Goal: Information Seeking & Learning: Learn about a topic

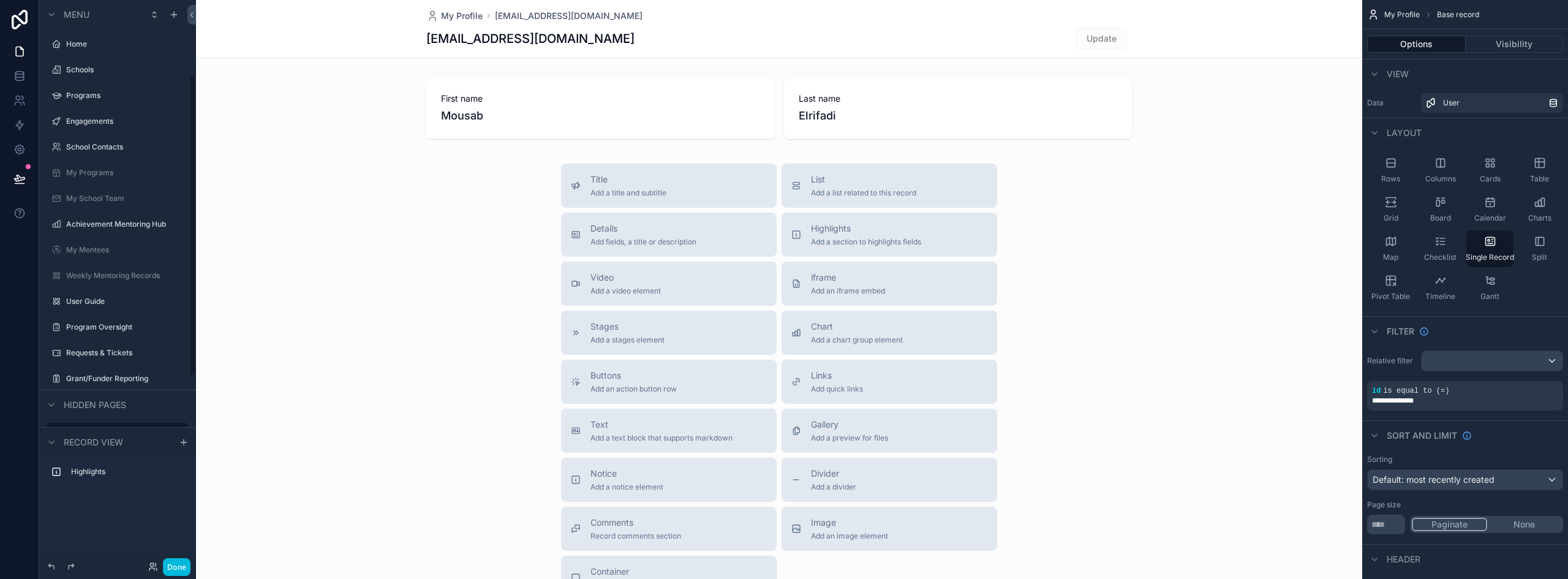
scroll to position [138, 0]
drag, startPoint x: 100, startPoint y: 188, endPoint x: 152, endPoint y: 4, distance: 191.2
click at [100, 188] on label "Program Oversight" at bounding box center [124, 189] width 115 height 10
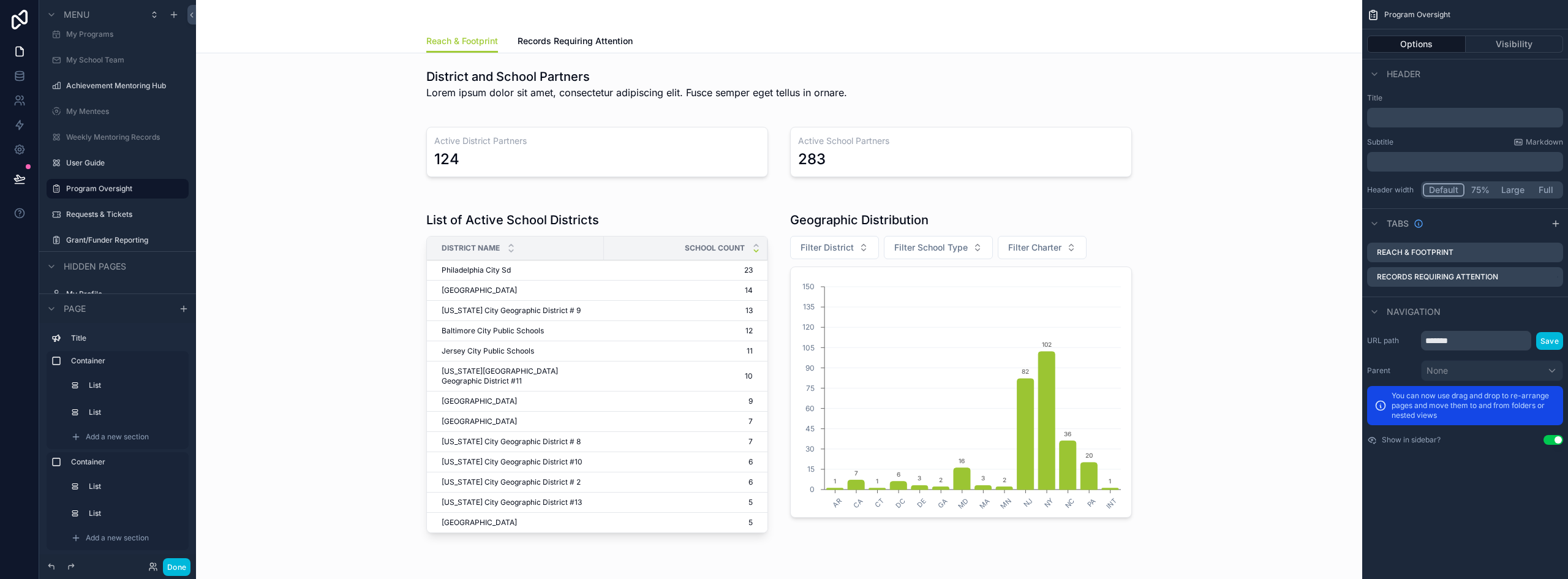
scroll to position [32, 0]
click at [614, 223] on div "scrollable content" at bounding box center [779, 374] width 1147 height 351
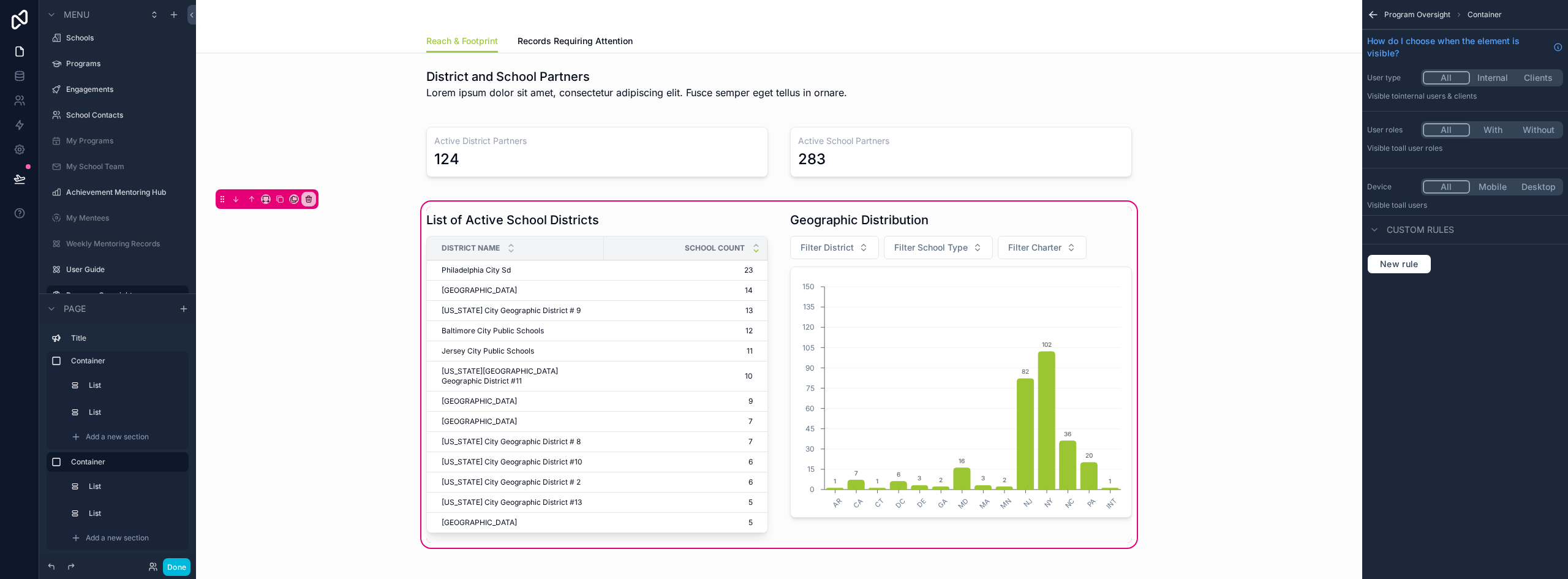
click at [726, 222] on div "scrollable content" at bounding box center [597, 375] width 356 height 337
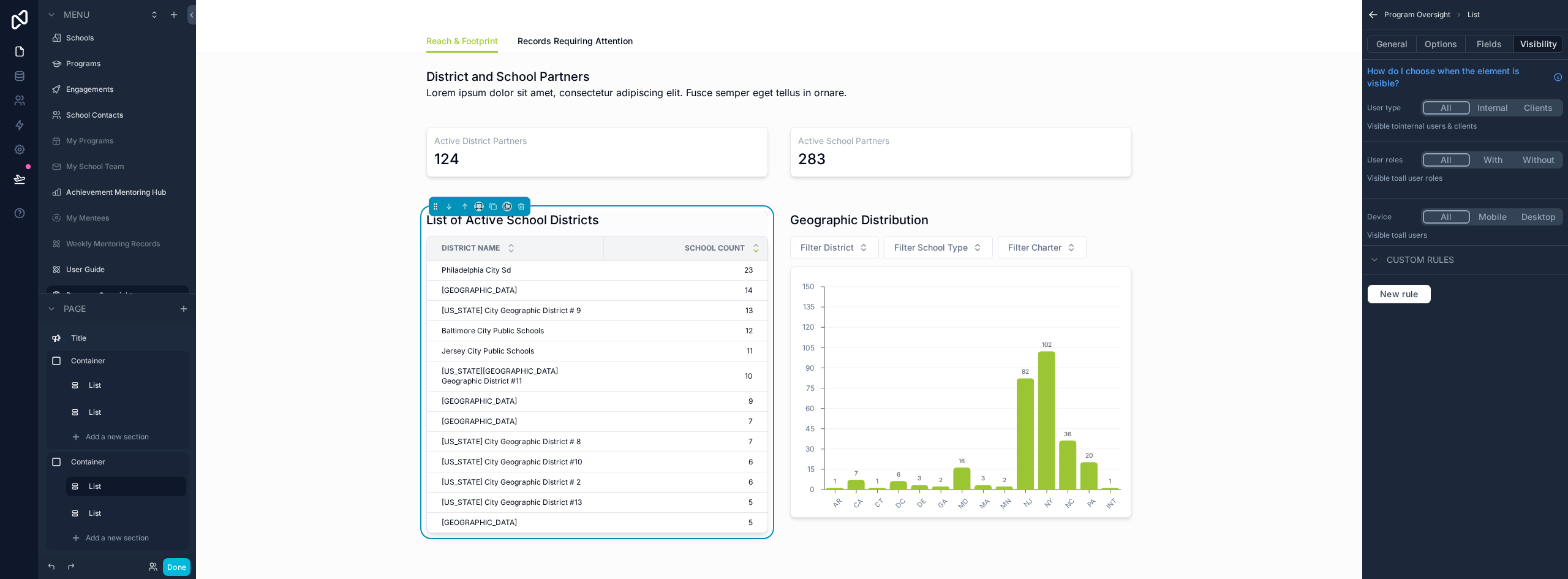
click at [354, 317] on div "List of Active School Districts District Name School Count Philadelphia City Sd…" at bounding box center [779, 374] width 1147 height 351
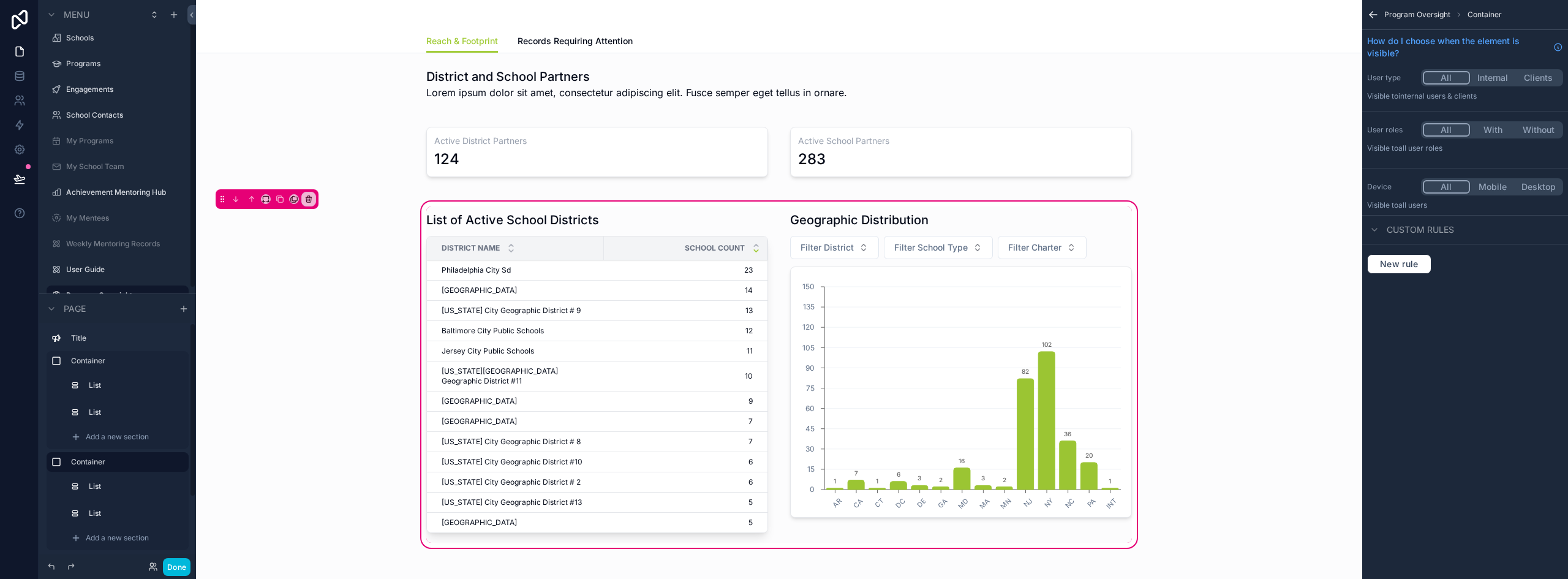
click at [179, 567] on button "Done" at bounding box center [177, 567] width 28 height 18
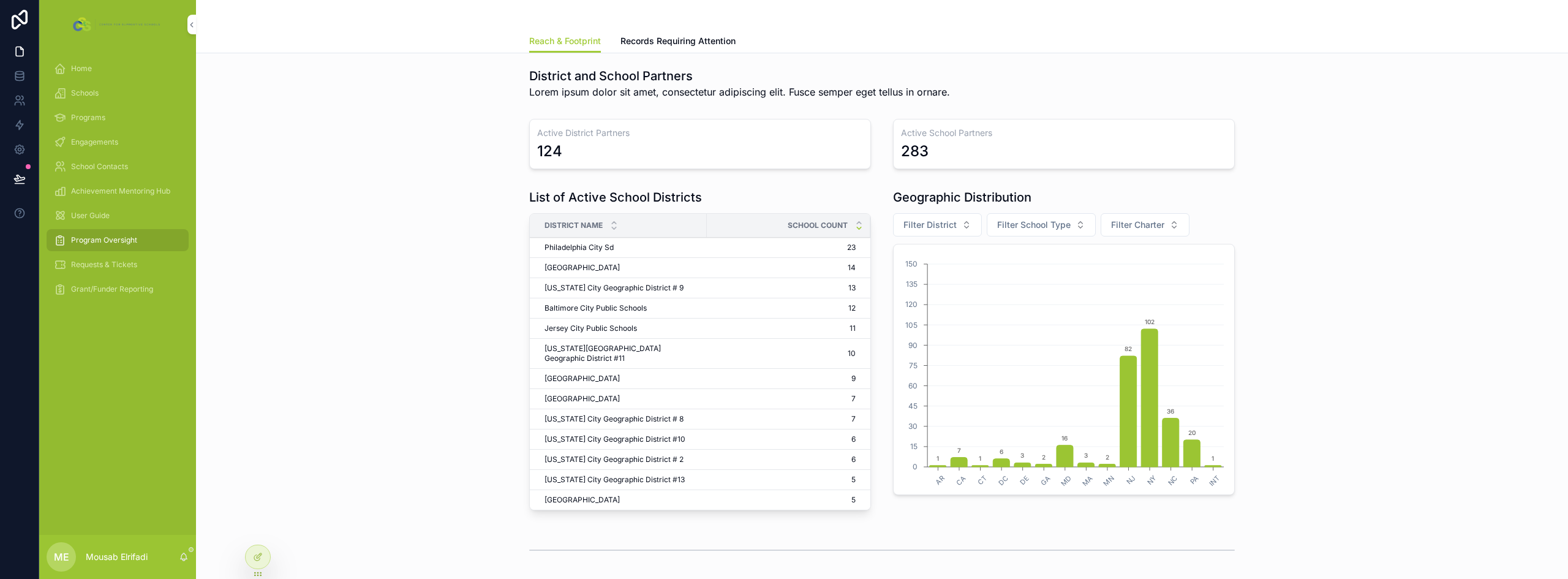
scroll to position [0, 0]
click at [261, 565] on div at bounding box center [258, 557] width 24 height 24
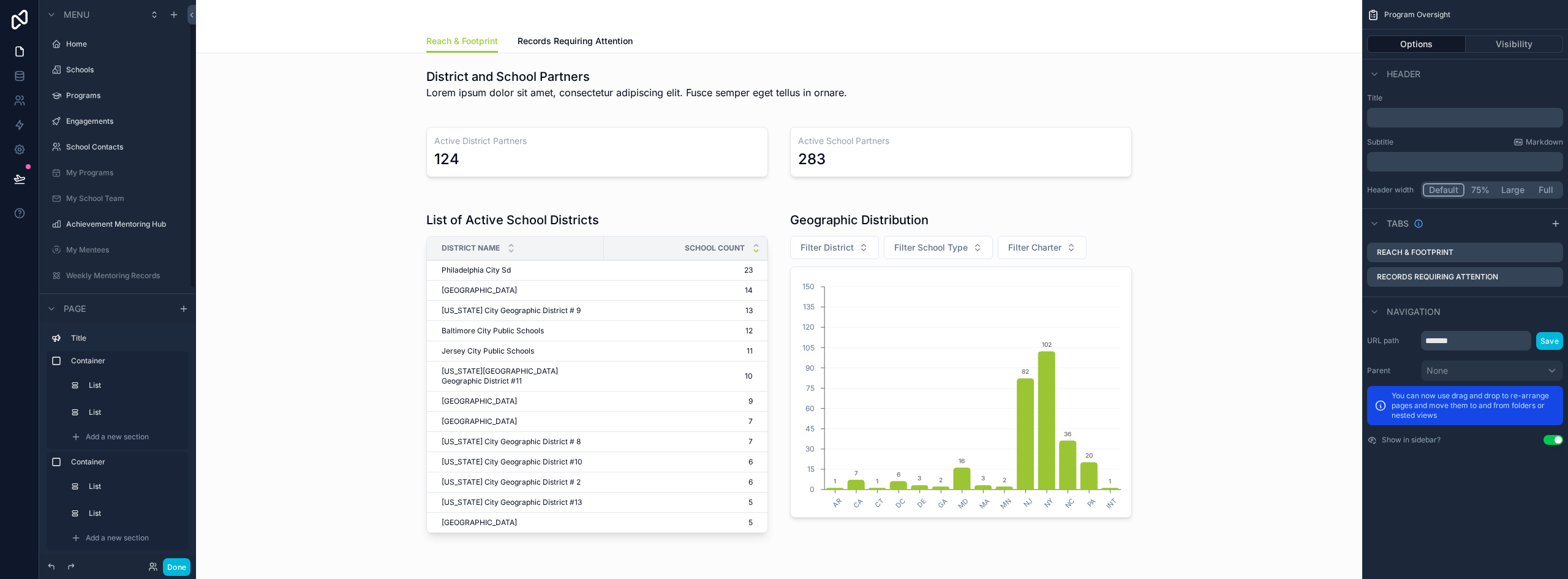
click at [955, 163] on div "scrollable content" at bounding box center [779, 152] width 1147 height 75
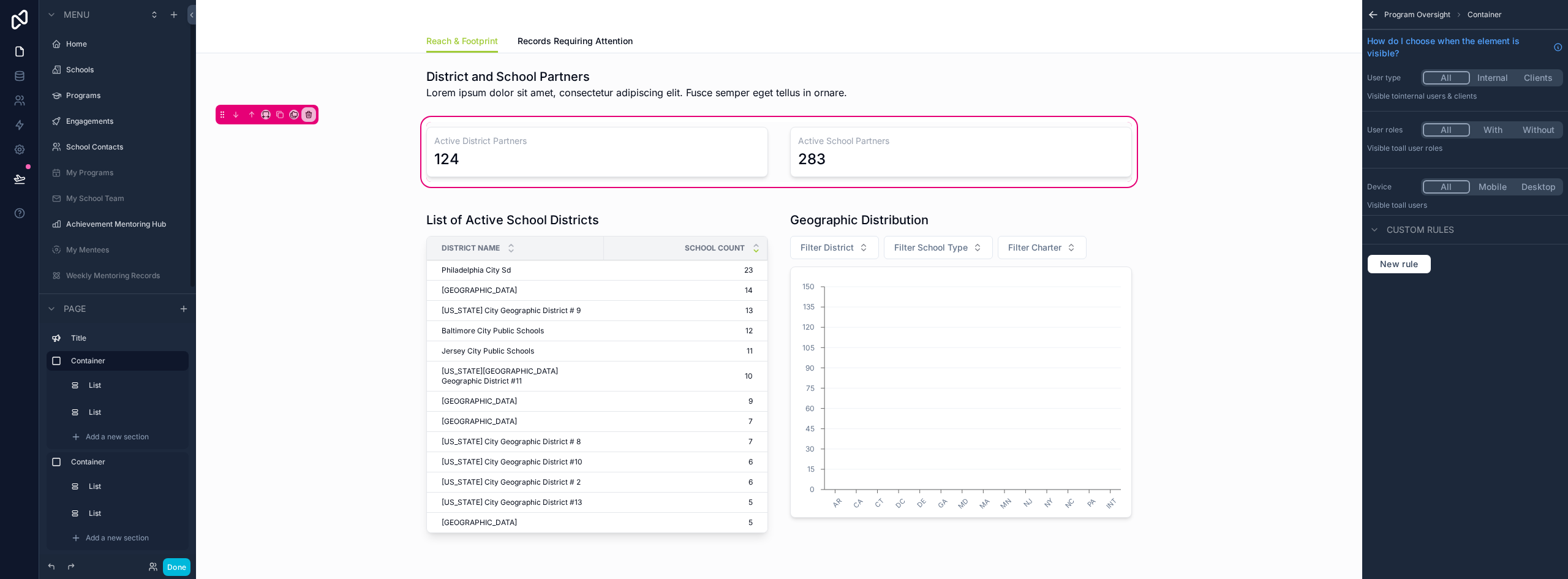
scroll to position [32, 0]
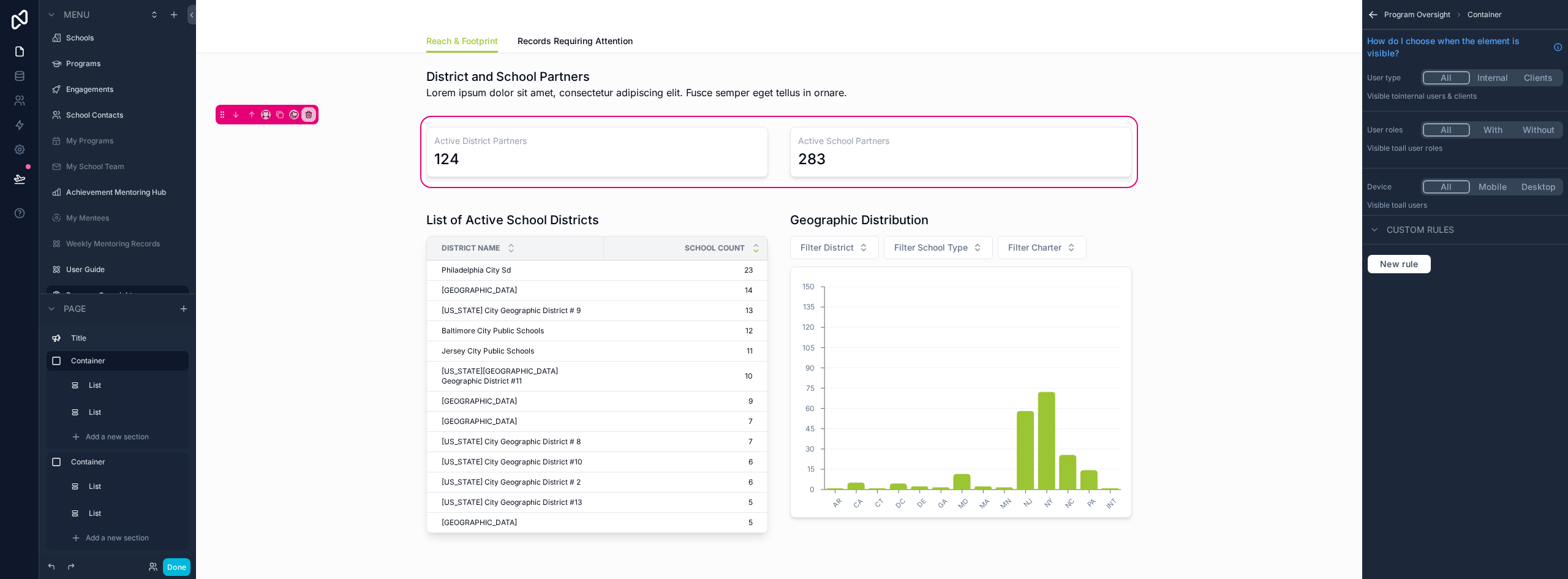
click at [981, 155] on div "scrollable content" at bounding box center [961, 152] width 356 height 60
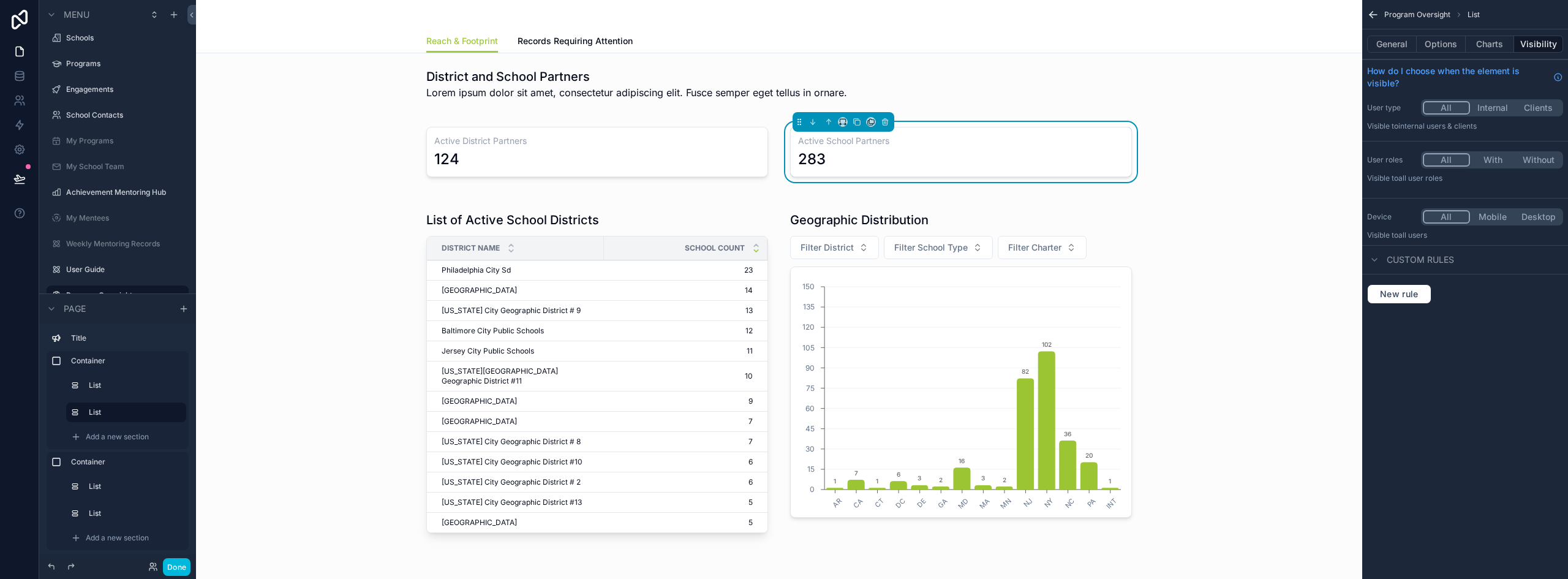
click at [1229, 229] on div "scrollable content" at bounding box center [779, 374] width 1147 height 351
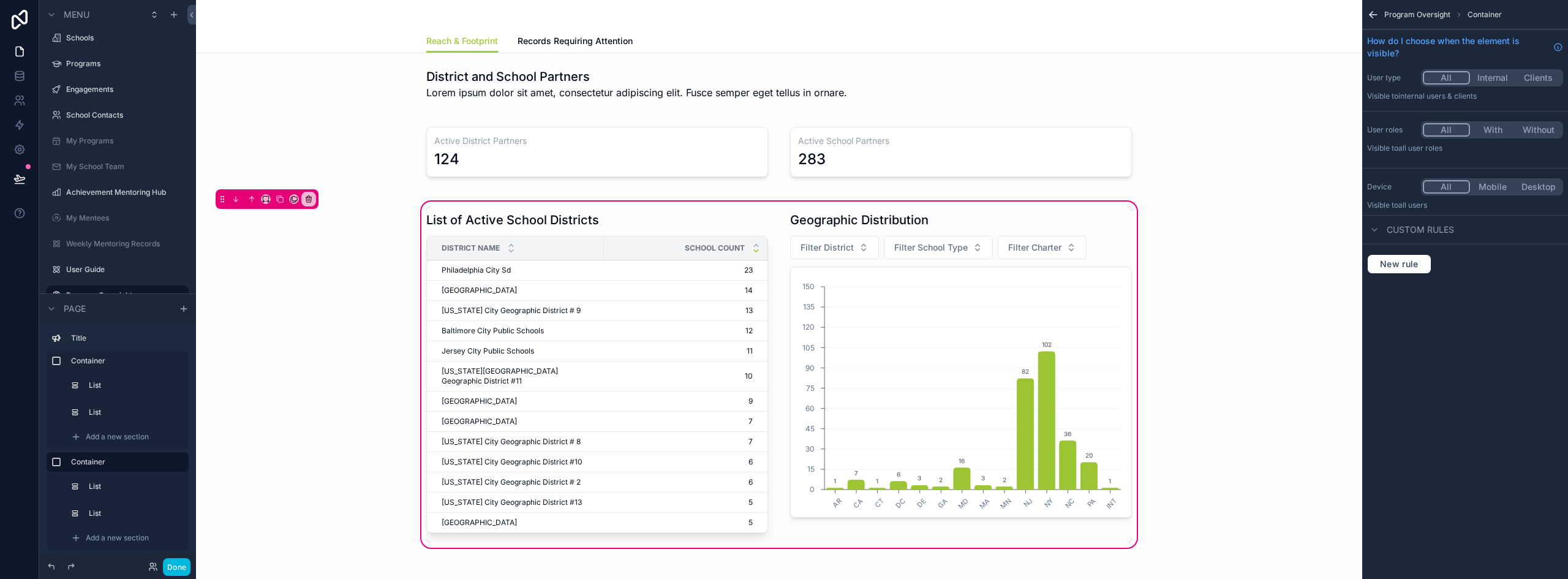
click at [830, 257] on div "scrollable content" at bounding box center [961, 375] width 356 height 337
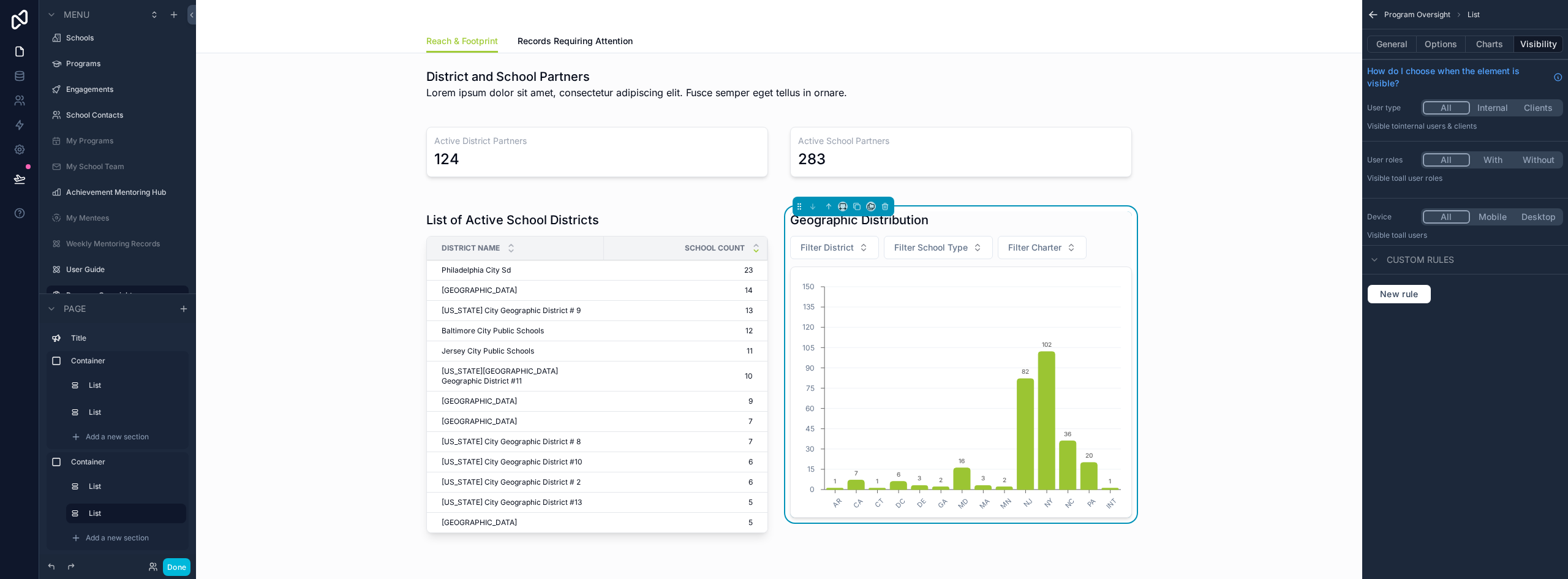
click at [844, 246] on span "Filter District" at bounding box center [827, 247] width 53 height 12
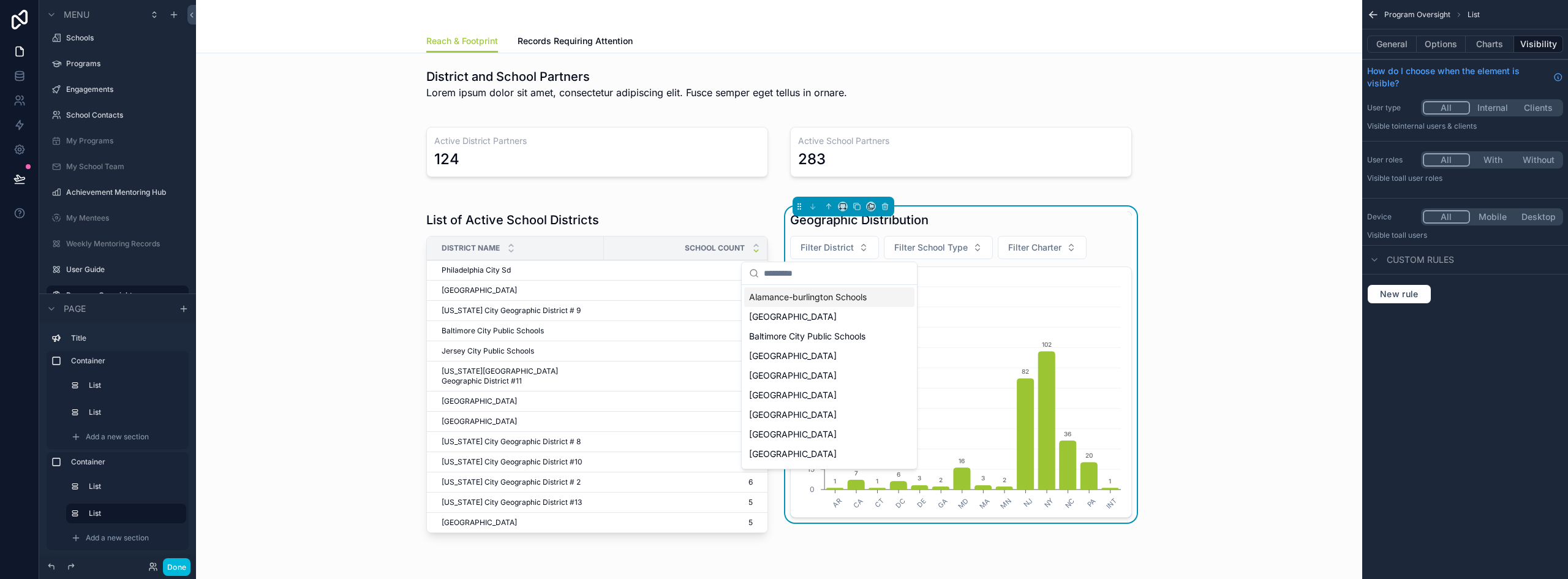
click at [844, 246] on span "Filter District" at bounding box center [827, 247] width 53 height 12
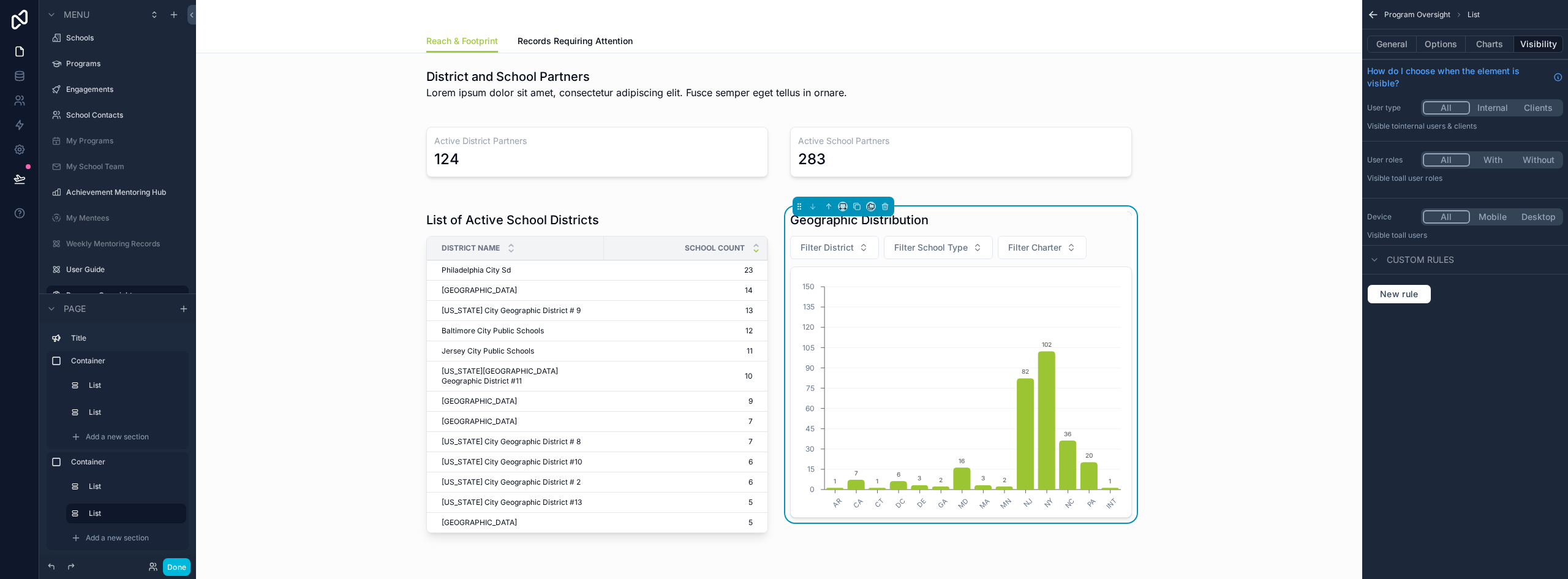
click at [1259, 204] on div "List of Active School Districts District Name School Count Philadelphia City Sd…" at bounding box center [779, 374] width 1147 height 351
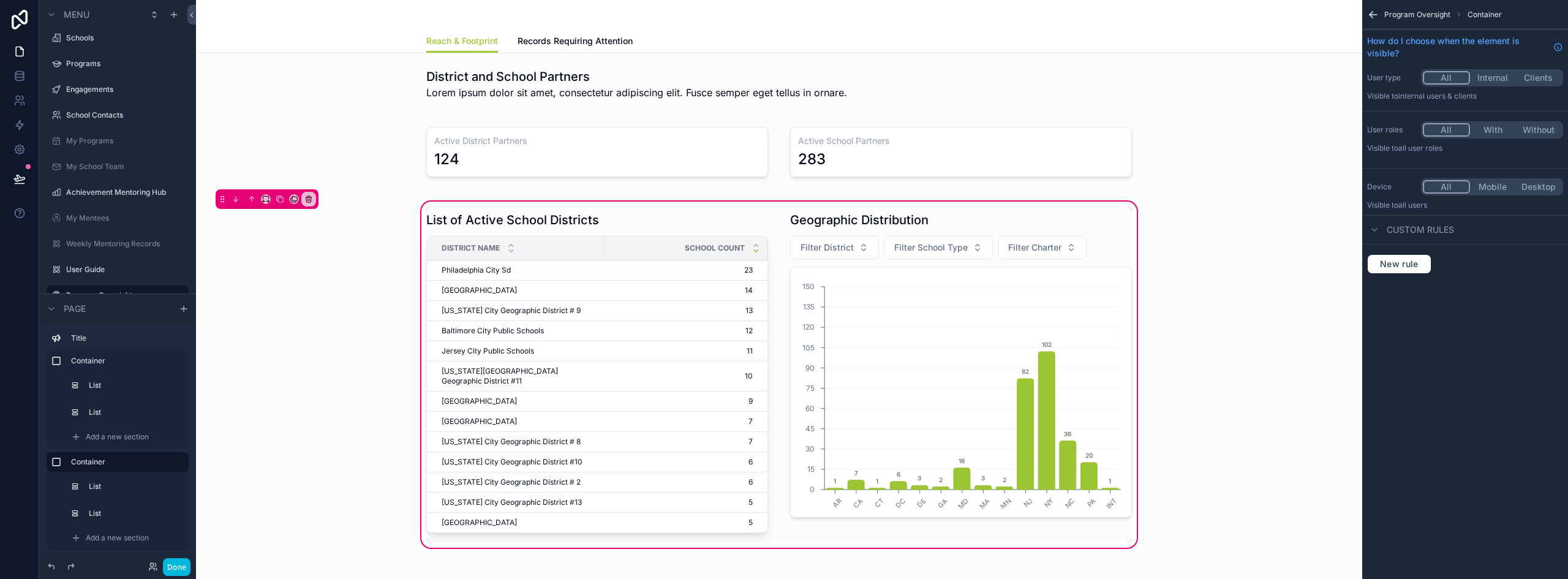
click at [902, 222] on div "scrollable content" at bounding box center [961, 375] width 356 height 337
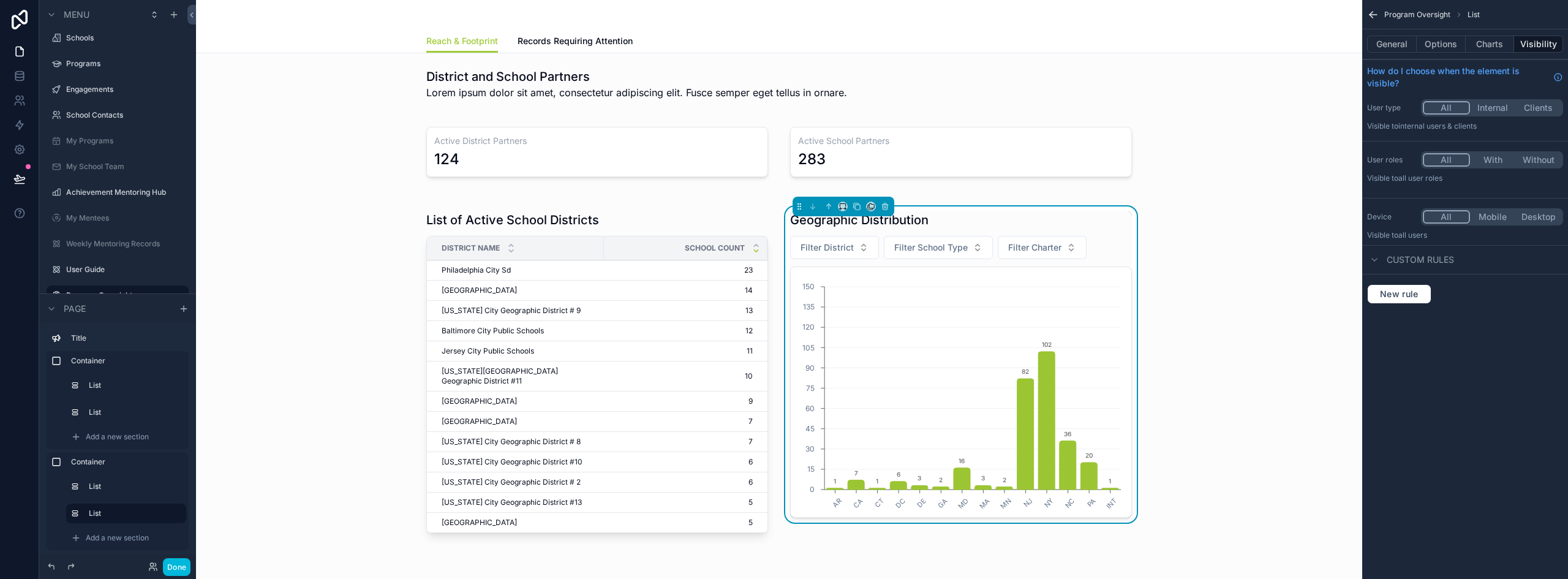
click at [841, 220] on h1 "Geographic Distribution" at bounding box center [859, 220] width 138 height 17
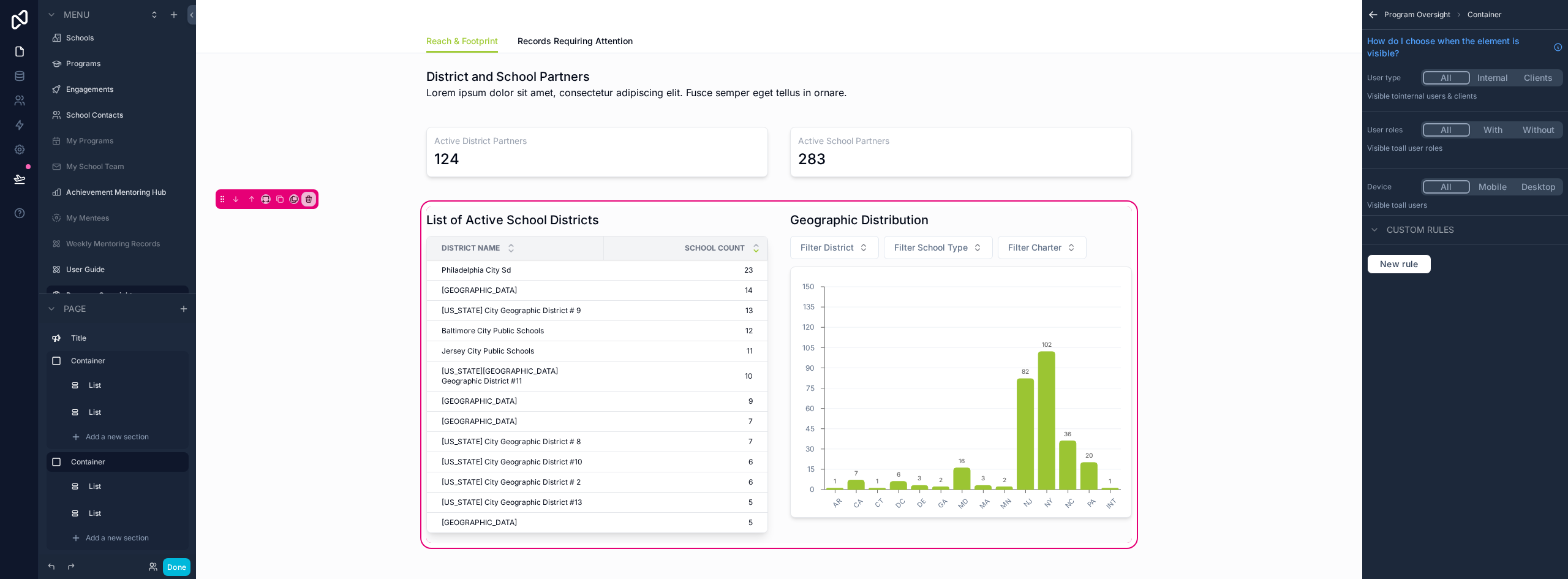
click at [911, 225] on div "scrollable content" at bounding box center [961, 375] width 356 height 337
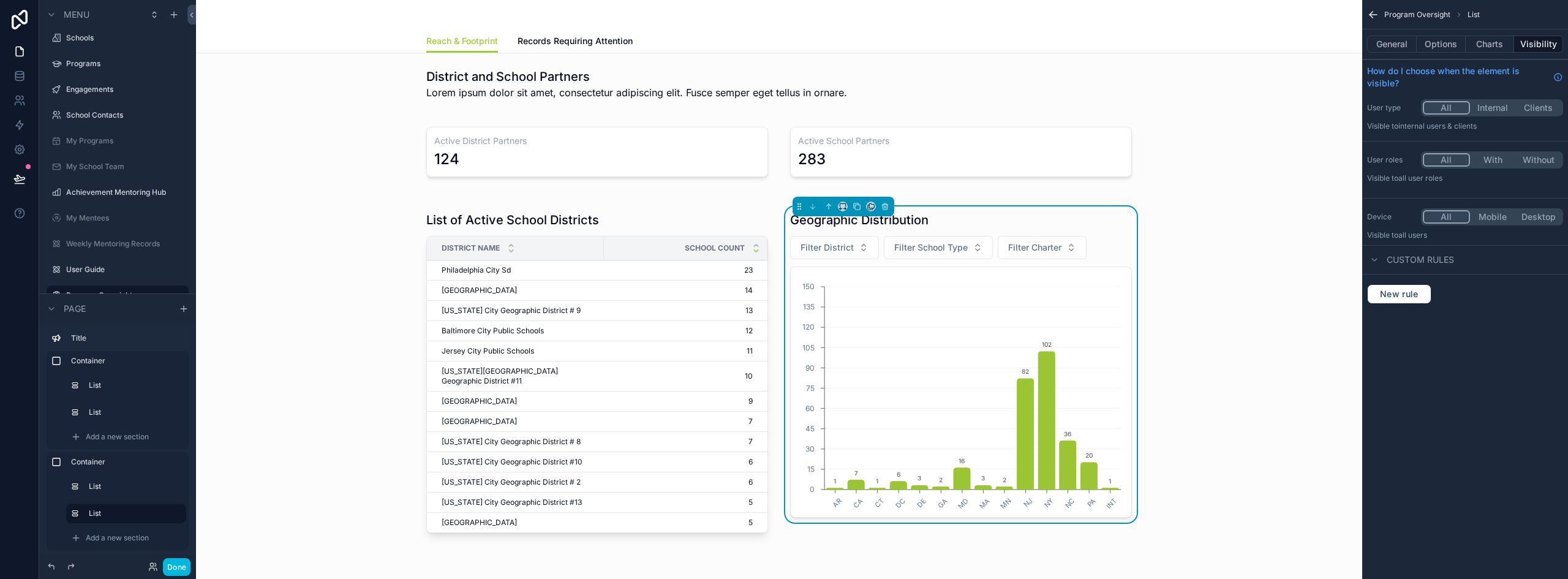
click at [1495, 47] on button "Charts" at bounding box center [1490, 44] width 49 height 17
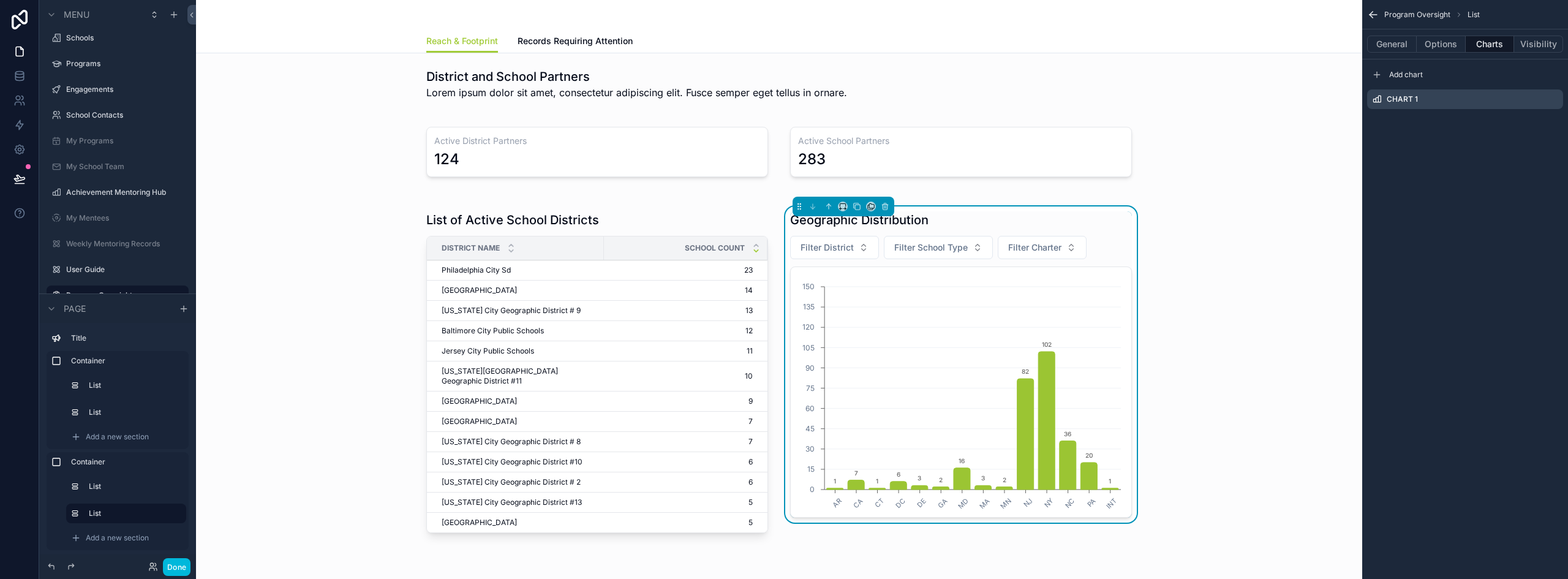
click at [0, 0] on icon "scrollable content" at bounding box center [0, 0] width 0 height 0
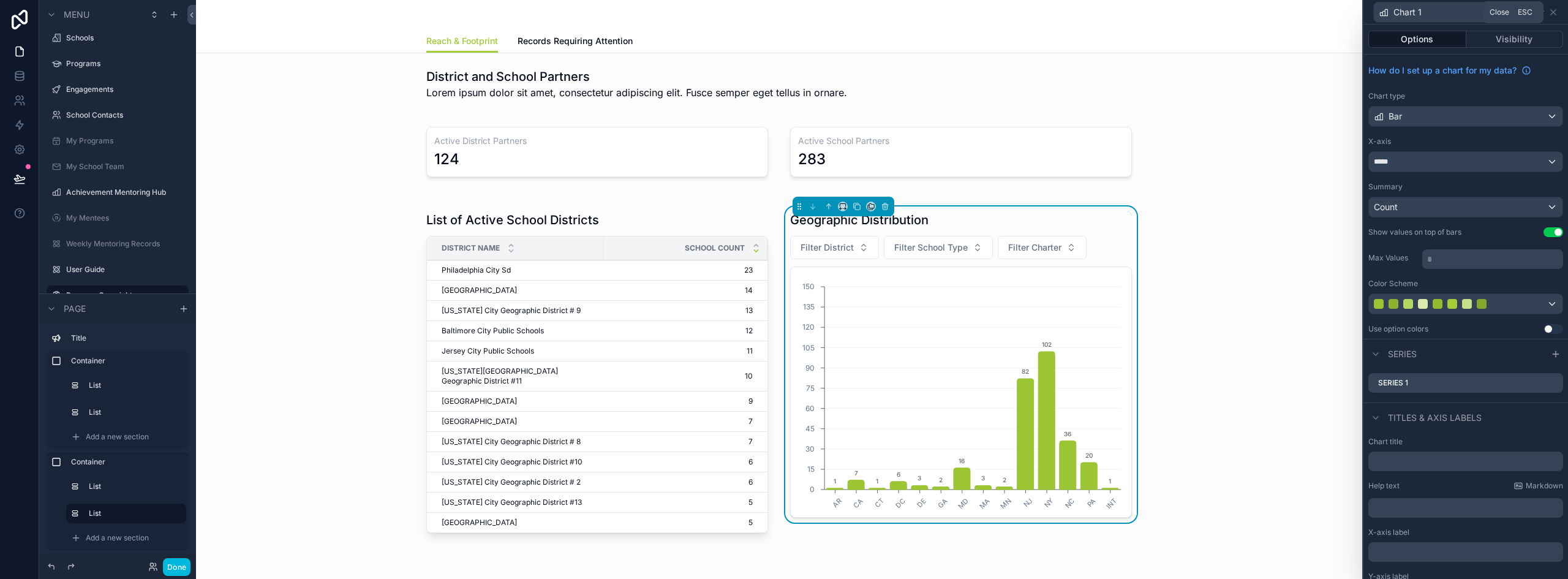
click at [1550, 9] on icon at bounding box center [1553, 12] width 10 height 10
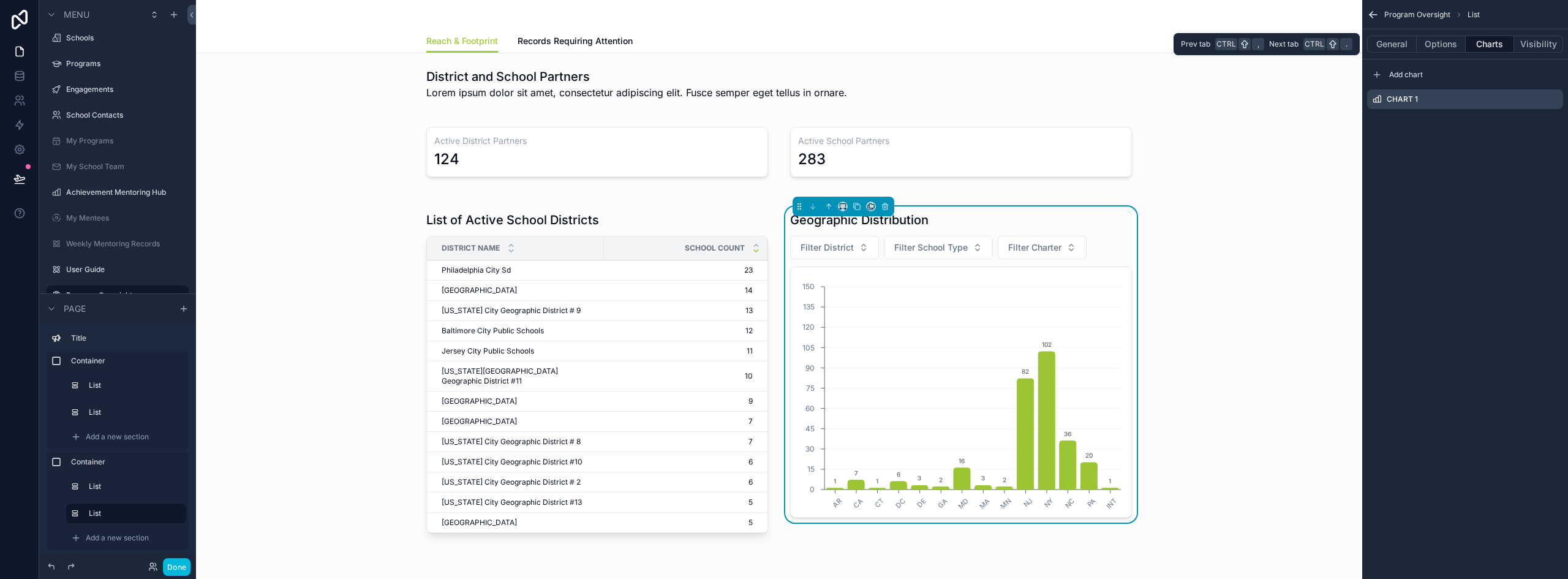
click at [1402, 46] on button "General" at bounding box center [1392, 44] width 50 height 17
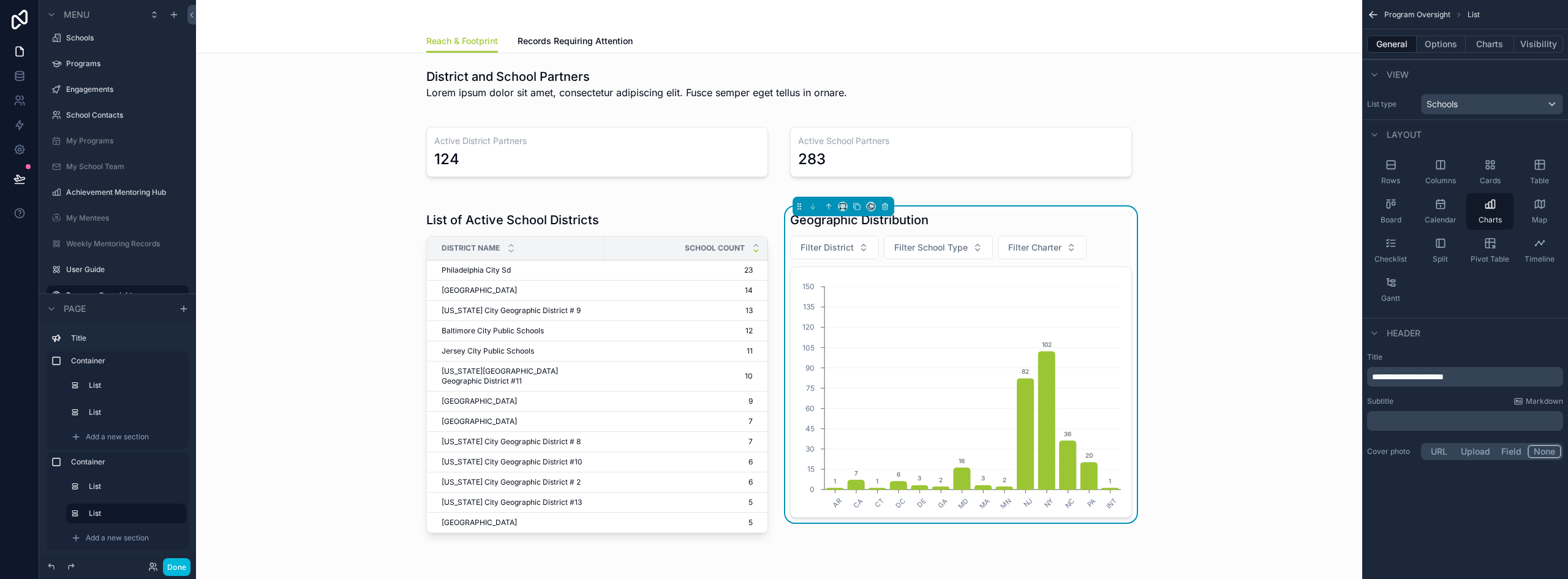
click at [1374, 379] on span "**********" at bounding box center [1408, 376] width 72 height 9
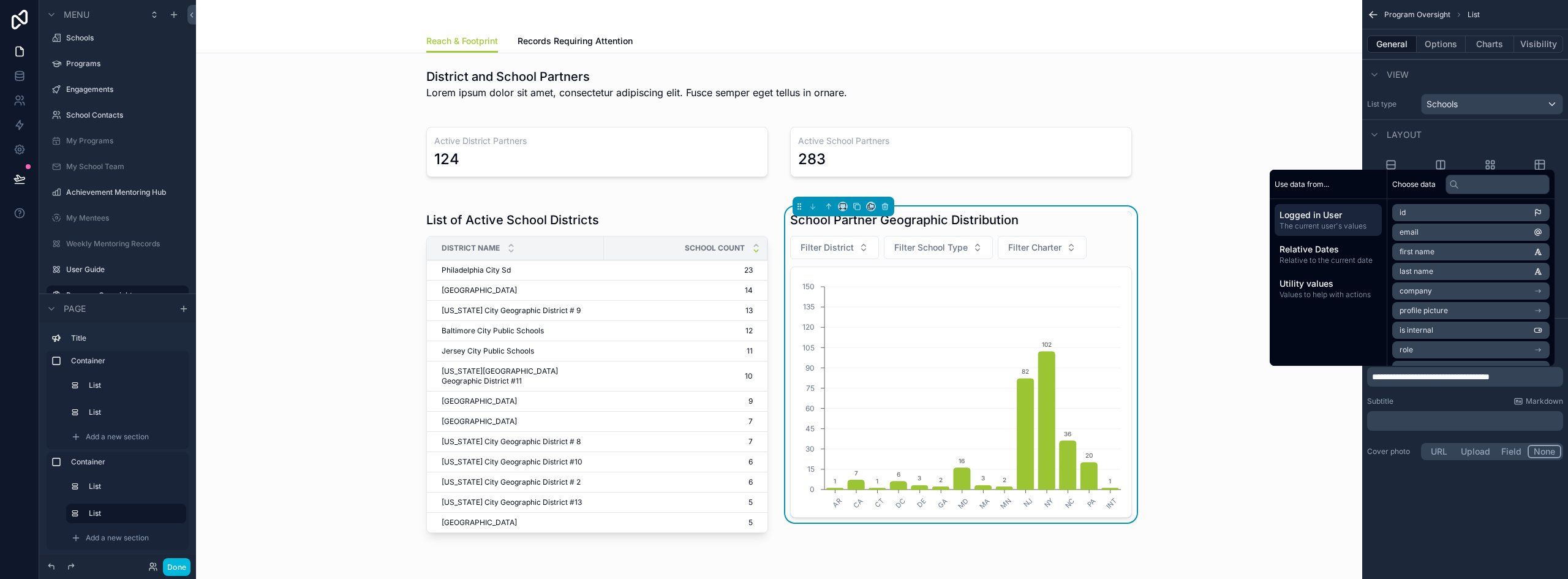
click at [1230, 403] on div "List of Active School Districts District Name School Count Philadelphia City Sd…" at bounding box center [779, 374] width 1147 height 351
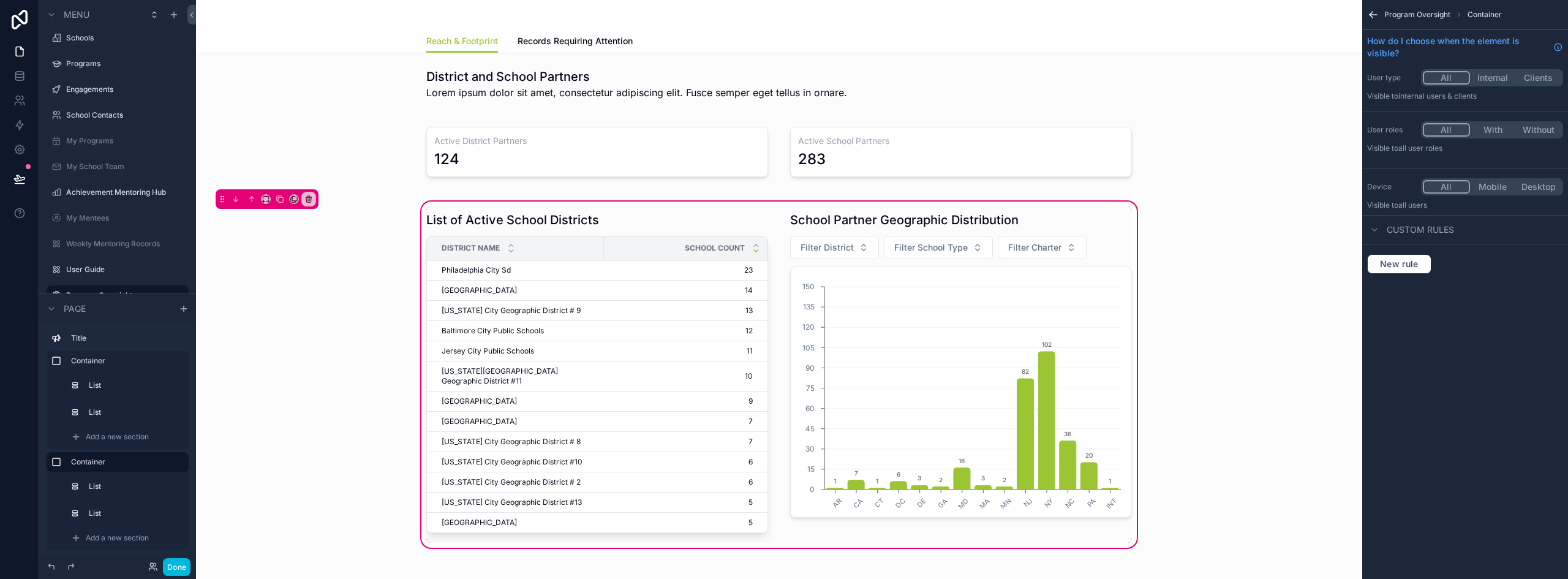
click at [178, 567] on button "Done" at bounding box center [177, 567] width 28 height 18
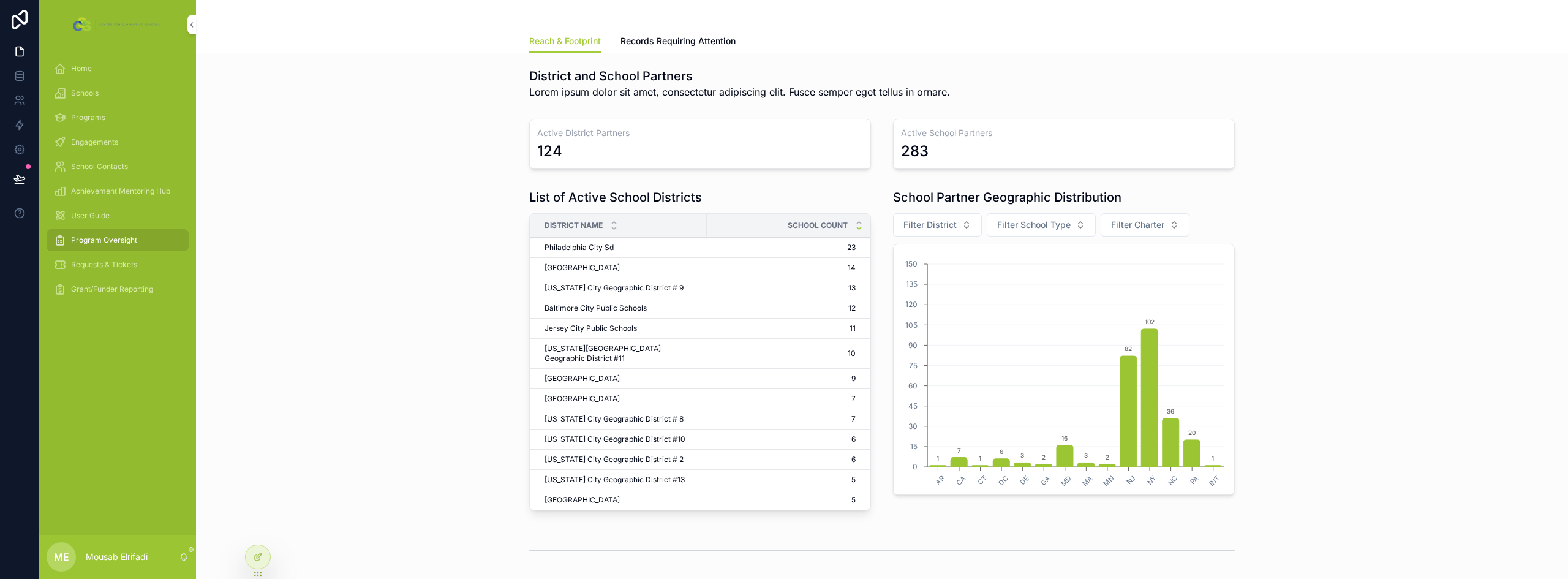
scroll to position [0, 0]
click at [255, 558] on icon at bounding box center [258, 557] width 10 height 10
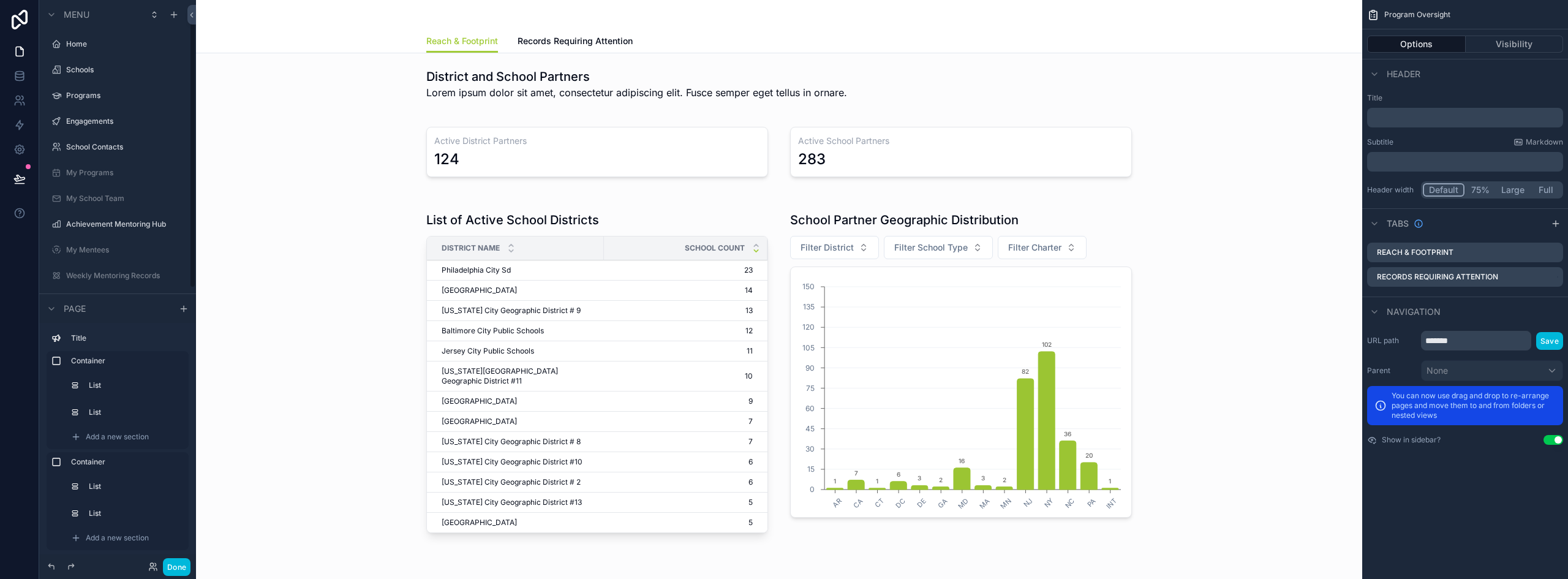
scroll to position [32, 0]
click at [581, 220] on div "scrollable content" at bounding box center [779, 374] width 1147 height 351
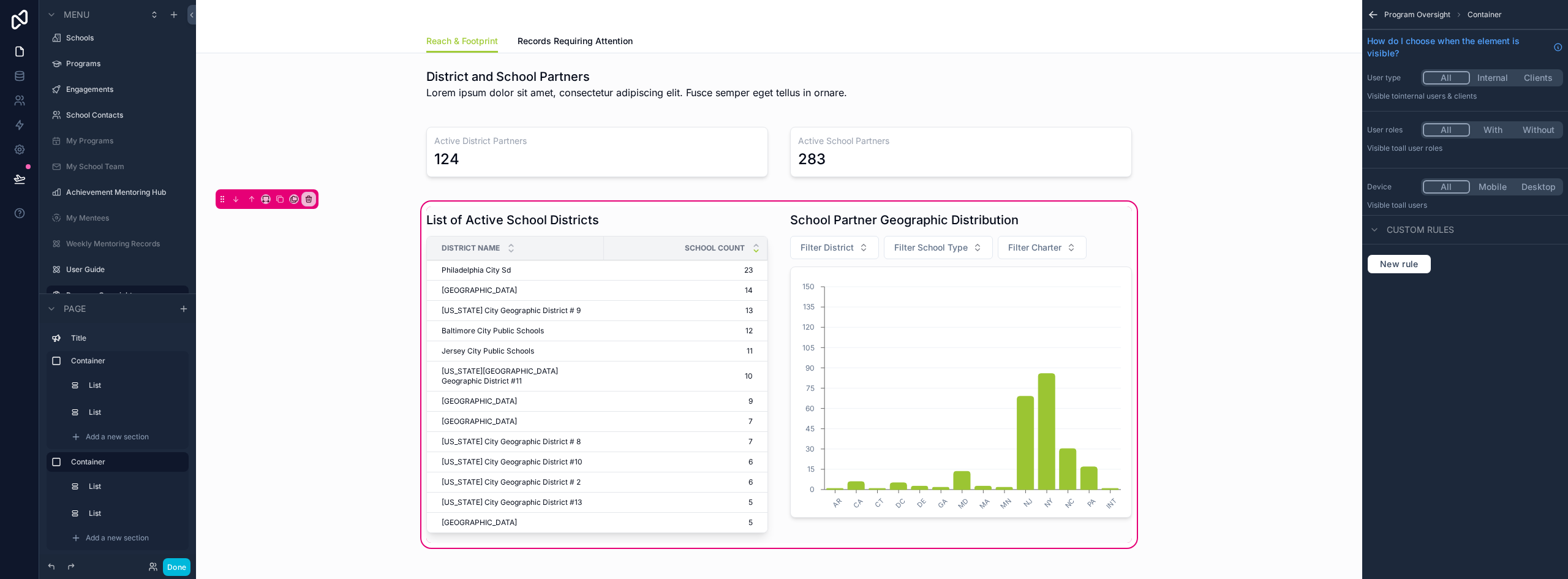
click at [583, 224] on div "scrollable content" at bounding box center [597, 375] width 356 height 337
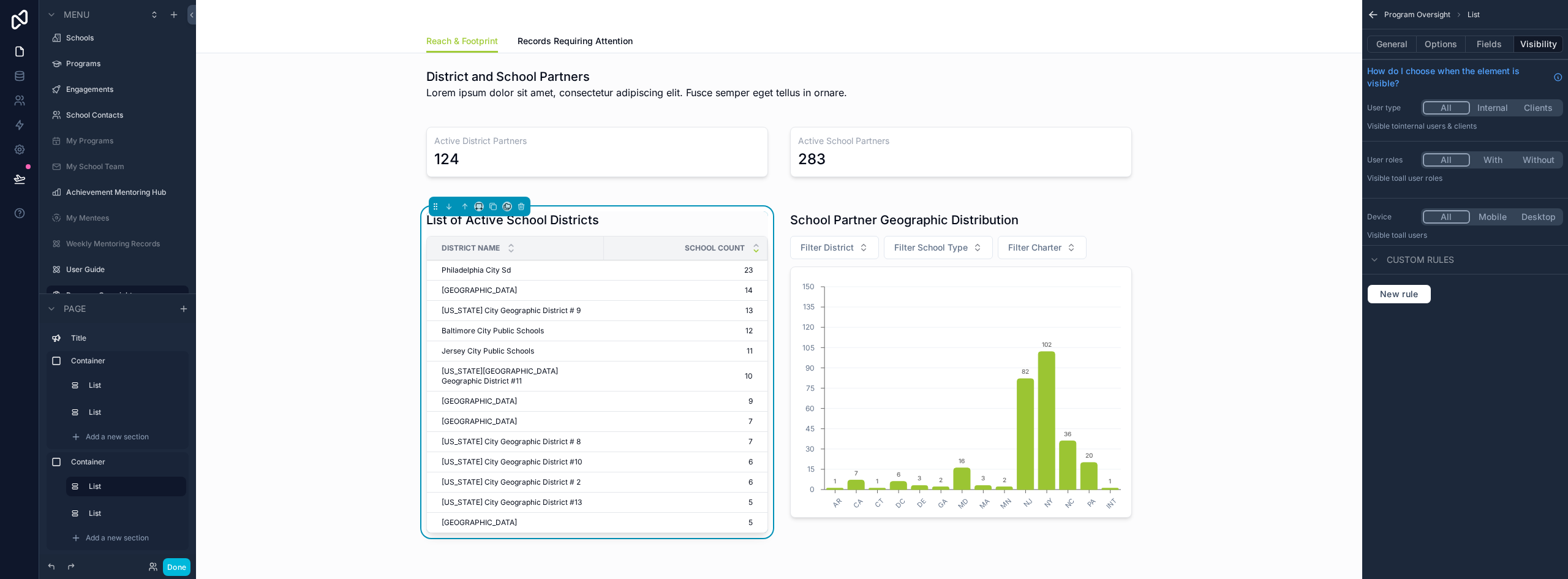
click at [1391, 38] on button "General" at bounding box center [1392, 44] width 50 height 17
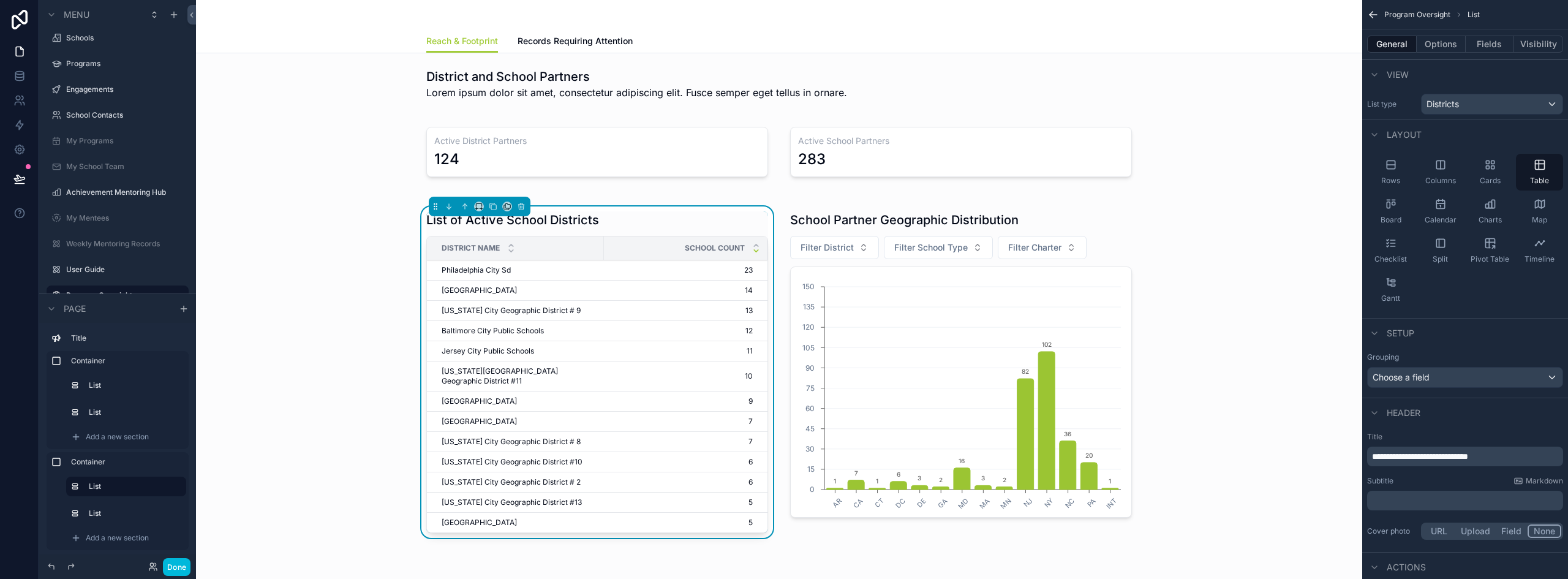
click at [1405, 452] on span "**********" at bounding box center [1420, 456] width 96 height 9
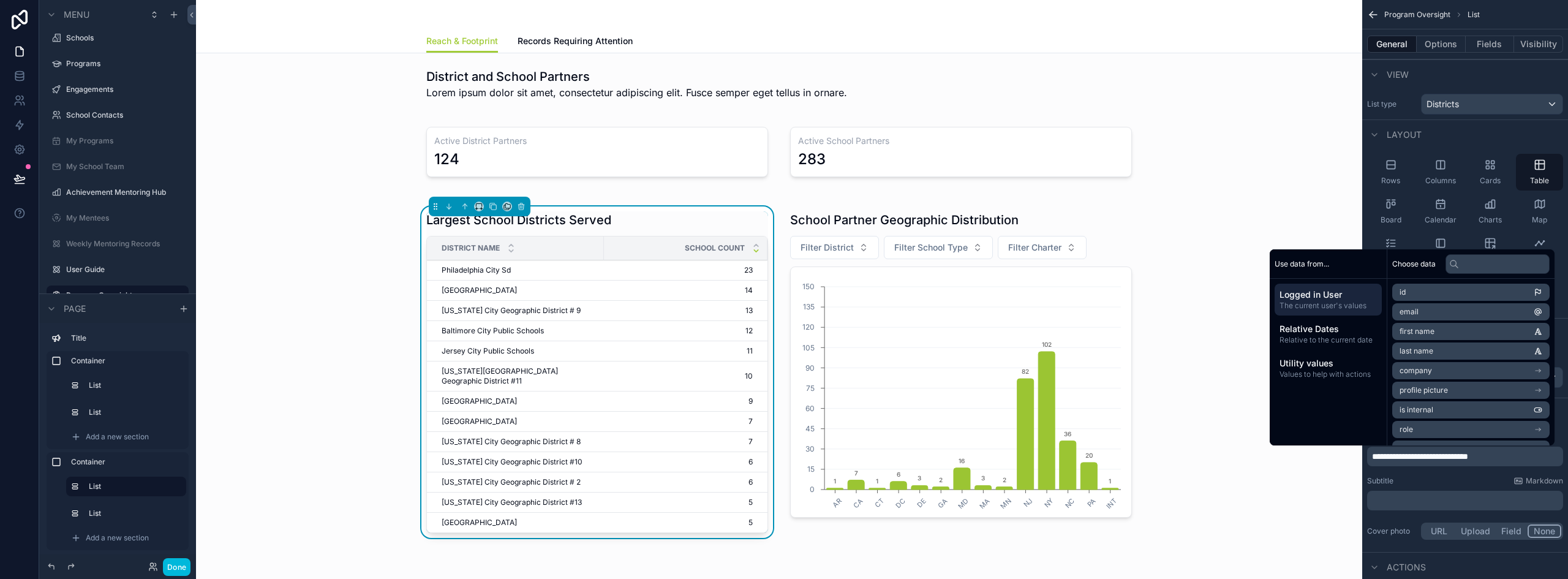
click at [316, 352] on div "Largest School Districts Served District Name School Count Philadelphia City Sd…" at bounding box center [779, 374] width 1147 height 351
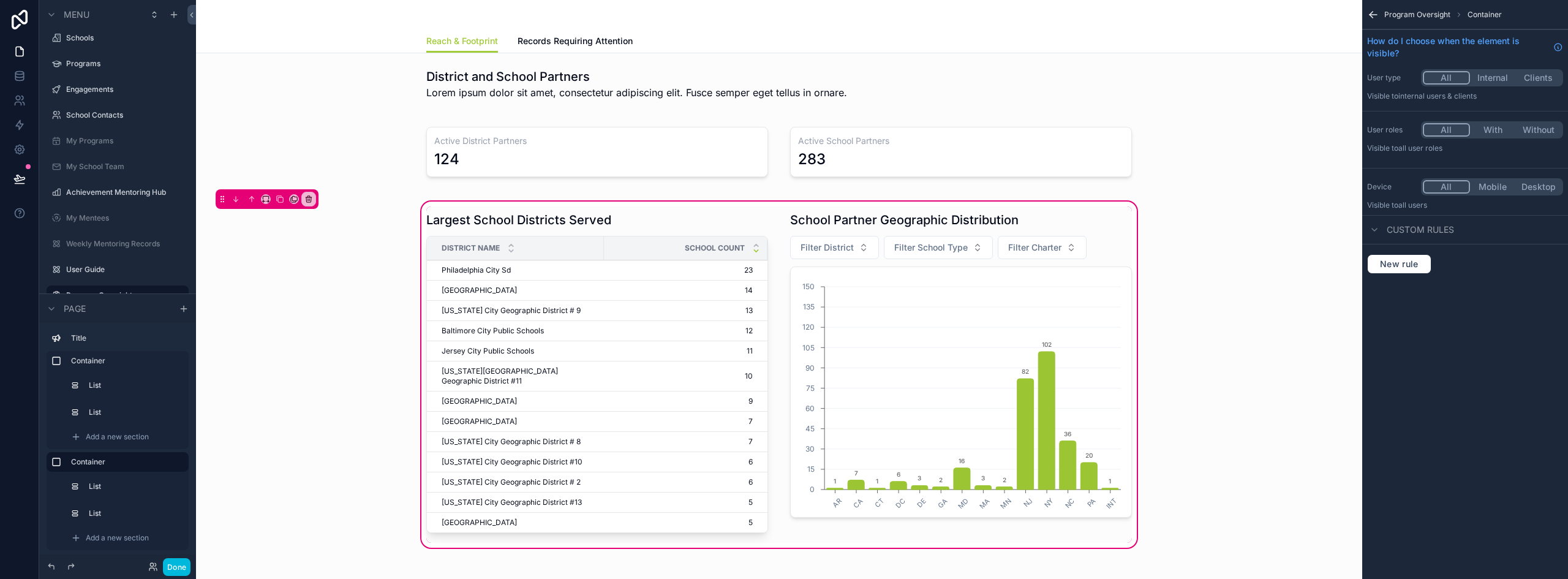
click at [546, 221] on div "scrollable content" at bounding box center [597, 375] width 356 height 337
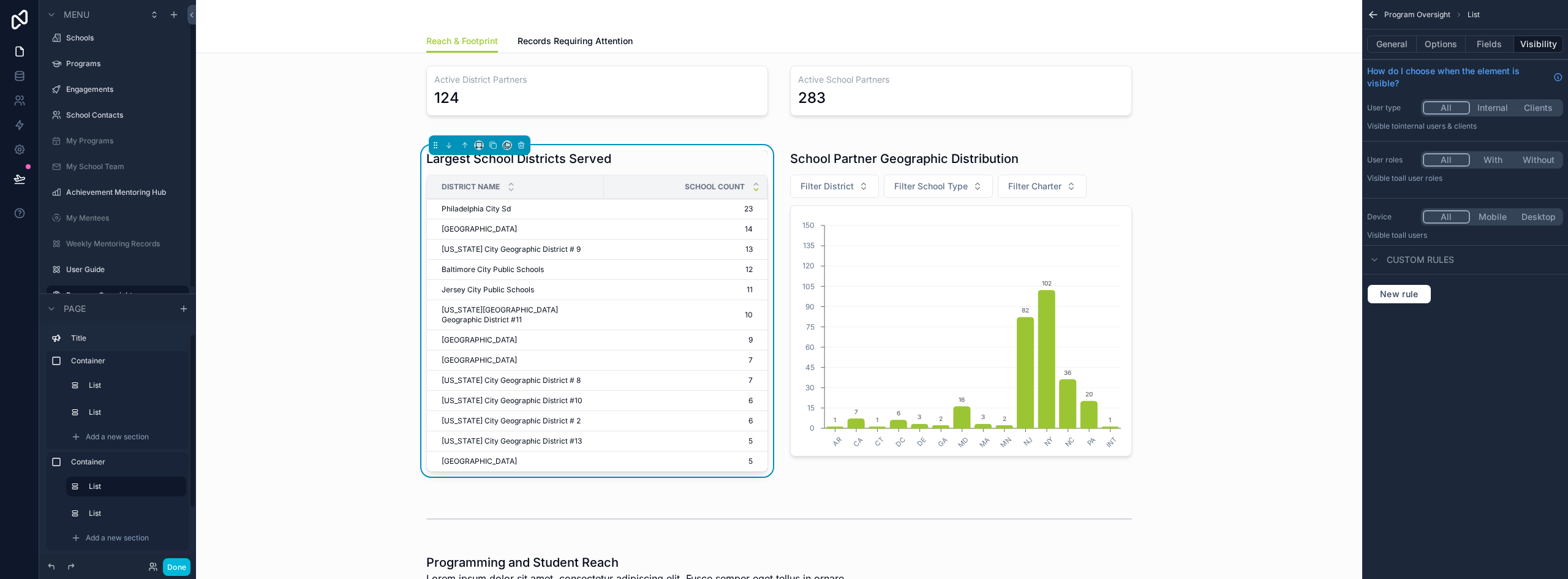
scroll to position [61, 0]
click at [105, 475] on span "Add a new section" at bounding box center [117, 477] width 63 height 10
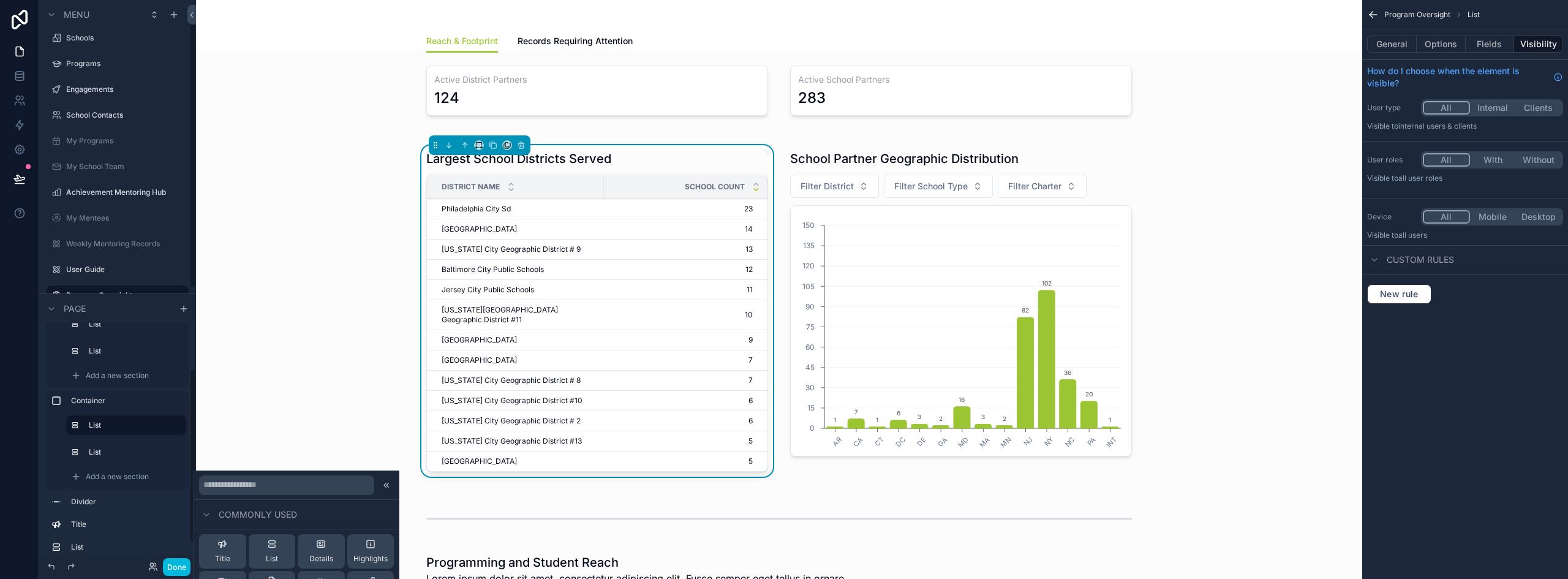
click at [131, 481] on div "Add a new section" at bounding box center [126, 476] width 120 height 19
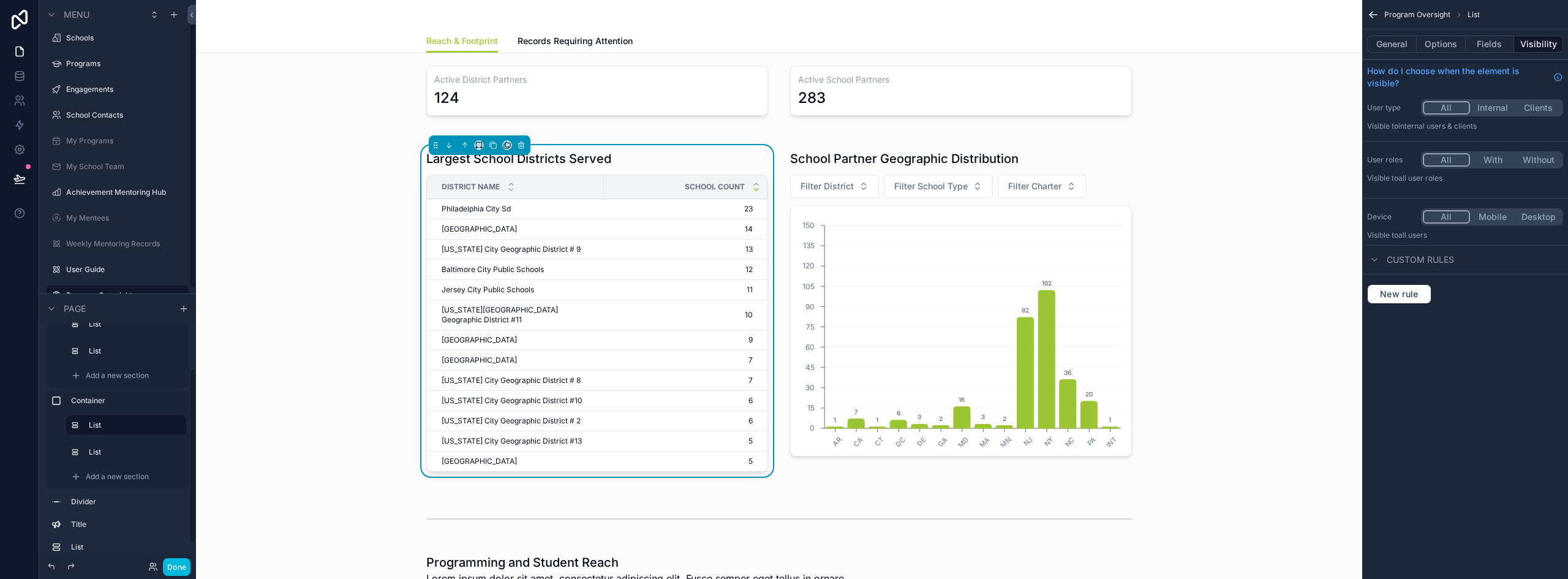
click at [131, 481] on span "Add a new section" at bounding box center [117, 477] width 63 height 10
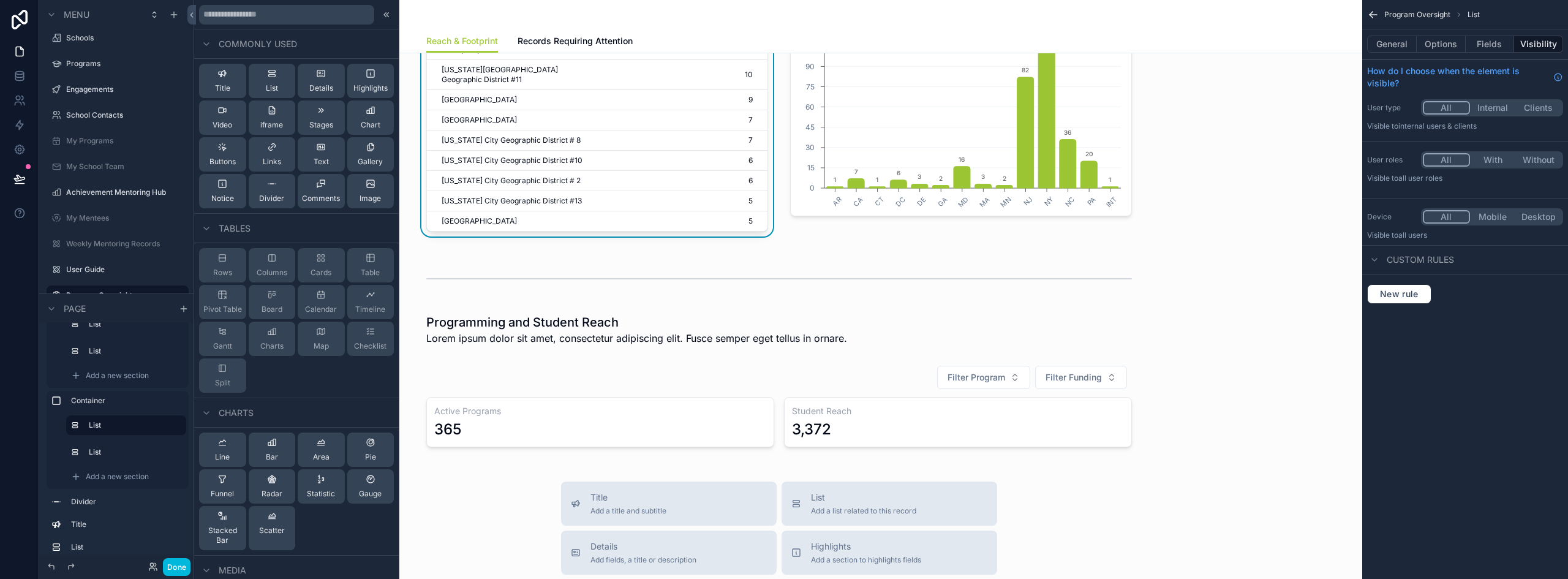
scroll to position [307, 0]
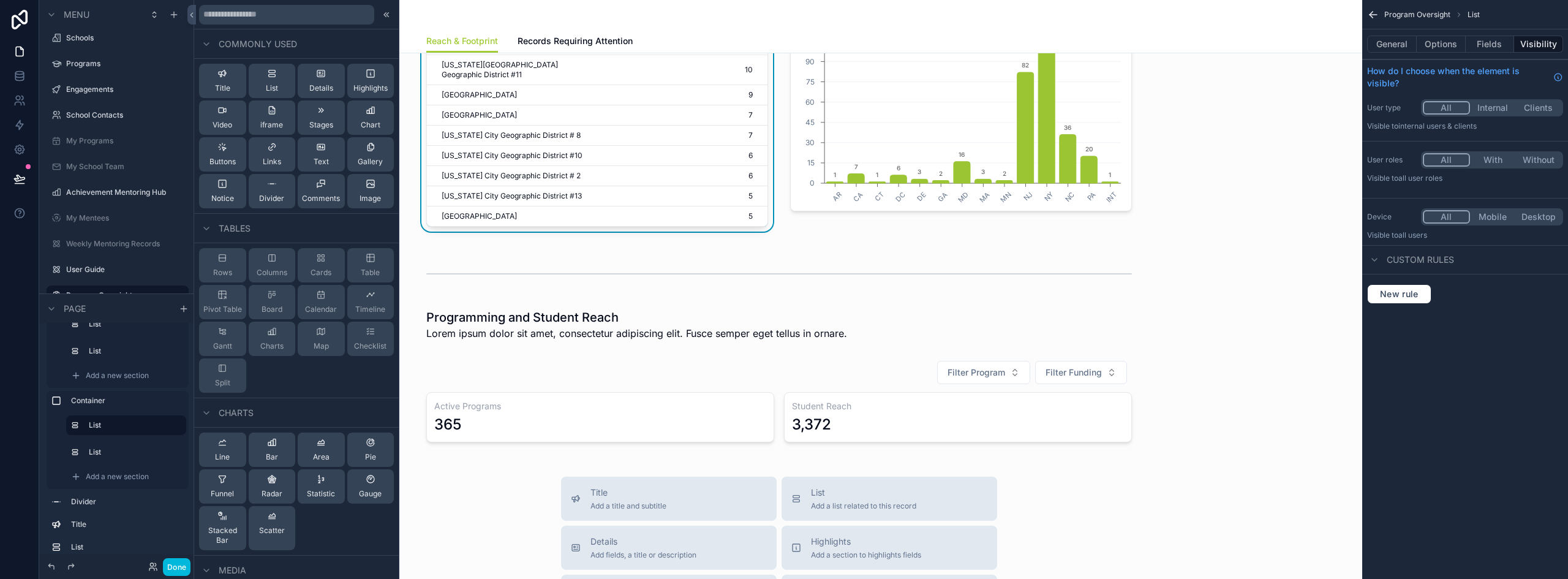
click at [19, 74] on icon at bounding box center [19, 73] width 8 height 3
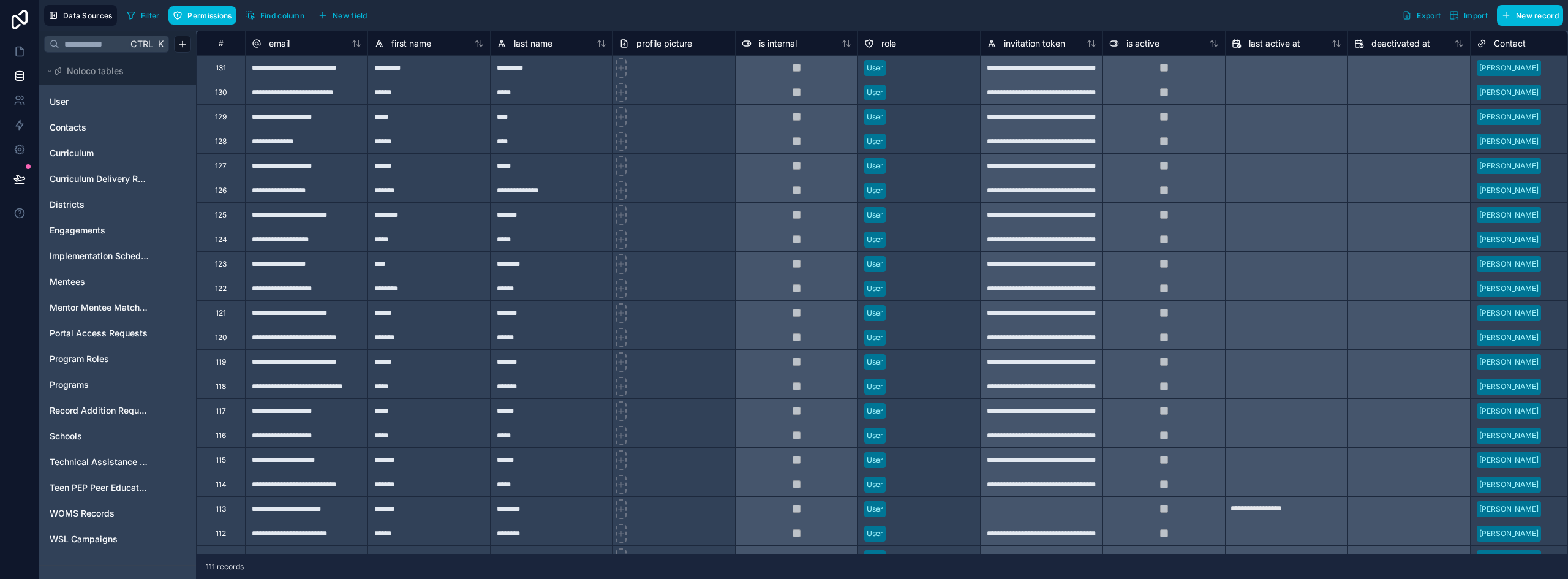
click at [102, 235] on span "Engagements" at bounding box center [78, 230] width 56 height 12
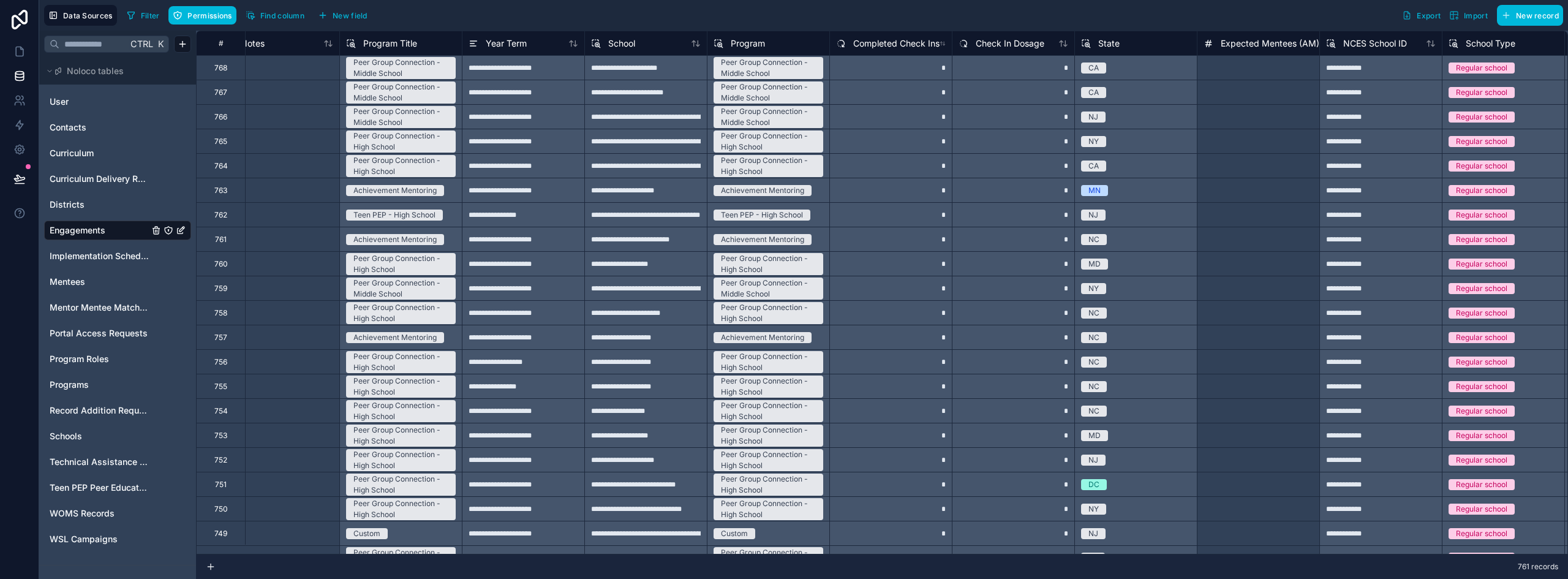
scroll to position [0, 6516]
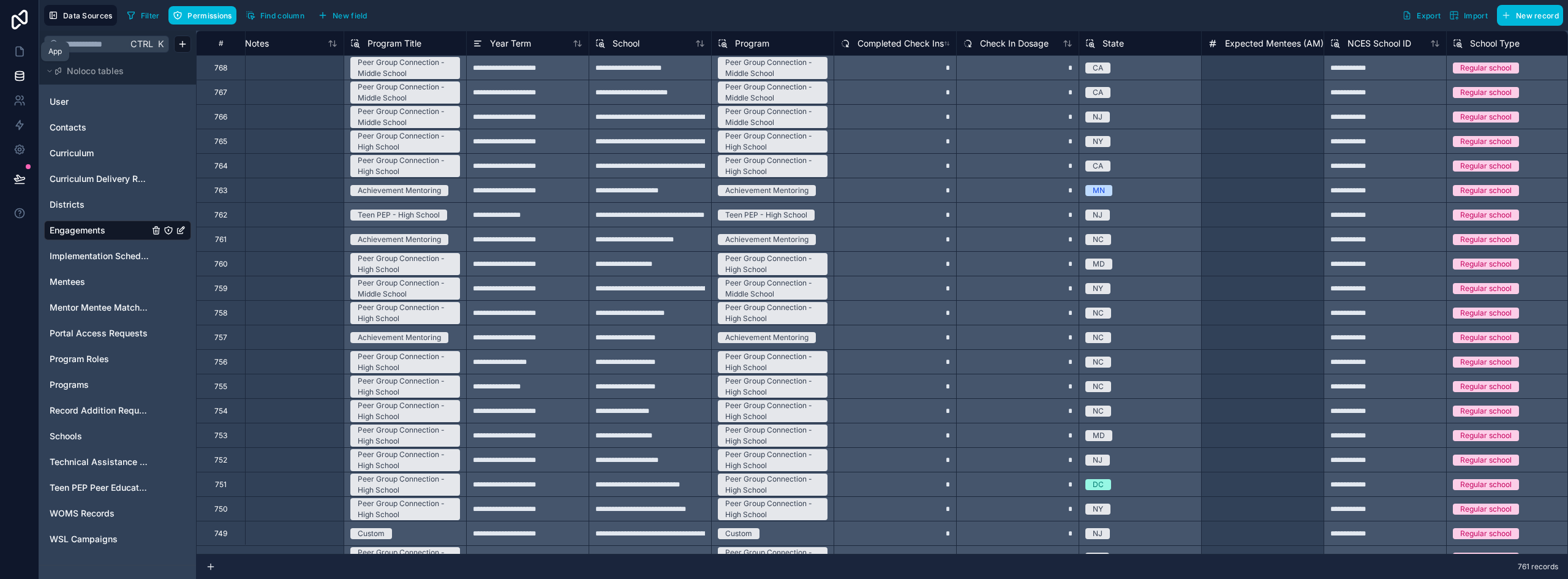
click at [19, 55] on icon at bounding box center [19, 51] width 12 height 12
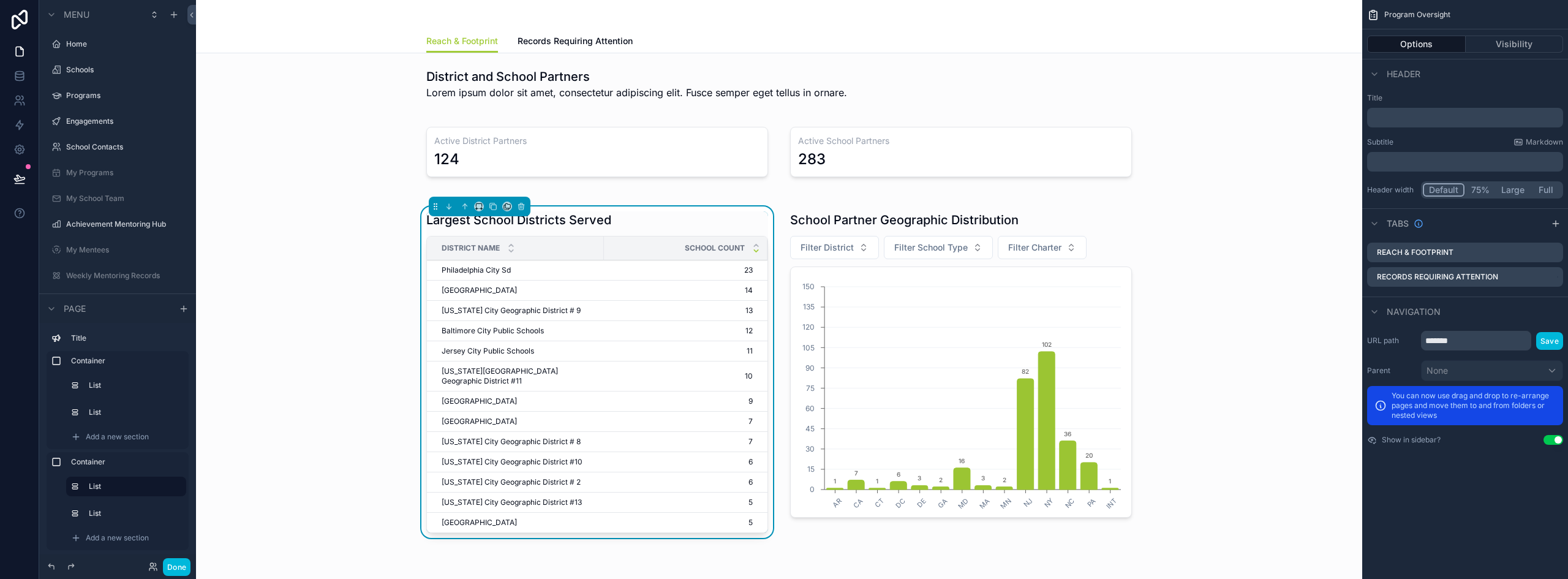
scroll to position [32, 0]
click at [303, 225] on div "Largest School Districts Served District Name School Count Philadelphia City Sd…" at bounding box center [779, 374] width 1147 height 351
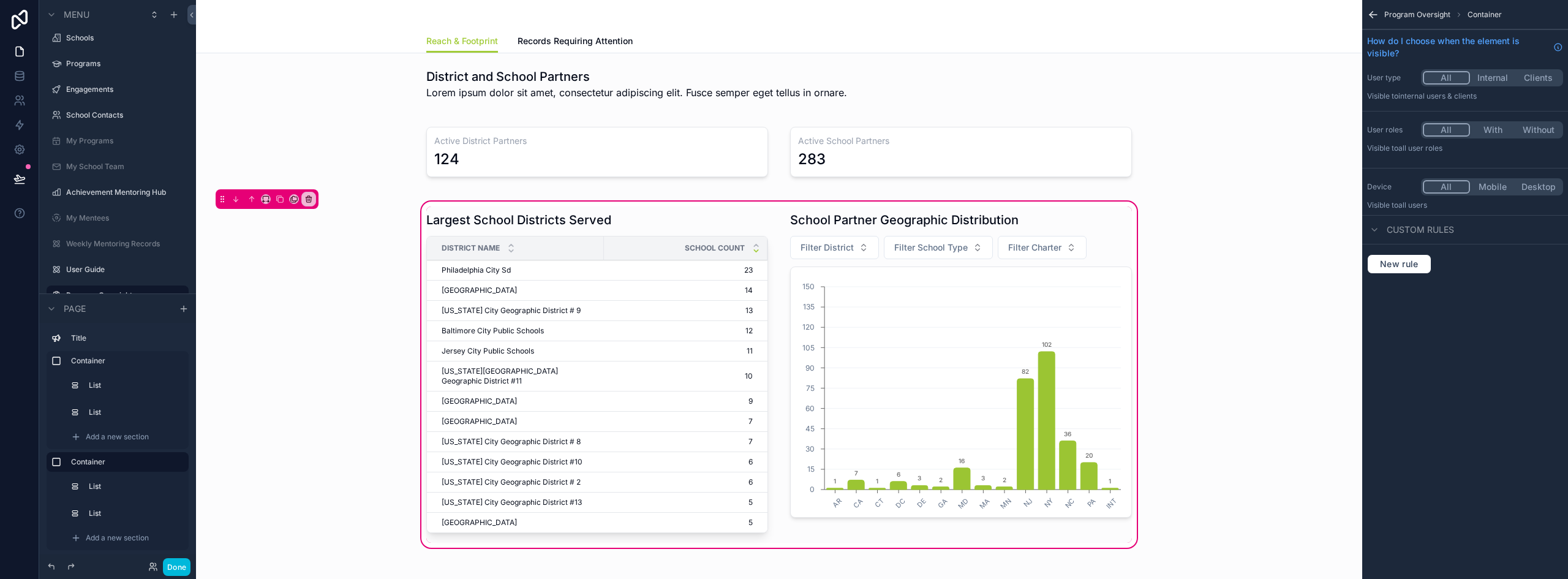
click at [849, 215] on div "scrollable content" at bounding box center [961, 375] width 356 height 337
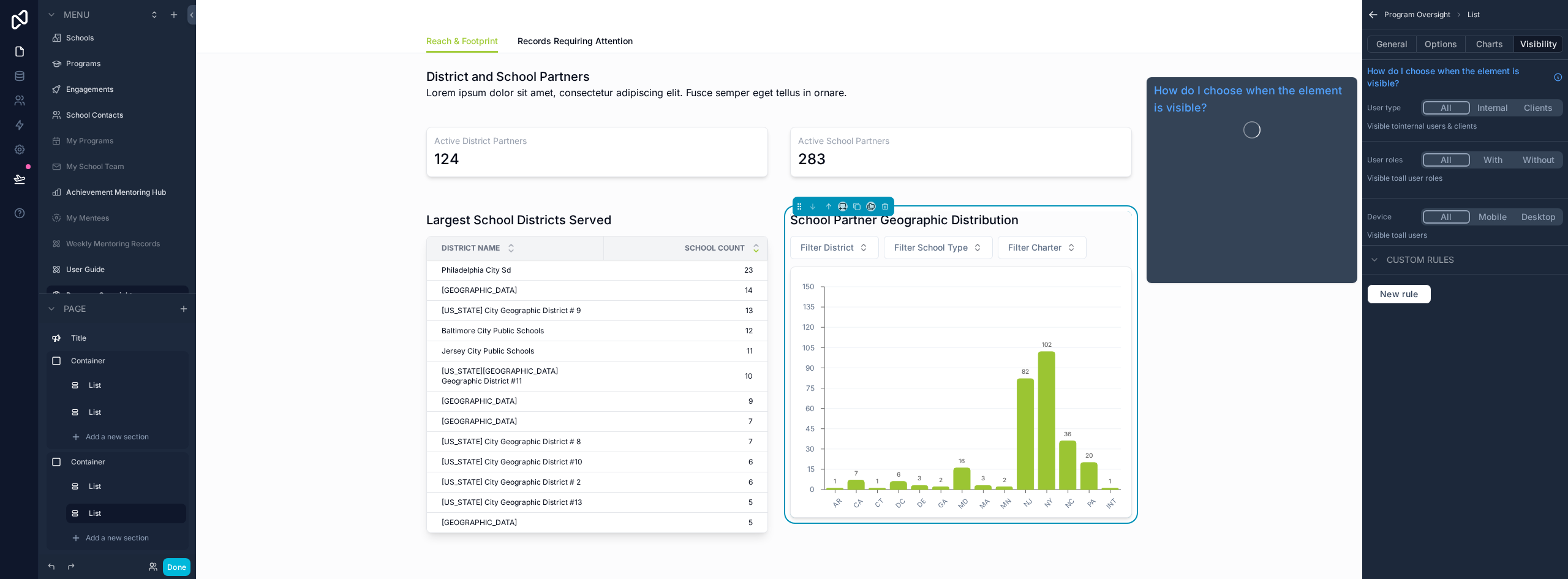
click at [1497, 45] on button "Charts" at bounding box center [1490, 44] width 49 height 17
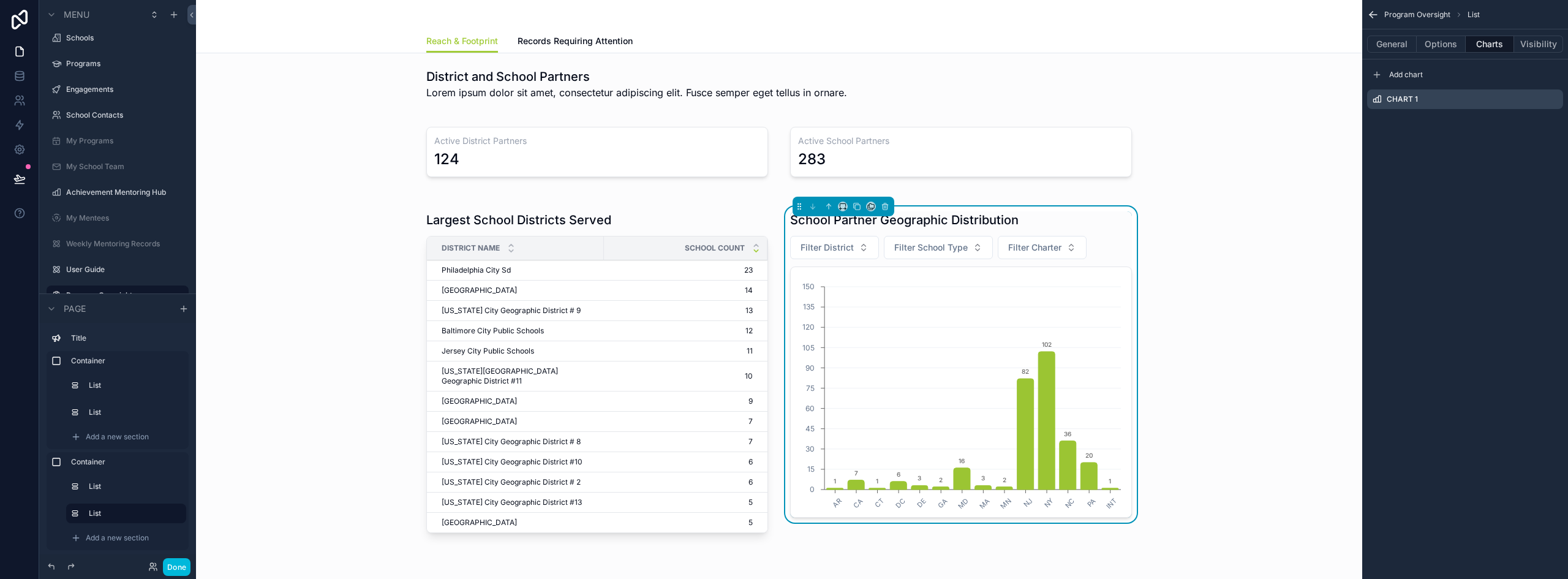
click at [1375, 74] on icon "scrollable content" at bounding box center [1377, 75] width 10 height 10
click at [0, 0] on icon "scrollable content" at bounding box center [0, 0] width 0 height 0
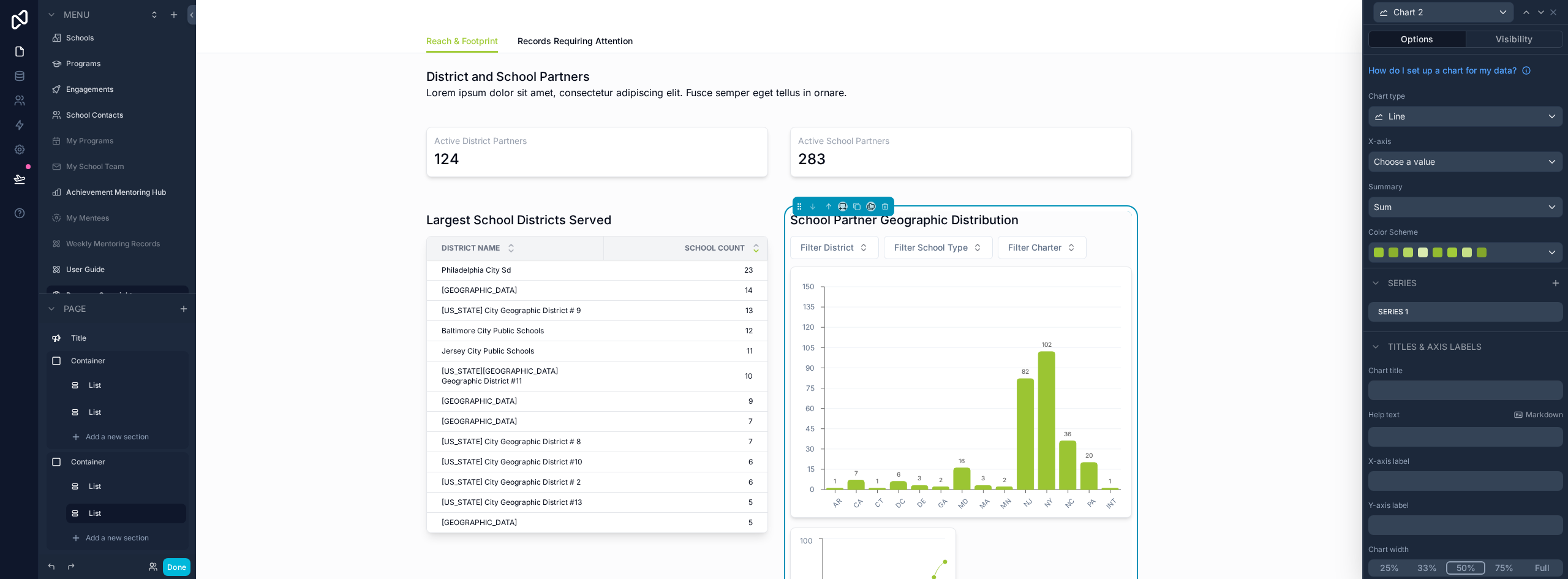
scroll to position [2, 0]
click at [1459, 564] on button "50%" at bounding box center [1465, 565] width 39 height 14
click at [1504, 11] on div "Chart 2" at bounding box center [1443, 11] width 140 height 19
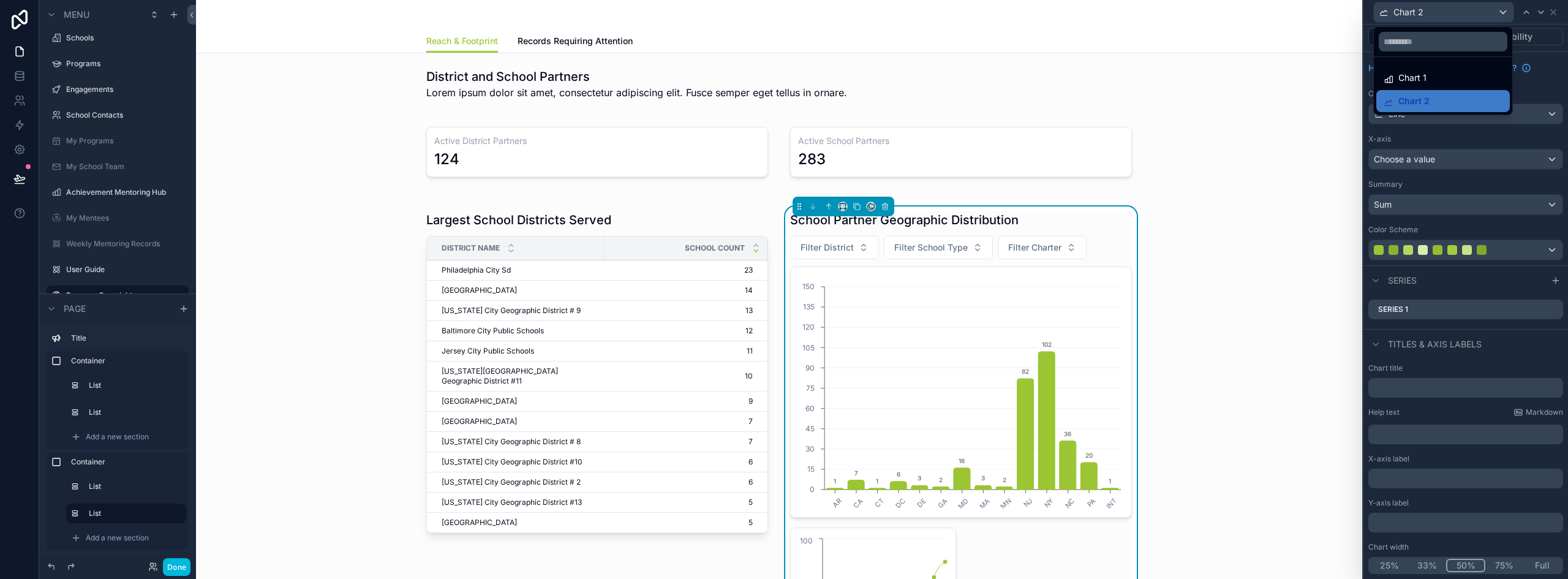
click at [1448, 73] on div "Chart 1" at bounding box center [1443, 78] width 119 height 15
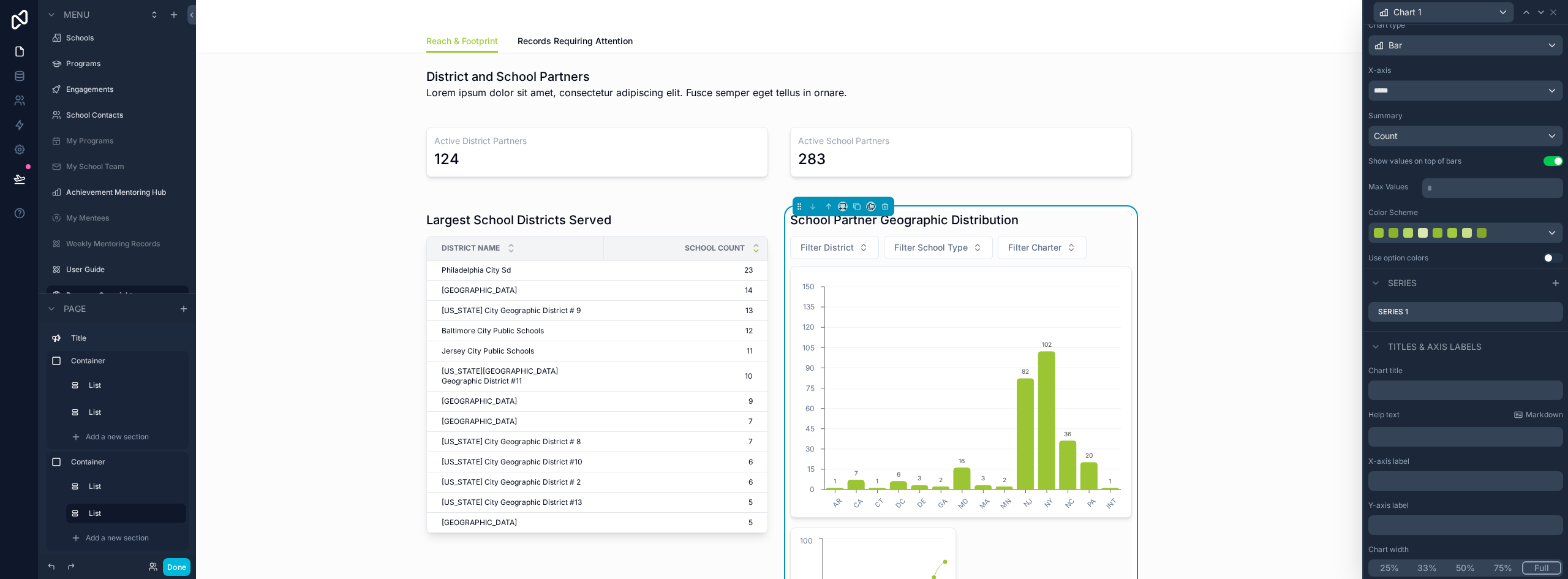
scroll to position [73, 0]
click at [1453, 565] on button "50%" at bounding box center [1465, 565] width 39 height 14
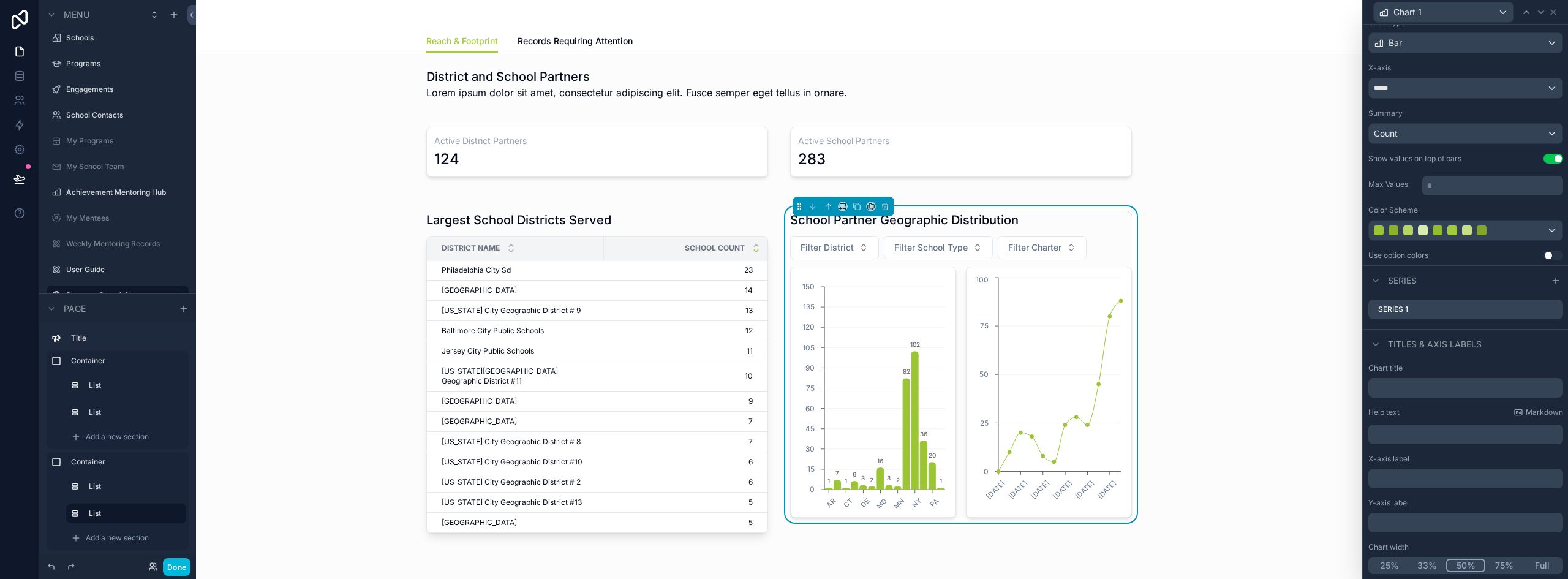
click at [1286, 346] on div "Largest School Districts Served District Name School Count Philadelphia City Sd…" at bounding box center [779, 374] width 1147 height 351
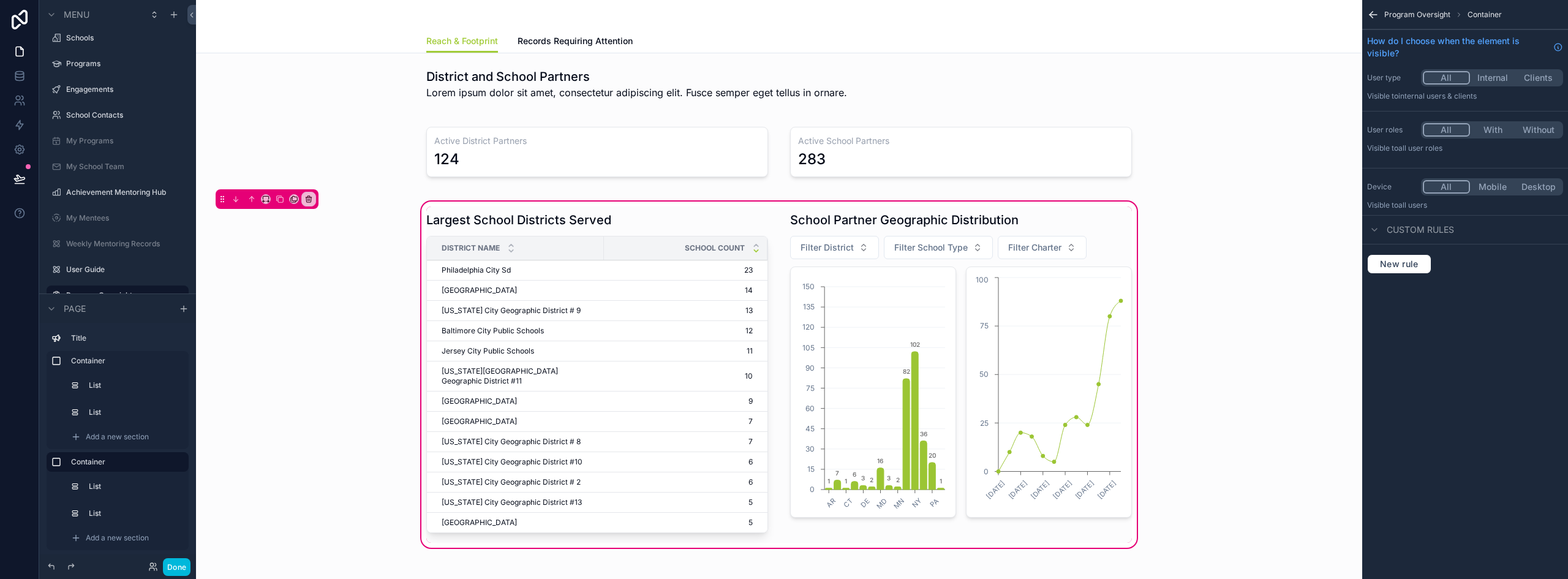
click at [1087, 305] on div "scrollable content" at bounding box center [961, 375] width 356 height 337
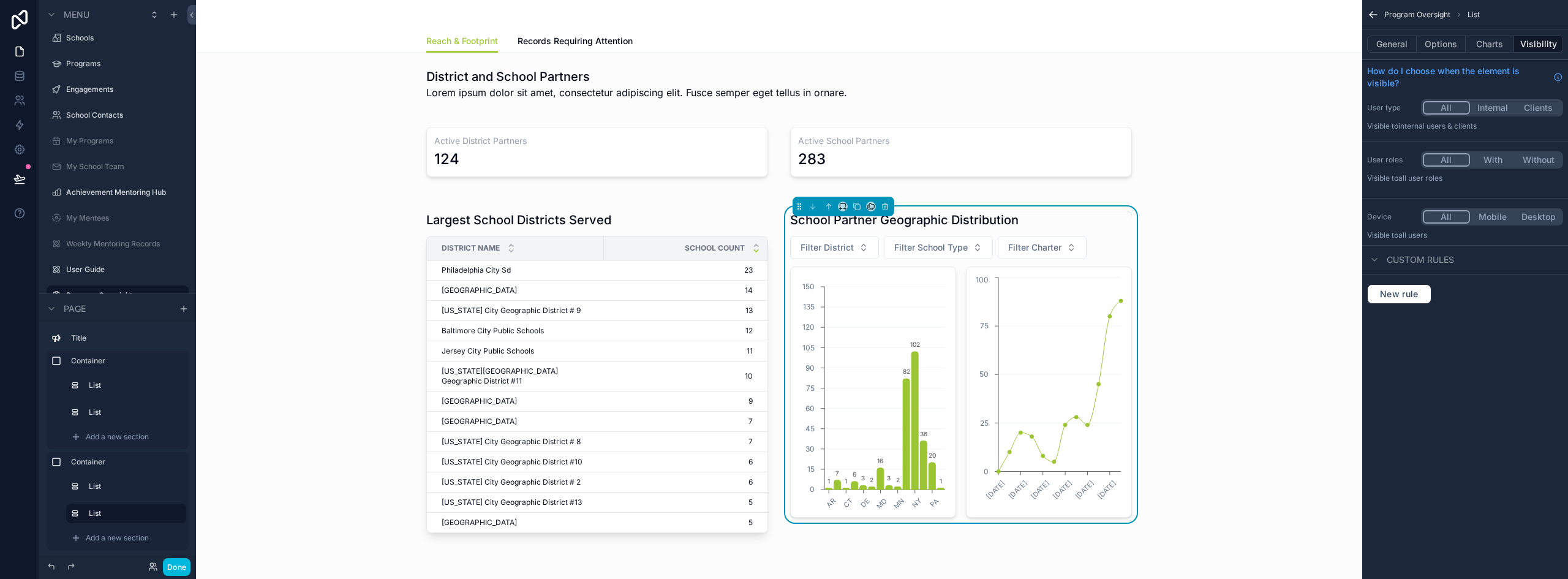
click at [1097, 272] on div "12/30/2024 3/3/2025 4/28/2025 6/30/2025 9/1/2025 11/3/2025 0 25 50 75 100" at bounding box center [1048, 392] width 166 height 251
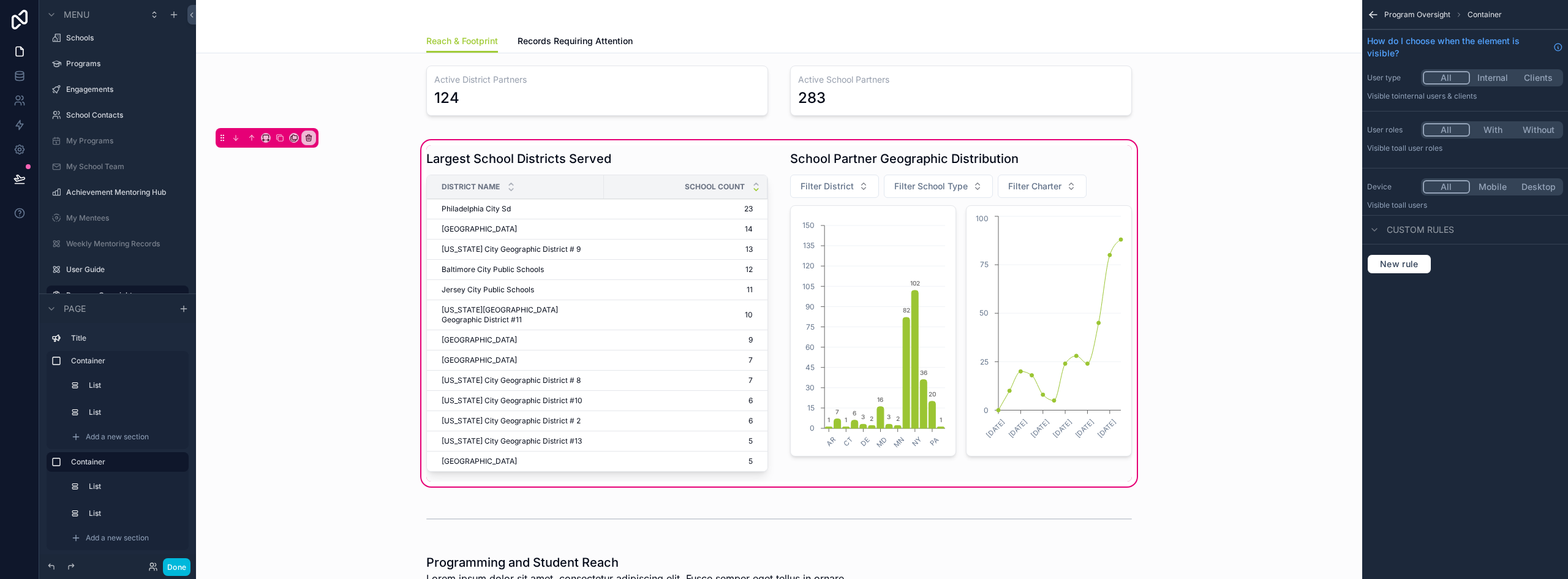
scroll to position [0, 0]
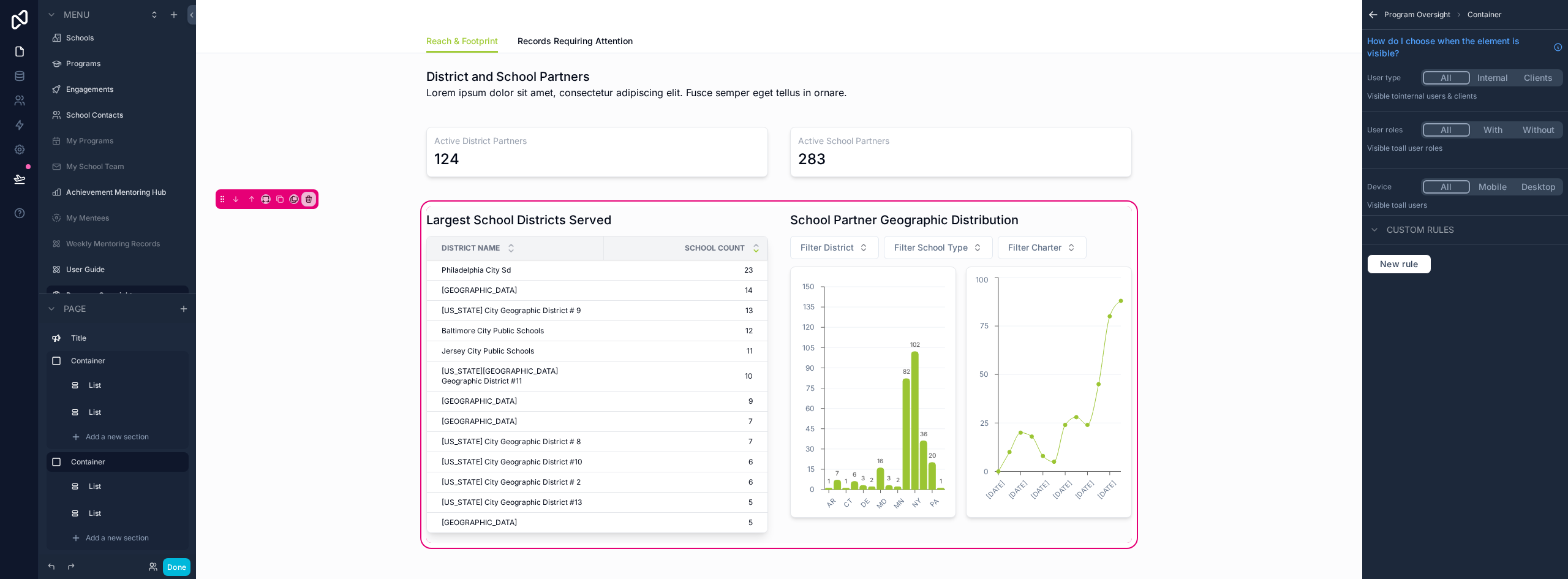
click at [1015, 285] on div "scrollable content" at bounding box center [961, 375] width 356 height 337
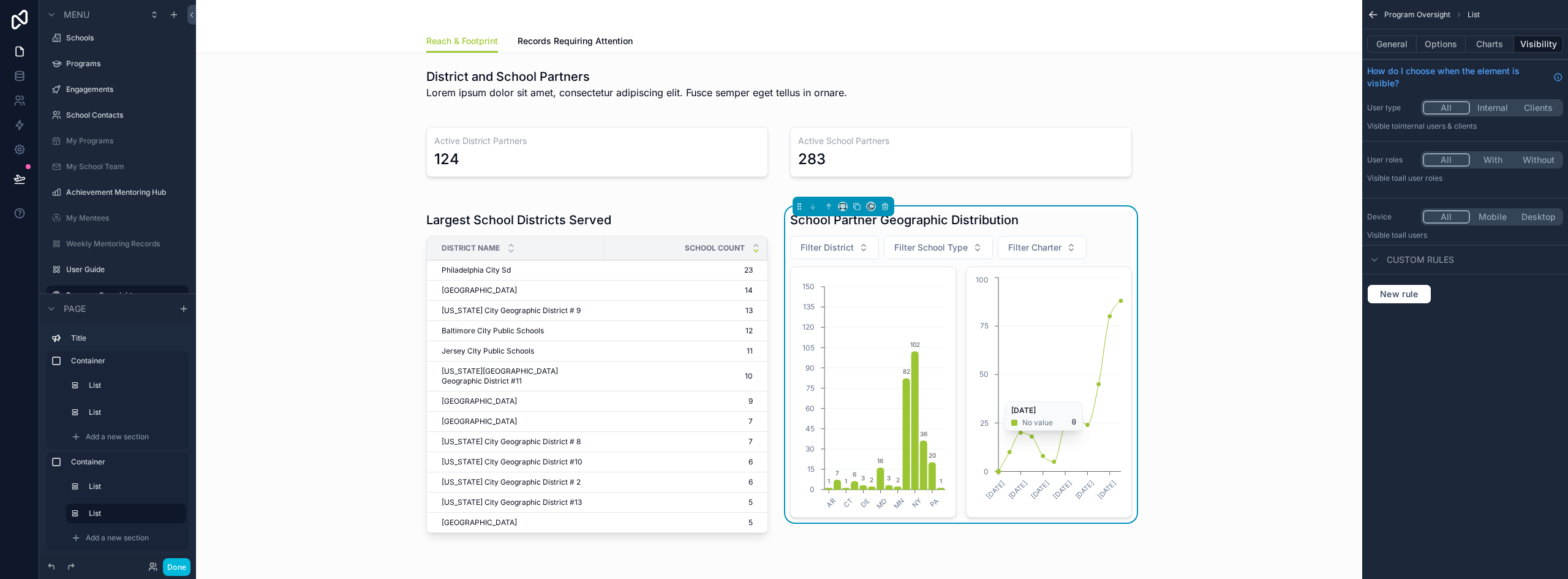
click at [1026, 297] on icon "12/30/2024 3/3/2025 4/28/2025 6/30/2025 9/1/2025 11/3/2025 0 25 50 75 100" at bounding box center [1048, 392] width 150 height 235
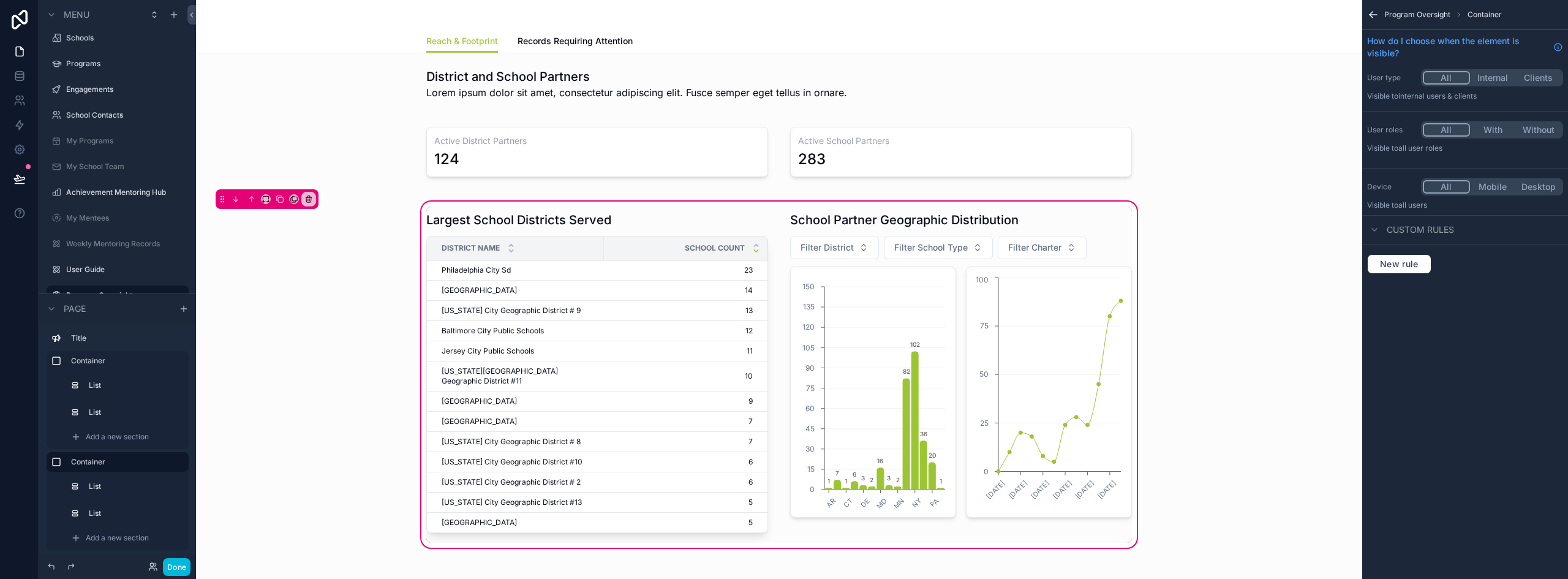
click at [1103, 292] on div "scrollable content" at bounding box center [961, 375] width 356 height 337
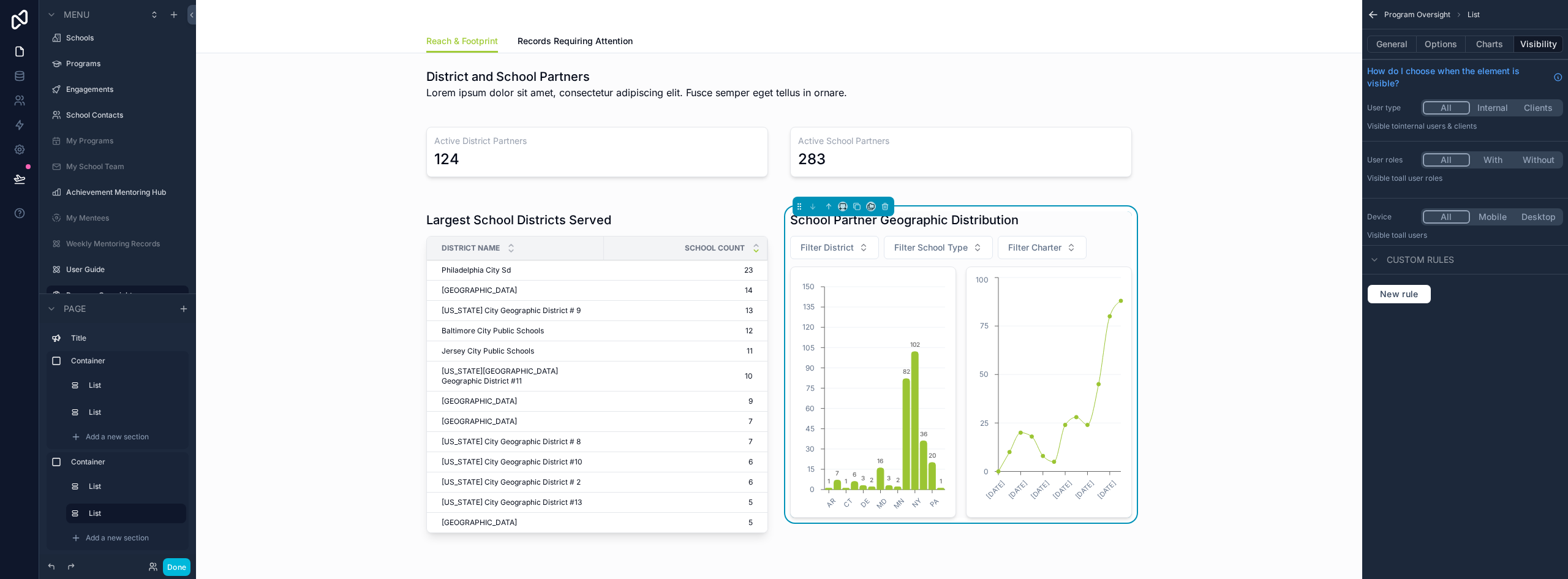
click at [1480, 43] on button "Charts" at bounding box center [1490, 44] width 49 height 17
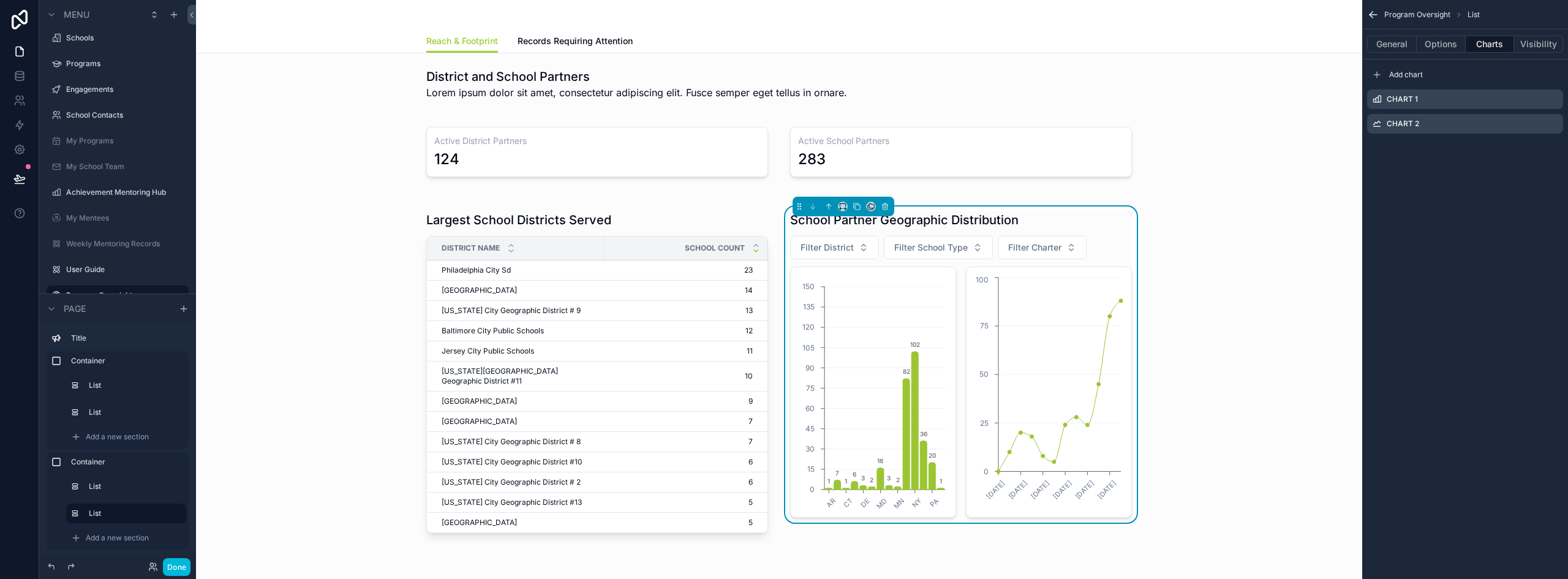
click at [0, 0] on icon "scrollable content" at bounding box center [0, 0] width 0 height 0
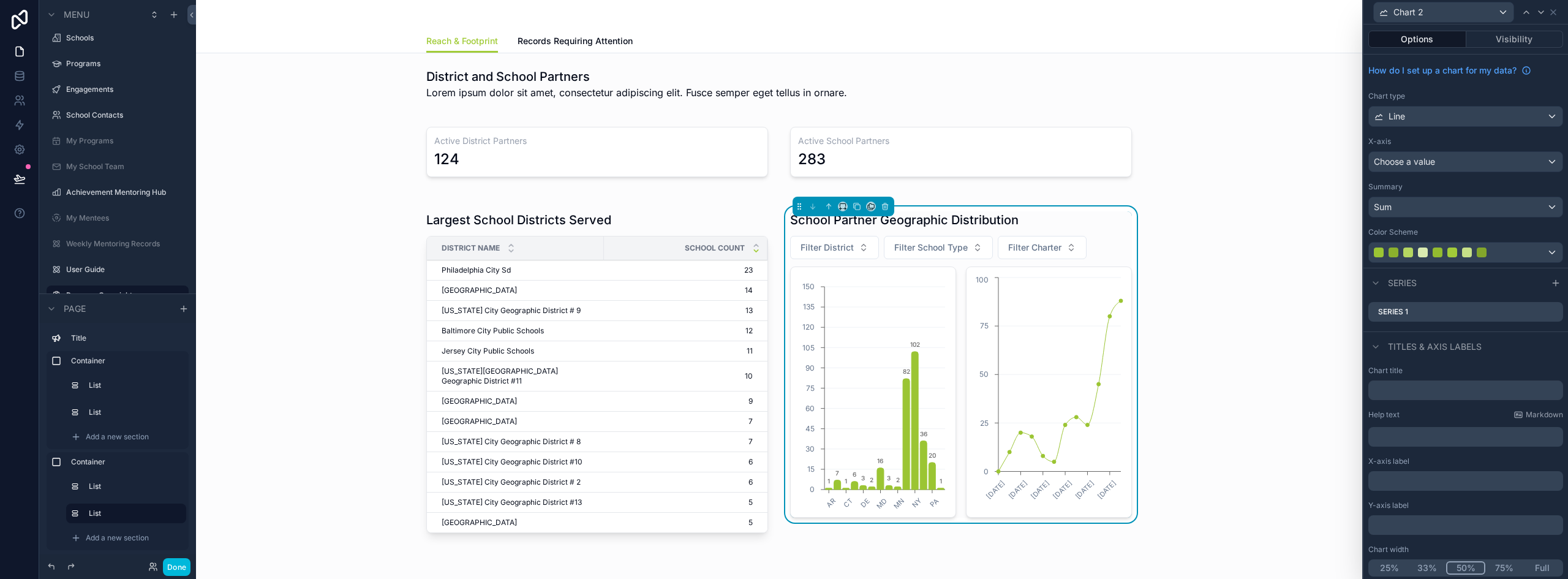
click at [1432, 114] on div "Line" at bounding box center [1465, 116] width 194 height 19
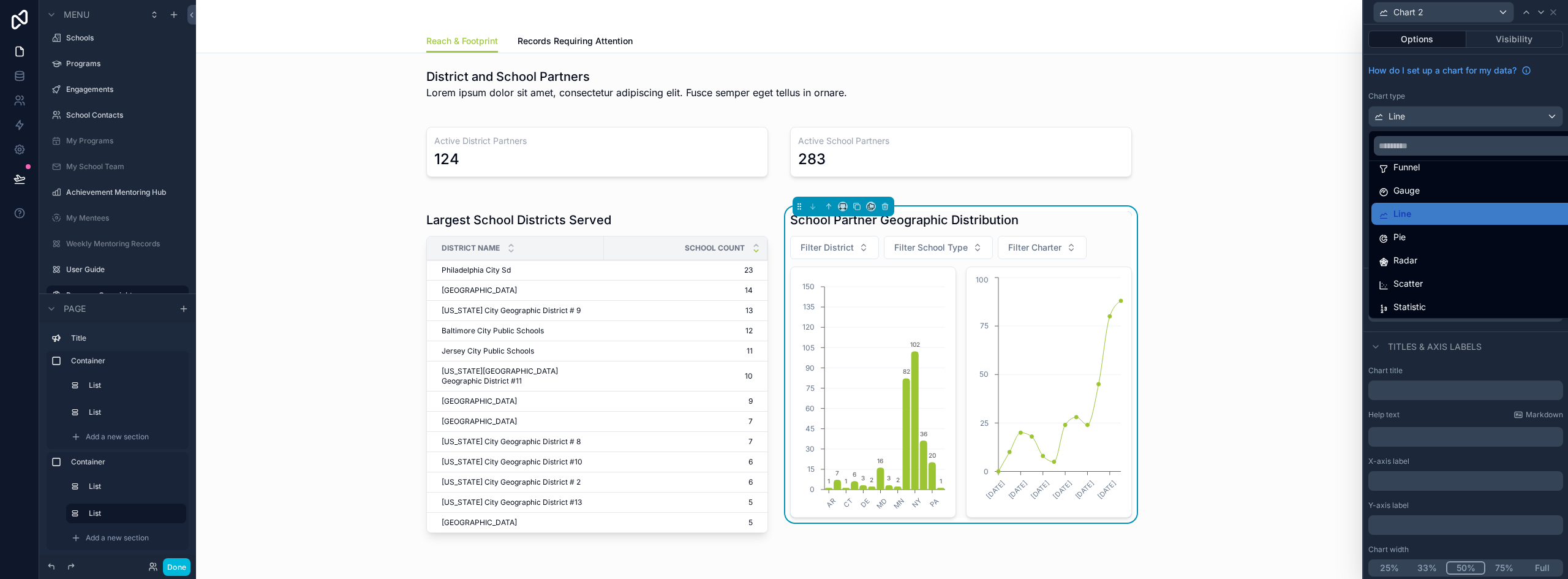
scroll to position [87, 0]
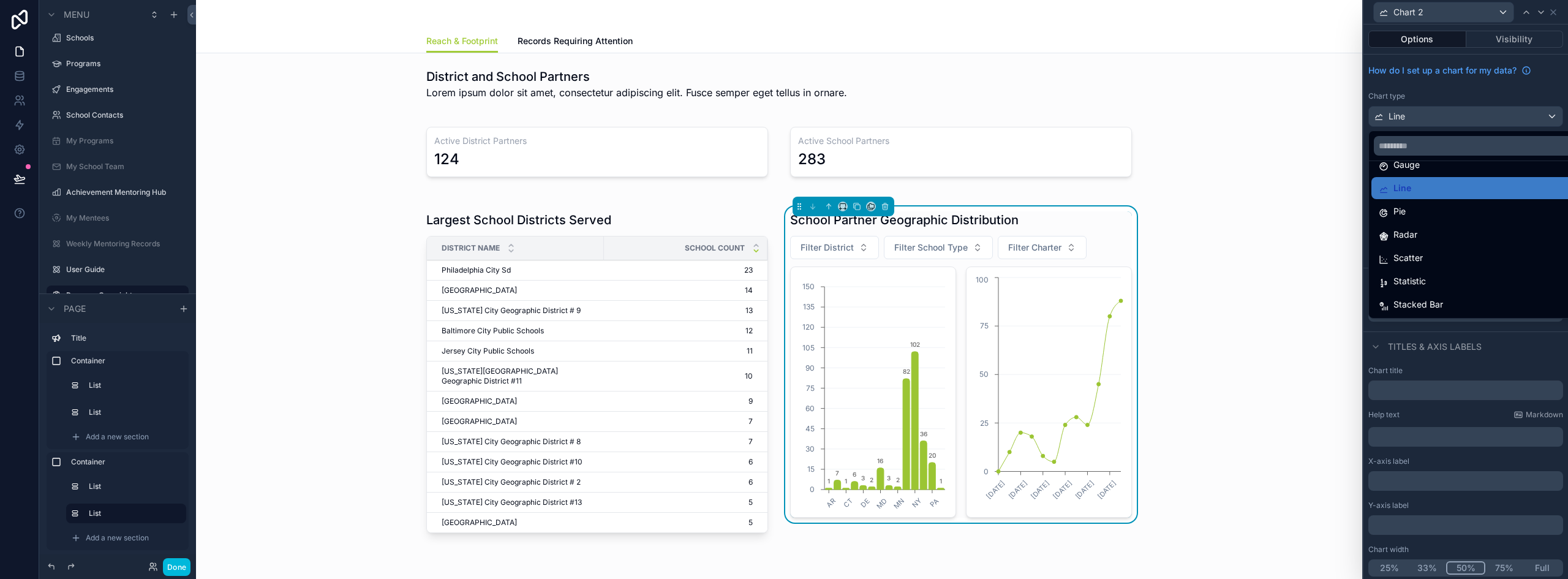
click at [1409, 215] on div "Pie" at bounding box center [1475, 211] width 193 height 15
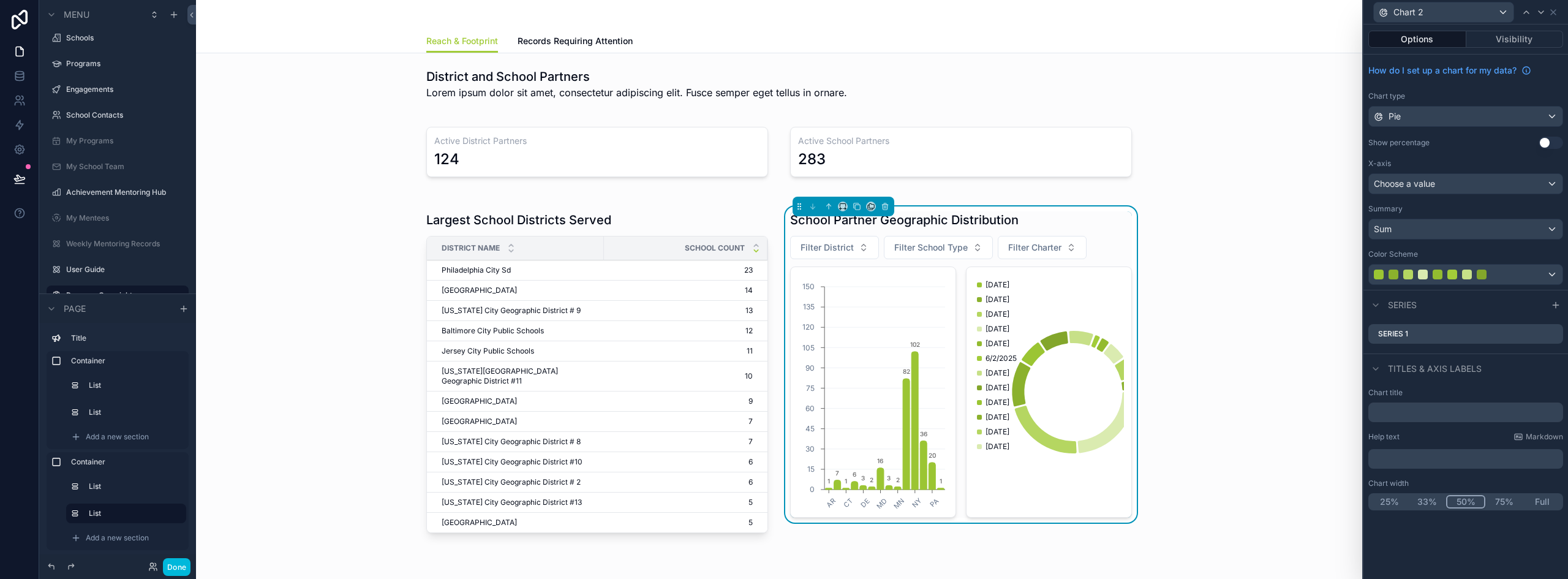
click at [1435, 183] on span "Choose a value" at bounding box center [1404, 183] width 61 height 11
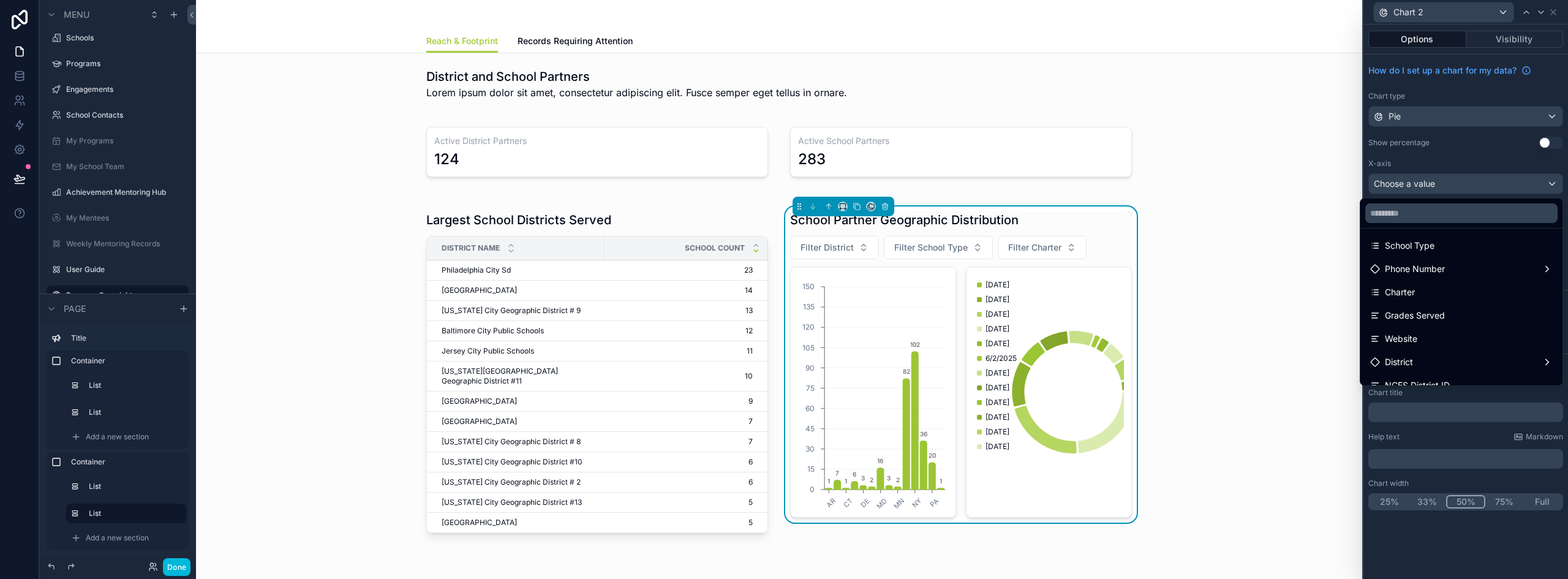
scroll to position [0, 0]
click at [1450, 322] on div "School Type" at bounding box center [1461, 319] width 182 height 15
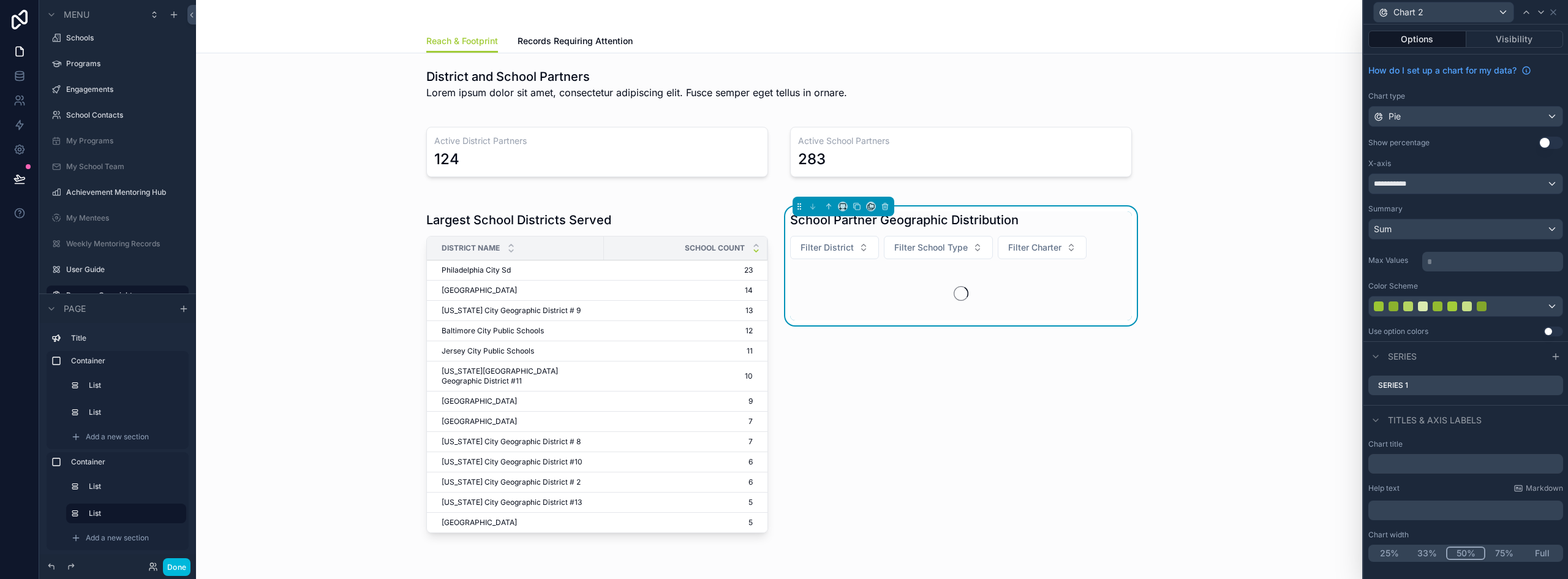
click at [1463, 231] on div "Sum" at bounding box center [1465, 229] width 194 height 19
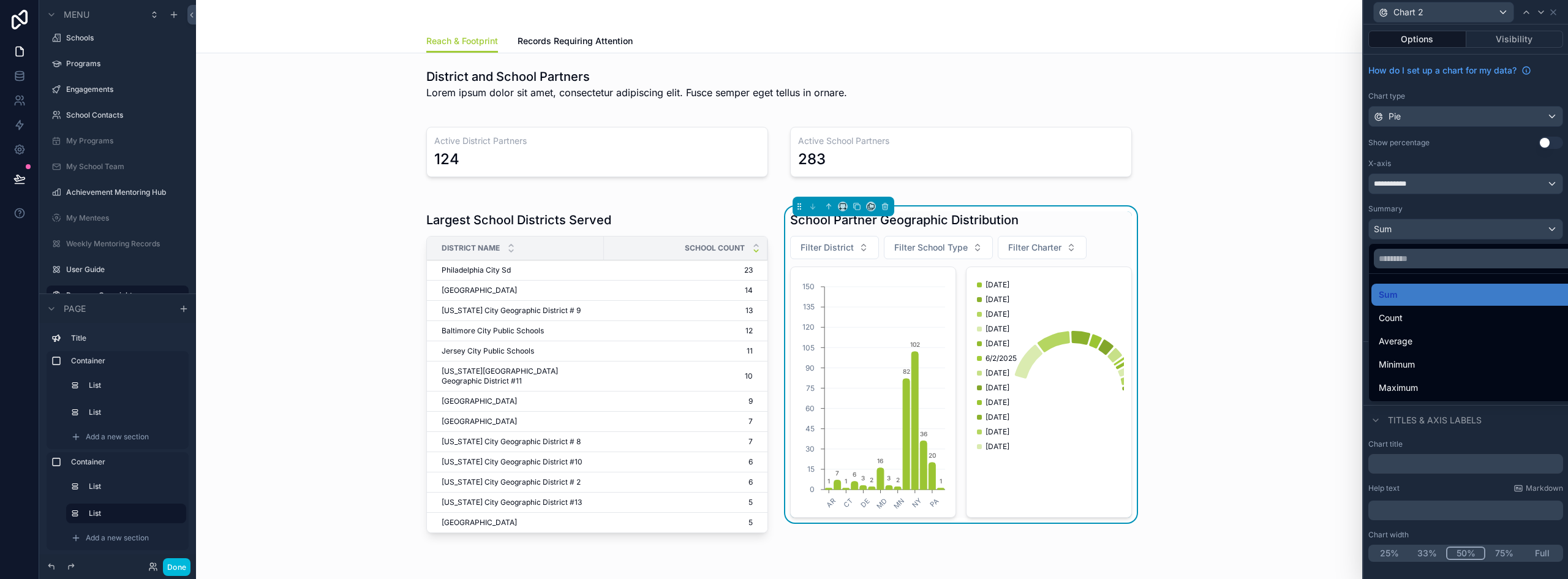
click at [1428, 319] on div "Count" at bounding box center [1480, 318] width 202 height 15
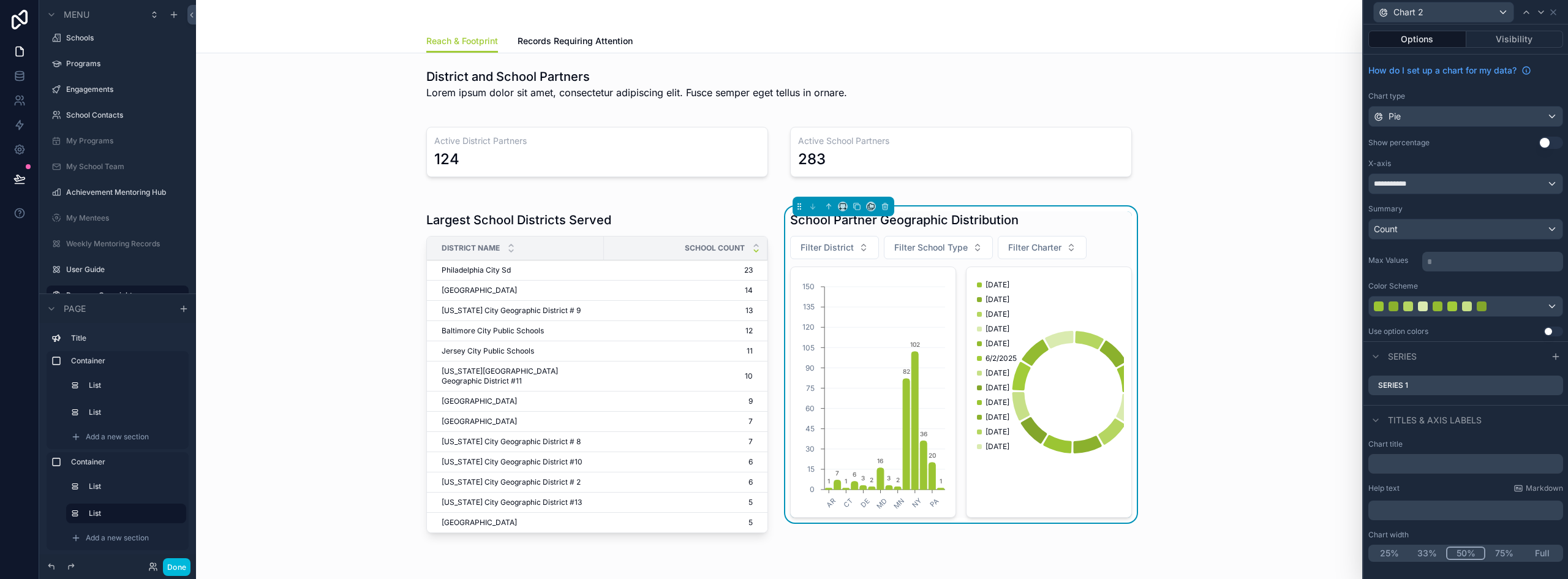
click at [0, 0] on icon at bounding box center [0, 0] width 0 height 0
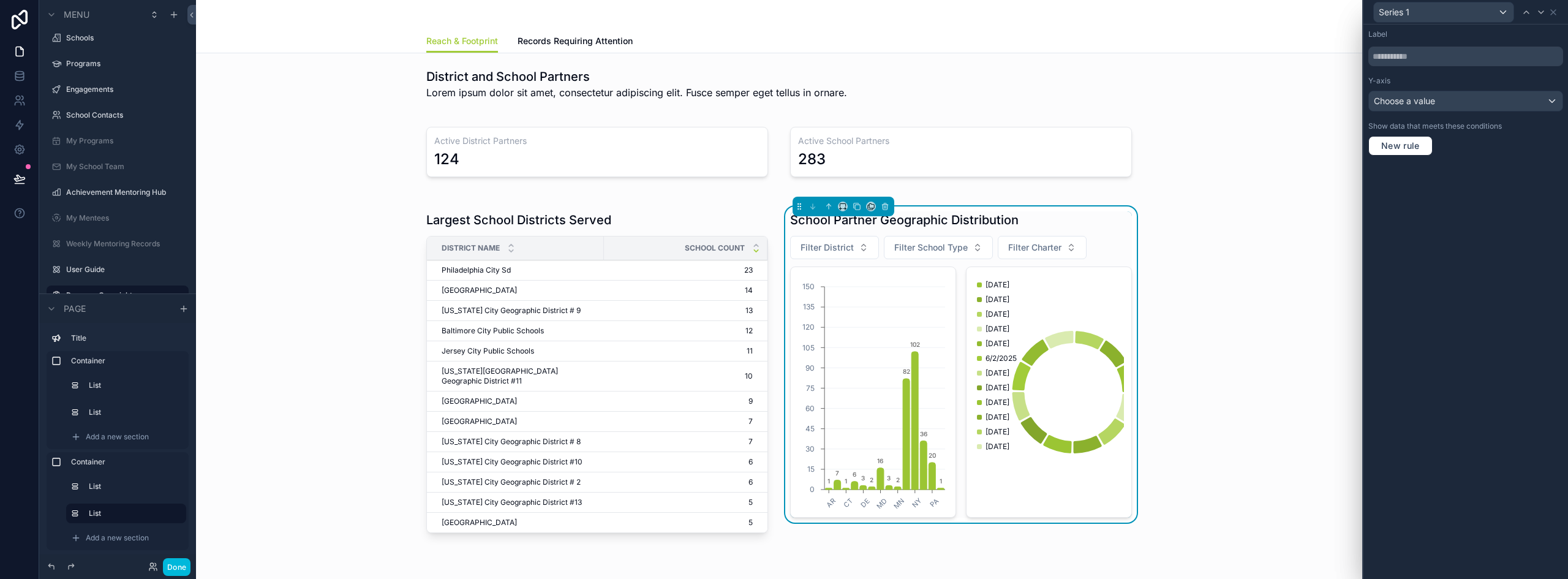
click at [1416, 94] on div "Choose a value" at bounding box center [1465, 101] width 194 height 19
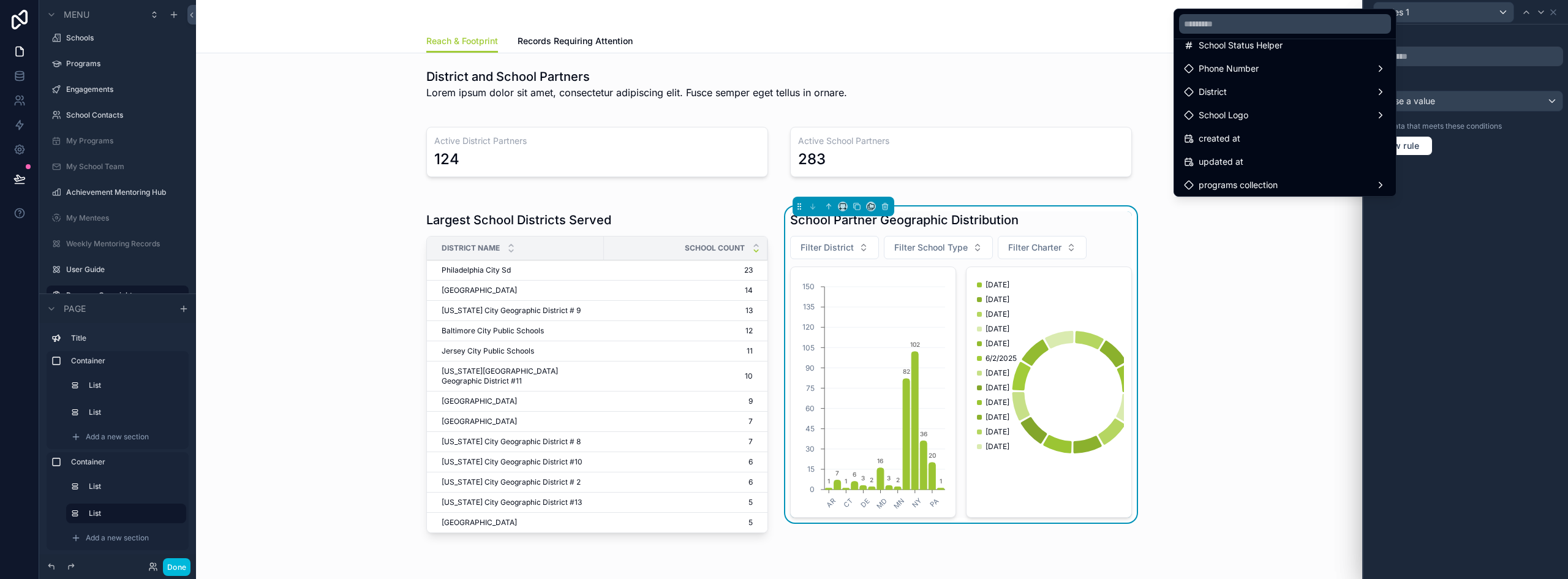
scroll to position [157, 0]
click at [1551, 11] on div at bounding box center [1465, 290] width 205 height 579
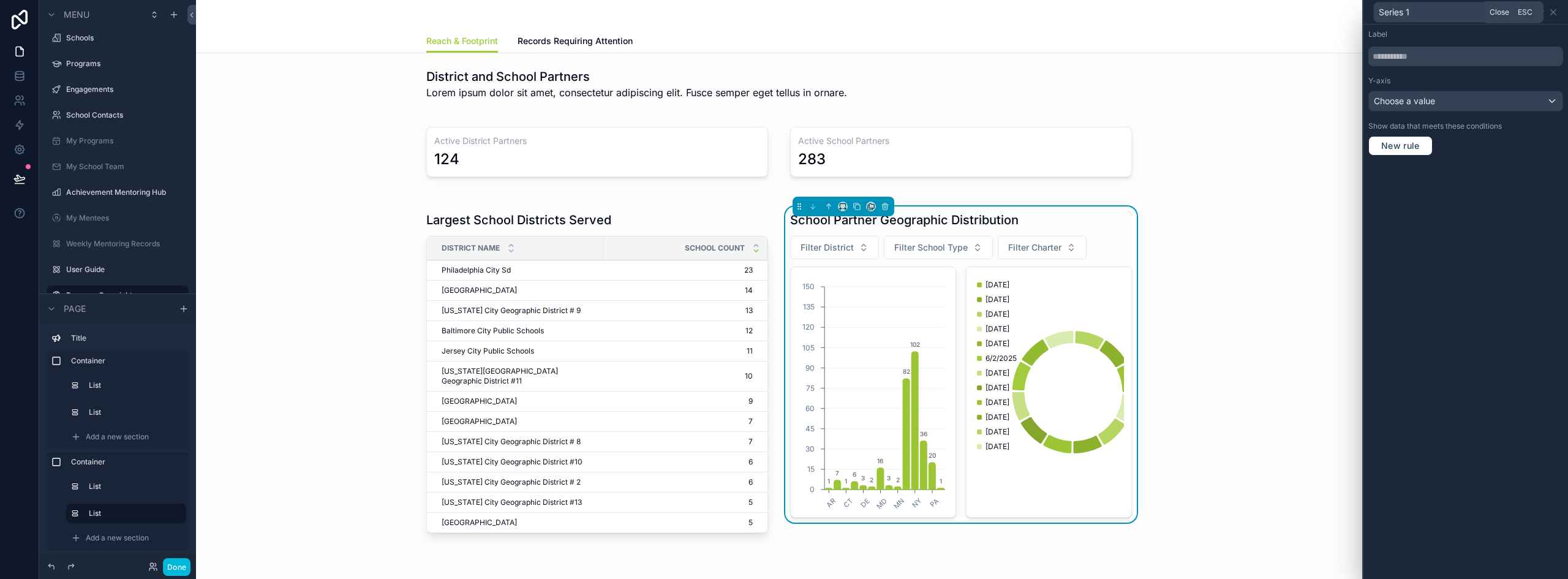
click at [1553, 12] on icon at bounding box center [1553, 12] width 5 height 5
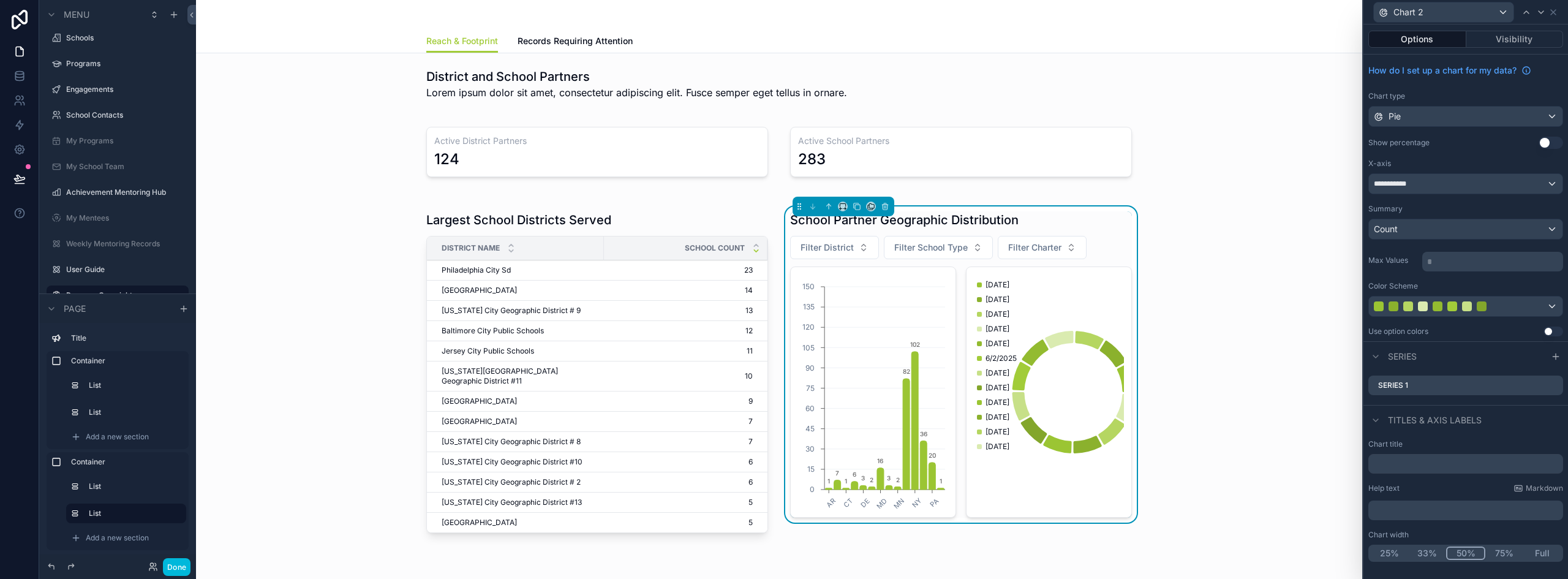
click at [1418, 226] on div "Count" at bounding box center [1465, 229] width 194 height 19
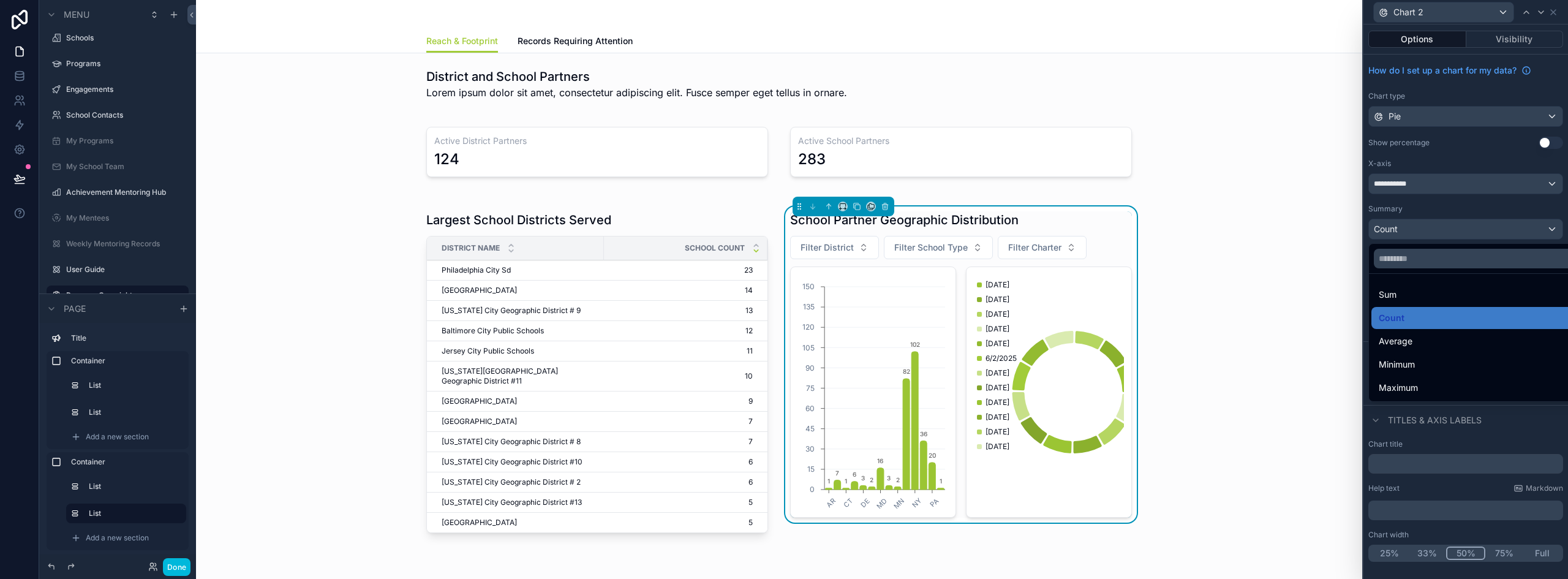
click at [1418, 226] on div at bounding box center [1465, 290] width 205 height 579
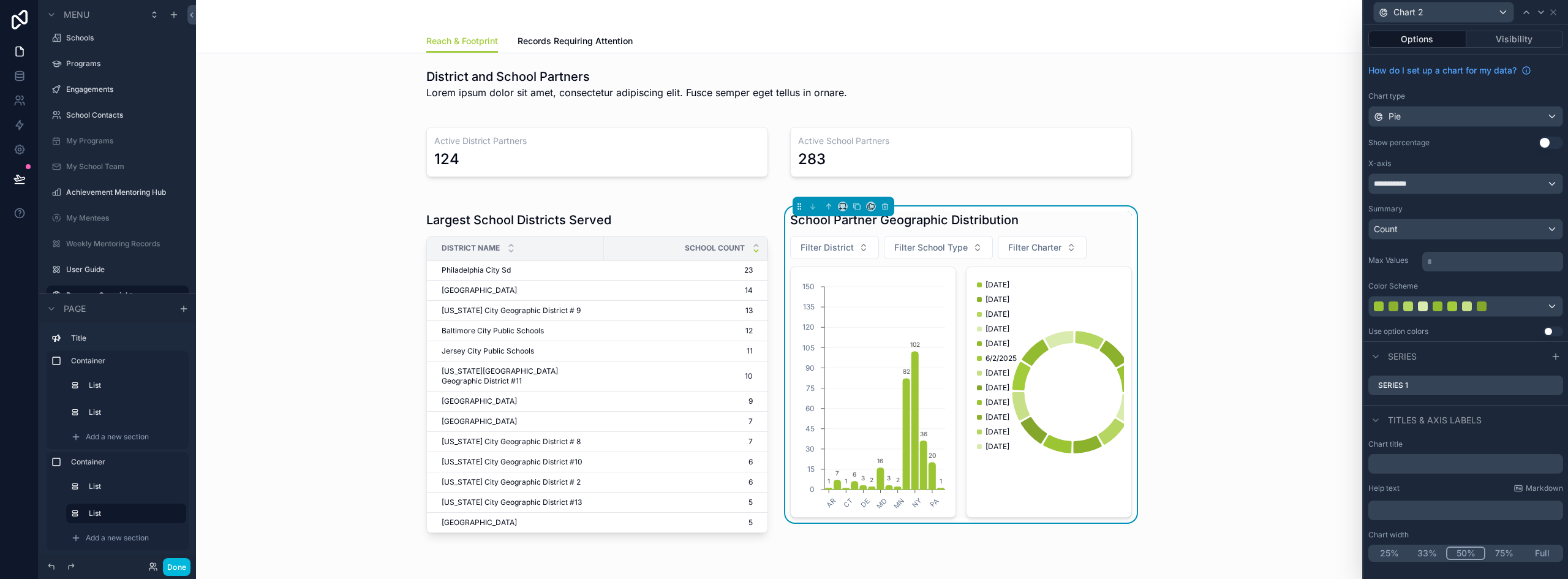
click at [1418, 226] on div "Count" at bounding box center [1465, 229] width 194 height 19
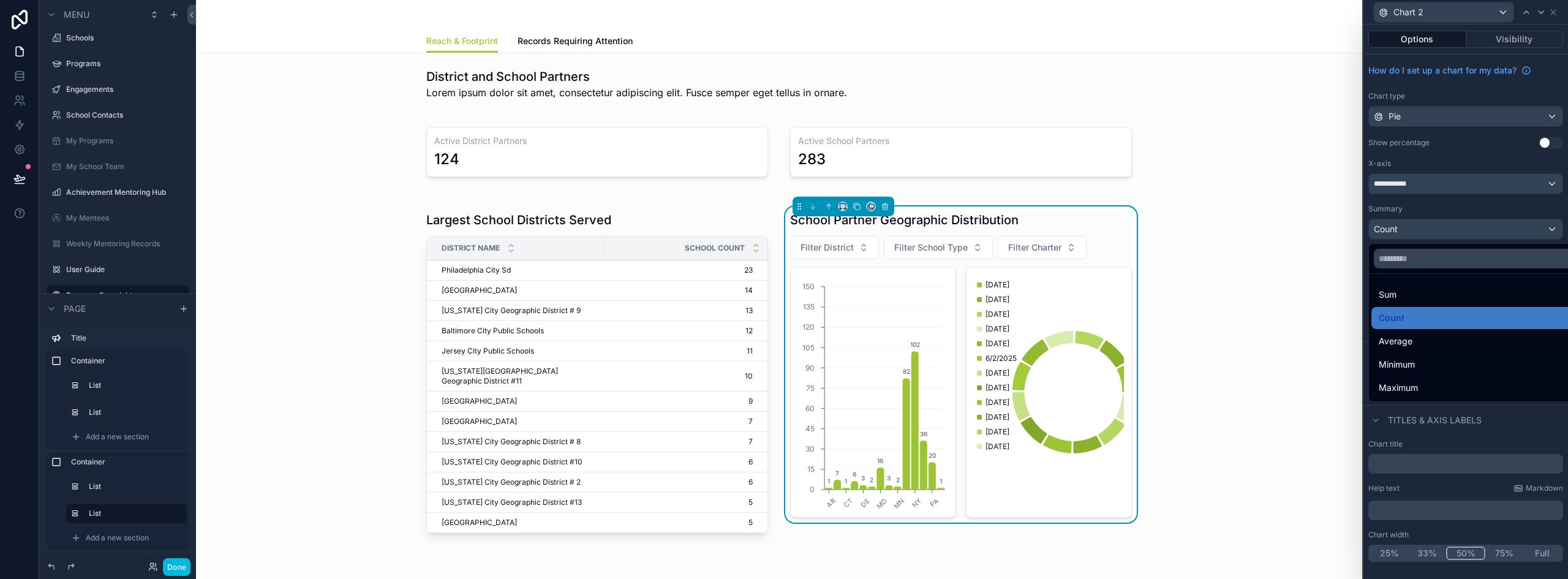
click at [1477, 429] on div at bounding box center [1465, 290] width 205 height 579
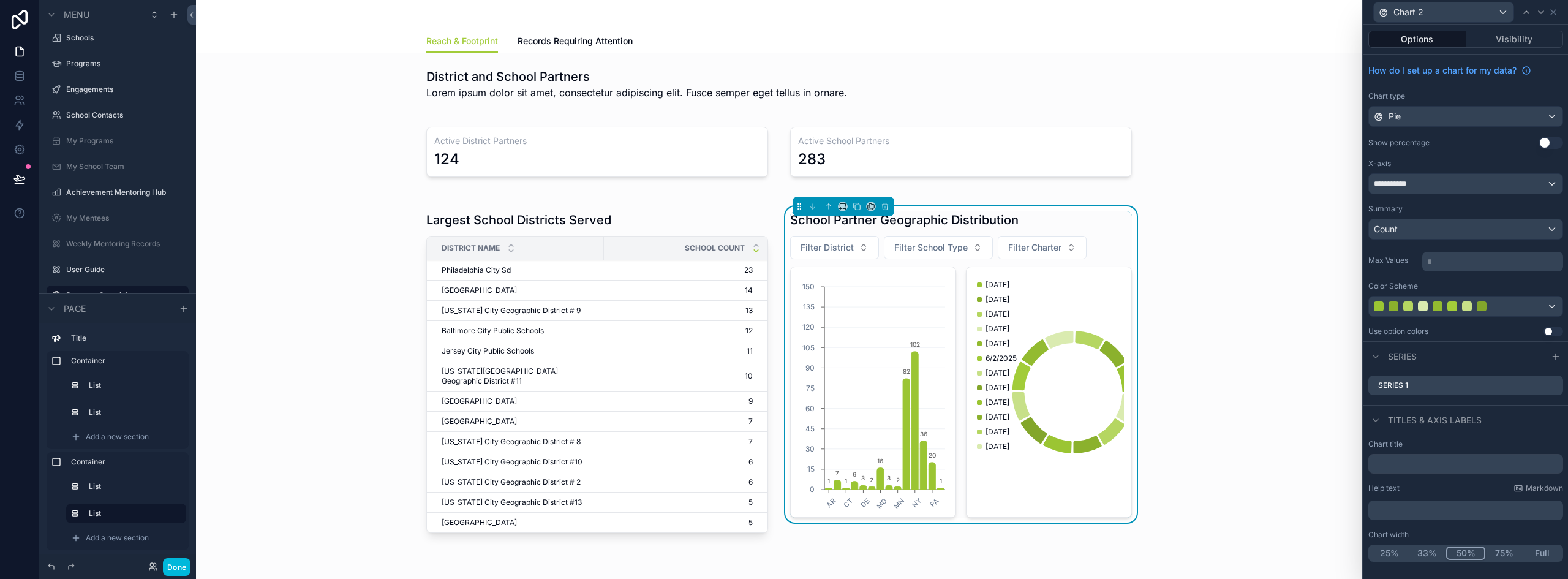
click at [1547, 141] on button "Use setting" at bounding box center [1550, 143] width 24 height 12
click at [1425, 180] on div "**********" at bounding box center [1465, 183] width 194 height 19
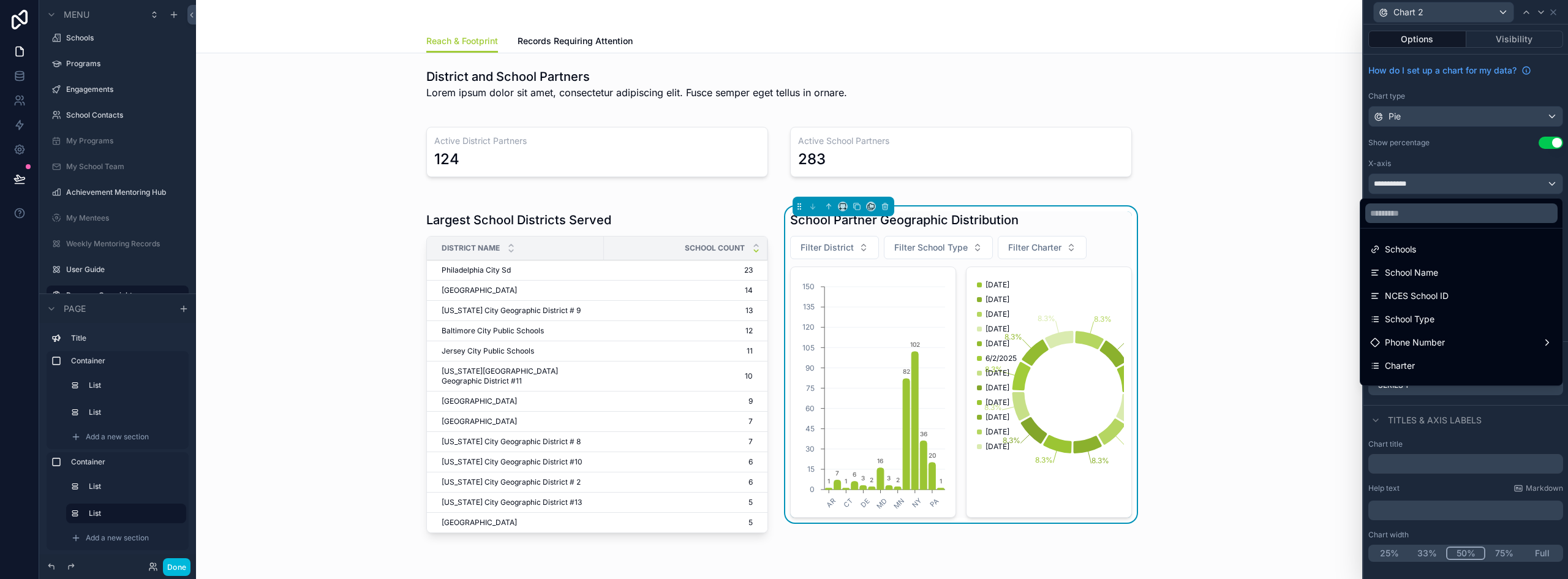
click at [1440, 315] on div "School Type" at bounding box center [1461, 319] width 182 height 15
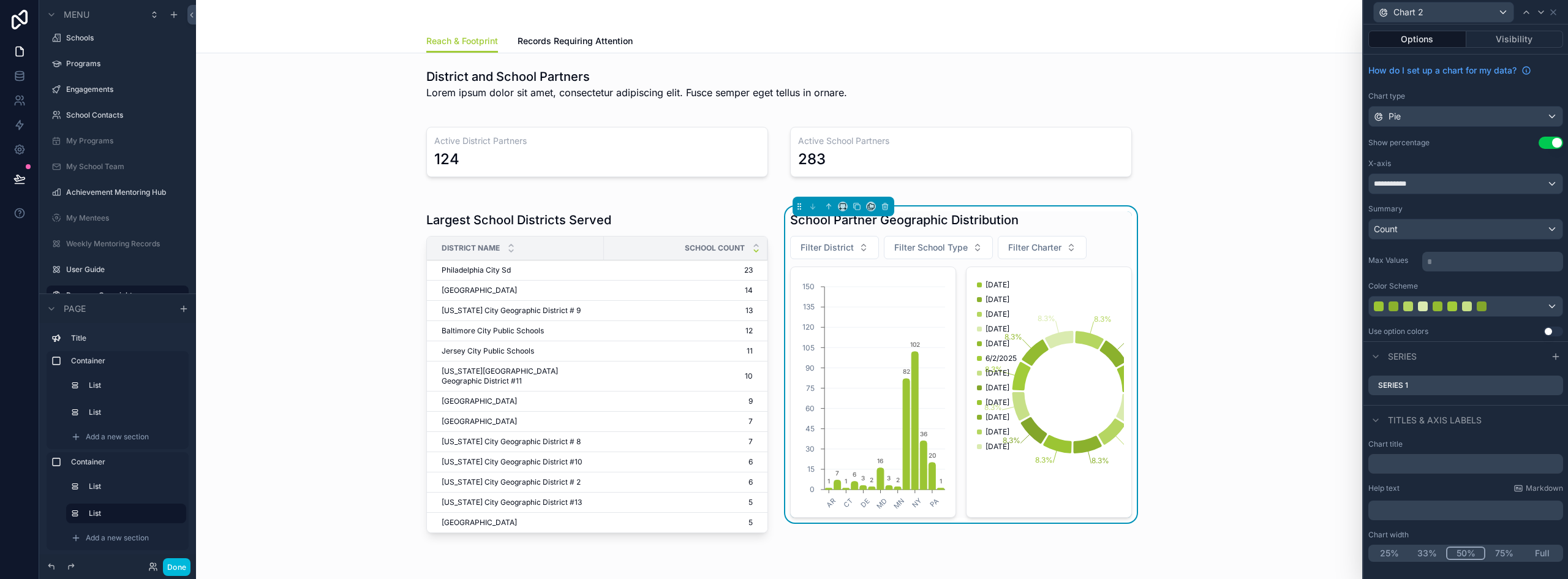
click at [0, 0] on icon at bounding box center [0, 0] width 0 height 0
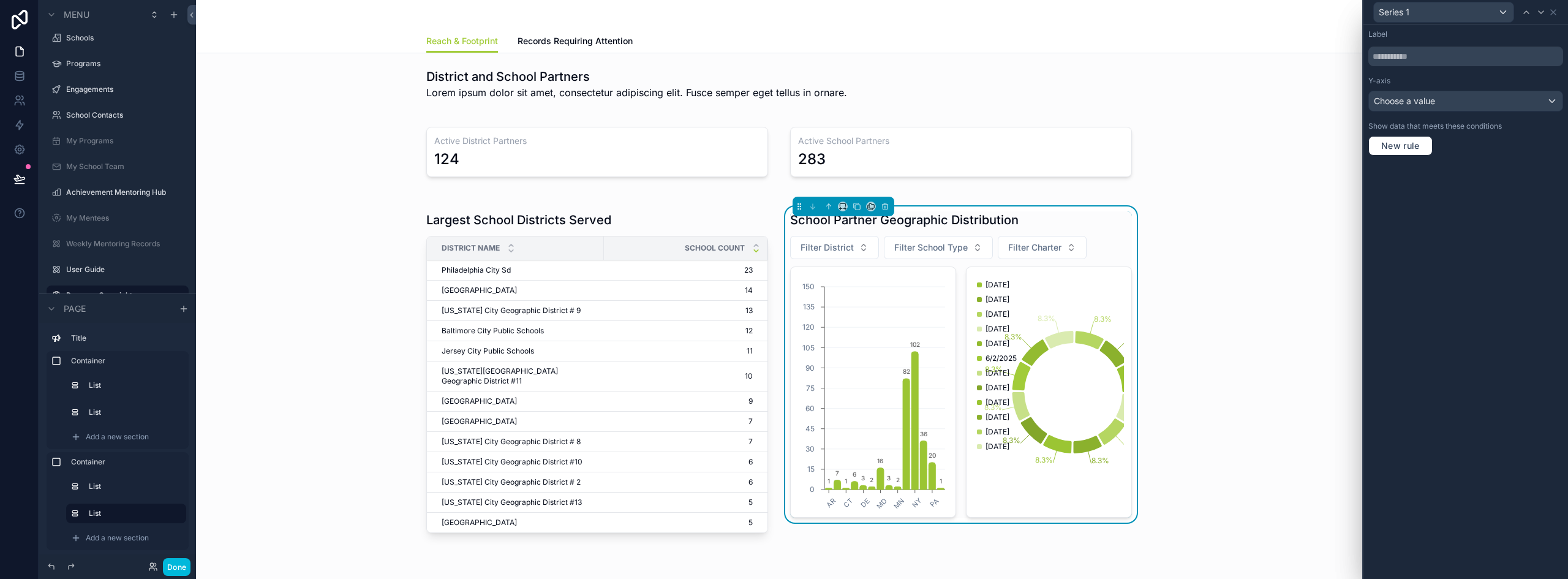
click at [1415, 101] on span "Choose a value" at bounding box center [1404, 101] width 61 height 11
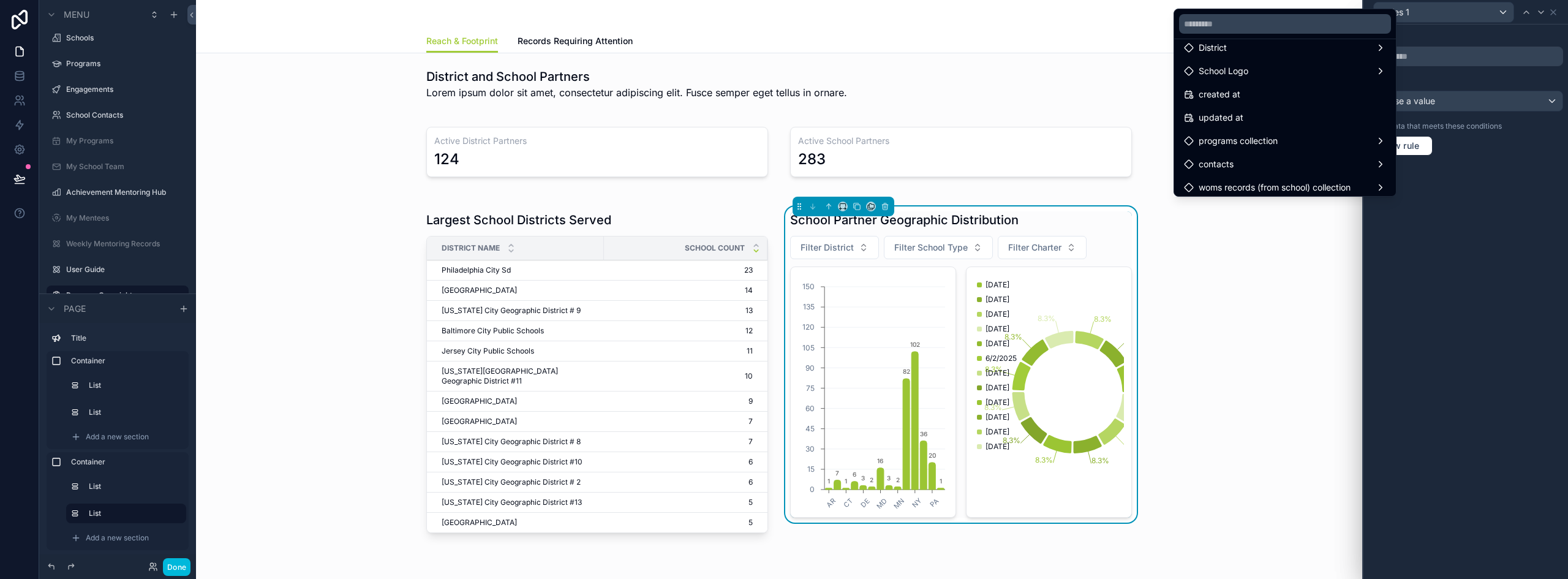
scroll to position [0, 0]
click at [1272, 68] on div "id" at bounding box center [1285, 60] width 217 height 22
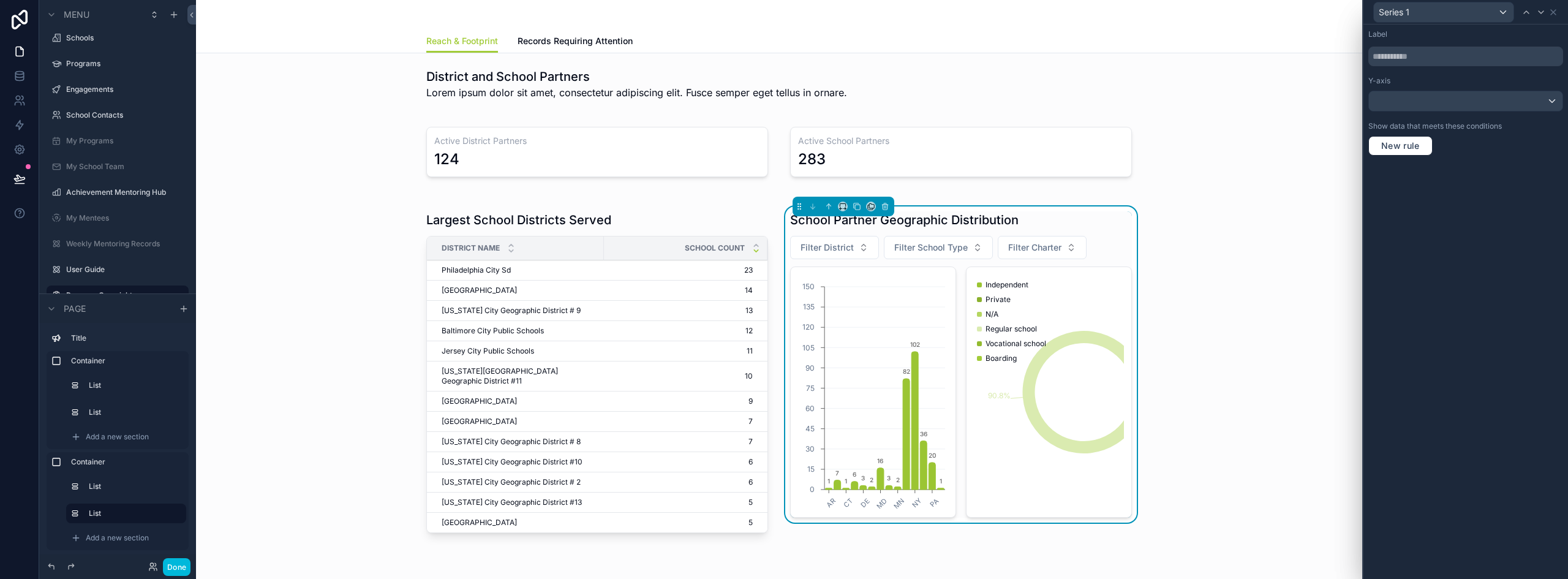
click at [1557, 16] on icon at bounding box center [1553, 12] width 10 height 10
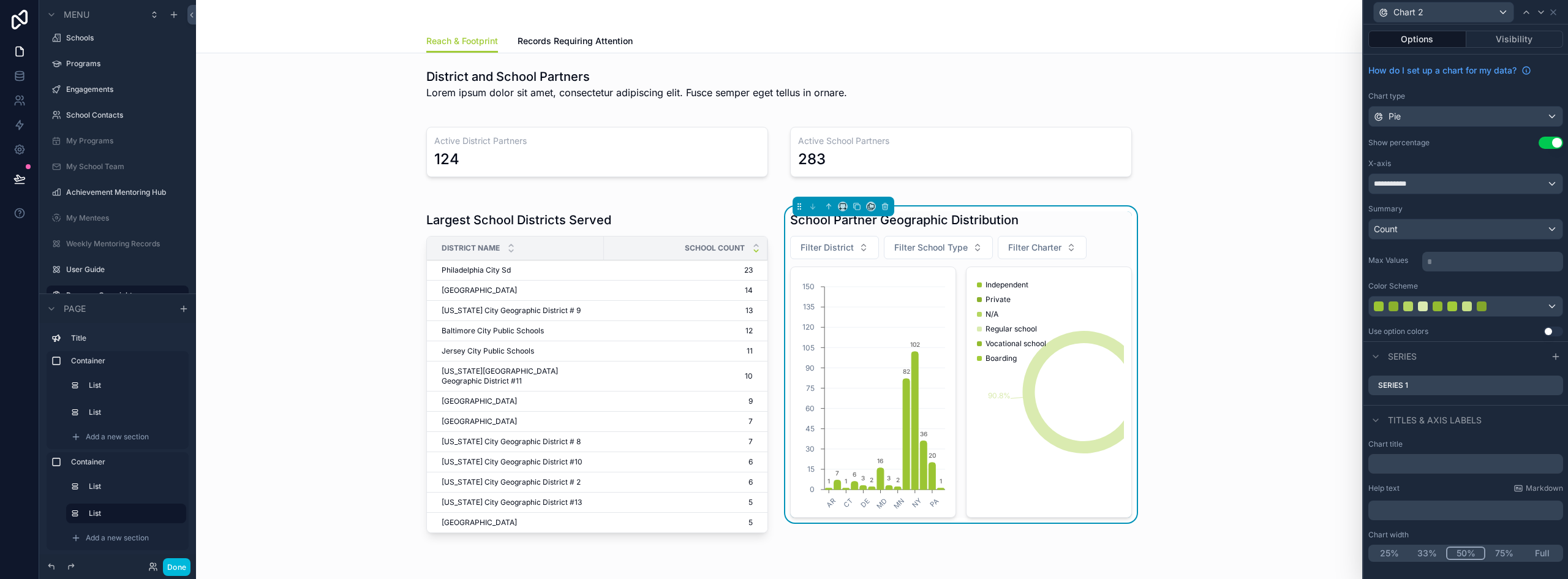
click at [637, 224] on div "scrollable content" at bounding box center [597, 375] width 356 height 337
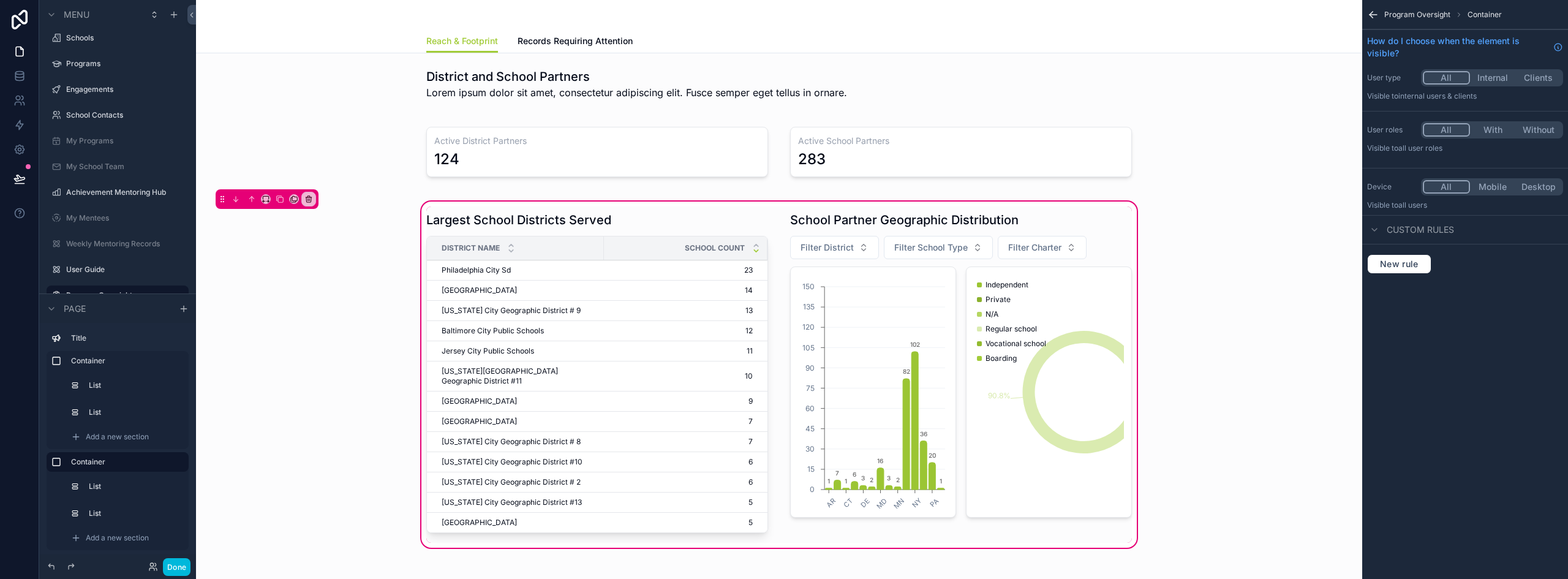
click at [485, 210] on div "scrollable content" at bounding box center [597, 375] width 356 height 337
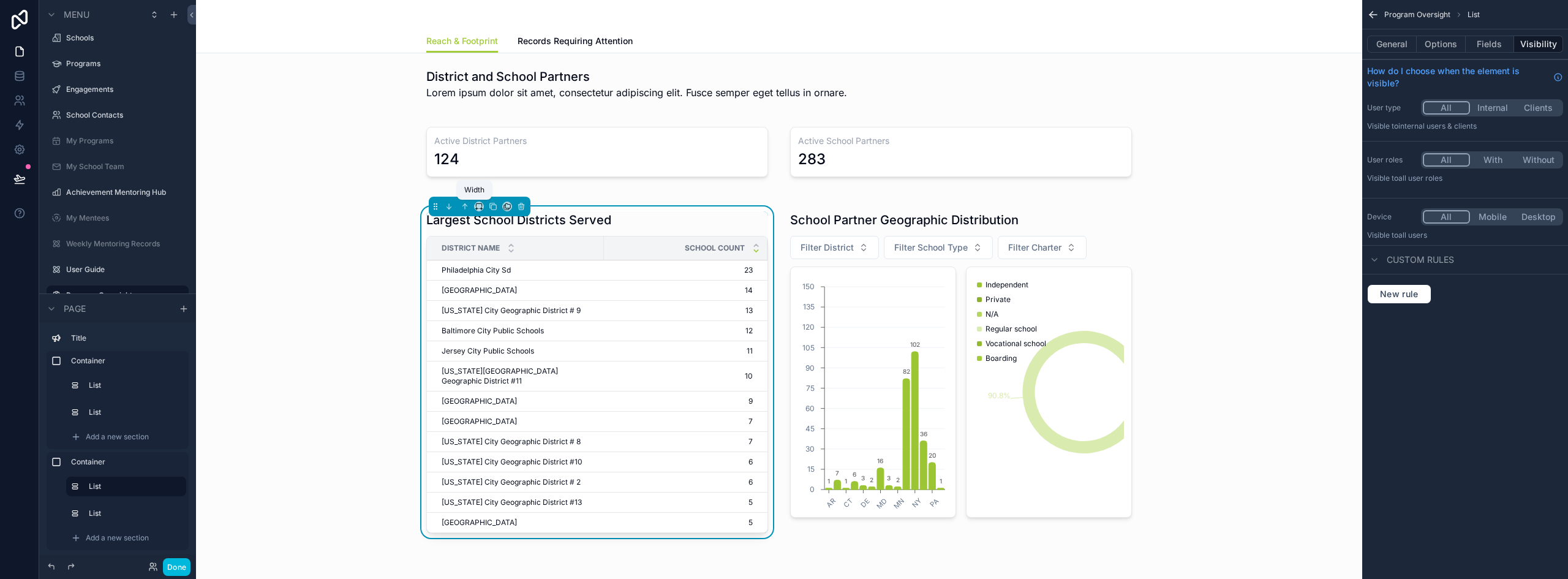
click at [476, 209] on icon "scrollable content" at bounding box center [477, 209] width 2 height 0
click at [494, 277] on span "33%" at bounding box center [490, 275] width 19 height 15
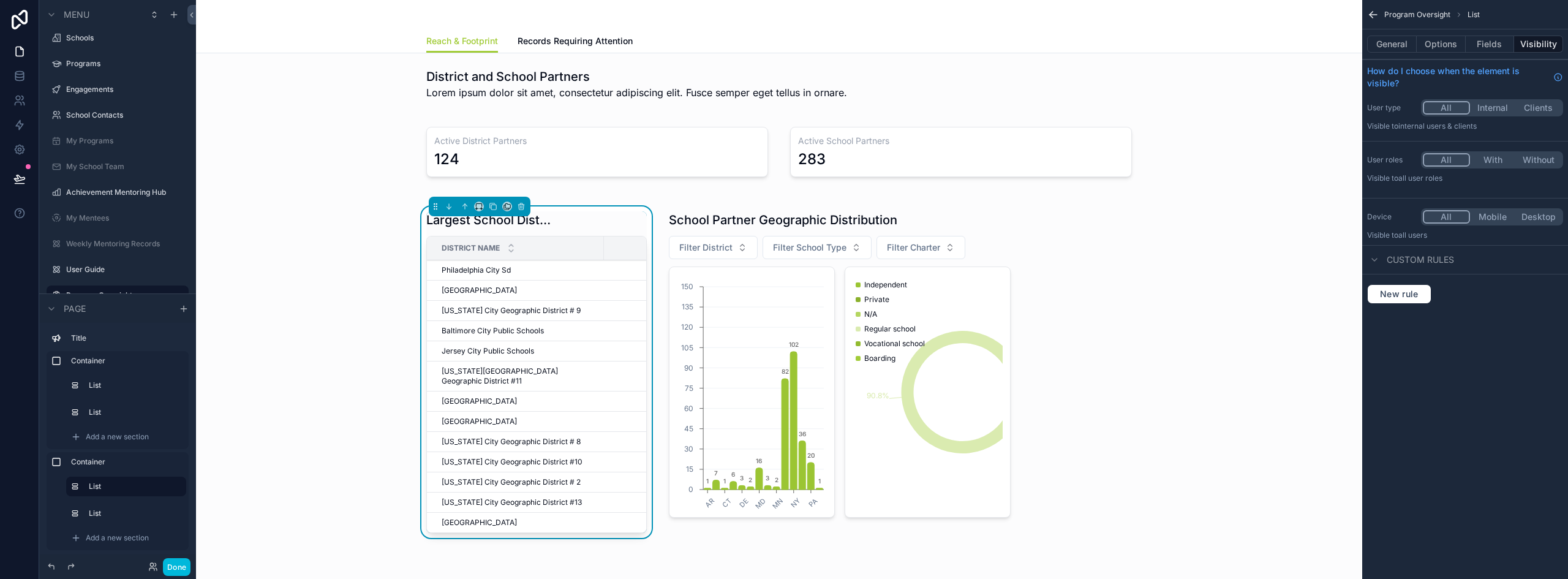
click at [847, 228] on div "scrollable content" at bounding box center [840, 375] width 356 height 337
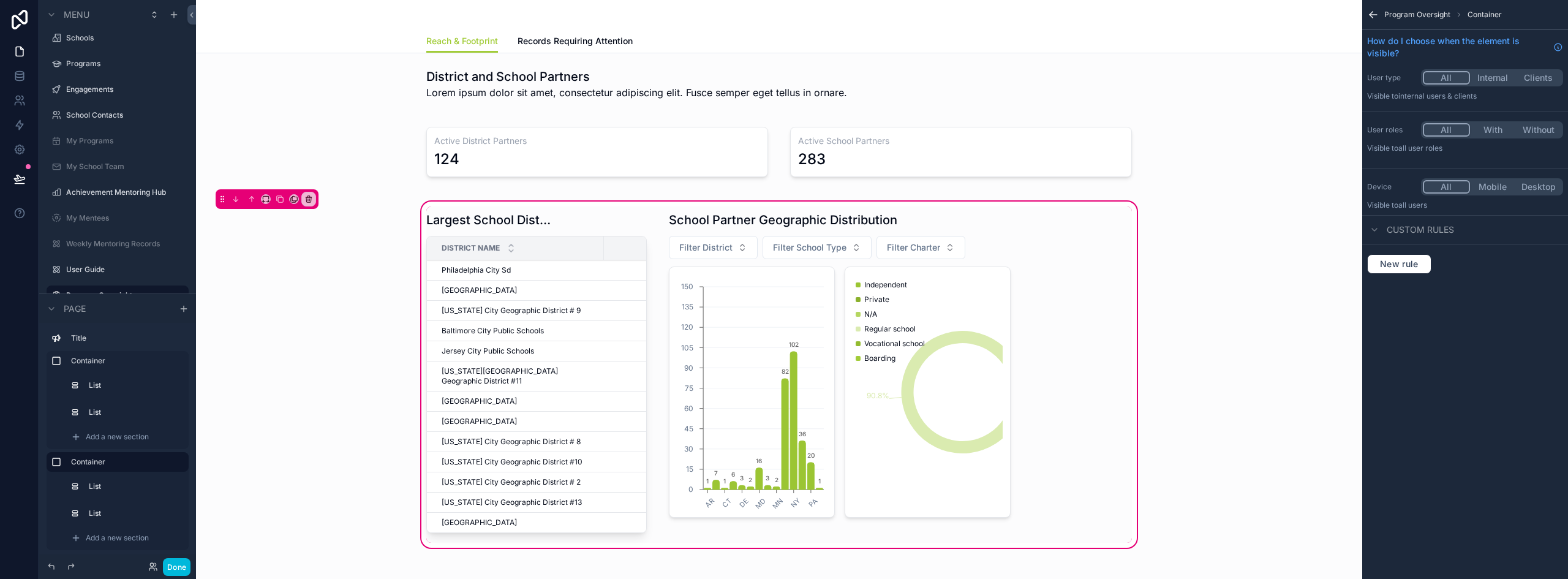
click at [854, 220] on div "scrollable content" at bounding box center [840, 375] width 356 height 337
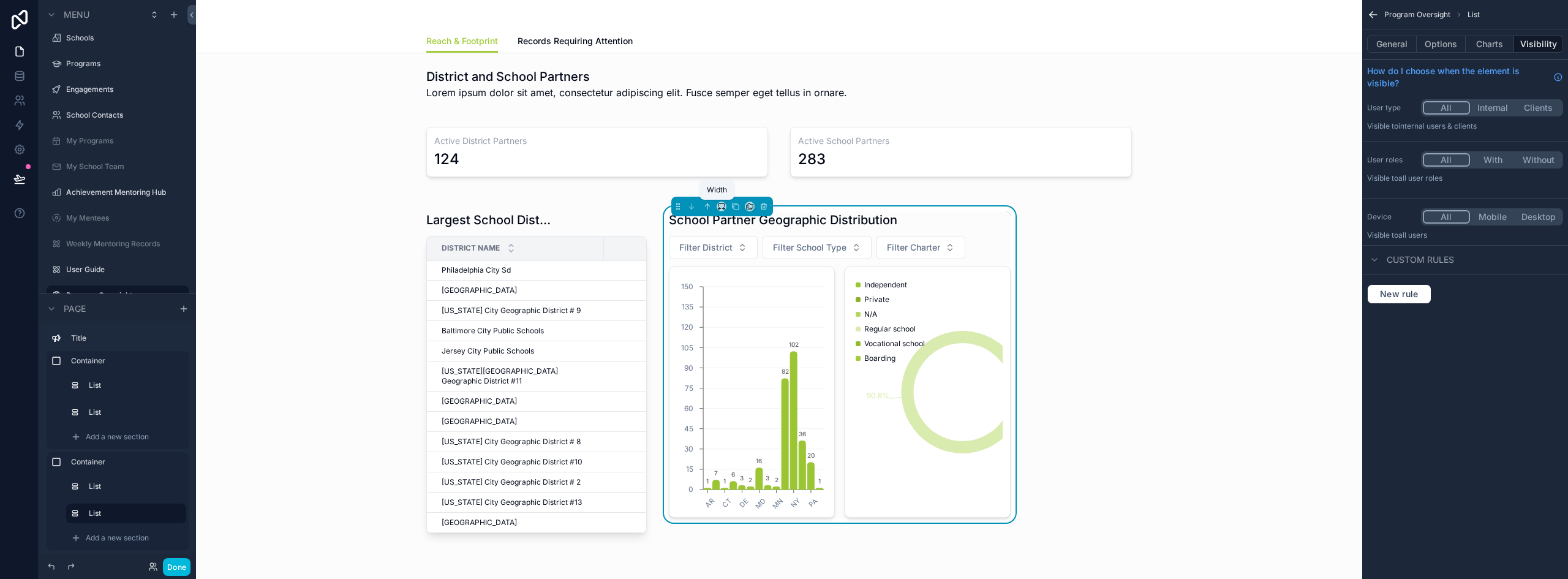
click at [717, 205] on icon "scrollable content" at bounding box center [721, 207] width 9 height 9
click at [741, 319] on span "66%" at bounding box center [732, 322] width 19 height 15
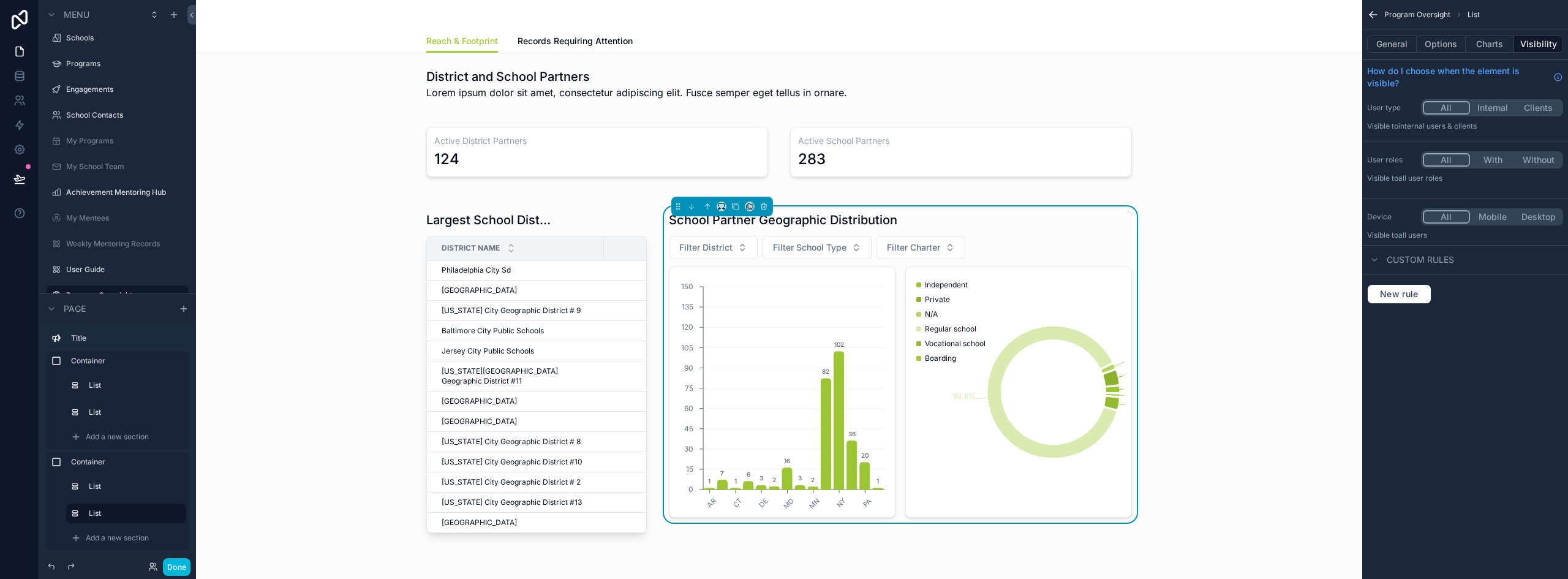
click at [1232, 342] on div "Largest School Districts Served District Name School Count Philadelphia City Sd…" at bounding box center [779, 374] width 1147 height 351
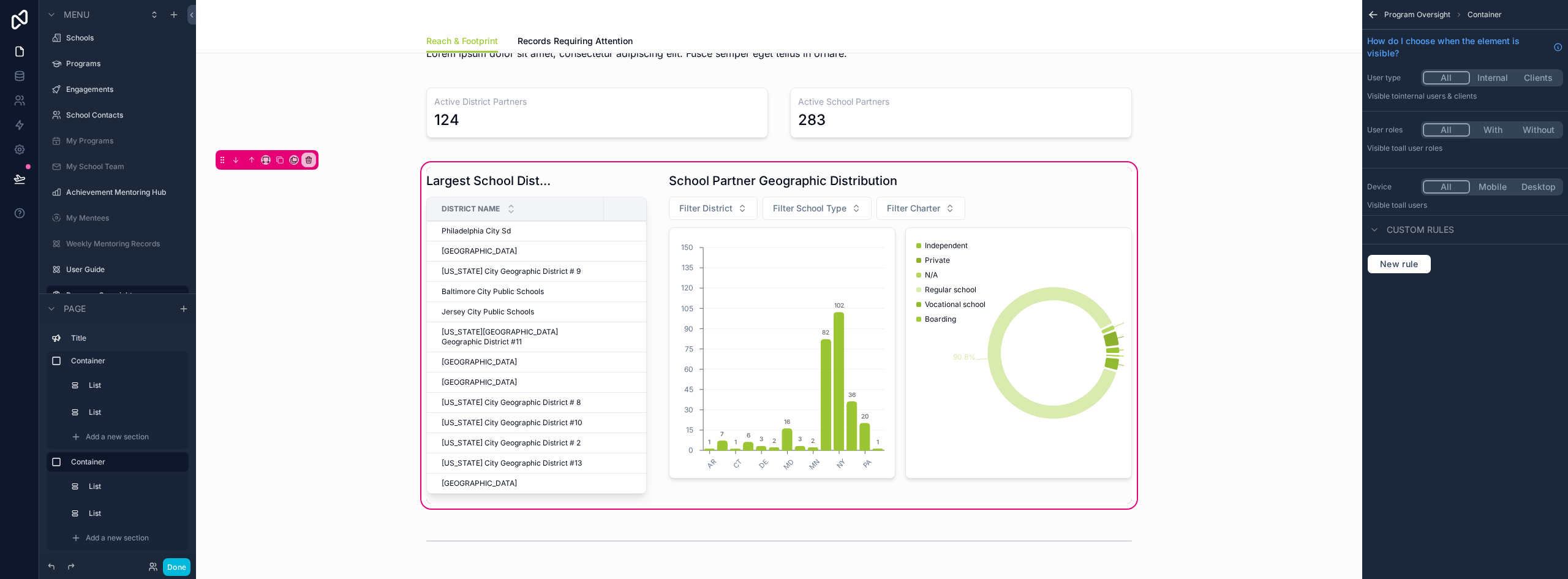
scroll to position [61, 0]
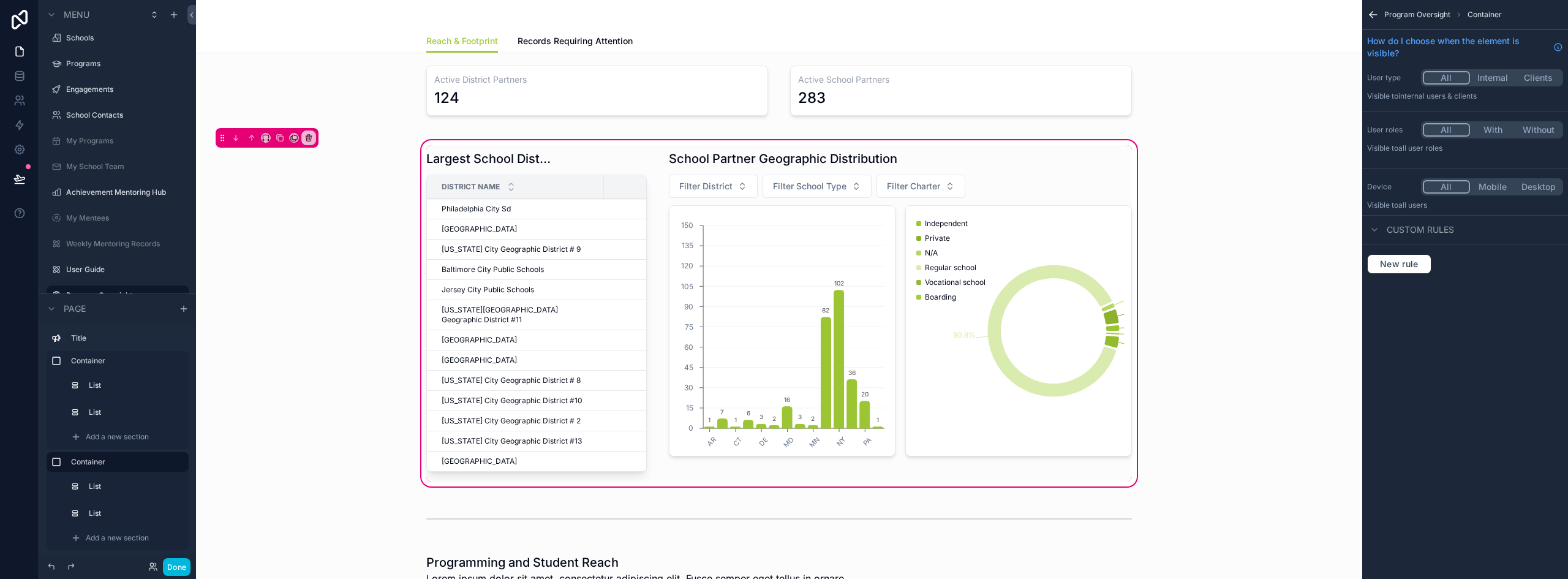
click at [1212, 270] on div "Largest School Districts Served District Name School Count Philadelphia City Sd…" at bounding box center [779, 313] width 1147 height 351
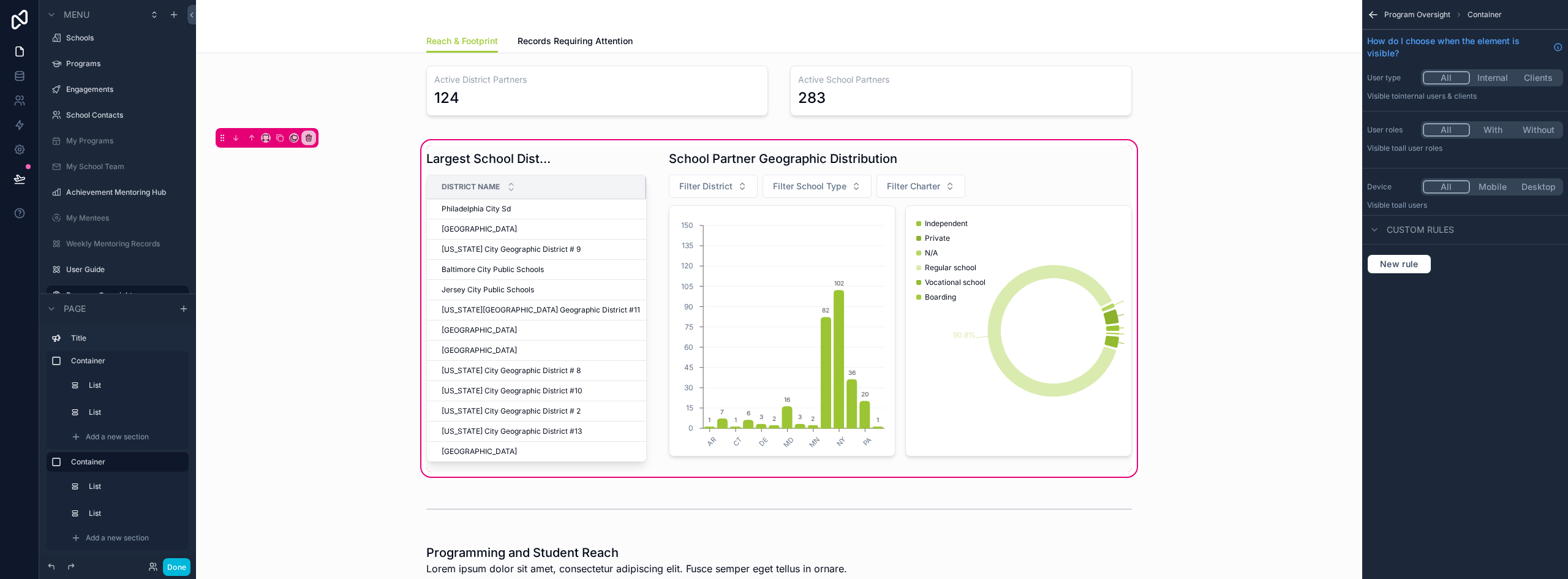
drag, startPoint x: 587, startPoint y: 183, endPoint x: 637, endPoint y: 205, distance: 54.6
click at [637, 205] on div "Largest School Districts Served District Name School Count Philadelphia City Sd…" at bounding box center [536, 306] width 220 height 312
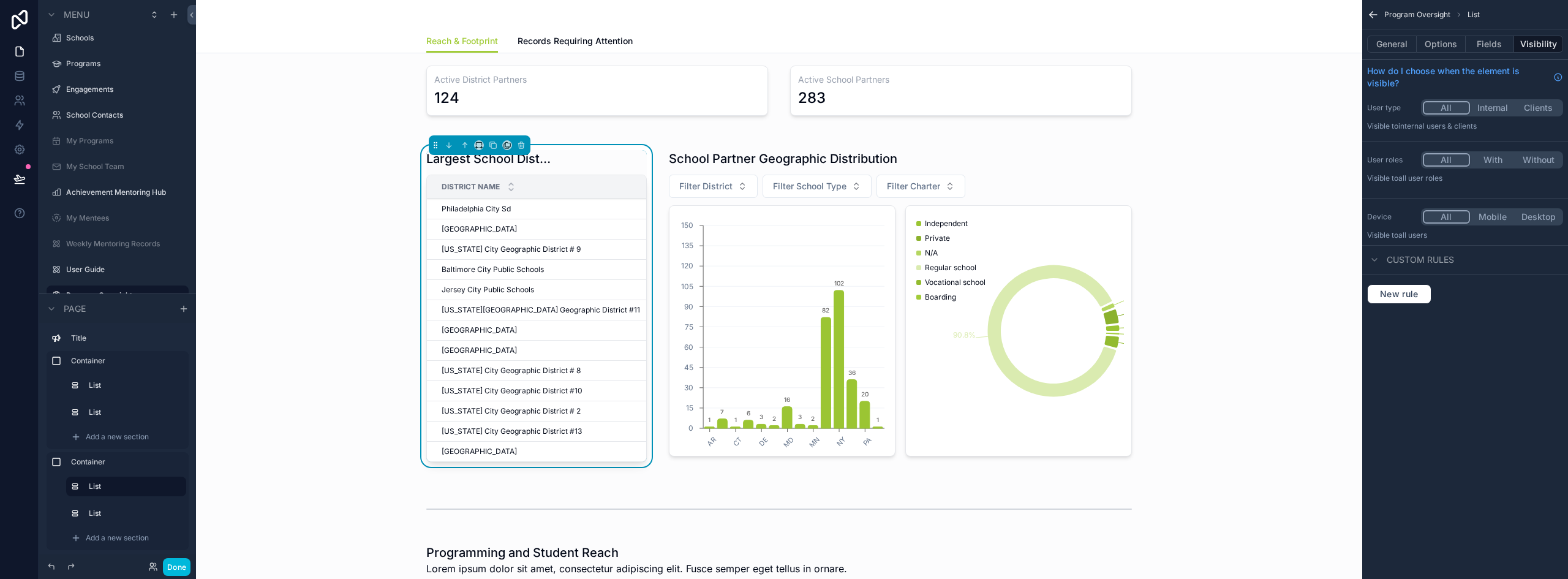
click at [1016, 196] on div "scrollable content" at bounding box center [900, 309] width 478 height 327
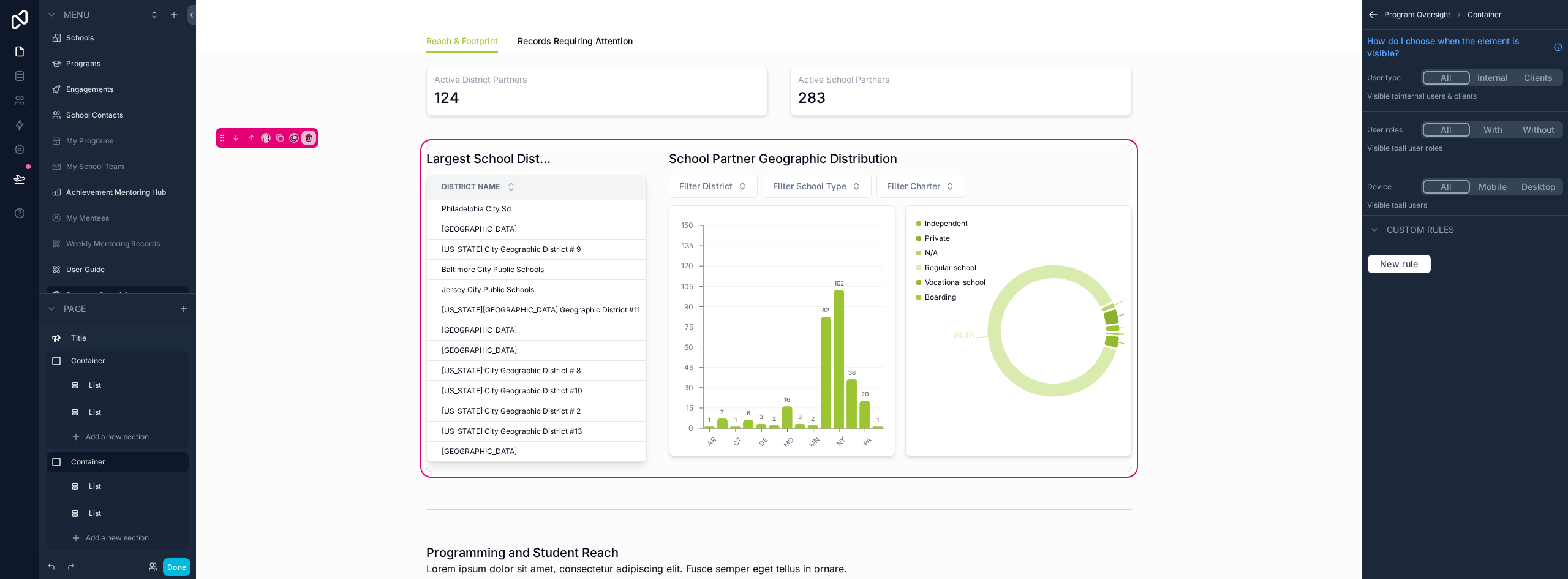
click at [917, 190] on div "scrollable content" at bounding box center [900, 309] width 478 height 327
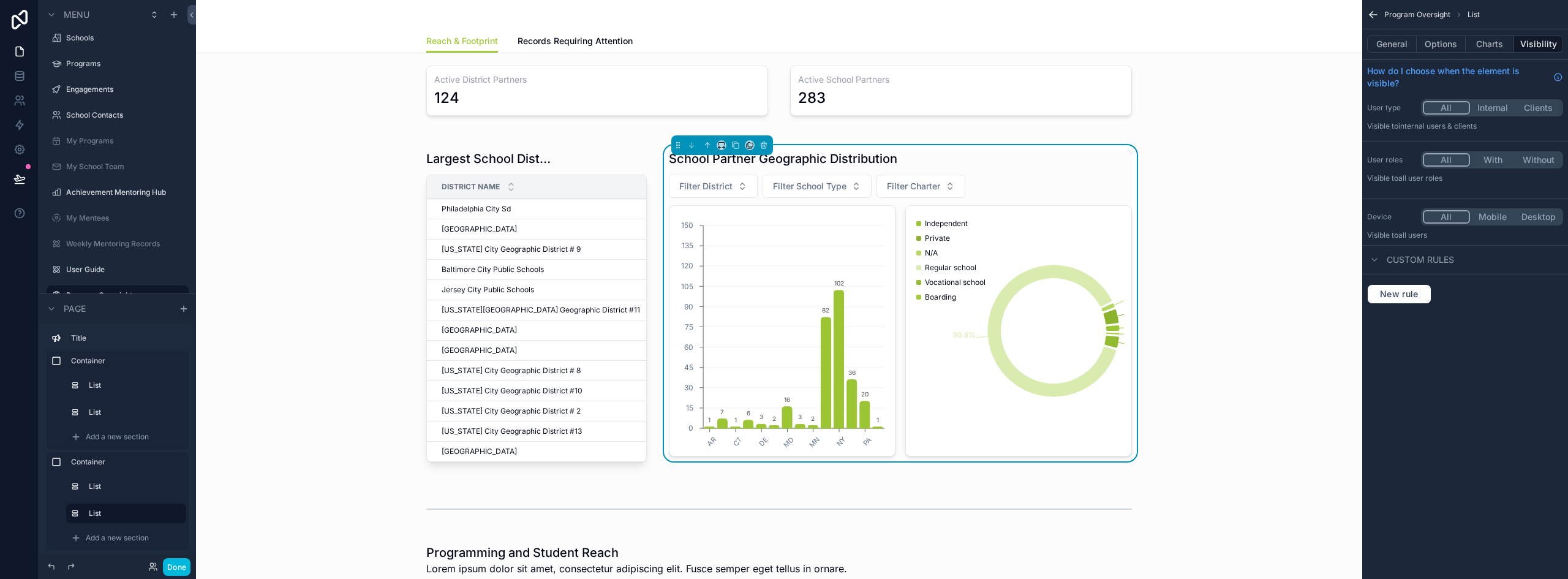
click at [932, 183] on span "Filter Charter" at bounding box center [913, 186] width 53 height 12
click at [840, 240] on div "Yes" at bounding box center [915, 235] width 170 height 19
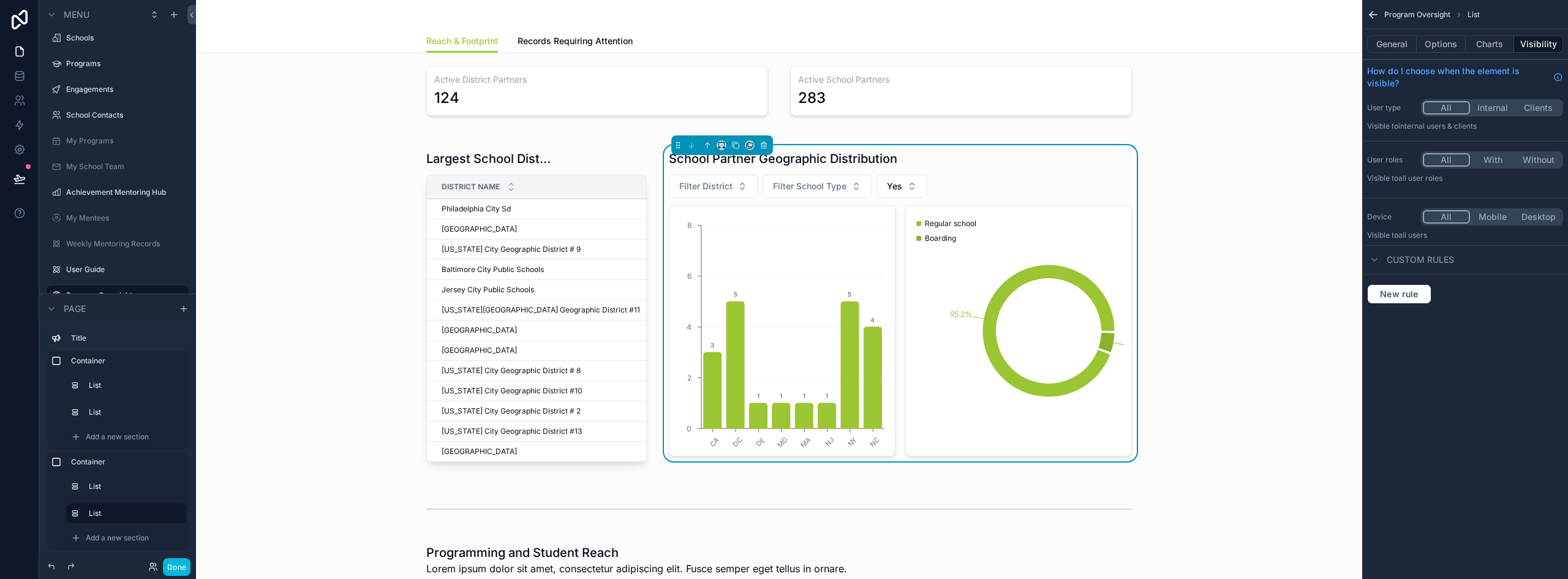
click at [891, 185] on span "Yes" at bounding box center [894, 186] width 15 height 12
click at [830, 241] on div "None" at bounding box center [896, 235] width 170 height 19
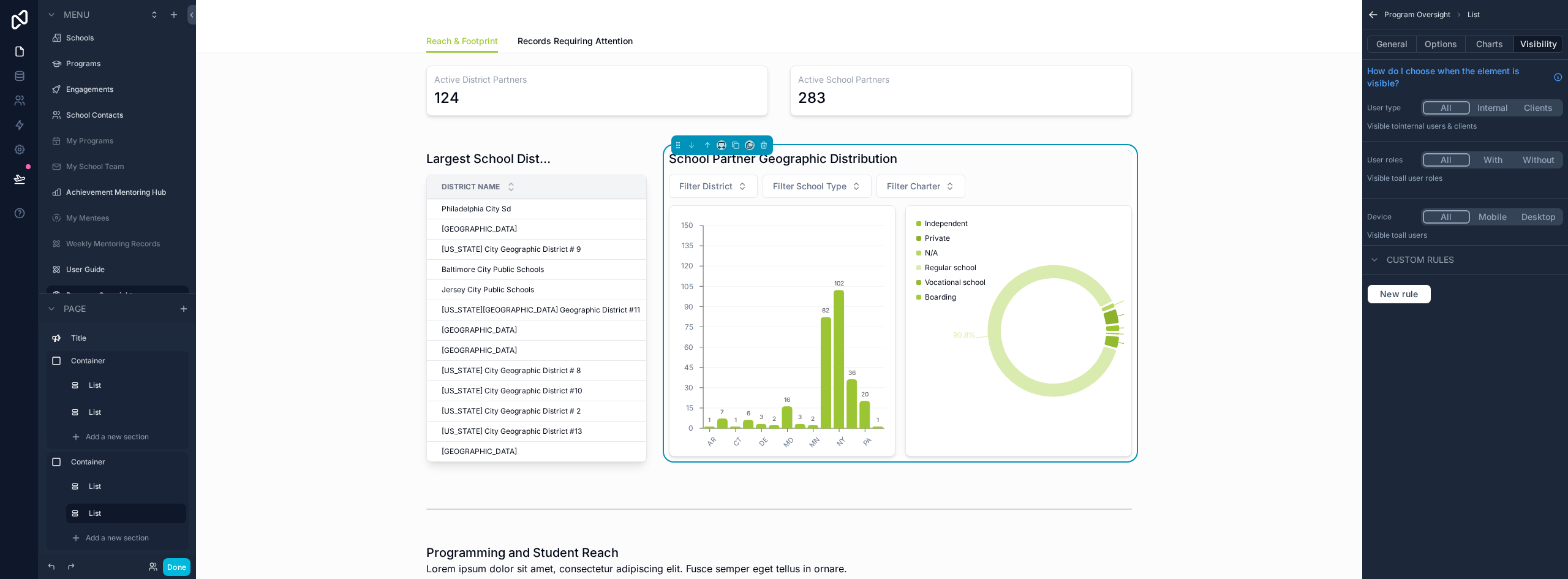
click at [577, 154] on div "scrollable content" at bounding box center [537, 309] width 235 height 327
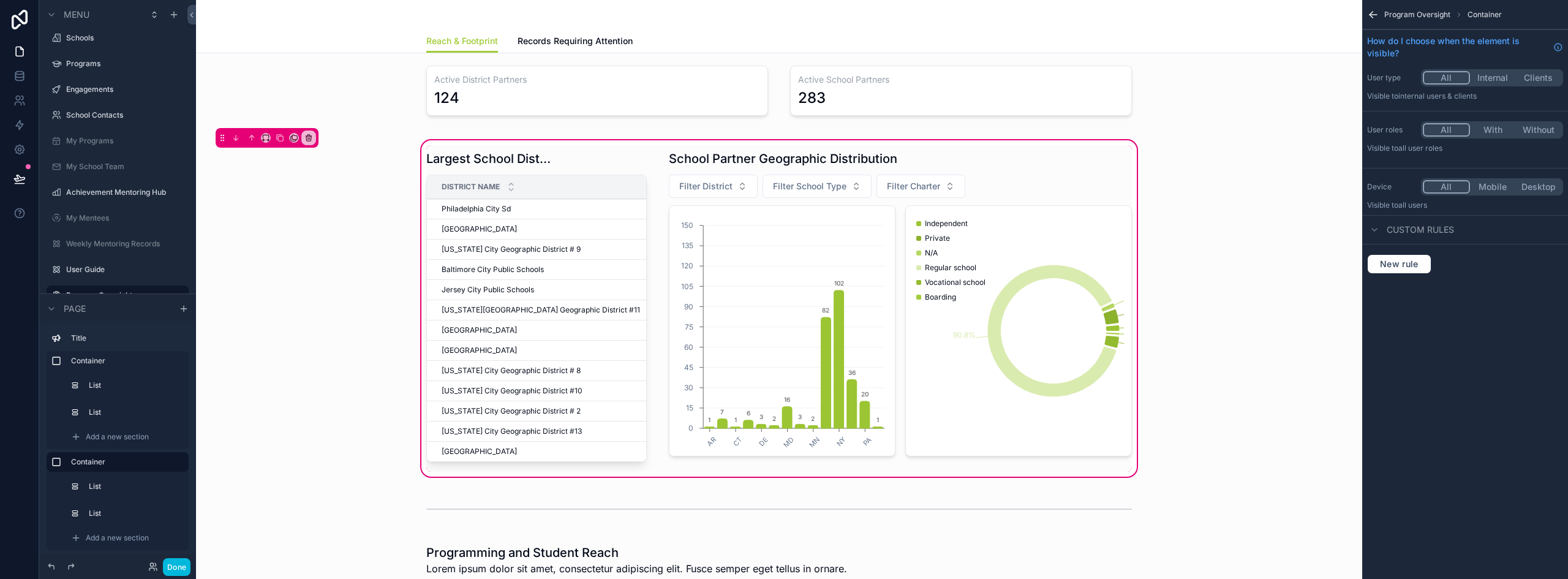
drag, startPoint x: 510, startPoint y: 466, endPoint x: 526, endPoint y: 464, distance: 16.1
click at [526, 464] on div "scrollable content" at bounding box center [537, 309] width 235 height 327
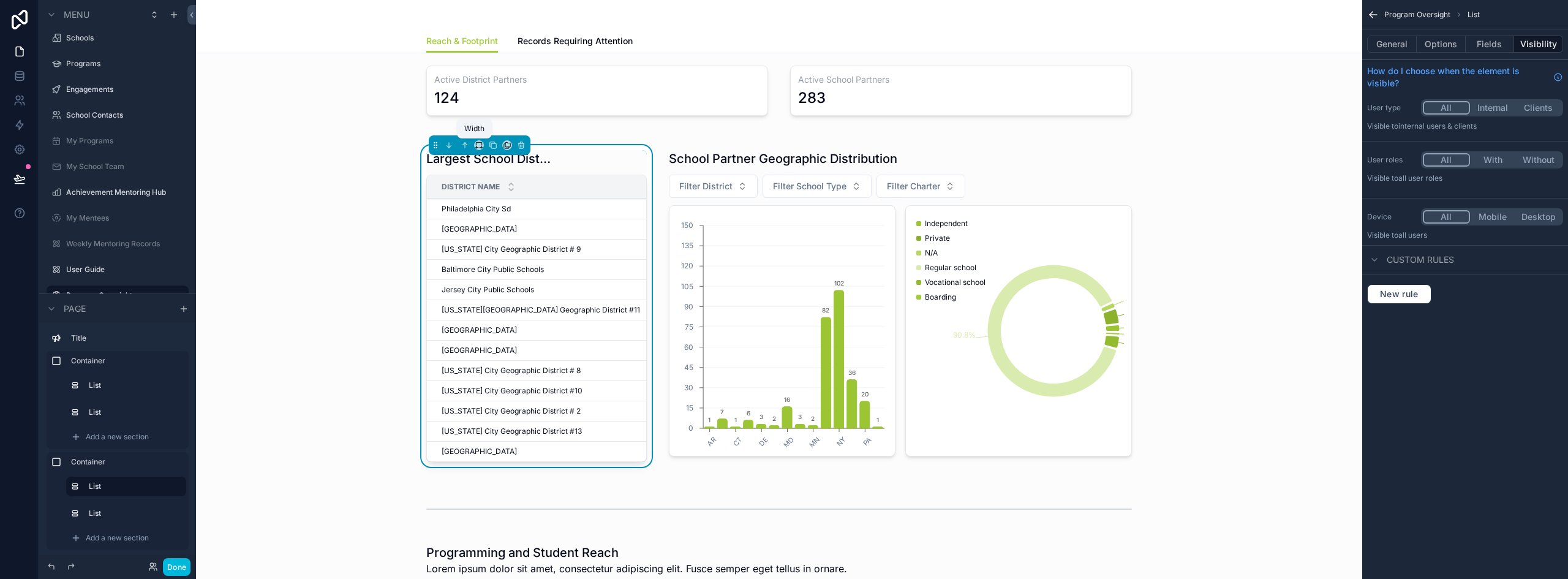
click at [475, 145] on icon "scrollable content" at bounding box center [479, 145] width 9 height 9
click at [480, 240] on span "50%" at bounding box center [490, 237] width 19 height 15
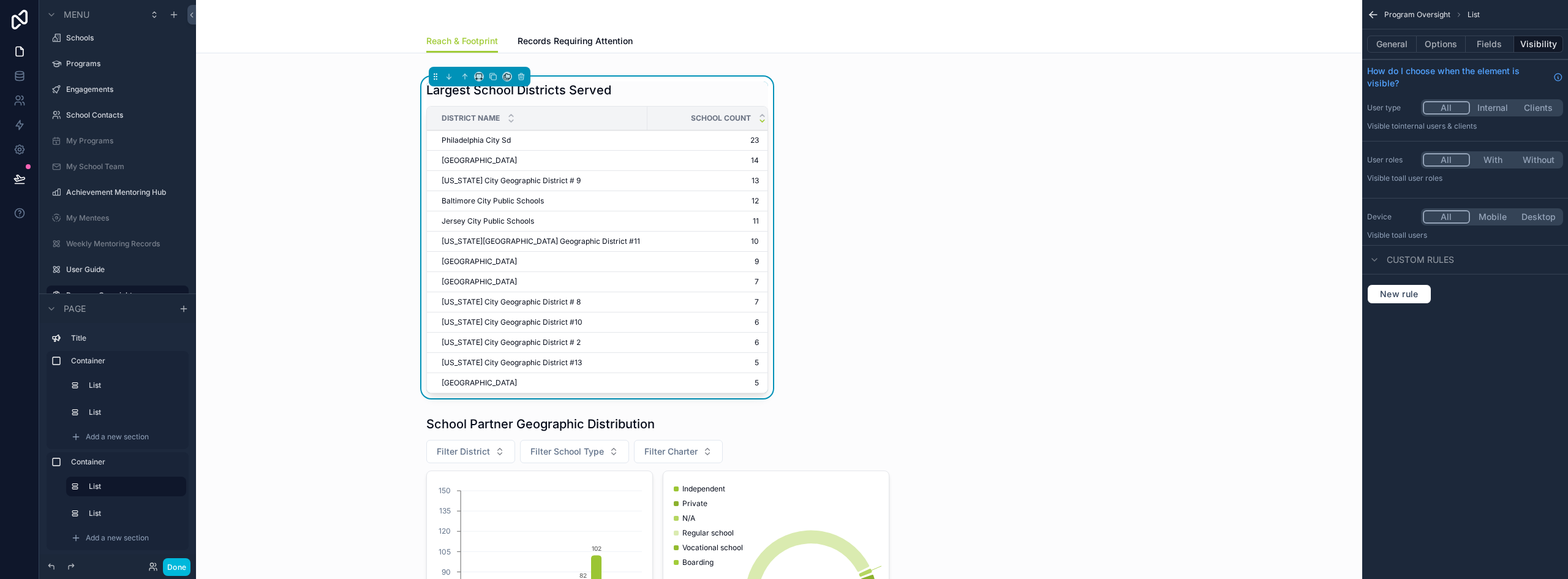
scroll to position [184, 0]
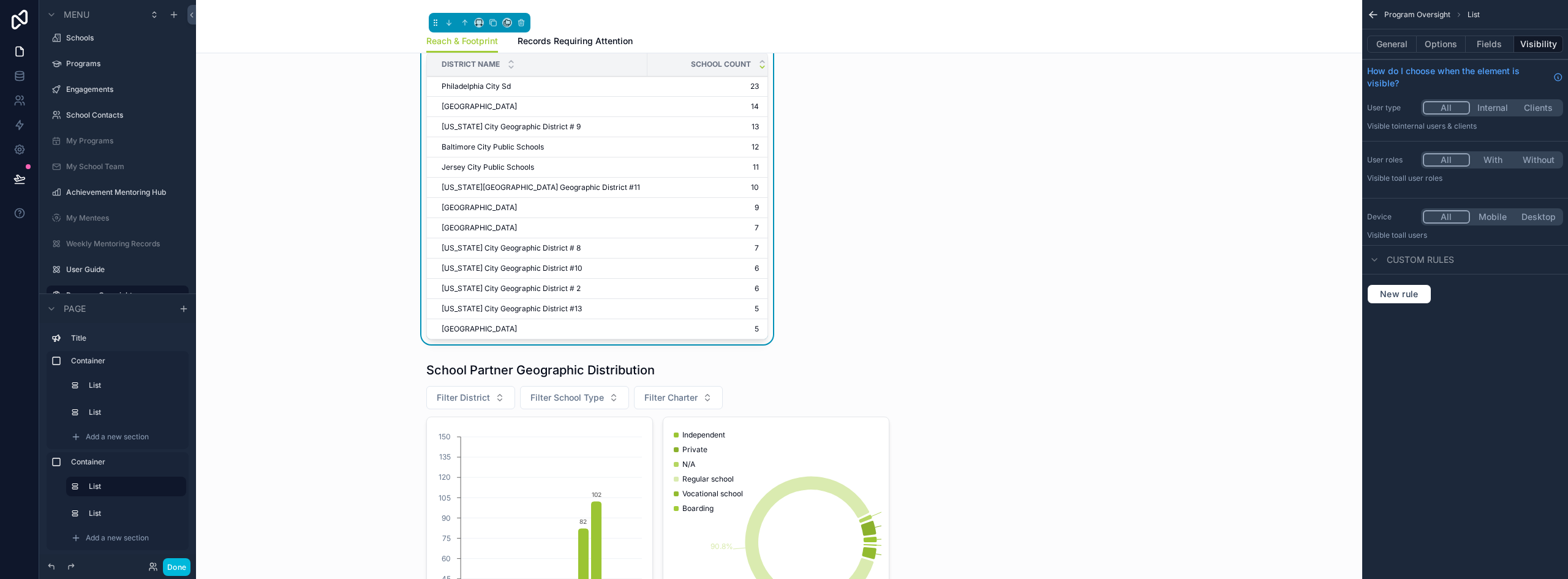
click at [698, 377] on div "scrollable content" at bounding box center [658, 514] width 478 height 316
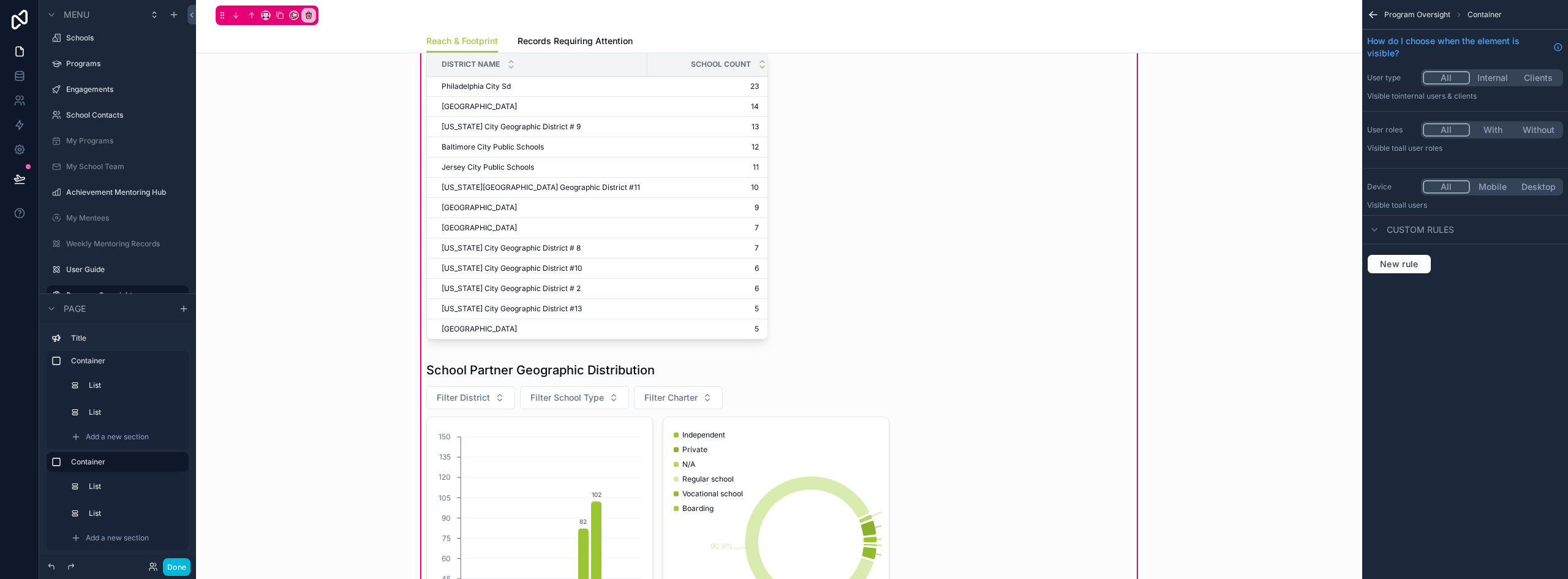
click at [785, 380] on div "scrollable content" at bounding box center [658, 514] width 478 height 316
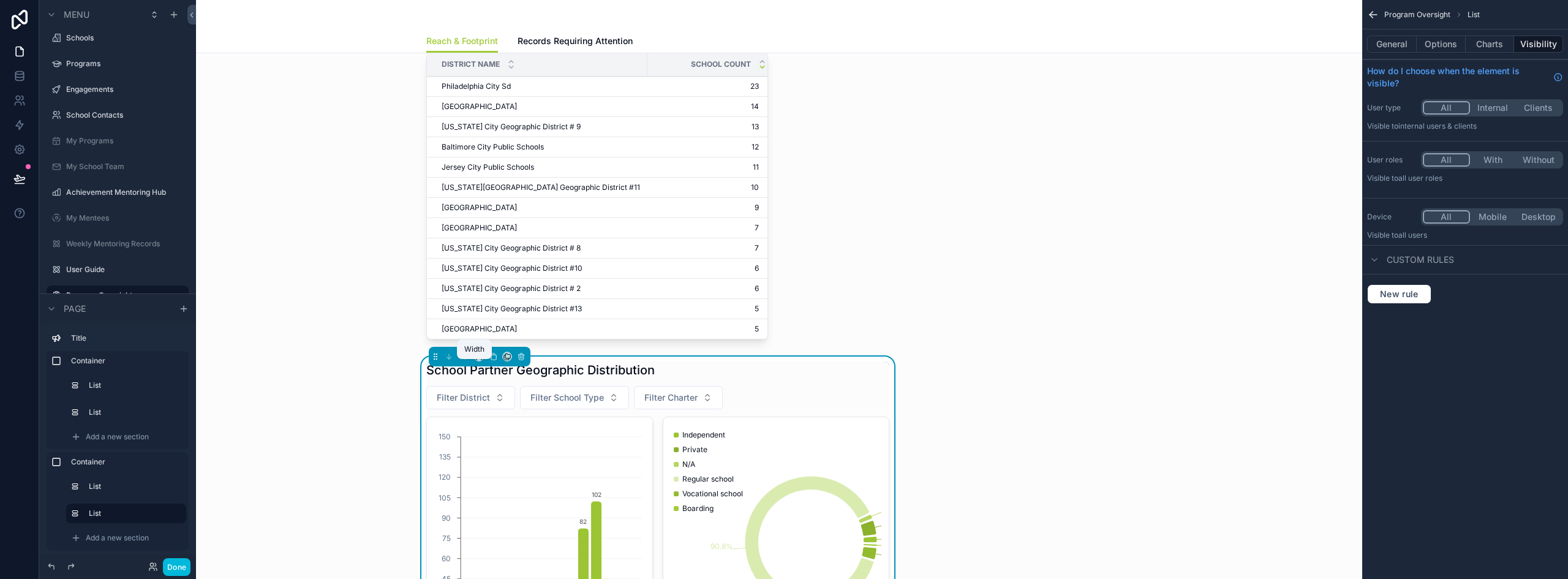
click at [476, 357] on icon "scrollable content" at bounding box center [479, 355] width 6 height 3
click at [505, 459] on div "50%" at bounding box center [499, 458] width 38 height 15
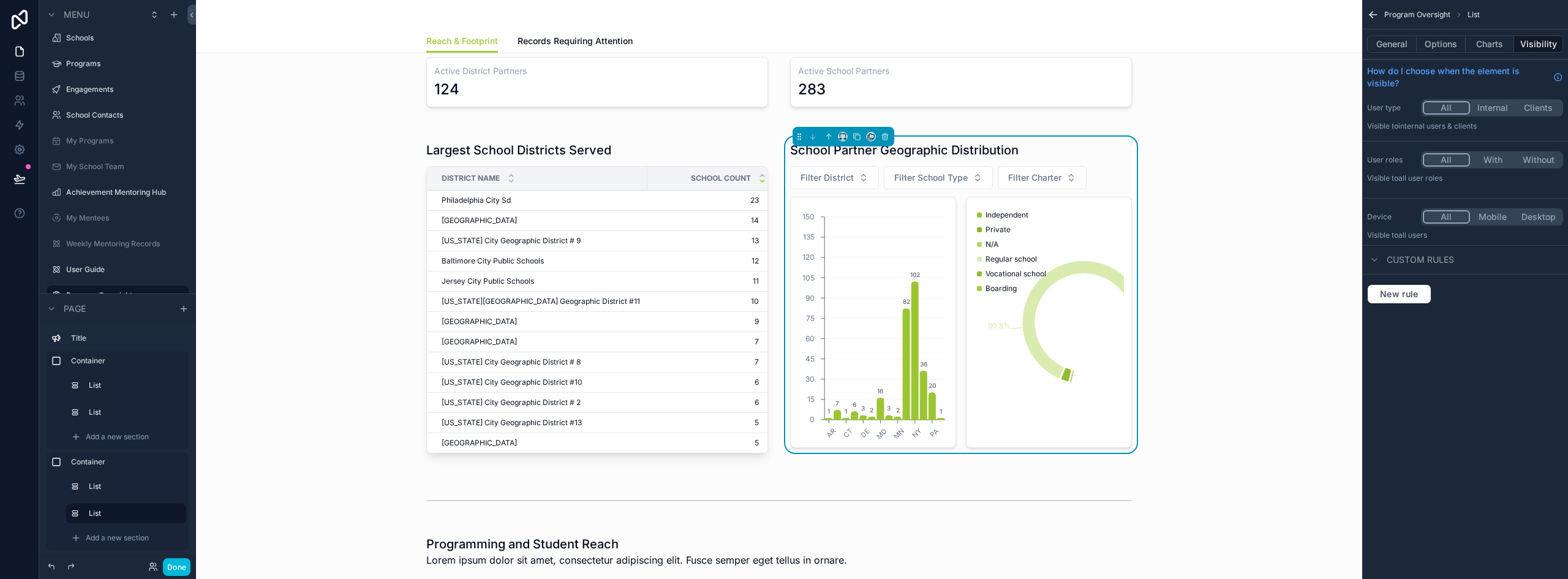
scroll to position [61, 0]
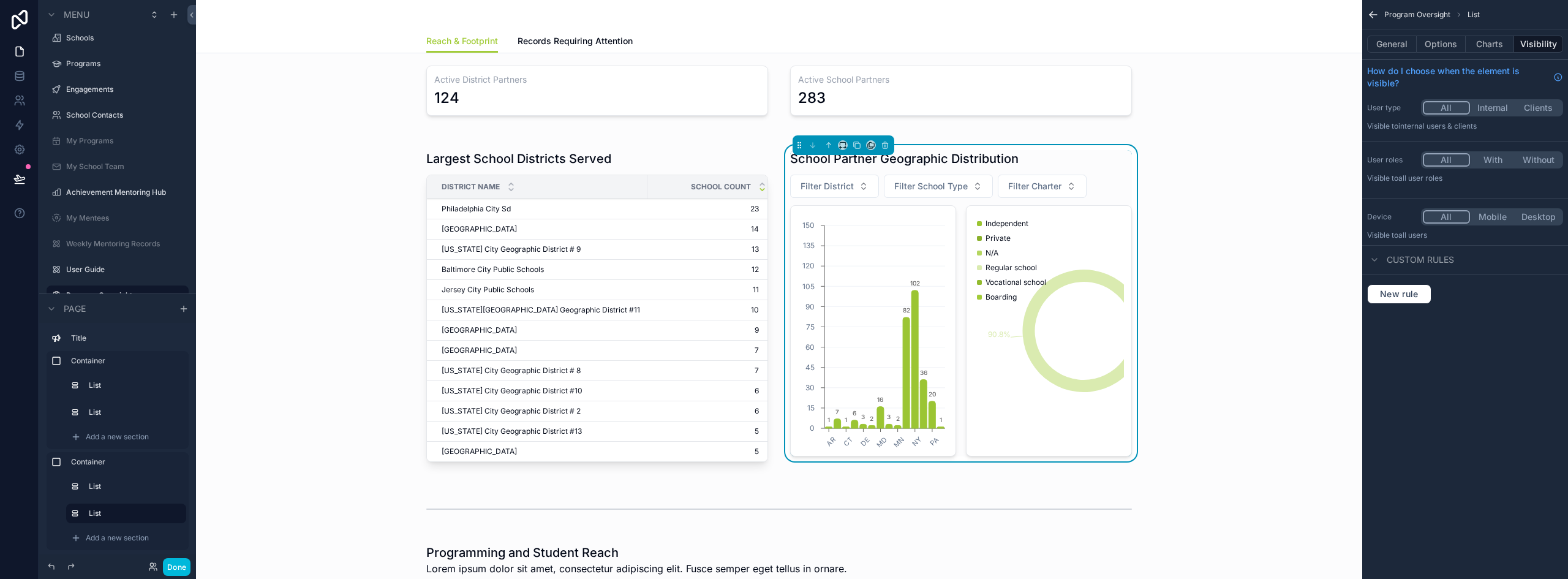
click at [1104, 176] on div "Filter District Filter School Type Filter Charter" at bounding box center [960, 186] width 341 height 24
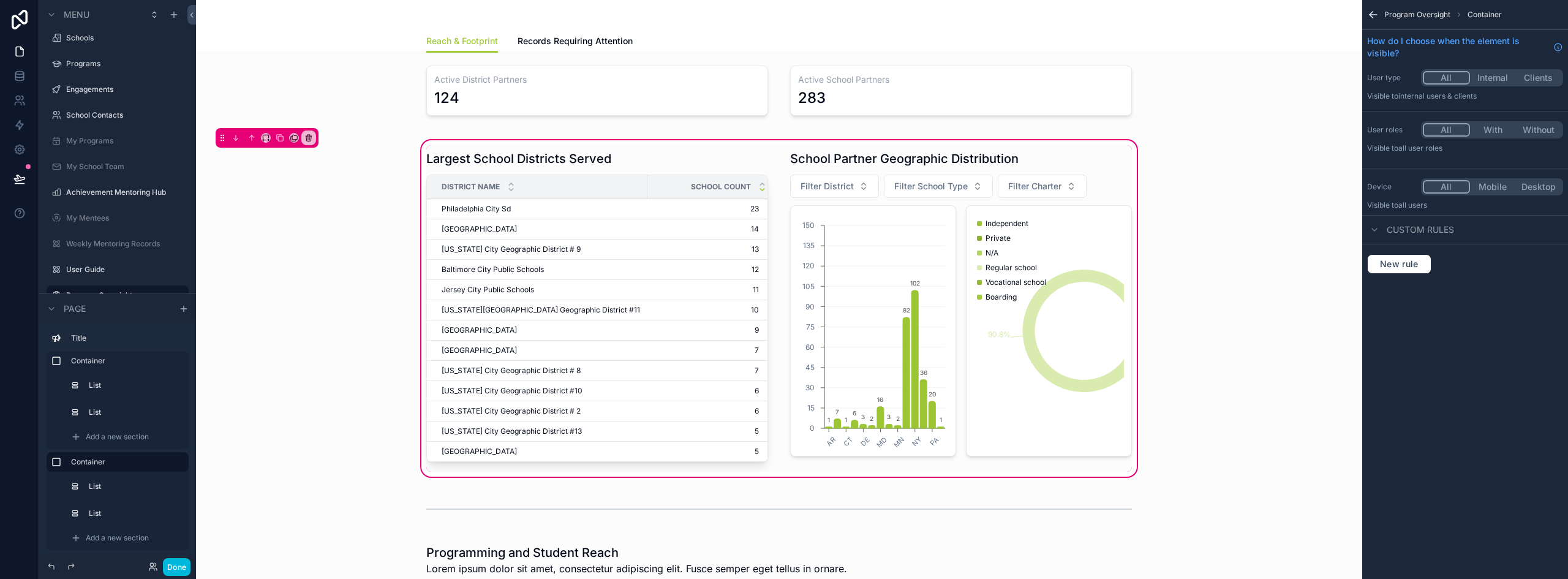
click at [1052, 283] on div "scrollable content" at bounding box center [961, 309] width 356 height 327
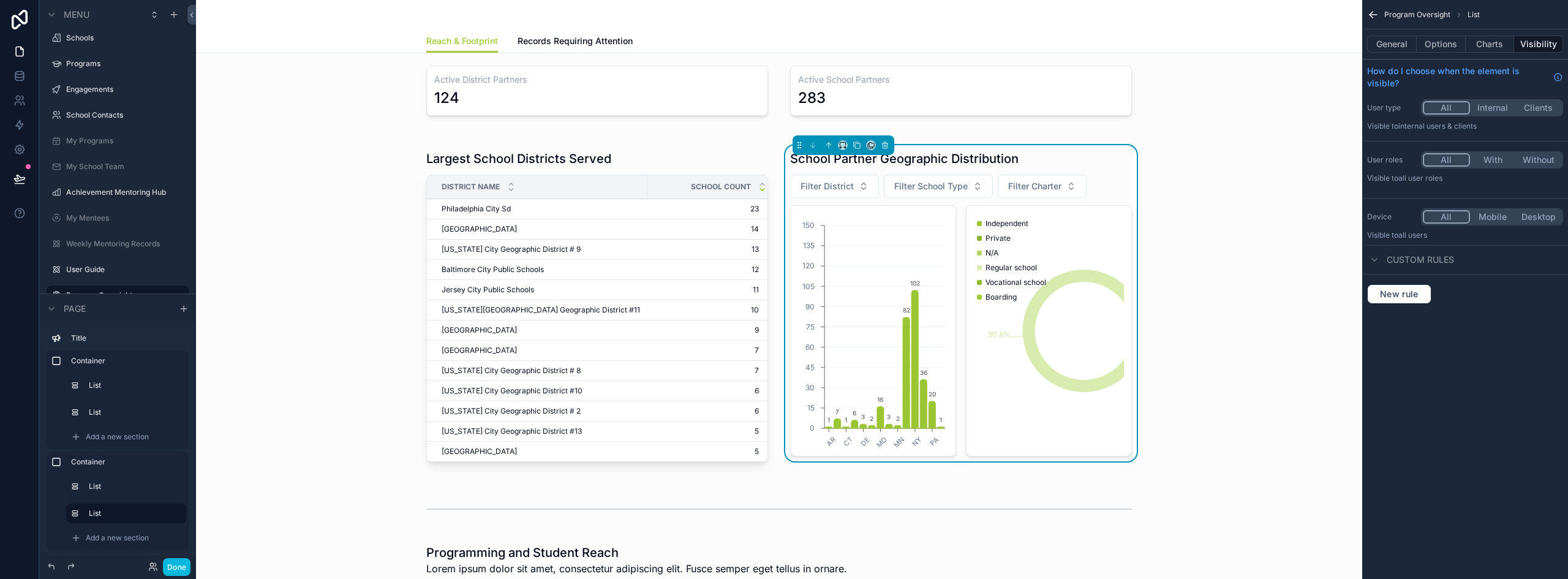
click at [1089, 245] on icon "1.4% 3.5% 1.1% 90.8% 2.8% 0.4%" at bounding box center [1048, 331] width 150 height 235
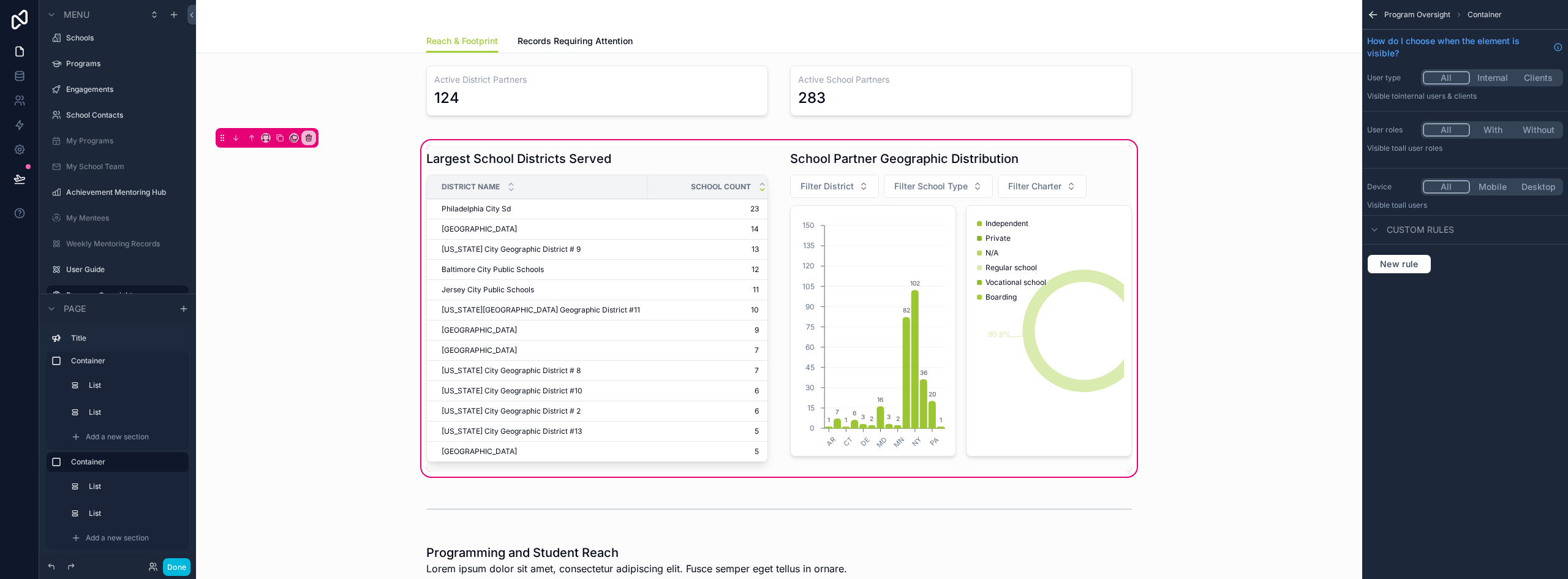
click at [1217, 240] on div "Largest School Districts Served District Name School Count Philadelphia City Sd…" at bounding box center [779, 308] width 1147 height 342
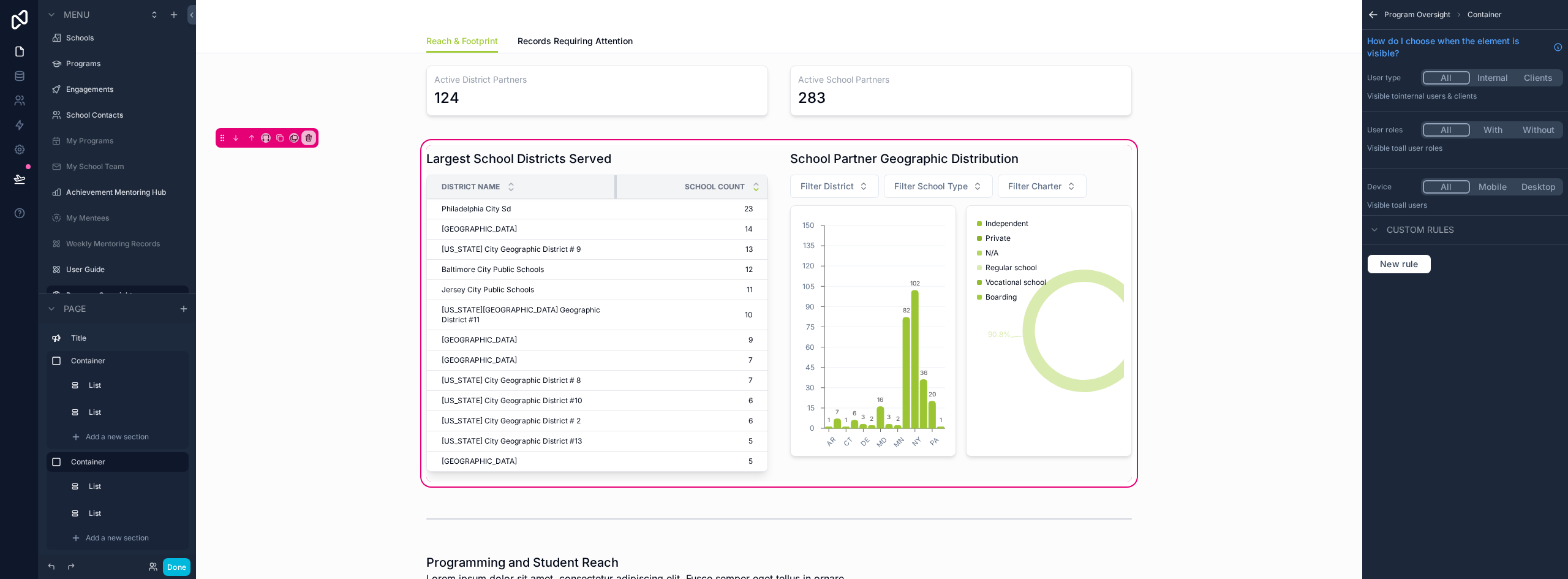
drag, startPoint x: 639, startPoint y: 188, endPoint x: 602, endPoint y: 194, distance: 37.5
click at [614, 194] on div "scrollable content" at bounding box center [617, 187] width 5 height 24
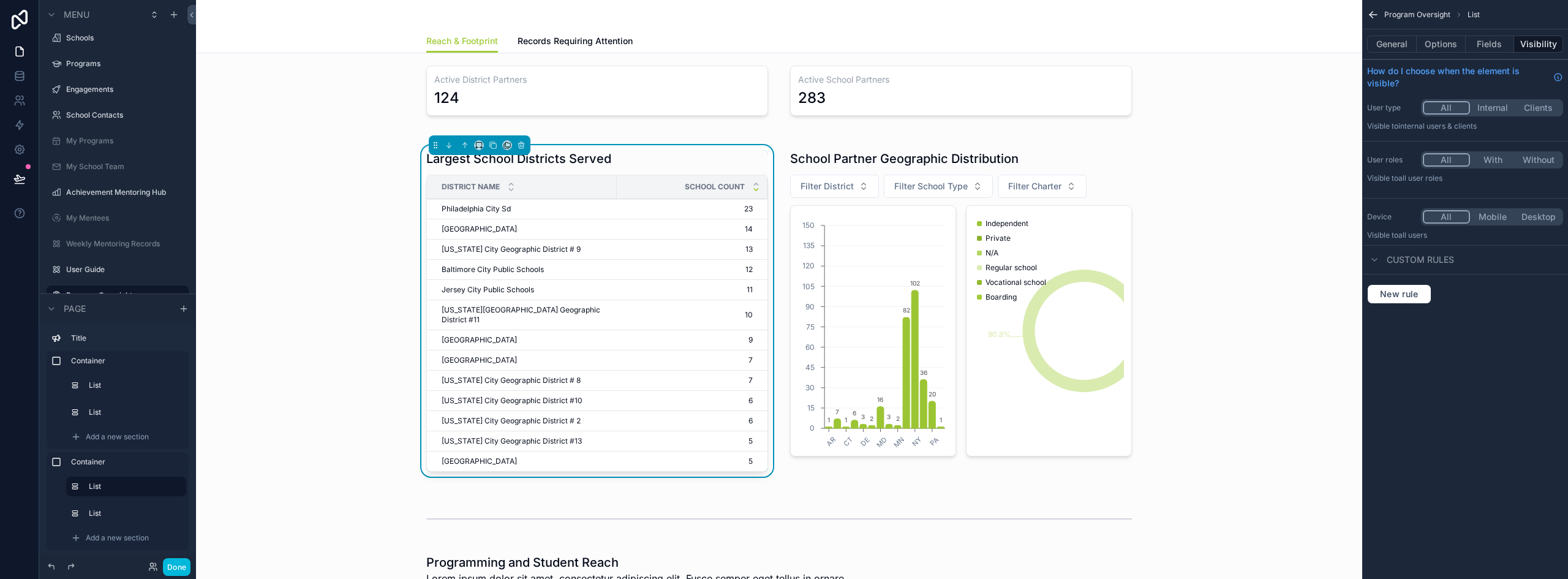
drag, startPoint x: 681, startPoint y: 185, endPoint x: 654, endPoint y: 185, distance: 27.0
click at [654, 185] on div "School Count" at bounding box center [691, 187] width 150 height 24
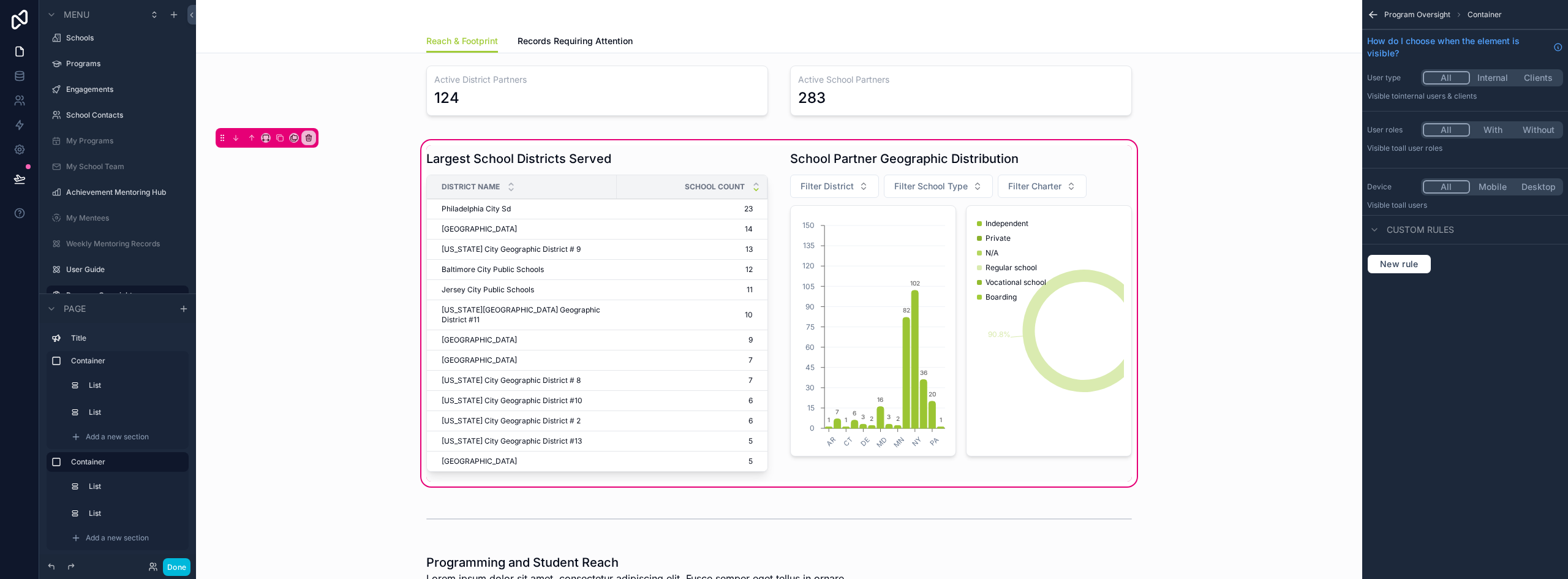
click at [753, 181] on icon "scrollable content" at bounding box center [755, 184] width 8 height 8
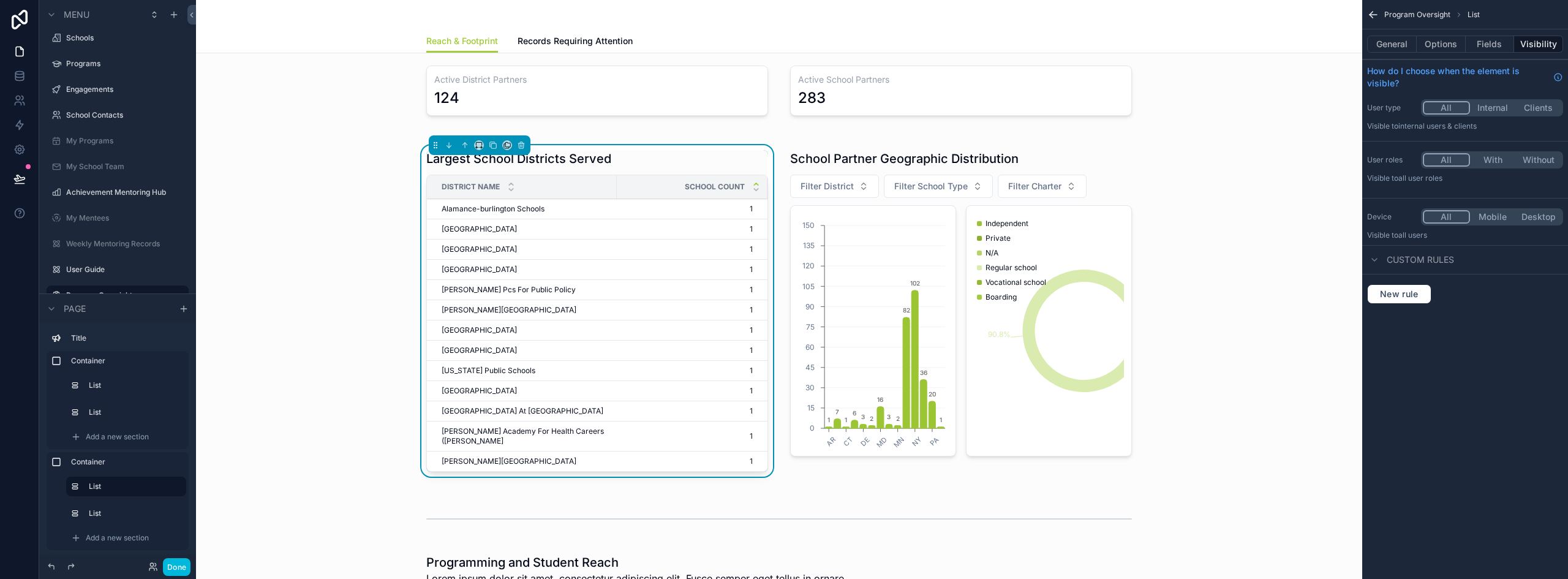
click at [755, 190] on icon "scrollable content" at bounding box center [755, 189] width 8 height 8
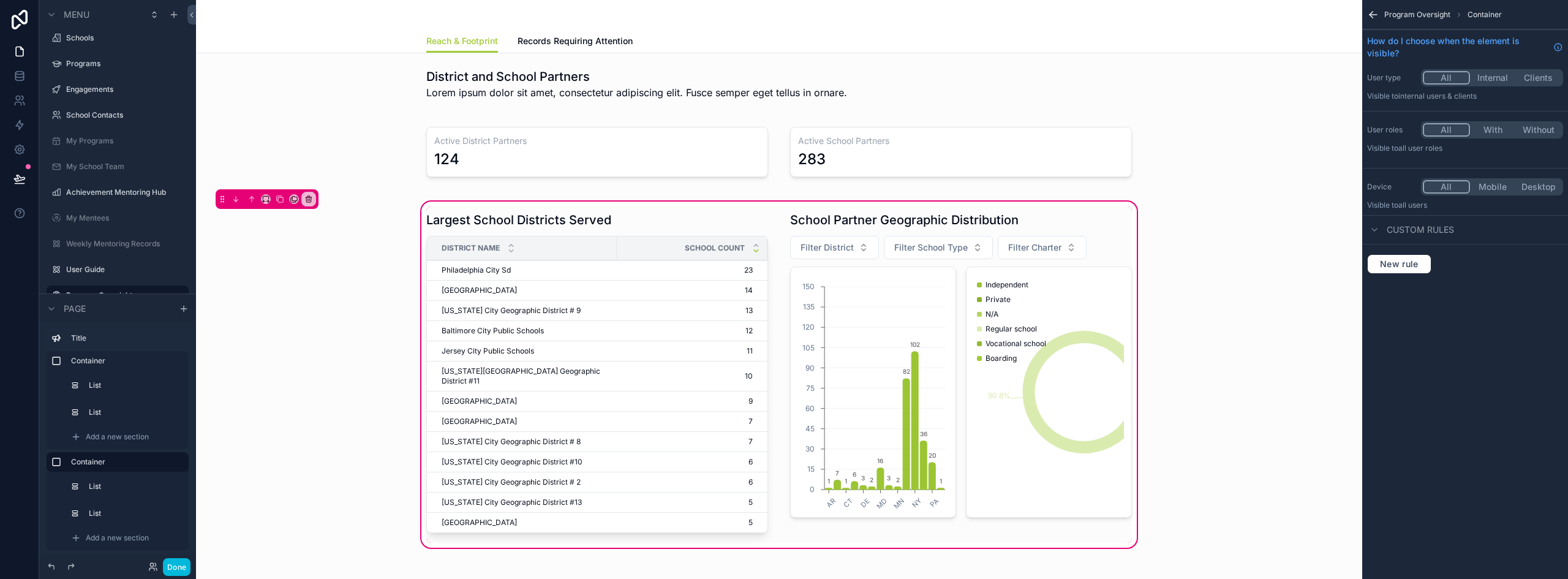
drag, startPoint x: 877, startPoint y: 295, endPoint x: 881, endPoint y: 301, distance: 7.2
click at [877, 295] on div "scrollable content" at bounding box center [961, 375] width 356 height 337
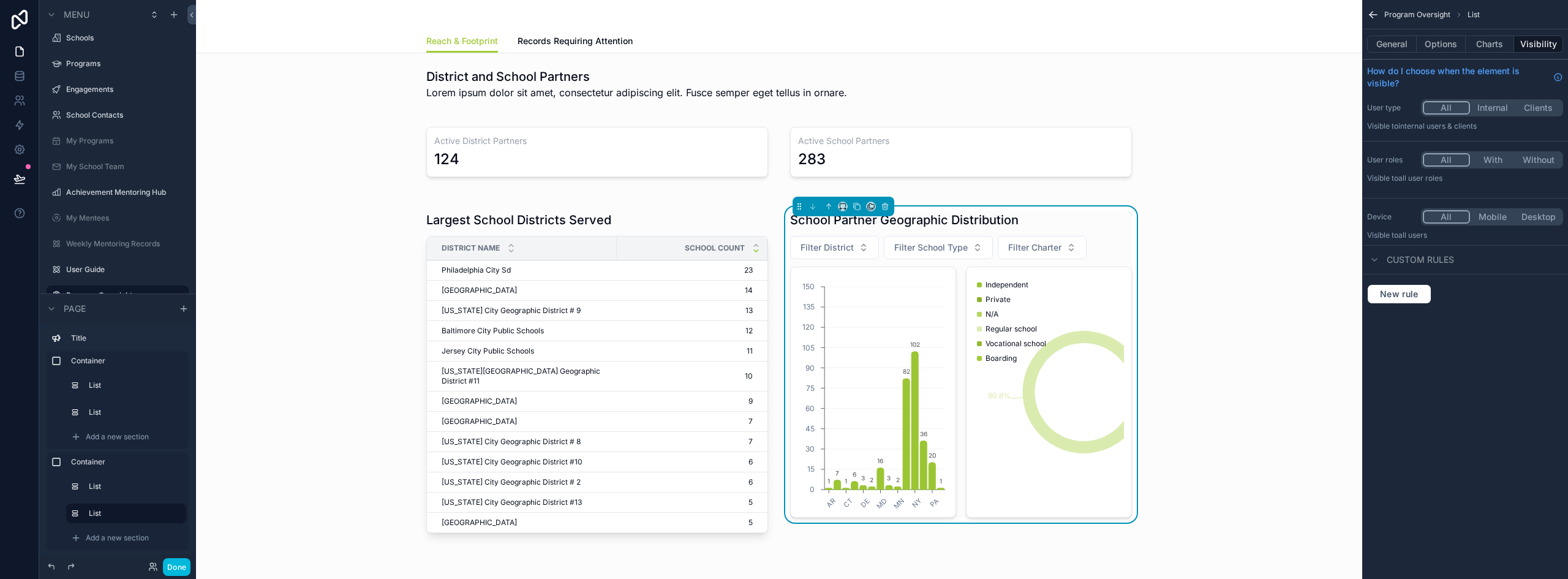
click at [1093, 290] on icon "1.4% 3.5% 1.1% 90.8% 2.8% 0.4%" at bounding box center [1048, 392] width 150 height 235
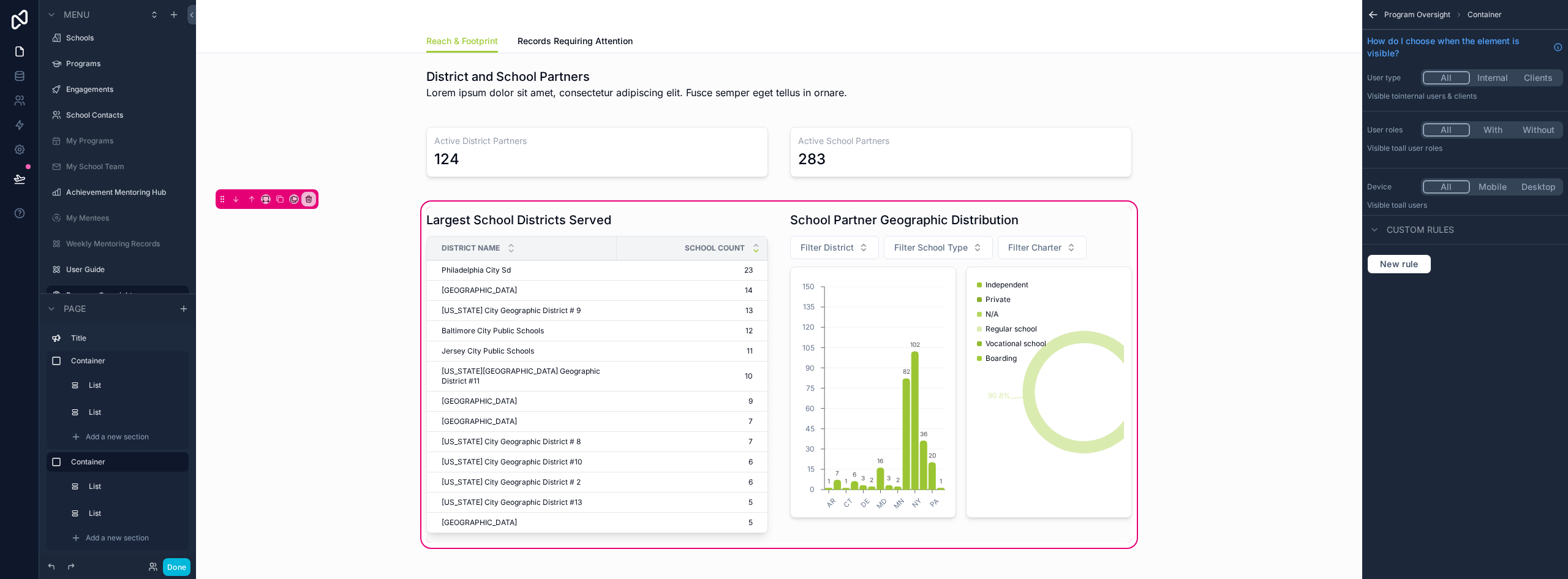
click at [1060, 351] on div "scrollable content" at bounding box center [961, 375] width 356 height 337
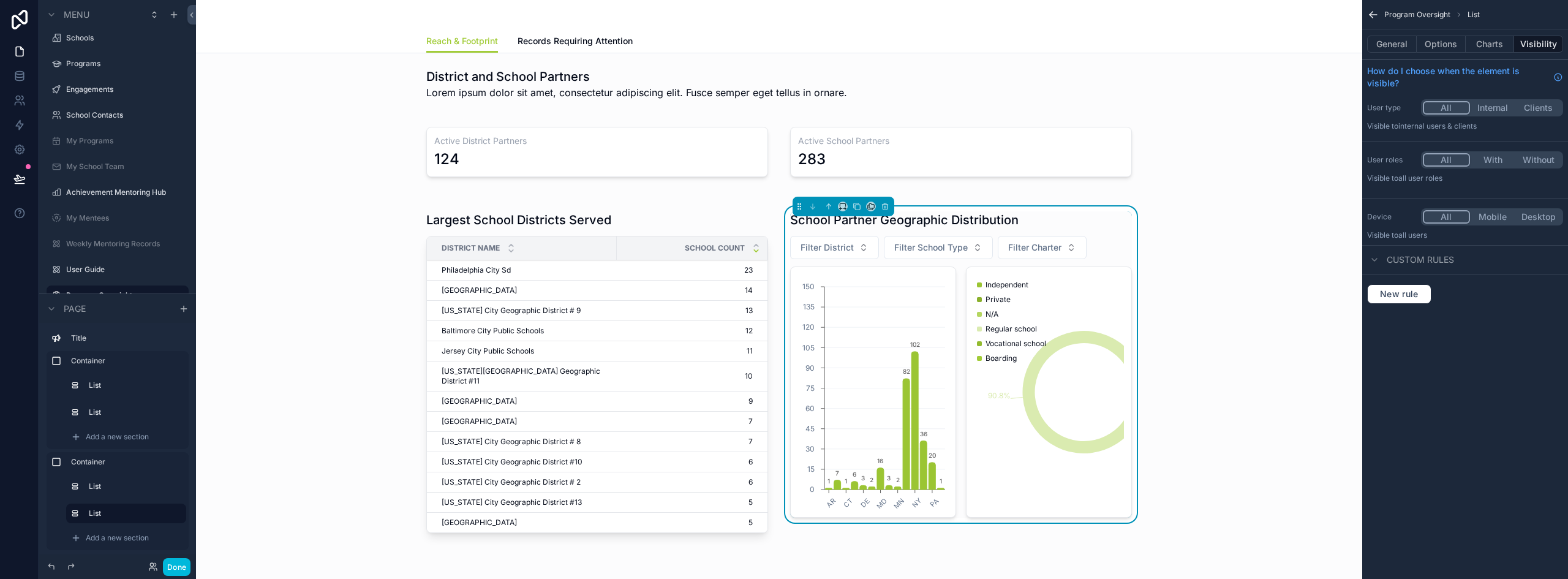
click at [1077, 318] on icon "1.4% 3.5% 1.1% 90.8% 2.8% 0.4%" at bounding box center [1048, 392] width 150 height 235
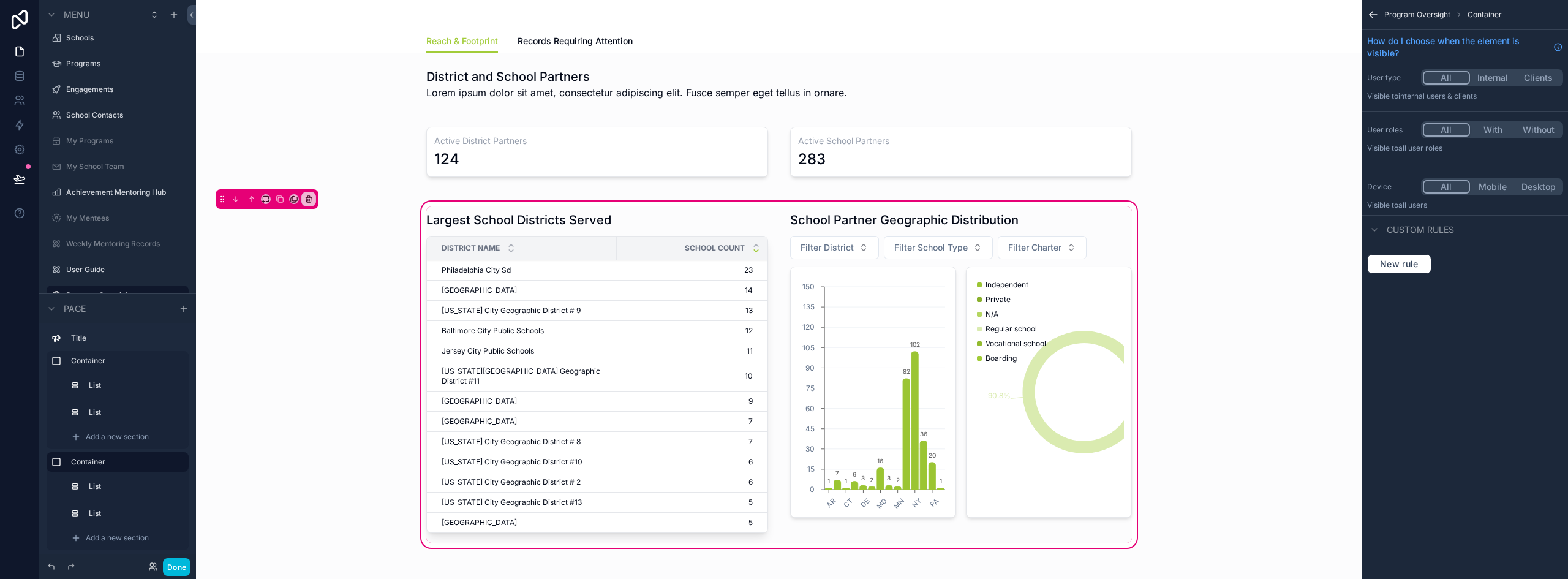
click at [998, 292] on div "scrollable content" at bounding box center [961, 375] width 356 height 337
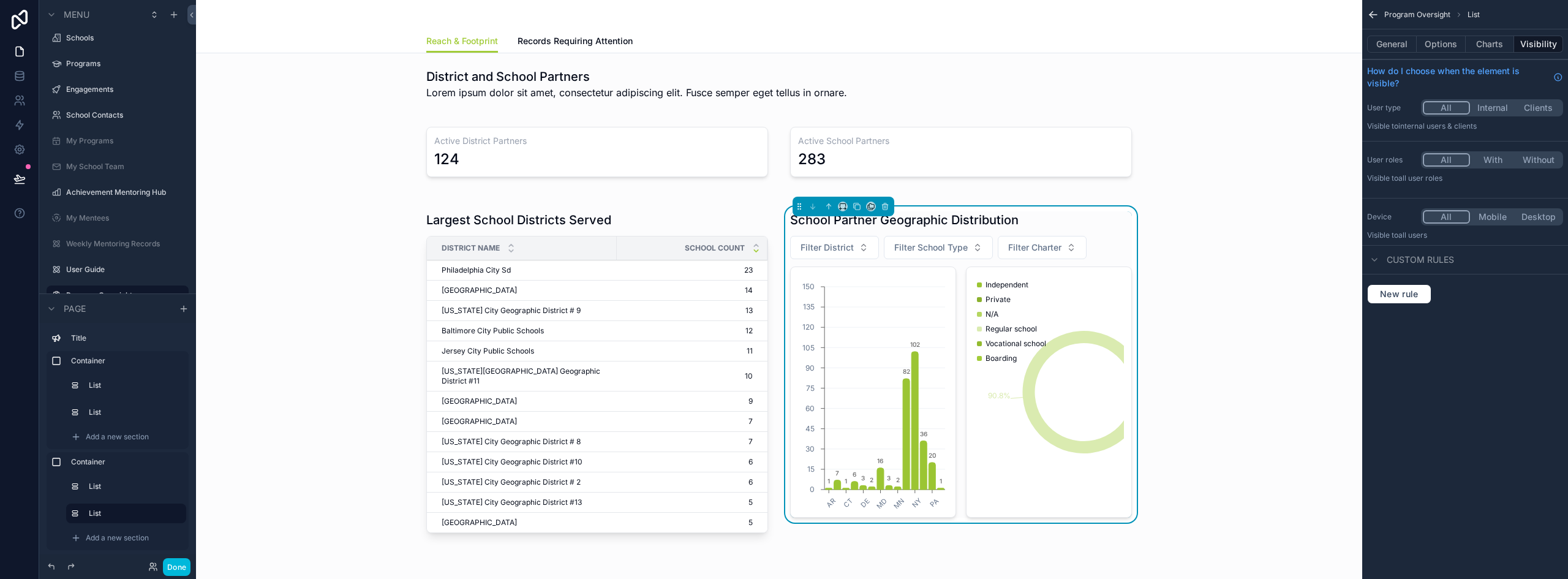
click at [1499, 50] on button "Charts" at bounding box center [1490, 44] width 49 height 17
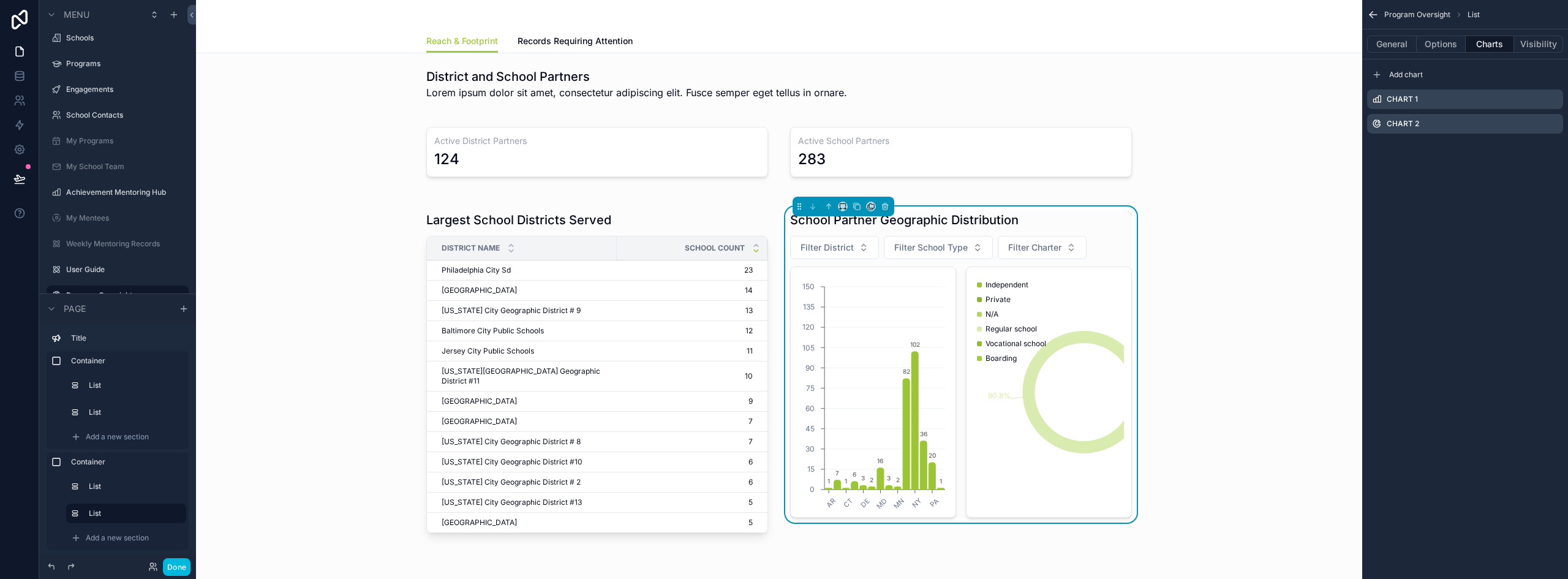
click at [0, 0] on icon "scrollable content" at bounding box center [0, 0] width 0 height 0
click at [1534, 106] on icon at bounding box center [1534, 104] width 10 height 10
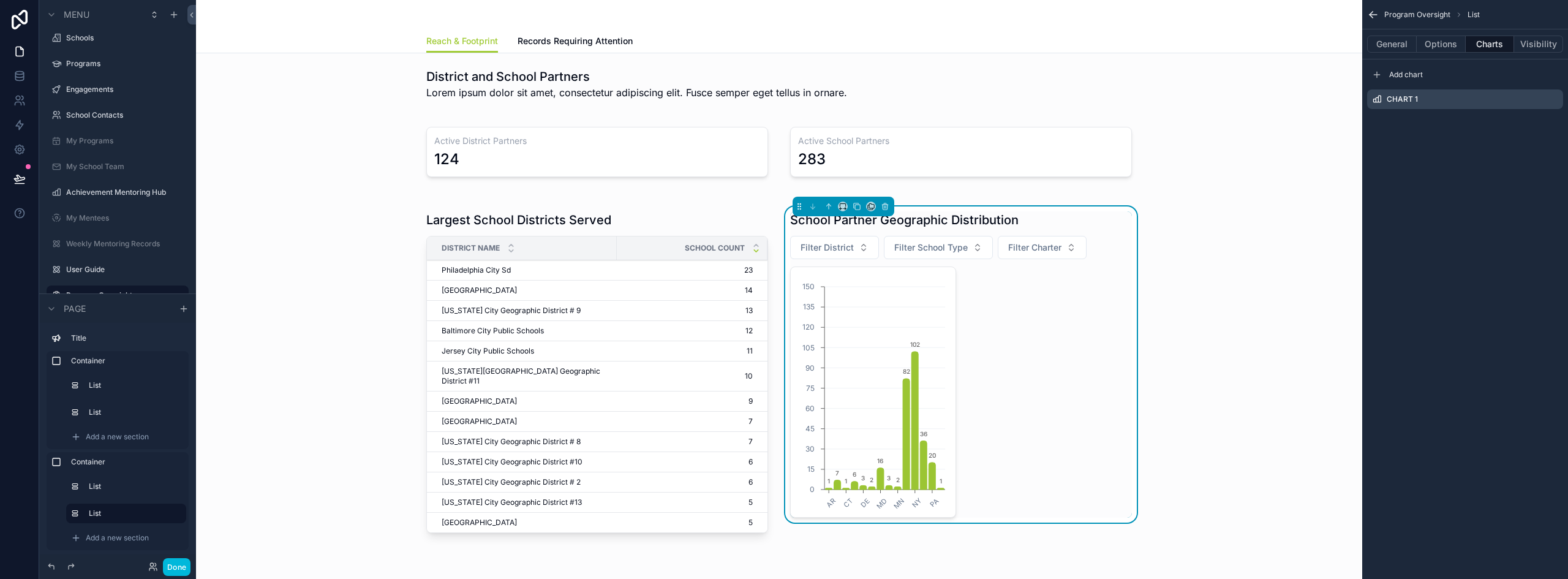
click at [0, 0] on icon "scrollable content" at bounding box center [0, 0] width 0 height 0
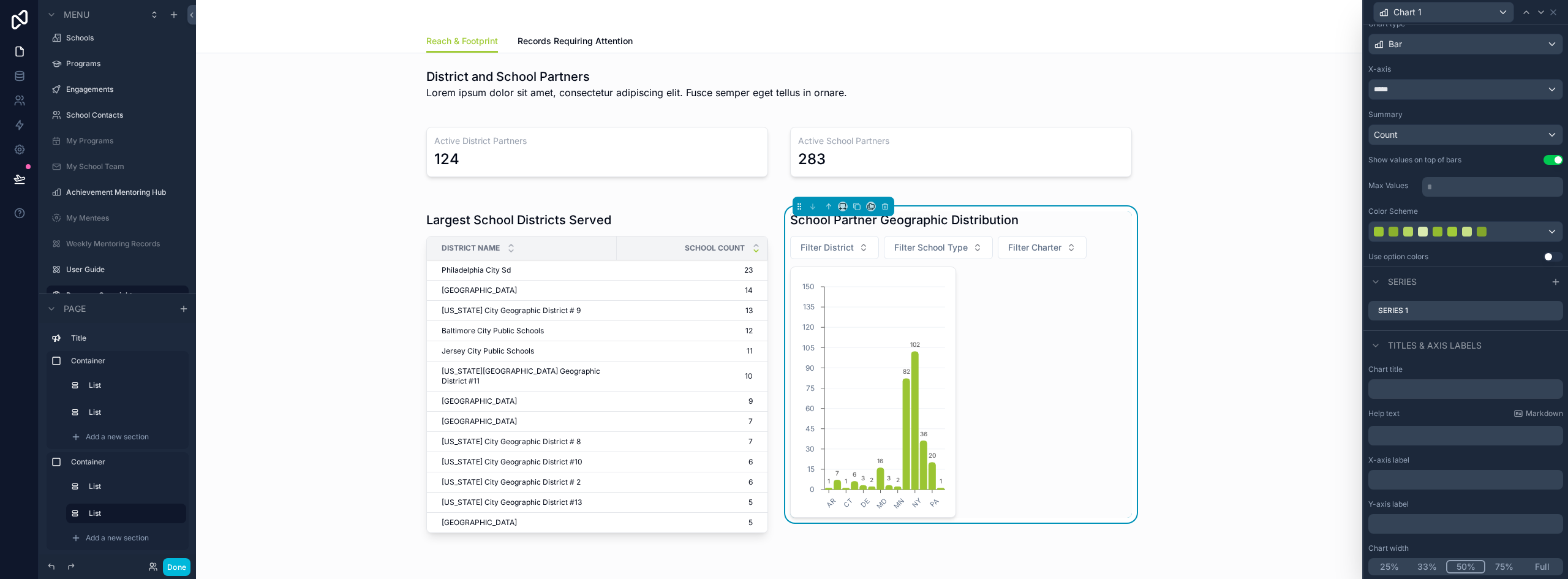
scroll to position [73, 0]
click at [1530, 562] on button "Full" at bounding box center [1542, 565] width 38 height 14
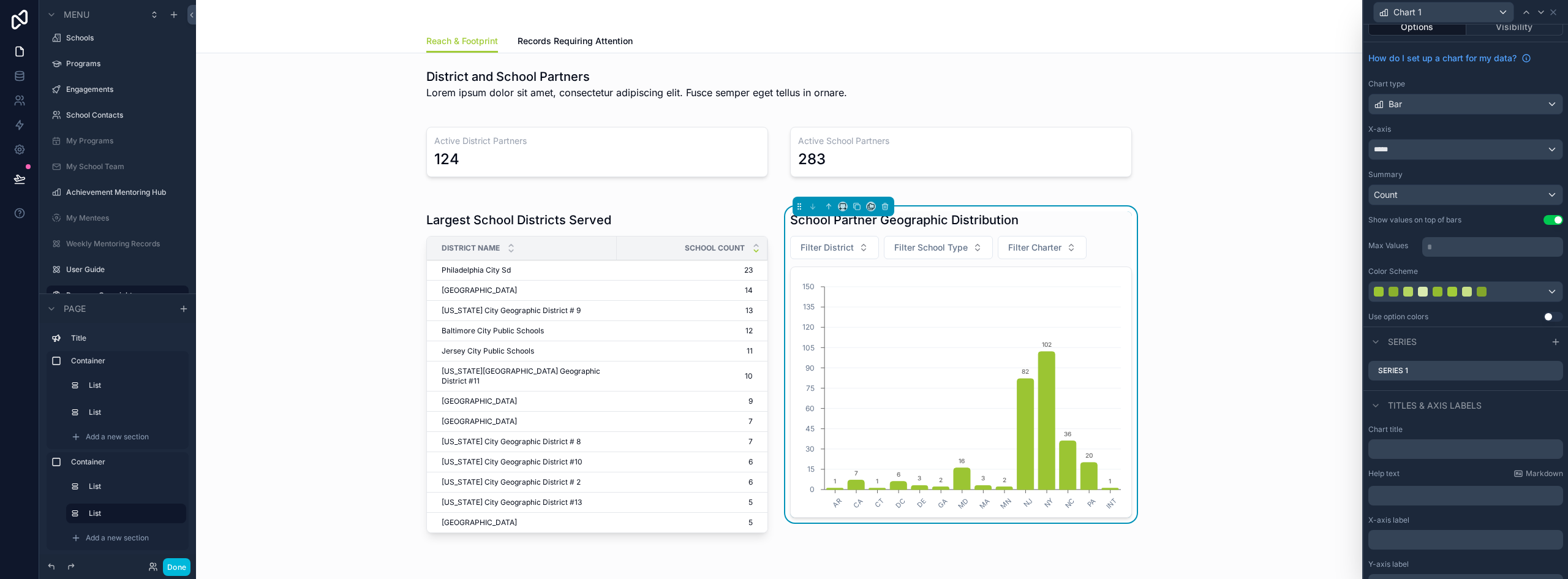
scroll to position [0, 0]
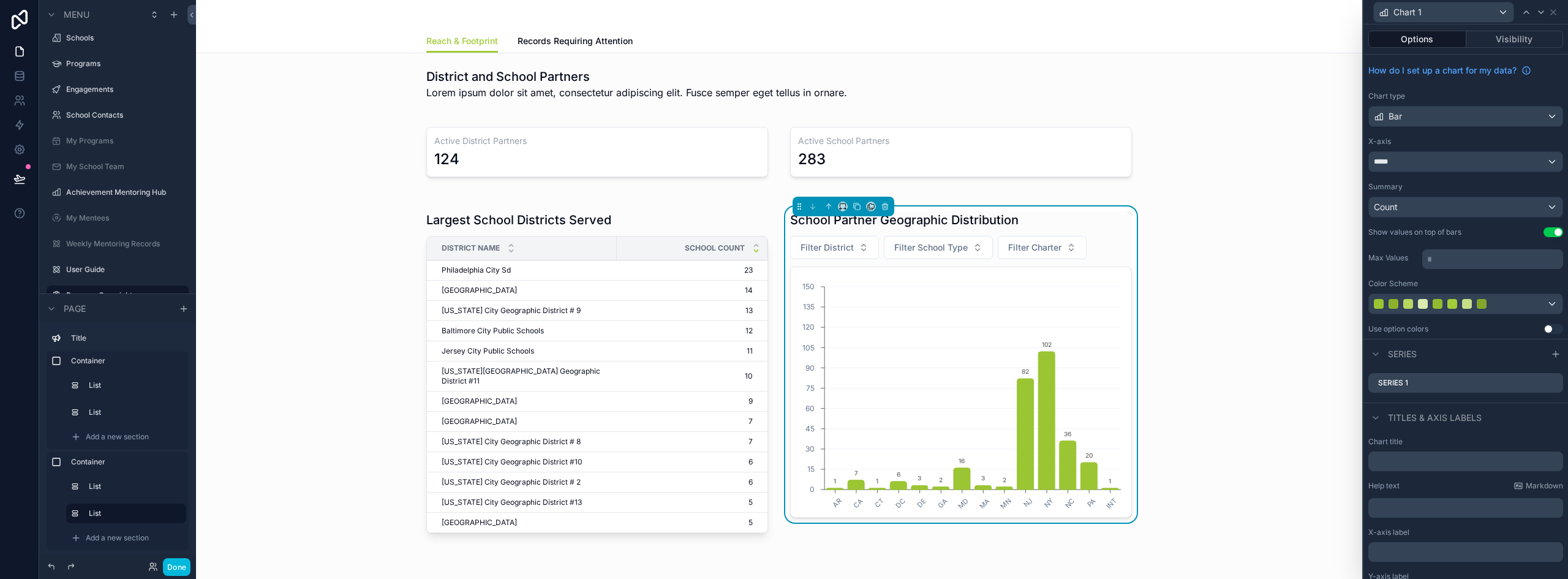
click at [1107, 228] on div "School Partner Geographic Distribution" at bounding box center [960, 220] width 341 height 17
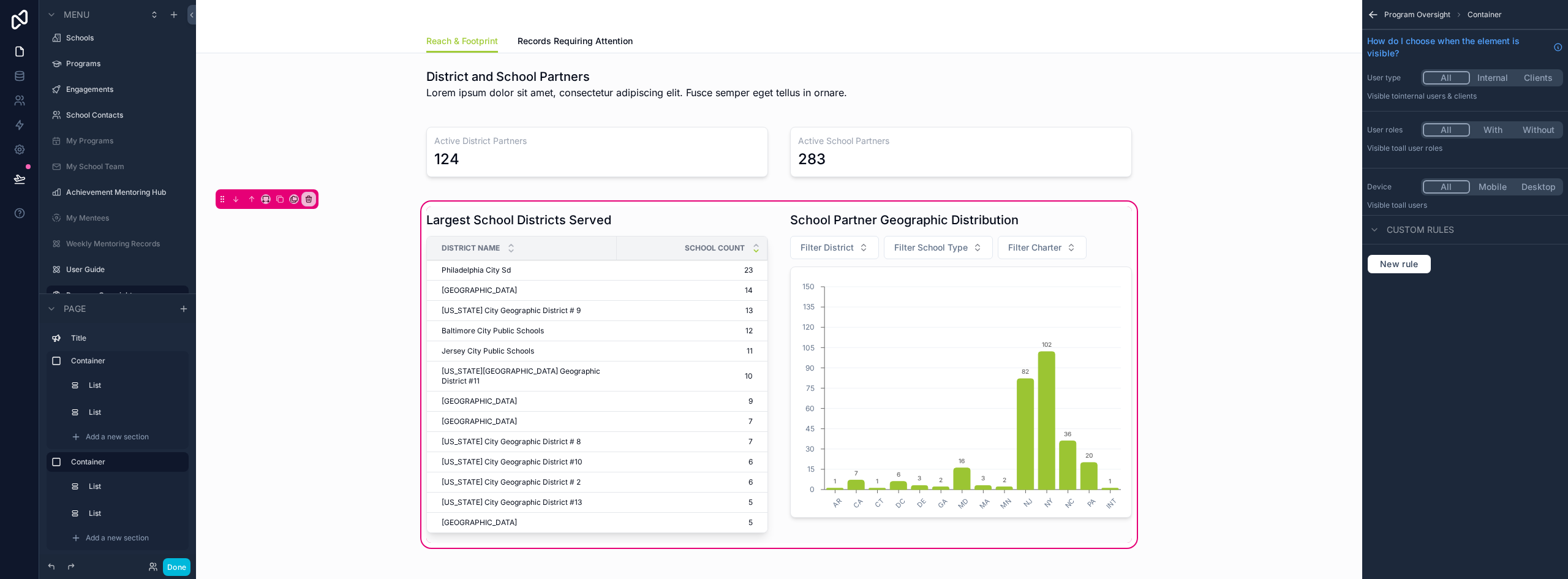
click at [1104, 244] on div "scrollable content" at bounding box center [961, 375] width 356 height 337
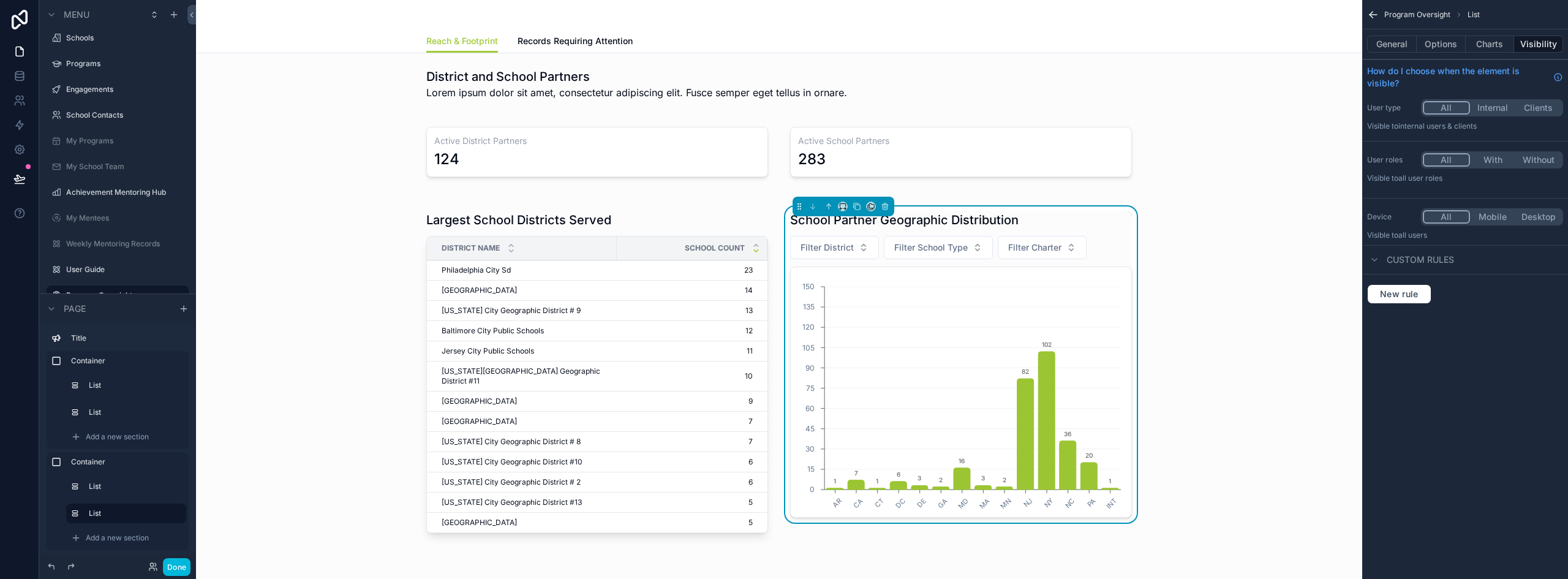
click at [1443, 41] on button "Options" at bounding box center [1440, 44] width 49 height 17
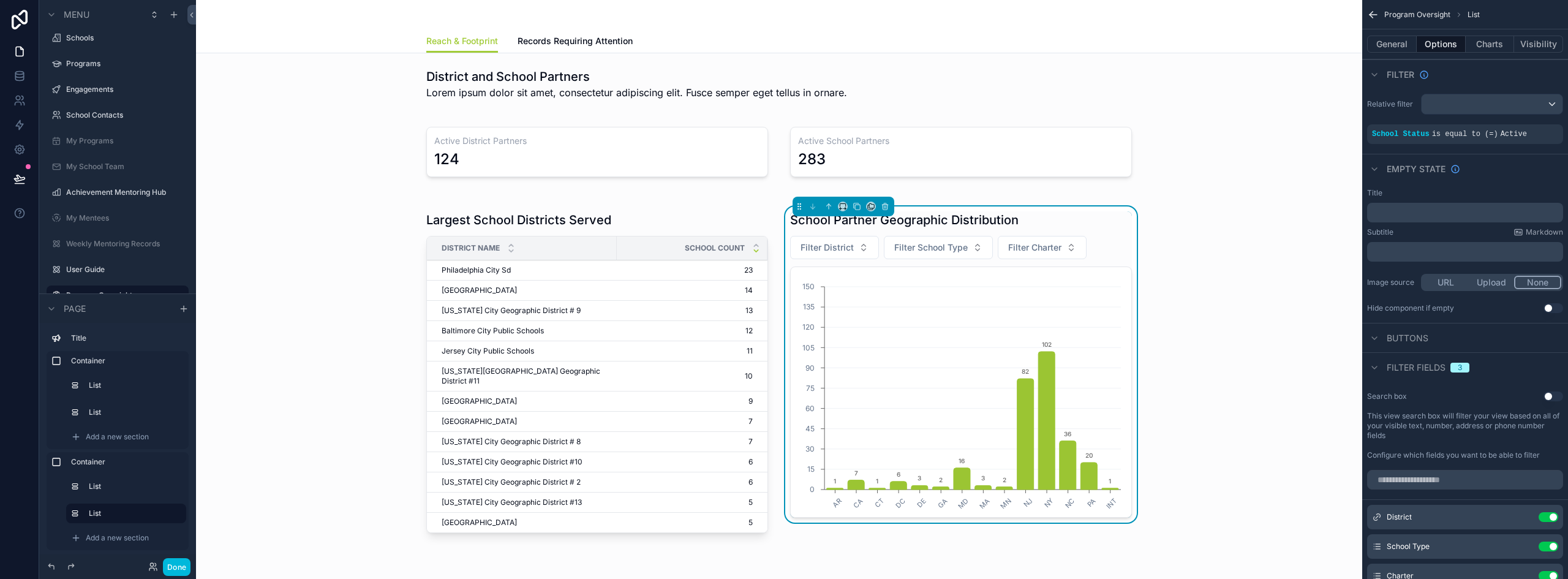
click at [1401, 43] on button "General" at bounding box center [1392, 44] width 50 height 17
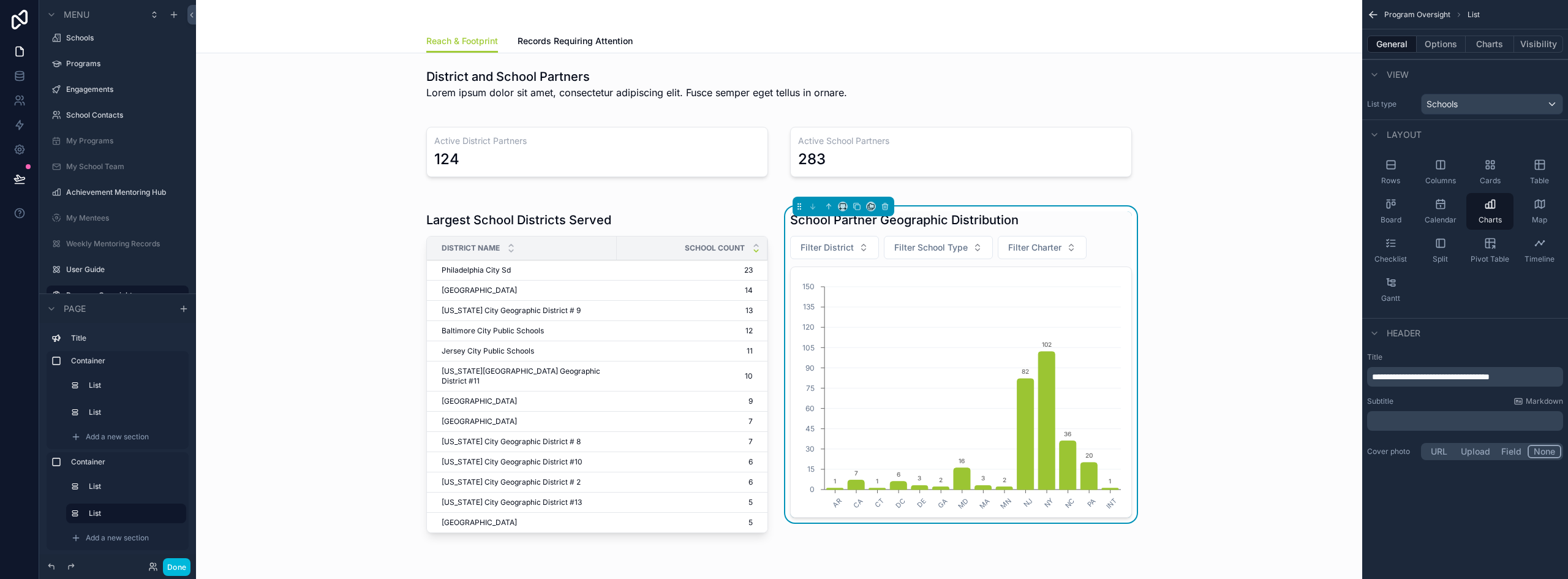
click at [1440, 46] on button "Options" at bounding box center [1440, 44] width 49 height 17
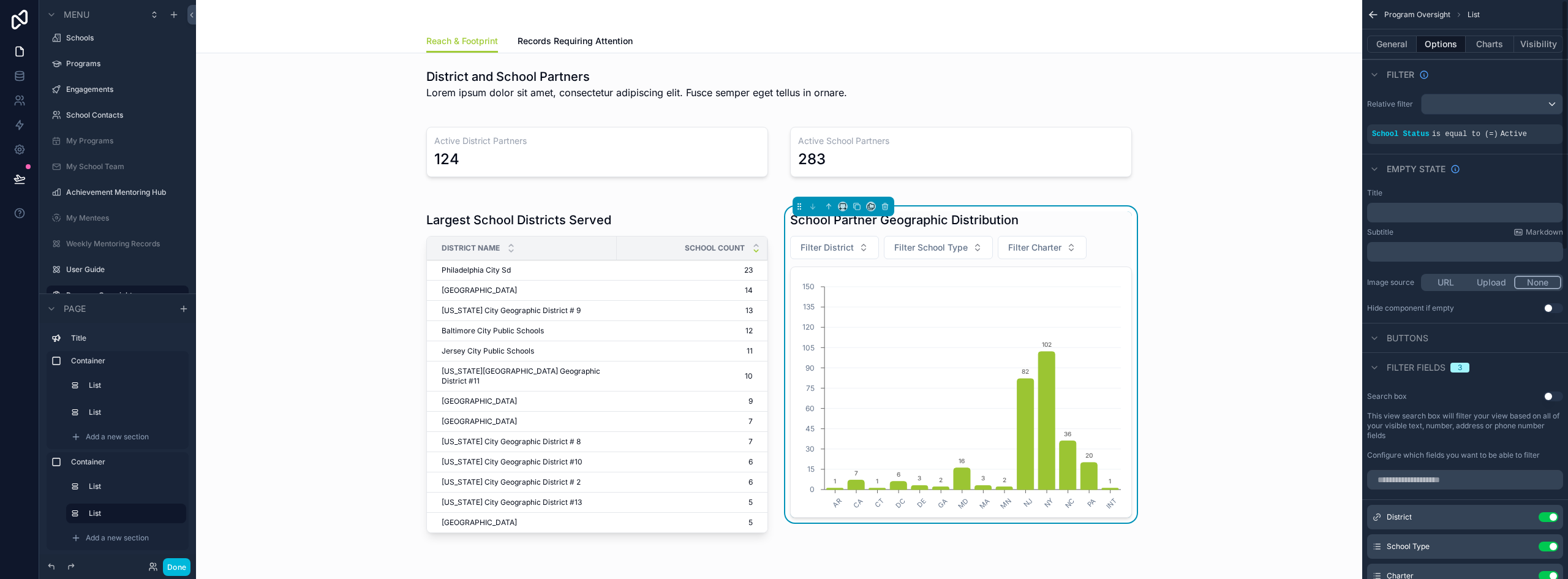
click at [1482, 46] on button "Charts" at bounding box center [1490, 44] width 49 height 17
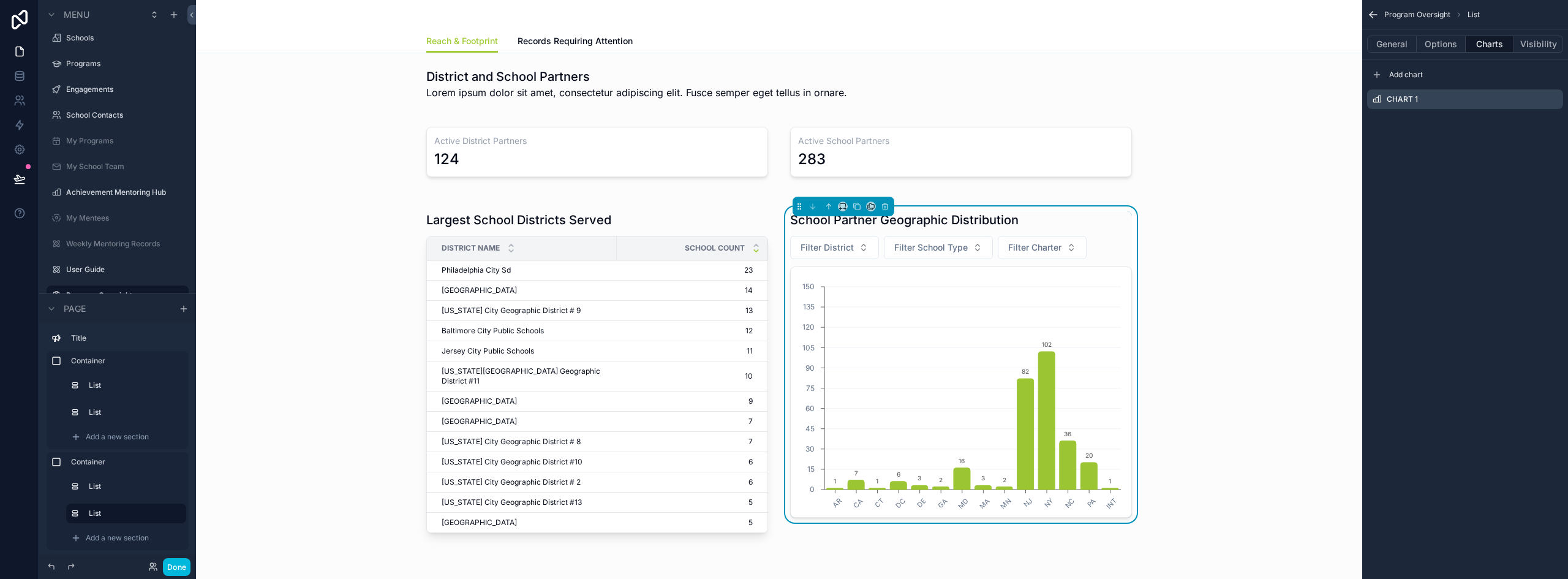
click at [0, 0] on icon "scrollable content" at bounding box center [0, 0] width 0 height 0
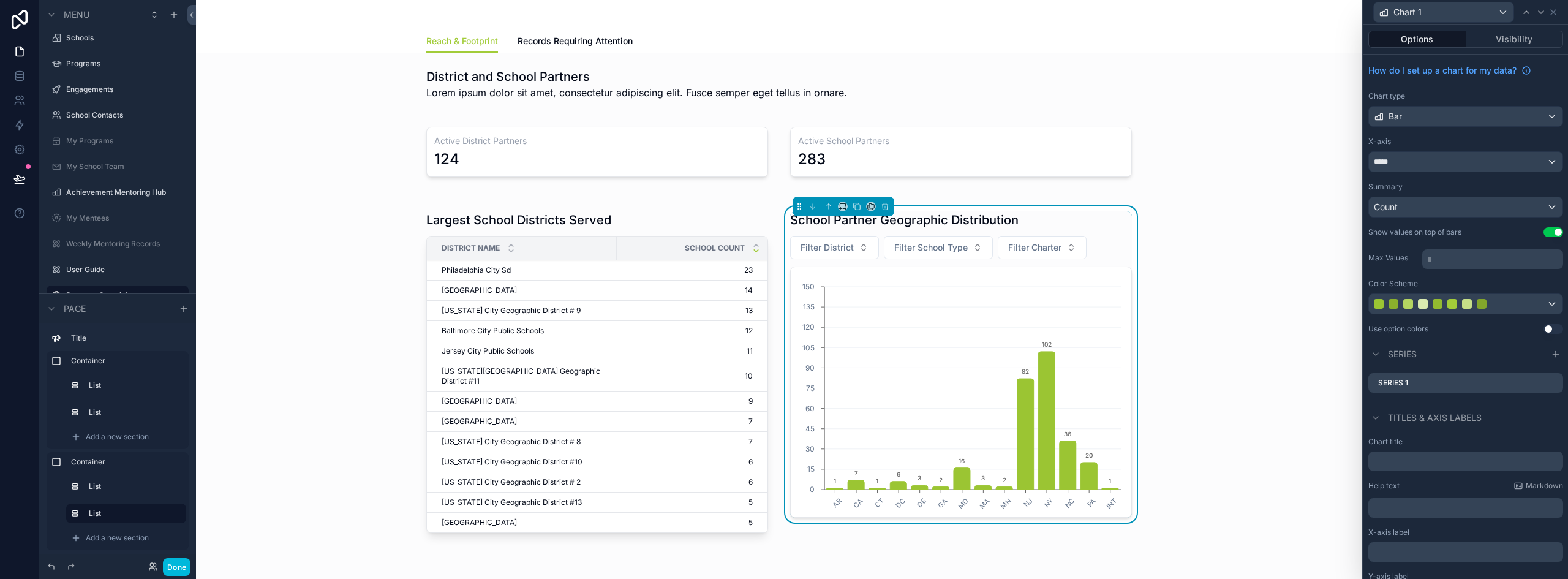
click at [1435, 122] on div "Bar" at bounding box center [1465, 116] width 194 height 19
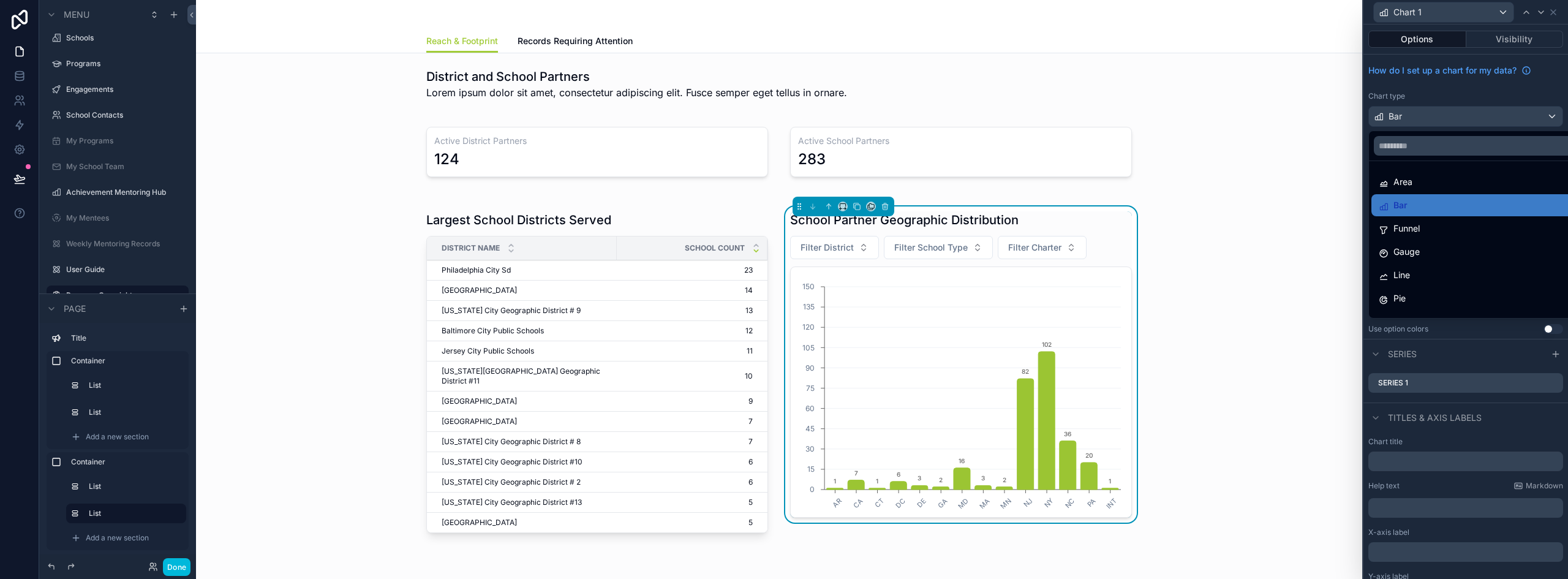
scroll to position [61, 0]
click at [1436, 231] on div "Pie" at bounding box center [1475, 237] width 193 height 15
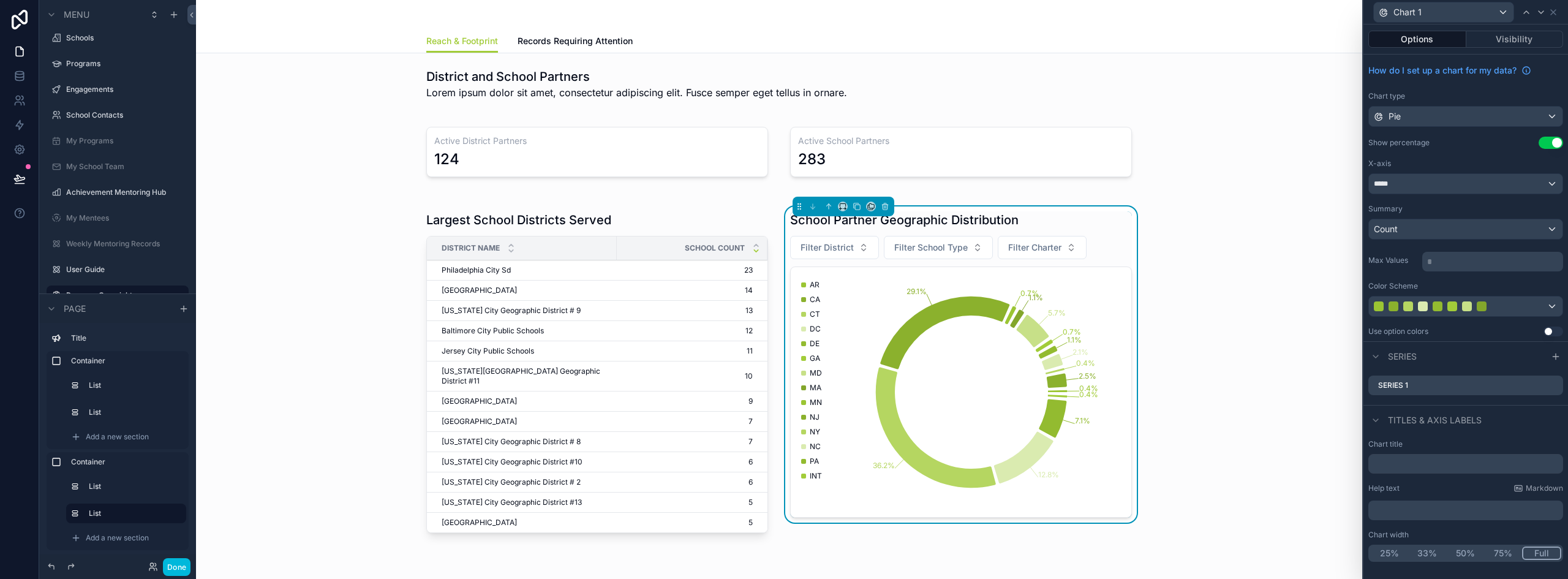
click at [961, 249] on span "Filter School Type" at bounding box center [931, 247] width 73 height 12
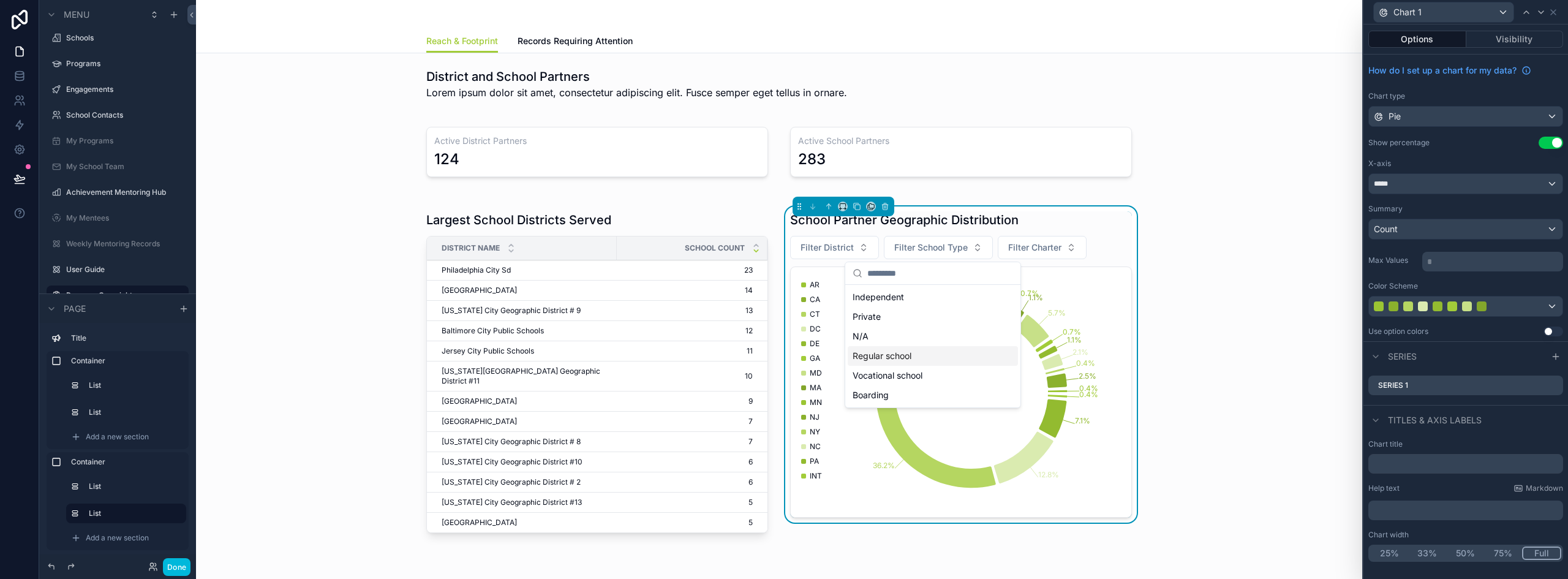
click at [897, 357] on div "Regular school" at bounding box center [932, 355] width 170 height 19
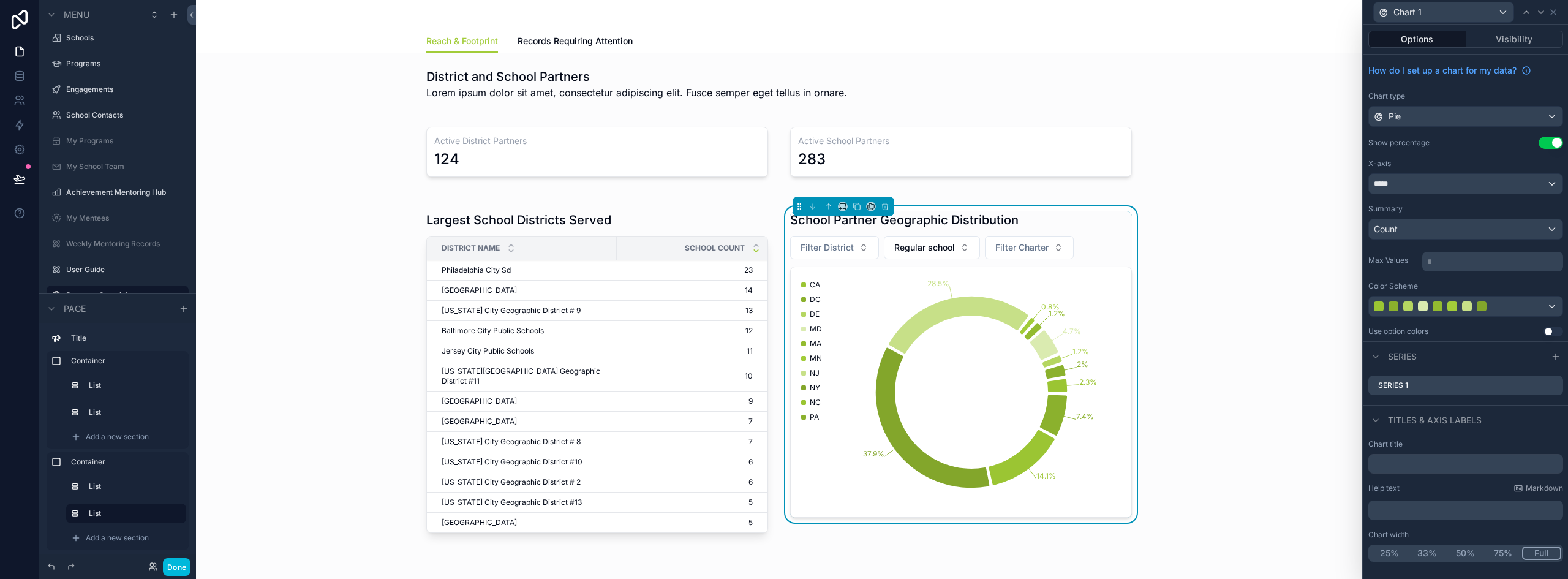
click at [951, 249] on button "Regular school" at bounding box center [932, 247] width 96 height 24
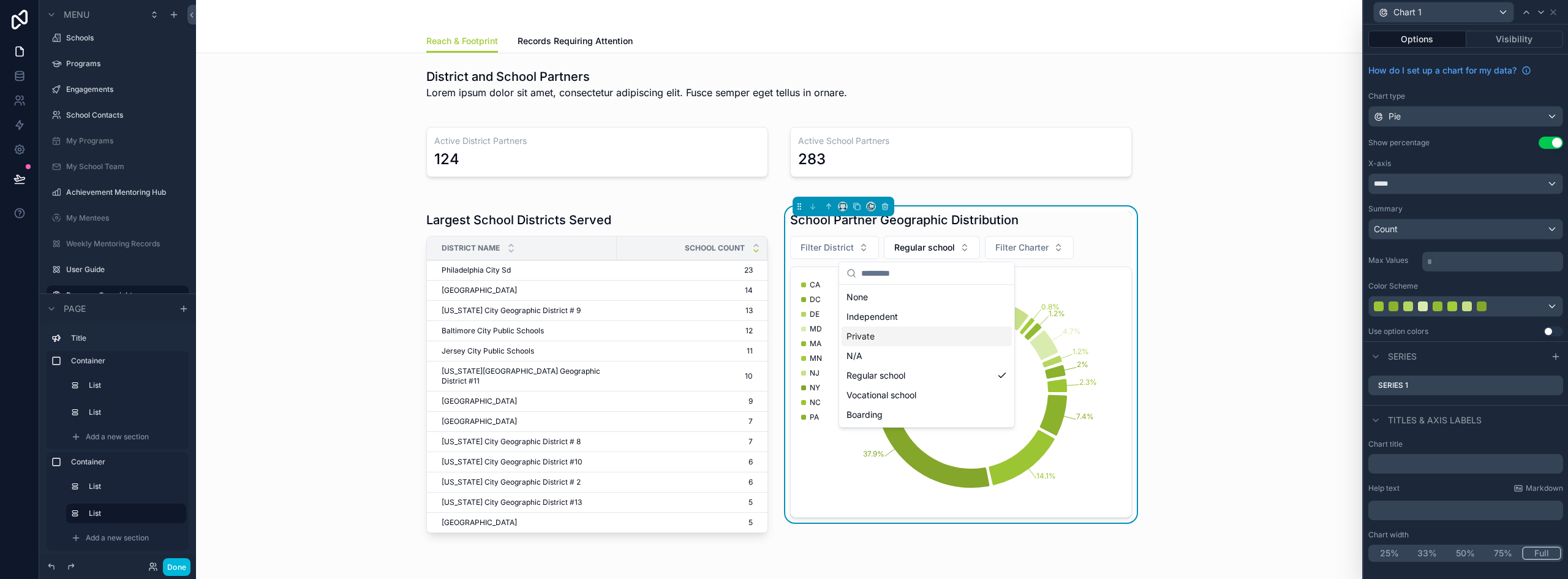
click at [865, 334] on div "Private" at bounding box center [927, 336] width 170 height 19
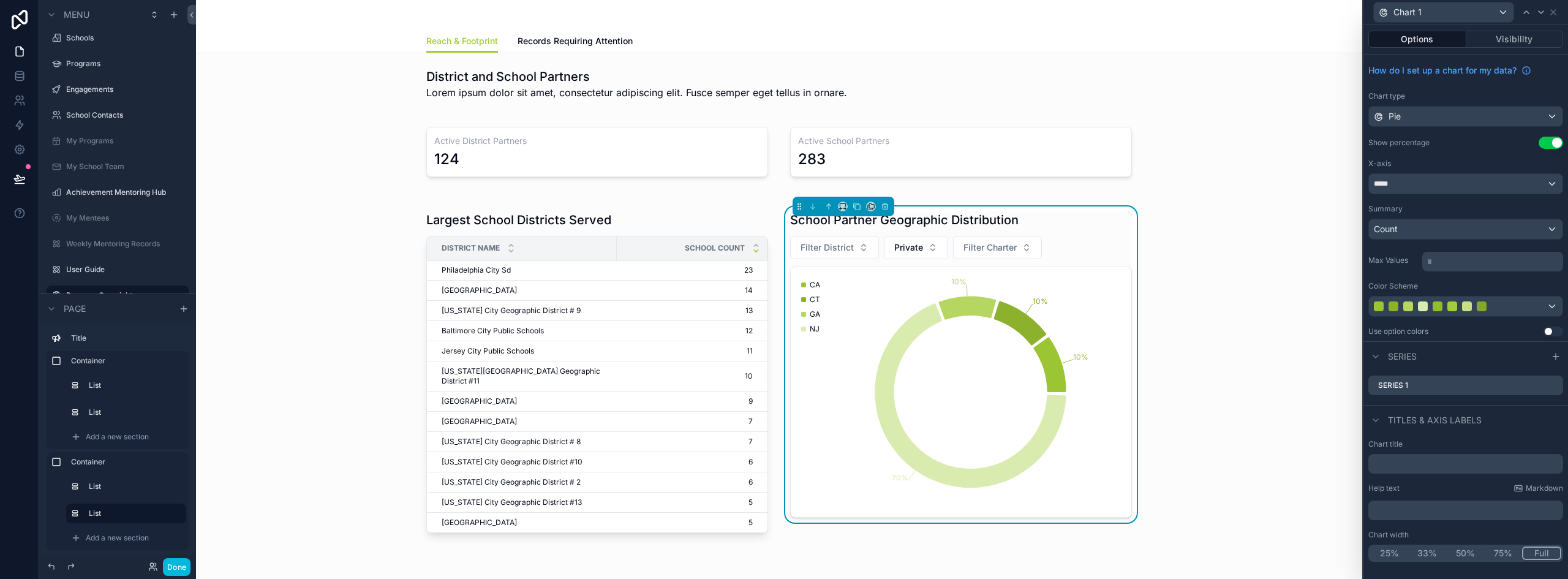
click at [920, 247] on button "Private" at bounding box center [916, 247] width 64 height 24
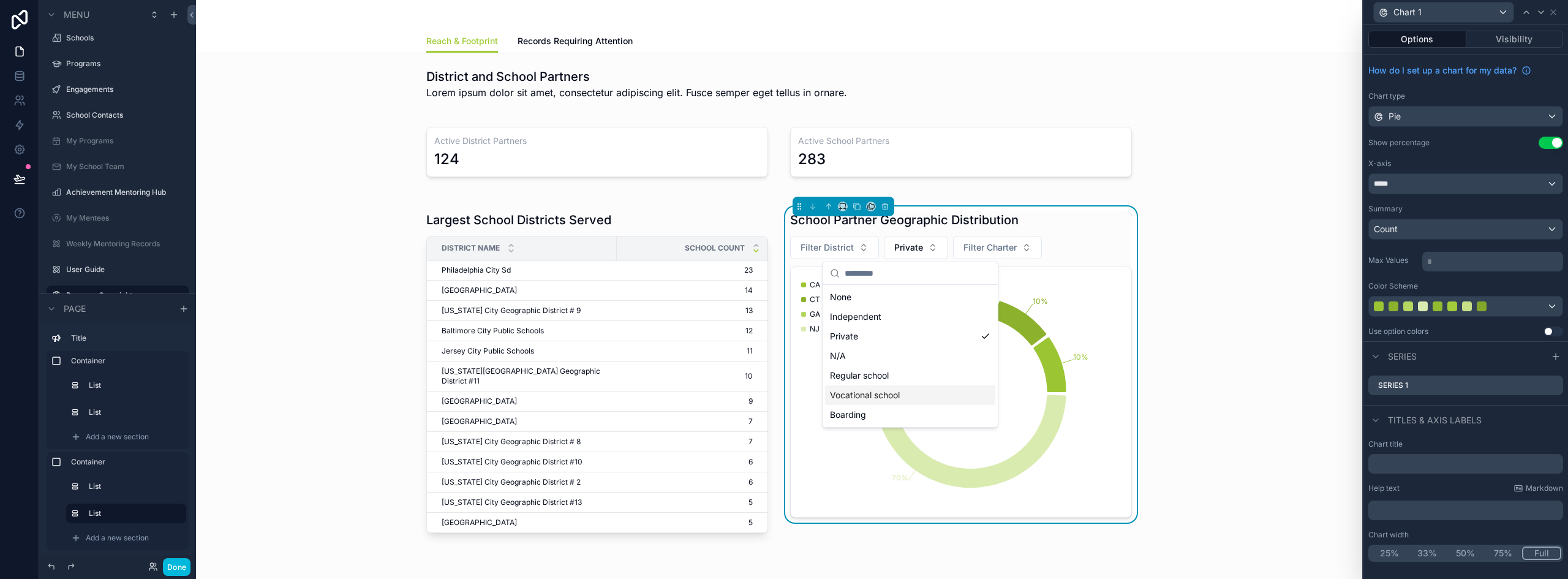
click at [883, 391] on div "Vocational school" at bounding box center [909, 394] width 170 height 19
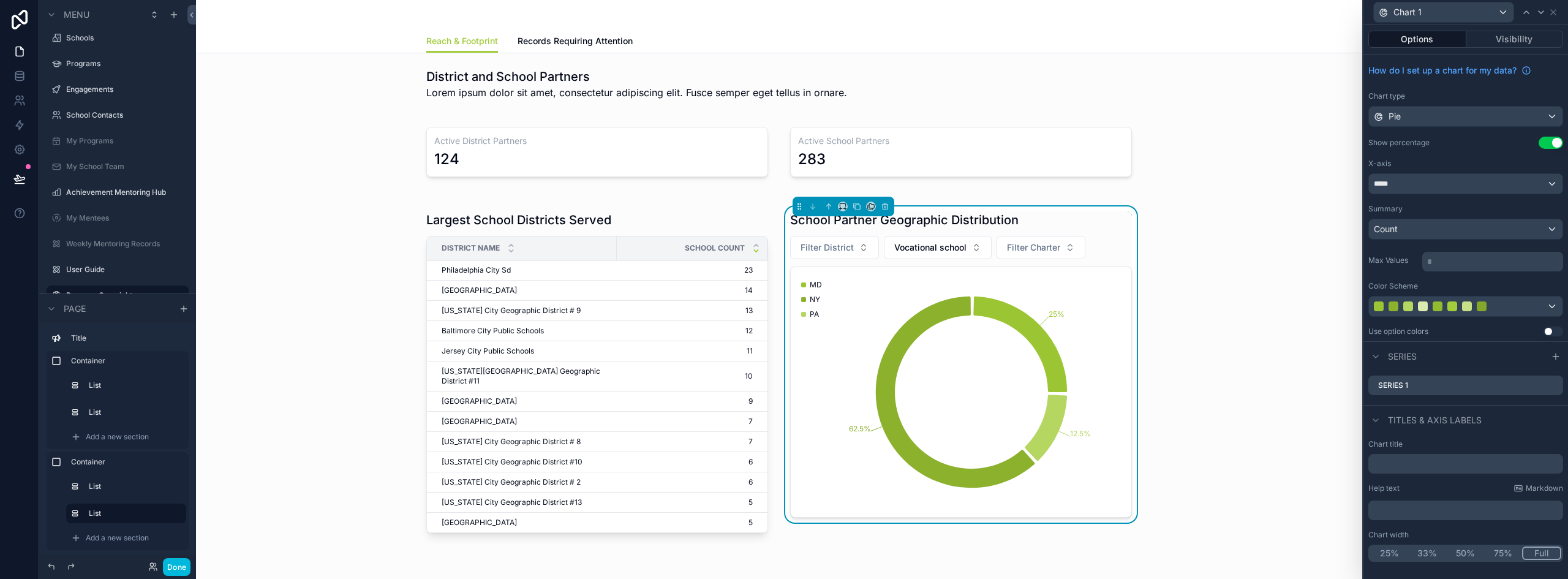
click at [949, 247] on span "Vocational school" at bounding box center [930, 247] width 72 height 12
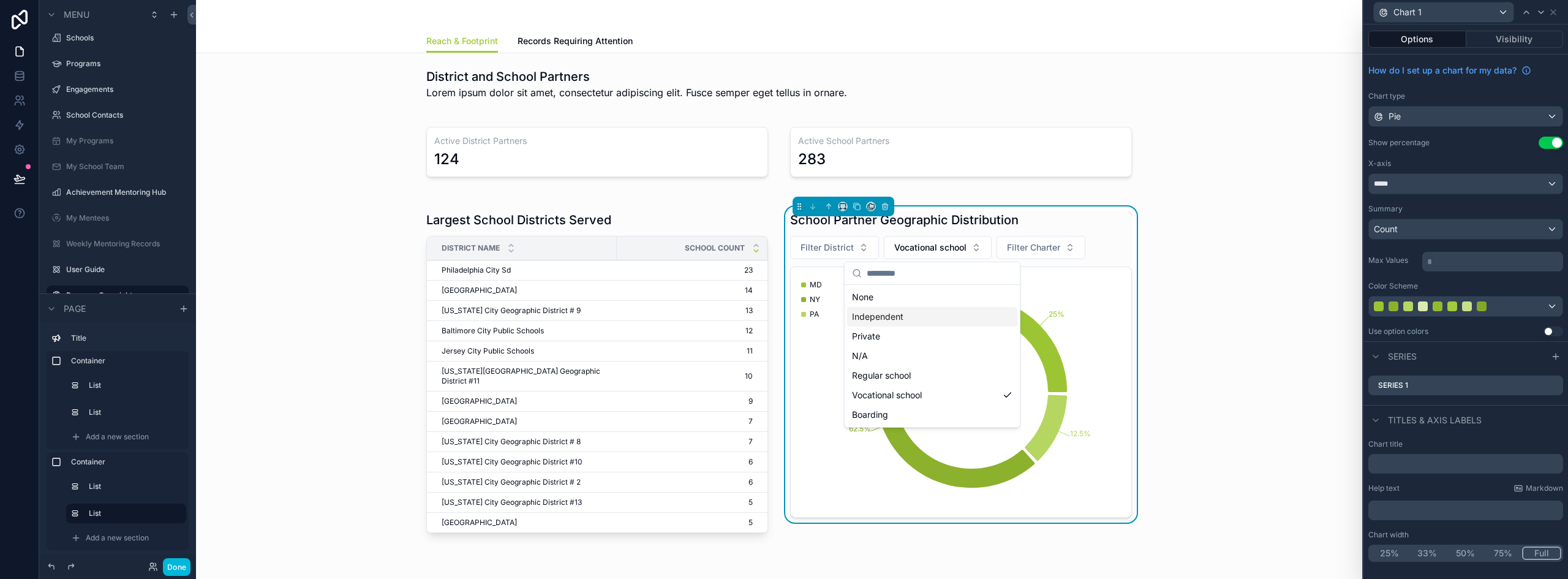
click at [889, 317] on div "Independent" at bounding box center [932, 316] width 170 height 19
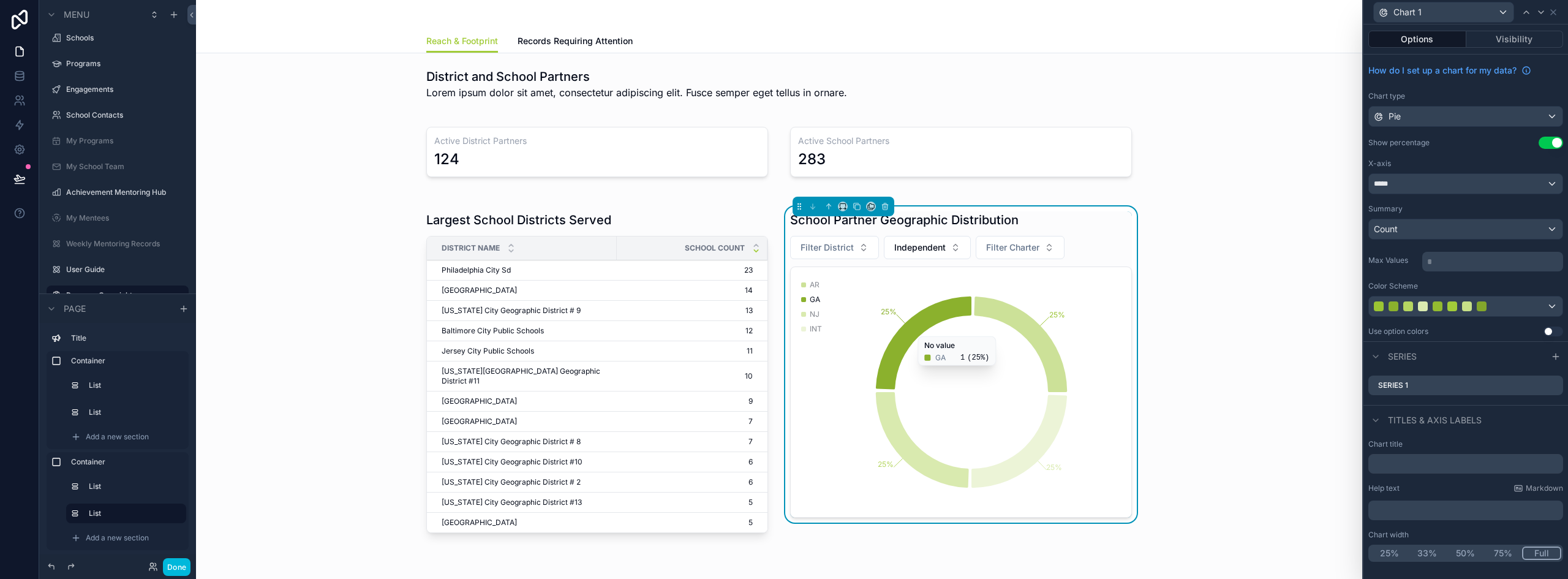
click at [939, 250] on span "Independent" at bounding box center [920, 247] width 51 height 12
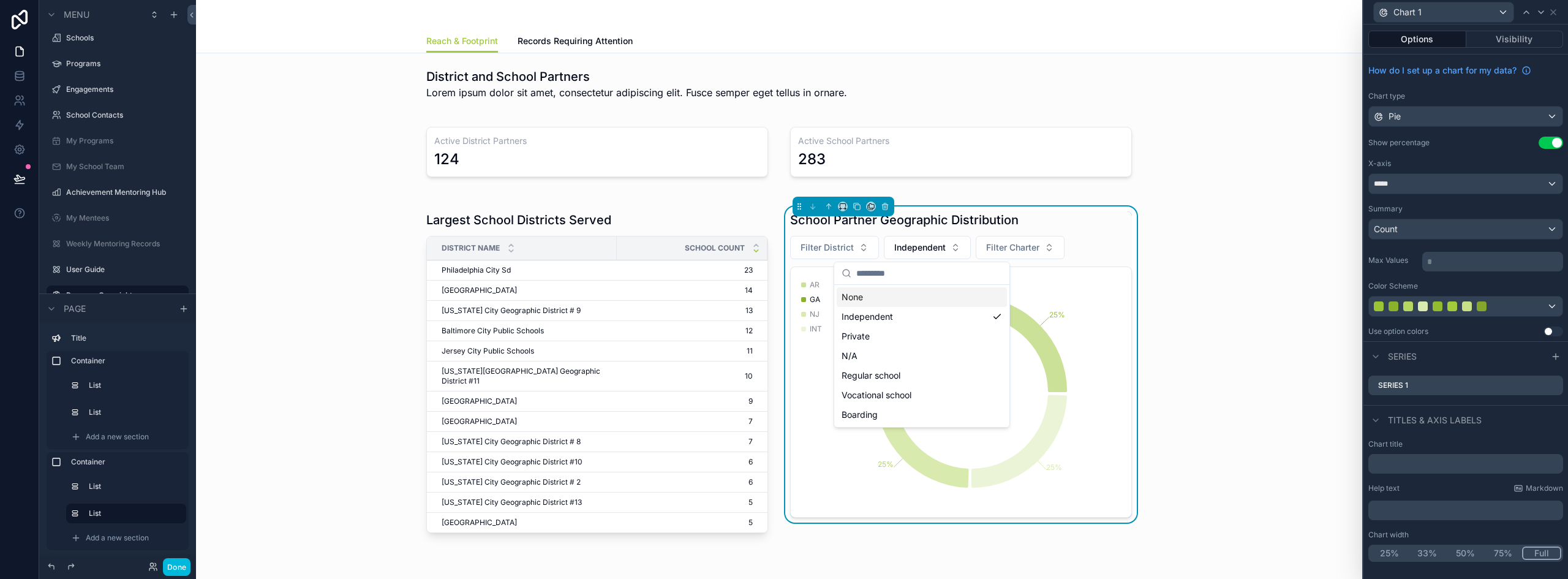
click at [877, 299] on div "None" at bounding box center [922, 297] width 170 height 19
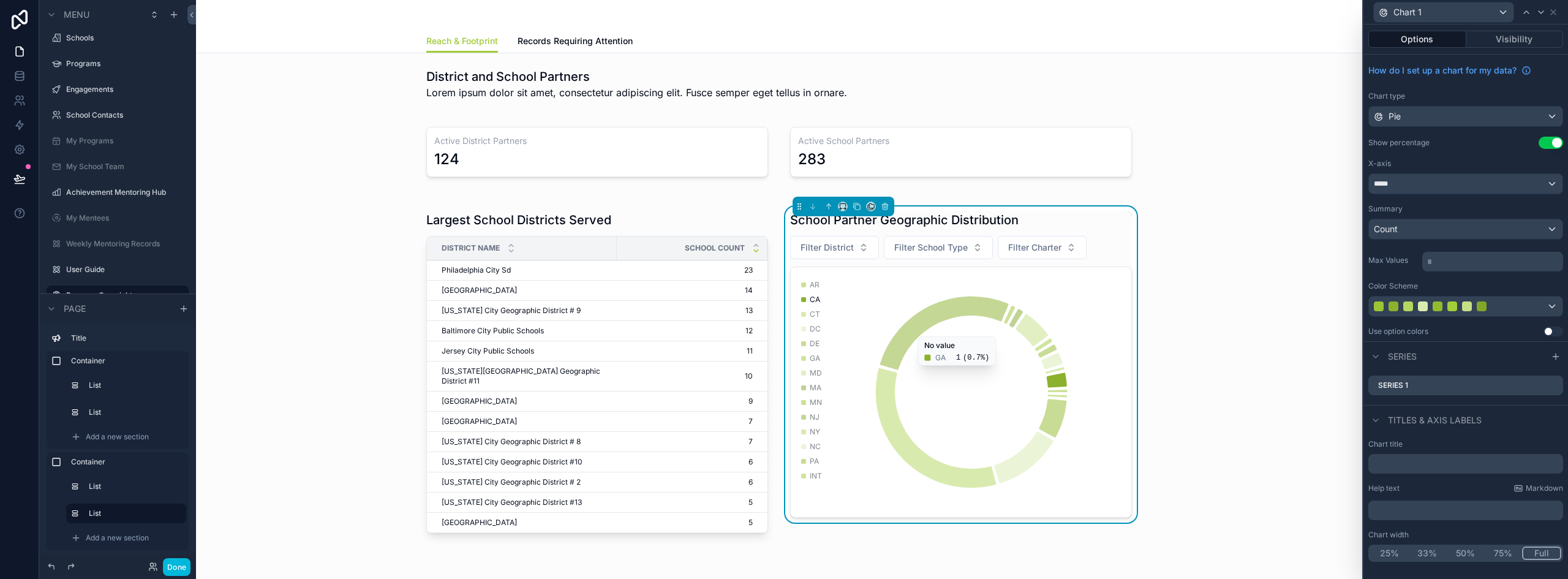
click at [1092, 224] on div "School Partner Geographic Distribution" at bounding box center [960, 220] width 341 height 17
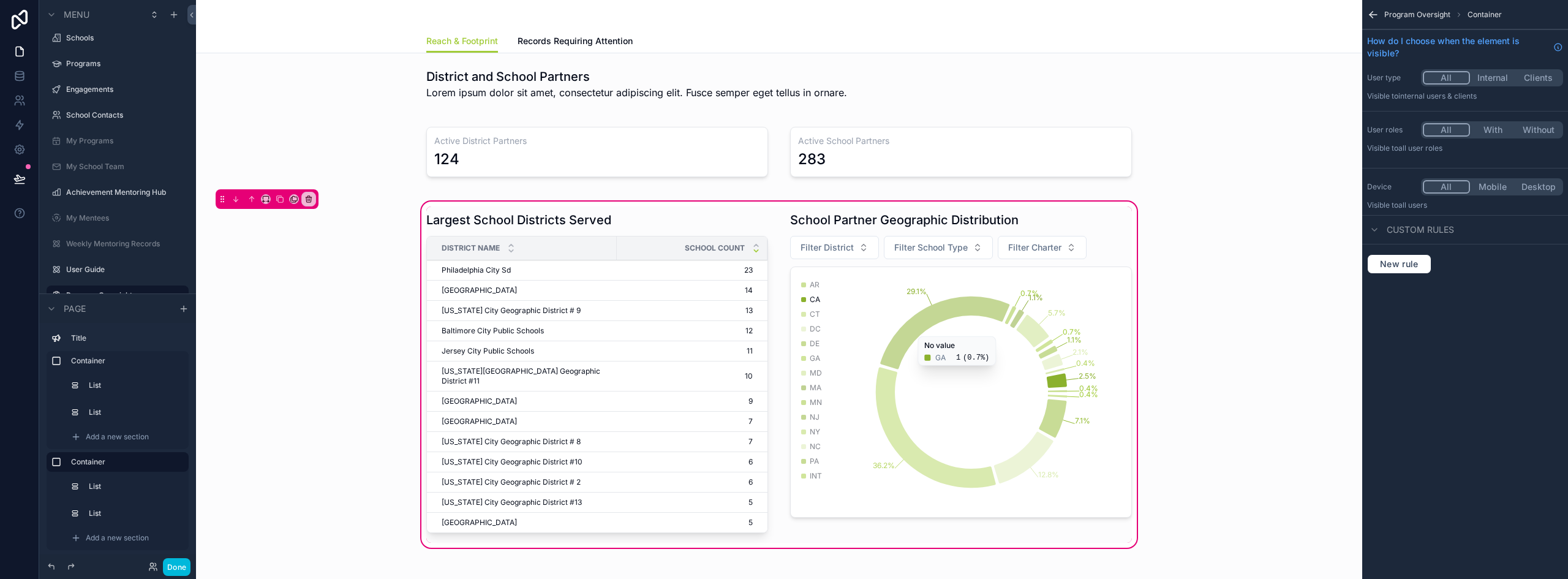
click at [1103, 229] on div "scrollable content" at bounding box center [961, 375] width 356 height 337
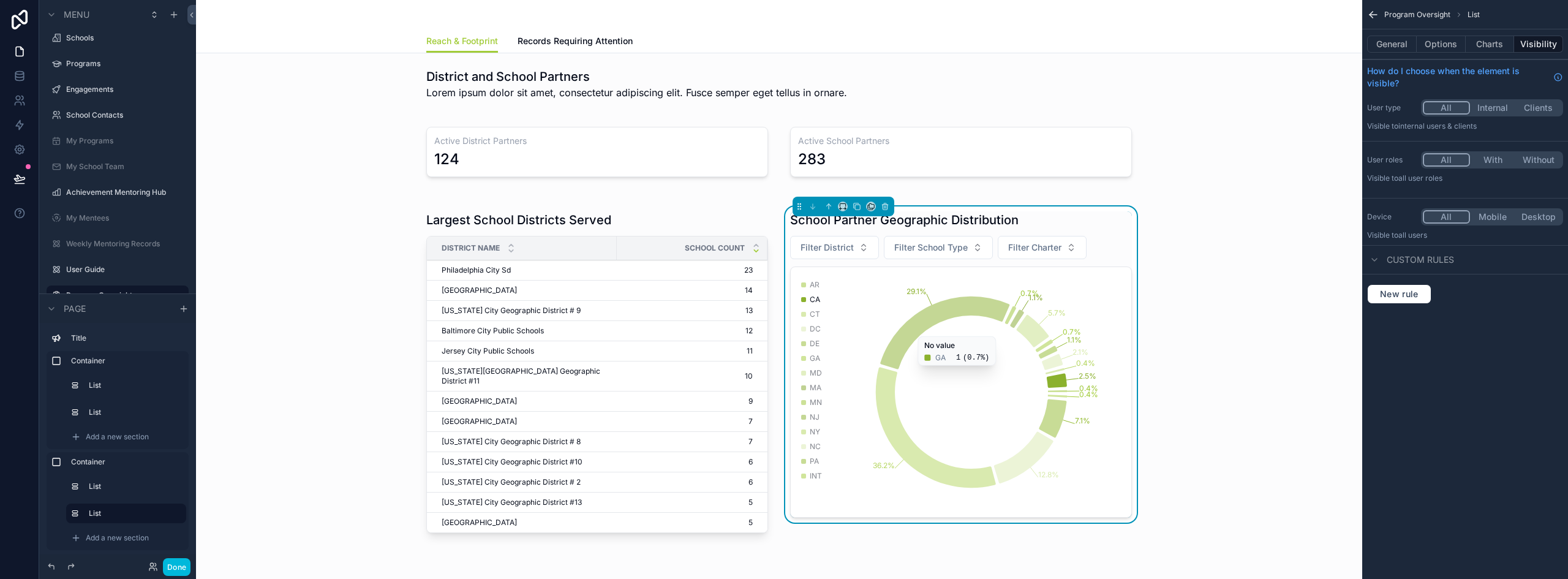
click at [1485, 43] on button "Charts" at bounding box center [1490, 44] width 49 height 17
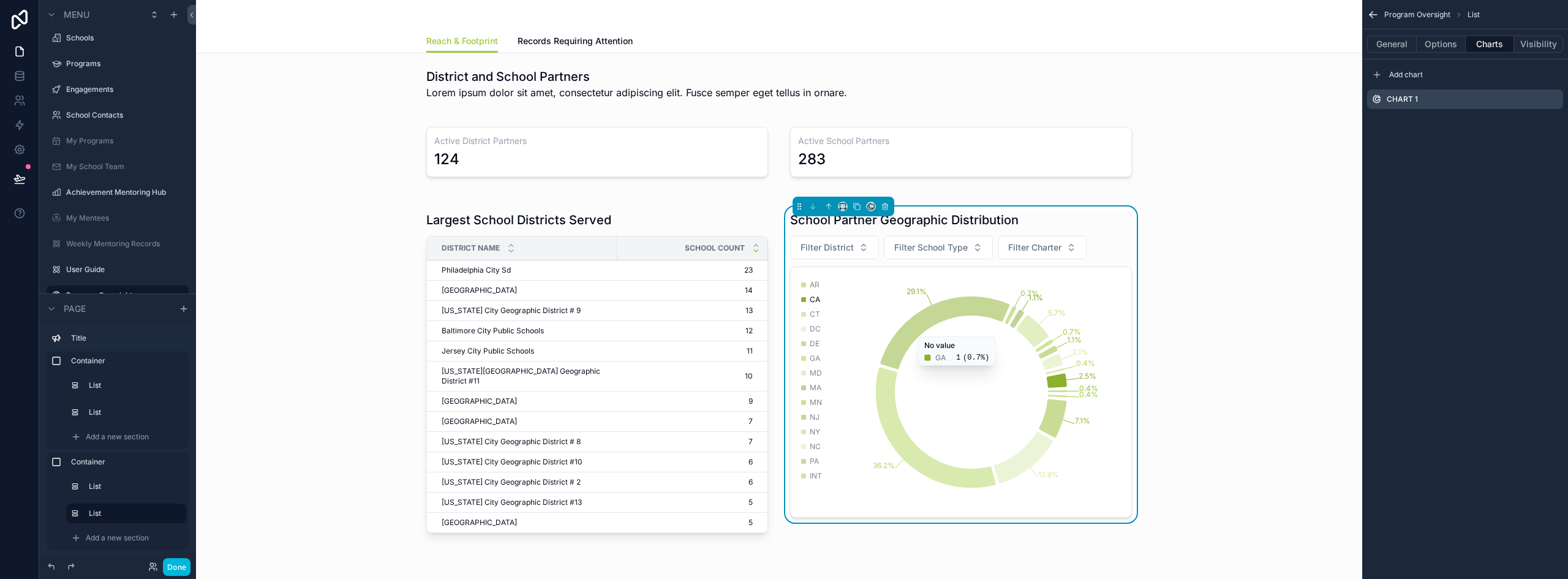
click at [1383, 74] on div "scrollable content" at bounding box center [1376, 75] width 15 height 15
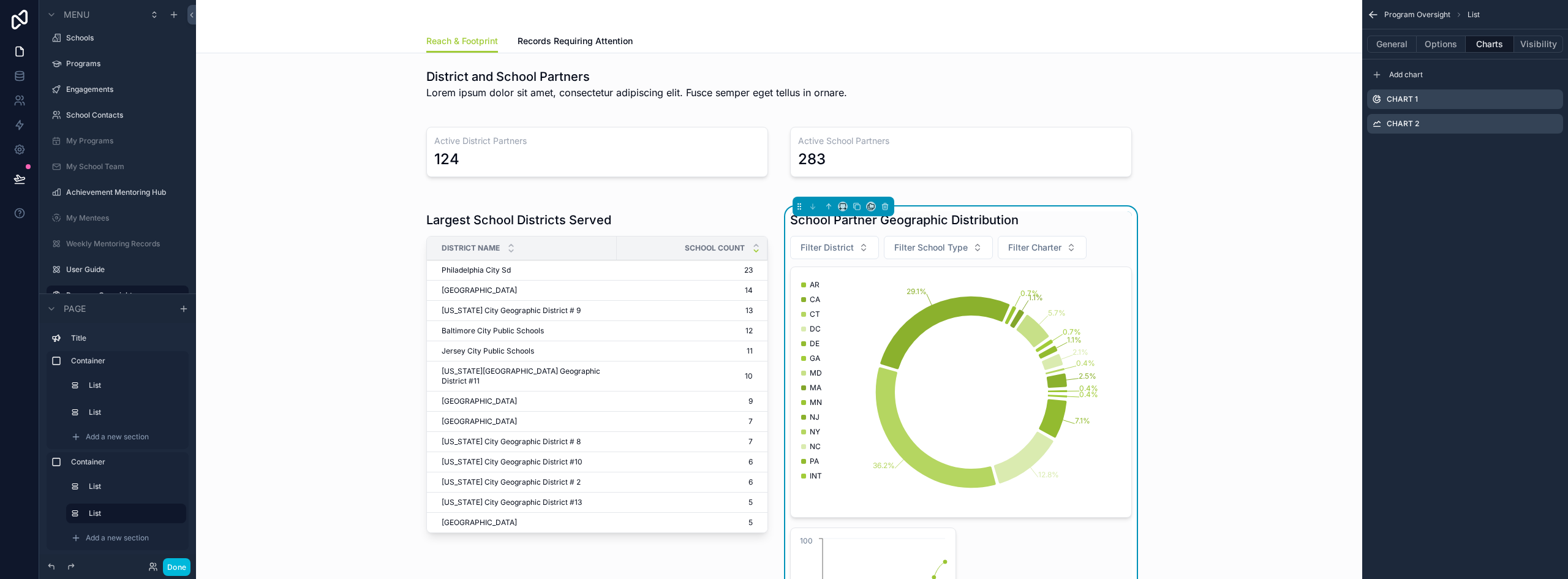
click at [0, 0] on icon "scrollable content" at bounding box center [0, 0] width 0 height 0
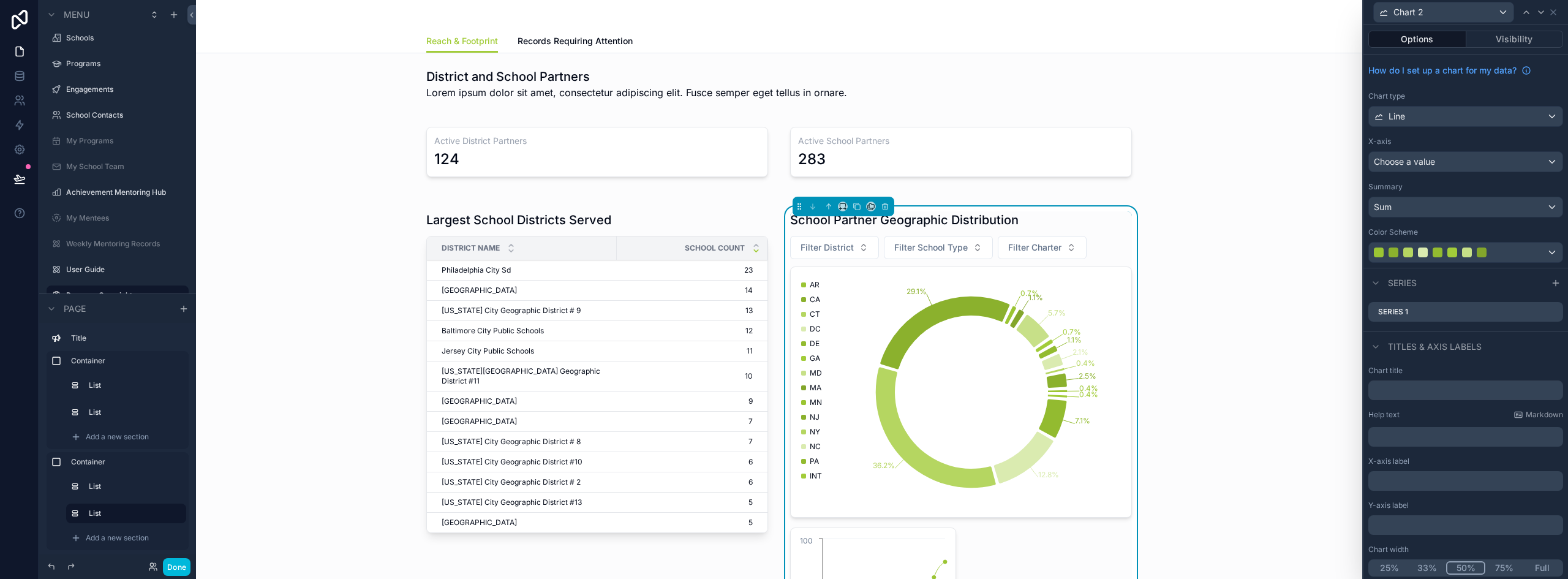
click at [1430, 113] on div "Line" at bounding box center [1465, 116] width 194 height 19
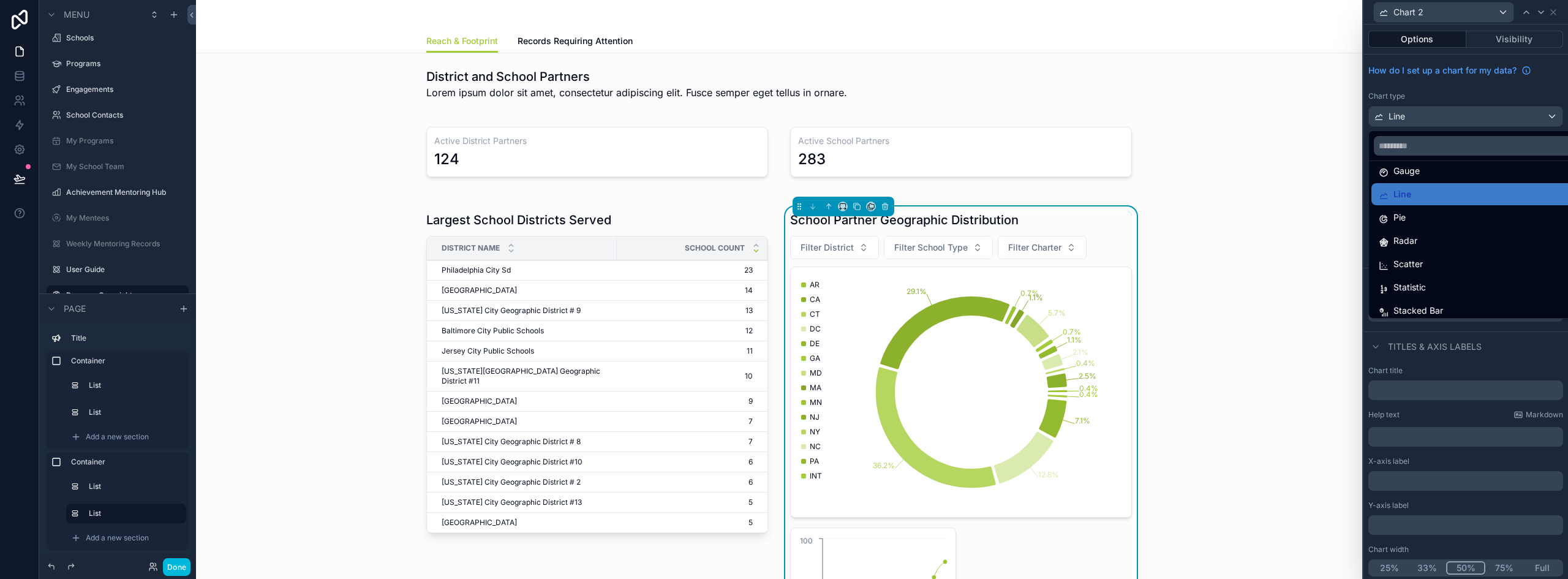
scroll to position [87, 0]
click at [1425, 280] on span "Statistic" at bounding box center [1410, 281] width 33 height 15
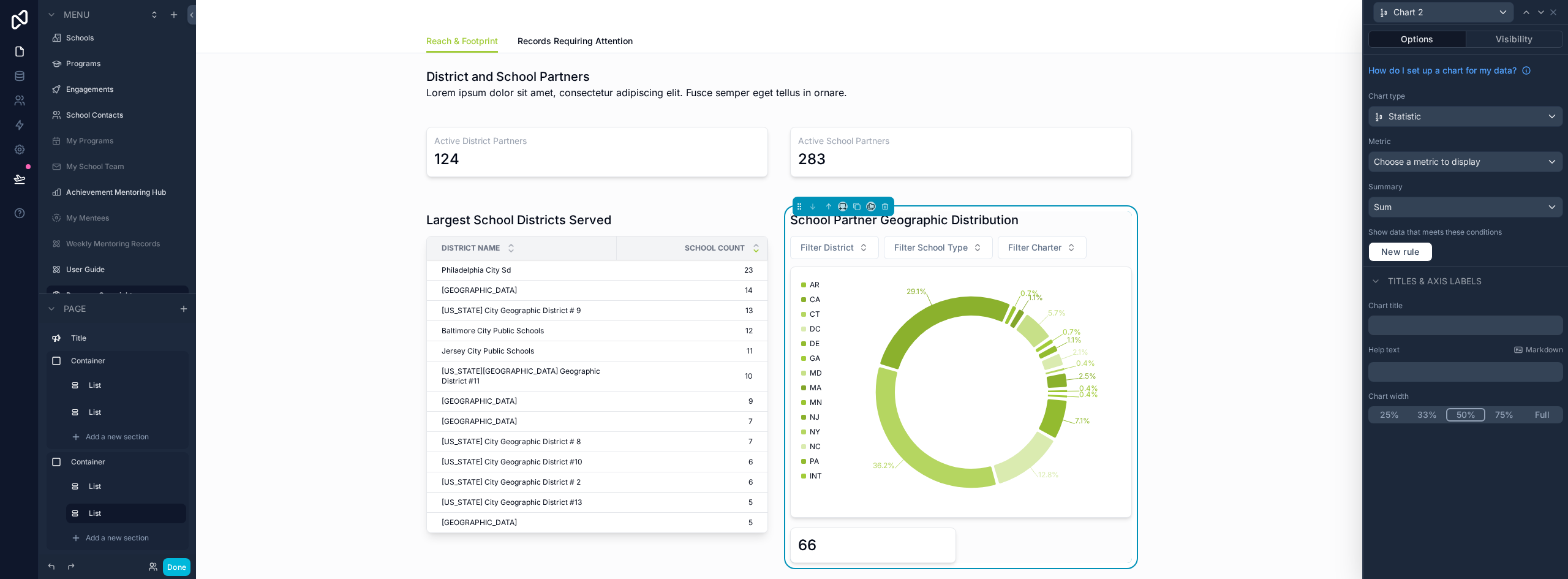
click at [1423, 204] on div "Sum" at bounding box center [1465, 207] width 194 height 19
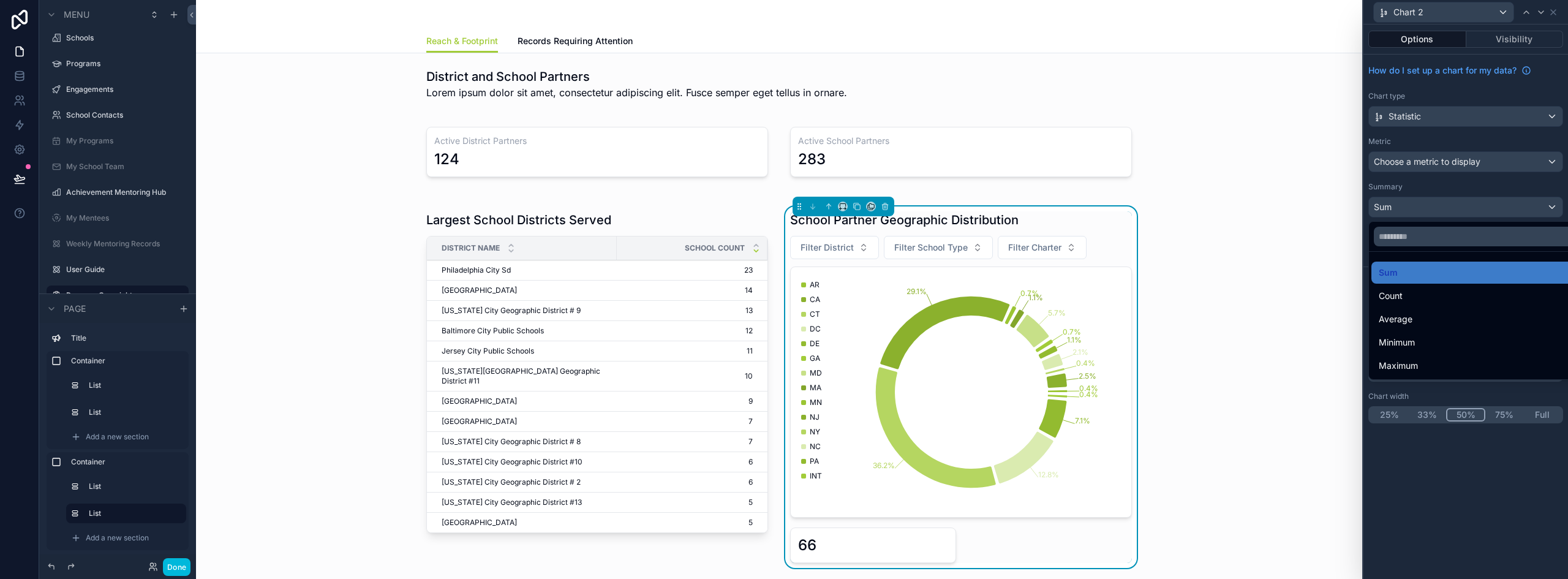
click at [1425, 275] on div "Sum" at bounding box center [1480, 272] width 202 height 15
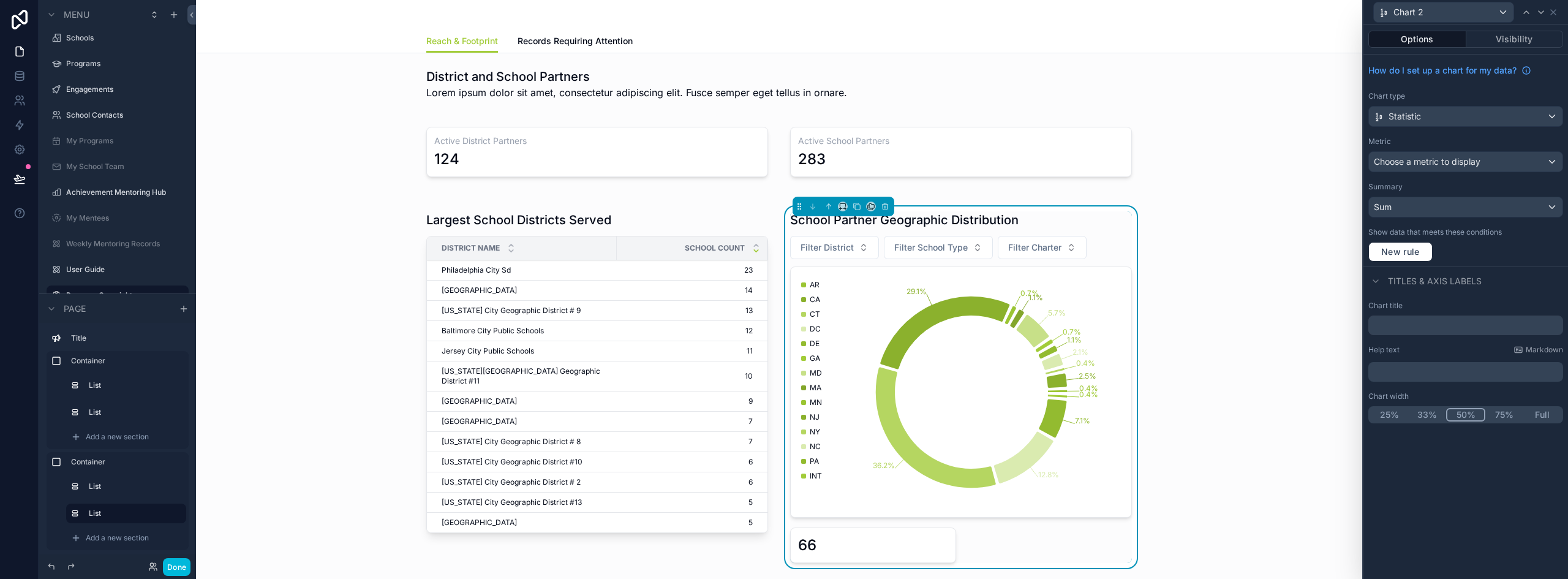
click at [1448, 168] on div "Choose a metric to display" at bounding box center [1465, 161] width 194 height 19
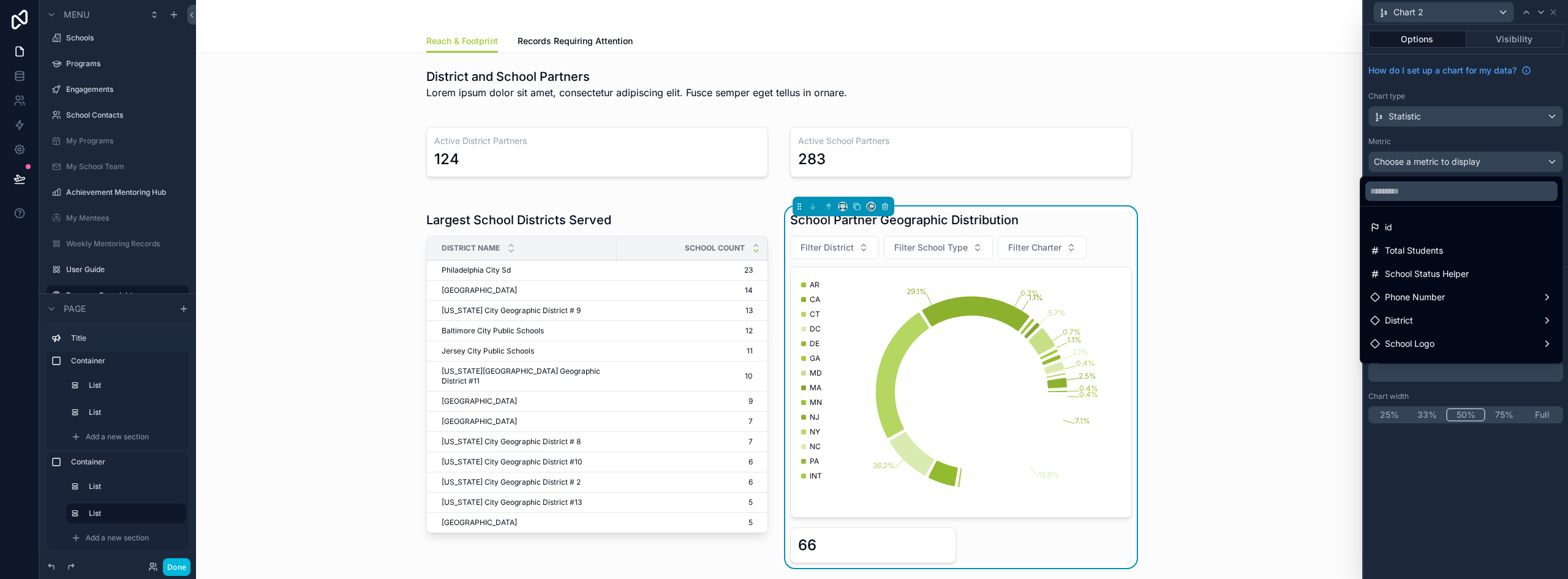
click at [1391, 225] on div "id" at bounding box center [1461, 227] width 182 height 15
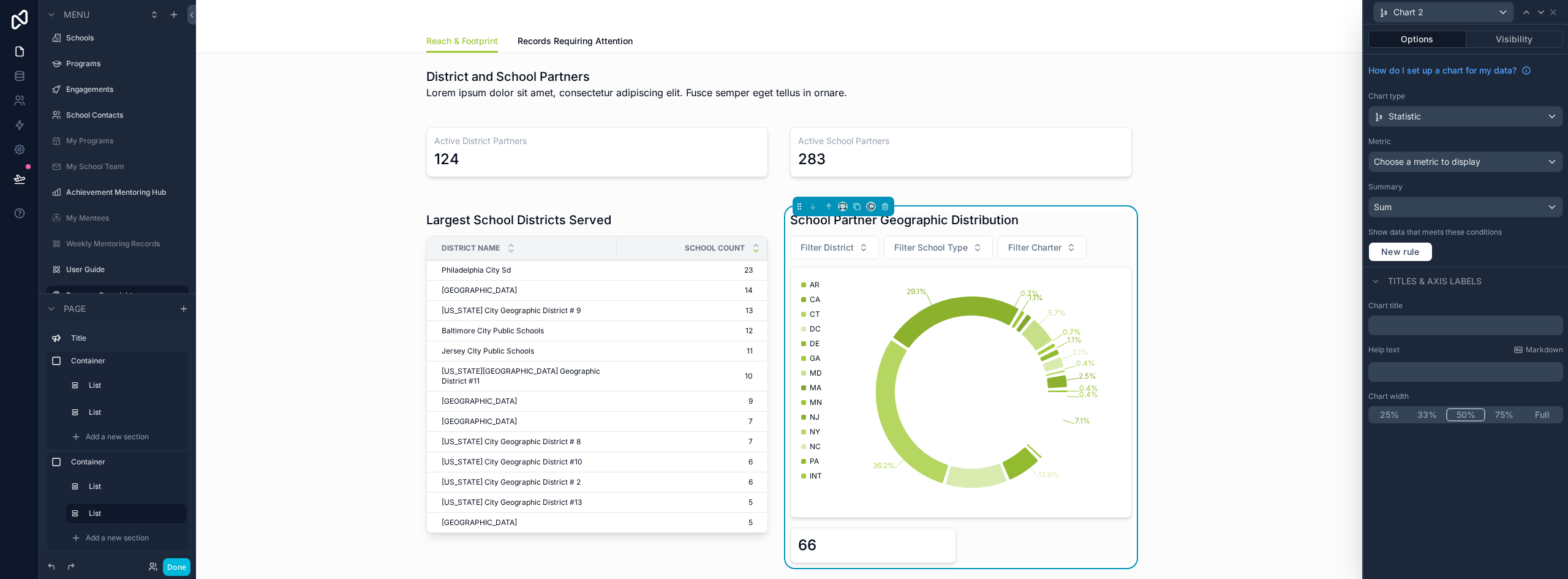
click at [1438, 200] on div "Sum" at bounding box center [1465, 207] width 194 height 19
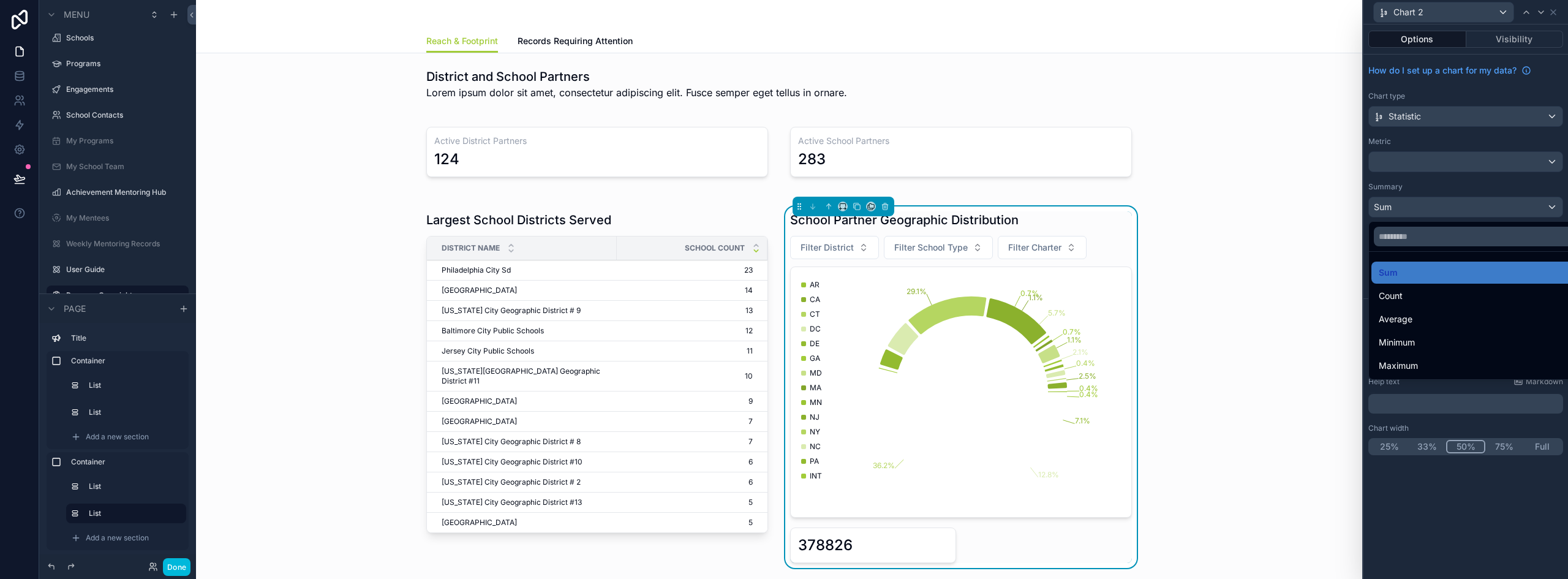
click at [1393, 283] on div "Sum" at bounding box center [1480, 272] width 217 height 22
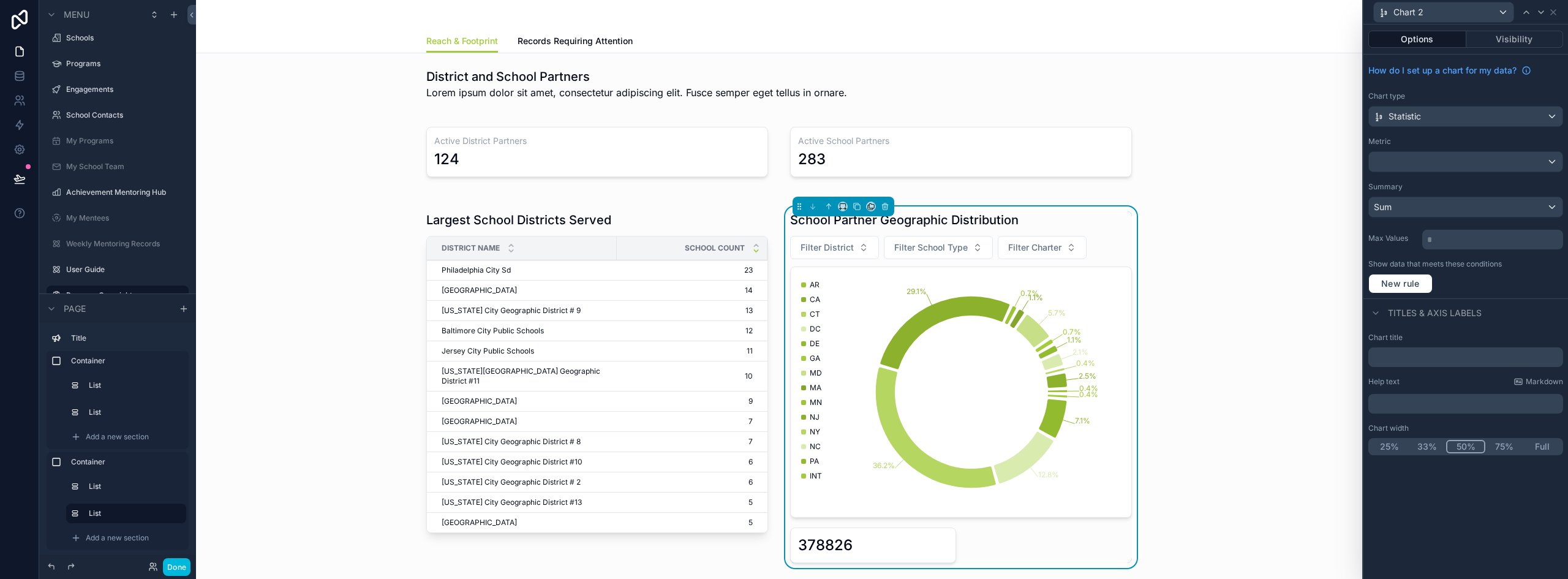
click at [1418, 207] on div "Sum" at bounding box center [1465, 207] width 194 height 19
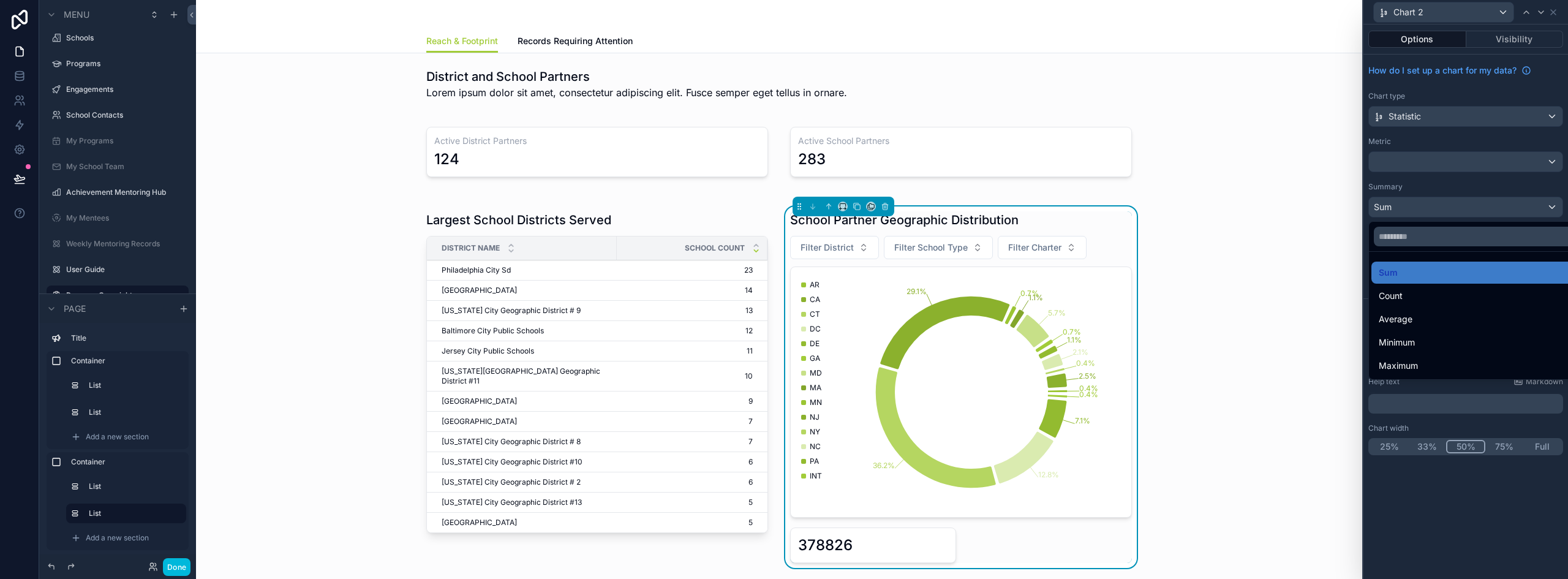
click at [1393, 298] on span "Count" at bounding box center [1391, 296] width 24 height 15
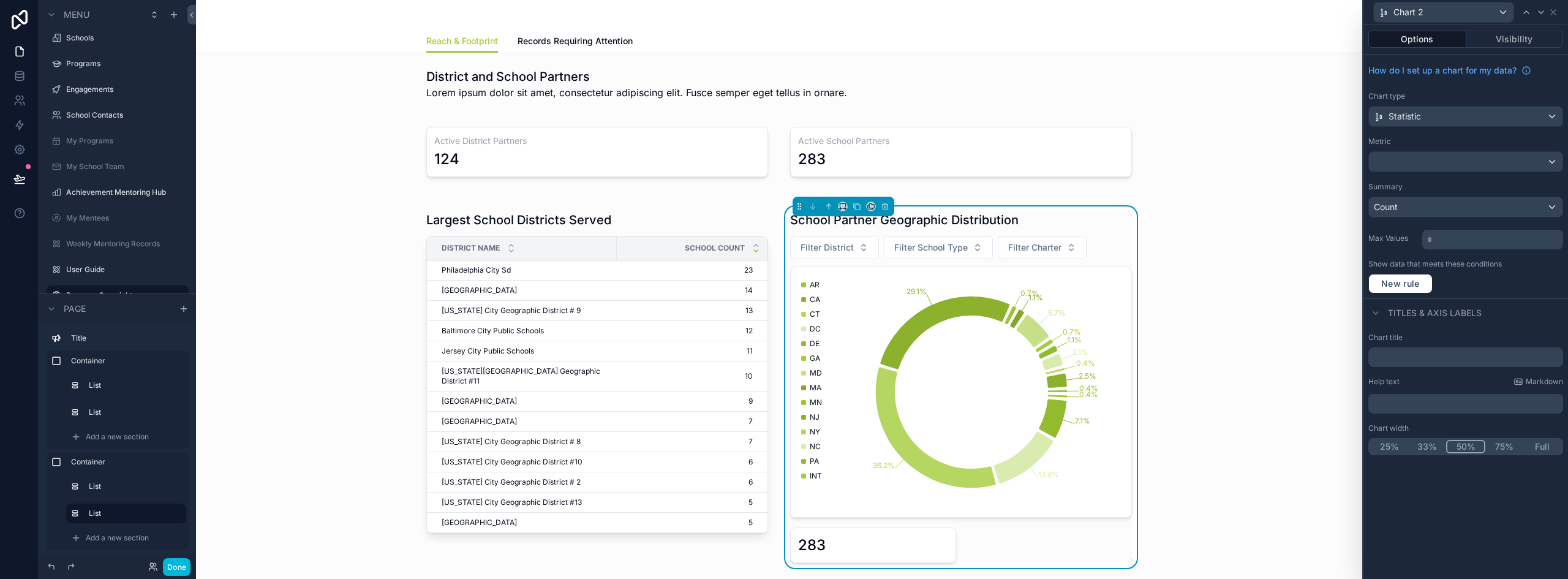
click at [1423, 36] on button "Options" at bounding box center [1417, 39] width 98 height 17
click at [1556, 11] on icon at bounding box center [1553, 12] width 10 height 10
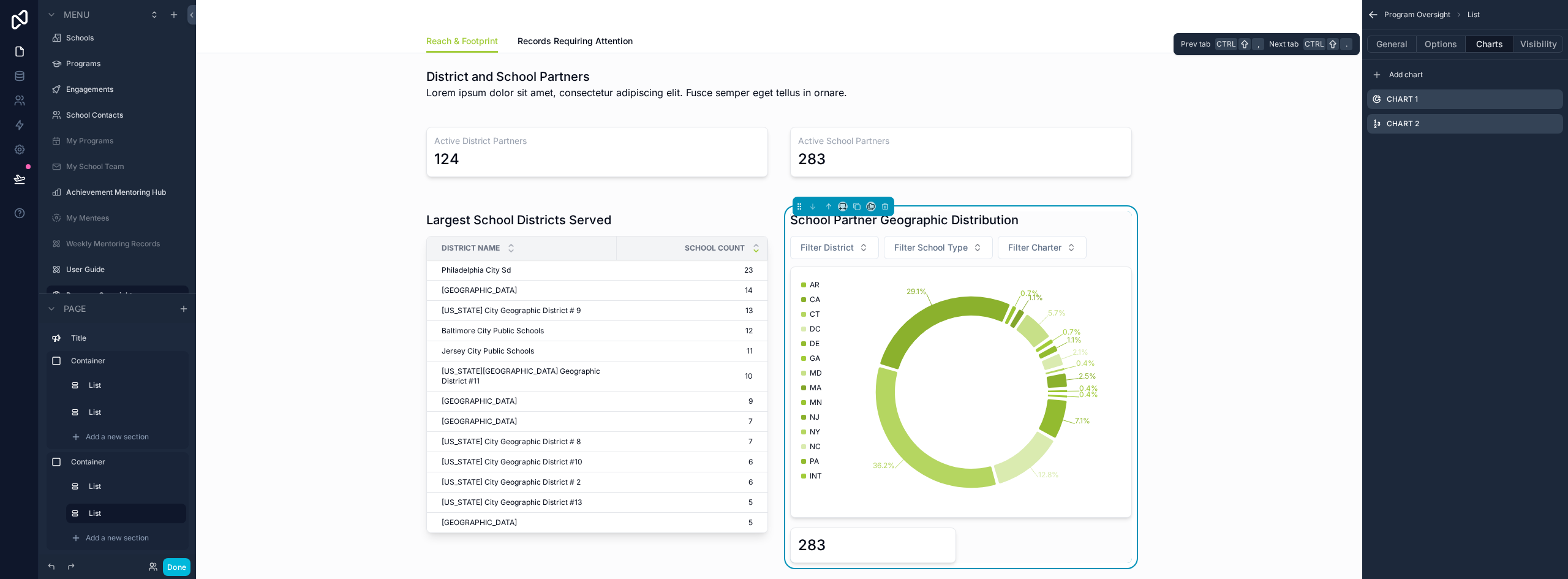
click at [1432, 46] on button "Options" at bounding box center [1440, 44] width 49 height 17
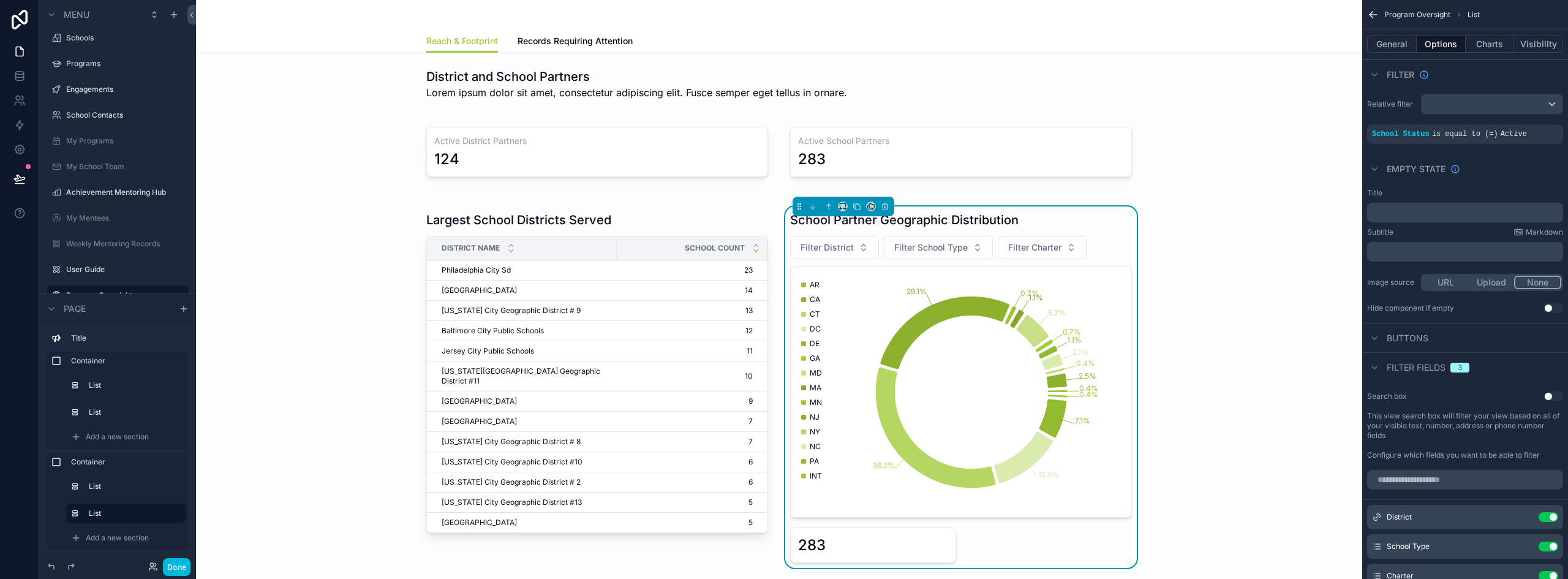
click at [949, 242] on span "Filter School Type" at bounding box center [931, 247] width 73 height 12
click at [883, 312] on div "Private" at bounding box center [932, 316] width 170 height 19
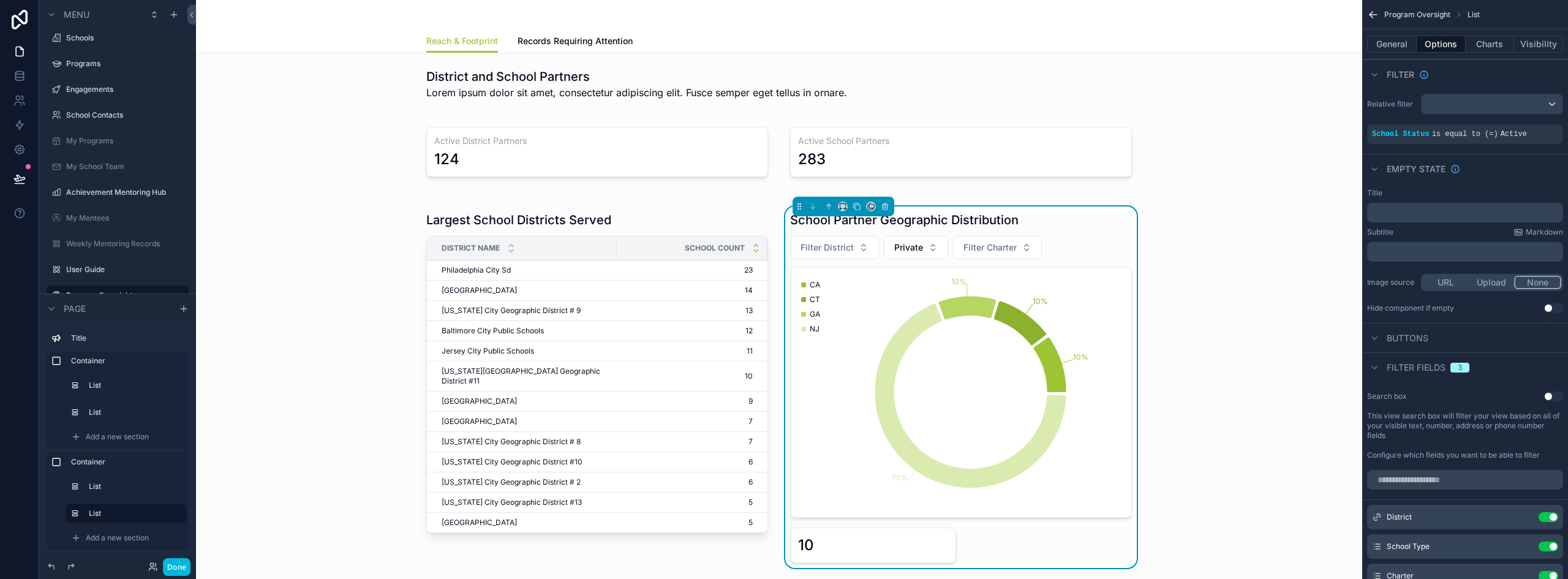
click at [909, 252] on span "Private" at bounding box center [909, 247] width 29 height 12
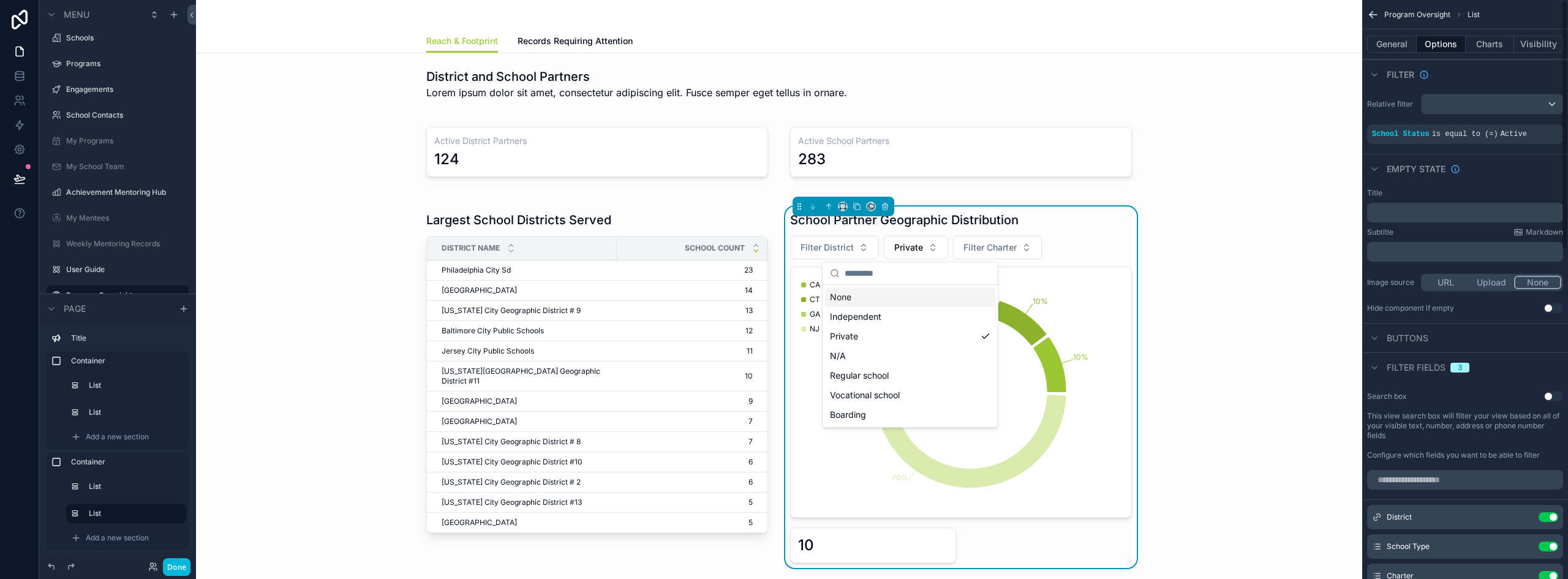
click at [1412, 41] on button "General" at bounding box center [1392, 44] width 50 height 17
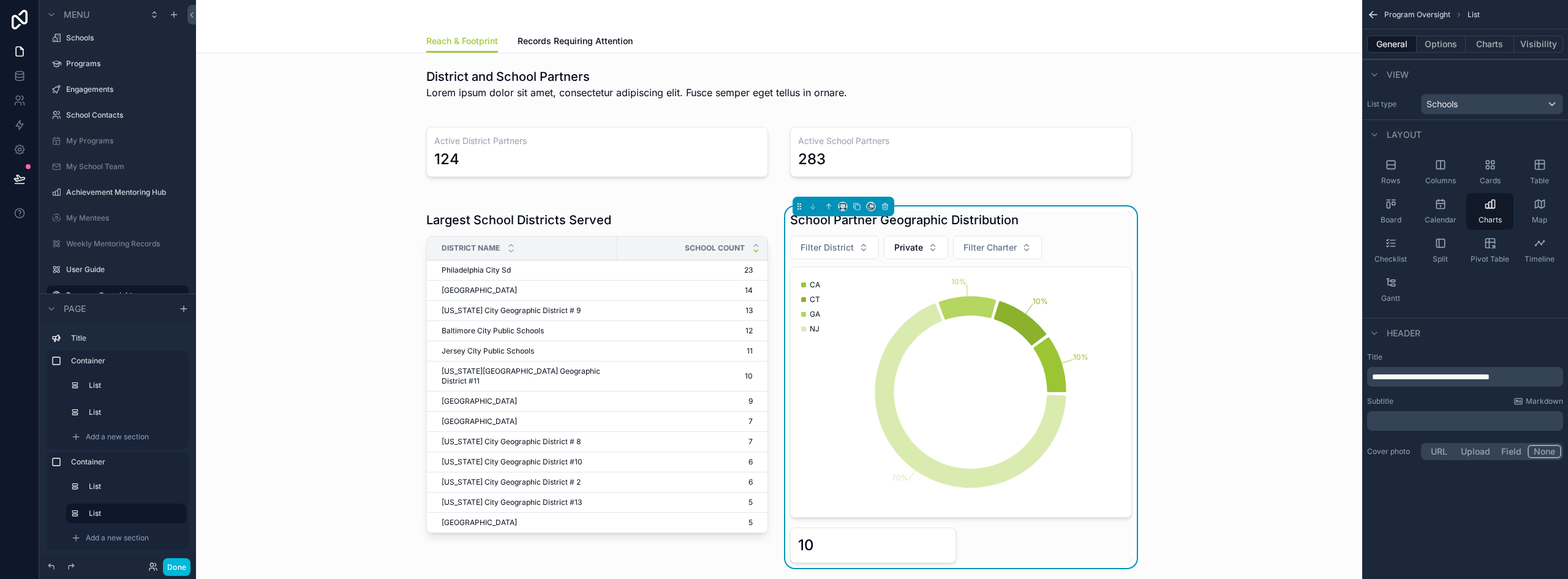
click at [1477, 41] on button "Charts" at bounding box center [1490, 44] width 49 height 17
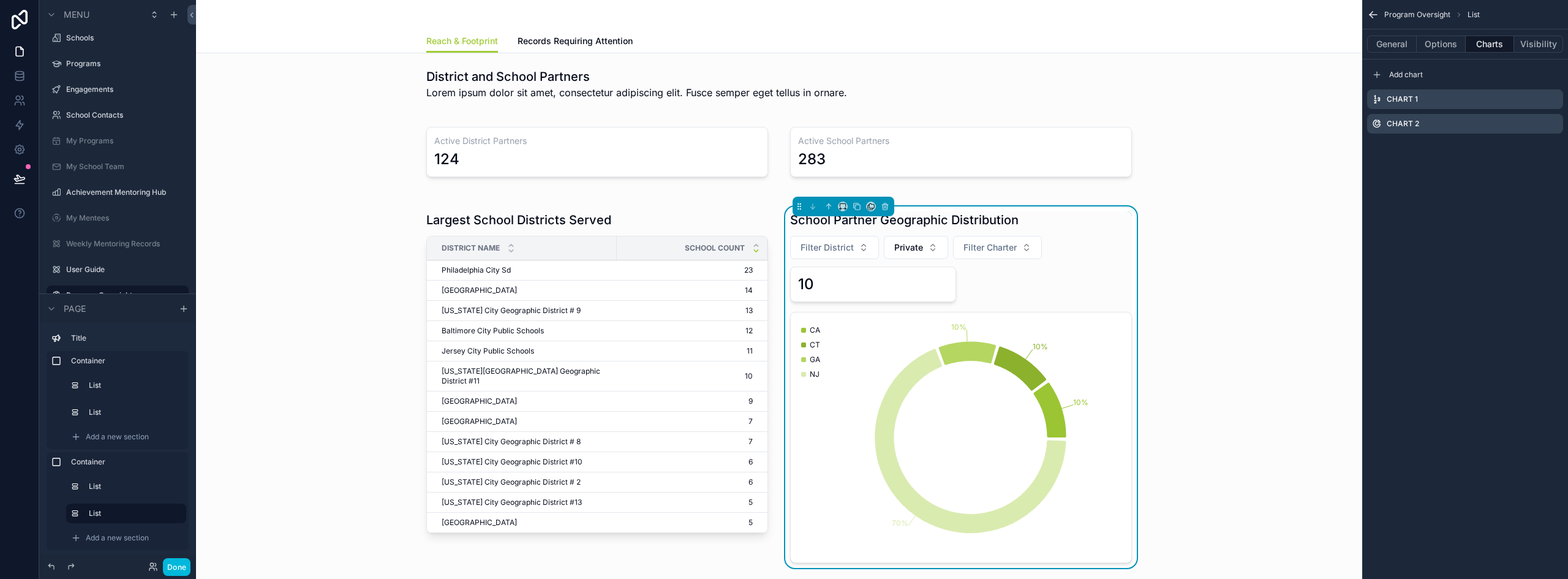
click at [0, 0] on icon "scrollable content" at bounding box center [0, 0] width 0 height 0
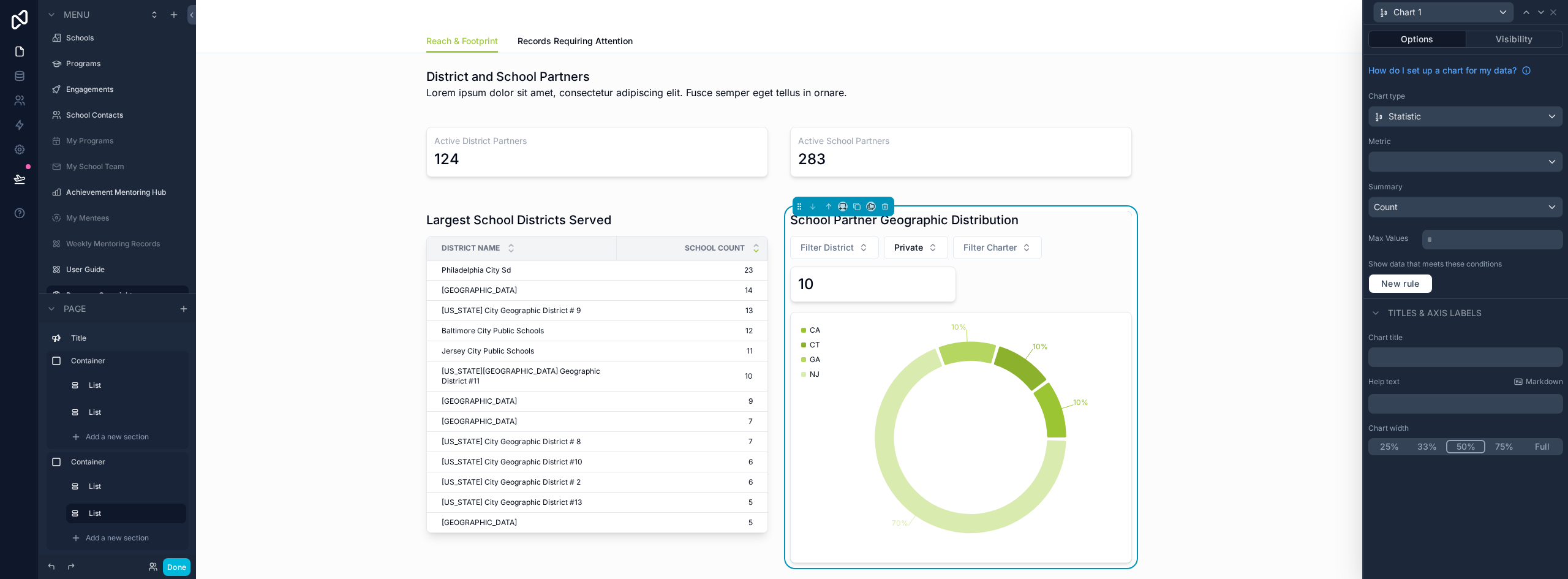
click at [1542, 446] on button "Full" at bounding box center [1542, 446] width 38 height 14
click at [923, 250] on button "Private" at bounding box center [916, 247] width 64 height 24
click at [877, 295] on div "None" at bounding box center [909, 297] width 170 height 19
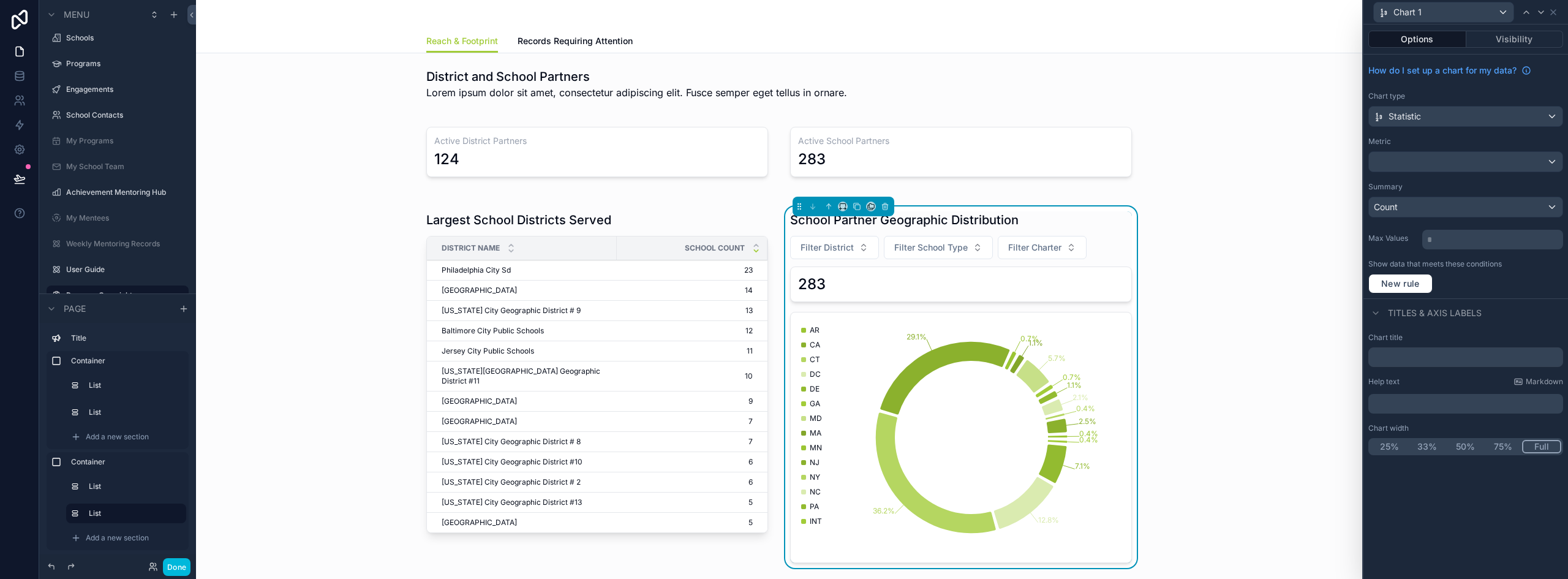
click at [1418, 355] on input "text" at bounding box center [1465, 357] width 195 height 19
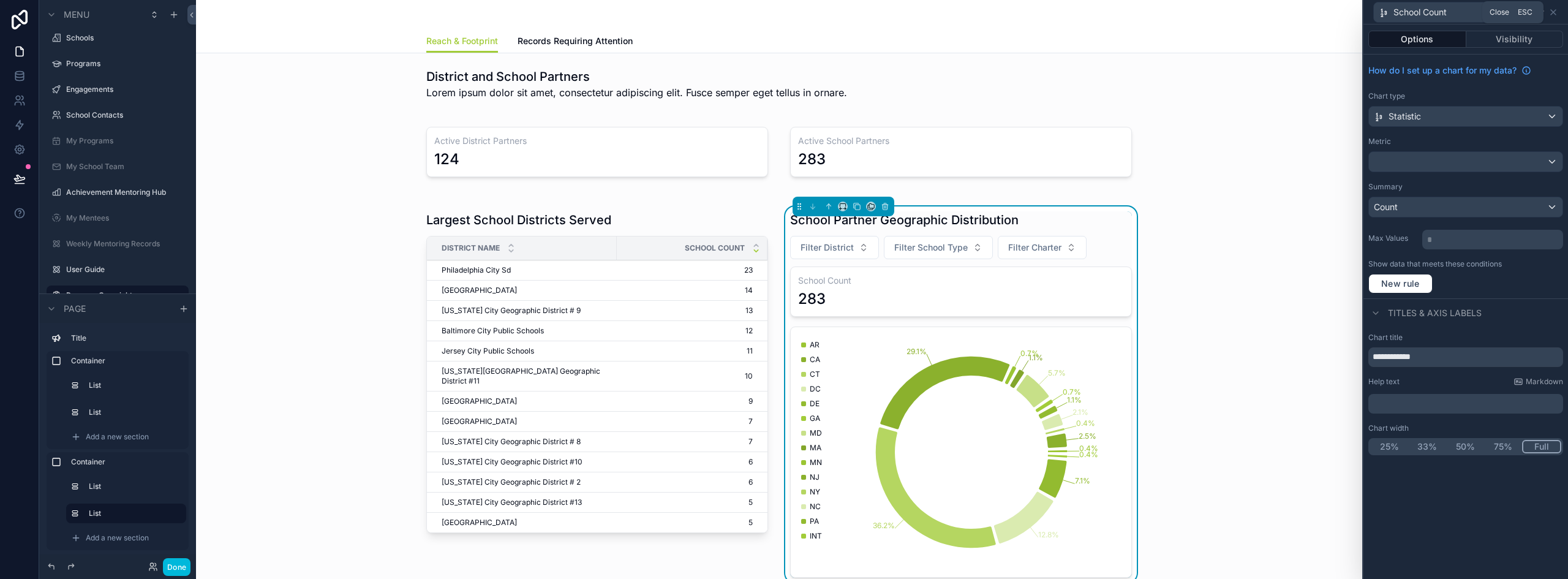
type input "**********"
click at [1551, 11] on icon at bounding box center [1553, 12] width 10 height 10
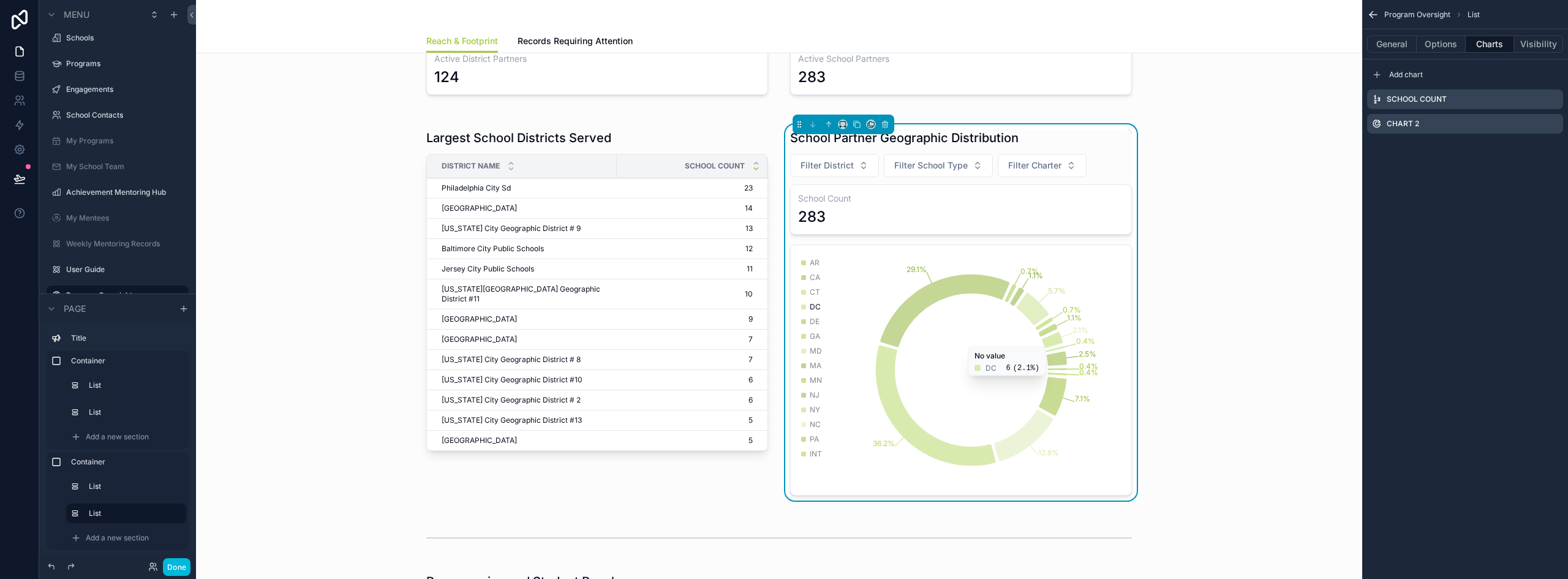
scroll to position [61, 0]
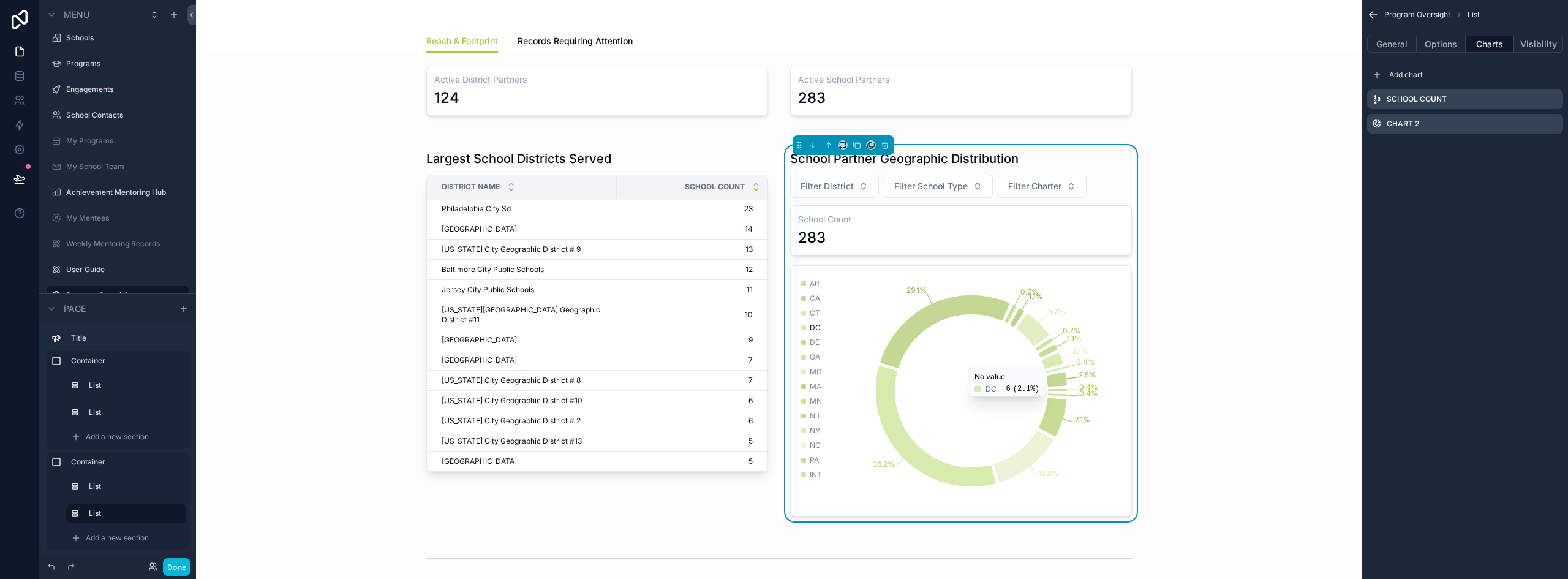
click at [1373, 74] on icon "scrollable content" at bounding box center [1377, 75] width 10 height 10
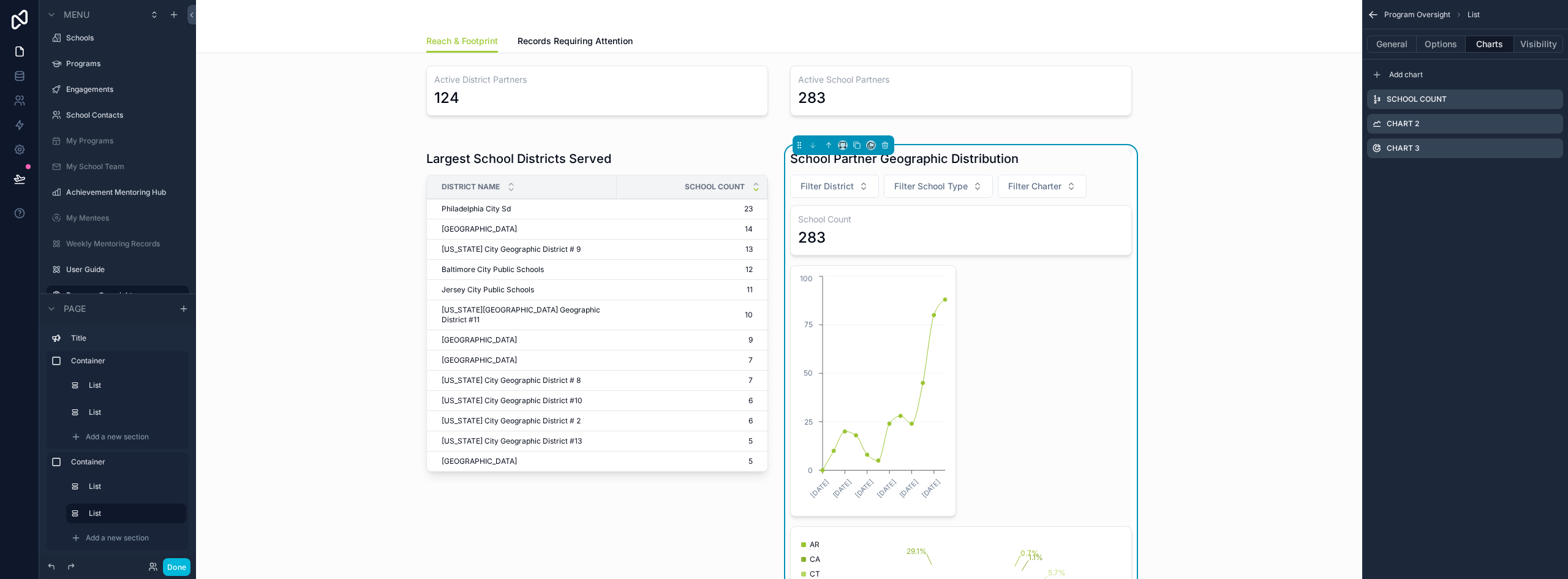
click at [0, 0] on icon "scrollable content" at bounding box center [0, 0] width 0 height 0
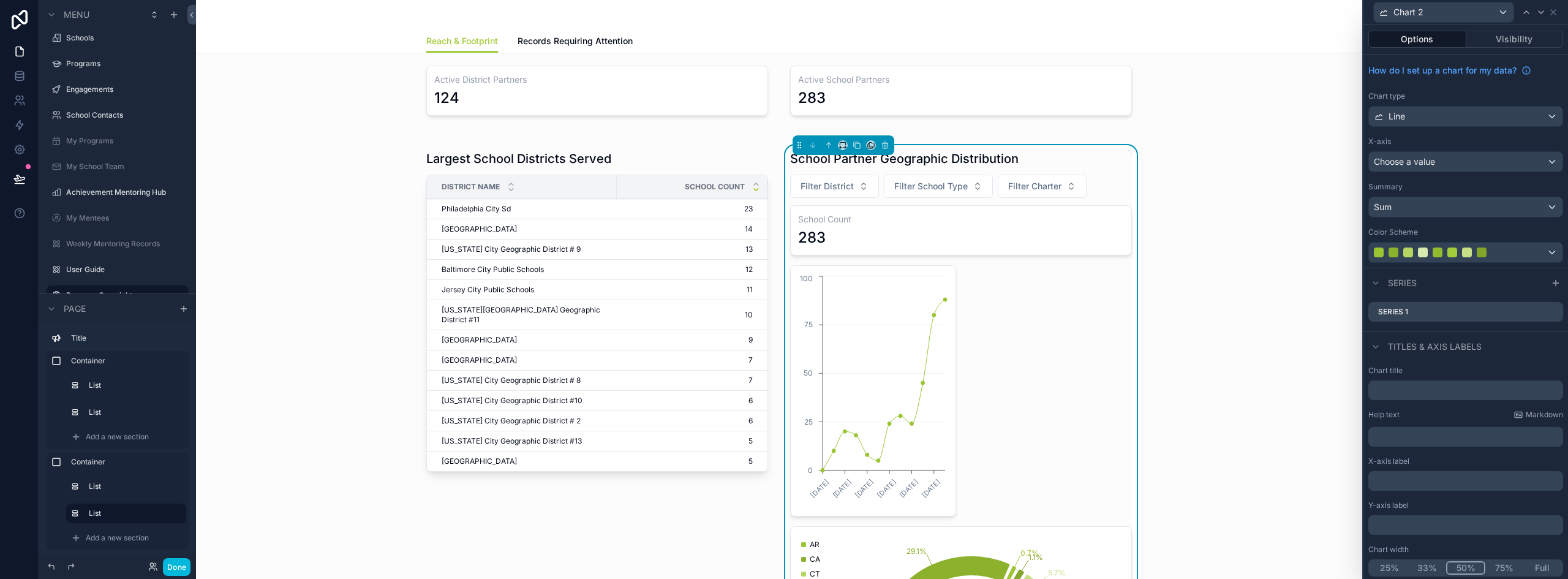
click at [1418, 157] on span "Choose a value" at bounding box center [1404, 161] width 61 height 11
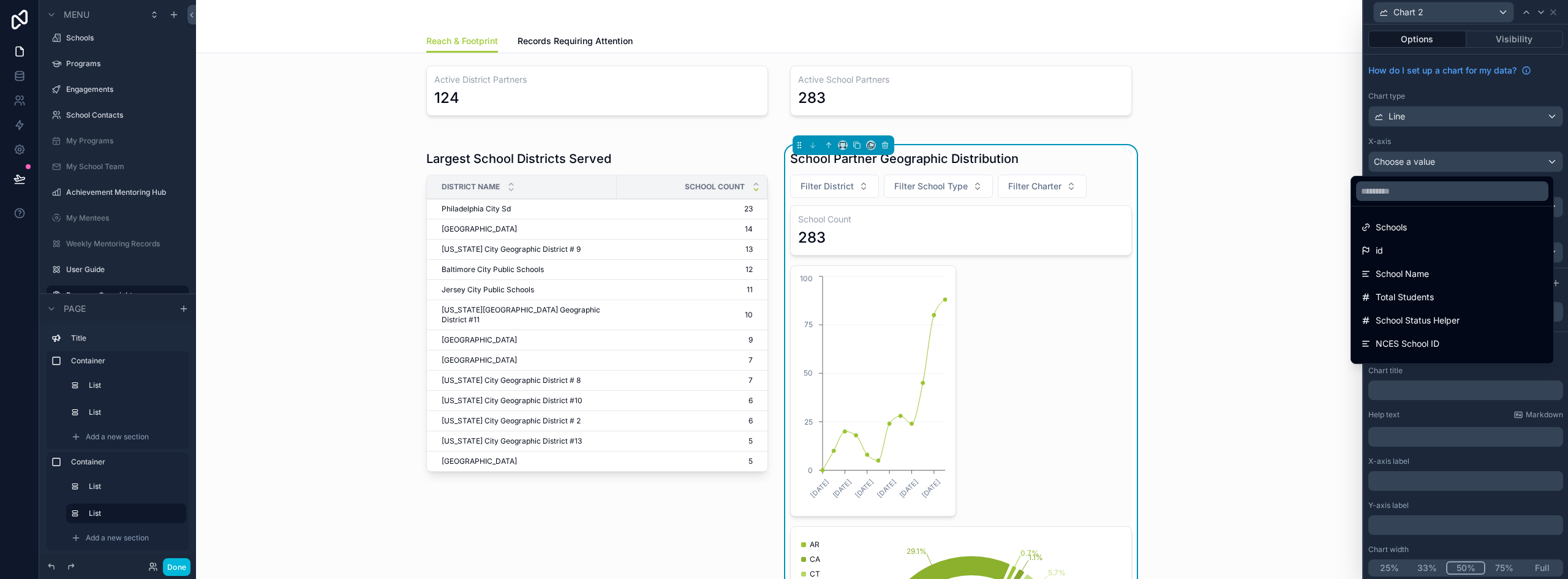
click at [1422, 224] on div "Schools" at bounding box center [1452, 227] width 182 height 15
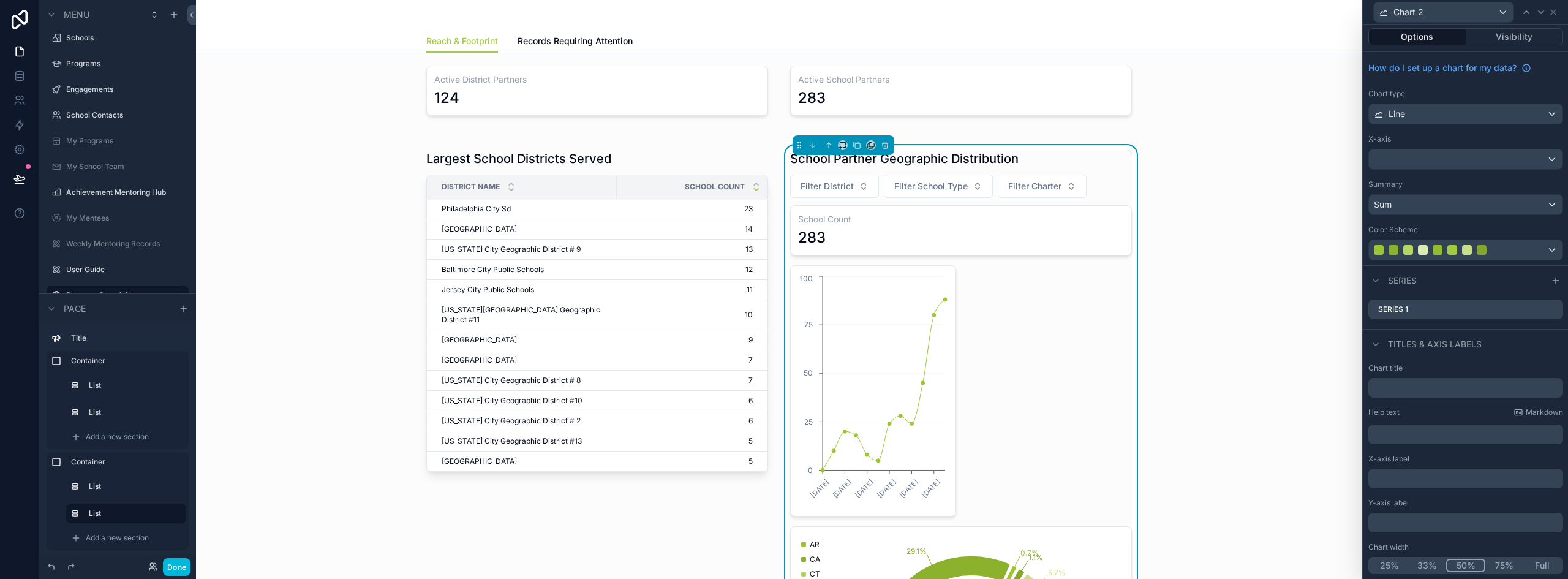
click at [1397, 205] on div "Sum" at bounding box center [1465, 204] width 194 height 19
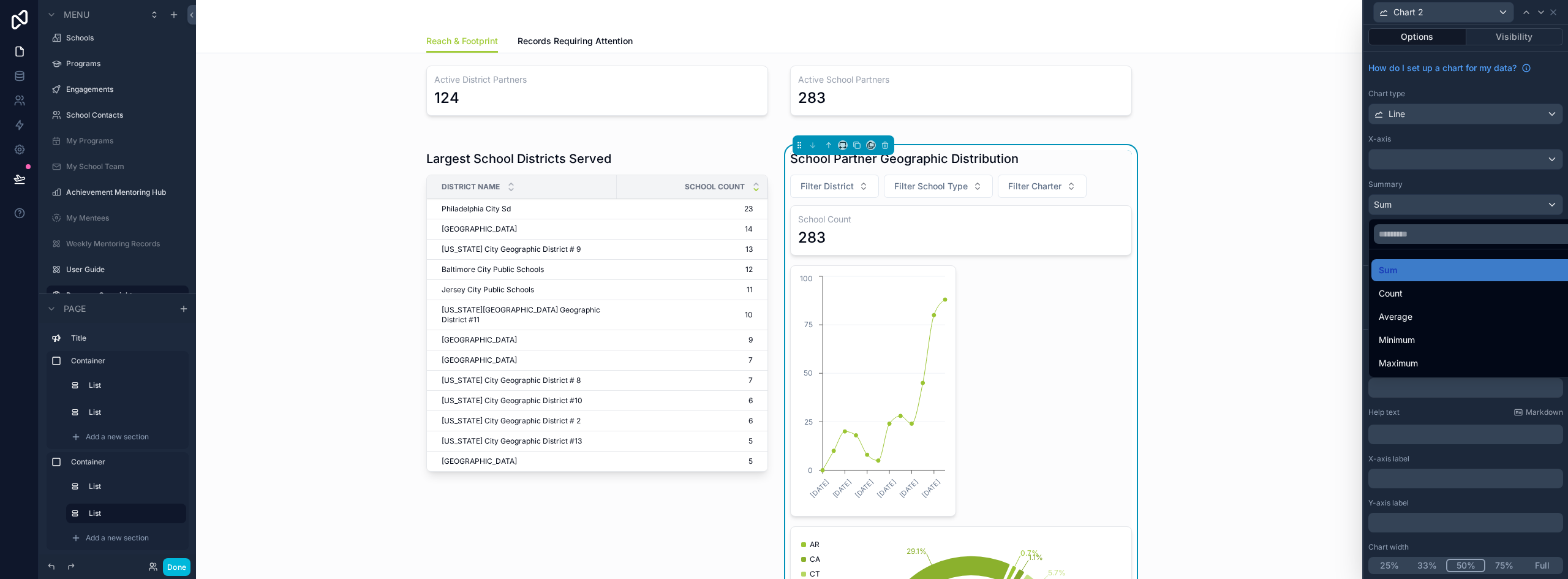
click at [1424, 116] on div at bounding box center [1465, 290] width 205 height 579
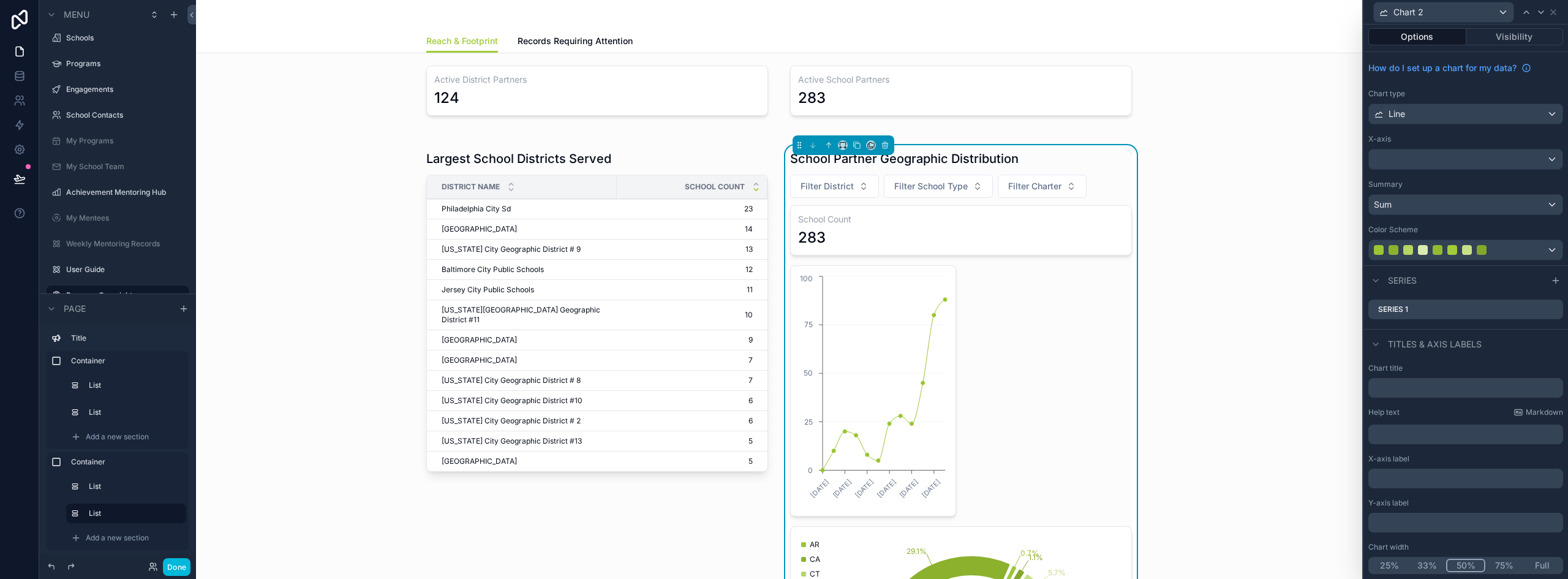
click at [1440, 115] on div "Line" at bounding box center [1465, 113] width 194 height 19
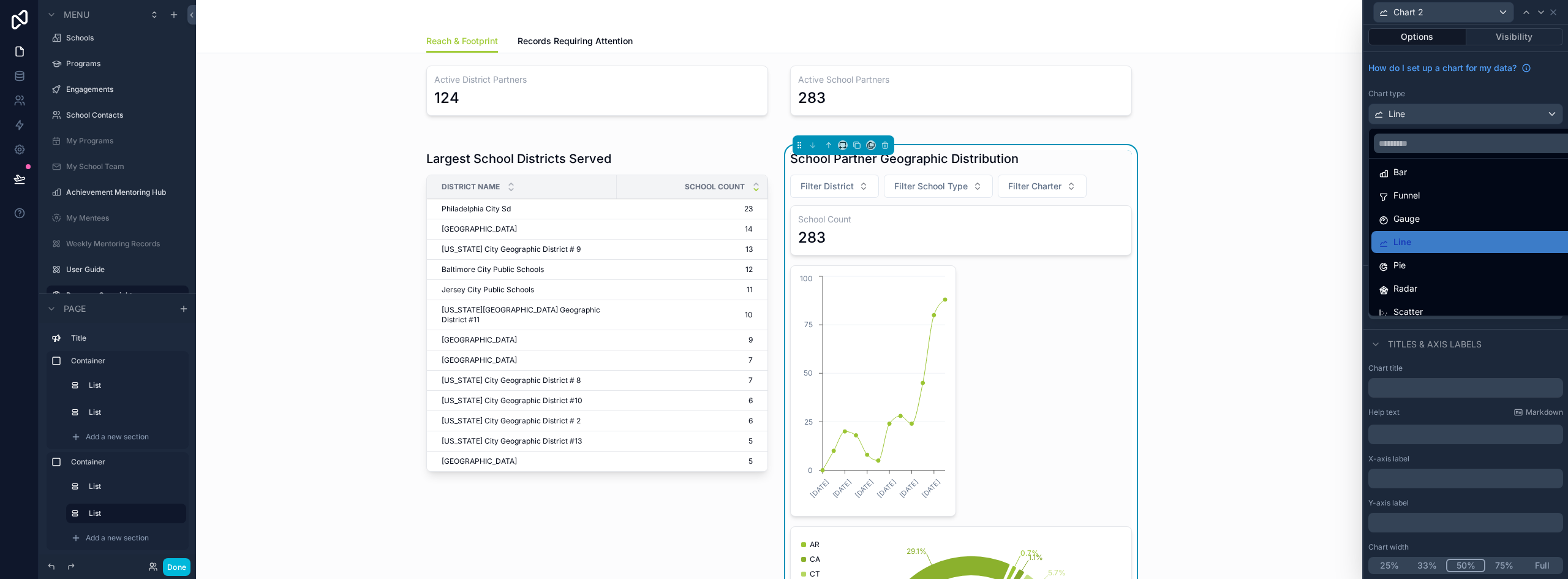
scroll to position [87, 0]
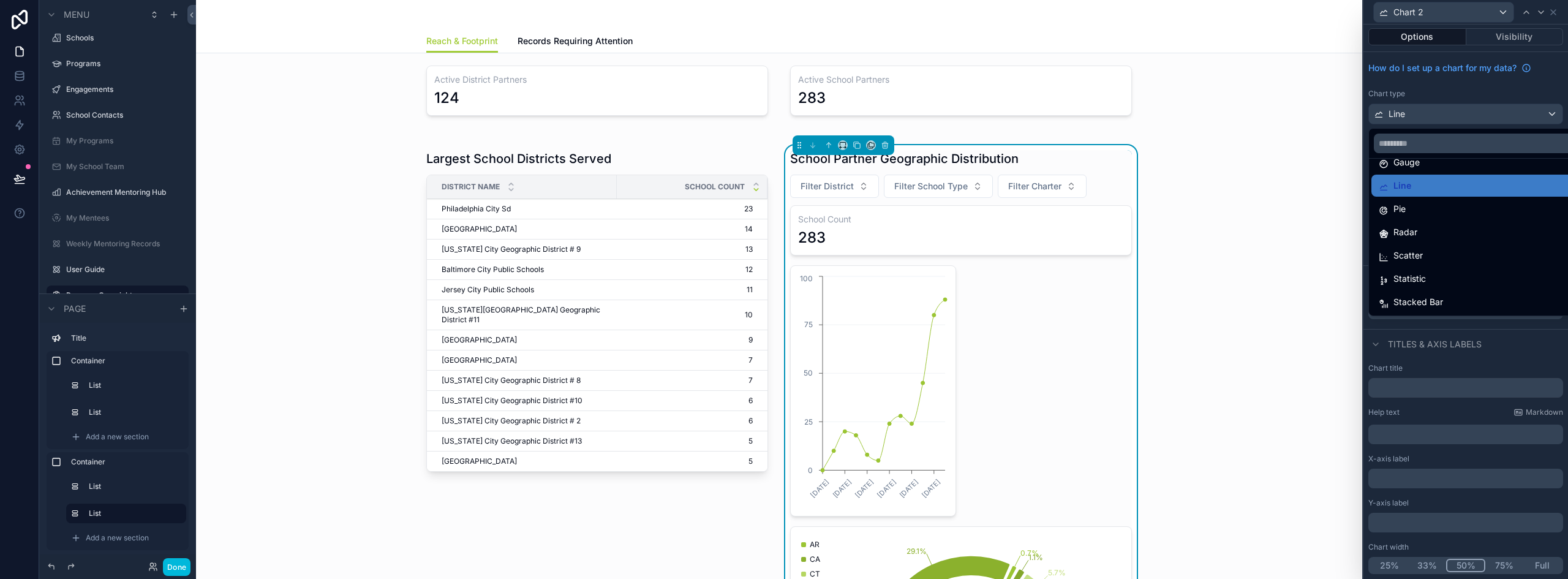
click at [1421, 285] on span "Statistic" at bounding box center [1410, 279] width 33 height 15
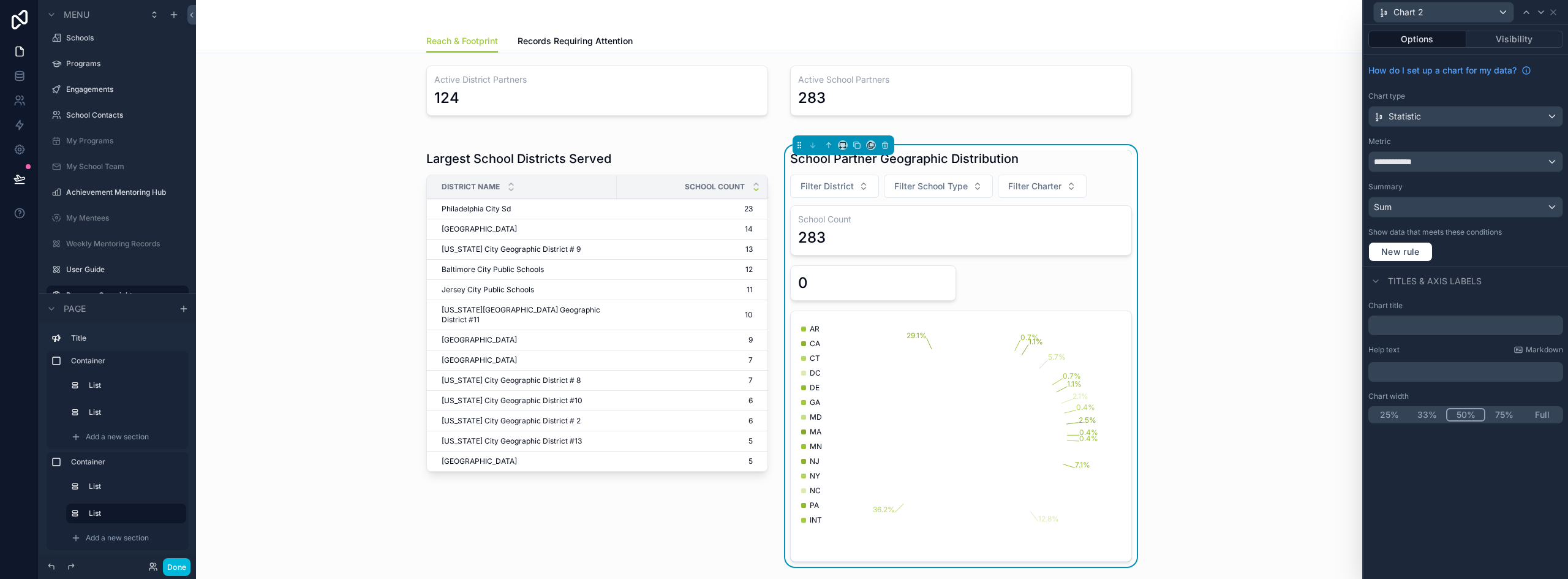
scroll to position [0, 0]
click at [1425, 167] on div "**********" at bounding box center [1465, 161] width 194 height 19
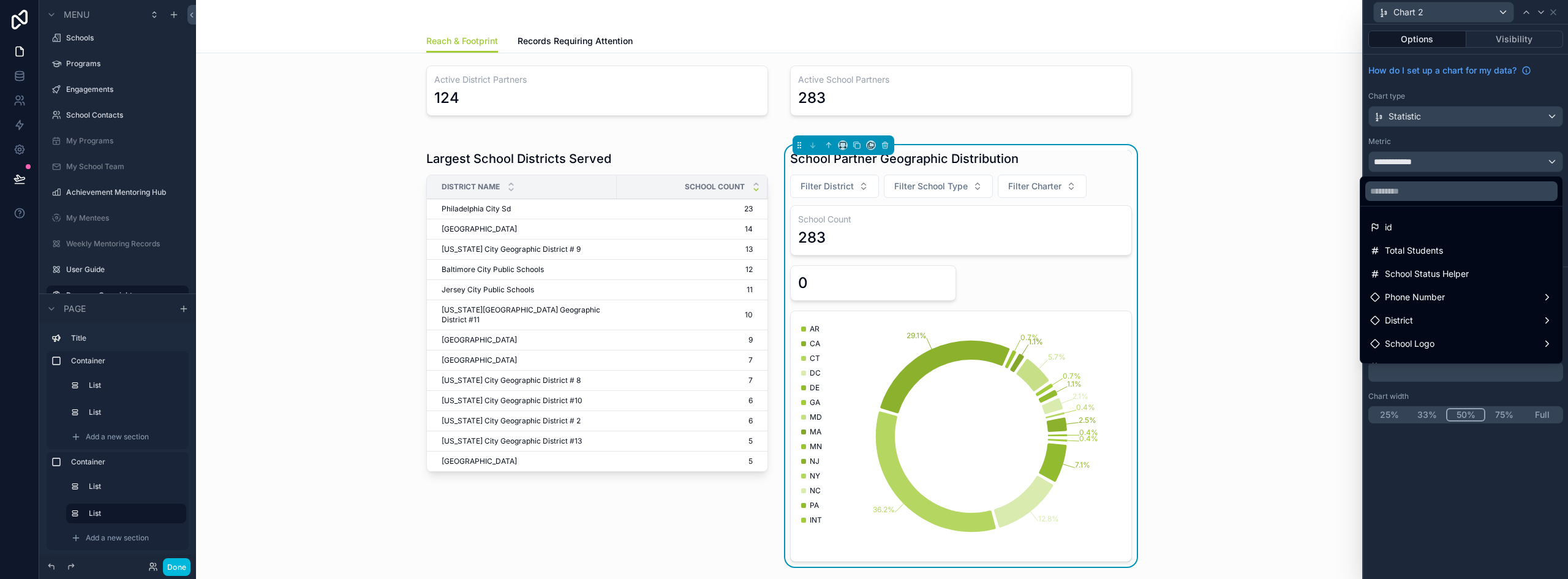
click at [1419, 230] on div "id" at bounding box center [1461, 227] width 182 height 15
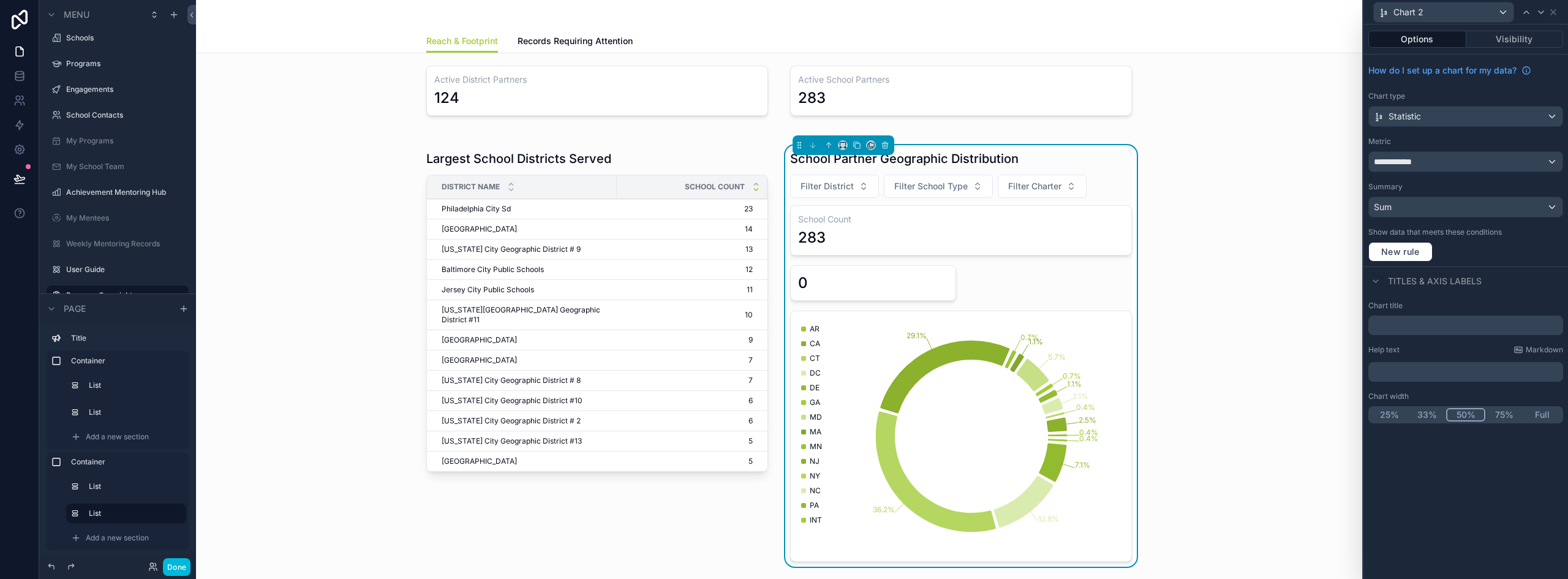
click at [1427, 201] on div "Sum" at bounding box center [1465, 207] width 194 height 19
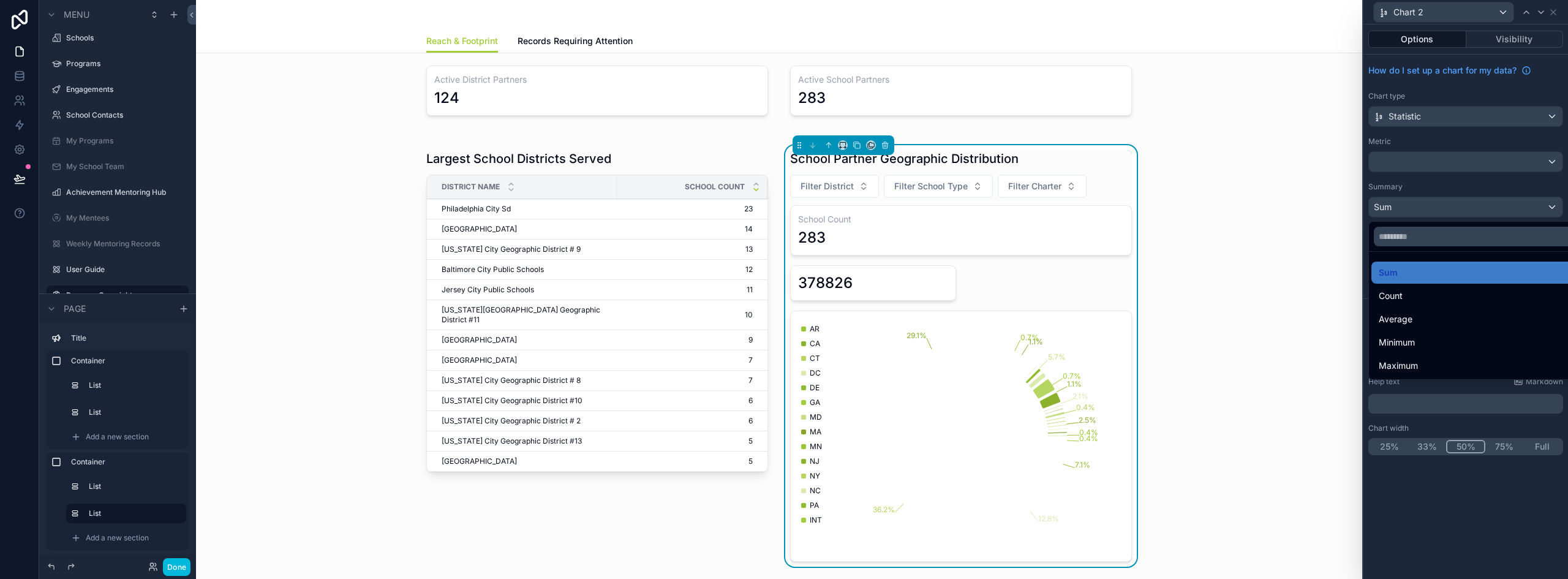
click at [1405, 297] on div "Count" at bounding box center [1480, 296] width 202 height 15
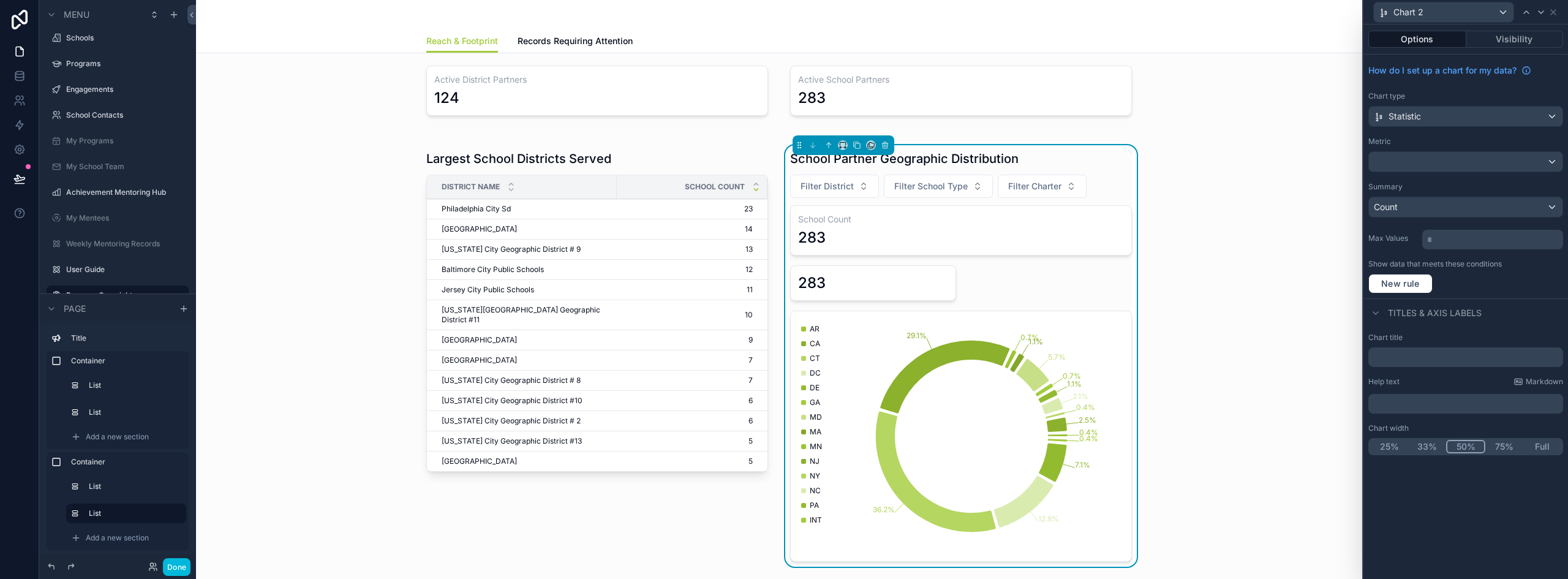
click at [1479, 446] on button "50%" at bounding box center [1465, 446] width 39 height 14
click at [1399, 357] on input "text" at bounding box center [1465, 357] width 195 height 19
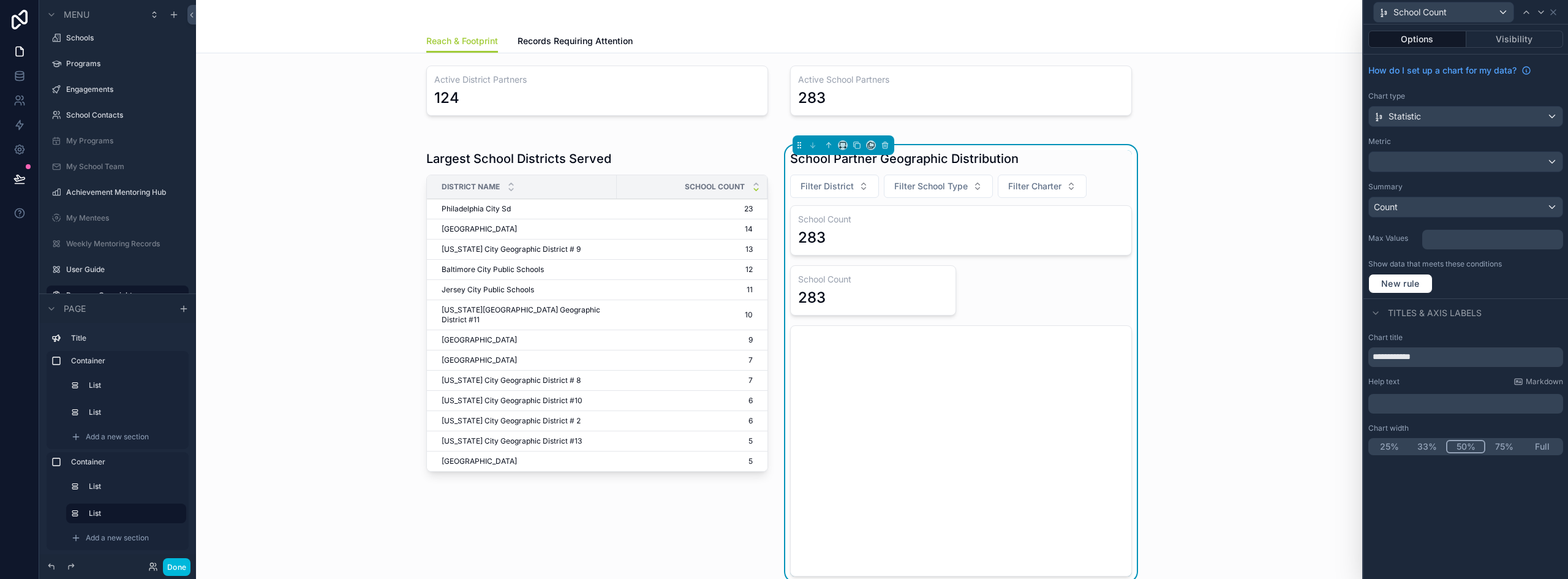
type input "**********"
click at [1488, 12] on div "School Count" at bounding box center [1443, 11] width 140 height 19
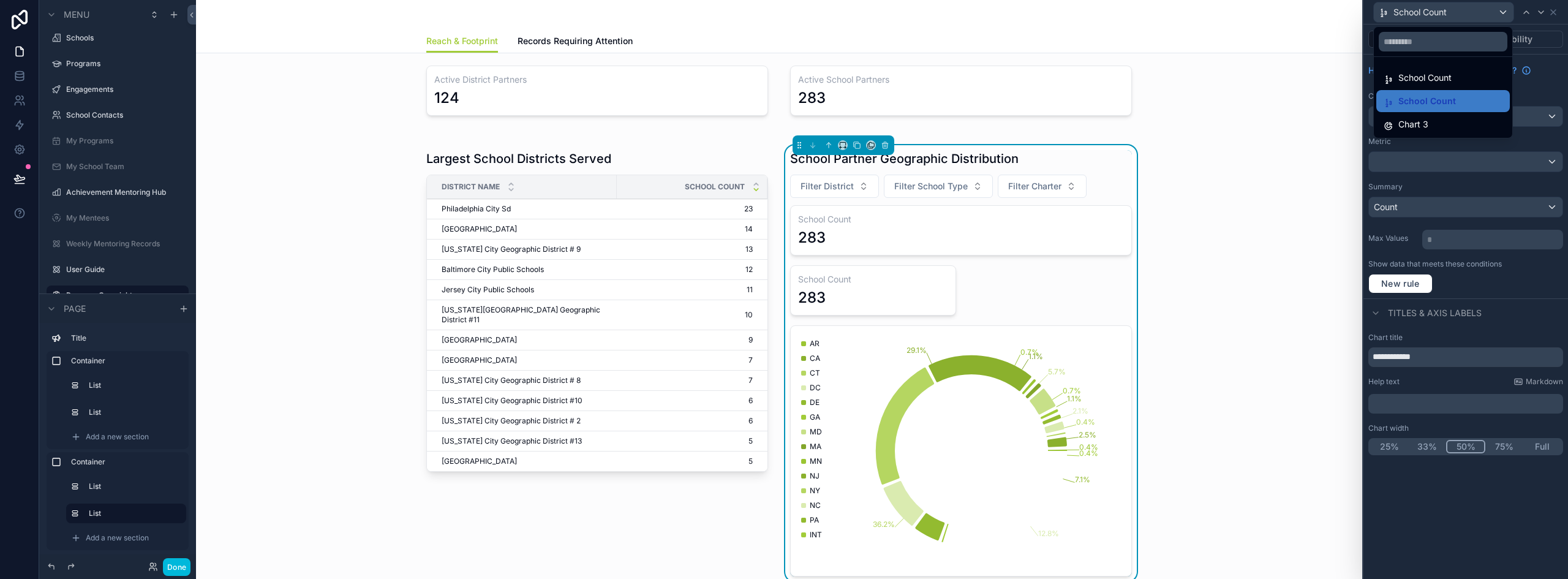
click at [1433, 81] on span "School Count" at bounding box center [1425, 78] width 53 height 15
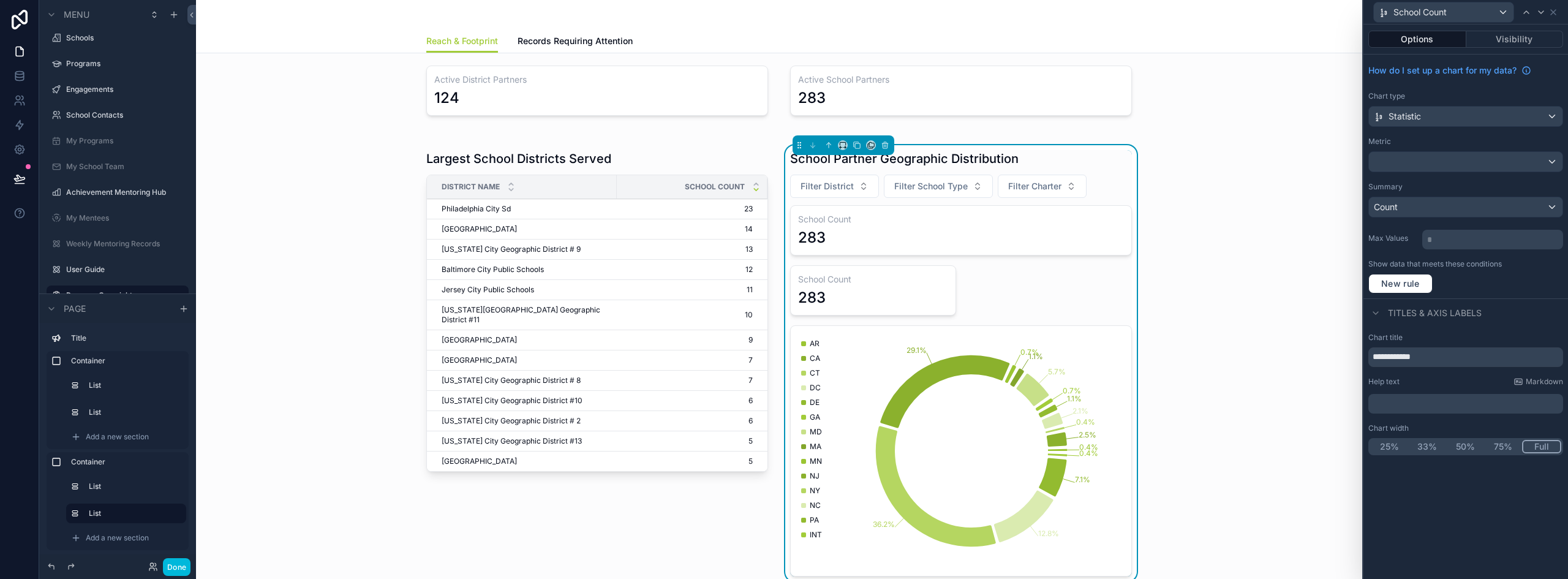
click at [1463, 454] on div "25% 33% 50% 75% Full" at bounding box center [1465, 446] width 195 height 17
click at [1463, 449] on button "50%" at bounding box center [1465, 446] width 38 height 14
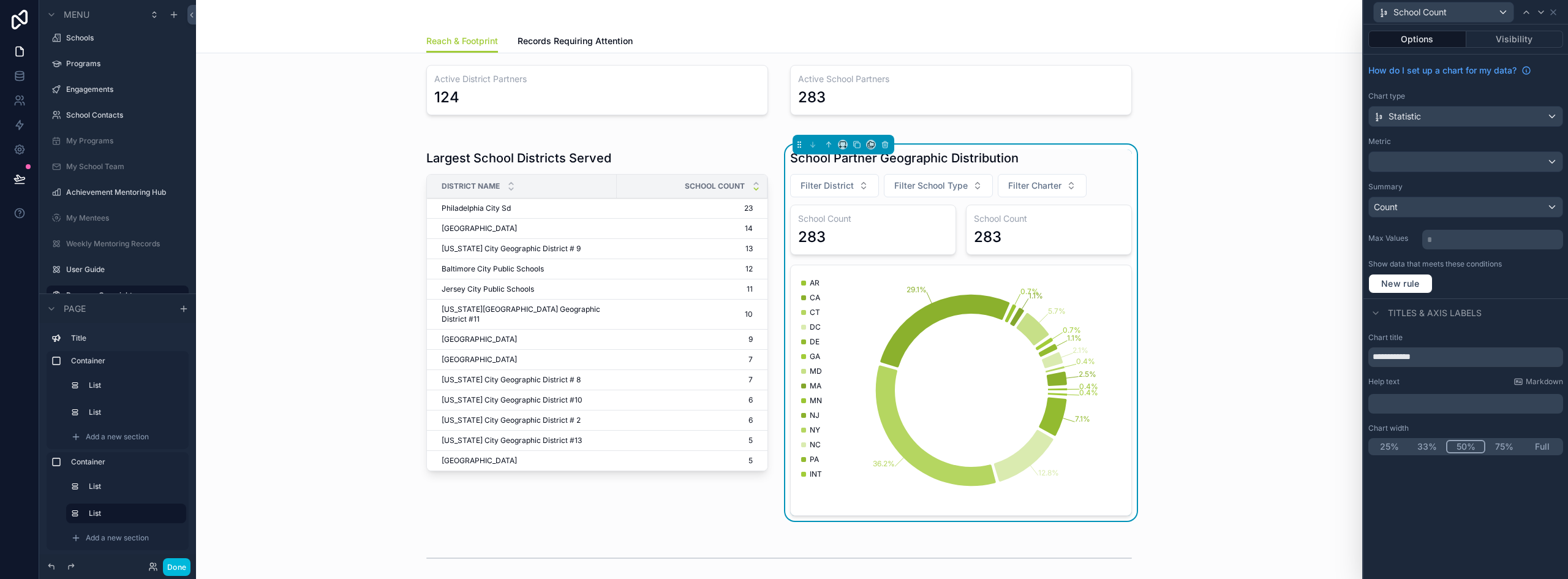
scroll to position [61, 0]
click at [185, 565] on button "Done" at bounding box center [177, 567] width 28 height 18
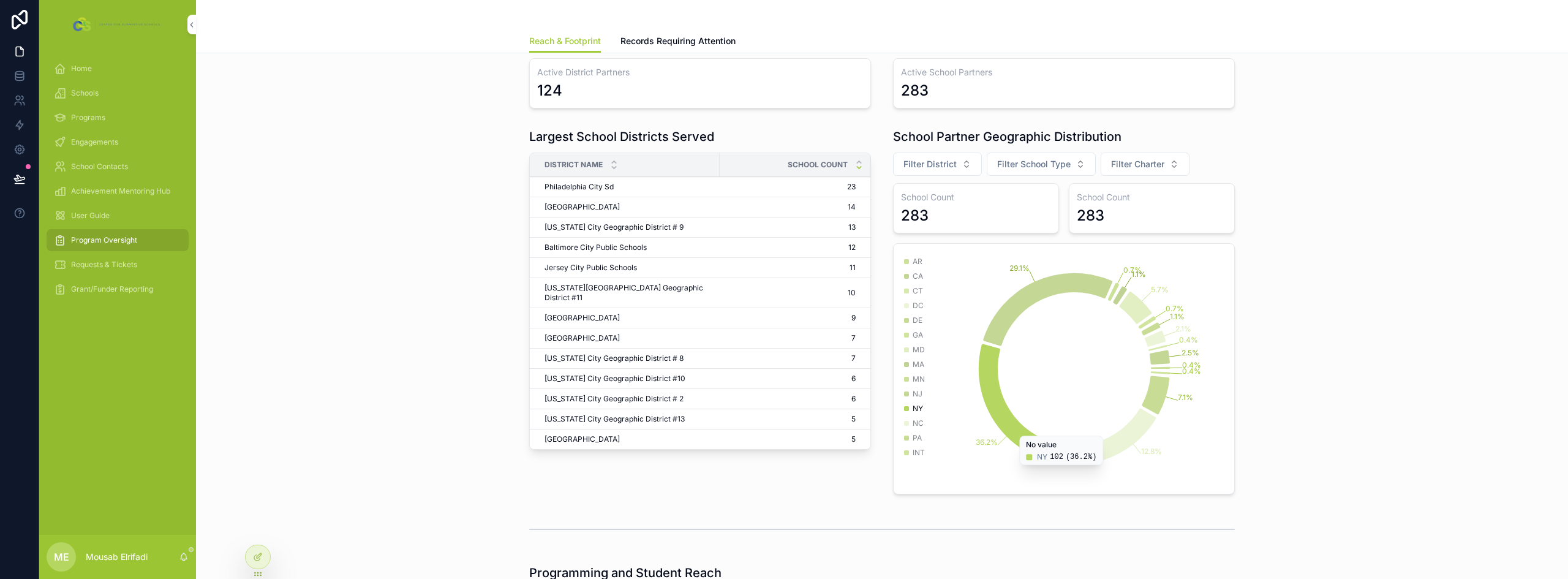
click at [257, 560] on icon at bounding box center [258, 557] width 10 height 10
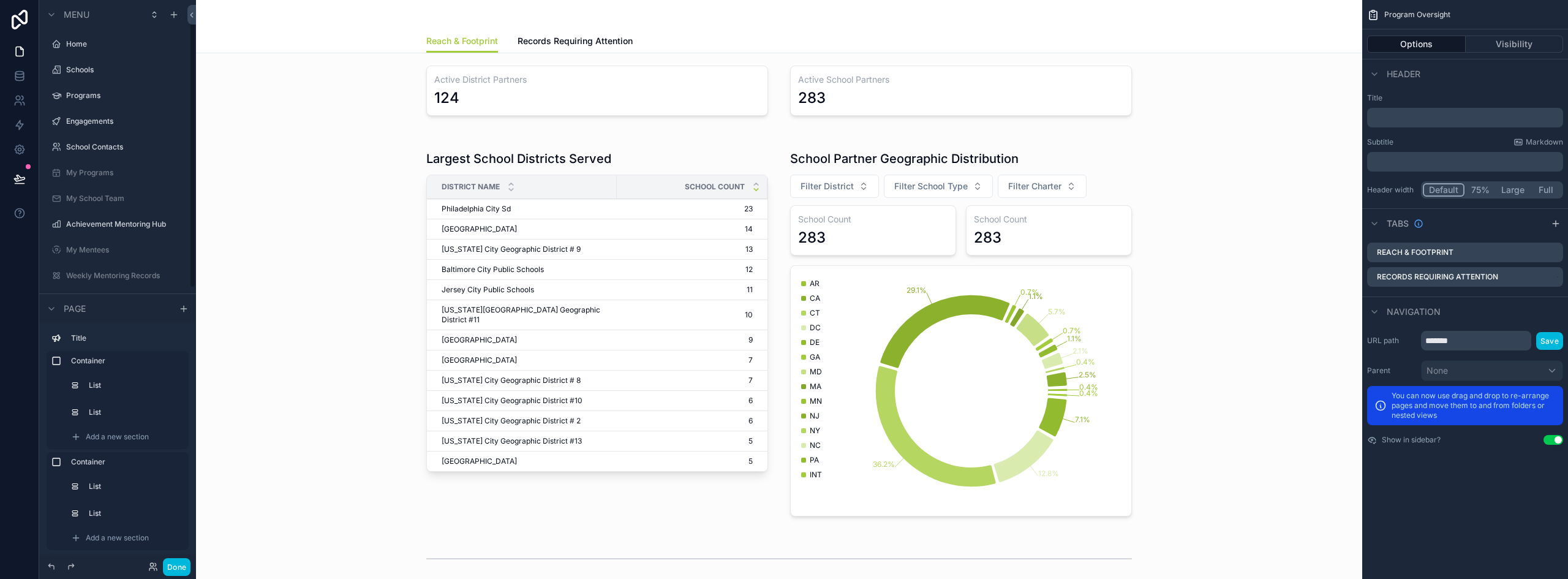
scroll to position [32, 0]
click at [971, 153] on div "scrollable content" at bounding box center [779, 333] width 1147 height 391
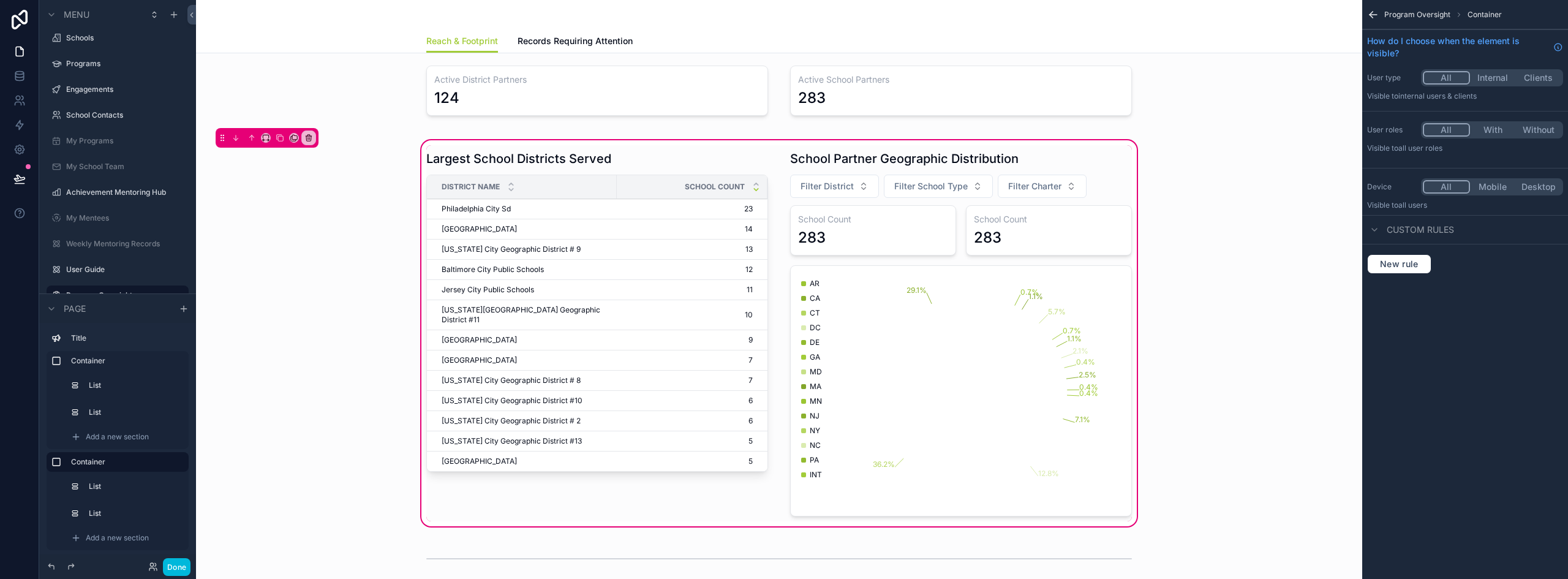
click at [971, 164] on div "scrollable content" at bounding box center [961, 334] width 356 height 376
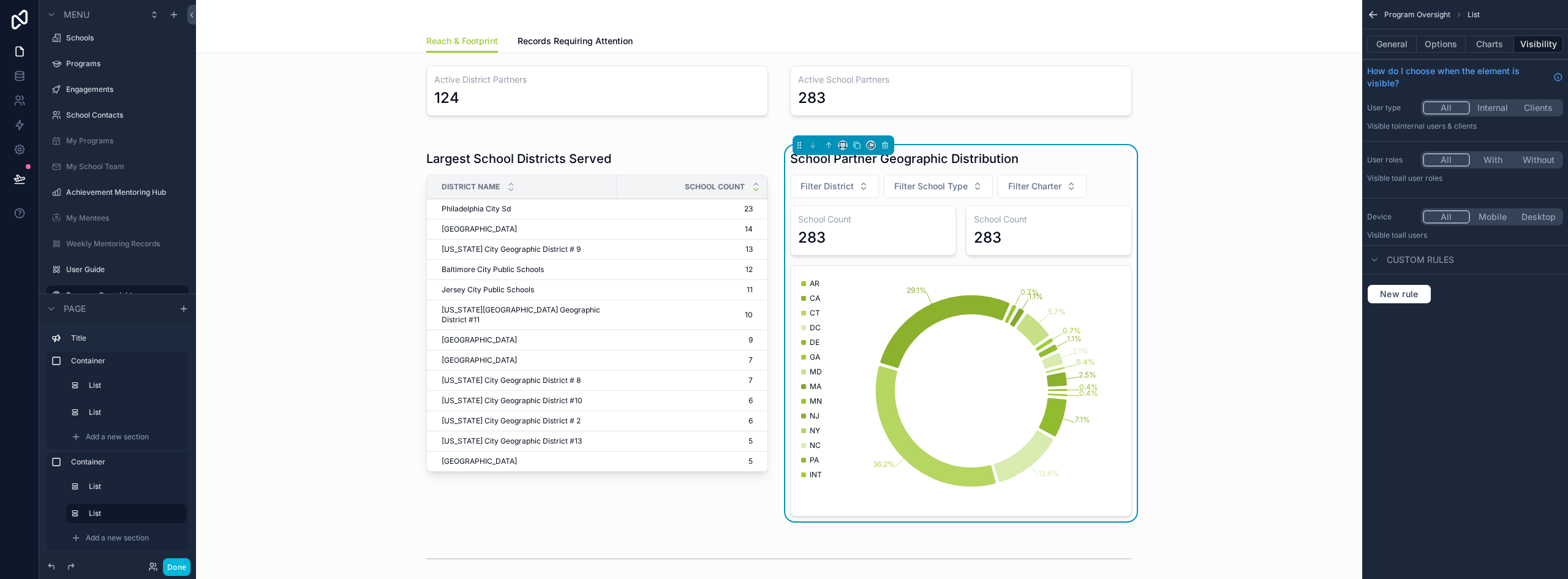
click at [1445, 42] on button "Options" at bounding box center [1440, 44] width 49 height 17
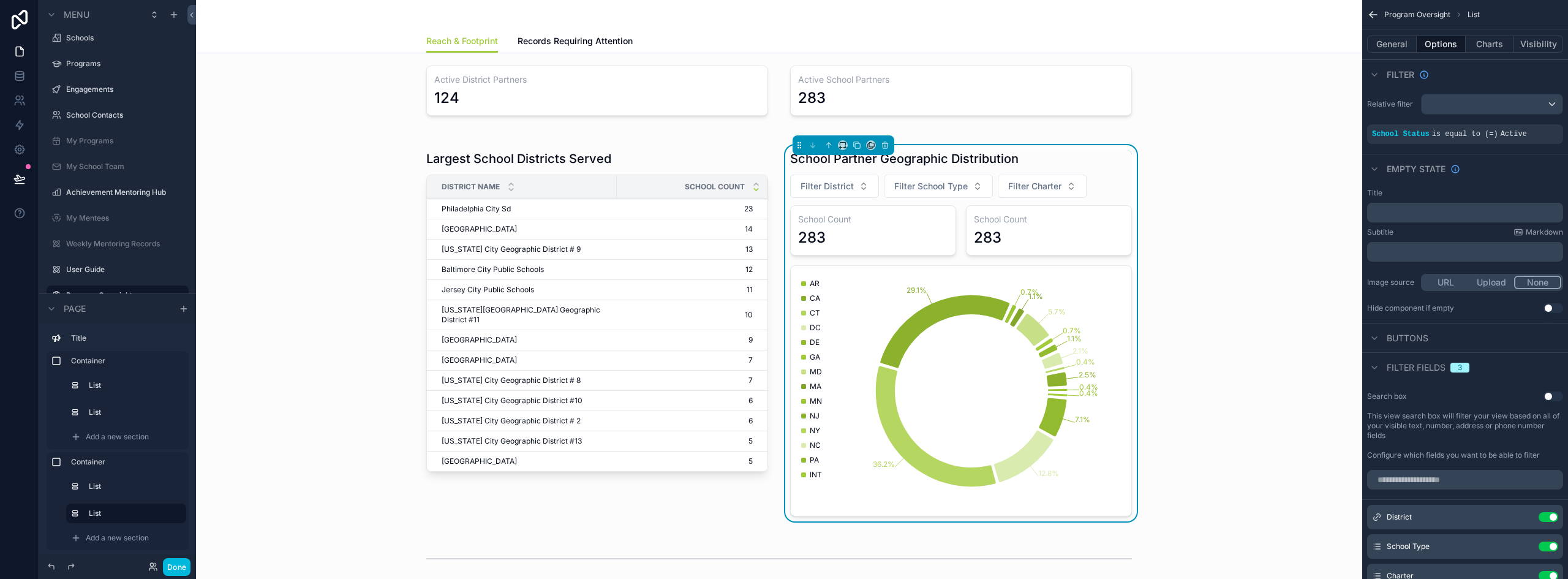
click at [1544, 514] on button "Use setting" at bounding box center [1547, 517] width 19 height 10
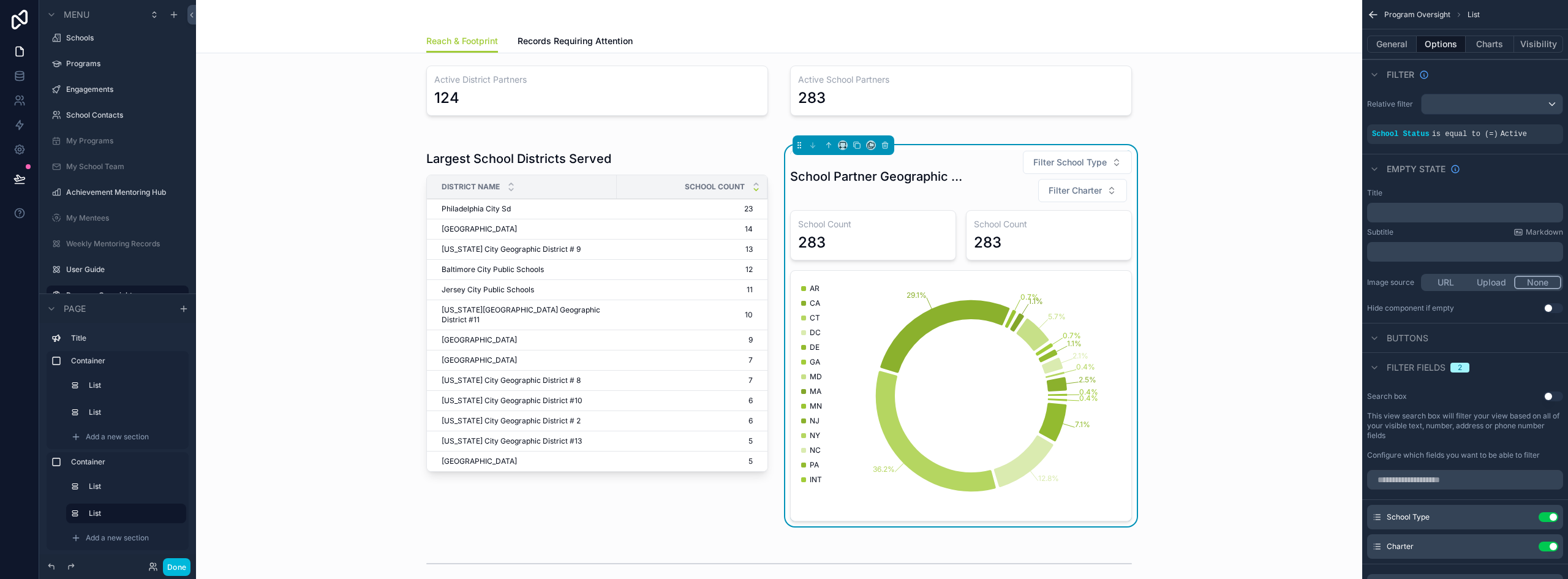
click at [172, 565] on button "Done" at bounding box center [177, 567] width 28 height 18
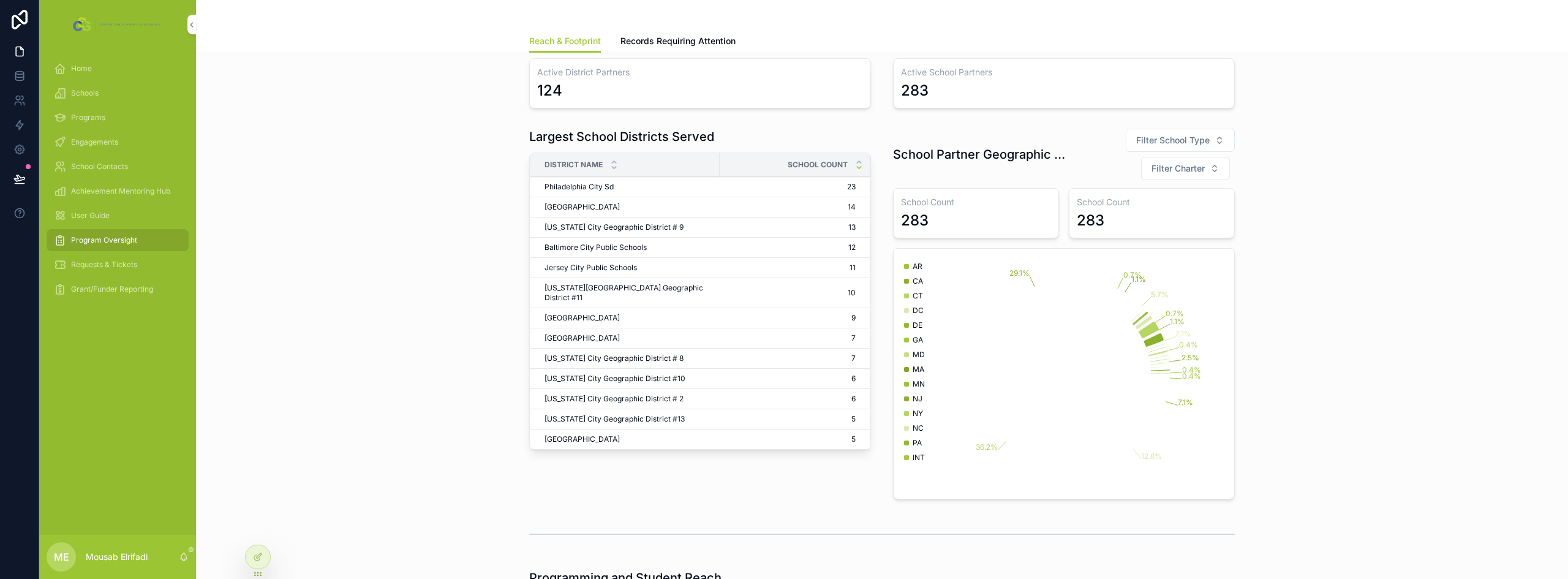
click at [1164, 141] on span "Filter School Type" at bounding box center [1172, 140] width 73 height 12
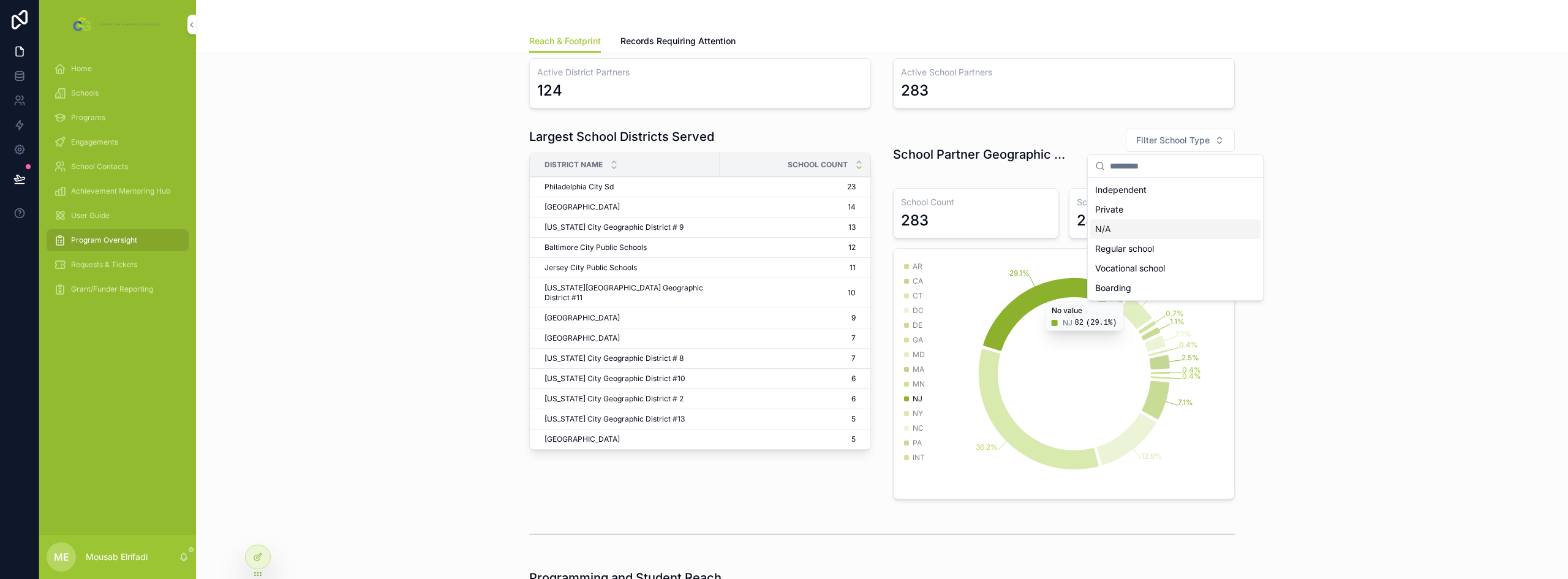
click at [1437, 429] on div "Largest School Districts Served District Name School Count Philadelphia City Sd…" at bounding box center [882, 314] width 1352 height 381
click at [923, 210] on div "School Count 283" at bounding box center [976, 213] width 166 height 50
click at [1165, 142] on span "Filter School Type" at bounding box center [1172, 140] width 73 height 12
click at [1344, 214] on div "Largest School Districts Served District Name School Count Philadelphia City Sd…" at bounding box center [882, 314] width 1352 height 381
click at [267, 555] on div at bounding box center [258, 557] width 24 height 24
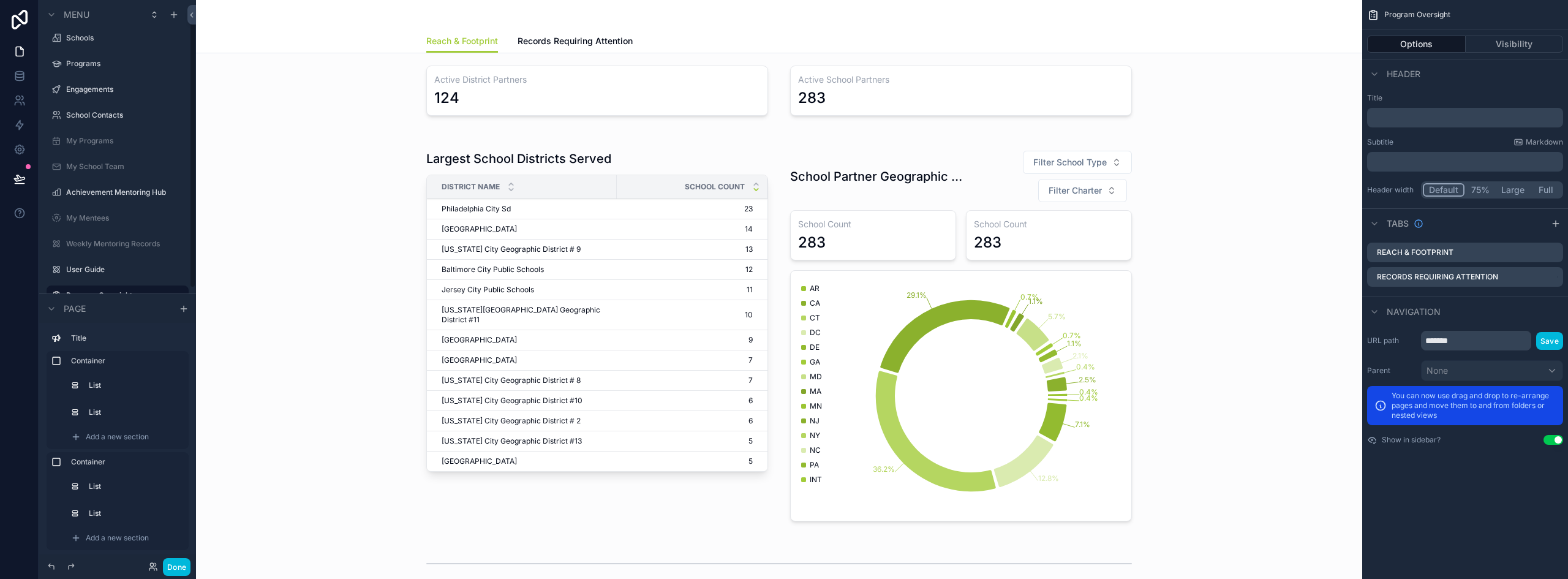
click at [947, 168] on div "scrollable content" at bounding box center [779, 335] width 1147 height 396
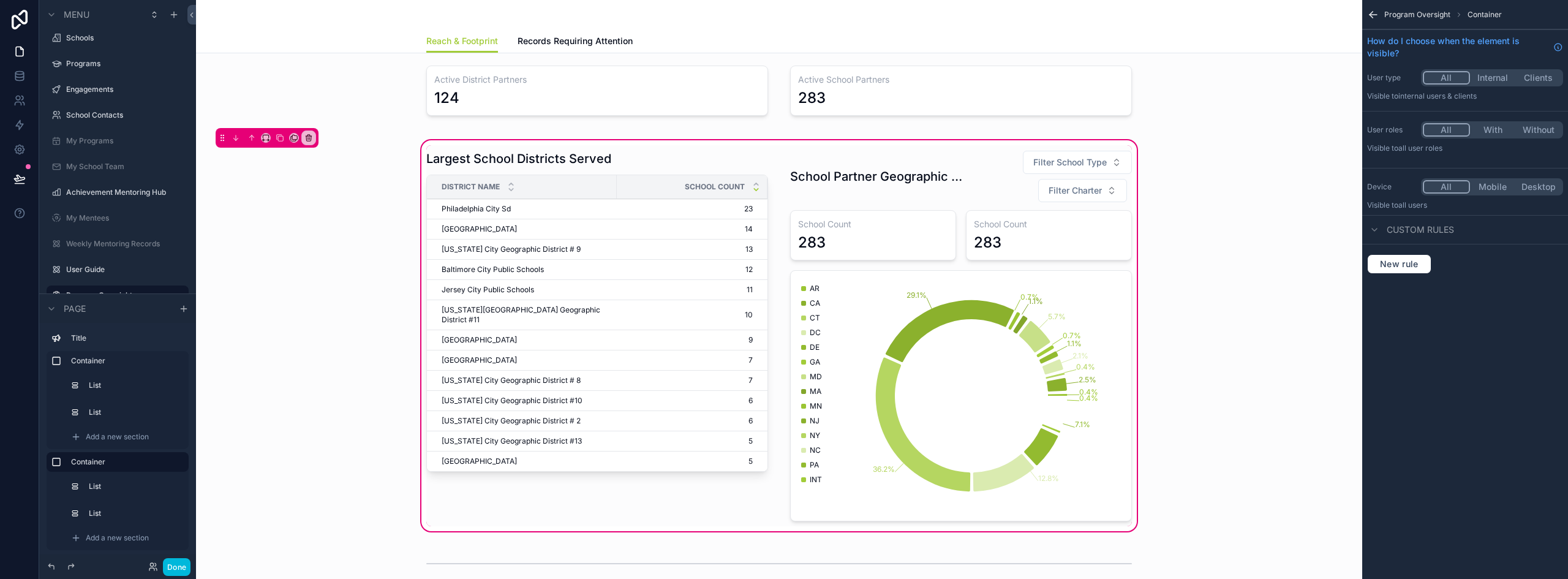
click at [979, 195] on div "scrollable content" at bounding box center [961, 336] width 356 height 381
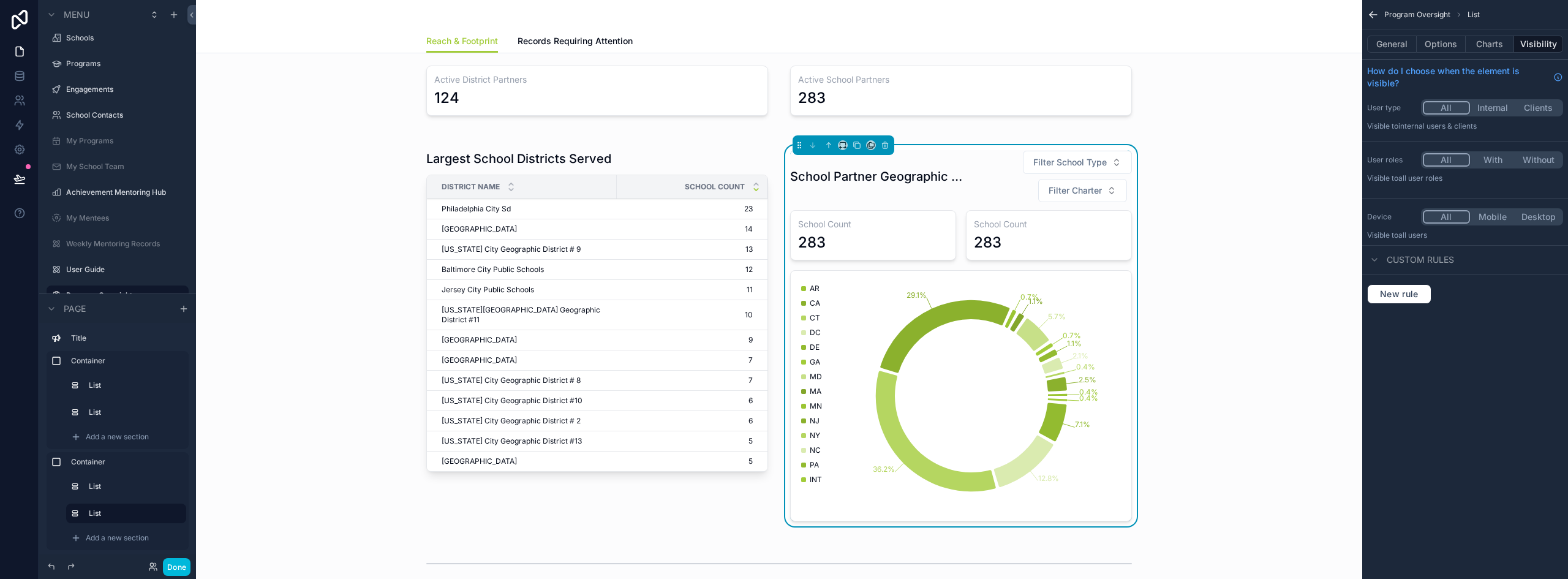
click at [1451, 48] on button "Options" at bounding box center [1440, 44] width 49 height 17
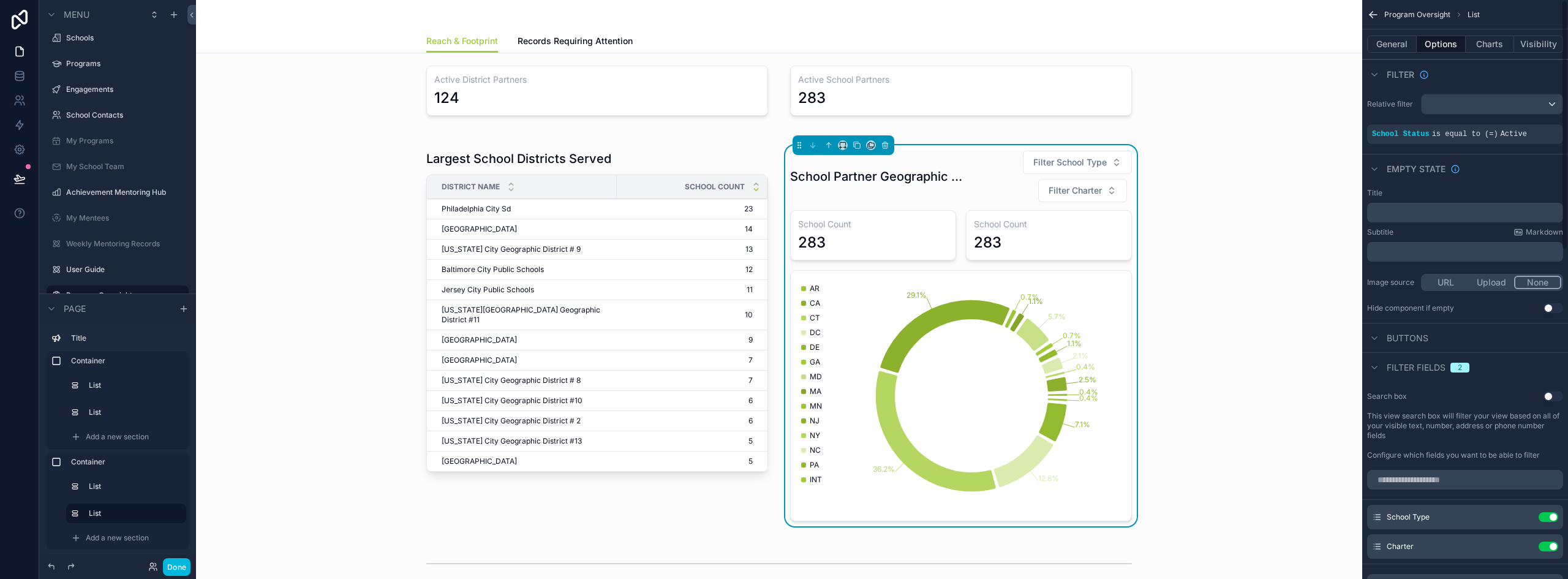
click at [1546, 545] on button "Use setting" at bounding box center [1547, 547] width 19 height 10
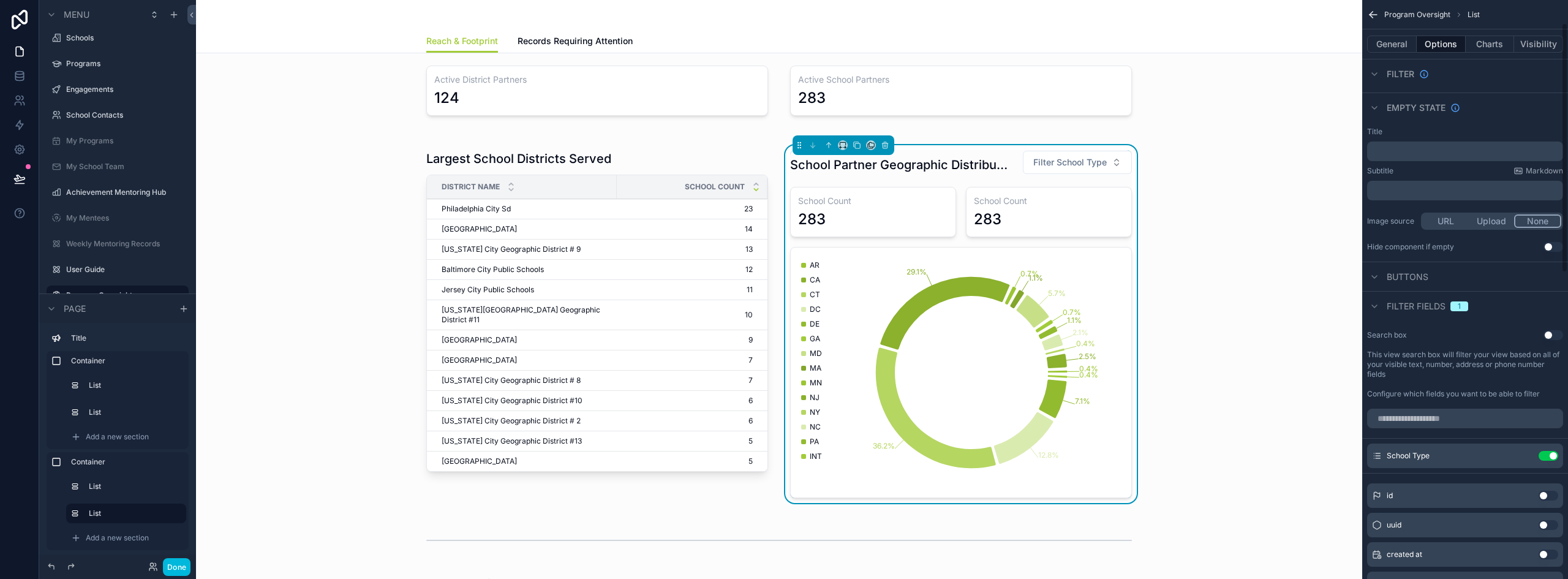
scroll to position [0, 0]
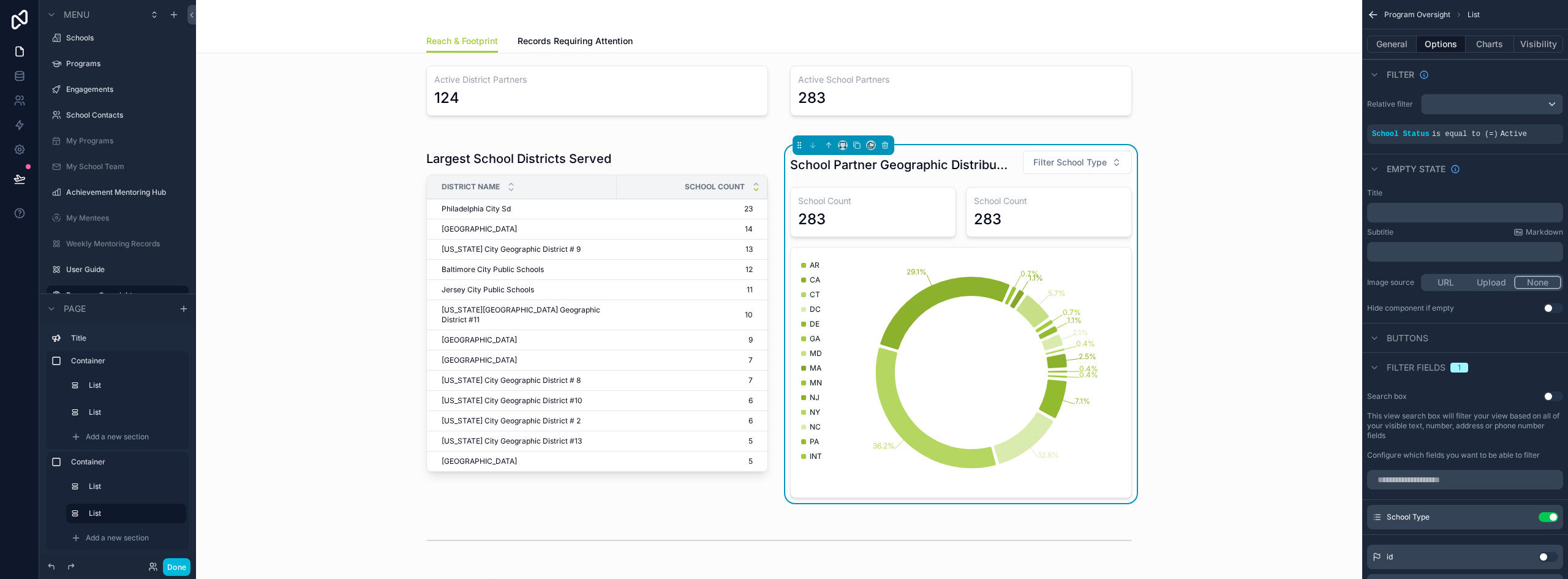
click at [1399, 43] on button "General" at bounding box center [1392, 44] width 50 height 17
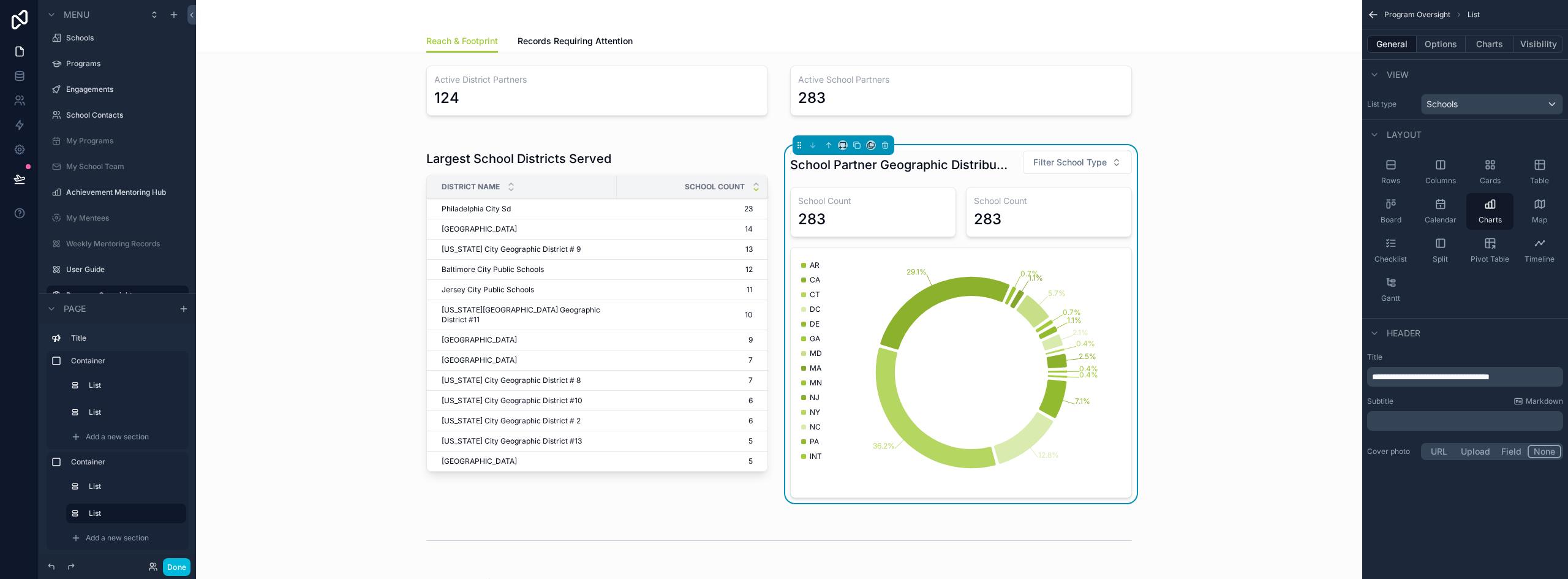
click at [1458, 376] on span "**********" at bounding box center [1430, 376] width 118 height 9
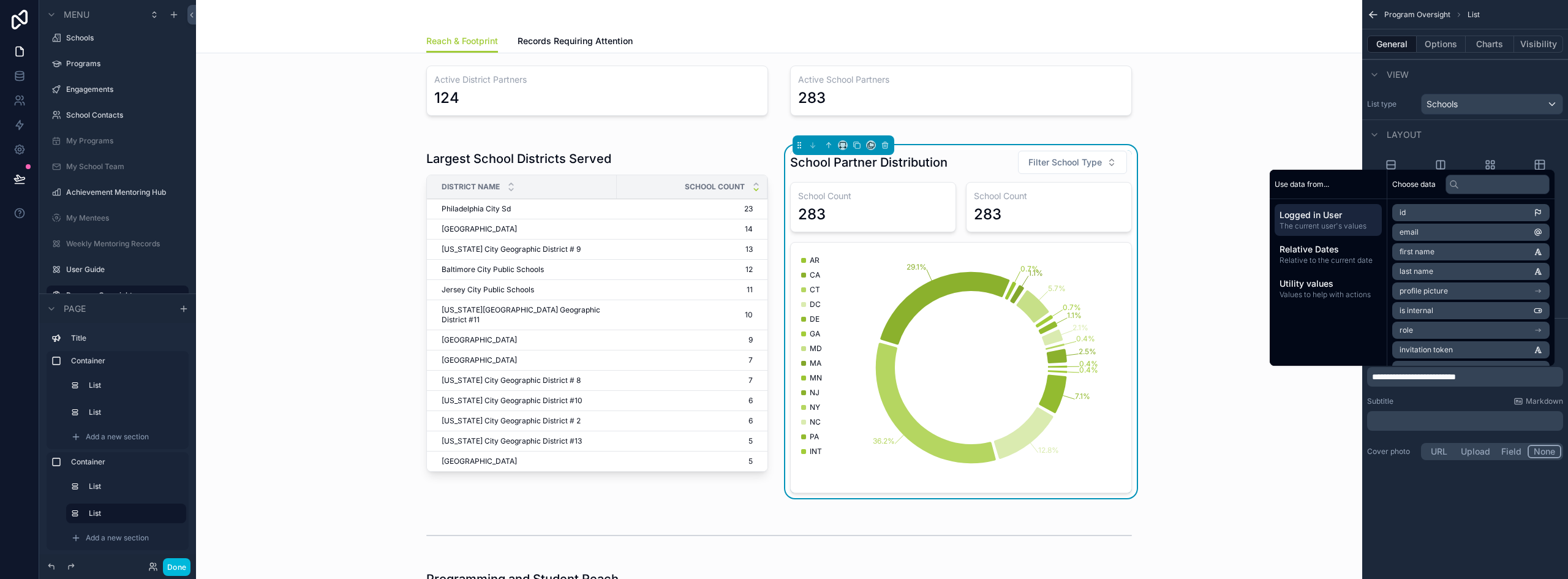
click at [172, 572] on button "Done" at bounding box center [177, 567] width 28 height 18
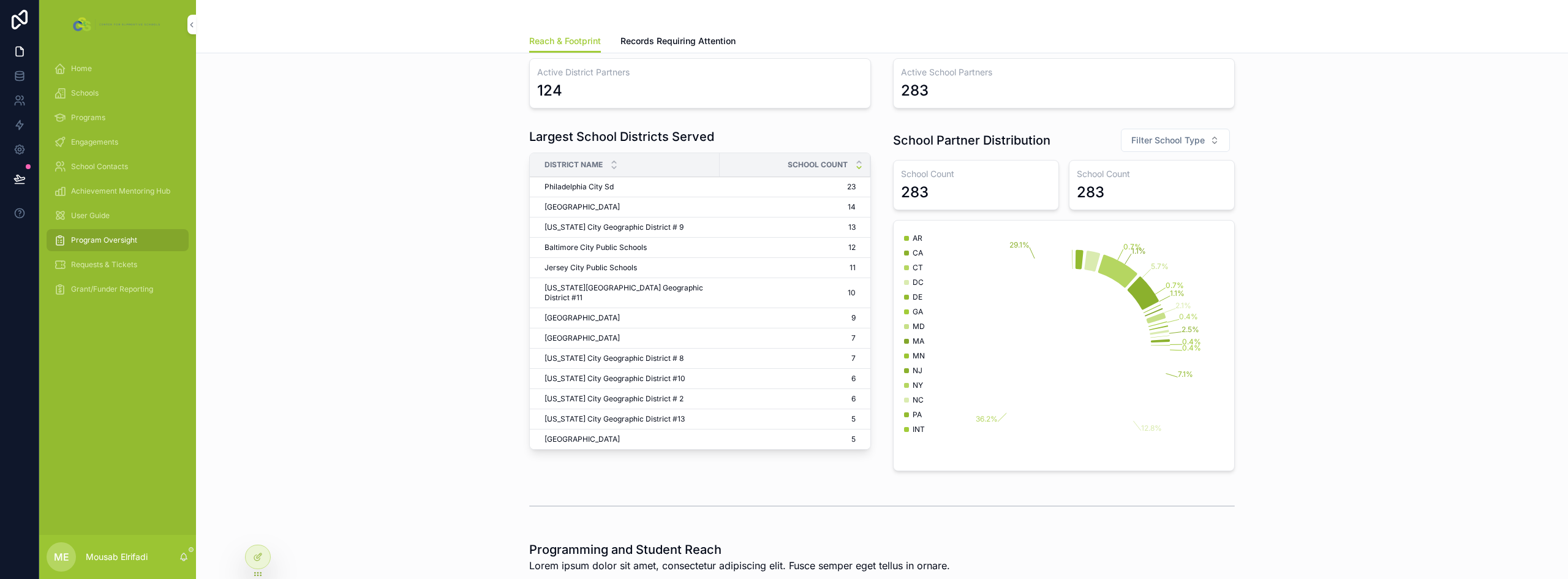
click at [1125, 180] on div "School Count 283" at bounding box center [1151, 185] width 166 height 50
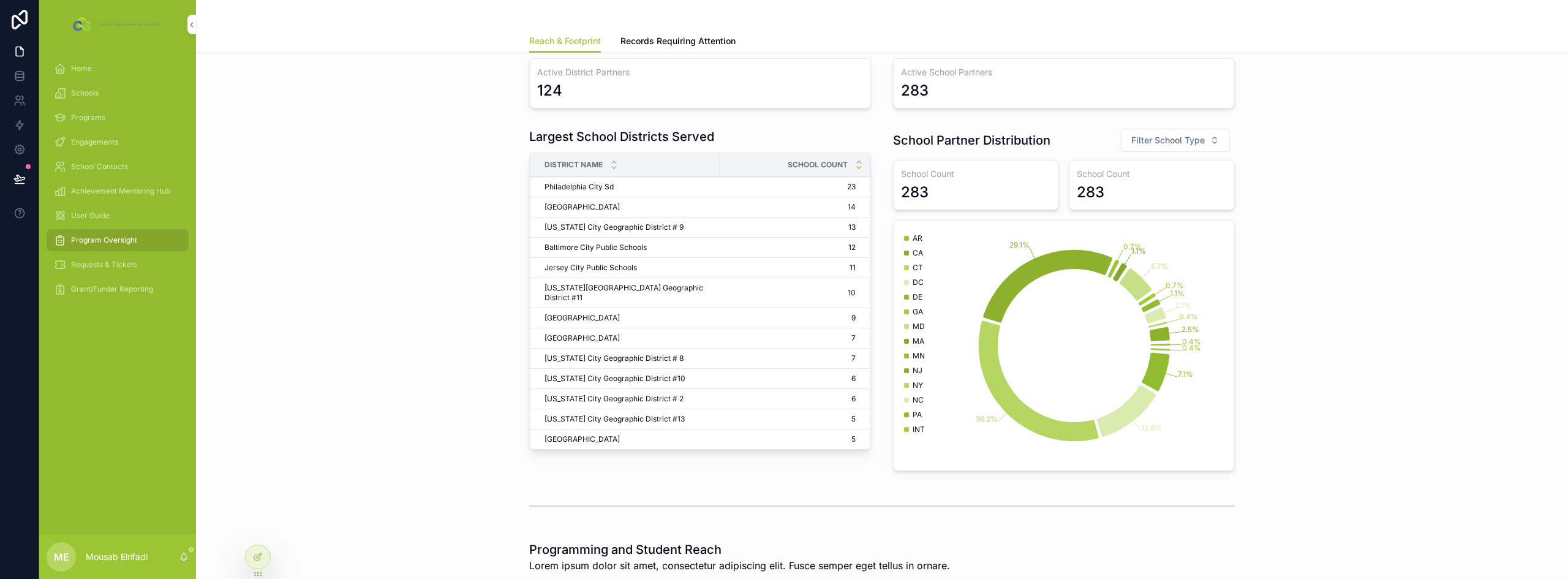
click at [262, 564] on div at bounding box center [258, 557] width 24 height 24
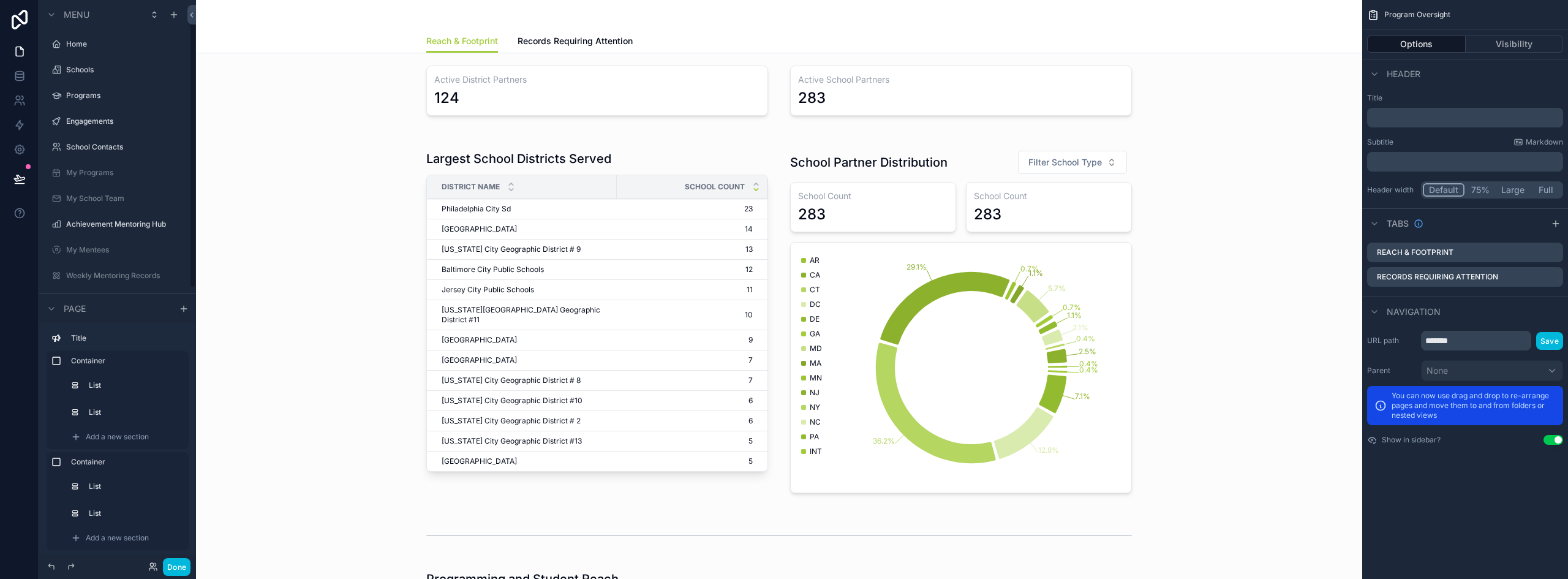
scroll to position [32, 0]
click at [1028, 224] on div "scrollable content" at bounding box center [779, 322] width 1147 height 368
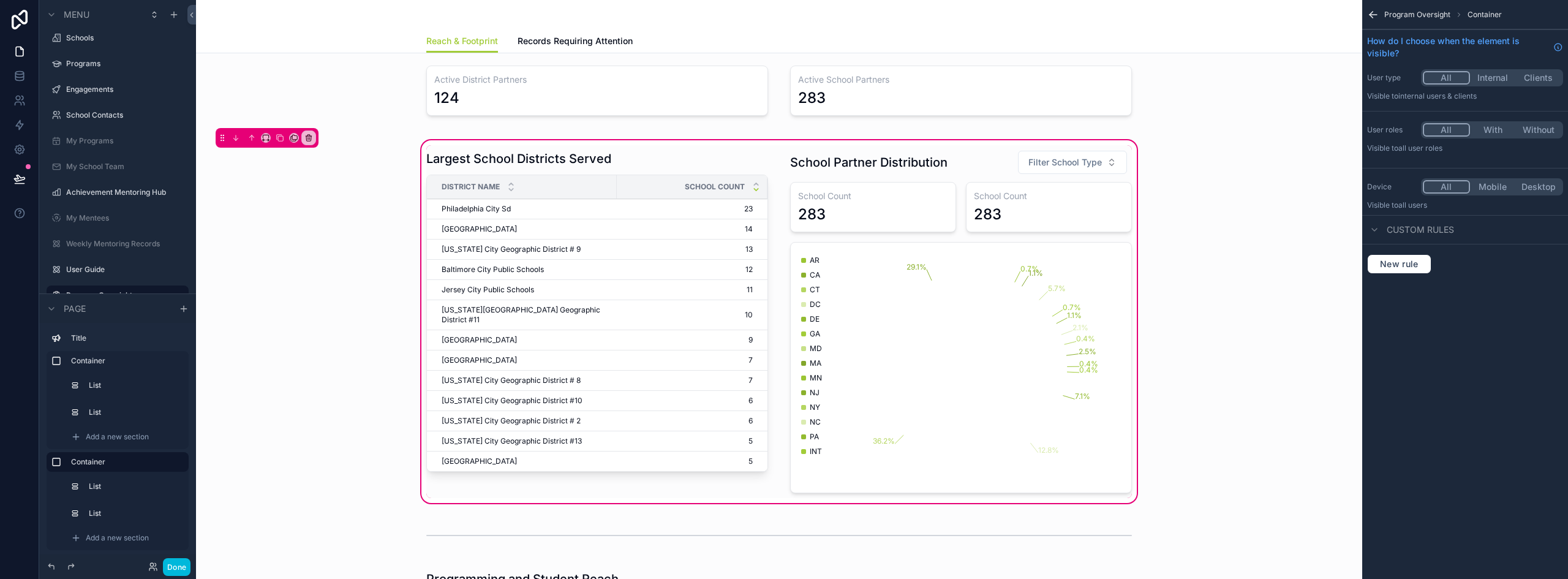
click at [1027, 207] on div "scrollable content" at bounding box center [961, 322] width 356 height 353
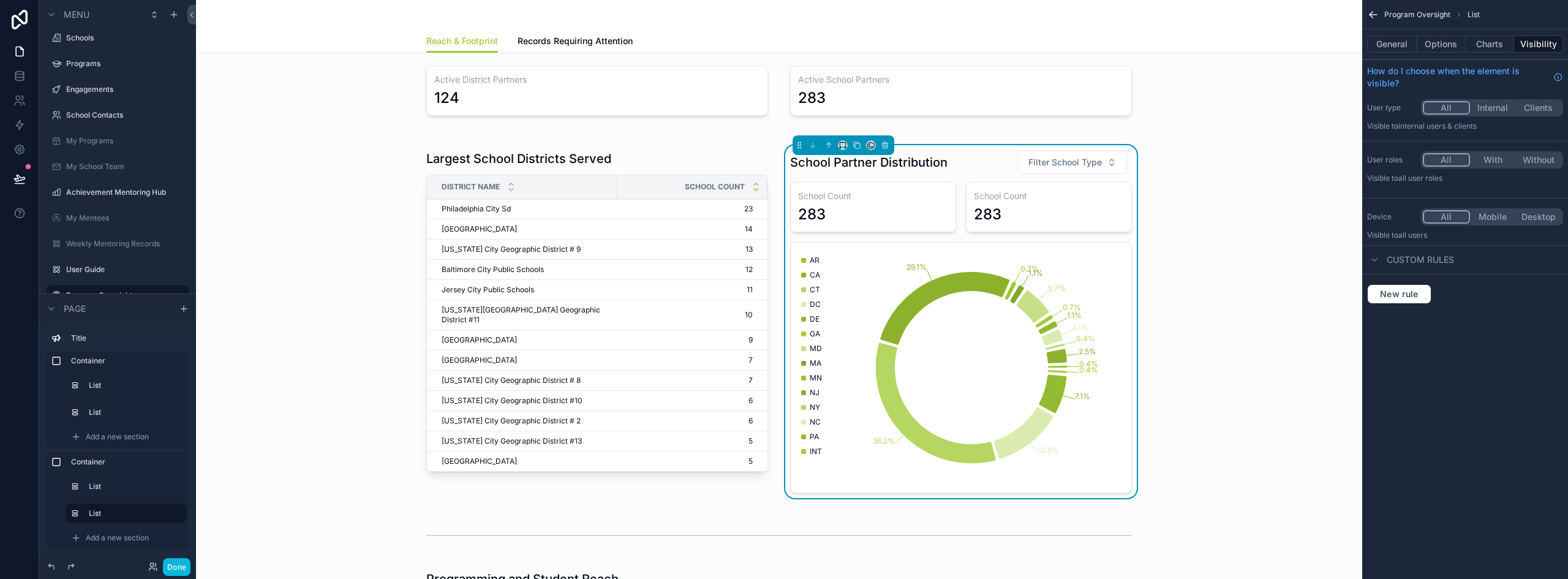
click at [1502, 41] on button "Charts" at bounding box center [1490, 44] width 49 height 17
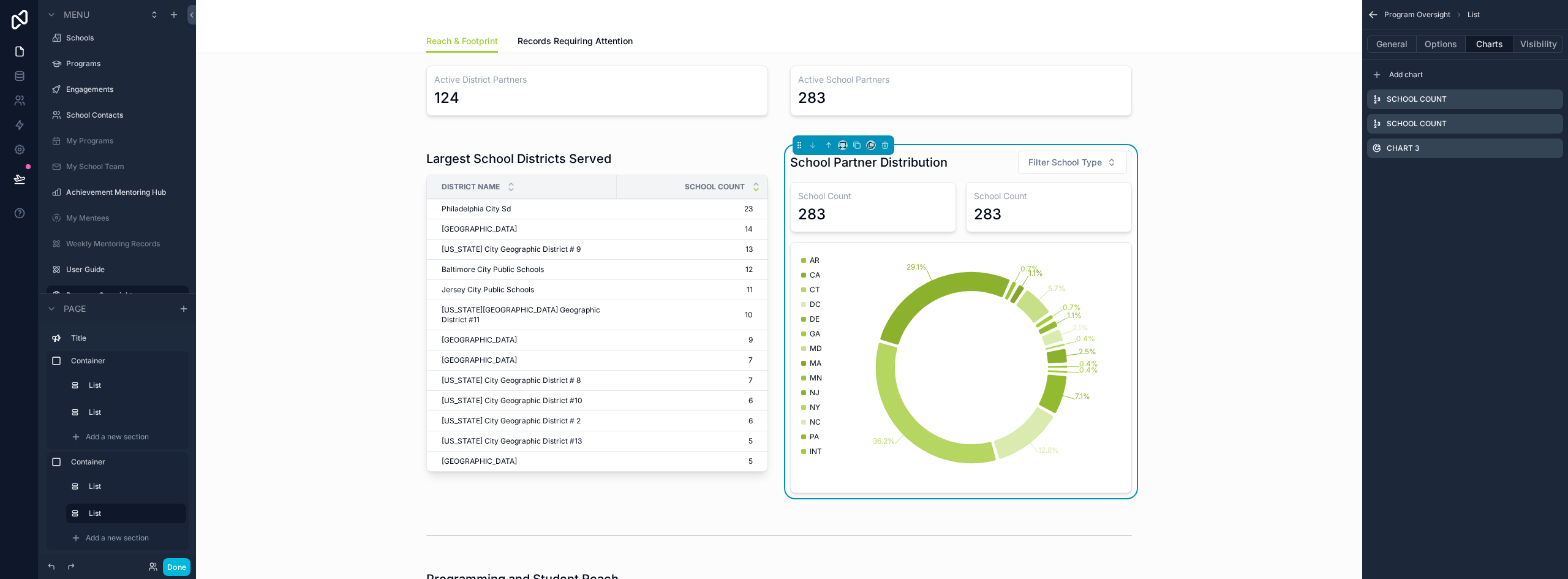
click at [0, 0] on icon "scrollable content" at bounding box center [0, 0] width 0 height 0
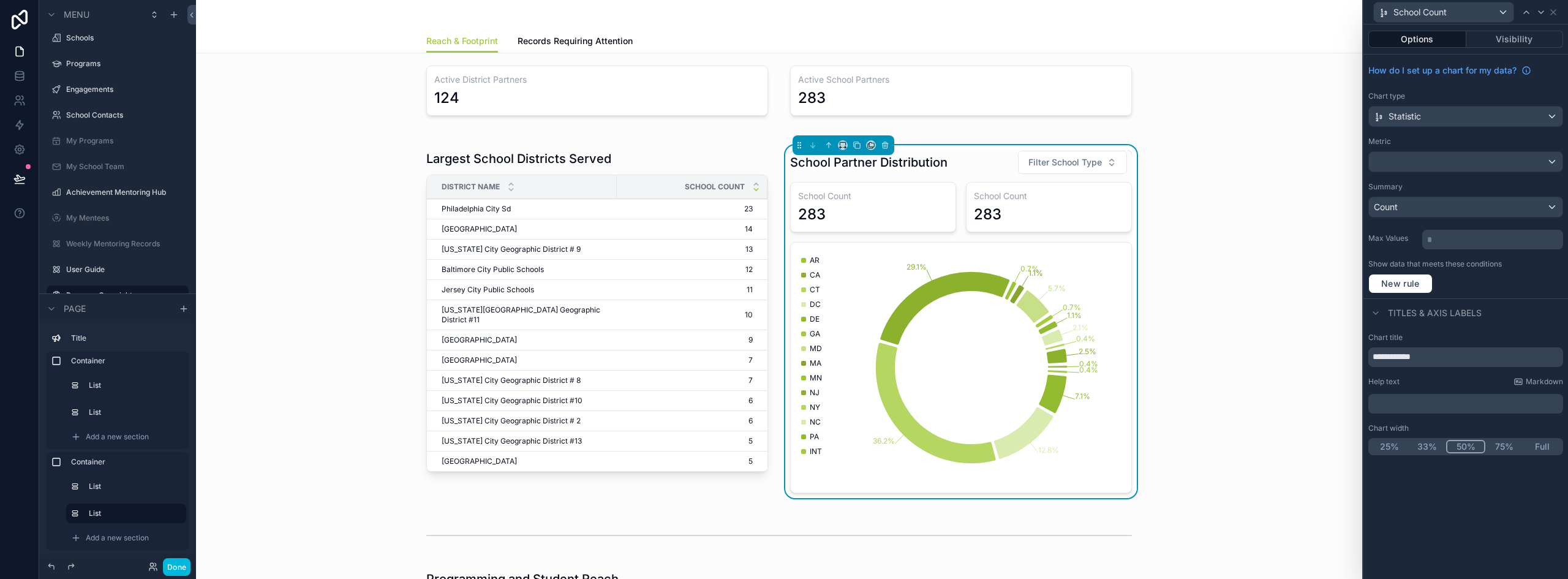
click at [1416, 281] on span "New rule" at bounding box center [1401, 283] width 48 height 11
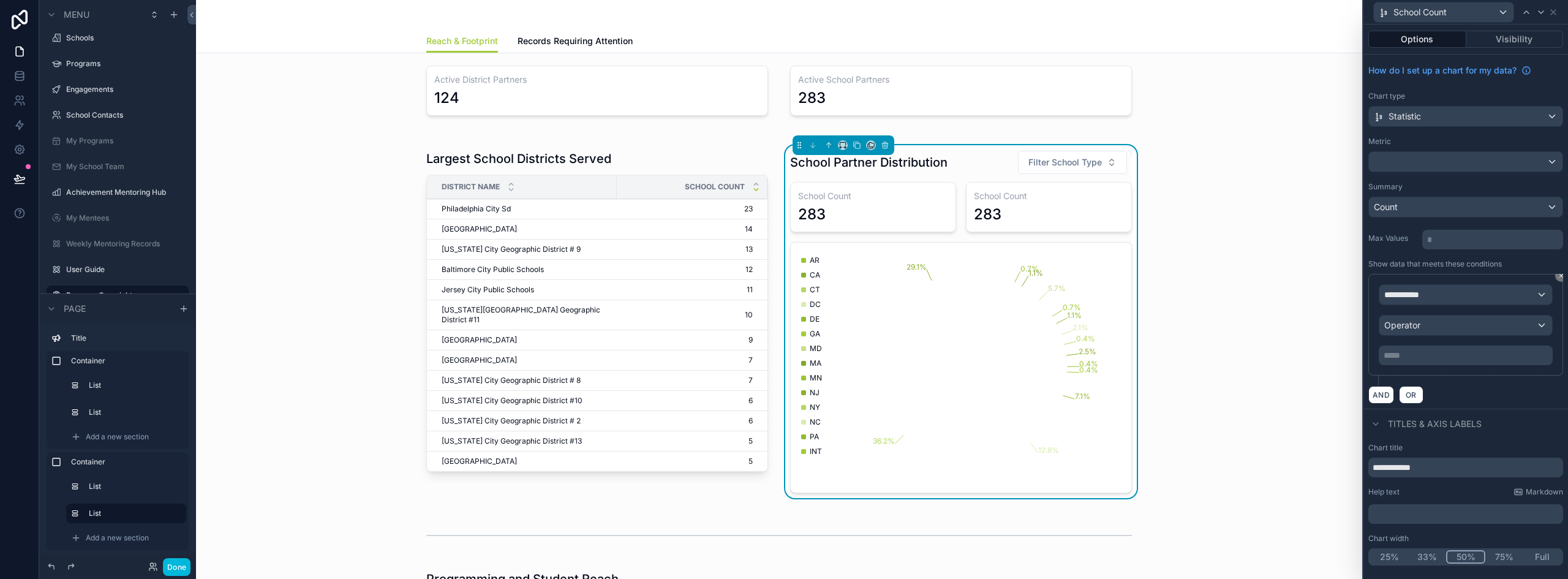
click at [1421, 292] on span "**********" at bounding box center [1407, 294] width 46 height 12
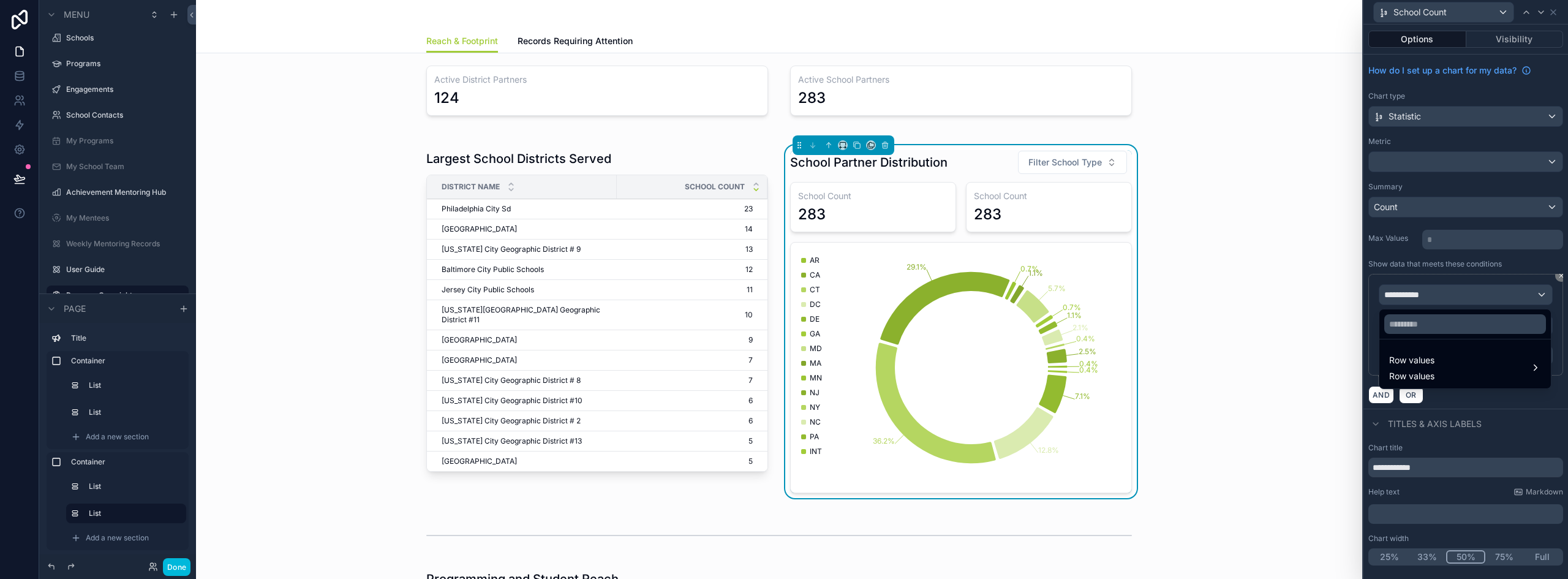
click at [1430, 357] on span "Row values" at bounding box center [1412, 360] width 46 height 15
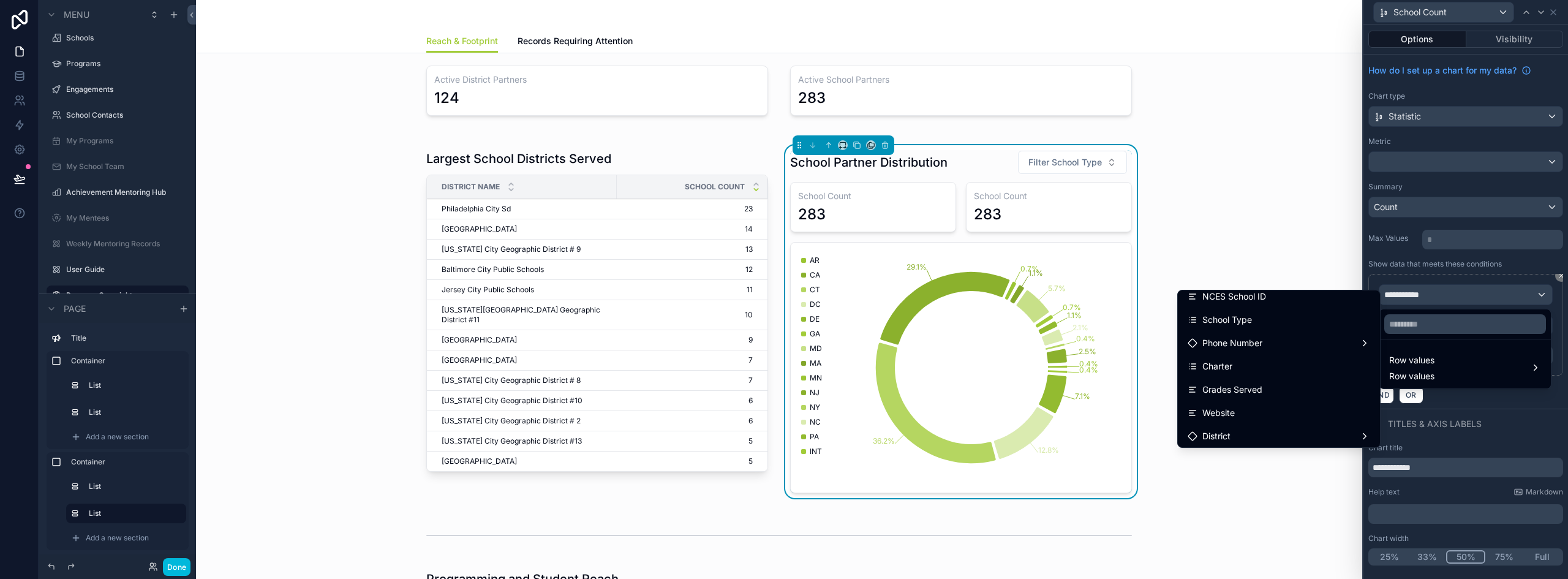
scroll to position [123, 0]
click at [1246, 346] on div "Charter" at bounding box center [1279, 344] width 182 height 15
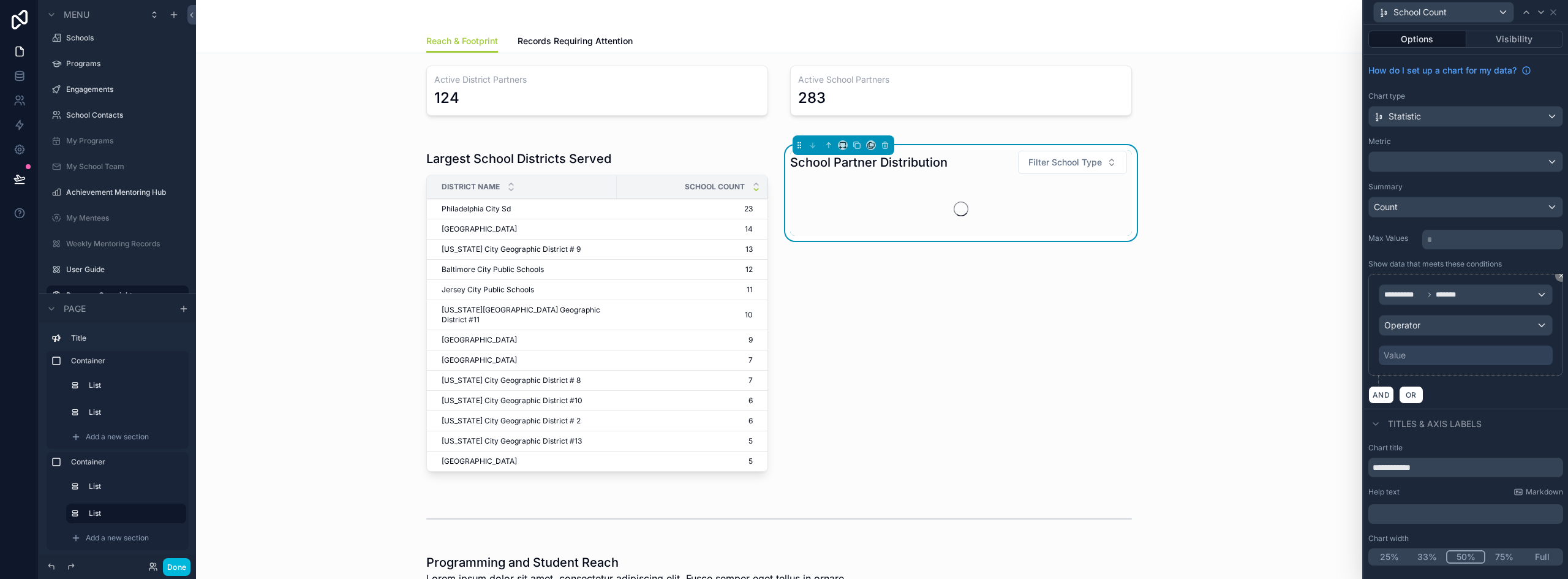
click at [1426, 328] on div "Operator" at bounding box center [1465, 325] width 172 height 19
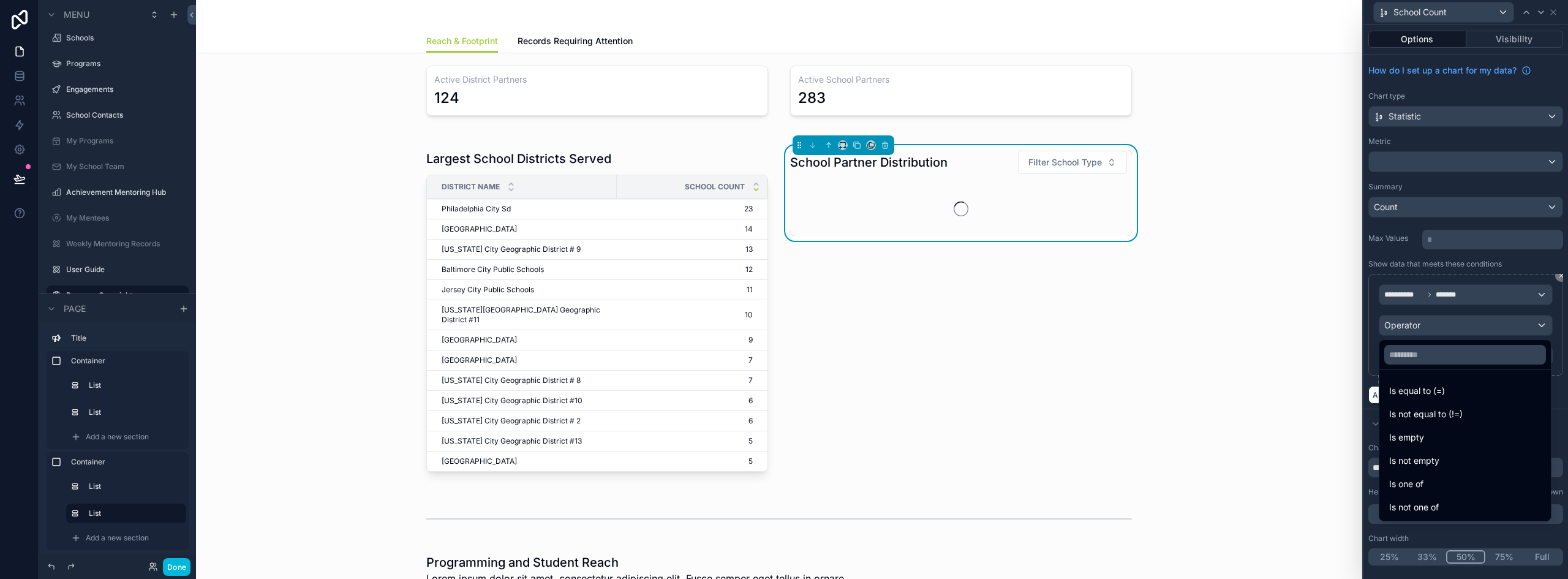
click at [1410, 394] on span "Is equal to (=)" at bounding box center [1417, 391] width 56 height 15
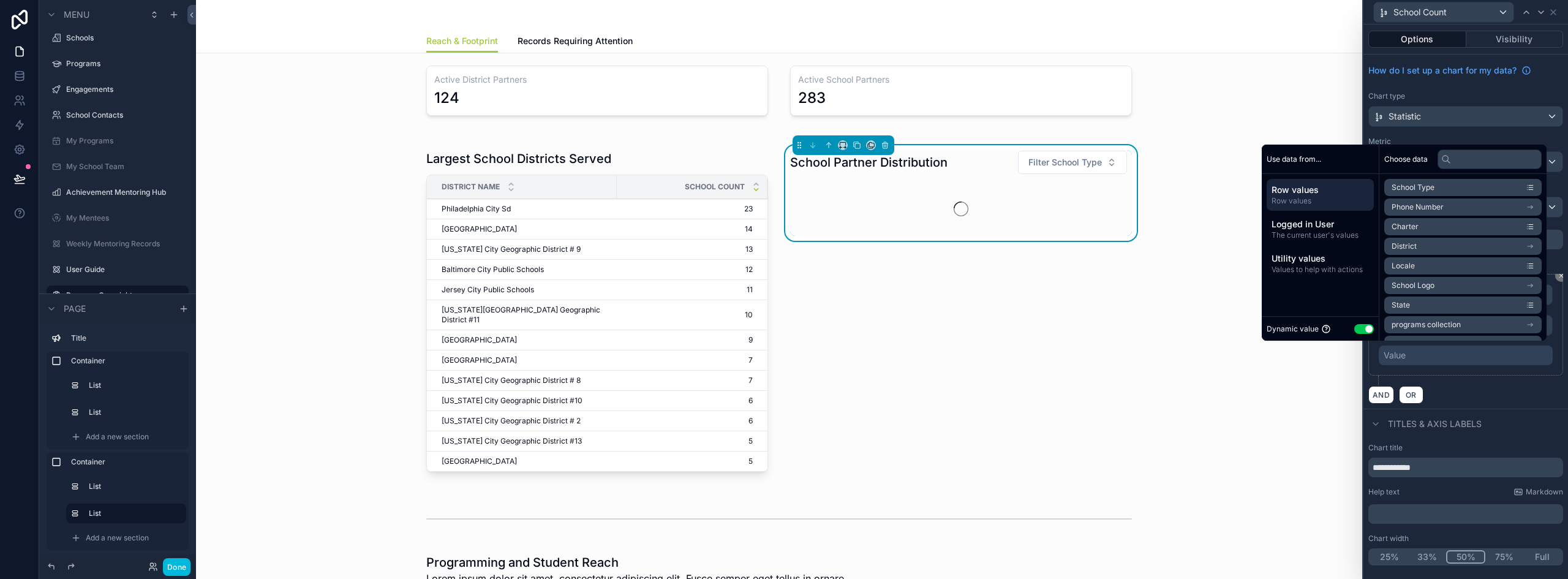
click at [1354, 327] on button "Use setting" at bounding box center [1363, 329] width 19 height 10
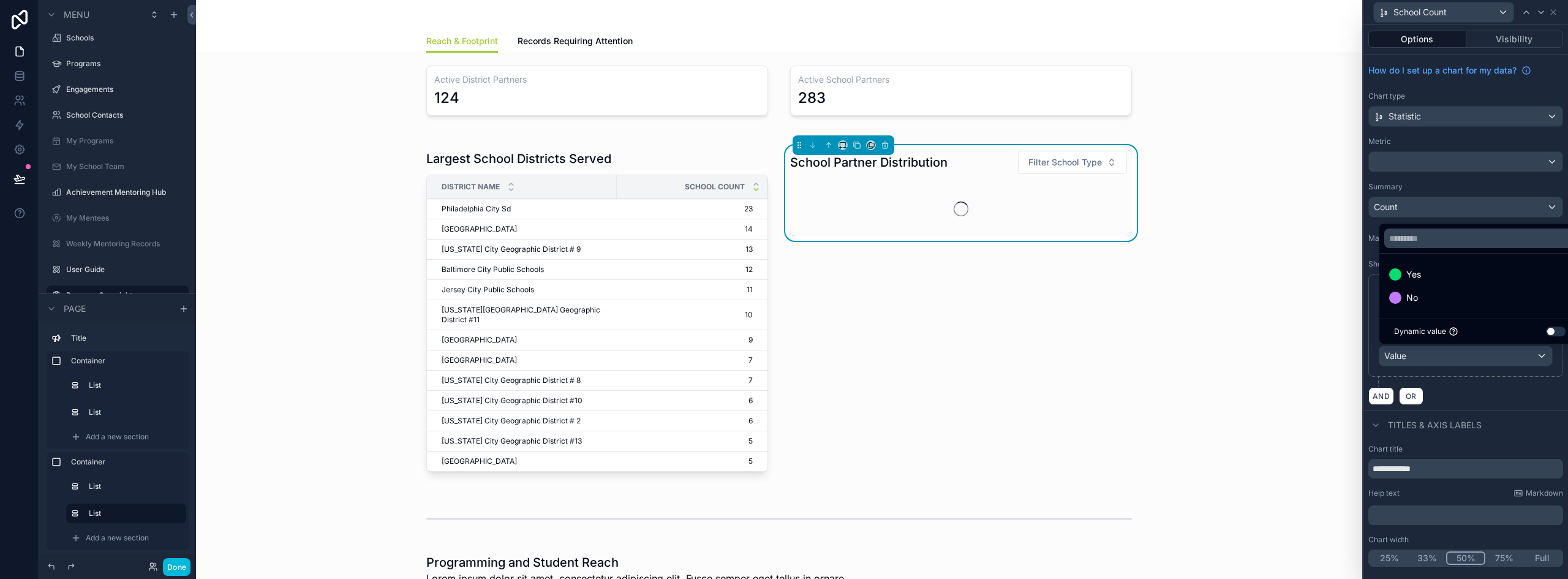
click at [1420, 272] on span "Yes" at bounding box center [1413, 275] width 15 height 15
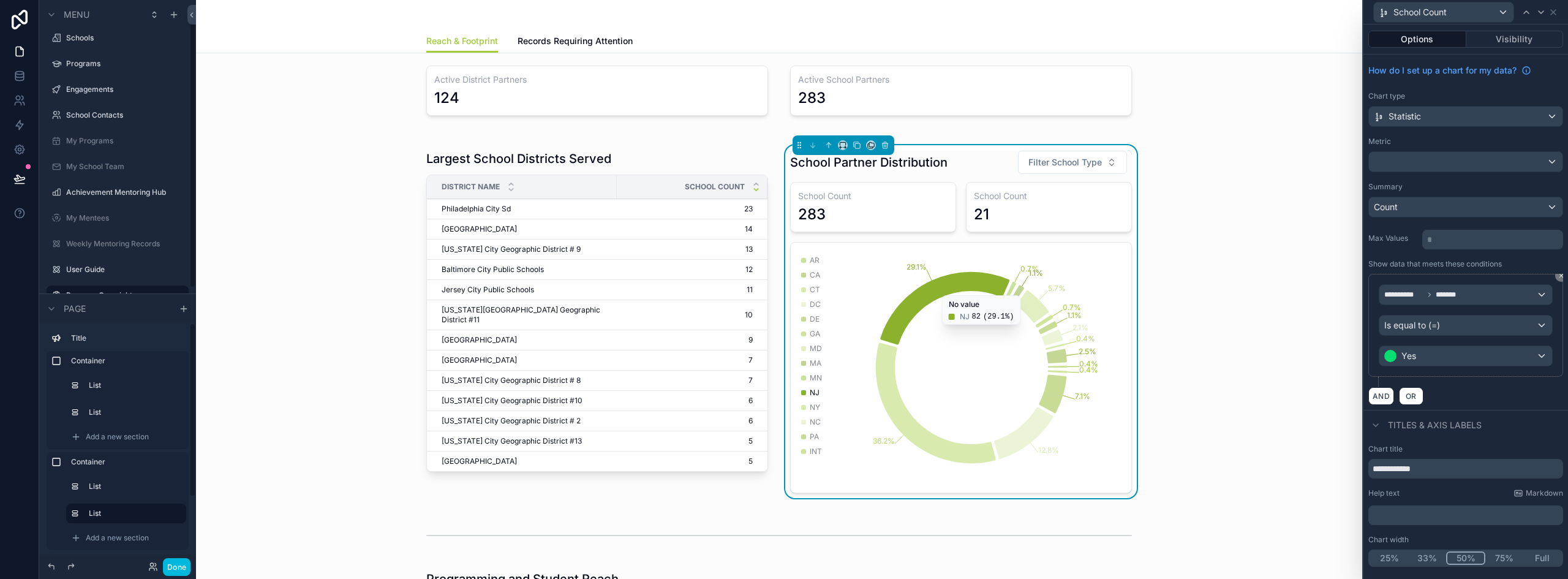
click at [172, 566] on button "Done" at bounding box center [177, 567] width 28 height 18
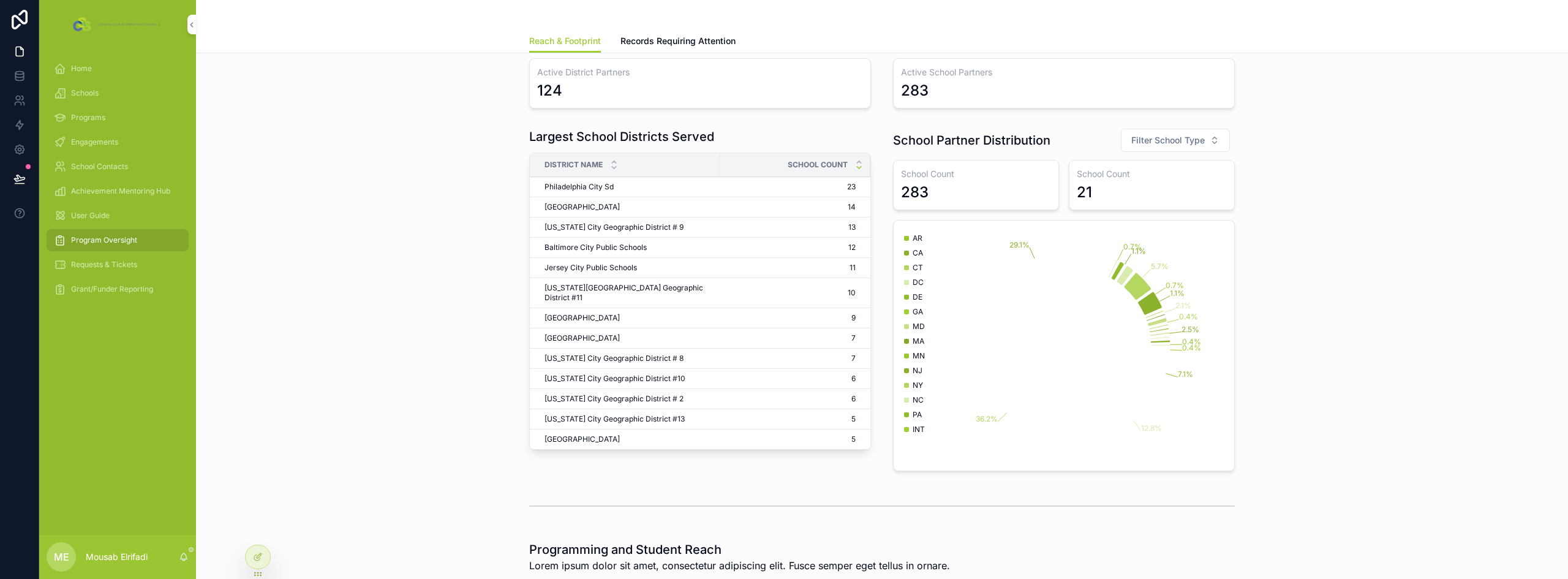
click at [1167, 142] on span "Filter School Type" at bounding box center [1167, 140] width 73 height 12
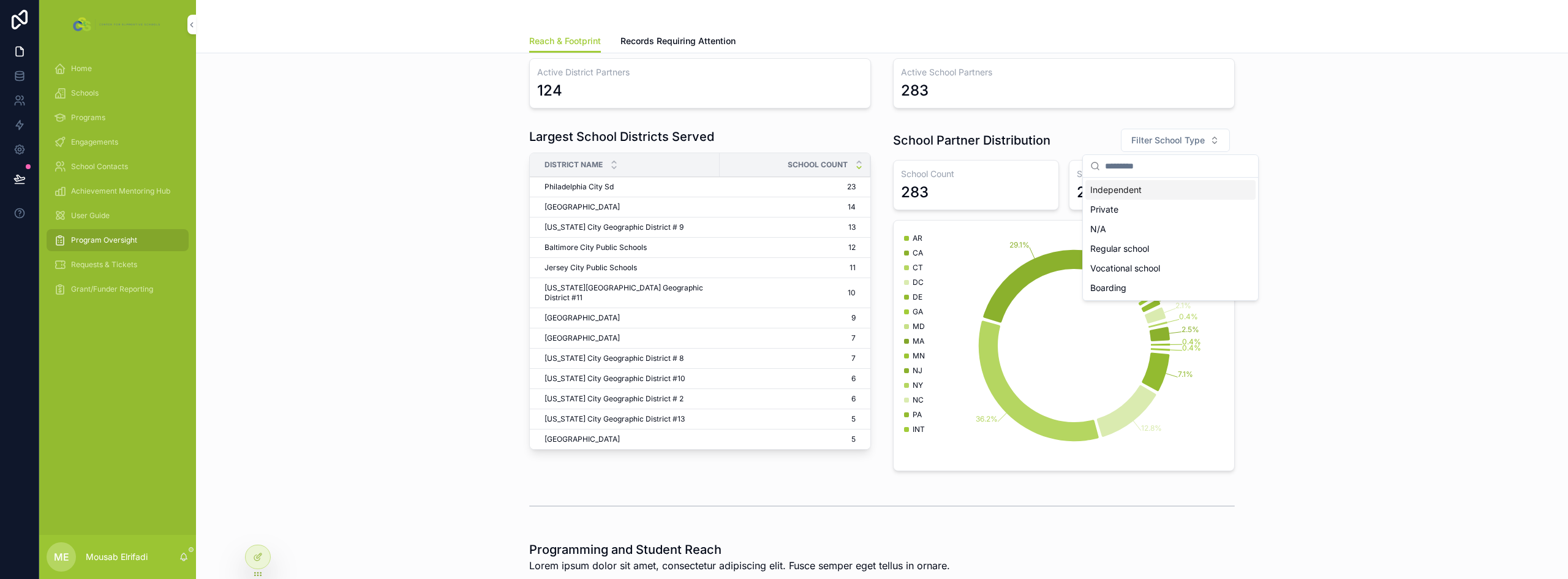
click at [1118, 196] on div "Independent" at bounding box center [1170, 190] width 170 height 19
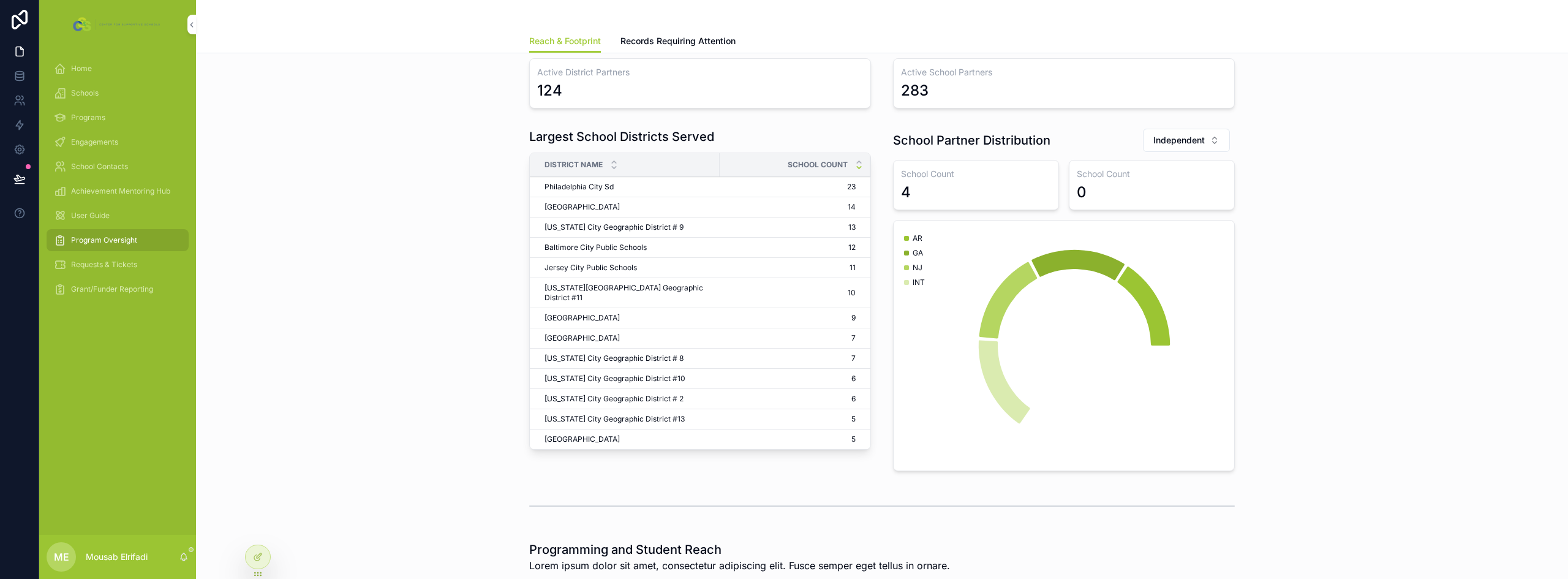
click at [1171, 143] on span "Independent" at bounding box center [1179, 140] width 51 height 12
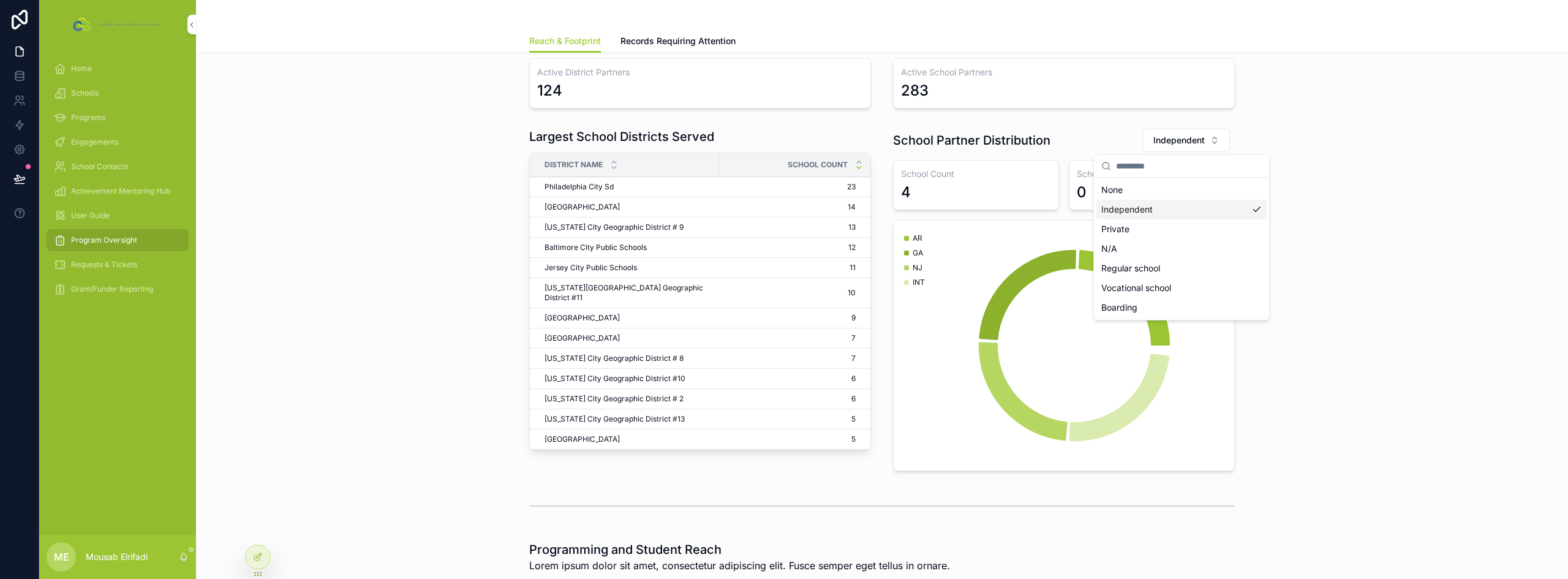
click at [1133, 213] on div "Independent" at bounding box center [1181, 209] width 170 height 19
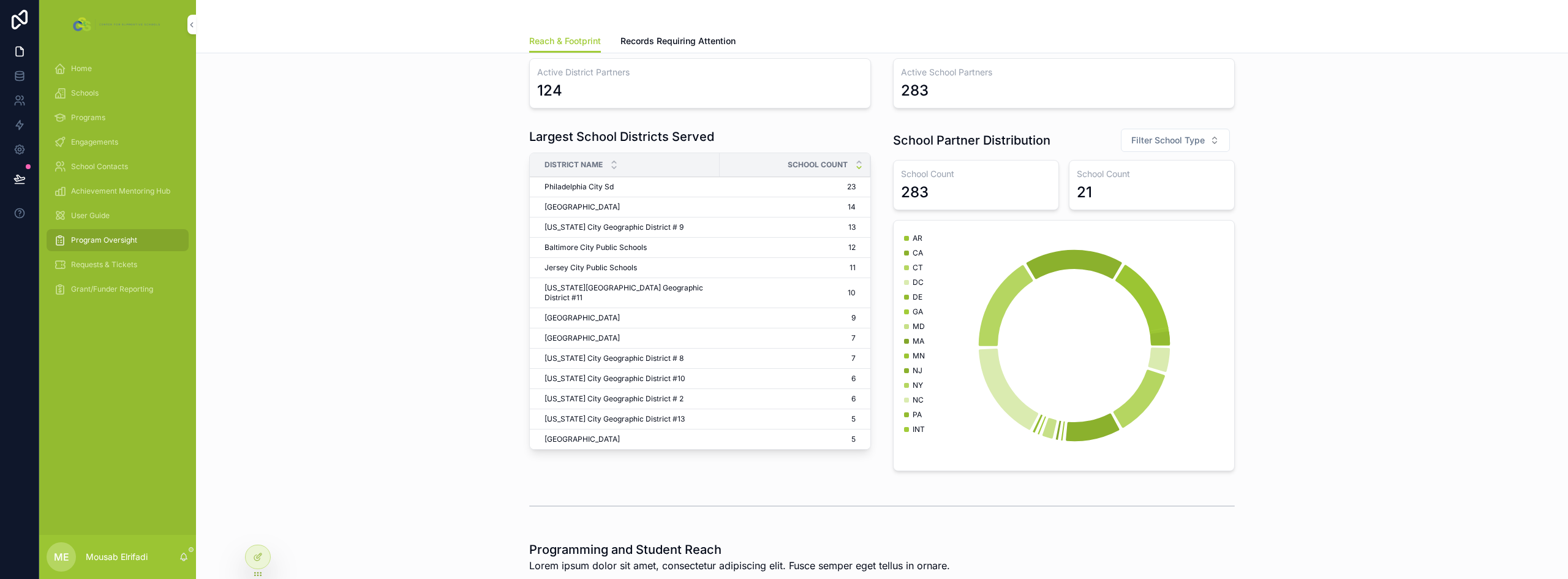
click at [1175, 148] on button "Filter School Type" at bounding box center [1175, 140] width 109 height 24
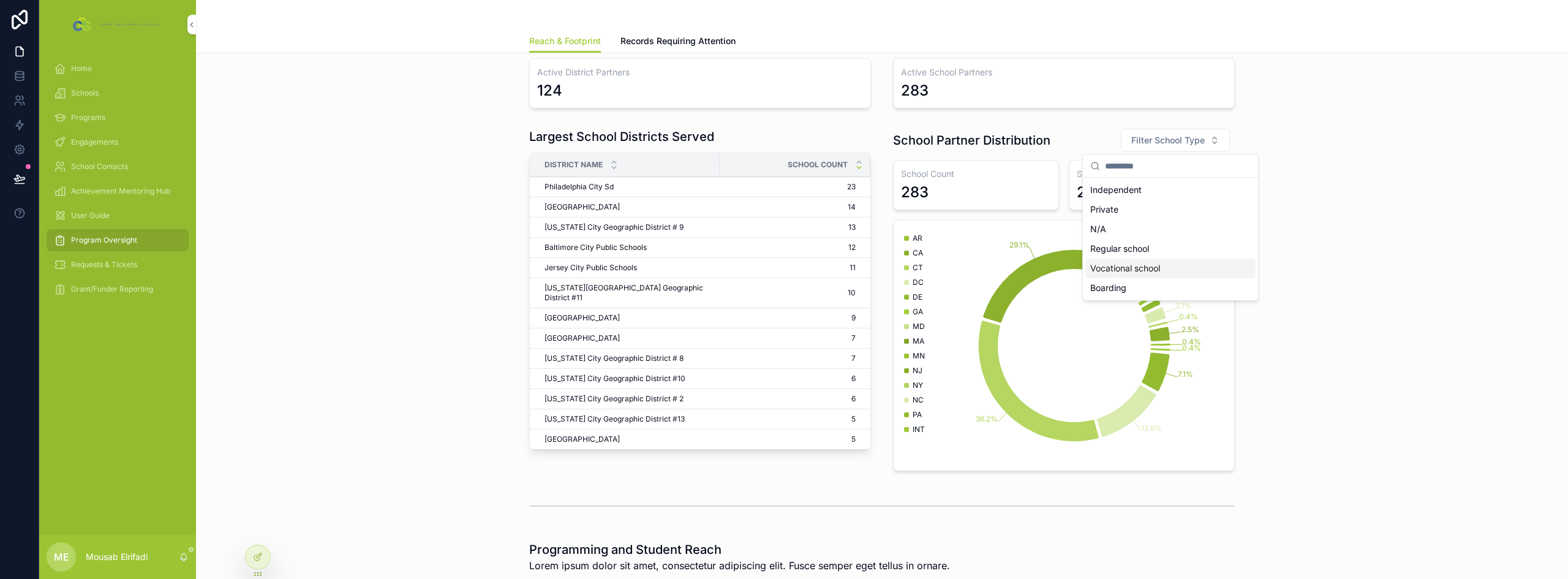
click at [1105, 273] on div "Vocational school" at bounding box center [1170, 268] width 170 height 19
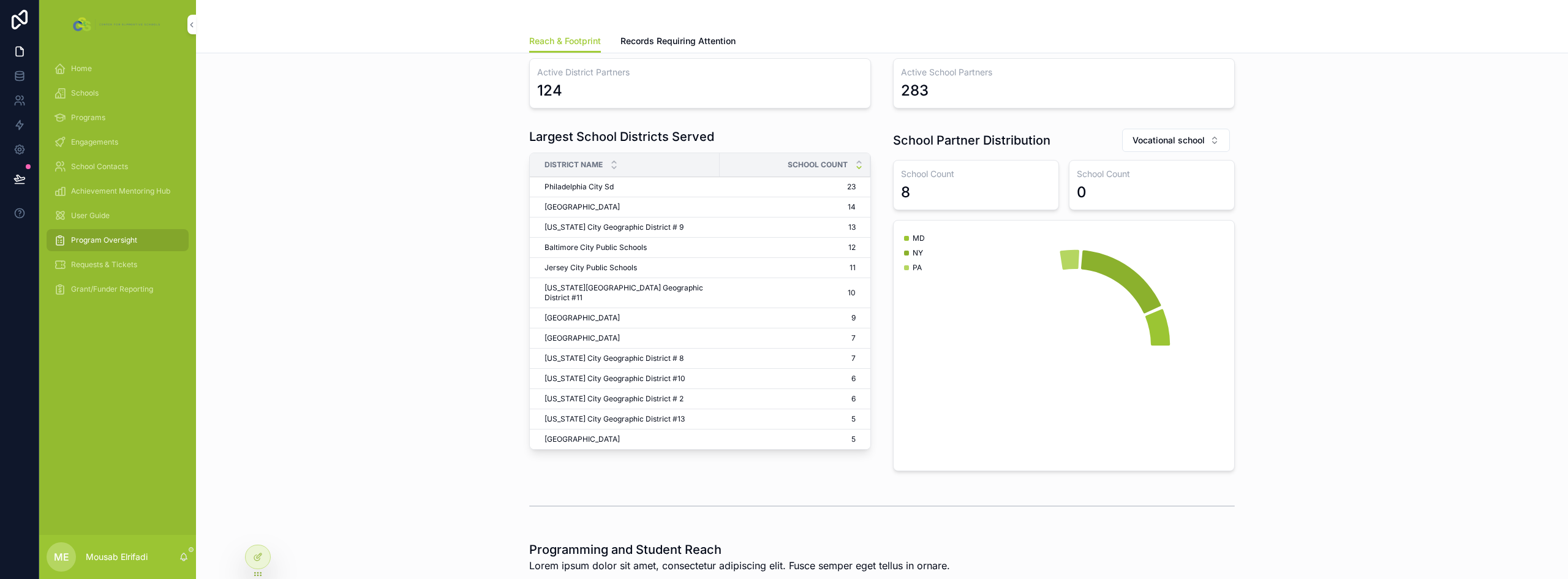
click at [1190, 138] on span "Vocational school" at bounding box center [1168, 140] width 72 height 12
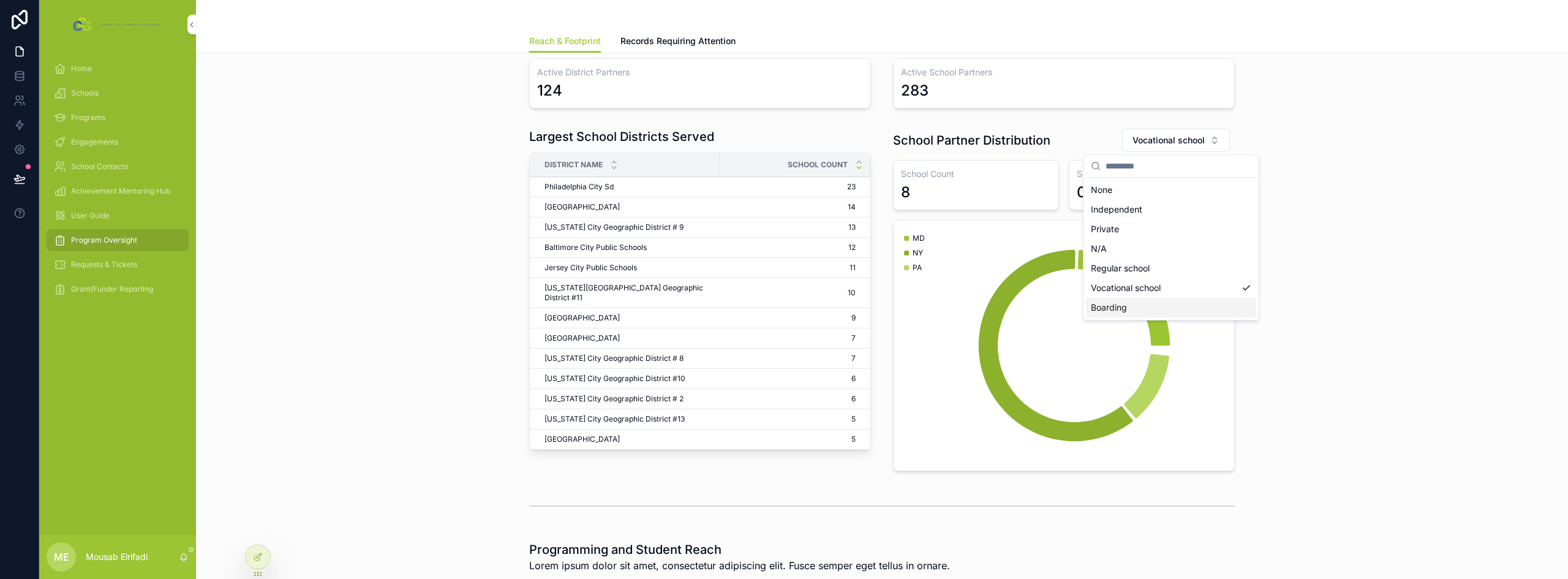
click at [1114, 310] on div "Boarding" at bounding box center [1170, 307] width 170 height 19
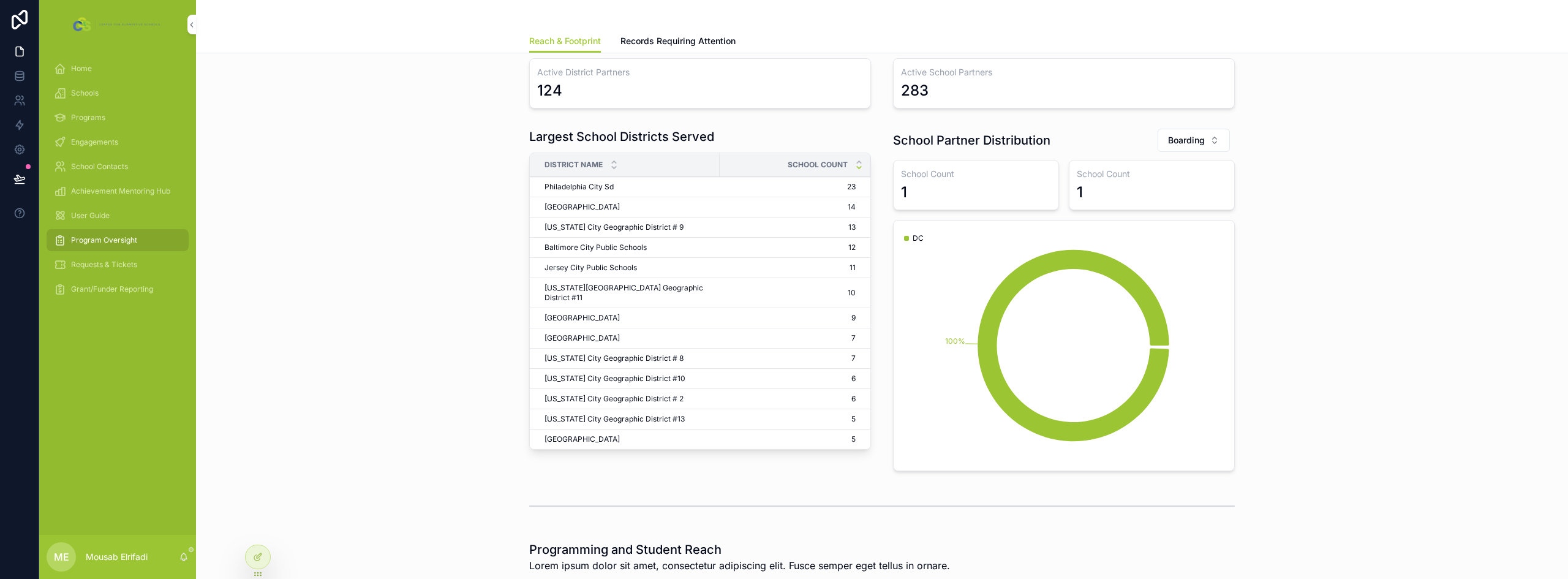
click at [1186, 140] on span "Boarding" at bounding box center [1187, 140] width 37 height 12
click at [1130, 188] on div "None" at bounding box center [1188, 190] width 170 height 19
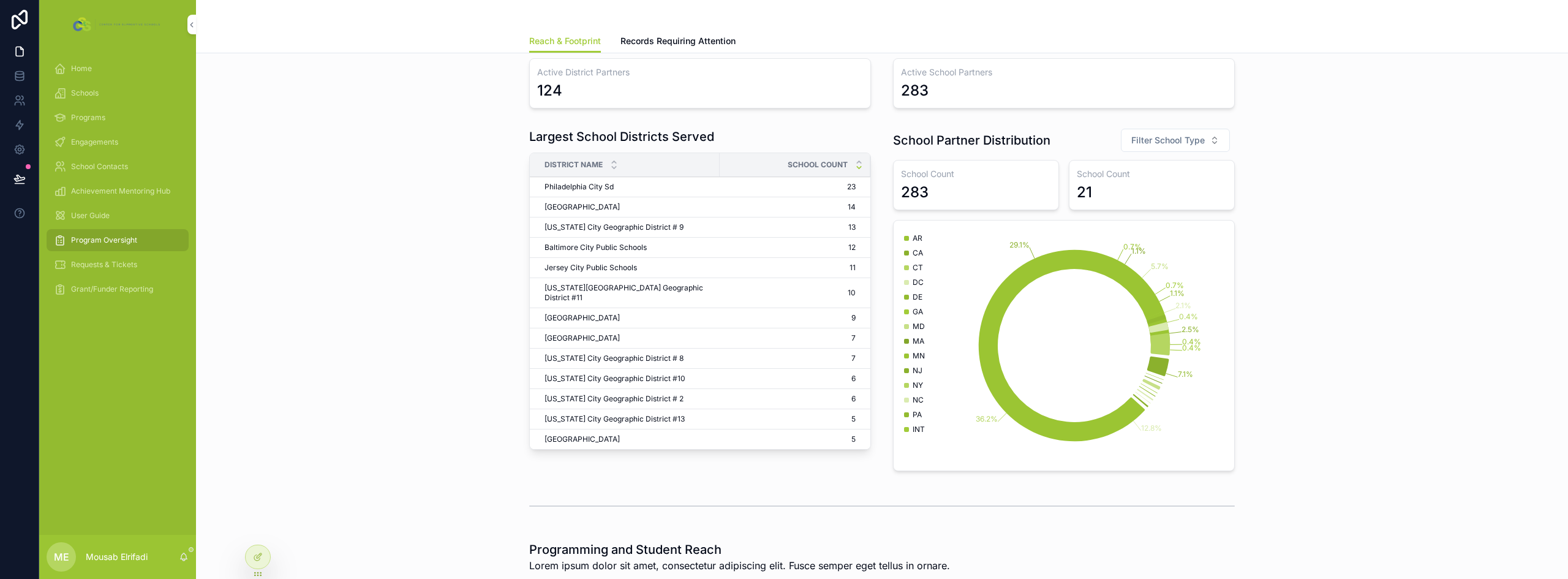
click at [1356, 190] on div "Largest School Districts Served District Name School Count Philadelphia City Sd…" at bounding box center [882, 299] width 1352 height 353
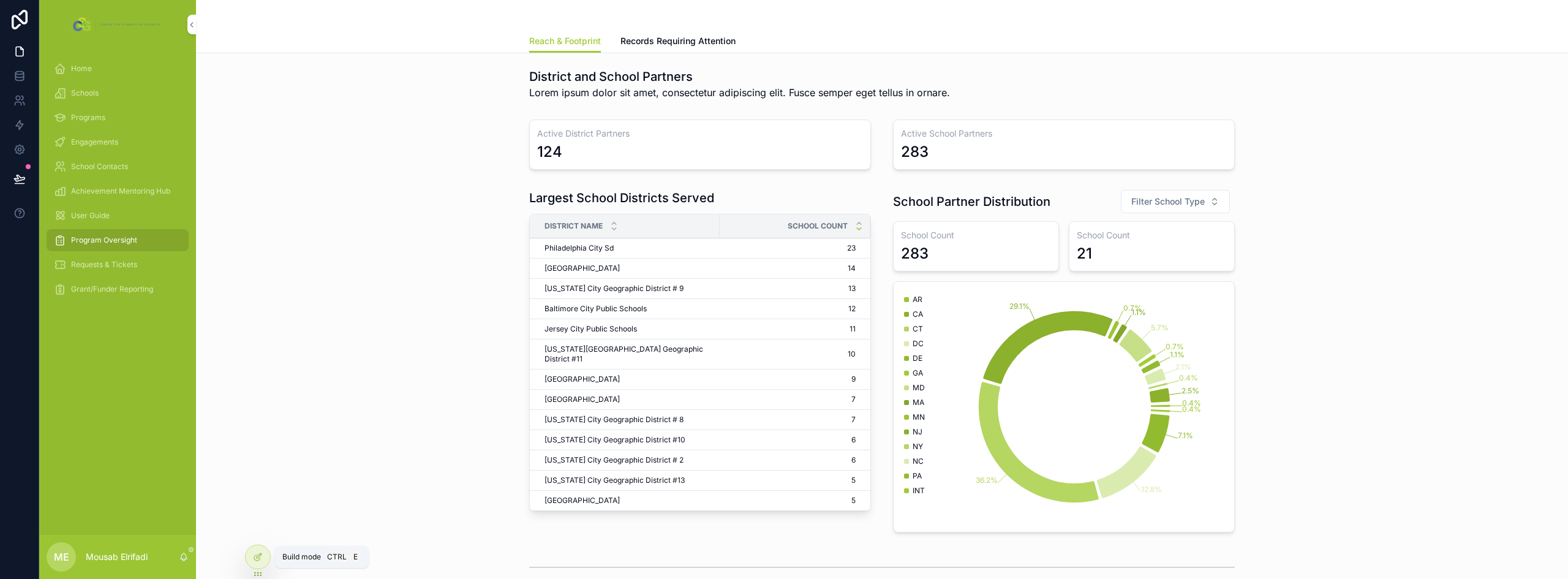
click at [254, 549] on div at bounding box center [258, 557] width 24 height 24
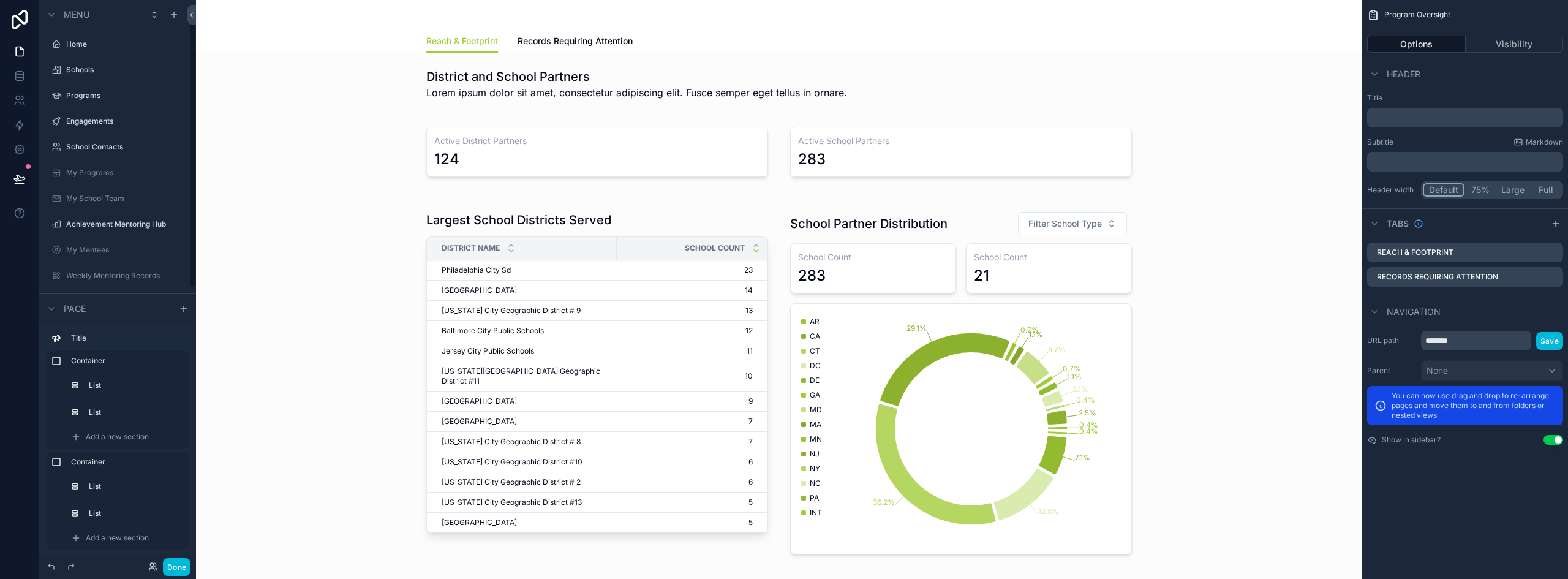
scroll to position [32, 0]
click at [1051, 265] on div "scrollable content" at bounding box center [779, 383] width 1147 height 368
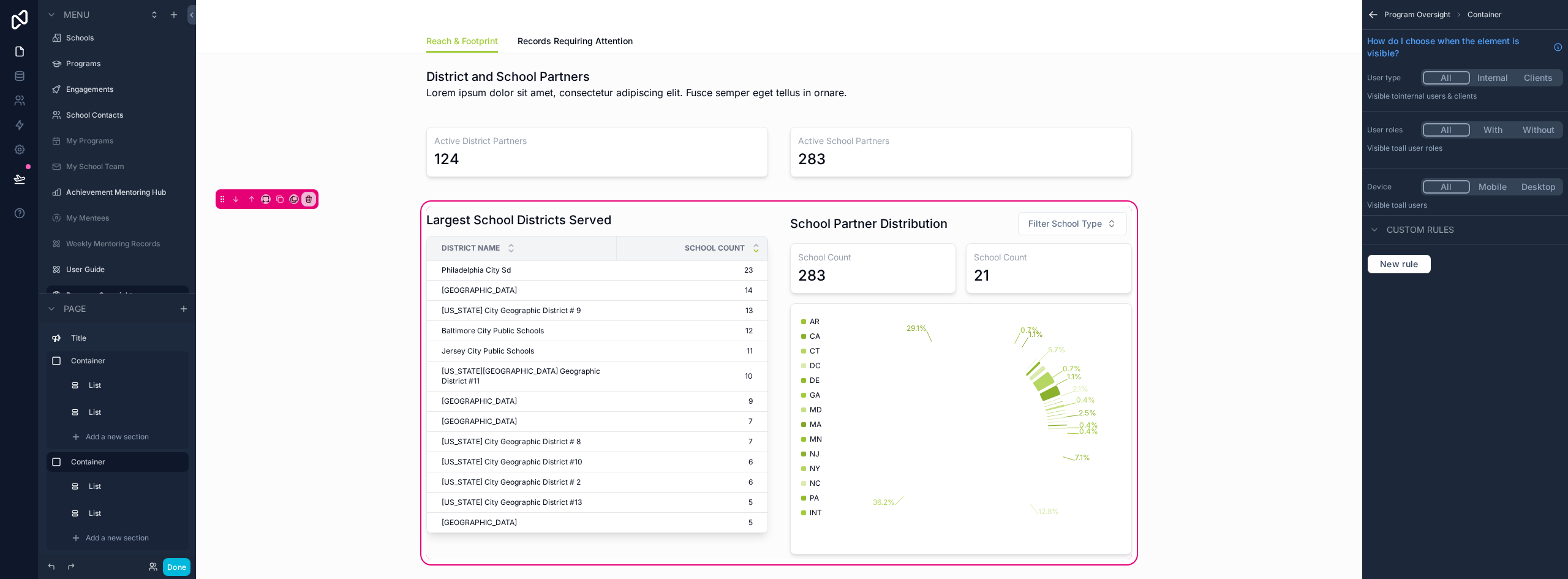
click at [991, 268] on div "scrollable content" at bounding box center [961, 383] width 356 height 353
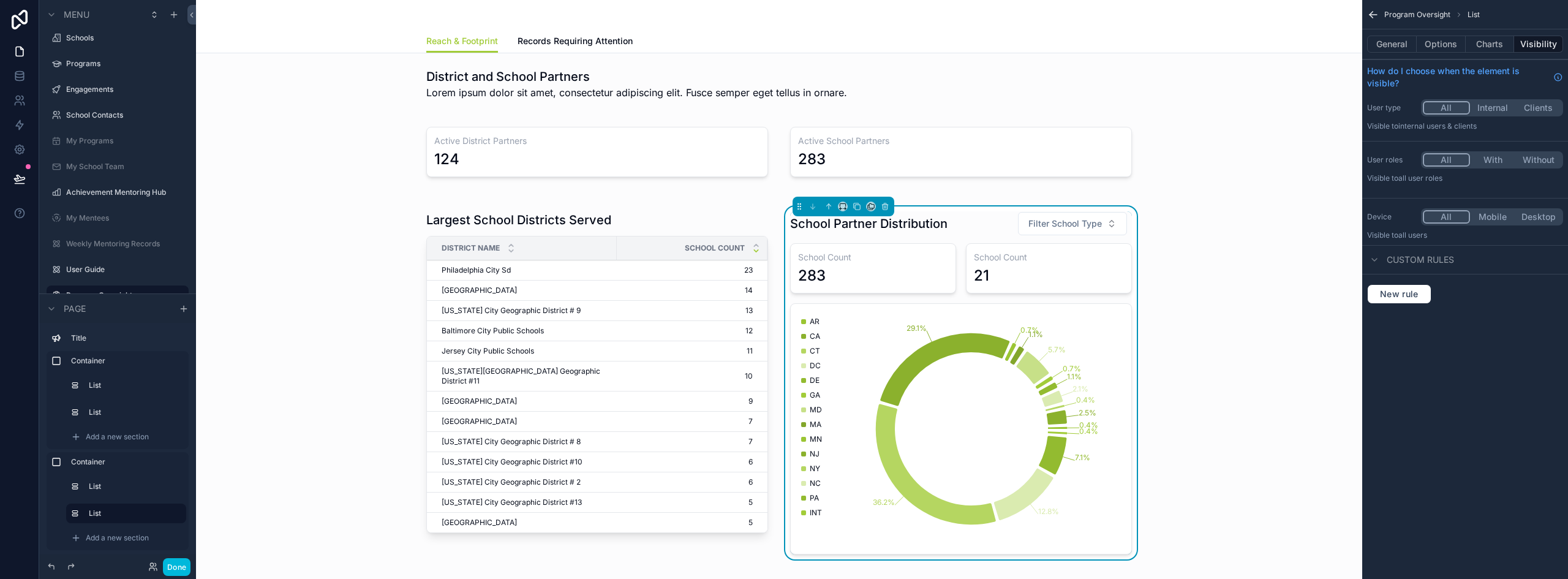
click at [949, 226] on div "School Partner Distribution Filter School Type" at bounding box center [960, 223] width 341 height 24
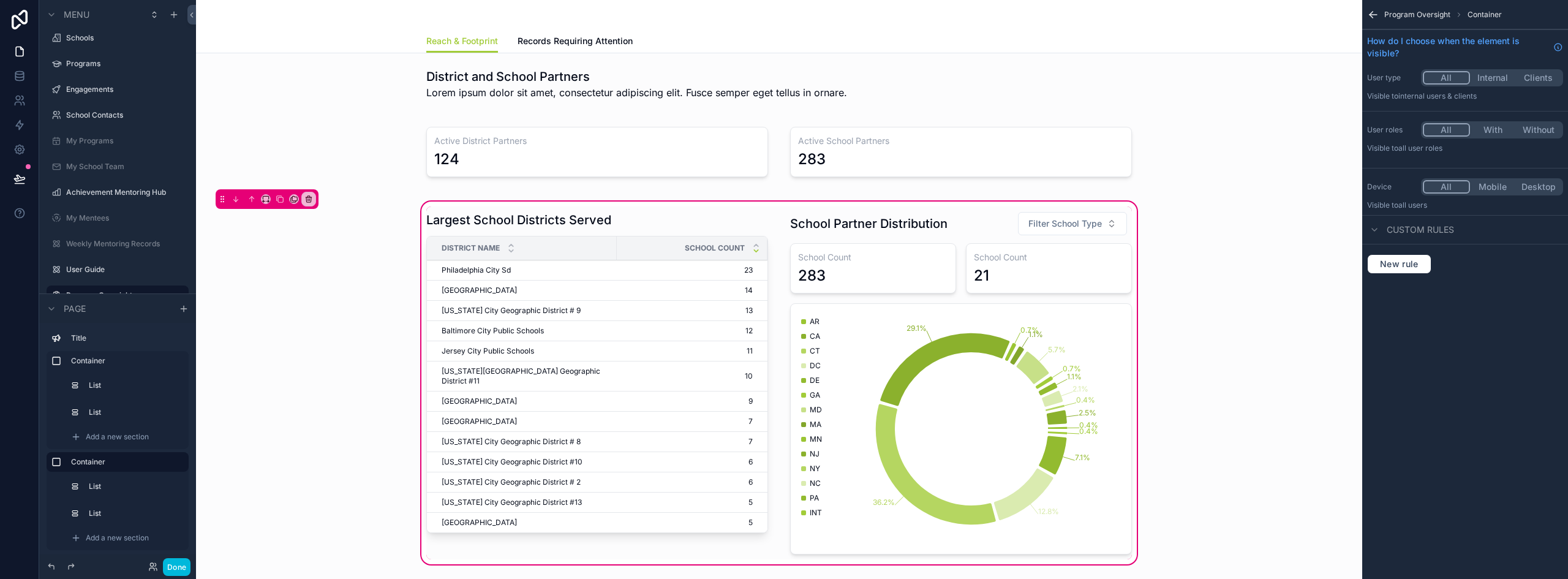
click at [949, 226] on div "scrollable content" at bounding box center [961, 383] width 356 height 353
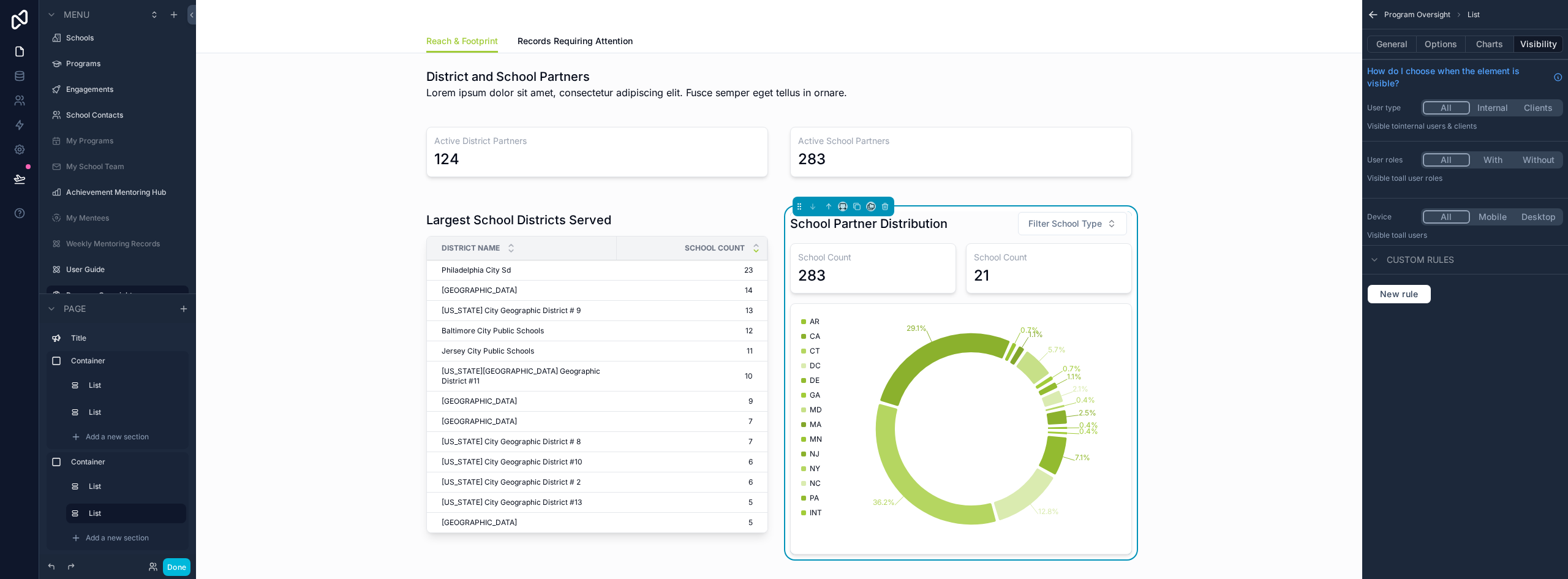
click at [1434, 46] on button "Options" at bounding box center [1440, 44] width 49 height 17
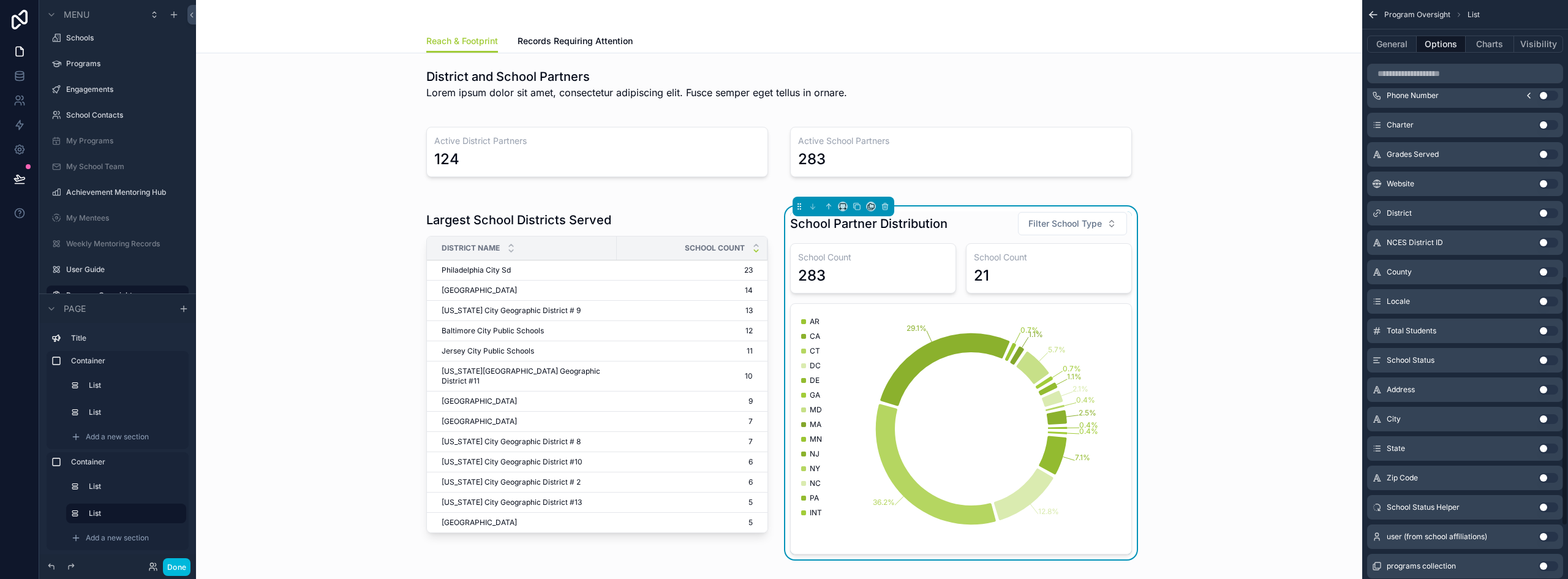
scroll to position [637, 0]
click at [1548, 123] on button "Use setting" at bounding box center [1547, 125] width 19 height 10
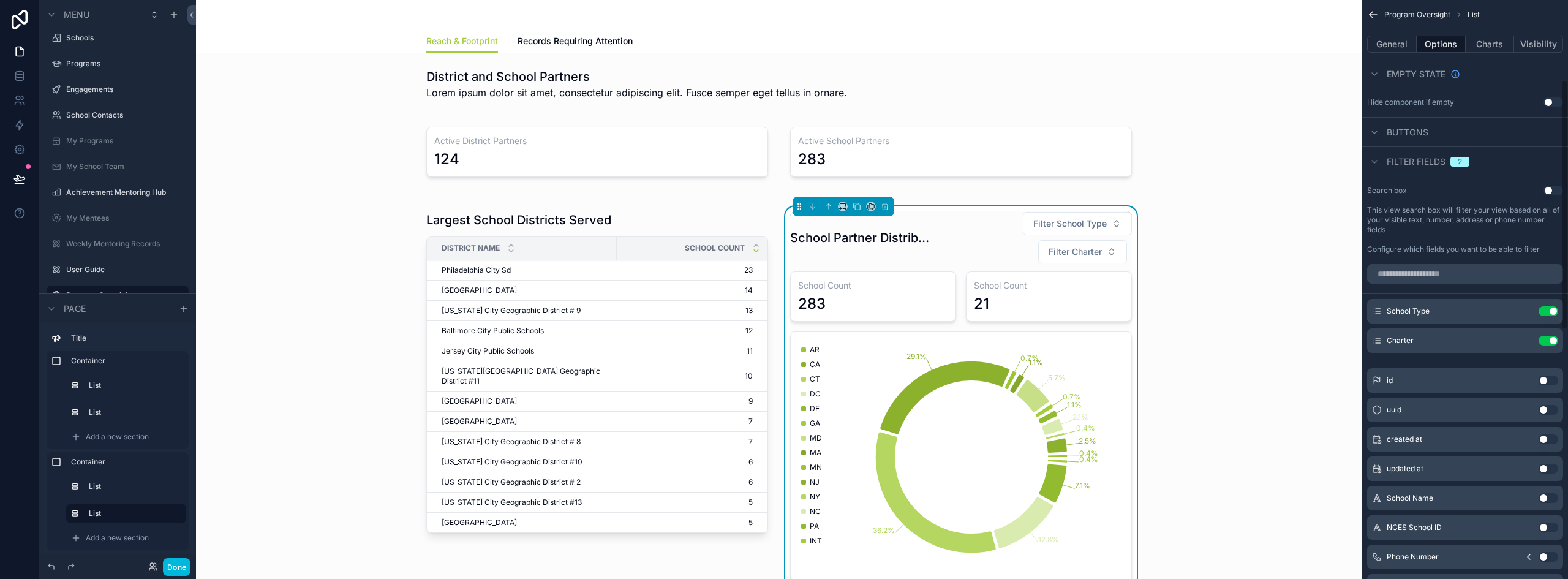
scroll to position [184, 0]
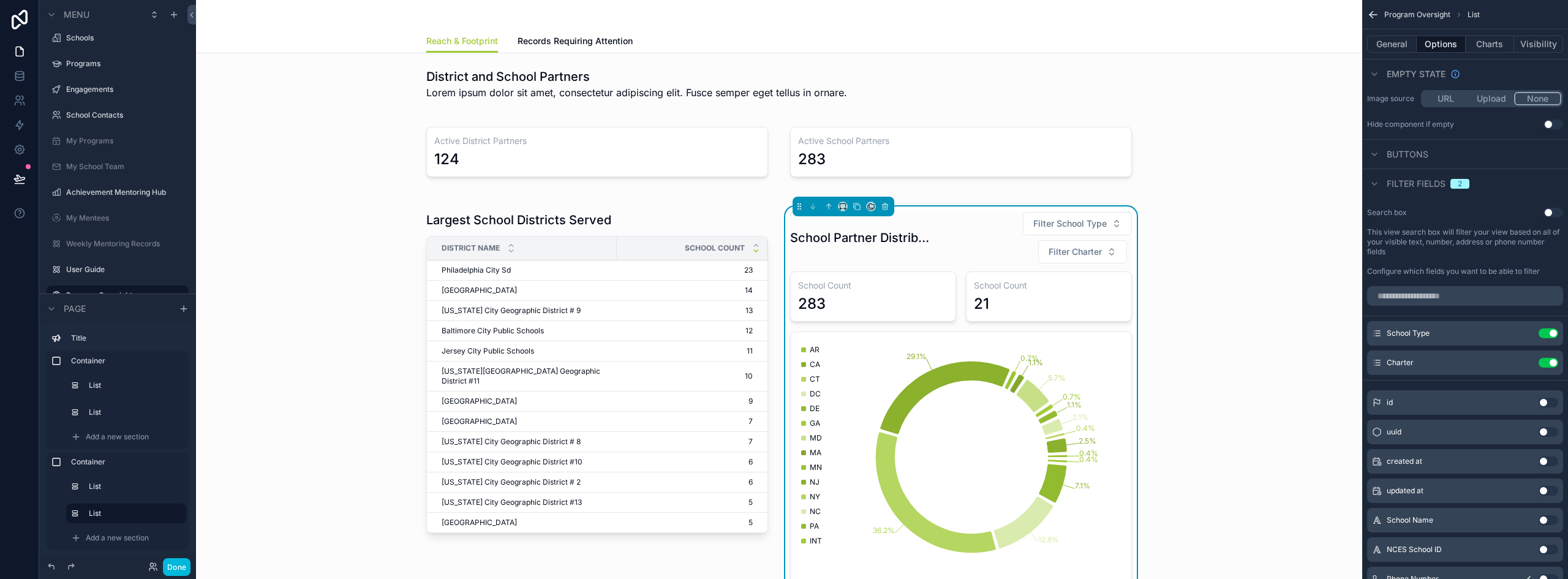
click at [1482, 46] on button "Charts" at bounding box center [1490, 44] width 49 height 17
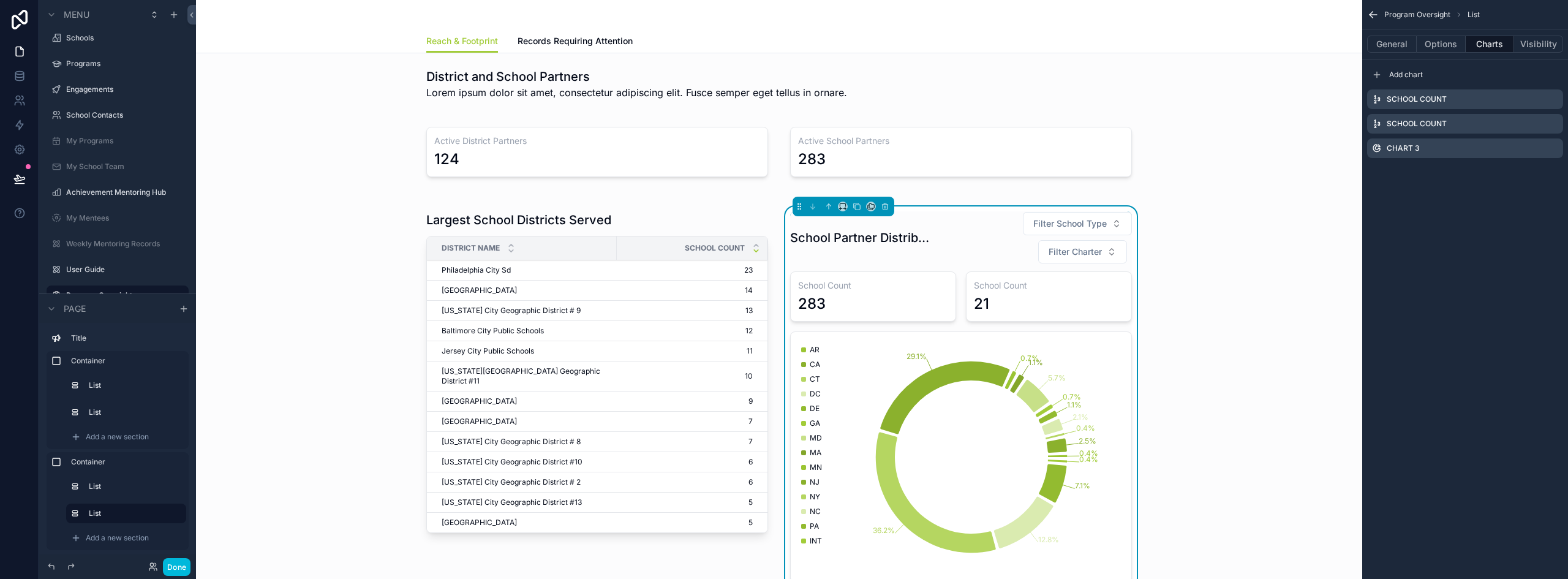
scroll to position [0, 0]
click at [0, 0] on icon "scrollable content" at bounding box center [0, 0] width 0 height 0
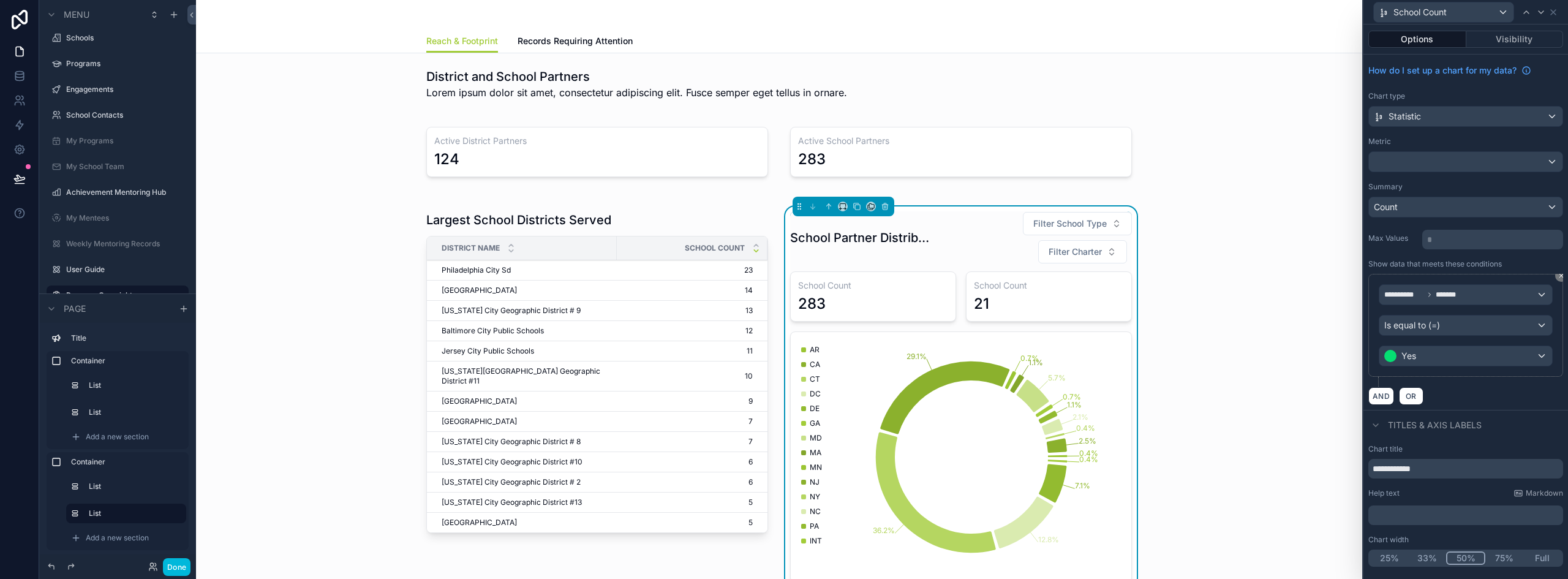
click at [1557, 276] on button at bounding box center [1561, 275] width 12 height 12
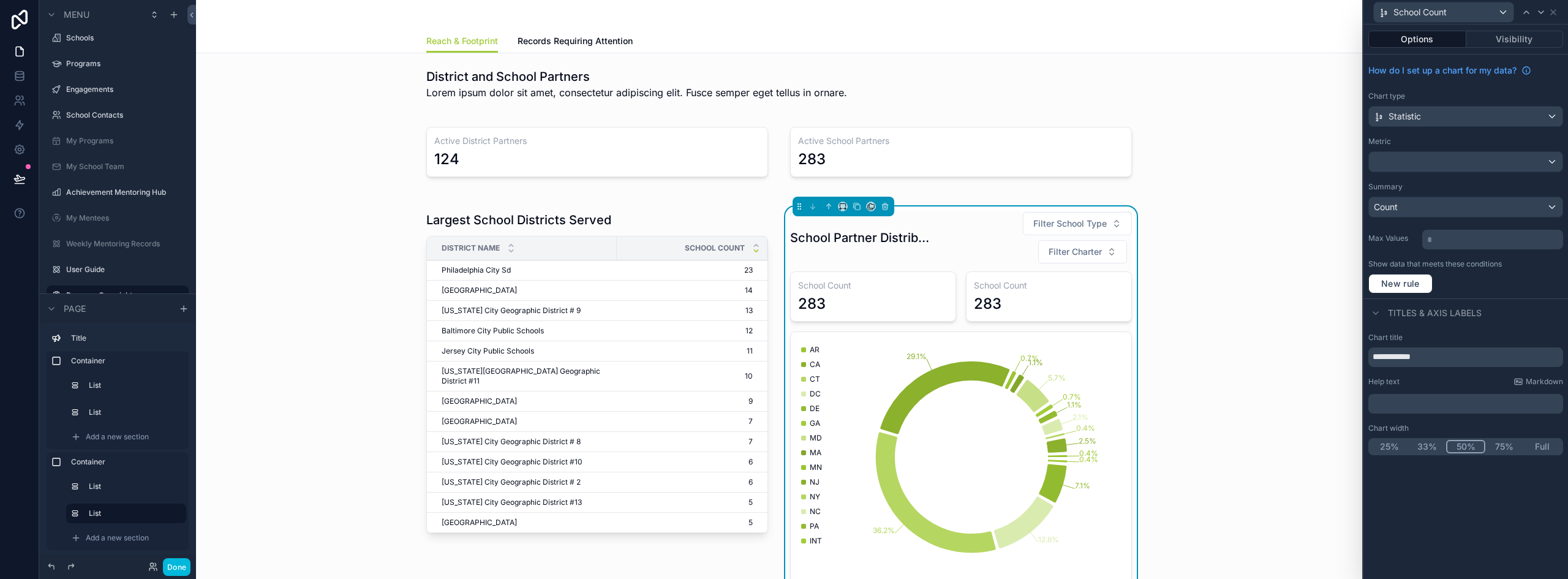
click at [1391, 354] on input "**********" at bounding box center [1465, 357] width 195 height 19
type input "**********"
click at [1393, 446] on button "25%" at bounding box center [1389, 446] width 39 height 14
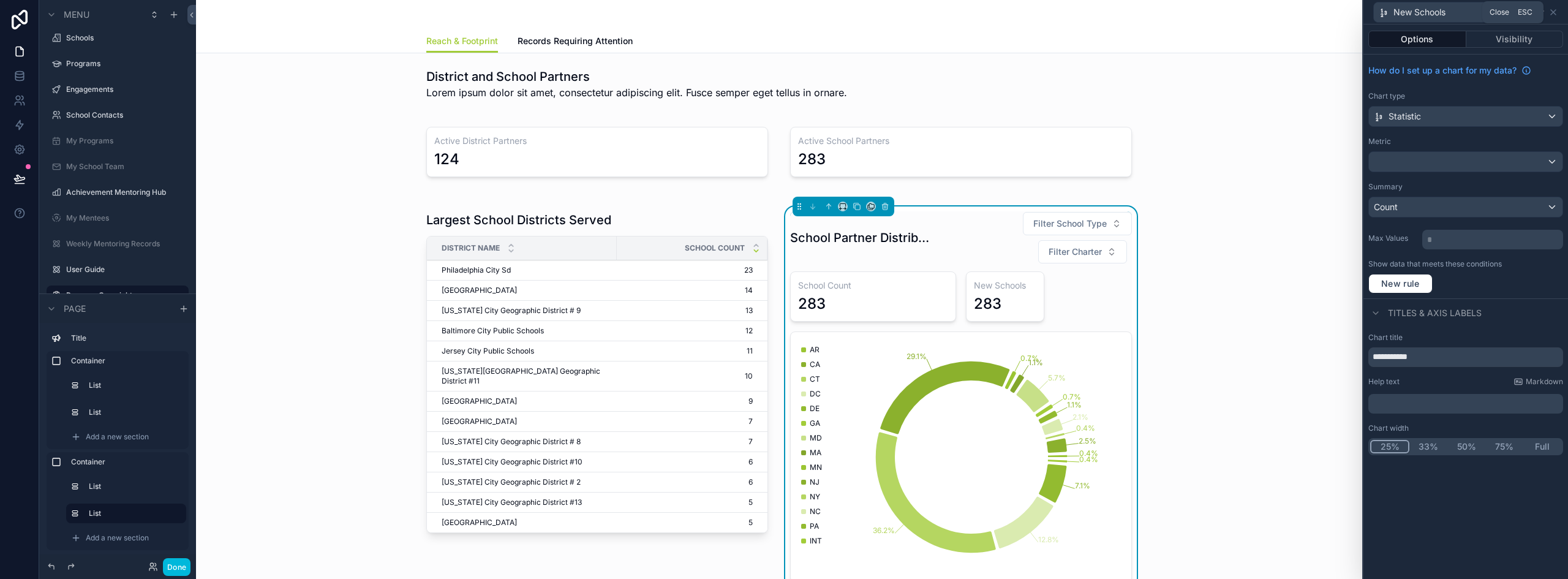
click at [1553, 8] on icon at bounding box center [1553, 12] width 10 height 10
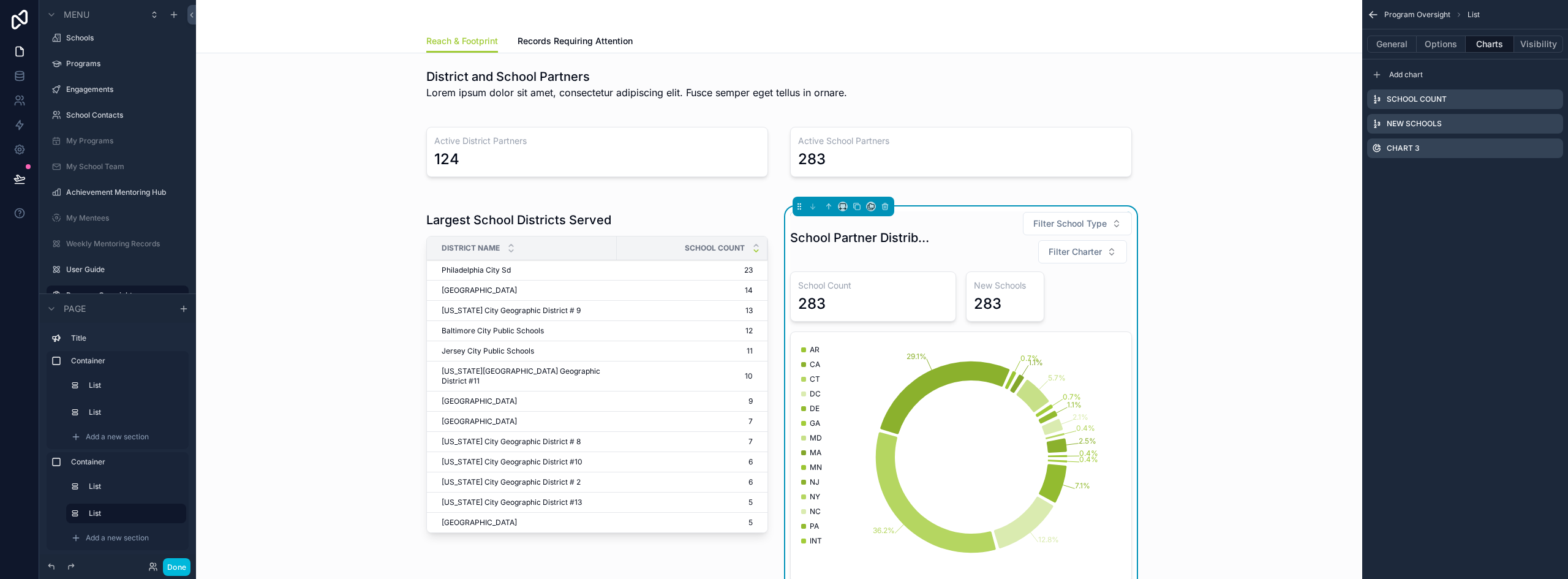
click at [1374, 74] on icon "scrollable content" at bounding box center [1377, 75] width 10 height 10
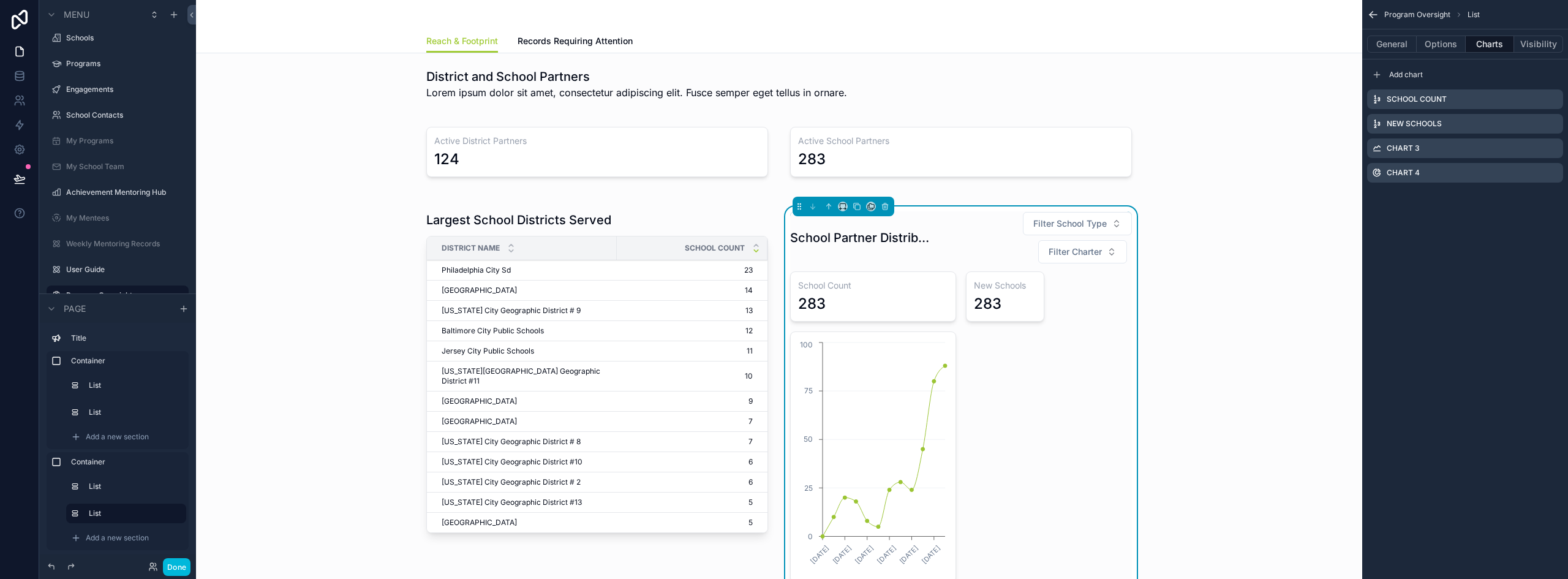
click at [0, 0] on icon "scrollable content" at bounding box center [0, 0] width 0 height 0
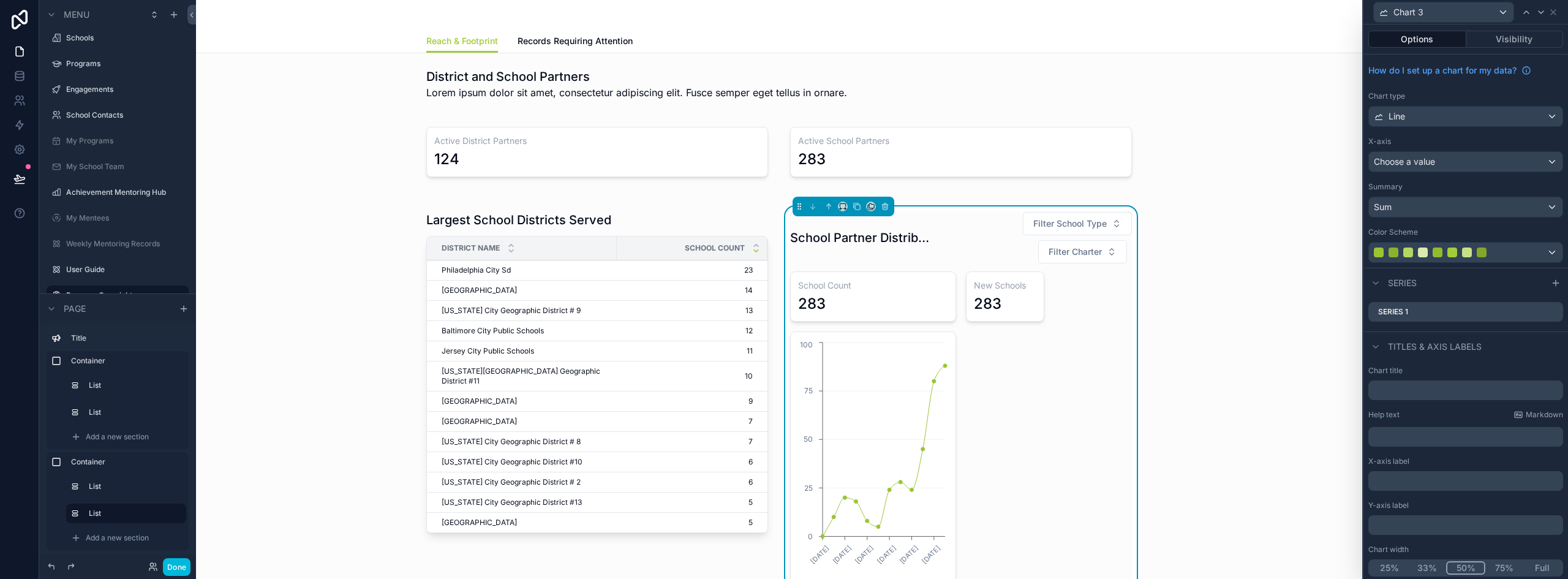
click at [1390, 565] on button "25%" at bounding box center [1388, 568] width 38 height 14
click at [1429, 118] on div "Line" at bounding box center [1465, 116] width 194 height 19
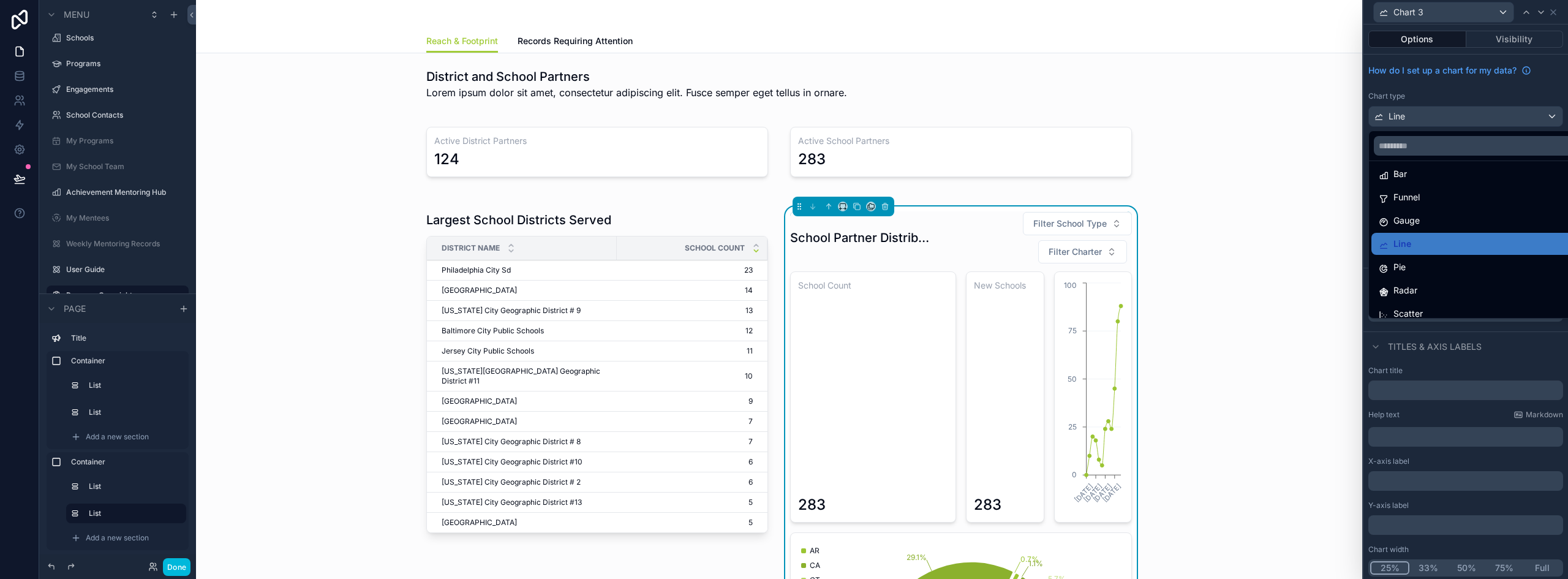
scroll to position [61, 0]
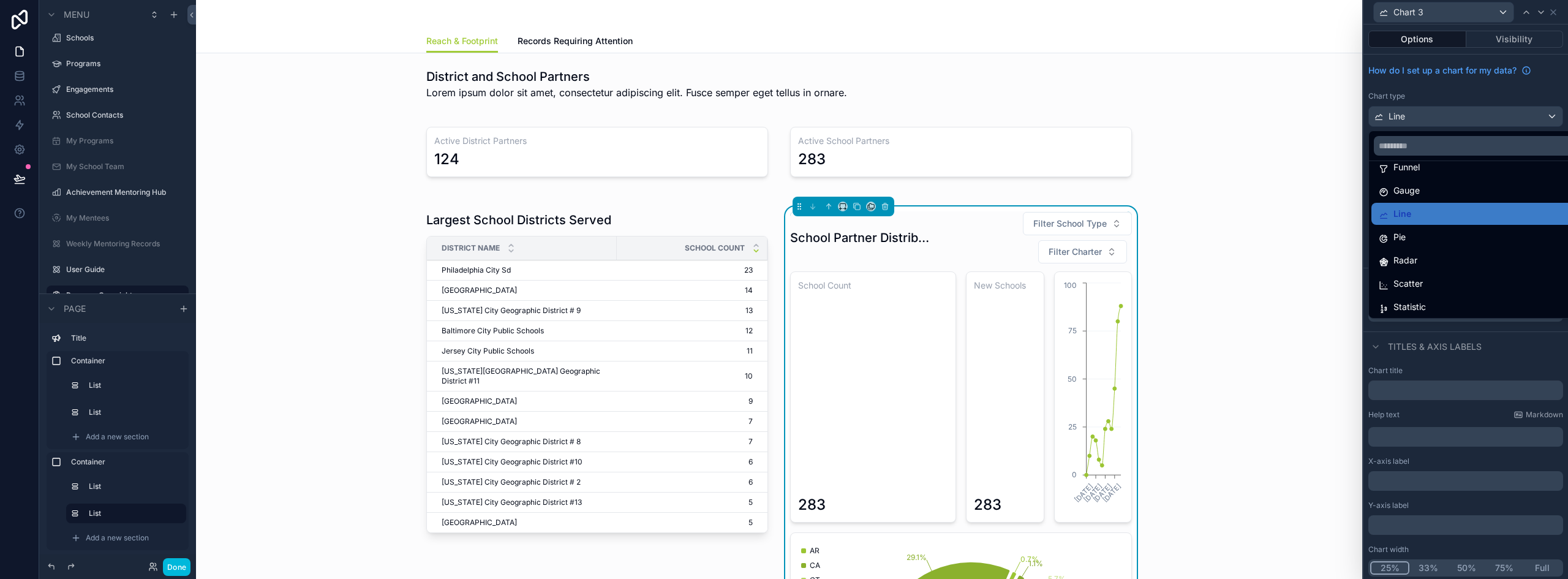
click at [1421, 305] on span "Statistic" at bounding box center [1410, 307] width 33 height 15
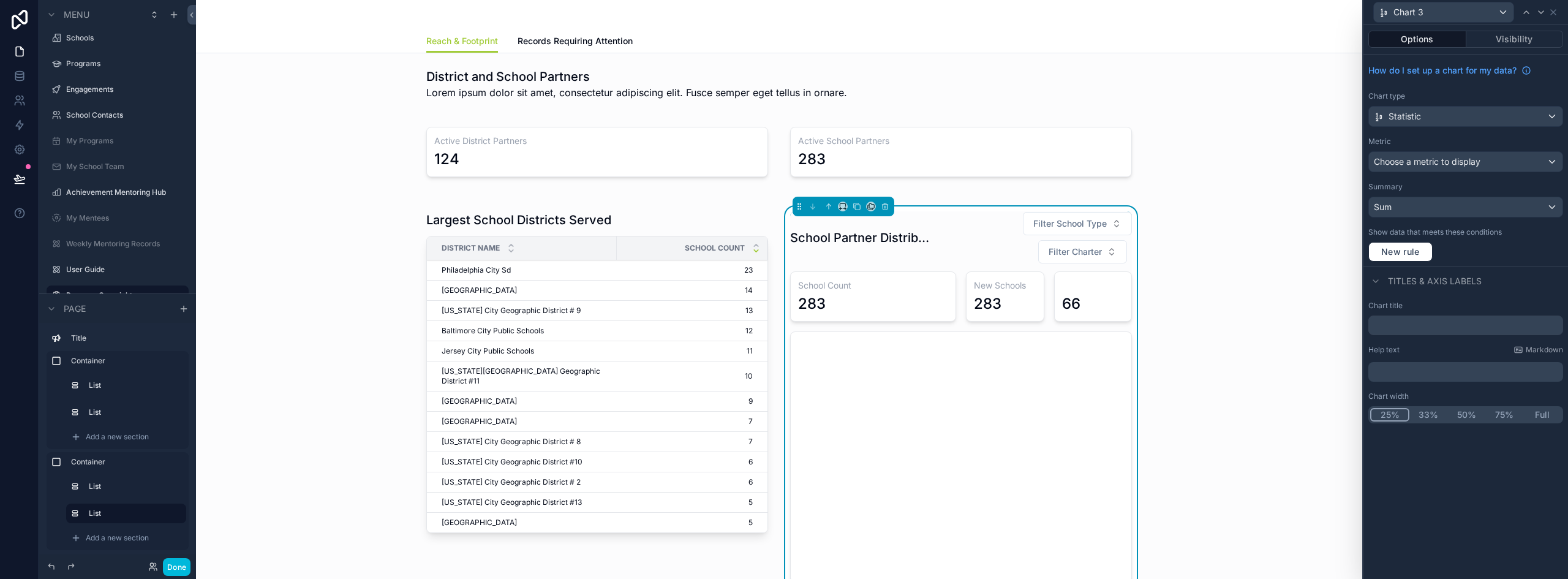
click at [1438, 160] on span "Choose a metric to display" at bounding box center [1427, 161] width 107 height 11
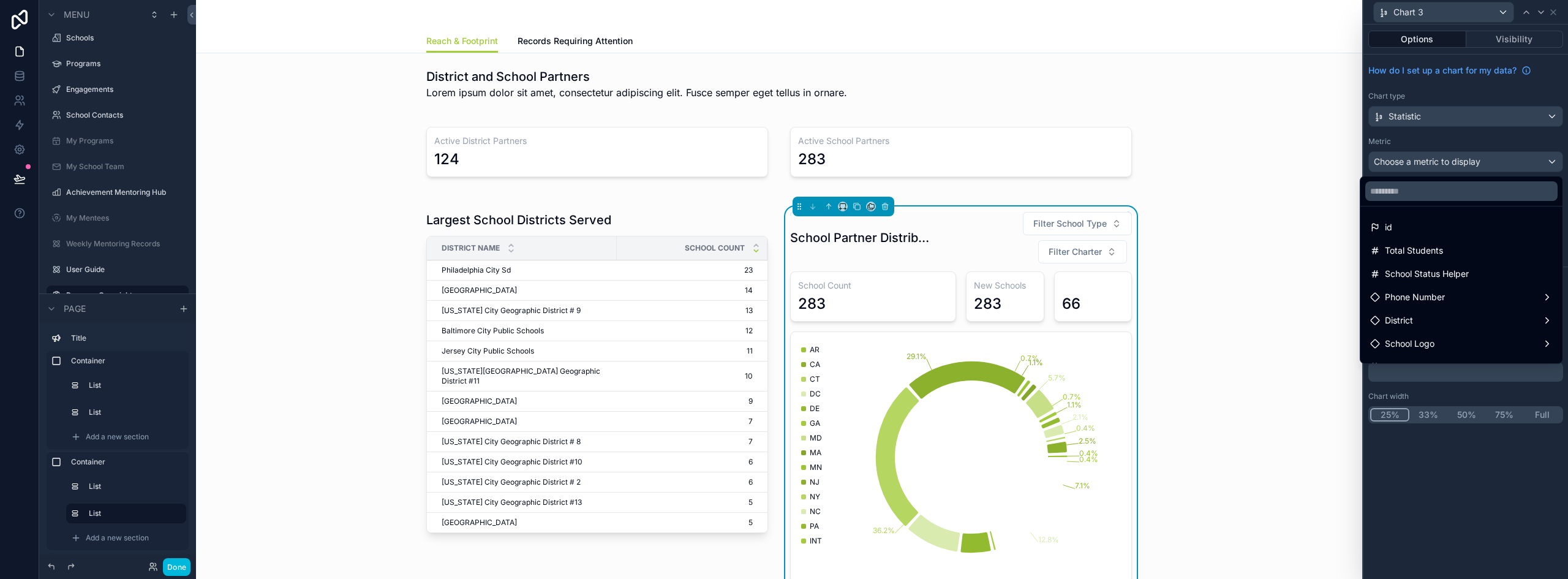
click at [1396, 224] on div "id" at bounding box center [1461, 227] width 182 height 15
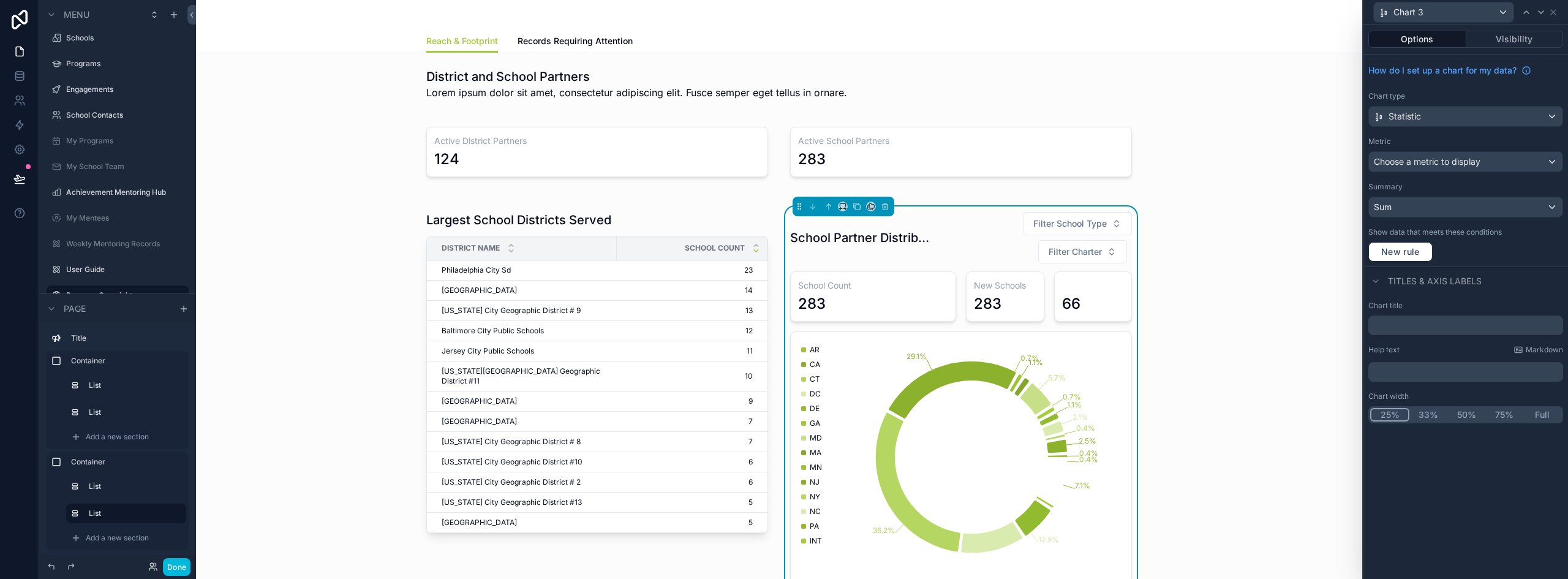
click at [1400, 206] on div "Sum" at bounding box center [1465, 207] width 194 height 19
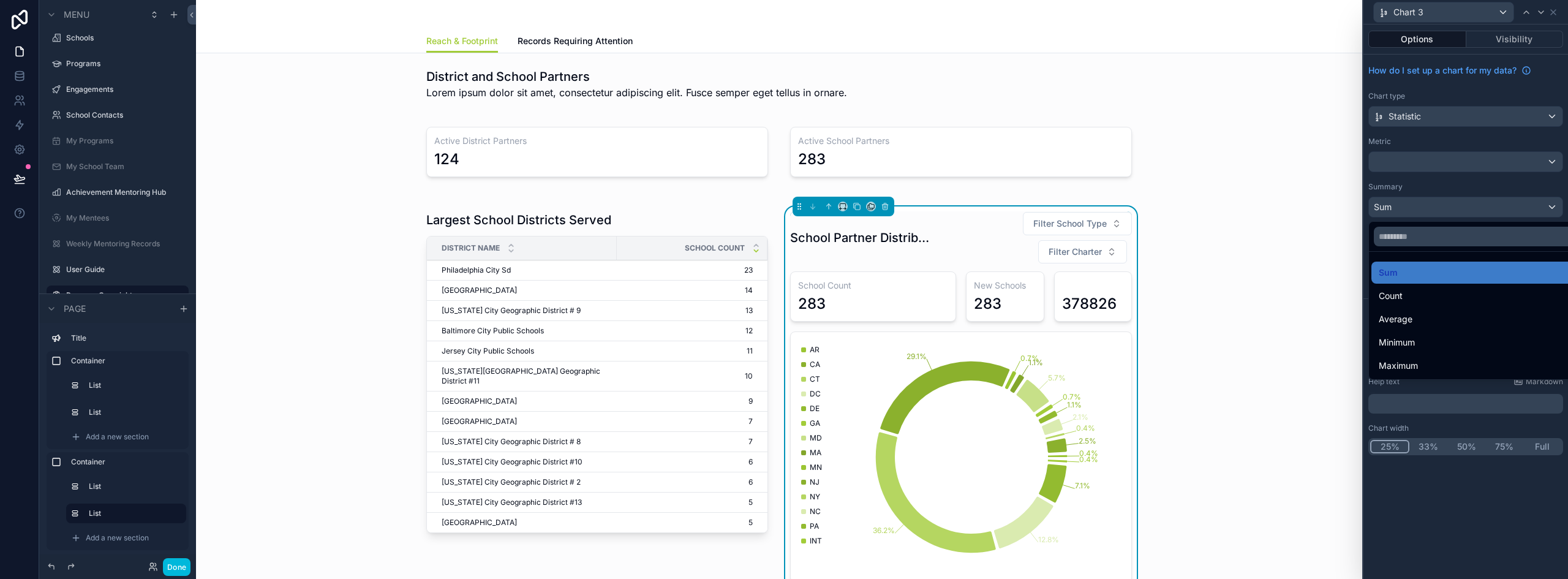
click at [1401, 294] on span "Count" at bounding box center [1391, 296] width 24 height 15
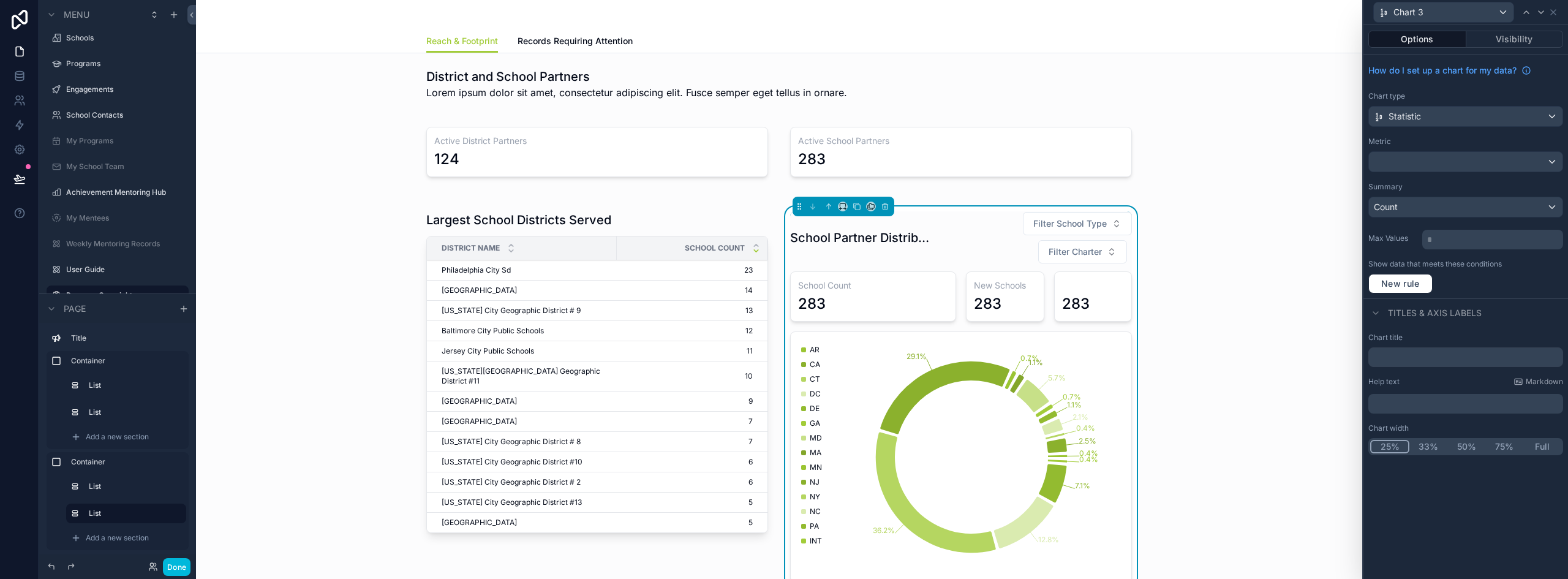
click at [1428, 357] on input "text" at bounding box center [1465, 357] width 195 height 19
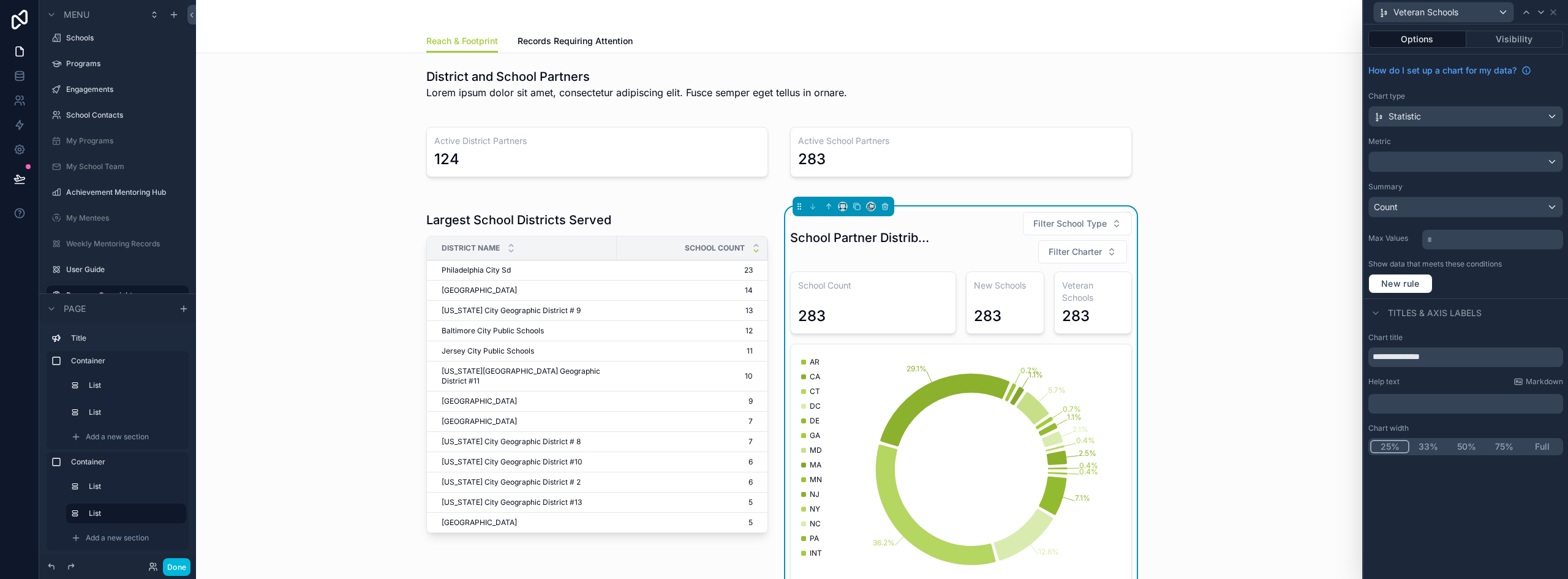
click at [1421, 357] on input "**********" at bounding box center [1465, 357] width 195 height 19
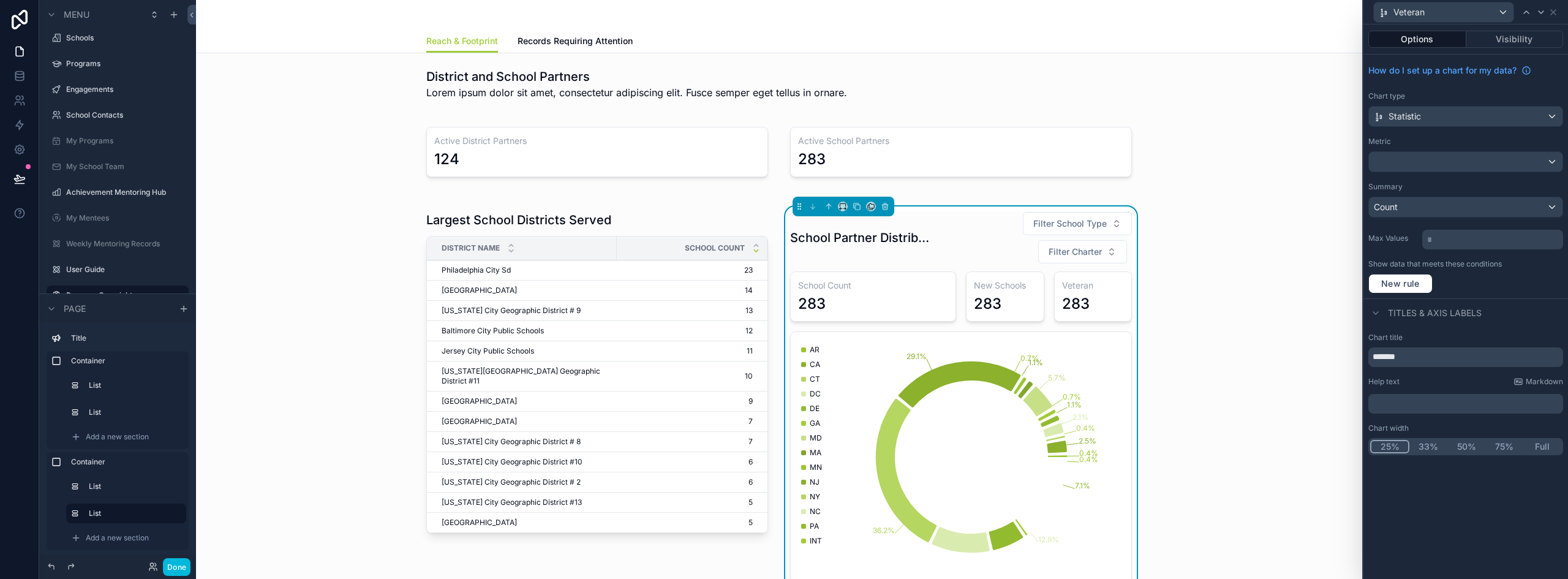
type input "*******"
click at [1465, 15] on div "Veteran" at bounding box center [1443, 11] width 140 height 19
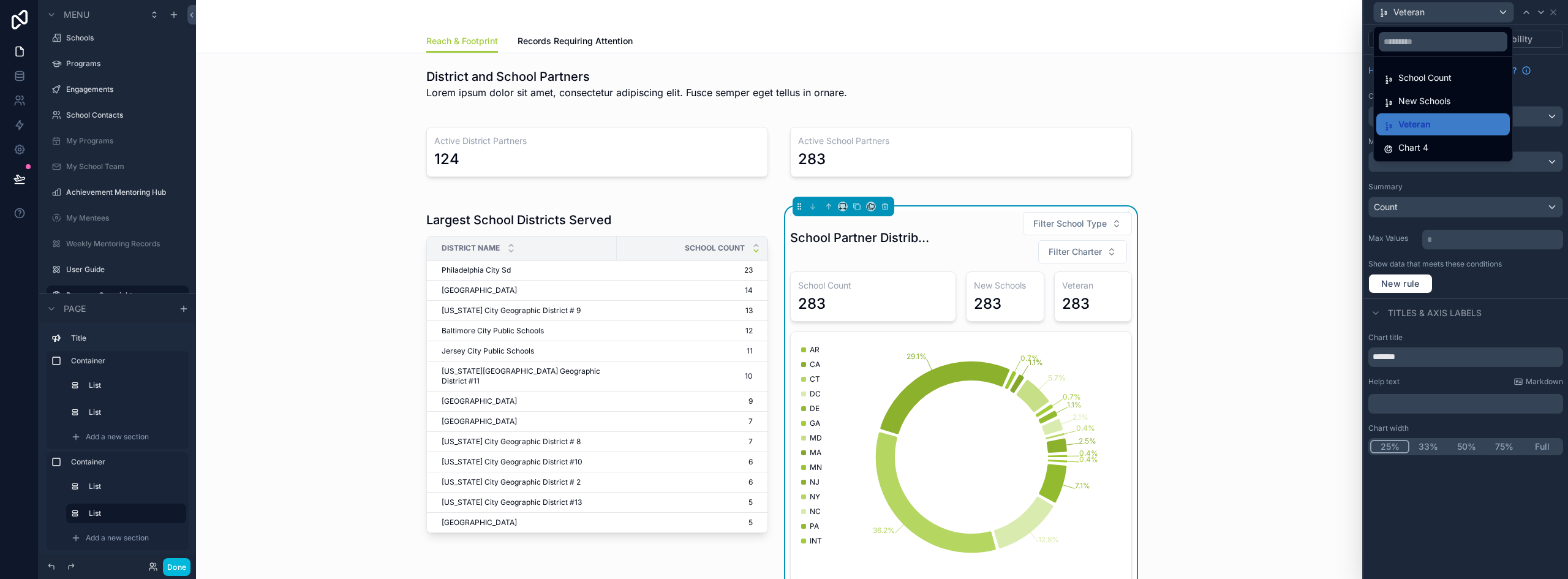
click at [1408, 93] on span "New Schools" at bounding box center [1424, 101] width 52 height 15
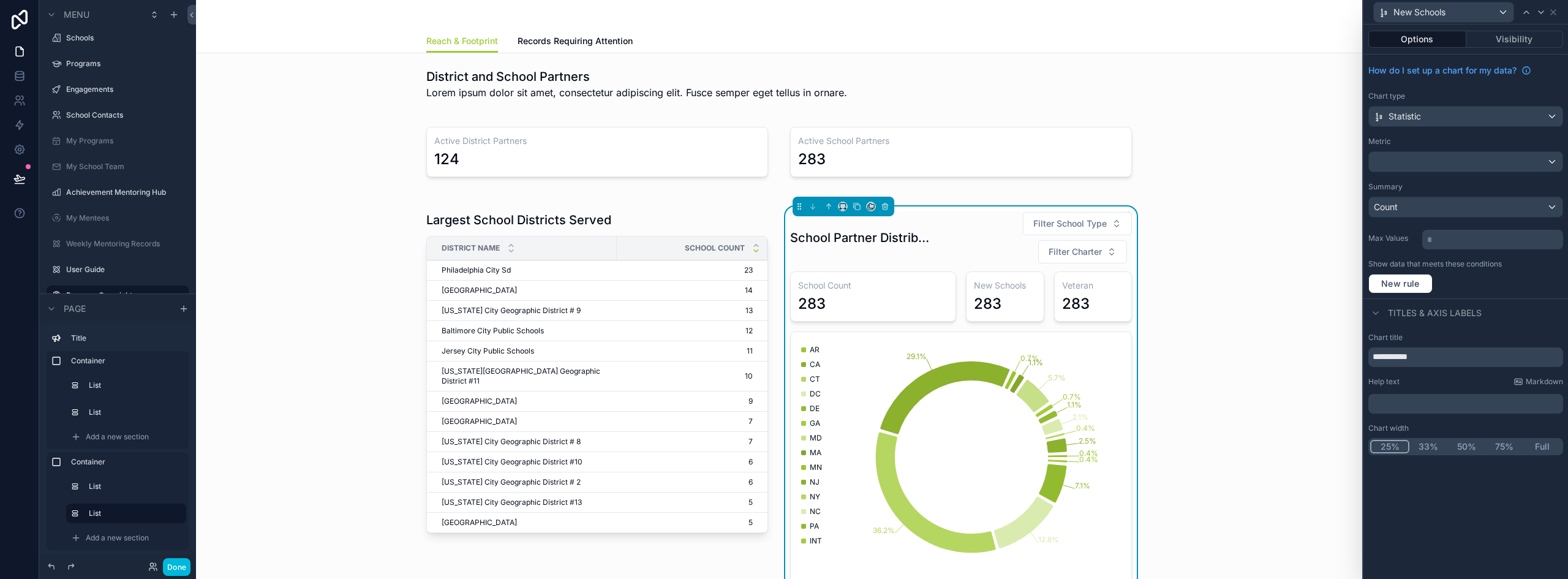
click at [1410, 359] on input "**********" at bounding box center [1465, 357] width 195 height 19
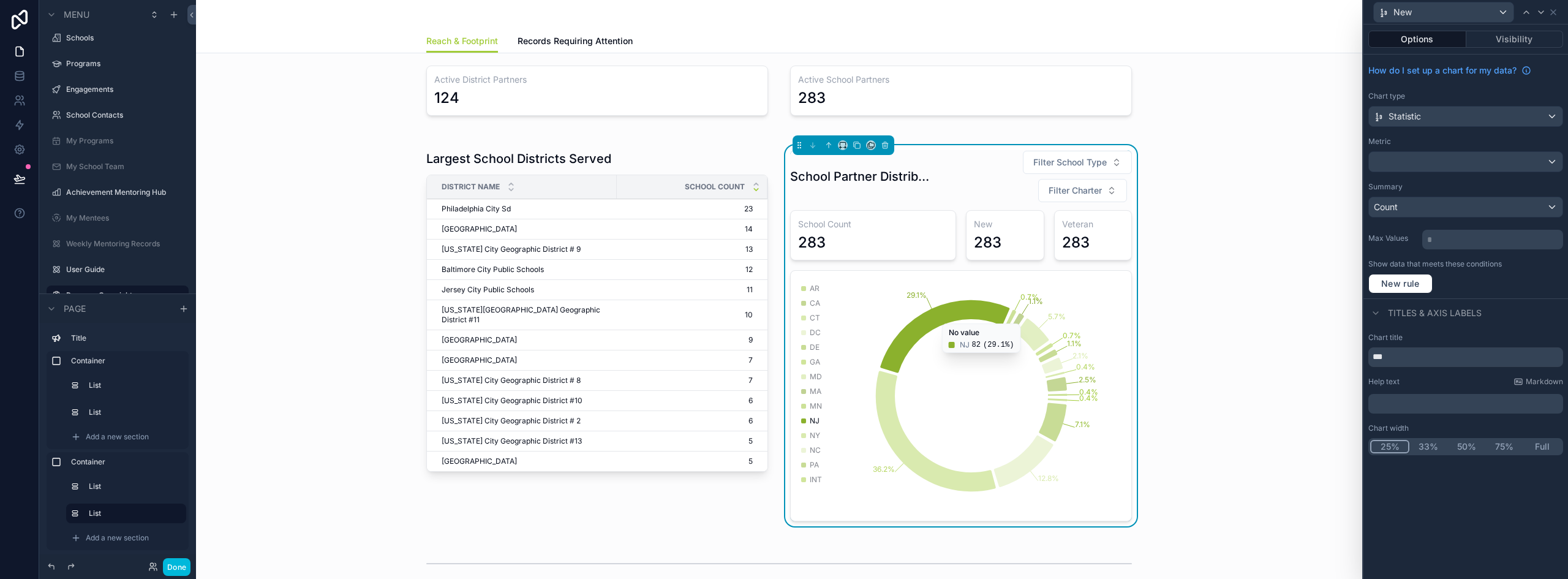
scroll to position [0, 0]
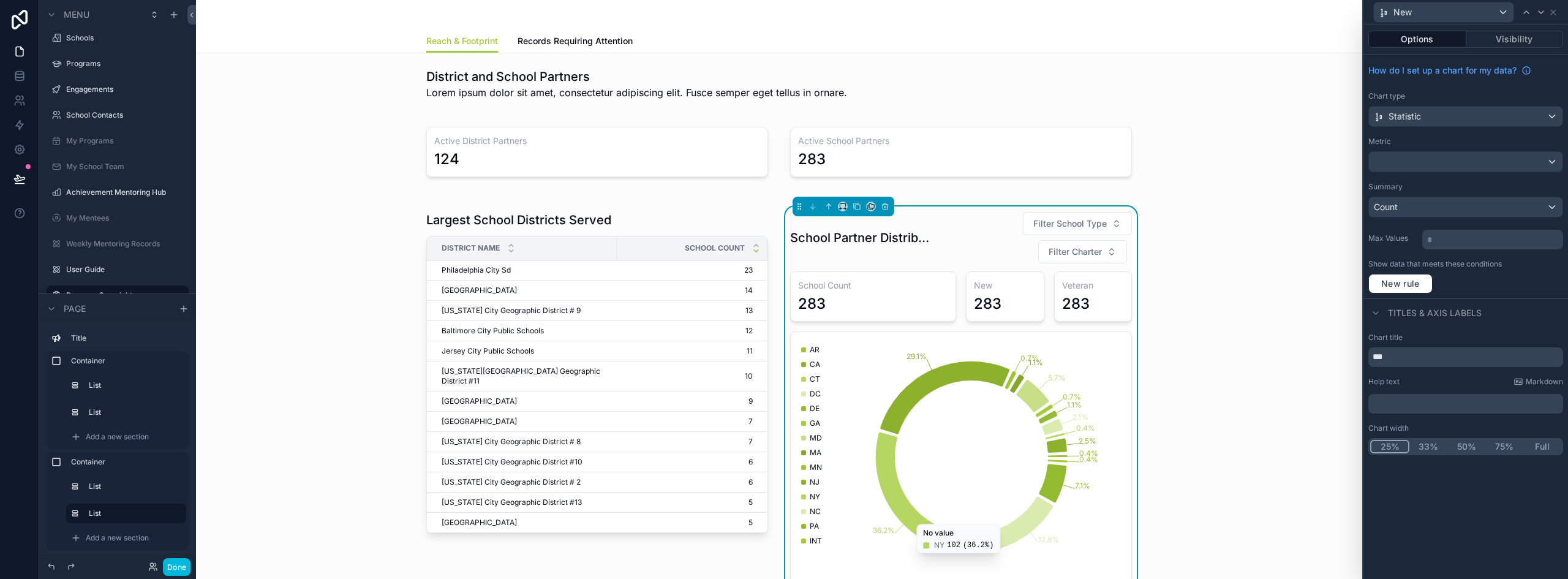
type input "***"
click at [179, 567] on button "Done" at bounding box center [177, 567] width 28 height 18
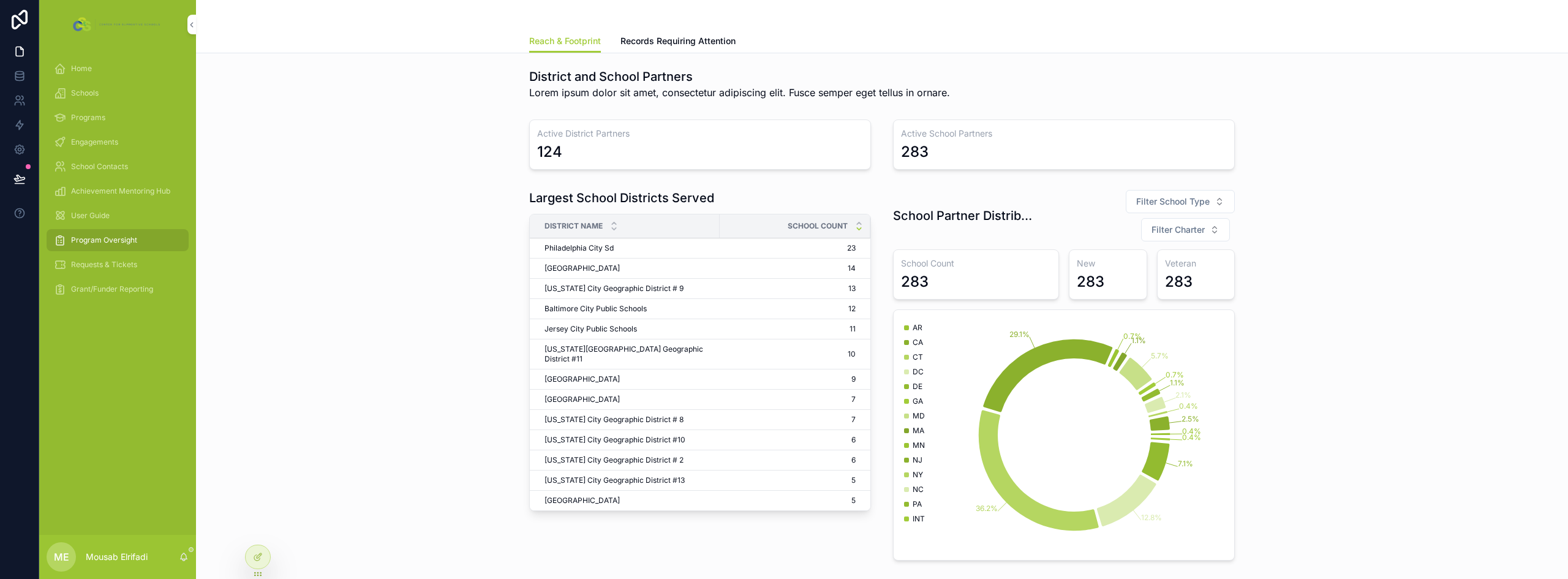
click at [1378, 364] on div "Largest School Districts Served District Name School Count Philadelphia City Sd…" at bounding box center [882, 375] width 1352 height 381
click at [965, 218] on h1 "School Partner Distribution" at bounding box center [964, 215] width 143 height 17
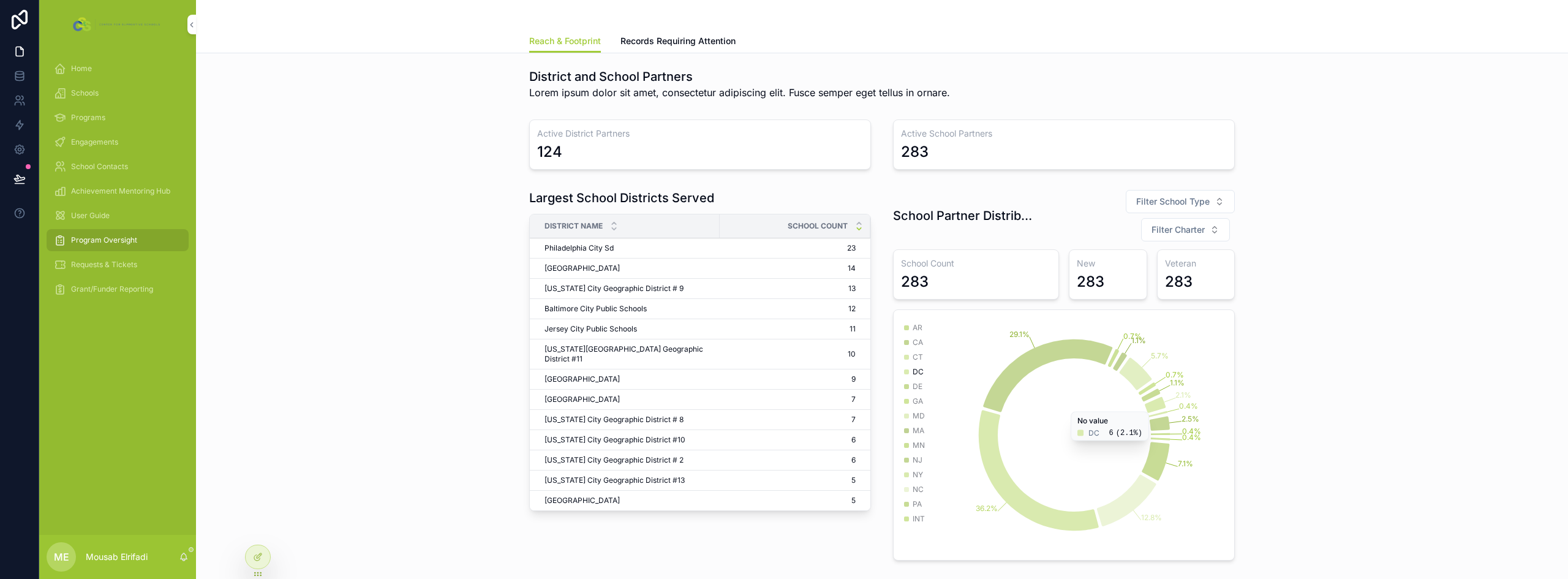
click at [1191, 234] on span "Filter Charter" at bounding box center [1177, 230] width 53 height 12
click at [1126, 283] on div "Yes" at bounding box center [1180, 279] width 170 height 19
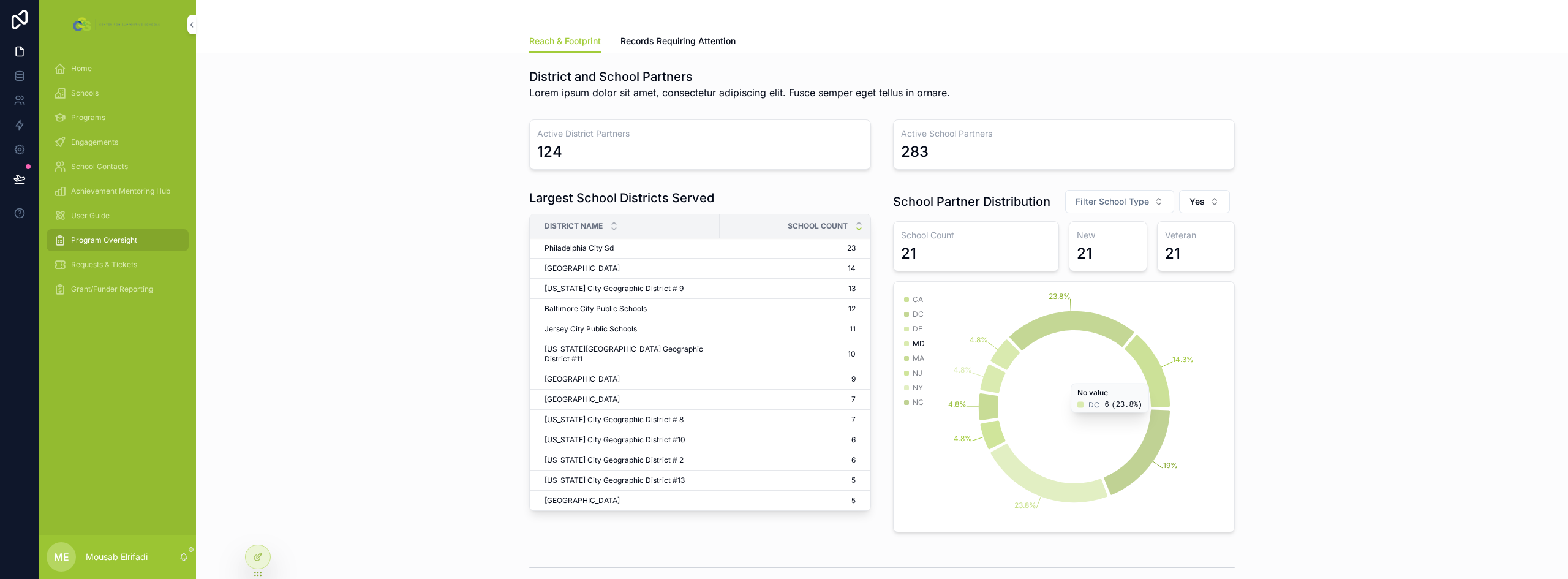
click at [1190, 203] on span "Yes" at bounding box center [1197, 201] width 15 height 12
click at [1125, 290] on div "No" at bounding box center [1200, 290] width 170 height 19
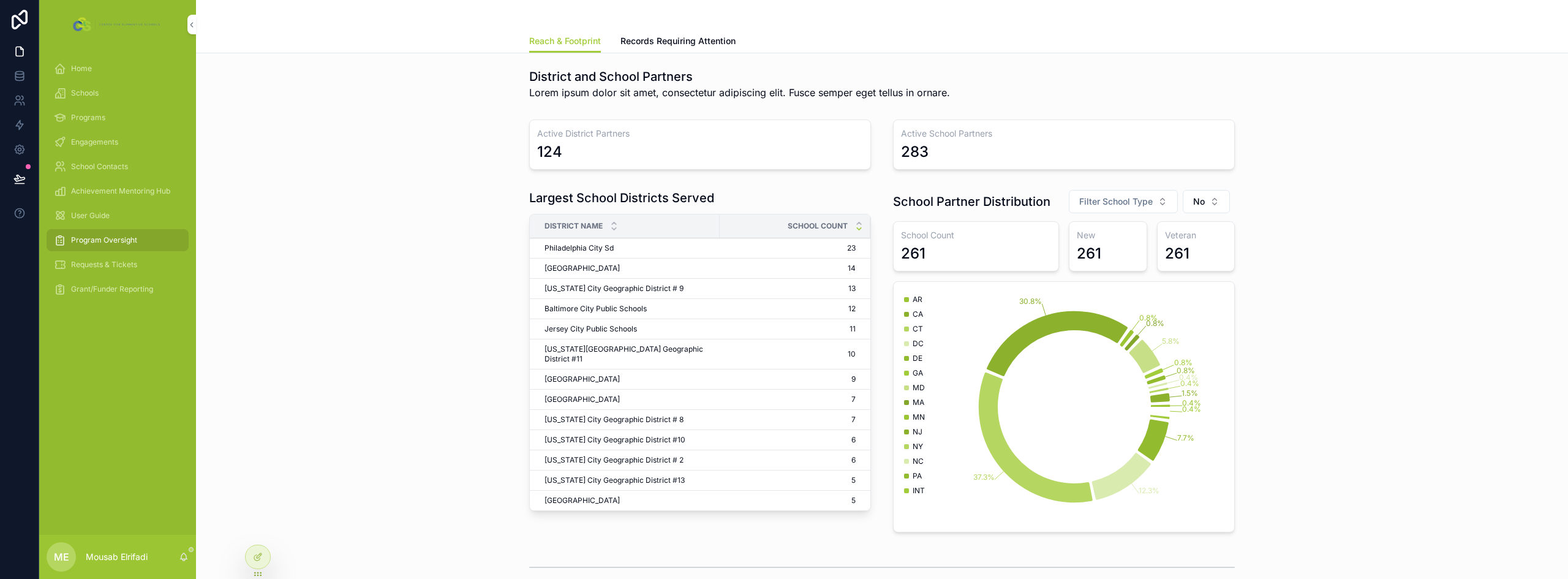
click at [1135, 205] on span "Filter School Type" at bounding box center [1115, 201] width 73 height 12
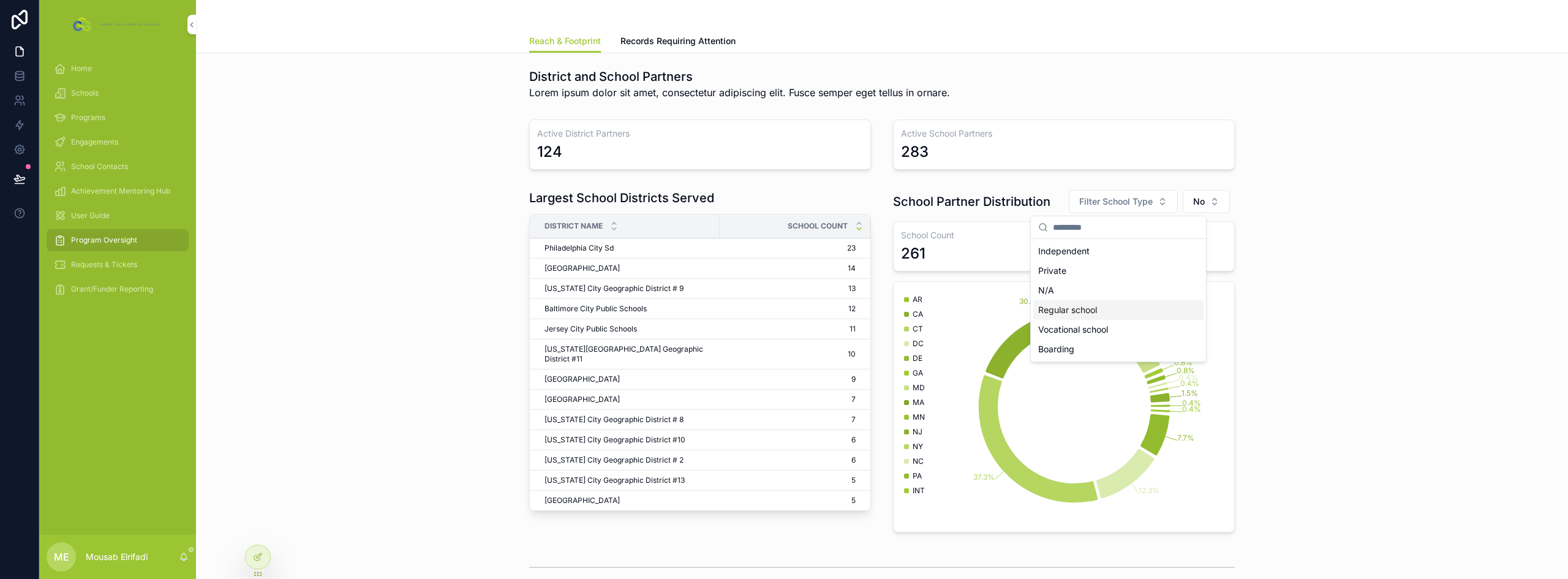
click at [1063, 314] on div "Regular school" at bounding box center [1118, 309] width 170 height 19
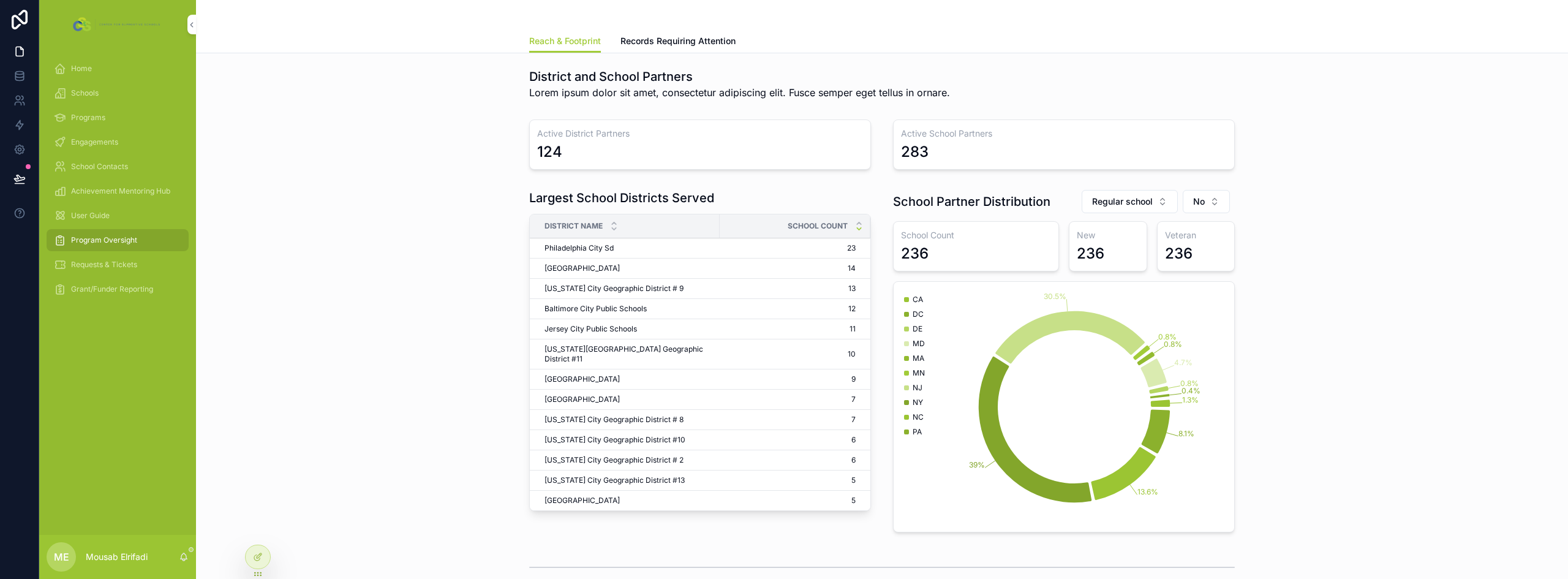
click at [942, 245] on div "236" at bounding box center [976, 253] width 150 height 19
click at [1109, 202] on span "Regular school" at bounding box center [1122, 201] width 61 height 12
click at [1343, 245] on div "Largest School Districts Served District Name School Count Philadelphia City Sd…" at bounding box center [882, 361] width 1352 height 353
click at [1193, 200] on span "No" at bounding box center [1199, 201] width 11 height 12
click at [1143, 255] on div "None" at bounding box center [1201, 251] width 170 height 19
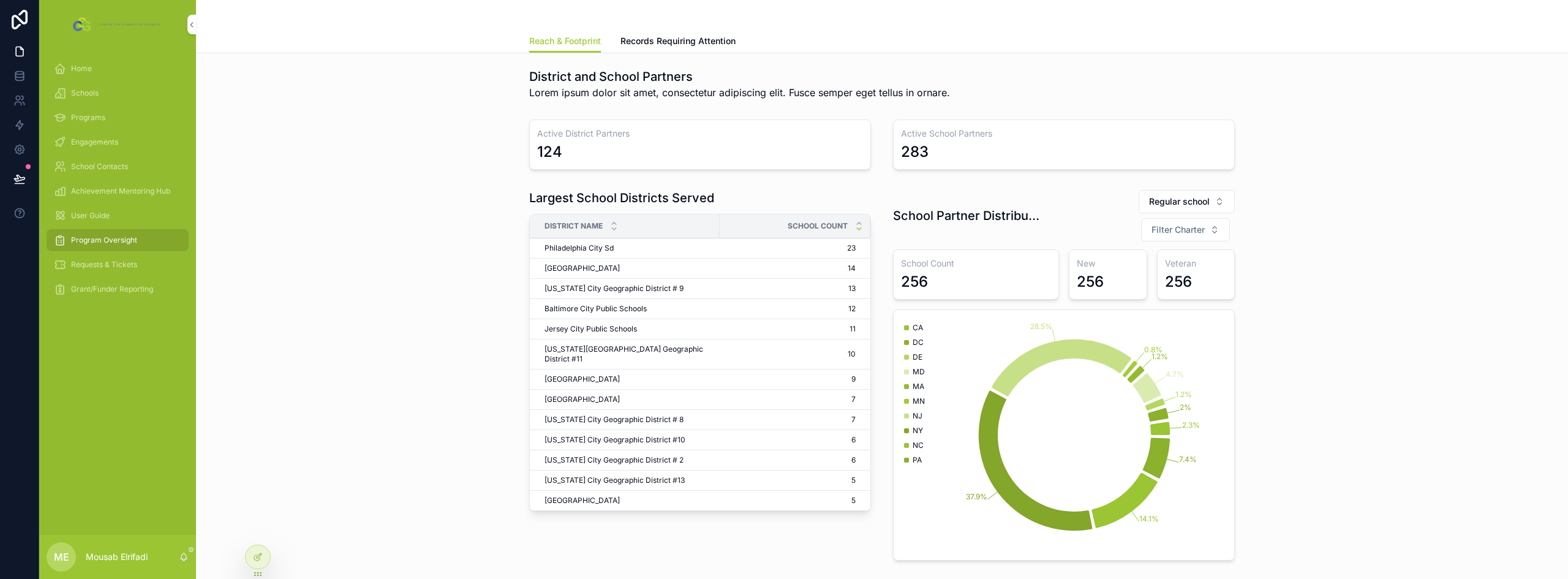
click at [266, 553] on div at bounding box center [258, 557] width 24 height 24
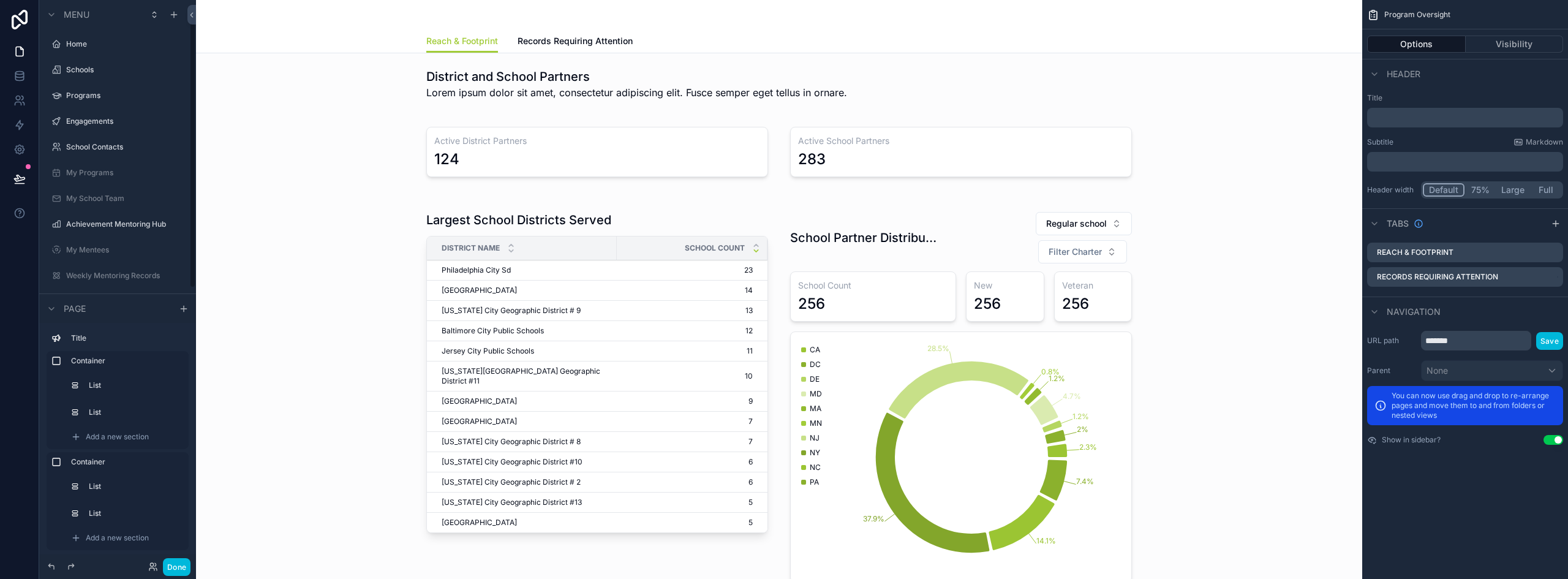
scroll to position [32, 0]
click at [1003, 222] on div "scrollable content" at bounding box center [779, 396] width 1147 height 396
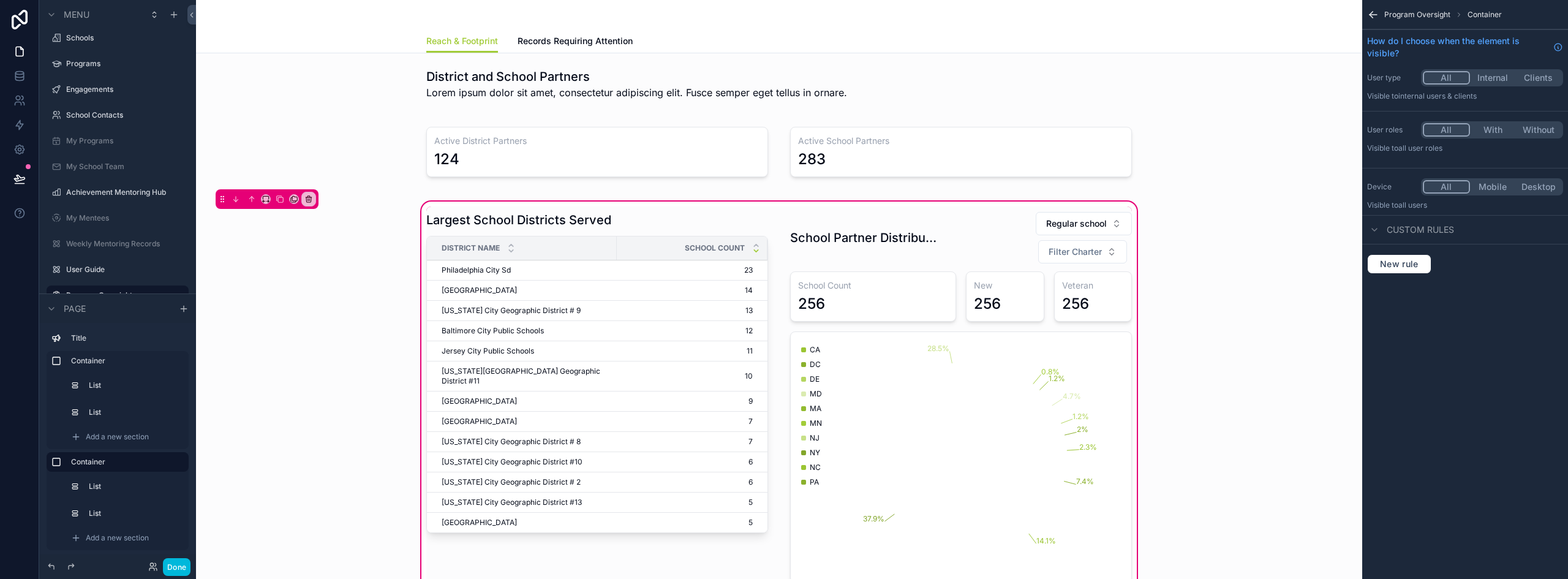
click at [999, 242] on div "scrollable content" at bounding box center [961, 397] width 356 height 381
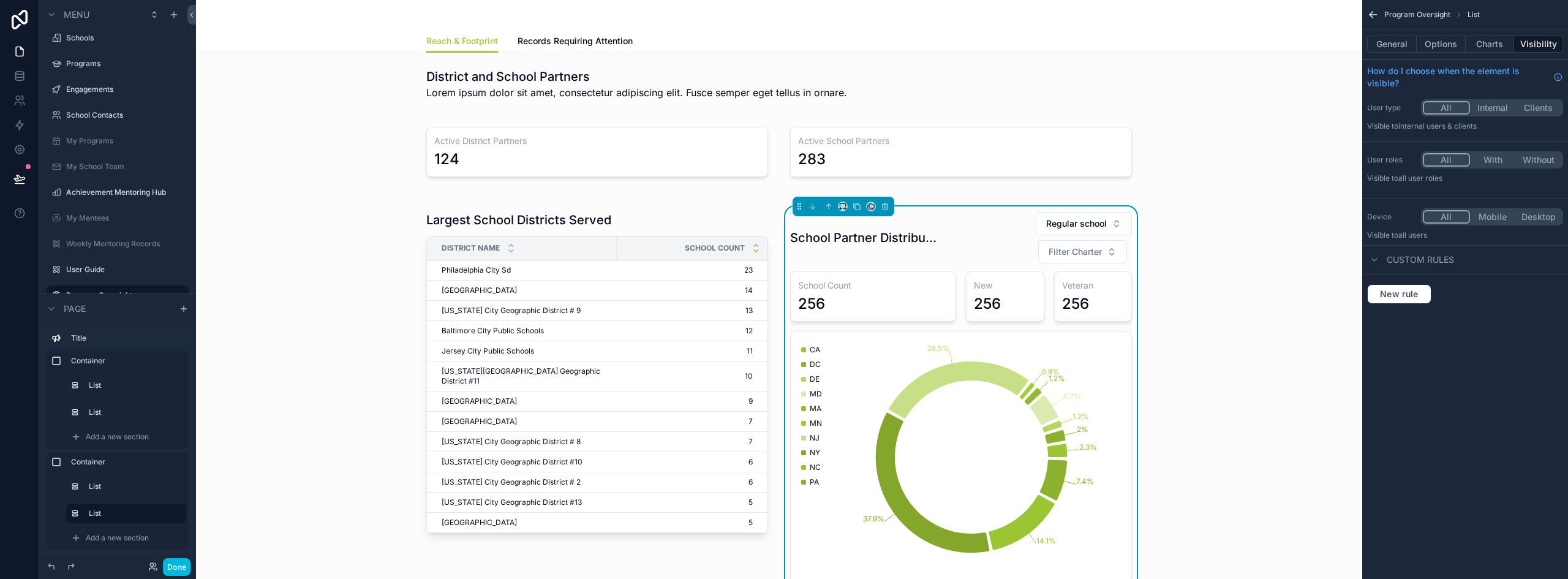
click at [1438, 47] on button "Options" at bounding box center [1440, 44] width 49 height 17
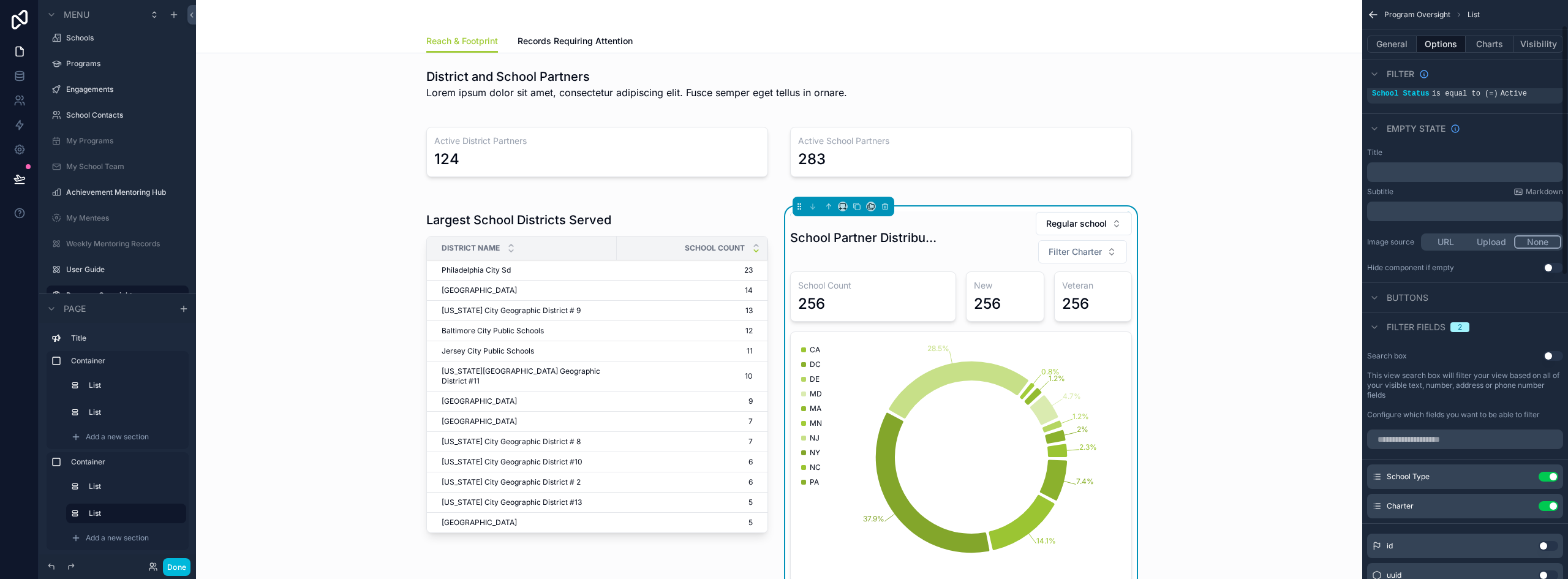
scroll to position [61, 0]
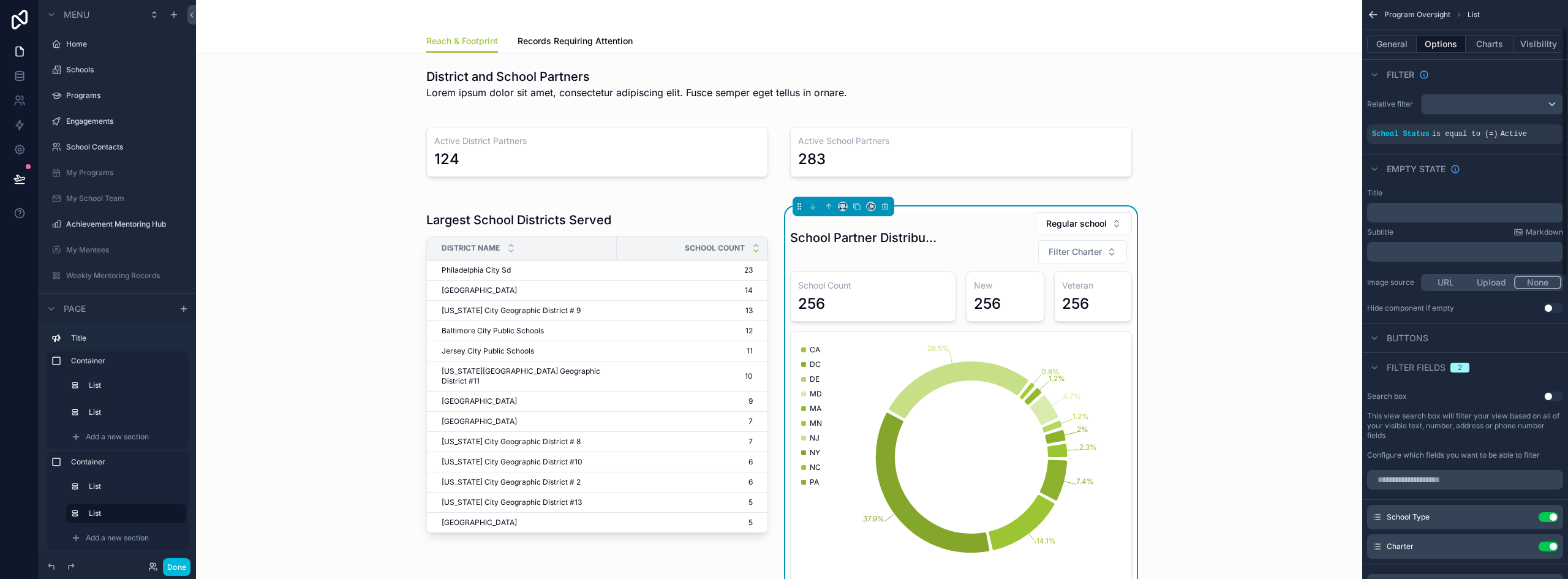
scroll to position [61, 0]
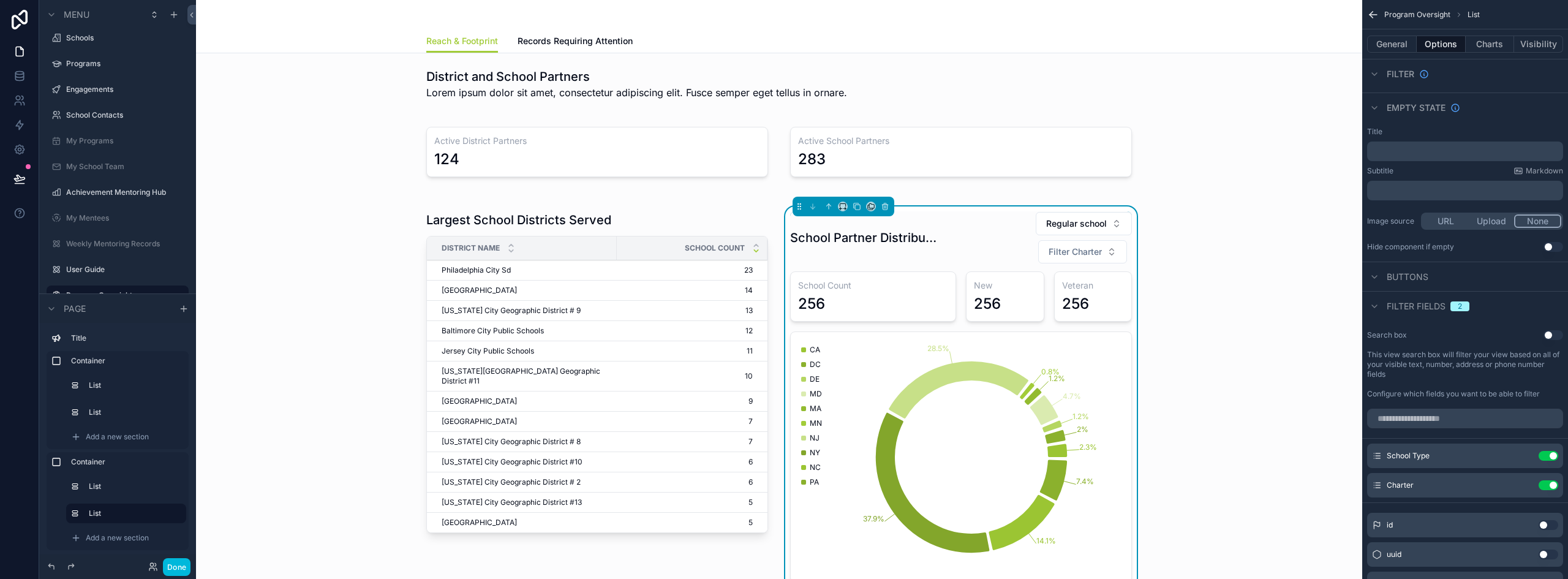
click at [0, 0] on icon "scrollable content" at bounding box center [0, 0] width 0 height 0
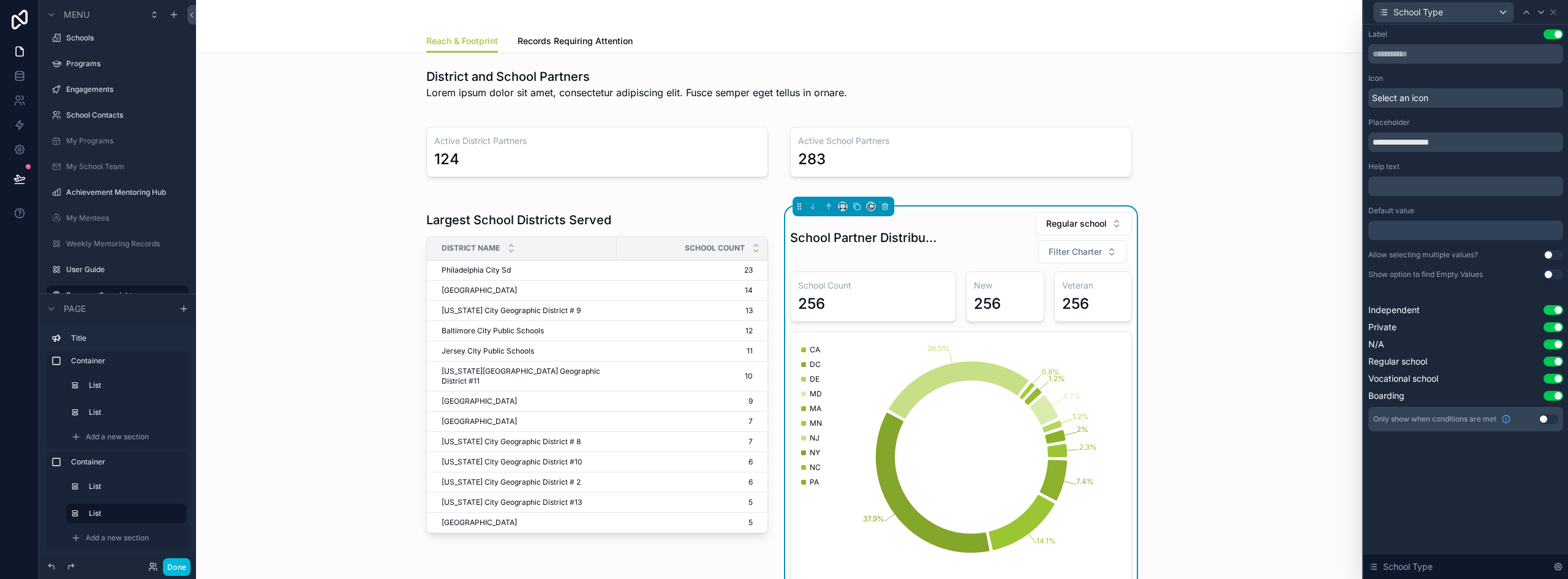
click at [1549, 255] on button "Use setting" at bounding box center [1552, 255] width 19 height 10
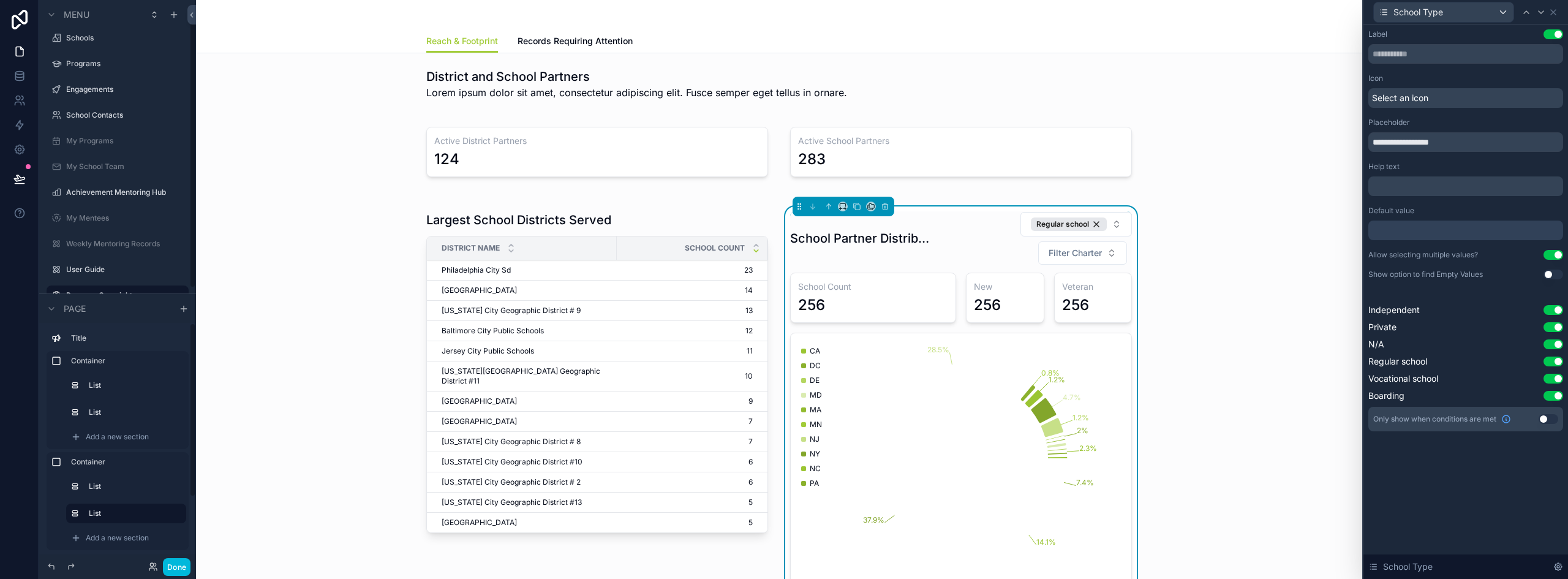
click at [182, 567] on button "Done" at bounding box center [177, 567] width 28 height 18
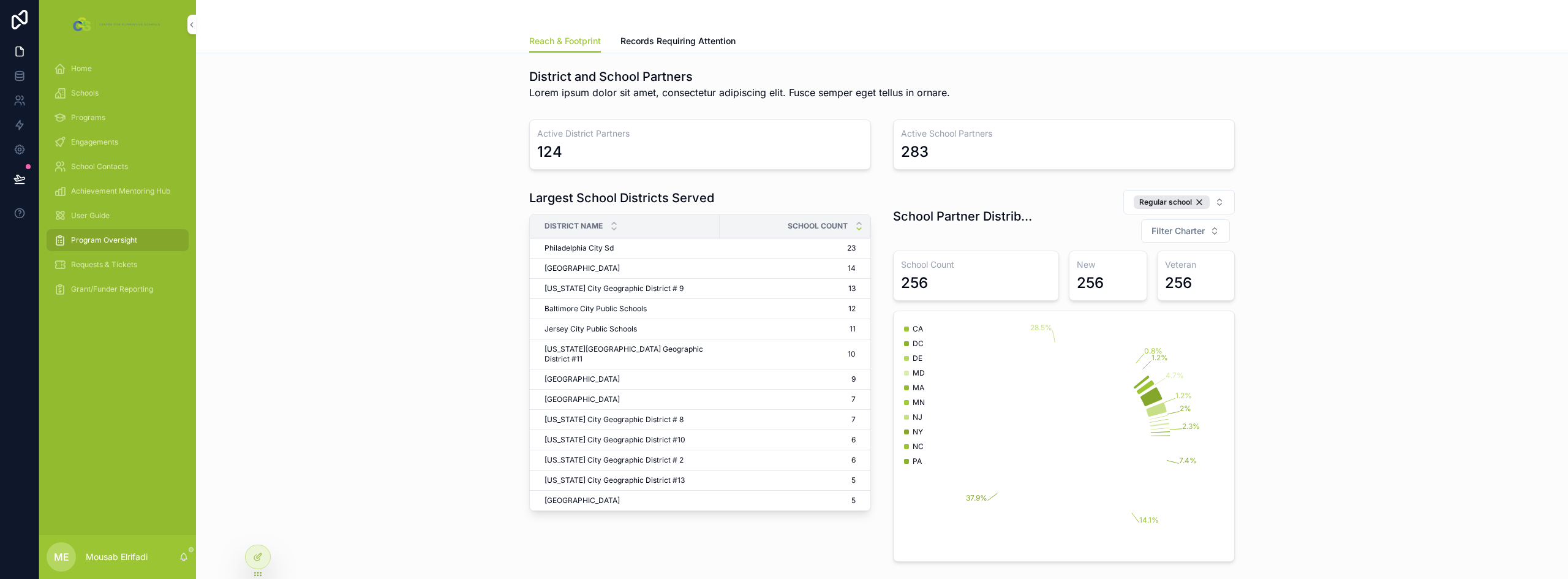
click at [1168, 204] on div "Regular school" at bounding box center [1172, 202] width 76 height 14
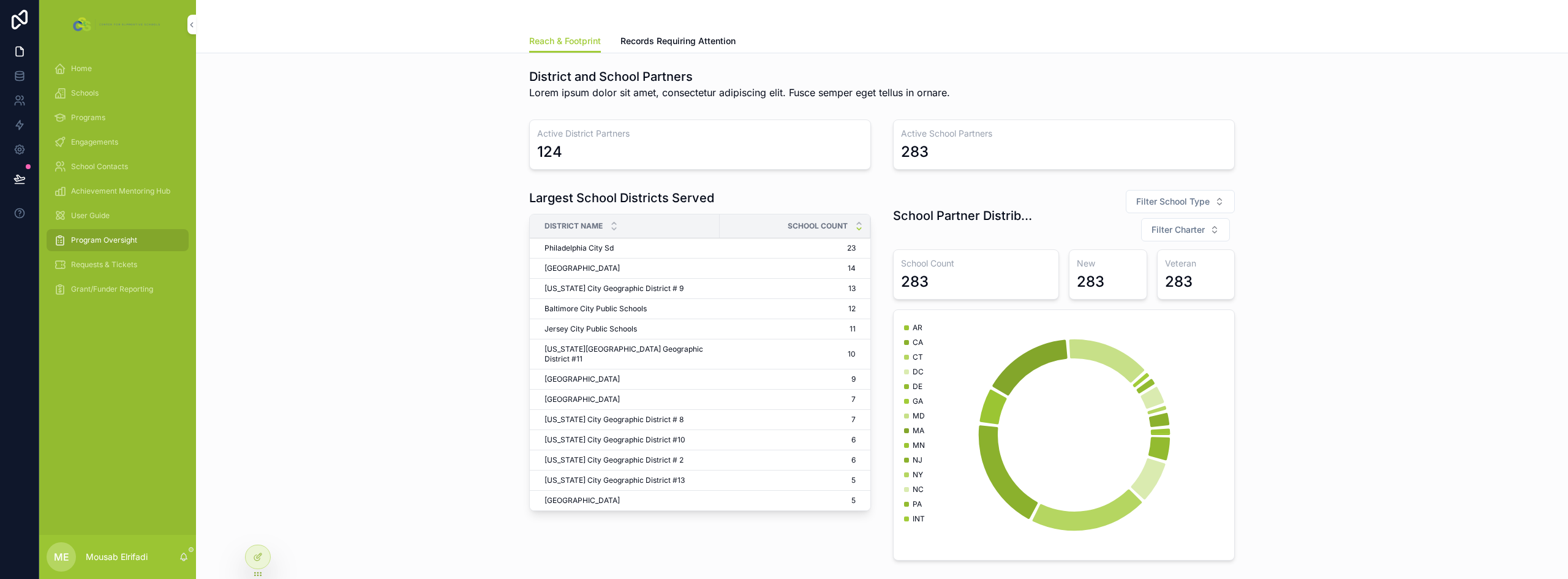
click at [1182, 203] on span "Filter School Type" at bounding box center [1172, 201] width 73 height 12
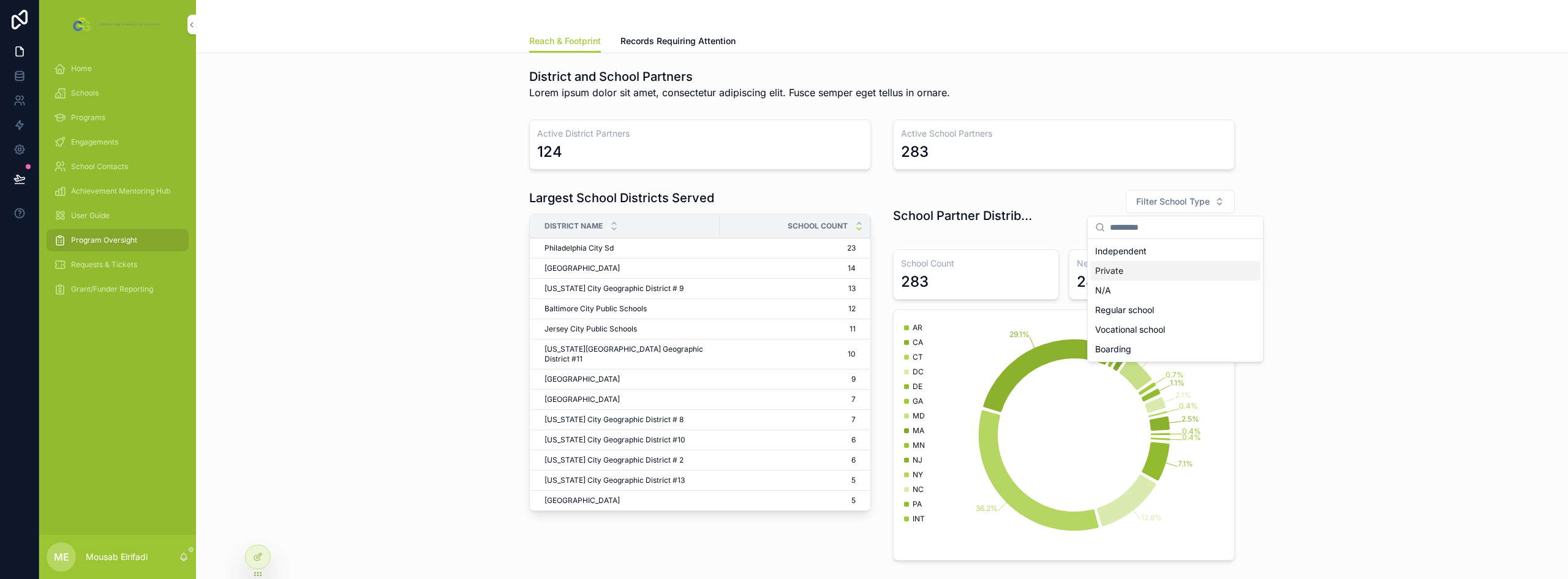
click at [1145, 273] on div "Private" at bounding box center [1175, 270] width 170 height 19
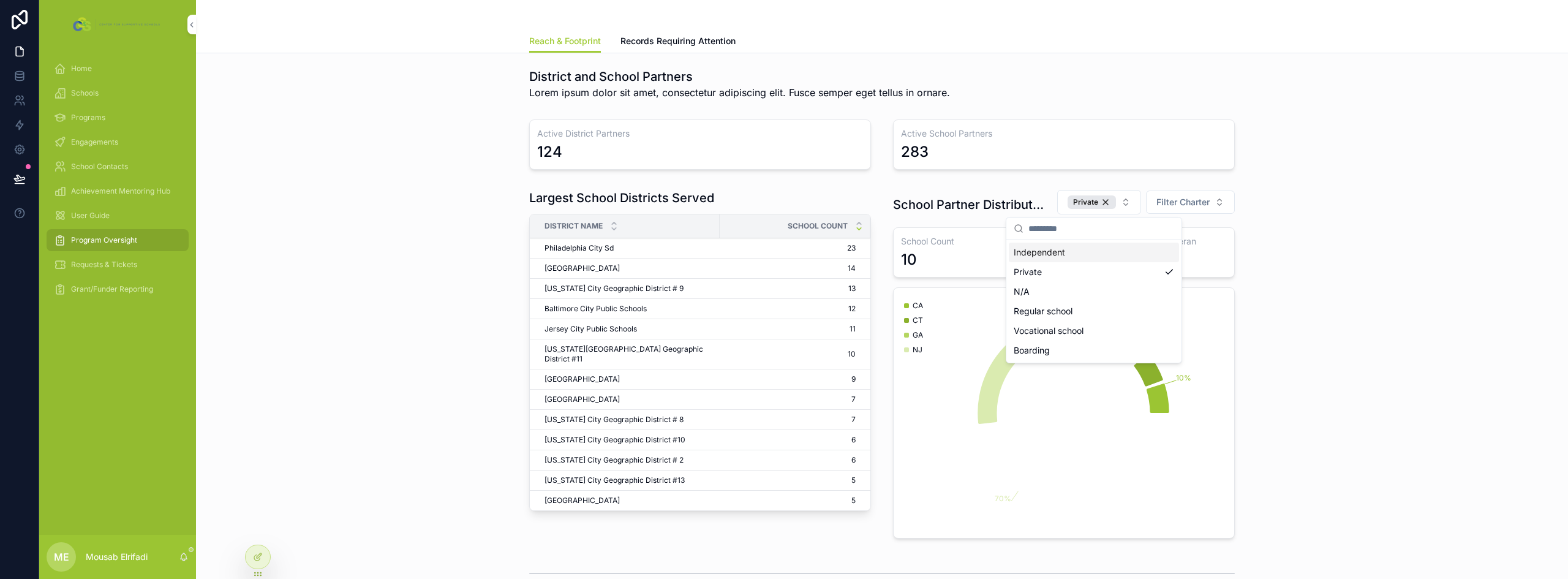
click at [1113, 204] on button "Private" at bounding box center [1099, 202] width 84 height 24
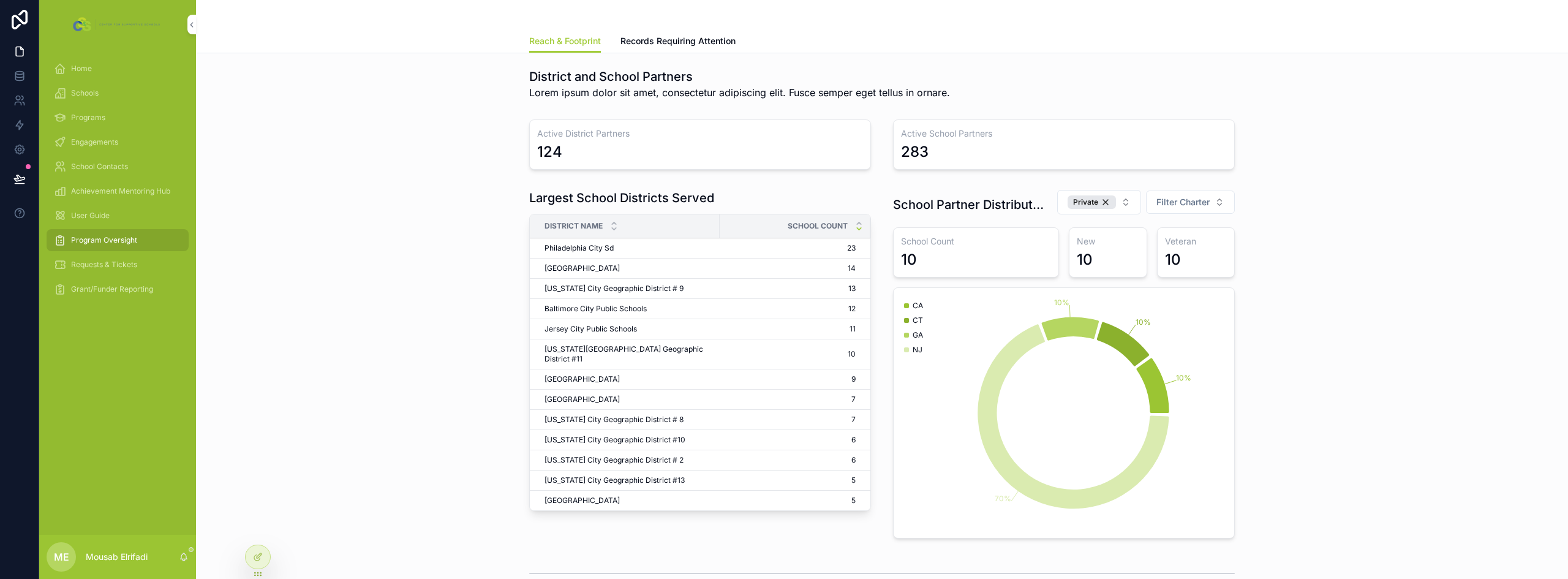
click at [1103, 202] on div "Private" at bounding box center [1092, 202] width 48 height 14
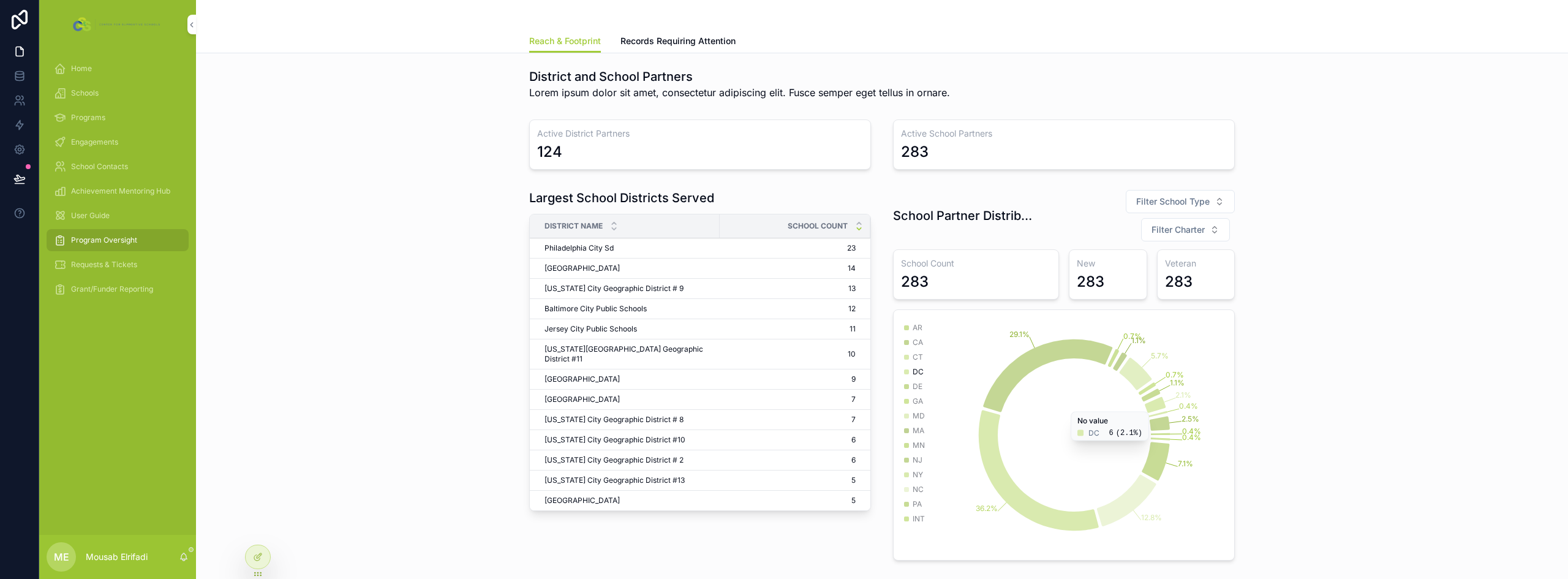
click at [1264, 363] on div "Largest School Districts Served District Name School Count Philadelphia City Sd…" at bounding box center [882, 375] width 1352 height 381
click at [998, 277] on div "283" at bounding box center [976, 282] width 150 height 19
click at [259, 563] on div at bounding box center [258, 557] width 24 height 24
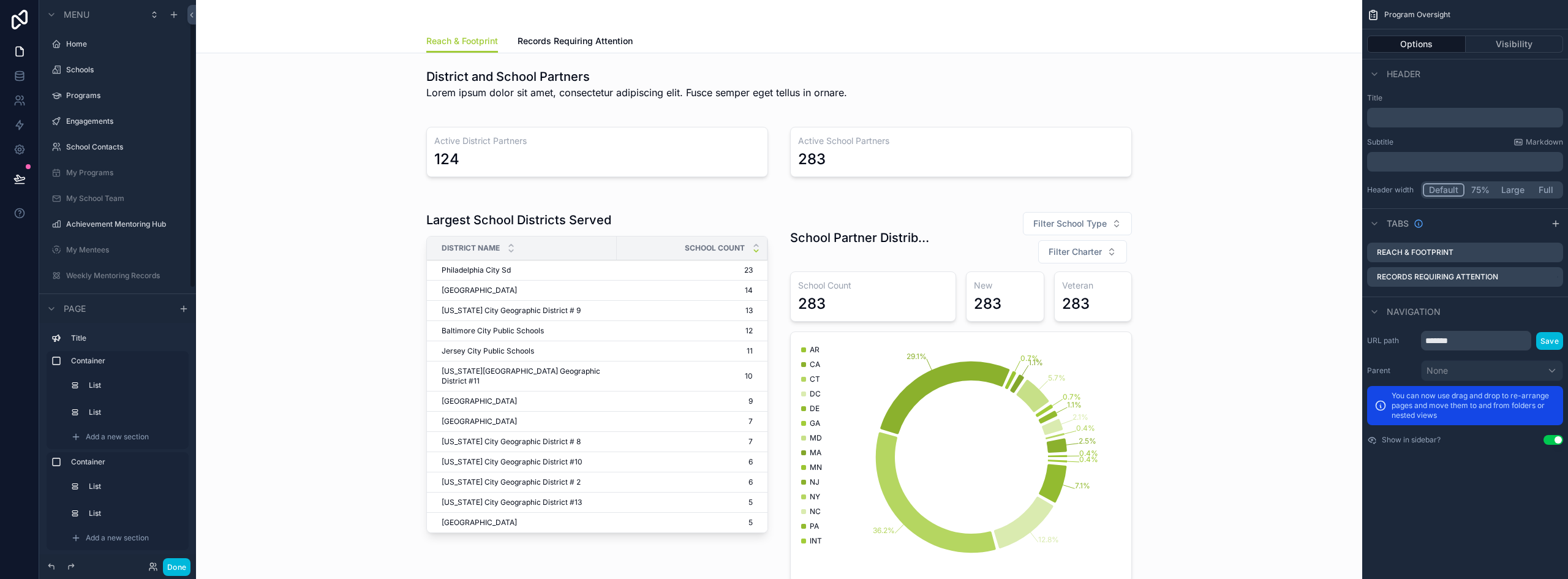
scroll to position [32, 0]
click at [909, 250] on div "scrollable content" at bounding box center [779, 396] width 1147 height 396
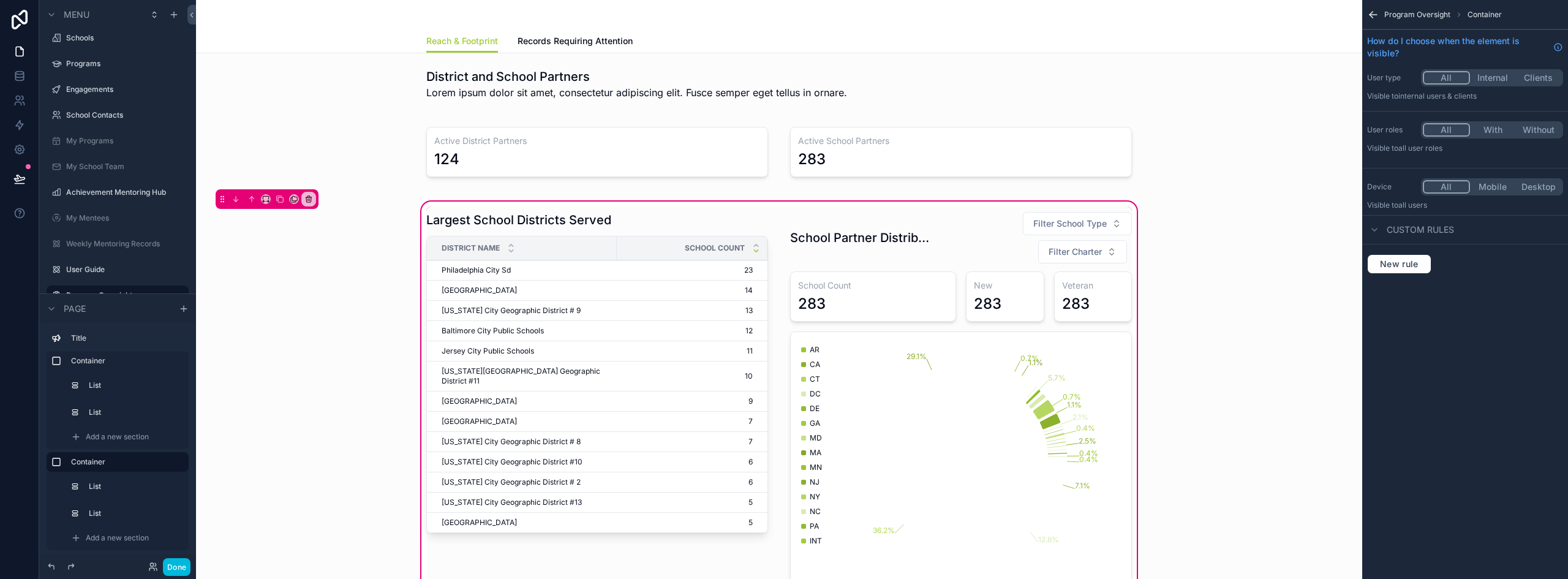
click at [924, 233] on div "scrollable content" at bounding box center [961, 397] width 356 height 381
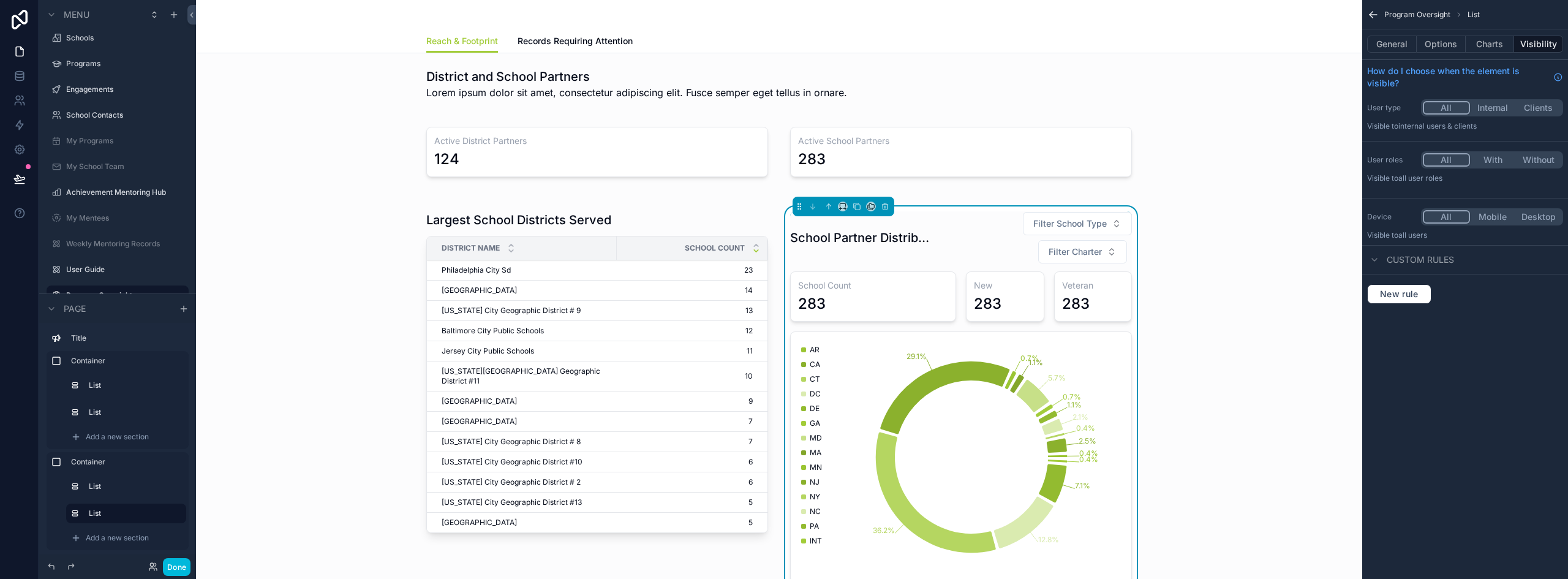
click at [1454, 47] on button "Options" at bounding box center [1440, 44] width 49 height 17
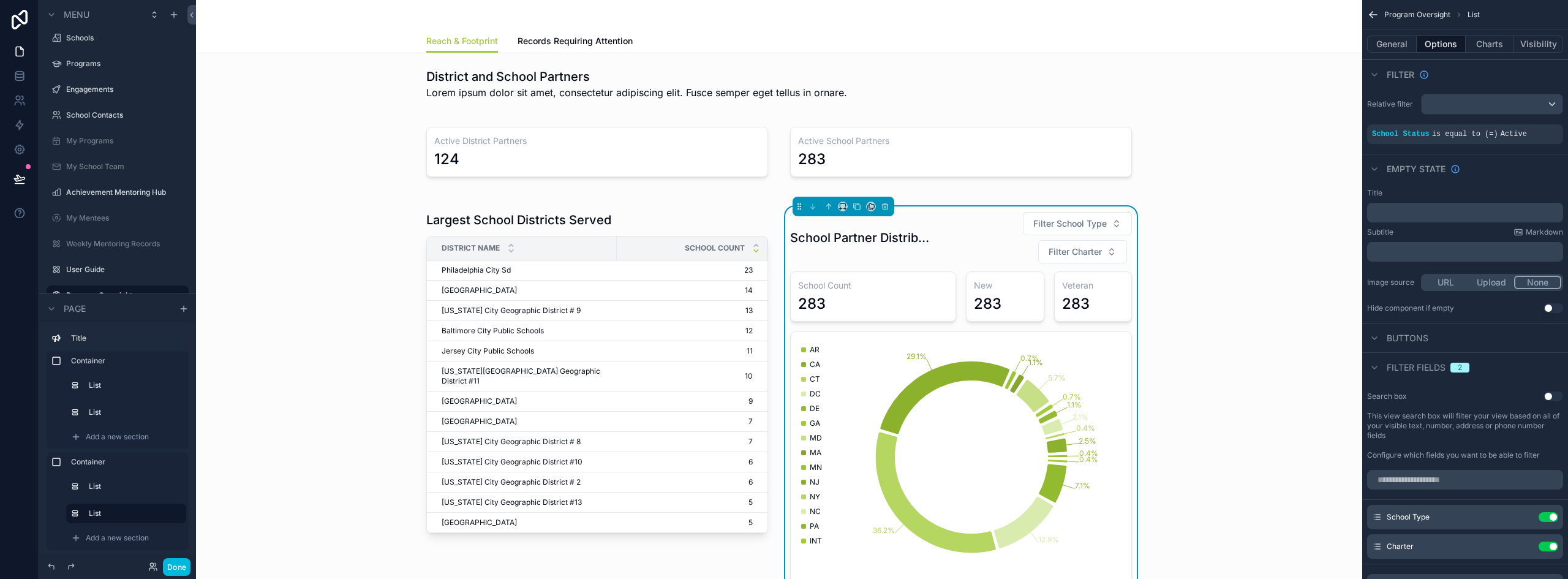
click at [1545, 516] on button "Use setting" at bounding box center [1547, 517] width 19 height 10
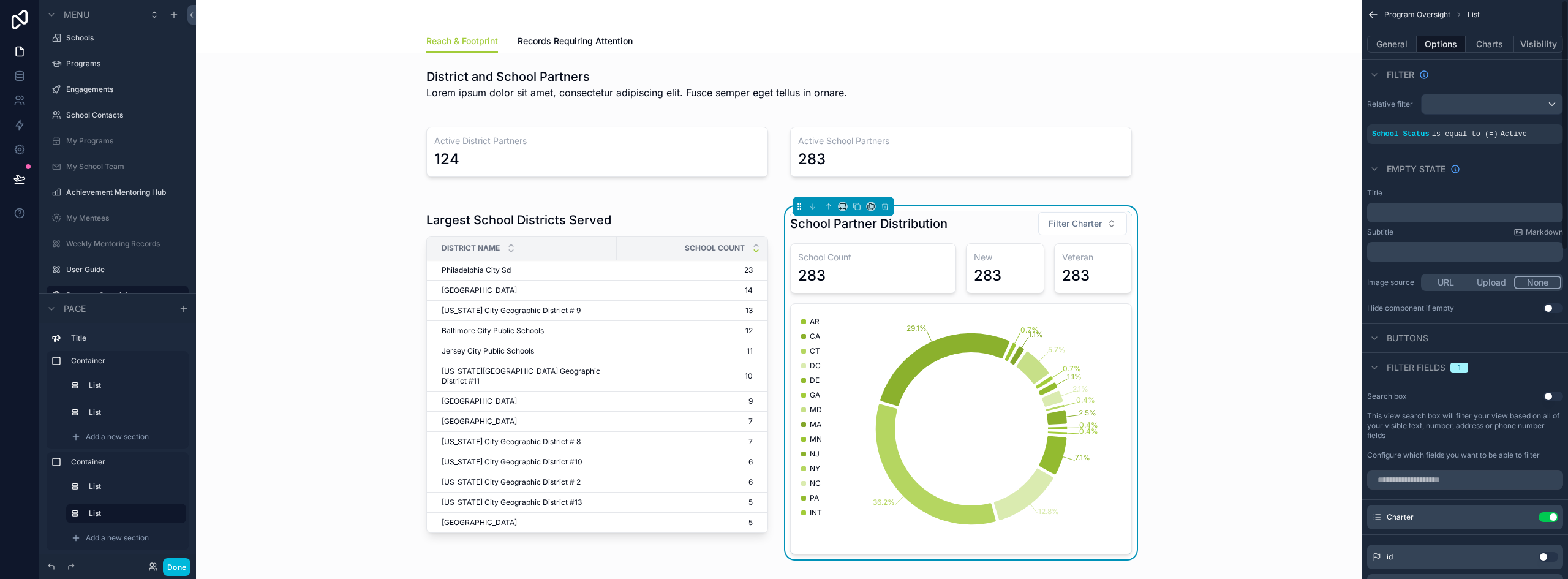
click at [1547, 516] on button "Use setting" at bounding box center [1547, 517] width 19 height 10
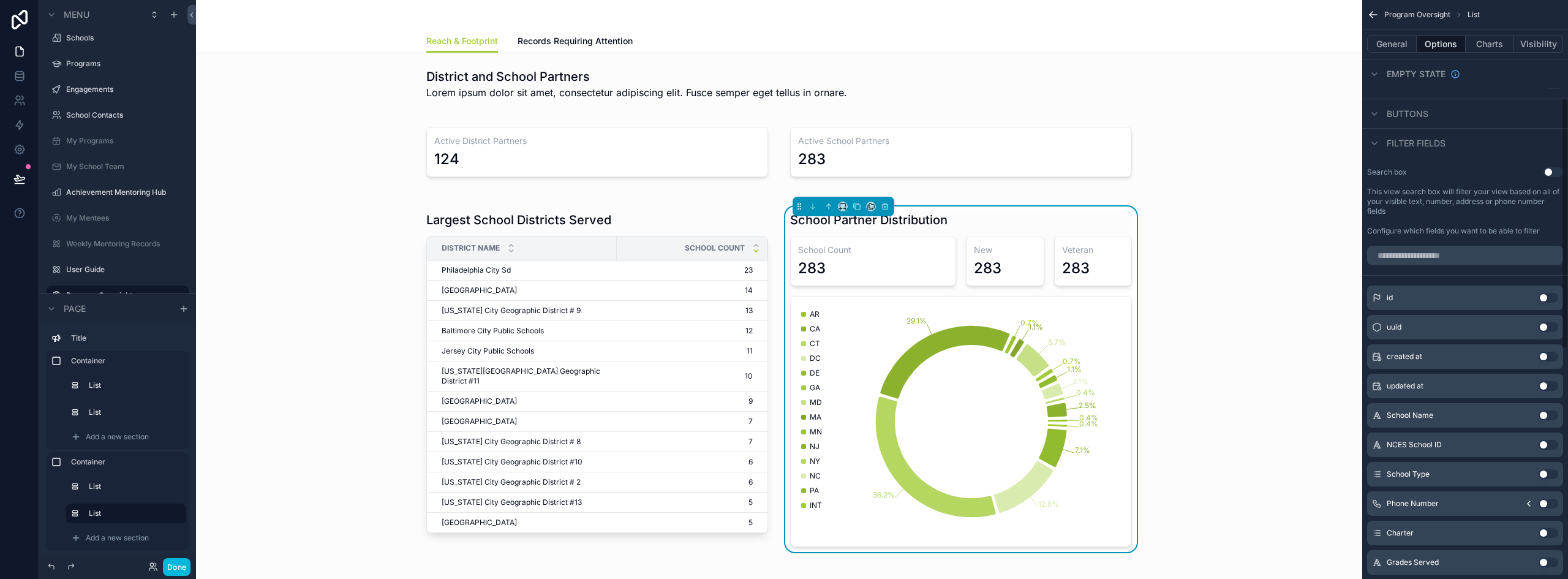
scroll to position [245, 0]
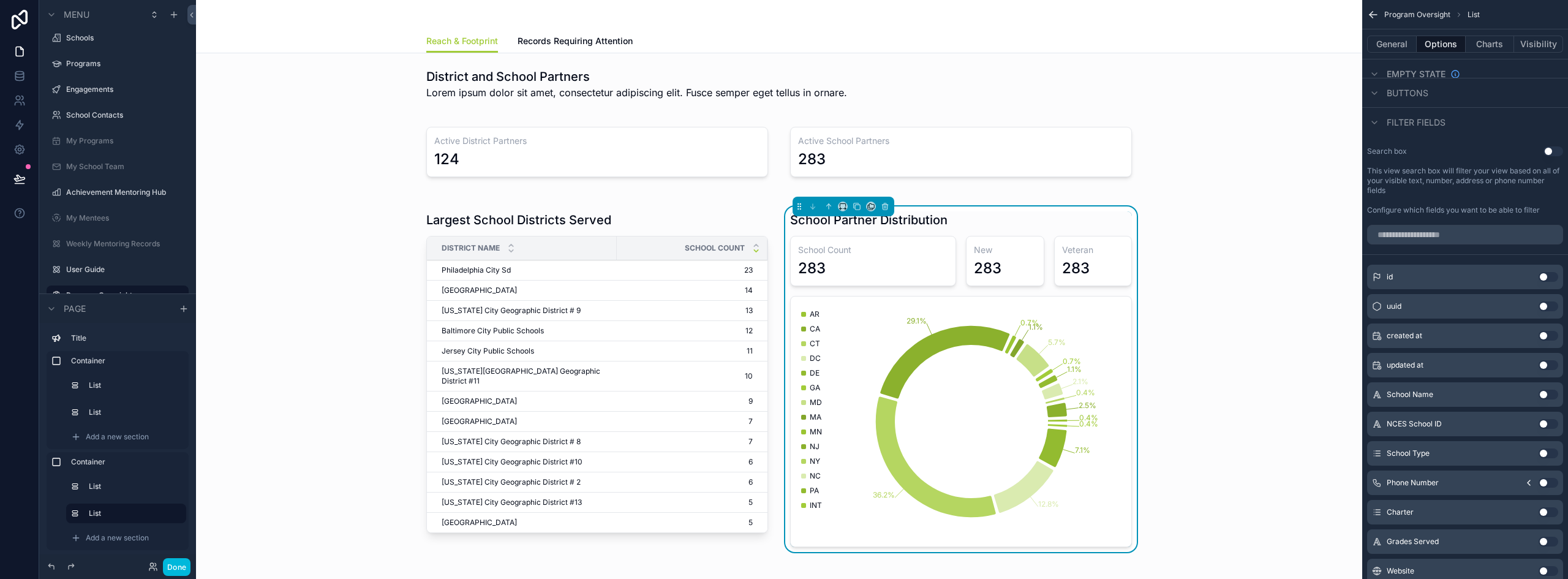
click at [1547, 452] on button "Use setting" at bounding box center [1547, 454] width 19 height 10
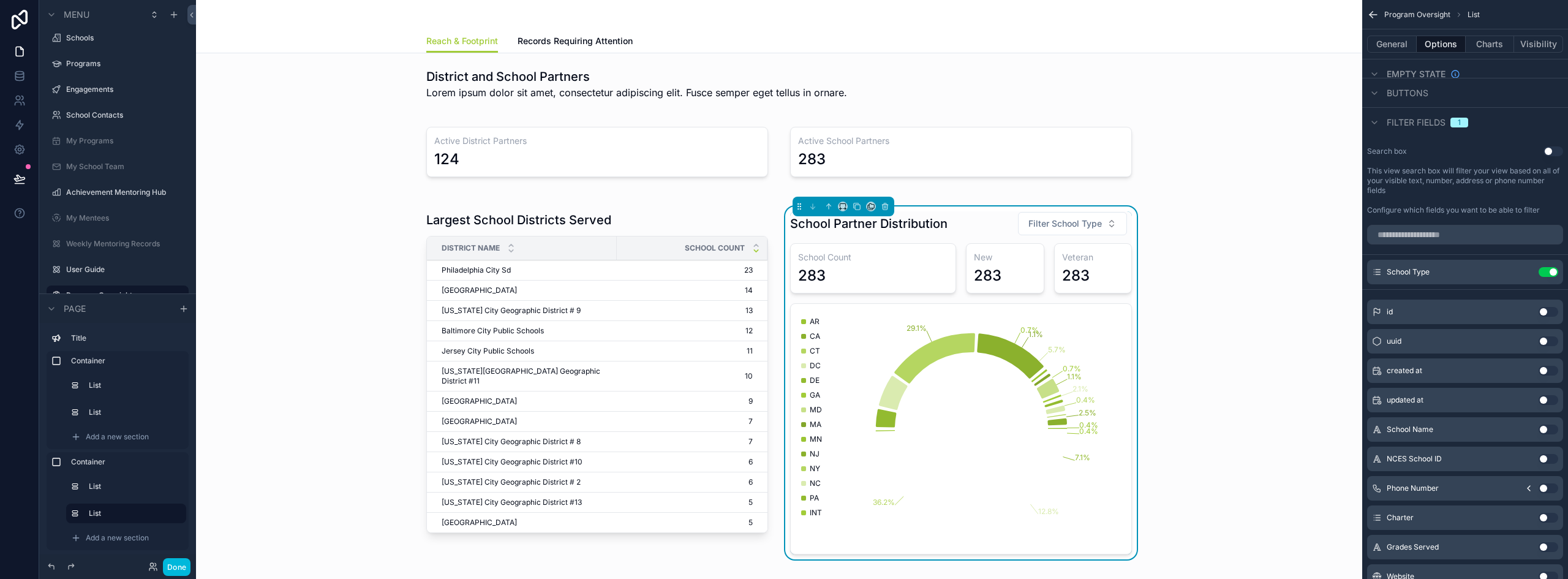
click at [1542, 516] on button "Use setting" at bounding box center [1547, 518] width 19 height 10
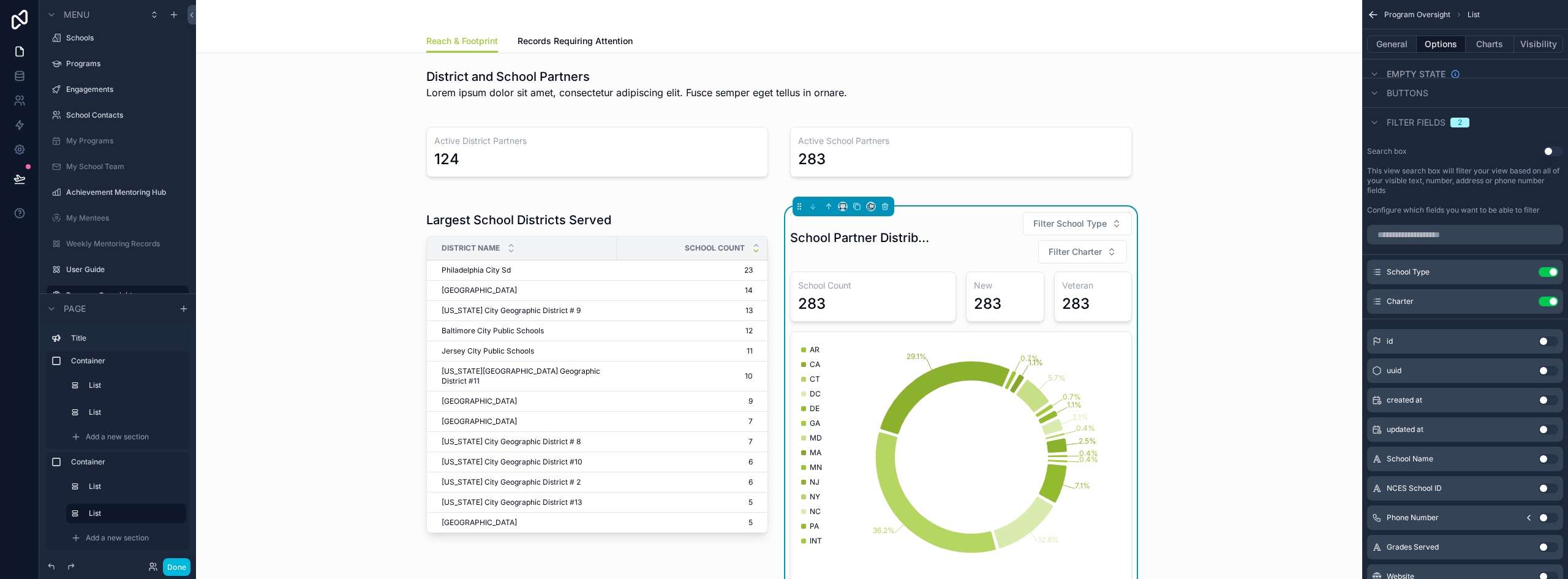
click at [0, 0] on icon "scrollable content" at bounding box center [0, 0] width 0 height 0
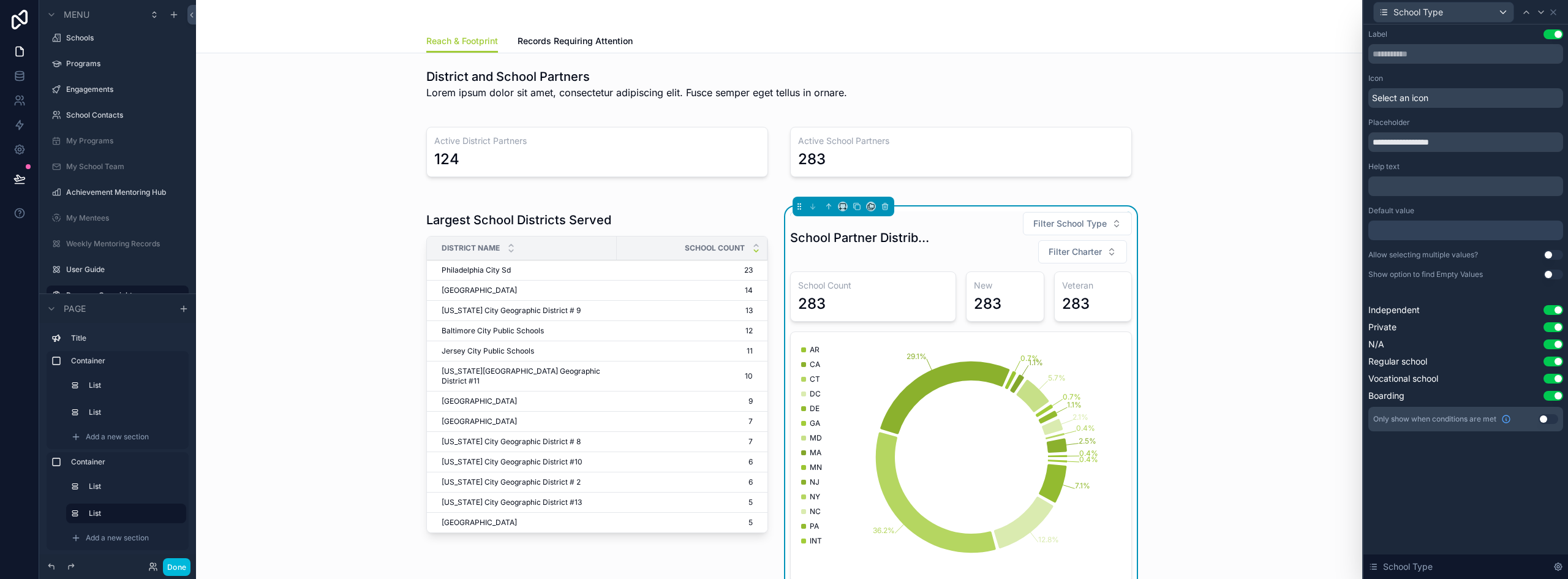
scroll to position [61, 0]
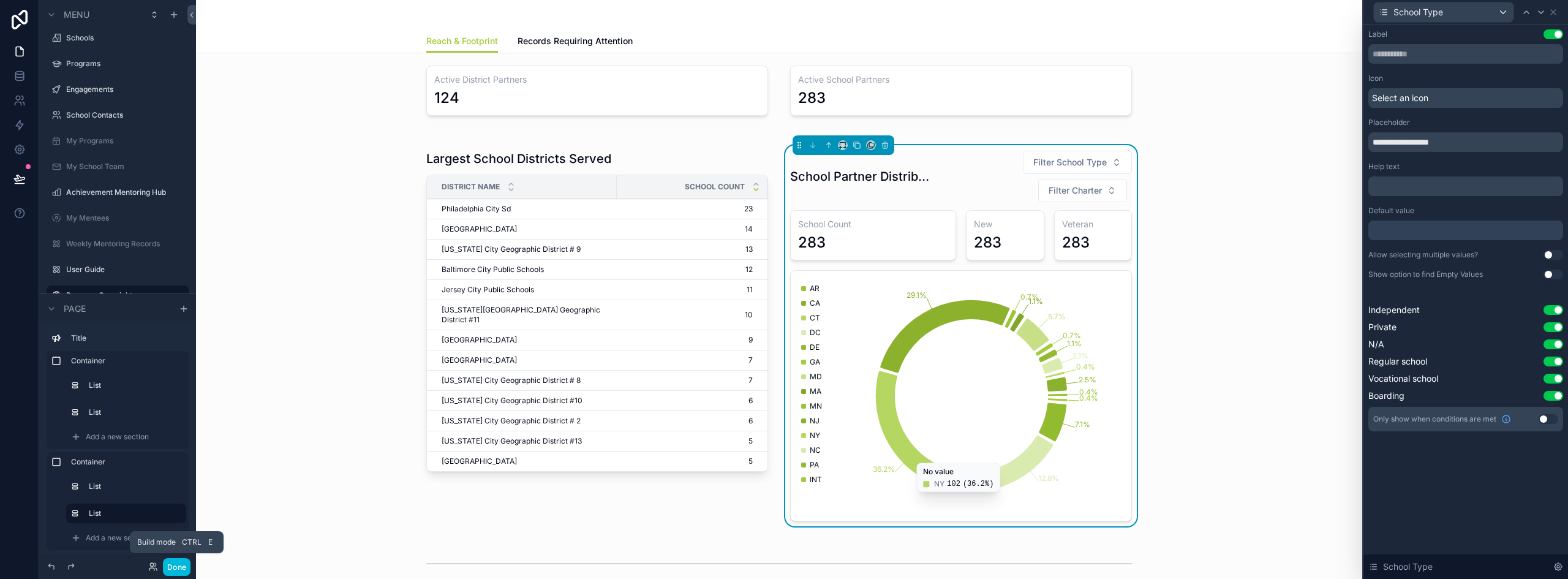
click at [182, 570] on button "Done" at bounding box center [177, 567] width 28 height 18
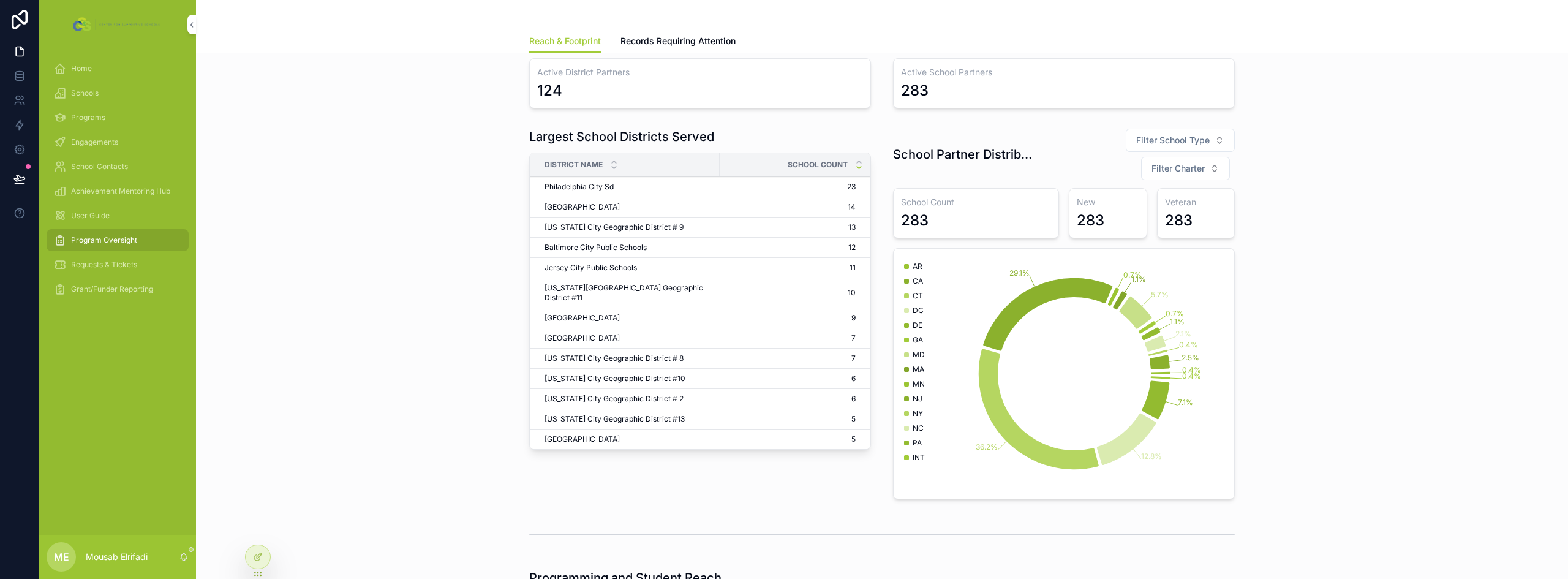
click at [952, 193] on div "School Count 283" at bounding box center [976, 213] width 166 height 50
click at [955, 203] on h3 "School Count" at bounding box center [976, 202] width 150 height 12
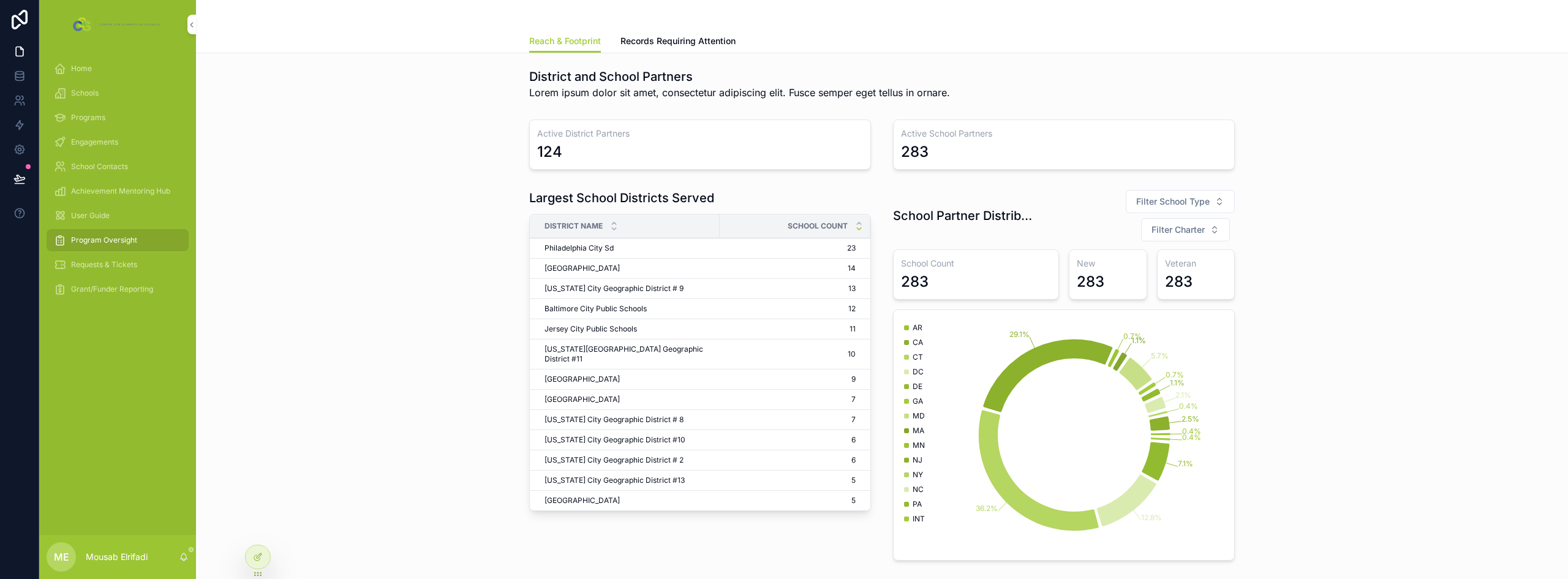
click at [255, 553] on icon at bounding box center [258, 557] width 10 height 10
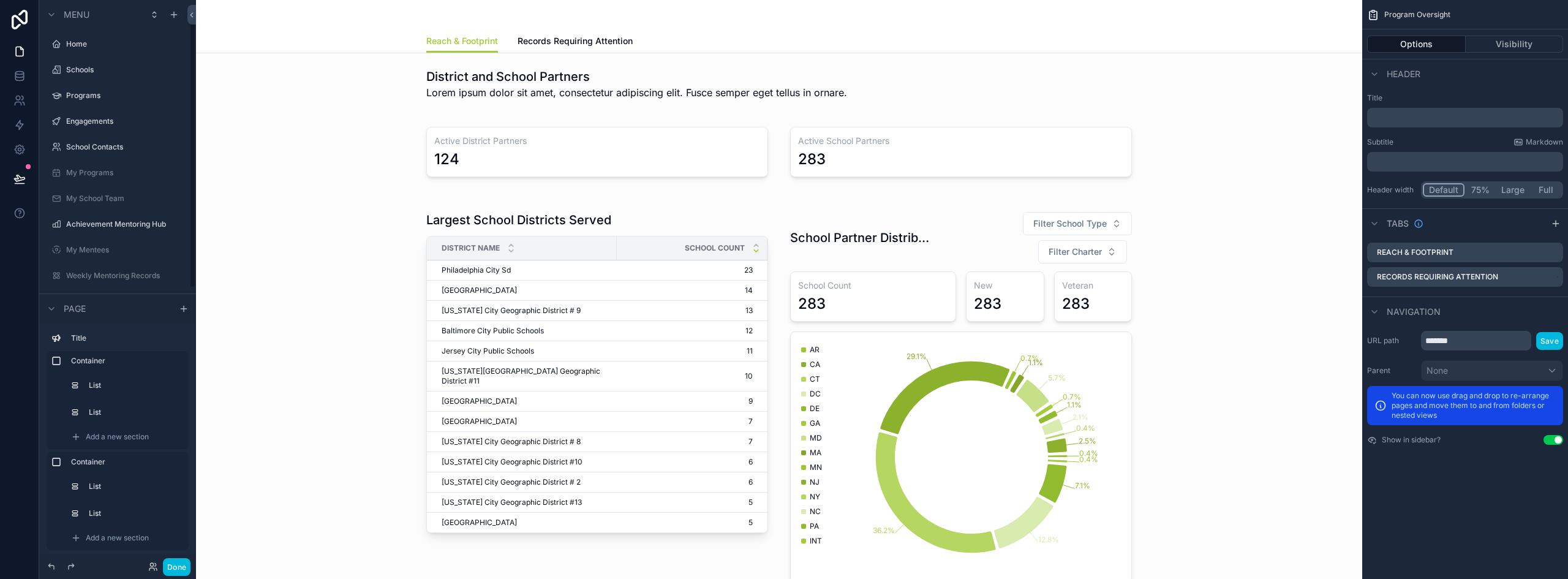
scroll to position [32, 0]
click at [1016, 242] on div "scrollable content" at bounding box center [779, 396] width 1147 height 396
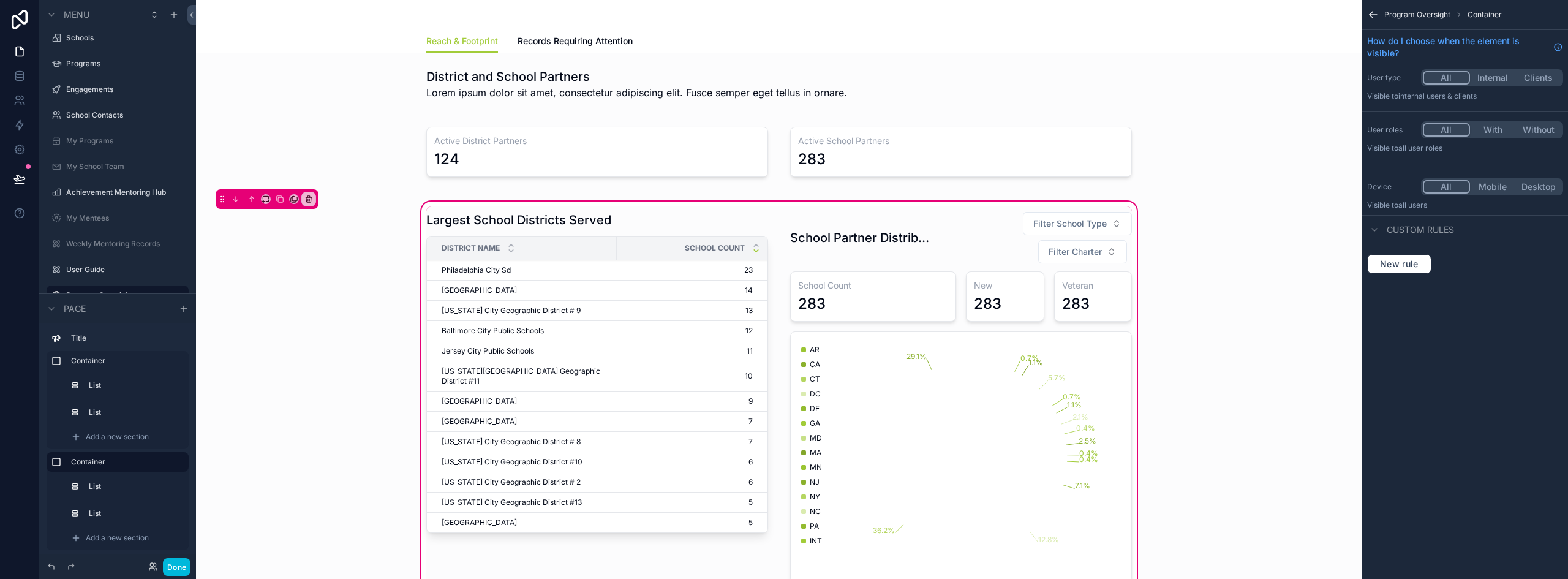
click at [970, 250] on div "scrollable content" at bounding box center [961, 397] width 356 height 381
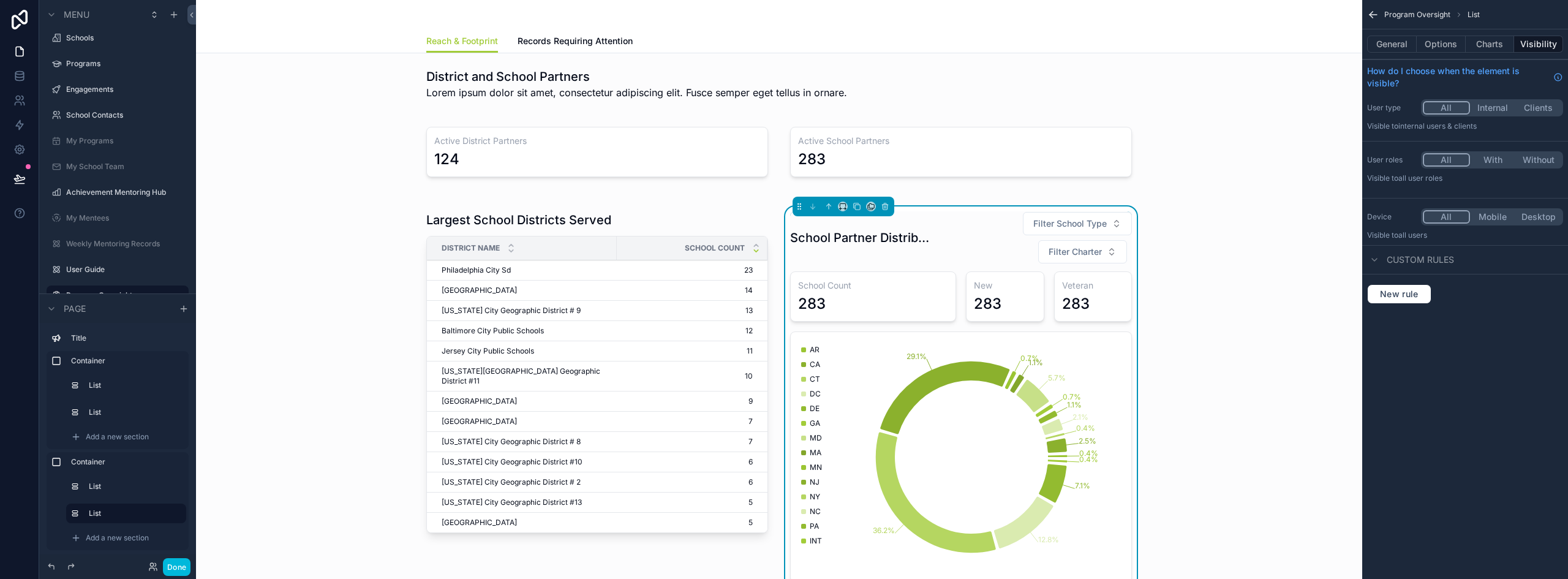
click at [1450, 42] on button "Options" at bounding box center [1440, 44] width 49 height 17
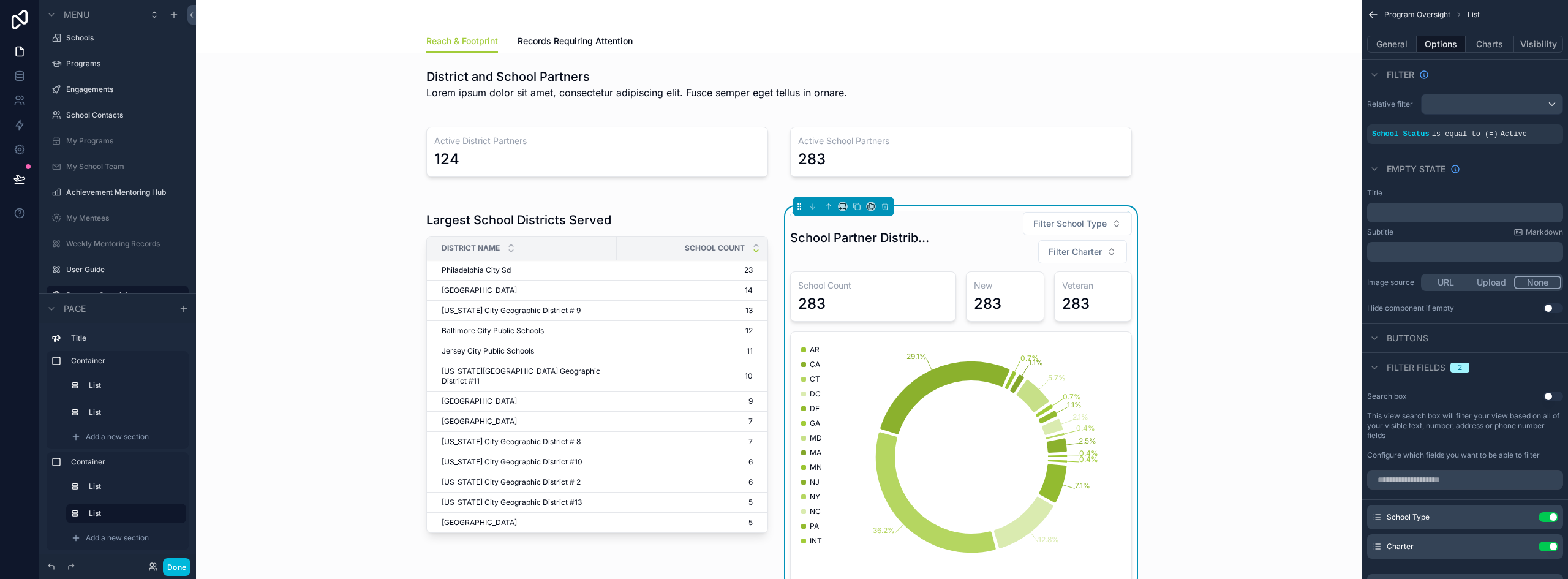
click at [1538, 516] on div "Use setting" at bounding box center [1547, 517] width 19 height 10
click at [1544, 516] on button "Use setting" at bounding box center [1547, 517] width 19 height 10
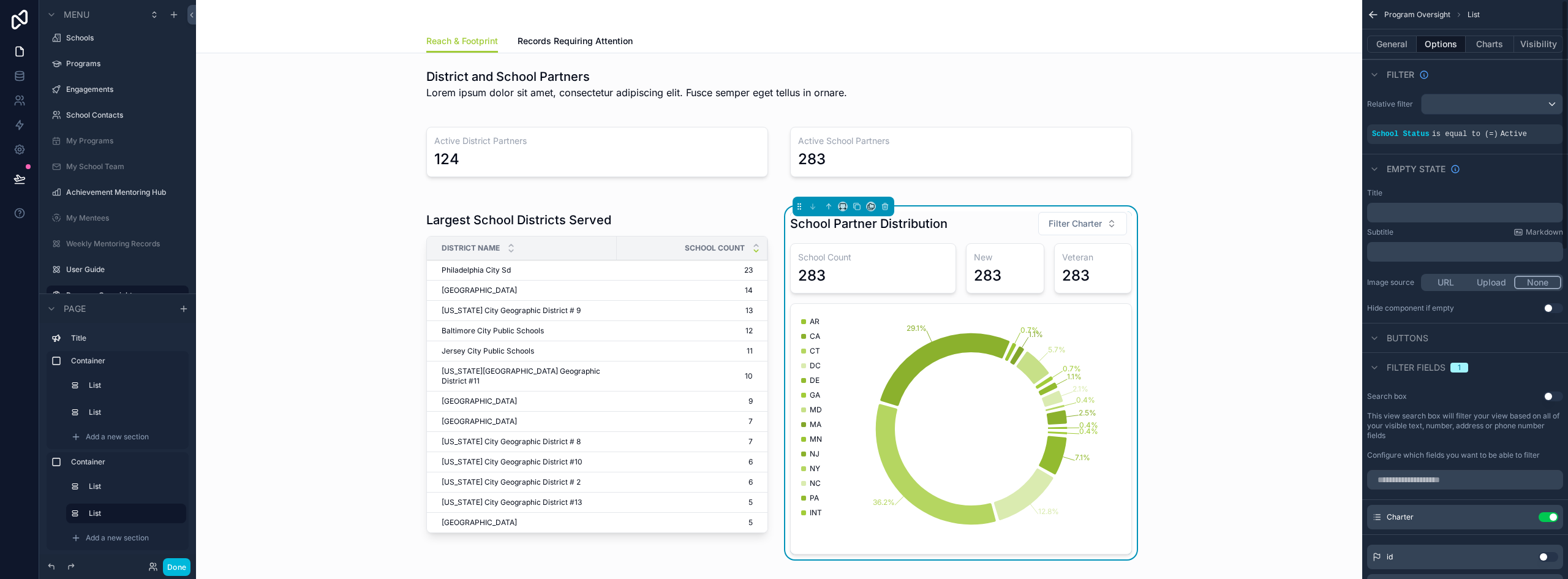
click at [1546, 513] on button "Use setting" at bounding box center [1547, 517] width 19 height 10
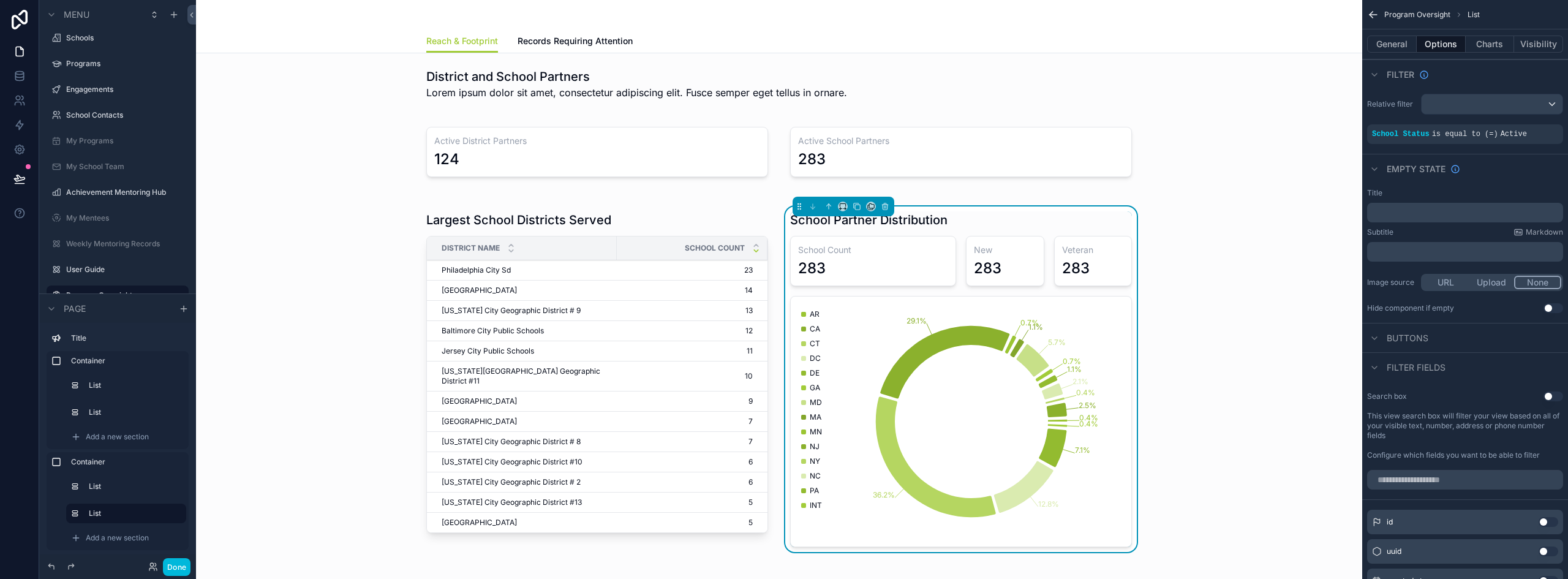
click at [490, 212] on div "scrollable content" at bounding box center [597, 379] width 356 height 346
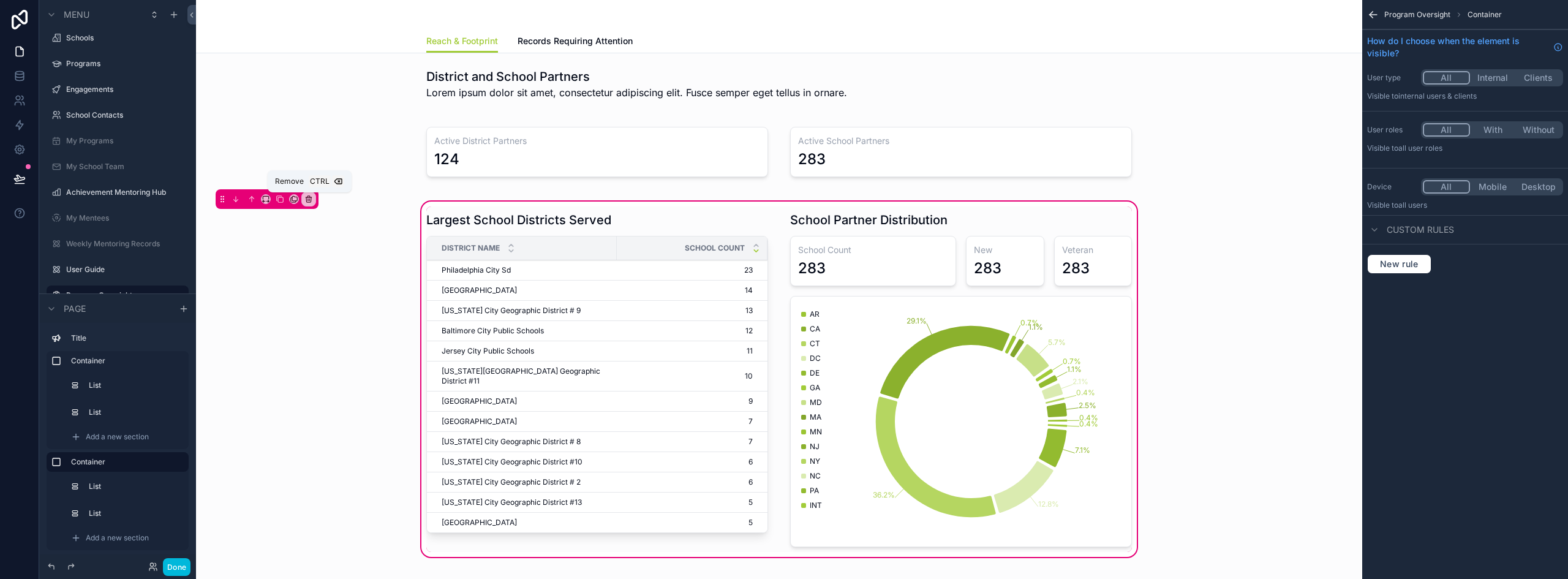
click at [307, 201] on icon "scrollable content" at bounding box center [309, 199] width 9 height 9
click at [560, 246] on div "scrollable content" at bounding box center [784, 290] width 1568 height 579
click at [569, 220] on div "scrollable content" at bounding box center [597, 379] width 356 height 346
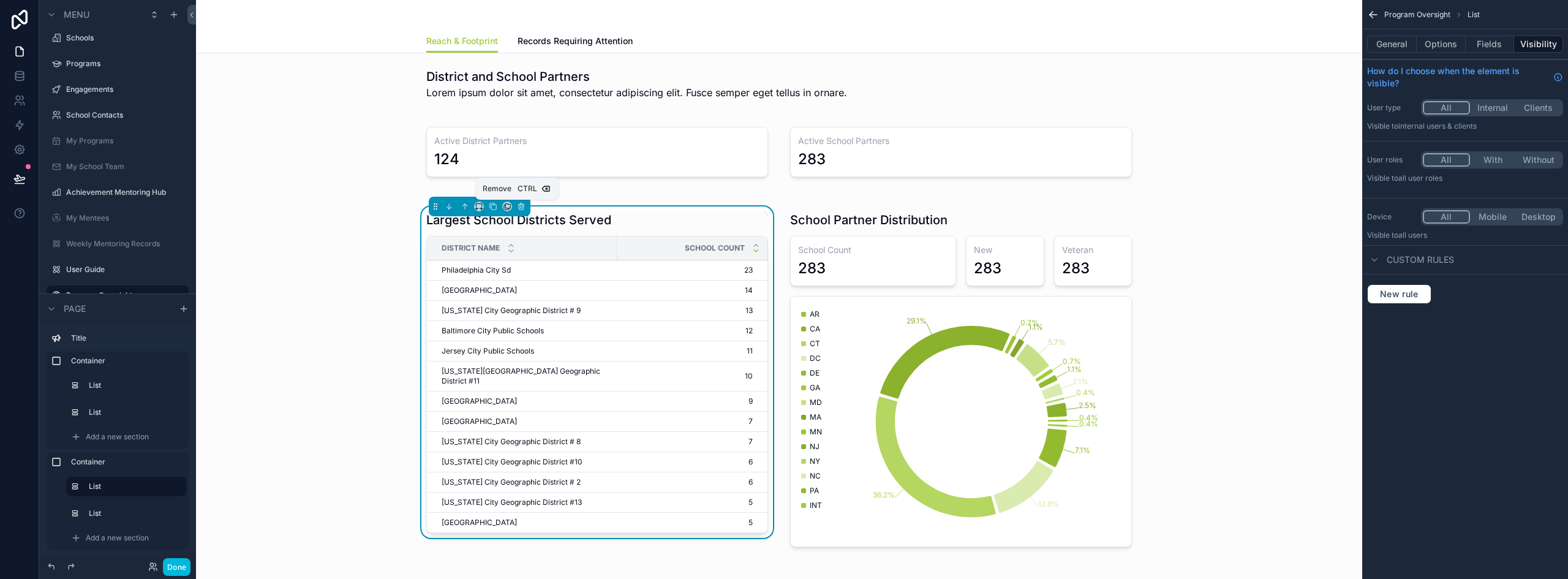
click at [518, 207] on icon "scrollable content" at bounding box center [521, 207] width 9 height 9
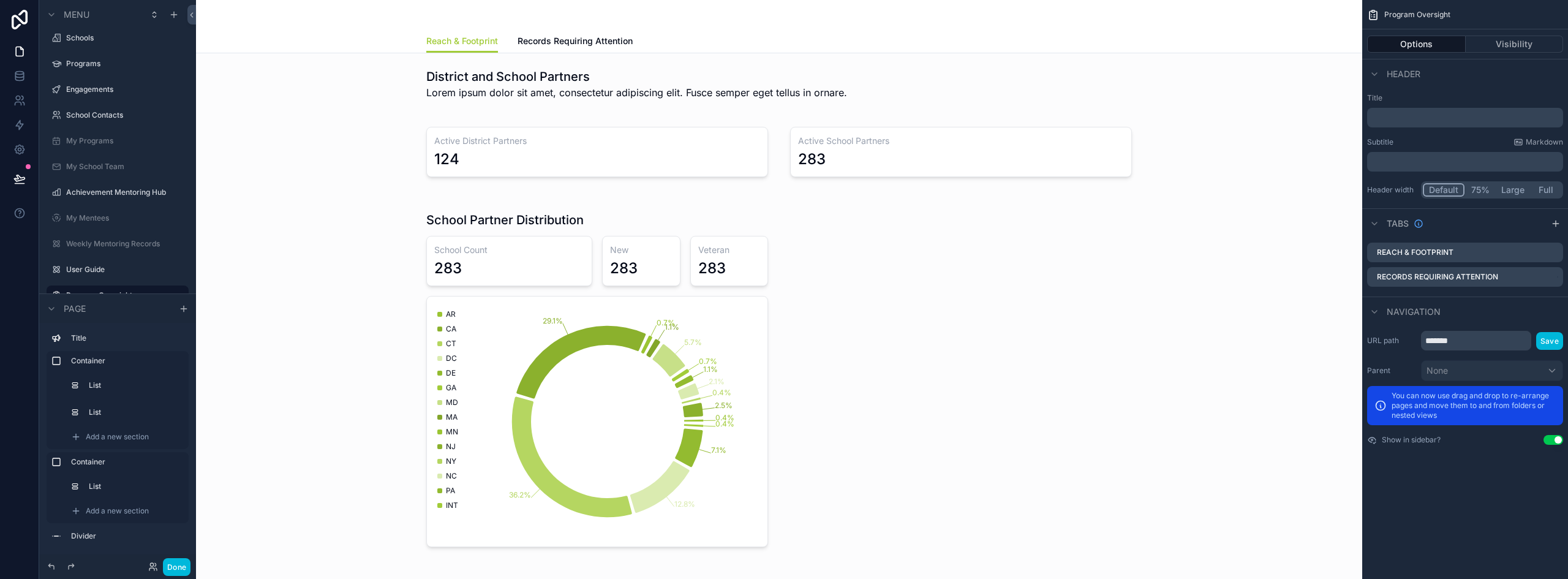
click at [892, 212] on div "scrollable content" at bounding box center [779, 379] width 1147 height 360
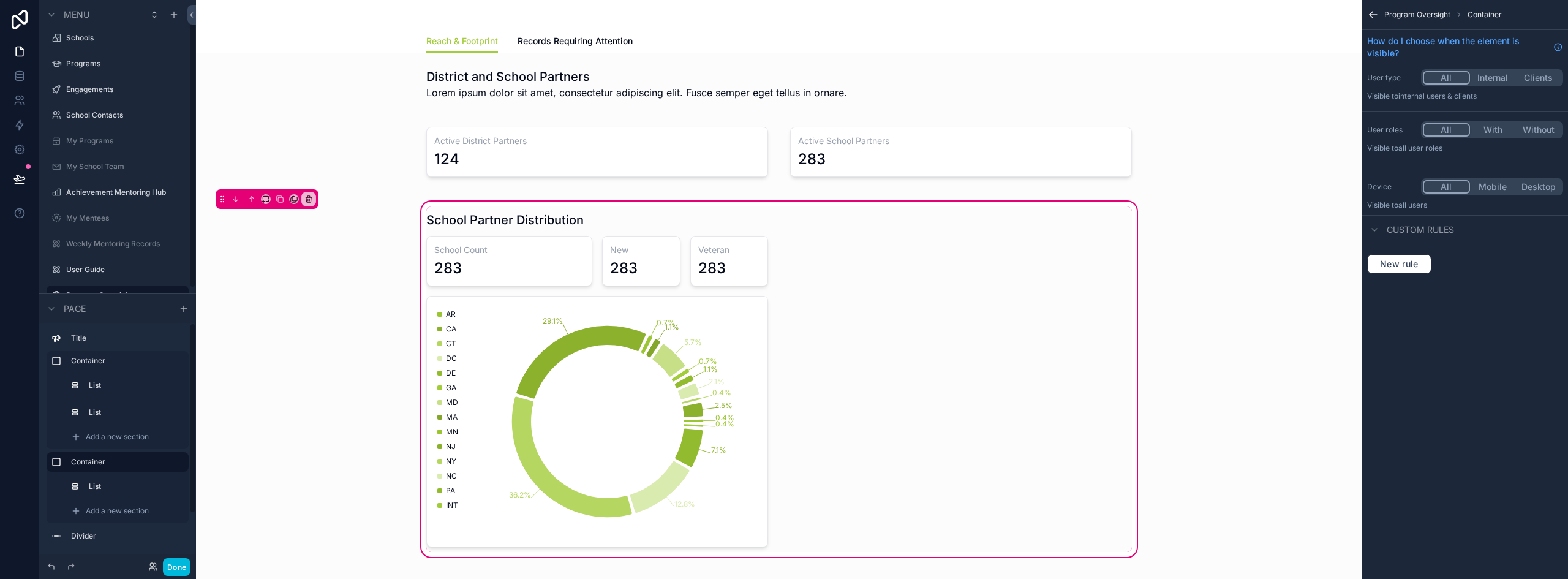
click at [86, 508] on span "Add a new section" at bounding box center [117, 511] width 63 height 10
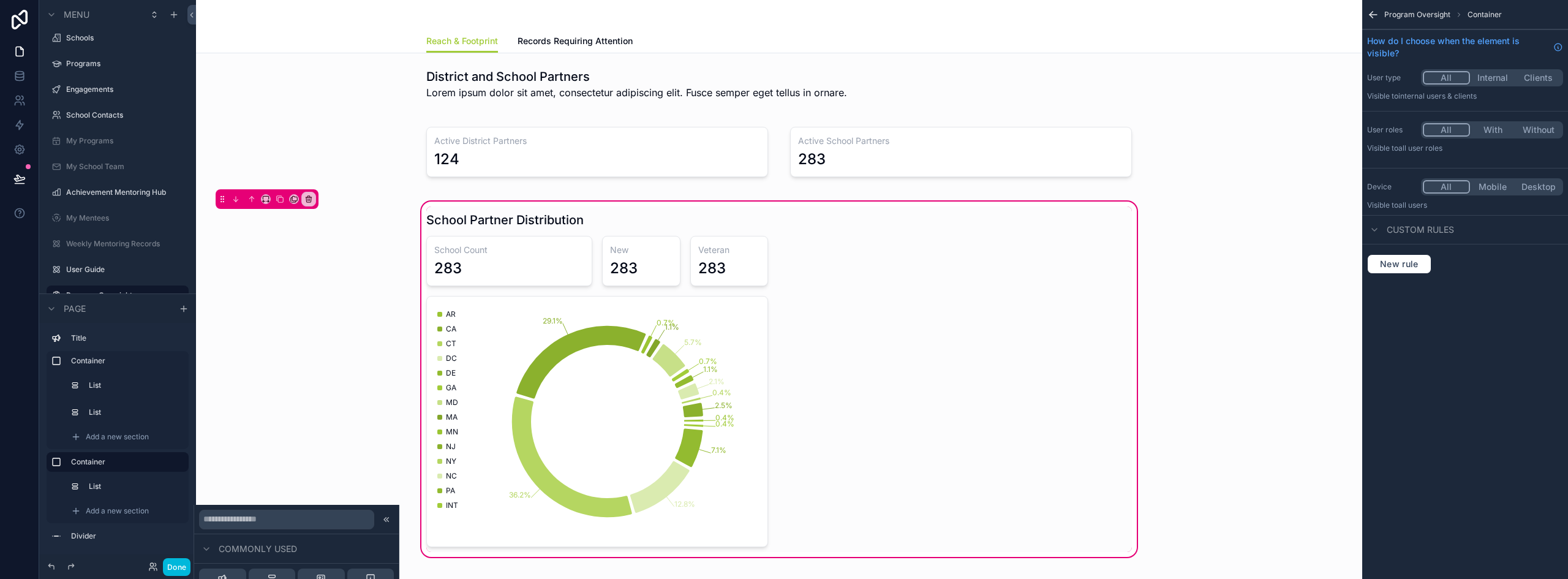
click at [107, 515] on span "Add a new section" at bounding box center [117, 511] width 63 height 10
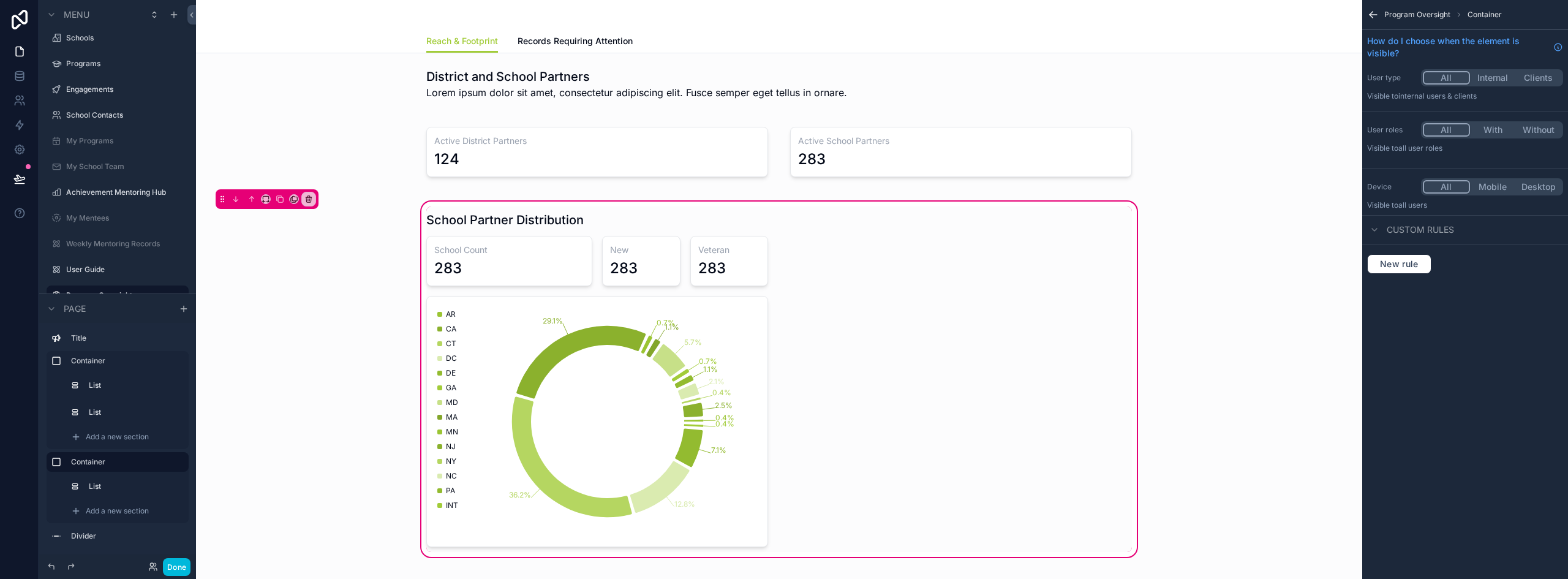
click at [107, 515] on span "Add a new section" at bounding box center [117, 511] width 63 height 10
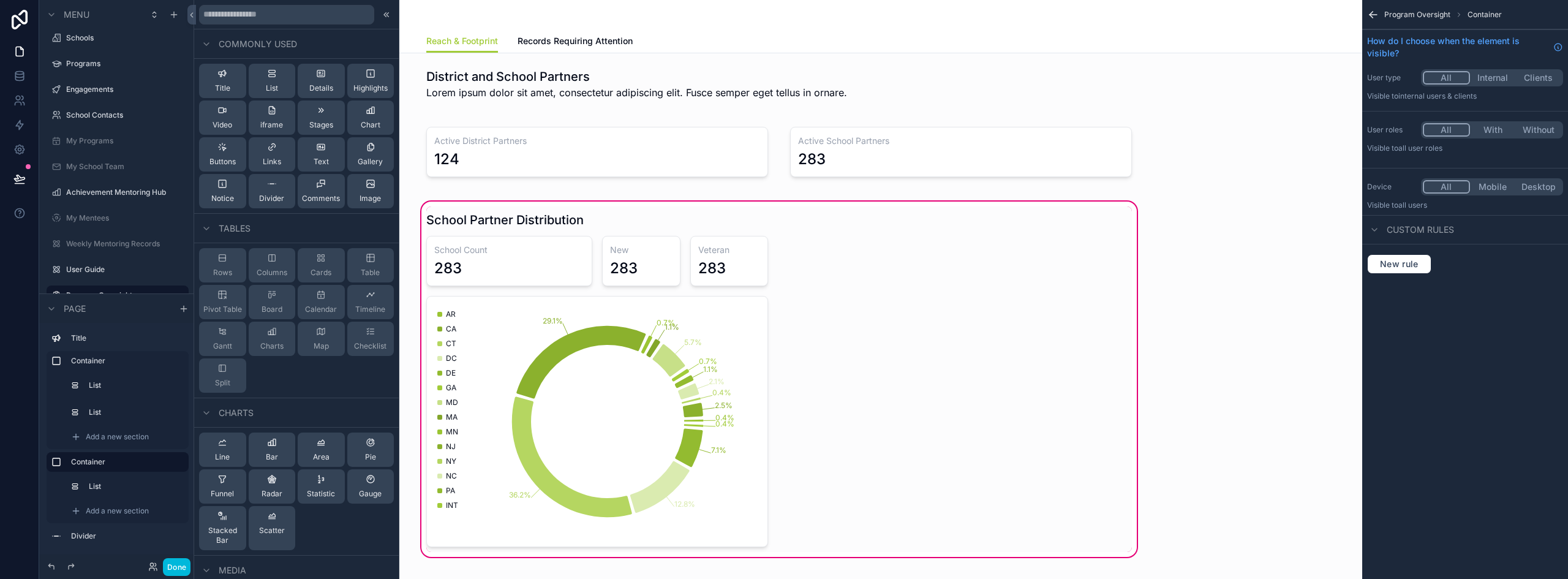
click at [361, 121] on span "Chart" at bounding box center [370, 125] width 19 height 10
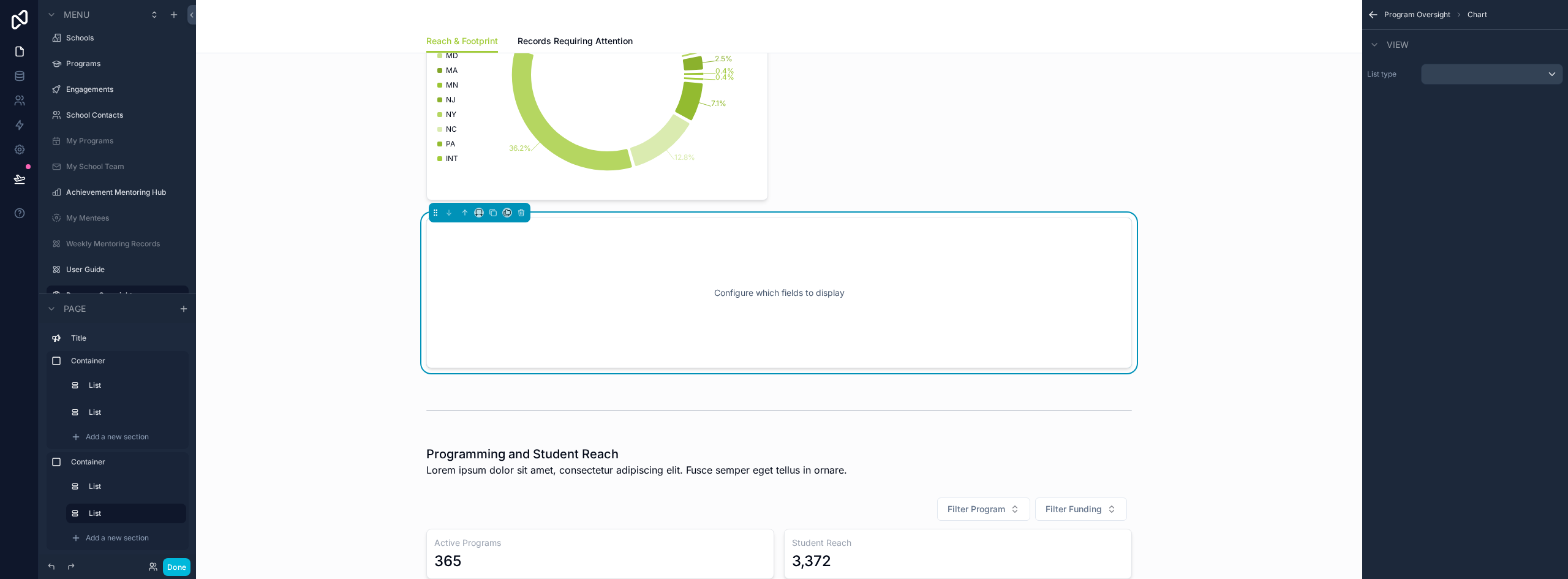
scroll to position [351, 0]
click at [478, 210] on icon "scrollable content" at bounding box center [479, 209] width 9 height 9
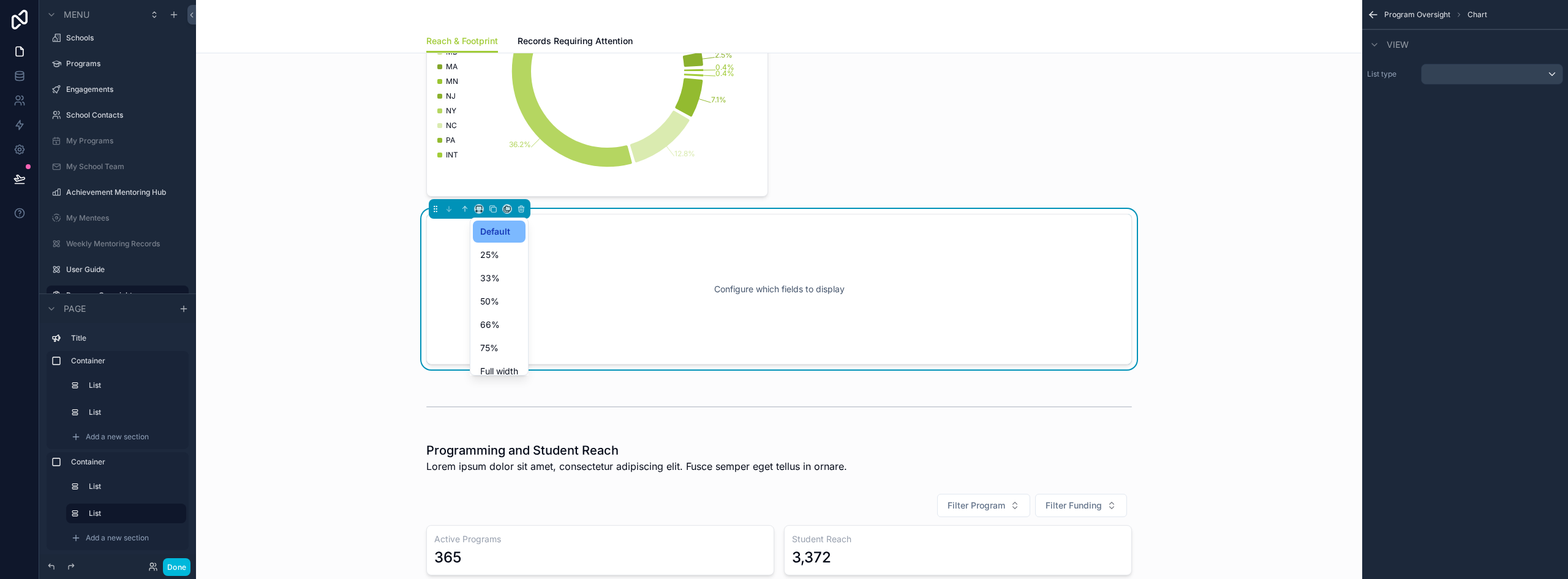
click at [490, 297] on span "50%" at bounding box center [490, 301] width 19 height 15
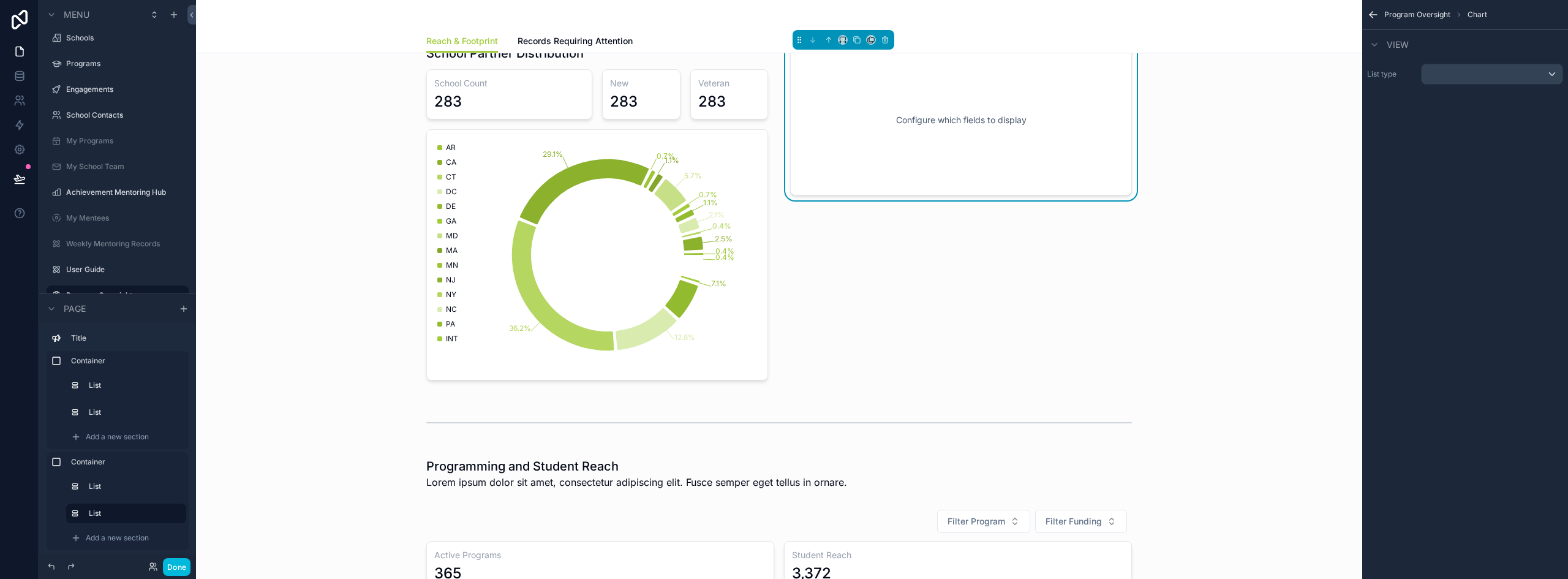
scroll to position [106, 0]
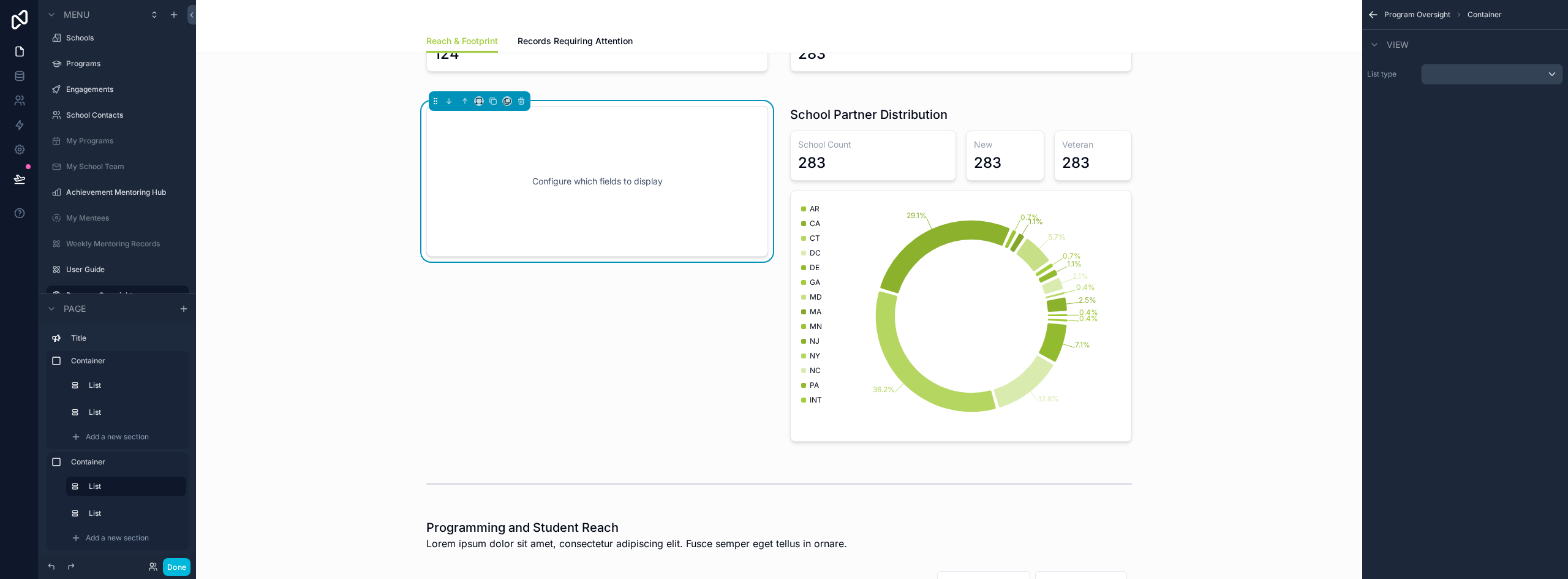
click at [1544, 64] on div "scrollable content" at bounding box center [1492, 73] width 141 height 19
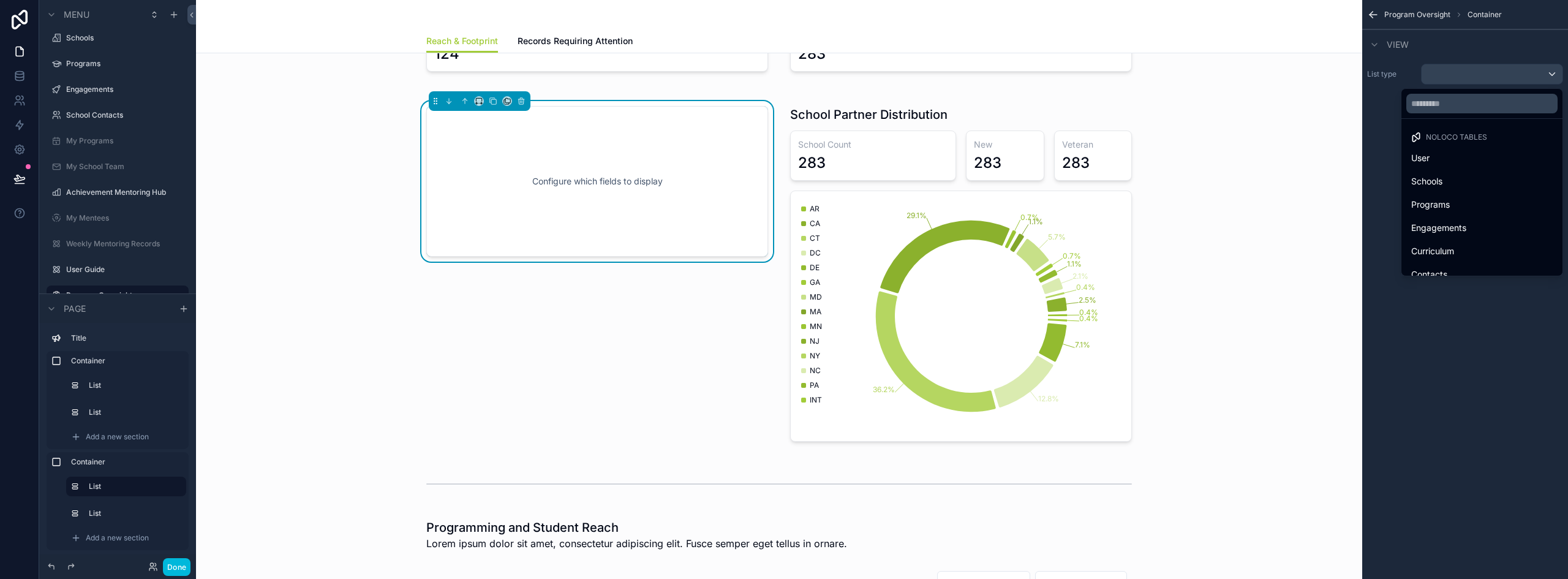
click at [1480, 180] on div "Schools" at bounding box center [1482, 181] width 141 height 15
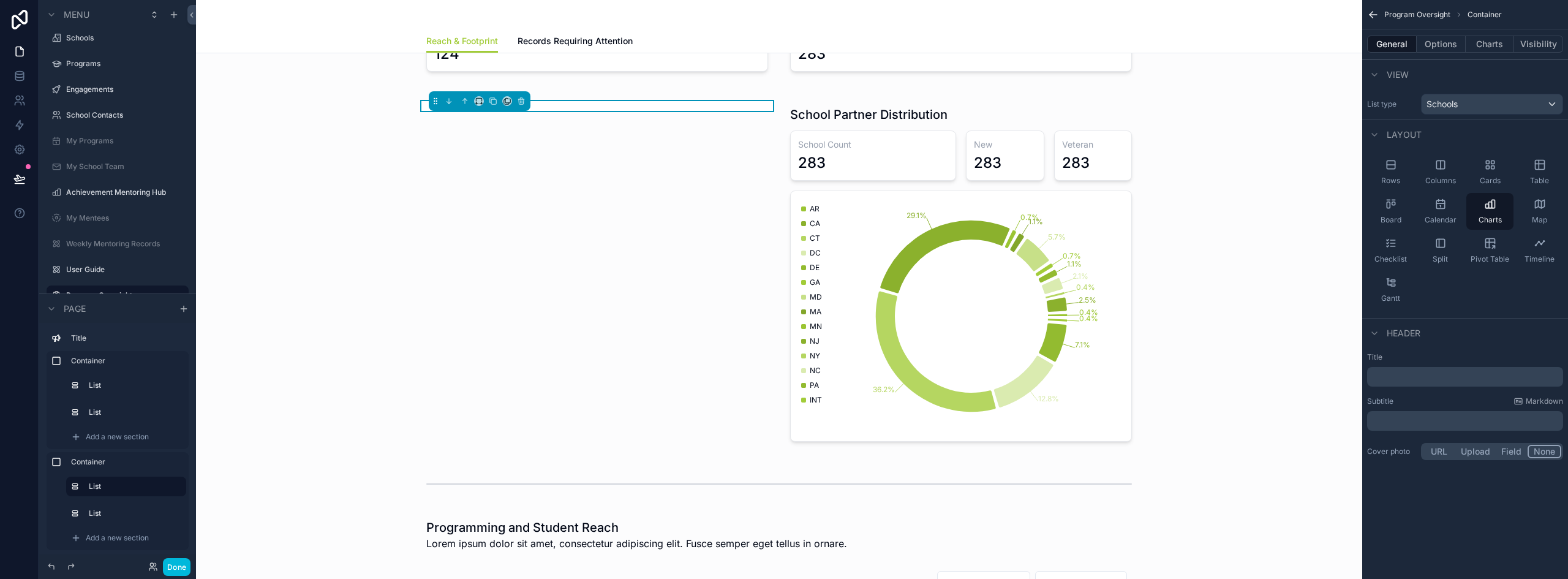
click at [1504, 44] on button "Charts" at bounding box center [1490, 44] width 49 height 17
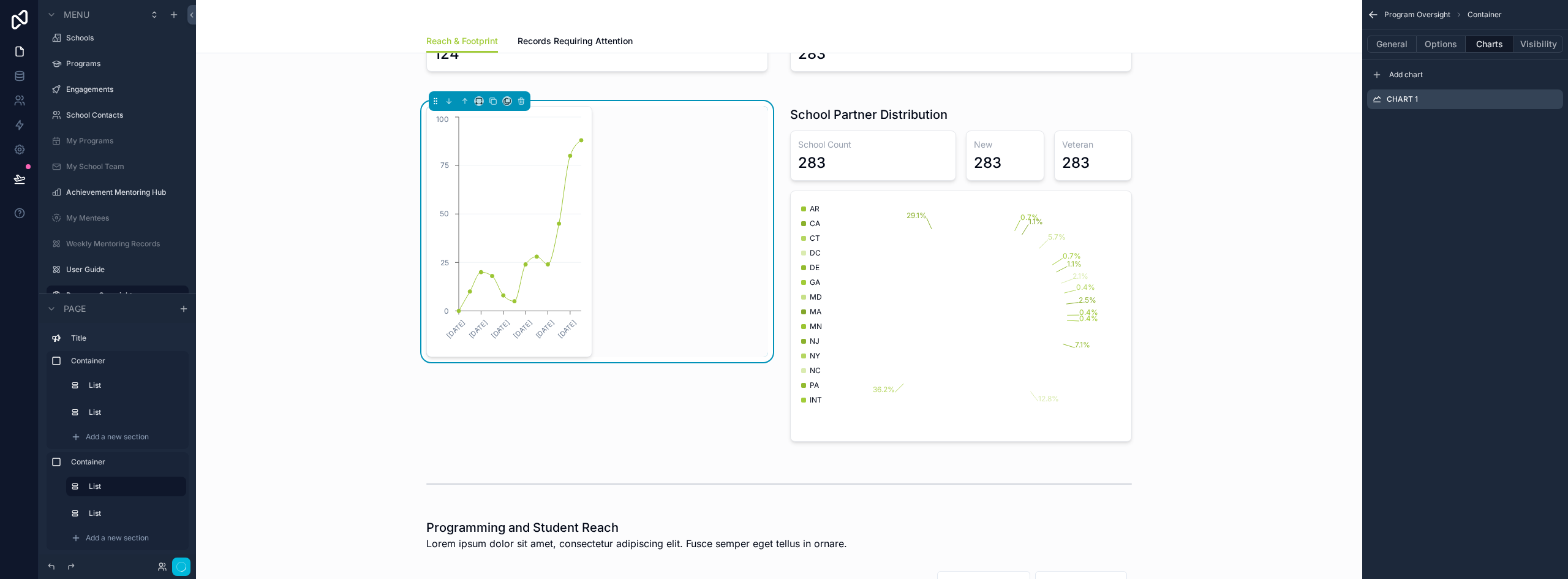
click at [984, 160] on div "scrollable content" at bounding box center [961, 274] width 356 height 346
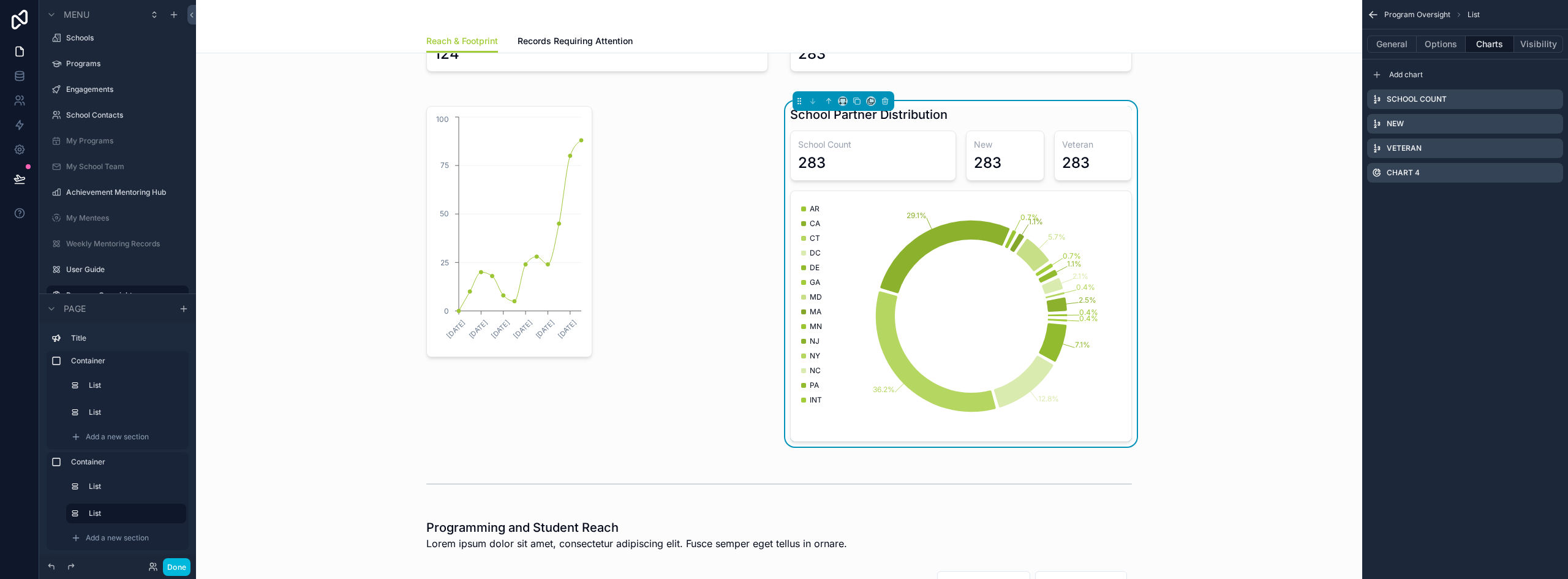
click at [1021, 151] on div "New 283" at bounding box center [1005, 155] width 78 height 50
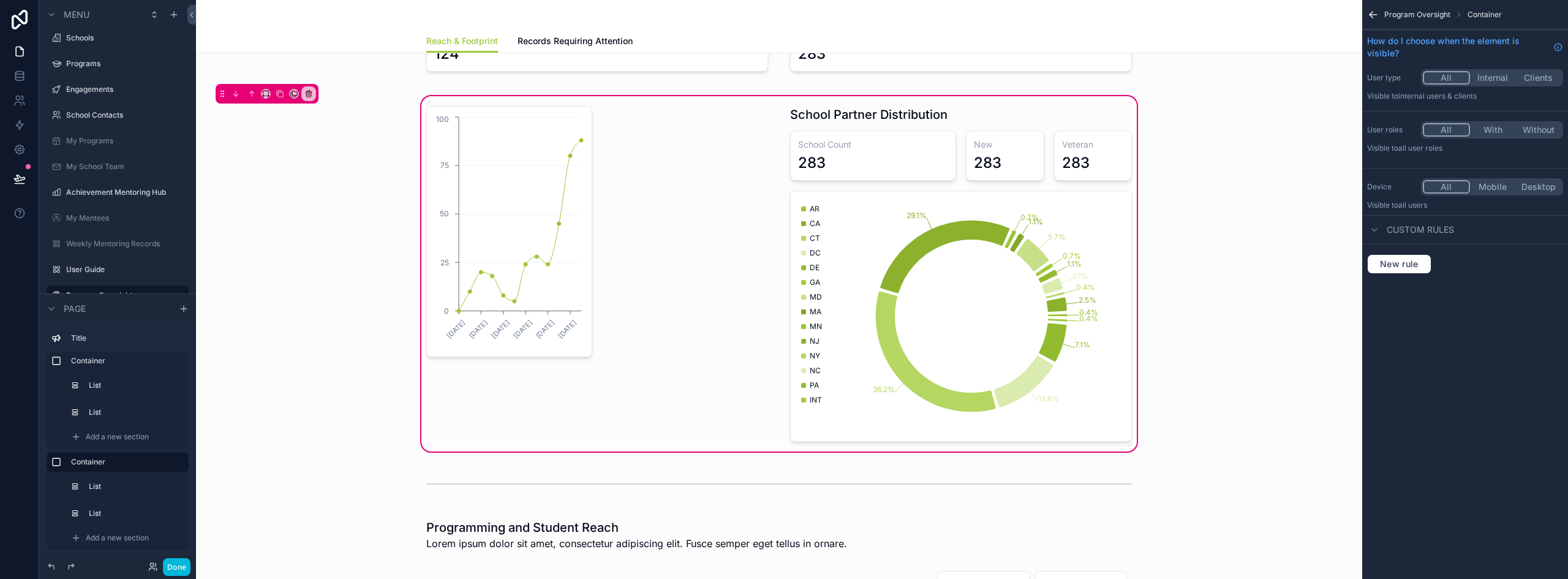
click at [981, 147] on div "scrollable content" at bounding box center [961, 274] width 356 height 346
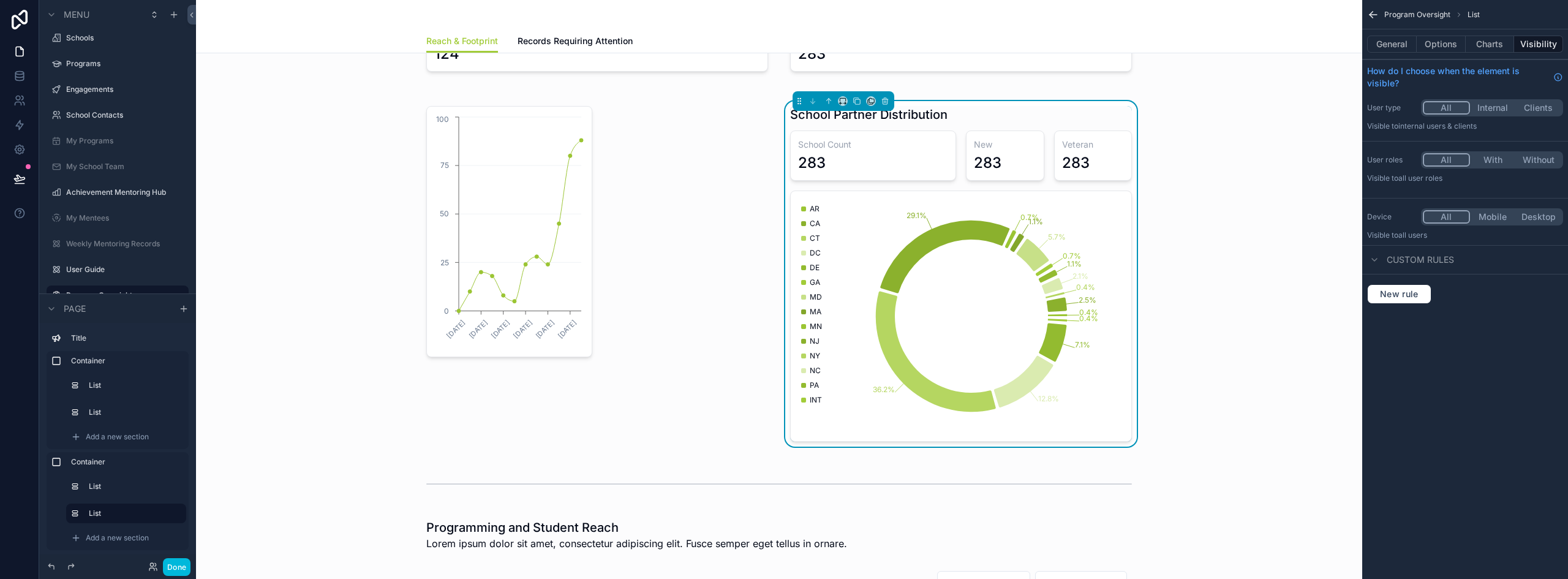
click at [1491, 41] on button "Charts" at bounding box center [1490, 44] width 49 height 17
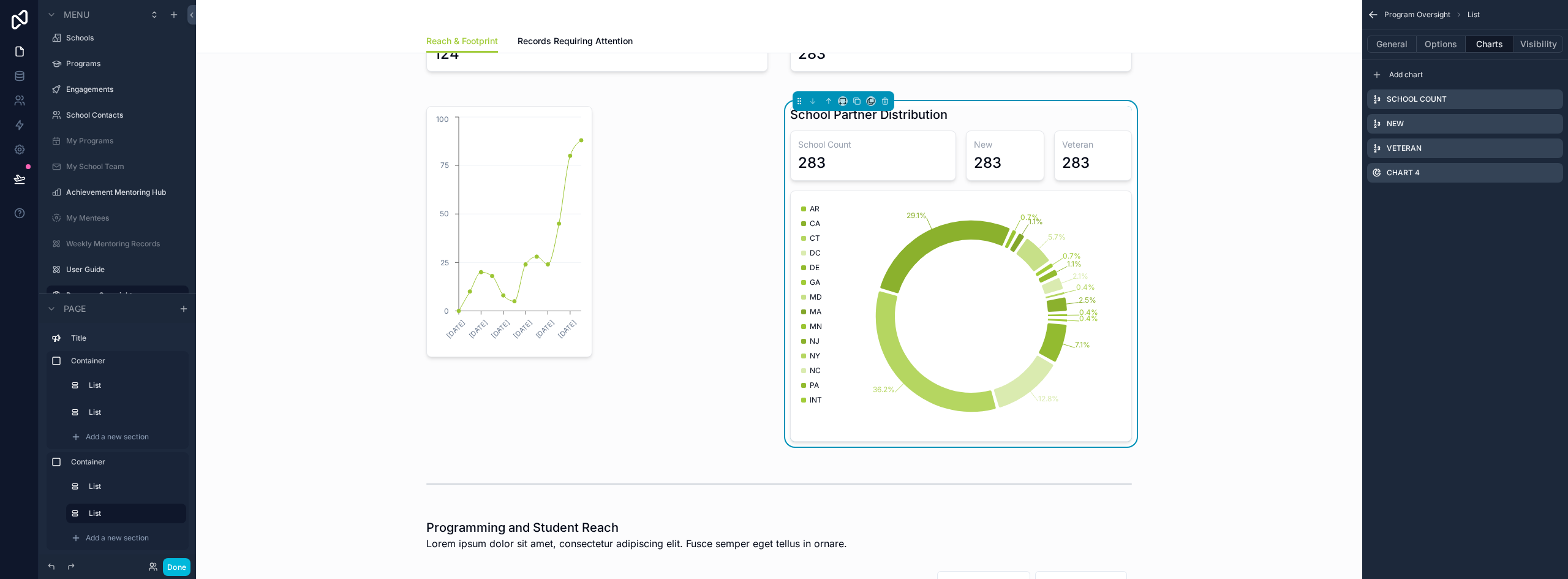
click at [0, 0] on icon "scrollable content" at bounding box center [0, 0] width 0 height 0
click at [1534, 78] on icon at bounding box center [1534, 80] width 10 height 10
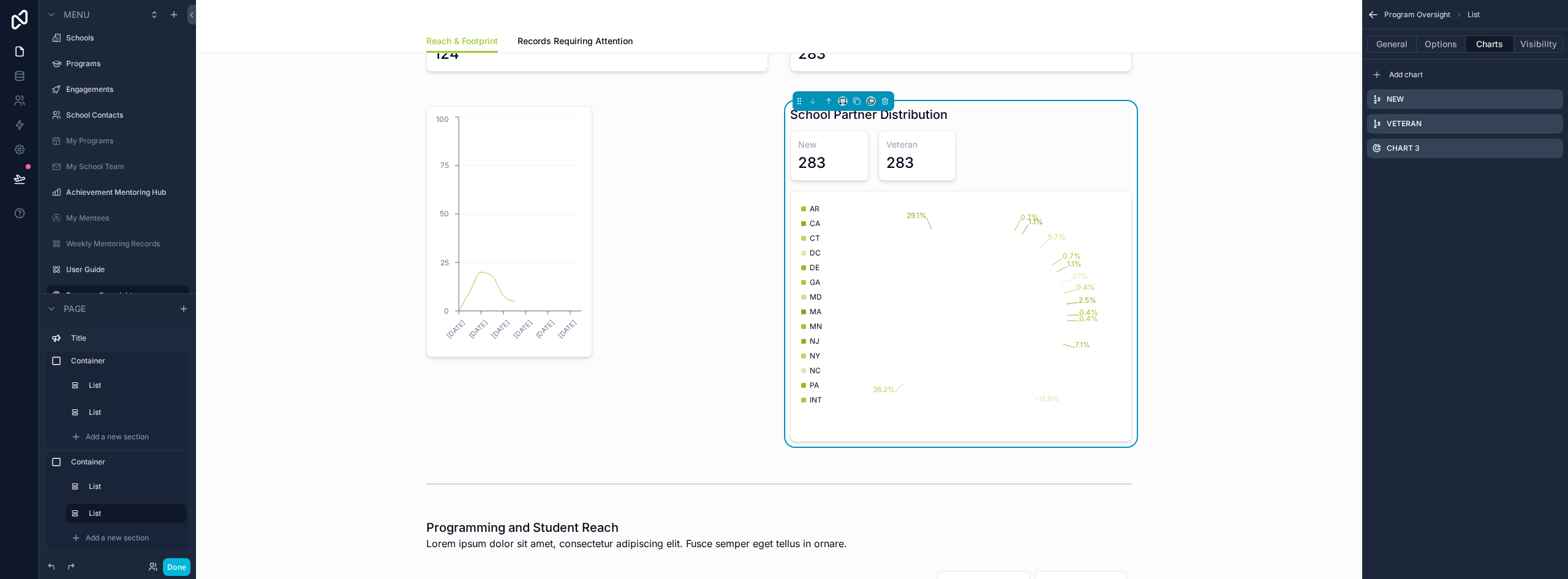
click at [0, 0] on icon "scrollable content" at bounding box center [0, 0] width 0 height 0
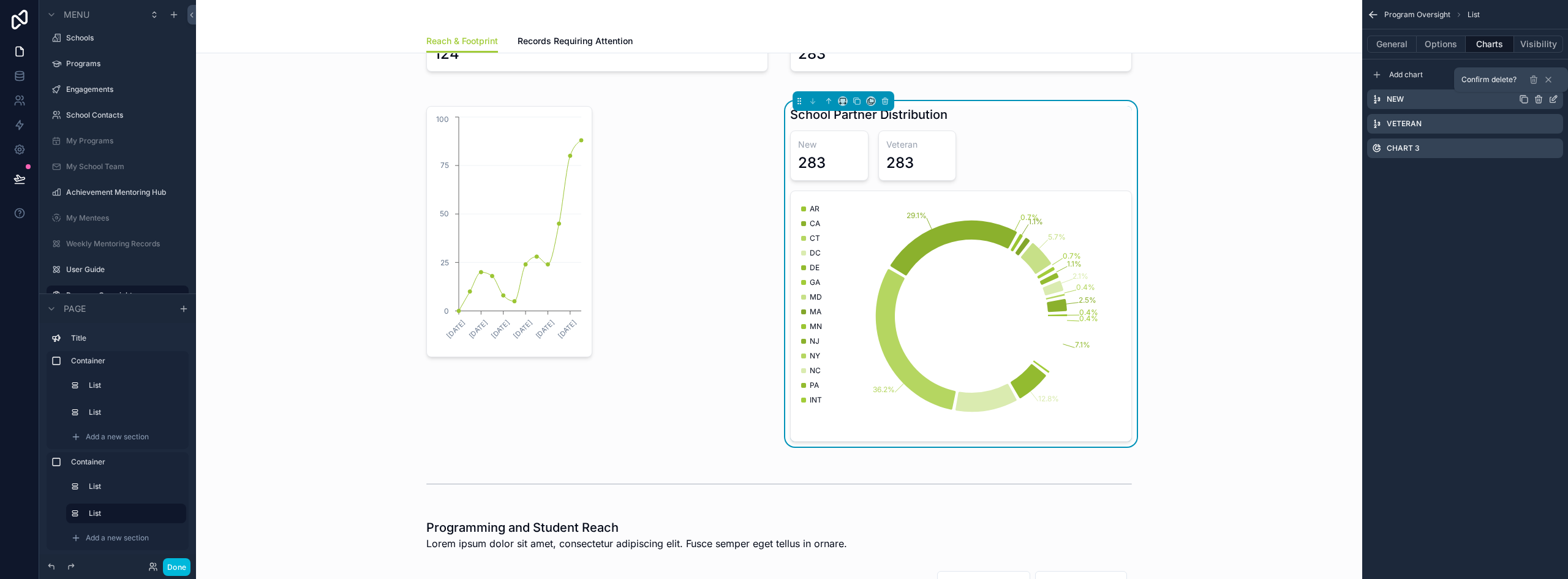
click at [1534, 80] on icon at bounding box center [1534, 80] width 0 height 2
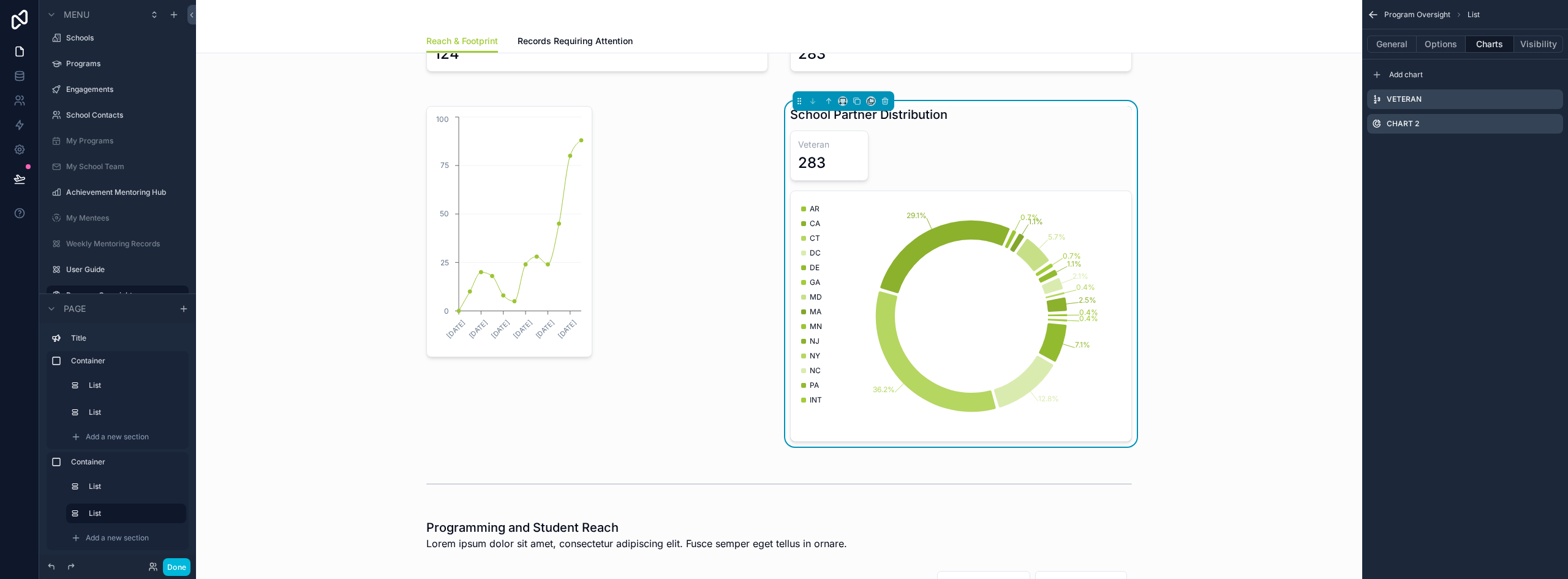
click at [0, 0] on icon "scrollable content" at bounding box center [0, 0] width 0 height 0
click at [1537, 75] on icon at bounding box center [1534, 80] width 10 height 10
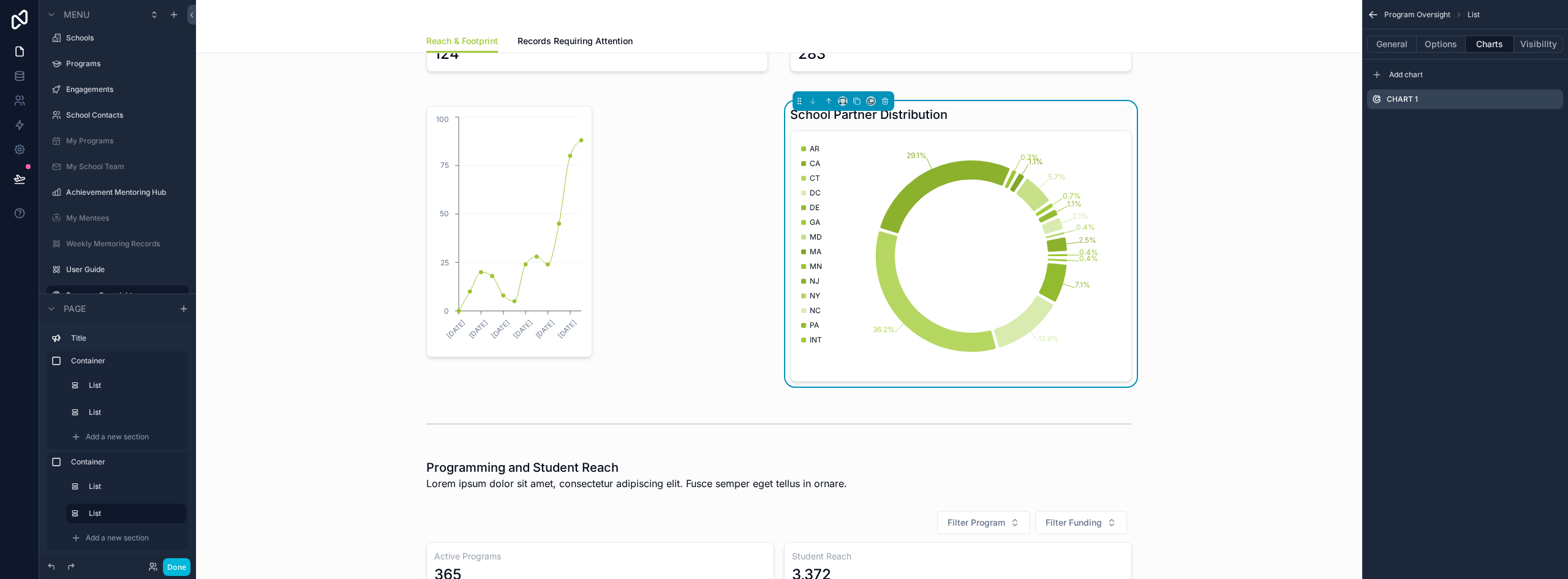
click at [1016, 116] on div "School Partner Distribution" at bounding box center [960, 115] width 341 height 17
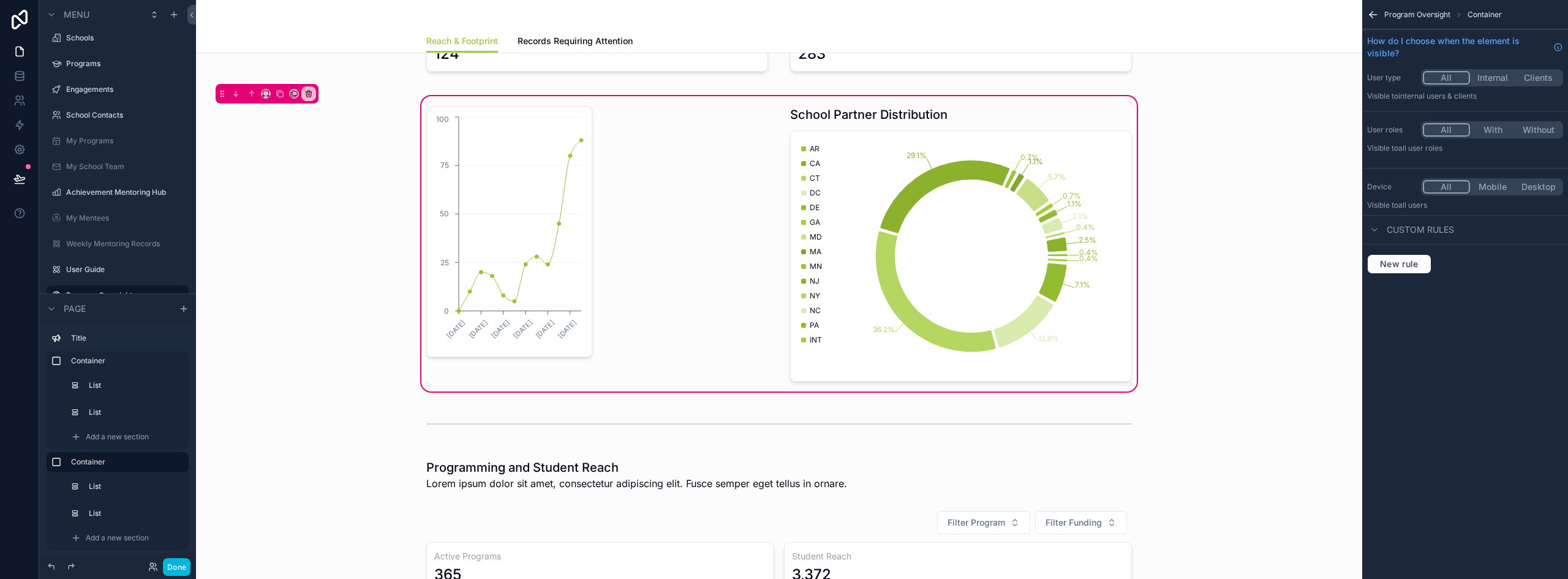
click at [999, 188] on div "scrollable content" at bounding box center [961, 244] width 356 height 285
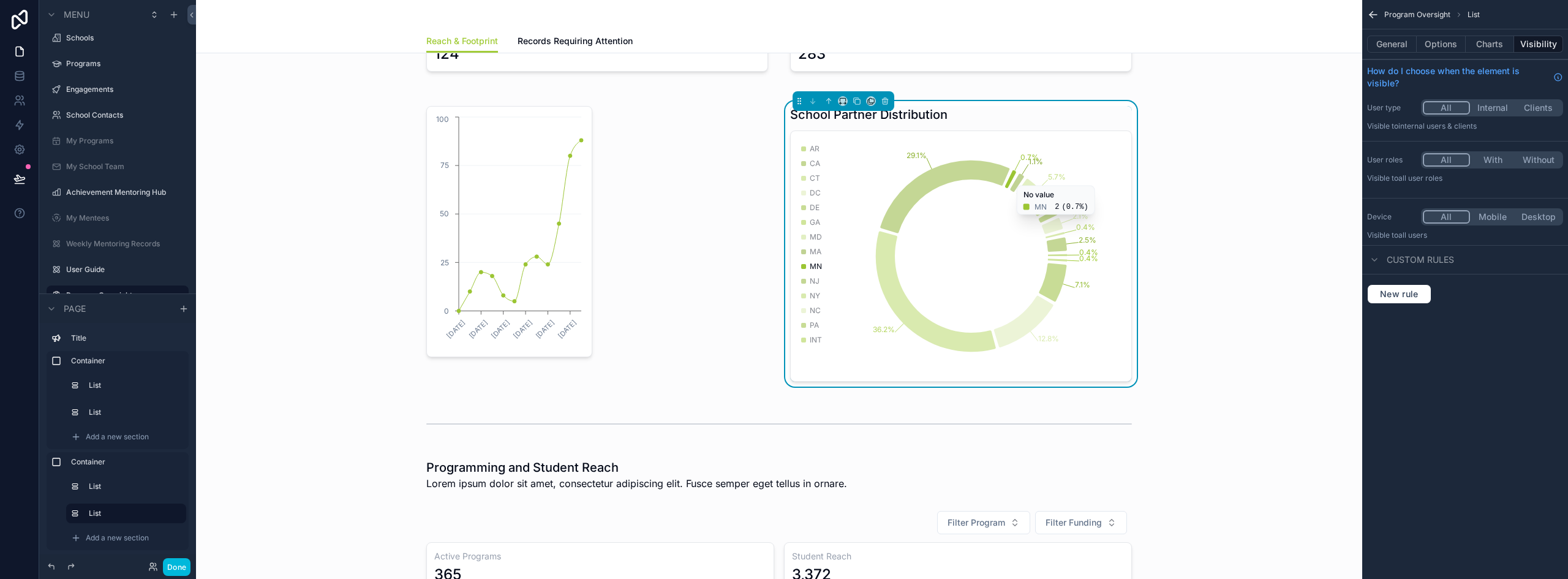
click at [1443, 48] on button "Options" at bounding box center [1440, 44] width 49 height 17
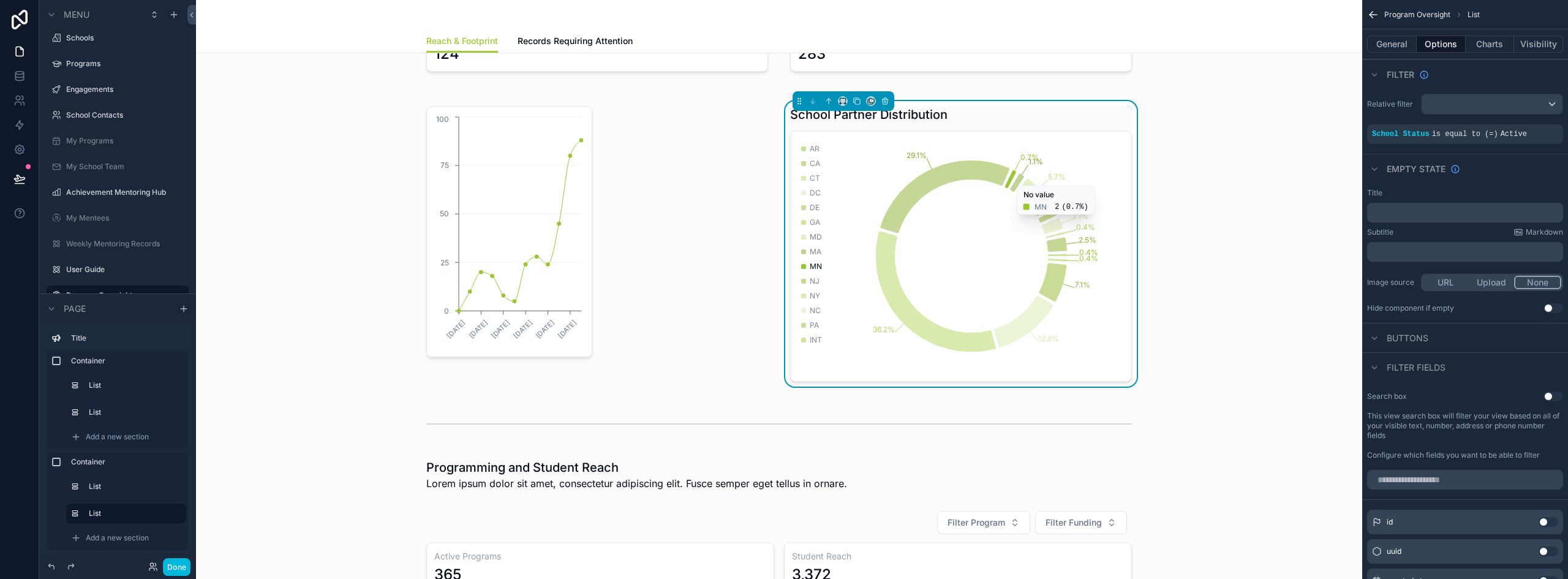
click at [1395, 48] on button "General" at bounding box center [1392, 44] width 50 height 17
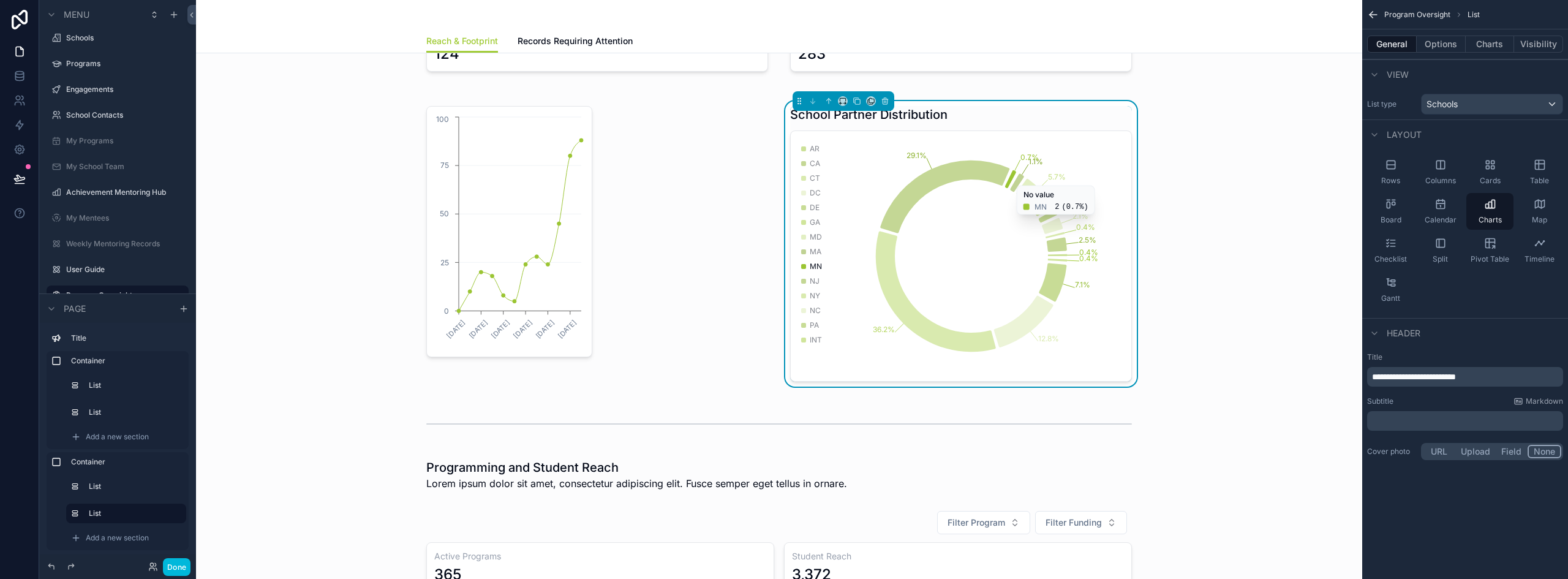
click at [1435, 372] on span "**********" at bounding box center [1414, 376] width 84 height 9
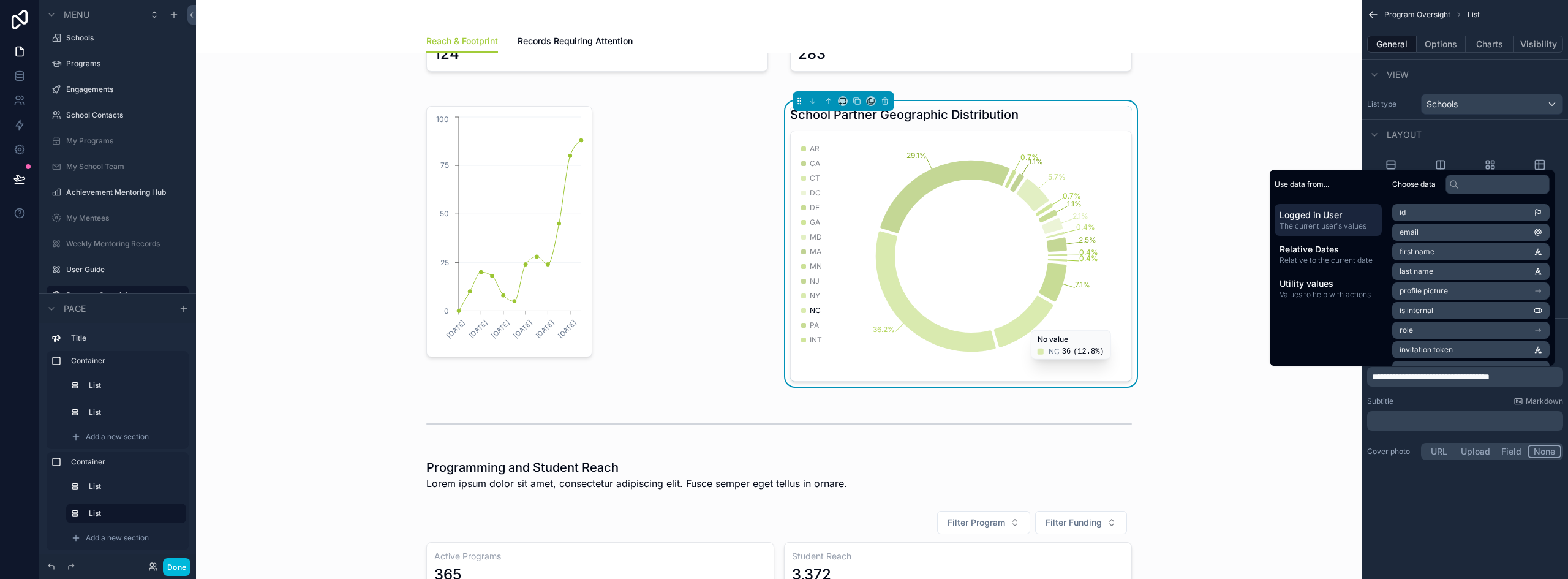
click at [485, 173] on div "scrollable content" at bounding box center [597, 244] width 356 height 285
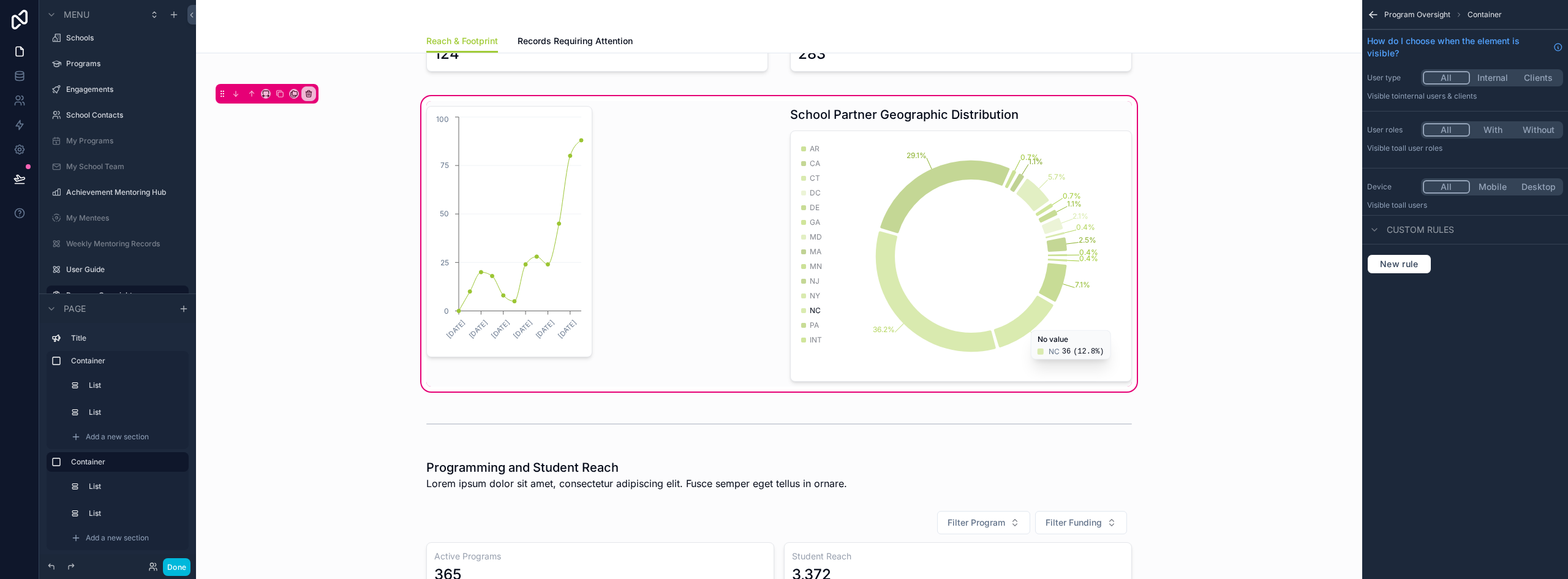
click at [514, 163] on div "scrollable content" at bounding box center [597, 244] width 356 height 285
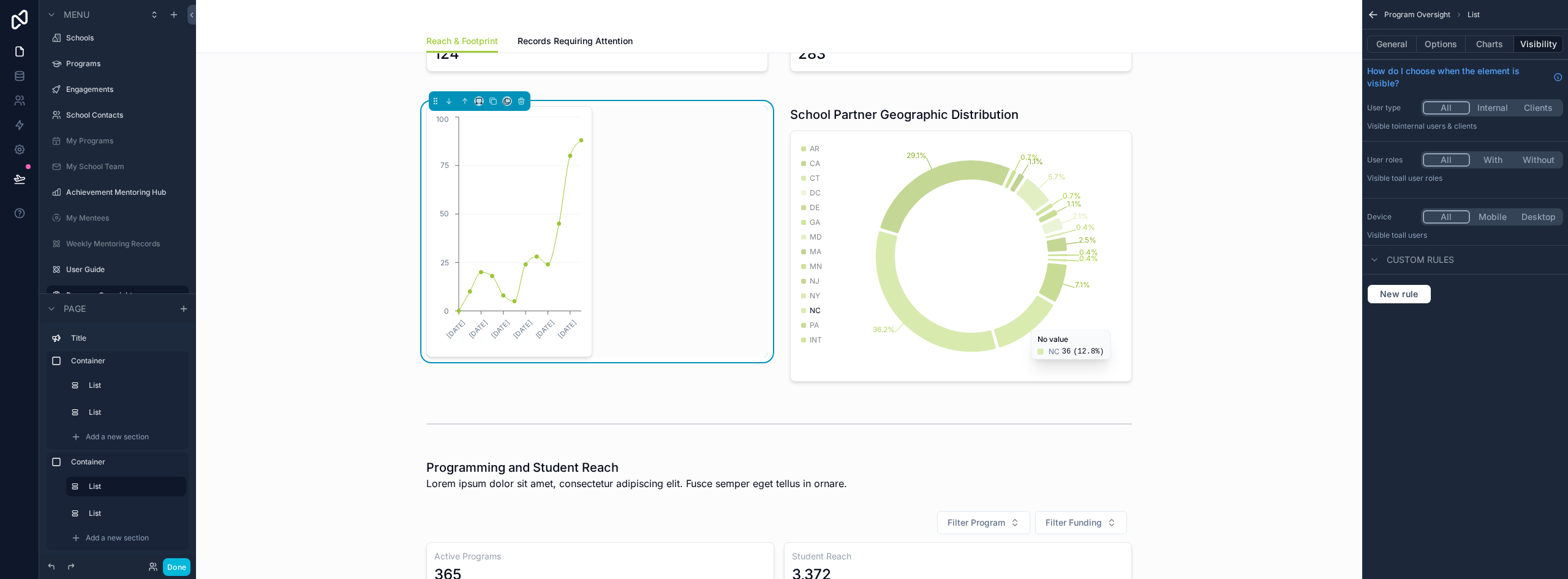
click at [1497, 44] on button "Charts" at bounding box center [1490, 44] width 49 height 17
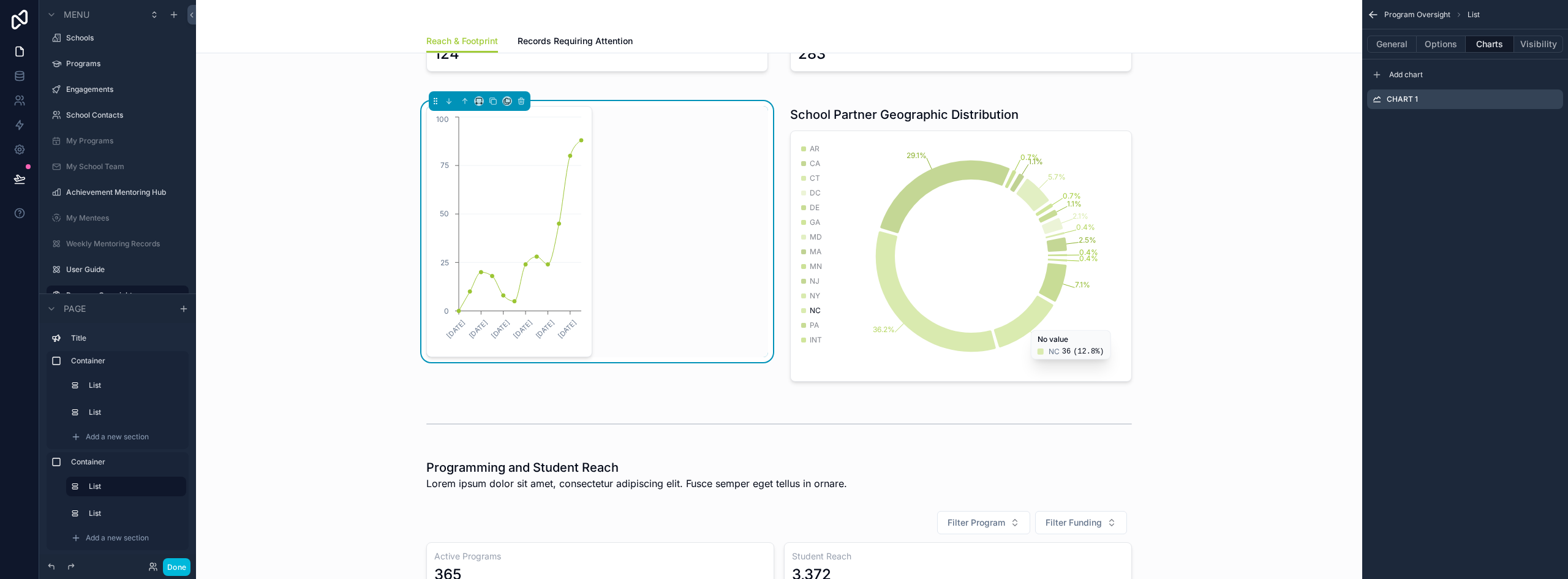
click at [0, 0] on icon "scrollable content" at bounding box center [0, 0] width 0 height 0
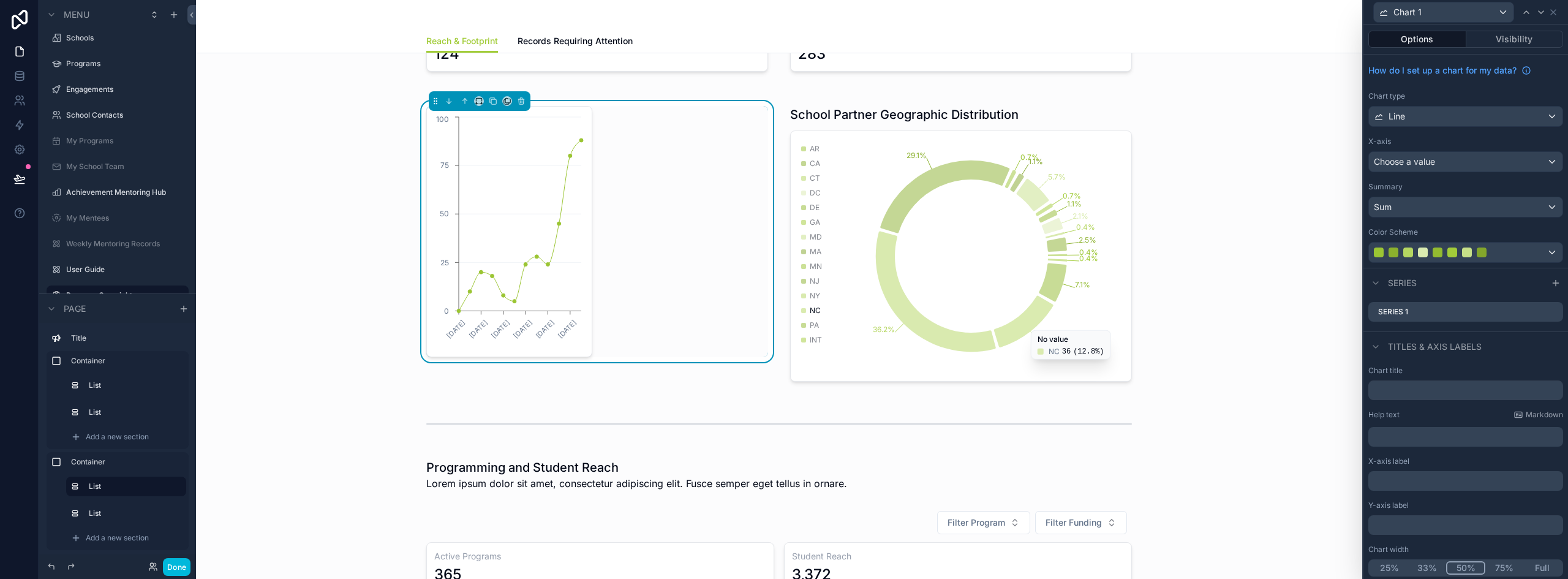
click at [1453, 121] on div "Line" at bounding box center [1465, 116] width 194 height 19
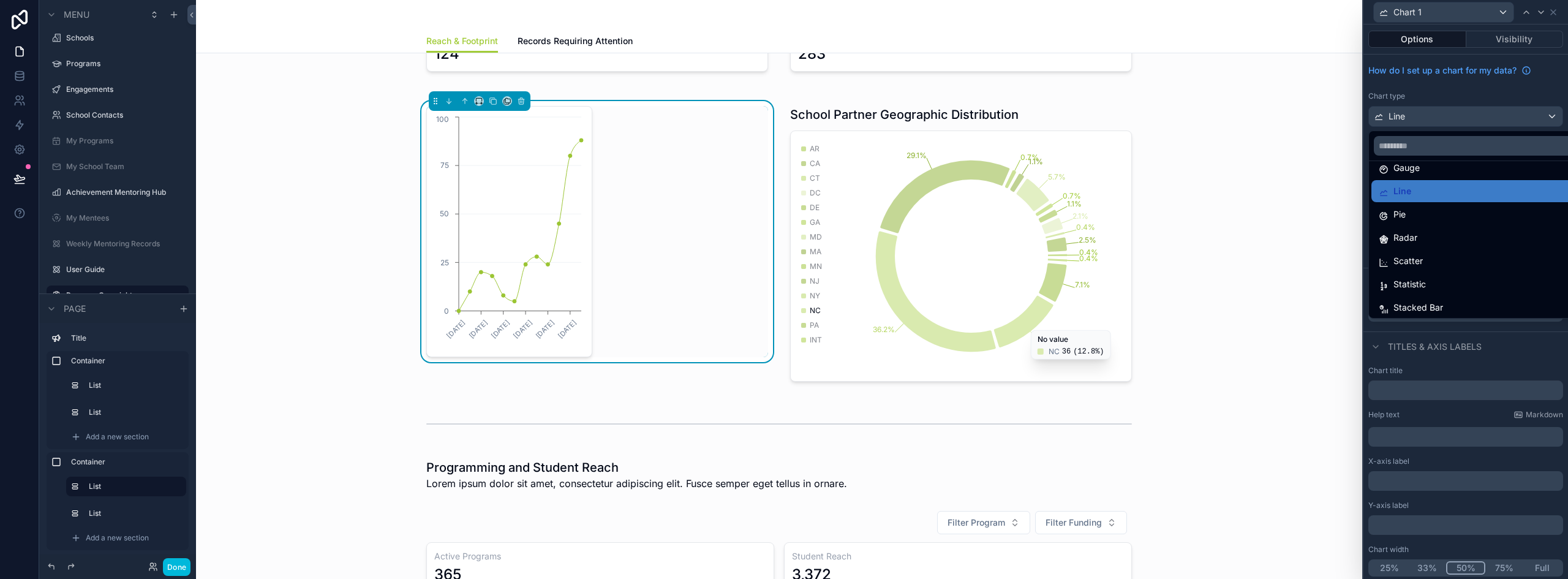
scroll to position [87, 0]
click at [1438, 274] on div "Statistic" at bounding box center [1475, 281] width 193 height 15
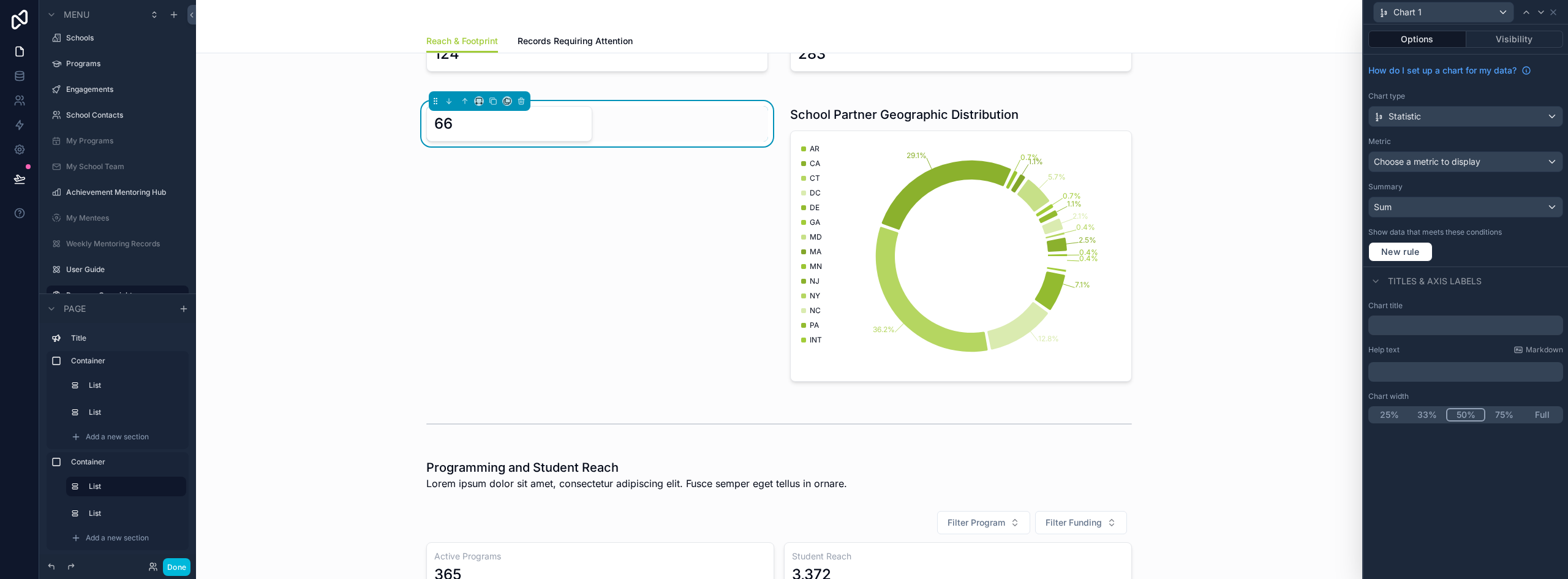
click at [1542, 415] on button "Full" at bounding box center [1542, 414] width 38 height 14
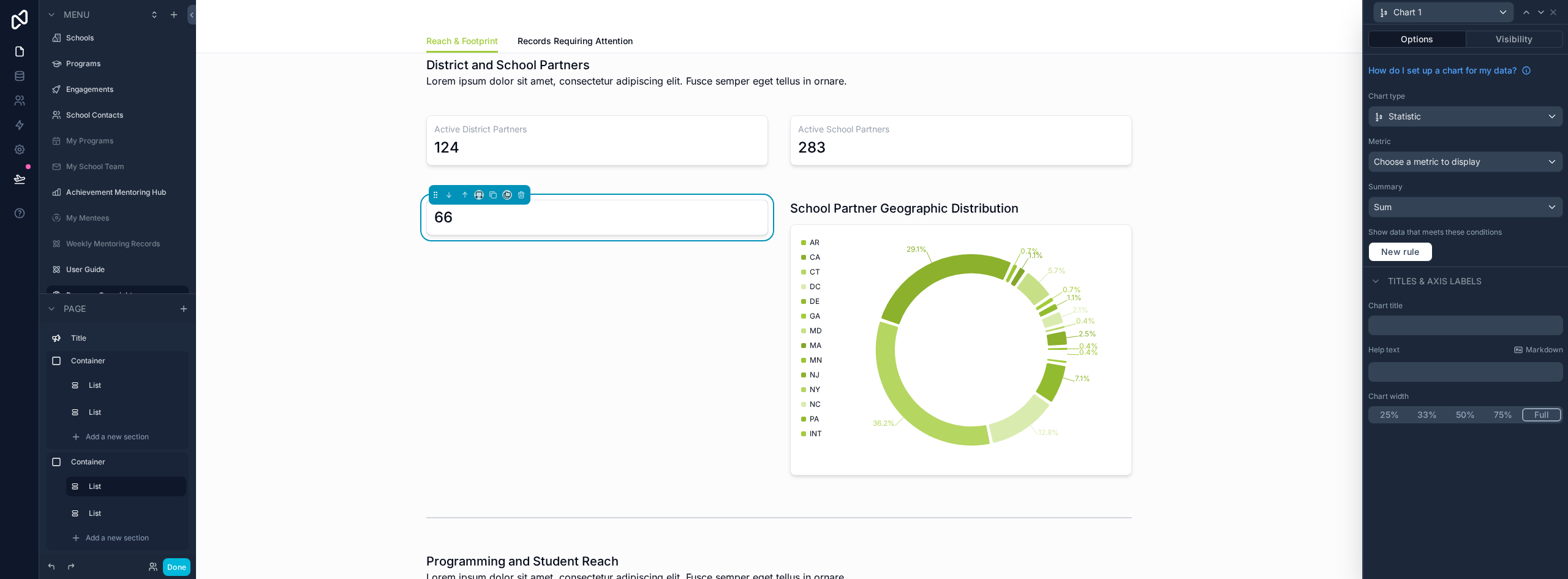
scroll to position [0, 0]
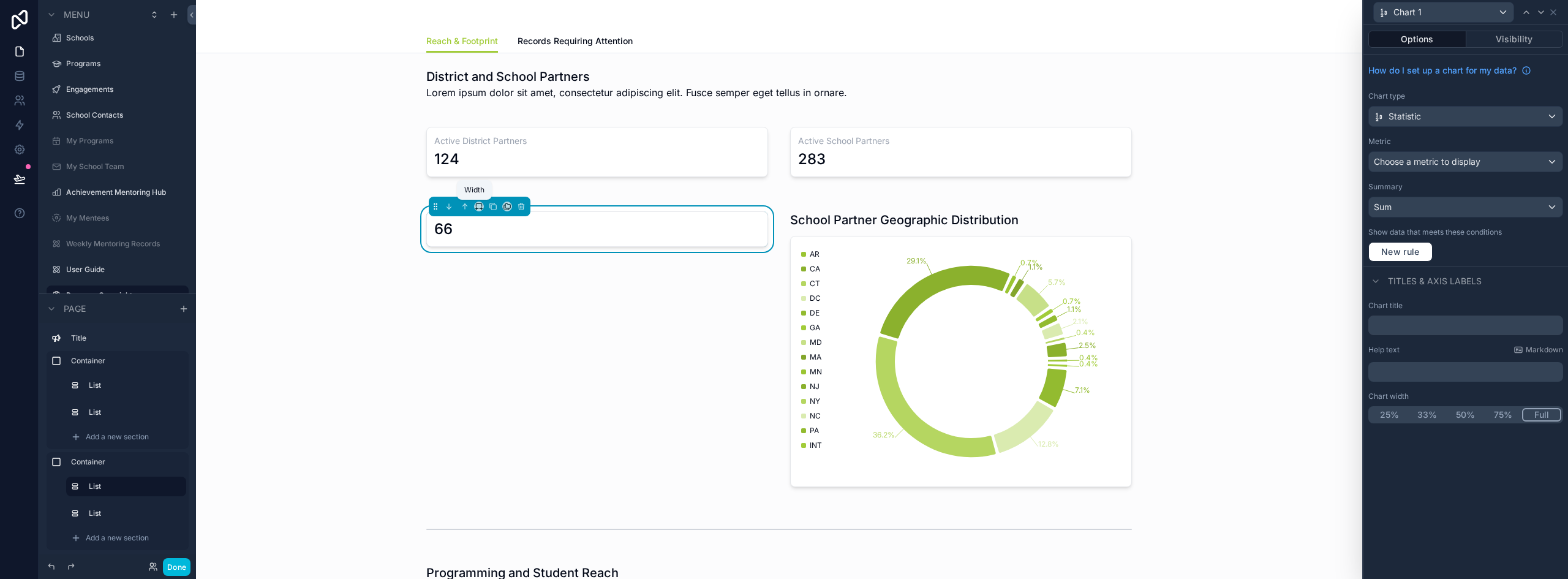
click at [475, 207] on icon "scrollable content" at bounding box center [479, 207] width 9 height 9
click at [486, 280] on span "33%" at bounding box center [490, 275] width 19 height 15
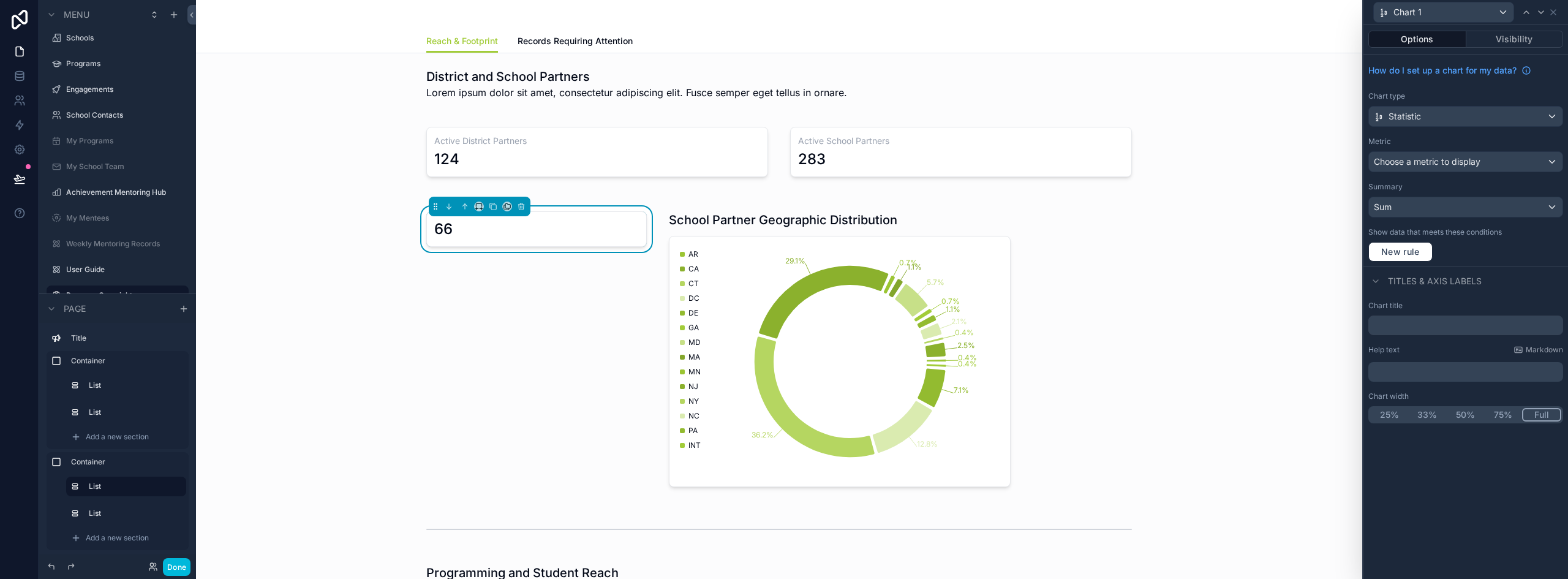
click at [786, 217] on div "scrollable content" at bounding box center [840, 349] width 356 height 285
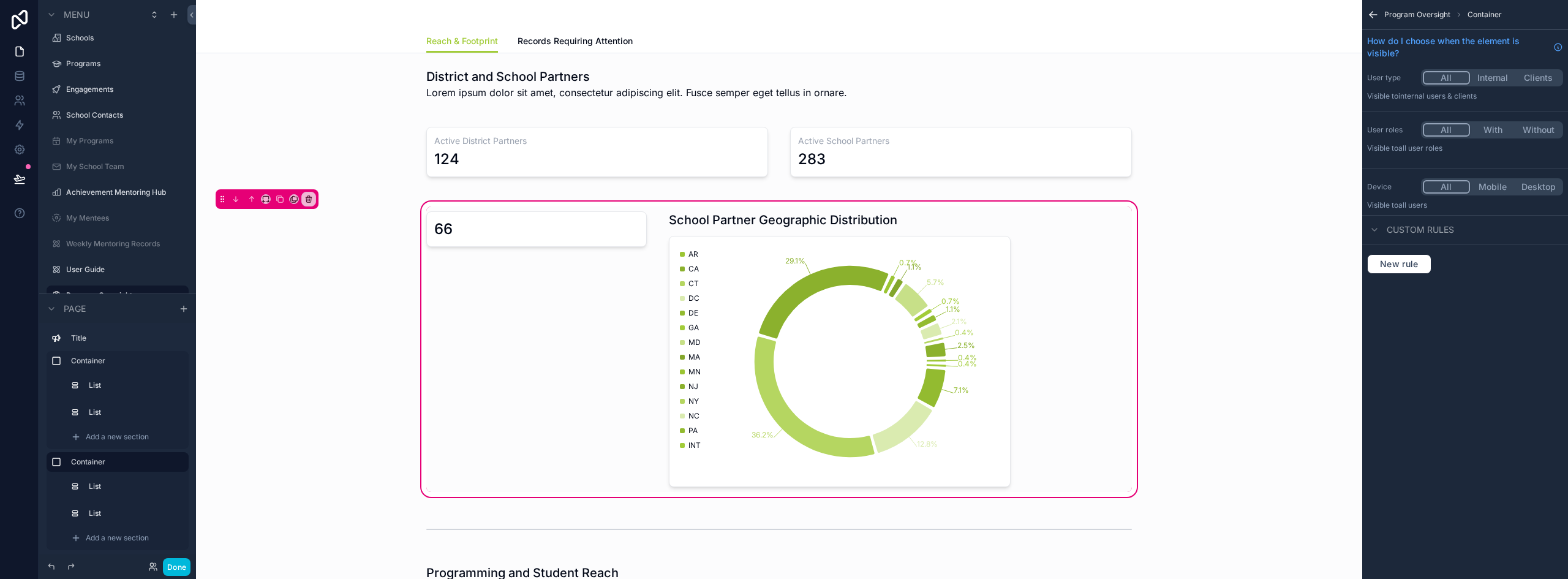
click at [769, 227] on div "scrollable content" at bounding box center [840, 349] width 356 height 285
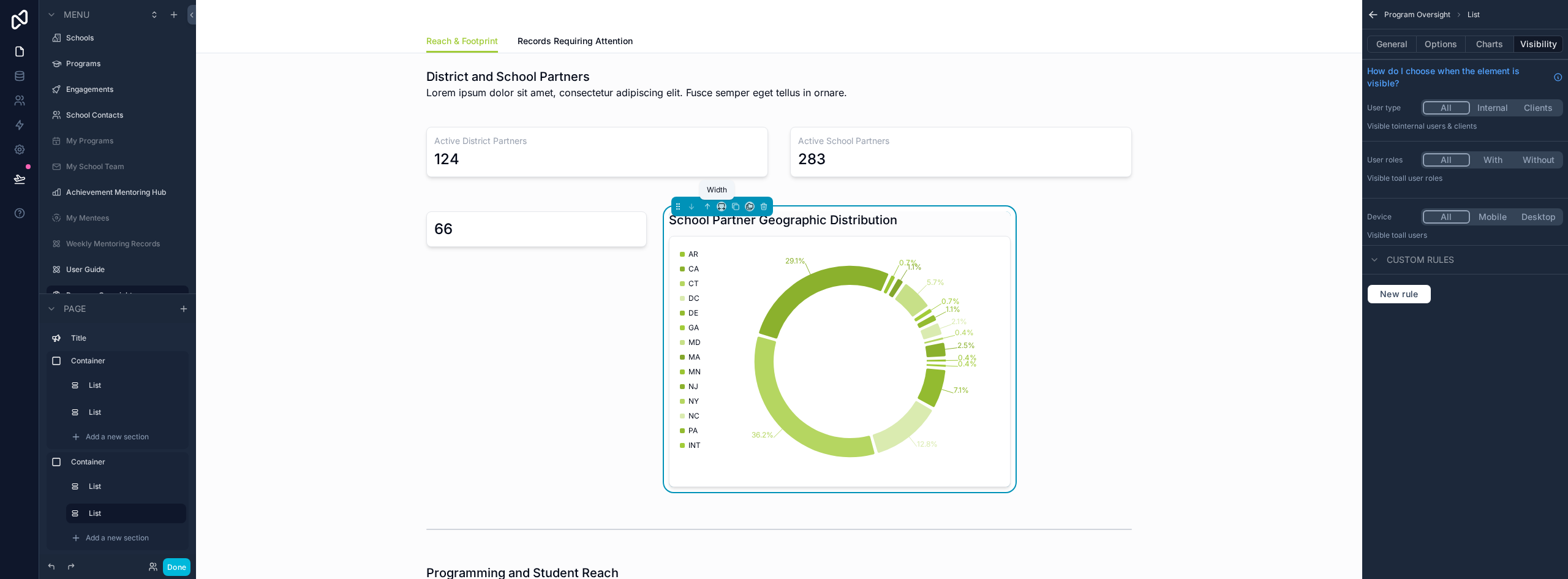
click at [718, 207] on icon "scrollable content" at bounding box center [721, 207] width 9 height 9
click at [741, 324] on span "66%" at bounding box center [732, 322] width 19 height 15
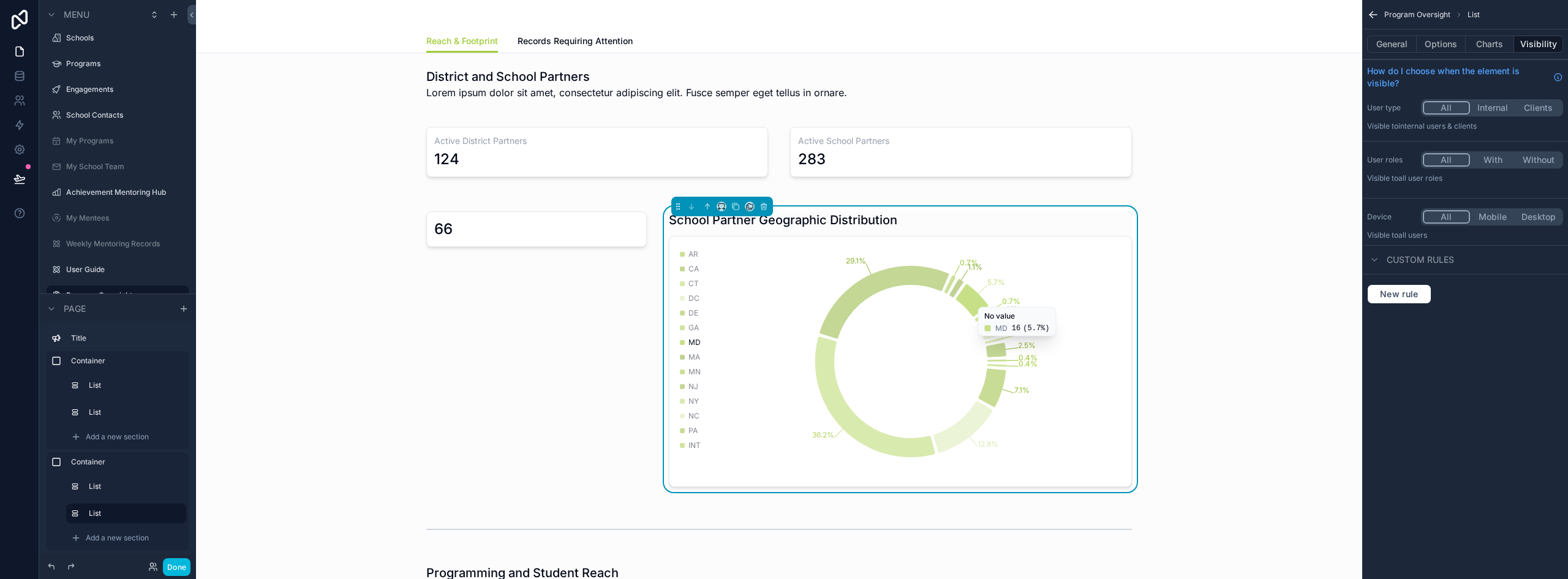
click at [1276, 264] on div "66 School Partner Geographic Distribution 0.4% 2.5% 0.4% 2.1% 1.1% 0.7% 5.7% 1.…" at bounding box center [779, 349] width 1147 height 300
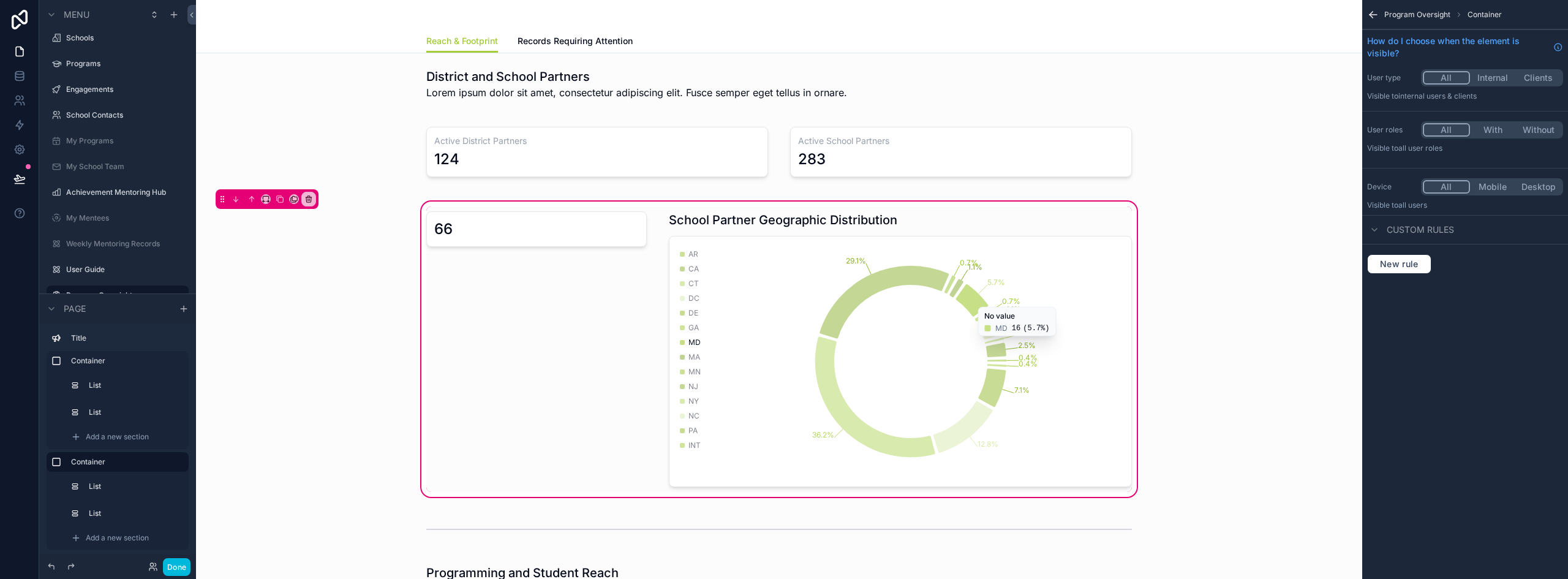
click at [545, 239] on div "scrollable content" at bounding box center [537, 349] width 235 height 285
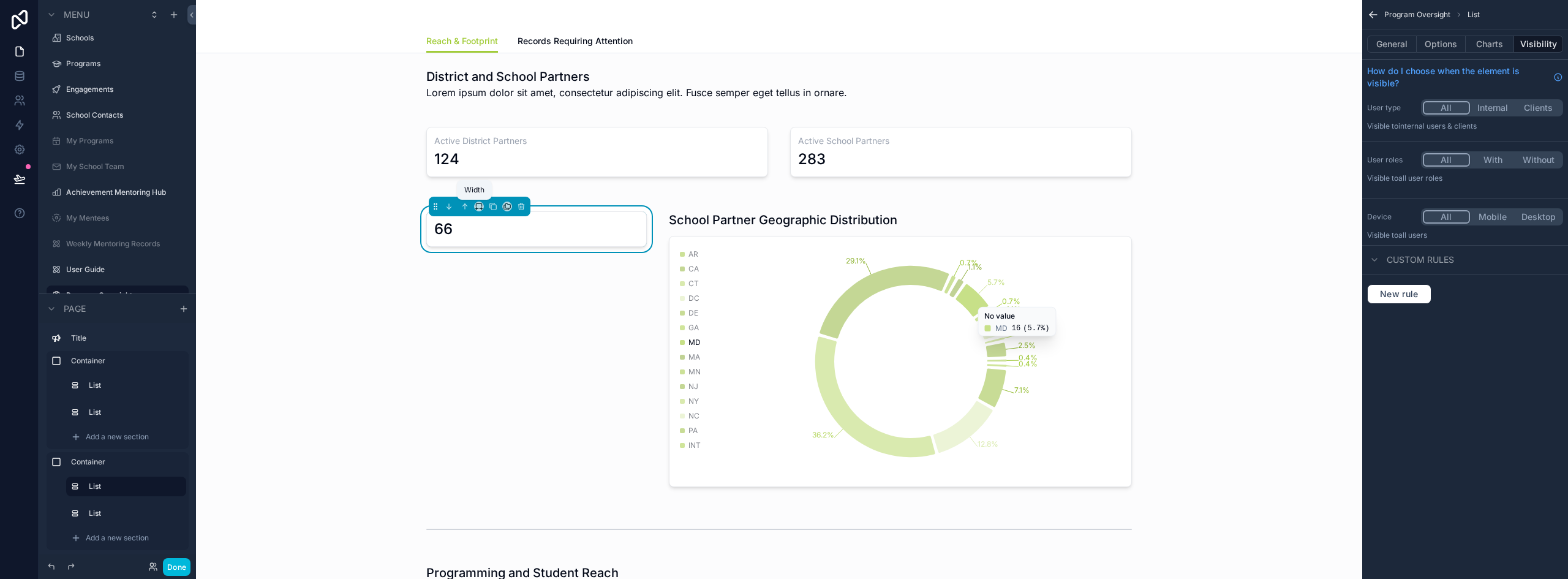
click at [475, 206] on icon "scrollable content" at bounding box center [479, 207] width 9 height 9
click at [495, 307] on div "50%" at bounding box center [499, 299] width 53 height 22
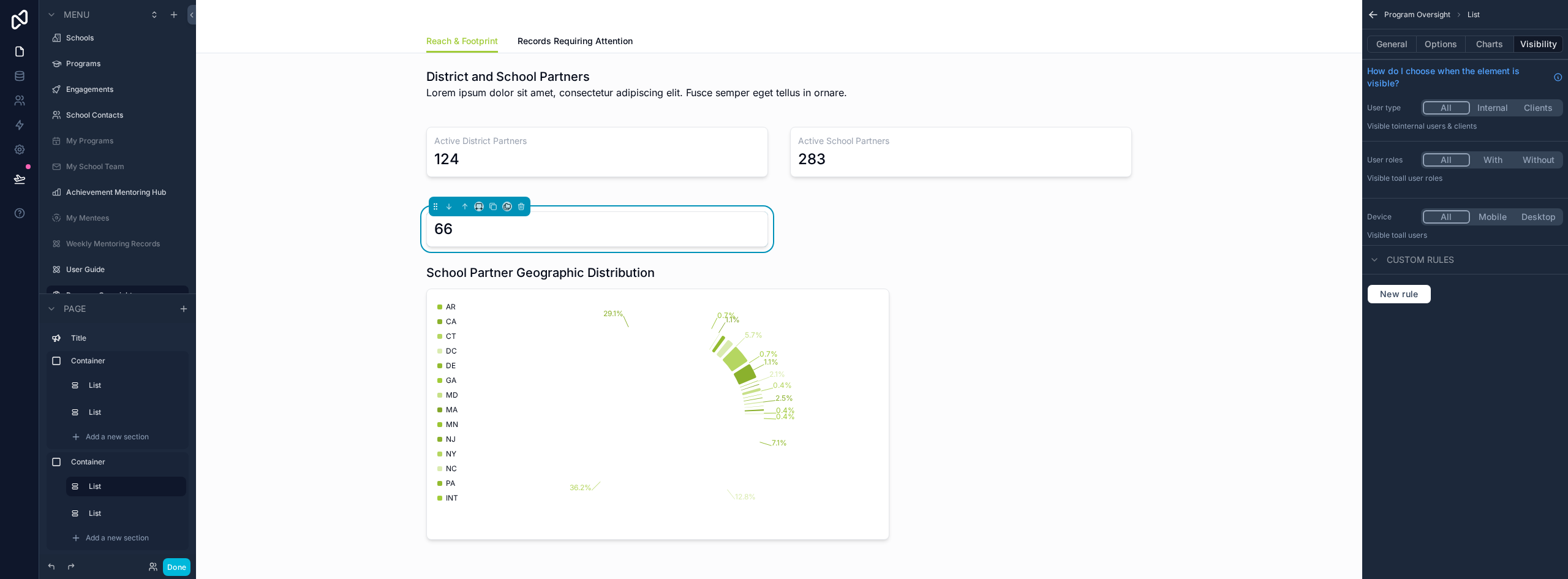
click at [738, 294] on div "scrollable content" at bounding box center [658, 401] width 478 height 285
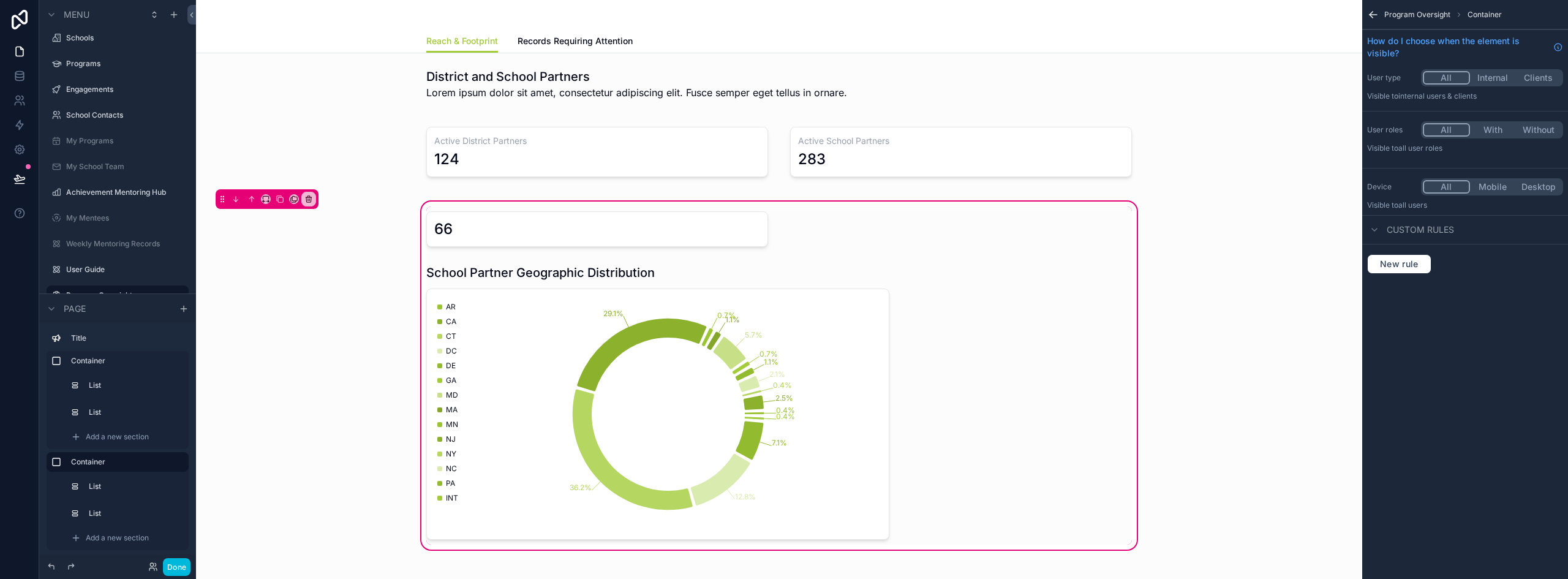
click at [517, 272] on div "scrollable content" at bounding box center [658, 401] width 478 height 285
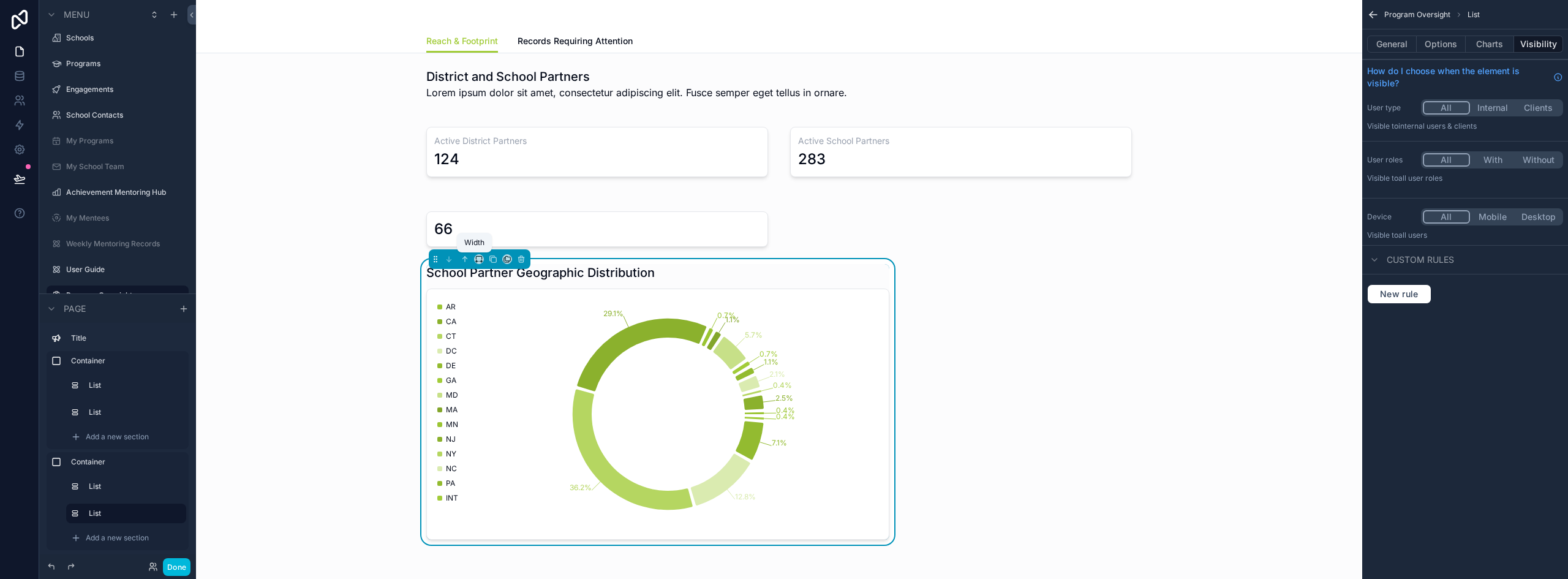
click at [478, 257] on icon "scrollable content" at bounding box center [479, 259] width 9 height 9
click at [501, 359] on div "50%" at bounding box center [499, 352] width 38 height 15
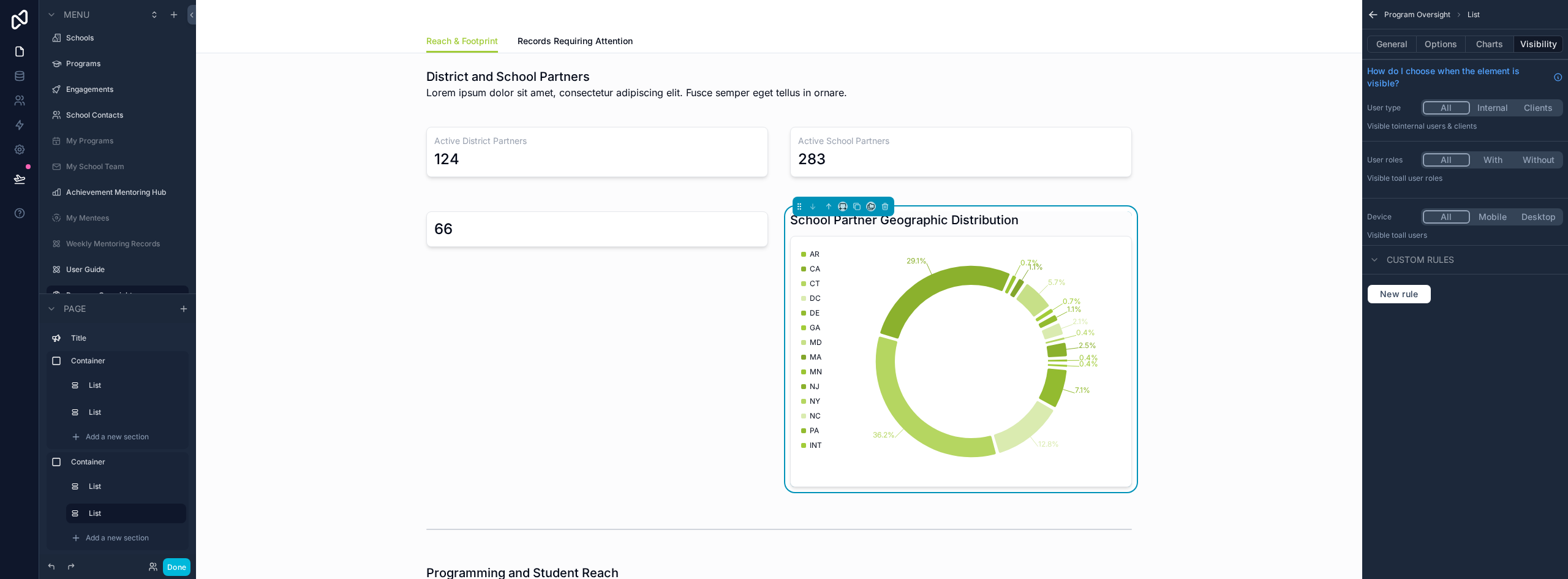
click at [1048, 226] on div "School Partner Geographic Distribution" at bounding box center [960, 220] width 341 height 17
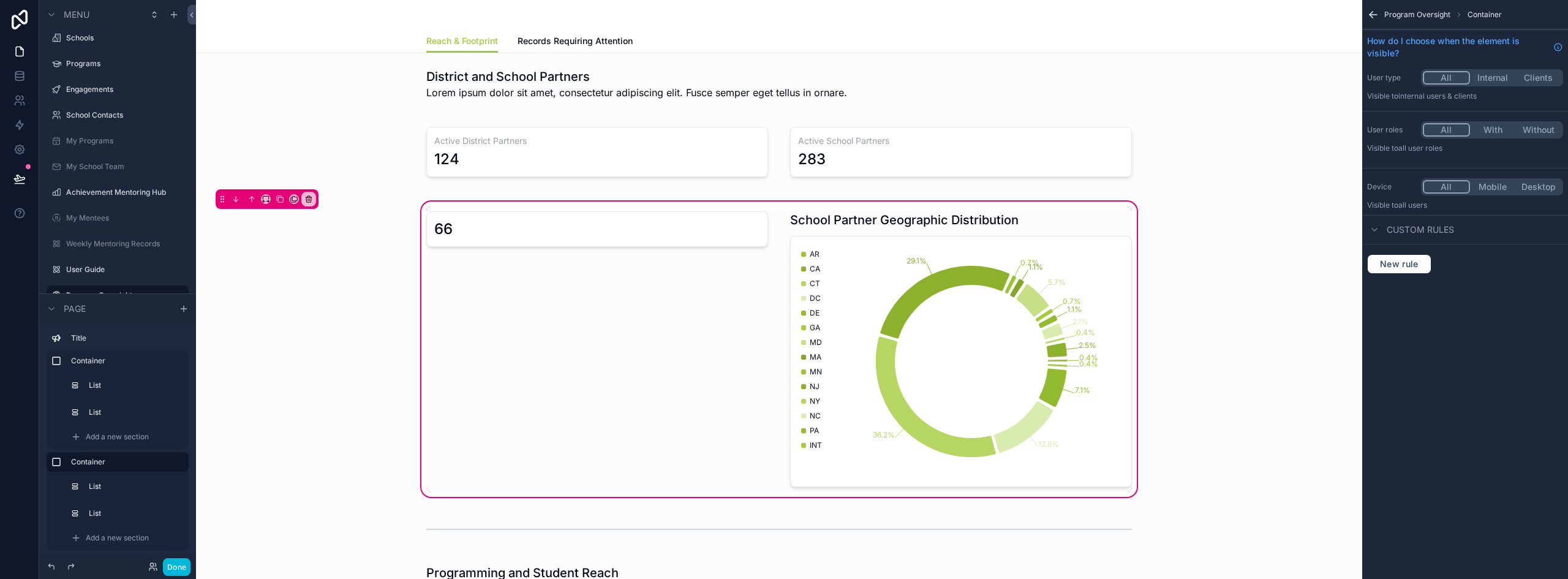
click at [1051, 223] on div "scrollable content" at bounding box center [961, 349] width 356 height 285
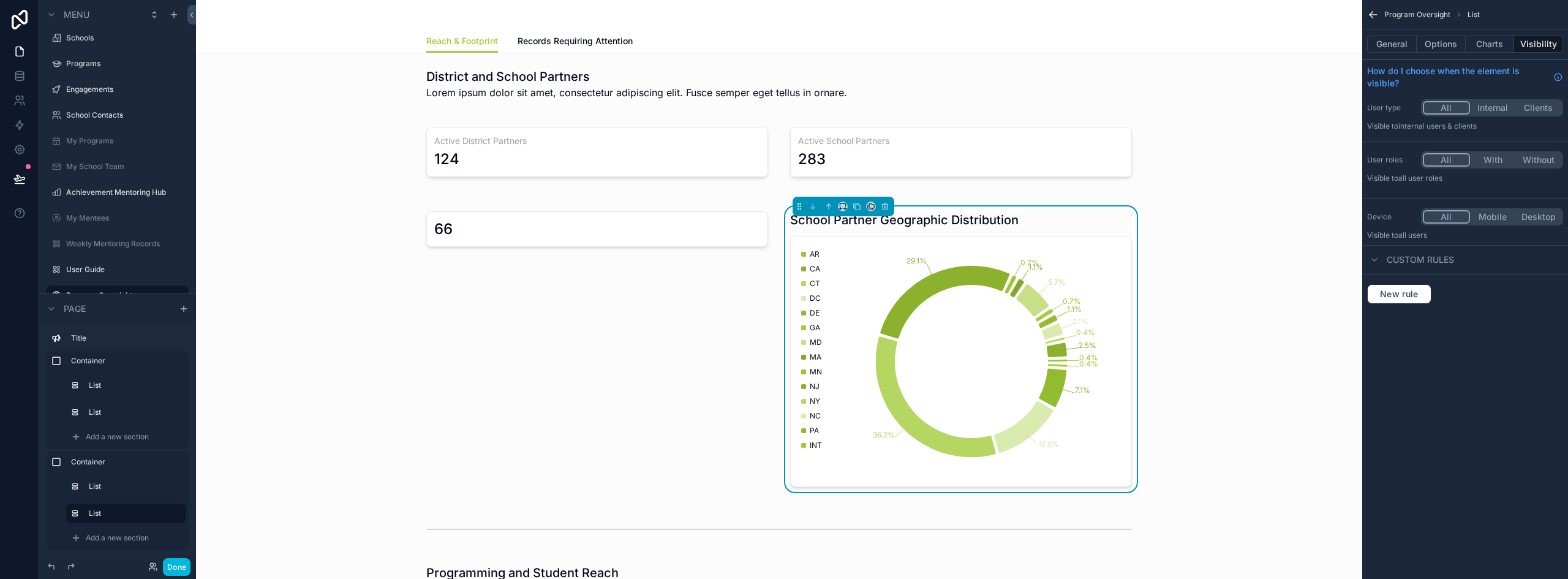
click at [1050, 230] on div "School Partner Geographic Distribution 0.4% 2.5% 0.4% 2.1% 1.1% 0.7% 5.7% 1.1% …" at bounding box center [960, 349] width 341 height 276
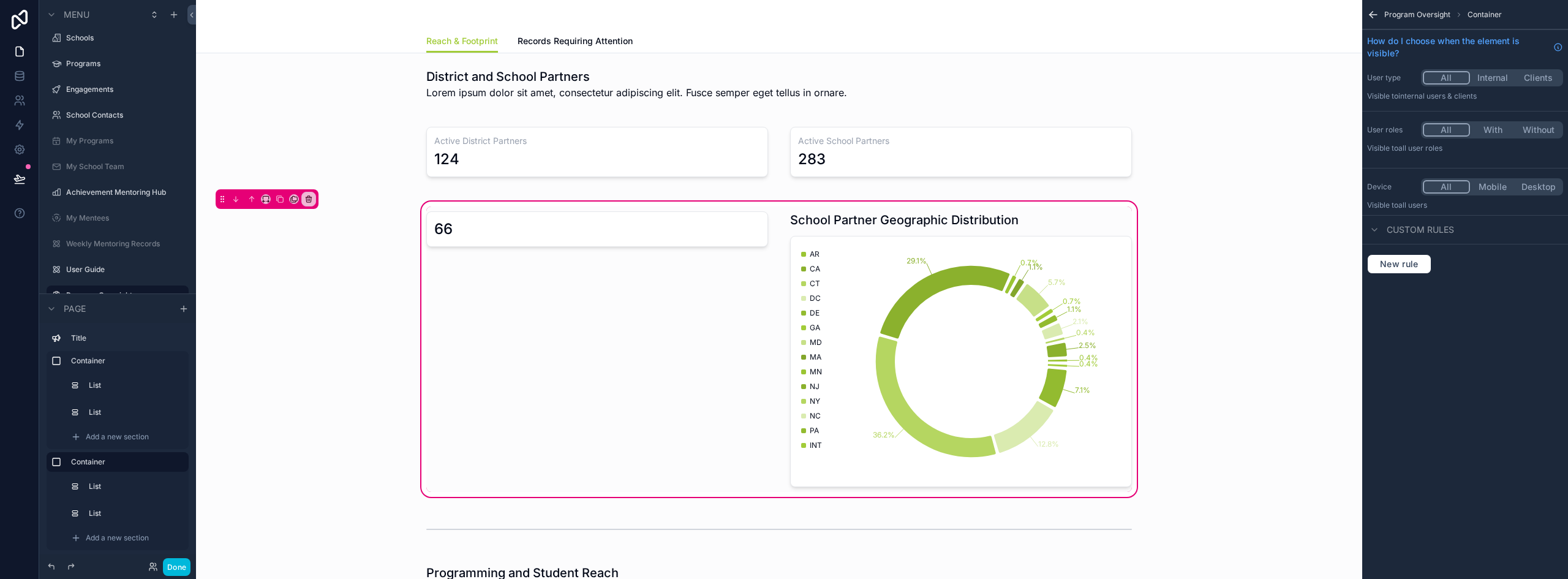
click at [483, 225] on div "scrollable content" at bounding box center [597, 349] width 356 height 285
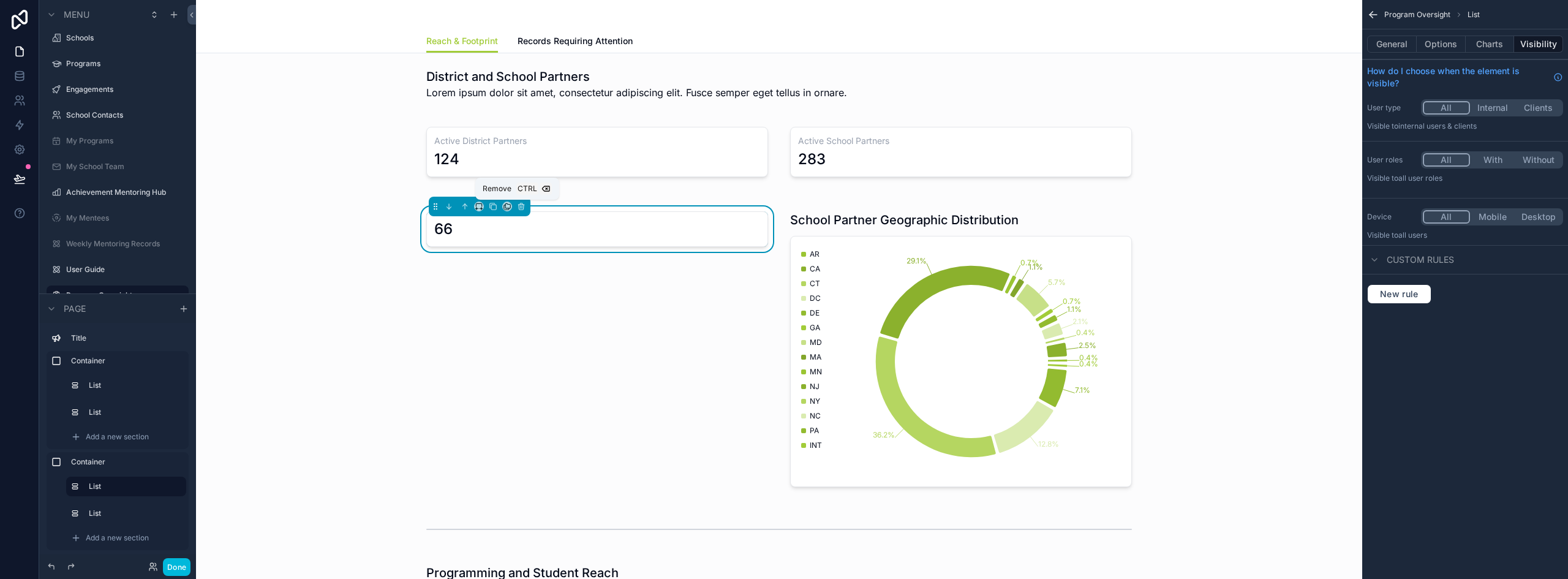
click at [520, 208] on icon "scrollable content" at bounding box center [520, 207] width 0 height 2
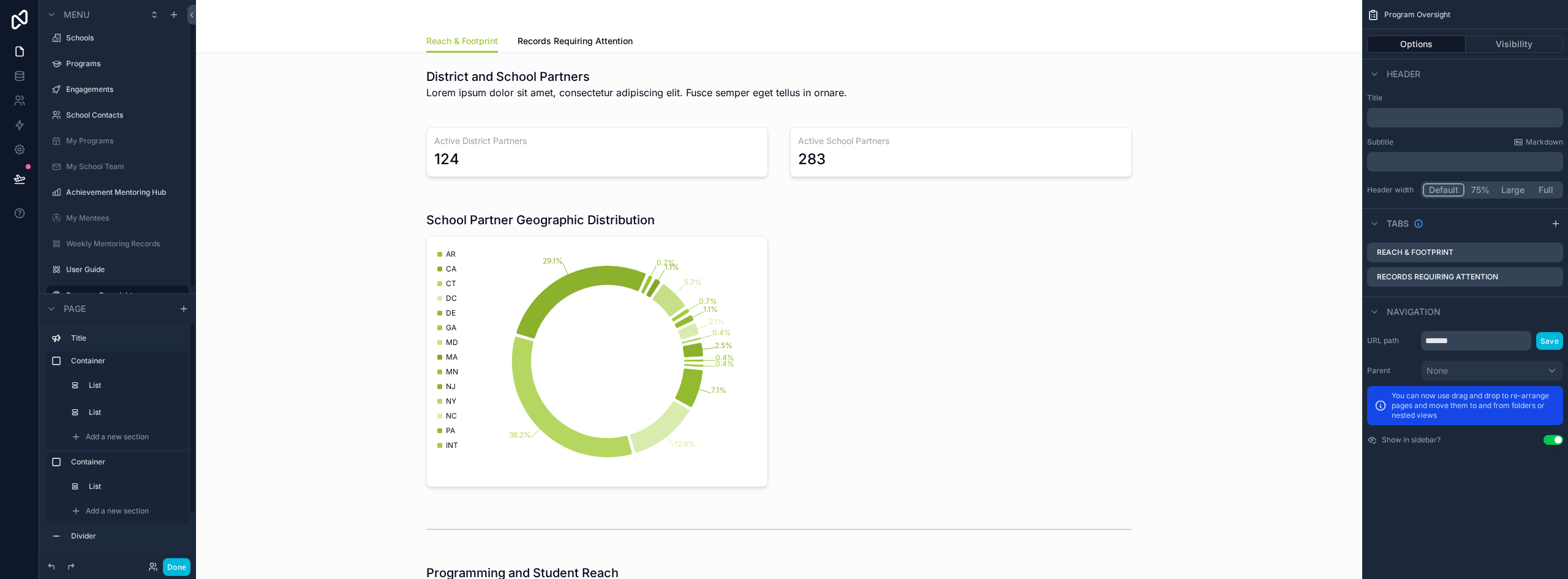
scroll to position [49, 0]
click at [81, 462] on div "Add a new section" at bounding box center [126, 461] width 120 height 19
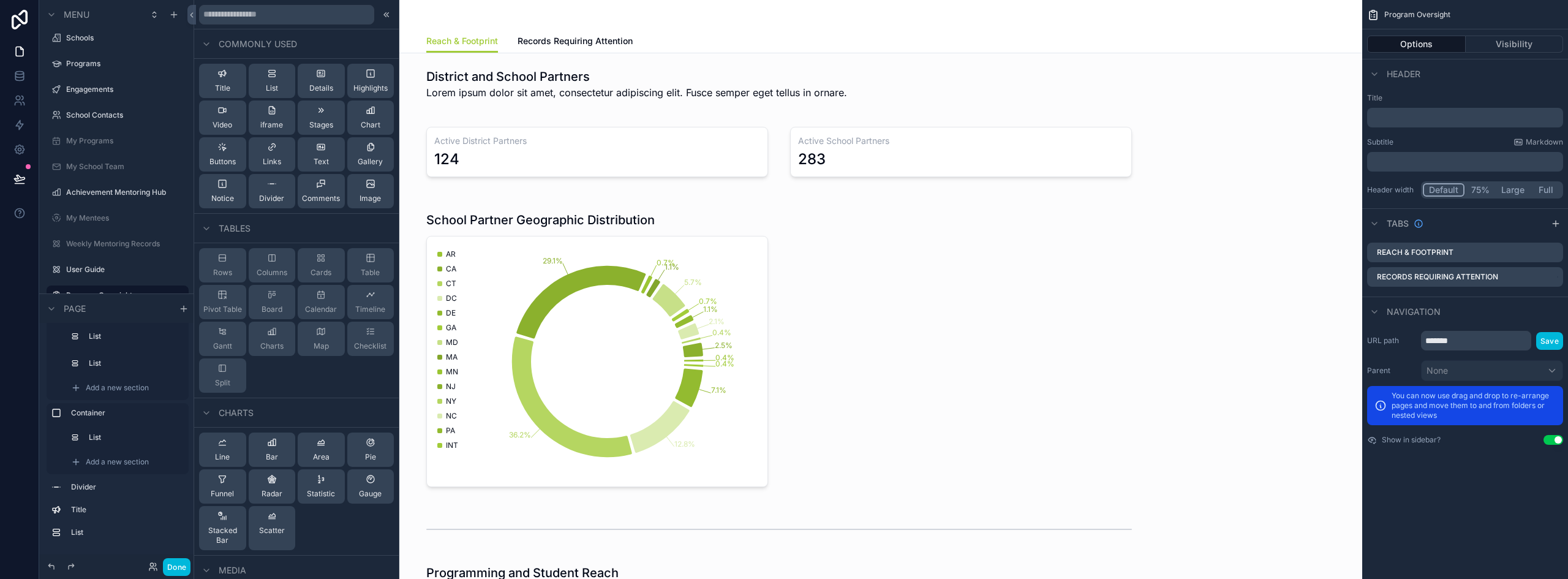
click at [275, 88] on button "List" at bounding box center [272, 81] width 47 height 34
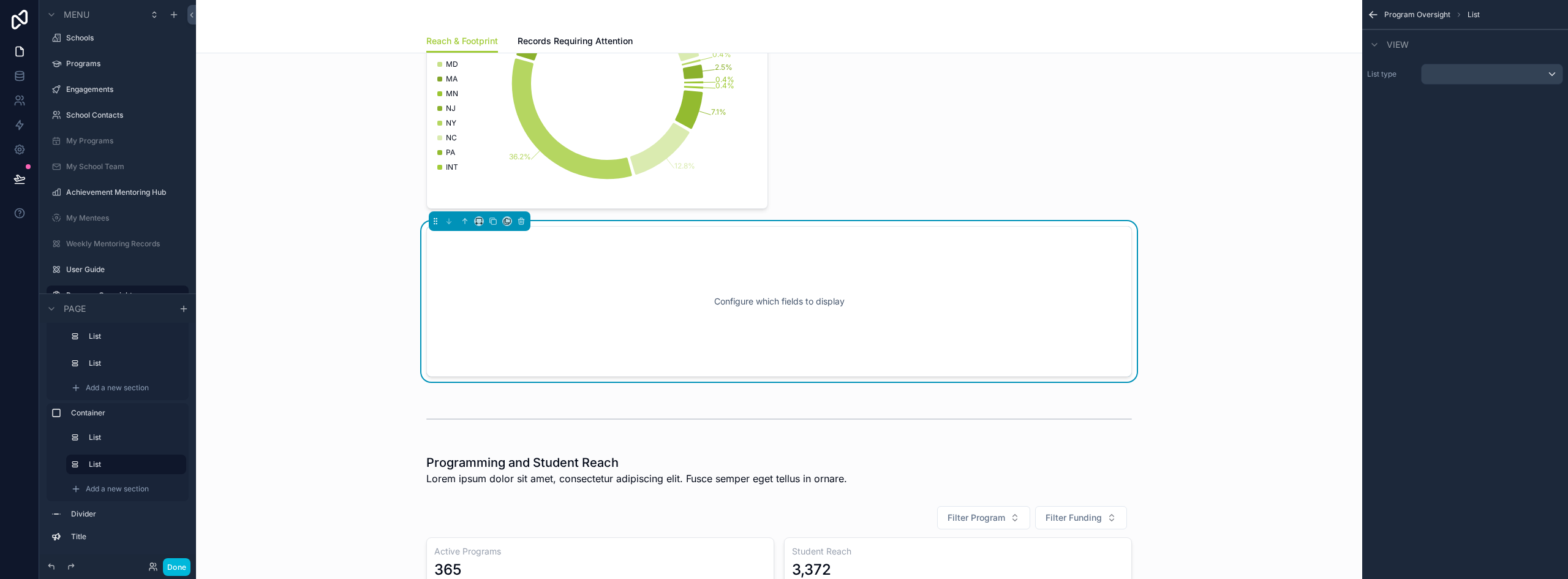
scroll to position [290, 0]
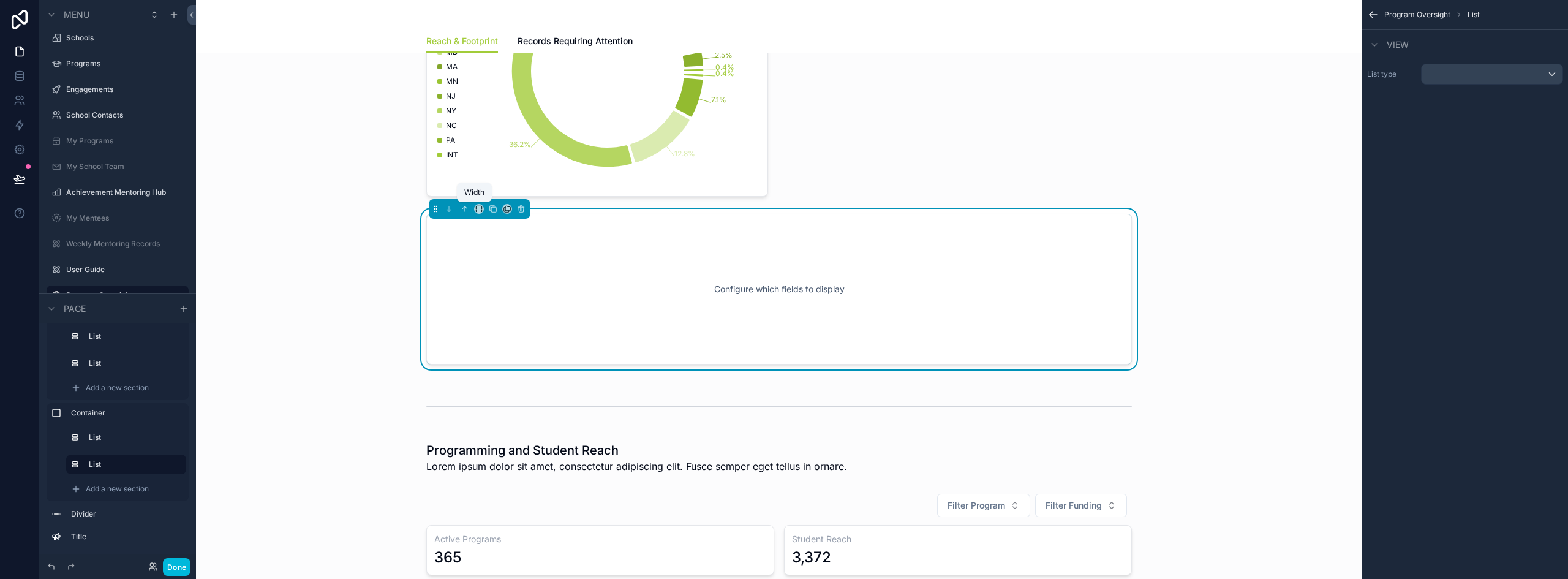
click at [475, 209] on icon "scrollable content" at bounding box center [479, 209] width 9 height 9
click at [490, 307] on span "50%" at bounding box center [490, 301] width 19 height 15
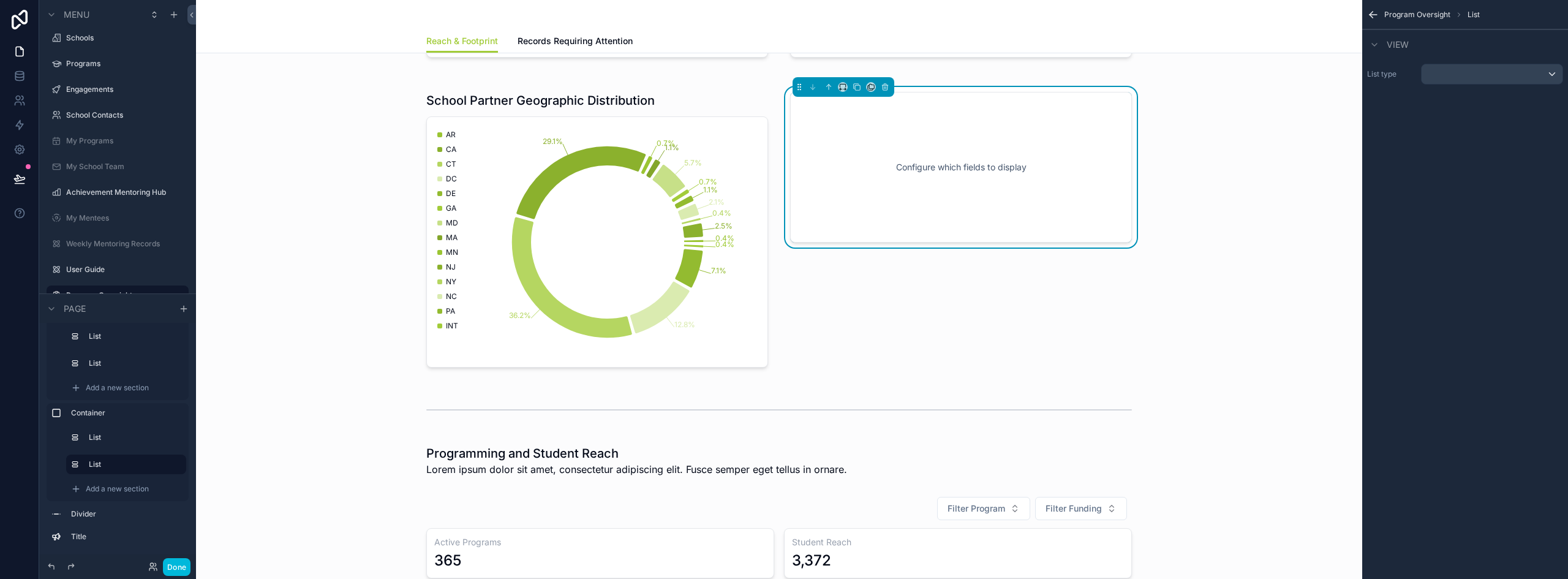
scroll to position [107, 0]
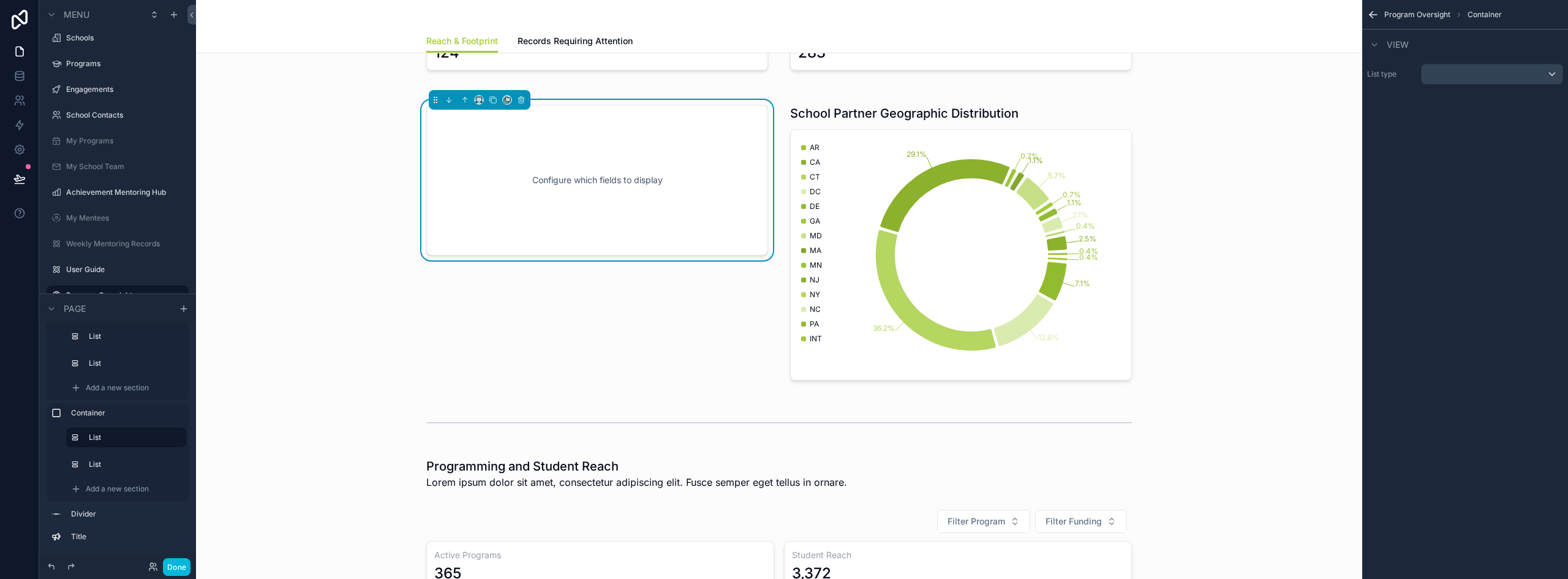
click at [1465, 73] on div "scrollable content" at bounding box center [1492, 73] width 141 height 19
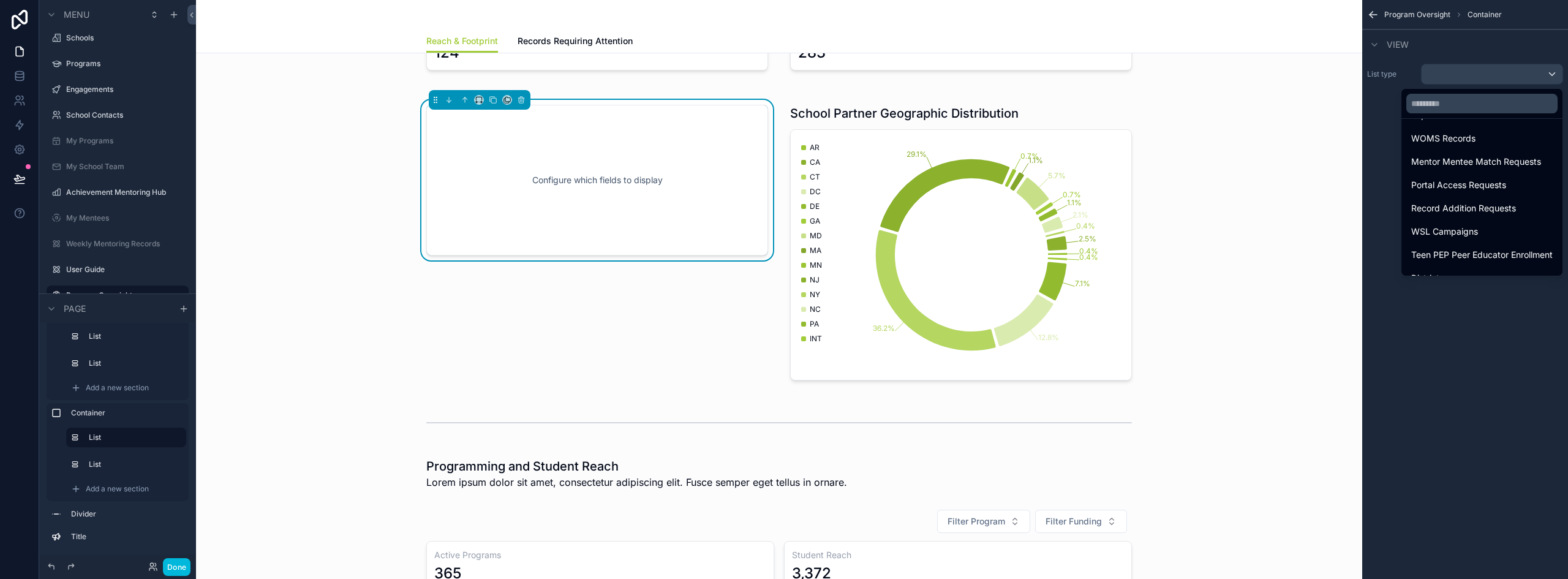
scroll to position [292, 0]
click at [1456, 259] on div "Districts" at bounding box center [1482, 262] width 141 height 15
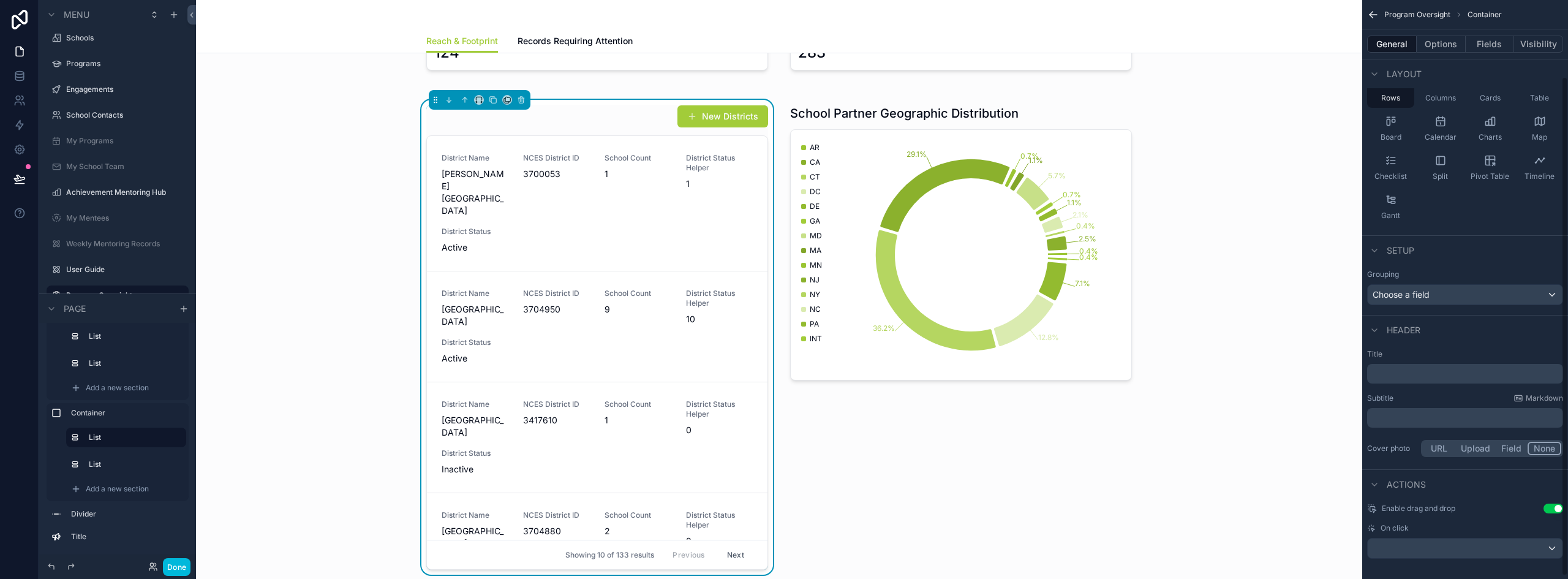
scroll to position [92, 0]
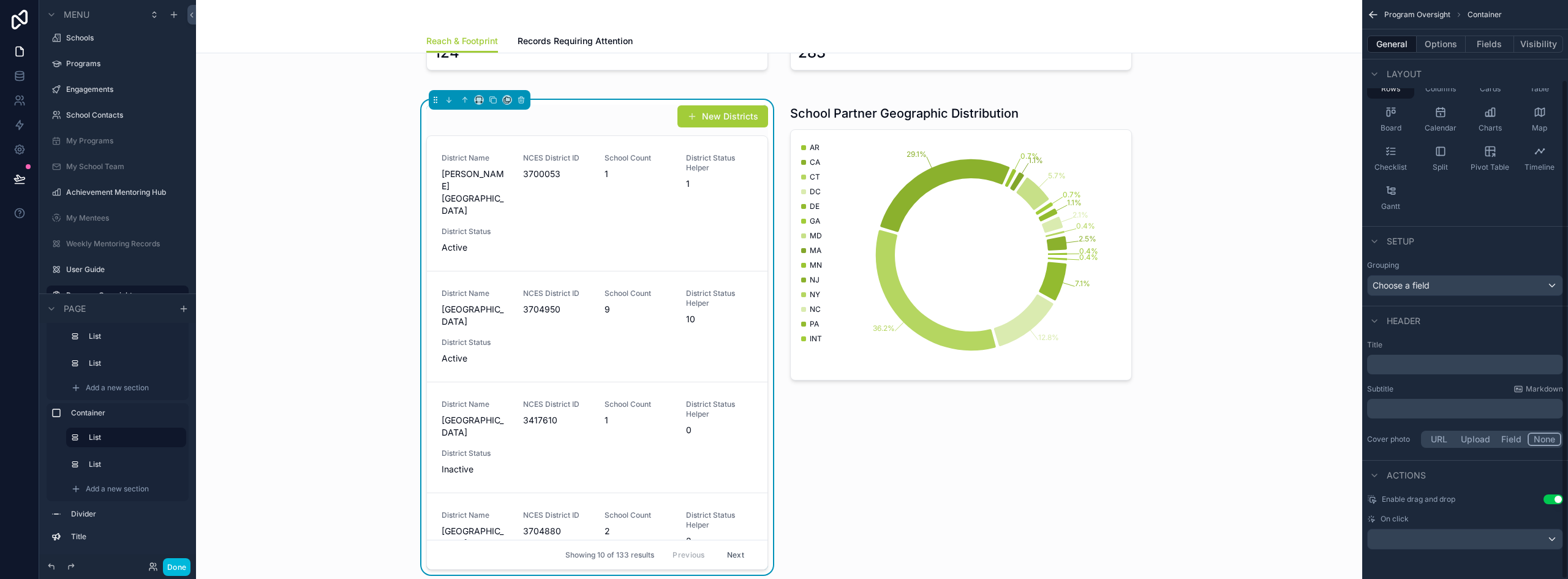
click at [1445, 43] on button "Options" at bounding box center [1440, 44] width 49 height 17
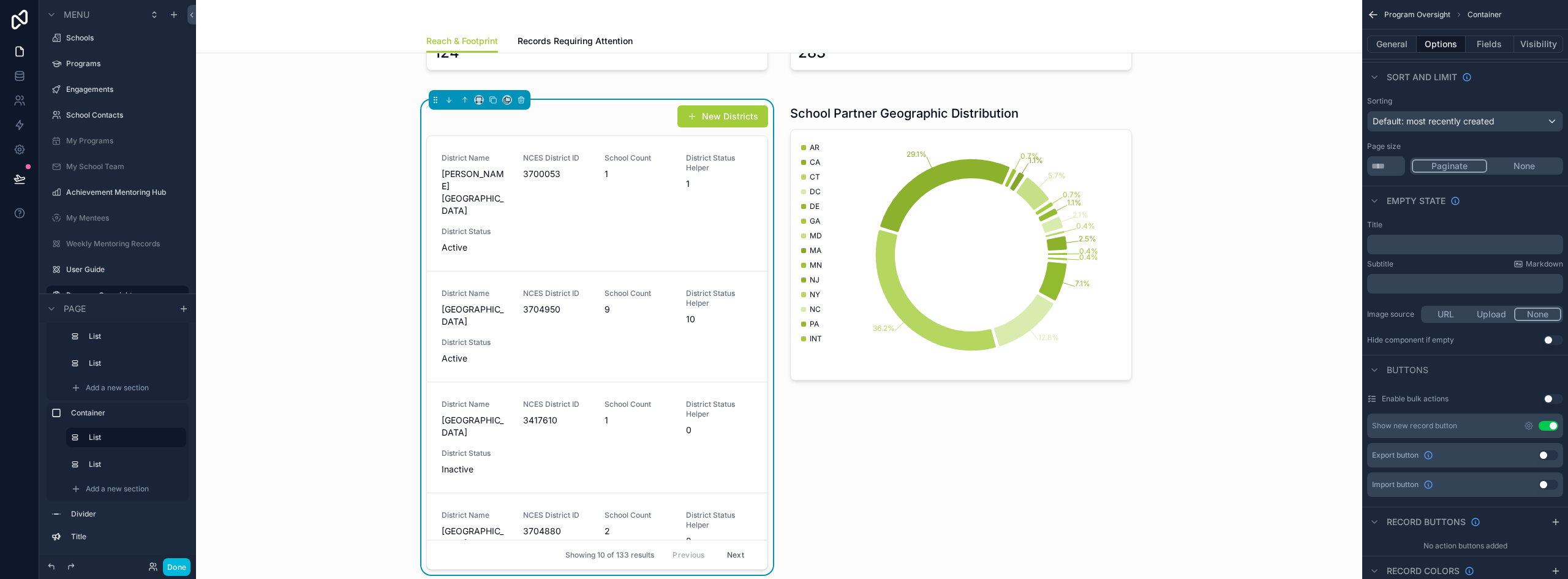
click at [1547, 425] on button "Use setting" at bounding box center [1547, 426] width 19 height 10
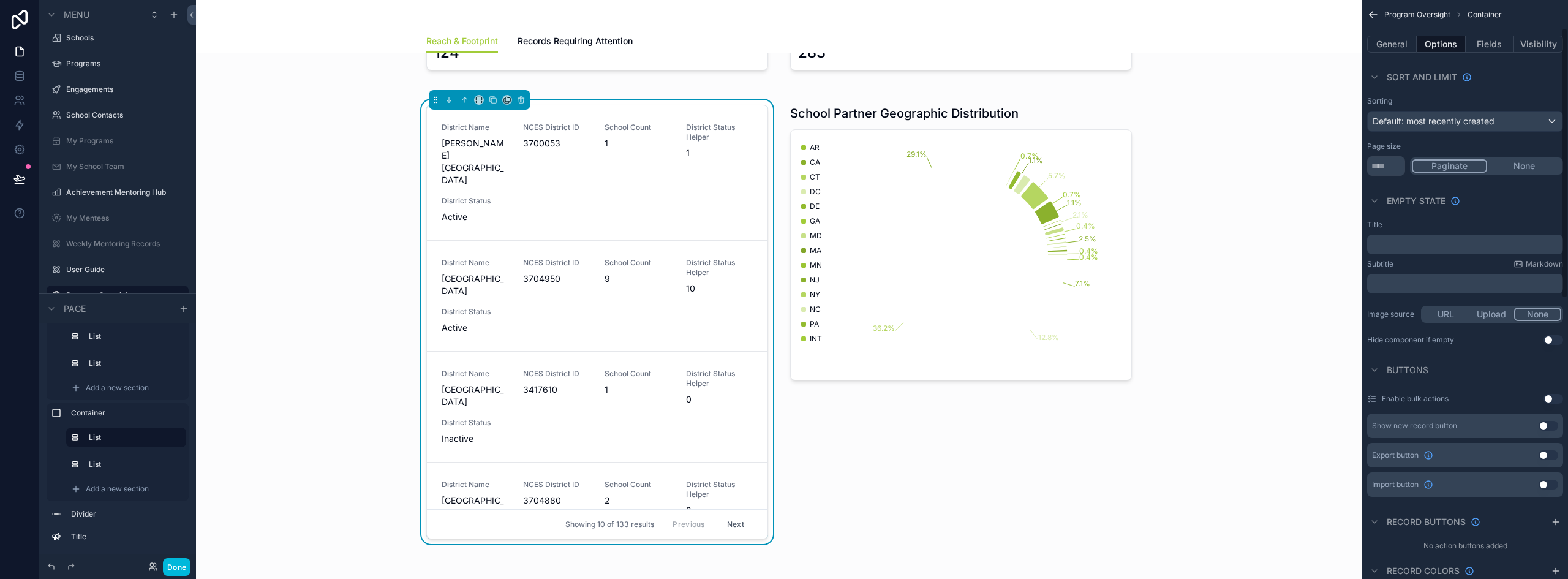
scroll to position [31, 0]
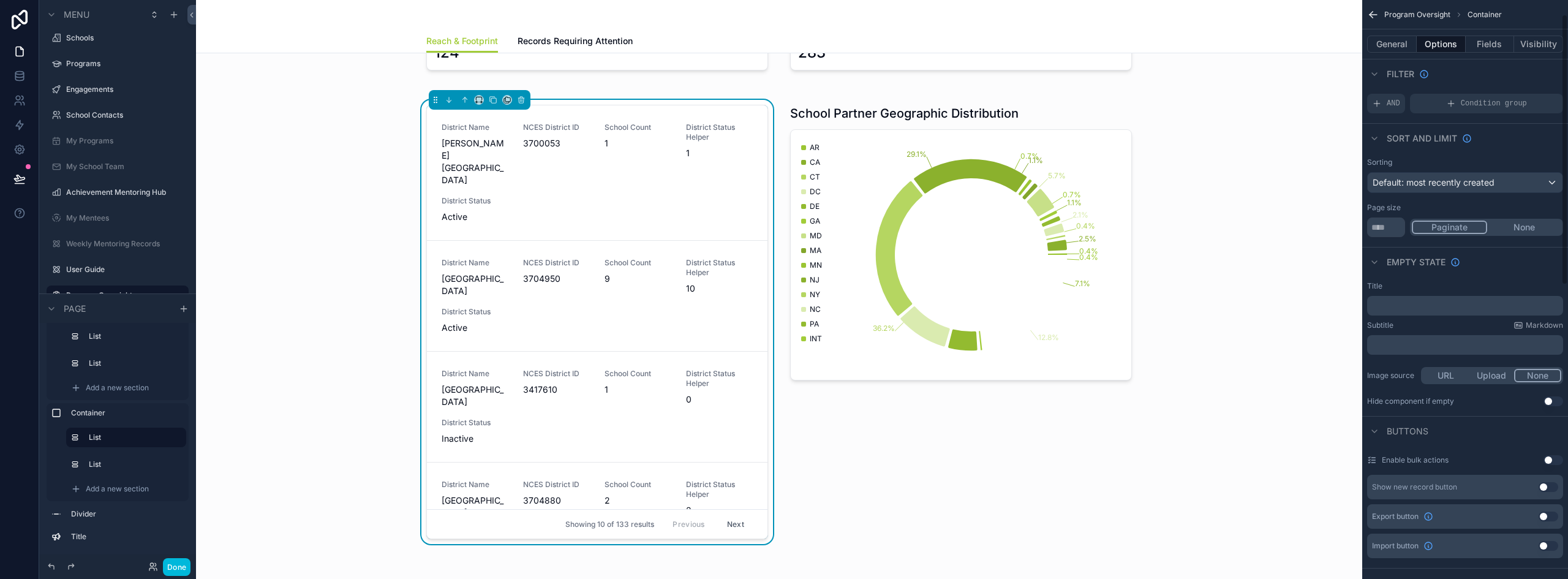
click at [1401, 51] on button "General" at bounding box center [1392, 44] width 50 height 17
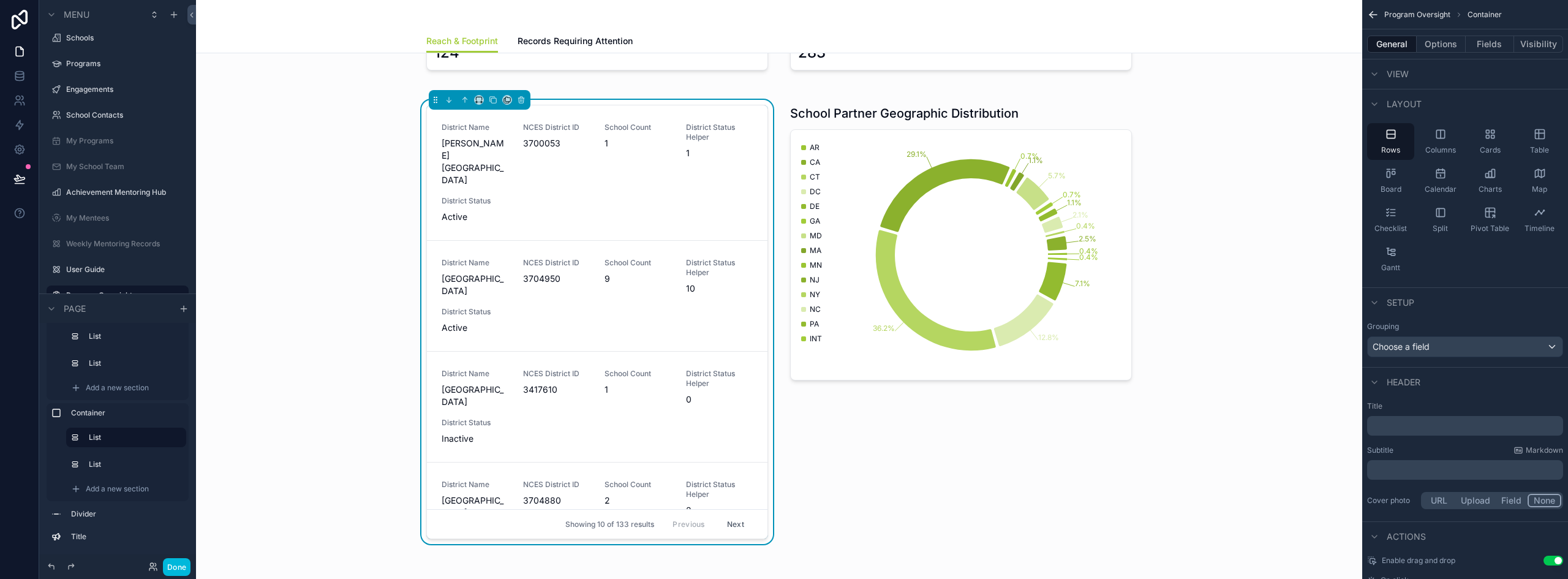
click at [1544, 138] on icon "scrollable content" at bounding box center [1539, 134] width 9 height 9
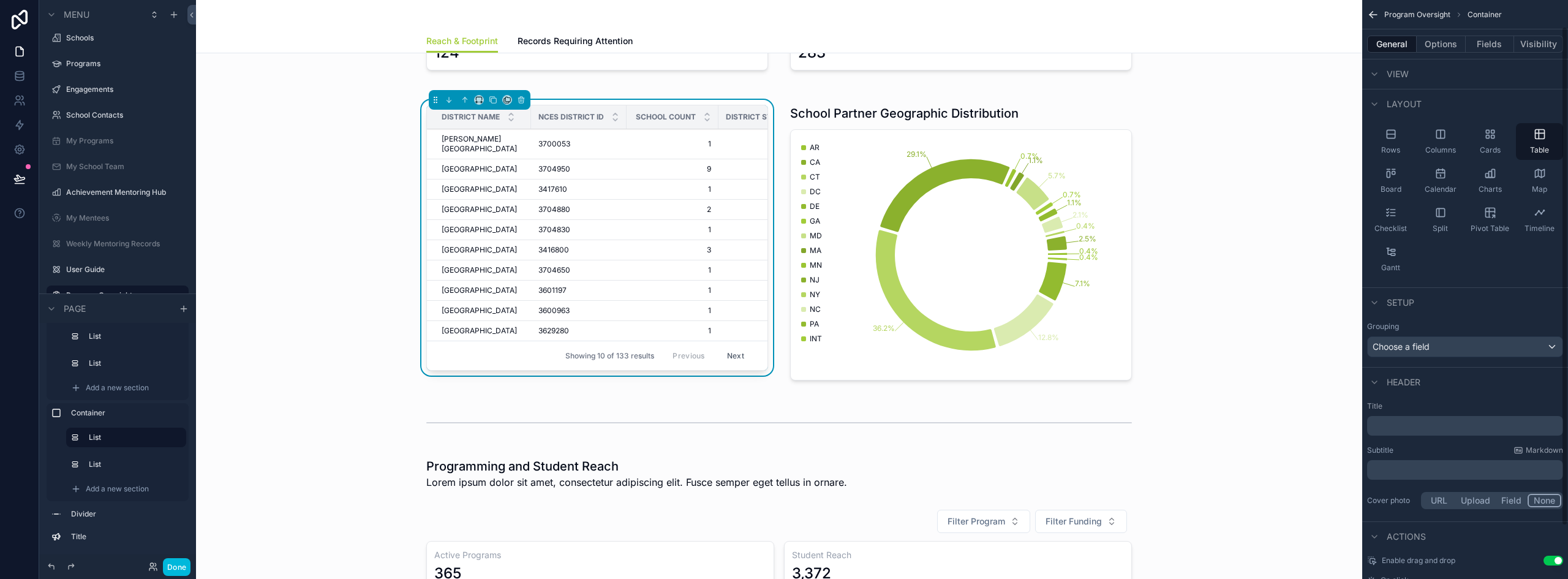
click at [1497, 43] on button "Fields" at bounding box center [1490, 44] width 49 height 17
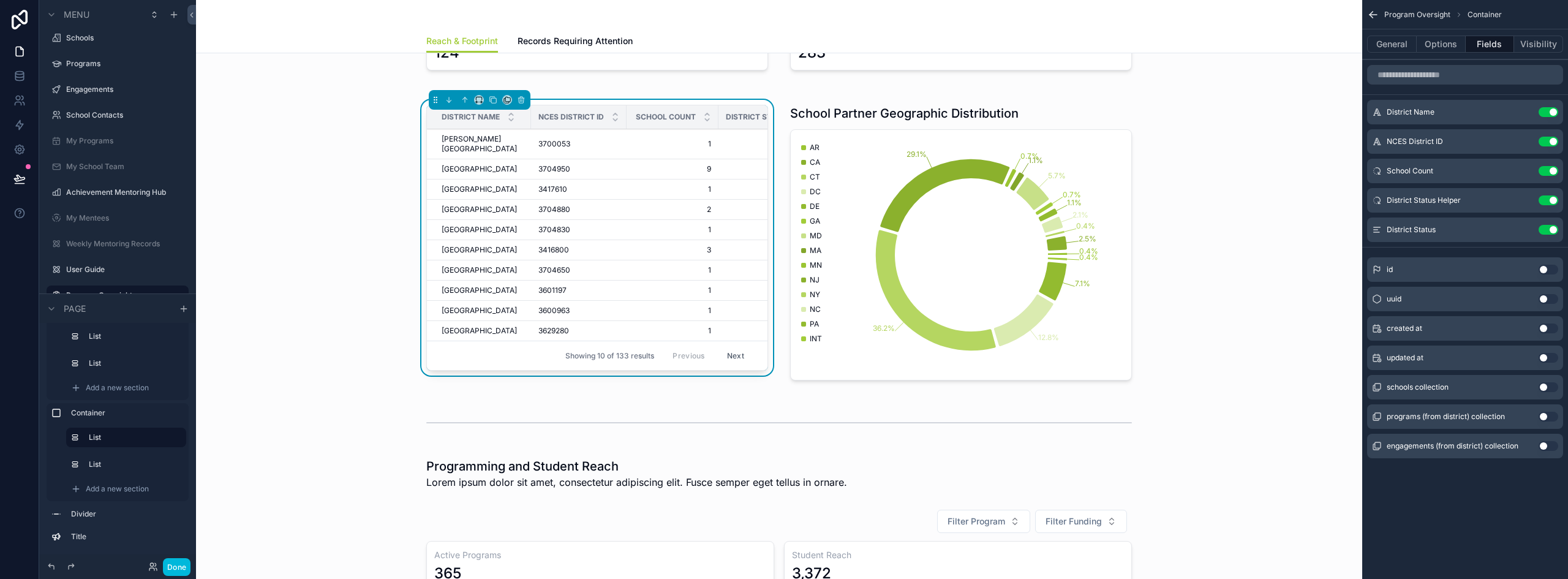
click at [1549, 227] on button "Use setting" at bounding box center [1547, 230] width 19 height 10
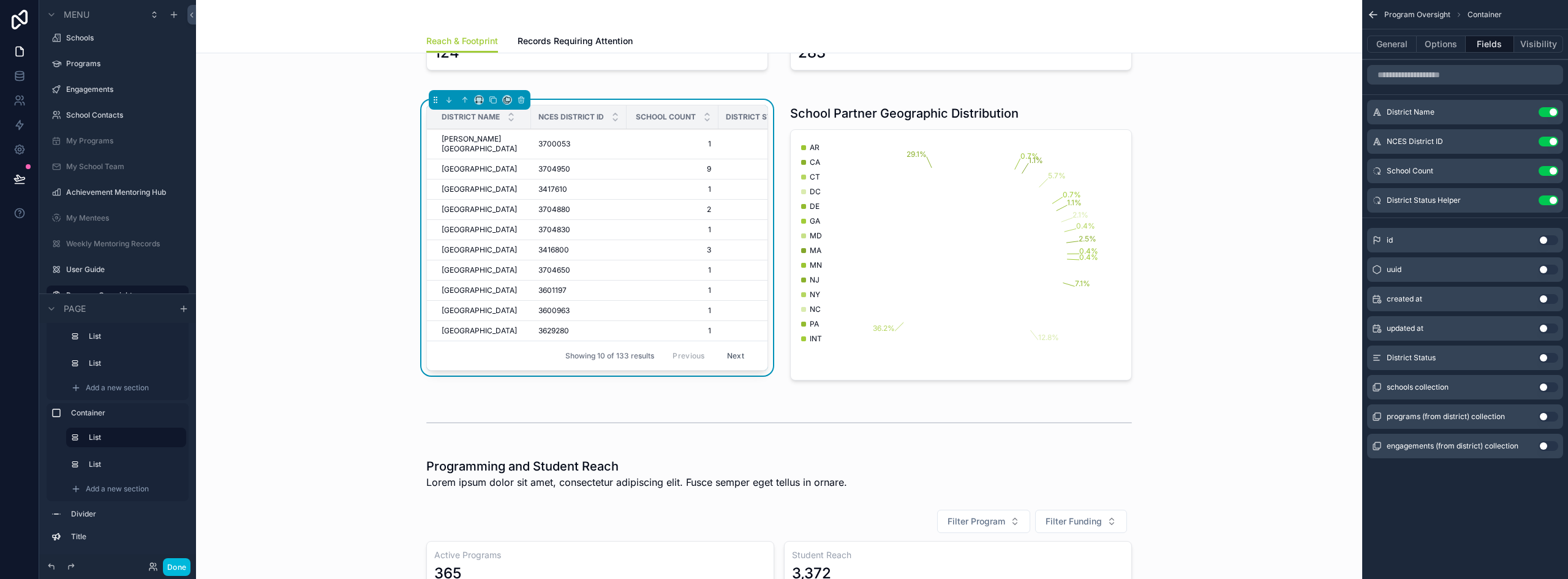
click at [1547, 199] on button "Use setting" at bounding box center [1547, 200] width 19 height 10
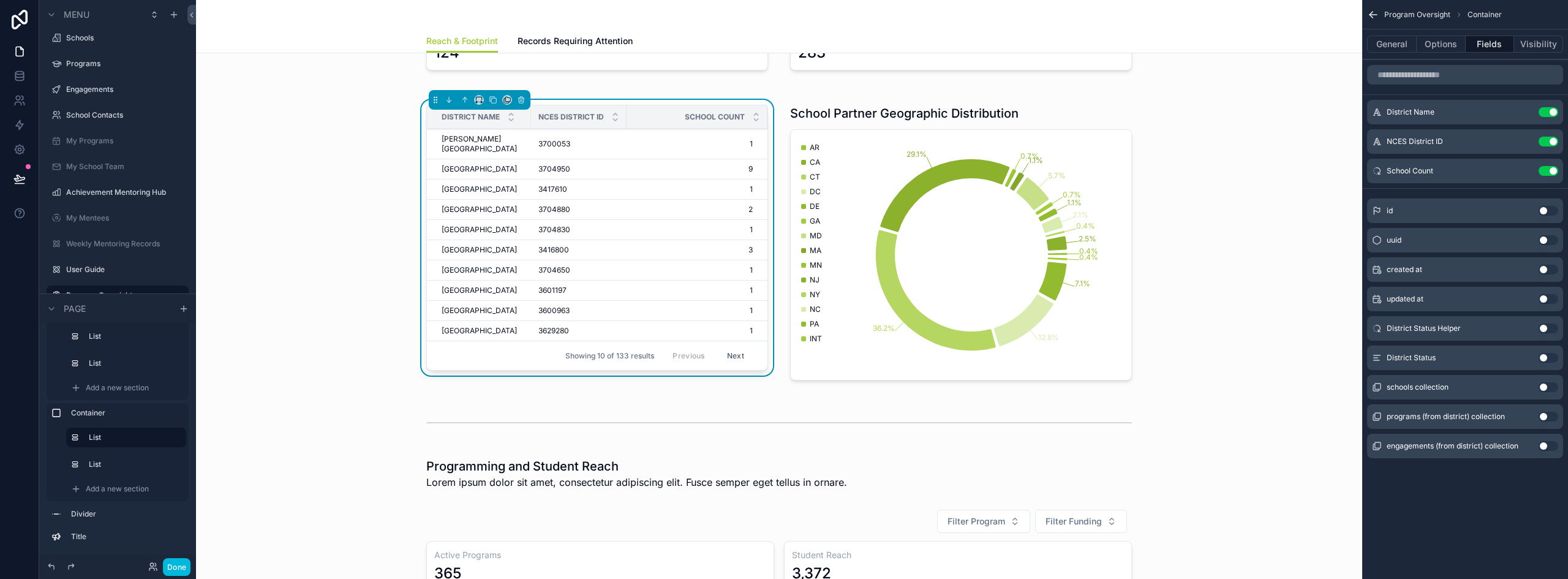
click at [1547, 141] on button "Use setting" at bounding box center [1547, 142] width 19 height 10
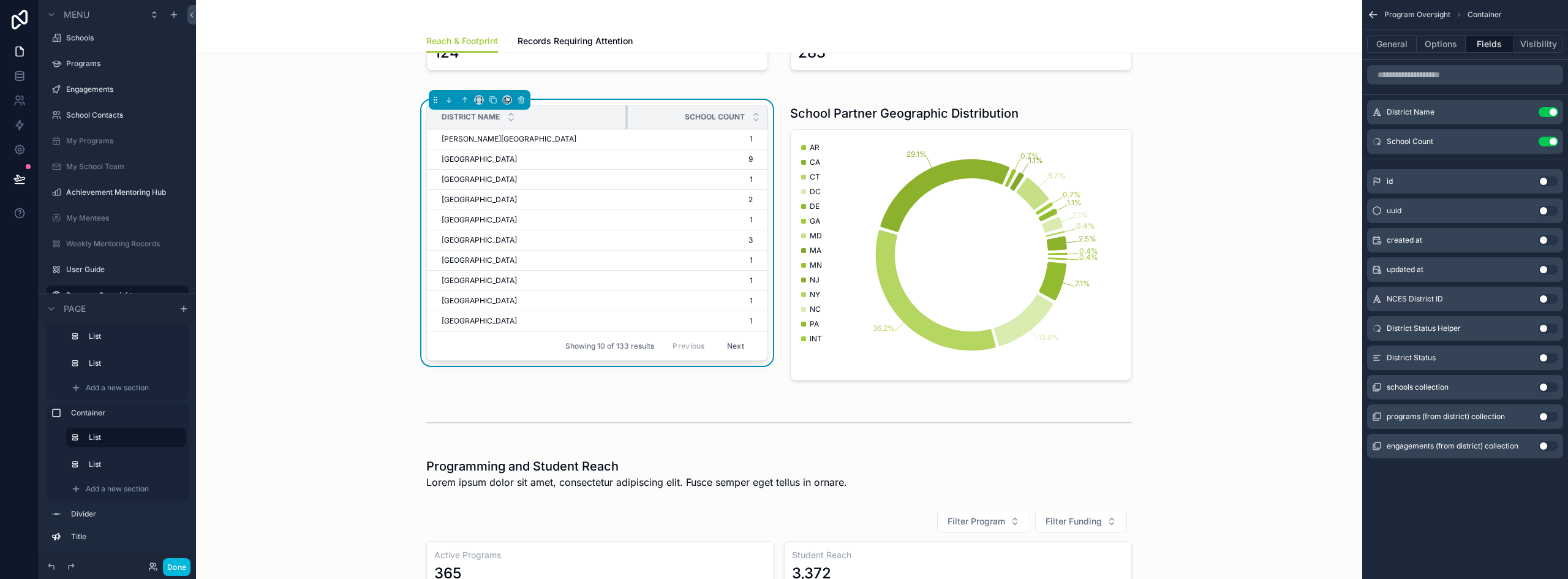
drag, startPoint x: 525, startPoint y: 116, endPoint x: 631, endPoint y: 120, distance: 106.1
click at [631, 120] on tr "District Name School Count" at bounding box center [597, 118] width 341 height 24
click at [1431, 42] on button "Options" at bounding box center [1440, 44] width 49 height 17
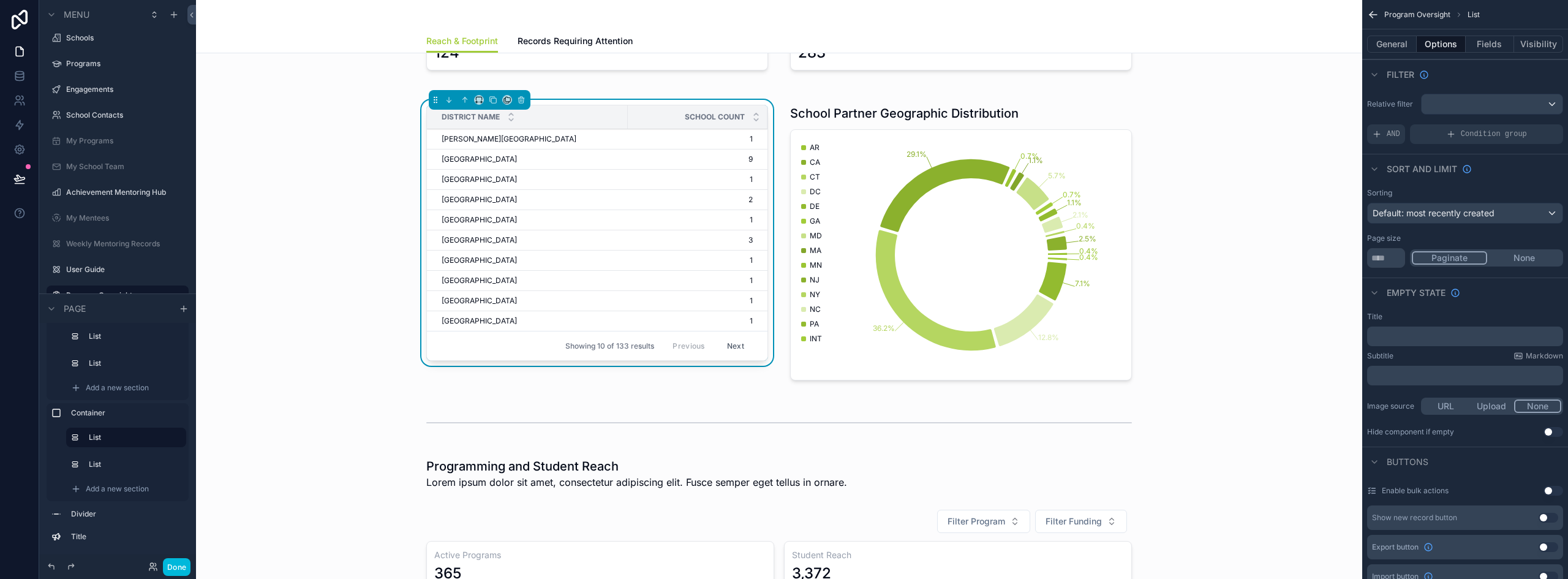
click at [1523, 255] on button "None" at bounding box center [1524, 257] width 74 height 14
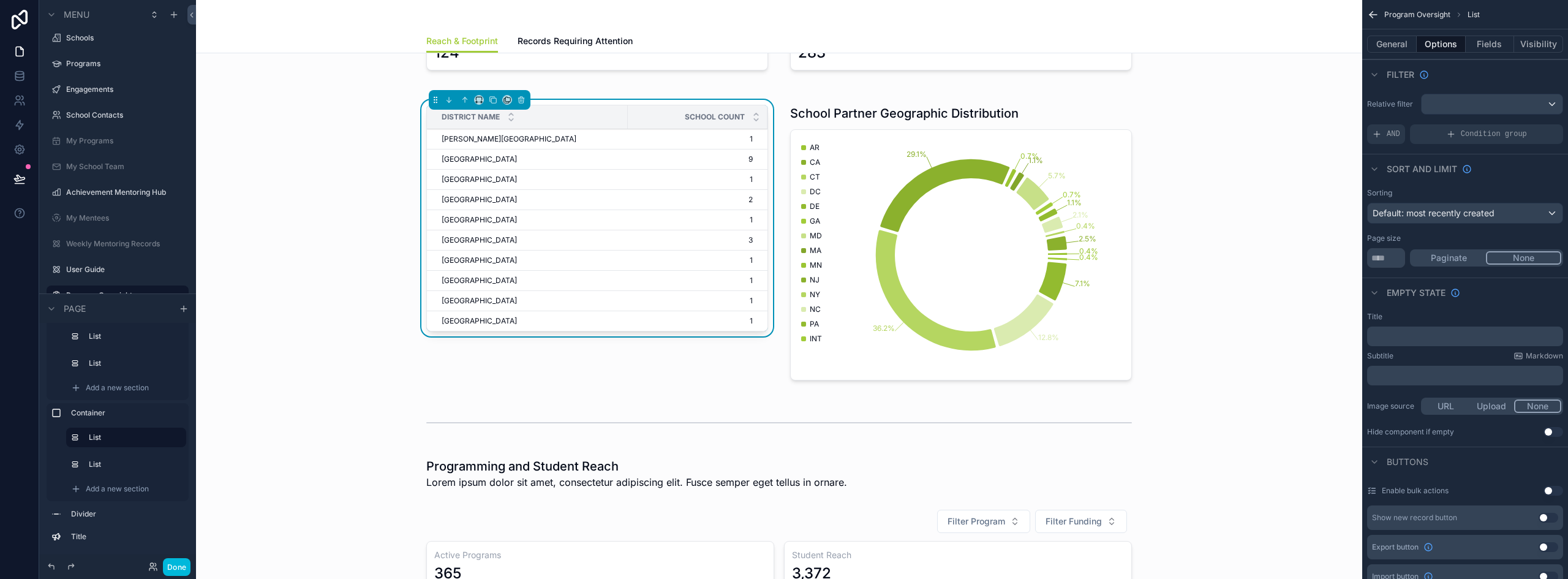
drag, startPoint x: 1386, startPoint y: 258, endPoint x: 1376, endPoint y: 257, distance: 10.0
click at [1376, 257] on input "**" at bounding box center [1386, 257] width 38 height 19
click at [1434, 209] on span "Default: most recently created" at bounding box center [1433, 212] width 122 height 11
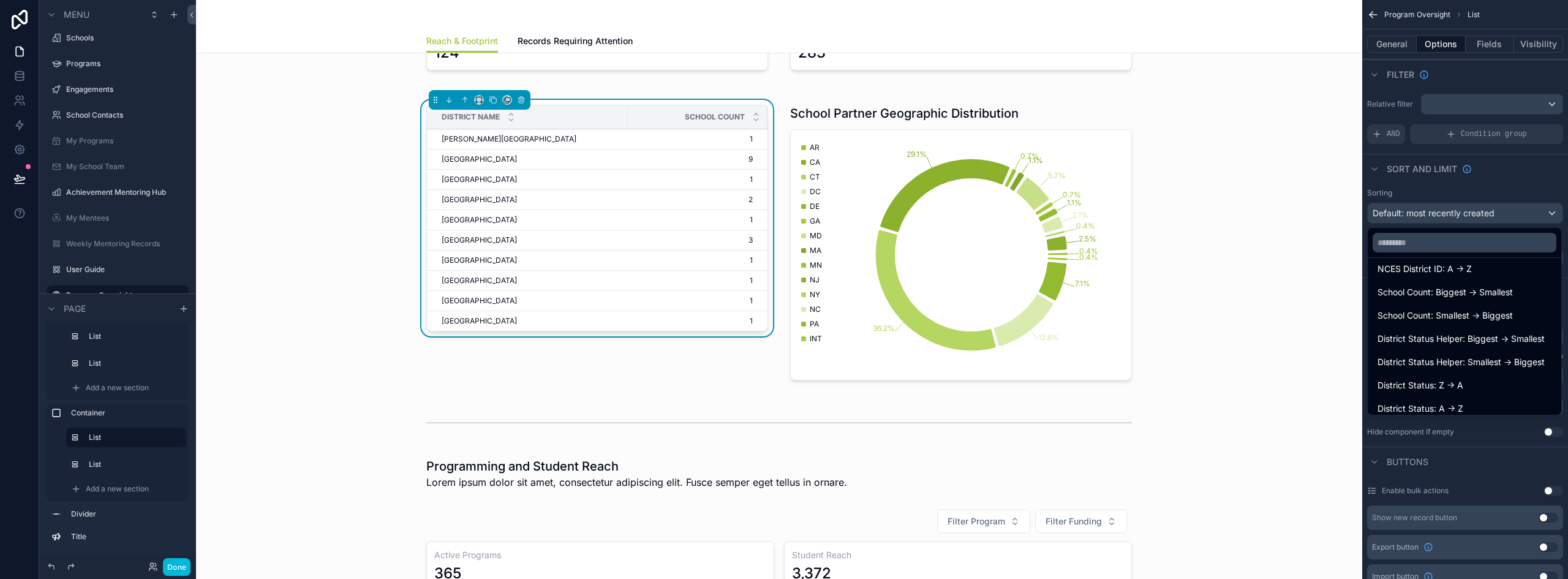
scroll to position [203, 0]
click at [1497, 287] on span "School Count: Biggest -> Smallest" at bounding box center [1445, 285] width 135 height 15
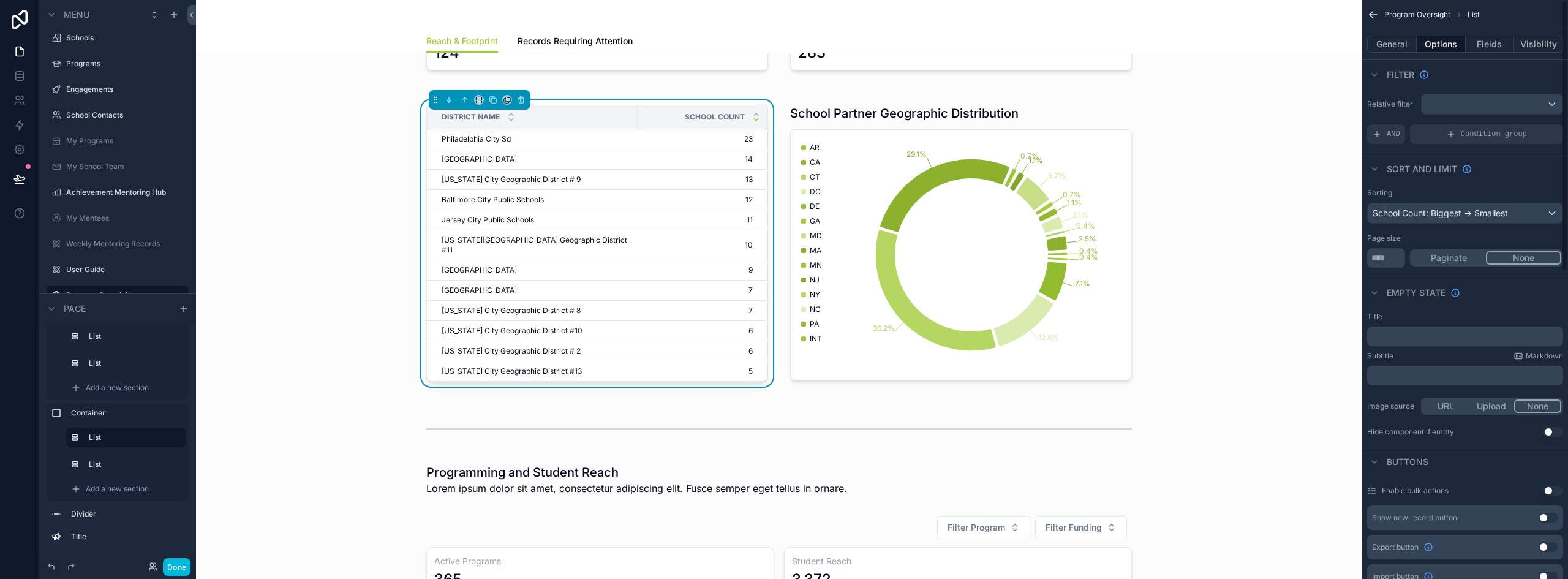
type input "**"
click at [1451, 332] on p "﻿" at bounding box center [1466, 337] width 189 height 10
click at [1459, 366] on div "﻿" at bounding box center [1465, 375] width 196 height 19
click at [1444, 339] on span "**********" at bounding box center [1408, 337] width 72 height 7
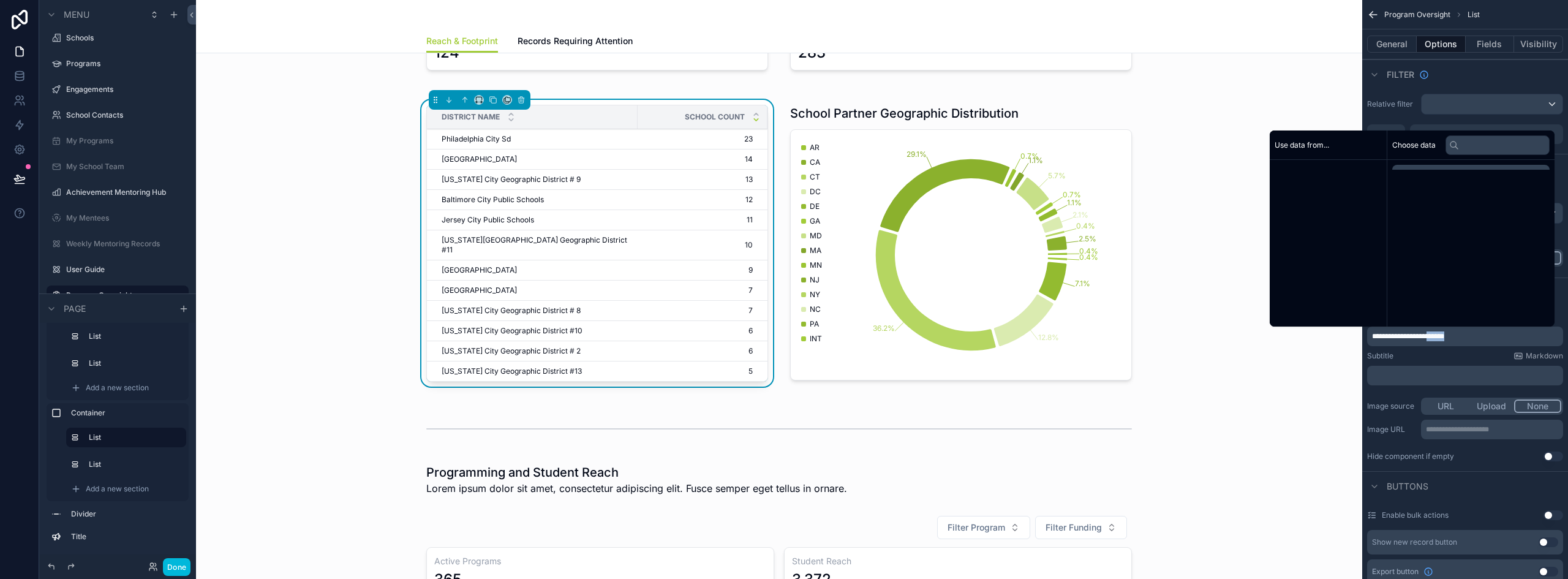
click at [1444, 339] on span "**********" at bounding box center [1408, 337] width 72 height 7
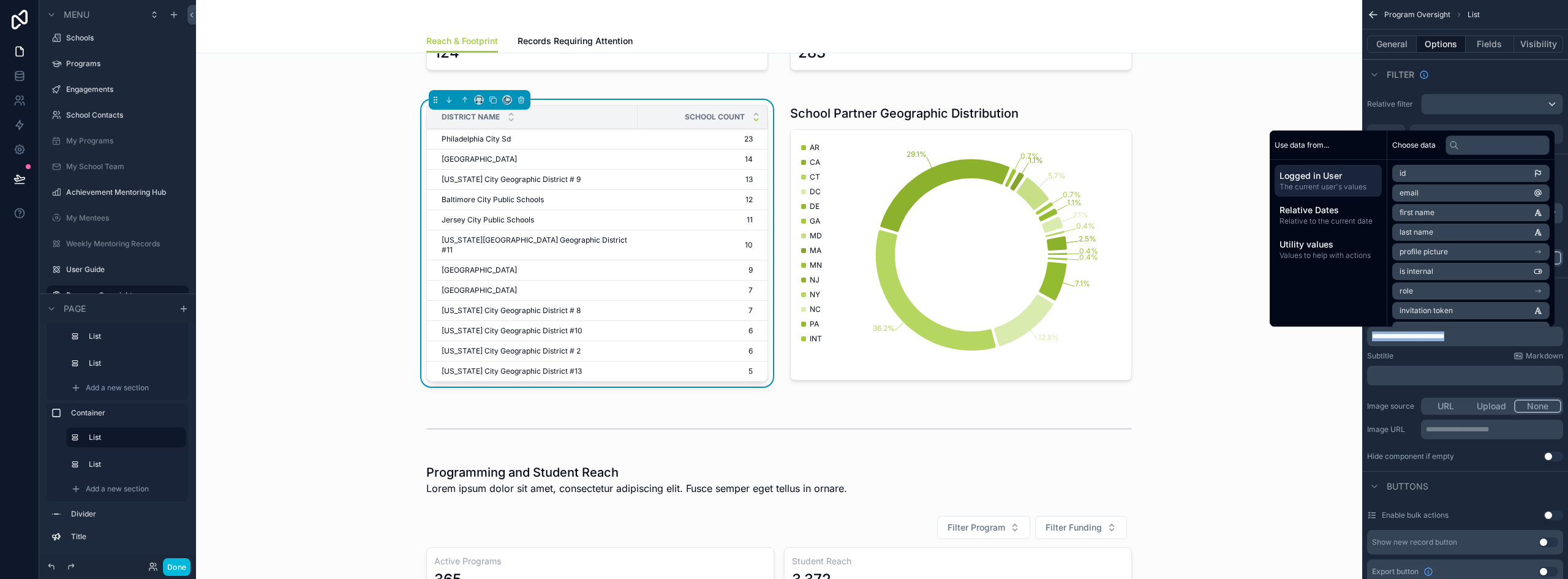
copy span "**********"
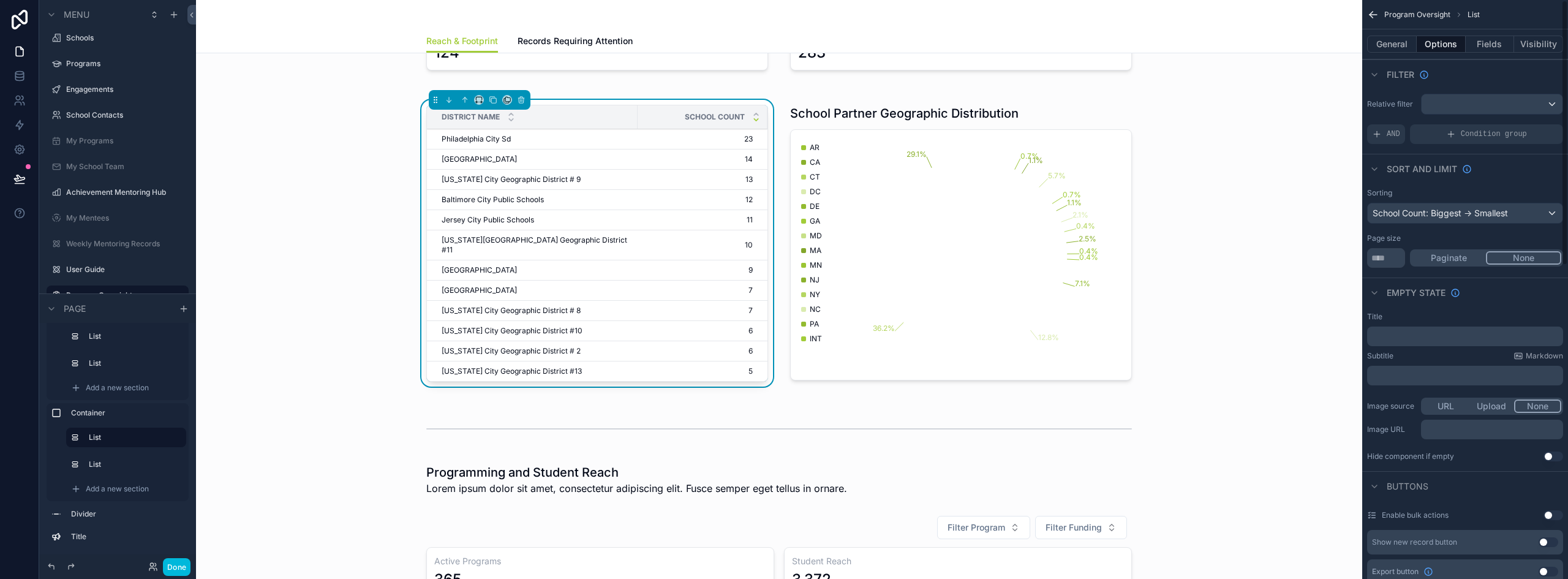
click at [1404, 41] on button "General" at bounding box center [1392, 44] width 50 height 17
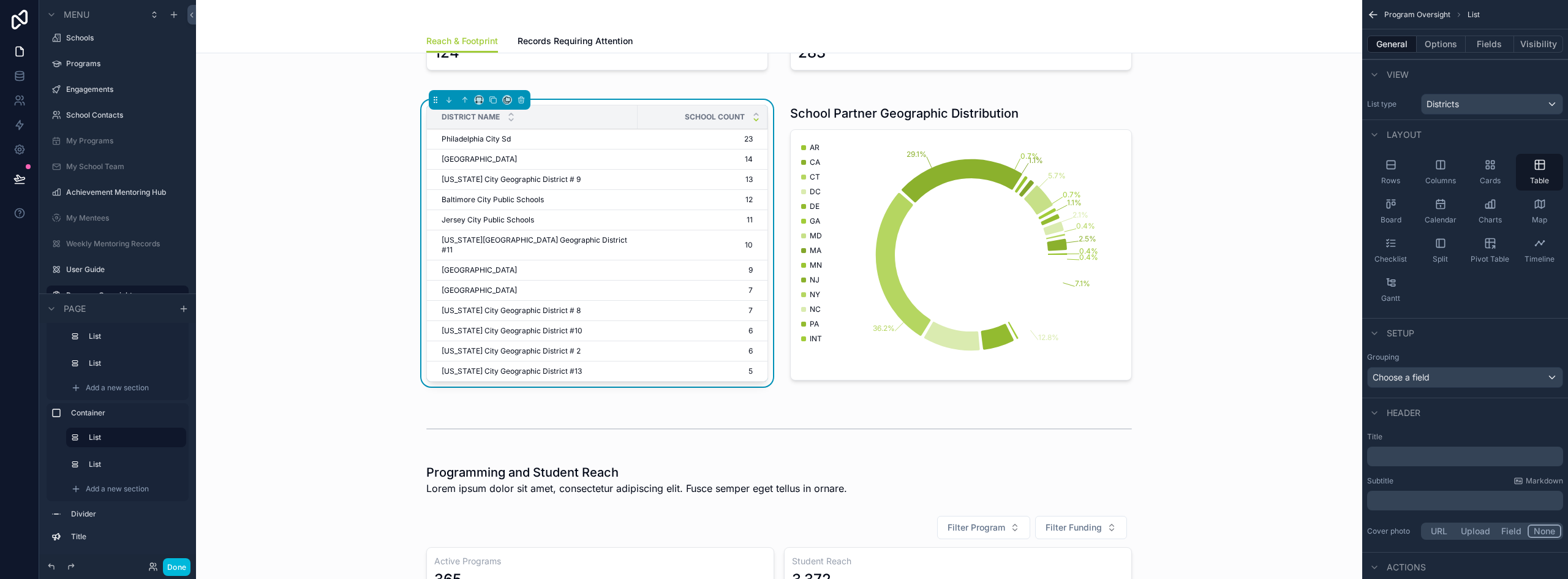
click at [1383, 463] on div "﻿" at bounding box center [1465, 456] width 196 height 19
click at [1386, 456] on p "﻿" at bounding box center [1466, 456] width 189 height 12
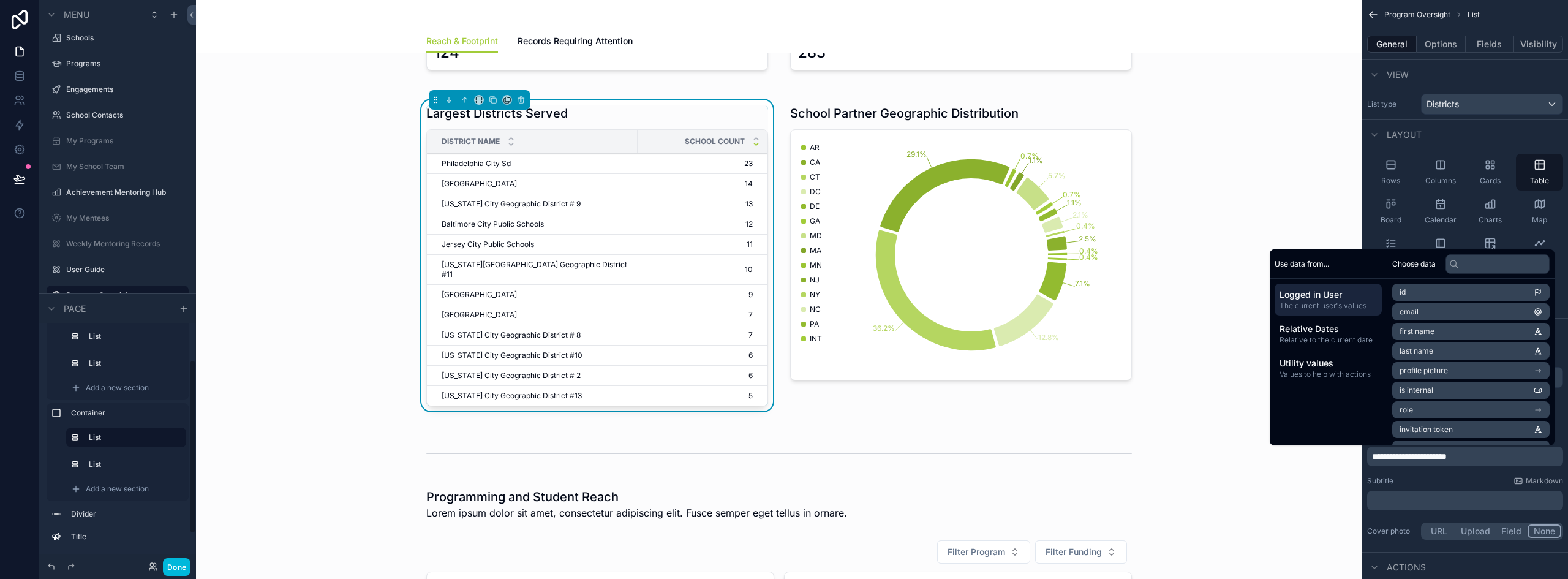
click at [177, 568] on button "Done" at bounding box center [177, 567] width 28 height 18
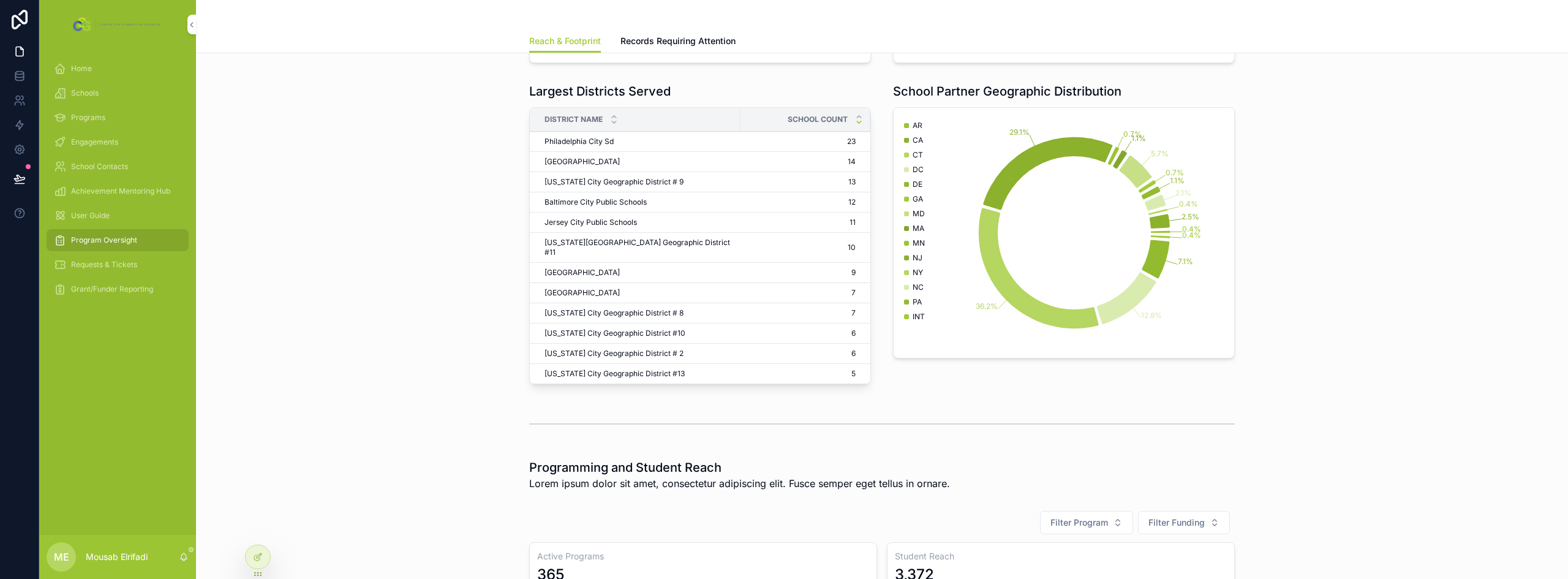
click at [87, 142] on span "Engagements" at bounding box center [95, 142] width 47 height 10
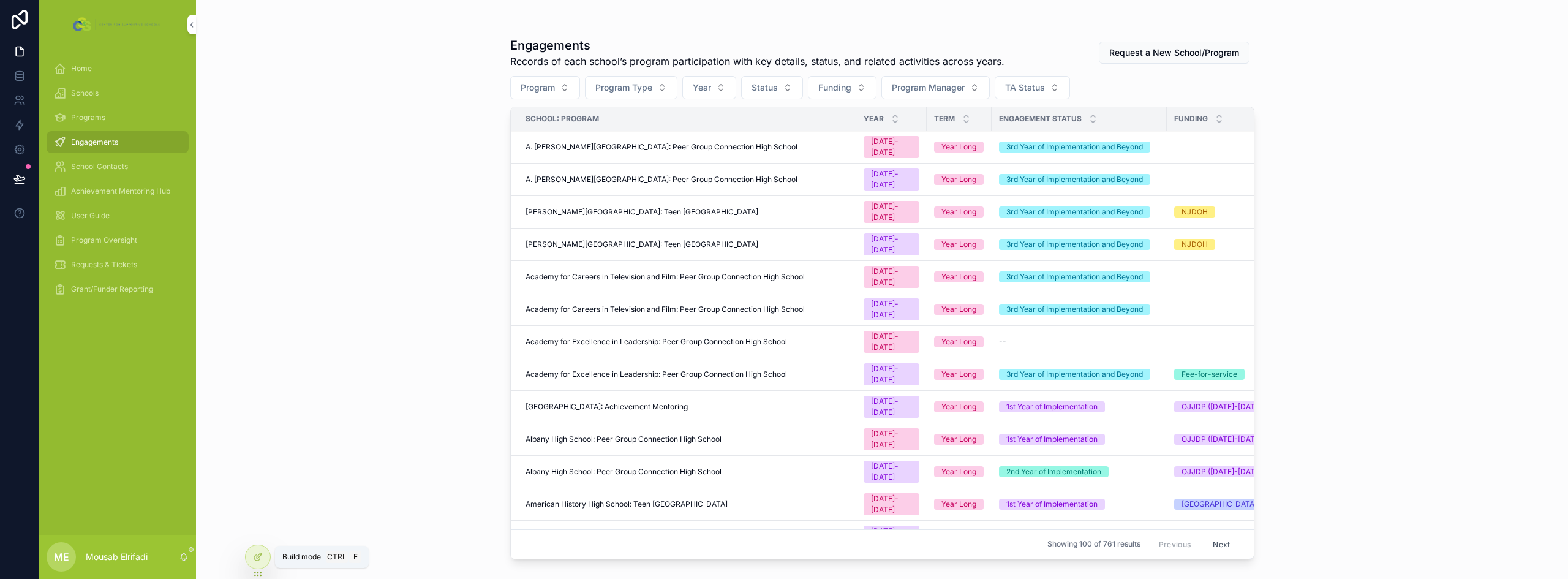
click at [259, 560] on icon at bounding box center [258, 557] width 10 height 10
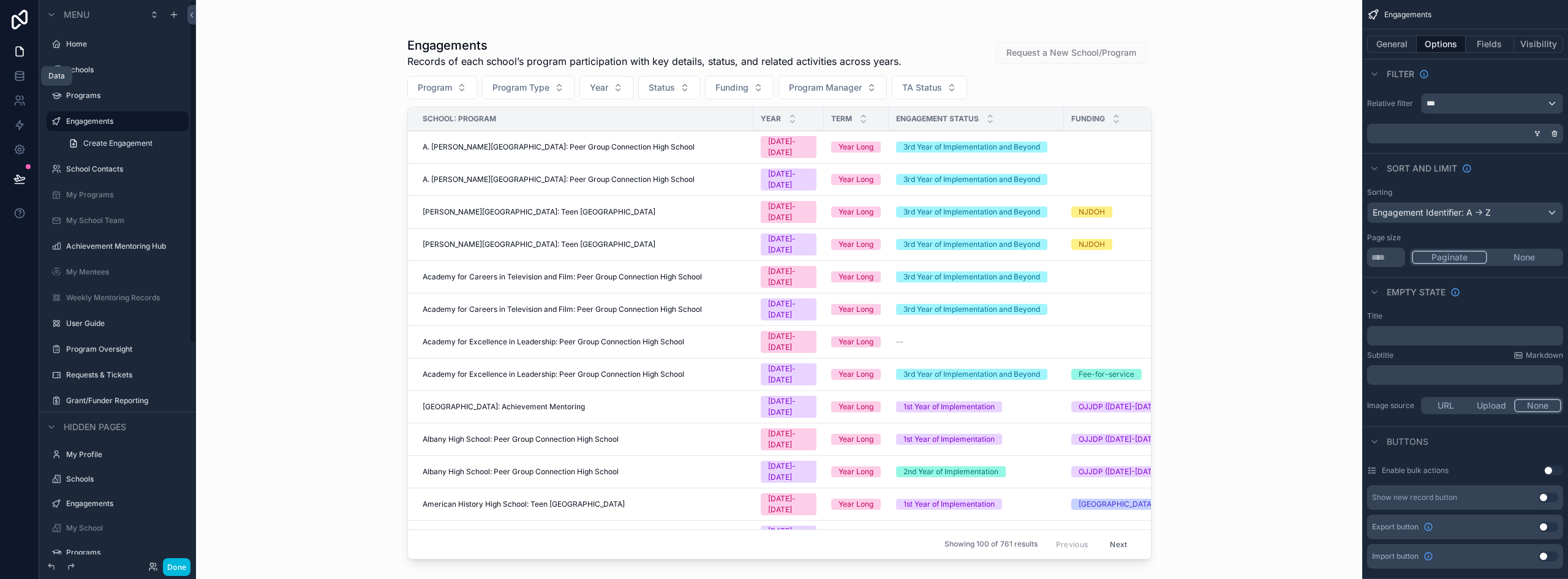
click at [17, 76] on icon at bounding box center [19, 76] width 12 height 12
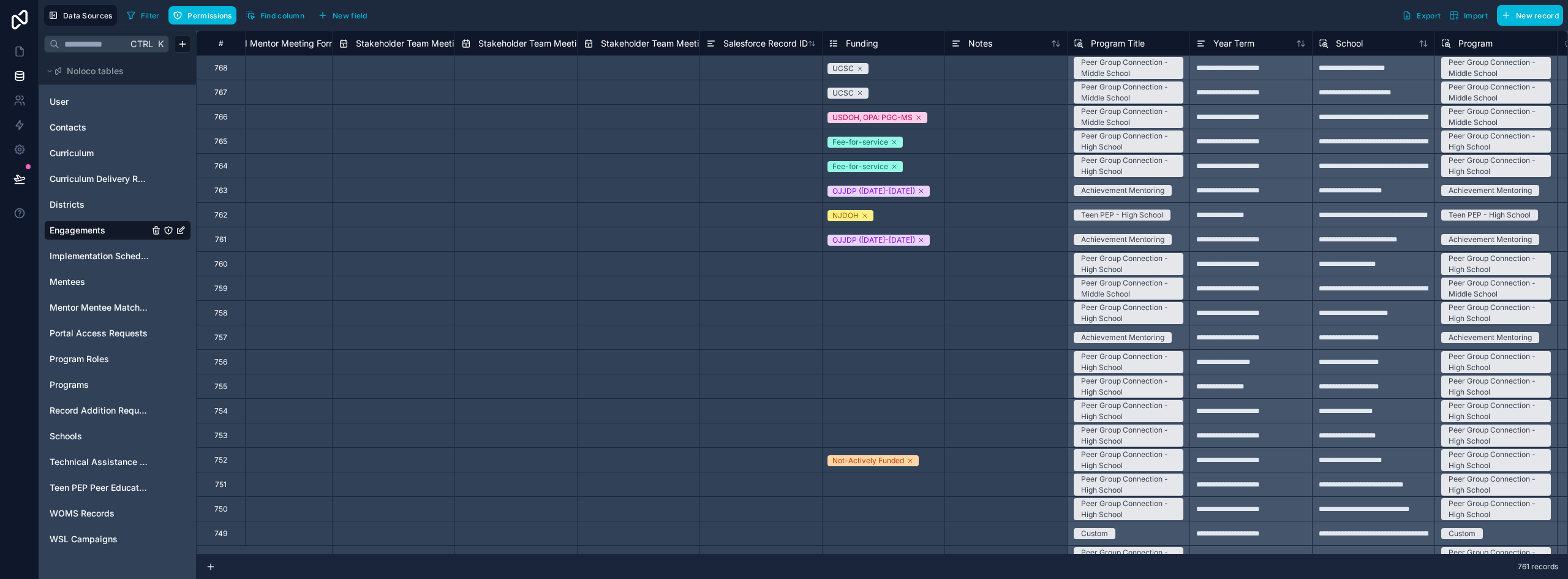
scroll to position [0, 6299]
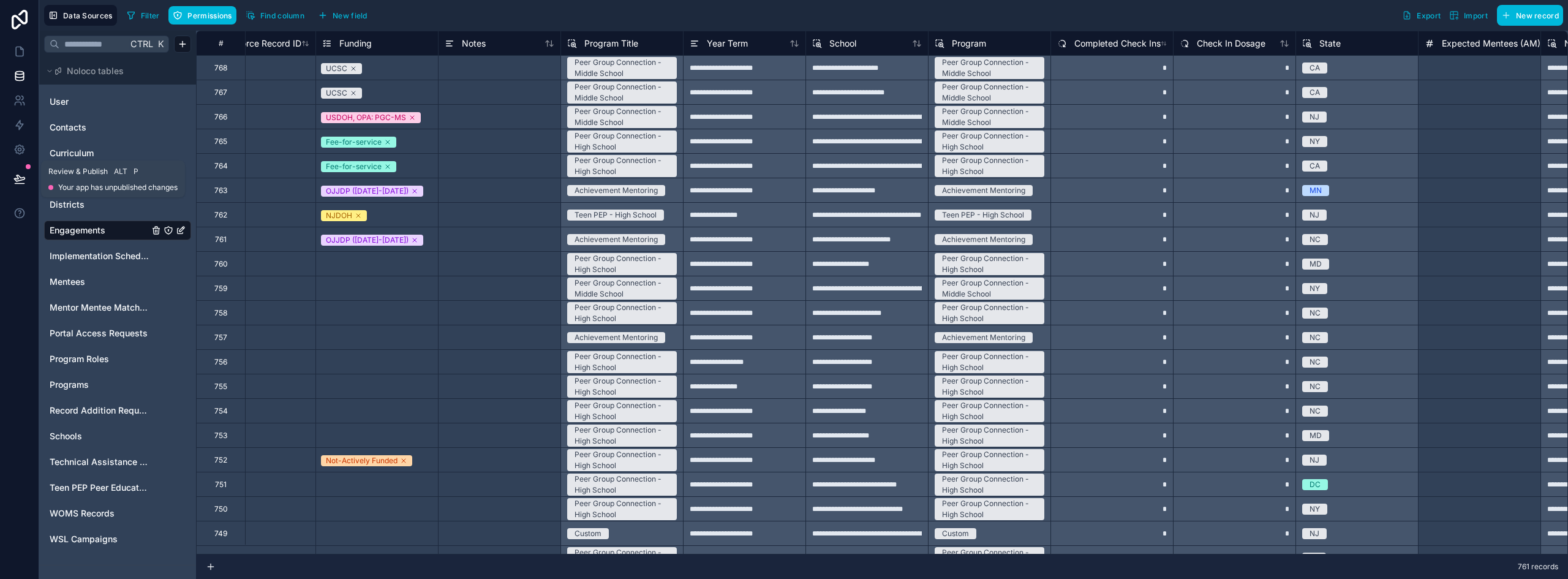
click at [24, 177] on icon at bounding box center [19, 178] width 12 height 12
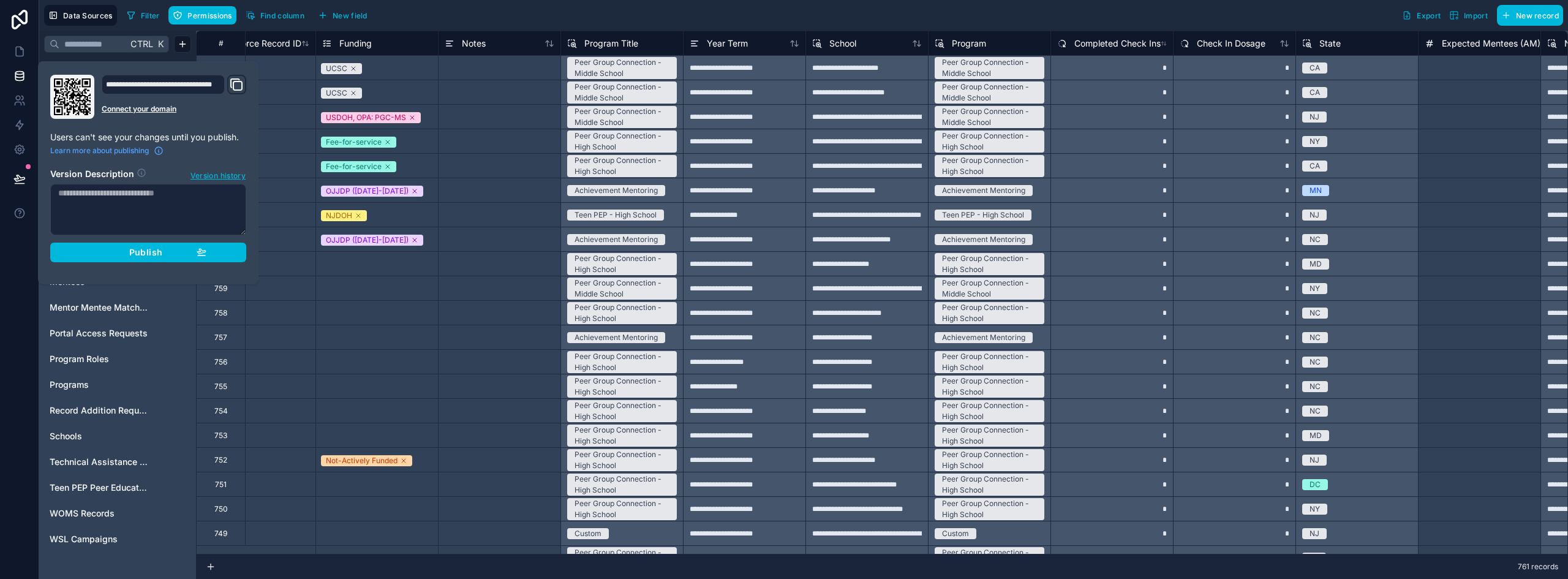
click at [97, 250] on div "Publish" at bounding box center [148, 252] width 116 height 11
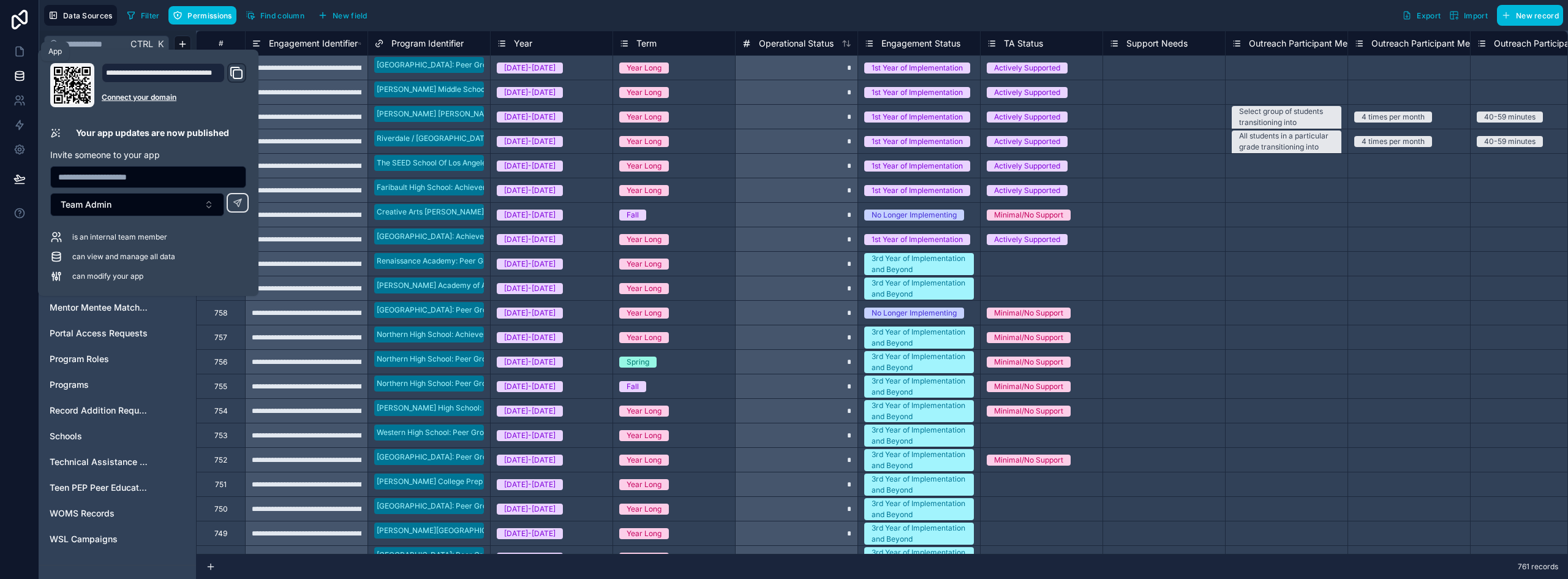
click at [19, 50] on icon at bounding box center [19, 51] width 12 height 12
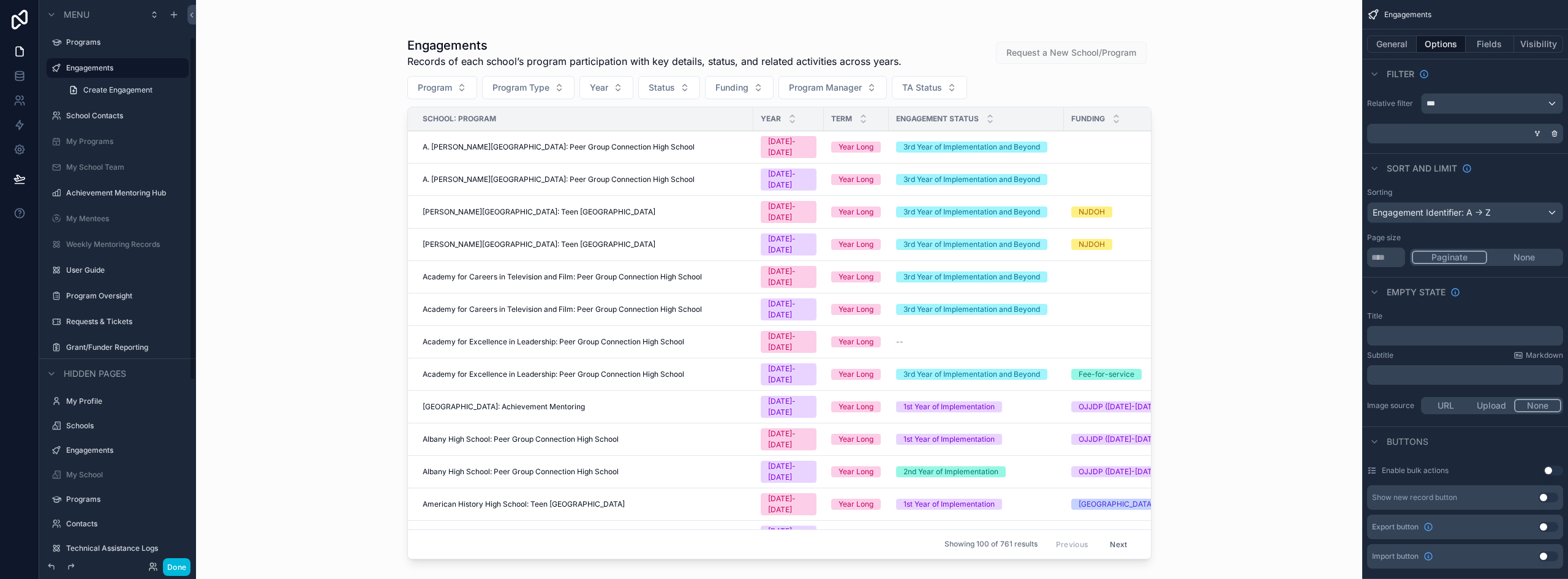
scroll to position [61, 0]
click at [93, 291] on label "Program Oversight" at bounding box center [124, 288] width 115 height 10
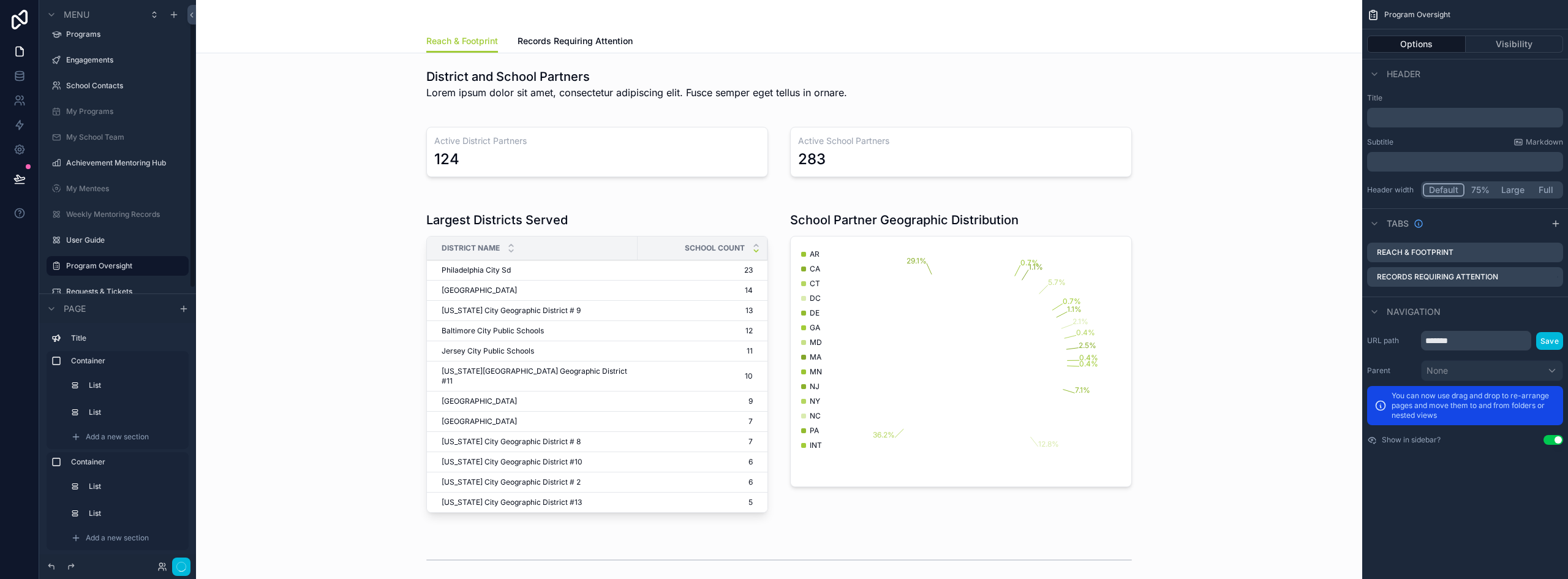
scroll to position [32, 0]
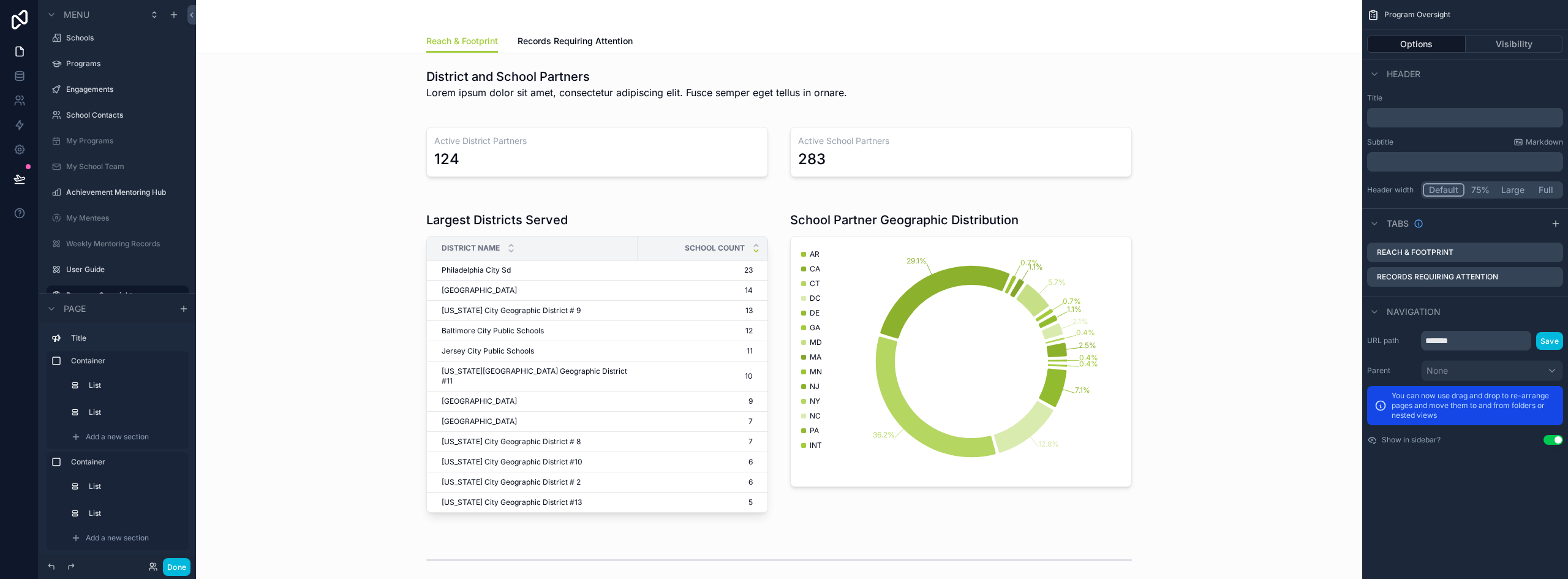
click at [886, 265] on div "scrollable content" at bounding box center [779, 364] width 1147 height 331
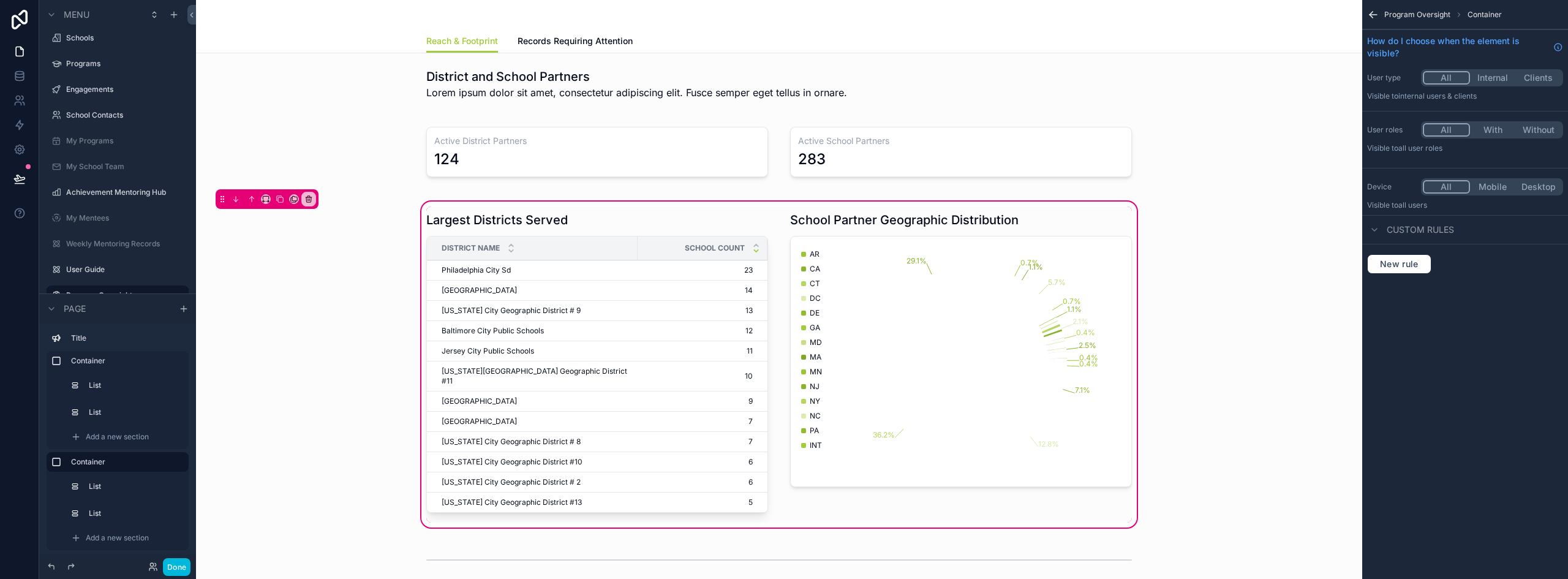
click at [963, 260] on div "scrollable content" at bounding box center [961, 364] width 356 height 316
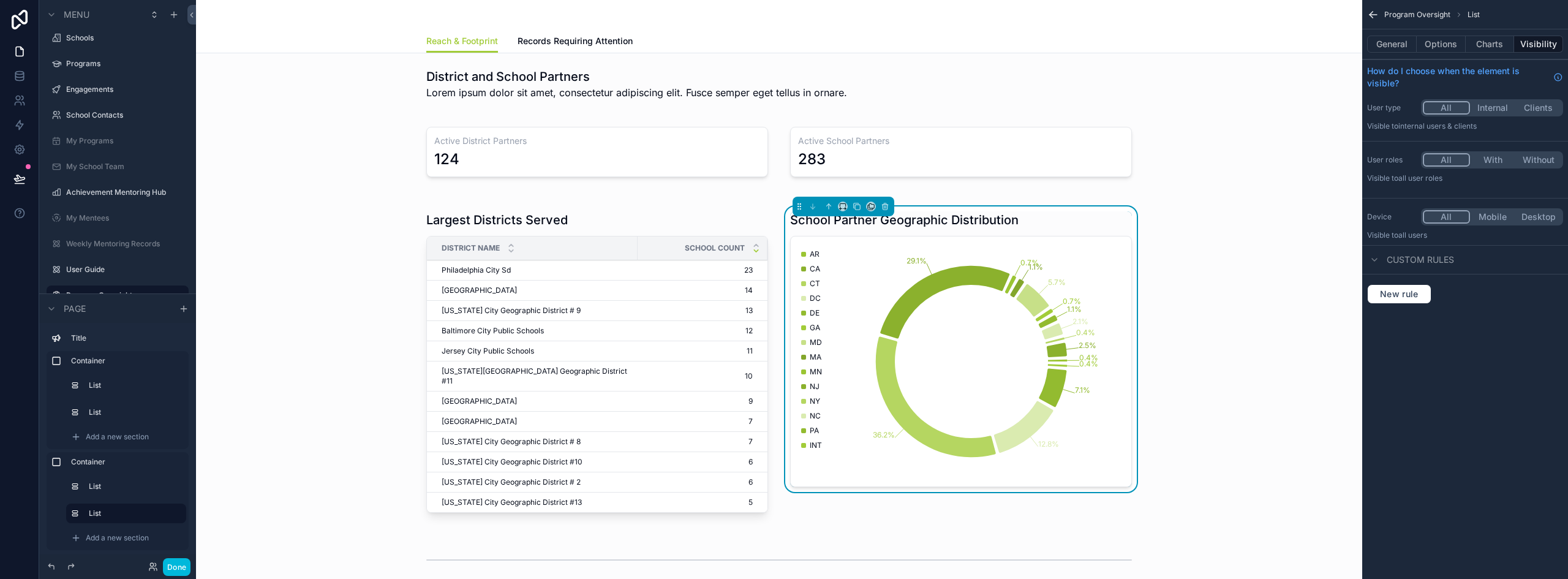
click at [974, 246] on icon "0.4% 2.5% 0.4% 2.1% 1.1% 0.7% 5.7% 1.1% 0.7% 29.1% 36.2% 12.8% 7.1% 0.4%" at bounding box center [961, 362] width 326 height 235
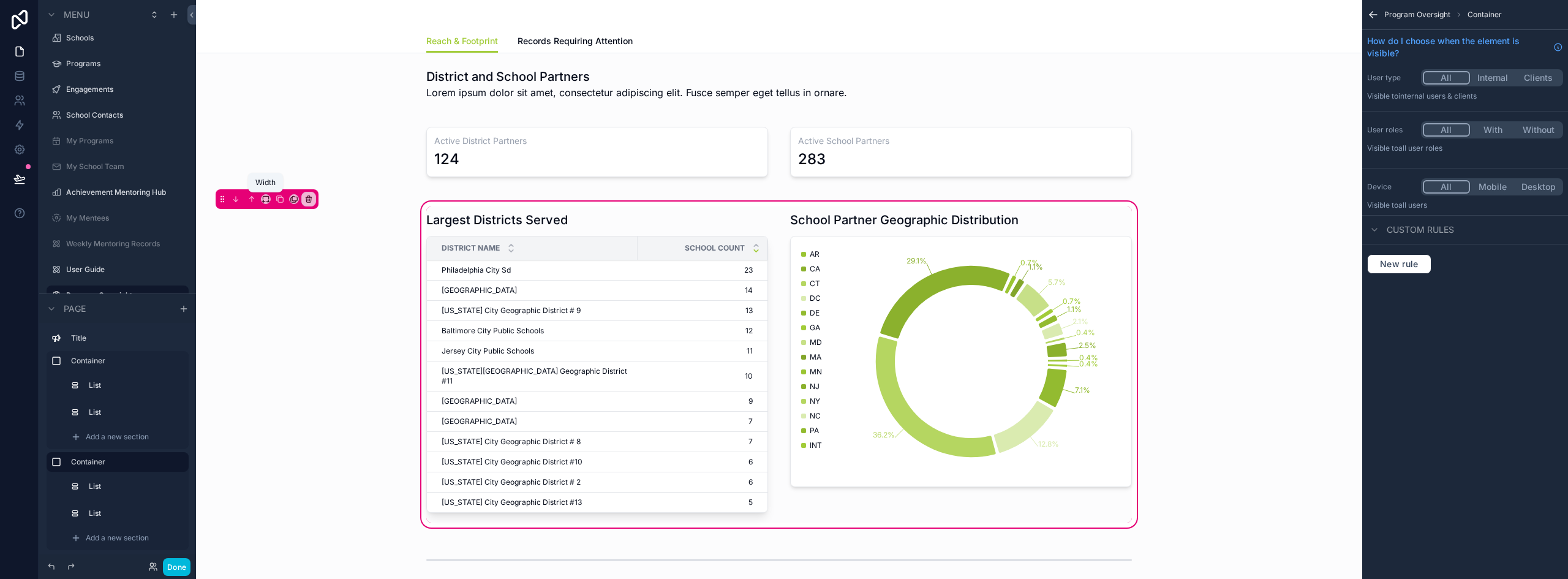
click at [267, 198] on icon "scrollable content" at bounding box center [266, 199] width 9 height 9
click at [986, 269] on div "scrollable content" at bounding box center [784, 290] width 1568 height 579
click at [991, 249] on div "scrollable content" at bounding box center [961, 364] width 356 height 316
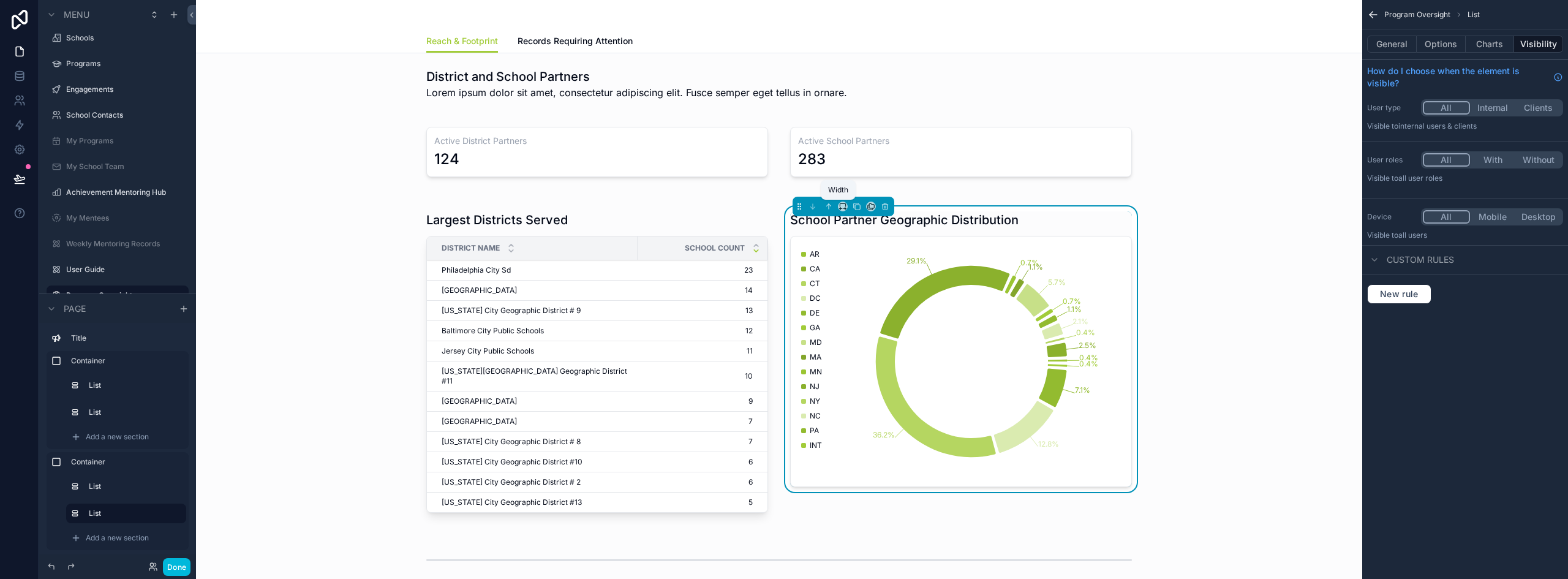
click at [838, 207] on icon "scrollable content" at bounding box center [842, 207] width 9 height 9
click at [863, 250] on div "25%" at bounding box center [862, 252] width 38 height 15
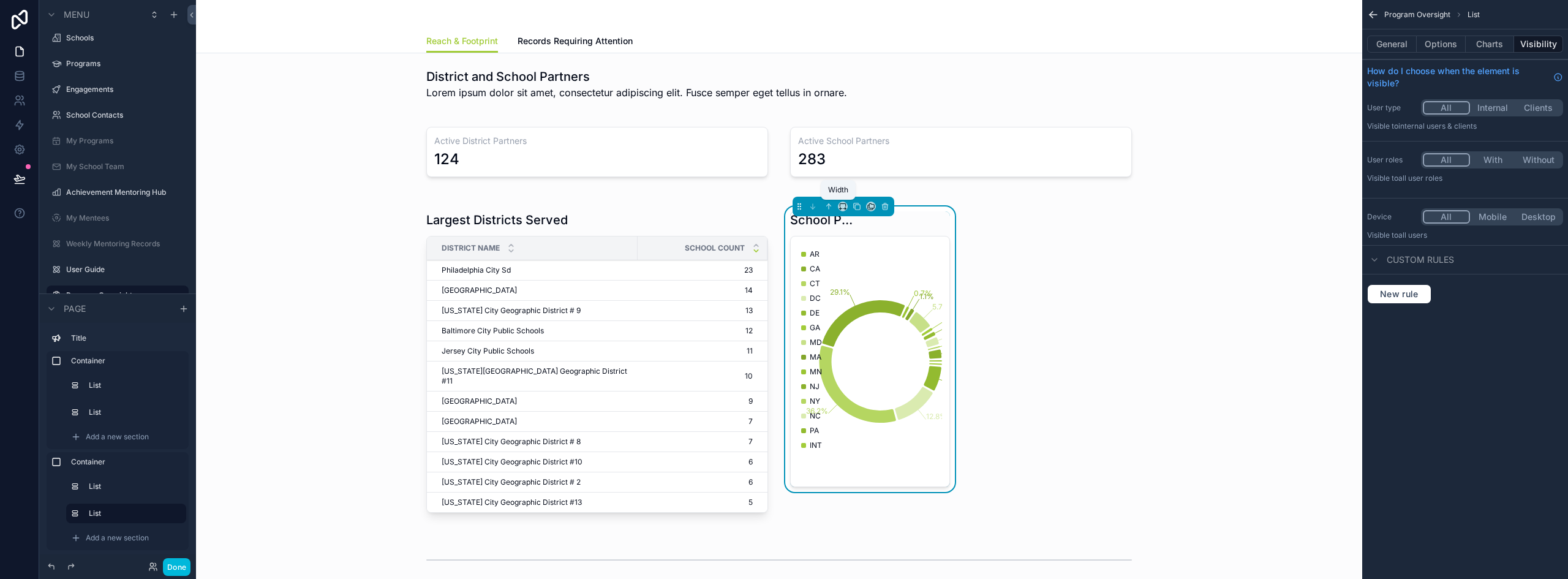
click at [838, 207] on icon "scrollable content" at bounding box center [842, 207] width 9 height 9
click at [1054, 281] on div "scrollable content" at bounding box center [784, 290] width 1568 height 579
click at [840, 207] on icon "scrollable content" at bounding box center [842, 207] width 9 height 9
click at [864, 292] on div "50%" at bounding box center [862, 299] width 38 height 15
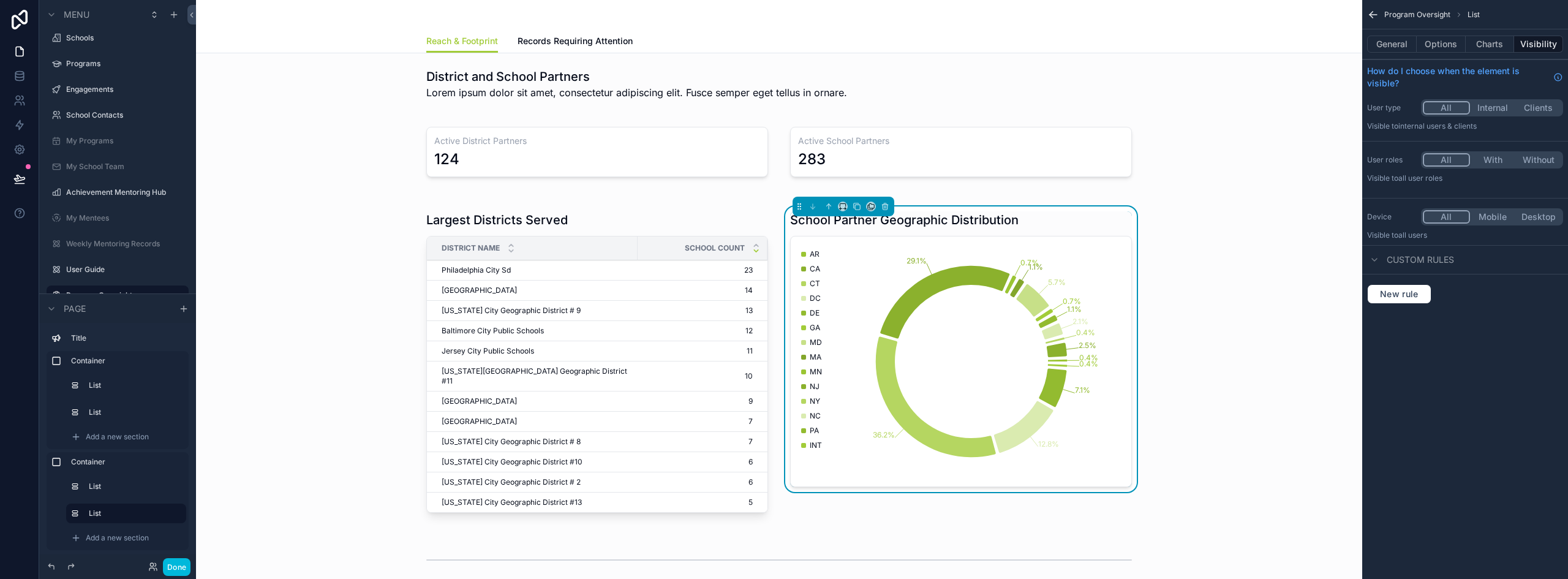
click at [1273, 327] on div "Largest Districts Served District Name School Count Philadelphia City Sd Philad…" at bounding box center [779, 364] width 1147 height 331
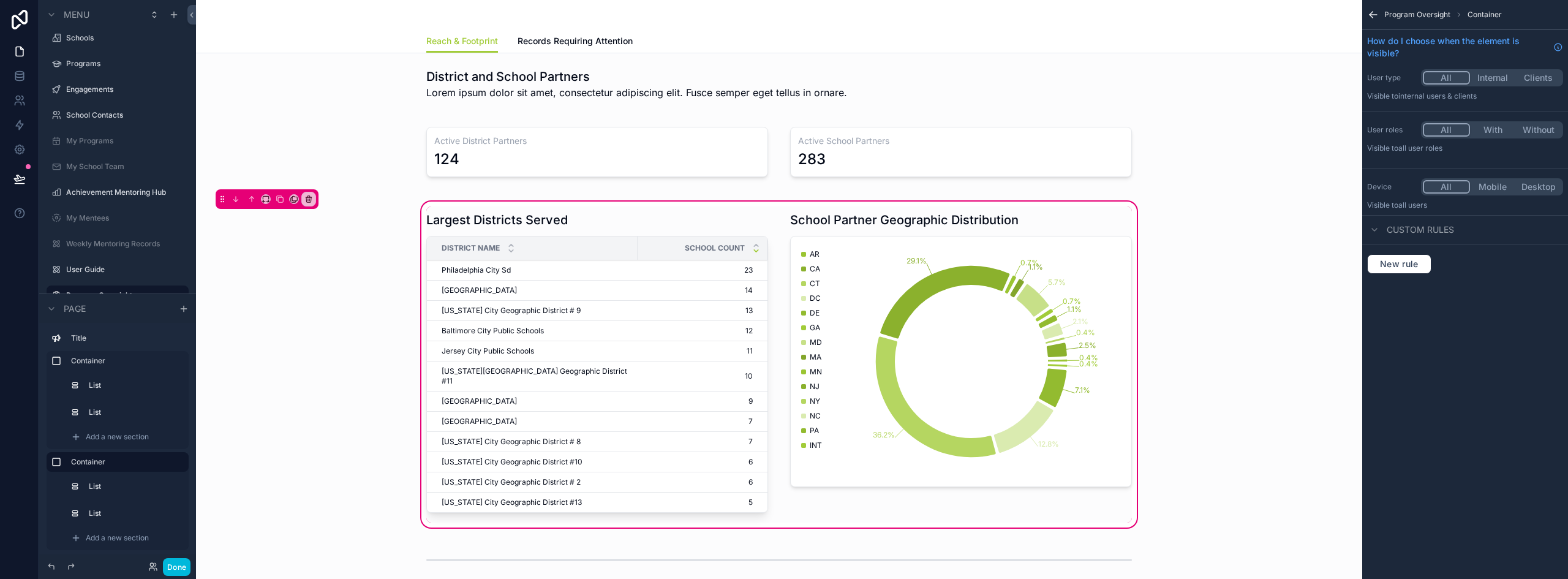
click at [1204, 250] on div "Largest Districts Served District Name School Count Philadelphia City Sd Philad…" at bounding box center [779, 364] width 1147 height 331
click at [1061, 225] on div "scrollable content" at bounding box center [961, 364] width 356 height 316
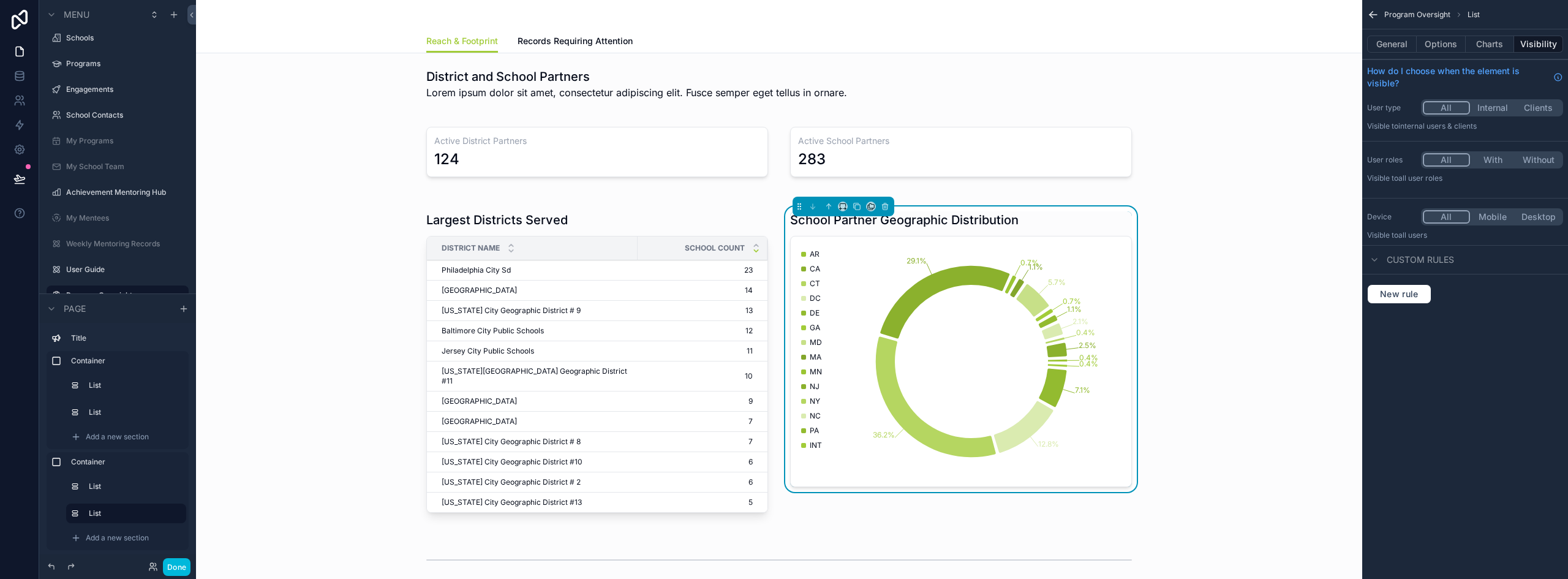
click at [1450, 42] on button "Options" at bounding box center [1440, 44] width 49 height 17
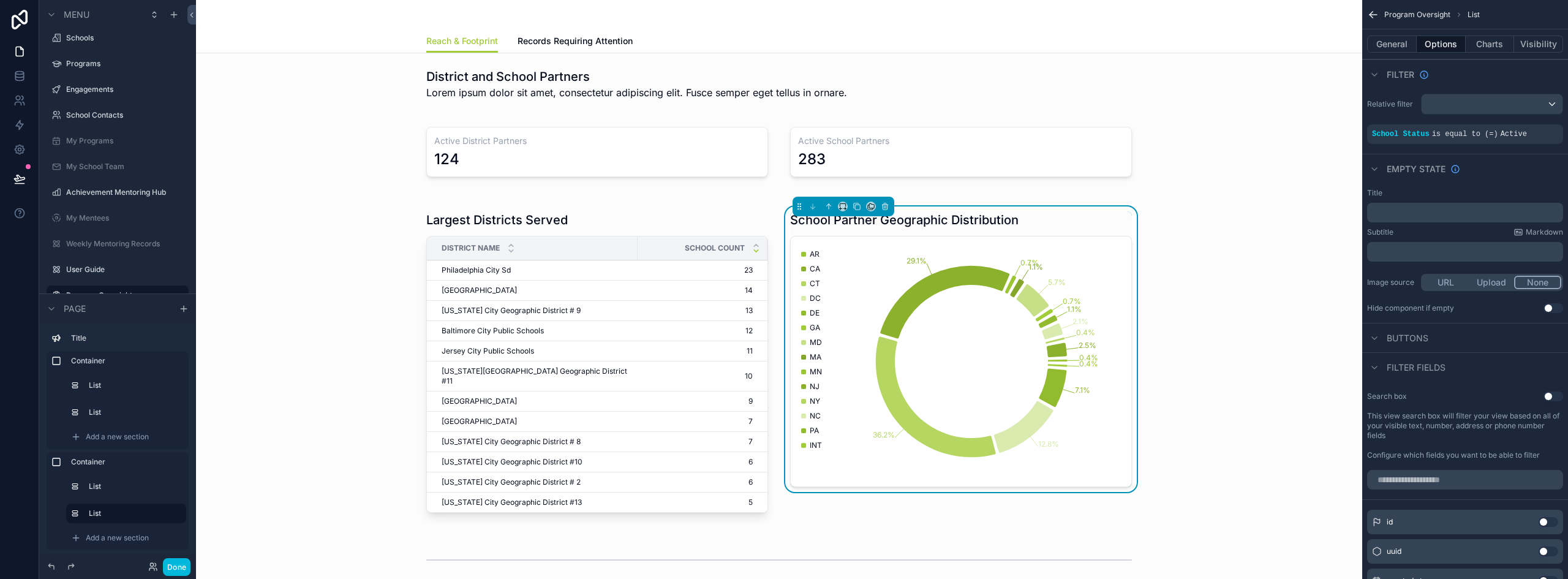
click at [1490, 41] on button "Charts" at bounding box center [1490, 44] width 49 height 17
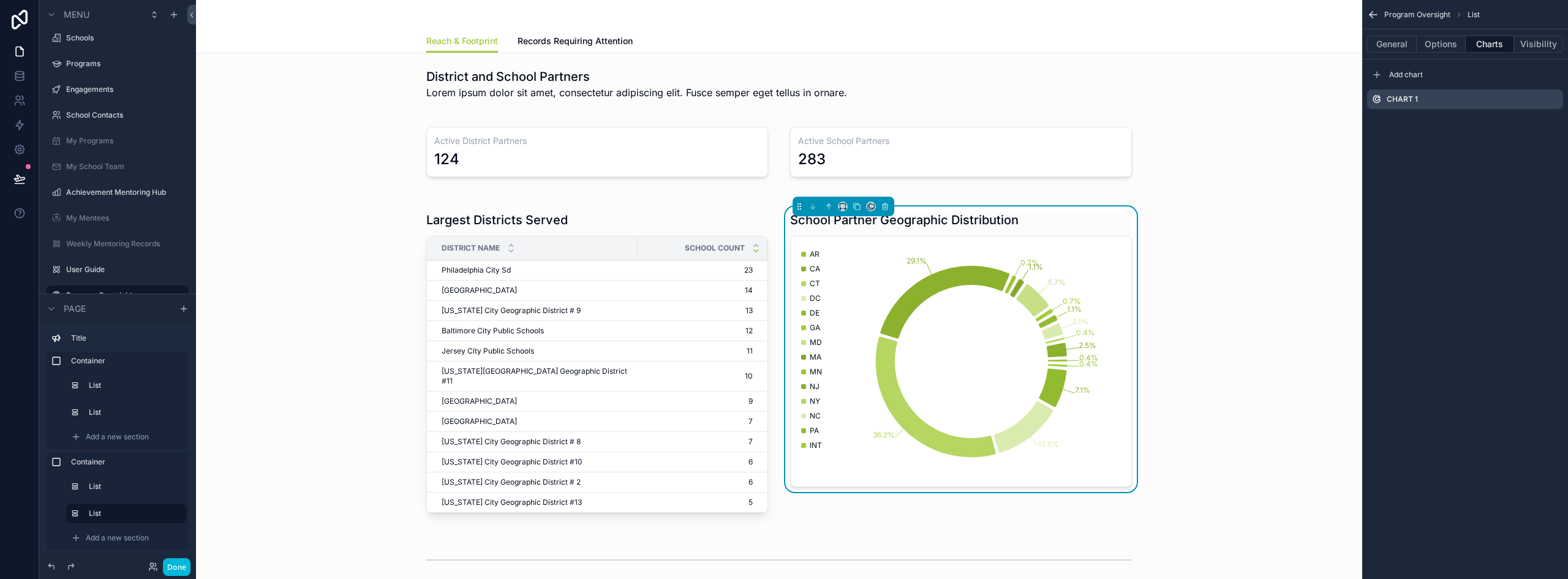
click at [1376, 72] on icon "scrollable content" at bounding box center [1377, 75] width 10 height 10
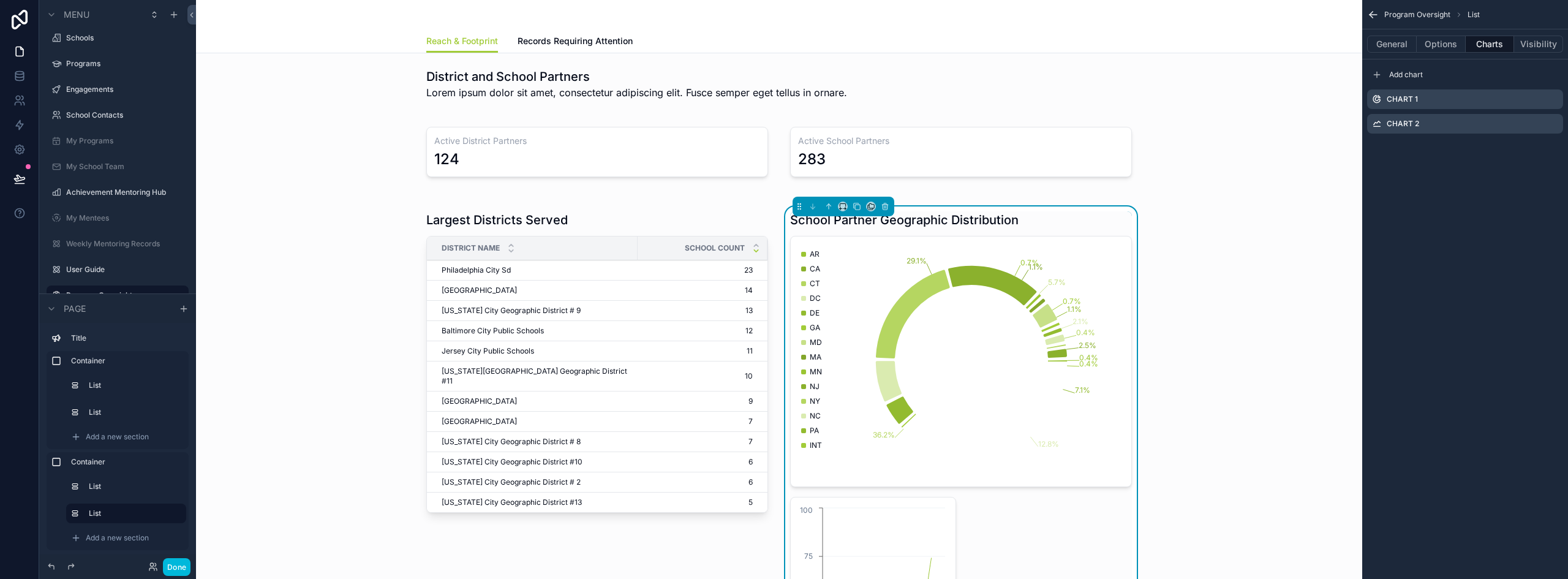
click at [0, 0] on icon "scrollable content" at bounding box center [0, 0] width 0 height 0
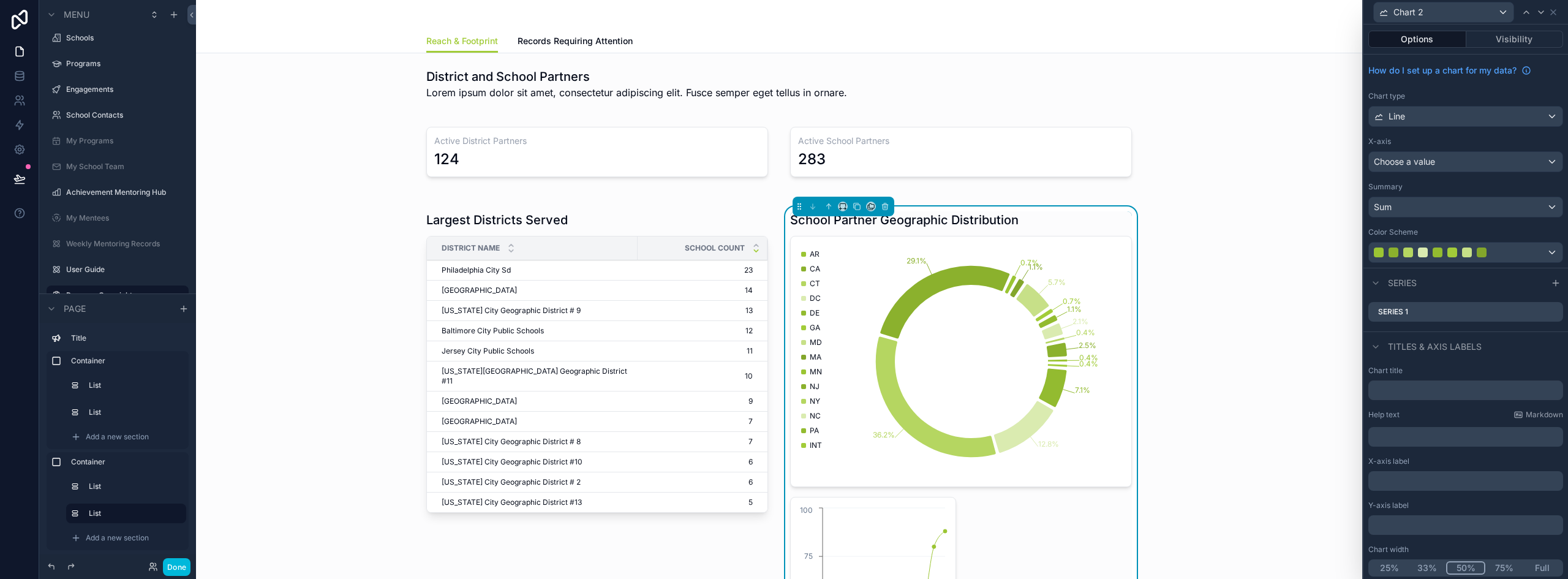
click at [1391, 567] on button "25%" at bounding box center [1388, 568] width 38 height 14
click at [1393, 389] on input "text" at bounding box center [1465, 390] width 195 height 19
type input "*****"
click at [1428, 163] on span "Choose a value" at bounding box center [1404, 161] width 61 height 11
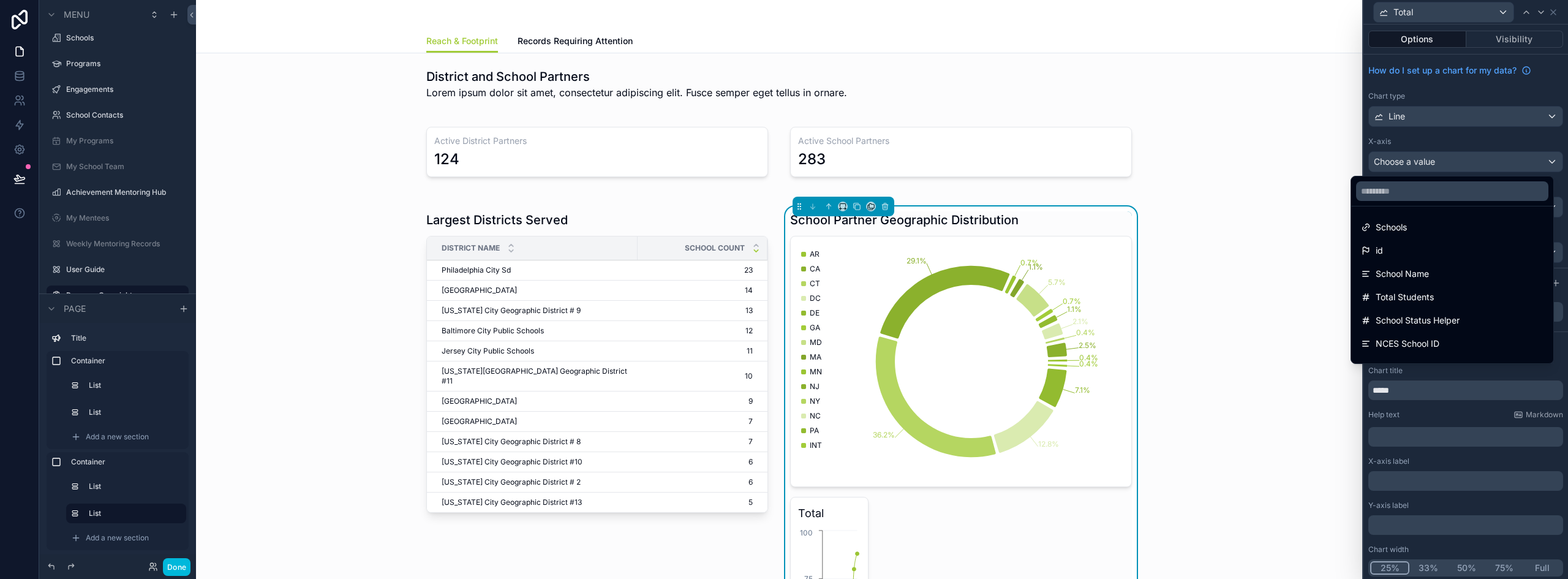
click at [1436, 122] on div at bounding box center [1465, 290] width 205 height 579
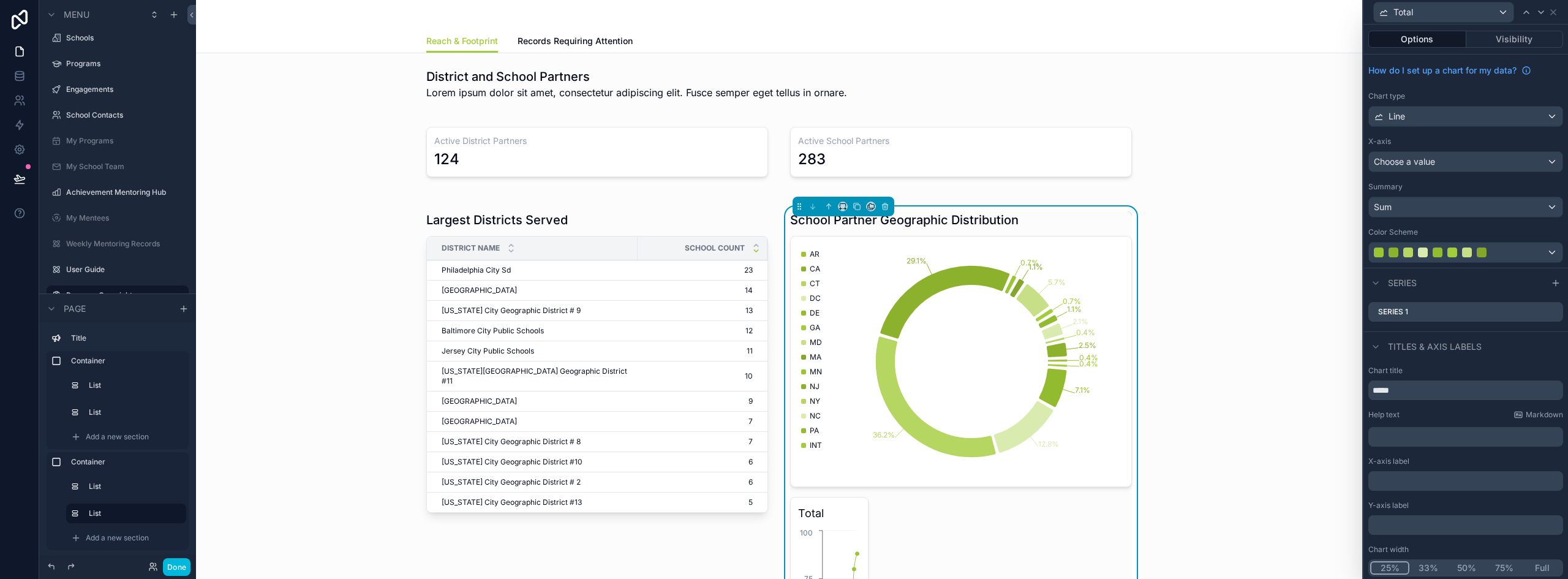
click at [1437, 120] on div "Line" at bounding box center [1465, 116] width 194 height 19
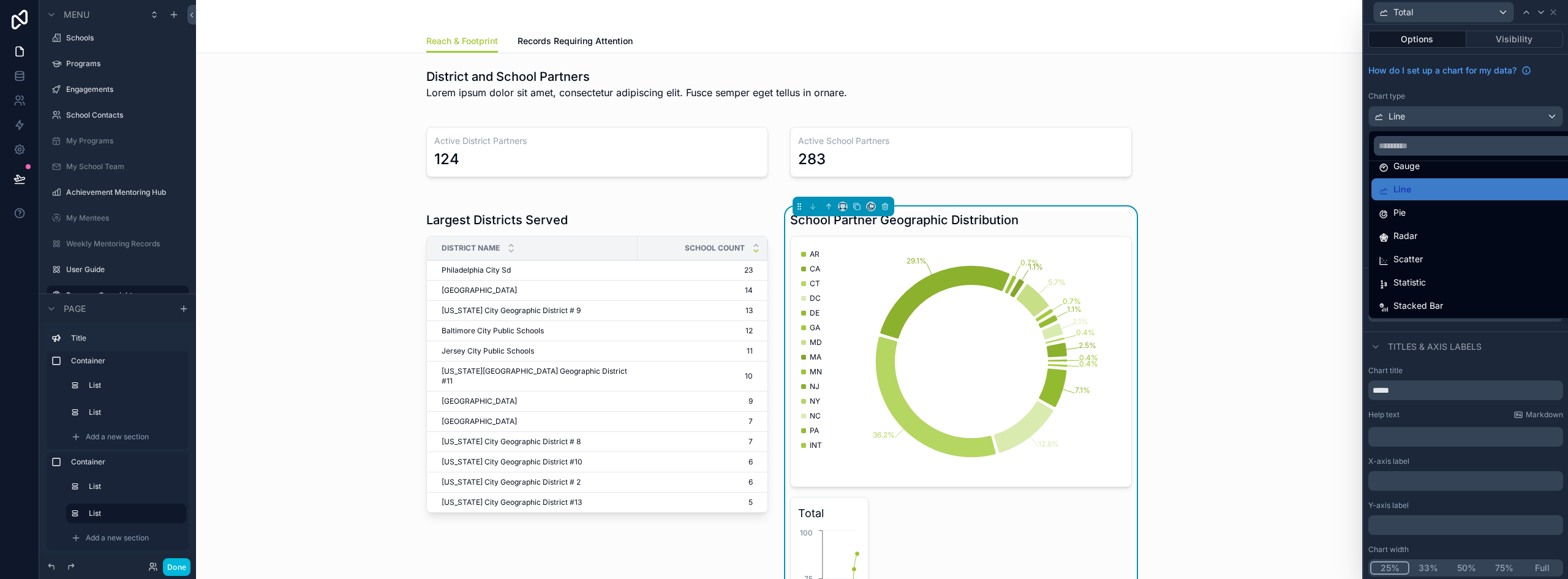
scroll to position [87, 0]
click at [1425, 278] on div "Statistic" at bounding box center [1475, 281] width 193 height 15
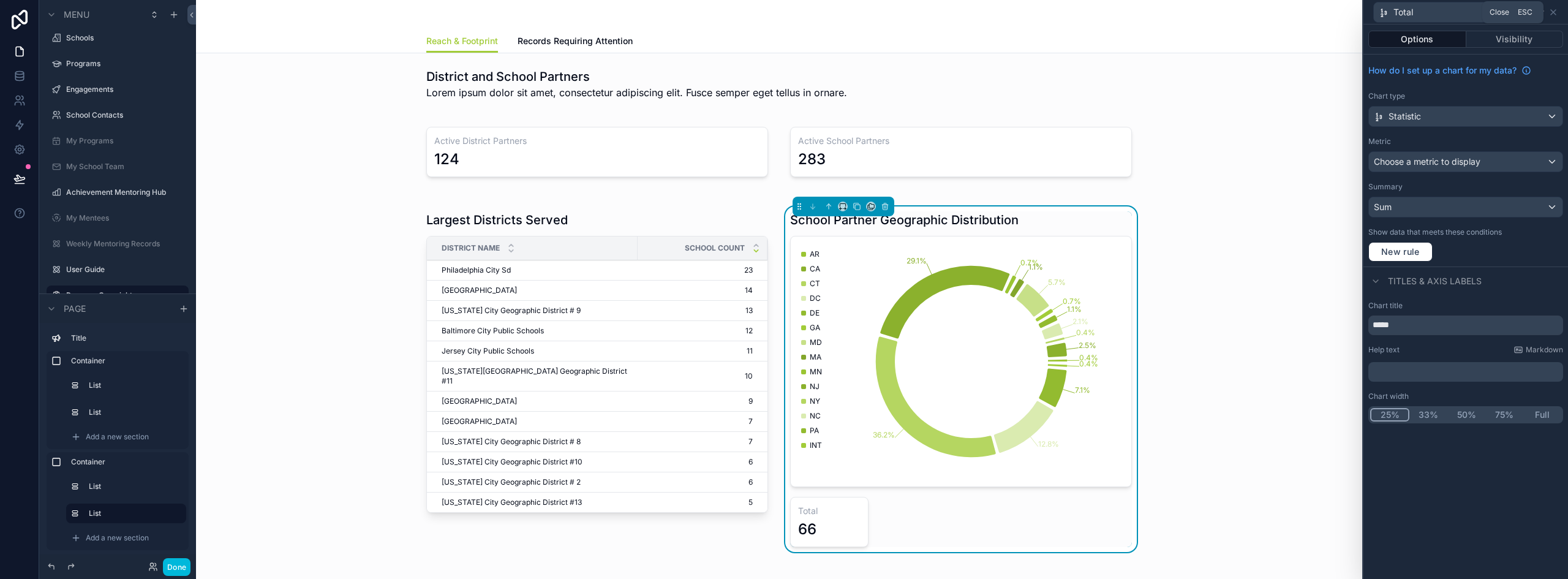
click at [1555, 14] on icon at bounding box center [1553, 12] width 5 height 5
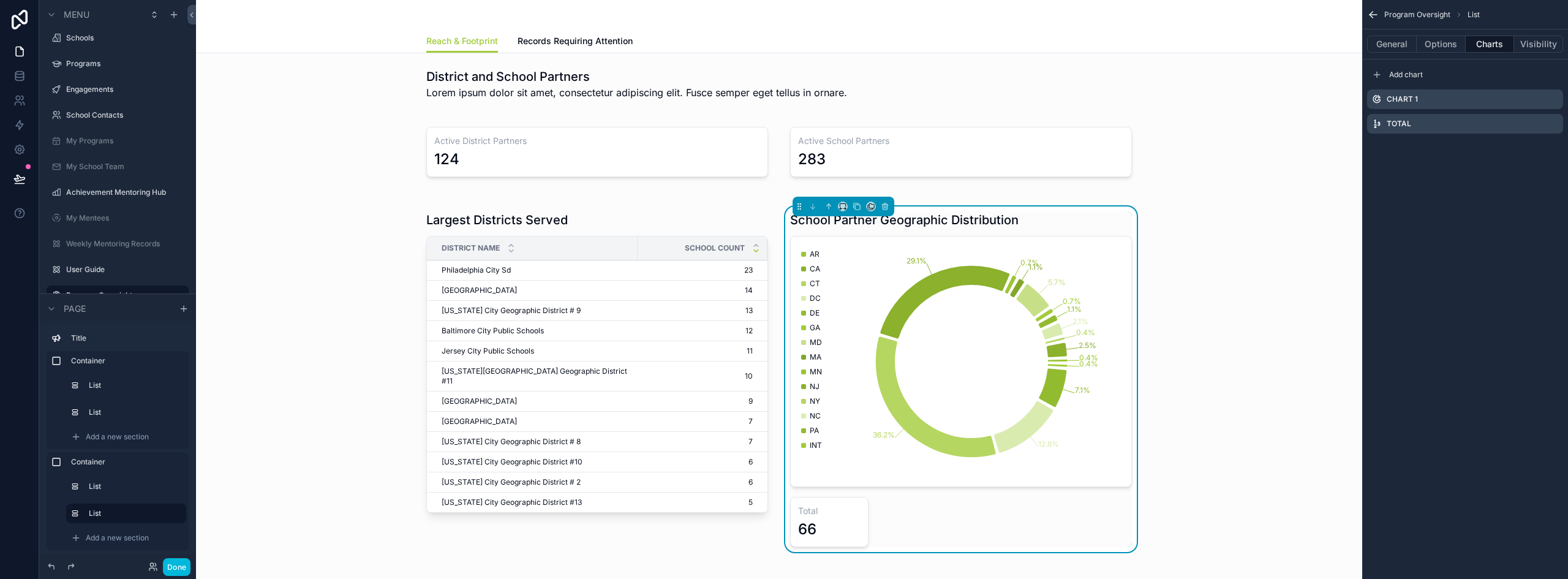
click at [1376, 73] on icon "scrollable content" at bounding box center [1377, 75] width 10 height 10
click at [0, 0] on icon "scrollable content" at bounding box center [0, 0] width 0 height 0
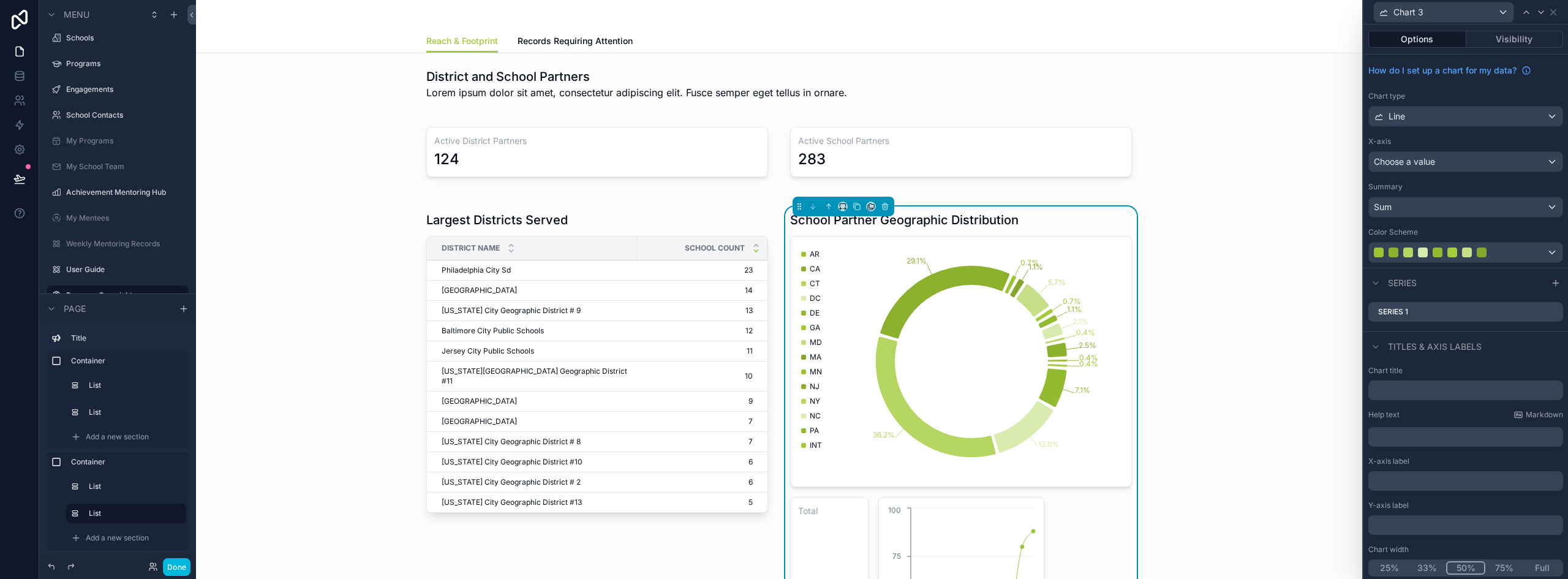
scroll to position [2, 0]
click at [1428, 111] on div "Line" at bounding box center [1465, 113] width 194 height 19
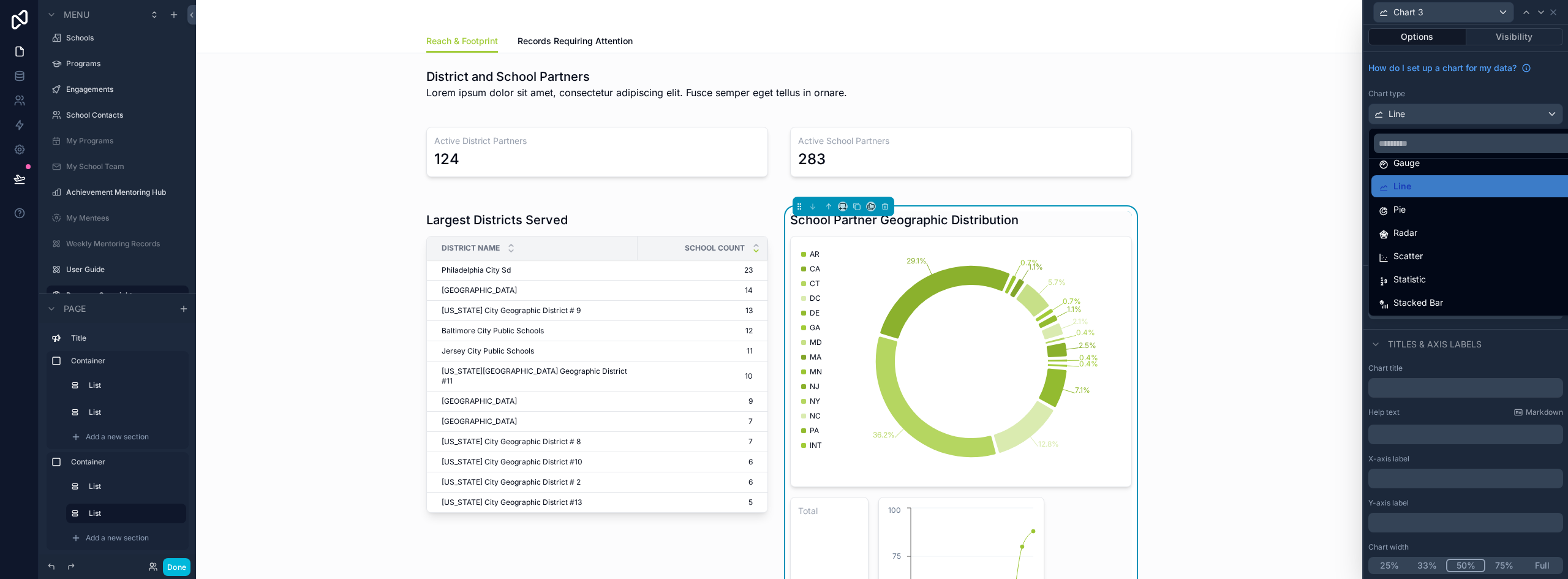
scroll to position [87, 0]
click at [1425, 272] on span "Statistic" at bounding box center [1410, 279] width 33 height 15
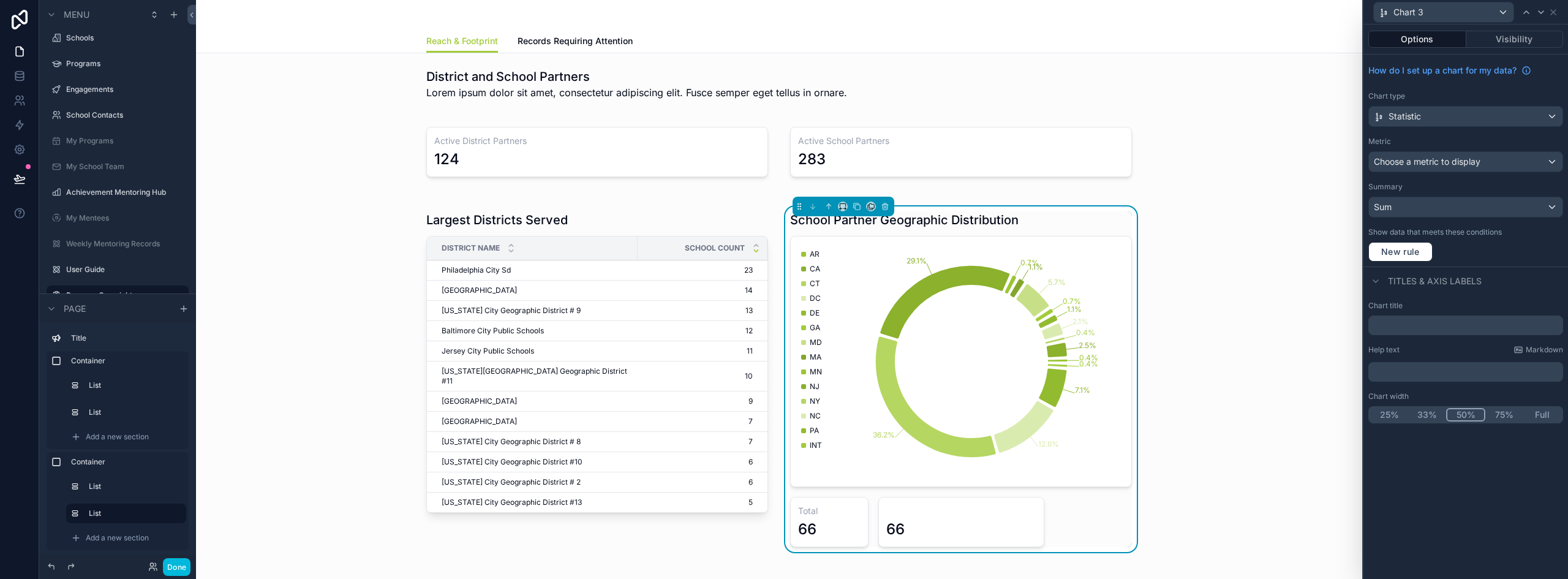
scroll to position [0, 0]
click at [1386, 414] on button "25%" at bounding box center [1389, 414] width 39 height 14
click at [1406, 321] on input "text" at bounding box center [1465, 325] width 195 height 19
type input "**********"
click at [1453, 8] on div "New Partners" at bounding box center [1443, 11] width 140 height 19
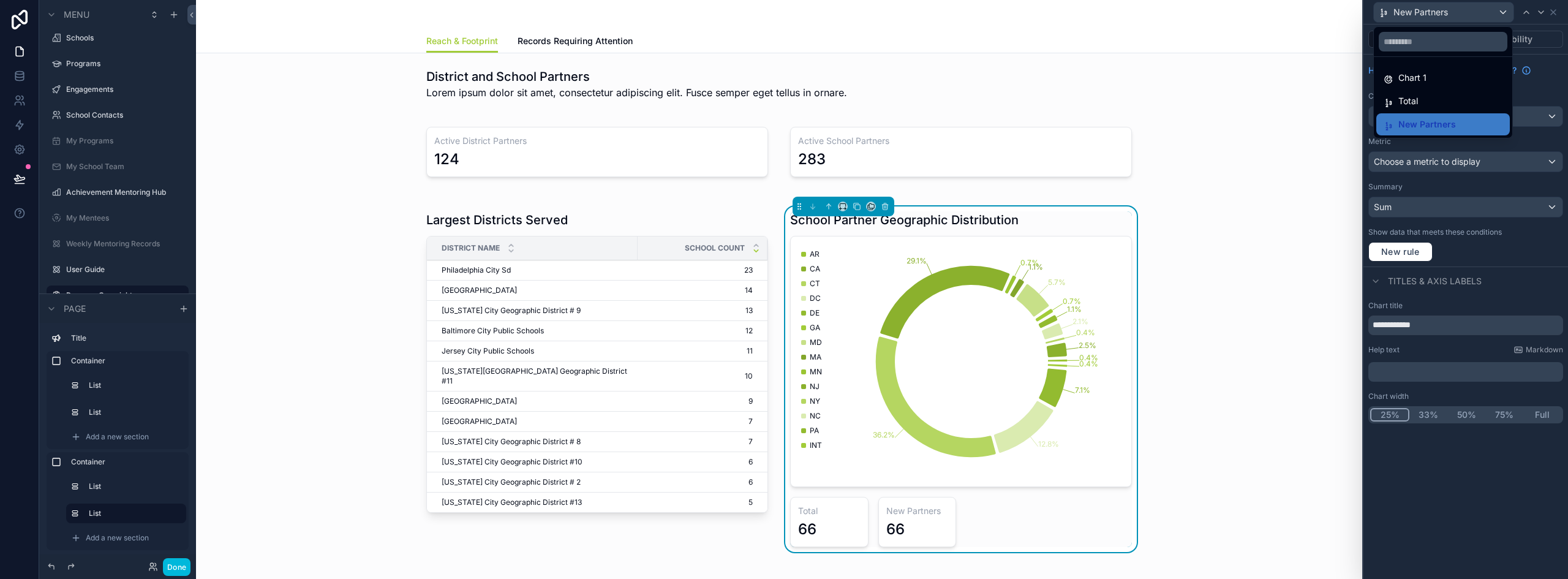
click at [1556, 11] on div at bounding box center [1465, 290] width 205 height 579
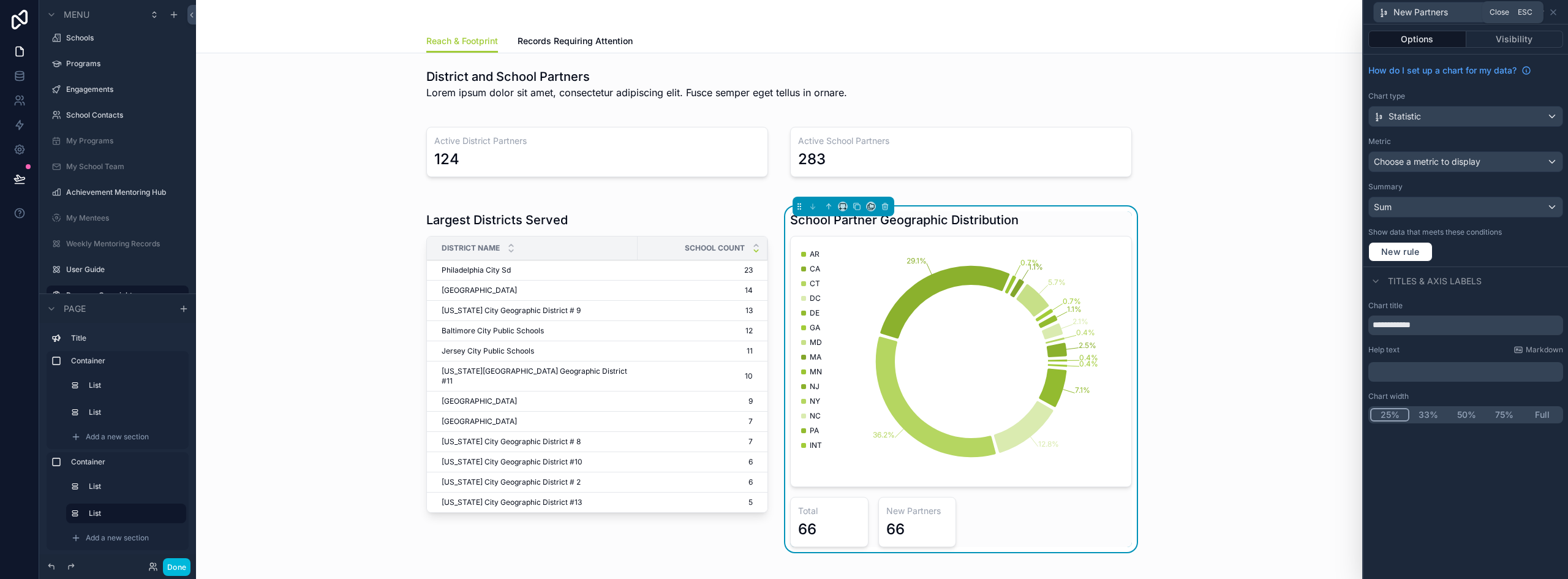
click at [1556, 11] on icon at bounding box center [1553, 12] width 10 height 10
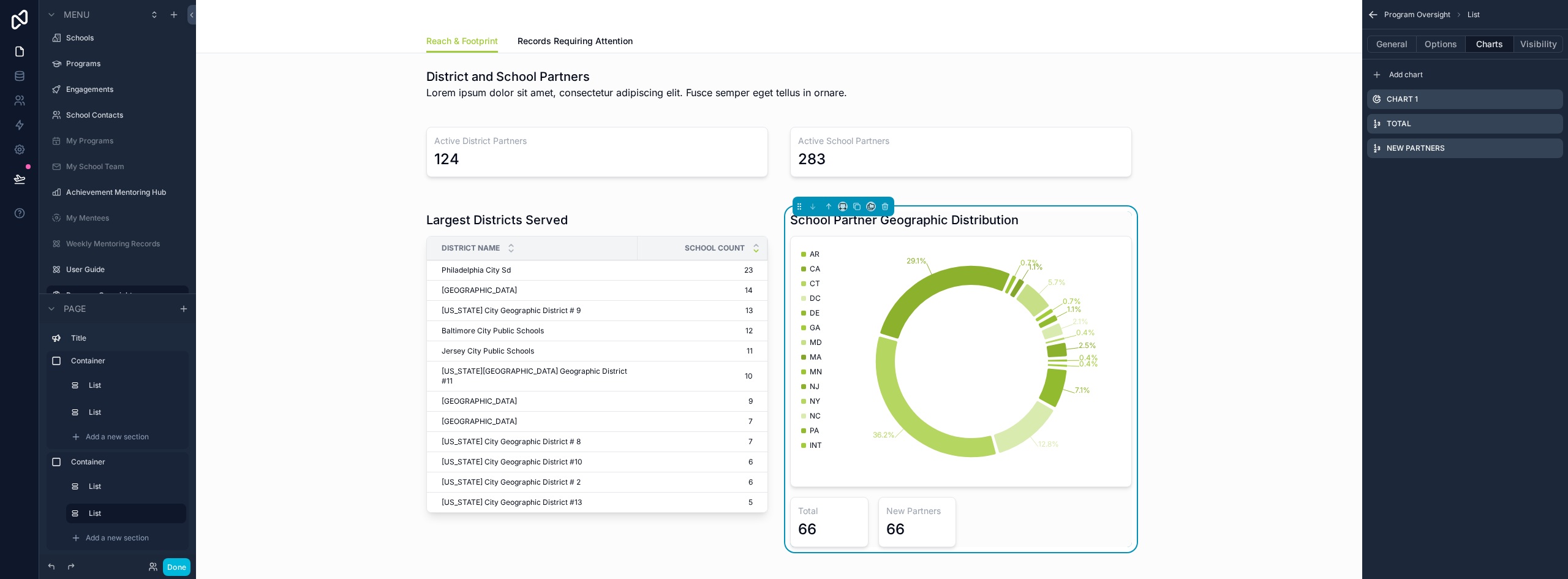
click at [1379, 71] on icon "scrollable content" at bounding box center [1377, 75] width 10 height 10
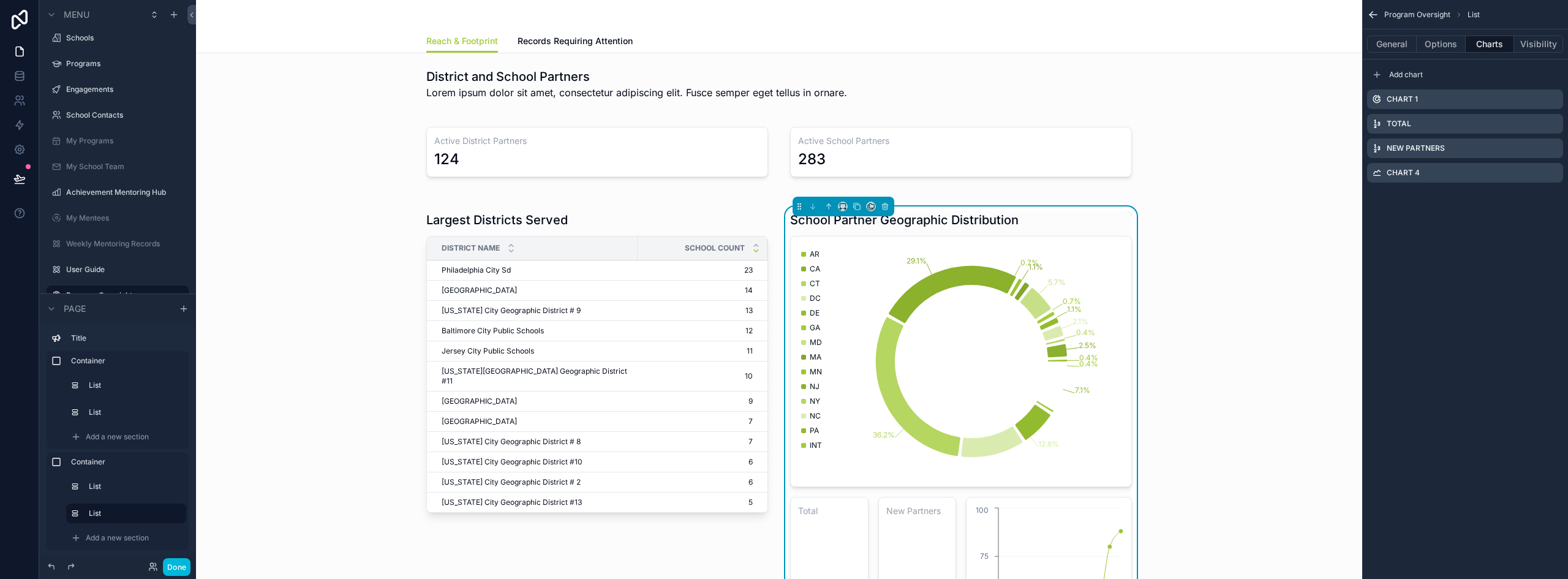
click at [0, 0] on icon "scrollable content" at bounding box center [0, 0] width 0 height 0
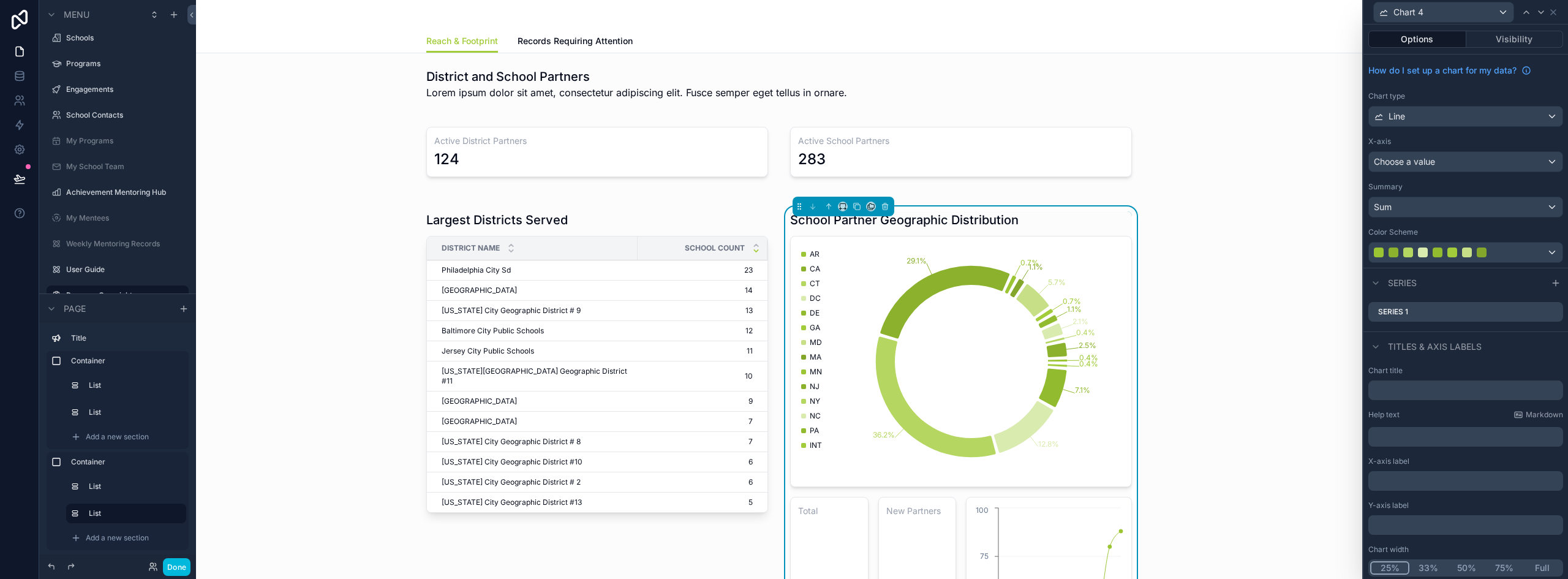
click at [1382, 570] on button "25%" at bounding box center [1389, 568] width 39 height 14
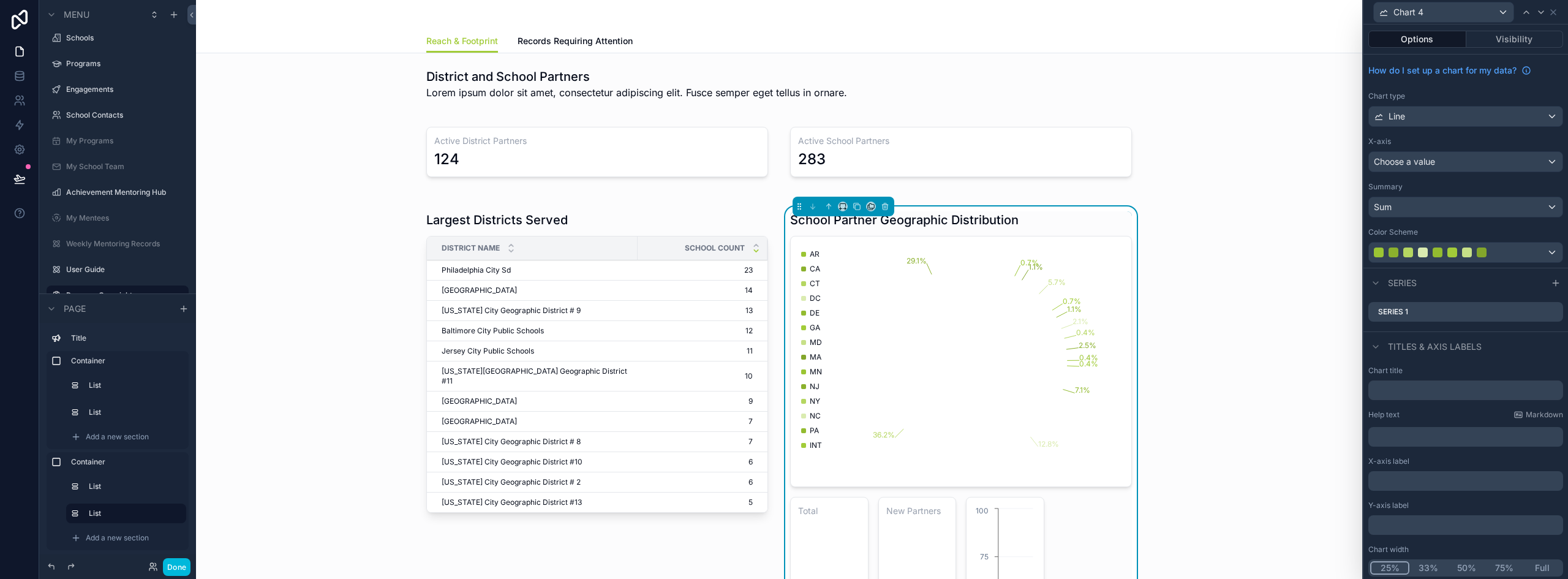
click at [1397, 394] on input "text" at bounding box center [1465, 390] width 195 height 19
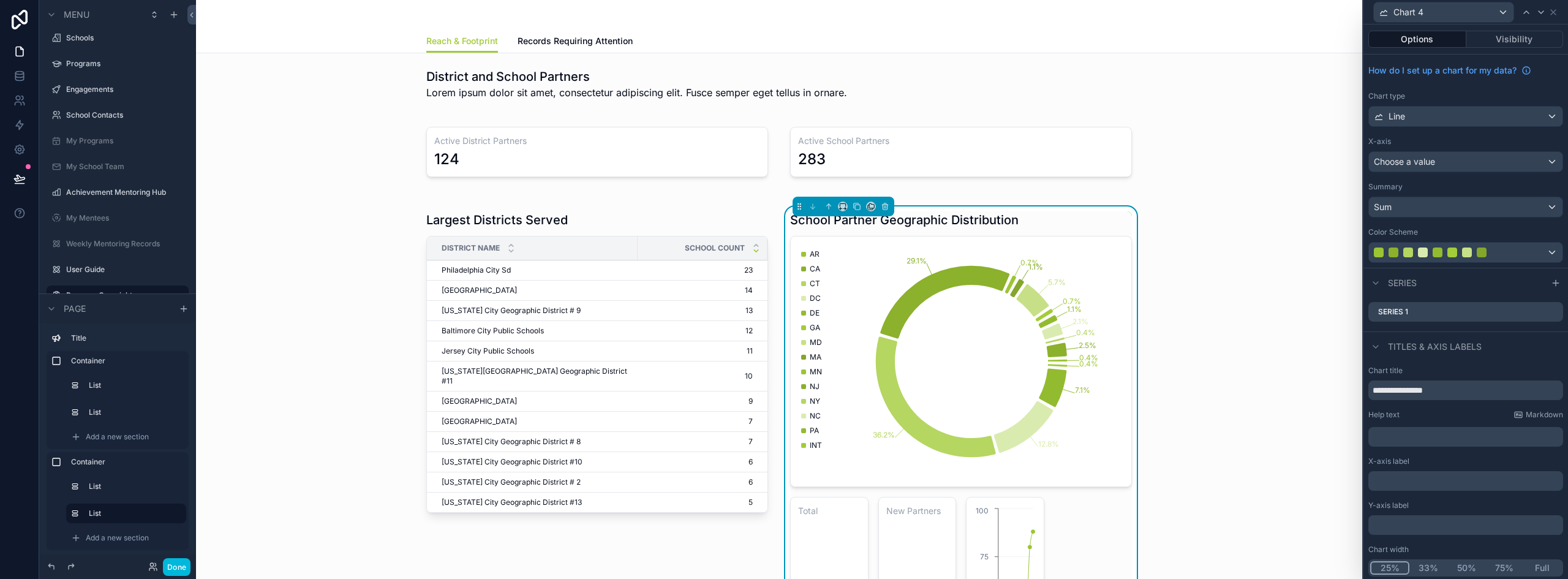
type input "**********"
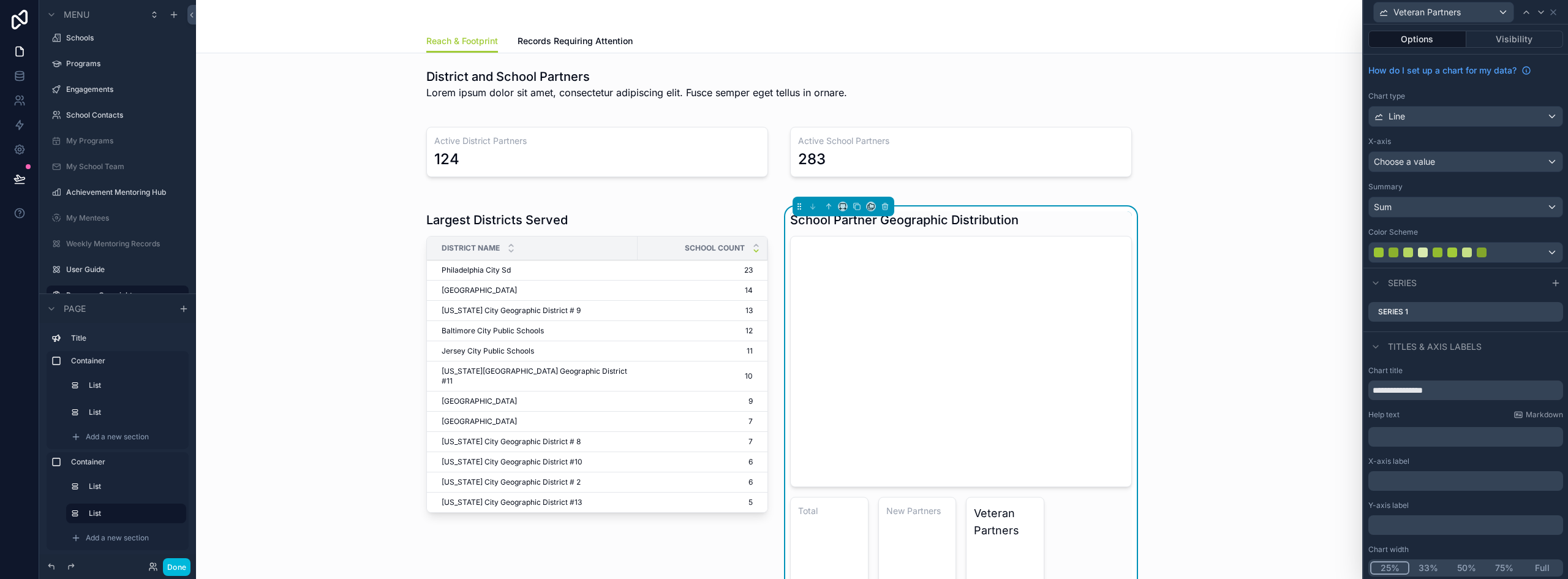
click at [1426, 117] on div "Line" at bounding box center [1465, 116] width 194 height 19
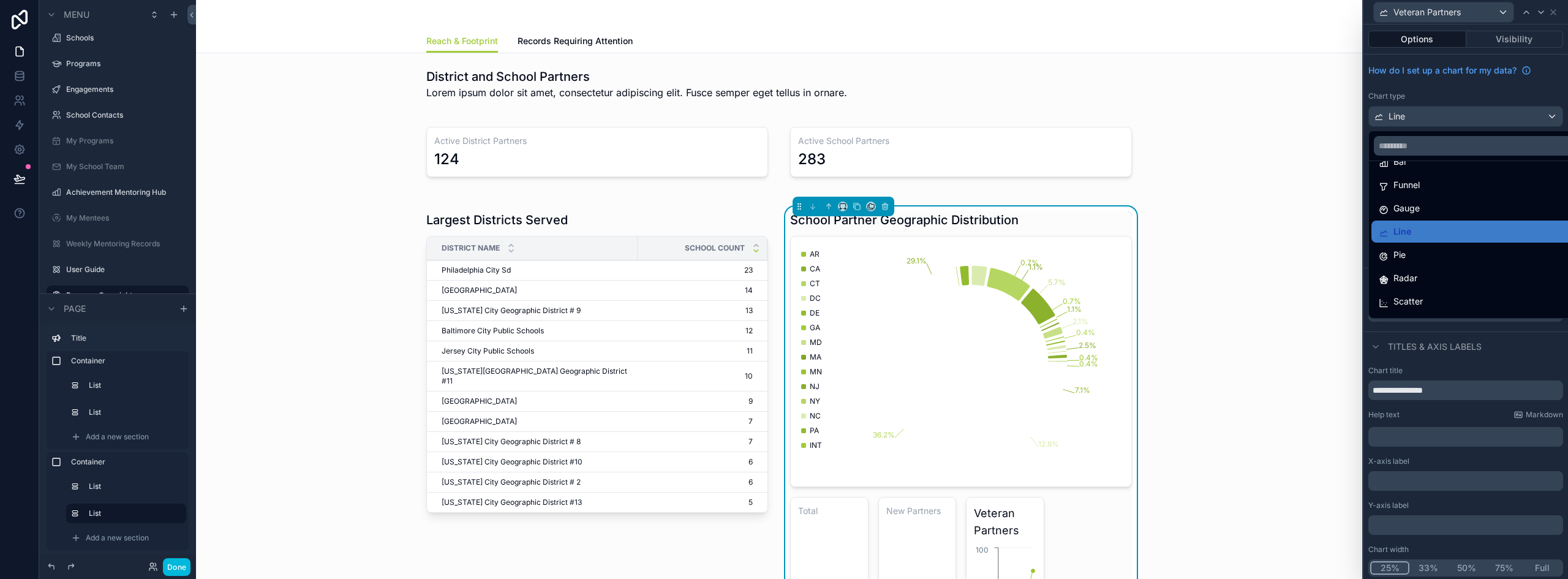
scroll to position [61, 0]
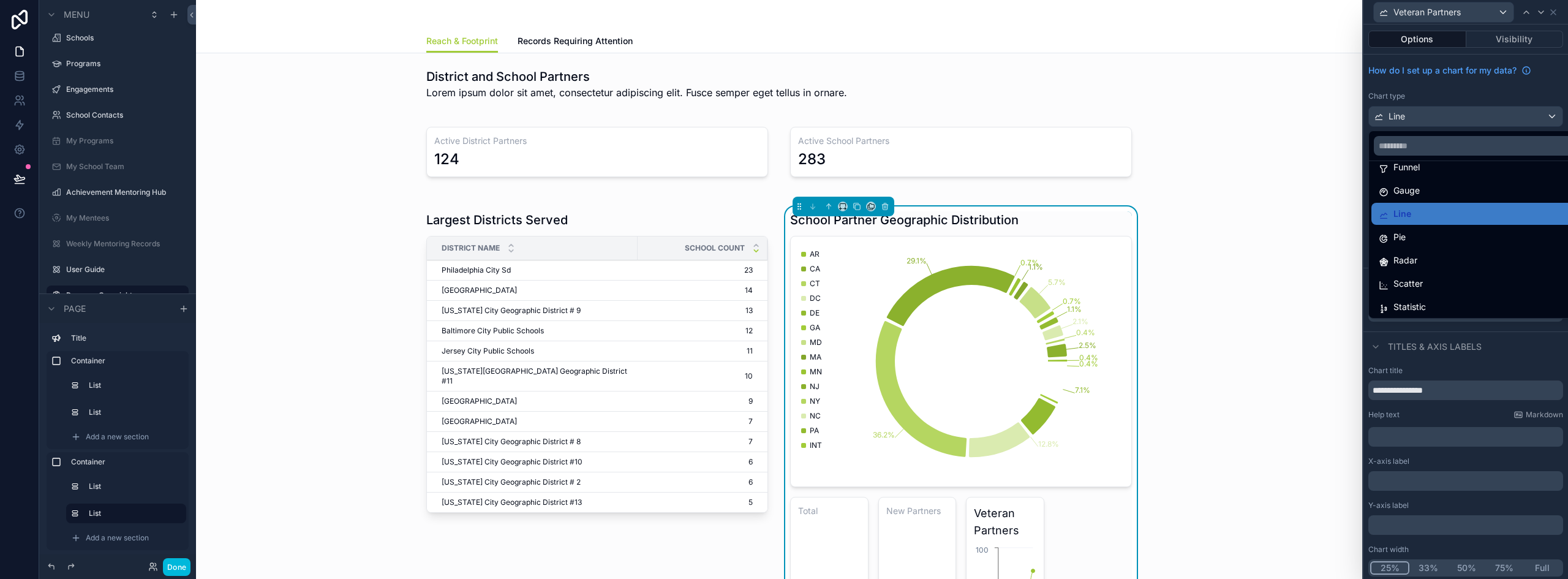
click at [1421, 302] on span "Statistic" at bounding box center [1410, 307] width 33 height 15
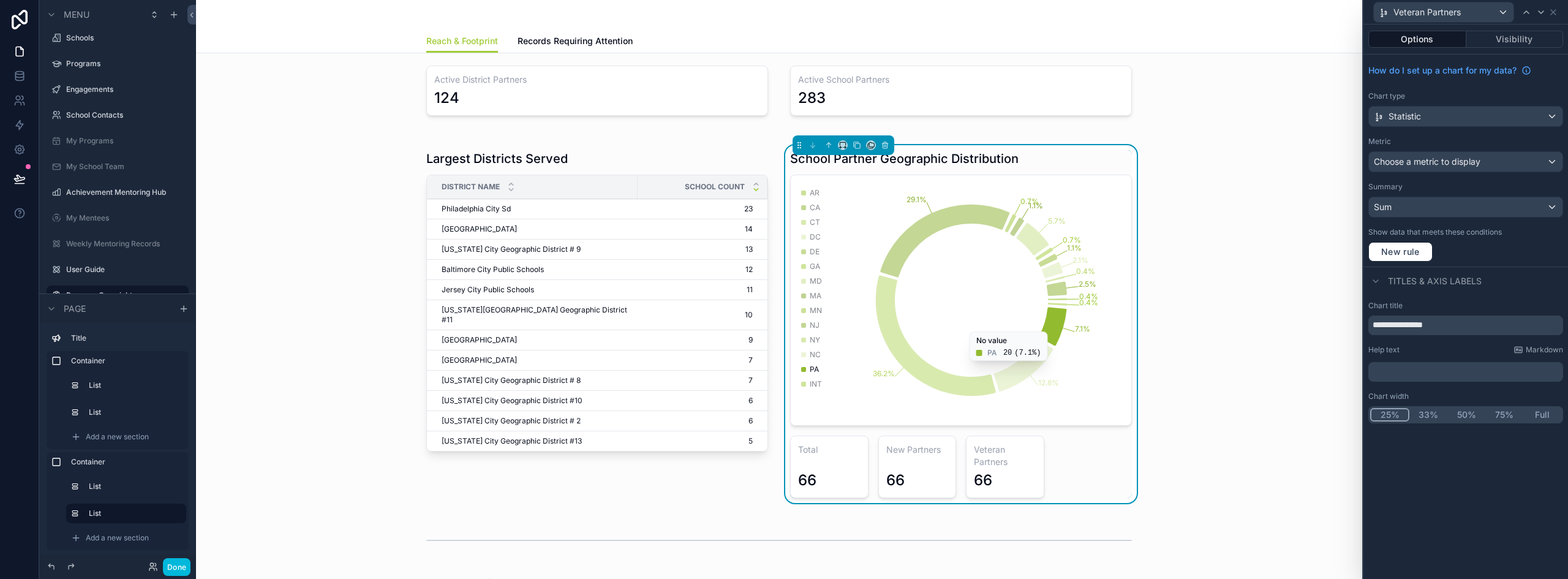
click at [1432, 411] on button "33%" at bounding box center [1428, 414] width 38 height 14
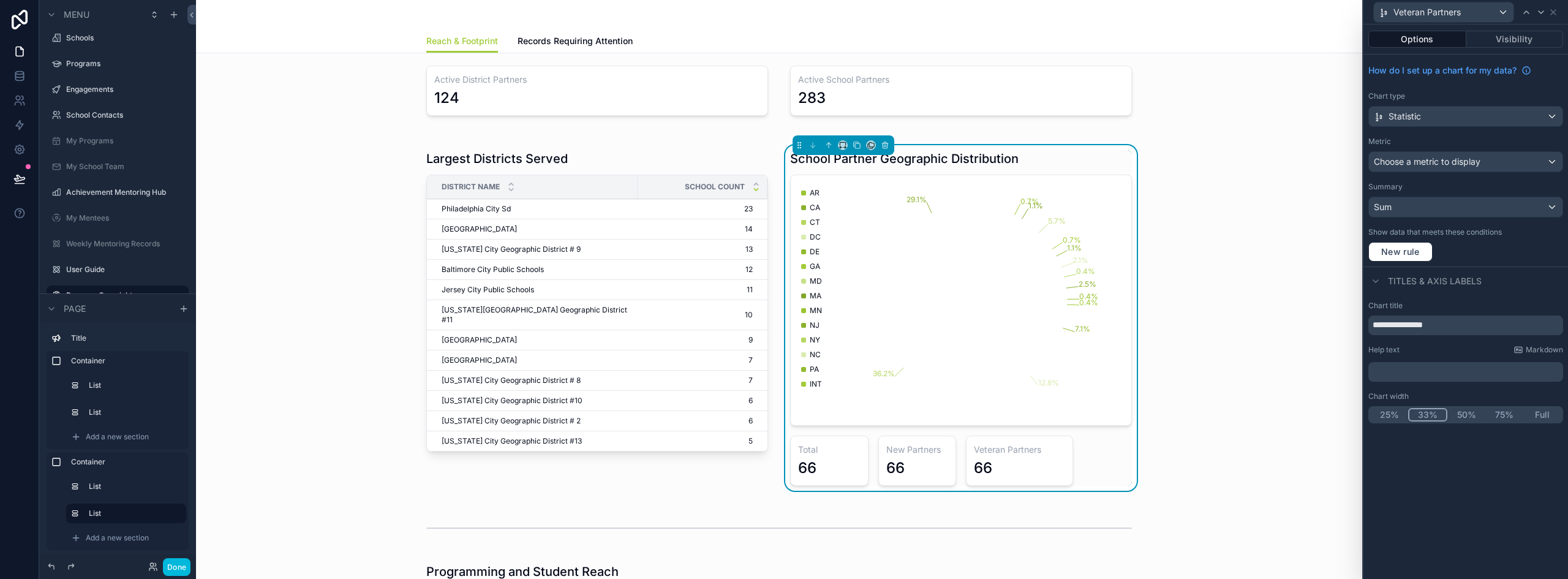
click at [1471, 11] on div "Veteran Partners" at bounding box center [1443, 11] width 140 height 19
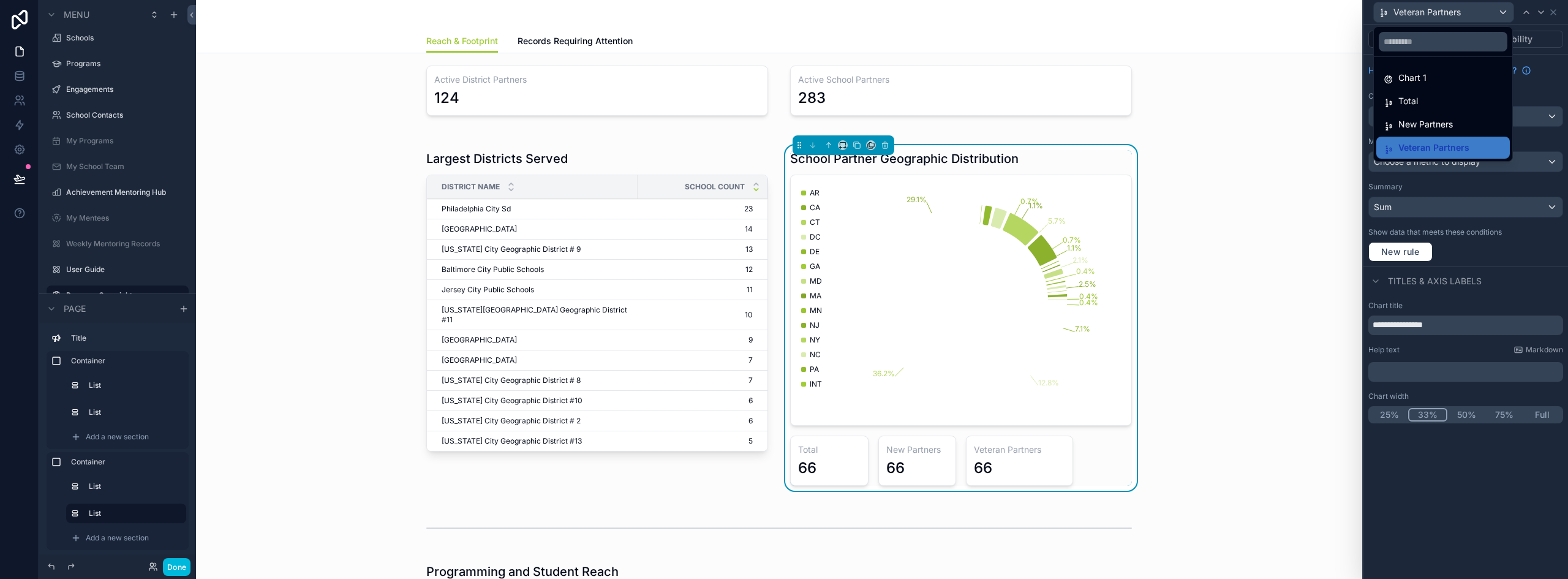
click at [1434, 128] on span "New Partners" at bounding box center [1425, 124] width 54 height 15
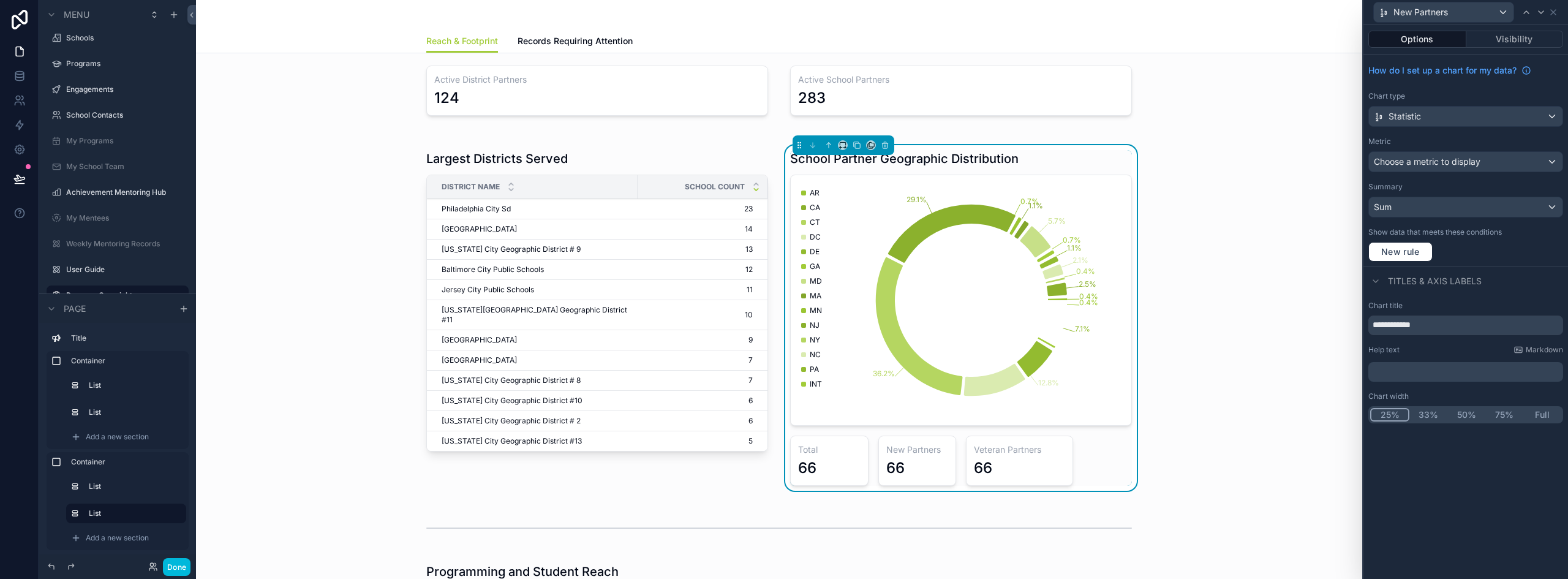
click at [1429, 414] on button "33%" at bounding box center [1428, 414] width 38 height 14
click at [1439, 12] on span "New Partners" at bounding box center [1420, 12] width 54 height 12
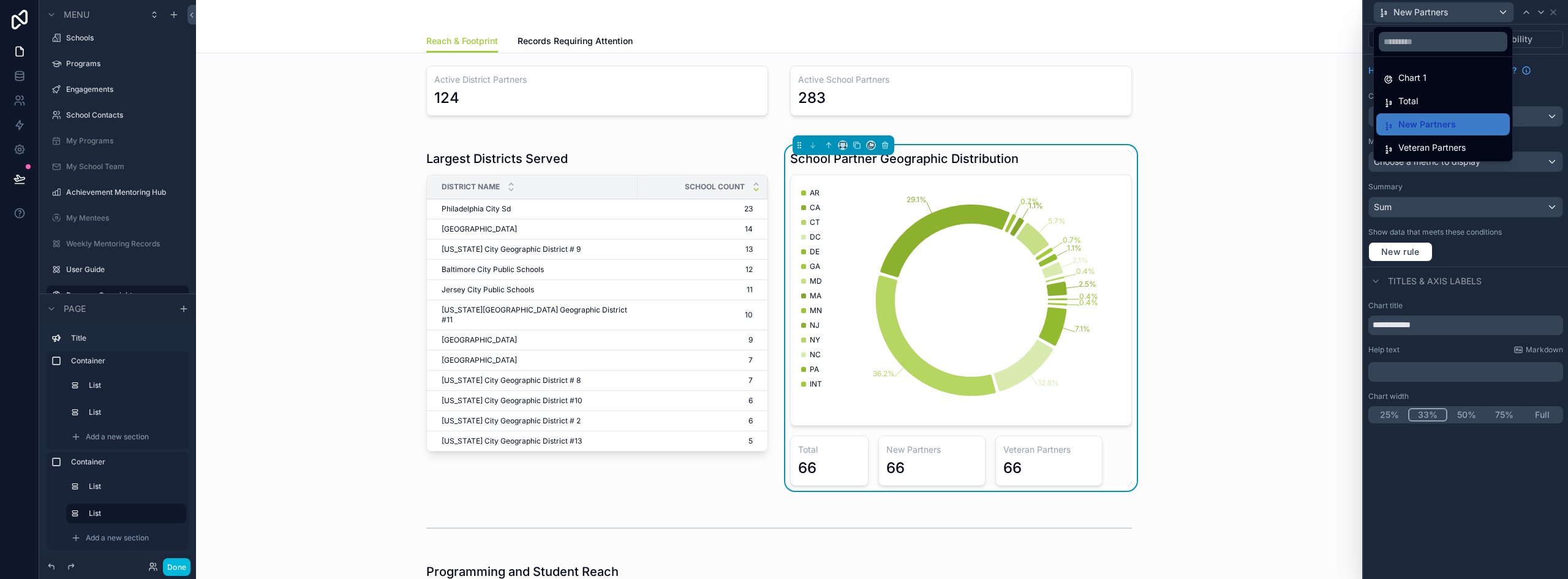
click at [1430, 102] on div "Total" at bounding box center [1443, 101] width 119 height 15
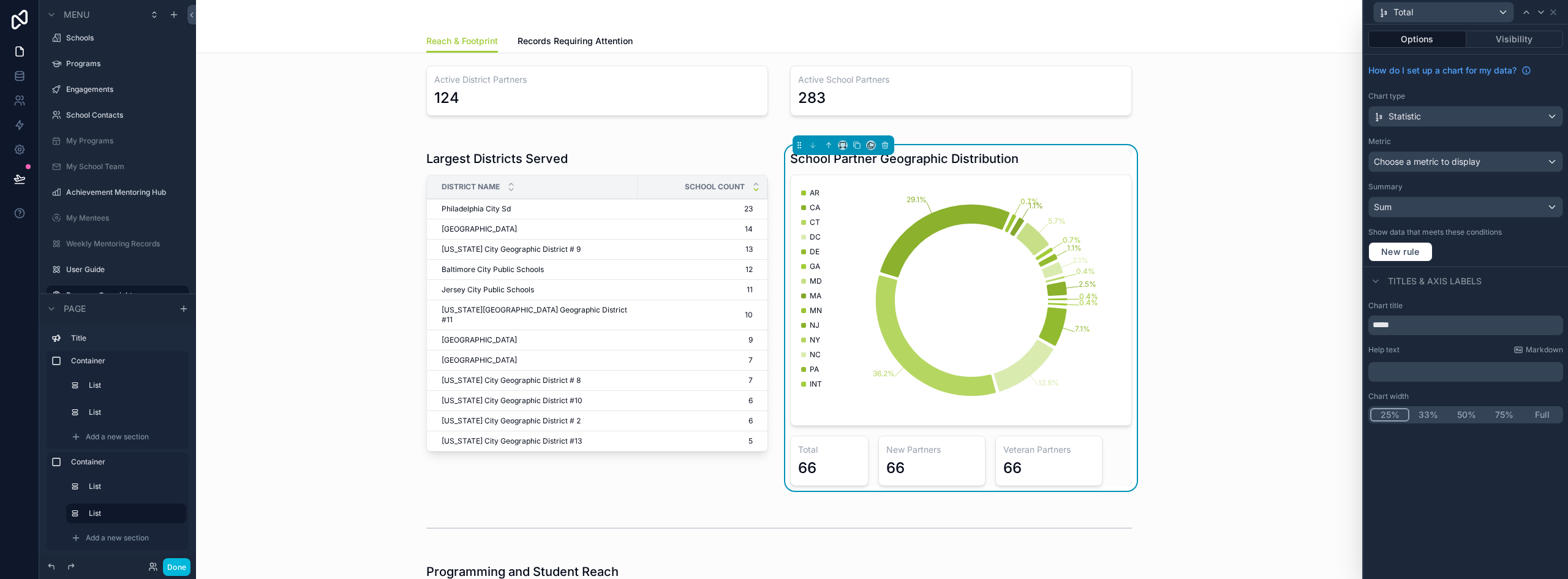
click at [1427, 415] on button "33%" at bounding box center [1428, 414] width 38 height 14
click at [1016, 160] on div "School Partner Geographic Distribution" at bounding box center [960, 159] width 341 height 17
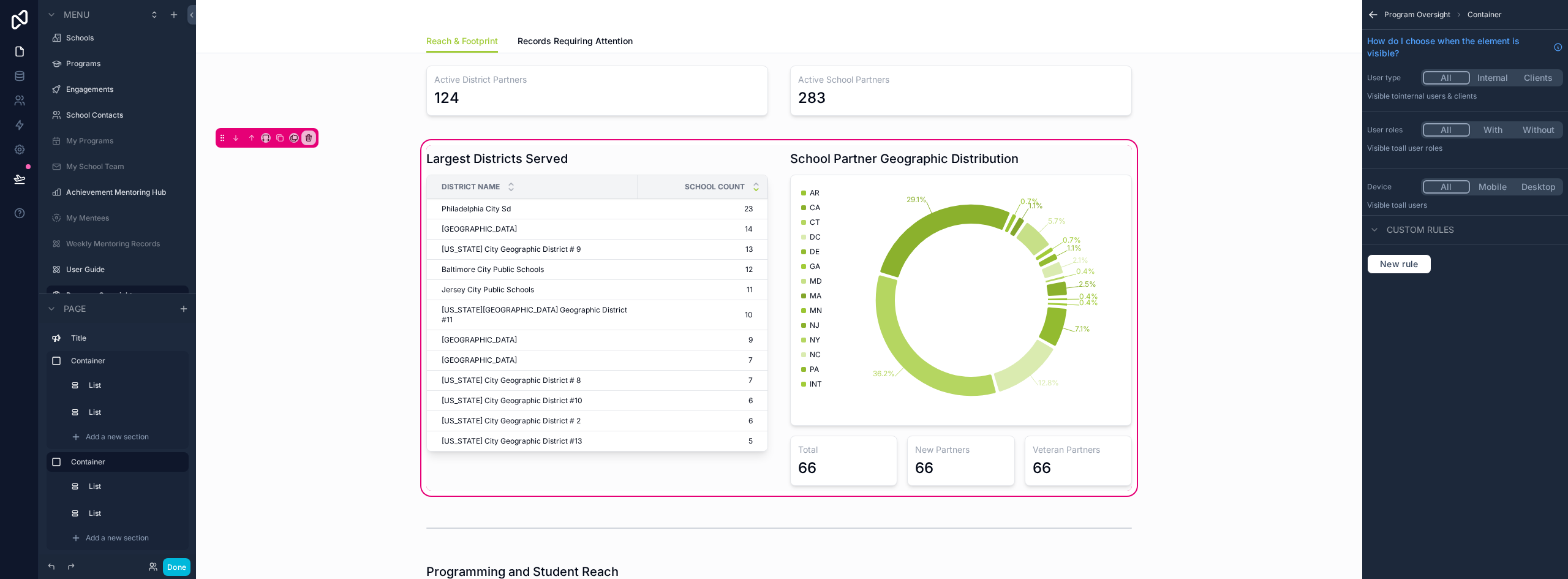
click at [1103, 159] on div "scrollable content" at bounding box center [961, 318] width 356 height 346
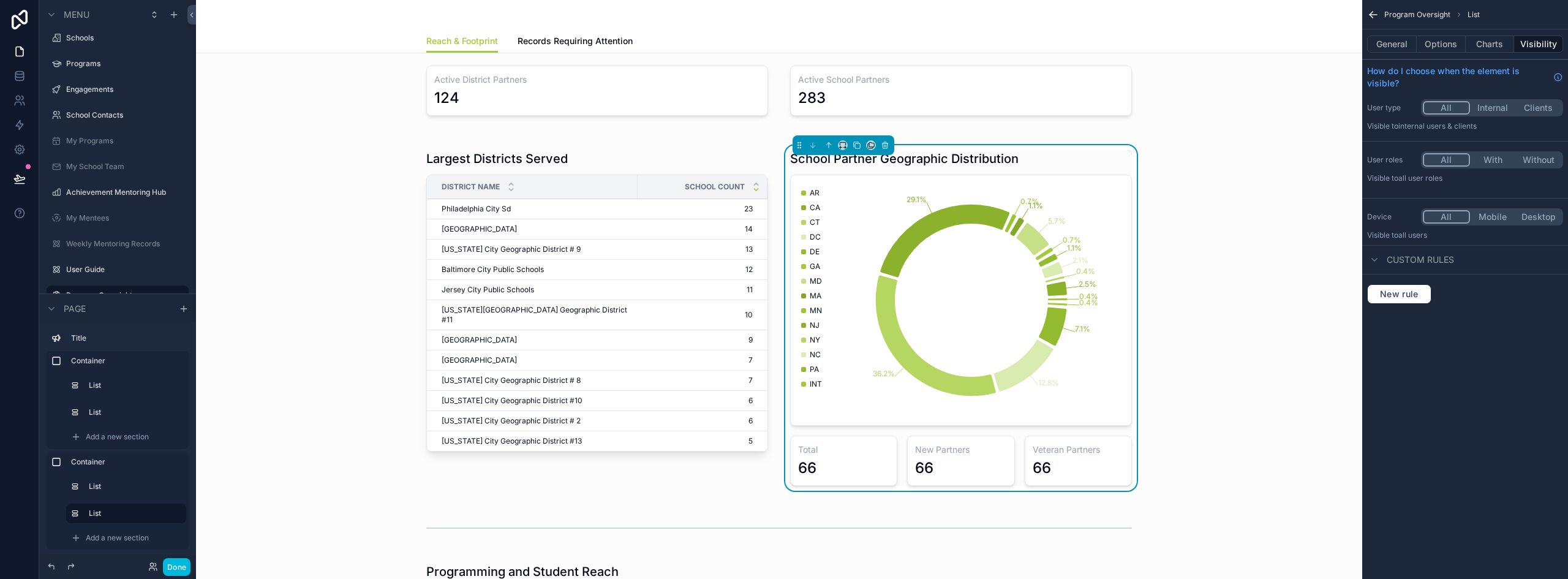
click at [1439, 41] on button "Options" at bounding box center [1440, 44] width 49 height 17
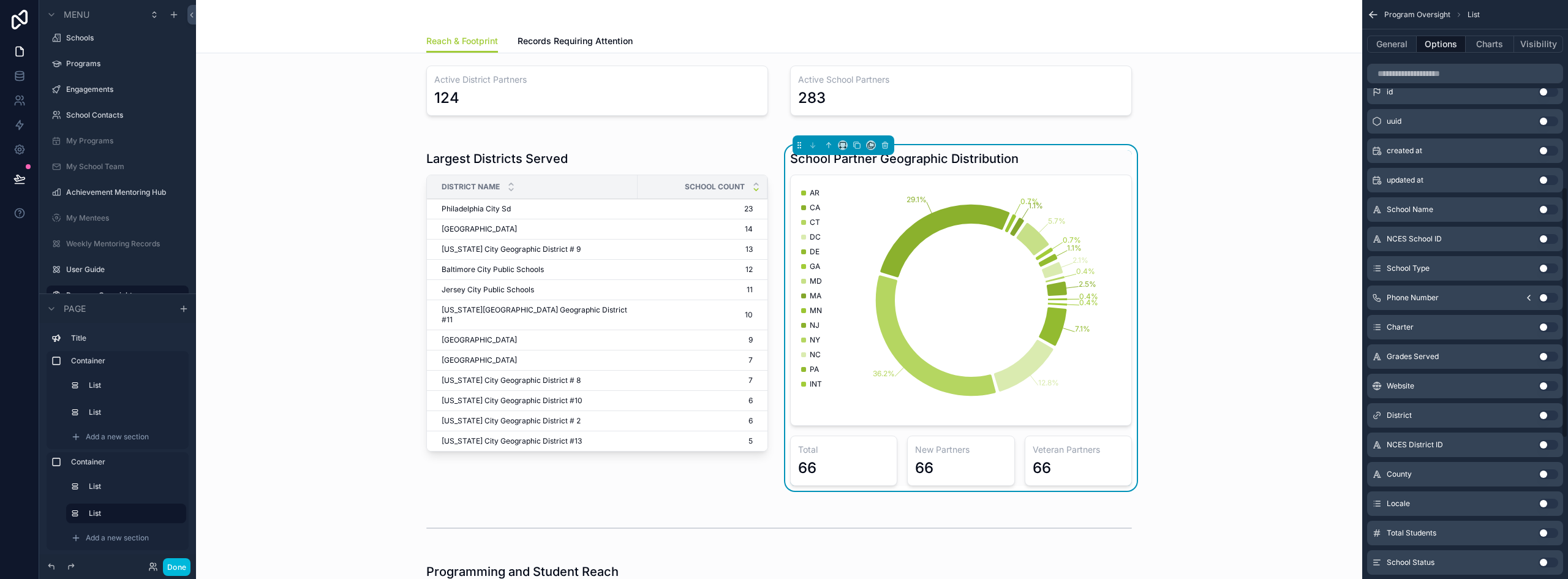
scroll to position [429, 0]
click at [1544, 268] on button "Use setting" at bounding box center [1547, 270] width 19 height 10
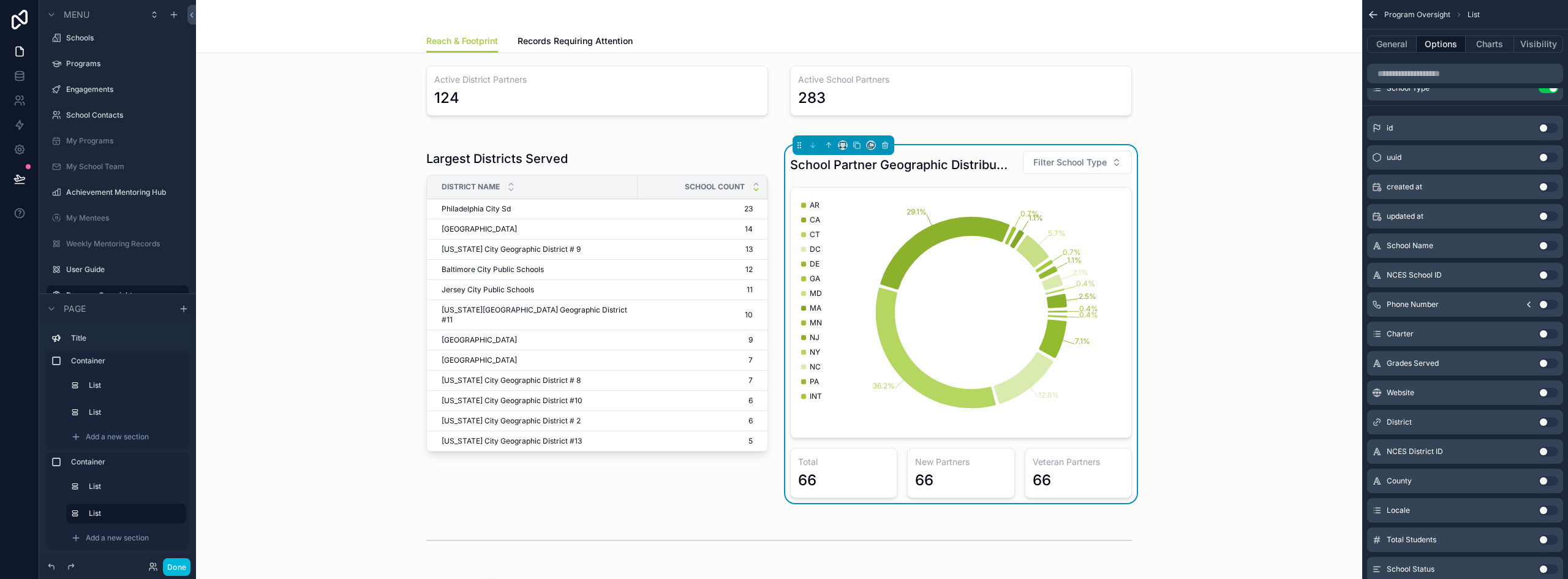
click at [1547, 330] on button "Use setting" at bounding box center [1547, 334] width 19 height 10
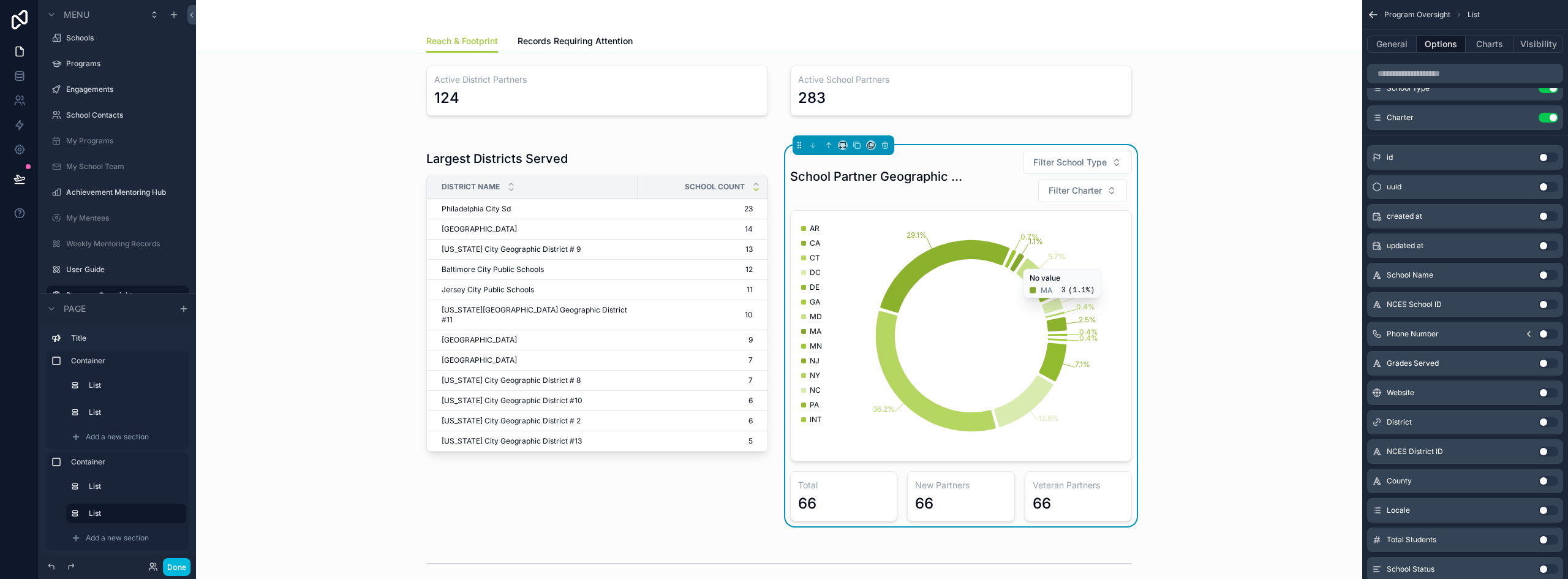
click at [931, 180] on h1 "School Partner Geographic Distribution" at bounding box center [877, 176] width 174 height 17
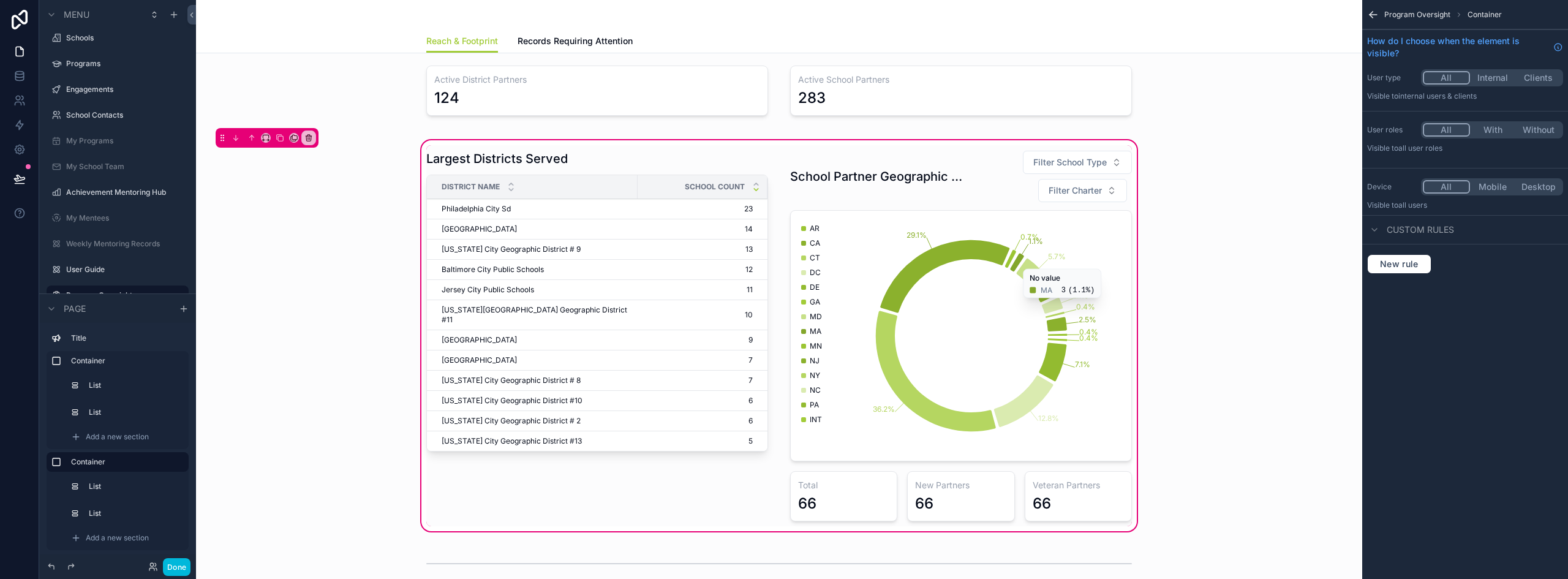
scroll to position [0, 0]
click at [1373, 15] on icon "scrollable content" at bounding box center [1373, 15] width 7 height 0
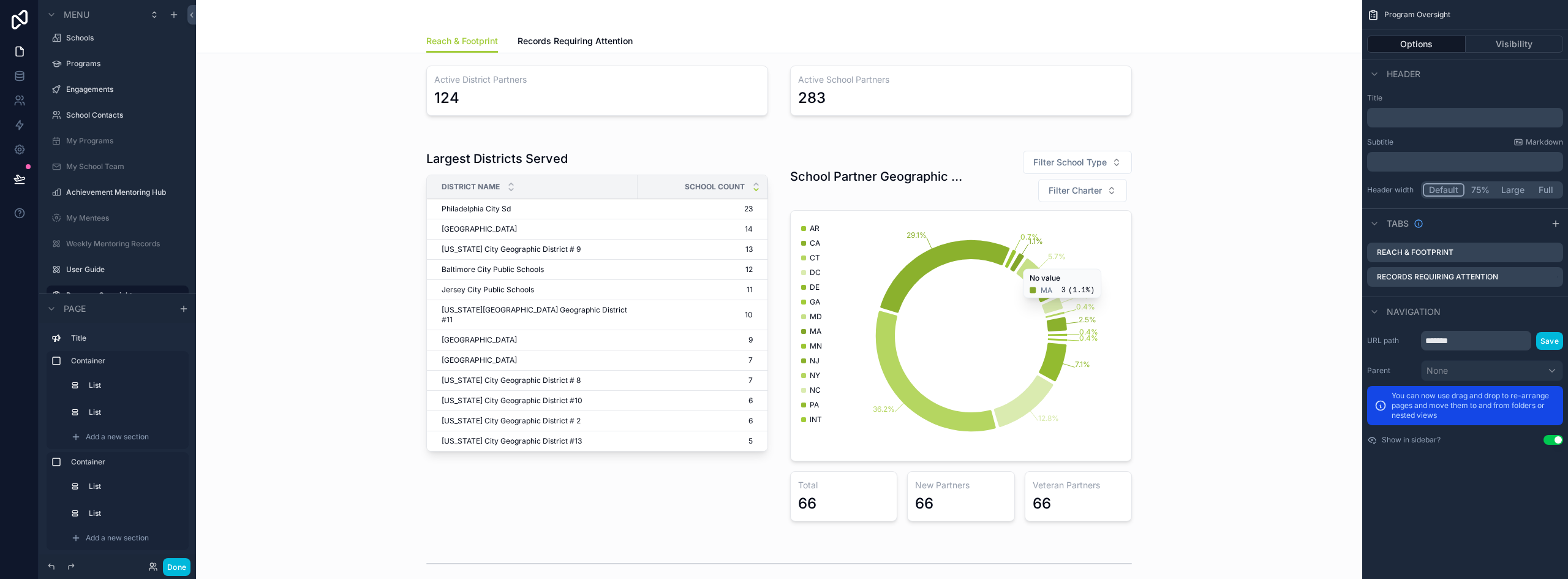
click at [976, 185] on div "scrollable content" at bounding box center [779, 335] width 1147 height 396
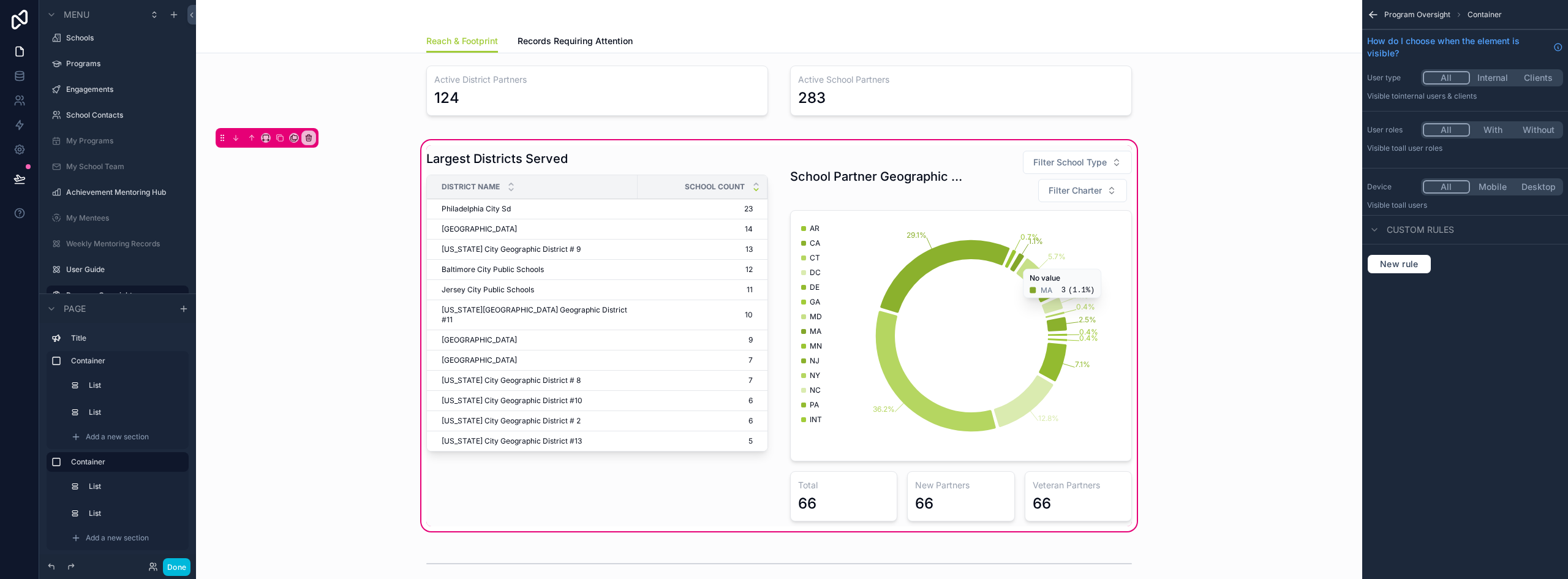
click at [946, 183] on div "scrollable content" at bounding box center [961, 336] width 356 height 381
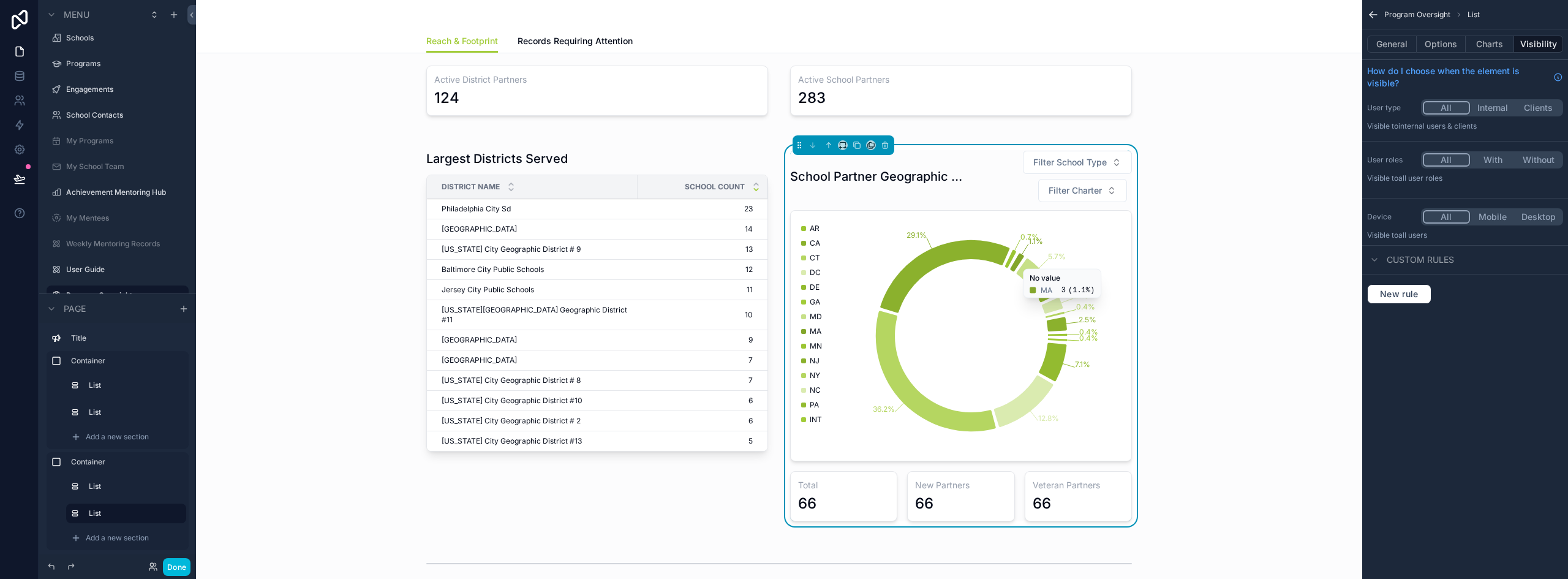
click at [1393, 41] on button "General" at bounding box center [1392, 44] width 50 height 17
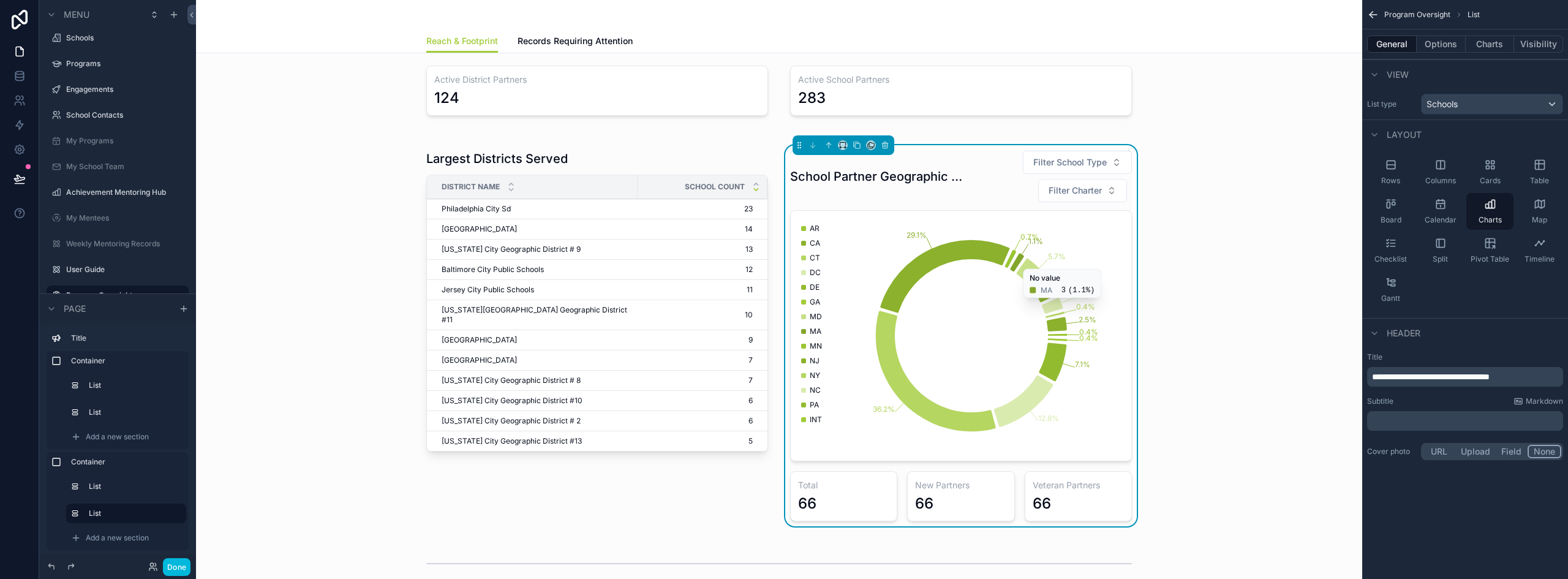
click at [1469, 376] on span "**********" at bounding box center [1430, 376] width 118 height 9
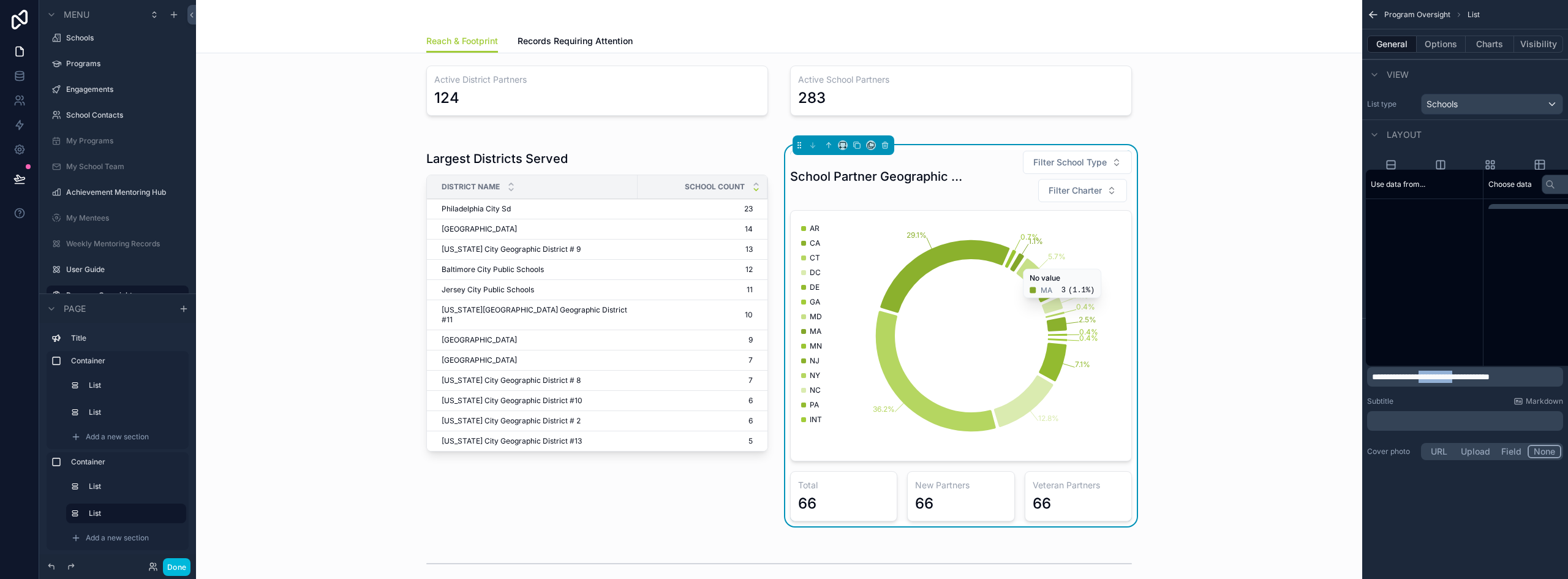
click at [1469, 376] on span "**********" at bounding box center [1430, 376] width 118 height 9
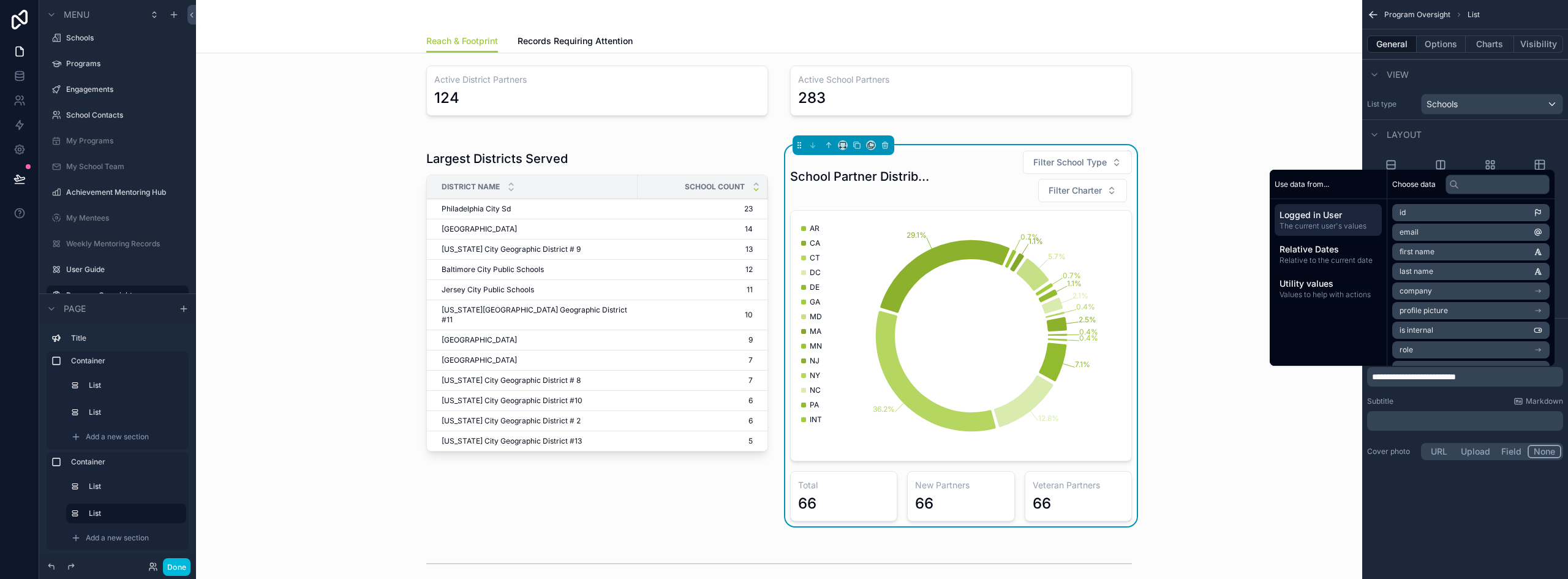
click at [1455, 376] on span "**********" at bounding box center [1414, 376] width 84 height 9
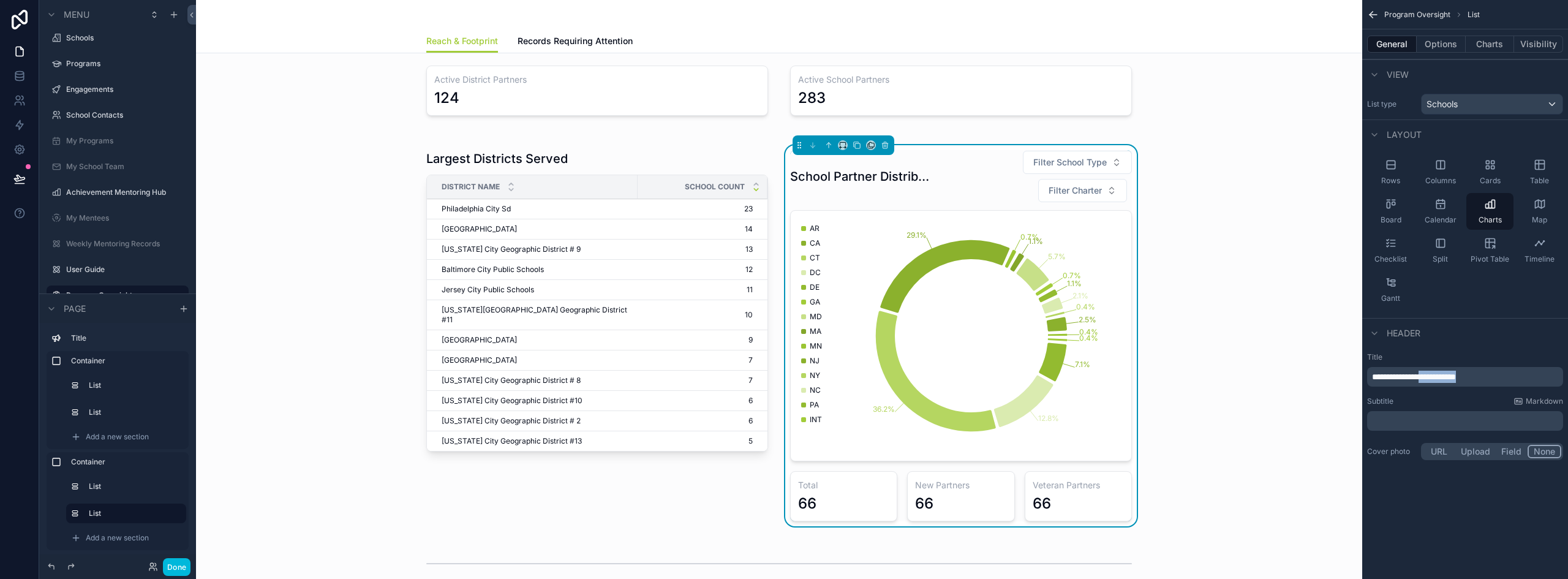
click at [1455, 376] on span "**********" at bounding box center [1414, 376] width 84 height 9
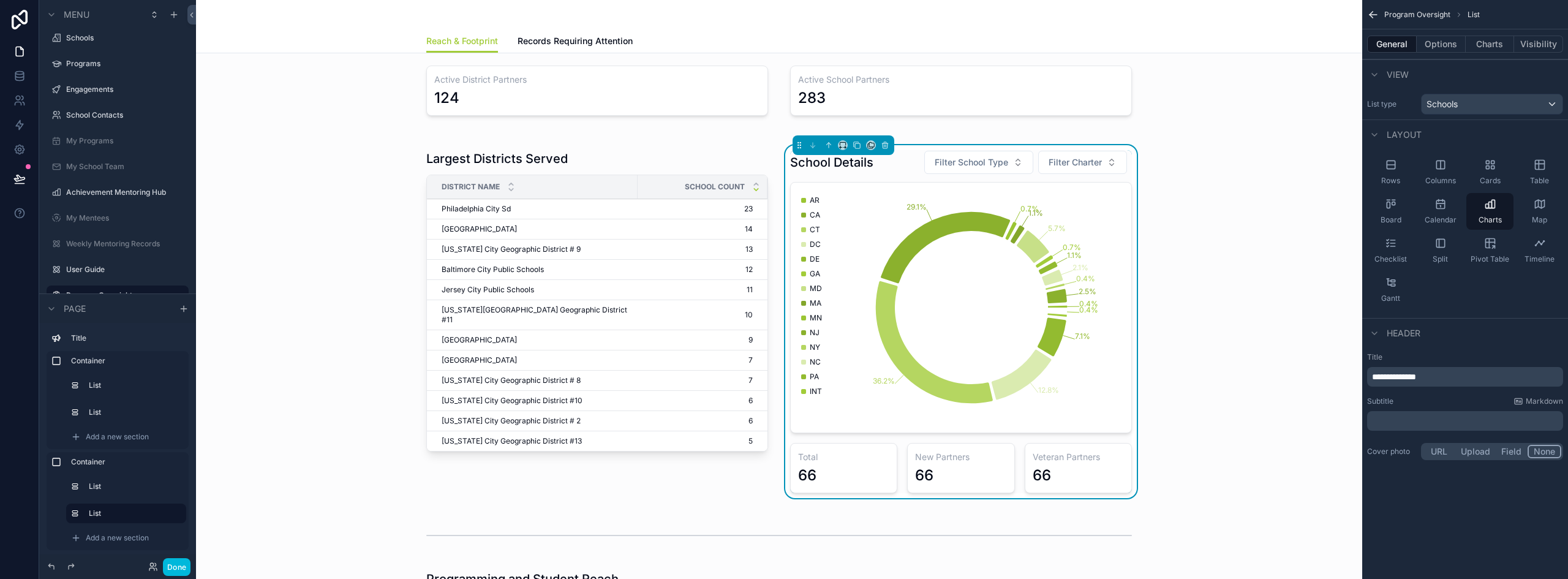
click at [963, 160] on span "Filter School Type" at bounding box center [971, 162] width 73 height 12
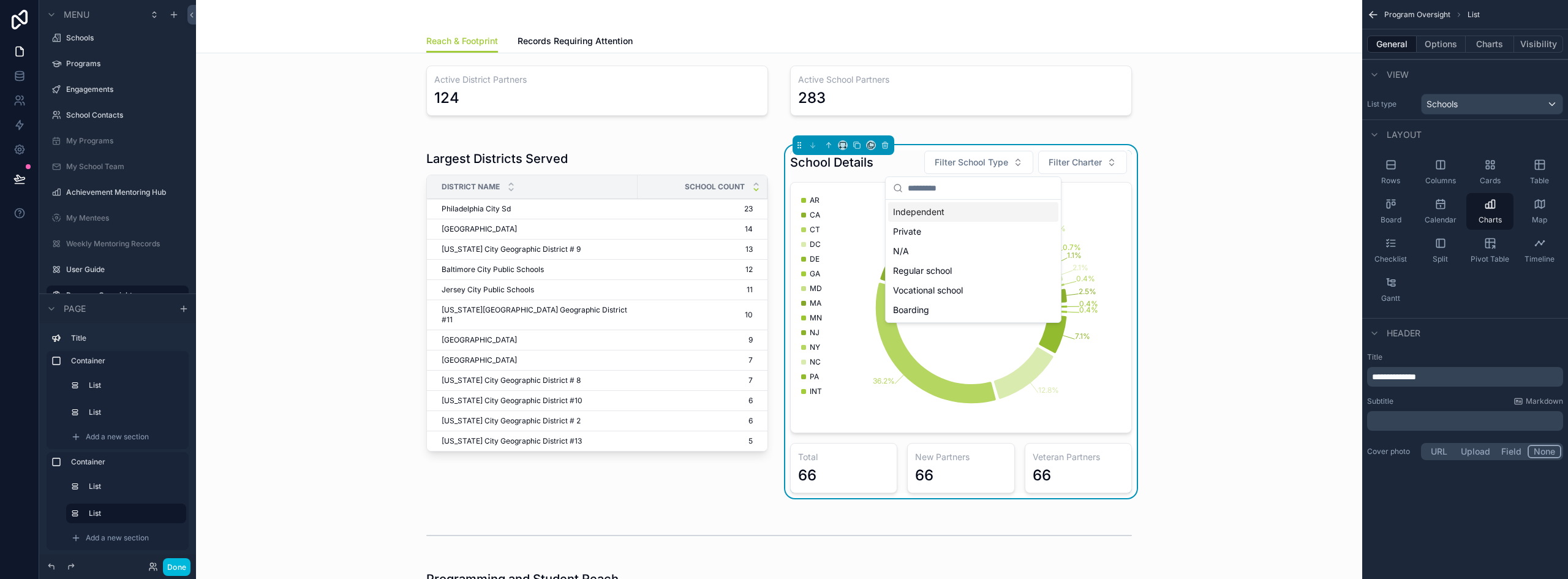
click at [1261, 215] on div "Largest Districts Served District Name School Count Philadelphia City Sd Philad…" at bounding box center [779, 322] width 1147 height 368
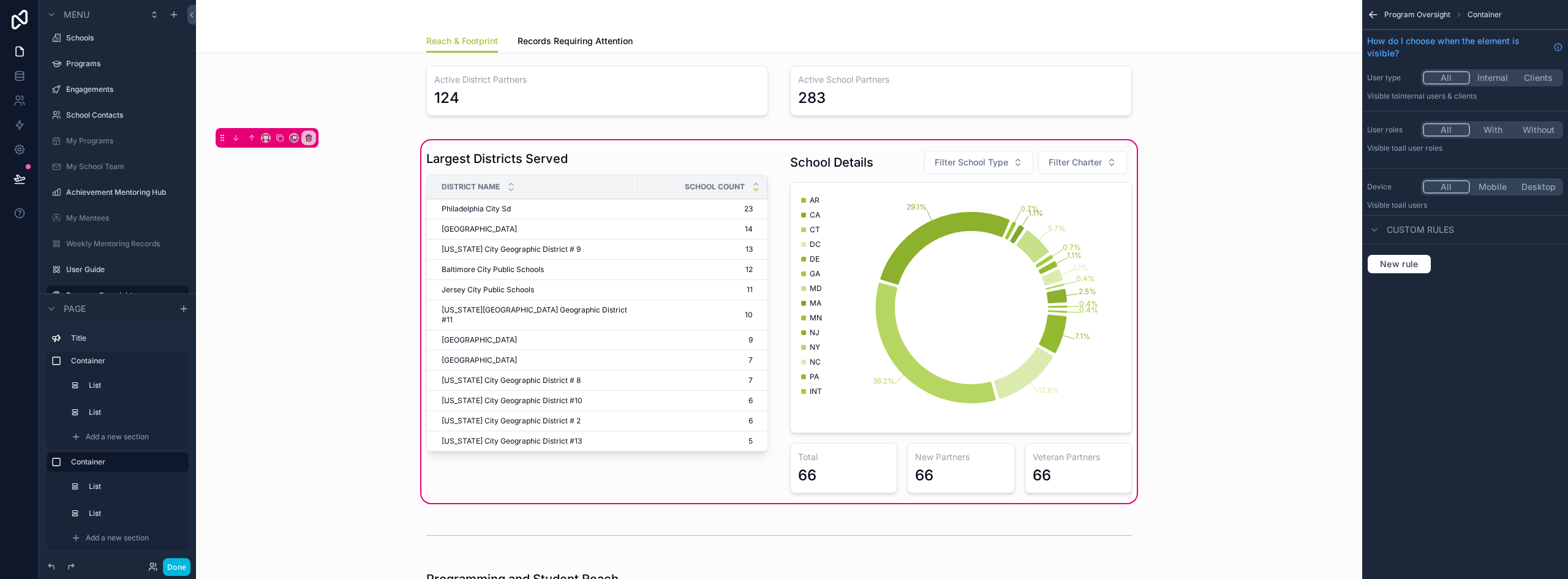
click at [894, 478] on div "scrollable content" at bounding box center [961, 322] width 356 height 353
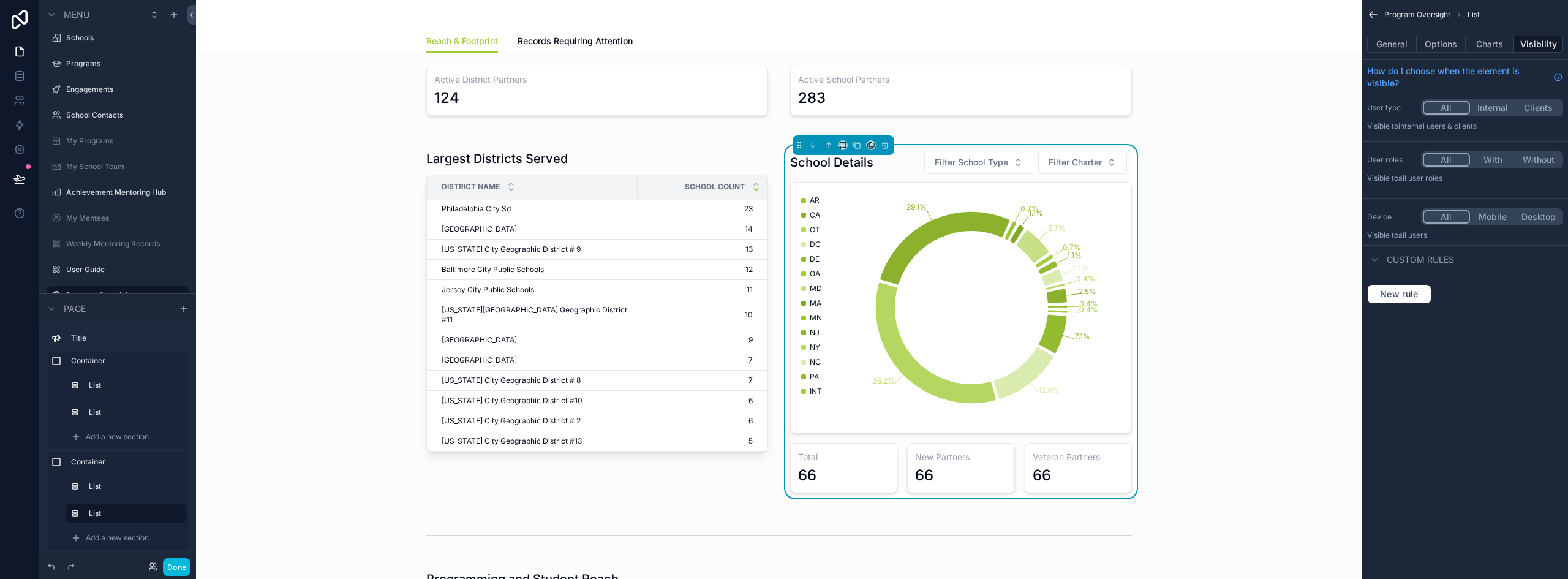
click at [706, 167] on div "scrollable content" at bounding box center [597, 322] width 356 height 353
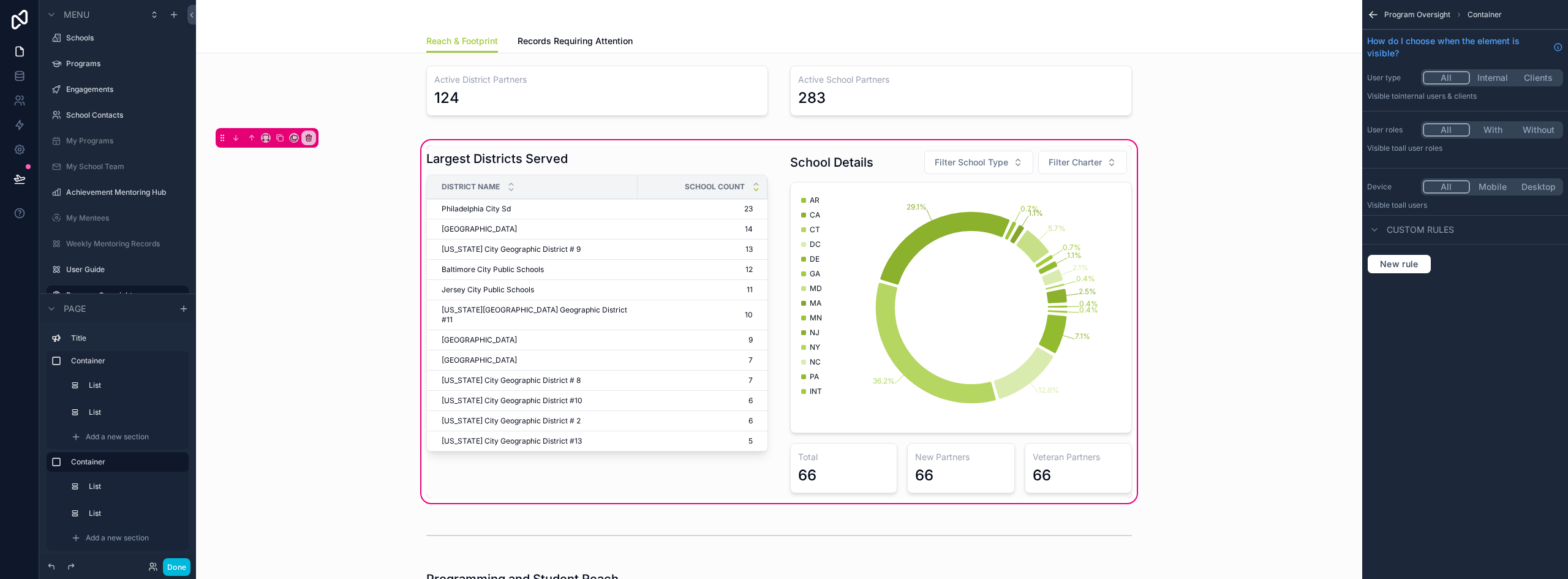
click at [667, 180] on div "School Count" at bounding box center [702, 187] width 130 height 24
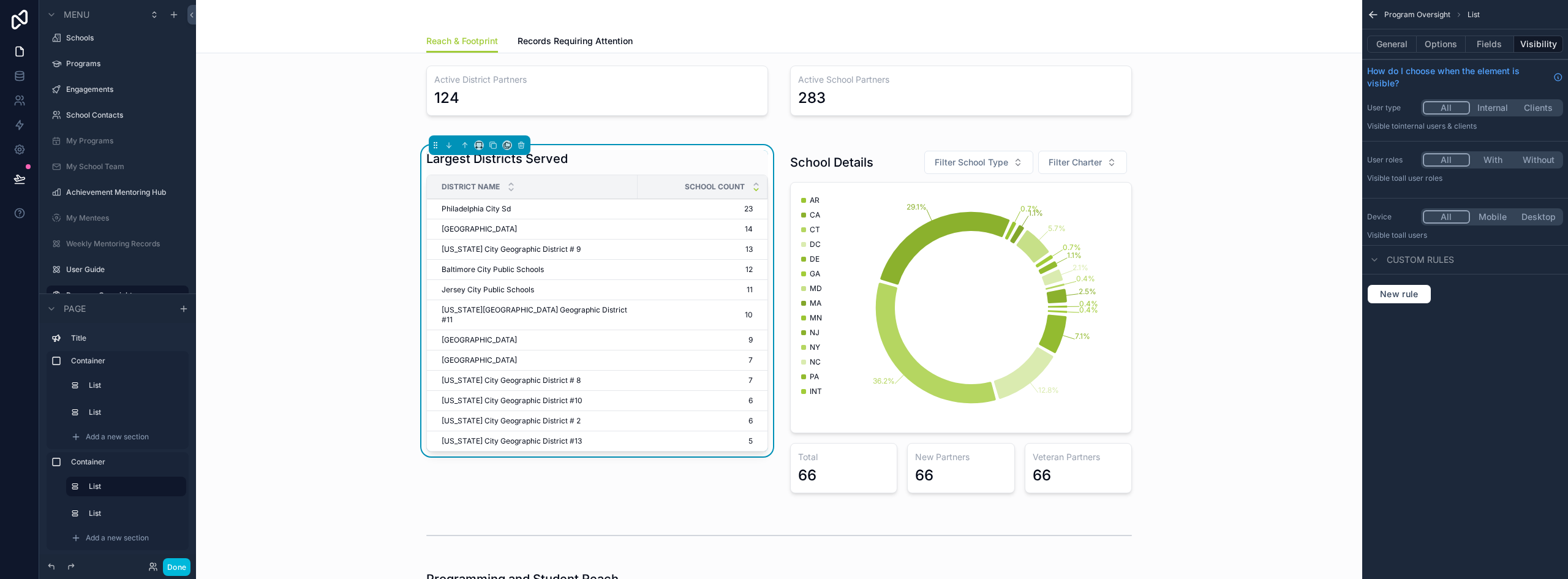
click at [1437, 49] on button "Options" at bounding box center [1440, 44] width 49 height 17
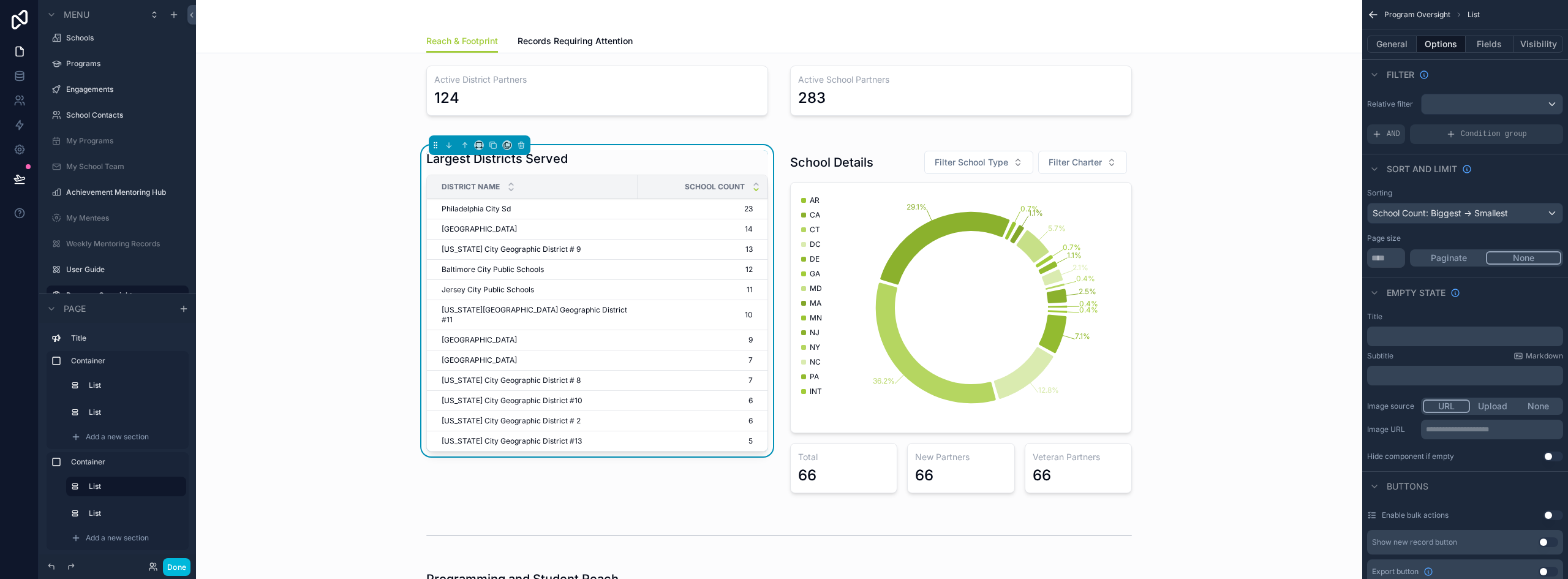
drag, startPoint x: 1393, startPoint y: 262, endPoint x: 1376, endPoint y: 259, distance: 17.3
click at [1376, 259] on input "**" at bounding box center [1386, 257] width 38 height 19
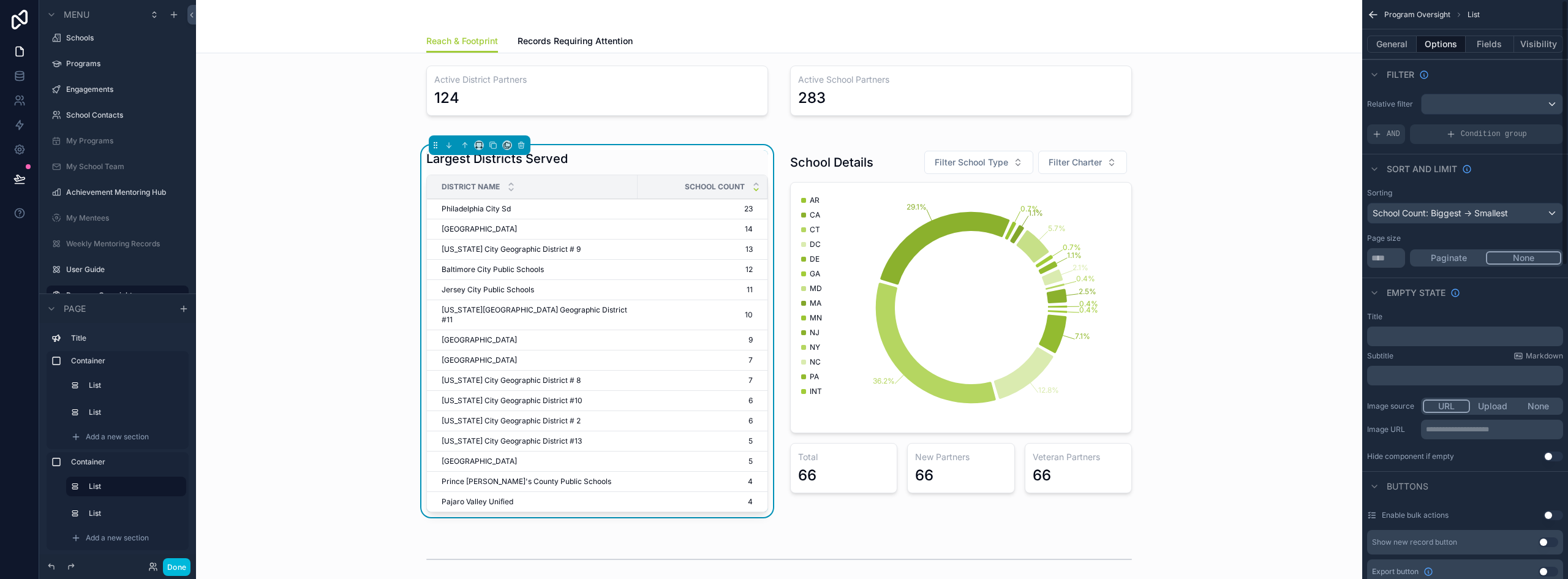
type input "**"
click at [1242, 372] on div "Largest Districts Served District Name School Count Philadelphia City Sd Philad…" at bounding box center [779, 333] width 1147 height 391
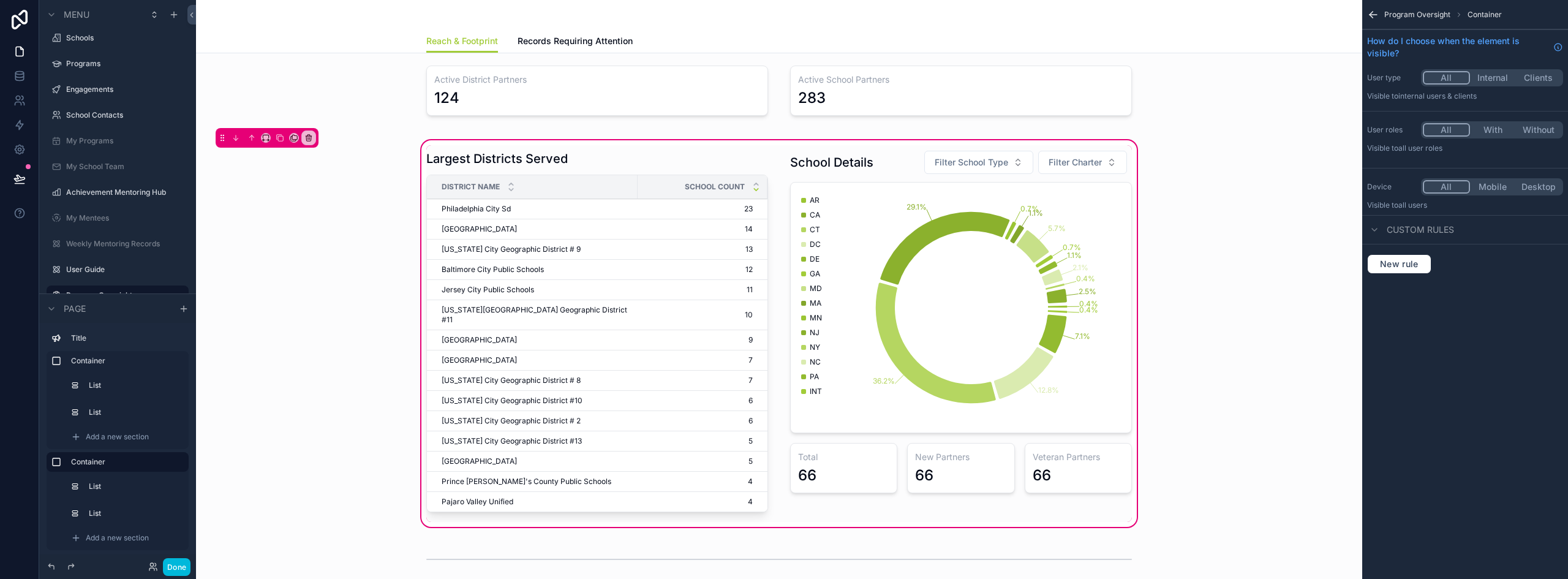
click at [178, 568] on button "Done" at bounding box center [177, 567] width 28 height 18
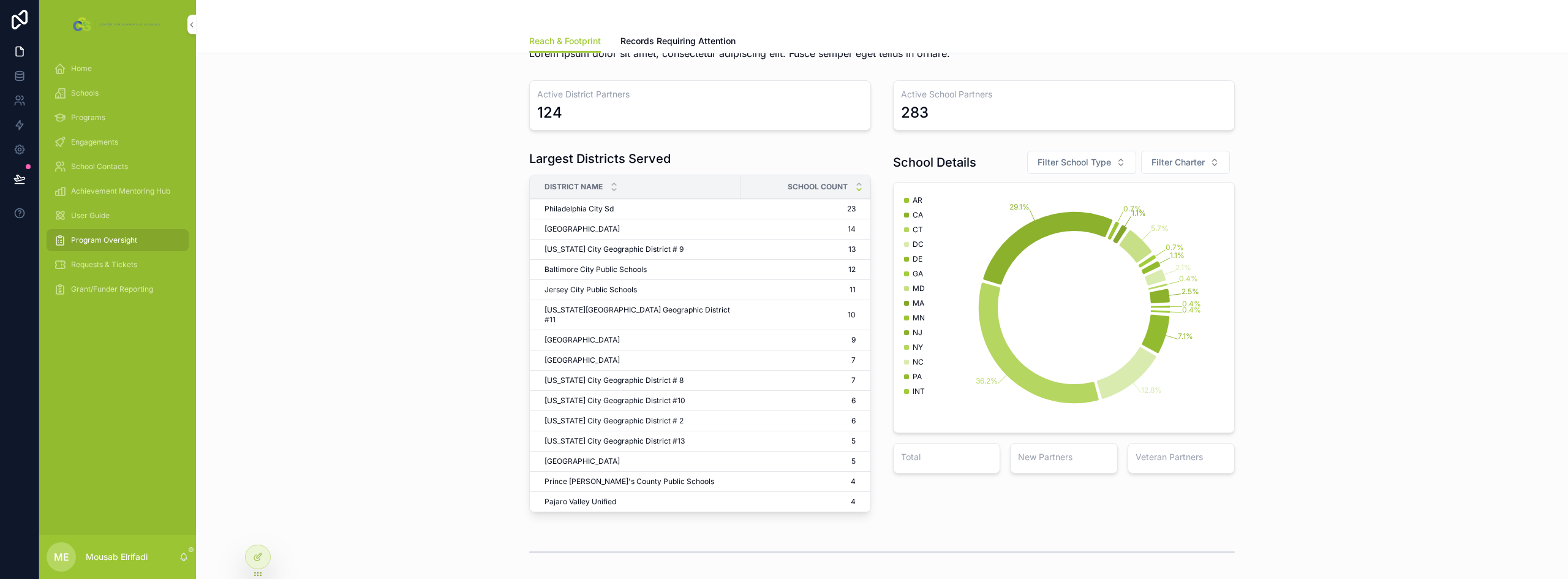
scroll to position [61, 0]
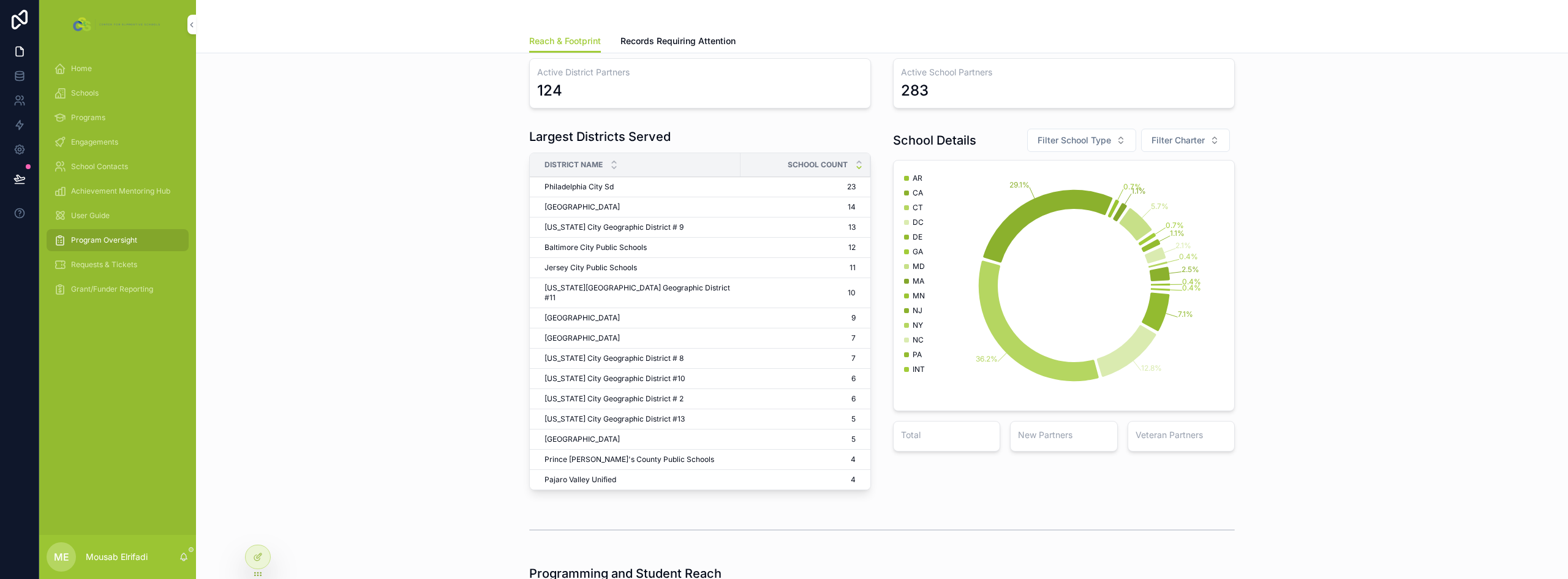
click at [258, 556] on icon at bounding box center [258, 557] width 10 height 10
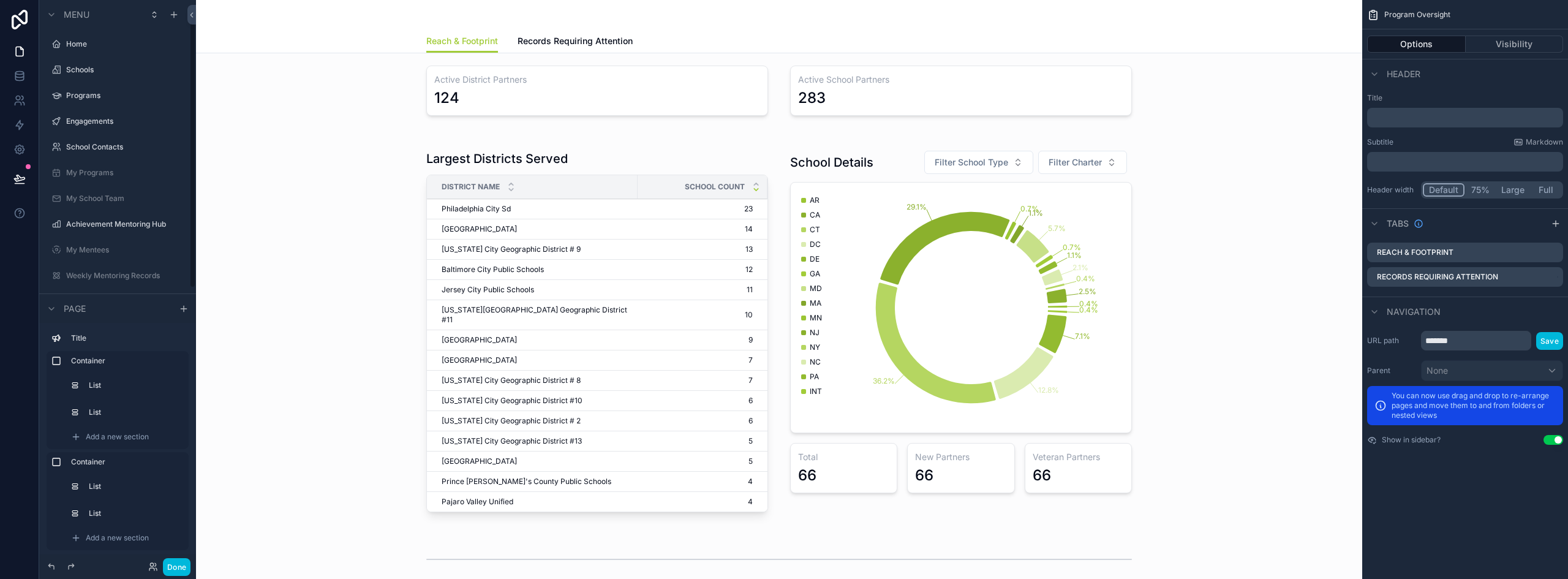
scroll to position [32, 0]
click at [582, 175] on div "District Name" at bounding box center [532, 187] width 211 height 24
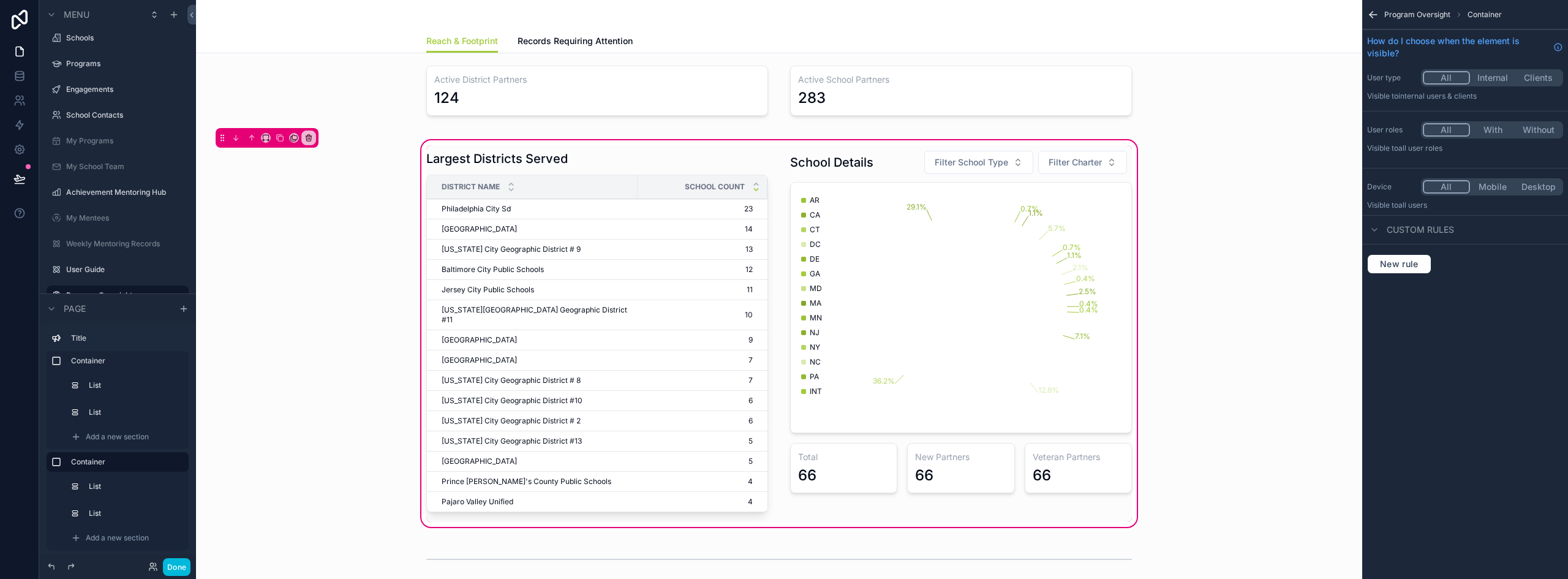
click at [602, 163] on div "scrollable content" at bounding box center [597, 334] width 356 height 376
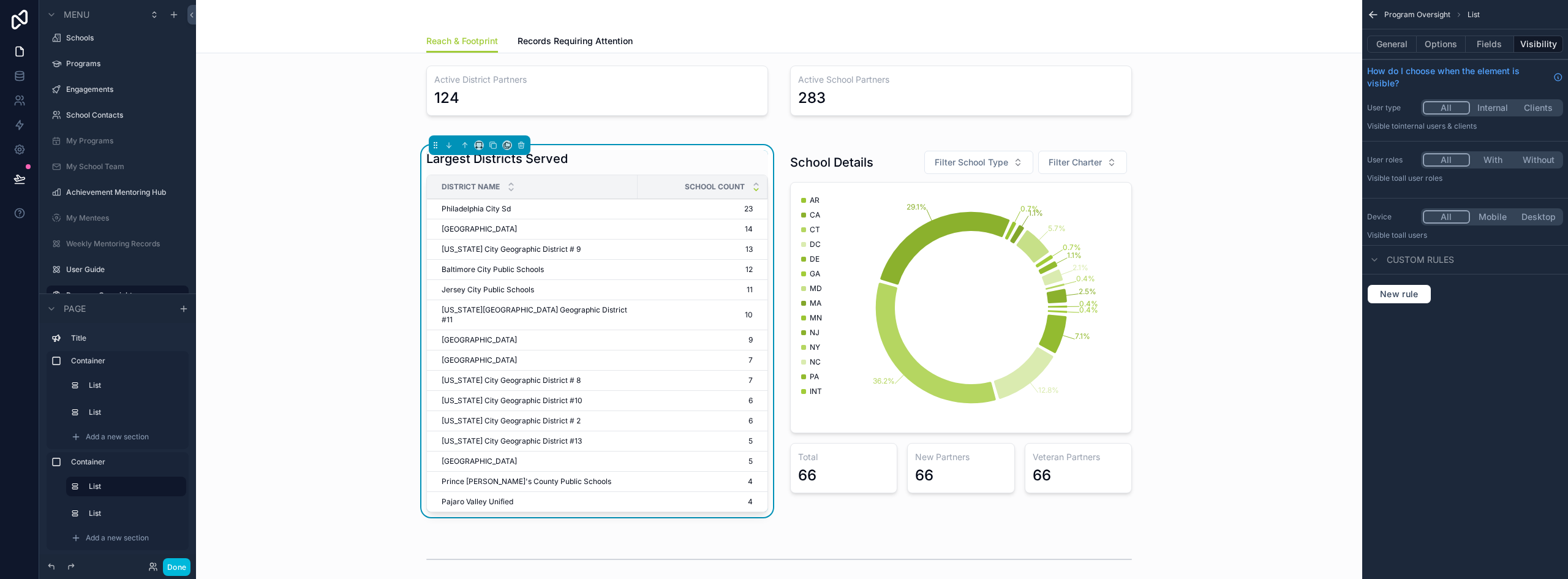
click at [1402, 47] on button "General" at bounding box center [1392, 44] width 50 height 17
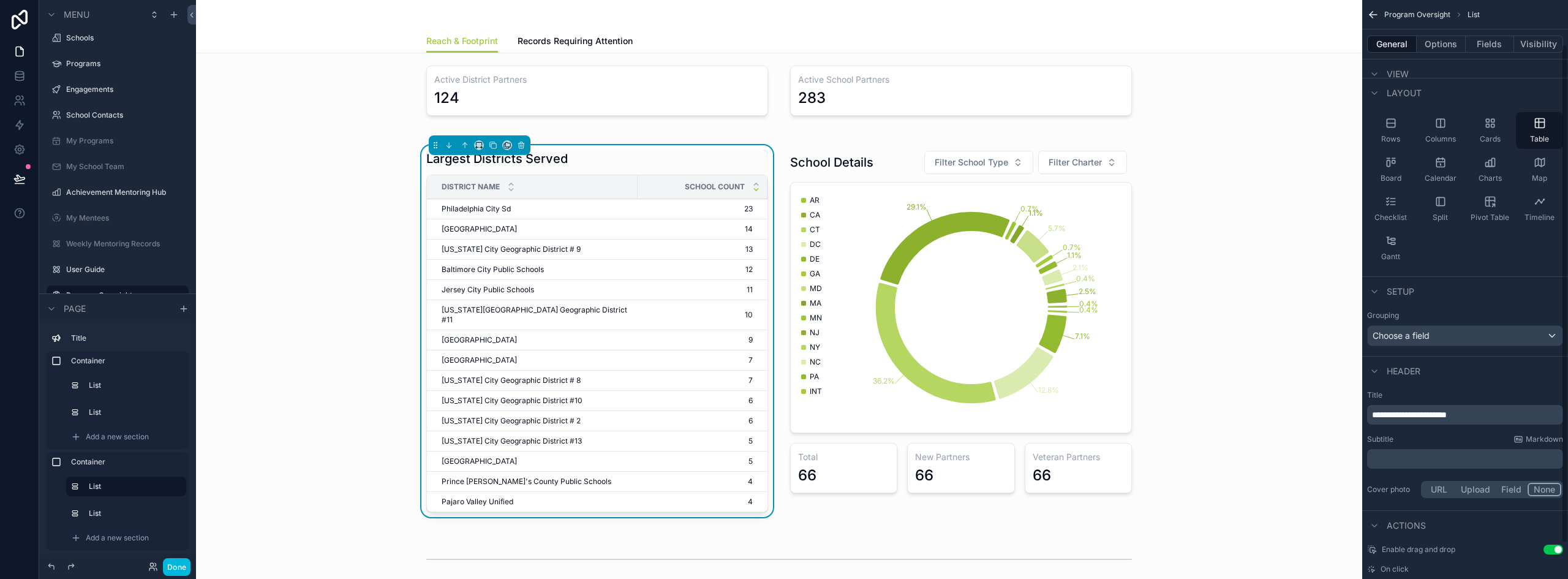
scroll to position [92, 0]
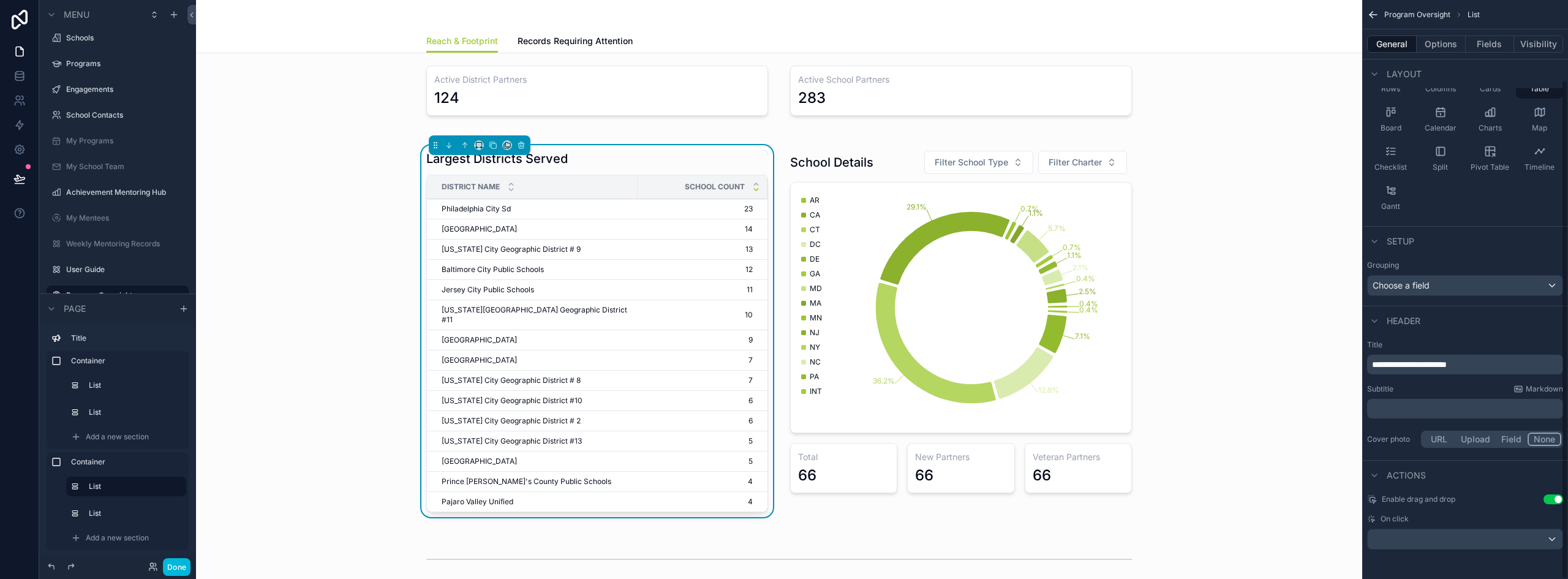
click at [1455, 38] on button "Options" at bounding box center [1440, 44] width 49 height 17
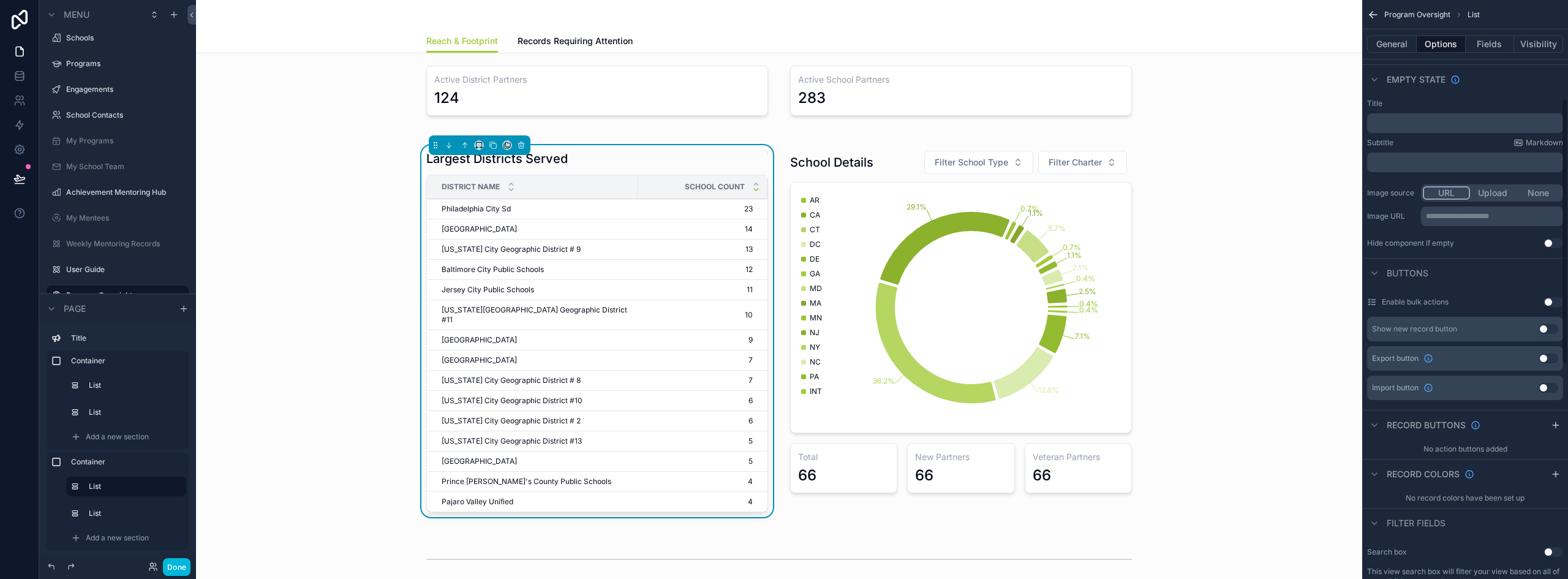
scroll to position [215, 0]
click at [599, 165] on div "Largest Districts Served" at bounding box center [597, 159] width 341 height 17
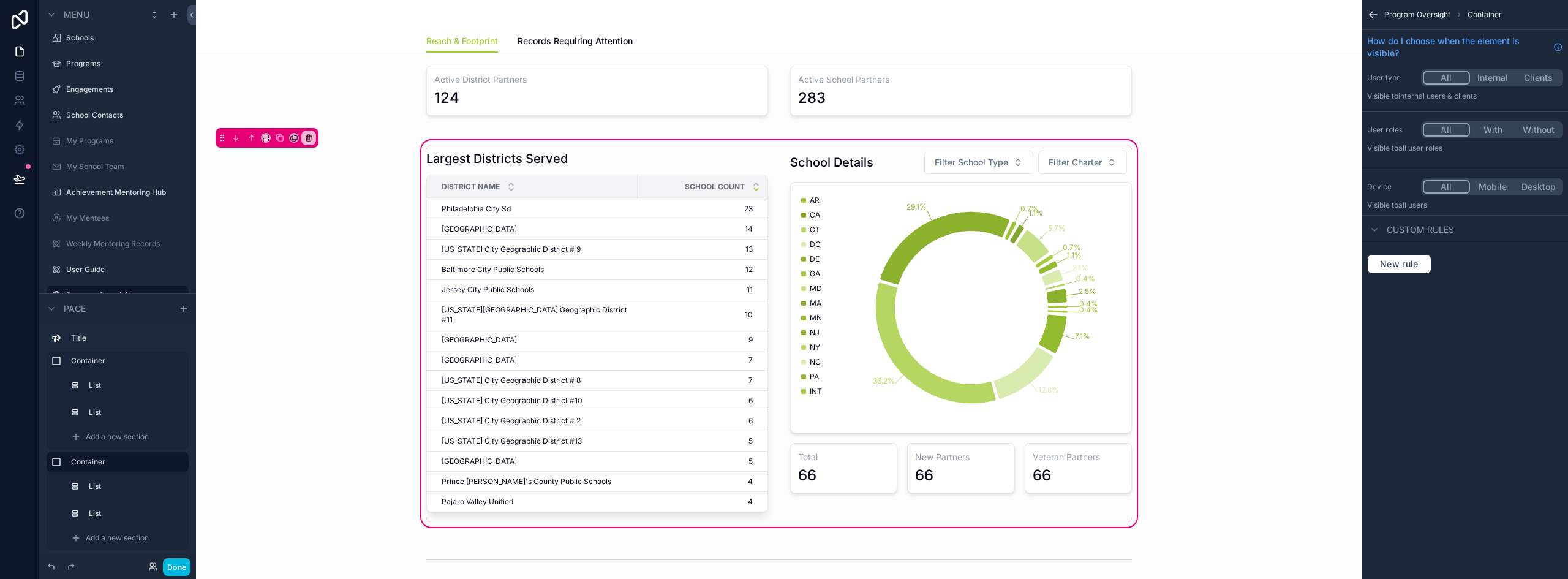
scroll to position [0, 0]
click at [691, 162] on div "scrollable content" at bounding box center [597, 334] width 356 height 376
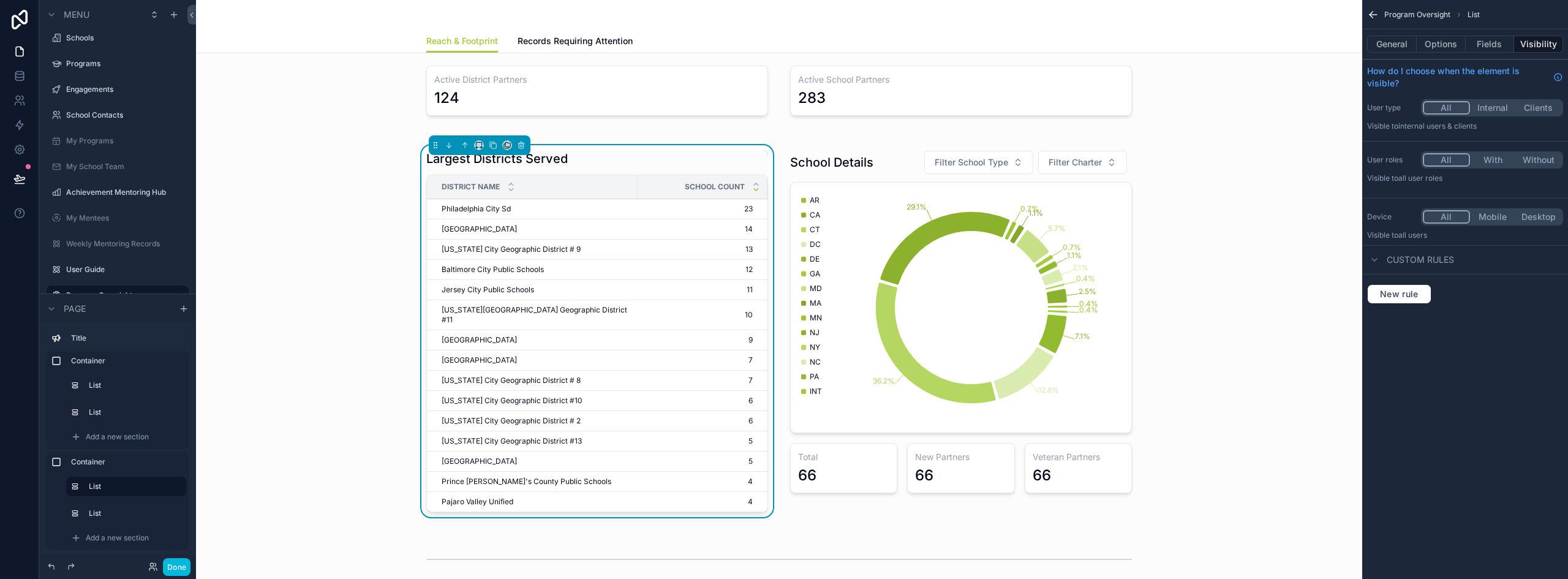
click at [1437, 49] on button "Options" at bounding box center [1440, 44] width 49 height 17
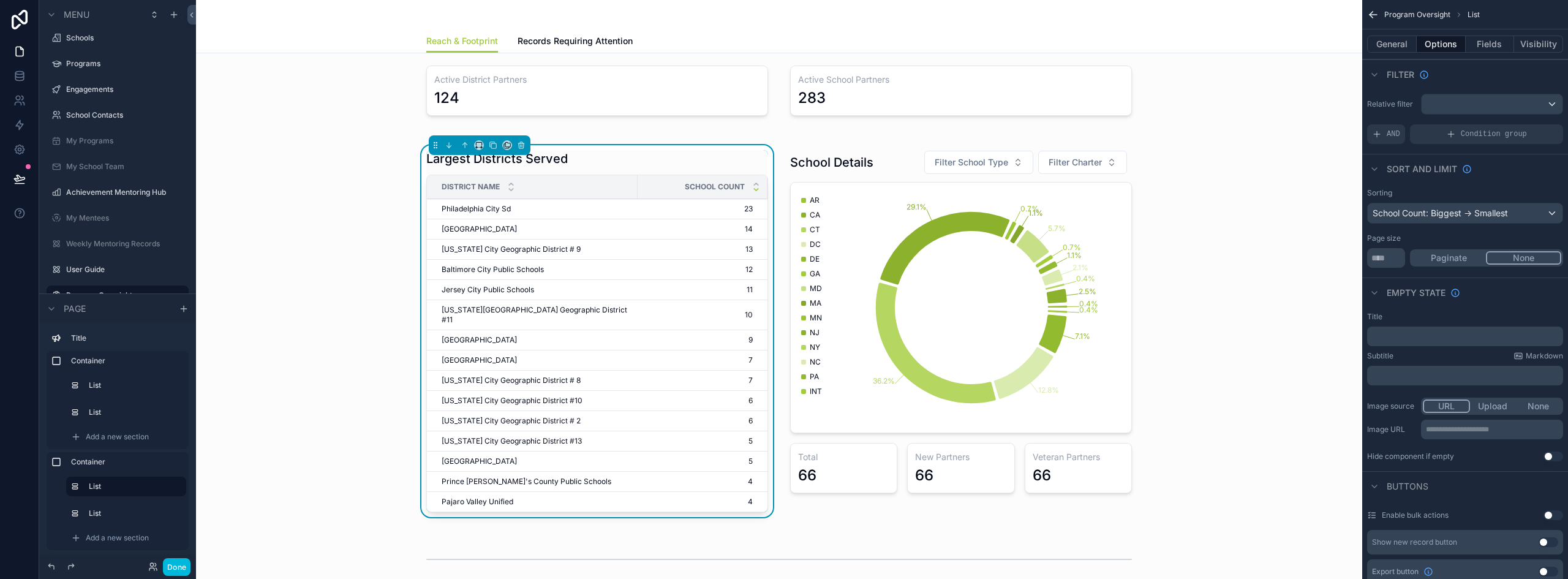
click at [1388, 259] on input "**" at bounding box center [1386, 257] width 38 height 19
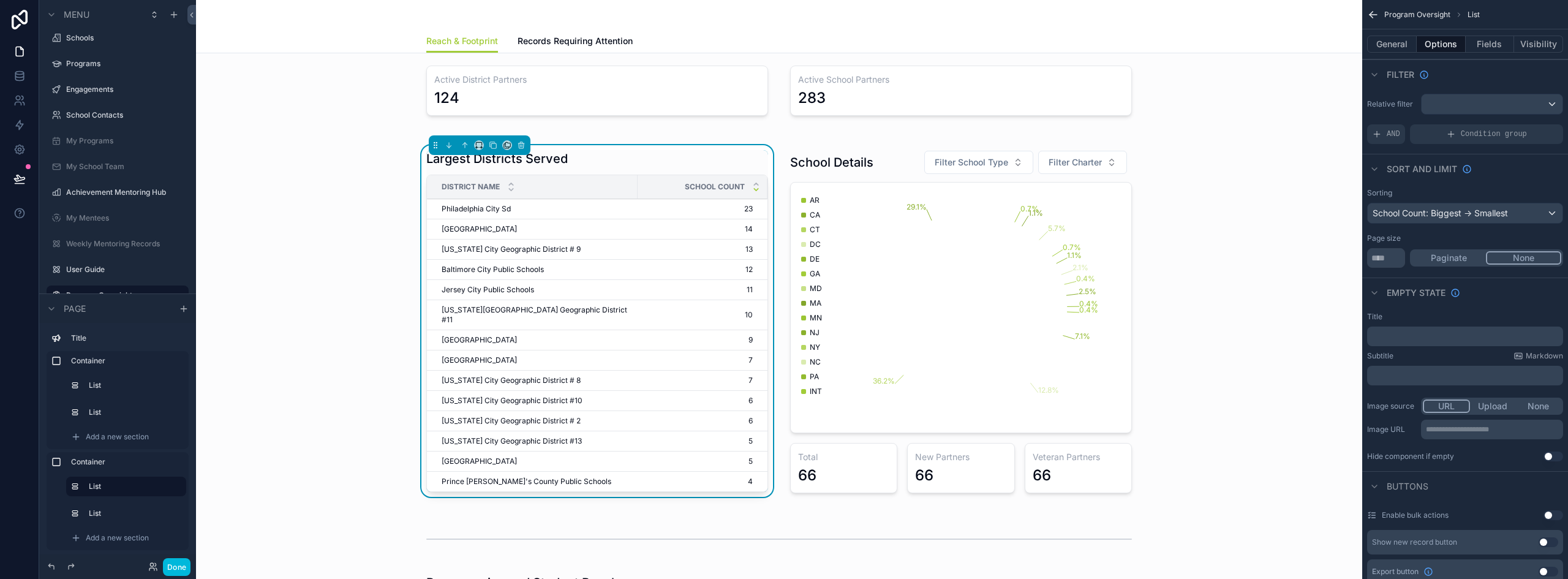
type input "**"
click at [185, 568] on button "Done" at bounding box center [177, 567] width 28 height 18
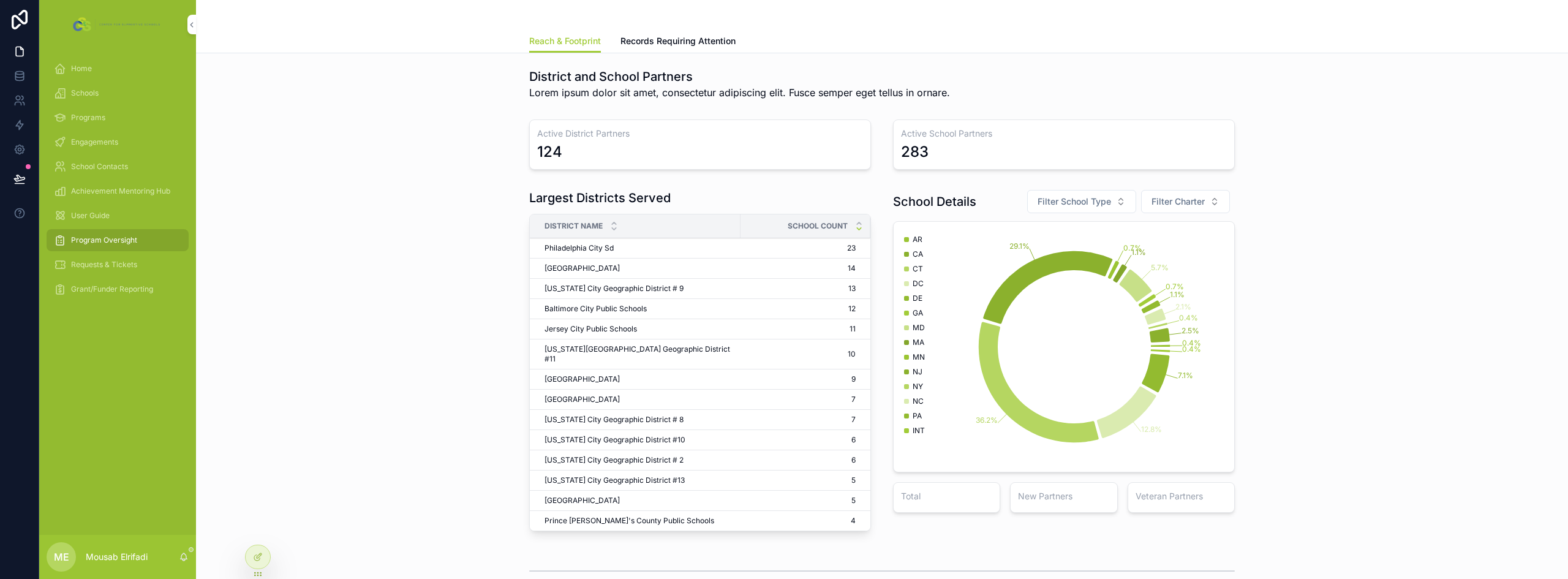
click at [613, 196] on h1 "Largest Districts Served" at bounding box center [599, 198] width 141 height 17
click at [975, 202] on div "School Details Filter School Type Filter Charter" at bounding box center [1063, 202] width 341 height 24
click at [947, 201] on h1 "School Details" at bounding box center [934, 202] width 83 height 17
click at [1110, 202] on button "Filter School Type" at bounding box center [1081, 201] width 109 height 24
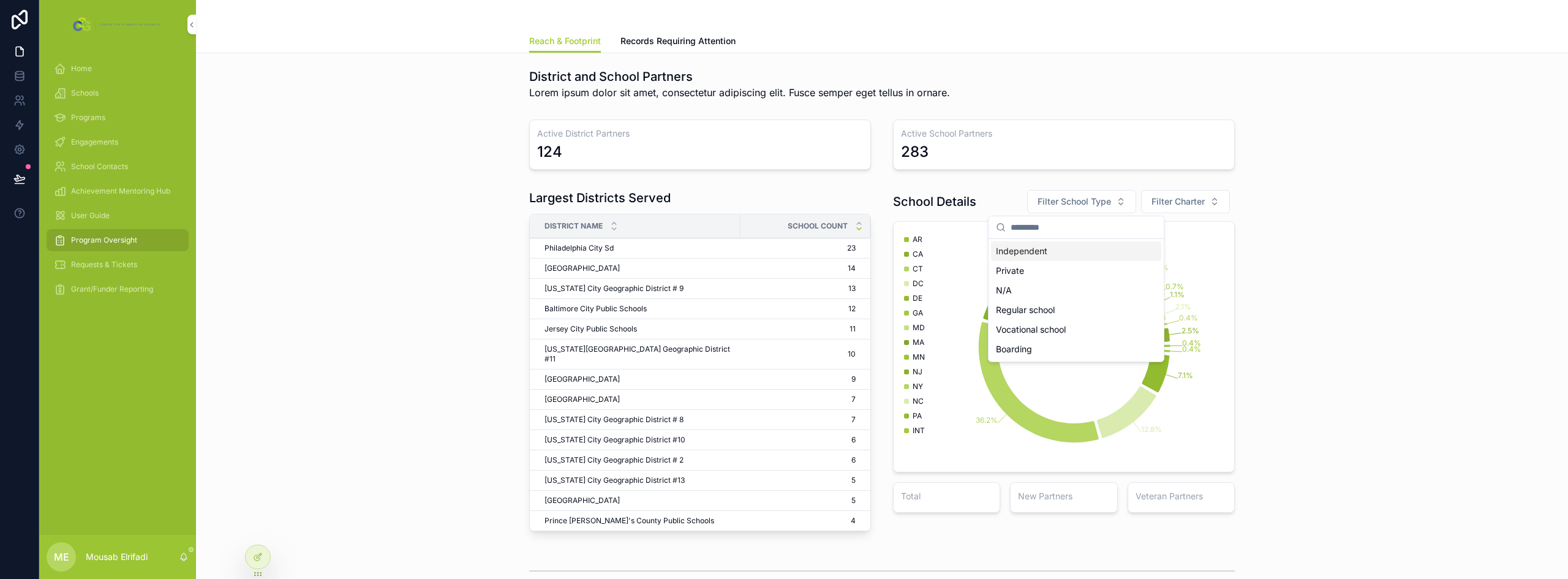
click at [1110, 202] on button "Filter School Type" at bounding box center [1081, 201] width 109 height 24
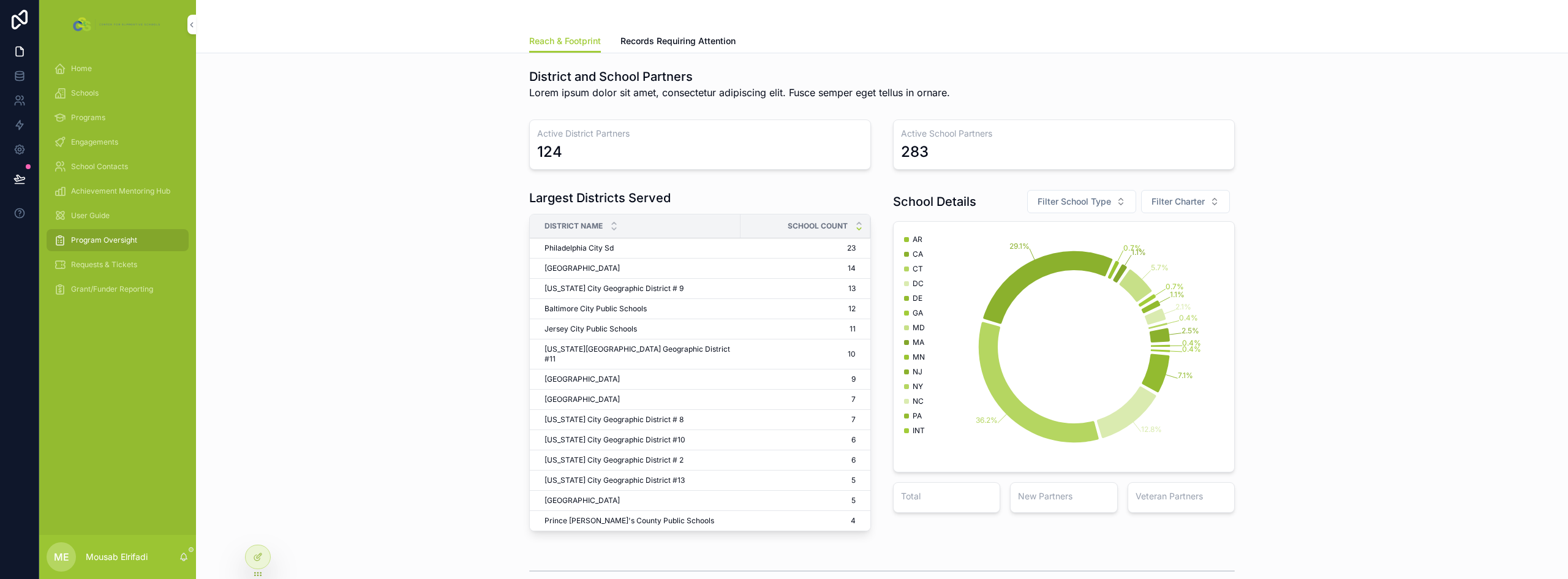
click at [1175, 198] on span "Filter Charter" at bounding box center [1177, 201] width 53 height 12
click at [1176, 198] on span "Filter Charter" at bounding box center [1177, 201] width 53 height 12
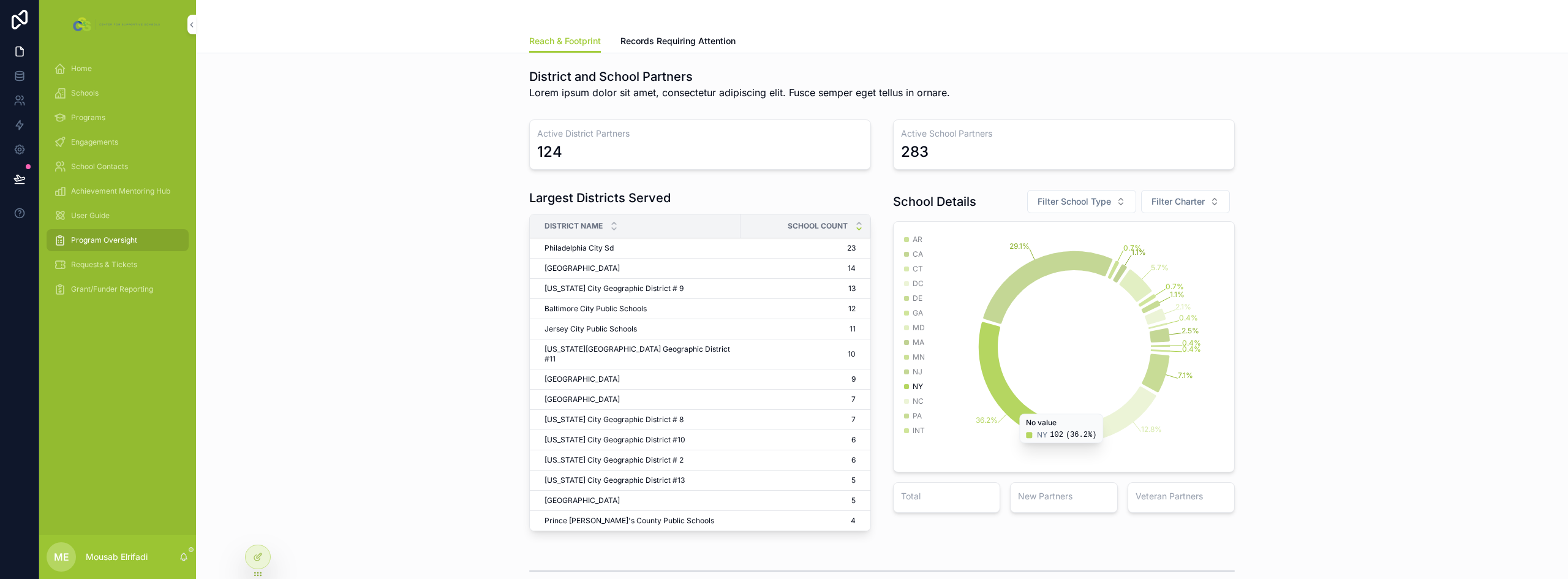
click at [258, 551] on div at bounding box center [258, 557] width 24 height 24
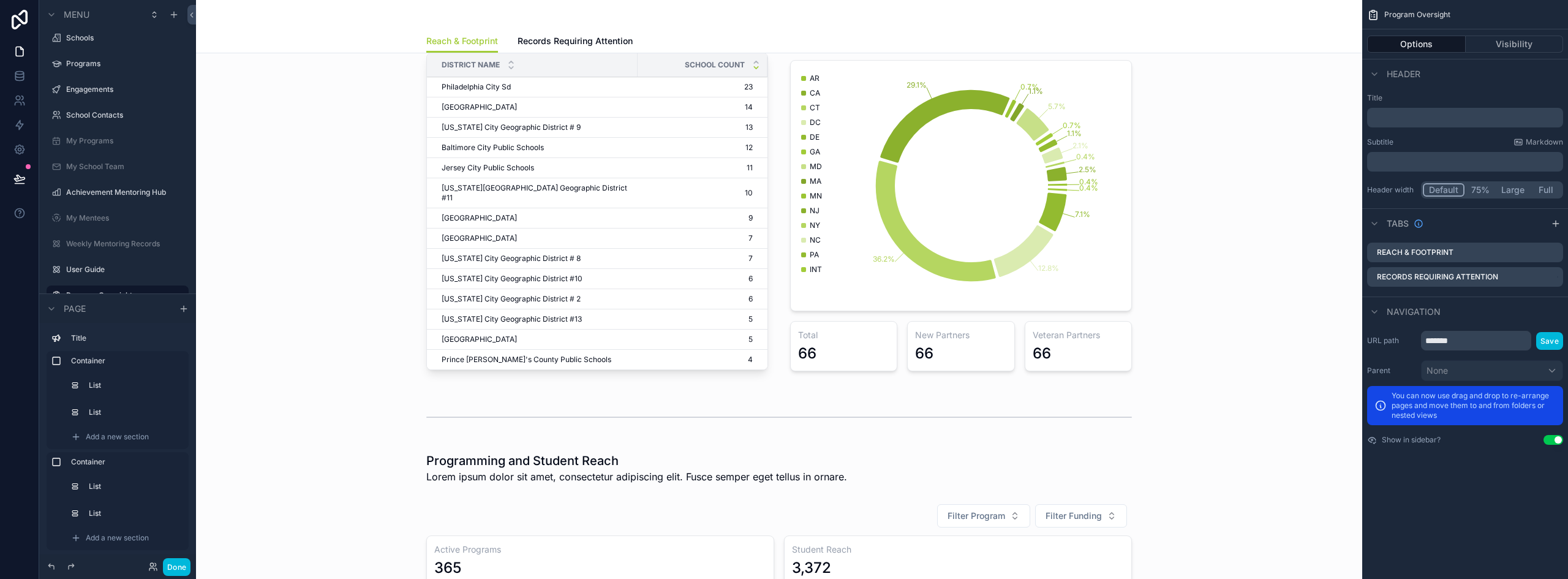
scroll to position [184, 0]
click at [855, 357] on div "scrollable content" at bounding box center [779, 200] width 1147 height 372
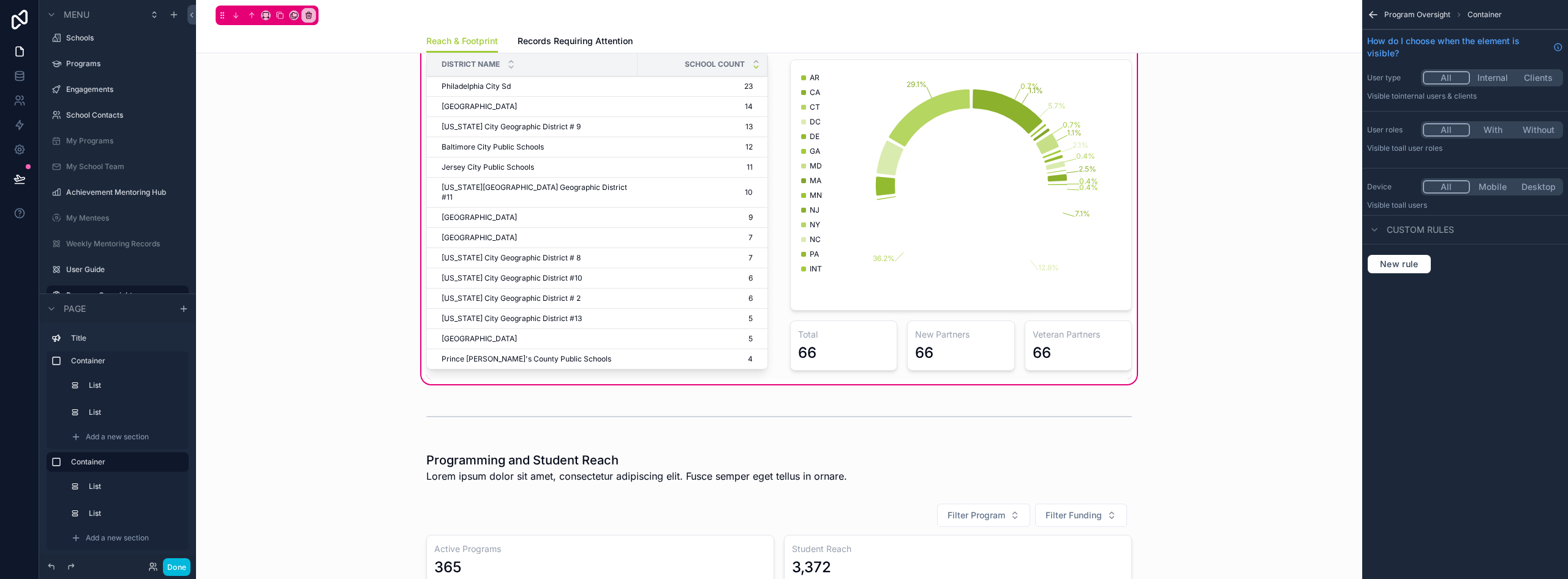
click at [851, 339] on div "scrollable content" at bounding box center [961, 201] width 356 height 357
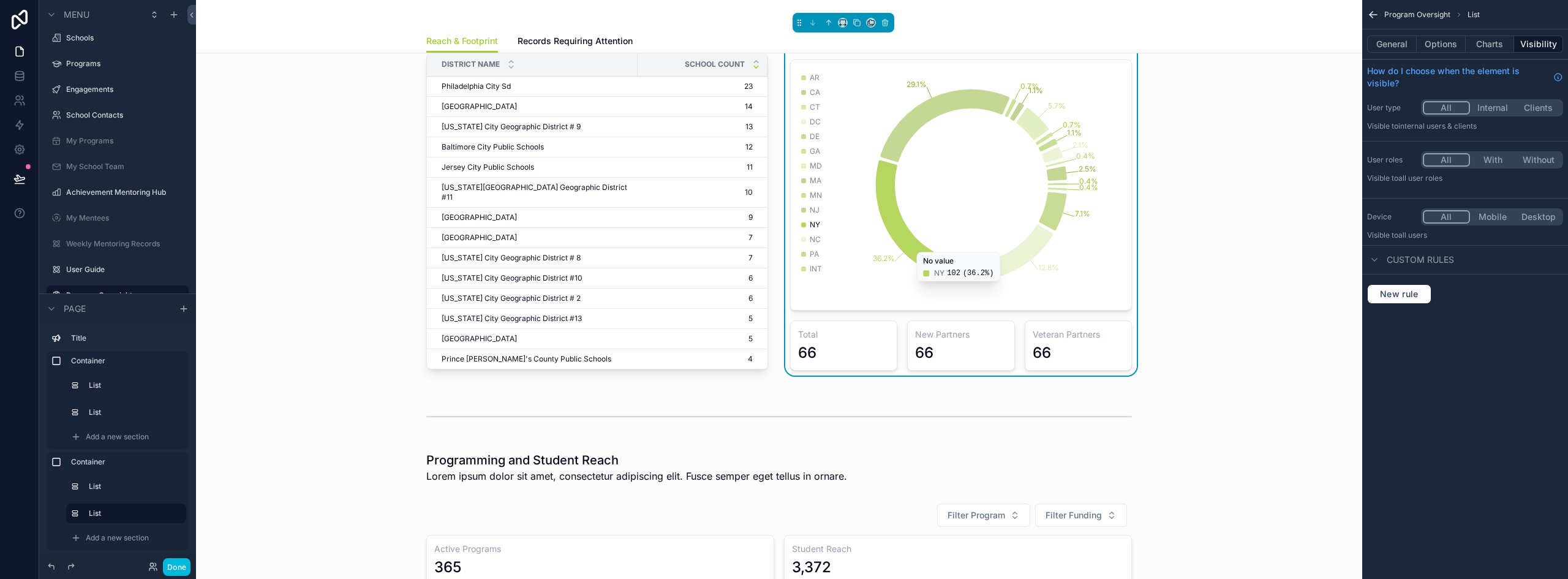
click at [1495, 44] on button "Charts" at bounding box center [1490, 44] width 49 height 17
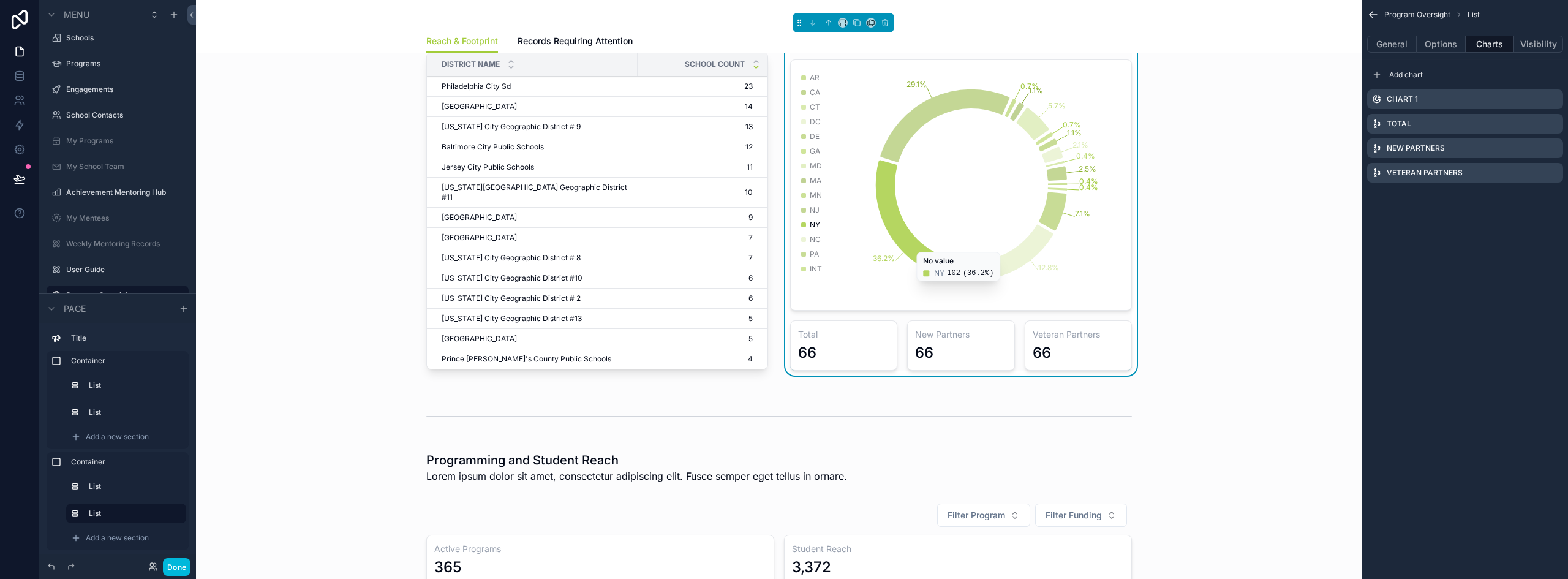
click at [0, 0] on icon "scrollable content" at bounding box center [0, 0] width 0 height 0
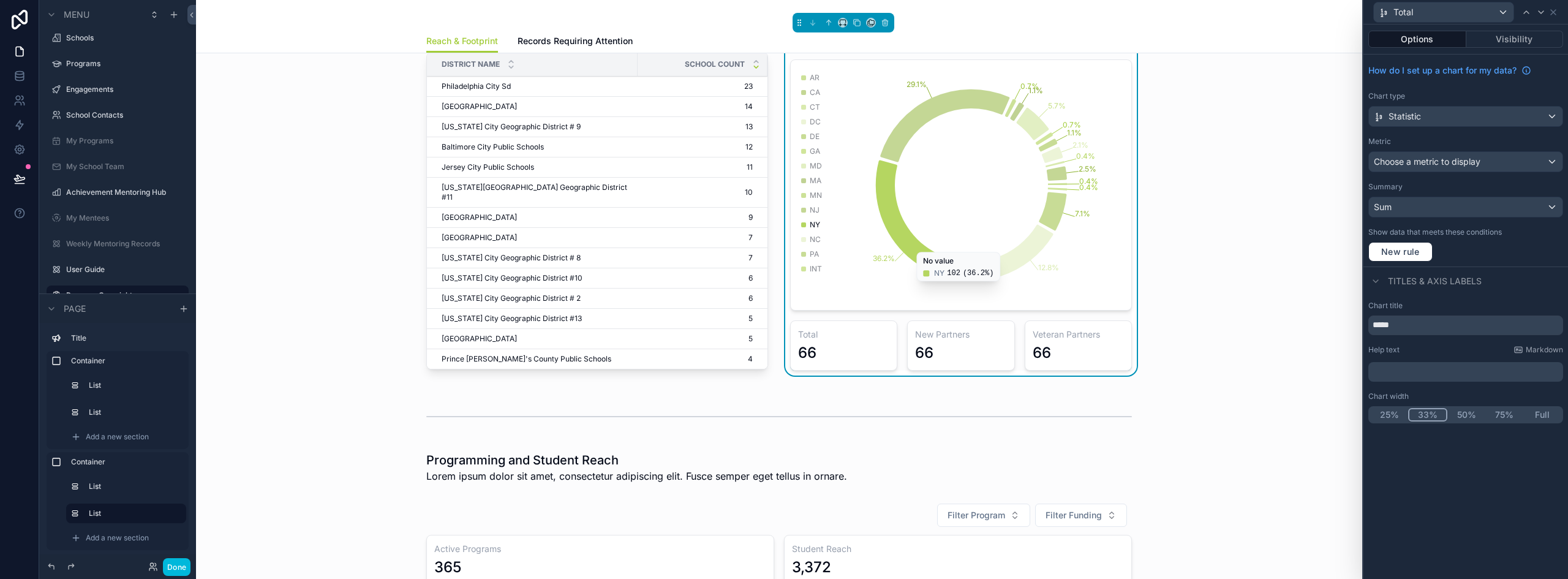
click at [1430, 207] on div "Sum" at bounding box center [1465, 207] width 194 height 19
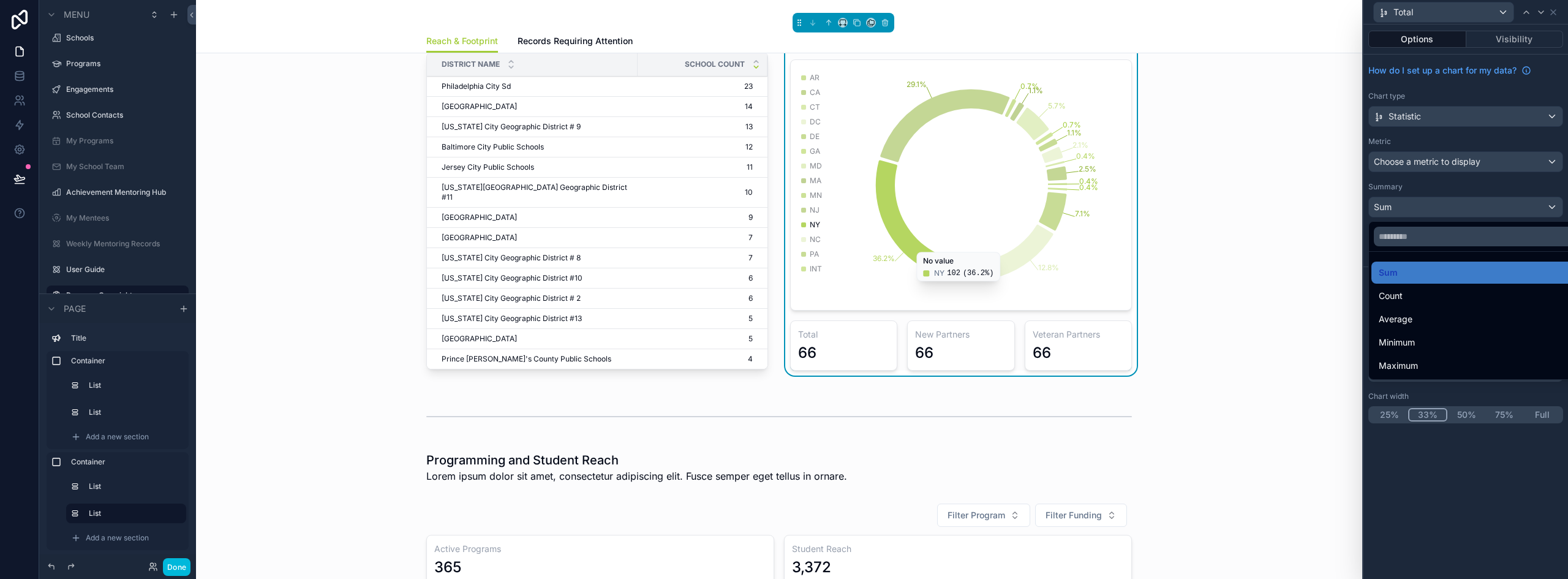
click at [1405, 302] on div "Count" at bounding box center [1480, 296] width 202 height 15
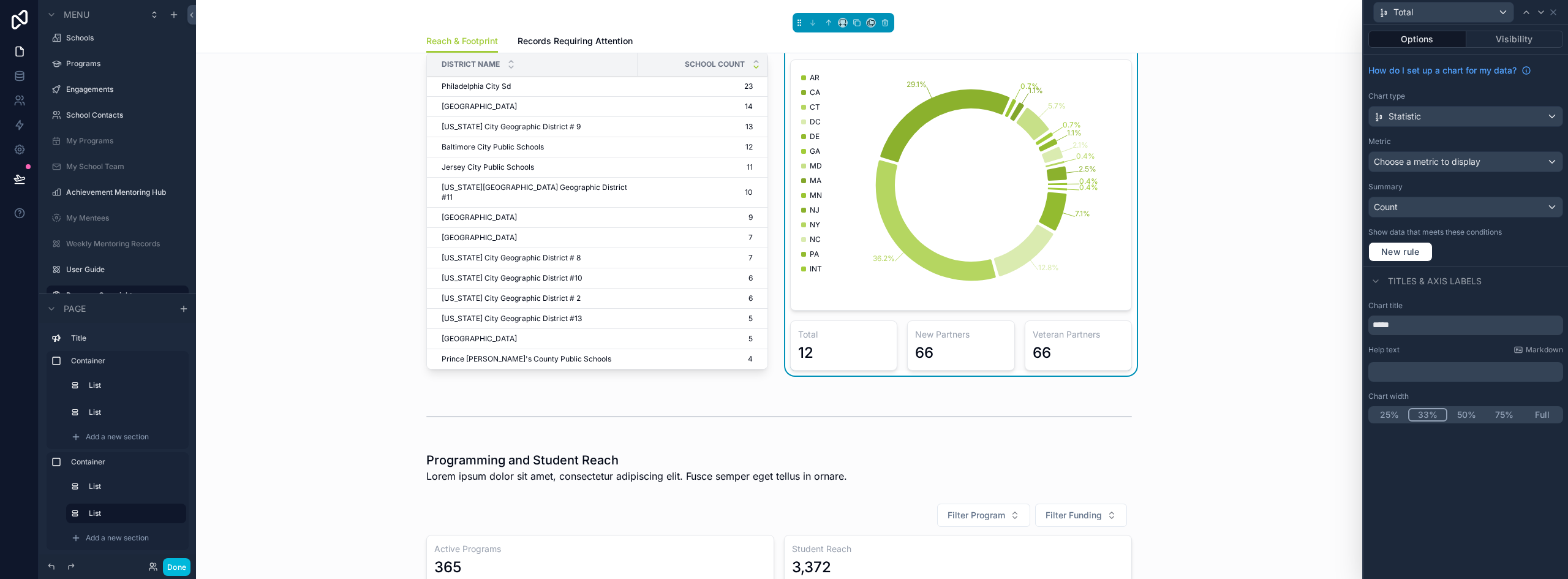
click at [1421, 163] on span "Choose a metric to display" at bounding box center [1427, 161] width 107 height 11
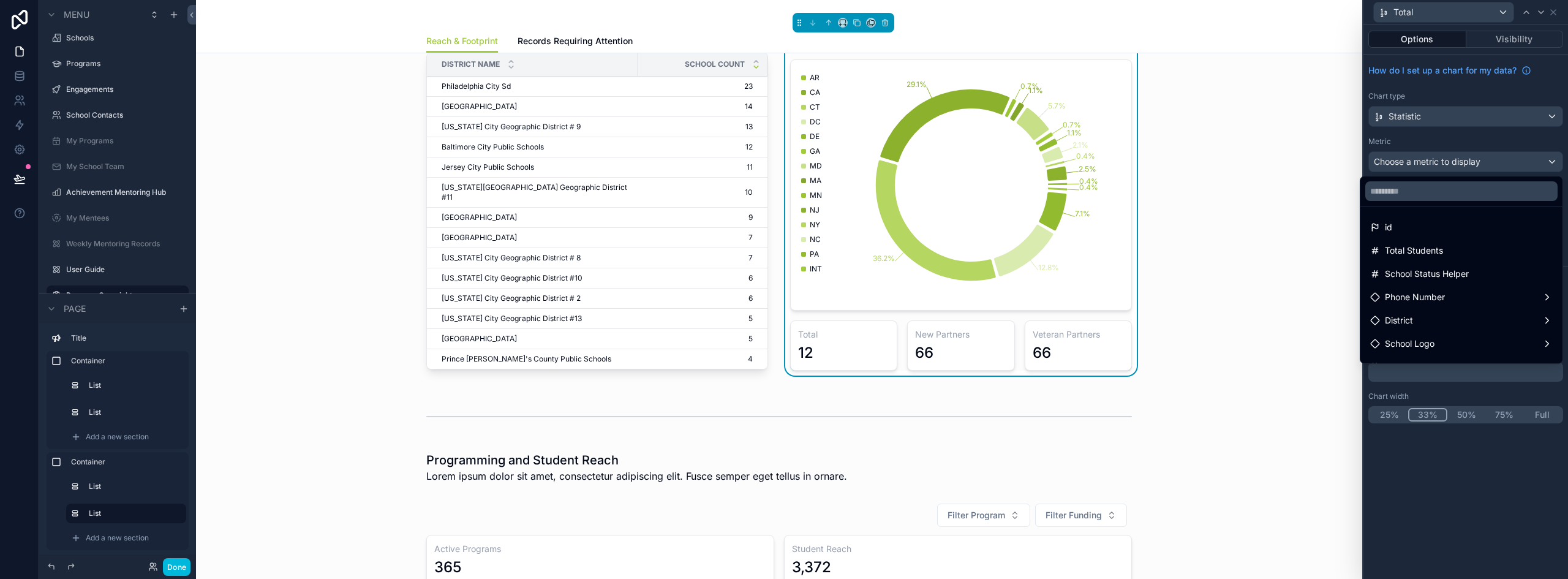
click at [1400, 227] on div "id" at bounding box center [1461, 227] width 182 height 15
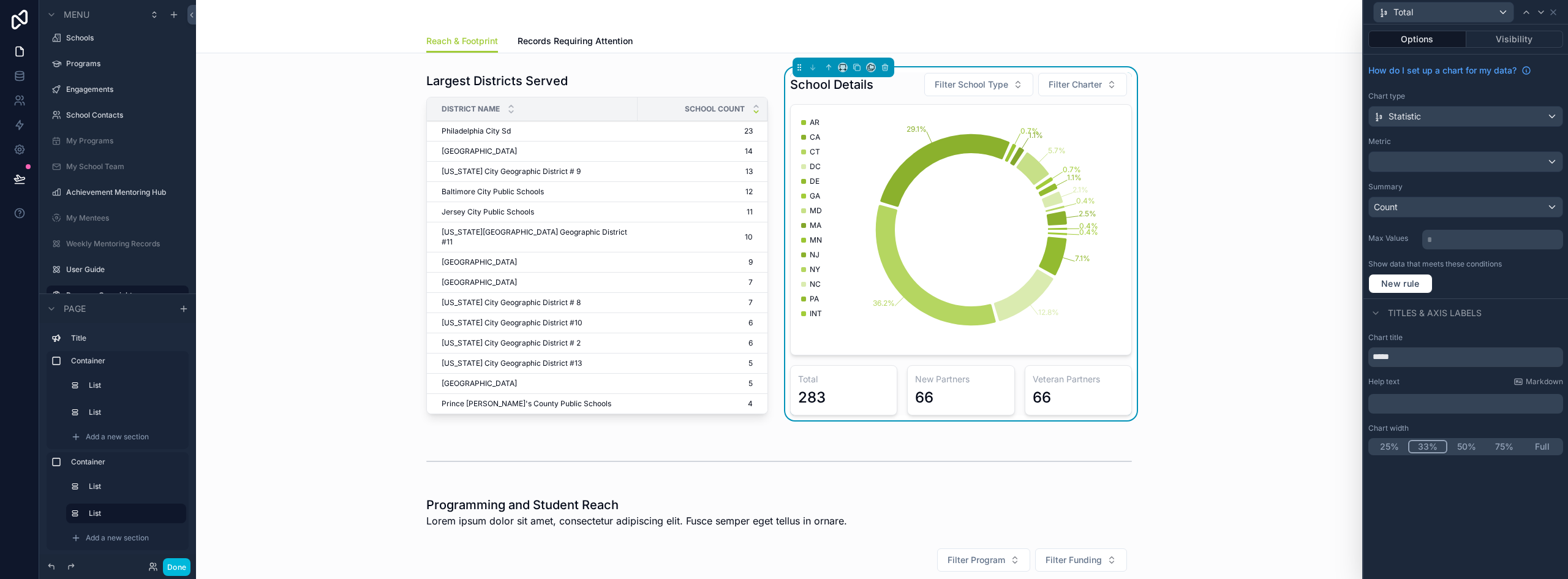
scroll to position [123, 0]
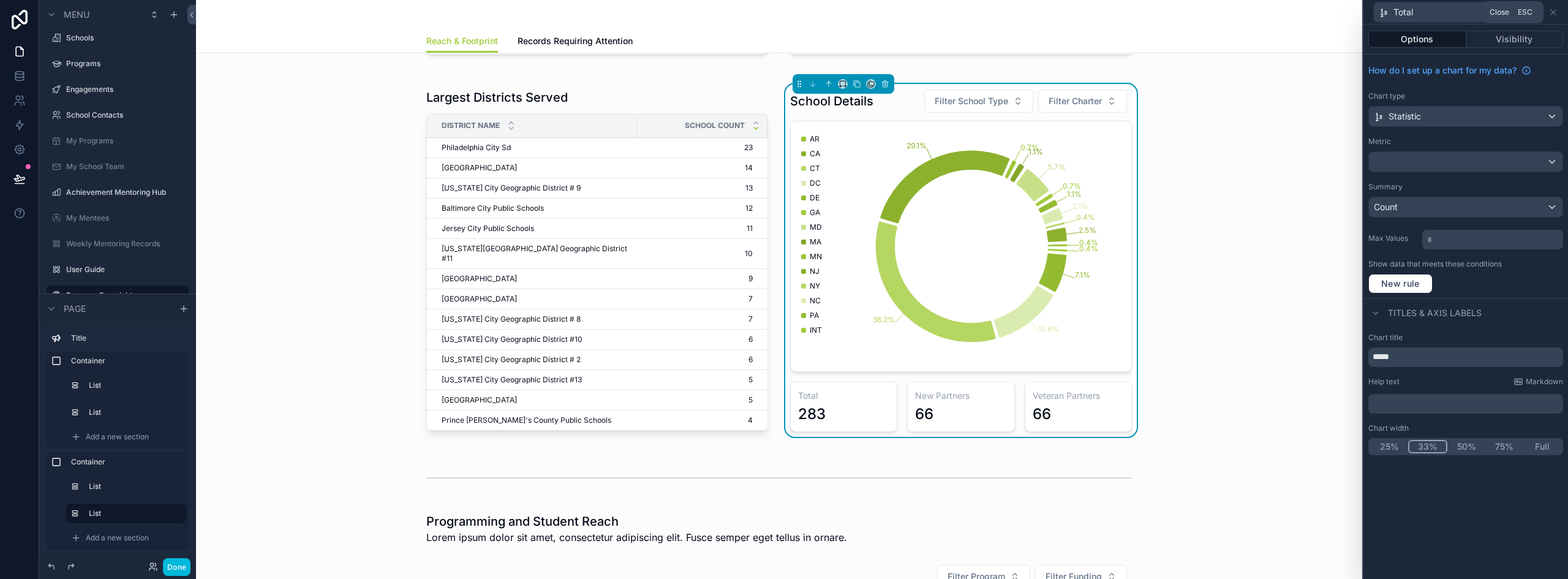
click at [1556, 11] on icon at bounding box center [1553, 12] width 10 height 10
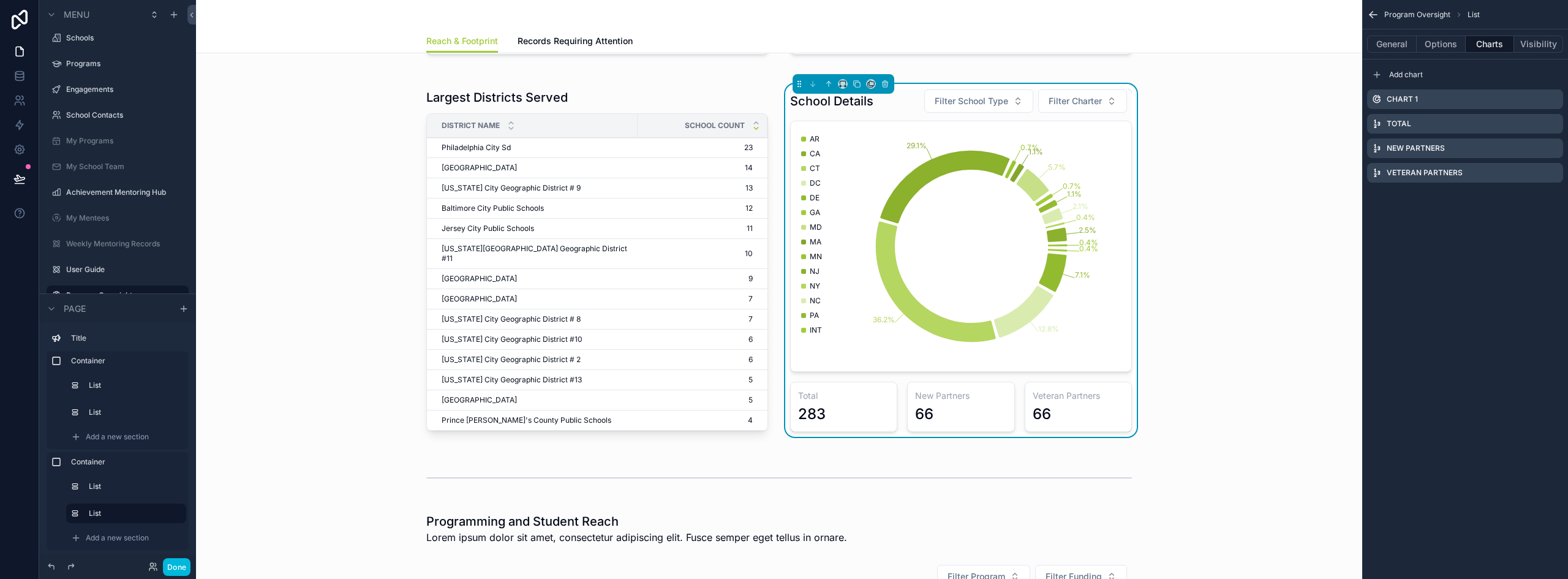
click at [0, 0] on icon "scrollable content" at bounding box center [0, 0] width 0 height 0
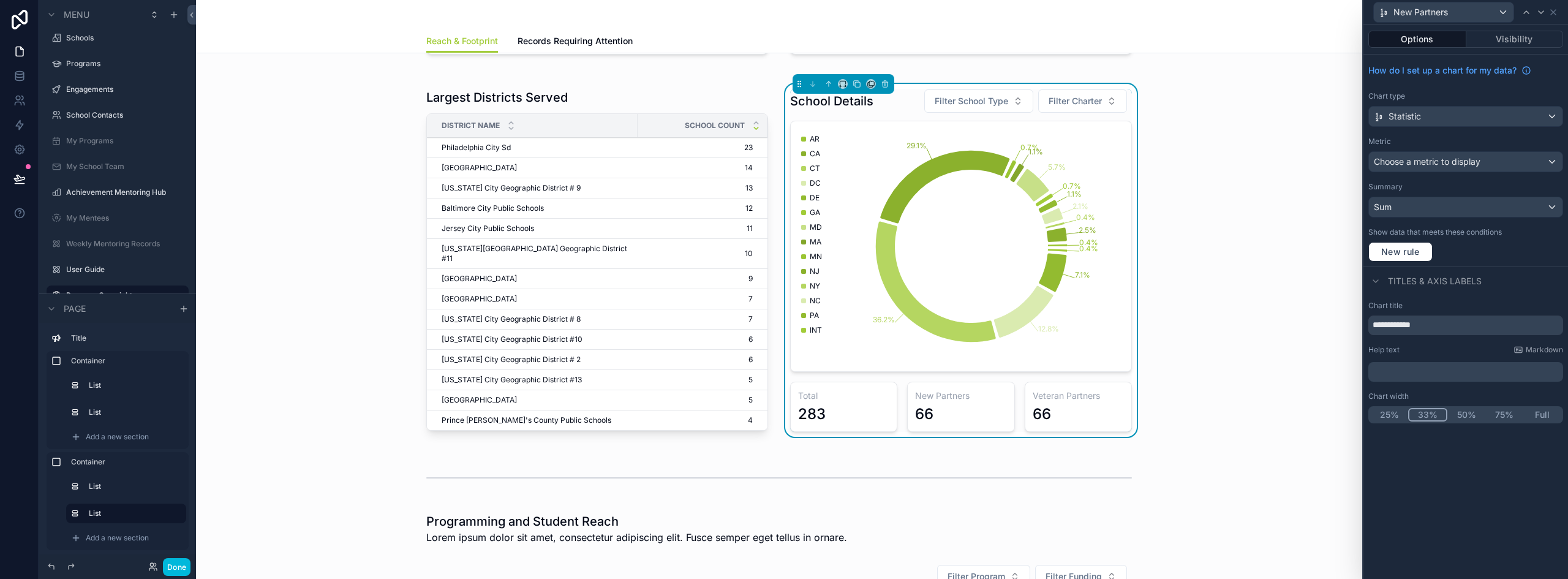
click at [1423, 165] on span "Choose a metric to display" at bounding box center [1427, 161] width 107 height 11
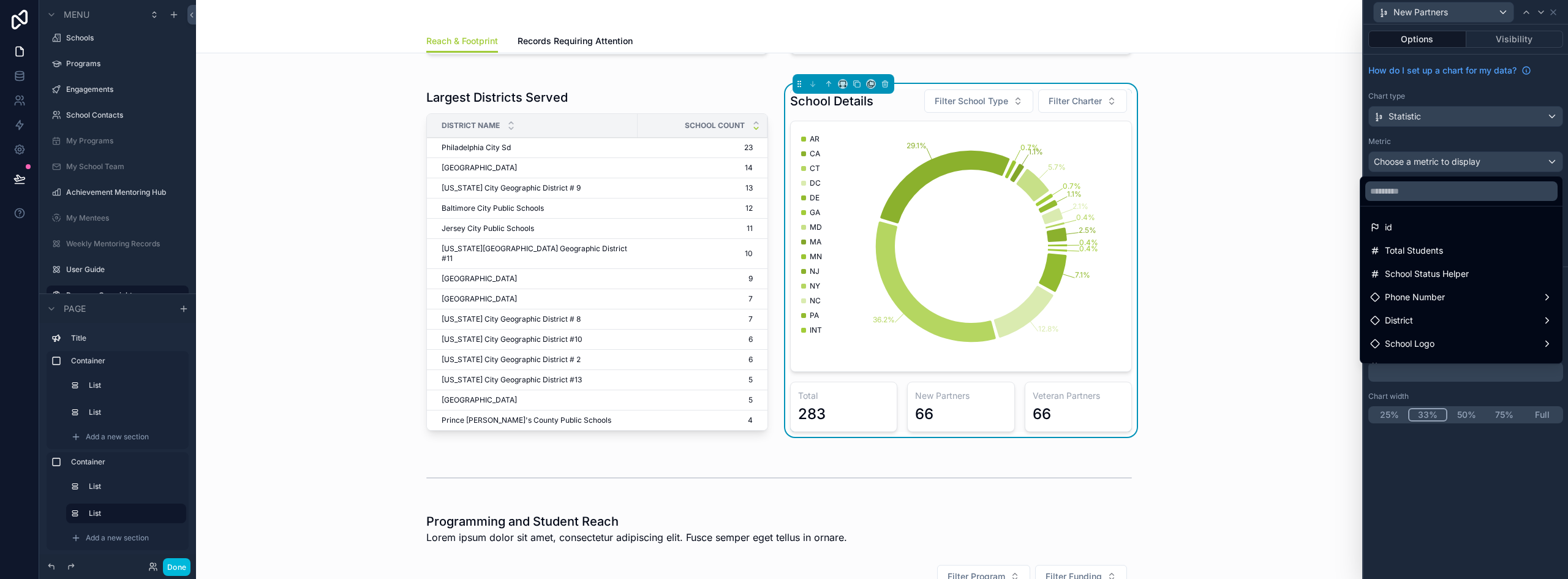
click at [1391, 227] on div "id" at bounding box center [1461, 227] width 182 height 15
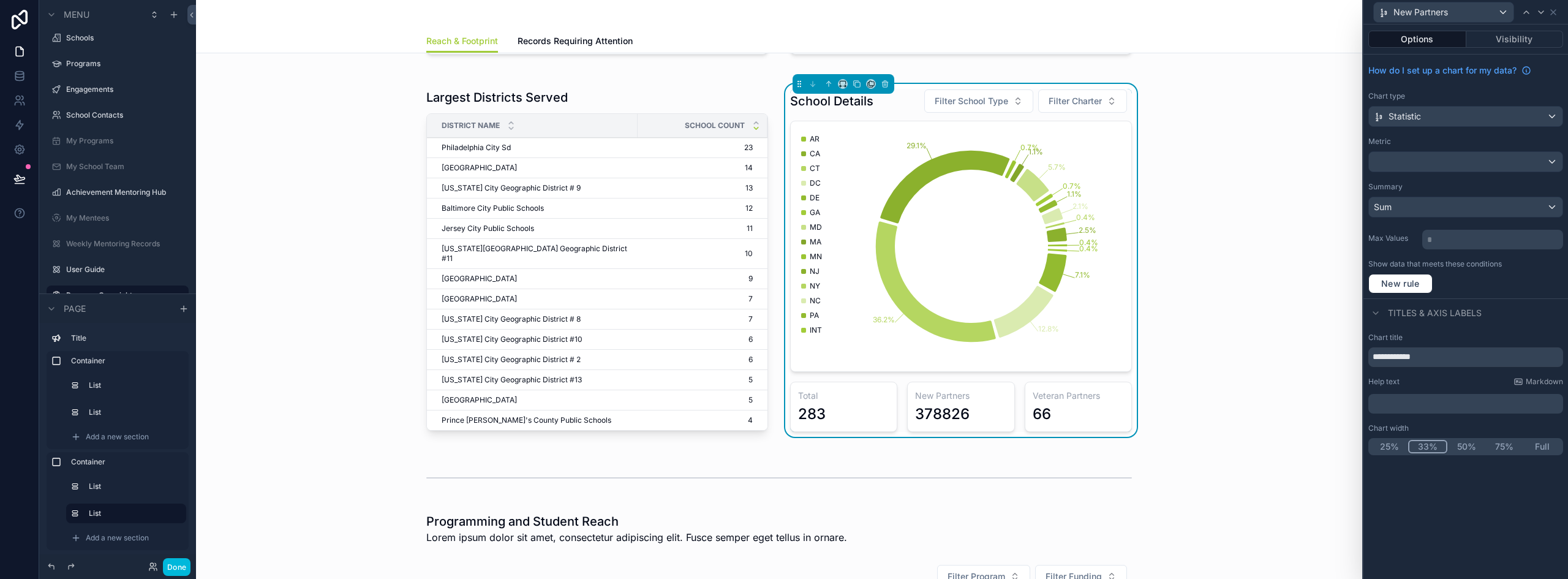
click at [1435, 211] on div "Sum" at bounding box center [1465, 207] width 194 height 19
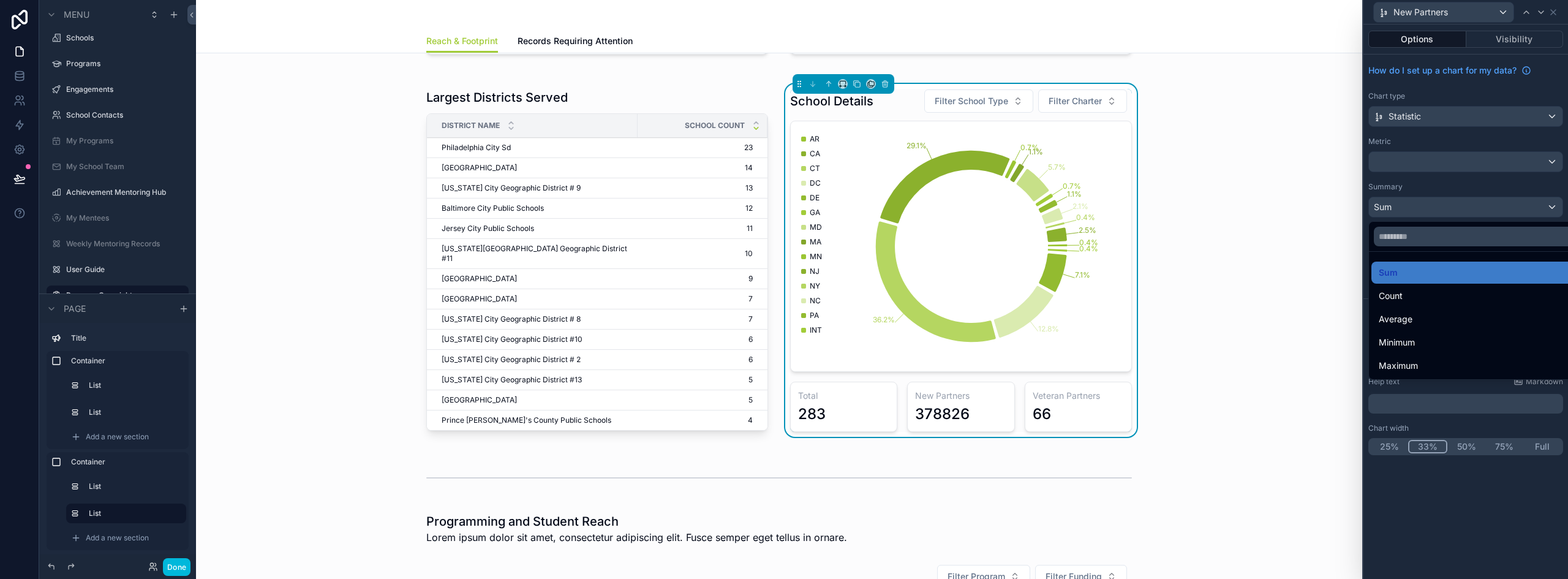
click at [1397, 292] on span "Count" at bounding box center [1391, 296] width 24 height 15
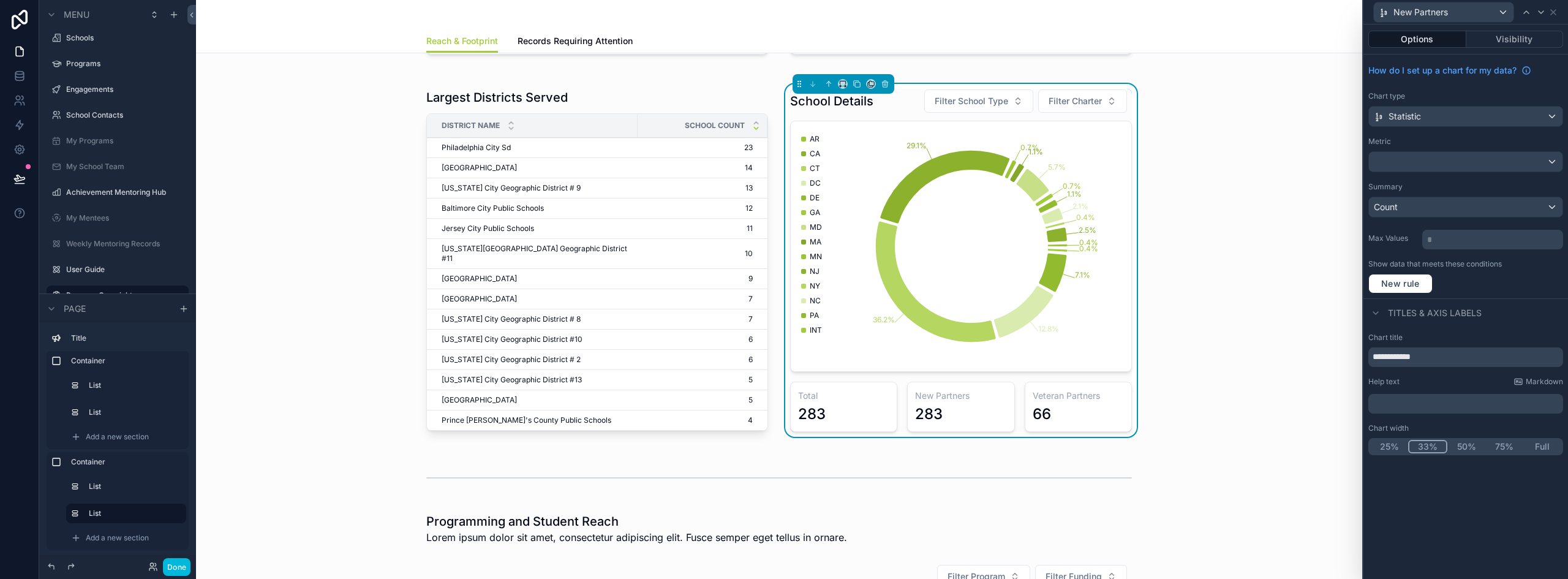
click at [1498, 14] on div "New Partners" at bounding box center [1443, 11] width 140 height 19
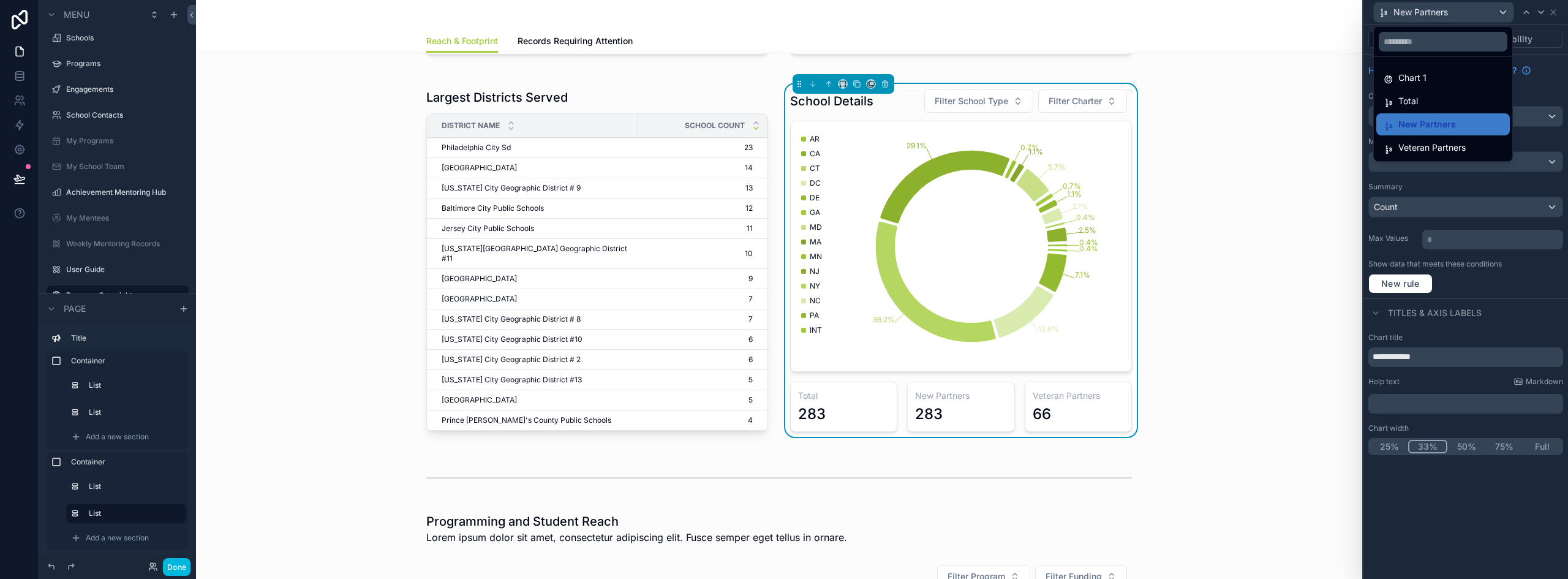
click at [1436, 151] on span "Veteran Partners" at bounding box center [1432, 148] width 68 height 15
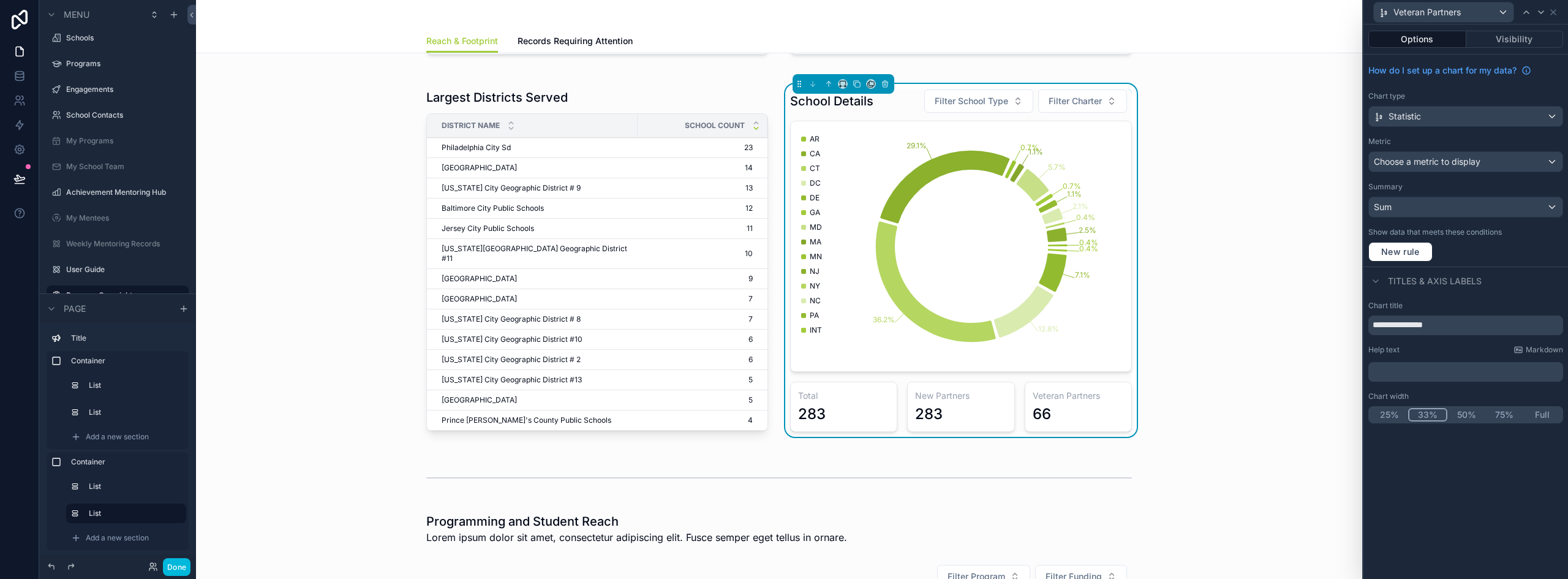
click at [1419, 214] on div "Sum" at bounding box center [1465, 207] width 194 height 19
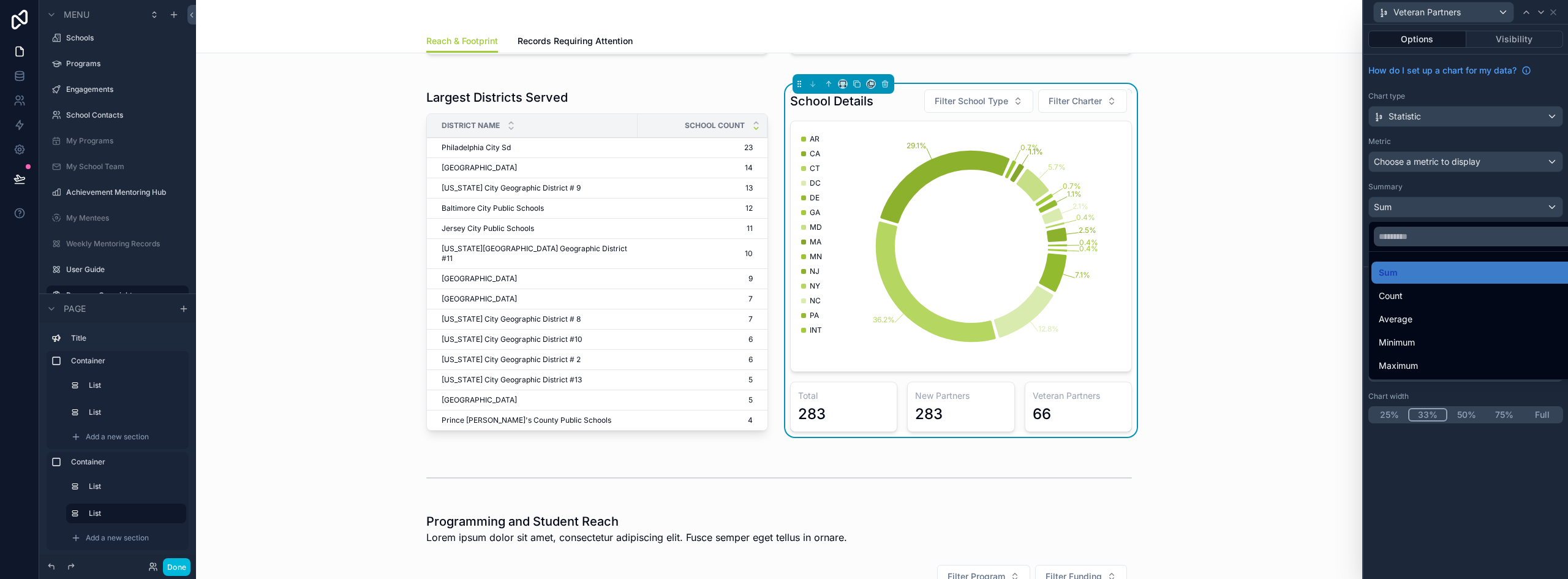
click at [1409, 293] on div "Count" at bounding box center [1480, 296] width 202 height 15
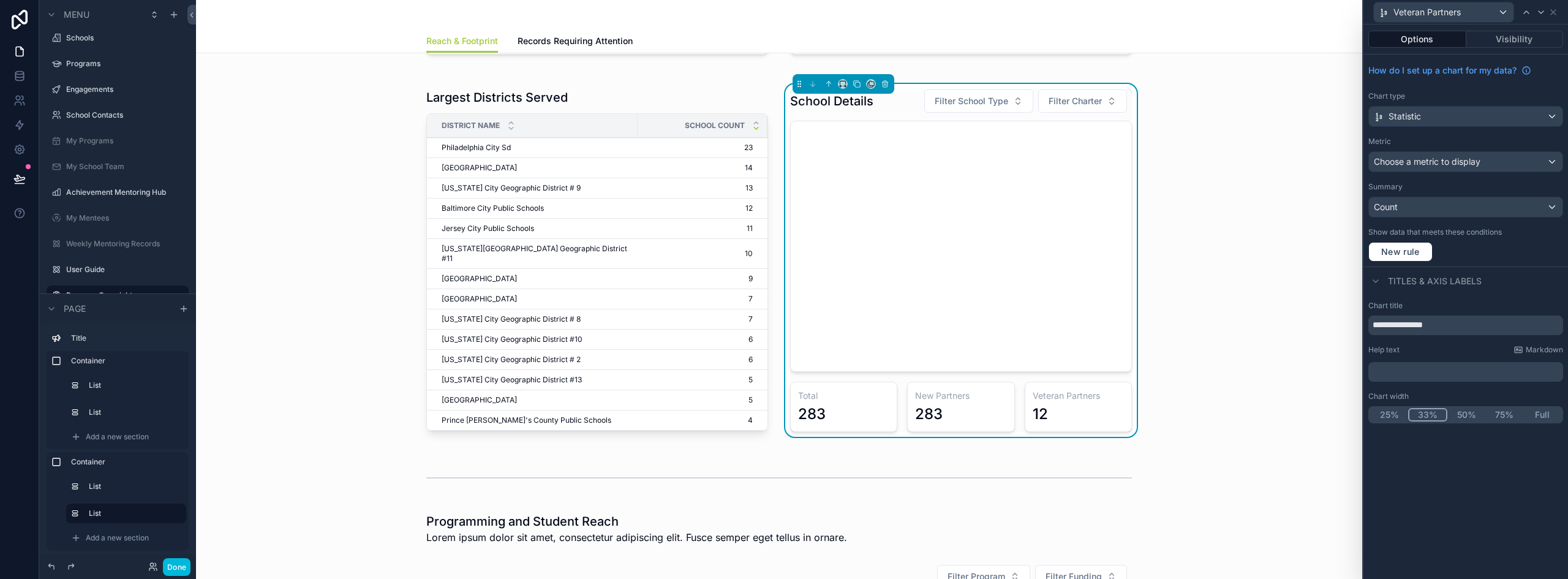
click at [1442, 155] on div "Choose a metric to display" at bounding box center [1465, 161] width 194 height 19
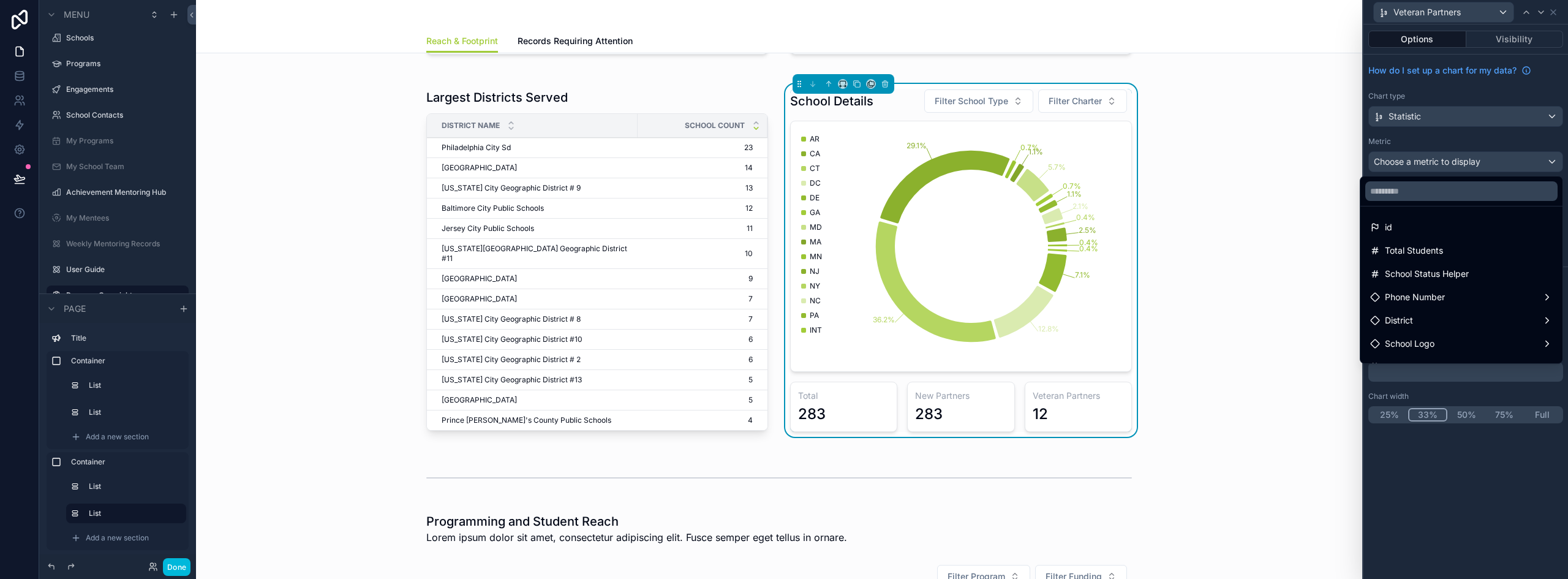
click at [1442, 162] on div at bounding box center [1465, 290] width 205 height 579
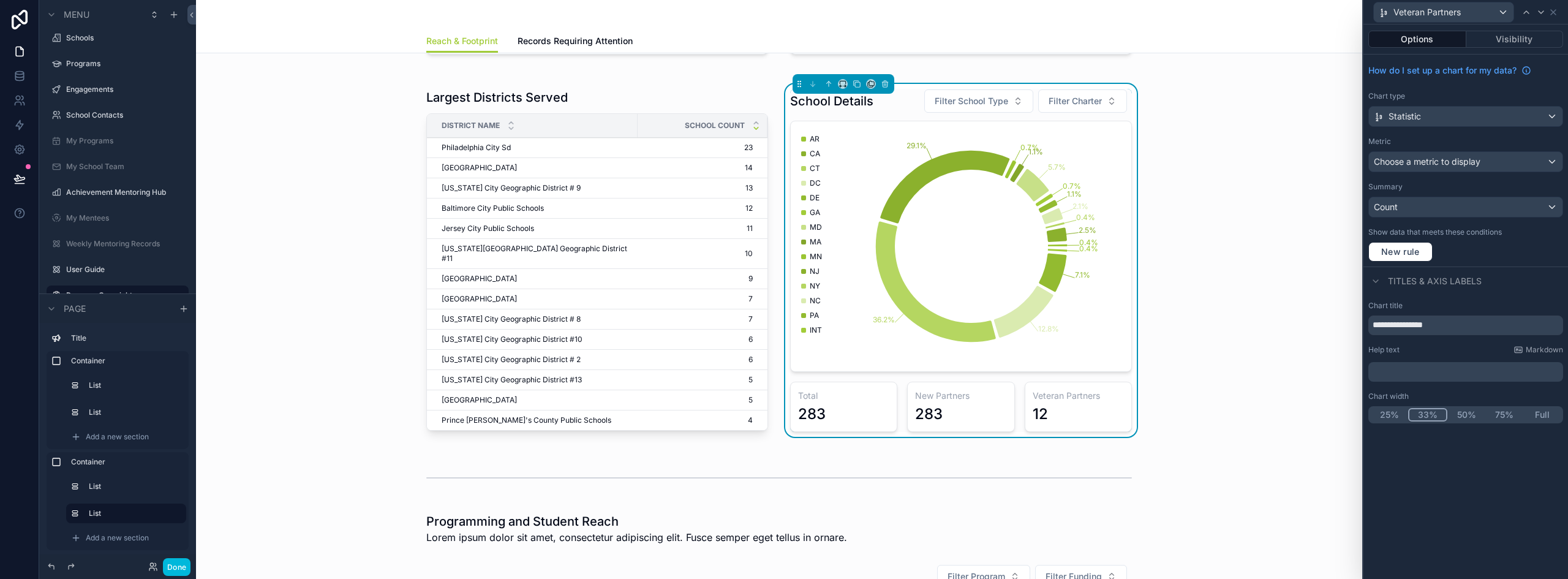
click at [1425, 163] on span "Choose a metric to display" at bounding box center [1427, 161] width 107 height 11
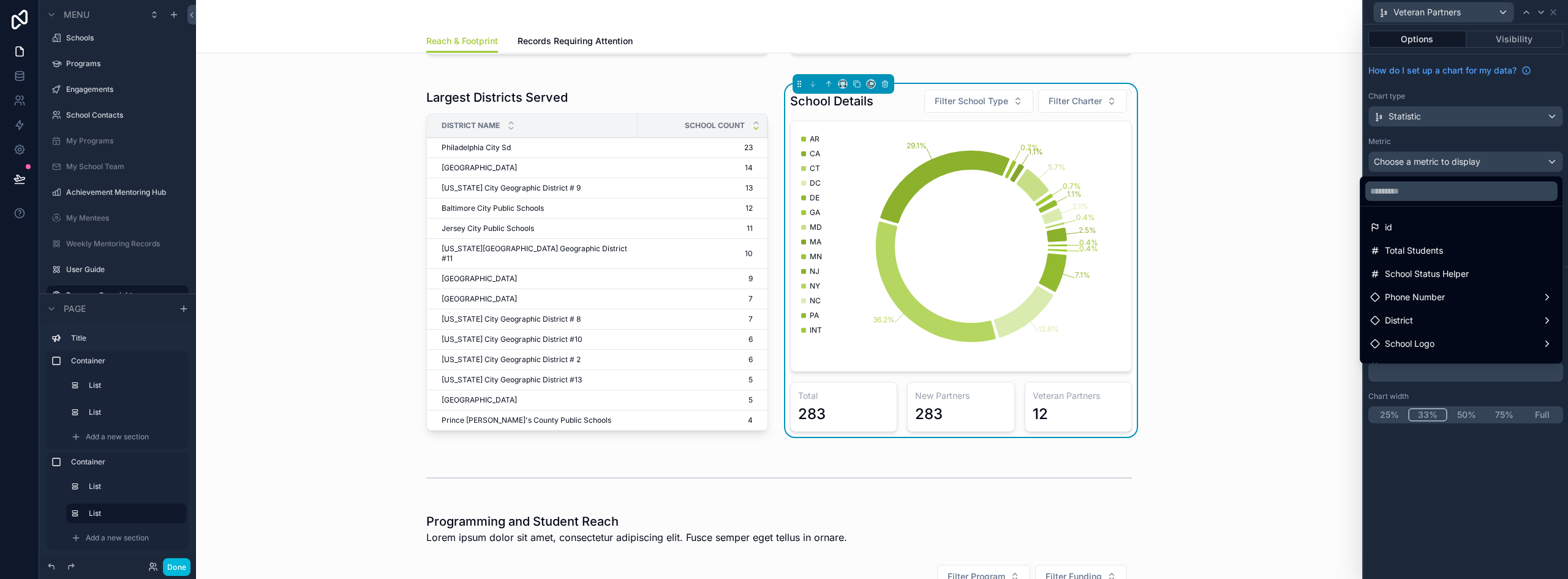
click at [1385, 229] on div "id" at bounding box center [1461, 227] width 182 height 15
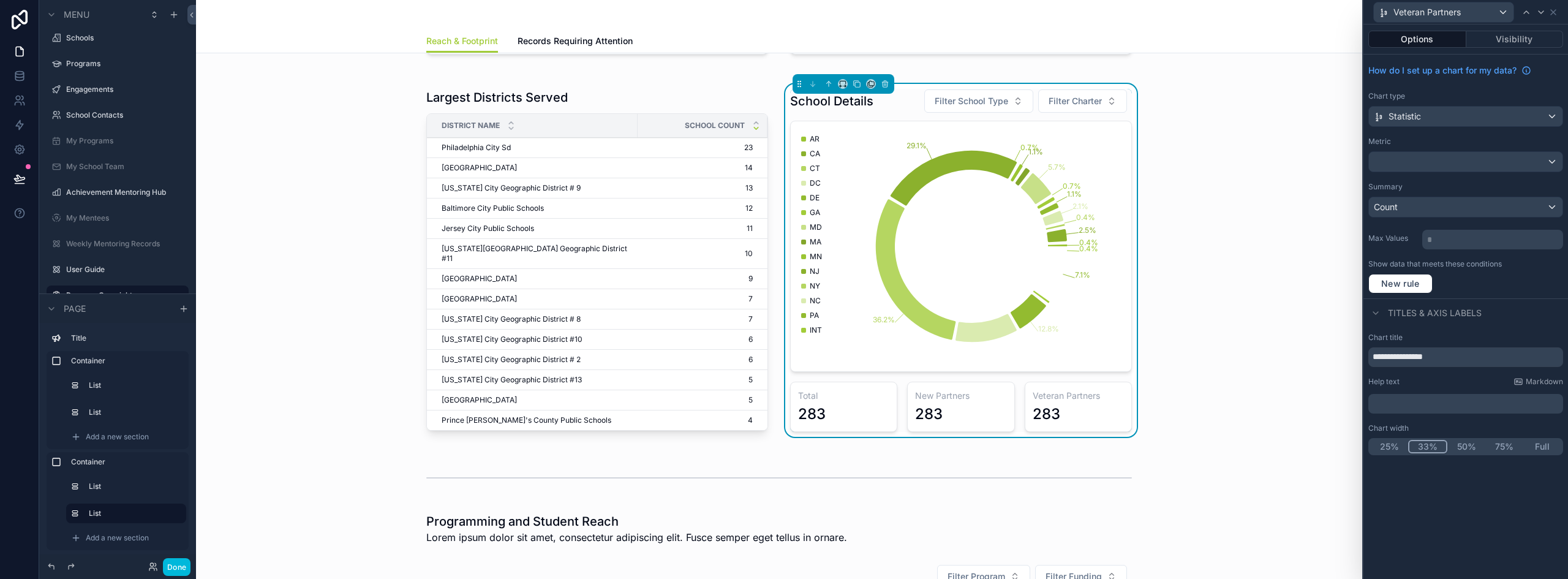
click at [174, 565] on button "Done" at bounding box center [177, 567] width 28 height 18
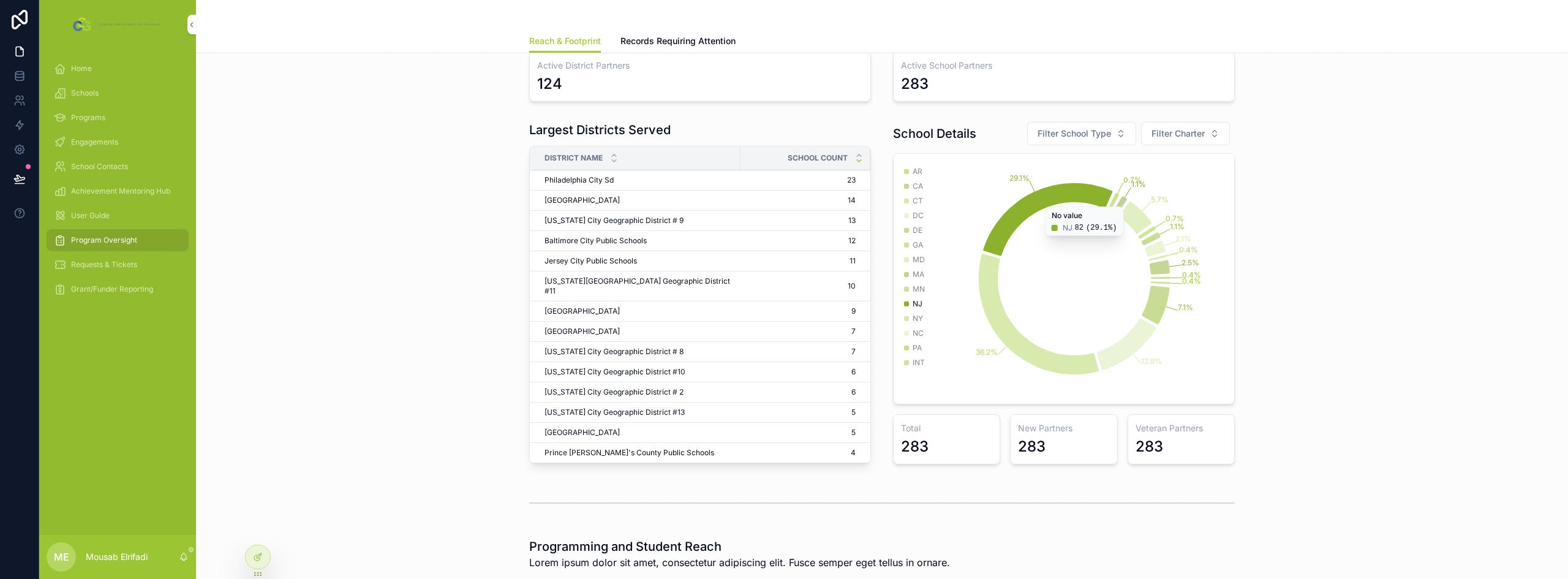
scroll to position [0, 0]
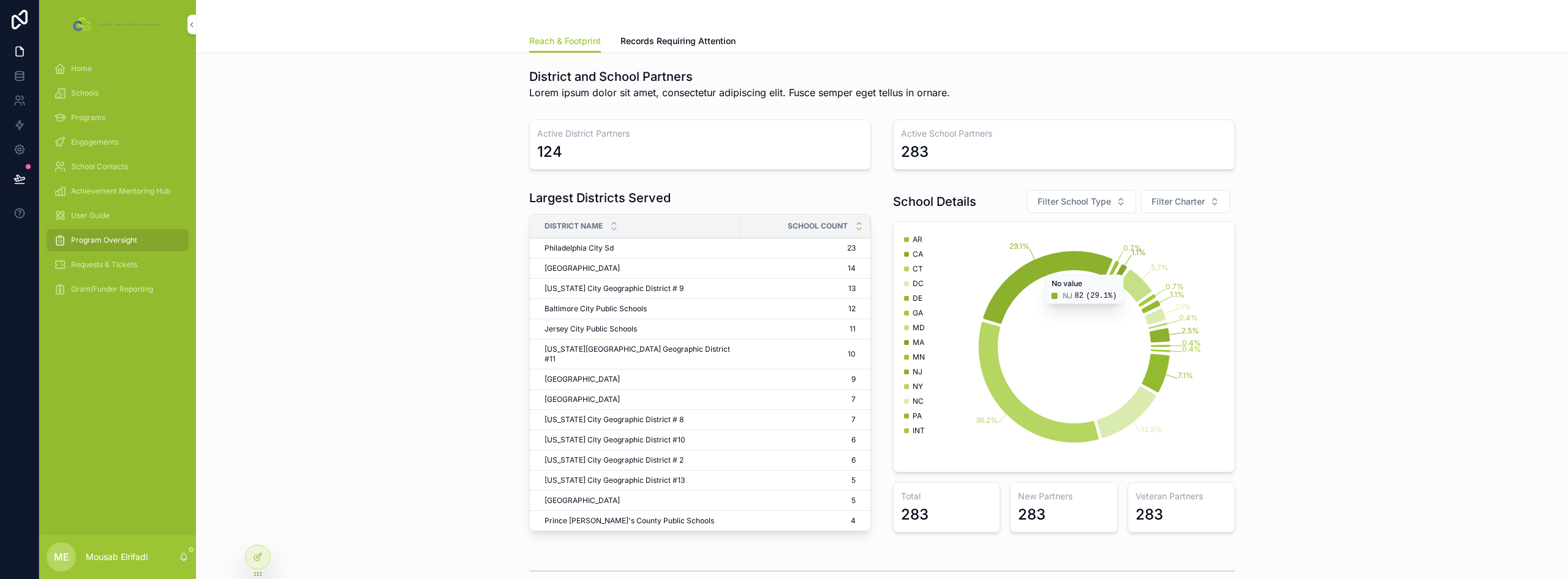
click at [631, 140] on div "Active District Partners 124" at bounding box center [699, 145] width 341 height 50
click at [256, 559] on icon at bounding box center [258, 557] width 10 height 10
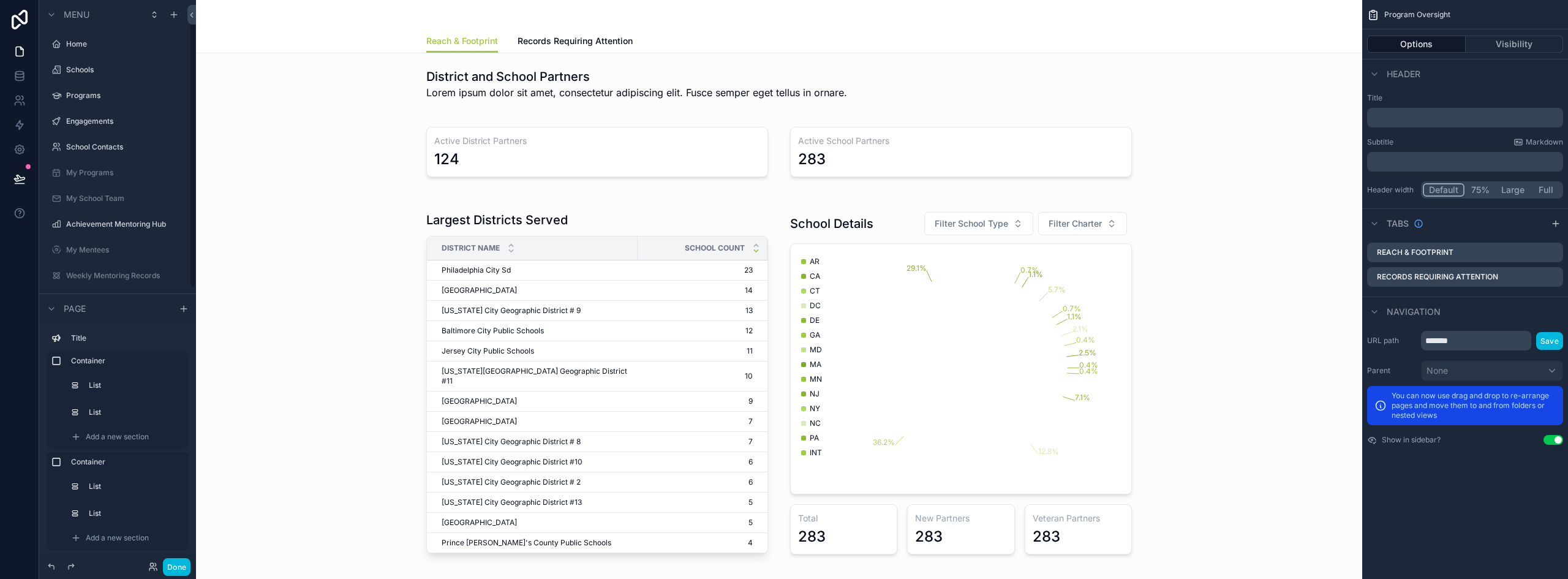
click at [684, 134] on div "scrollable content" at bounding box center [779, 152] width 1147 height 75
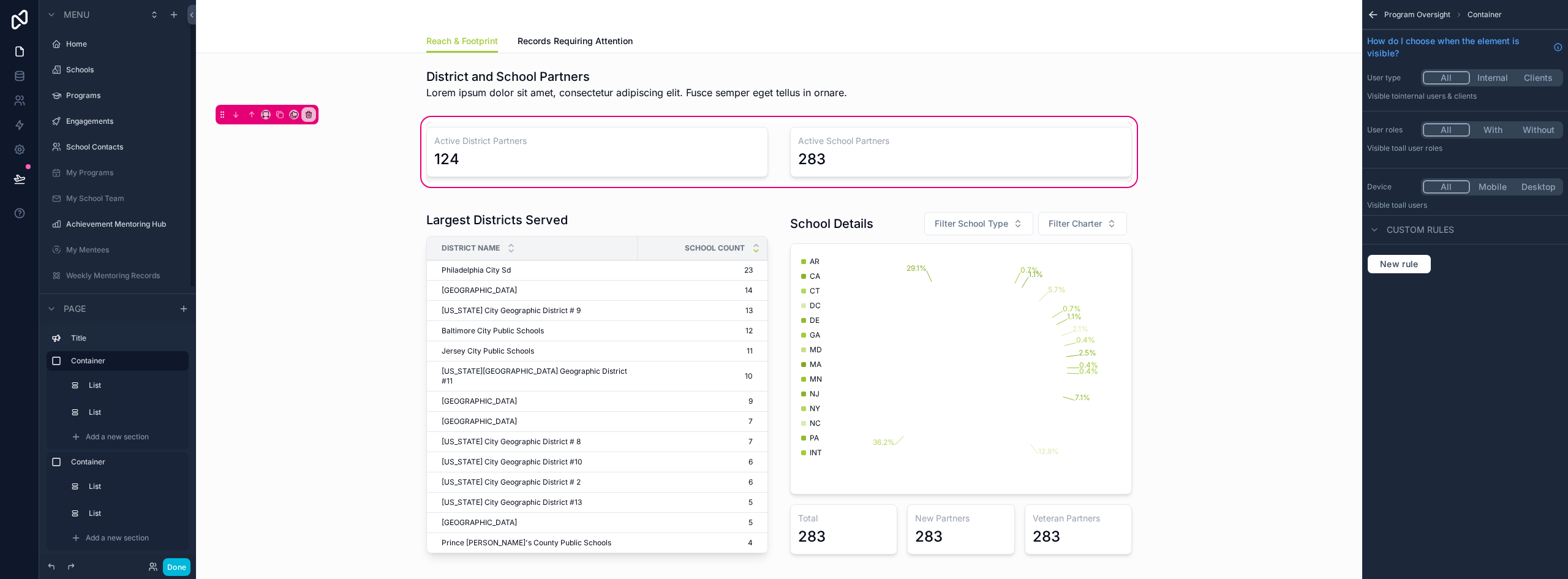
click at [626, 138] on div "scrollable content" at bounding box center [597, 152] width 356 height 60
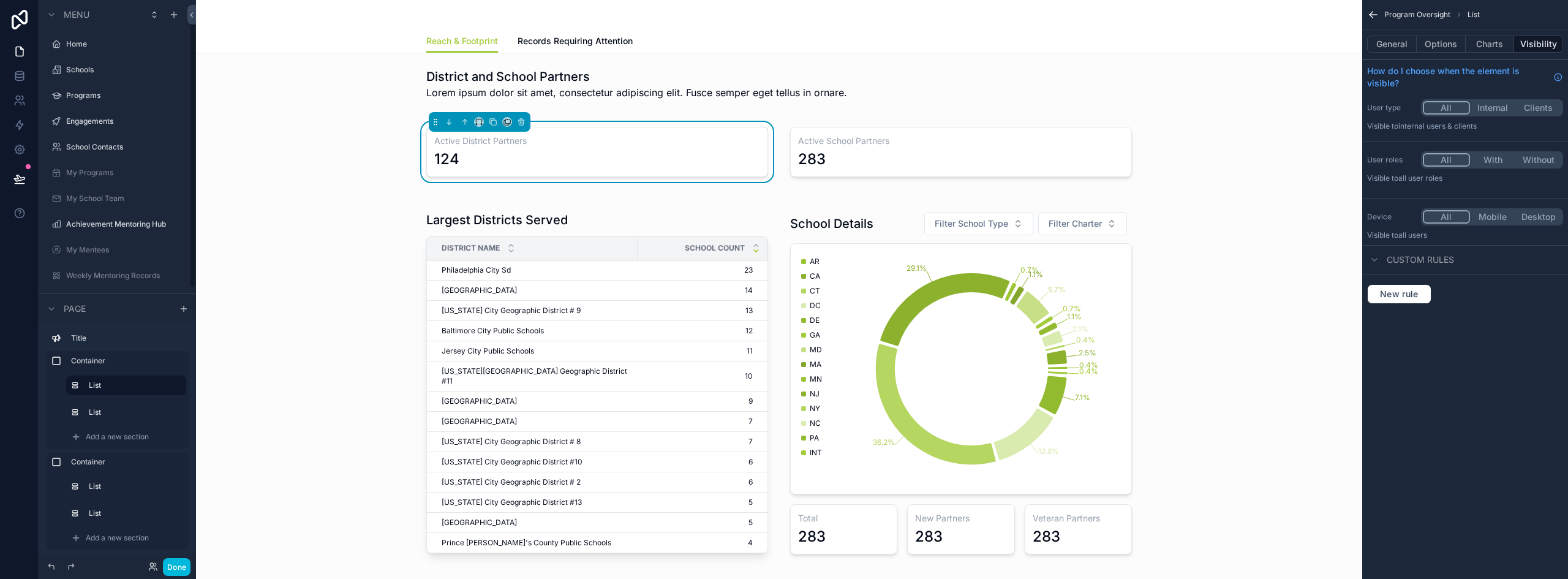
scroll to position [32, 0]
click at [1433, 38] on button "Options" at bounding box center [1440, 44] width 49 height 17
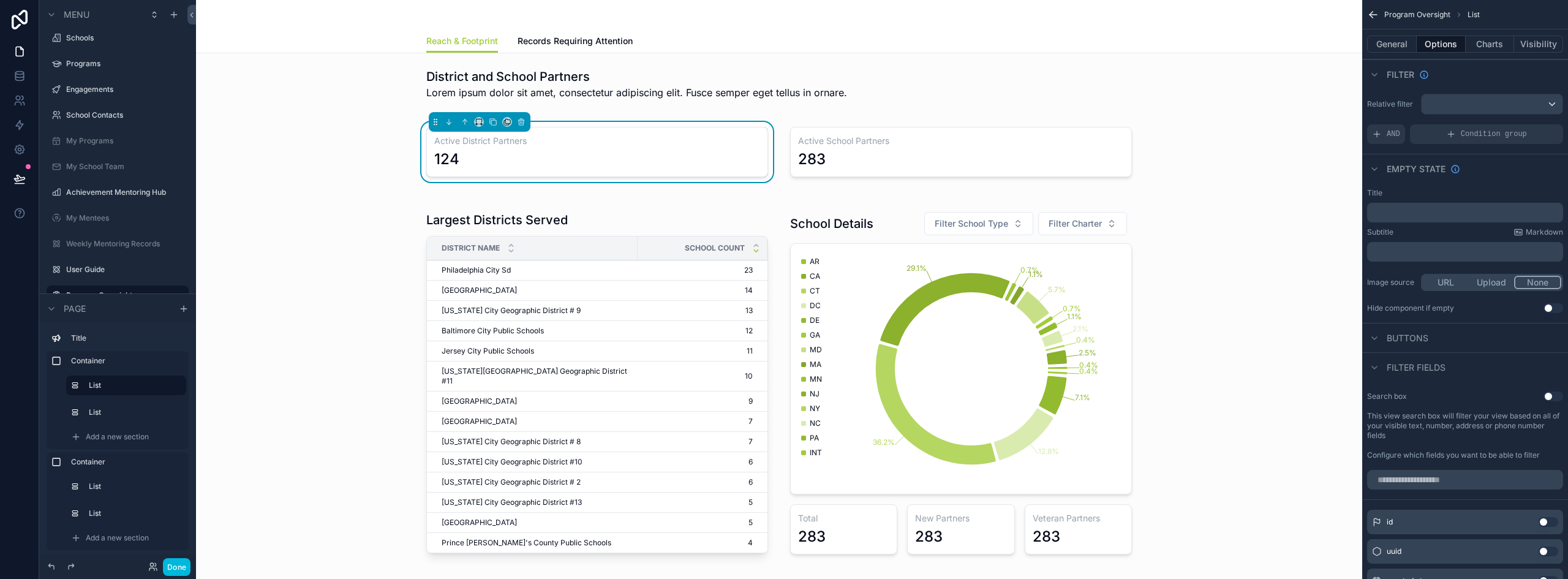
click at [603, 148] on div "Active District Partners 124" at bounding box center [597, 152] width 341 height 50
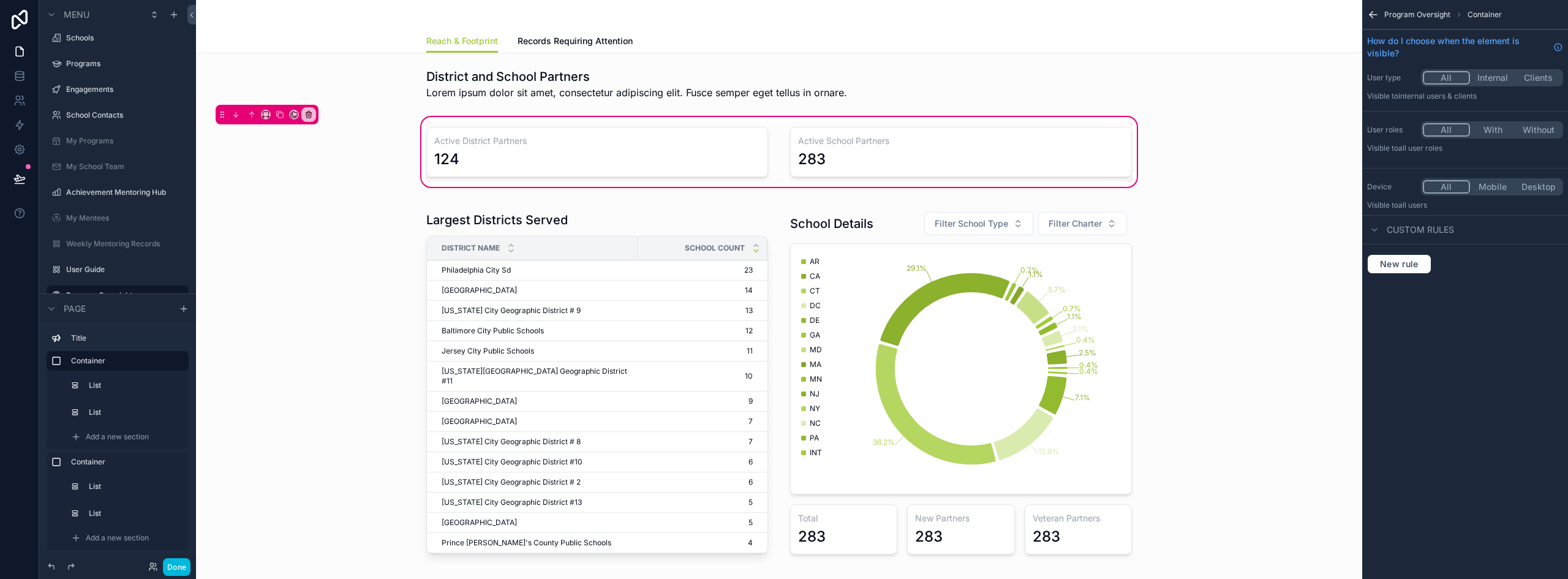
click at [654, 155] on div "scrollable content" at bounding box center [597, 152] width 356 height 60
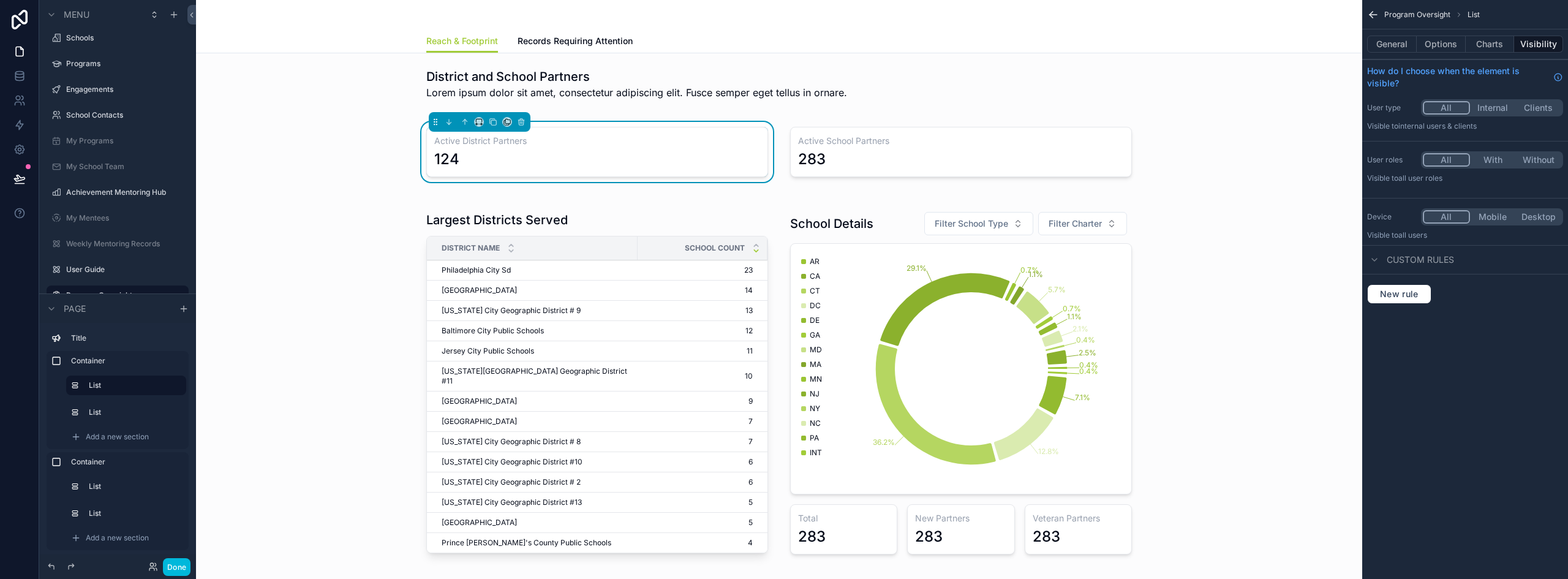
click at [1393, 47] on button "General" at bounding box center [1392, 44] width 50 height 17
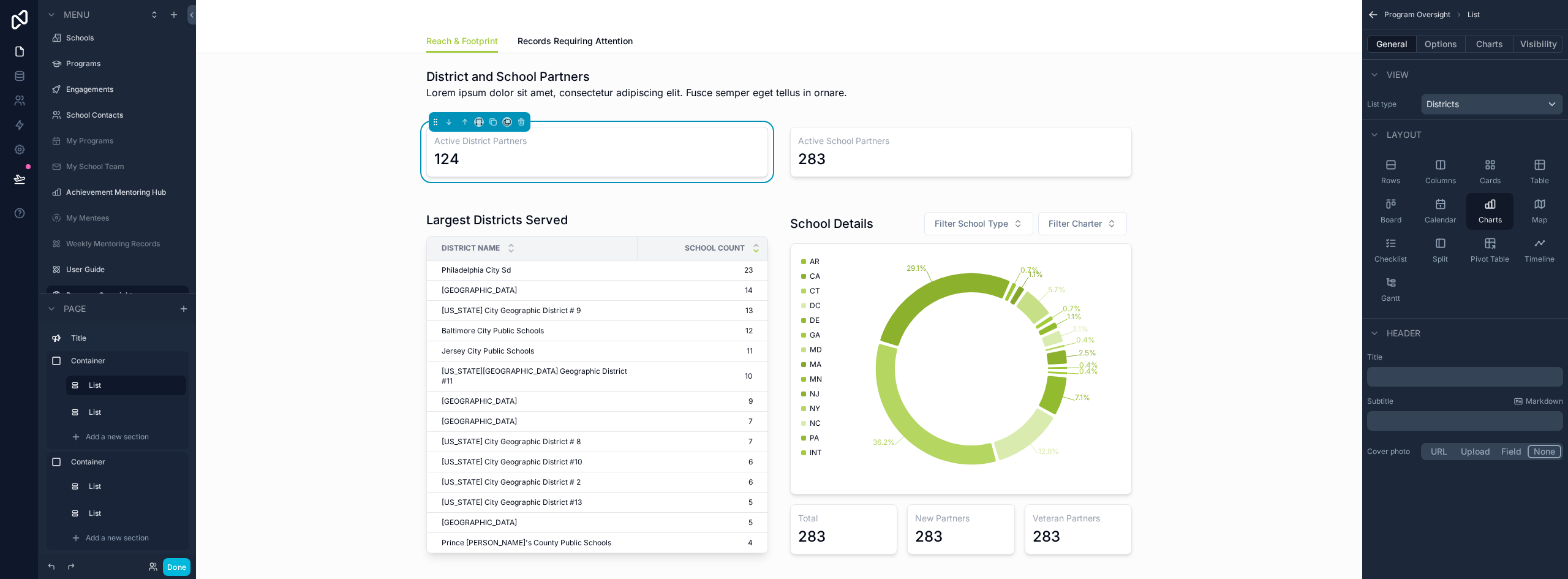
click at [1389, 412] on div "﻿" at bounding box center [1465, 421] width 196 height 19
click at [1386, 418] on p "﻿" at bounding box center [1466, 421] width 189 height 12
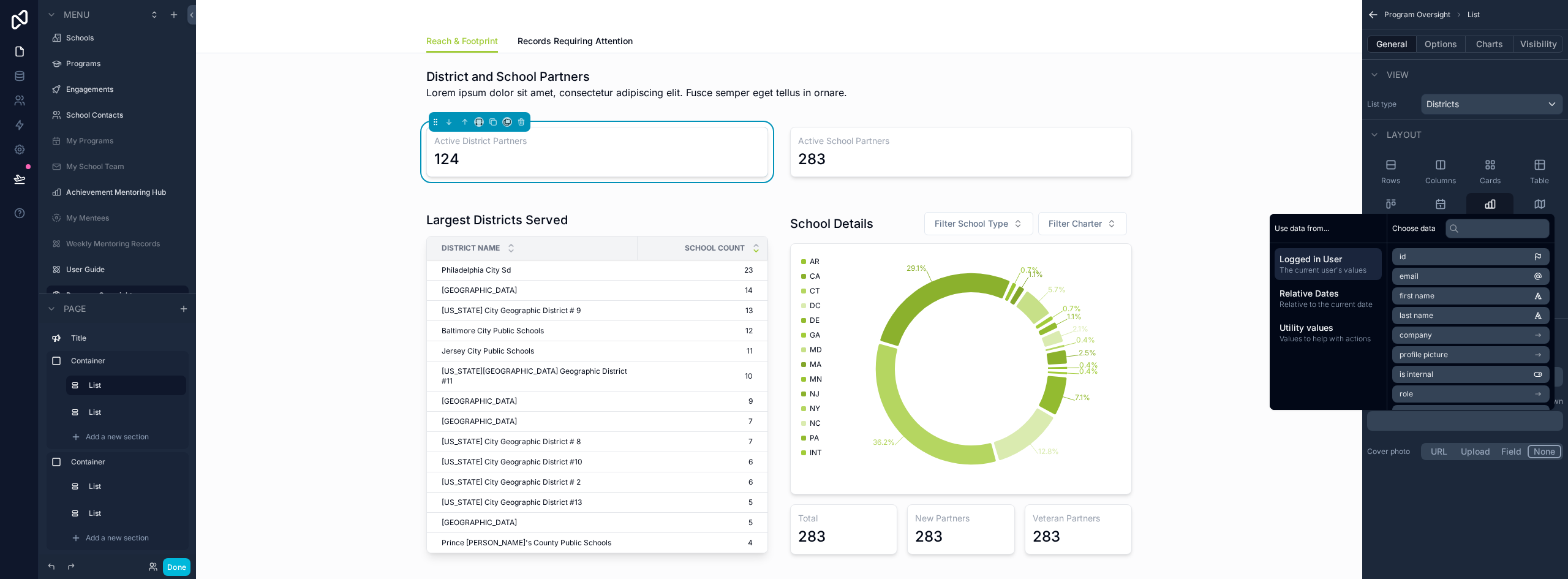
scroll to position [0, 0]
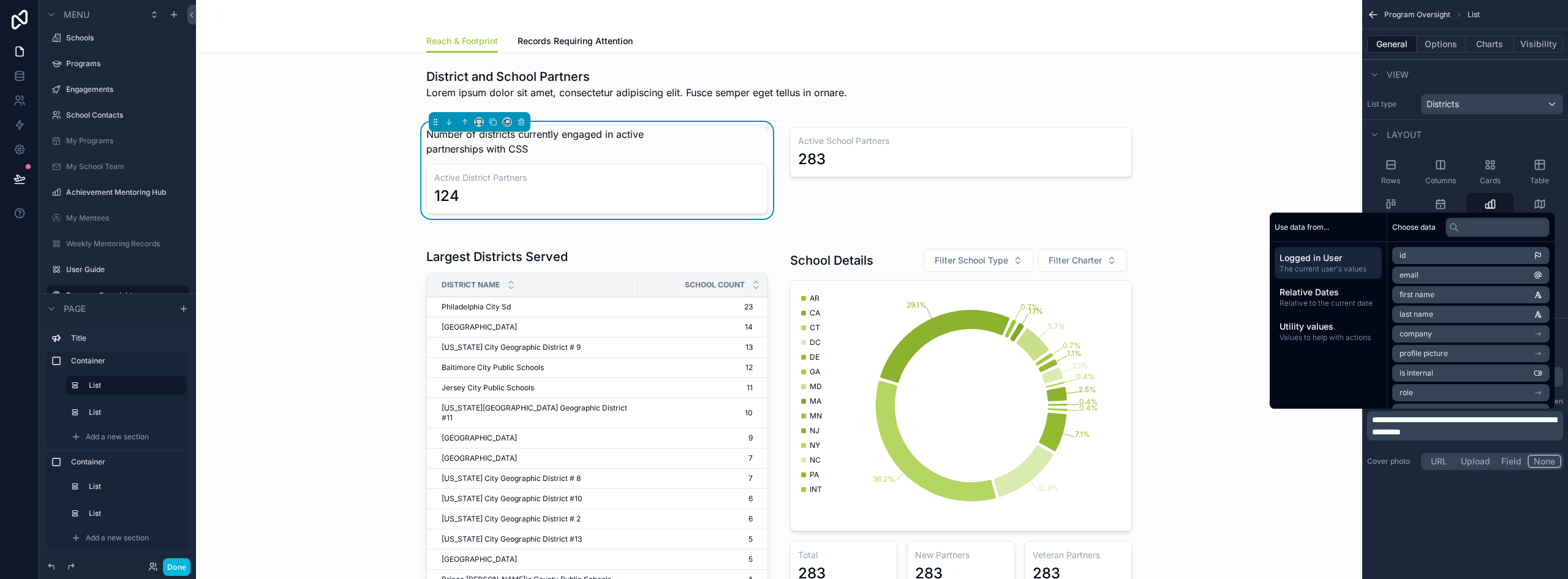
click at [1430, 426] on p "**********" at bounding box center [1466, 426] width 189 height 24
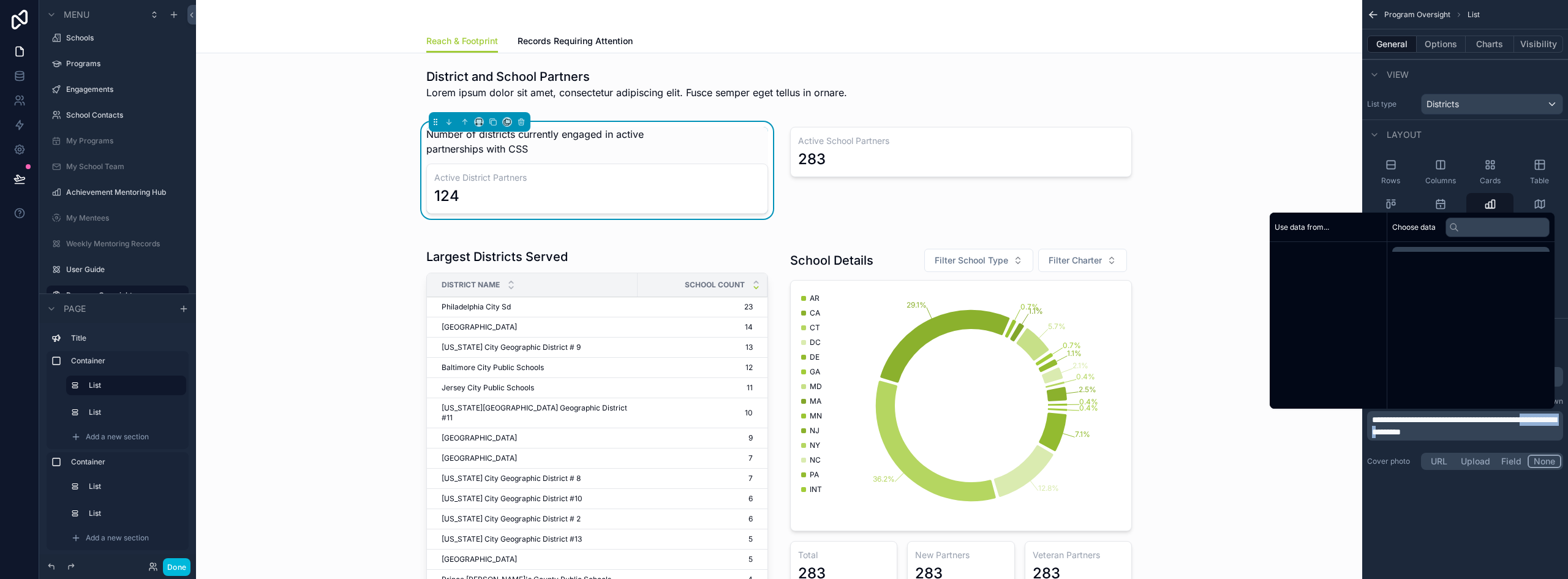
click at [1430, 426] on p "**********" at bounding box center [1466, 426] width 189 height 24
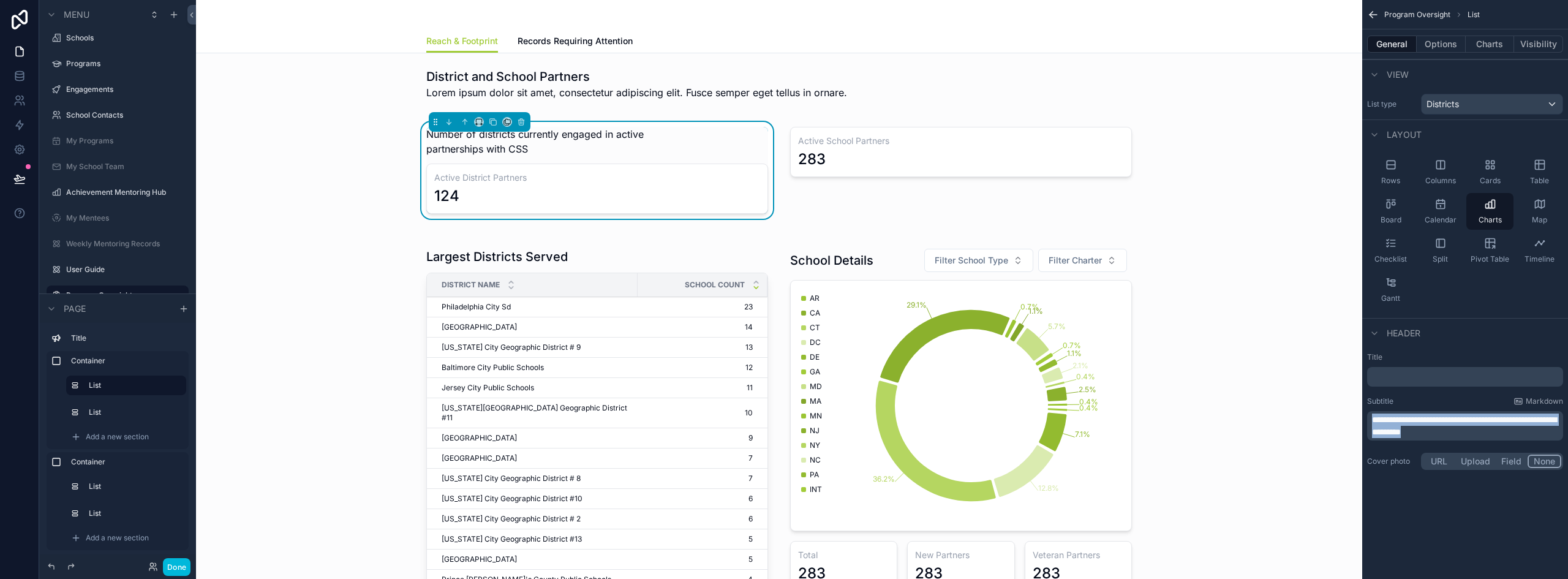
click at [1430, 426] on p "**********" at bounding box center [1466, 426] width 189 height 24
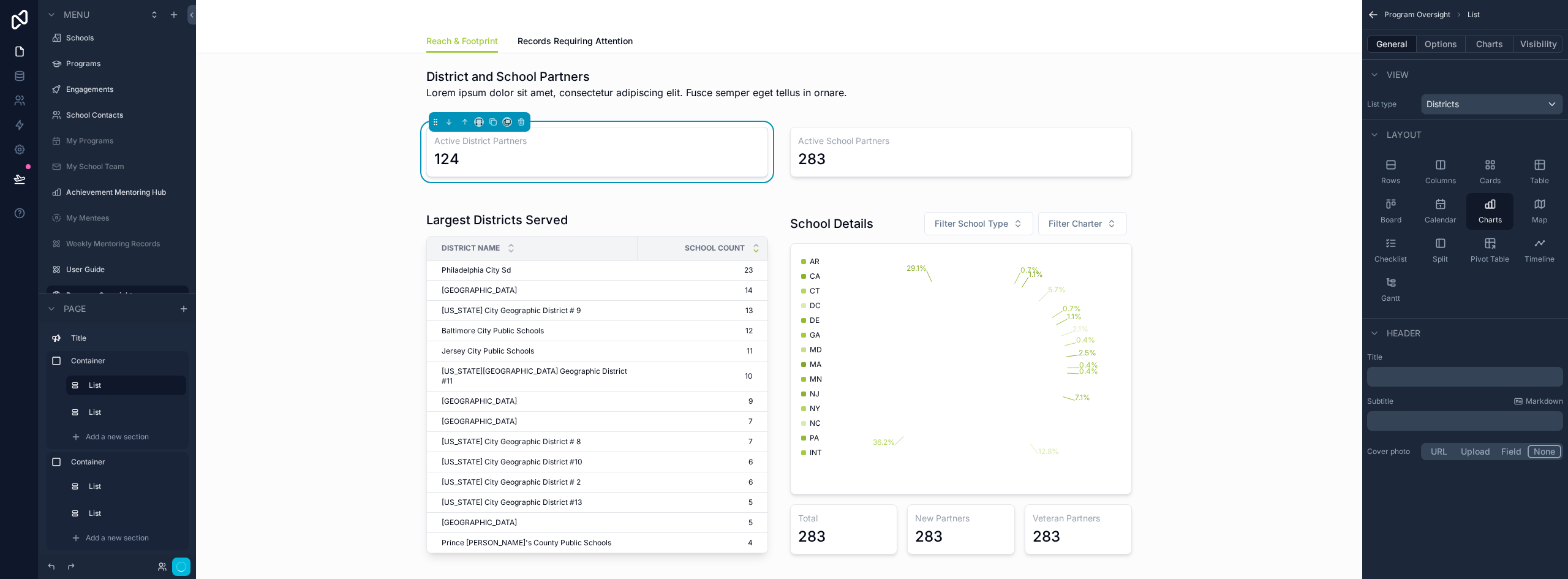
click at [1496, 42] on button "Charts" at bounding box center [1490, 44] width 49 height 17
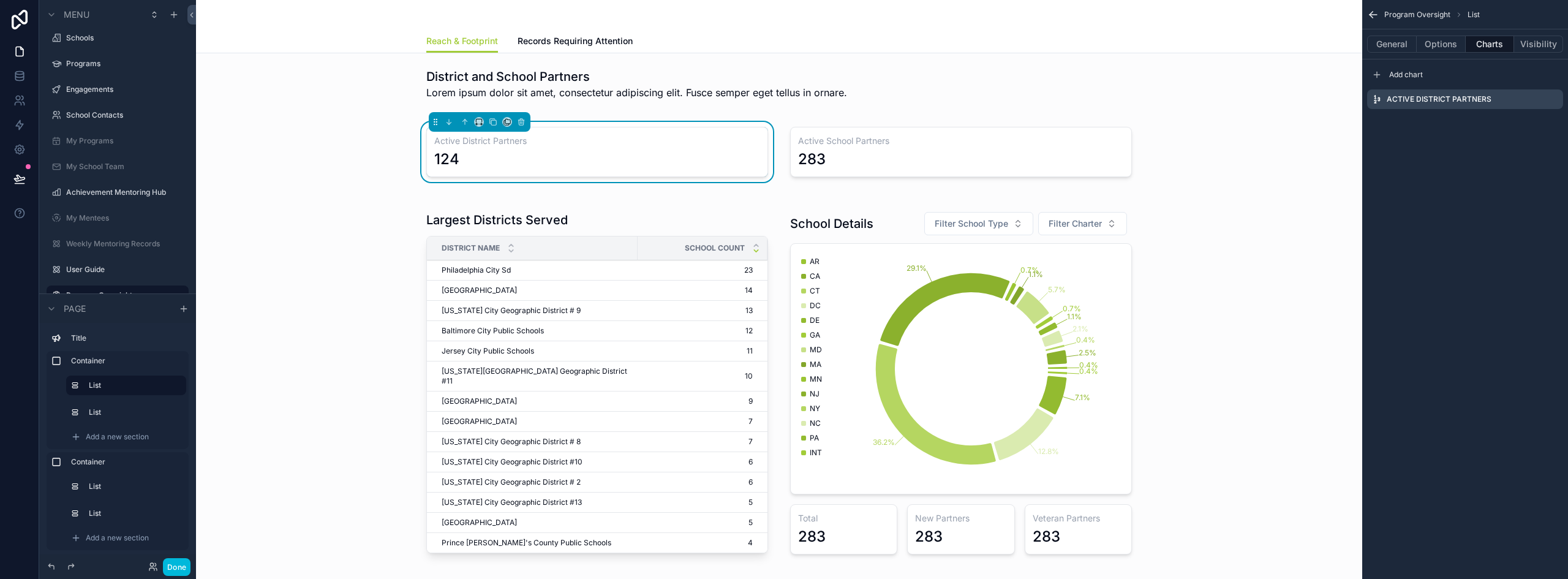
click at [0, 0] on icon "scrollable content" at bounding box center [0, 0] width 0 height 0
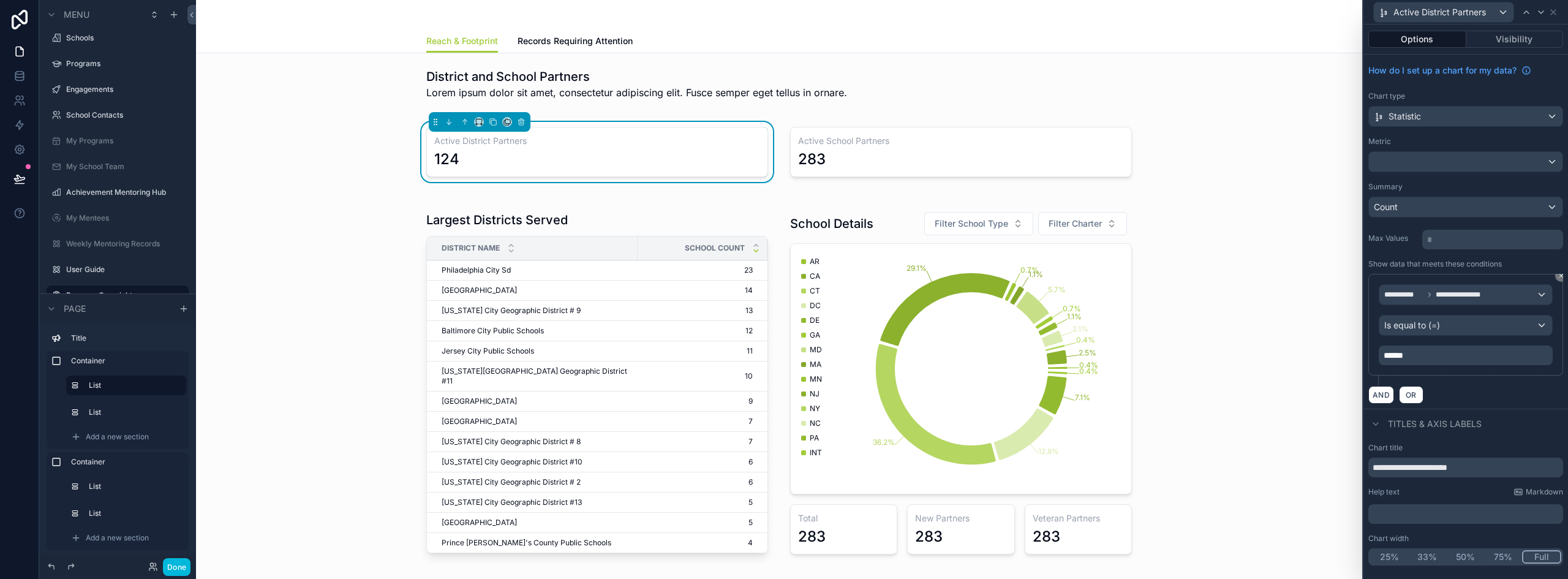
click at [1425, 472] on input "**********" at bounding box center [1465, 467] width 195 height 19
paste input "**********"
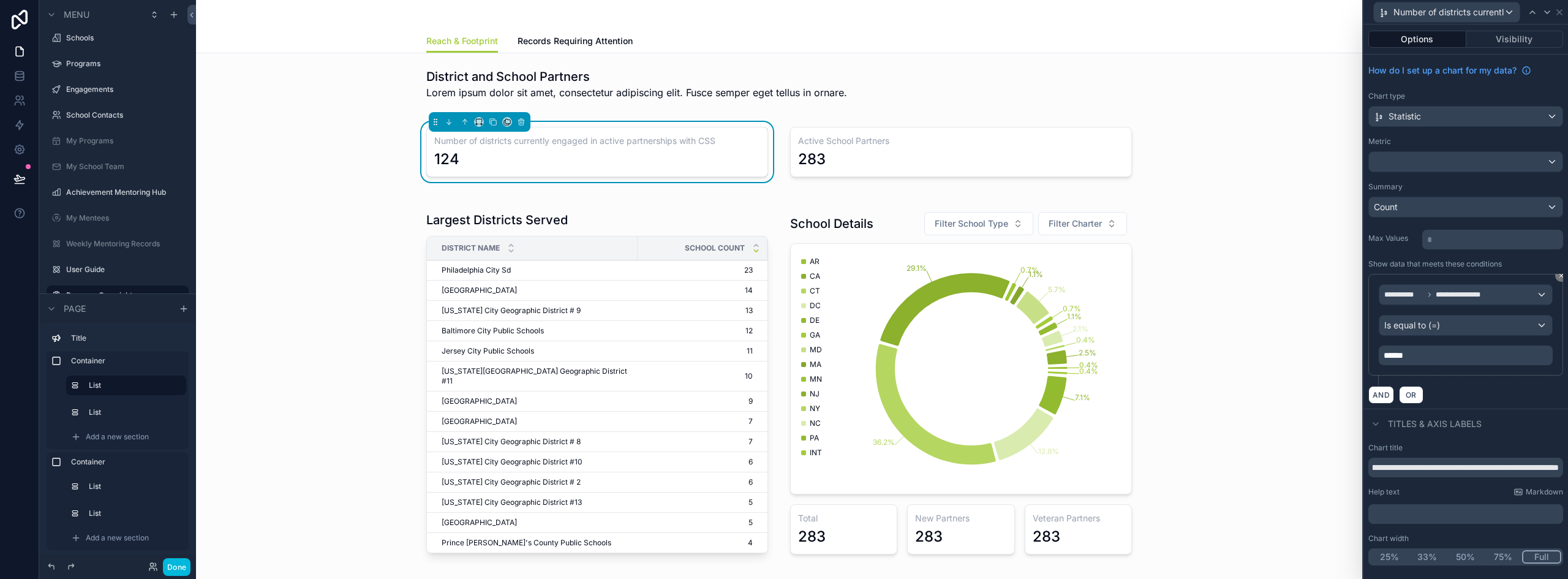
type input "**********"
click at [1562, 9] on icon at bounding box center [1559, 12] width 10 height 10
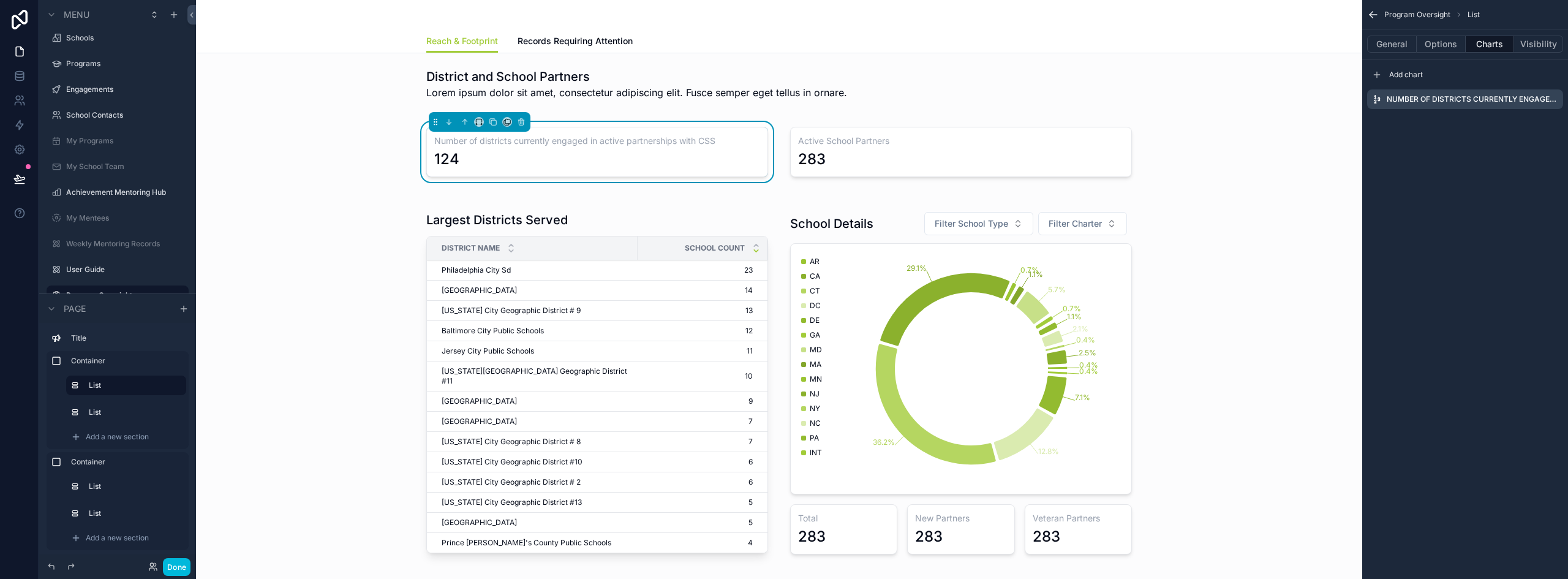
click at [1398, 46] on button "General" at bounding box center [1392, 44] width 50 height 17
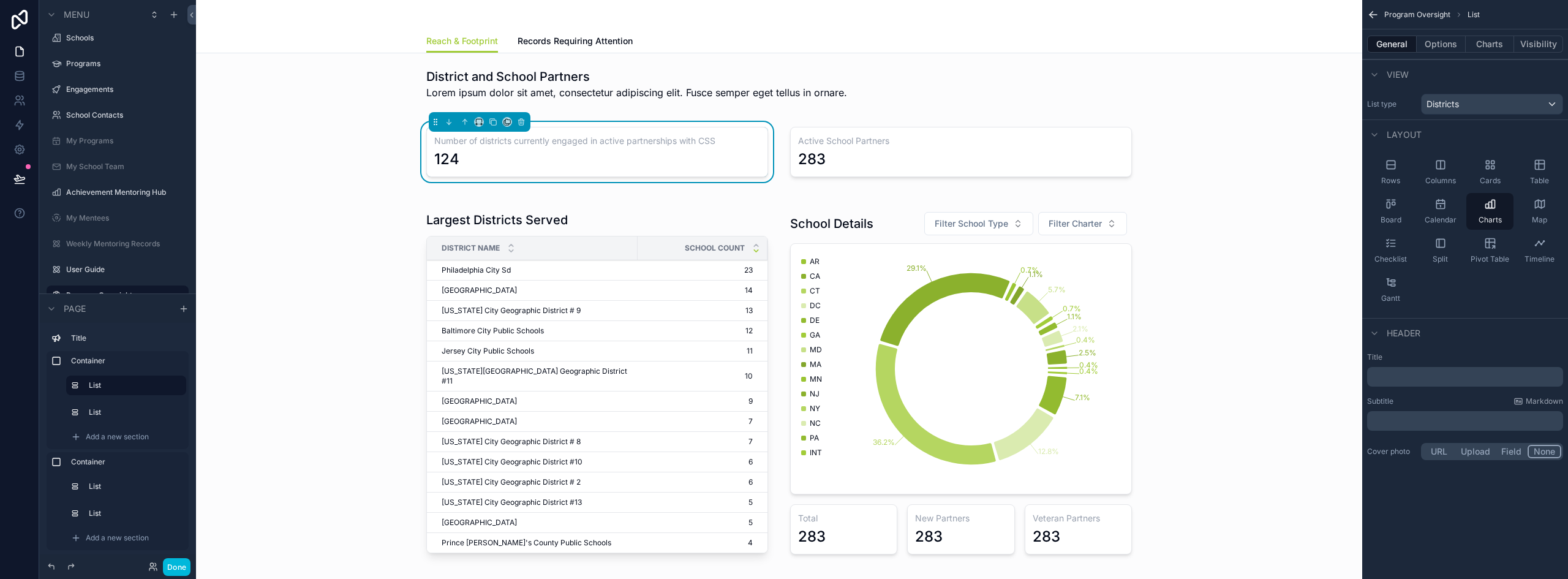
click at [1397, 370] on div "﻿" at bounding box center [1465, 376] width 196 height 19
click at [1397, 378] on p "﻿" at bounding box center [1466, 376] width 189 height 12
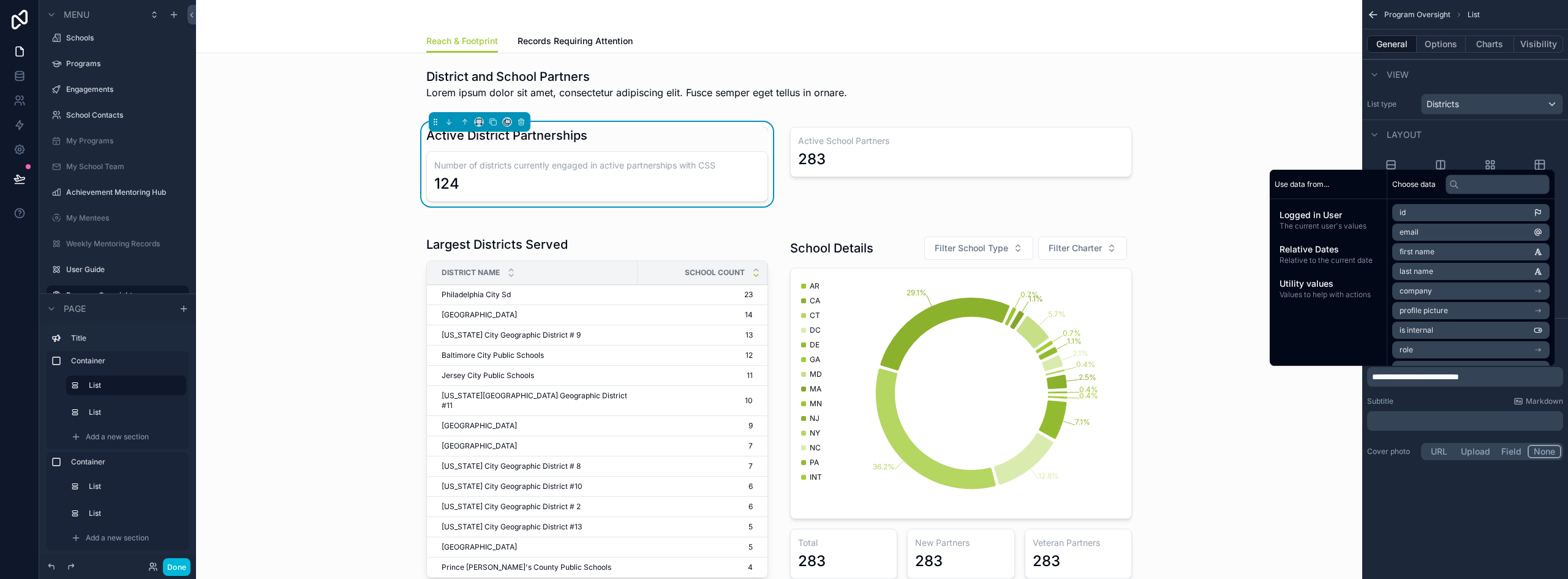
click at [909, 162] on div "scrollable content" at bounding box center [961, 164] width 356 height 85
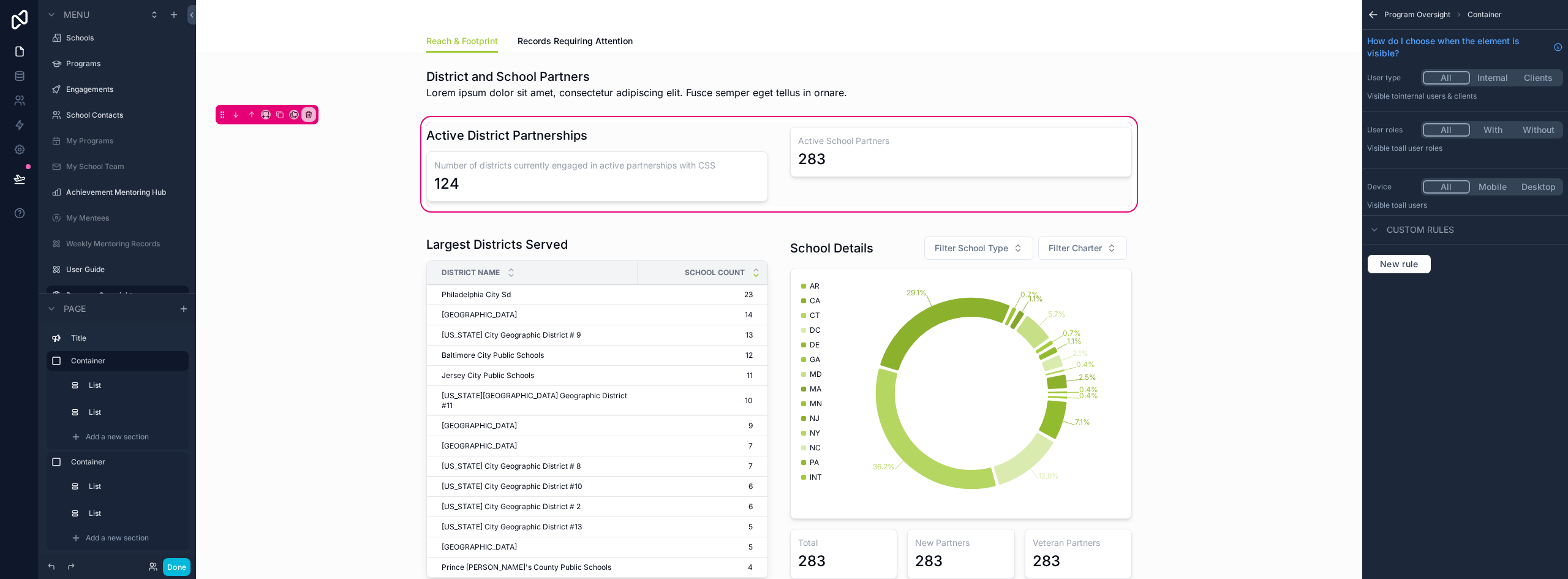
click at [942, 170] on div "scrollable content" at bounding box center [961, 164] width 356 height 85
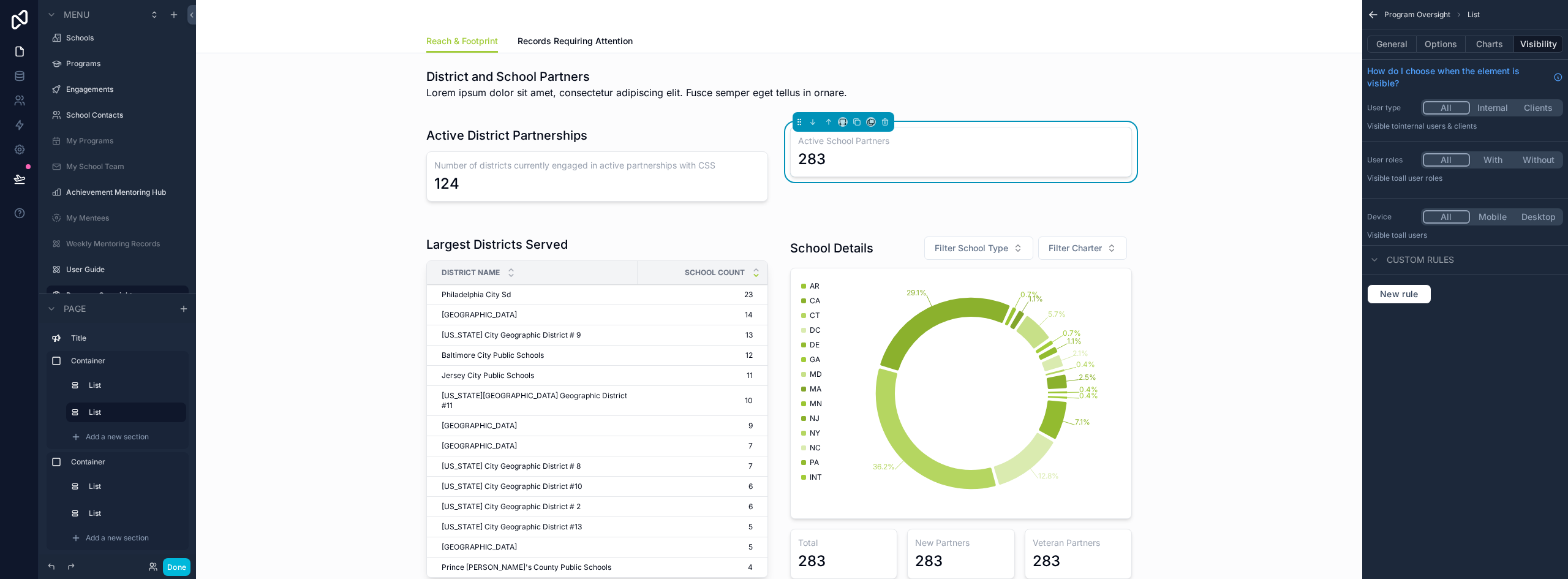
click at [1489, 43] on button "Charts" at bounding box center [1490, 44] width 49 height 17
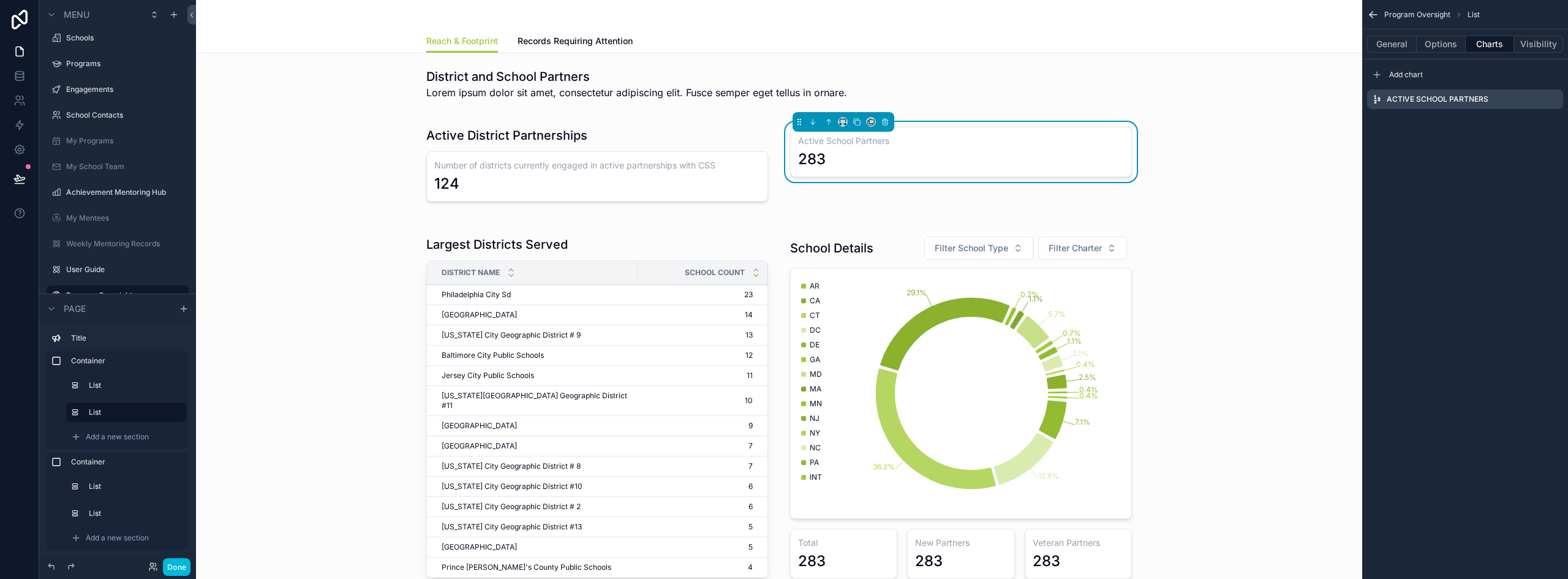
click at [0, 0] on icon "scrollable content" at bounding box center [0, 0] width 0 height 0
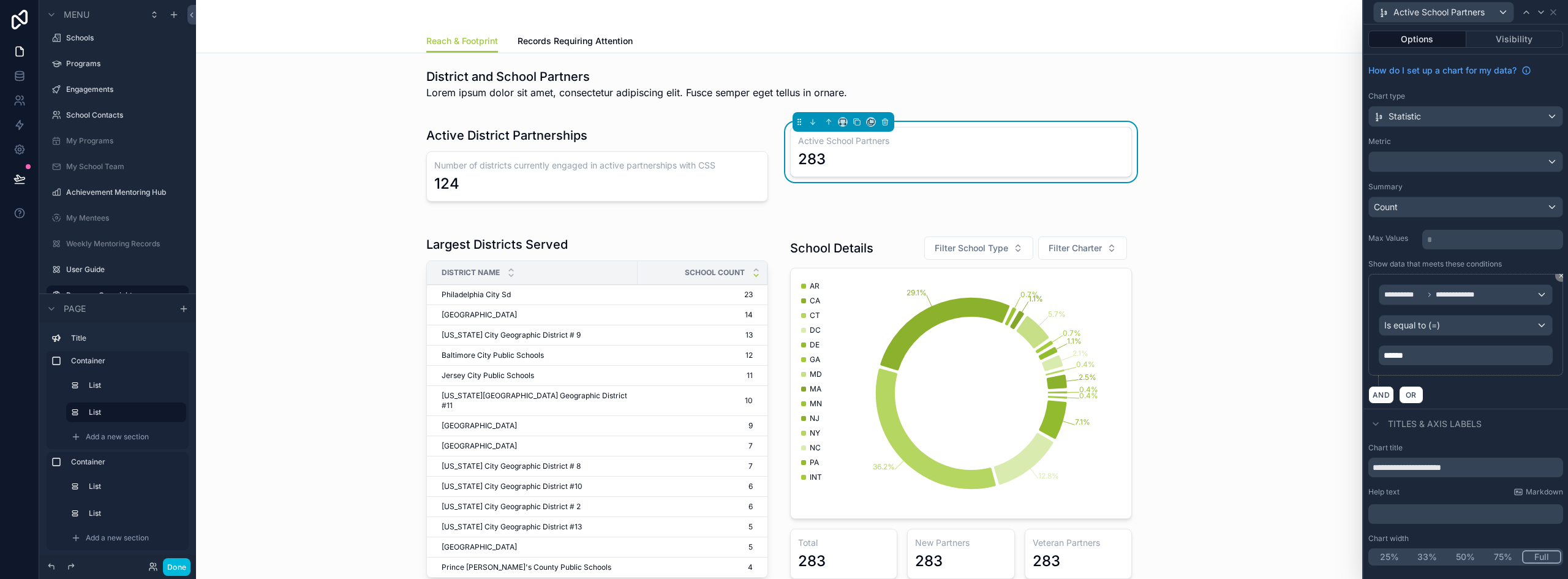
click at [1416, 471] on input "**********" at bounding box center [1465, 467] width 195 height 19
paste input "**********"
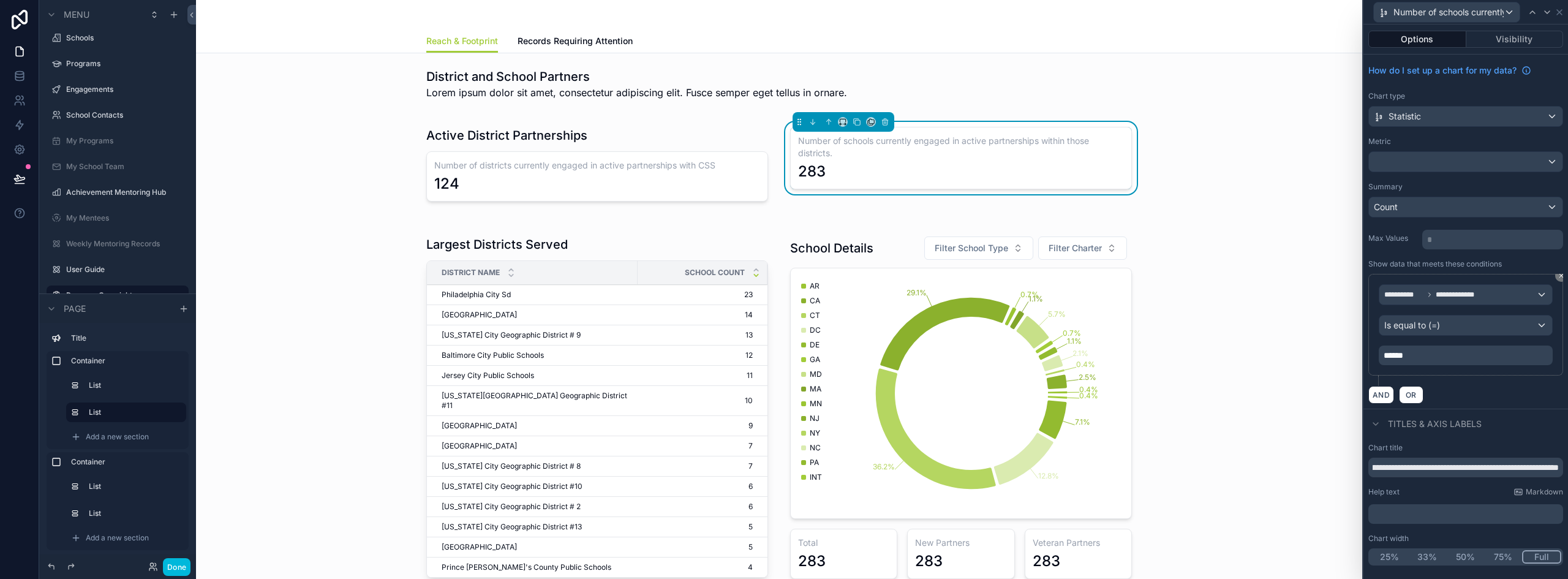
type input "**********"
click at [1563, 13] on icon at bounding box center [1559, 12] width 10 height 10
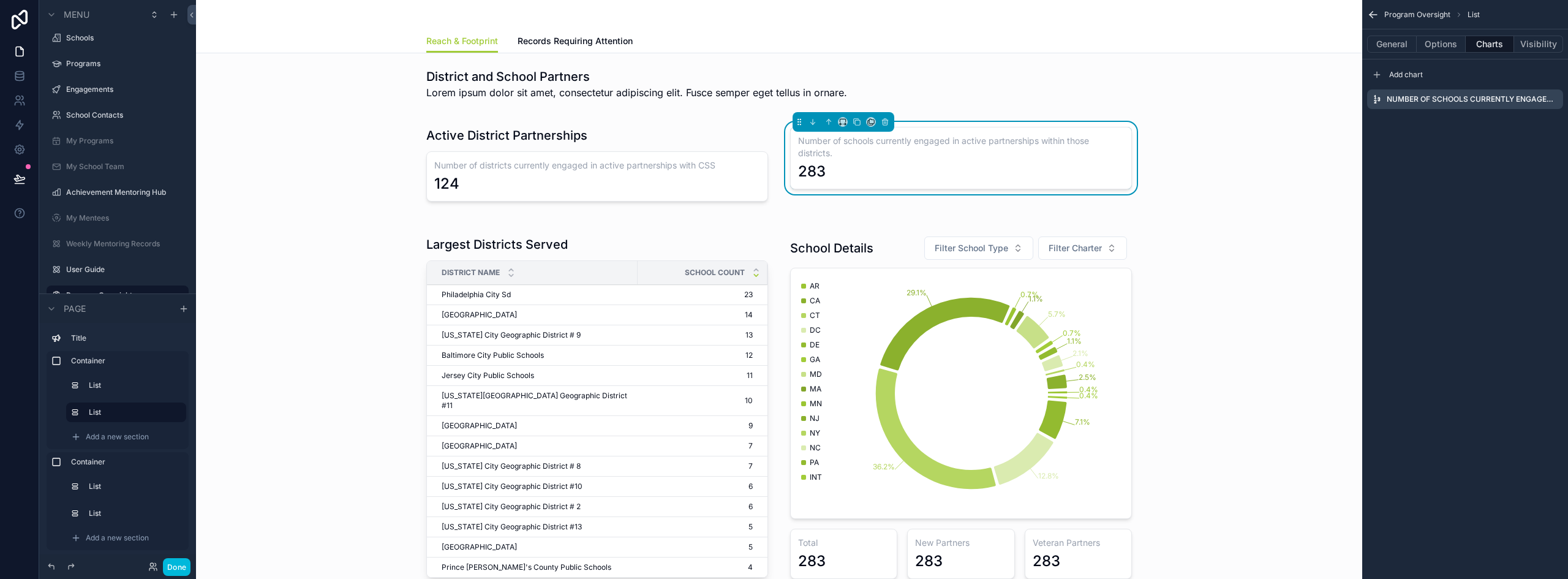
click at [1395, 45] on button "General" at bounding box center [1392, 44] width 50 height 17
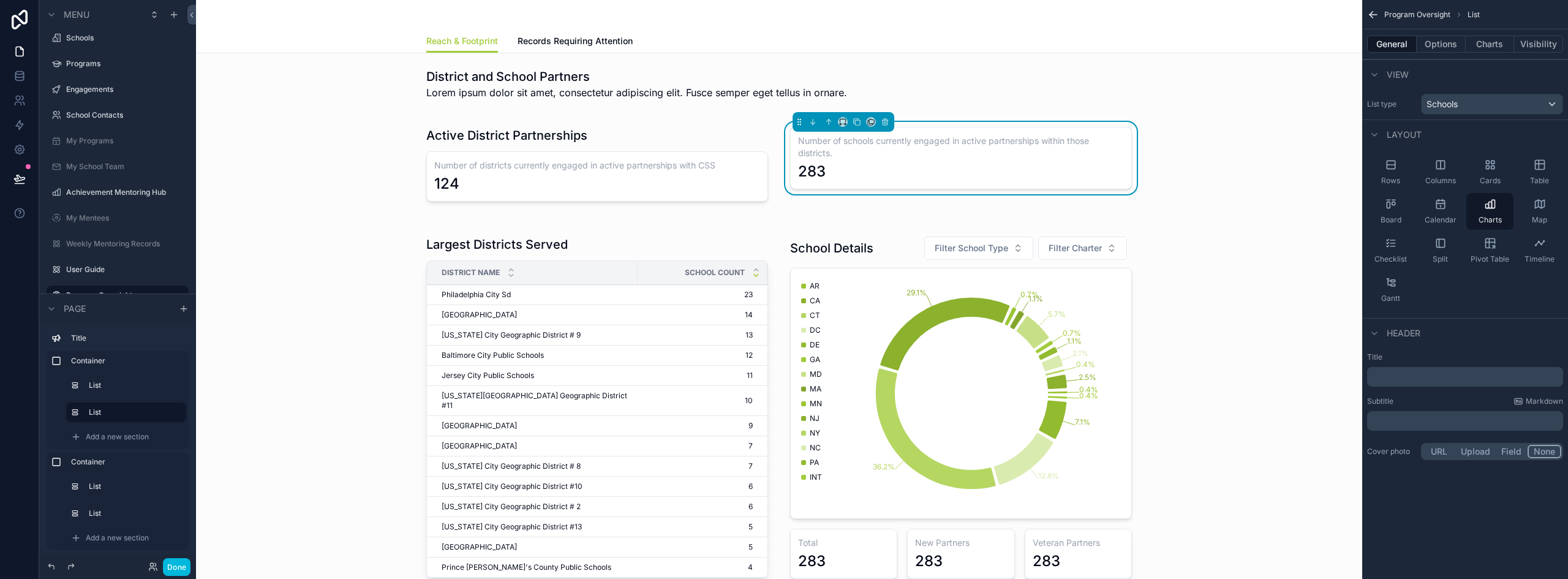
click at [1397, 381] on p "﻿" at bounding box center [1466, 376] width 189 height 12
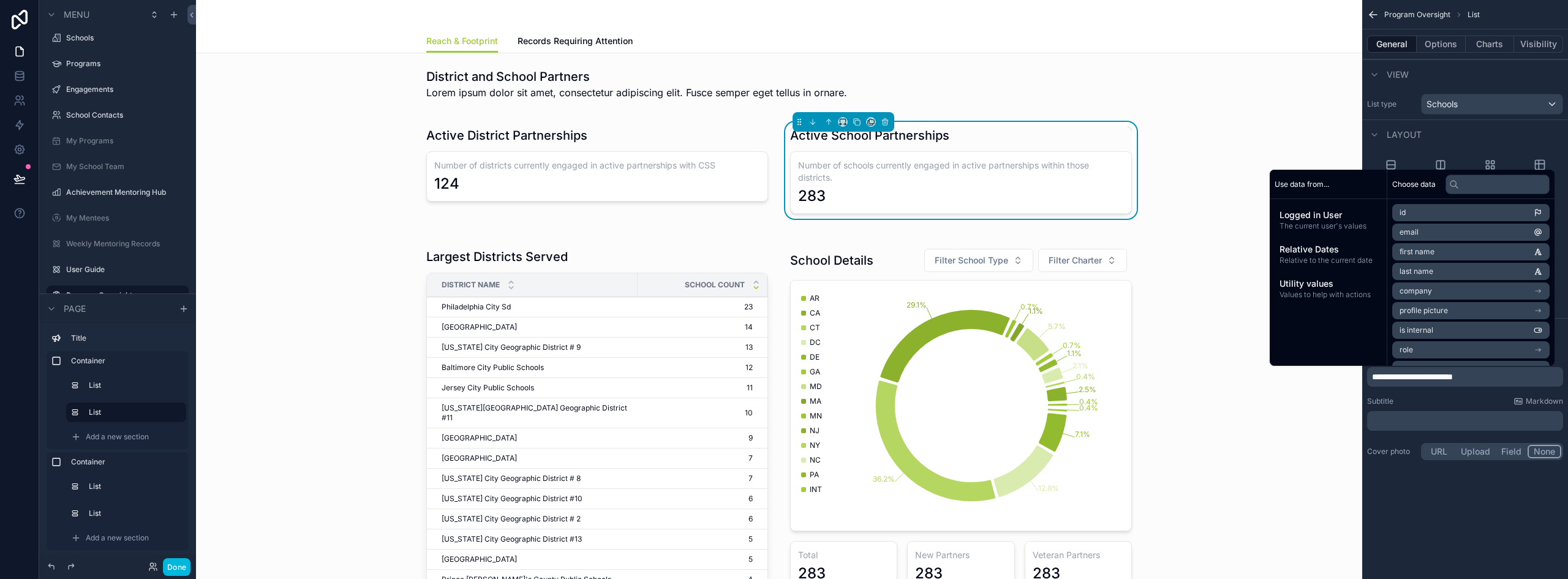
click at [952, 180] on h3 "Number of schools currently engaged in active partnerships within those distric…" at bounding box center [961, 171] width 326 height 24
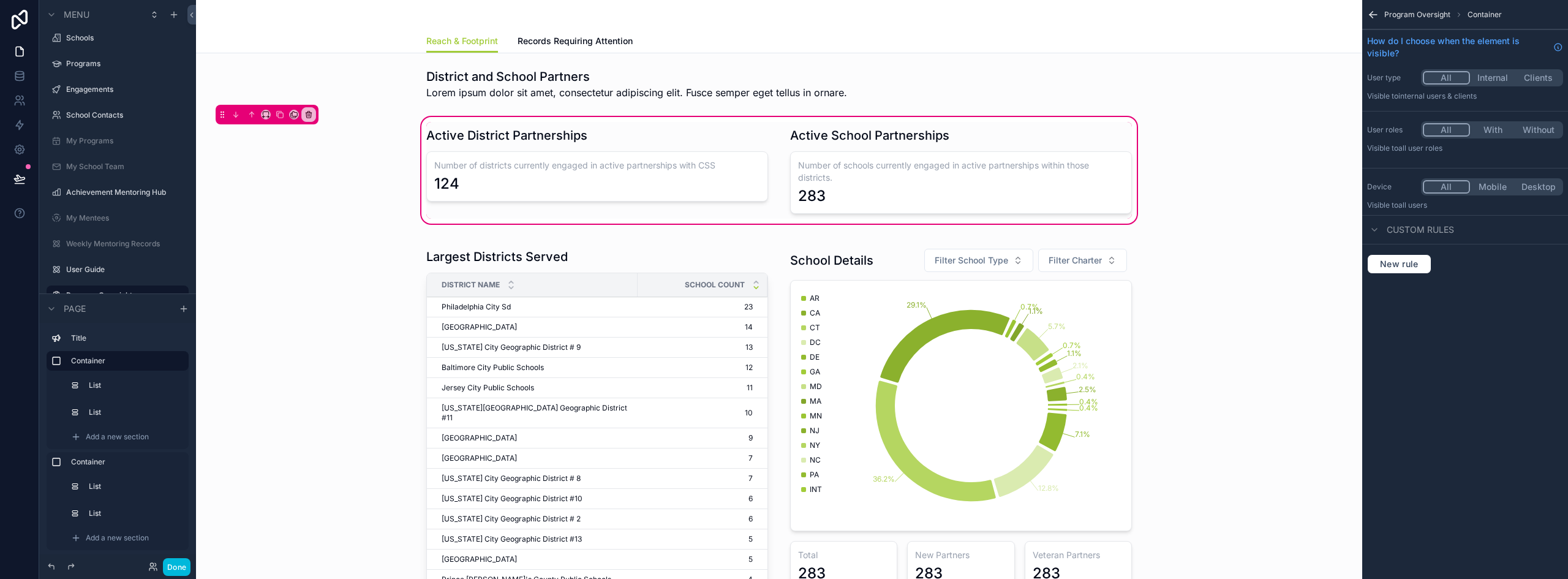
click at [955, 169] on div "scrollable content" at bounding box center [961, 170] width 356 height 97
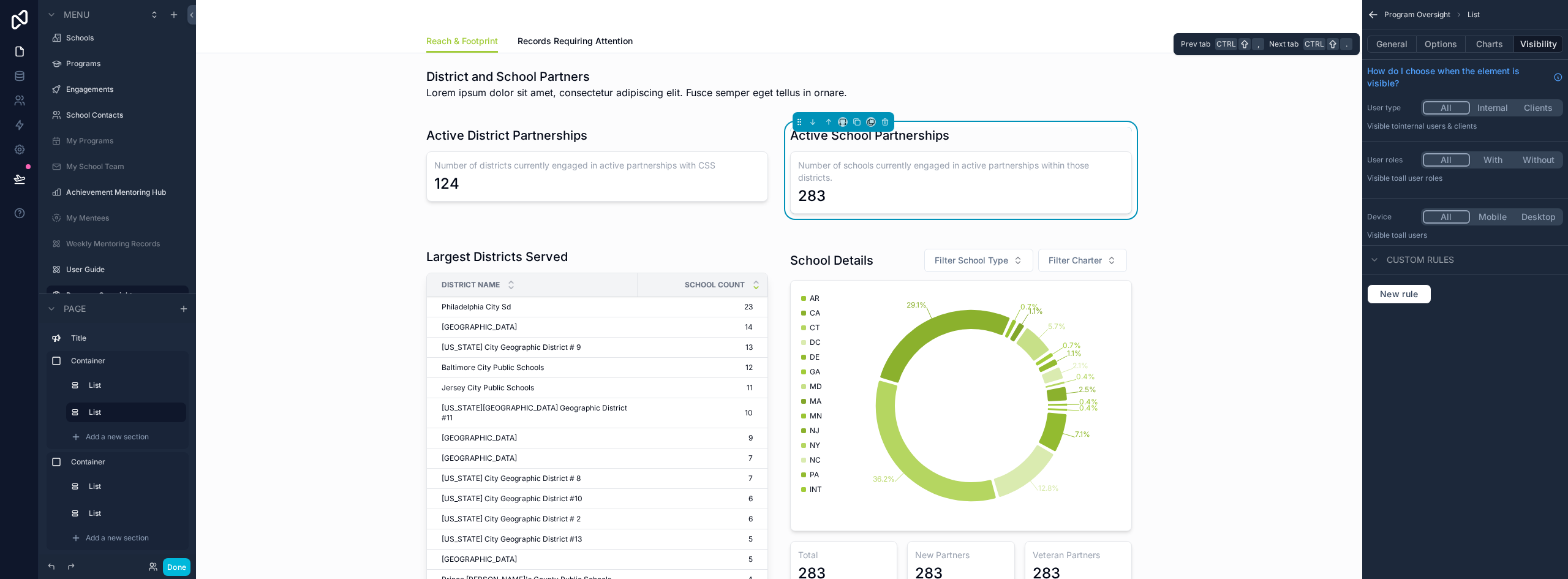
click at [1490, 40] on button "Charts" at bounding box center [1490, 44] width 49 height 17
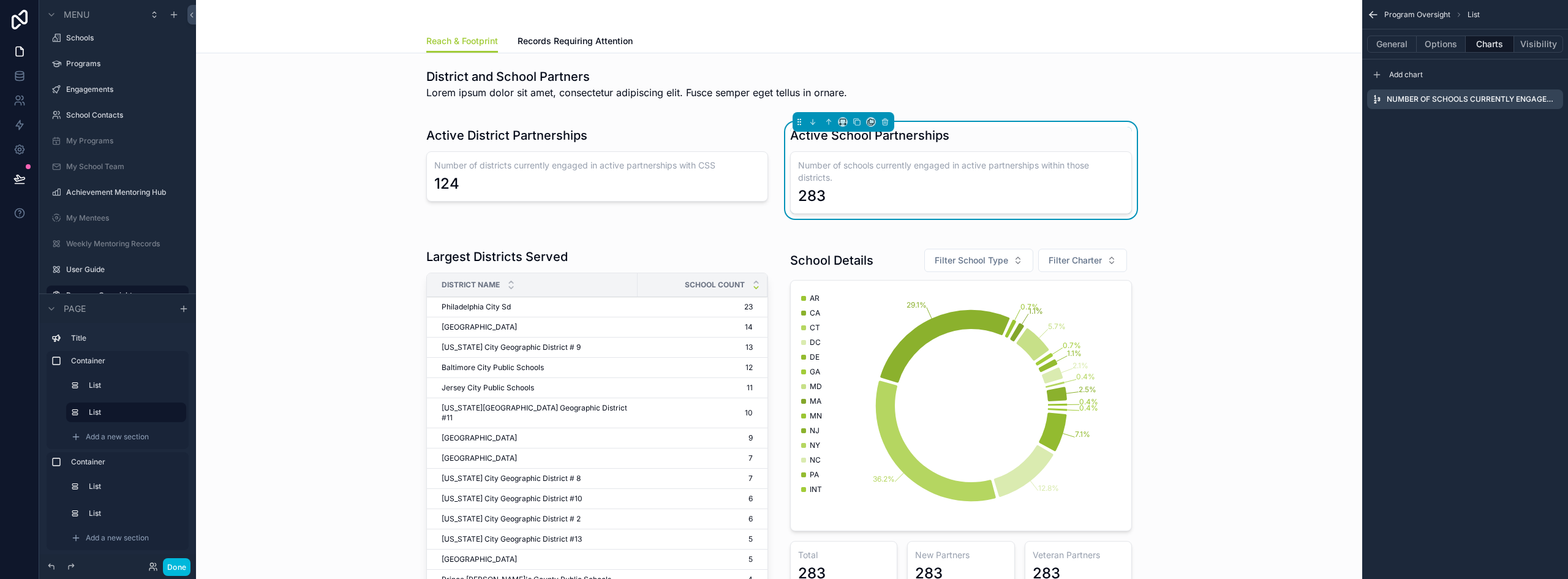
click at [0, 0] on icon "scrollable content" at bounding box center [0, 0] width 0 height 0
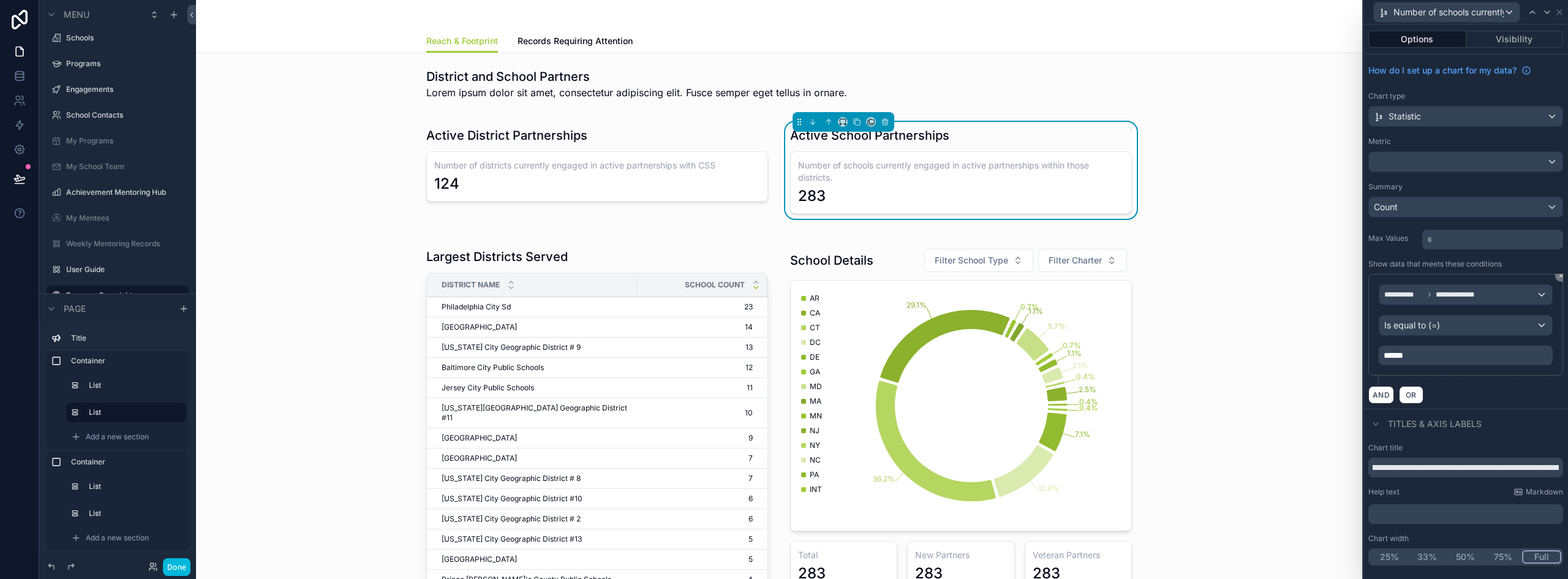
scroll to position [0, 146]
drag, startPoint x: 1552, startPoint y: 469, endPoint x: 1567, endPoint y: 465, distance: 15.5
click at [1567, 465] on div "**********" at bounding box center [1465, 504] width 205 height 133
click at [1556, 468] on input "**********" at bounding box center [1465, 467] width 195 height 19
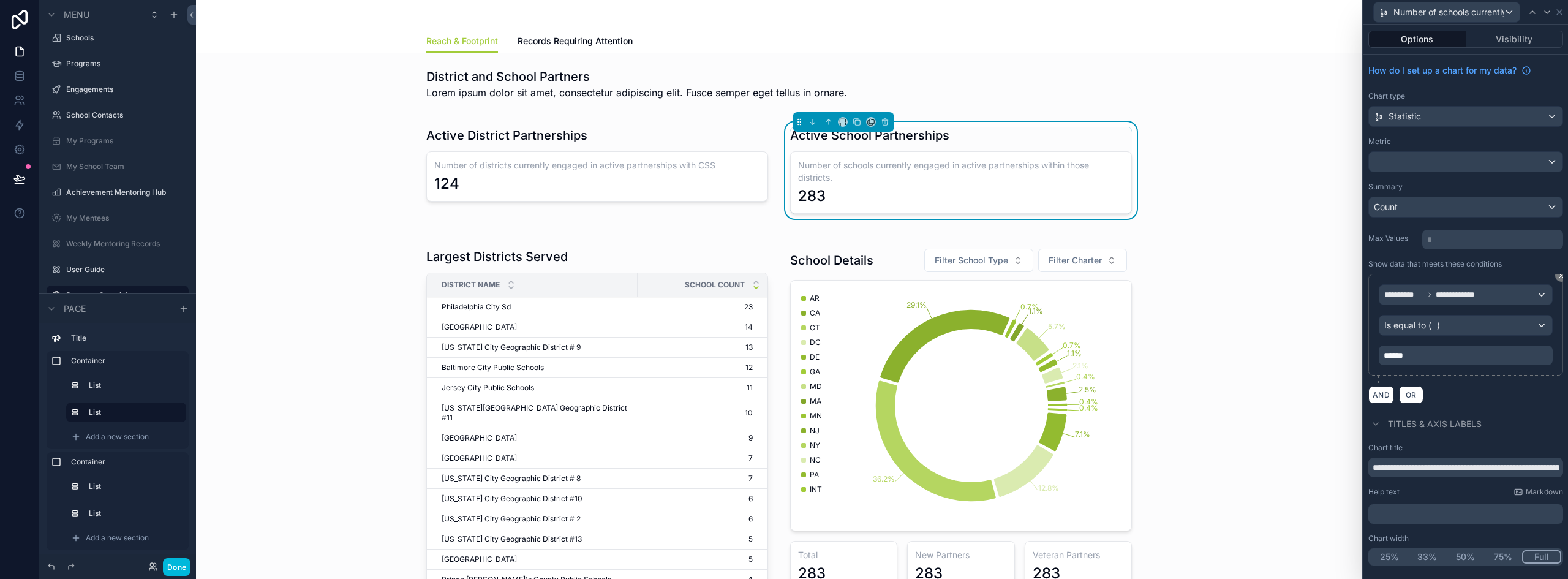
click at [1405, 466] on input "**********" at bounding box center [1465, 467] width 195 height 19
paste input "text"
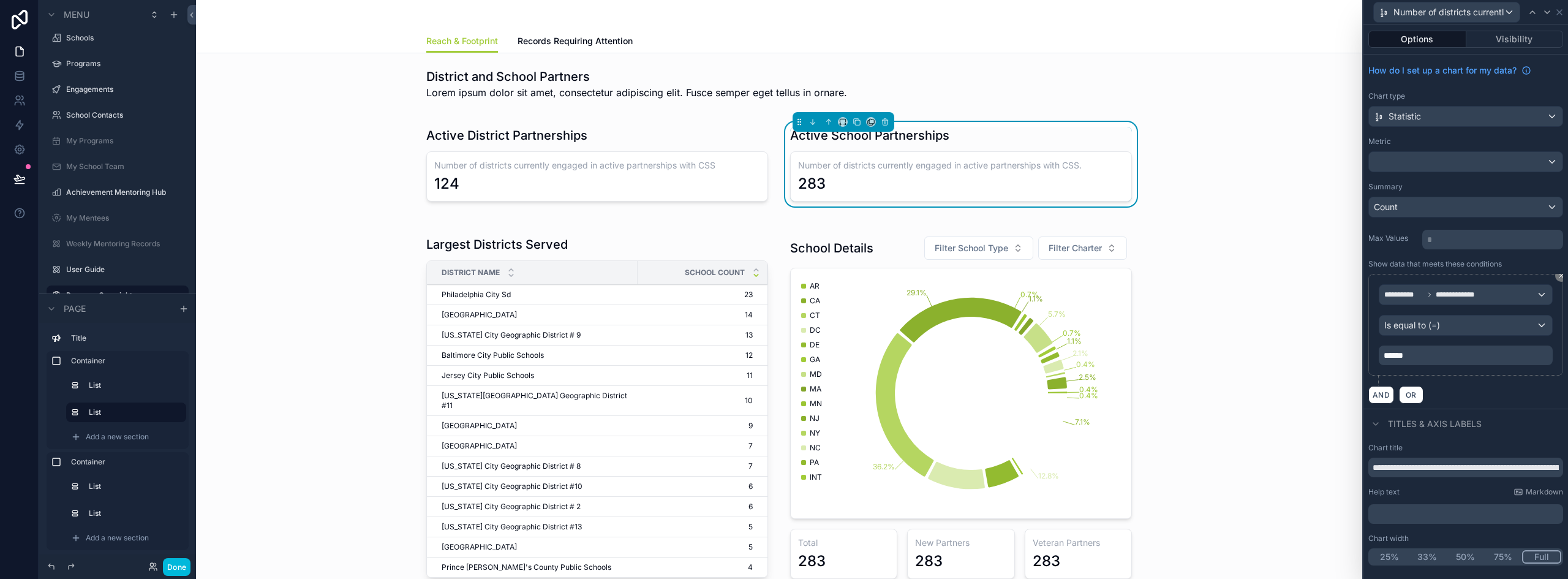
drag, startPoint x: 1425, startPoint y: 471, endPoint x: 1323, endPoint y: 468, distance: 102.0
click at [1323, 468] on div "**********" at bounding box center [784, 290] width 1568 height 579
click at [1440, 468] on input "**********" at bounding box center [1465, 467] width 195 height 19
type input "**********"
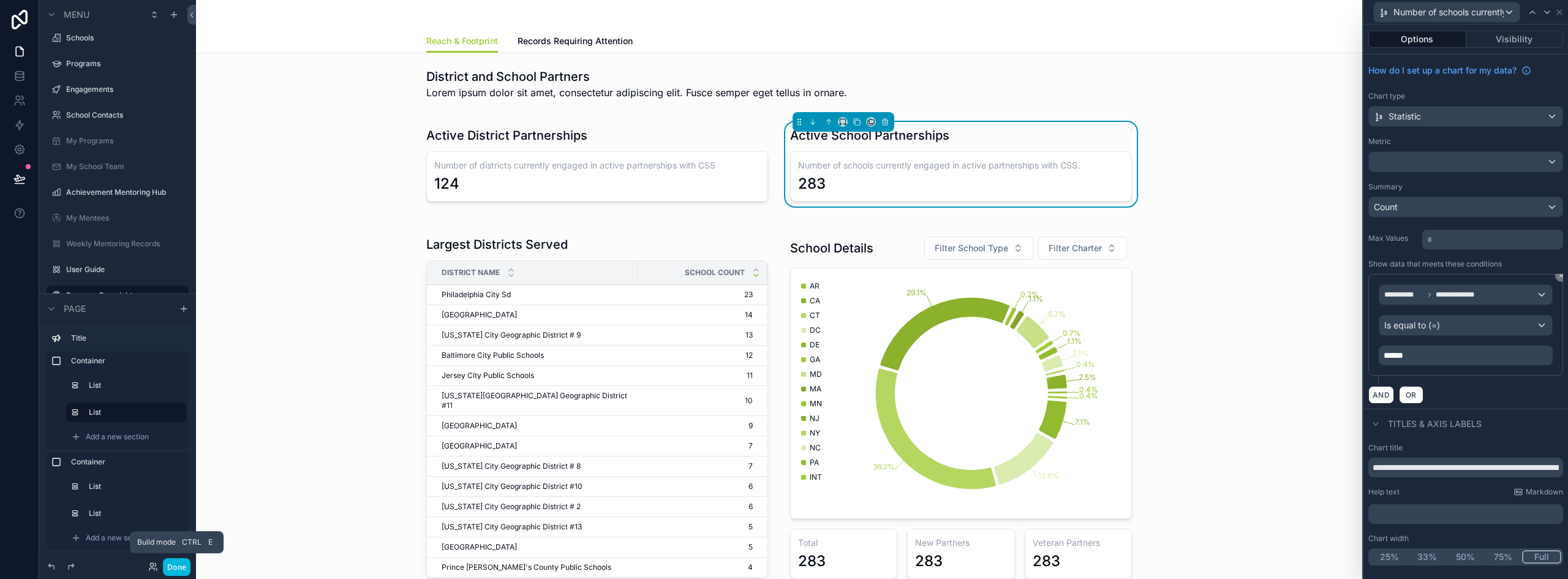
click at [167, 566] on button "Done" at bounding box center [177, 567] width 28 height 18
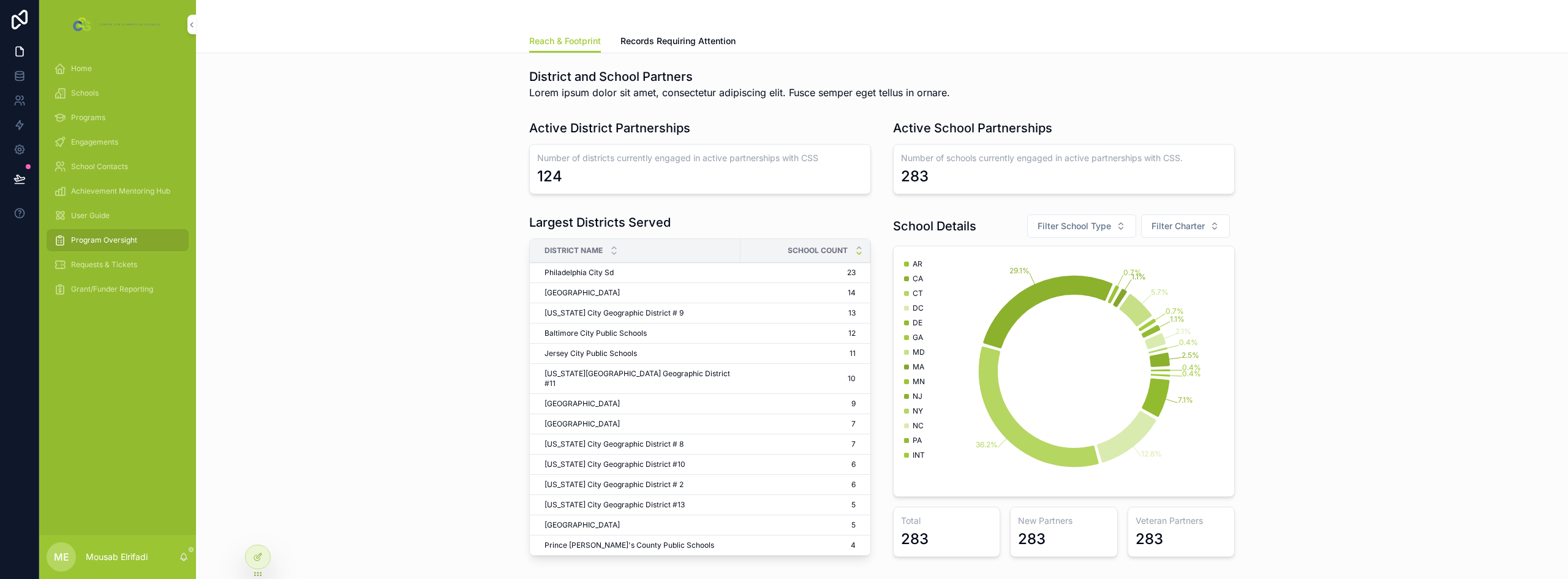
click at [599, 230] on h1 "Largest Districts Served" at bounding box center [599, 222] width 141 height 17
click at [257, 558] on icon at bounding box center [259, 555] width 5 height 5
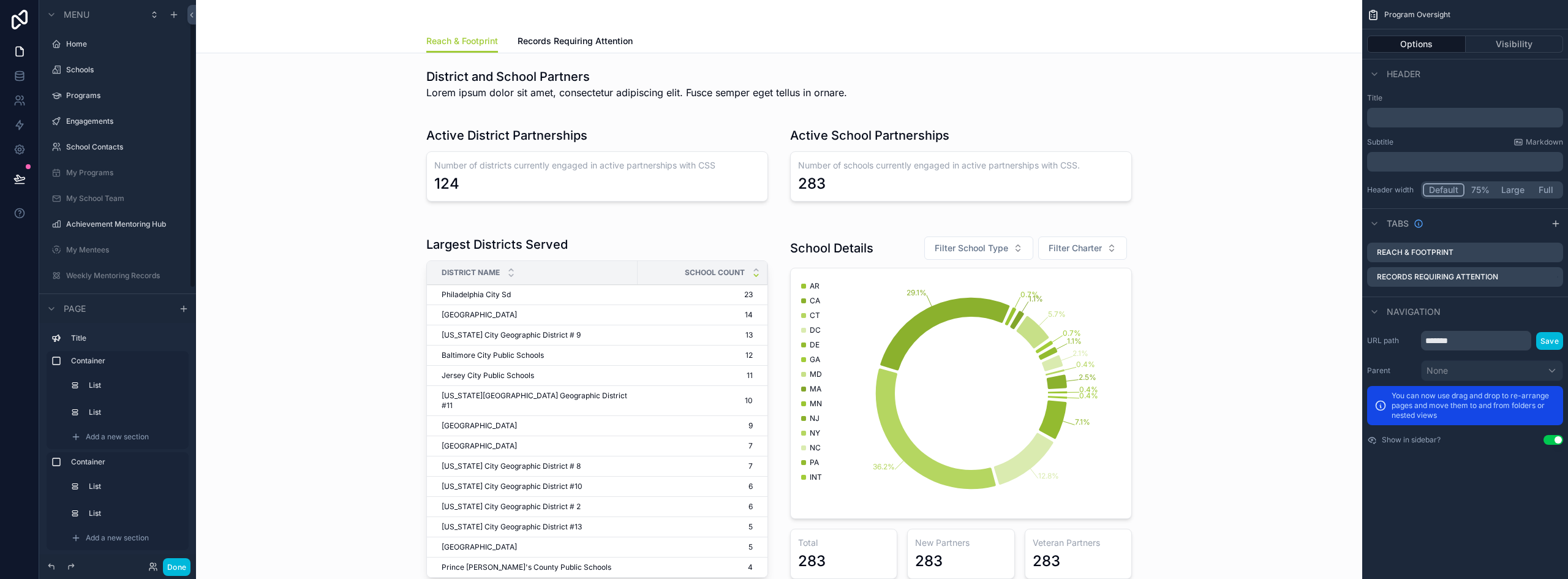
scroll to position [32, 0]
click at [600, 240] on div "scrollable content" at bounding box center [779, 409] width 1147 height 372
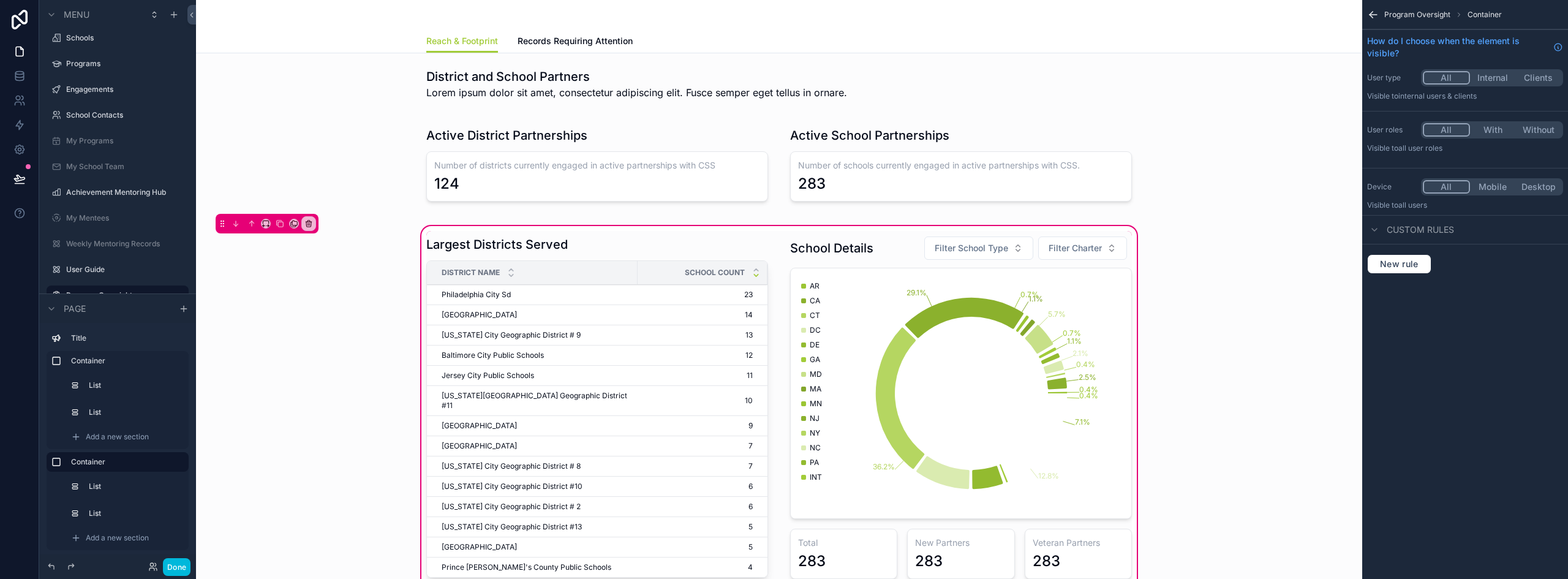
click at [597, 237] on div "scrollable content" at bounding box center [597, 409] width 356 height 357
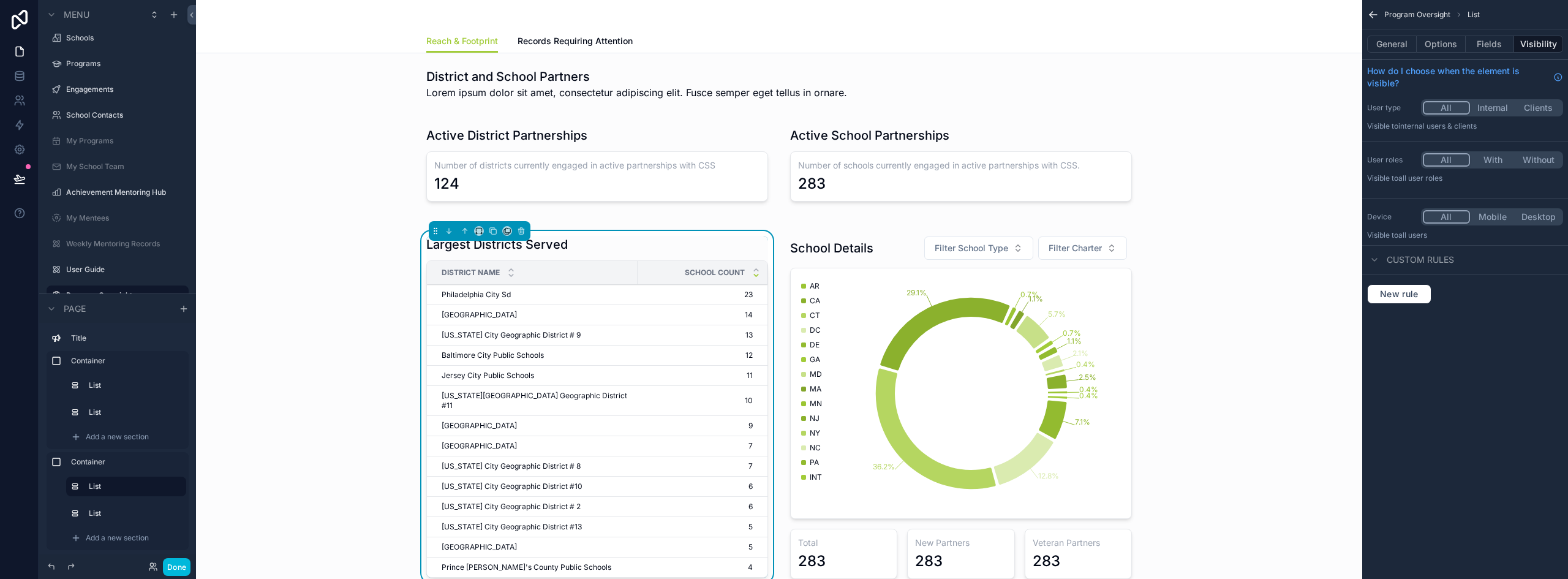
click at [1413, 41] on button "General" at bounding box center [1392, 44] width 50 height 17
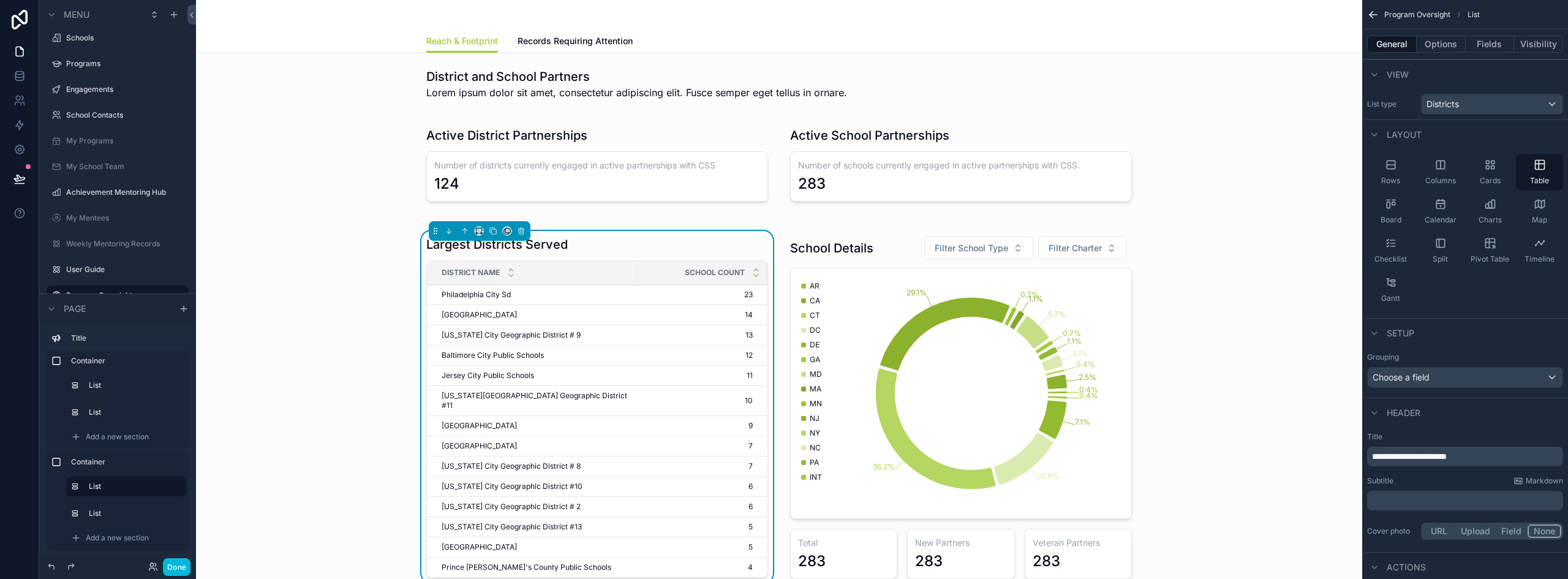
click at [1409, 498] on p "﻿" at bounding box center [1466, 500] width 189 height 12
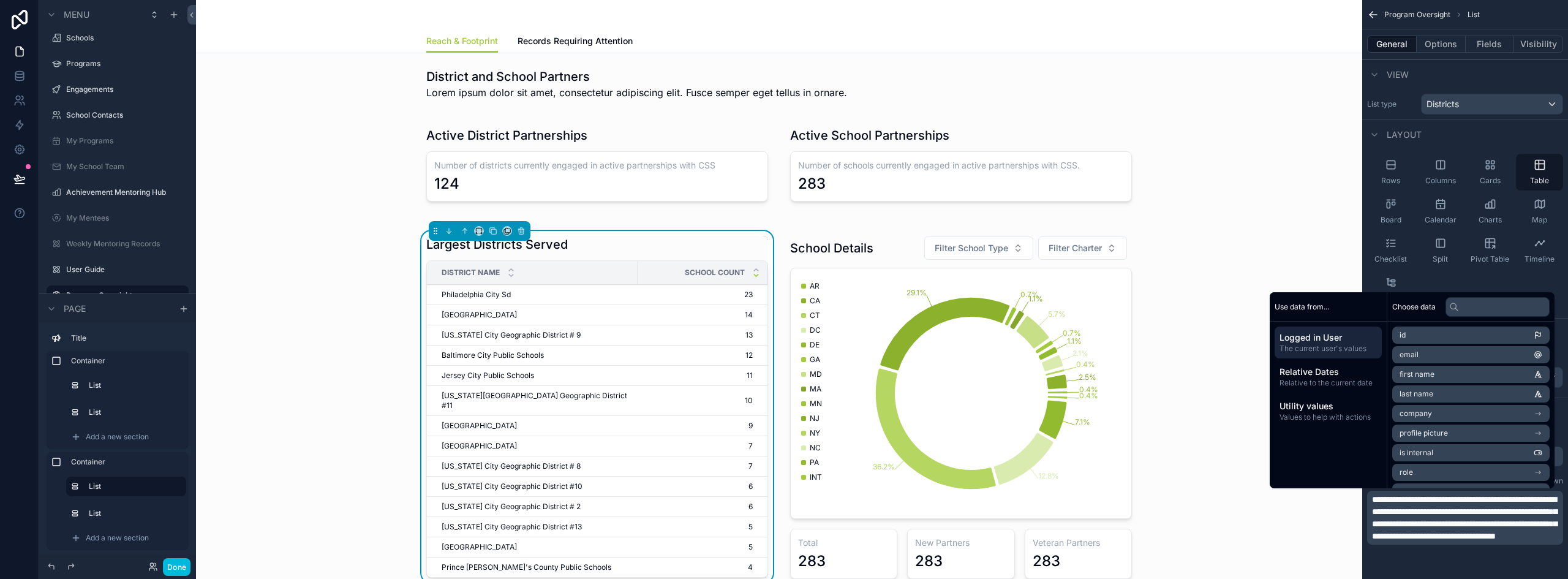
scroll to position [0, 0]
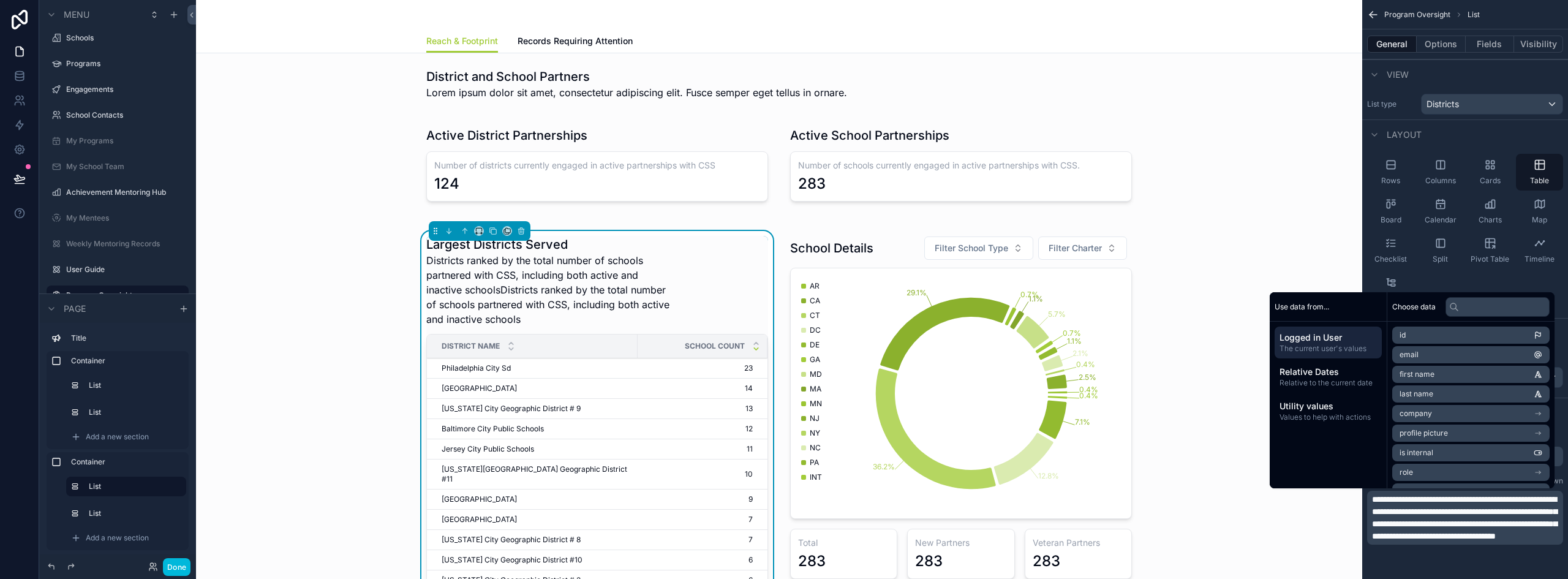
click at [1443, 540] on span "**********" at bounding box center [1464, 518] width 185 height 46
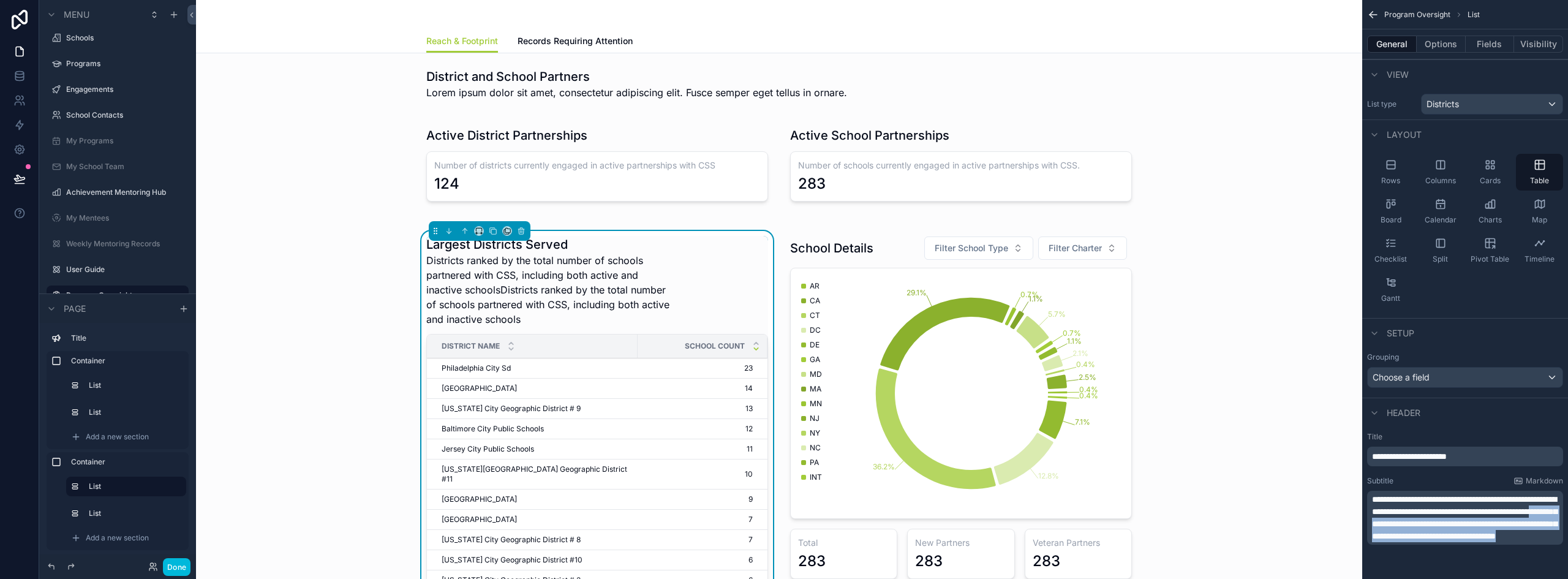
drag, startPoint x: 1421, startPoint y: 562, endPoint x: 1486, endPoint y: 524, distance: 75.3
click at [1486, 524] on p "**********" at bounding box center [1466, 518] width 189 height 49
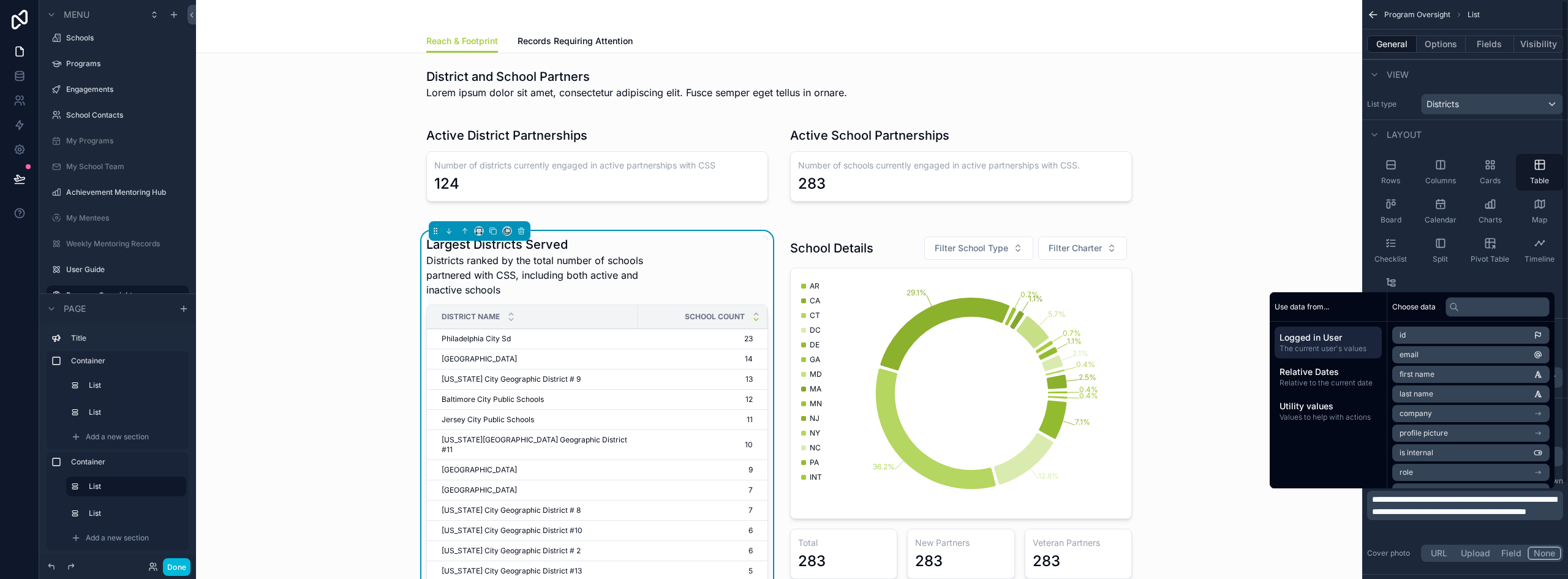
click at [1497, 518] on p "**********" at bounding box center [1466, 506] width 189 height 24
click at [1458, 282] on div "Rows Columns Cards Table Board Calendar Charts Map Checklist Split Pivot Table …" at bounding box center [1465, 231] width 206 height 164
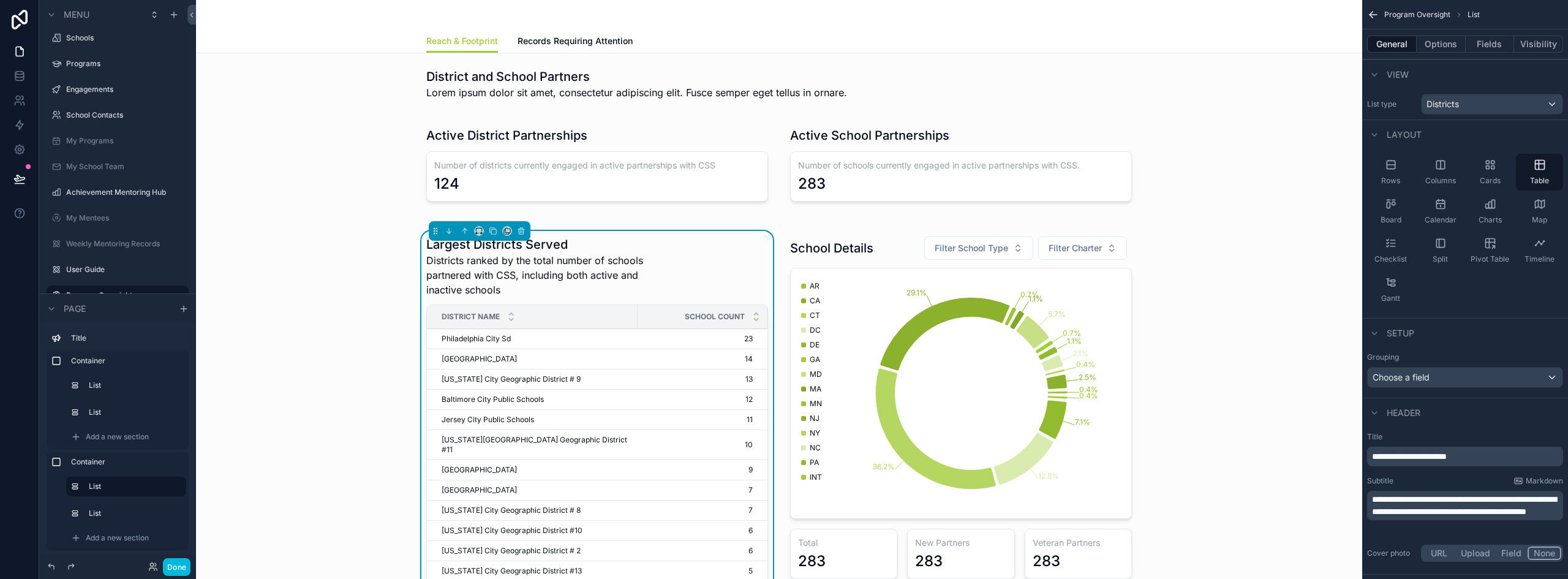
click at [1417, 456] on span "**********" at bounding box center [1409, 456] width 75 height 9
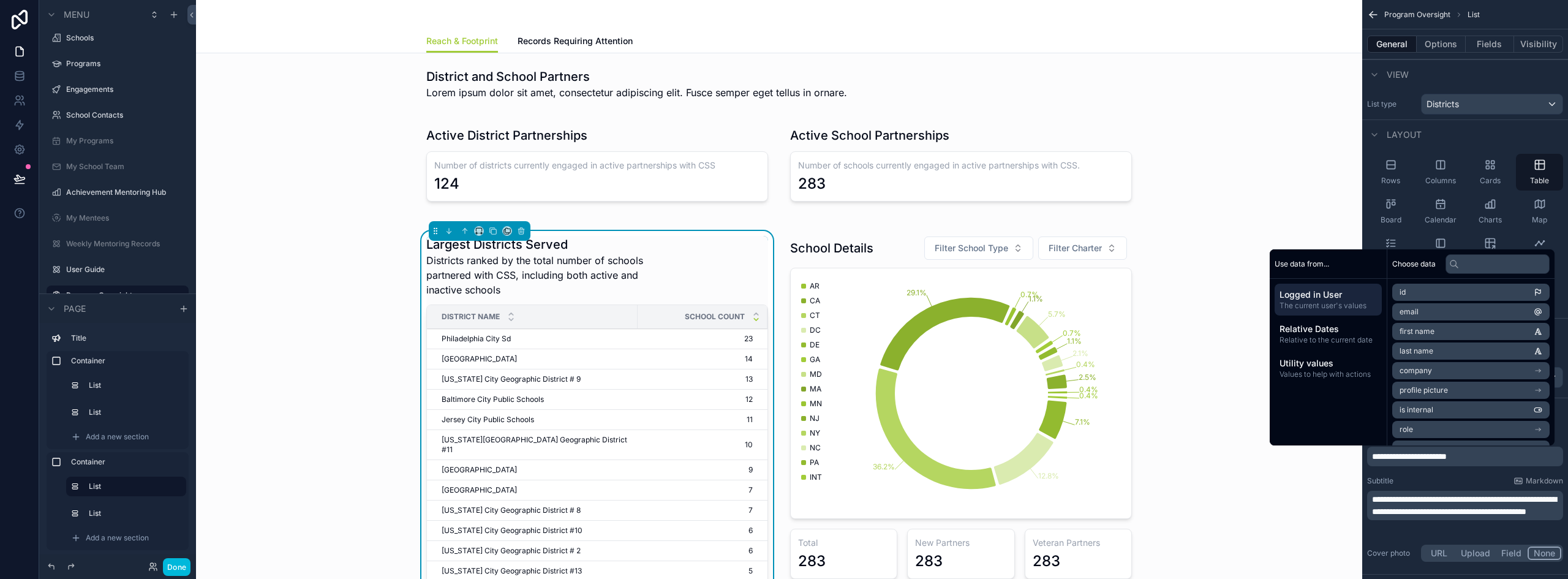
click at [865, 232] on div "scrollable content" at bounding box center [961, 431] width 356 height 401
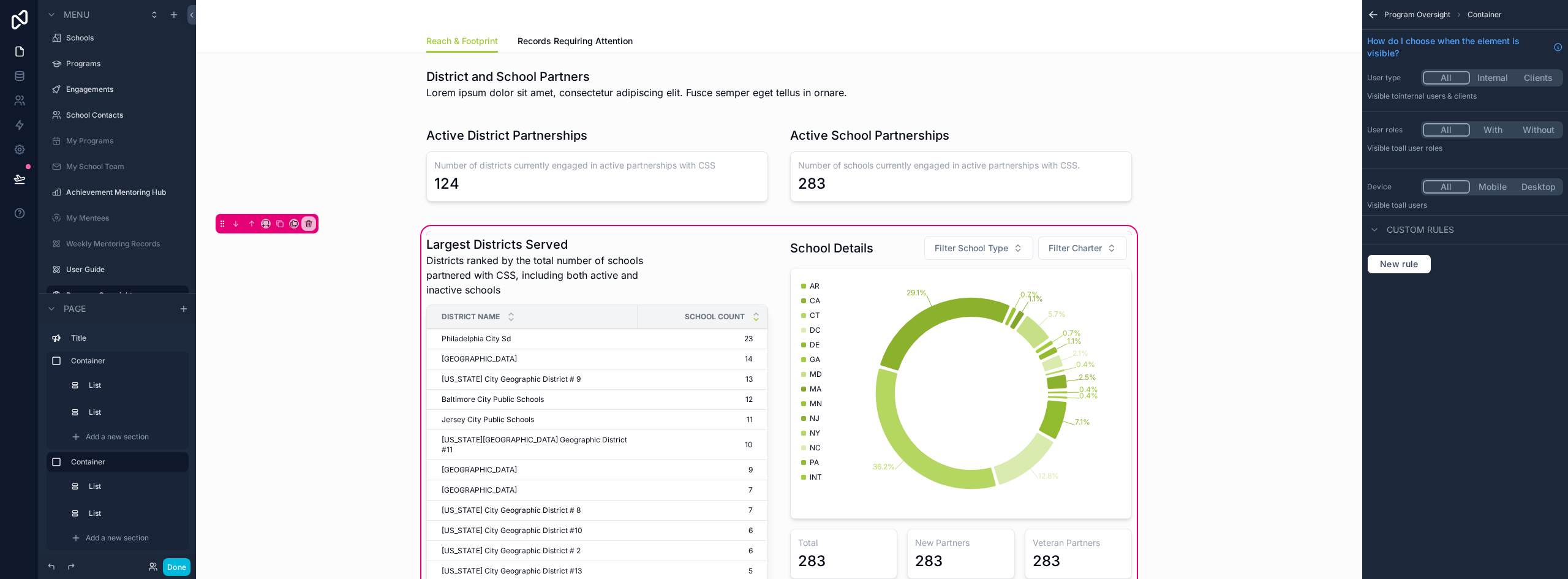
click at [866, 242] on div "scrollable content" at bounding box center [961, 431] width 356 height 401
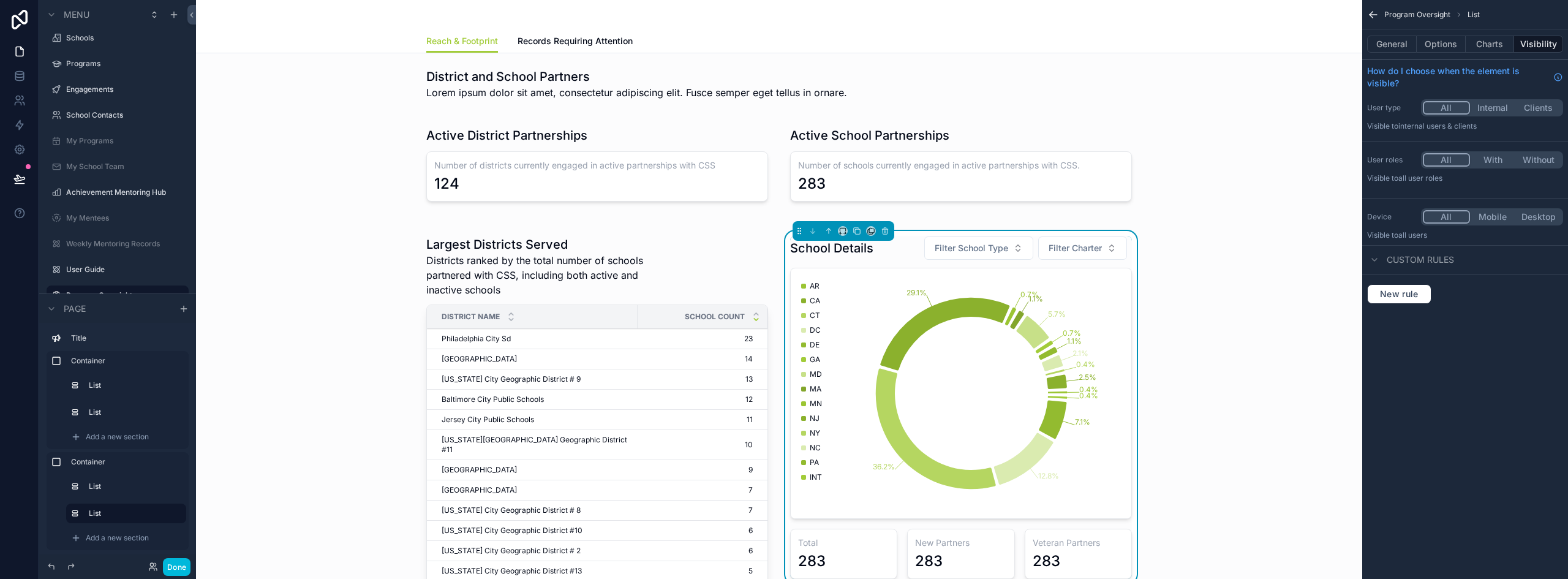
scroll to position [61, 0]
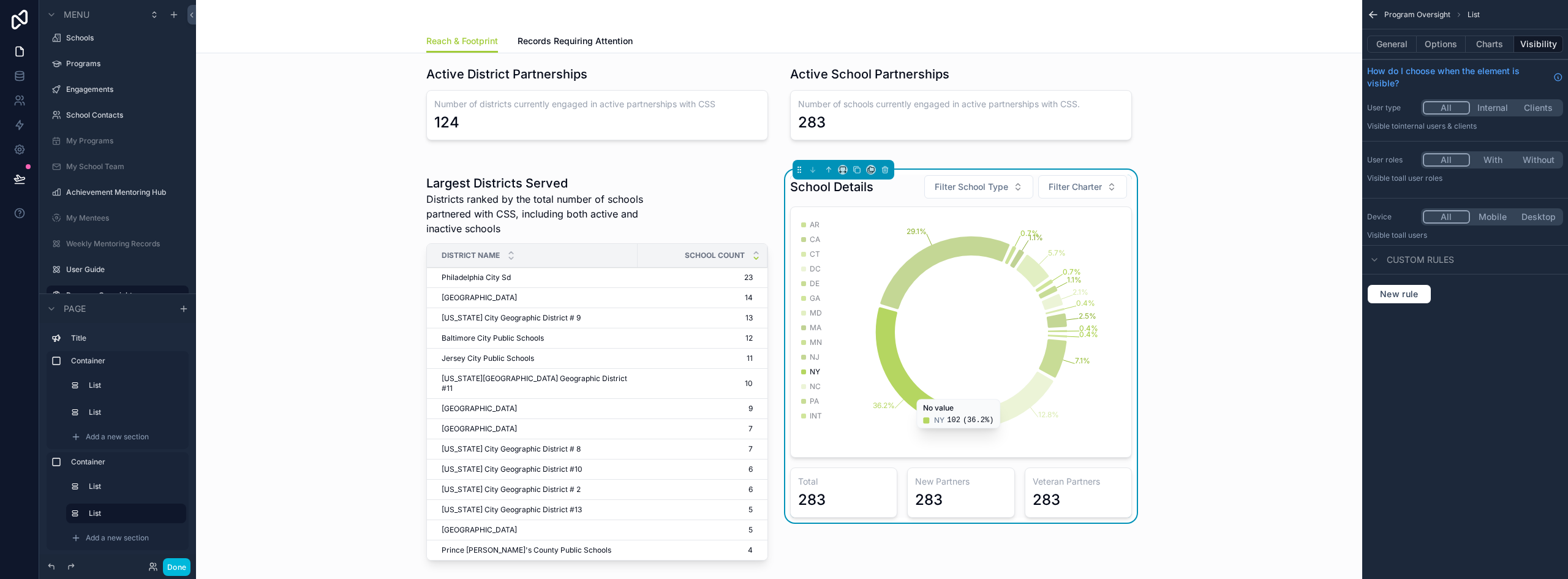
click at [835, 494] on div "283" at bounding box center [844, 499] width 91 height 19
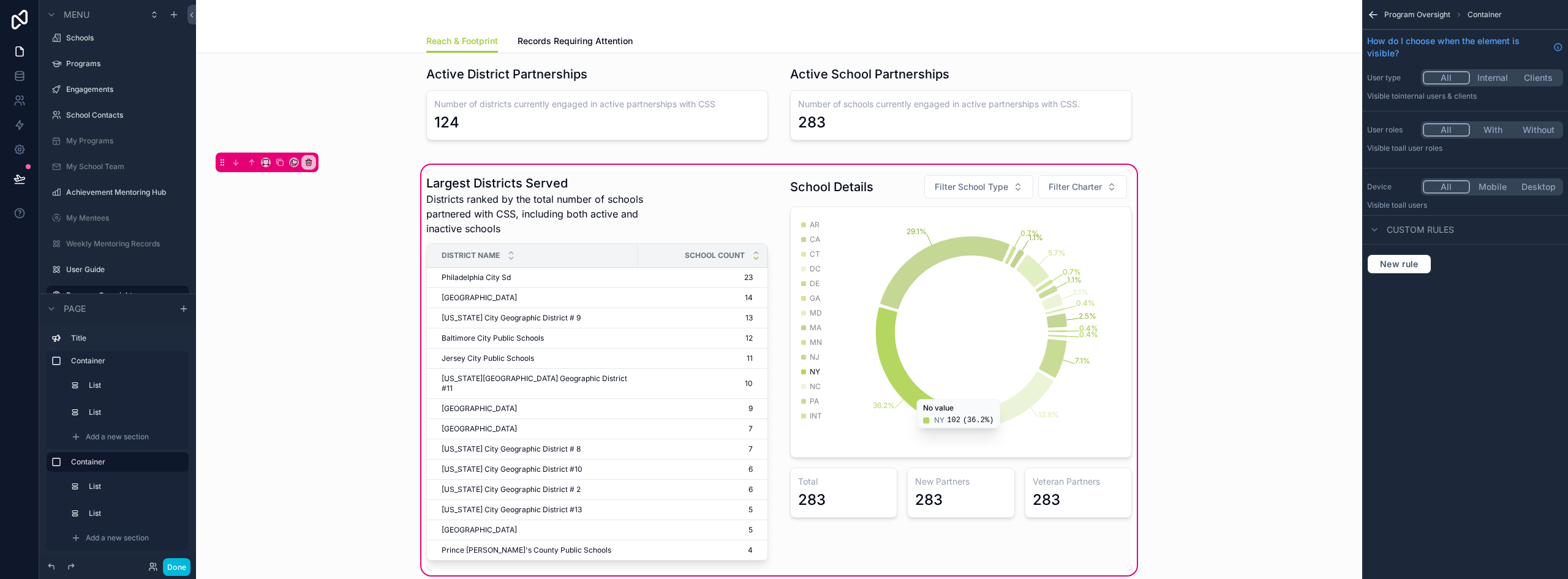
click at [867, 492] on div "scrollable content" at bounding box center [961, 370] width 356 height 401
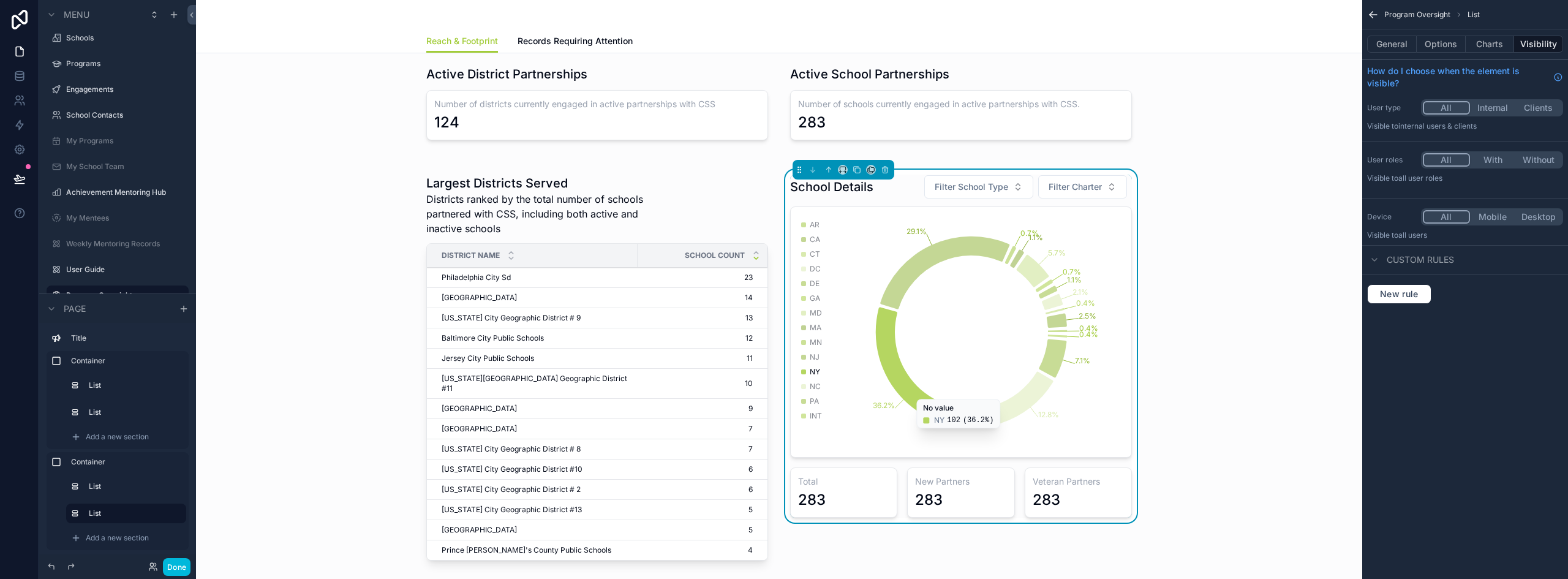
click at [1490, 44] on button "Charts" at bounding box center [1490, 44] width 49 height 17
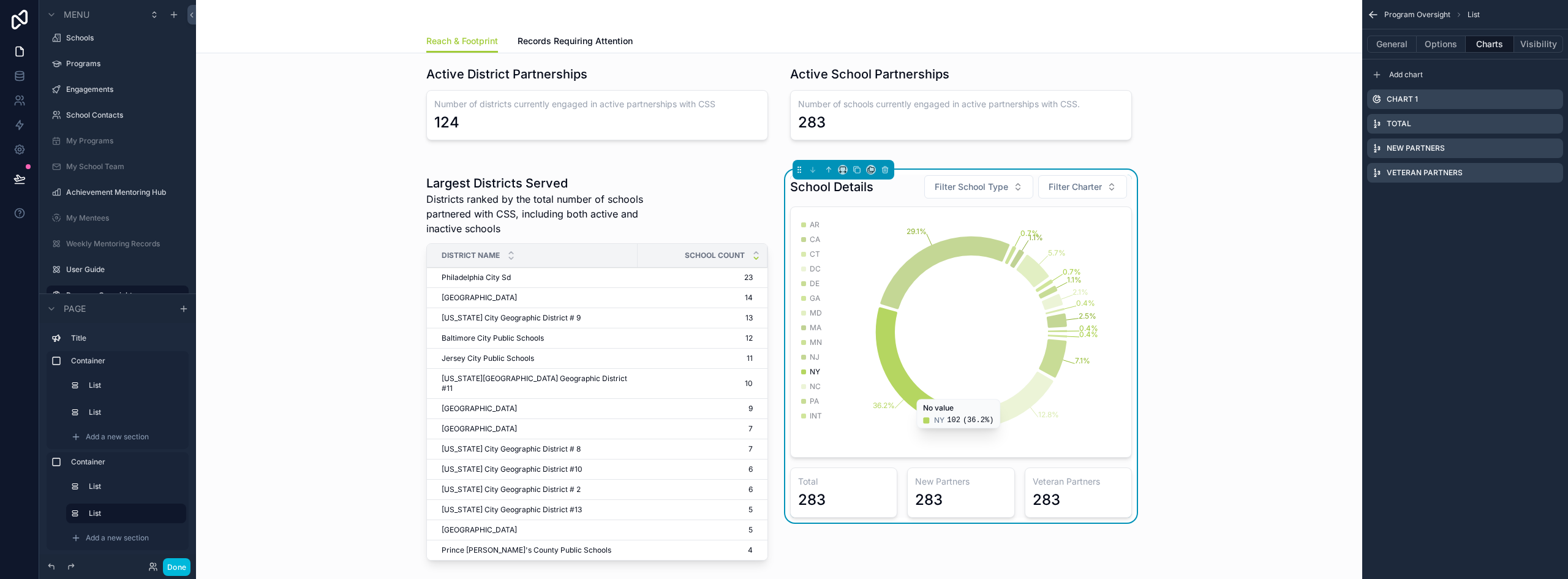
click at [0, 0] on icon "scrollable content" at bounding box center [0, 0] width 0 height 0
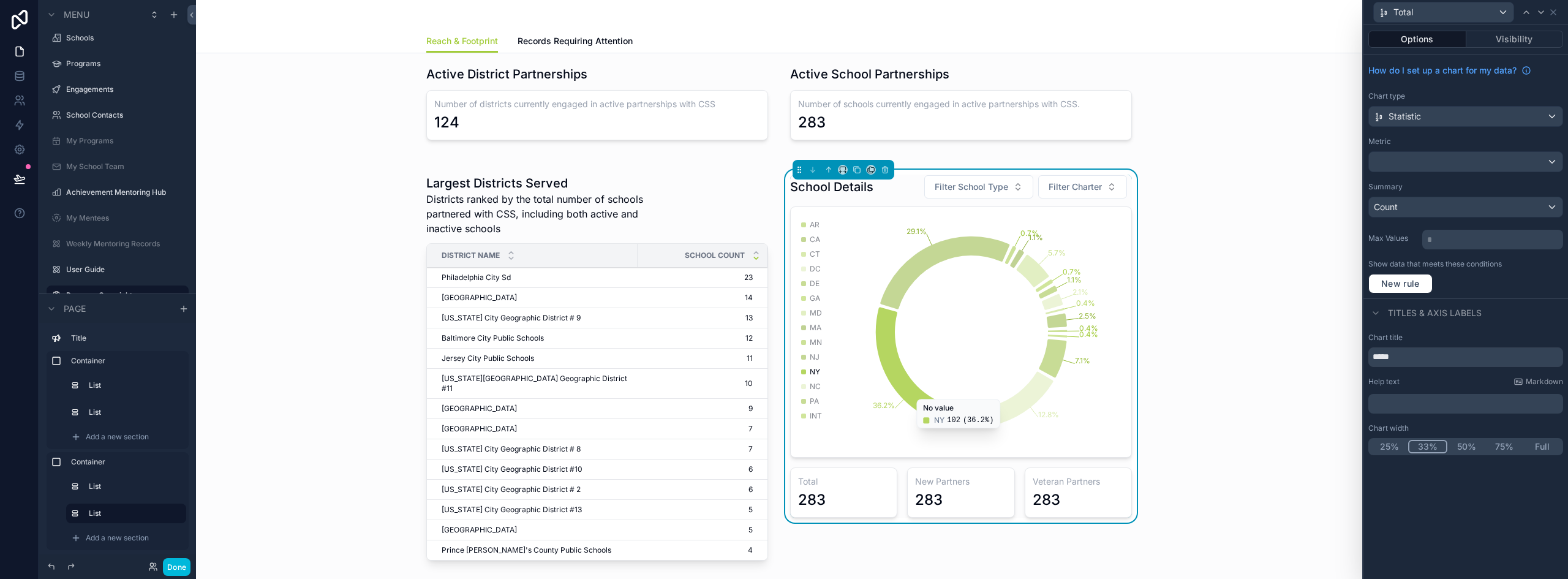
click at [1399, 404] on p "﻿" at bounding box center [1466, 404] width 187 height 12
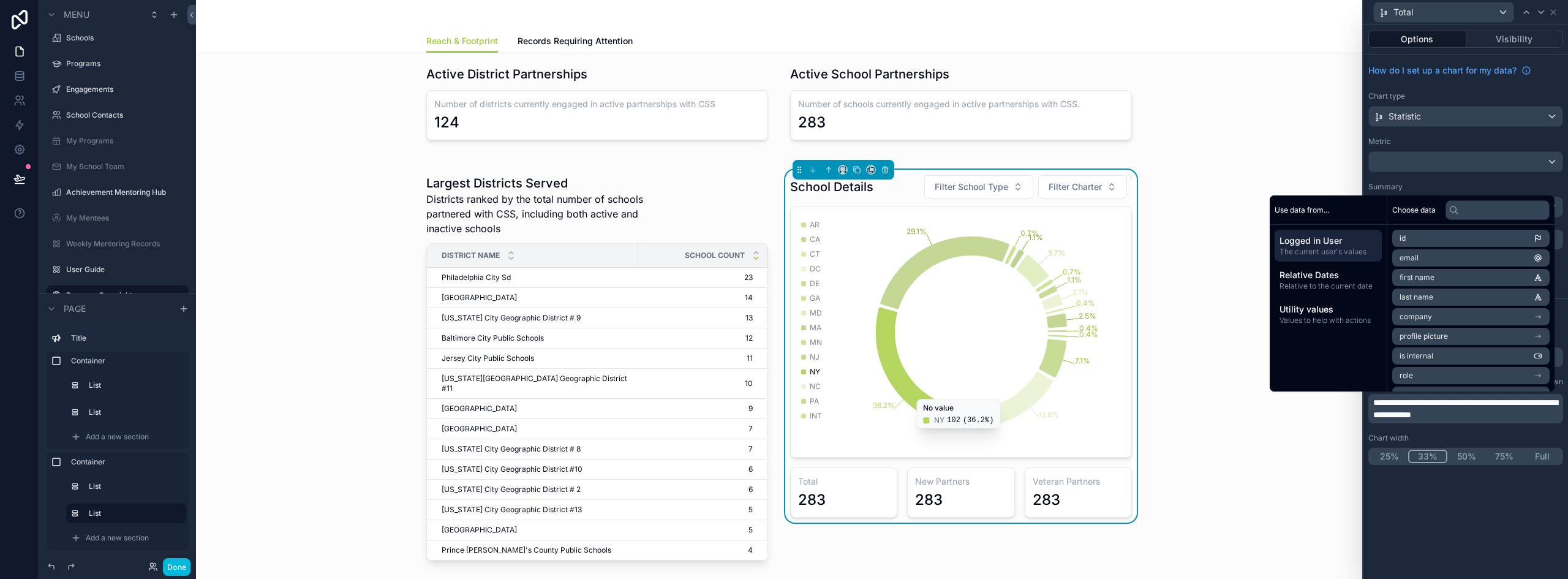
scroll to position [0, 0]
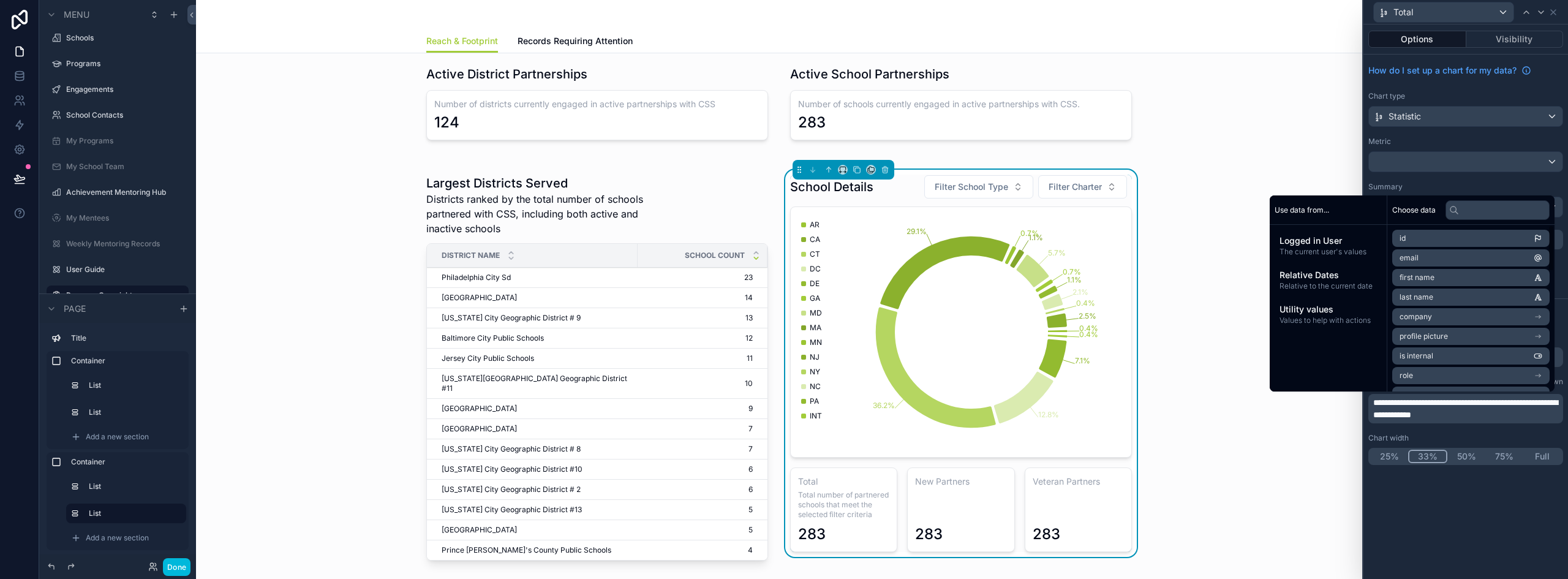
click at [1477, 521] on div "**********" at bounding box center [1465, 302] width 205 height 555
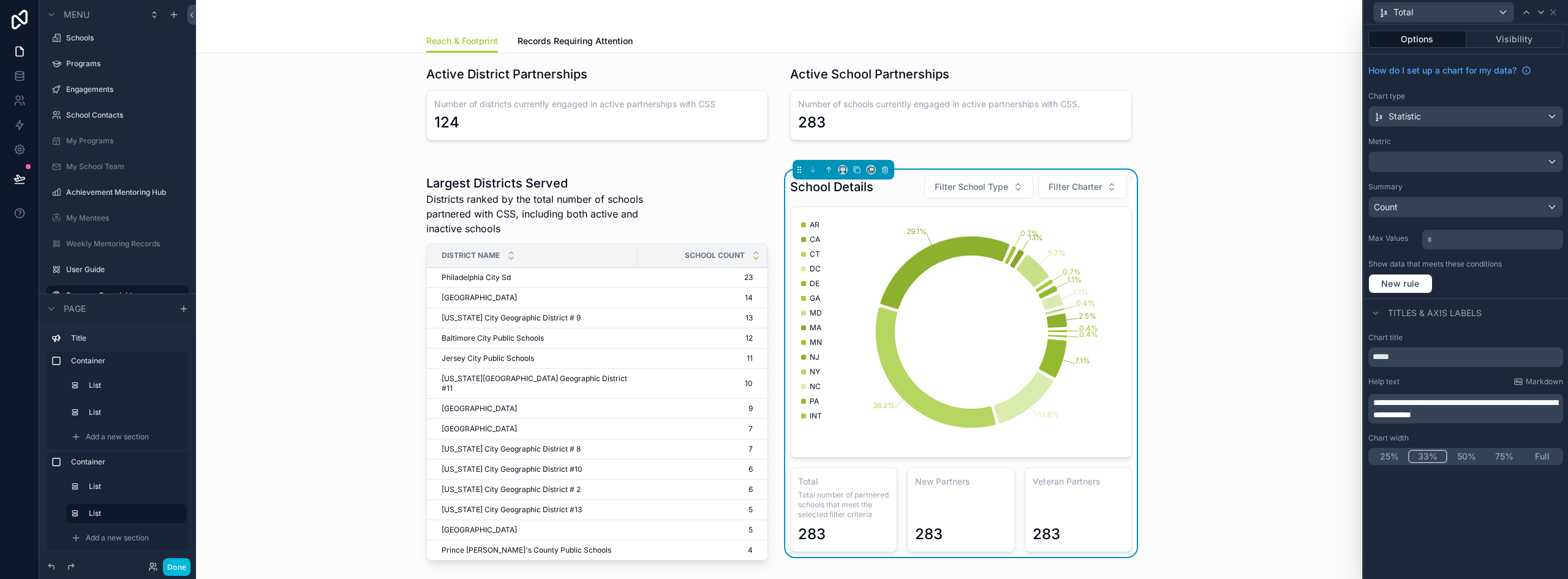
click at [1393, 356] on input "*****" at bounding box center [1465, 357] width 195 height 19
paste input "**********"
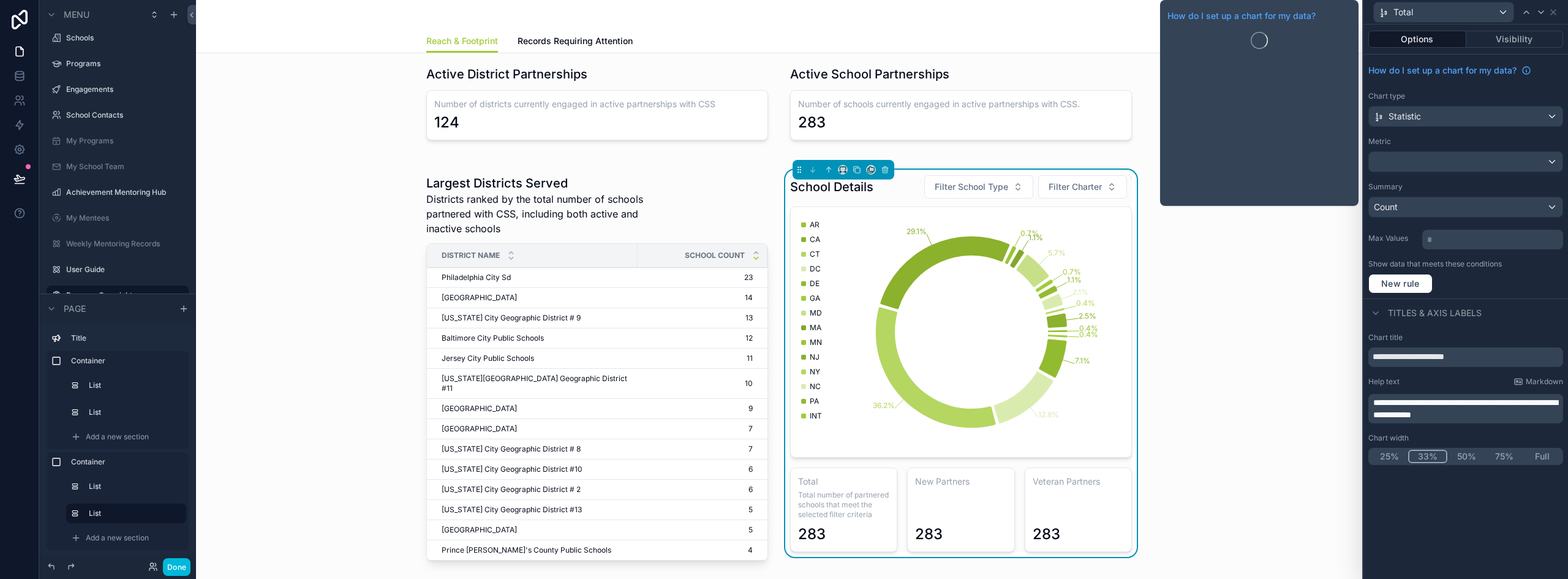
type input "**********"
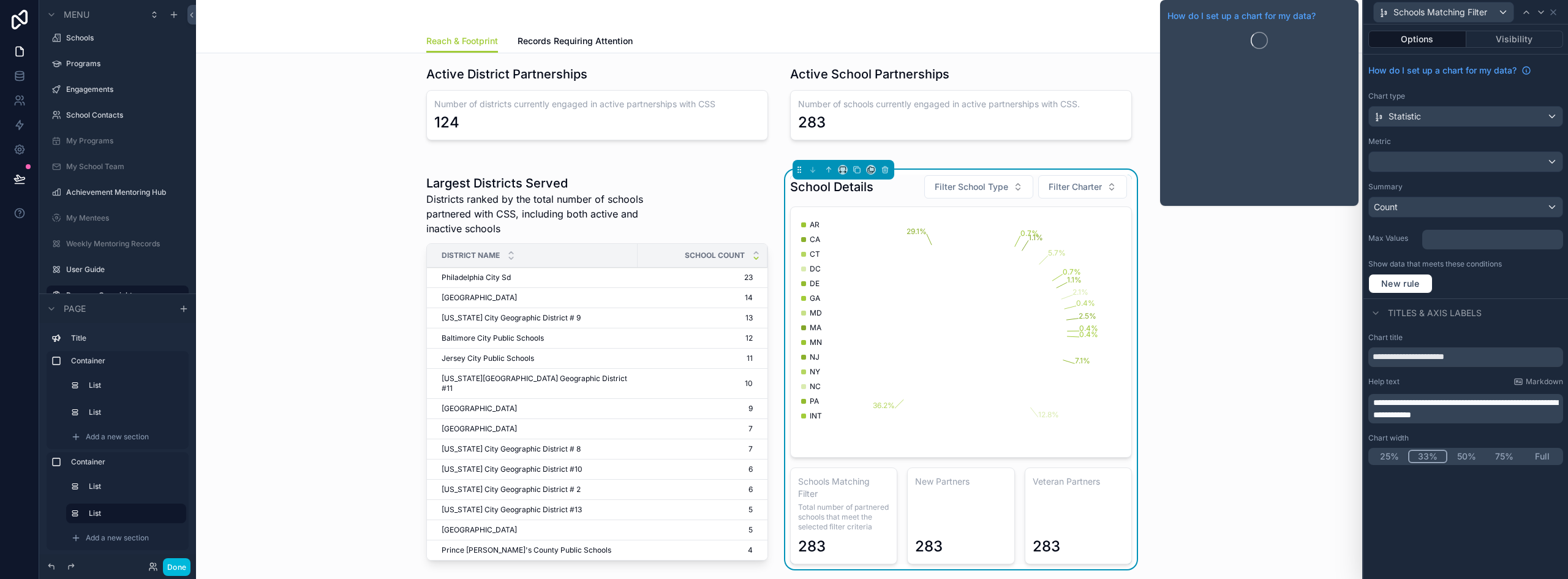
click at [1506, 11] on div "Schools Matching Filter" at bounding box center [1443, 11] width 140 height 19
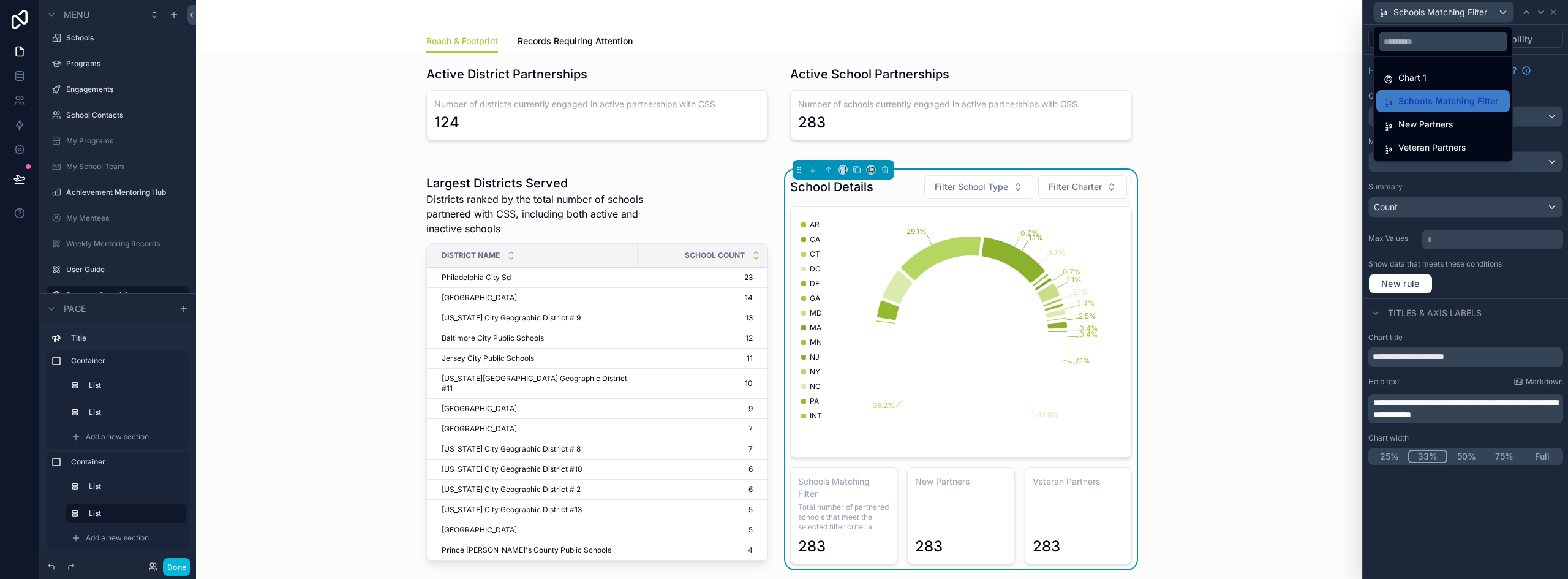
click at [1443, 118] on span "New Partners" at bounding box center [1425, 124] width 54 height 15
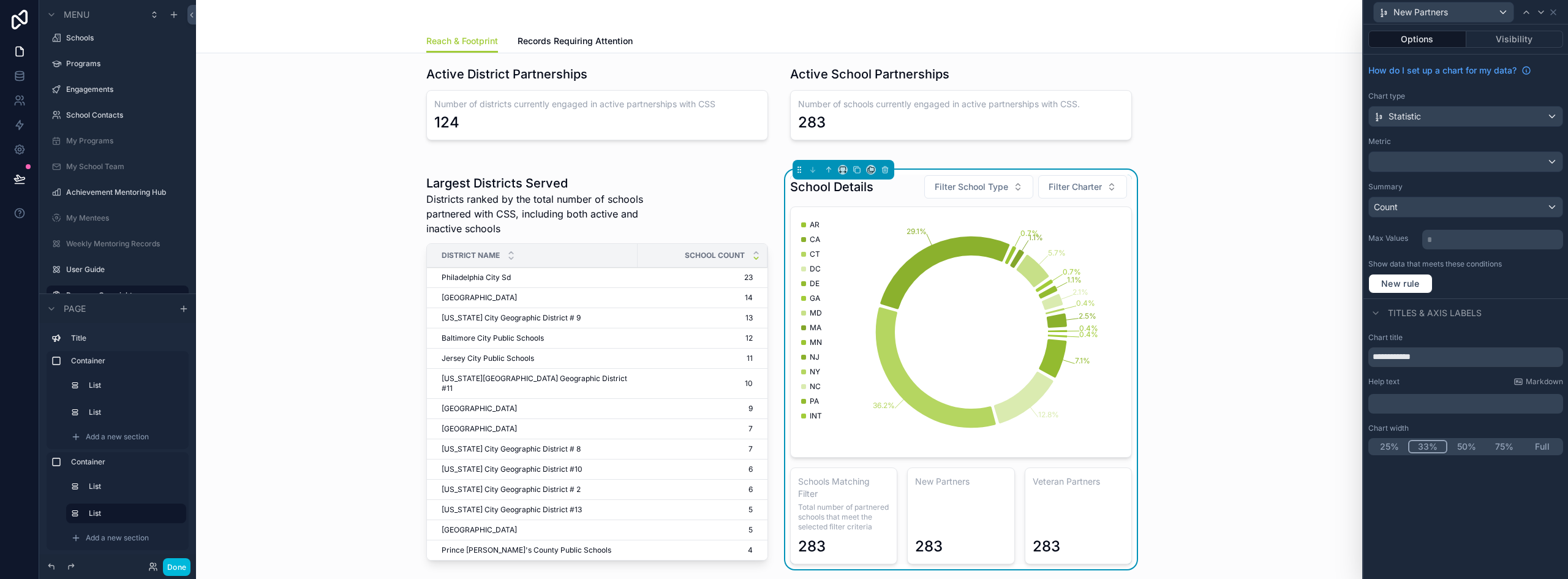
click at [1401, 404] on p "﻿" at bounding box center [1466, 404] width 187 height 12
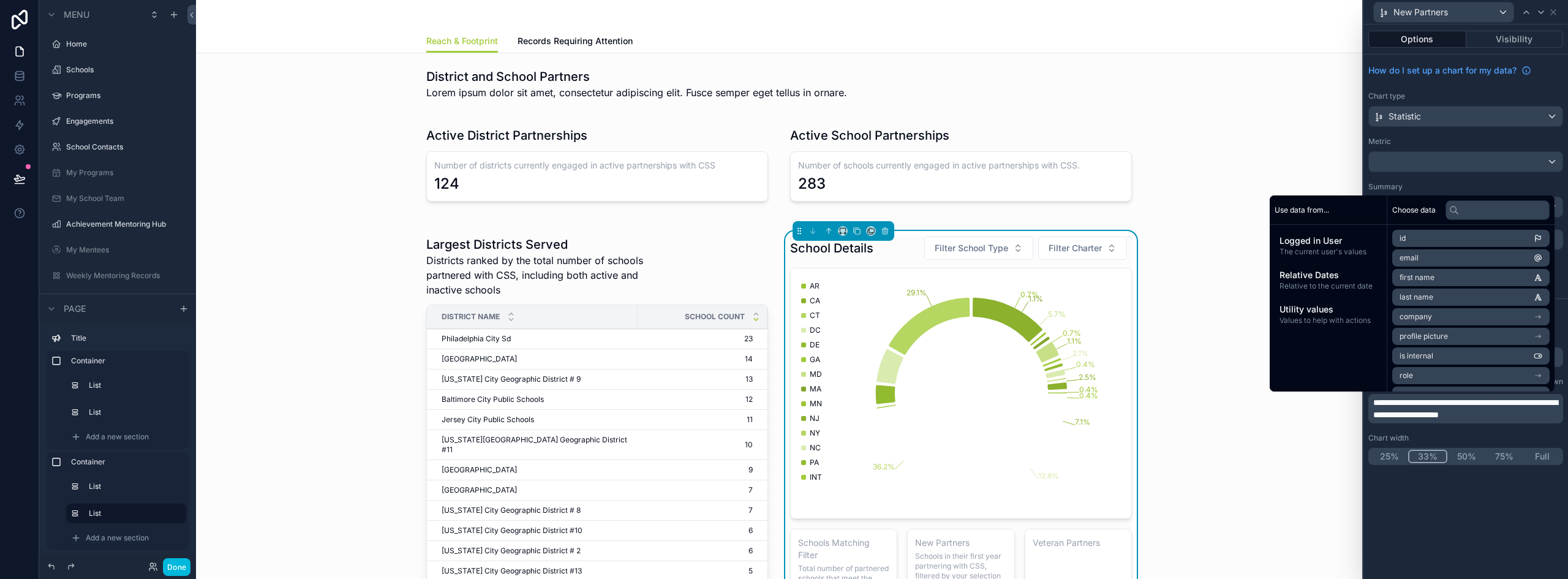
scroll to position [61, 0]
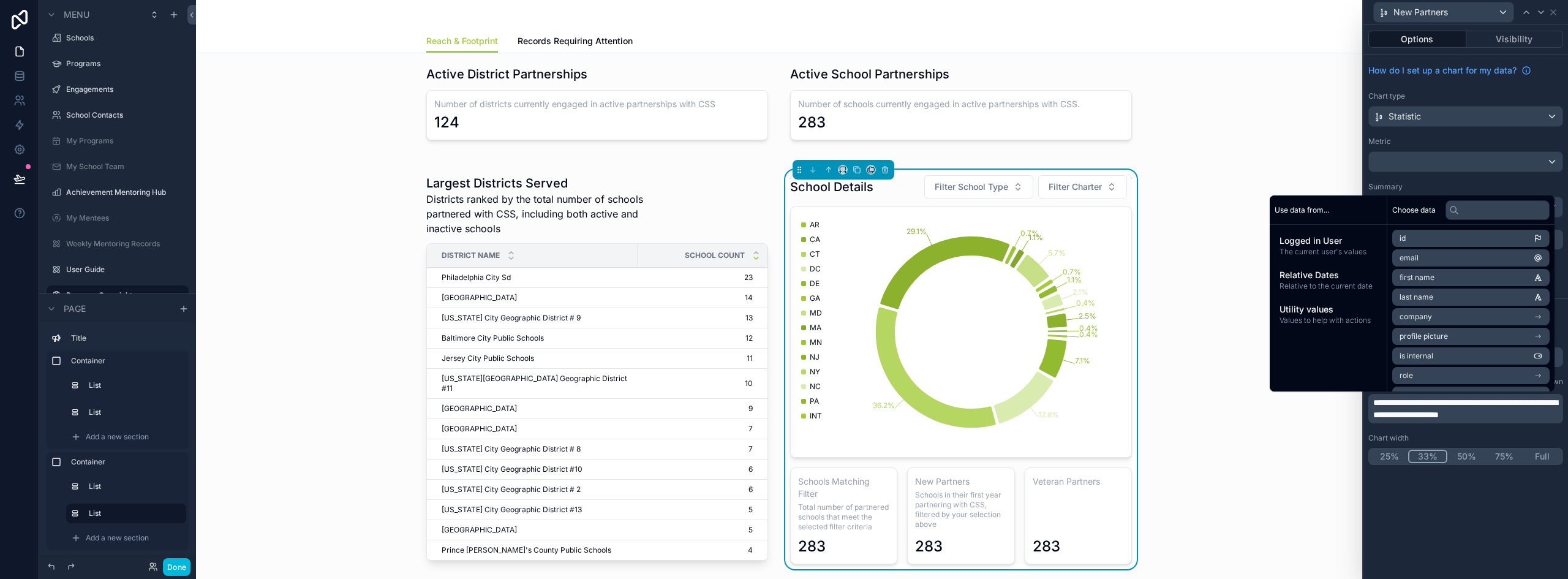
click at [1520, 516] on div "**********" at bounding box center [1465, 302] width 205 height 555
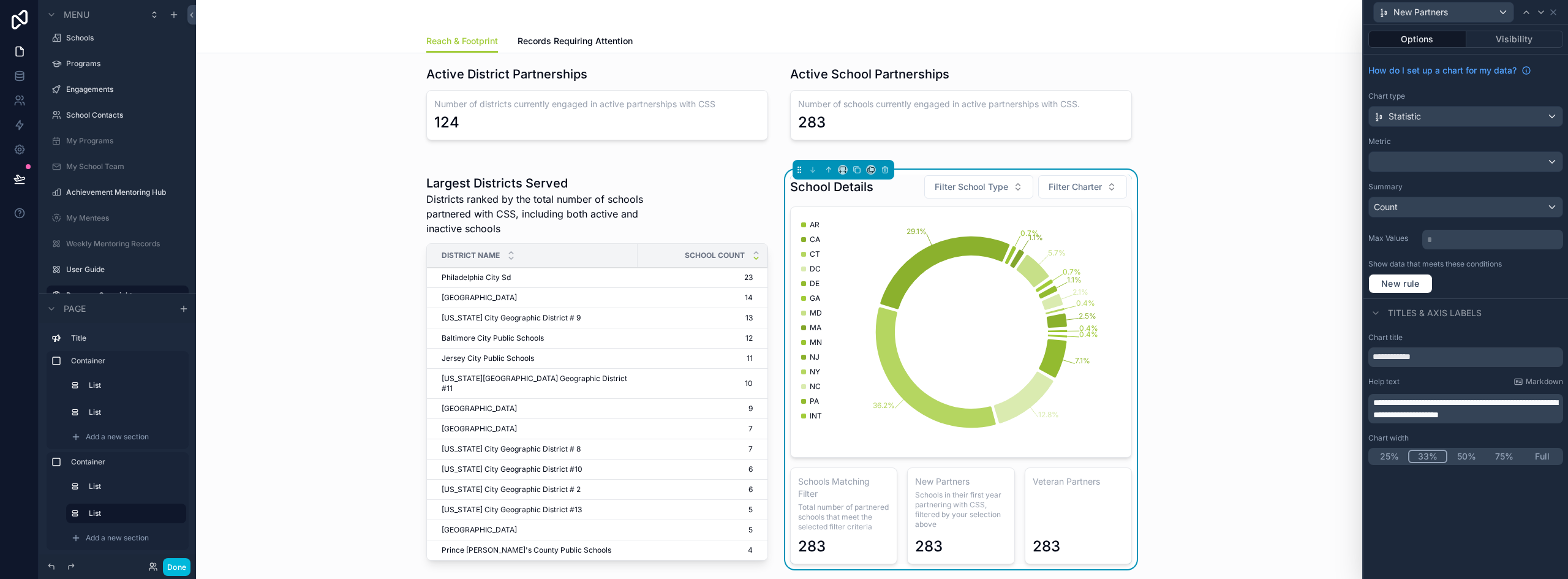
click at [1399, 350] on input "**********" at bounding box center [1465, 357] width 195 height 19
type input "**********"
click at [1046, 491] on div "282" at bounding box center [1078, 523] width 91 height 66
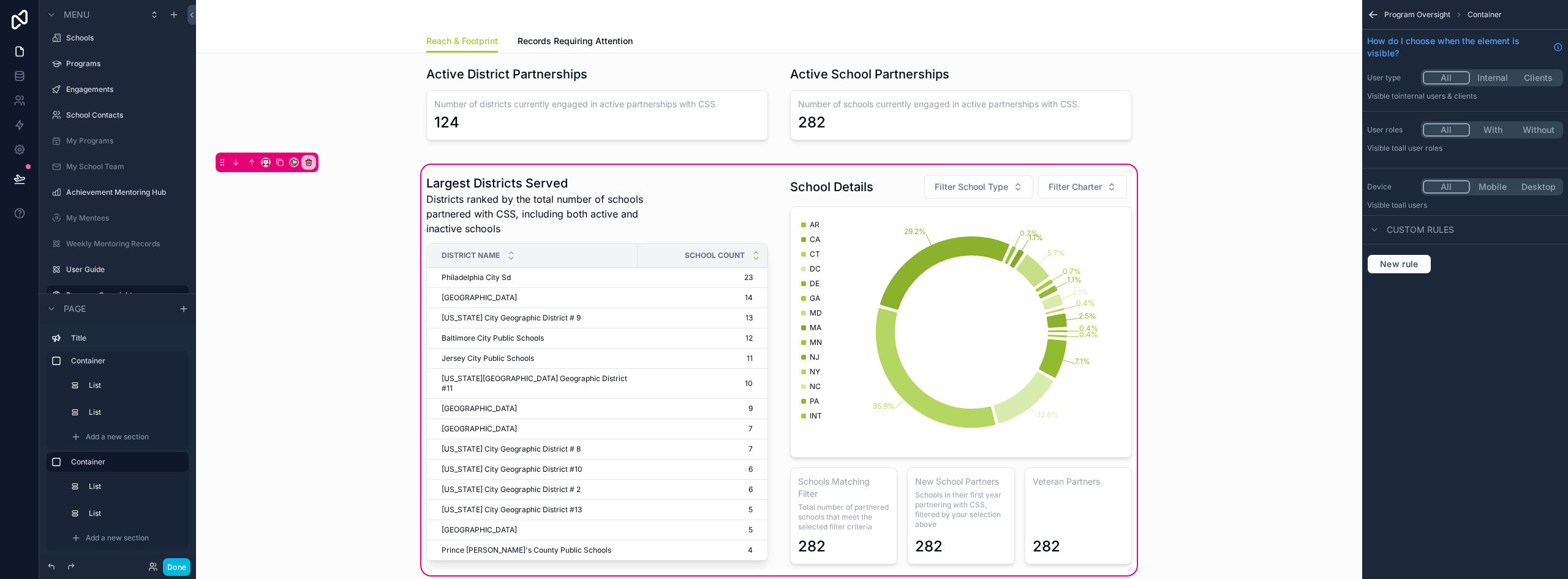
click at [1079, 504] on div "scrollable content" at bounding box center [961, 370] width 356 height 401
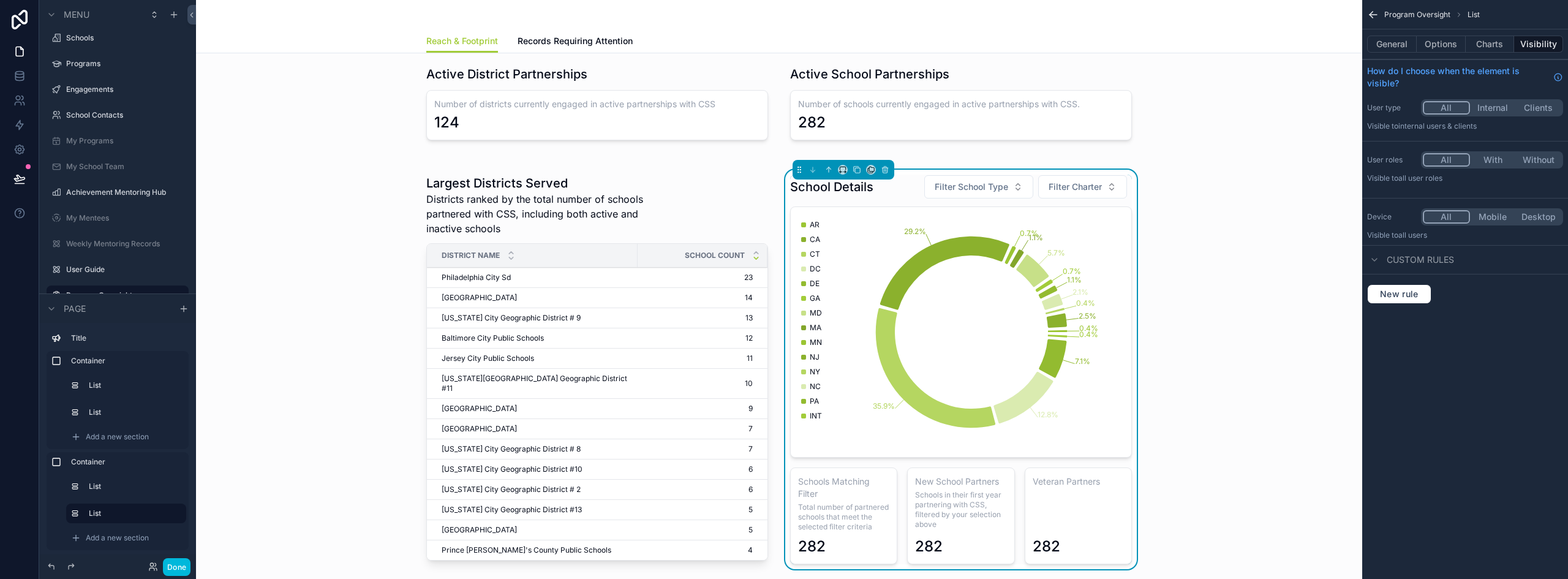
click at [1061, 511] on div "282" at bounding box center [1078, 523] width 91 height 66
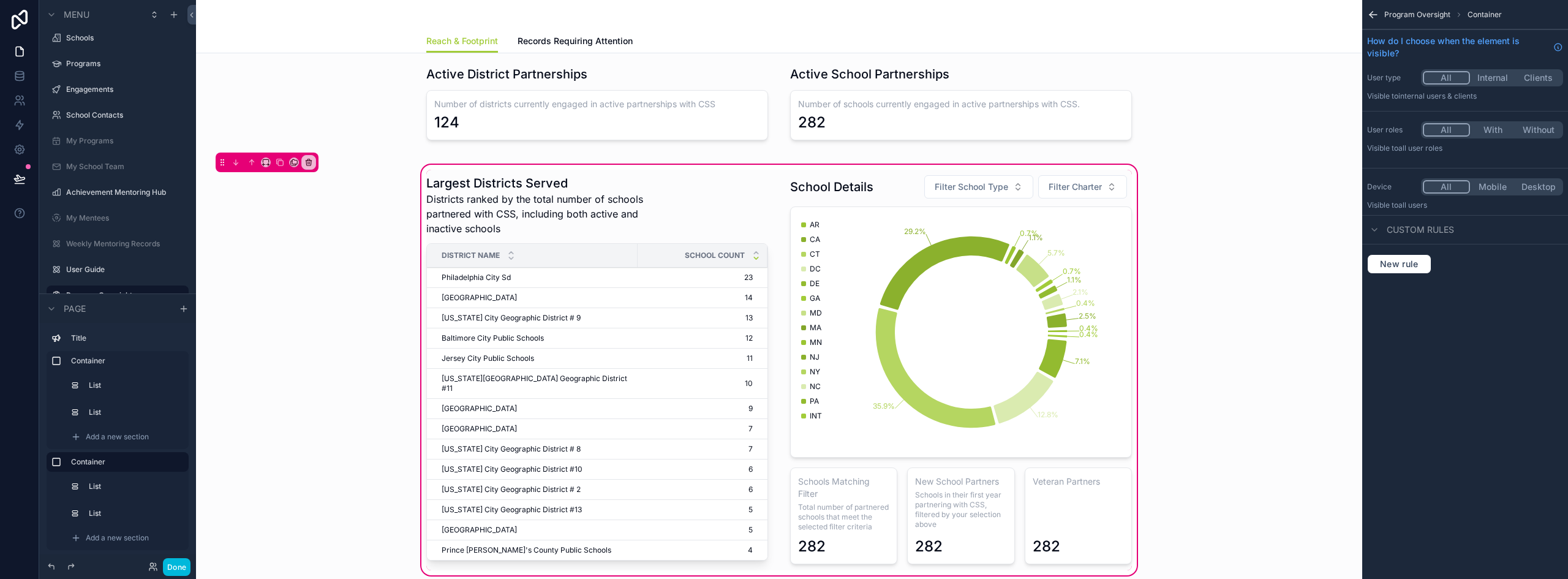
click at [1374, 16] on icon "scrollable content" at bounding box center [1373, 14] width 12 height 12
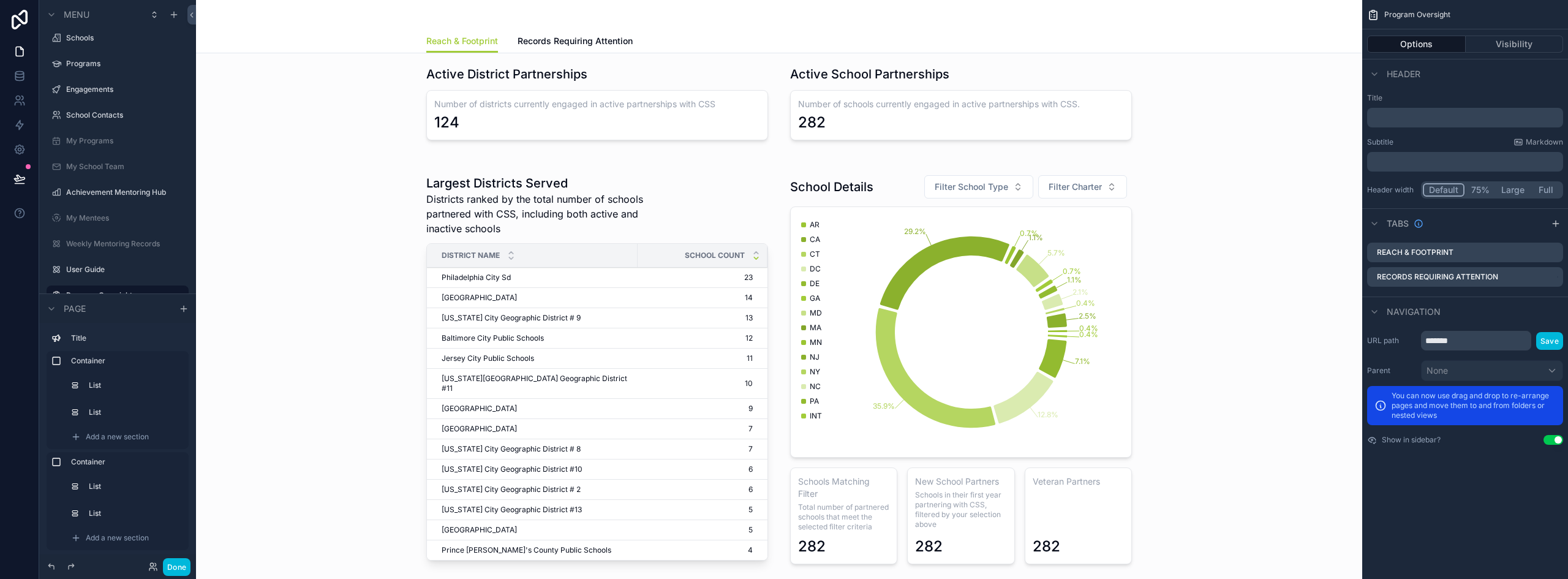
click at [976, 525] on div "scrollable content" at bounding box center [779, 370] width 1147 height 416
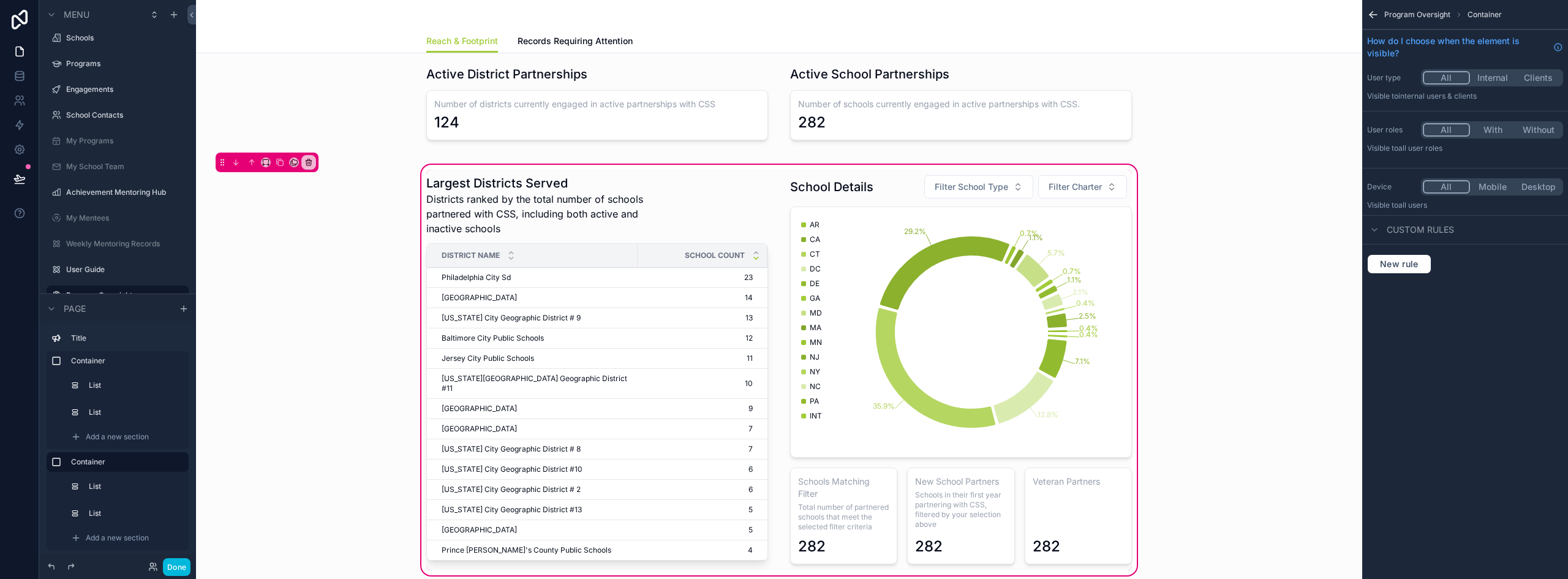
click at [994, 272] on div "scrollable content" at bounding box center [961, 370] width 356 height 401
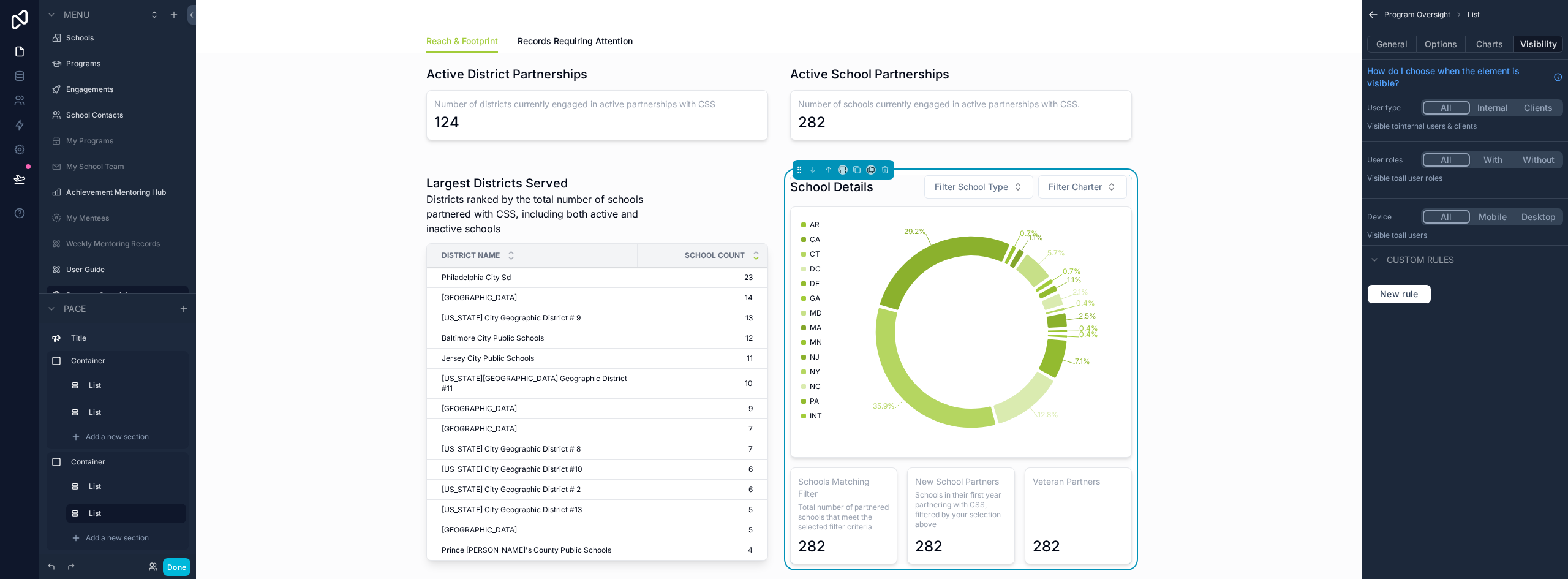
click at [1489, 47] on button "Charts" at bounding box center [1490, 44] width 49 height 17
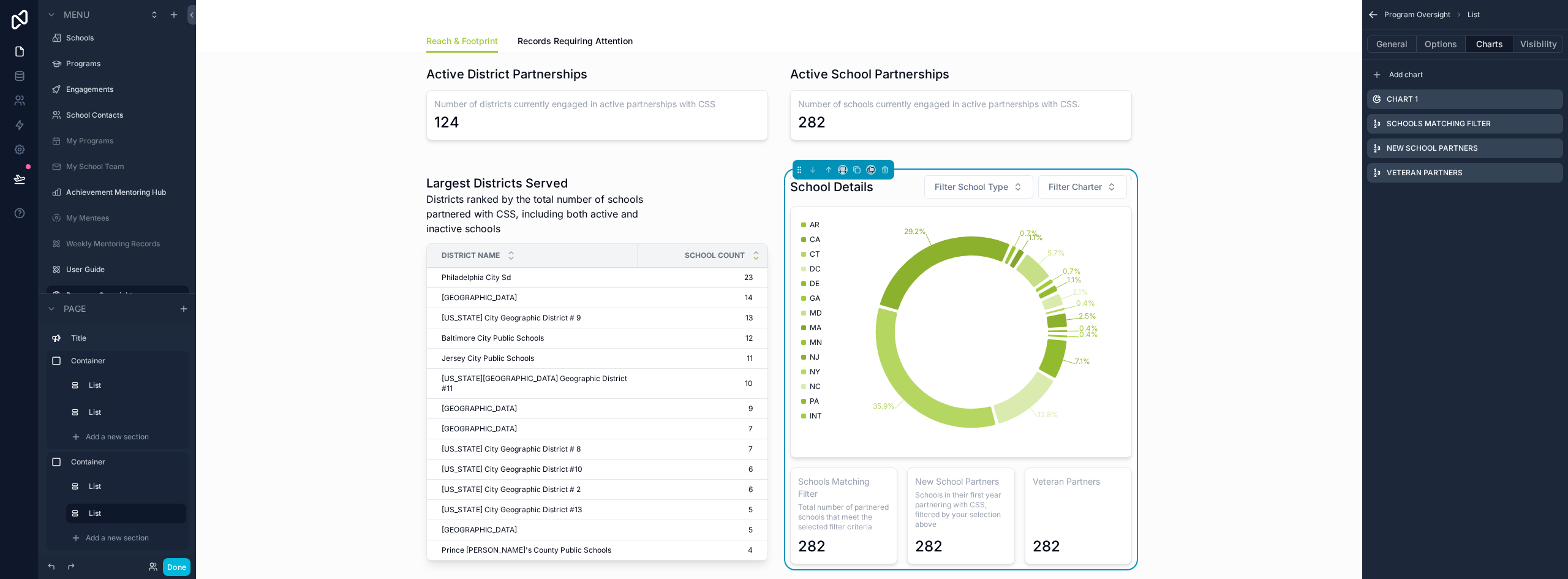
click at [0, 0] on icon "scrollable content" at bounding box center [0, 0] width 0 height 0
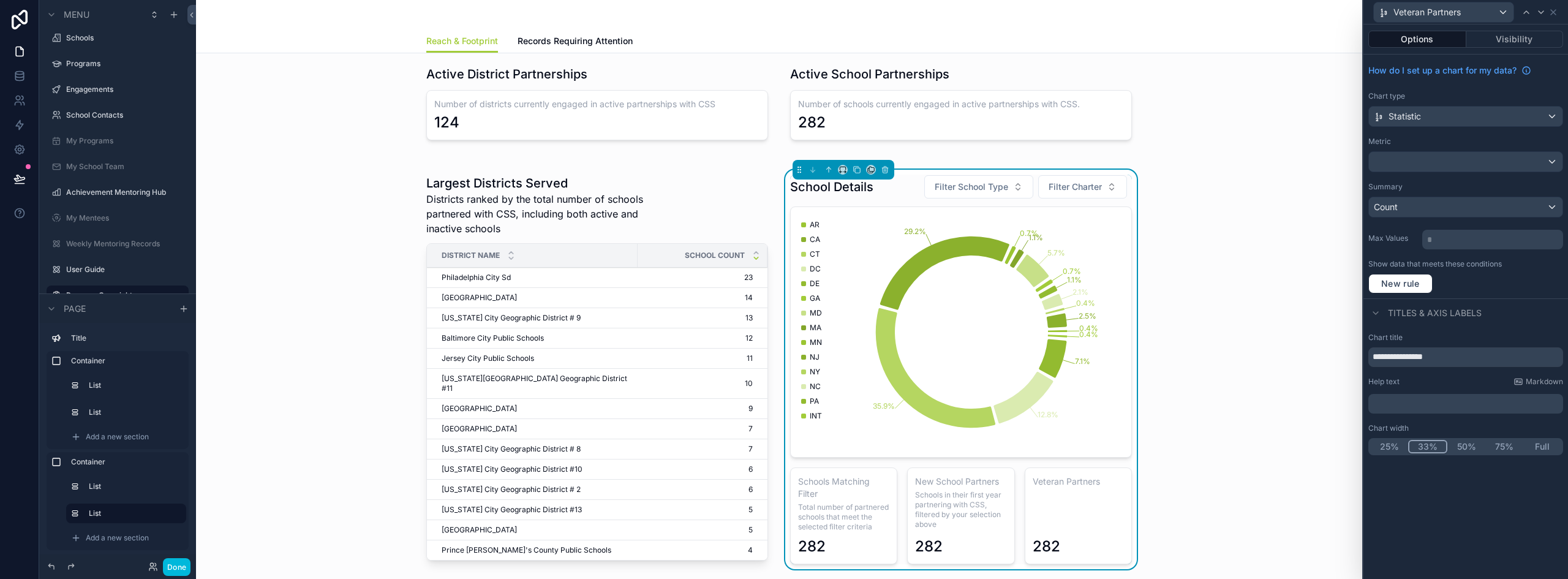
click at [1407, 355] on input "**********" at bounding box center [1465, 357] width 195 height 19
type input "**********"
click at [1383, 399] on p "﻿" at bounding box center [1466, 404] width 187 height 12
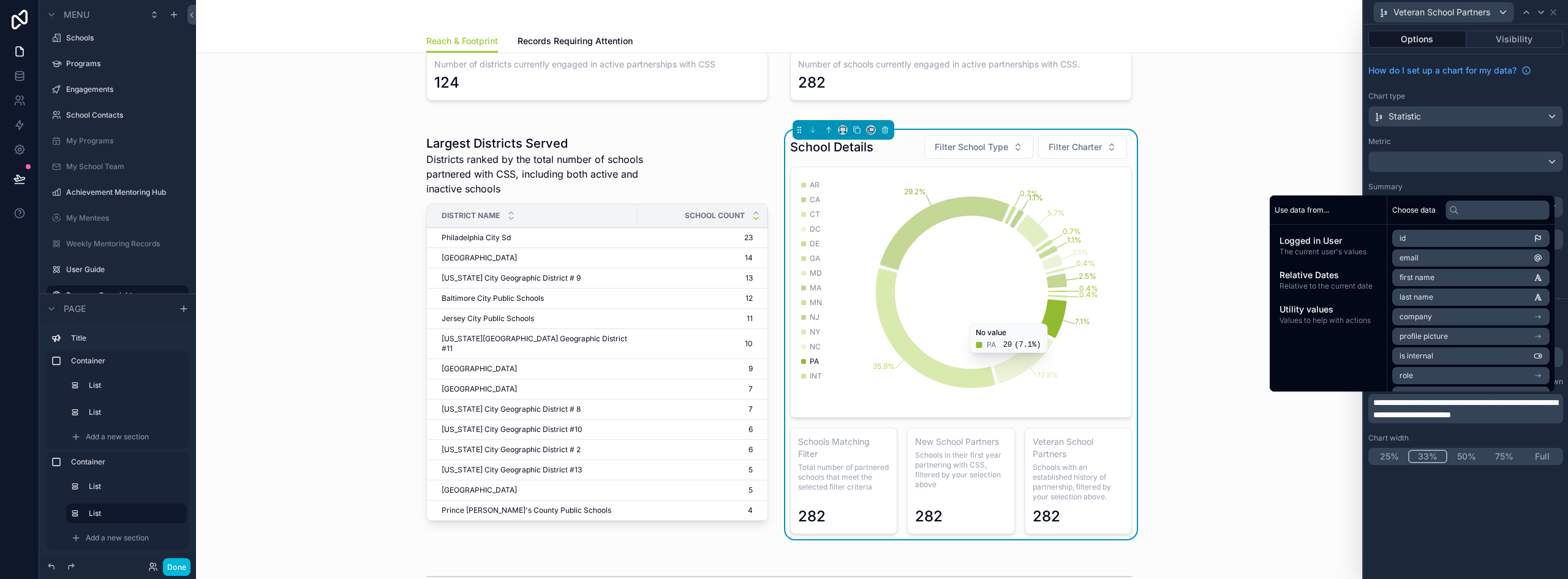
scroll to position [123, 0]
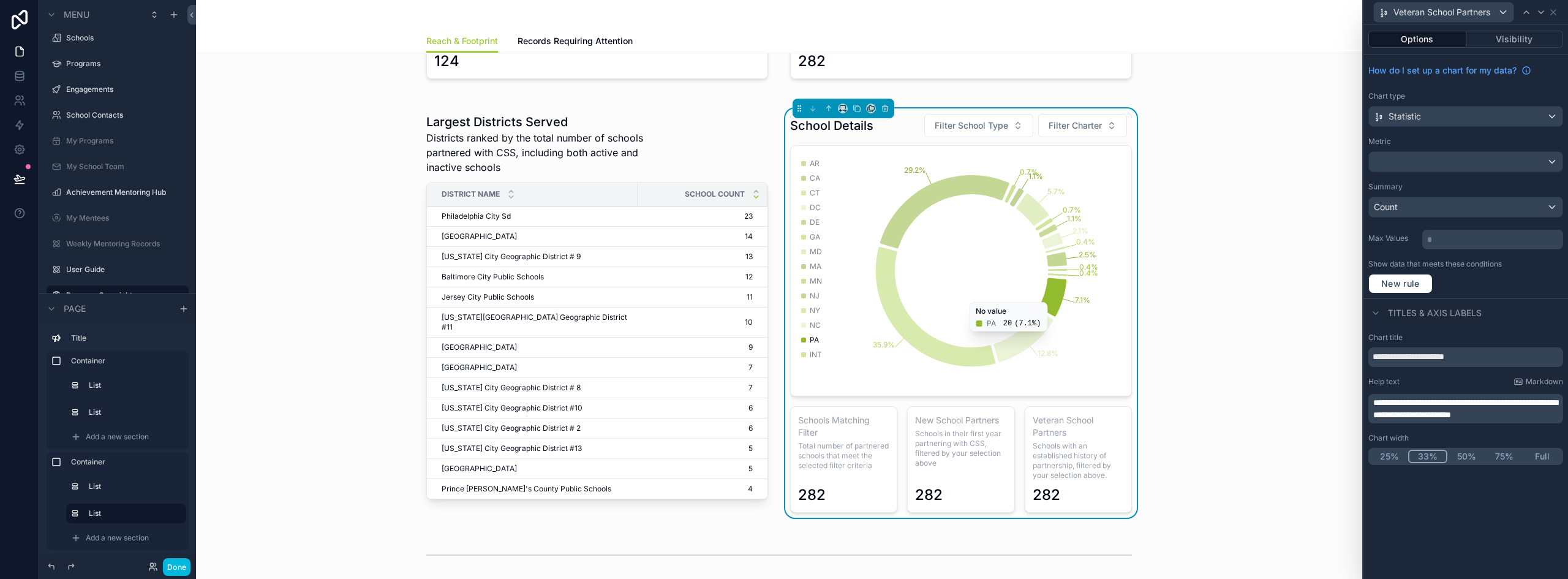
click at [827, 444] on span "Total number of partnered schools that meet the selected filter criteria" at bounding box center [844, 456] width 91 height 29
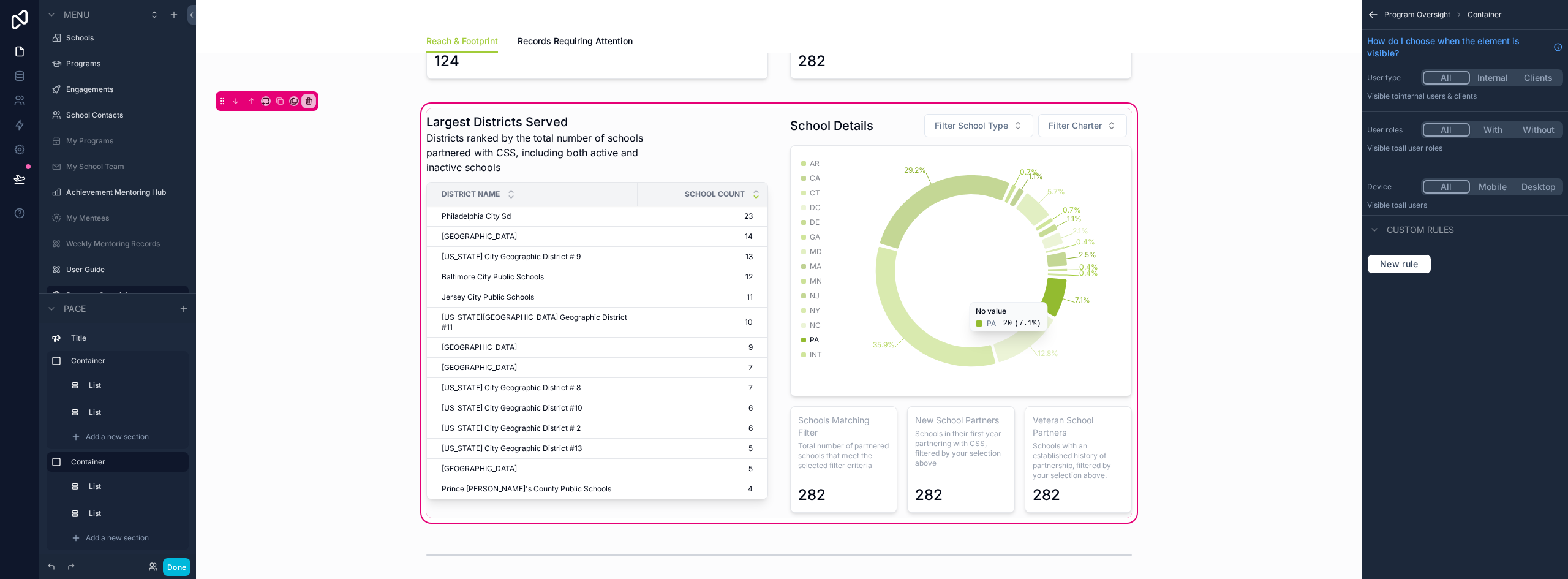
click at [842, 444] on div "scrollable content" at bounding box center [961, 313] width 356 height 409
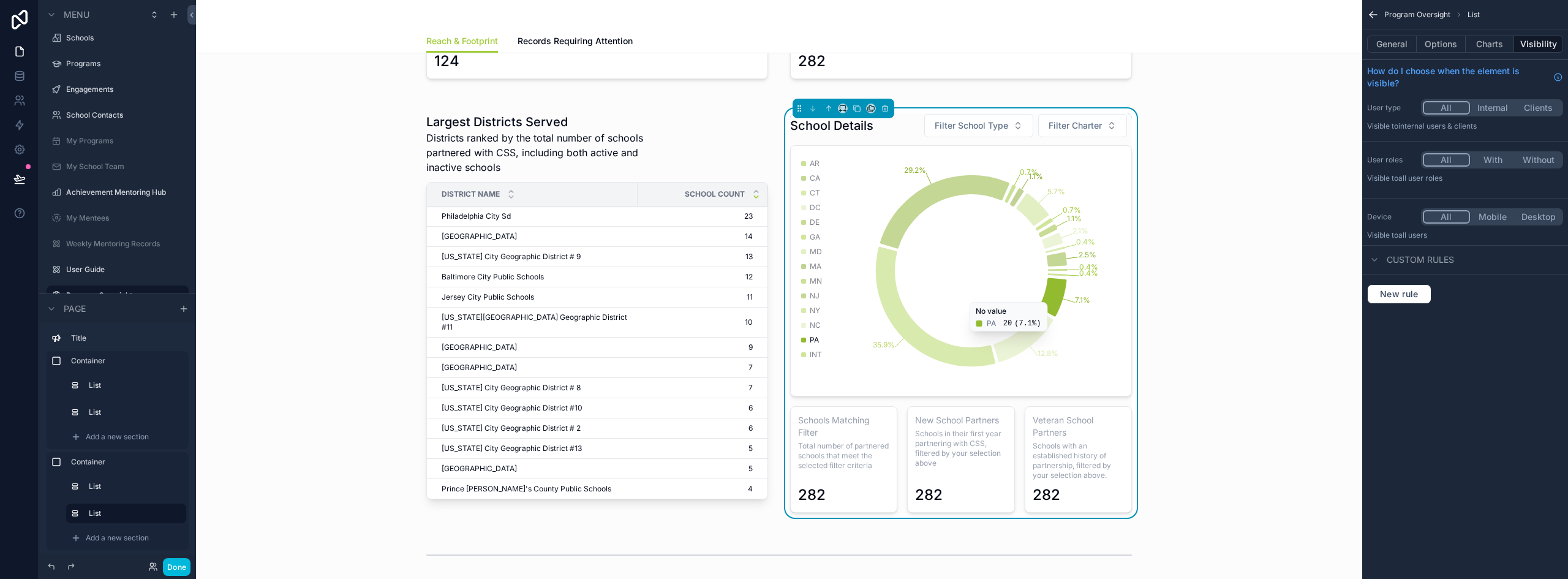
click at [836, 453] on span "Total number of partnered schools that meet the selected filter criteria" at bounding box center [844, 456] width 91 height 29
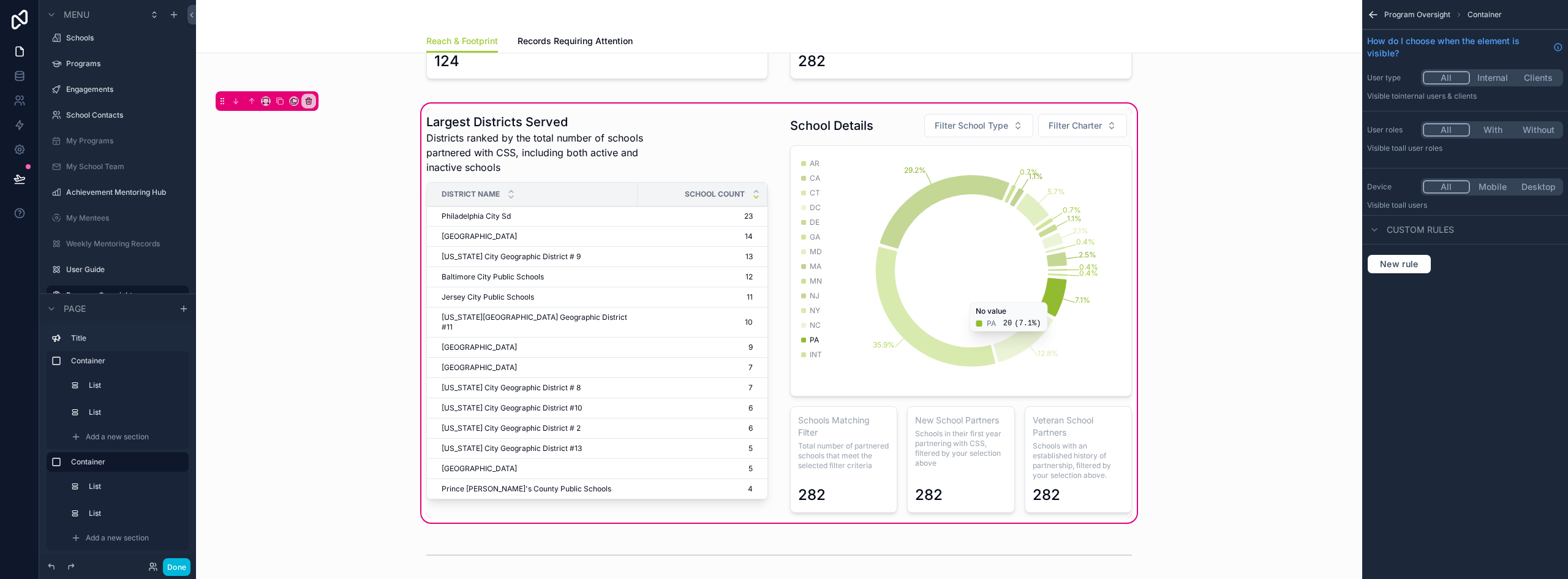
click at [1374, 15] on icon "scrollable content" at bounding box center [1373, 14] width 12 height 12
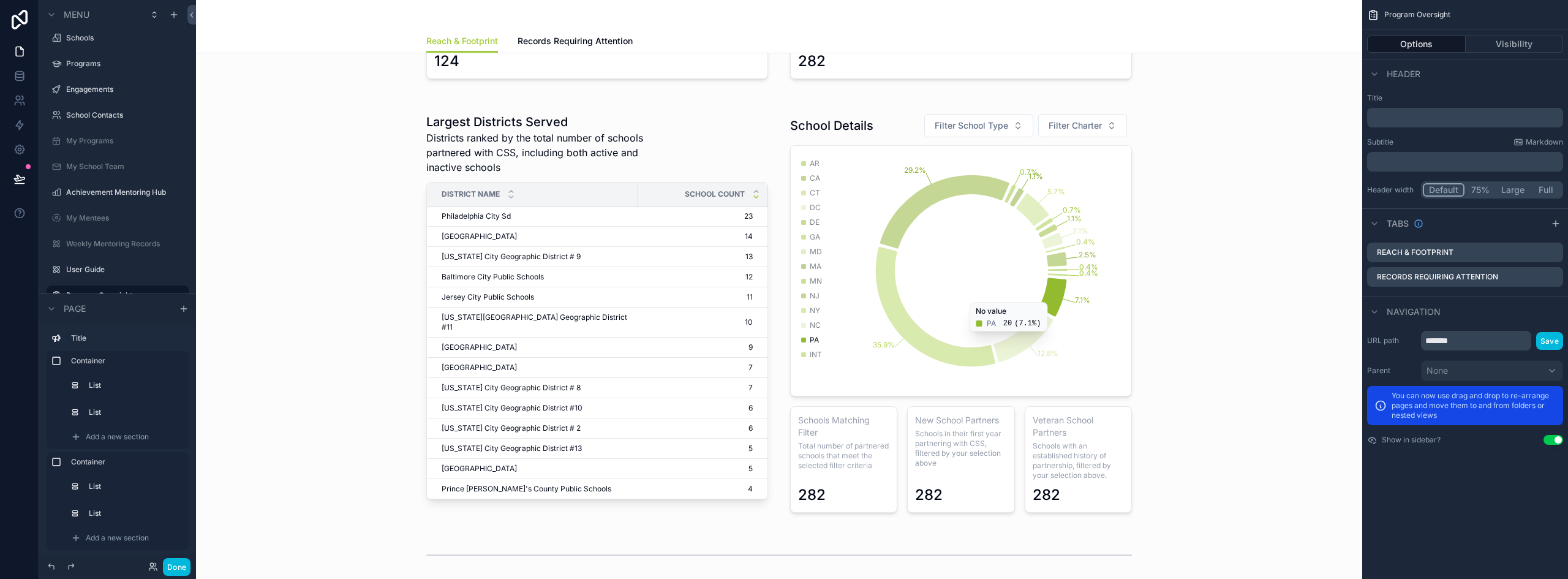
click at [854, 448] on div "scrollable content" at bounding box center [779, 313] width 1147 height 424
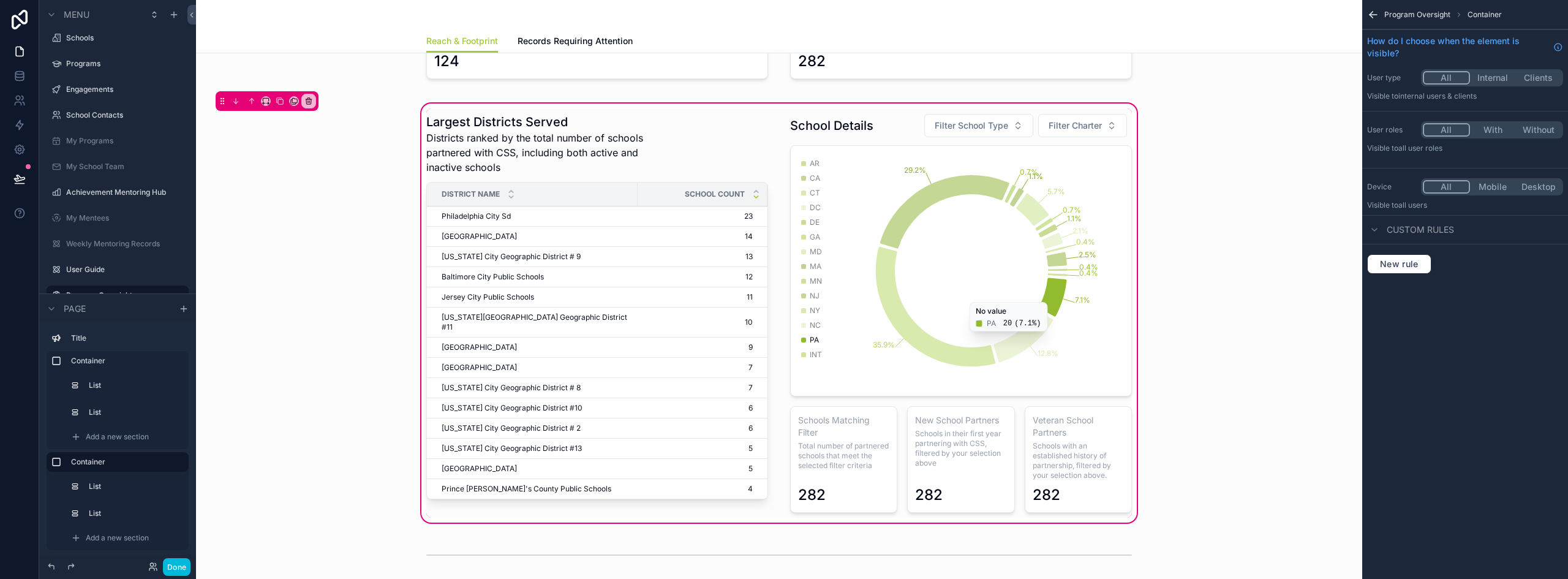
click at [850, 446] on div "scrollable content" at bounding box center [961, 313] width 356 height 409
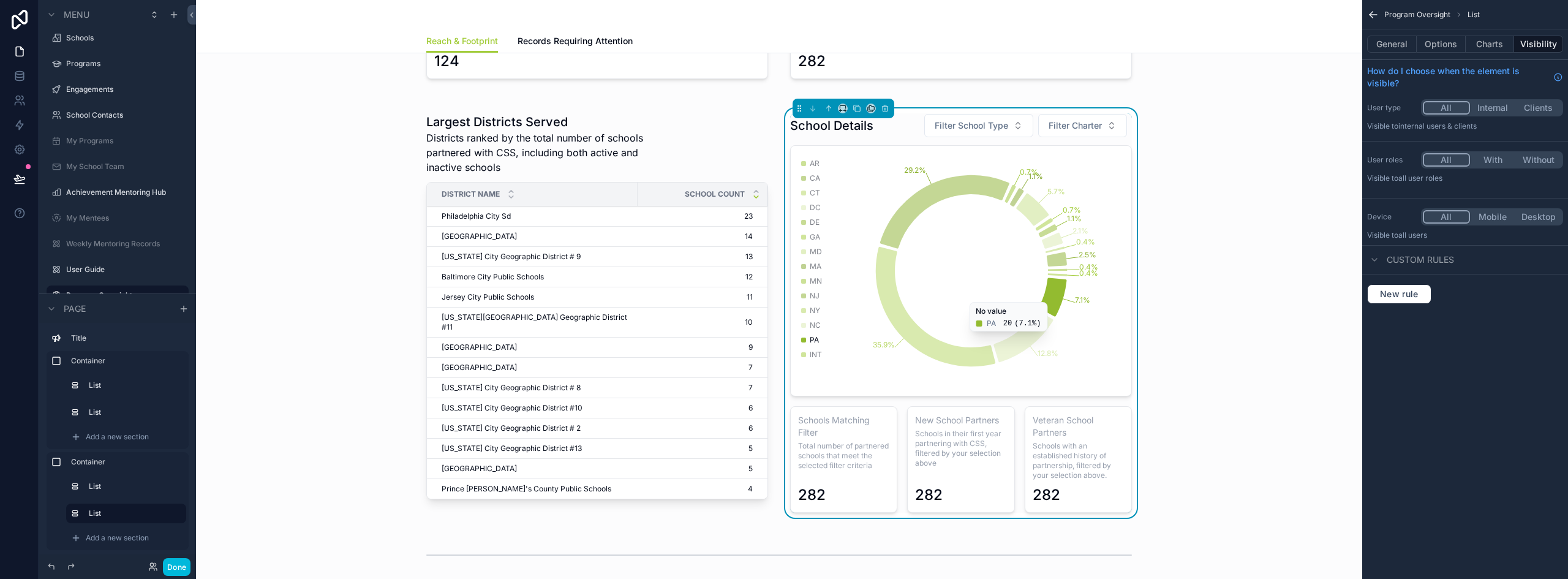
click at [1491, 43] on button "Charts" at bounding box center [1490, 44] width 49 height 17
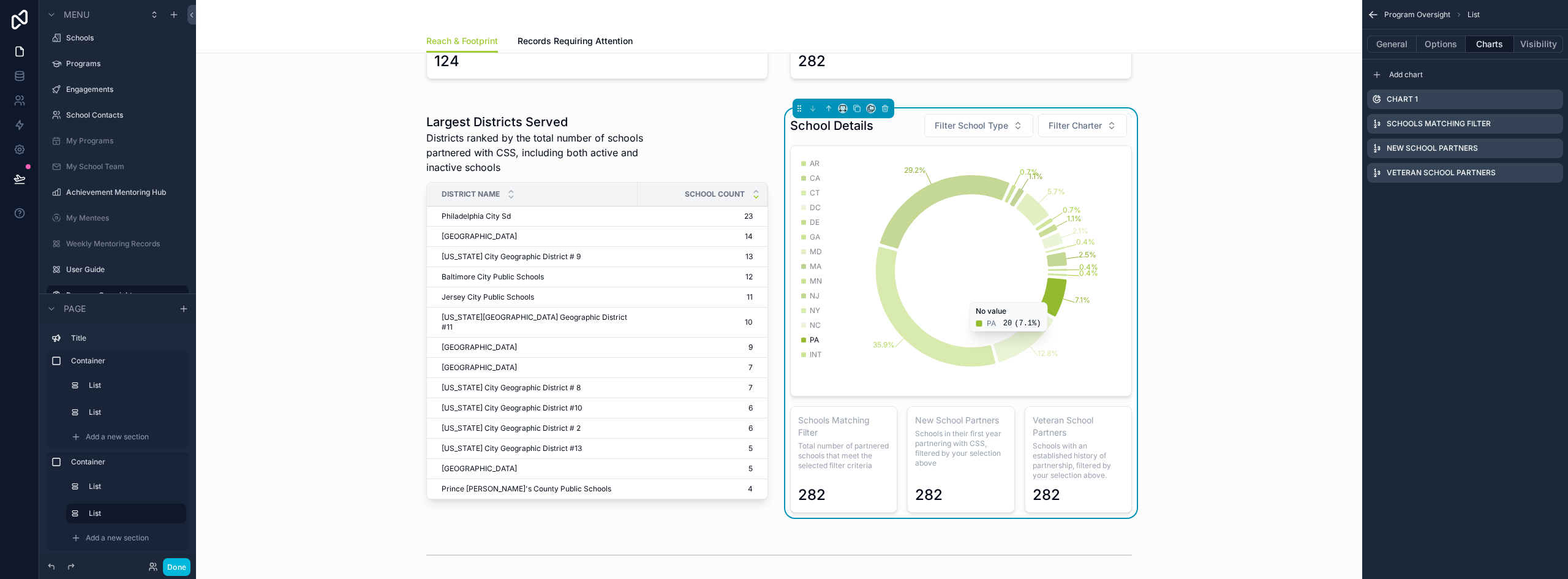
click at [0, 0] on icon "scrollable content" at bounding box center [0, 0] width 0 height 0
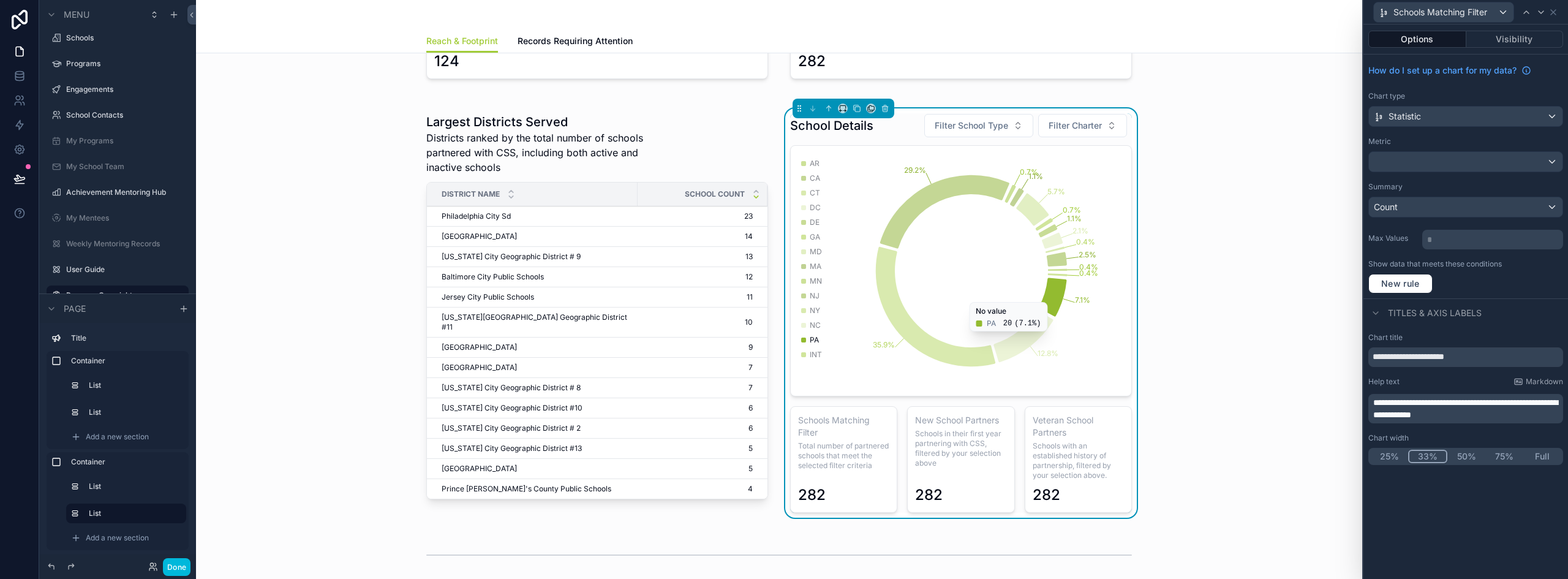
click at [1410, 360] on input "**********" at bounding box center [1465, 357] width 195 height 19
paste input "text"
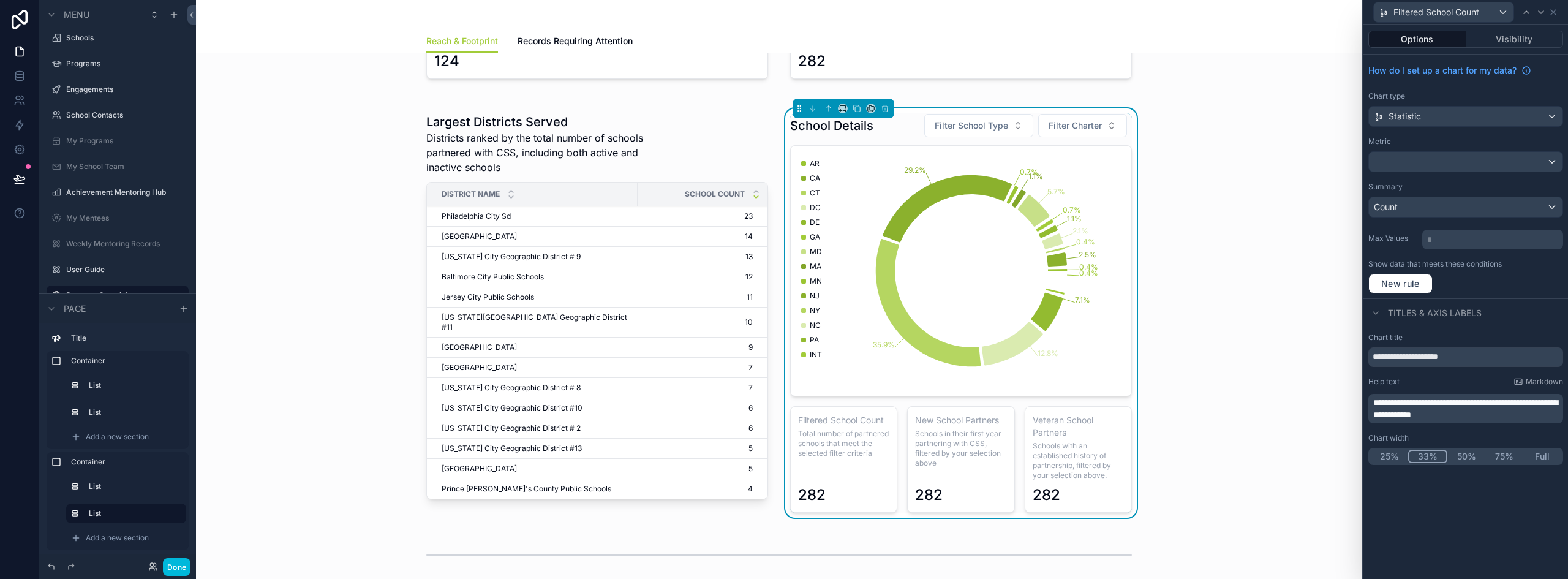
type input "**********"
click at [1502, 8] on div "Filtered School Count" at bounding box center [1443, 11] width 140 height 19
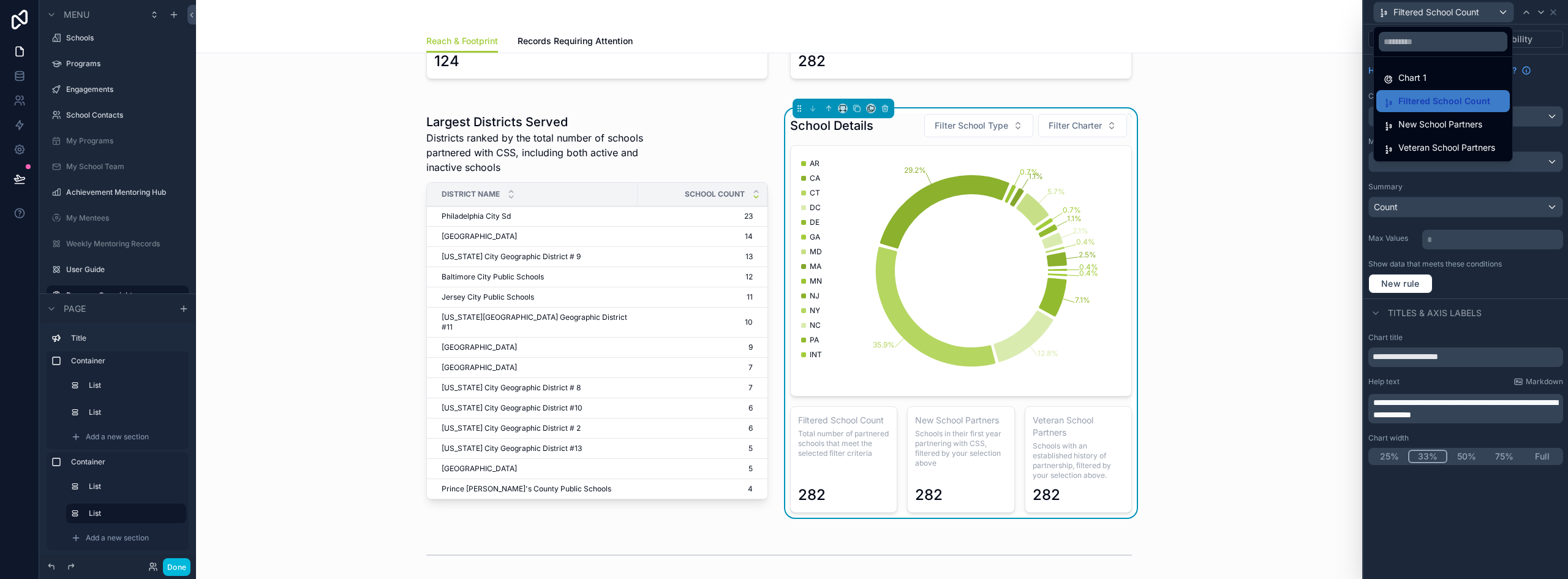
click at [1415, 124] on span "New School Partners" at bounding box center [1440, 124] width 84 height 15
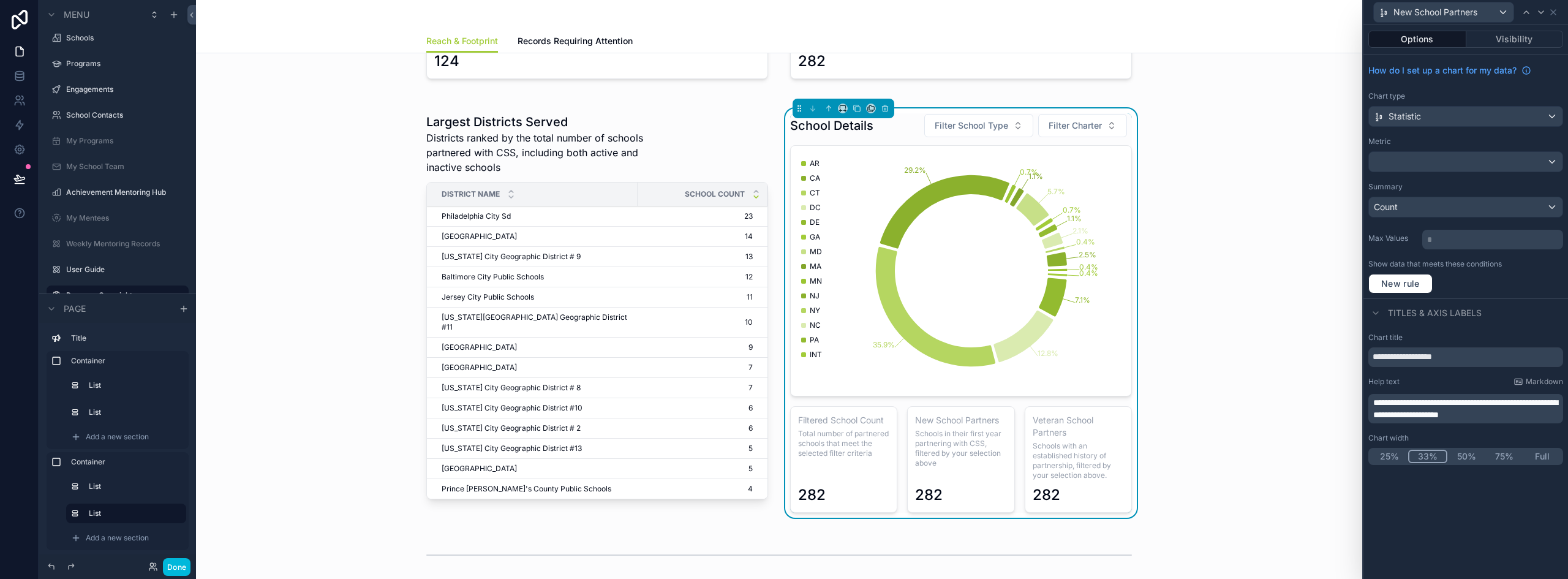
click at [1407, 359] on input "**********" at bounding box center [1465, 357] width 195 height 19
type input "**********"
click at [1494, 11] on div "New School Partners" at bounding box center [1443, 11] width 140 height 19
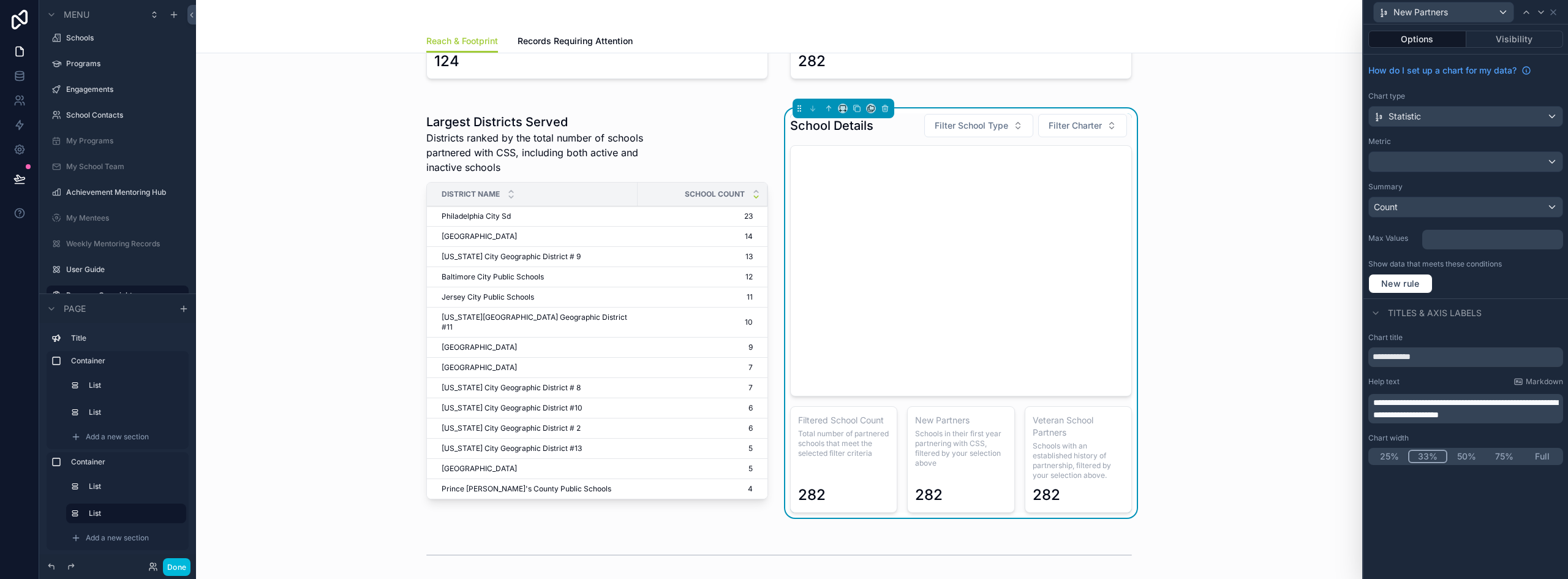
click at [1502, 10] on div at bounding box center [1465, 290] width 205 height 579
click at [1503, 10] on div "New Partners" at bounding box center [1443, 11] width 140 height 19
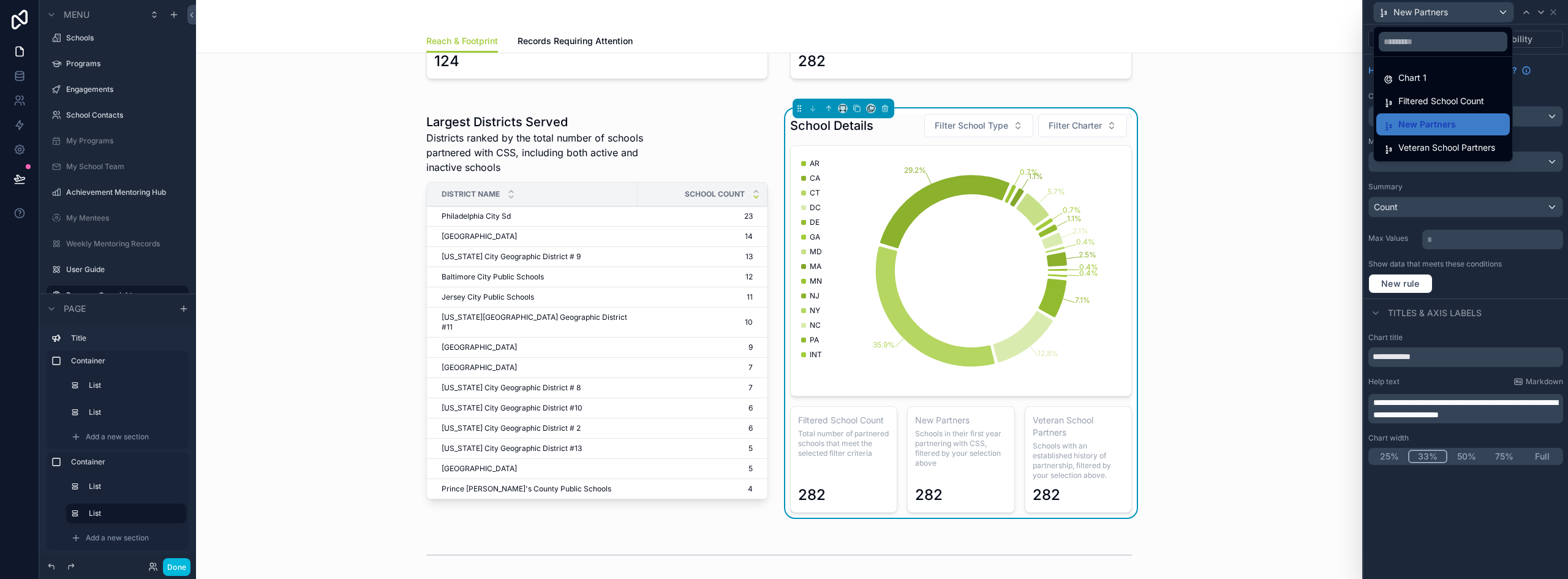
click at [1426, 142] on span "Veteran School Partners" at bounding box center [1447, 148] width 97 height 15
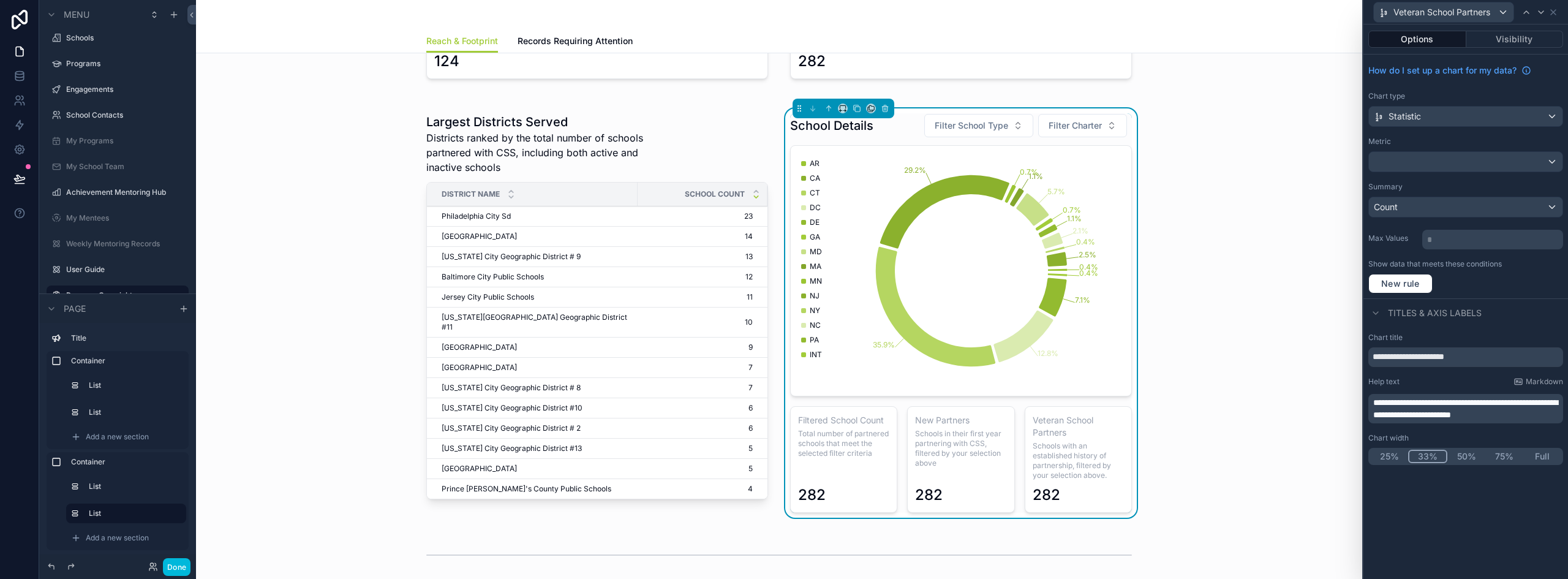
click at [1425, 359] on input "**********" at bounding box center [1465, 357] width 195 height 19
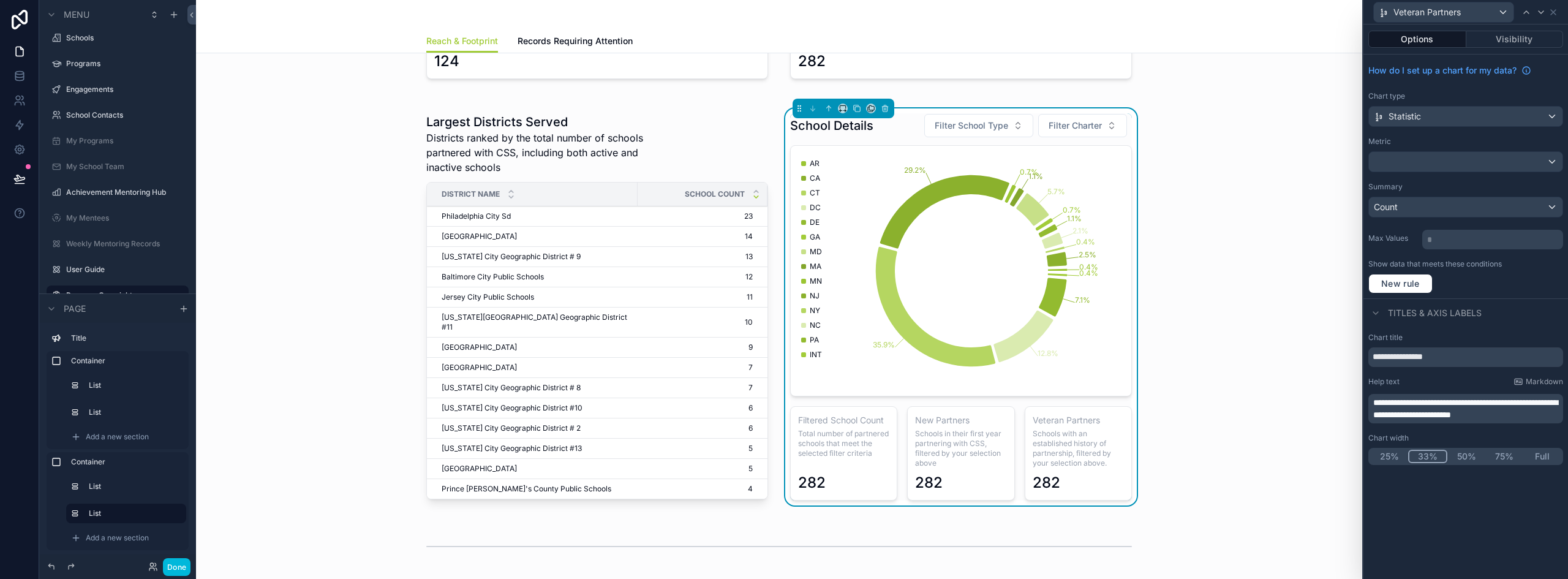
type input "**********"
click at [1485, 11] on div "Veteran Partners" at bounding box center [1443, 11] width 140 height 19
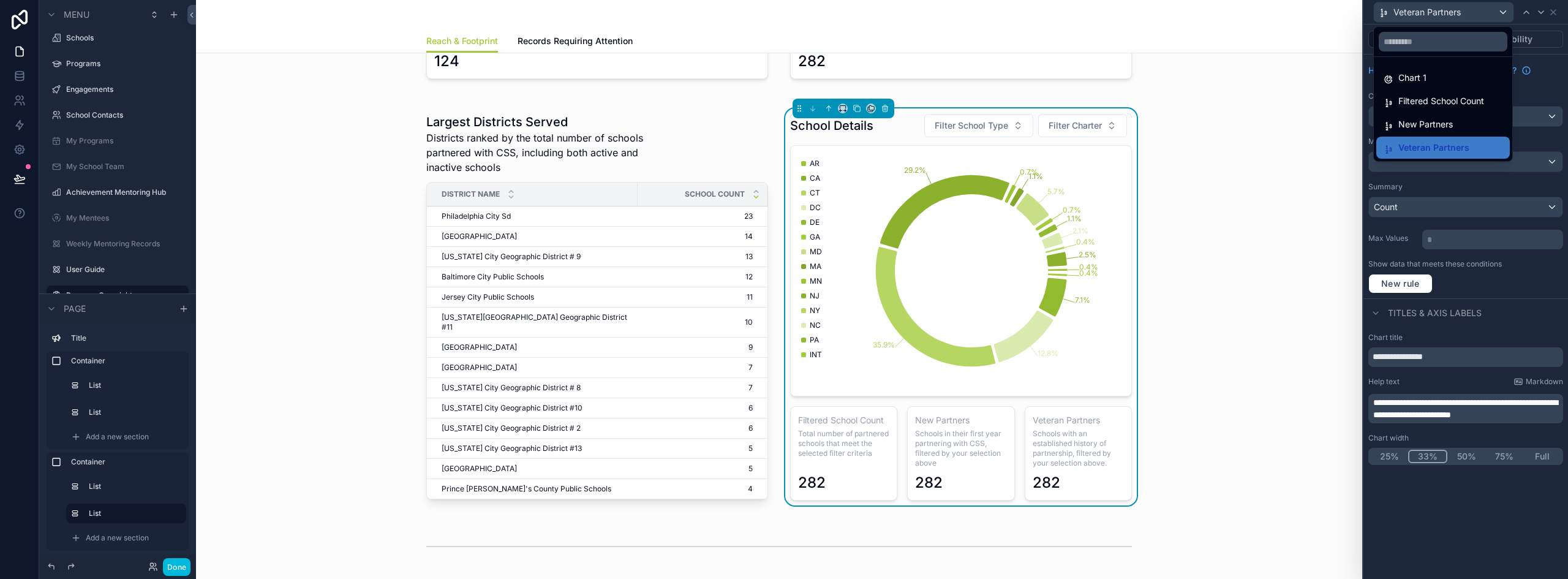
click at [1427, 103] on span "Filtered School Count" at bounding box center [1441, 101] width 86 height 15
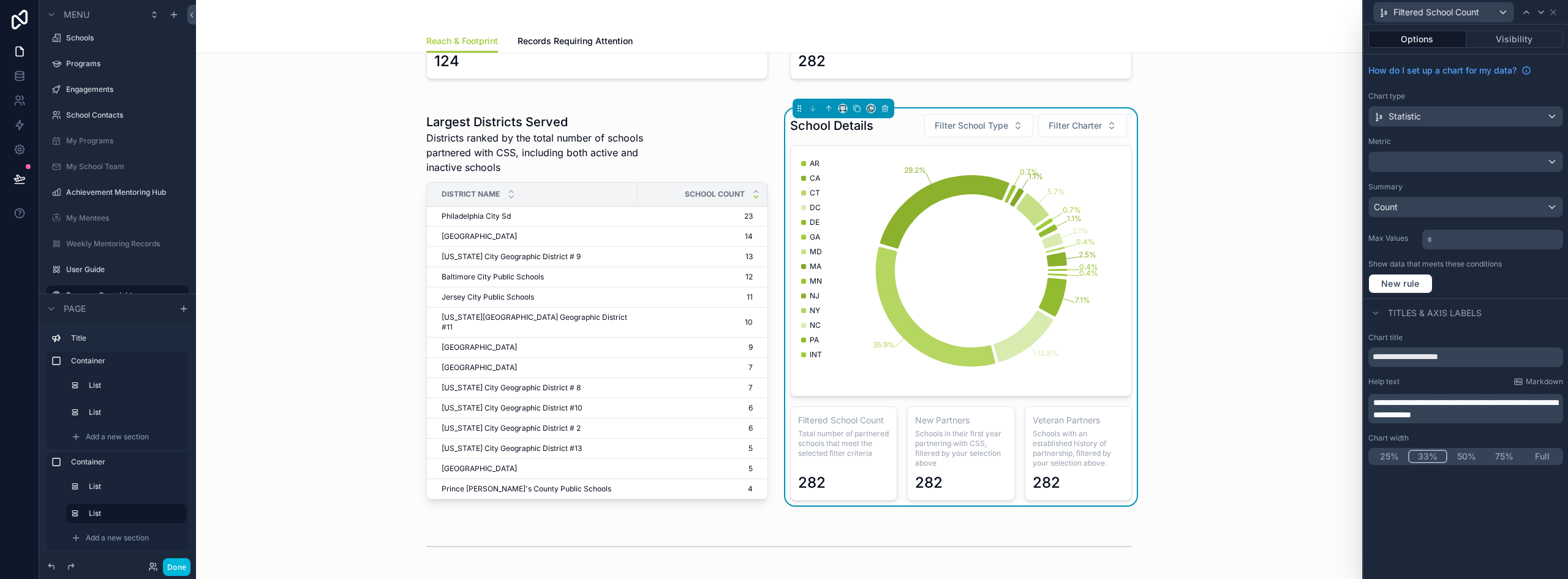
click at [1438, 411] on span "**********" at bounding box center [1465, 409] width 185 height 21
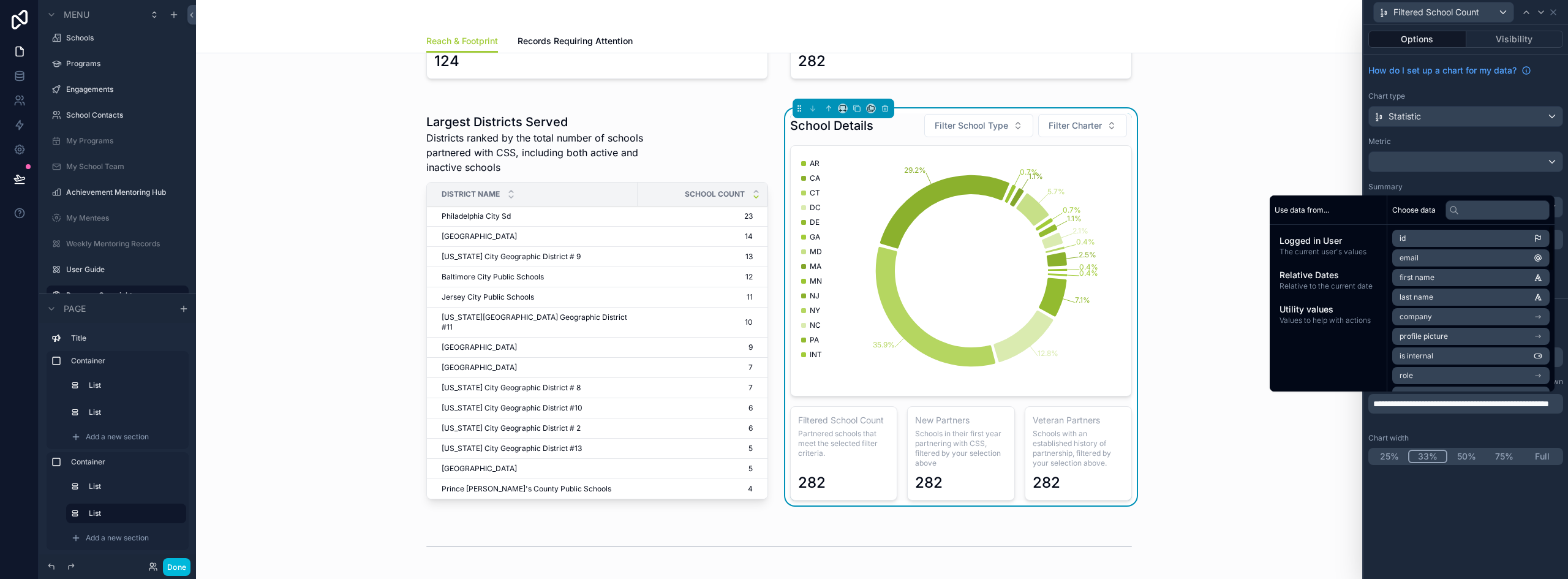
click at [1508, 8] on div "Filtered School Count" at bounding box center [1443, 11] width 140 height 19
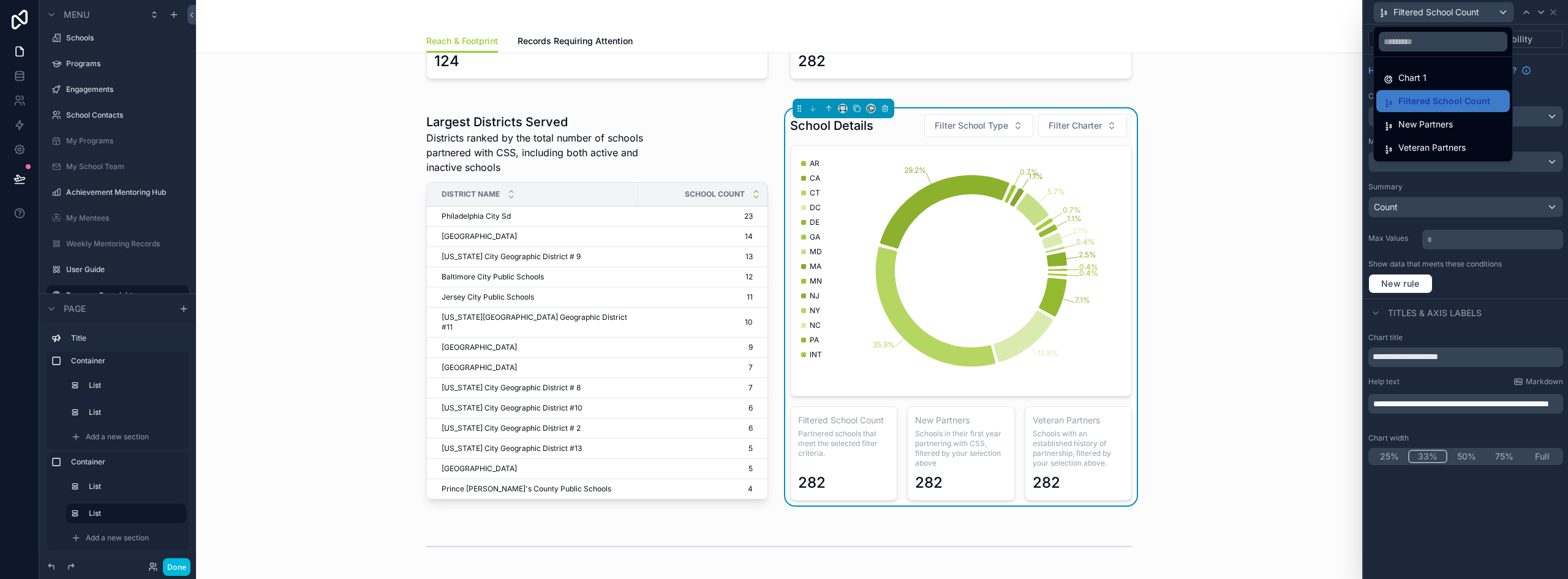
click at [1428, 126] on span "New Partners" at bounding box center [1425, 124] width 54 height 15
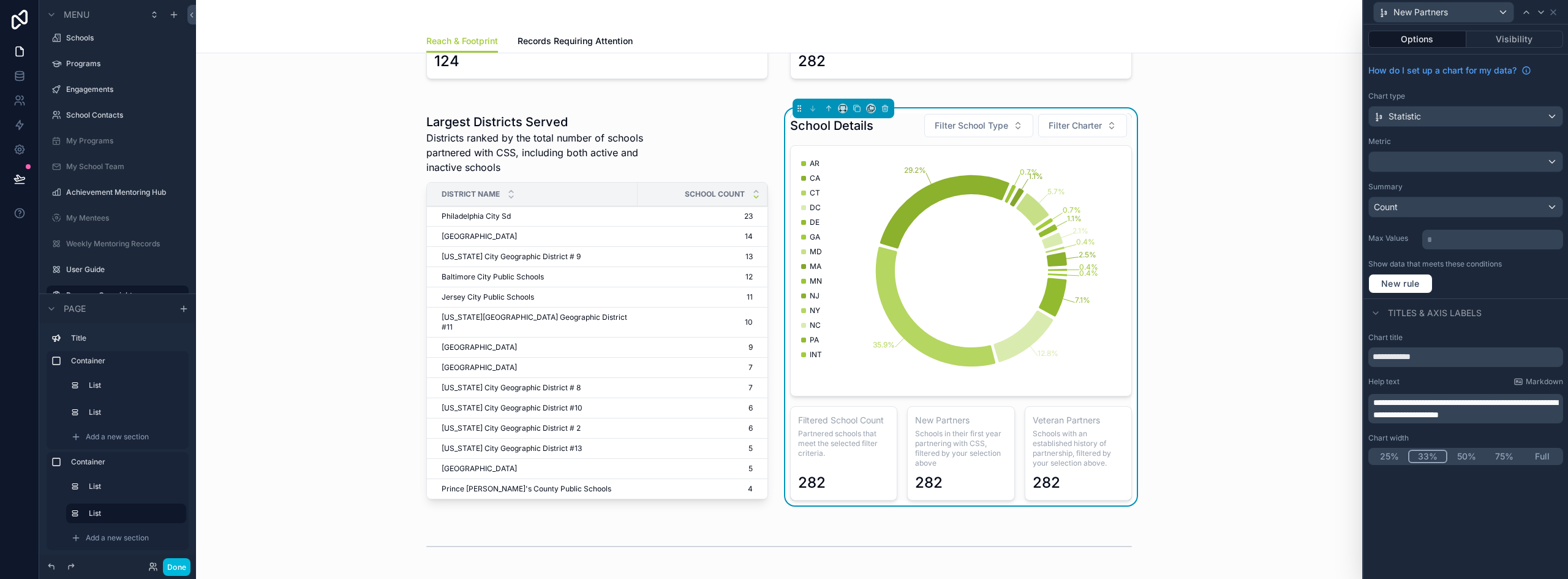
click at [1424, 406] on span "**********" at bounding box center [1465, 409] width 185 height 21
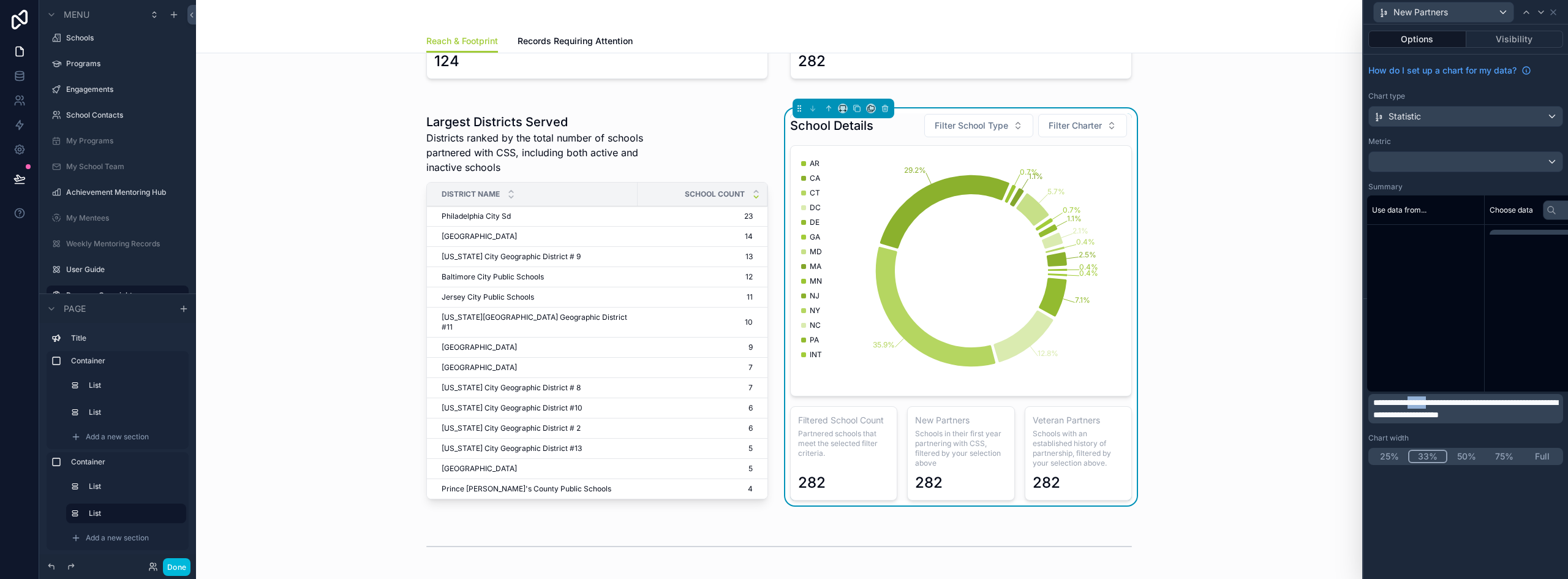
click at [1424, 405] on span "**********" at bounding box center [1465, 409] width 185 height 21
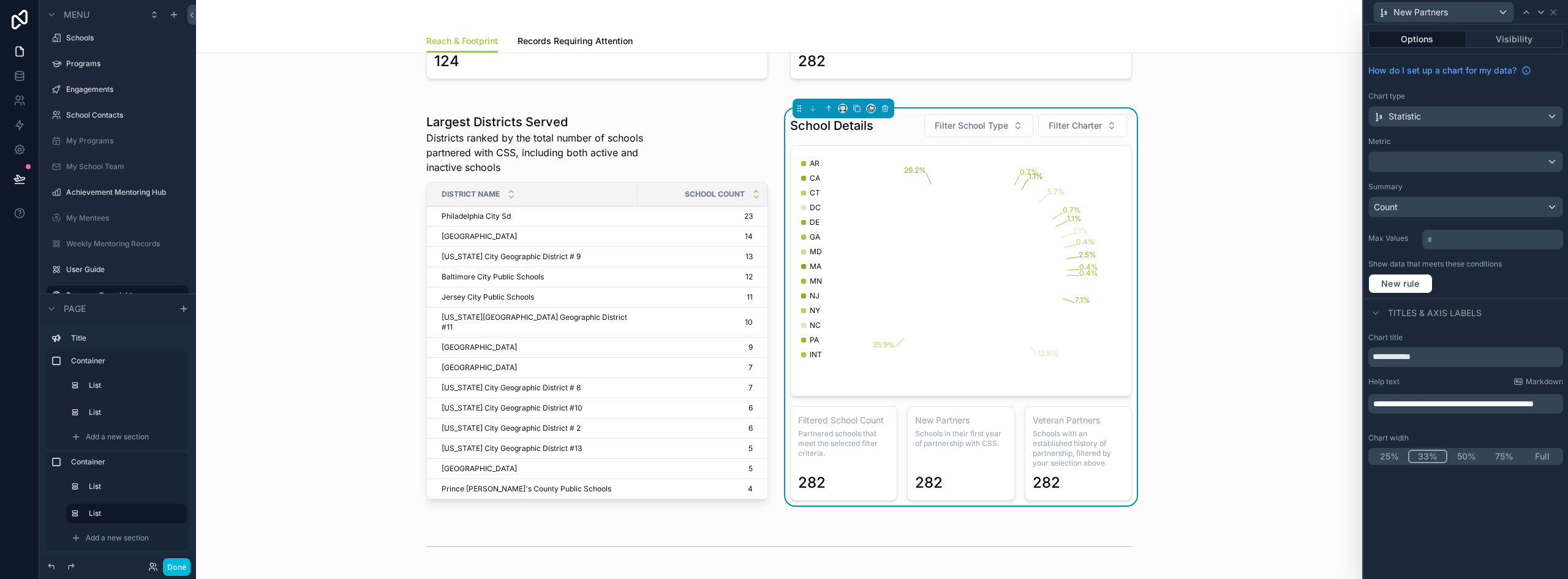
click at [1501, 11] on div "New Partners" at bounding box center [1443, 11] width 140 height 19
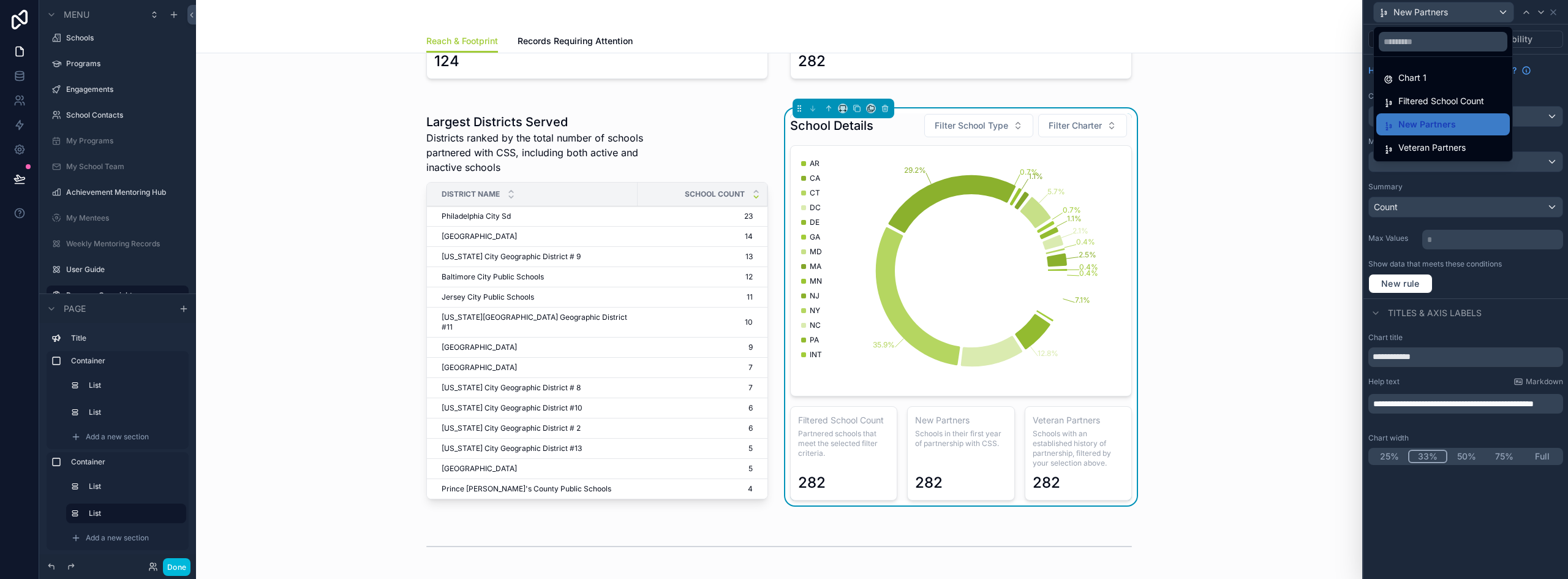
click at [1418, 146] on span "Veteran Partners" at bounding box center [1432, 148] width 68 height 15
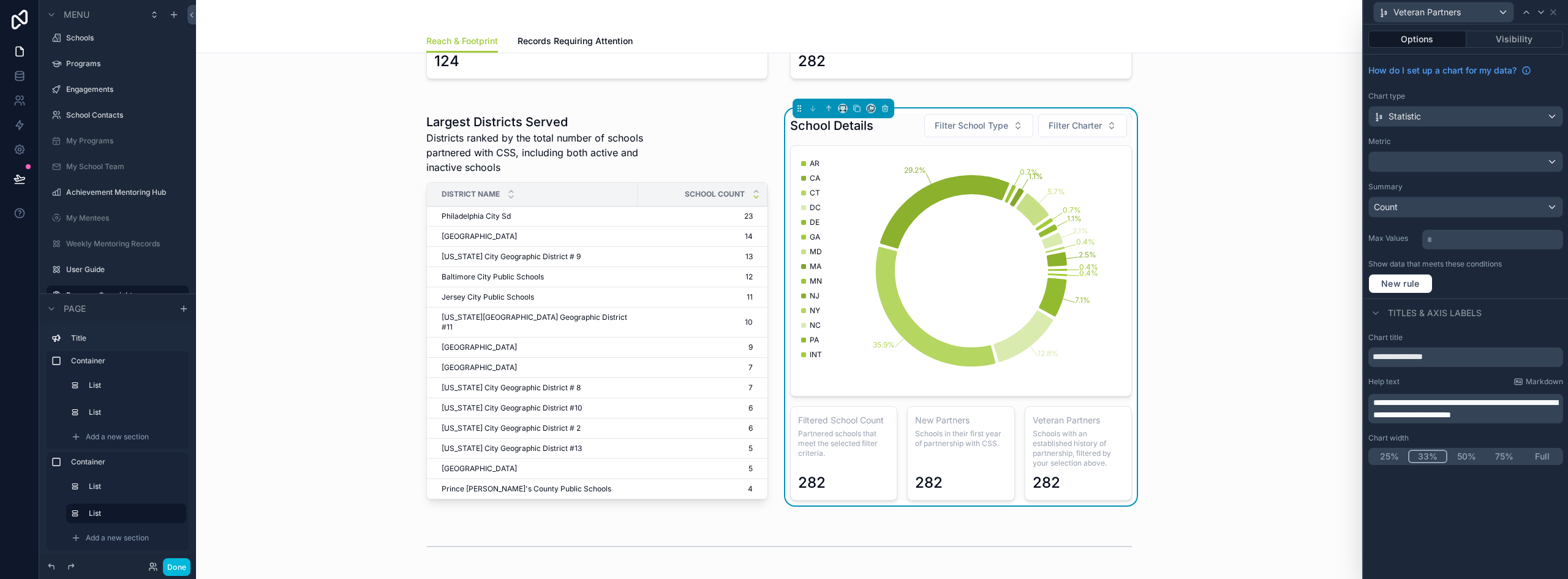
click at [1446, 411] on span "**********" at bounding box center [1465, 409] width 185 height 21
click at [1447, 410] on span "**********" at bounding box center [1465, 409] width 185 height 21
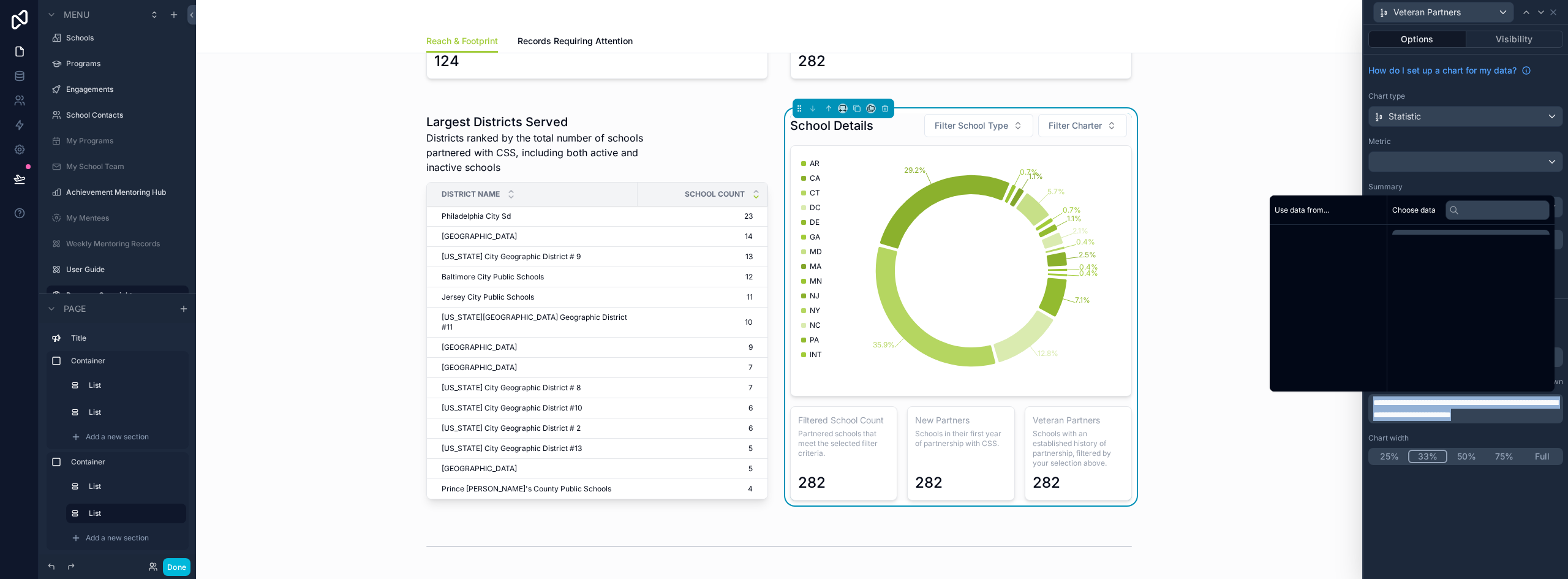
click at [1447, 410] on span "**********" at bounding box center [1465, 409] width 185 height 21
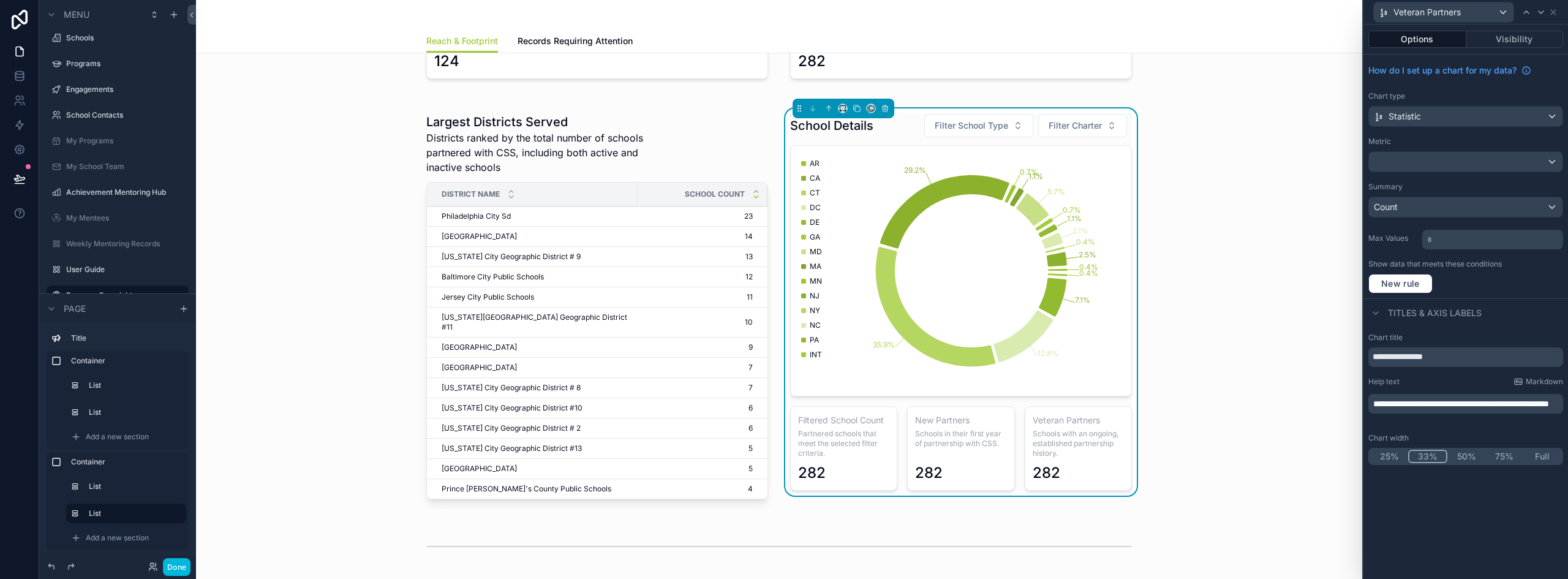
click at [1470, 401] on span "**********" at bounding box center [1460, 404] width 176 height 9
click at [1480, 9] on div "Veteran Partners" at bounding box center [1443, 11] width 140 height 19
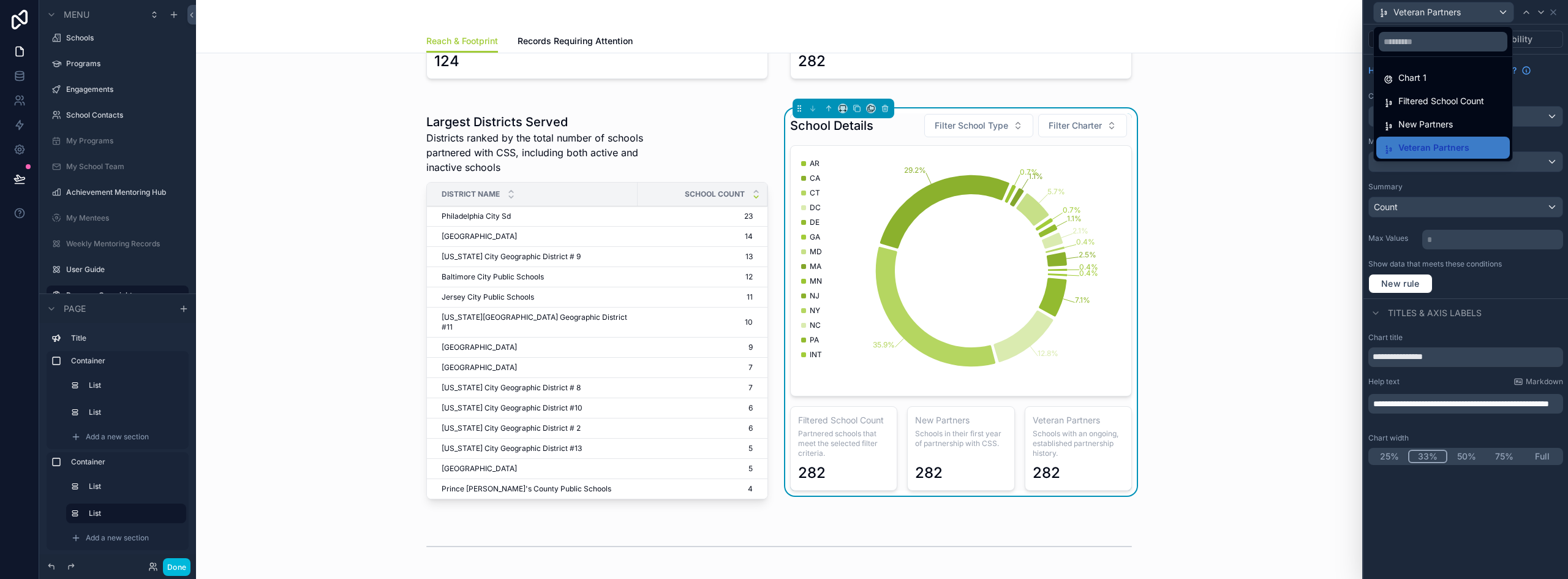
click at [1421, 103] on span "Filtered School Count" at bounding box center [1441, 101] width 86 height 15
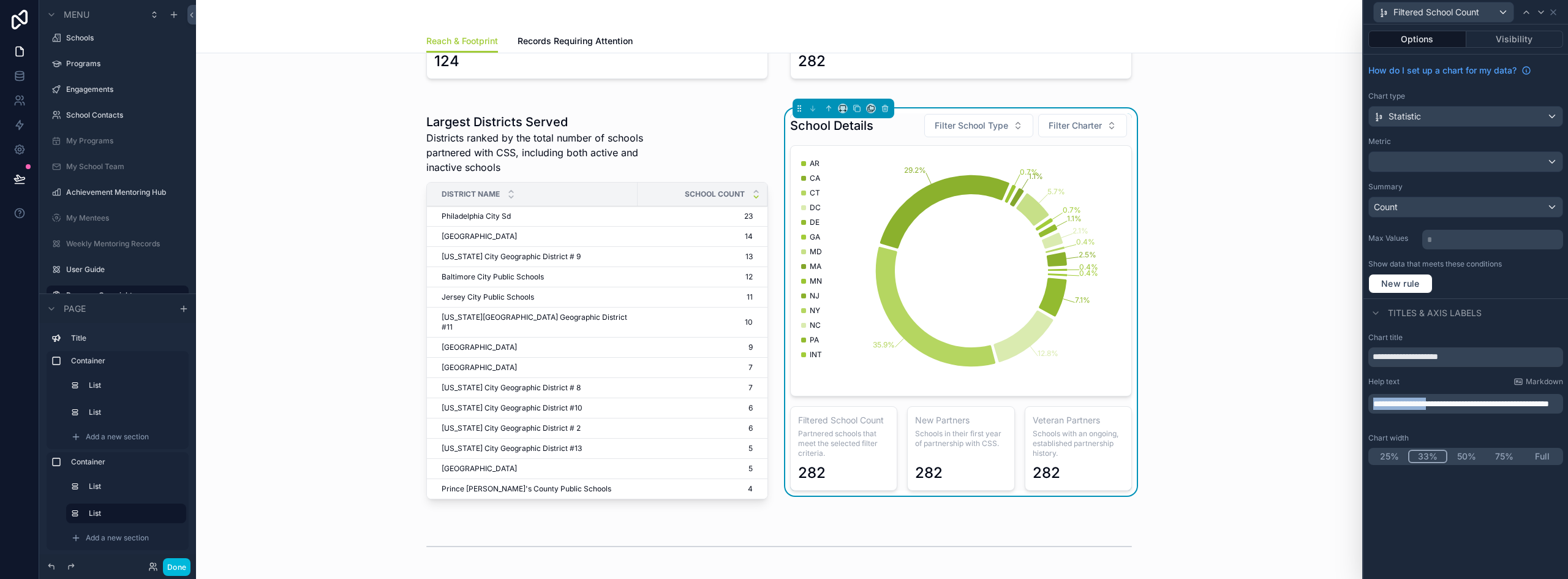
drag, startPoint x: 1445, startPoint y: 404, endPoint x: 1373, endPoint y: 399, distance: 72.2
click at [1373, 399] on span "**********" at bounding box center [1460, 404] width 176 height 9
click at [1470, 11] on span "Filtered School Count" at bounding box center [1436, 12] width 86 height 12
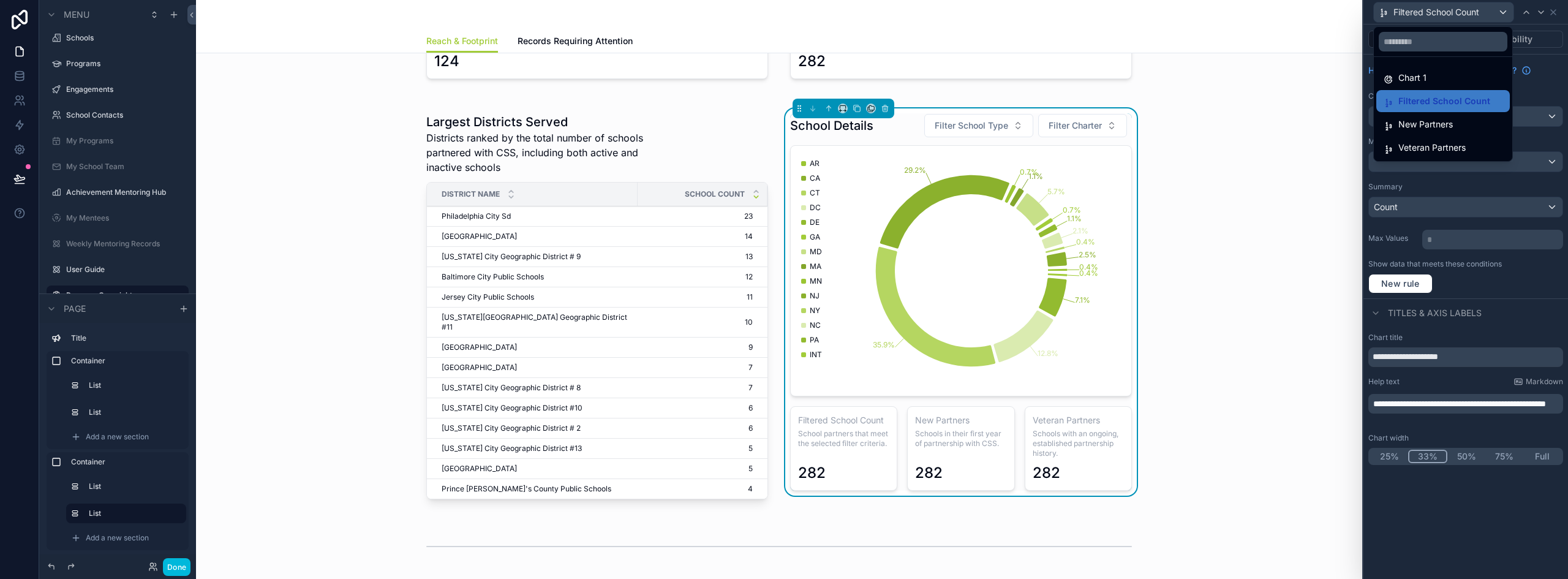
click at [1433, 148] on span "Veteran Partners" at bounding box center [1432, 148] width 68 height 15
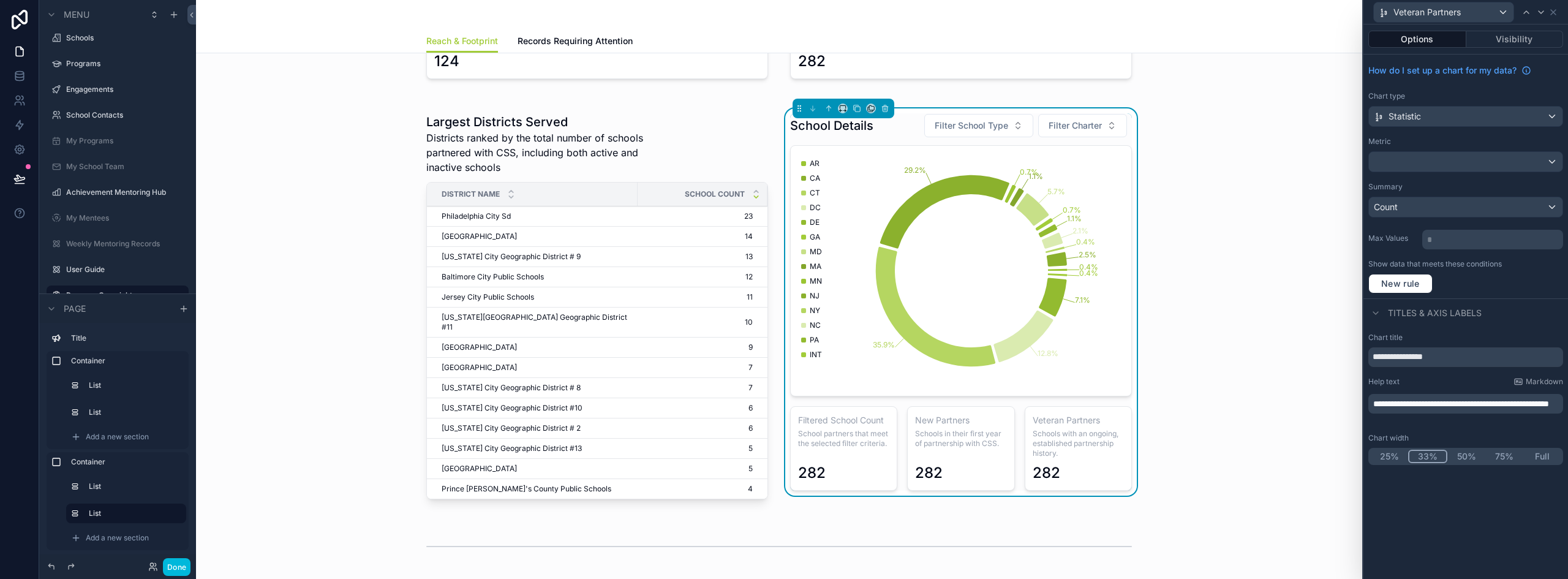
click at [1458, 399] on span "**********" at bounding box center [1460, 404] width 176 height 9
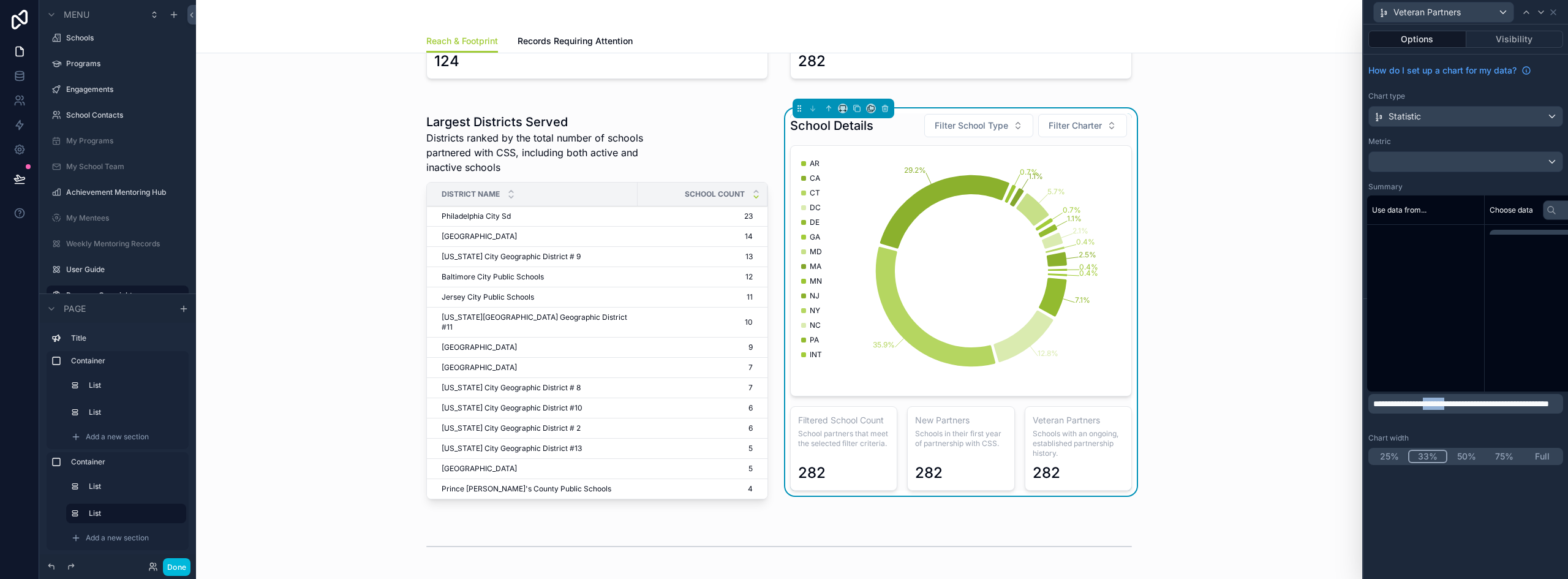
click at [1458, 399] on span "**********" at bounding box center [1460, 404] width 176 height 9
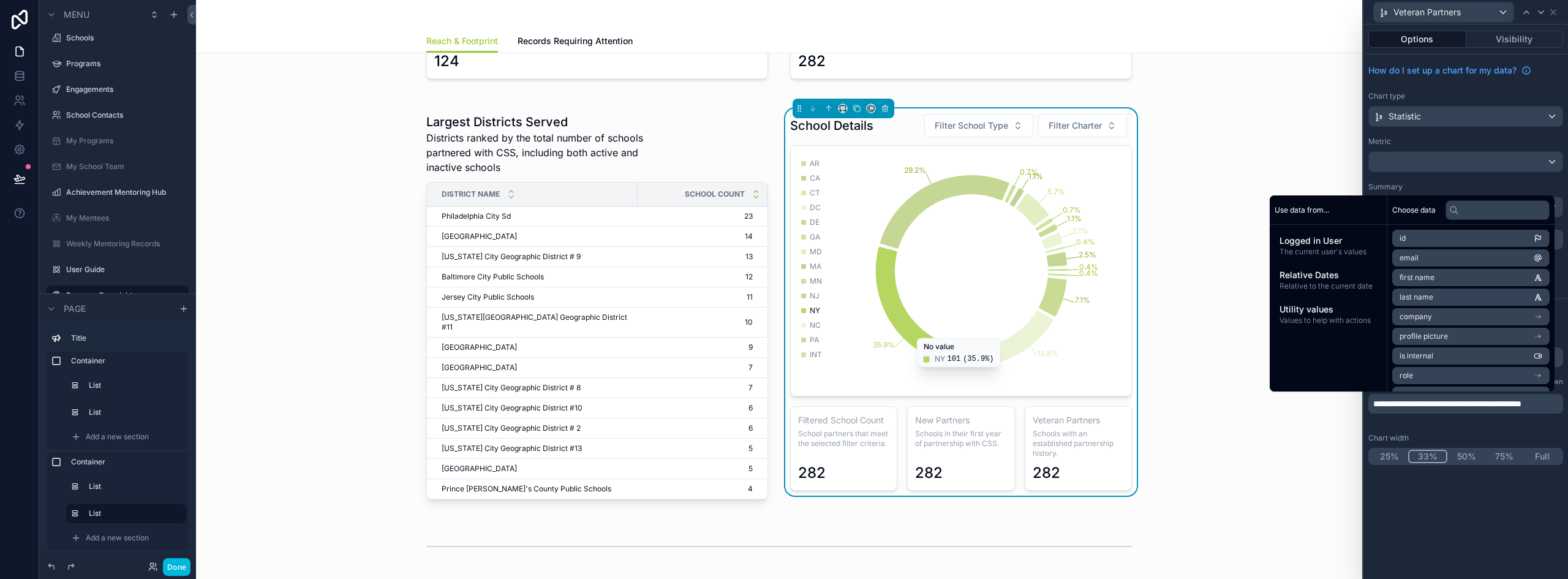
click at [1455, 399] on span "**********" at bounding box center [1447, 404] width 148 height 9
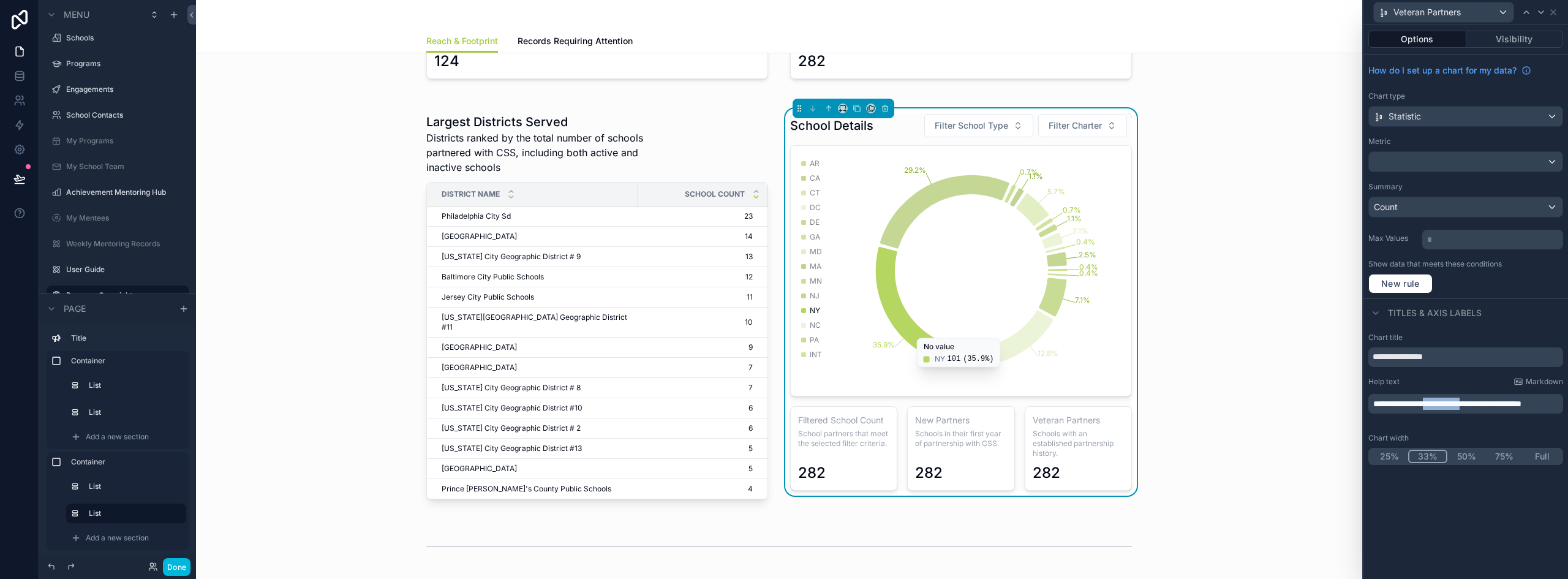
click at [1455, 399] on span "**********" at bounding box center [1447, 404] width 148 height 9
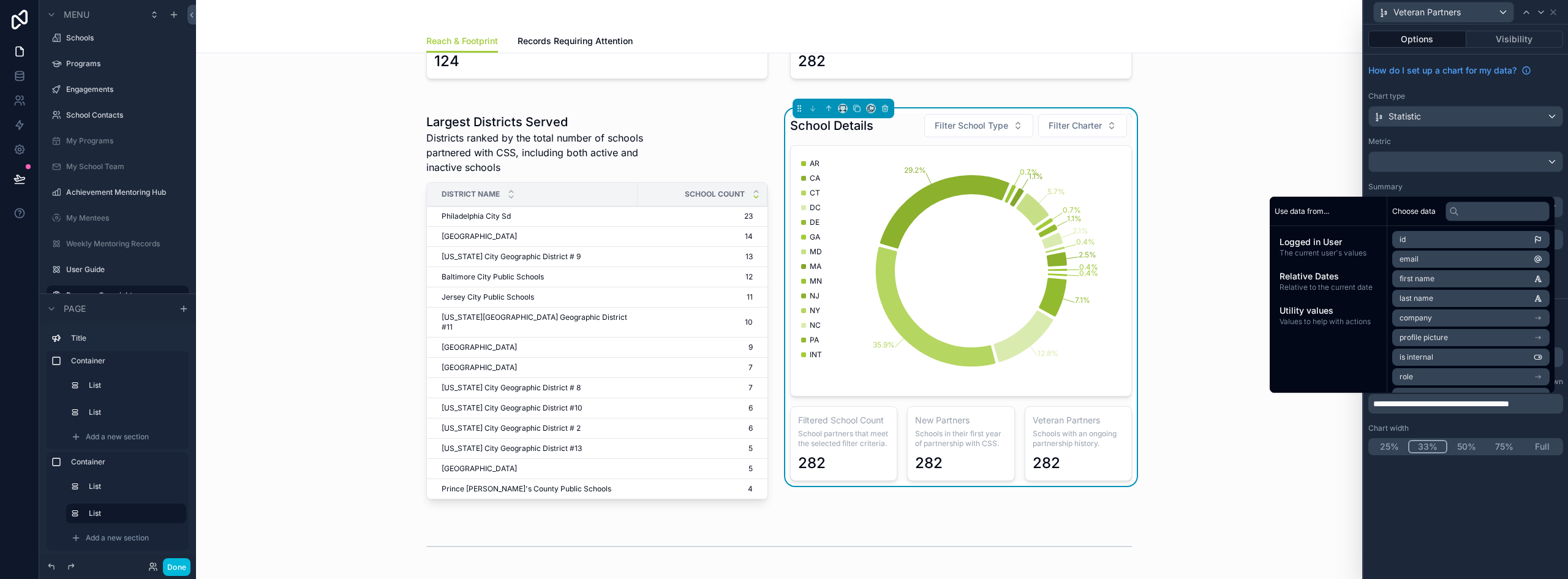
click at [1434, 399] on span "**********" at bounding box center [1440, 404] width 136 height 9
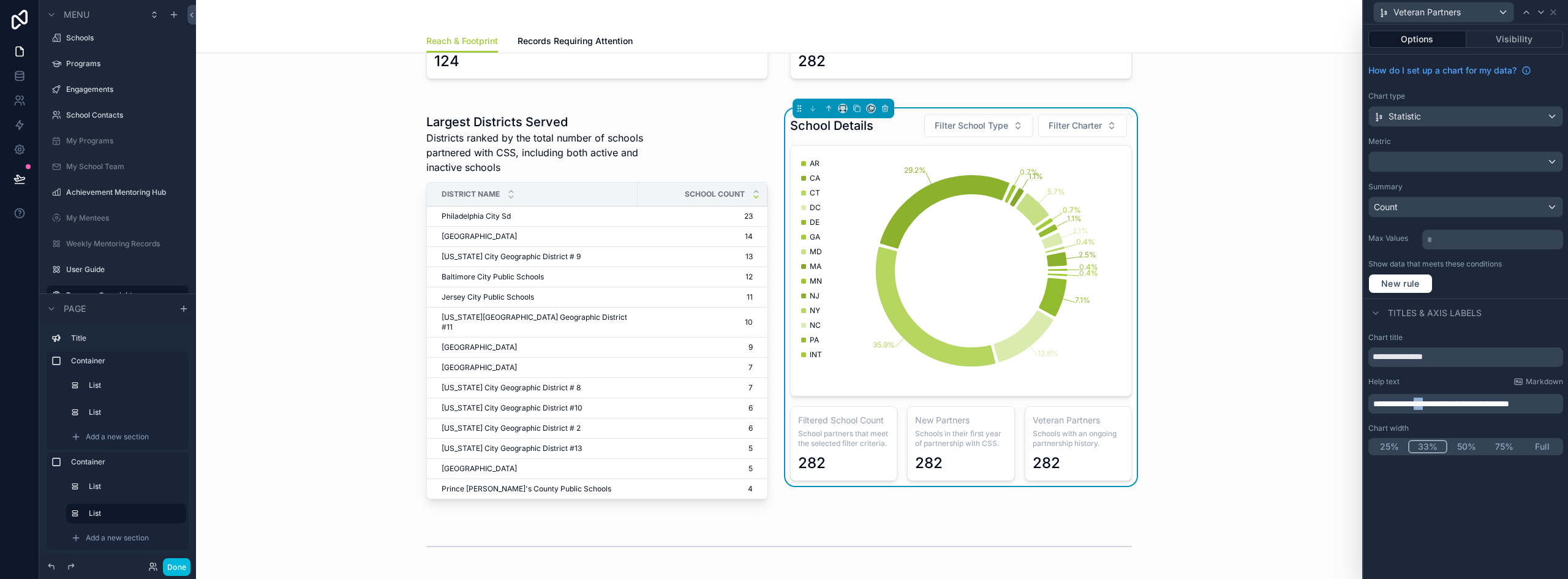
click at [1434, 399] on span "**********" at bounding box center [1440, 404] width 136 height 9
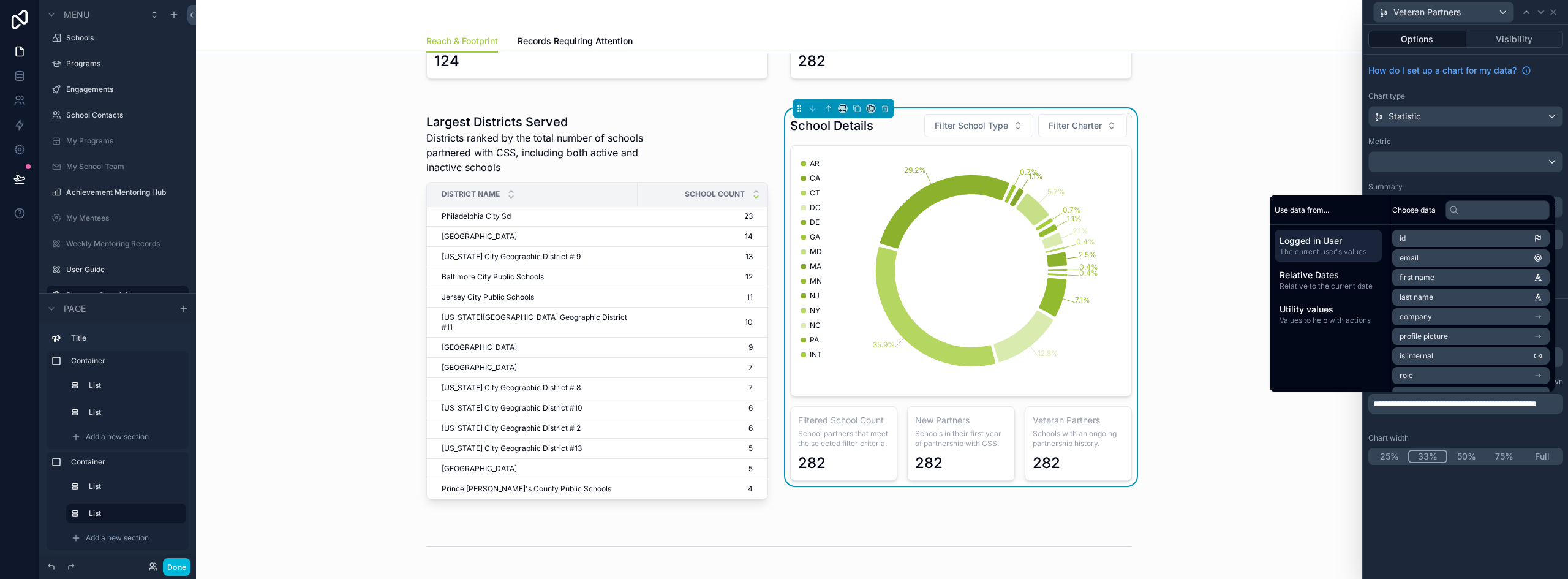
scroll to position [0, 0]
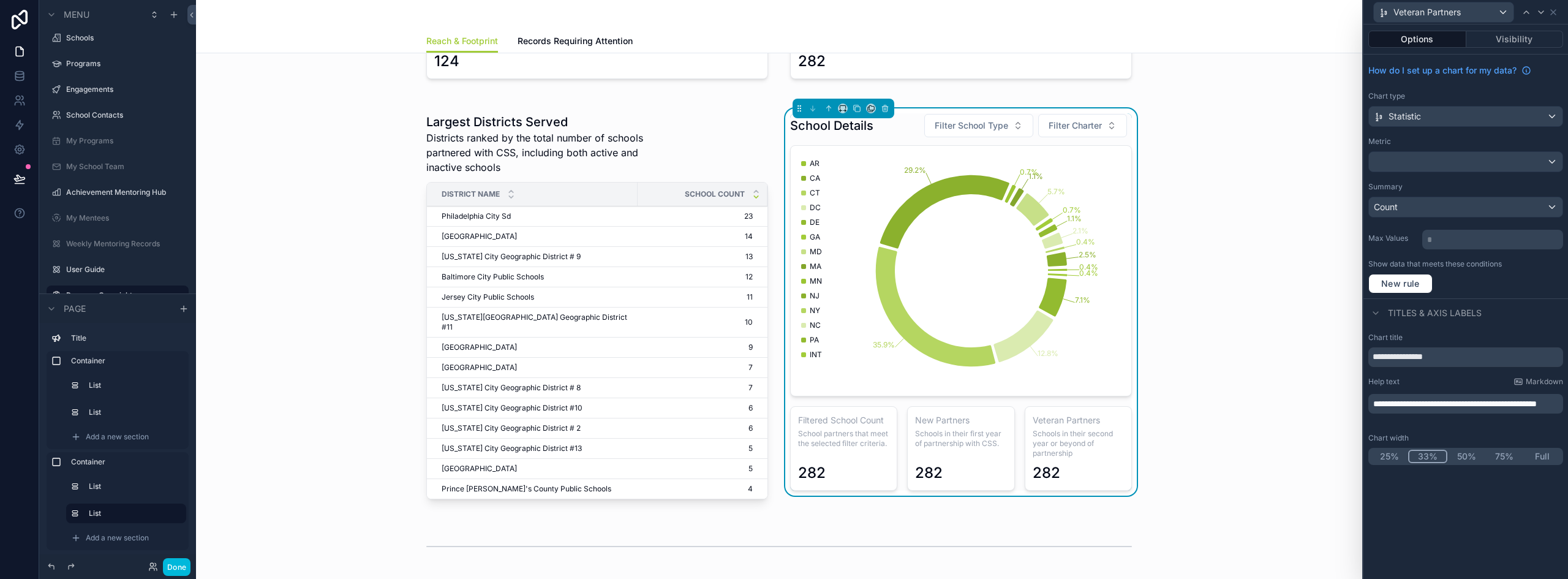
click at [1402, 405] on span "**********" at bounding box center [1454, 404] width 163 height 9
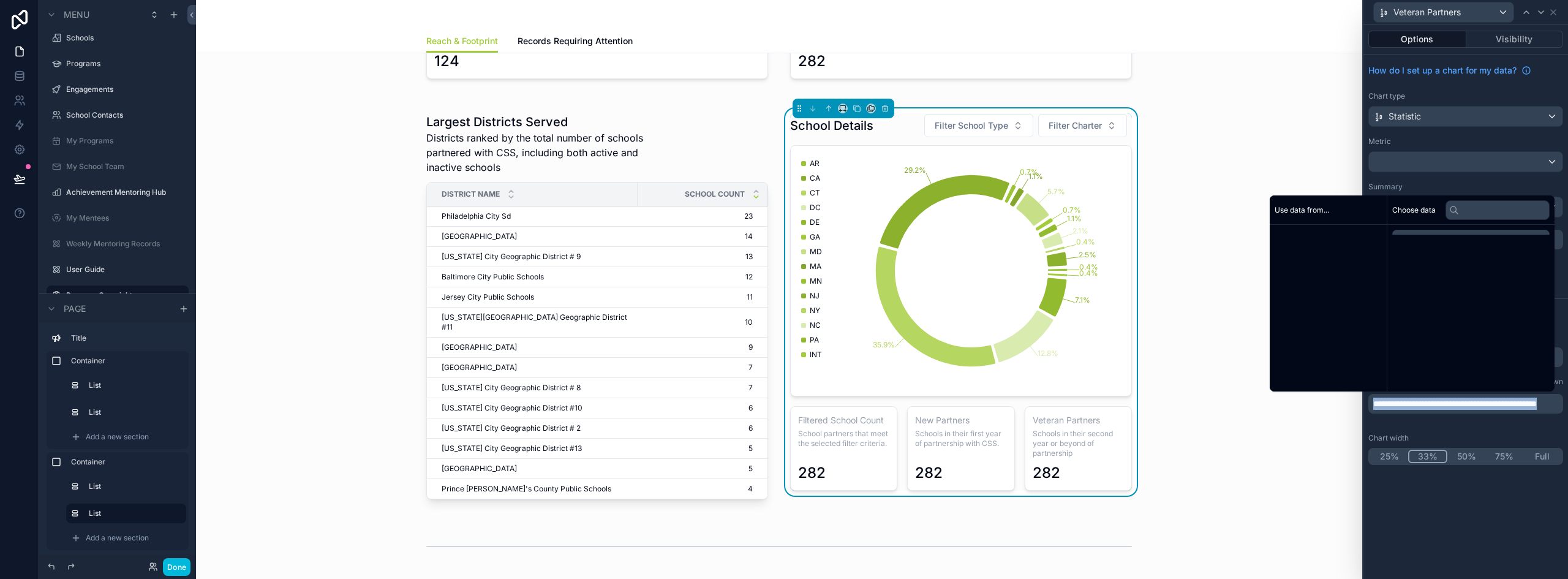
click at [1402, 405] on span "**********" at bounding box center [1454, 404] width 163 height 9
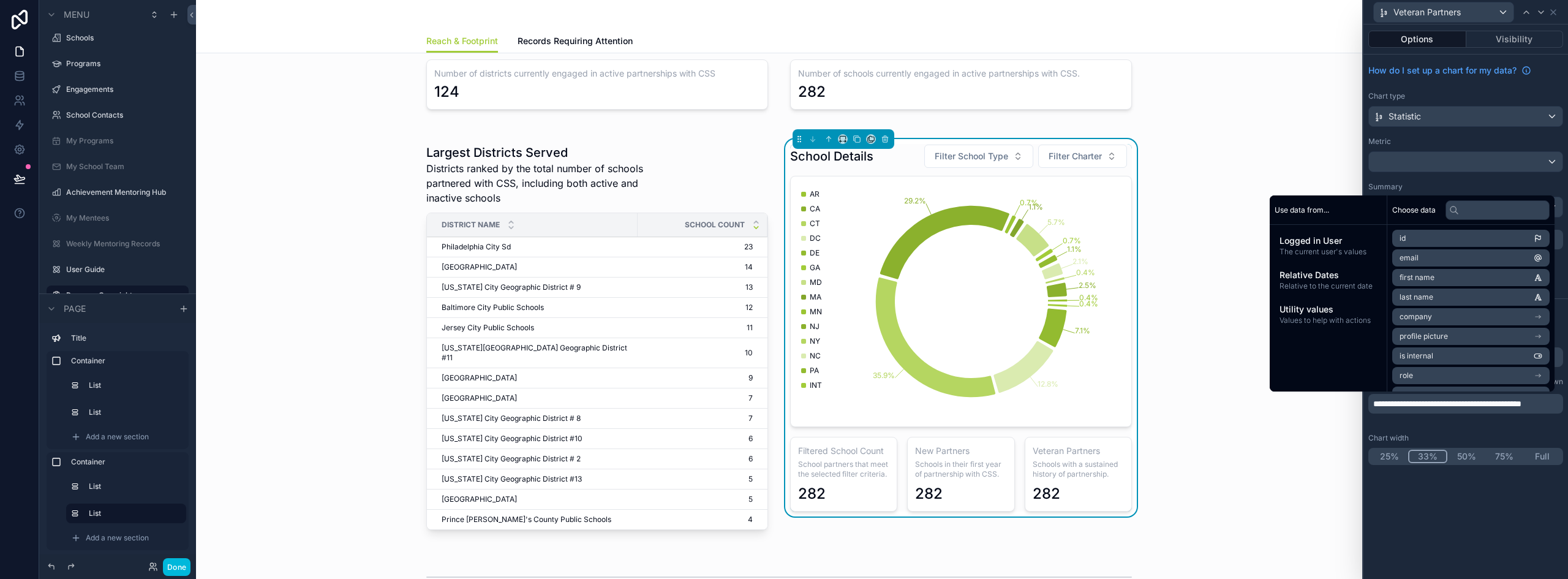
scroll to position [61, 0]
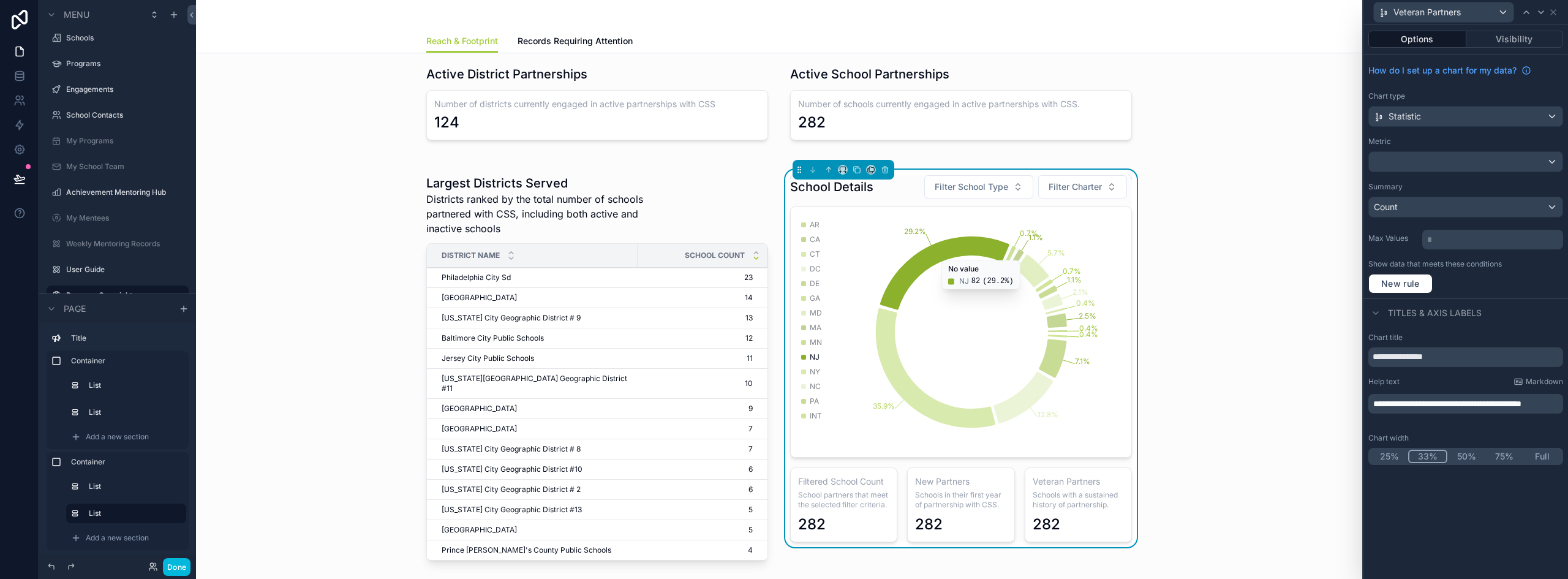
click at [869, 225] on icon "0.4% 2.5% 0.4% 2.1% 1.1% 0.7% 5.7% 1.1% 0.7% 29.2% 35.9% 12.8% 7.1% 0.4%" at bounding box center [961, 332] width 326 height 235
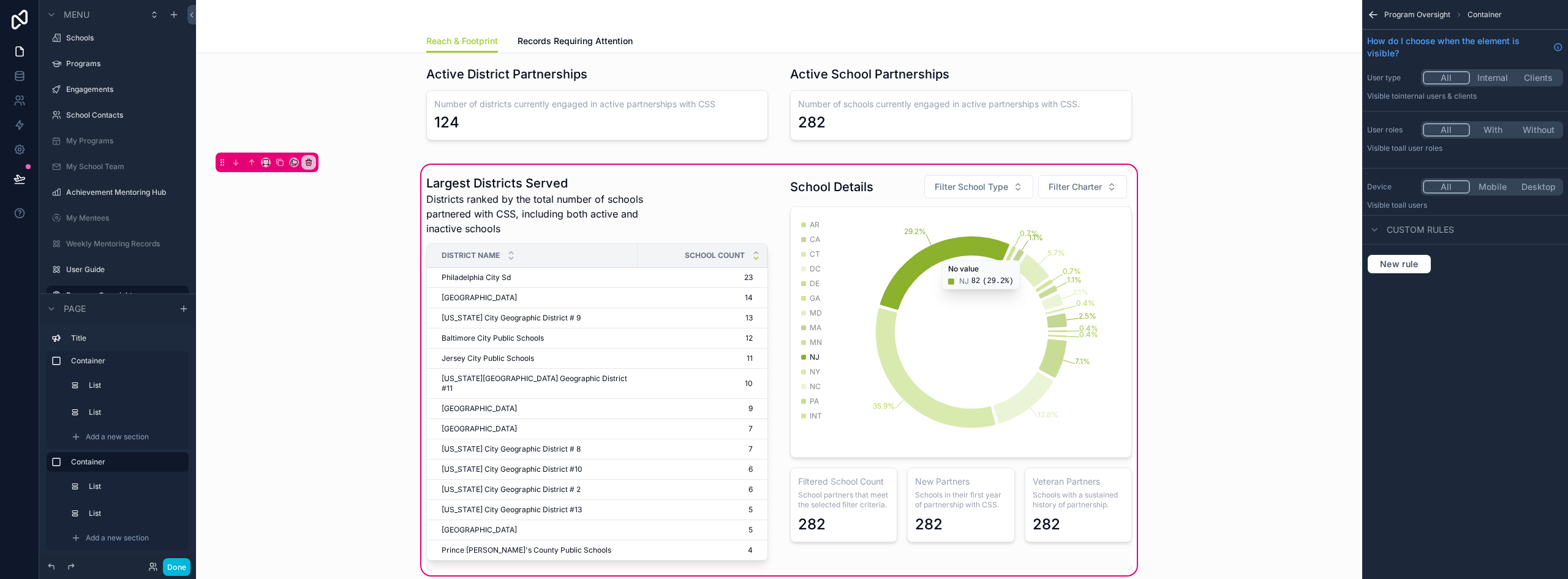
click at [875, 233] on div "scrollable content" at bounding box center [961, 370] width 356 height 401
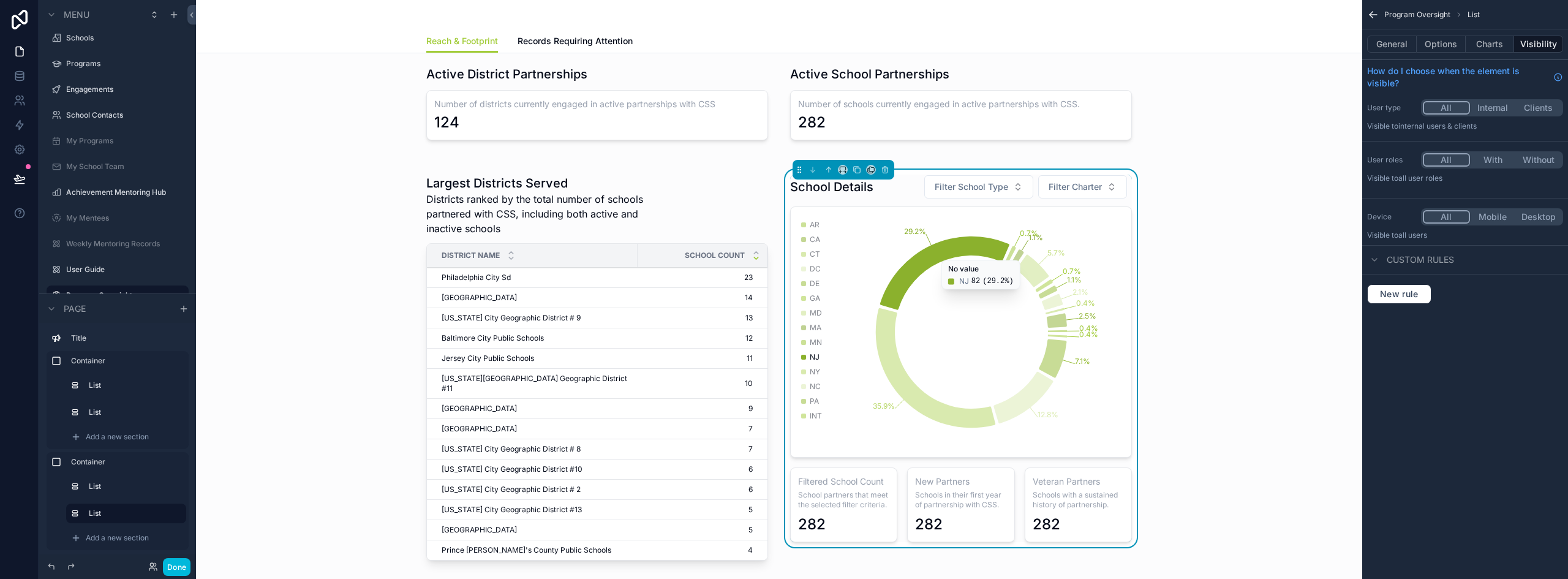
click at [1497, 42] on button "Charts" at bounding box center [1490, 44] width 49 height 17
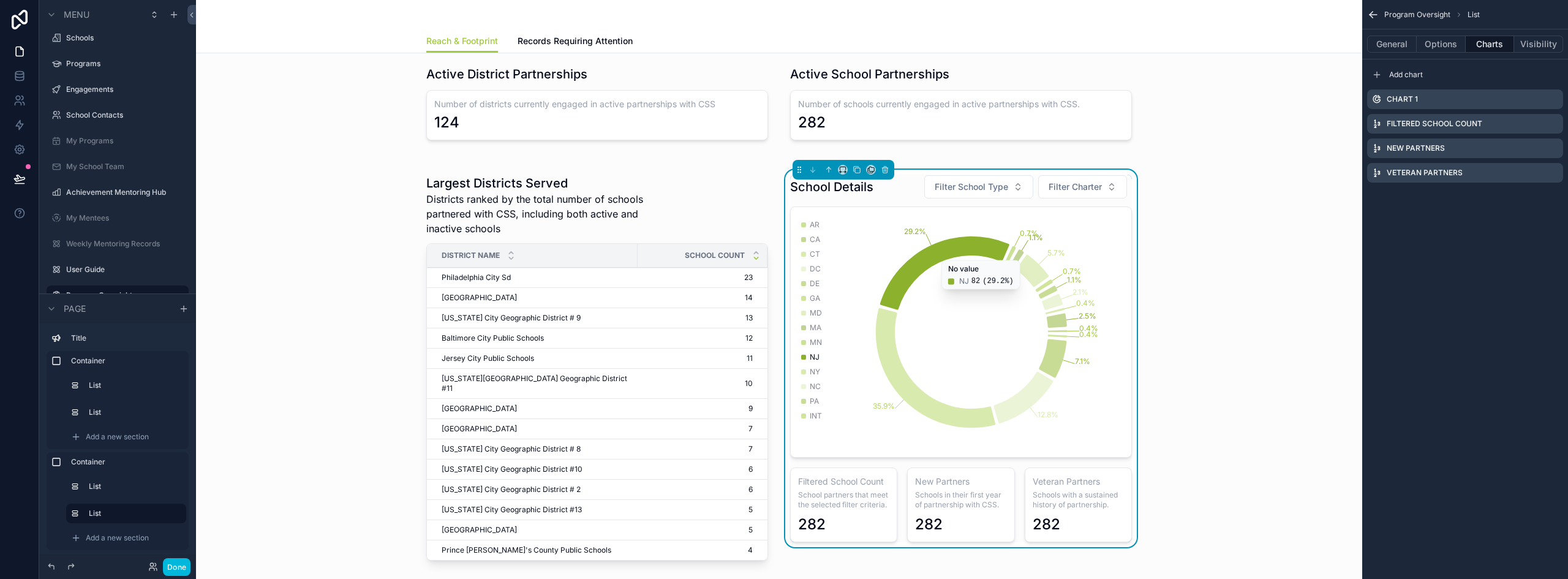
click at [0, 0] on icon "scrollable content" at bounding box center [0, 0] width 0 height 0
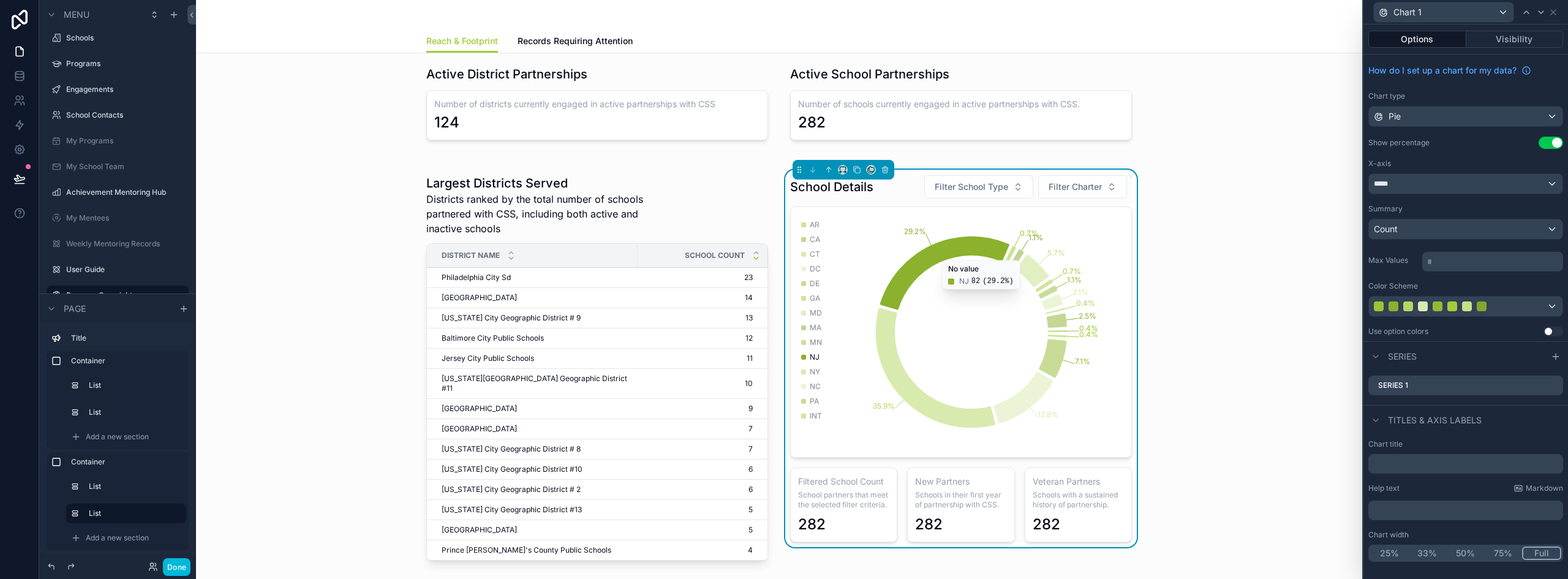
click at [1408, 466] on input "text" at bounding box center [1465, 463] width 195 height 19
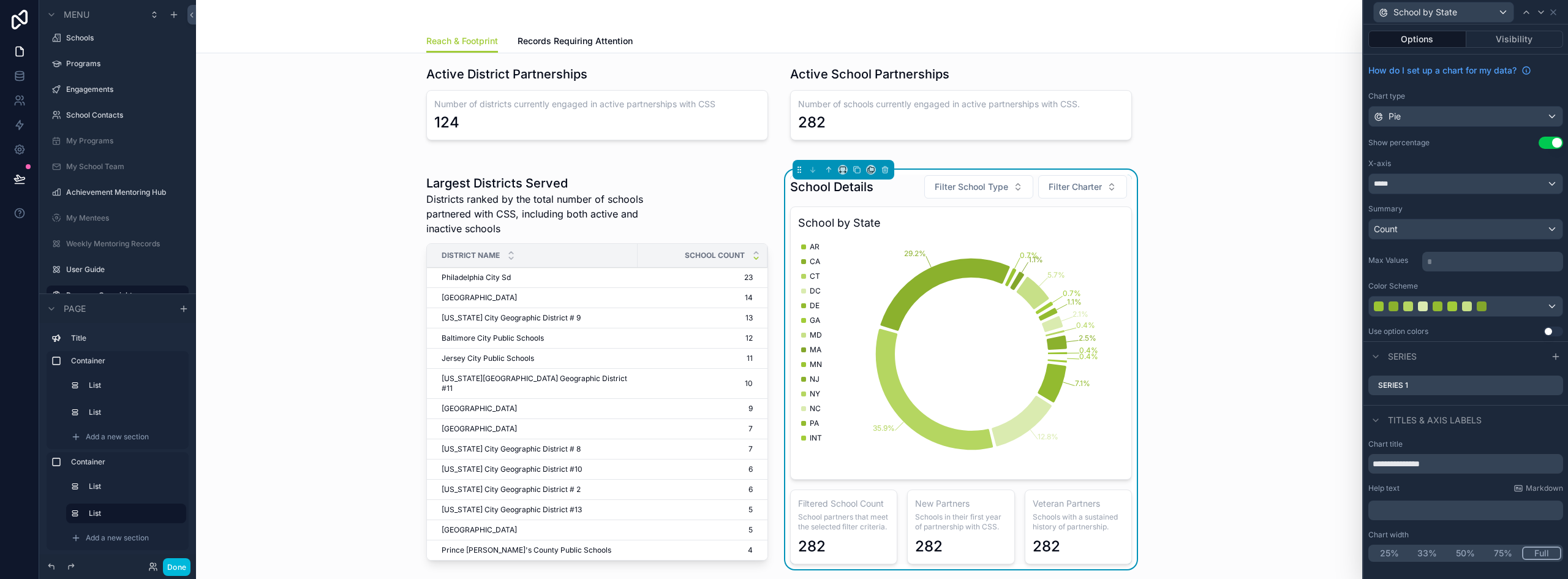
type input "**********"
click at [1405, 509] on p "﻿" at bounding box center [1466, 510] width 187 height 12
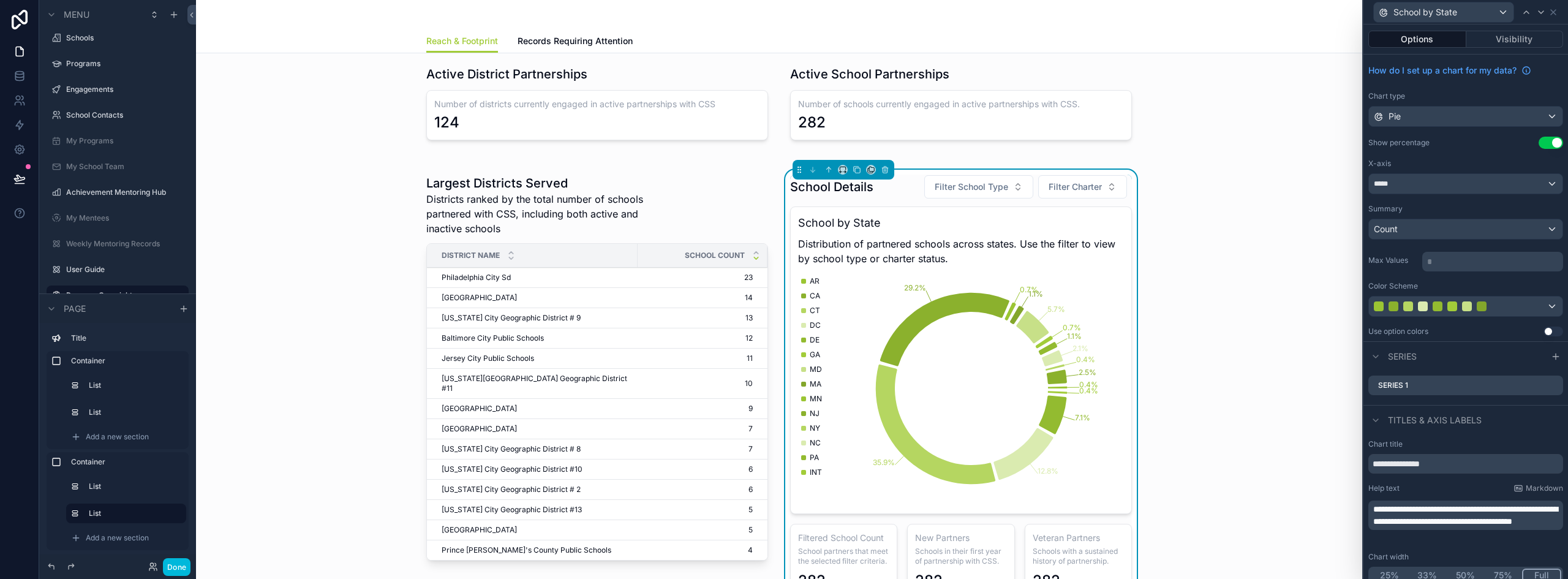
click at [889, 188] on div "School Details Filter School Type Filter Charter" at bounding box center [960, 187] width 341 height 24
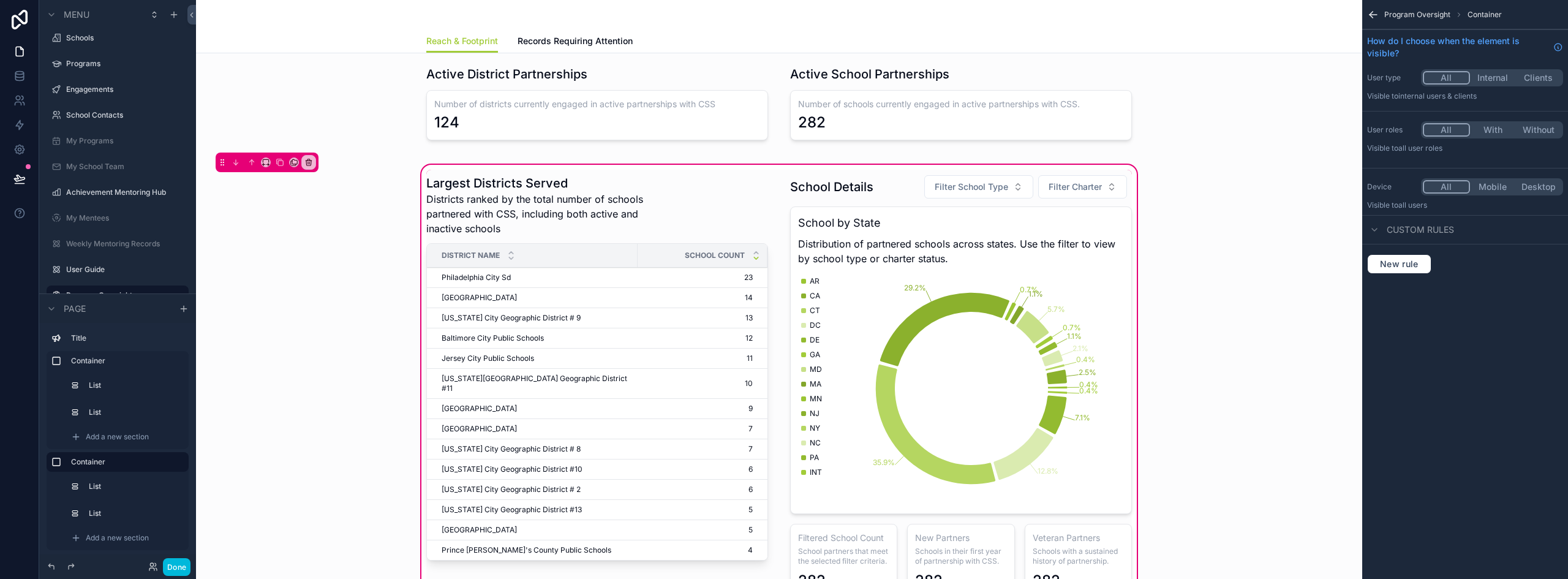
click at [877, 195] on div "scrollable content" at bounding box center [961, 386] width 356 height 434
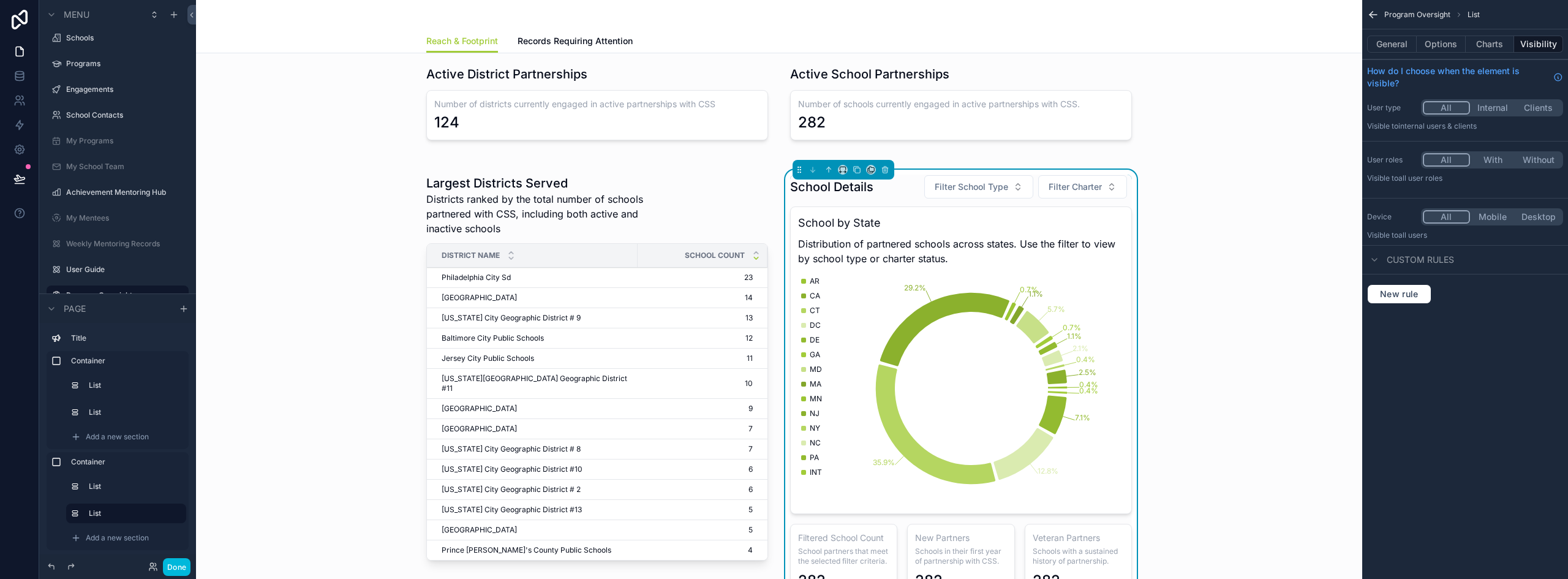
click at [1388, 47] on button "General" at bounding box center [1392, 44] width 50 height 17
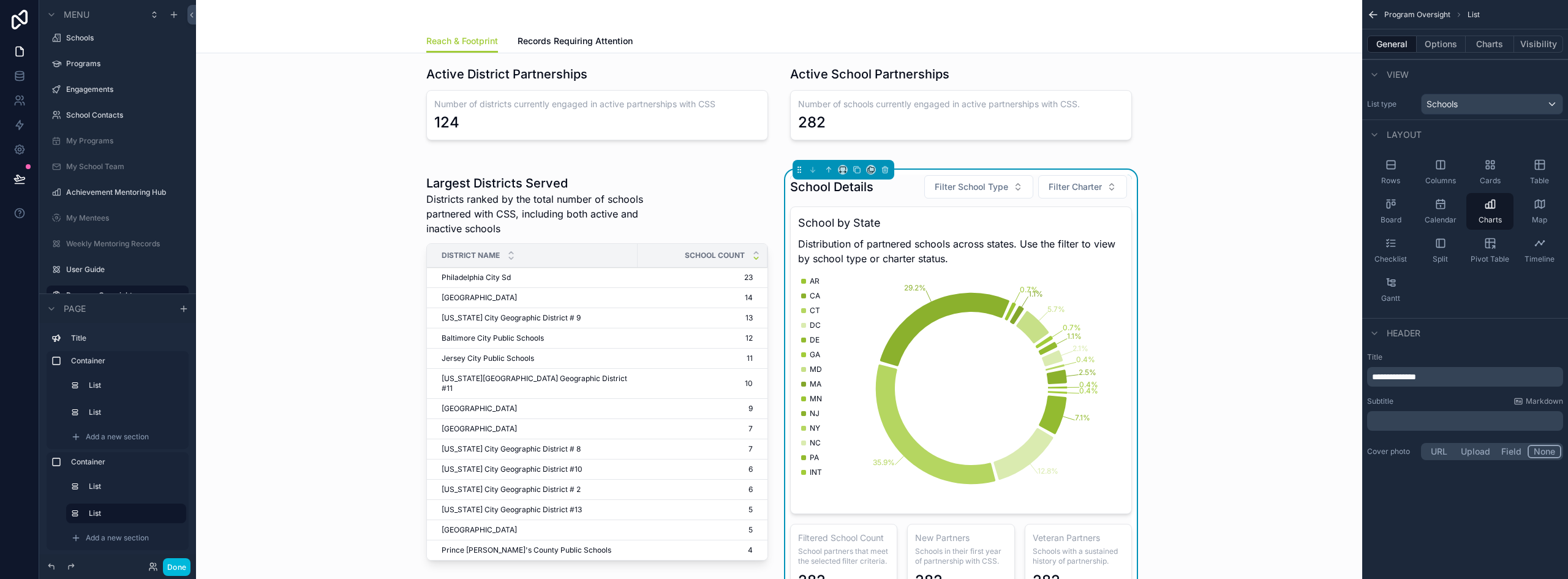
click at [1416, 377] on span "**********" at bounding box center [1394, 376] width 44 height 9
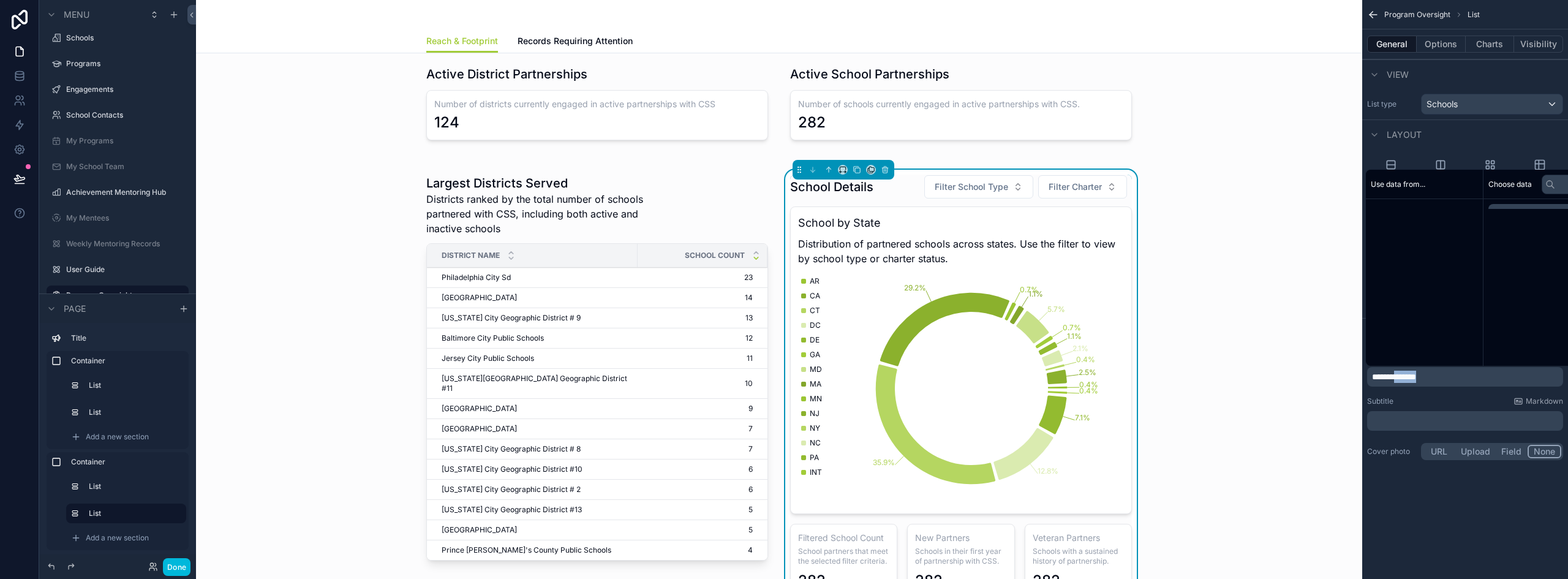
click at [1416, 377] on span "**********" at bounding box center [1394, 376] width 44 height 9
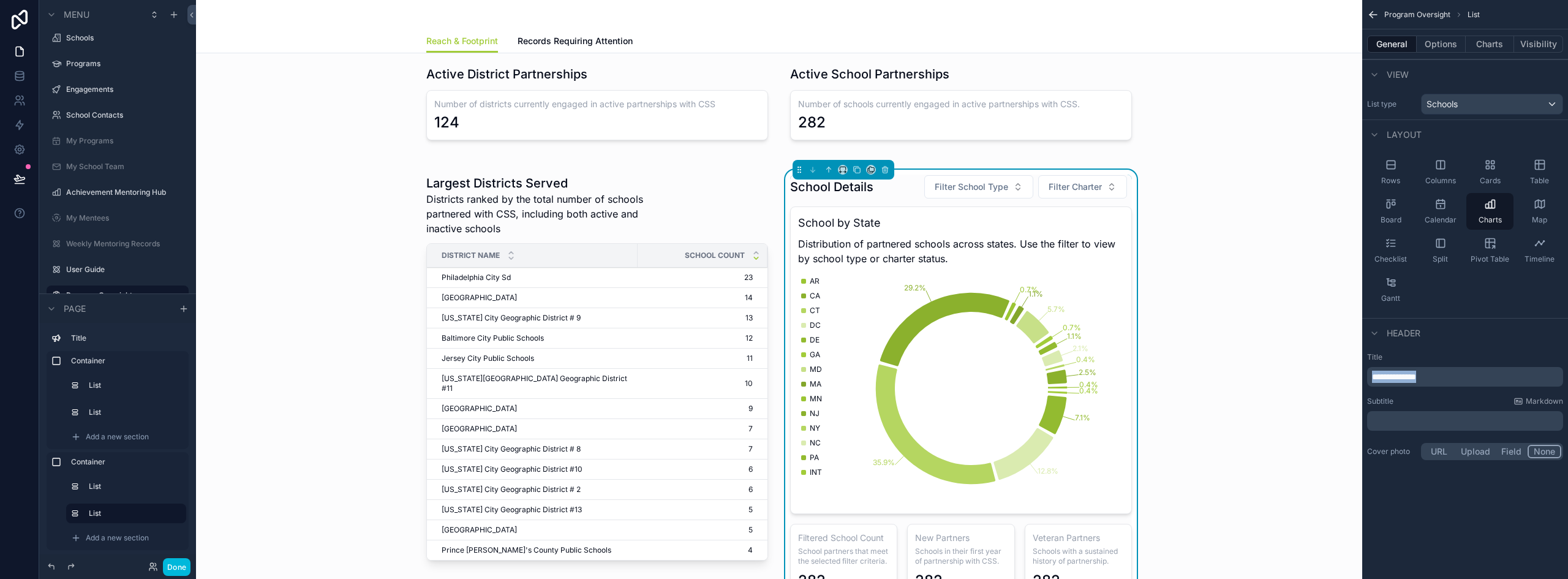
click at [1416, 377] on span "**********" at bounding box center [1394, 376] width 44 height 9
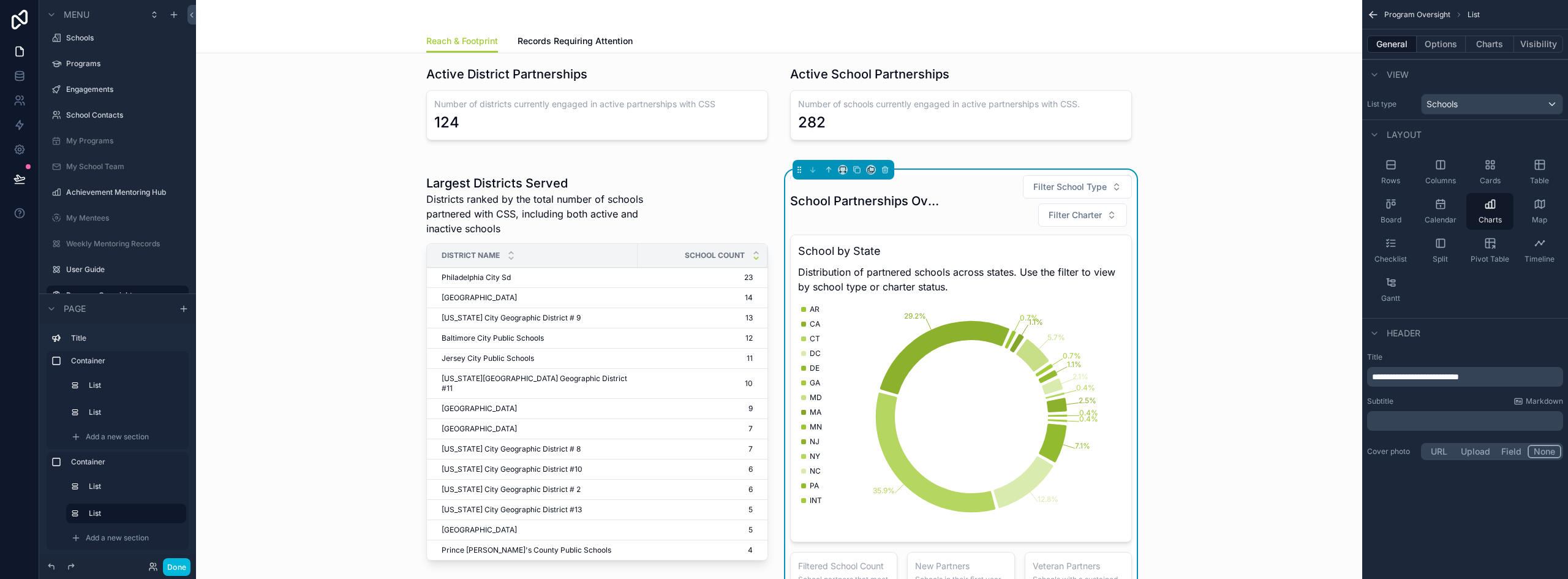
click at [1392, 422] on p "﻿" at bounding box center [1466, 421] width 189 height 12
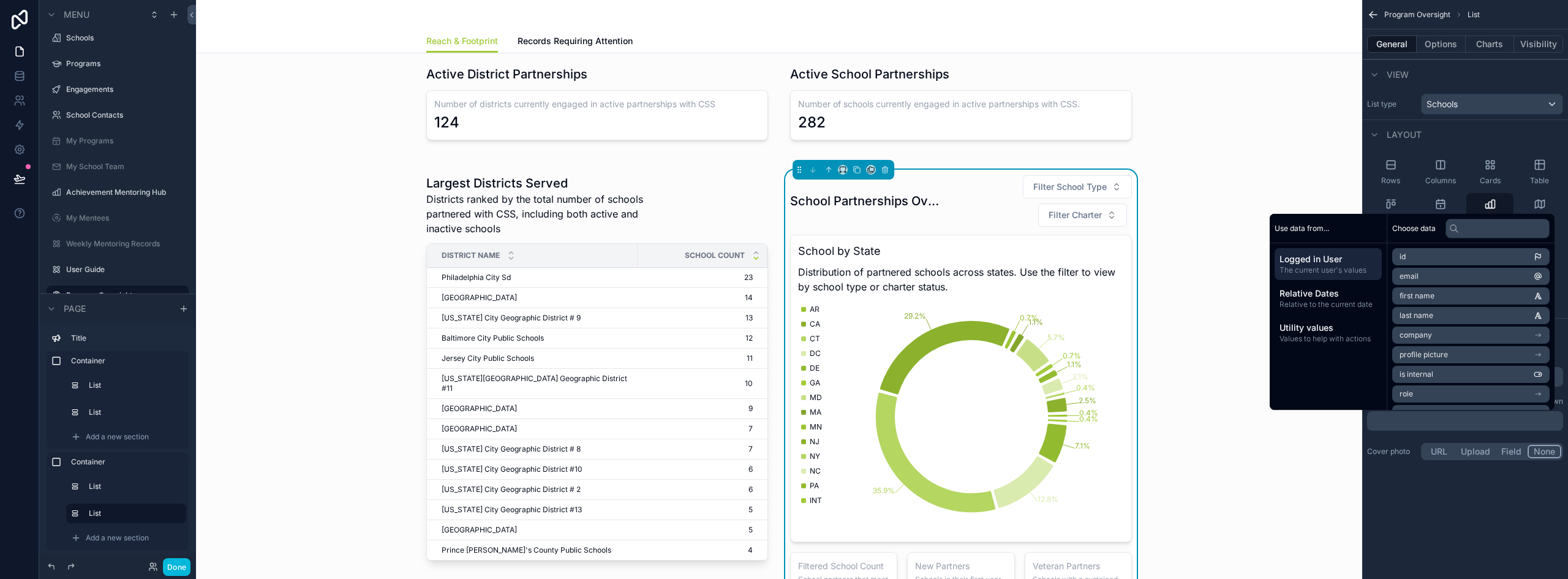
scroll to position [0, 0]
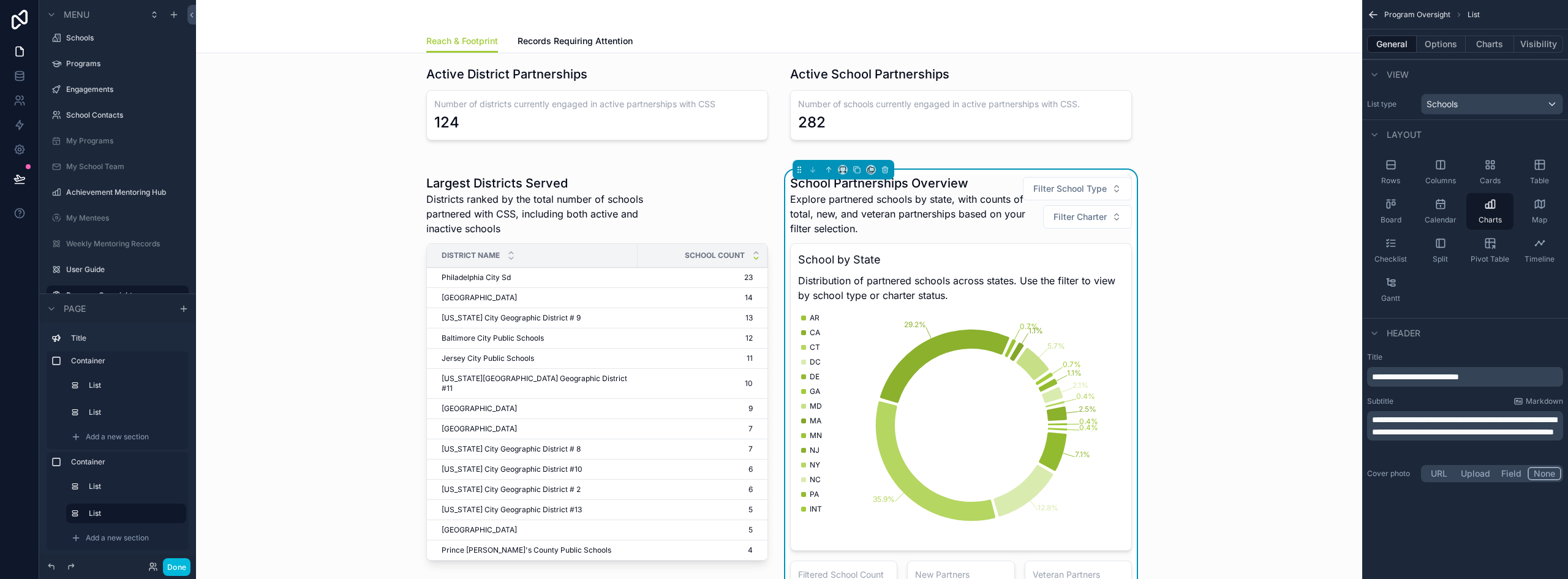
click at [1179, 235] on div "Largest Districts Served Districts ranked by the total number of schools partne…" at bounding box center [779, 405] width 1147 height 486
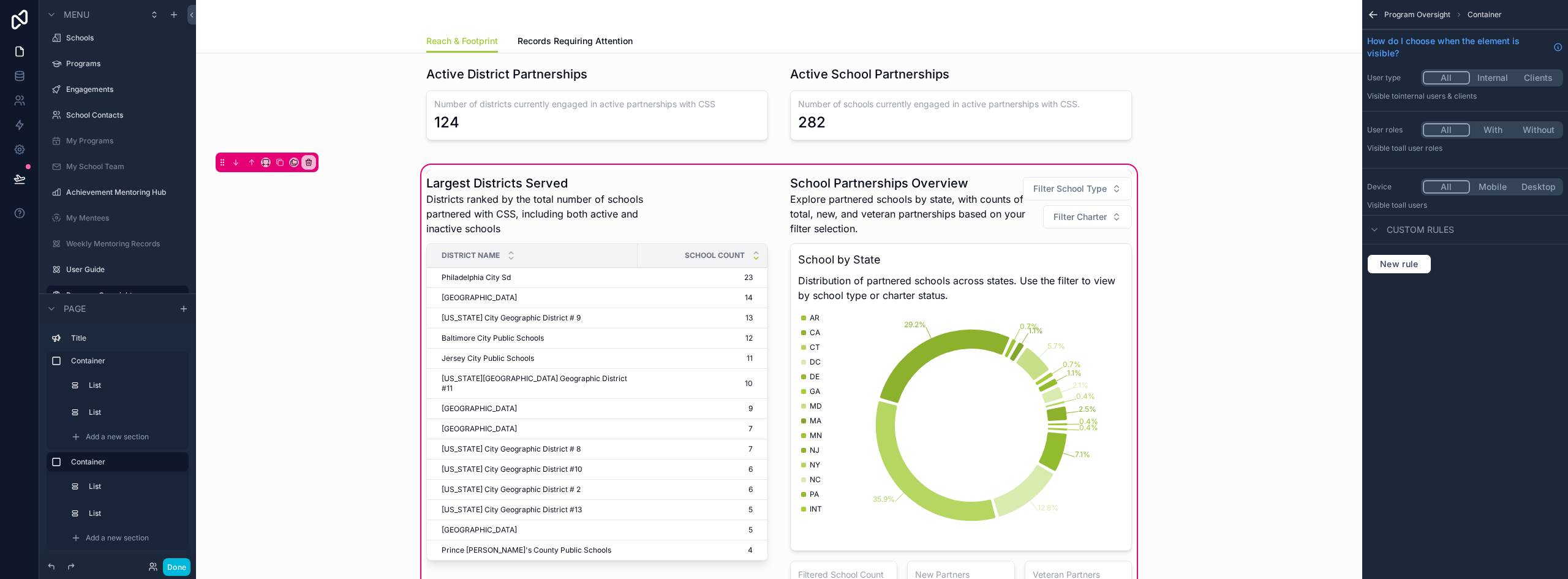
click at [948, 212] on div "scrollable content" at bounding box center [961, 405] width 356 height 471
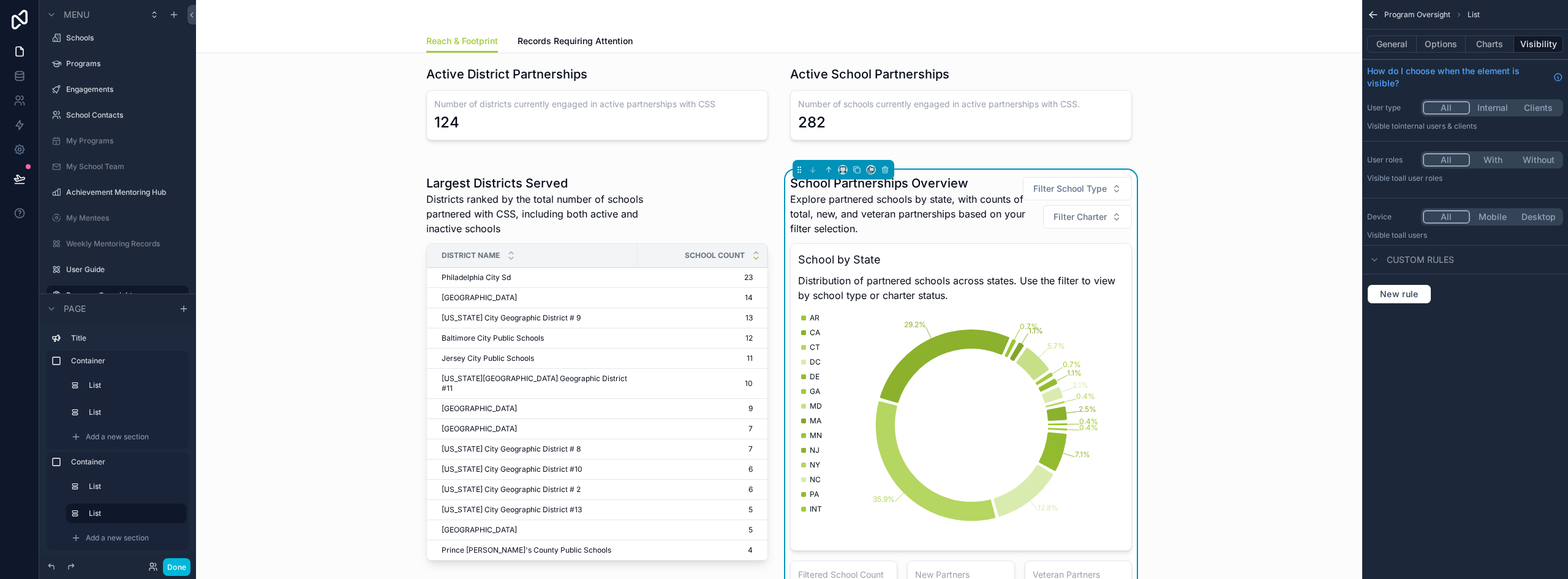
click at [942, 195] on span "Explore partnered schools by state, with counts of total, new, and veteran part…" at bounding box center [909, 214] width 240 height 44
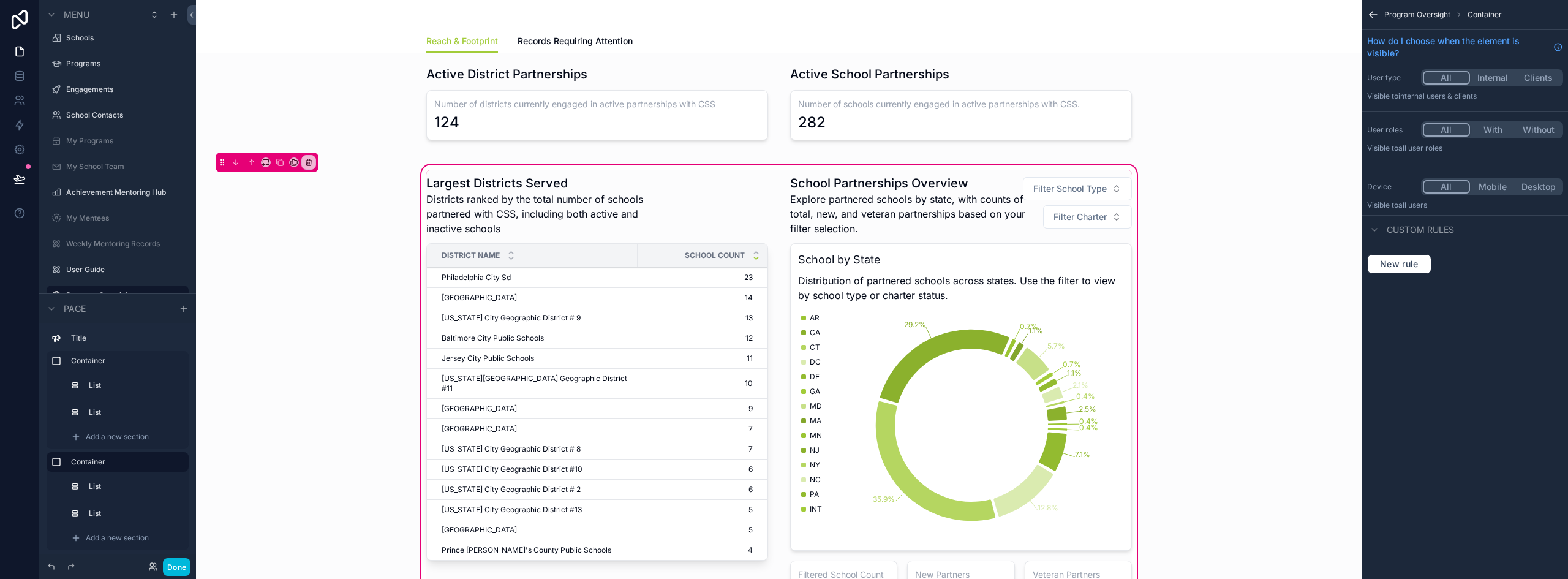
click at [961, 186] on div "scrollable content" at bounding box center [961, 405] width 356 height 471
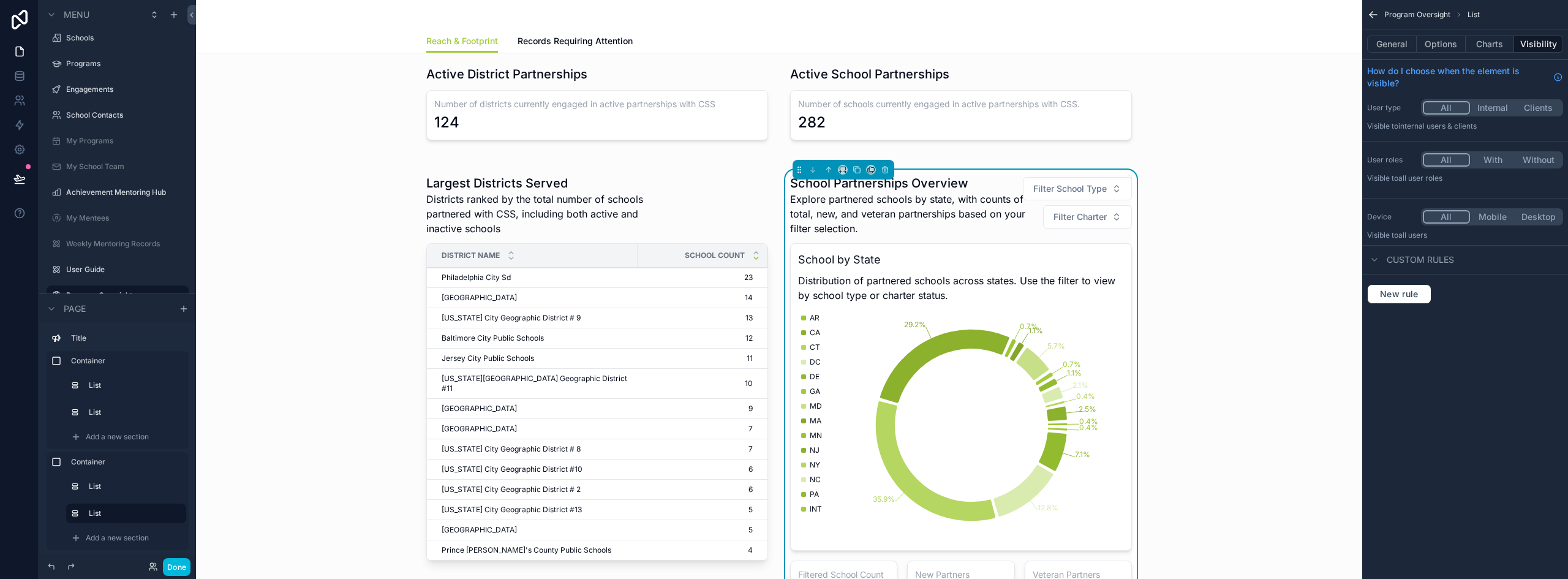
click at [1434, 46] on button "Options" at bounding box center [1440, 44] width 49 height 17
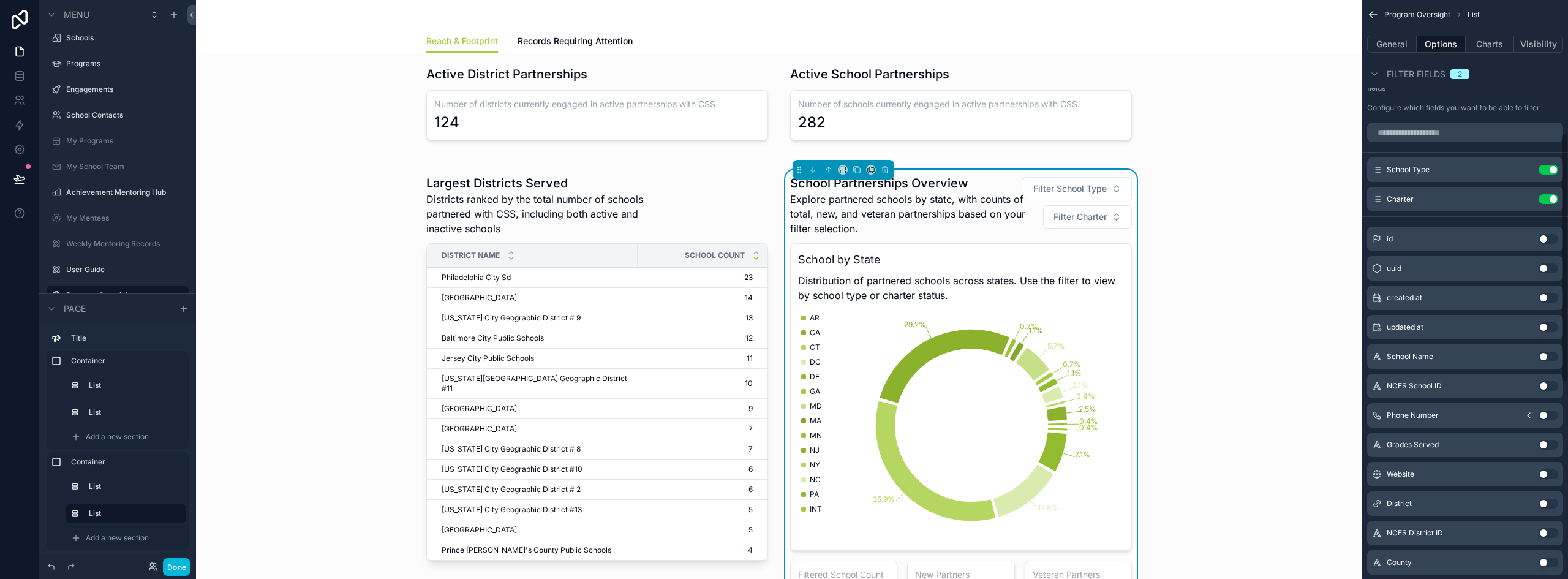
scroll to position [368, 0]
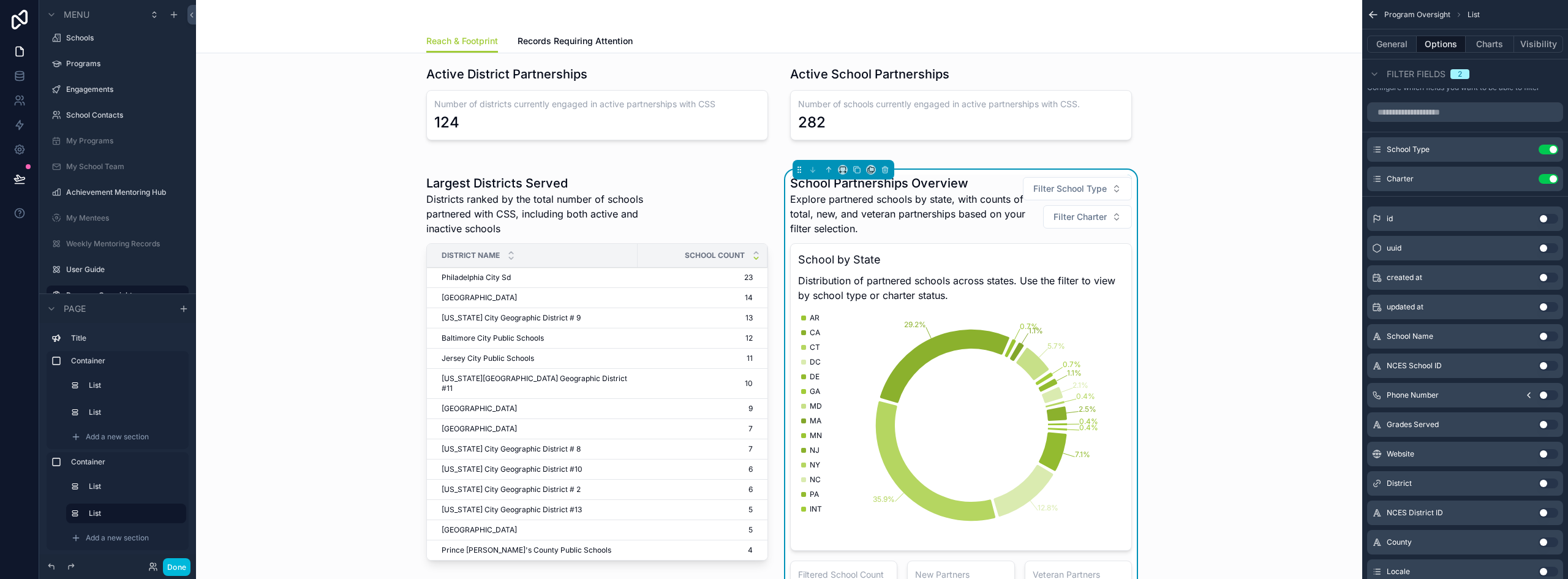
click at [1548, 426] on button "Use setting" at bounding box center [1547, 425] width 19 height 10
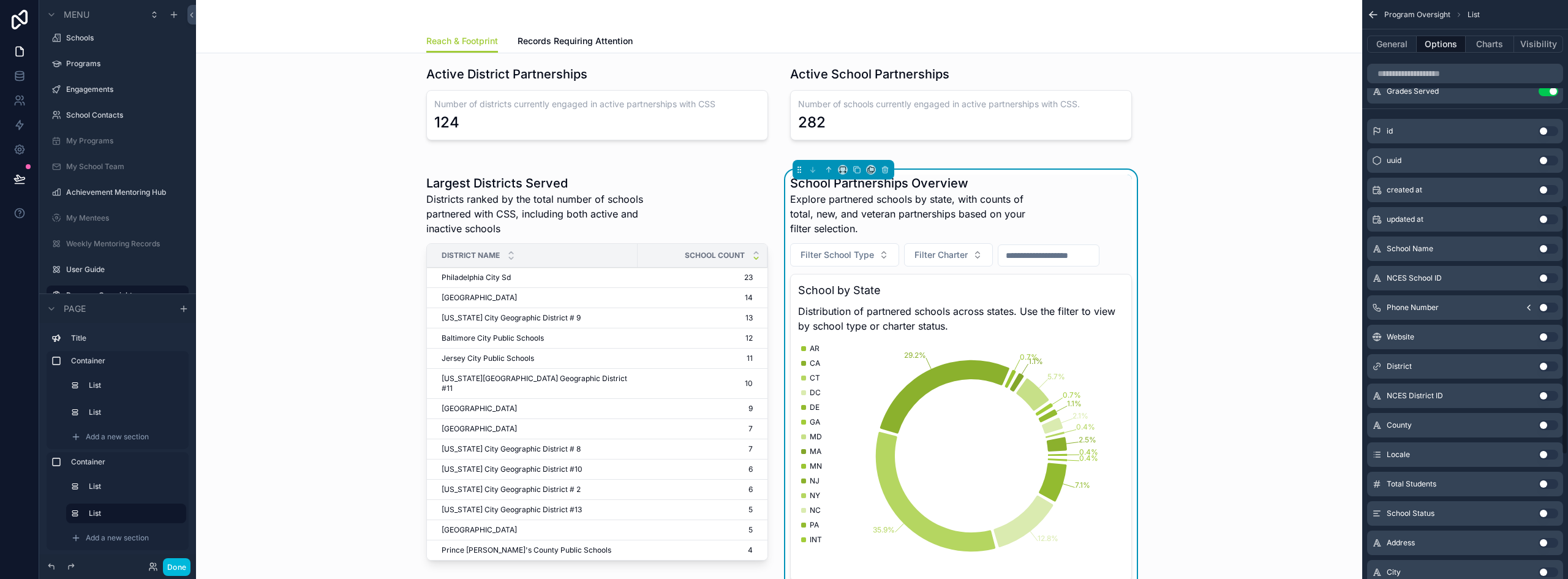
scroll to position [490, 0]
click at [1549, 447] on button "Use setting" at bounding box center [1547, 449] width 19 height 10
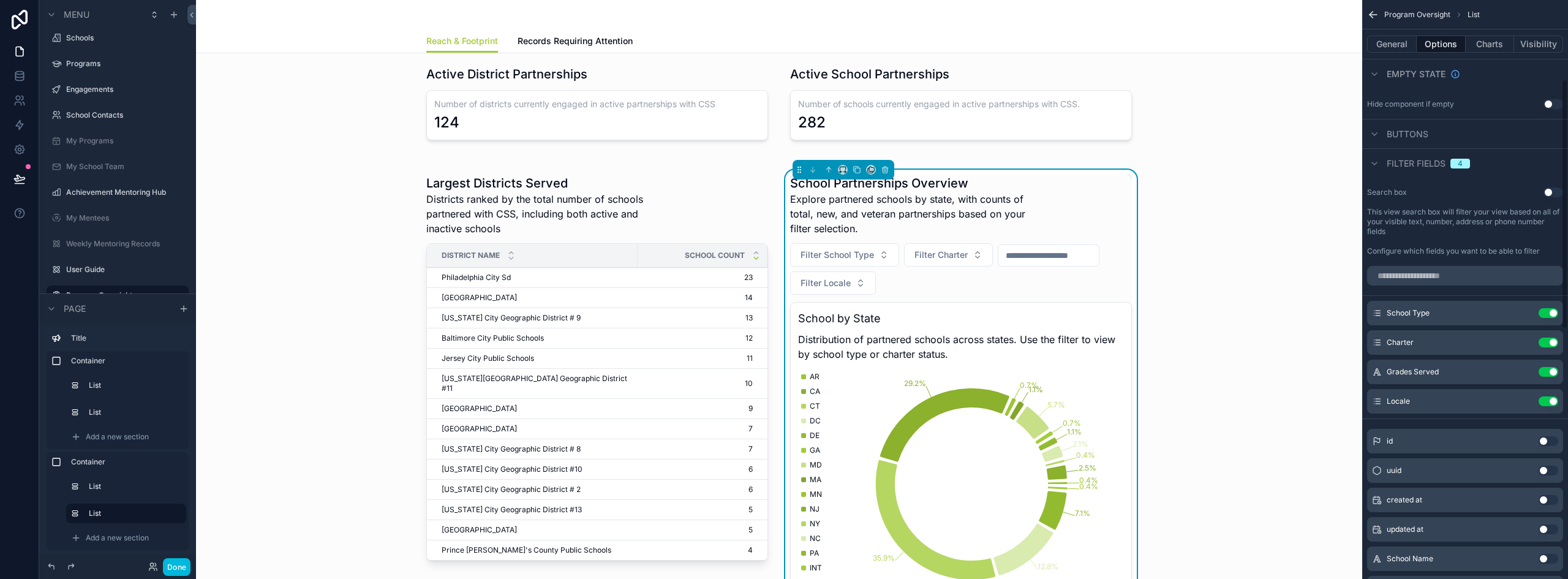
scroll to position [184, 0]
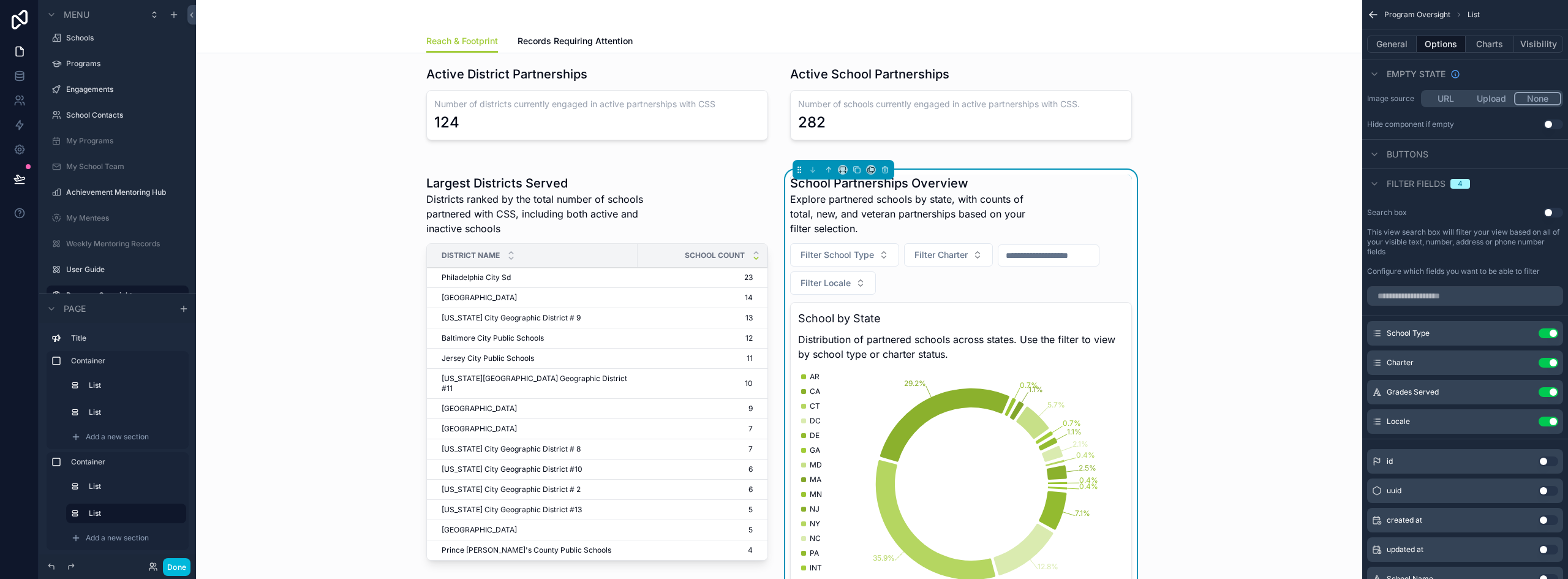
click at [1548, 394] on button "Use setting" at bounding box center [1547, 392] width 19 height 10
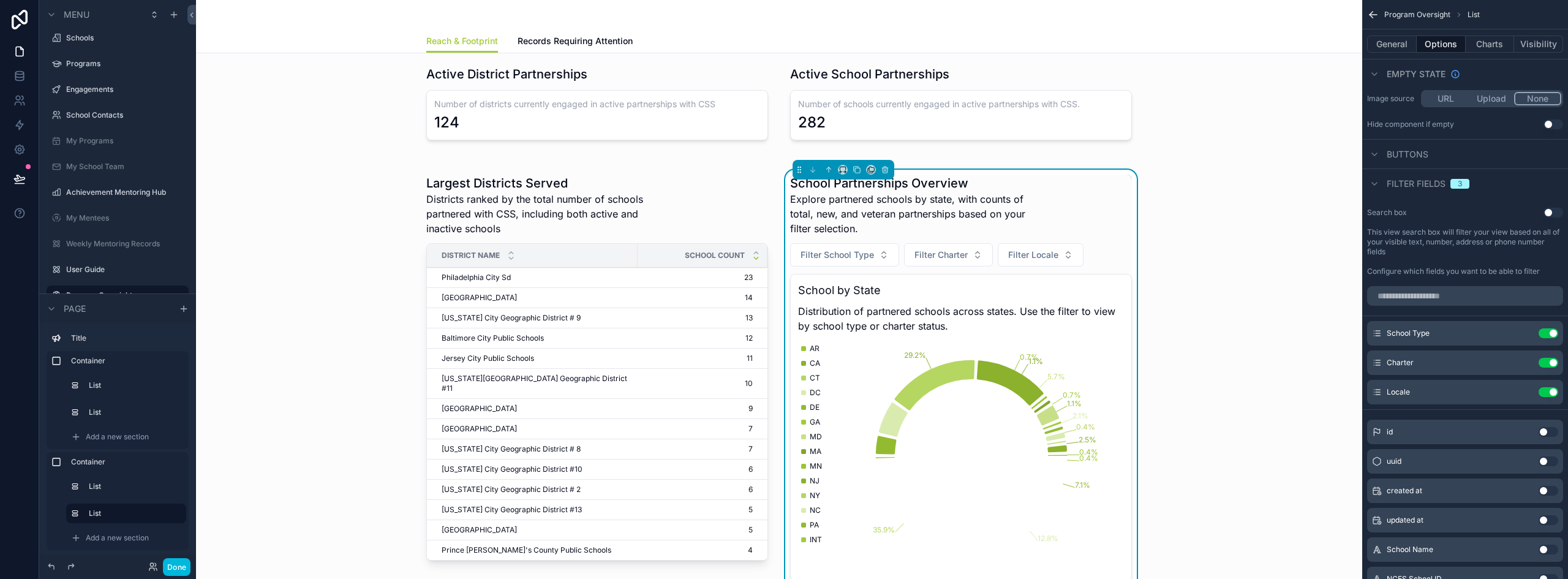
click at [1043, 257] on span "Filter Locale" at bounding box center [1033, 255] width 50 height 12
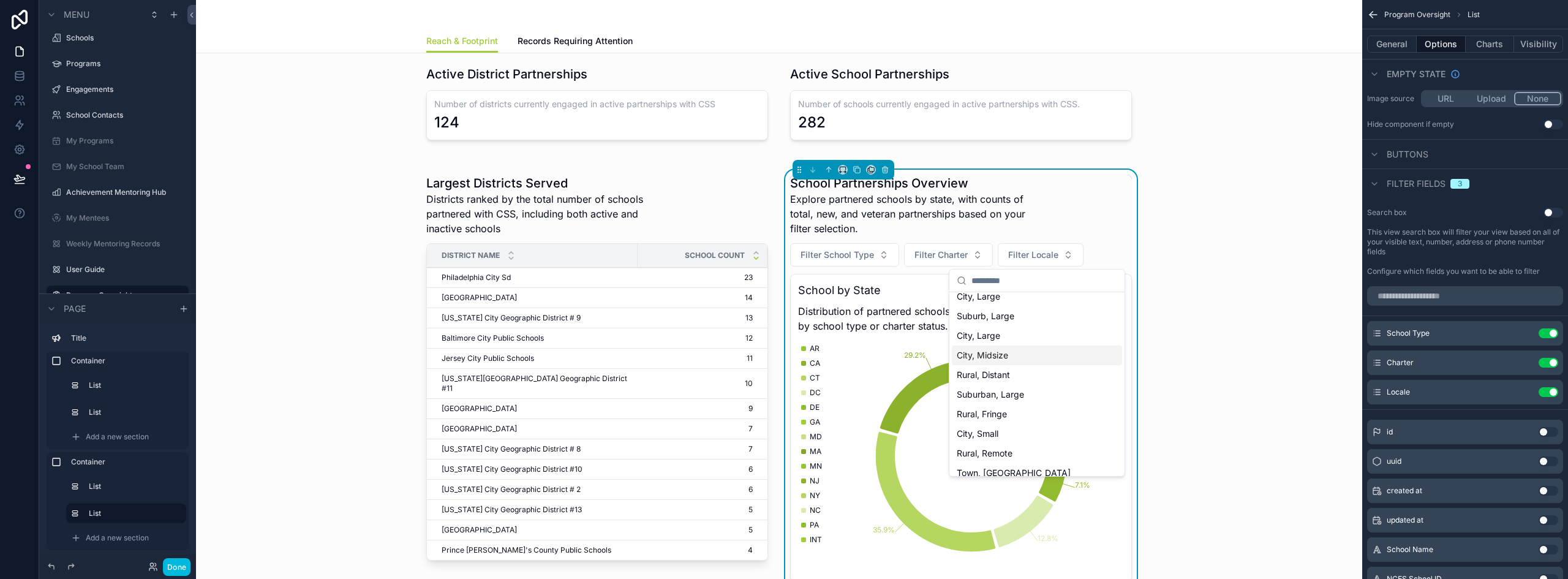
scroll to position [0, 0]
click at [1217, 319] on div "Largest Districts Served Districts ranked by the total number of schools partne…" at bounding box center [779, 421] width 1147 height 516
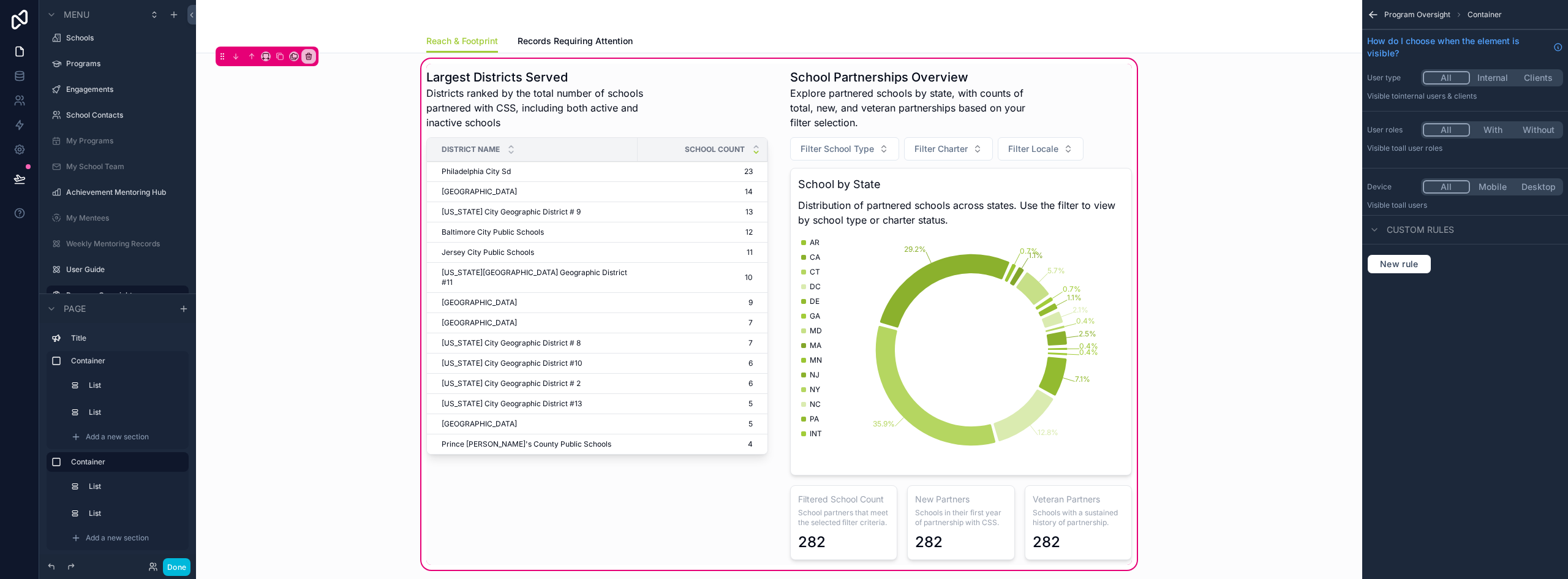
scroll to position [123, 0]
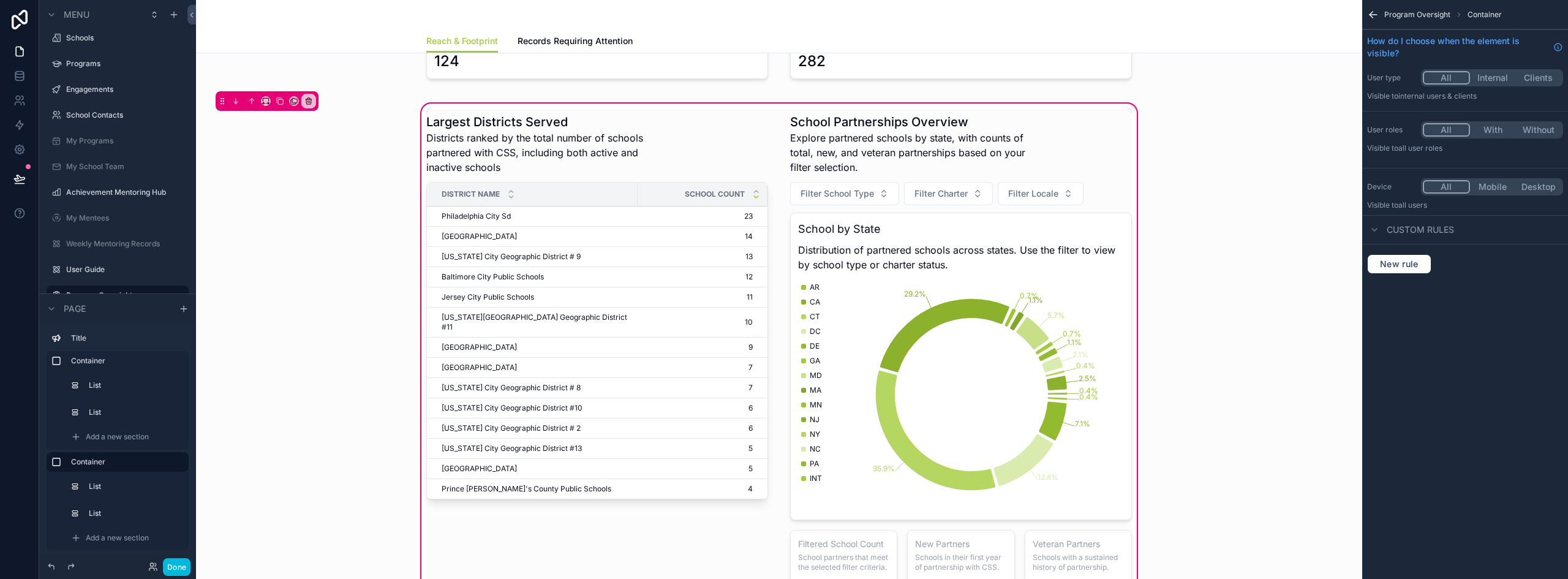
click at [864, 168] on div "scrollable content" at bounding box center [961, 359] width 356 height 501
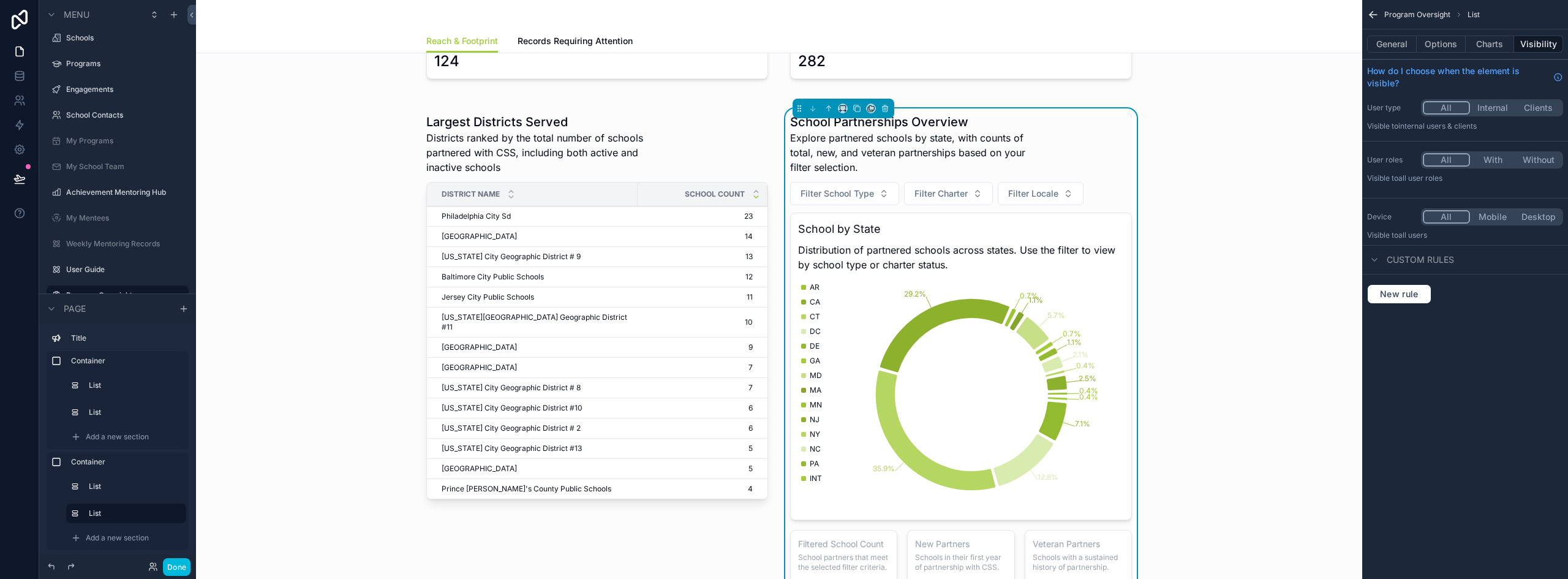
click at [1026, 158] on span "Explore partnered schools by state, with counts of total, new, and veteran part…" at bounding box center [914, 153] width 250 height 44
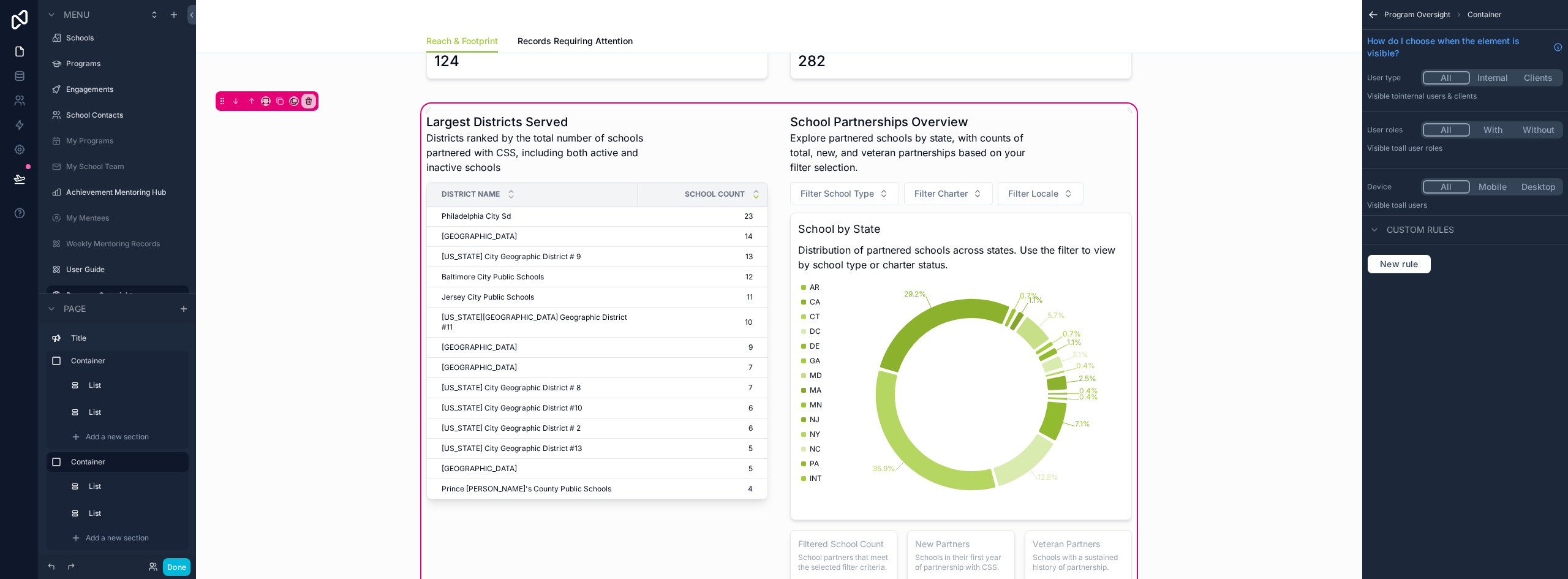
click at [1026, 158] on div "scrollable content" at bounding box center [961, 359] width 356 height 501
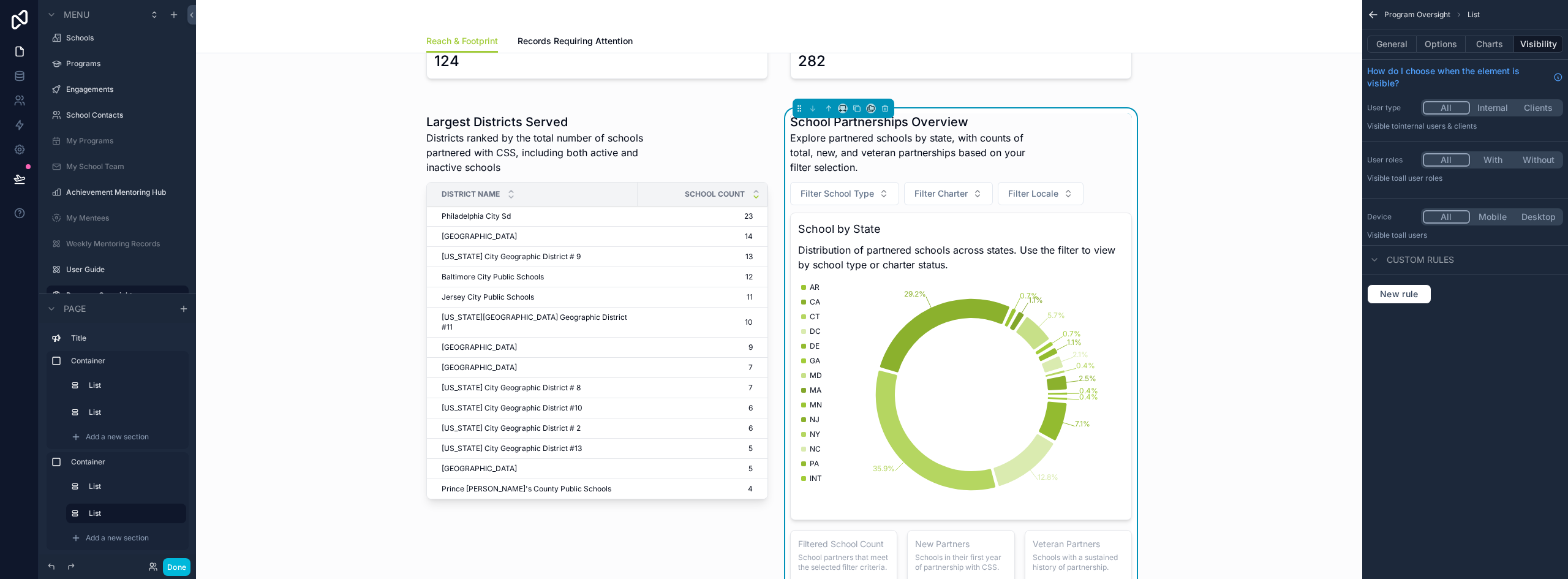
click at [1452, 51] on button "Options" at bounding box center [1440, 44] width 49 height 17
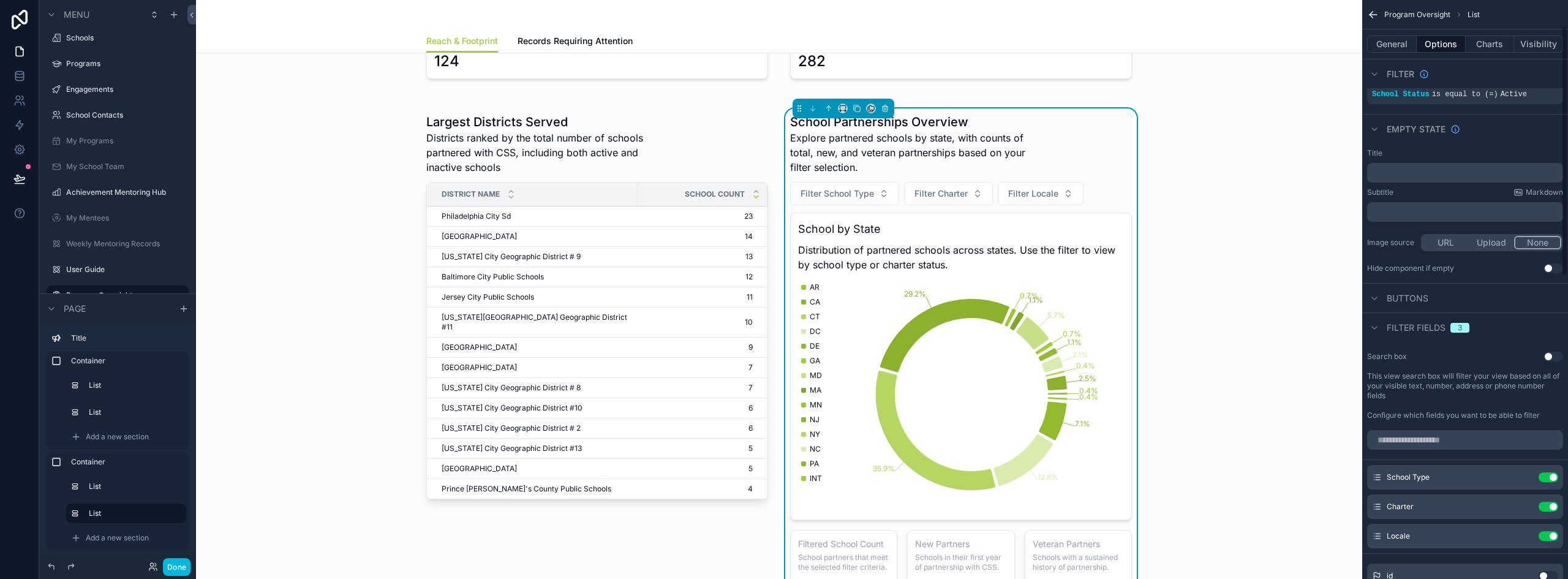
scroll to position [61, 0]
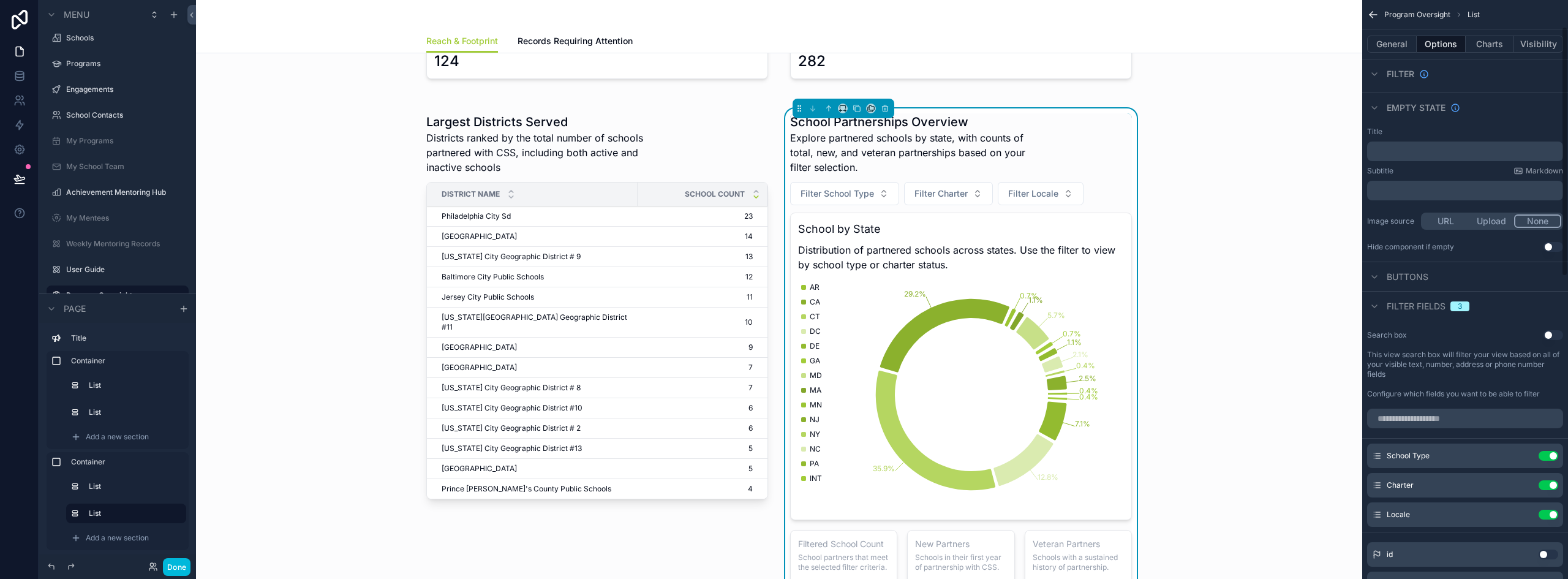
click at [0, 0] on icon "scrollable content" at bounding box center [0, 0] width 0 height 0
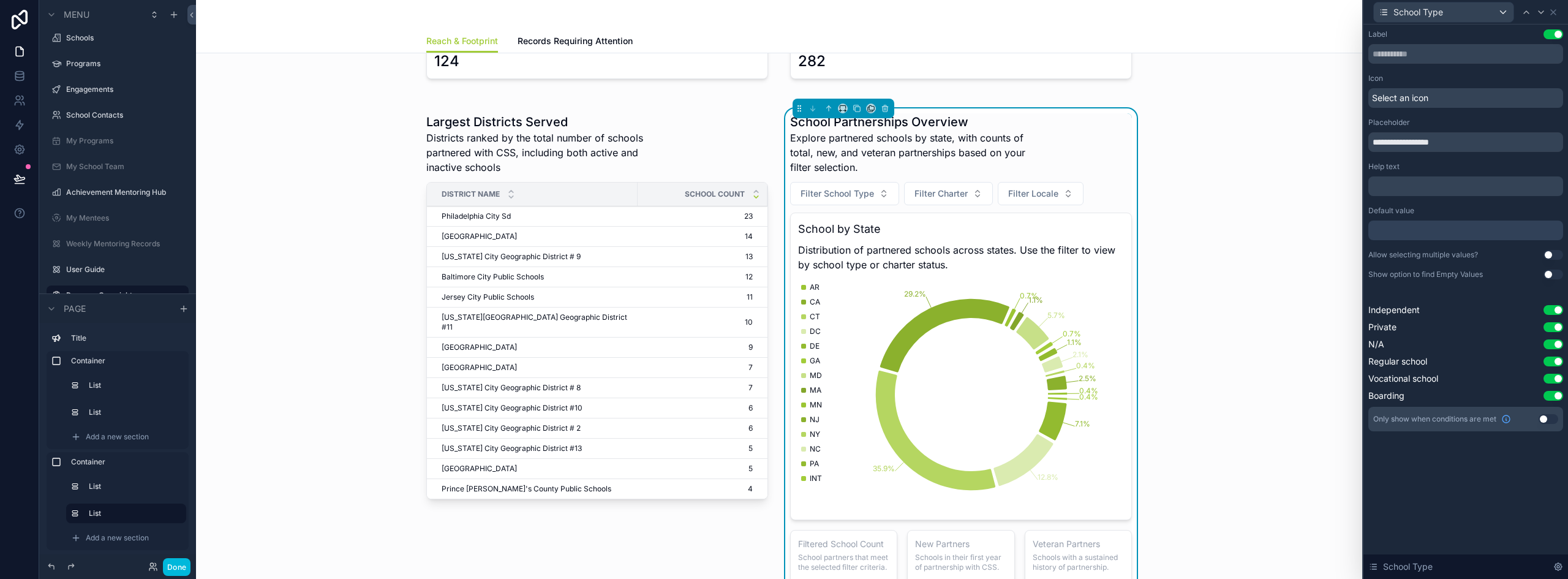
click at [1397, 140] on input "**********" at bounding box center [1465, 142] width 195 height 19
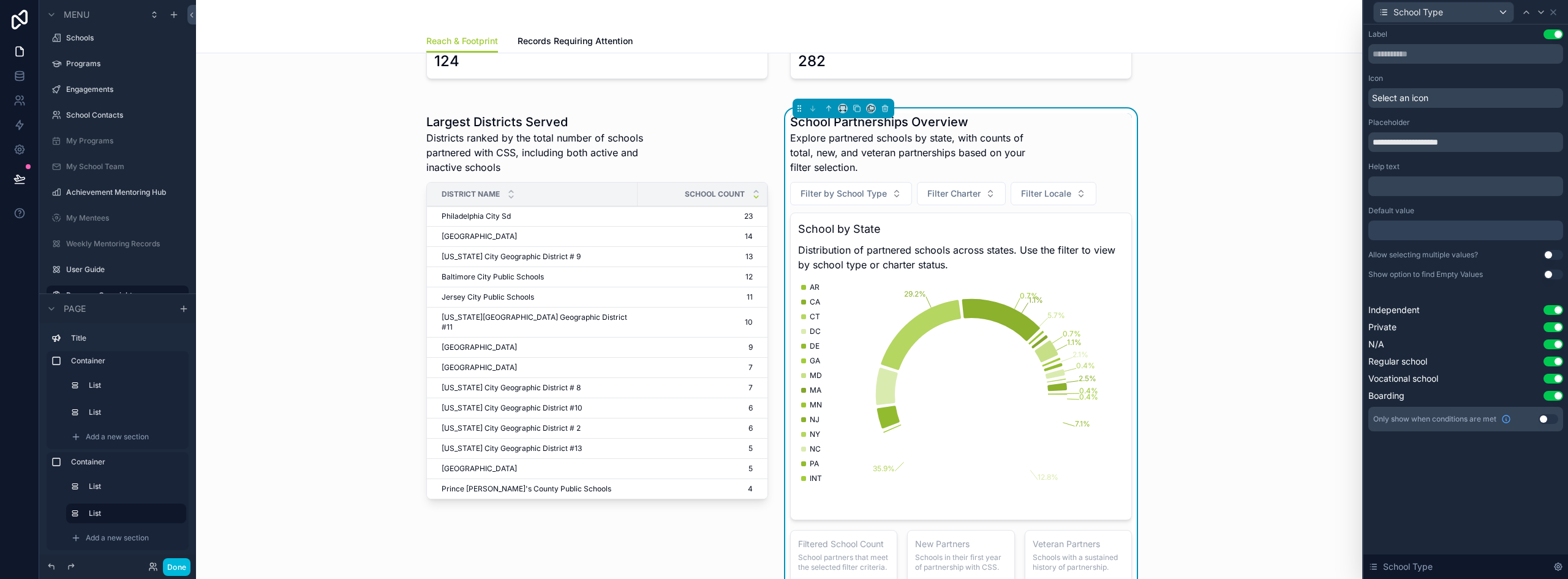
type input "**********"
click at [1437, 15] on span "School Type" at bounding box center [1418, 12] width 50 height 12
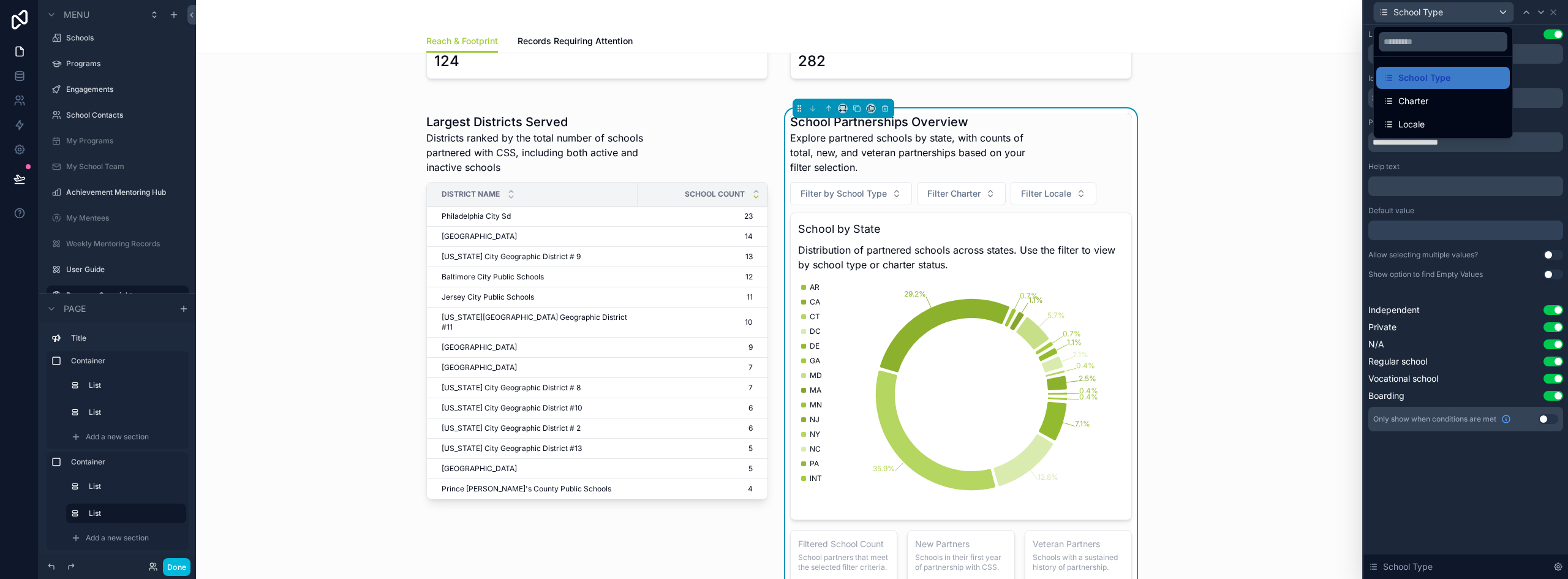
click at [1414, 104] on span "Charter" at bounding box center [1413, 101] width 30 height 15
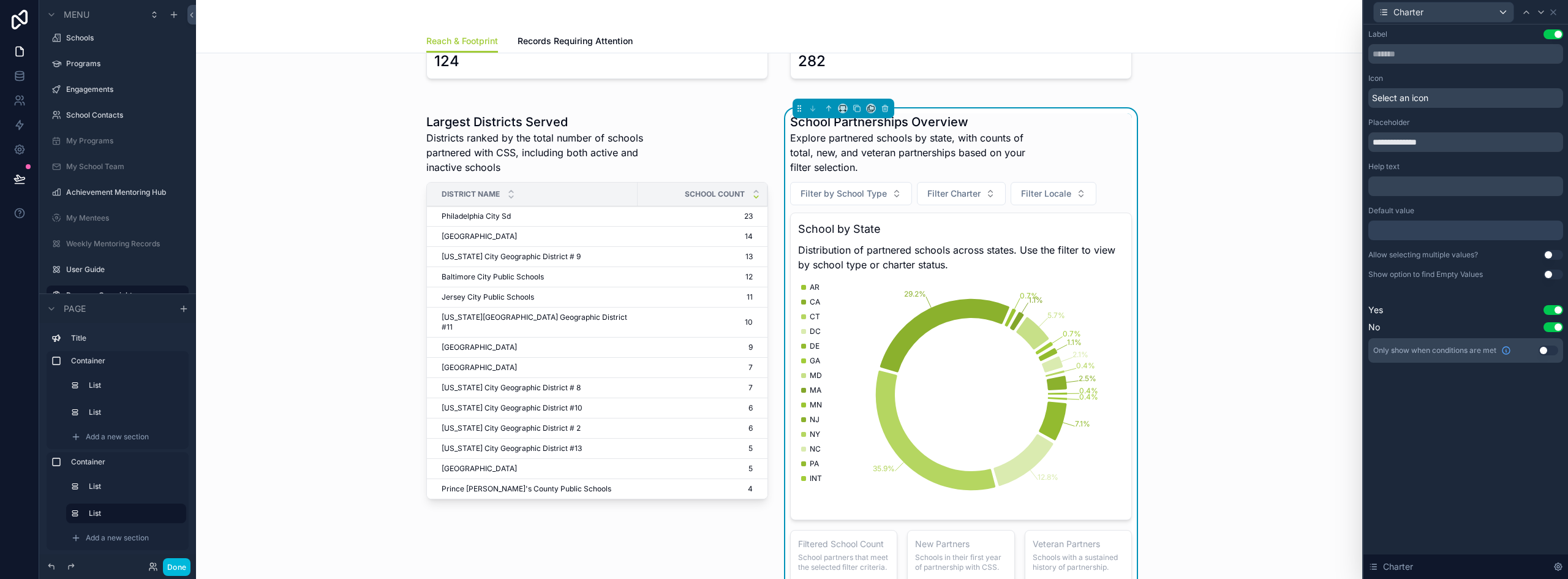
click at [1396, 141] on input "**********" at bounding box center [1465, 142] width 195 height 19
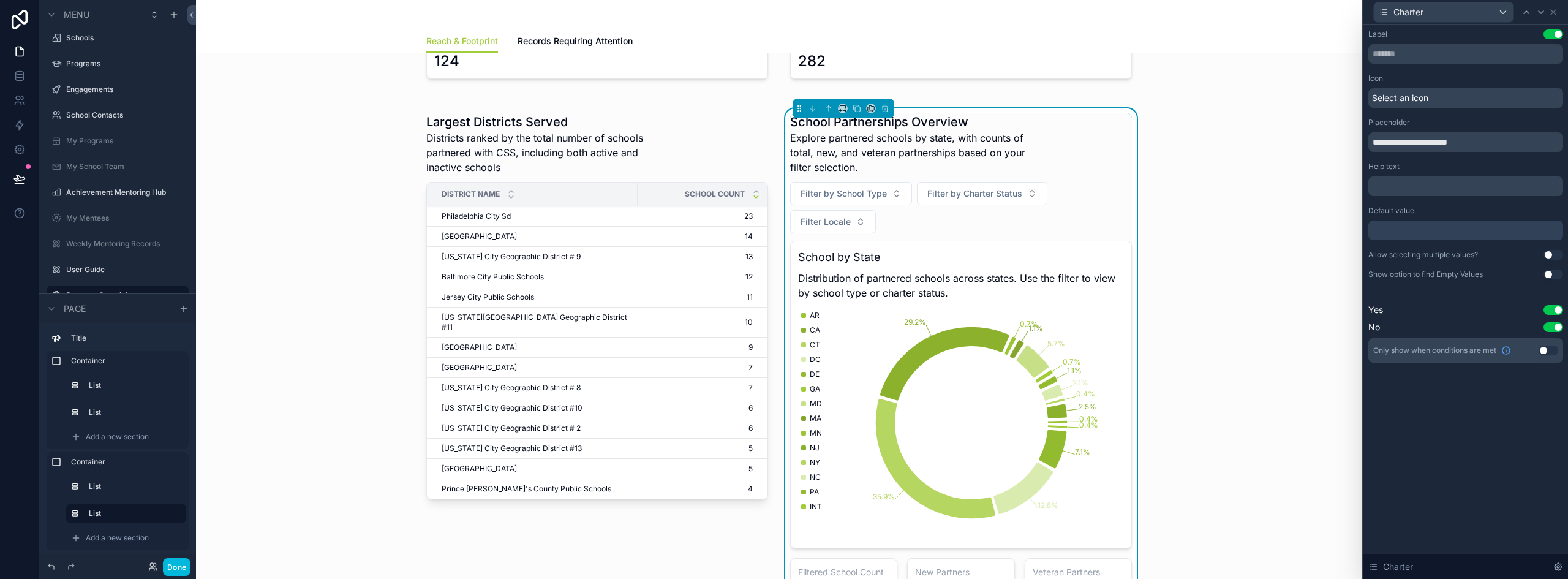
drag, startPoint x: 1408, startPoint y: 144, endPoint x: 1364, endPoint y: 143, distance: 44.0
click at [1364, 143] on div "**********" at bounding box center [1465, 208] width 205 height 368
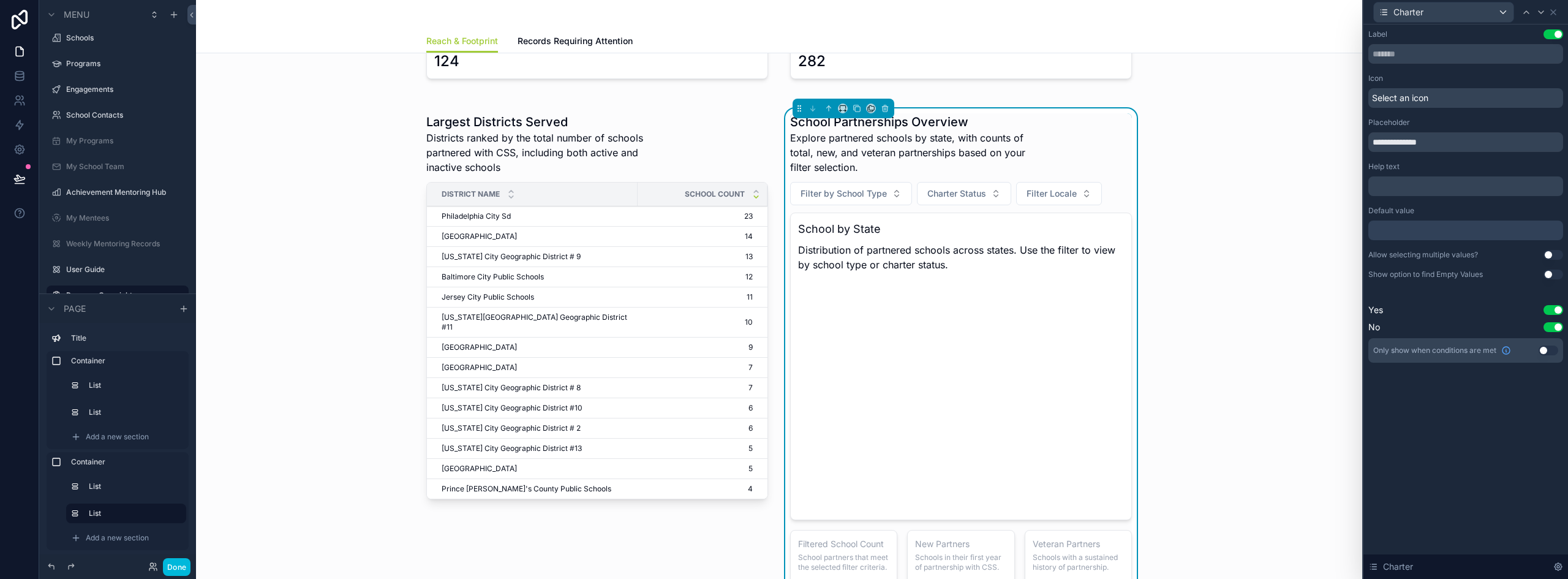
type input "**********"
click at [1428, 12] on div "Charter" at bounding box center [1443, 11] width 140 height 19
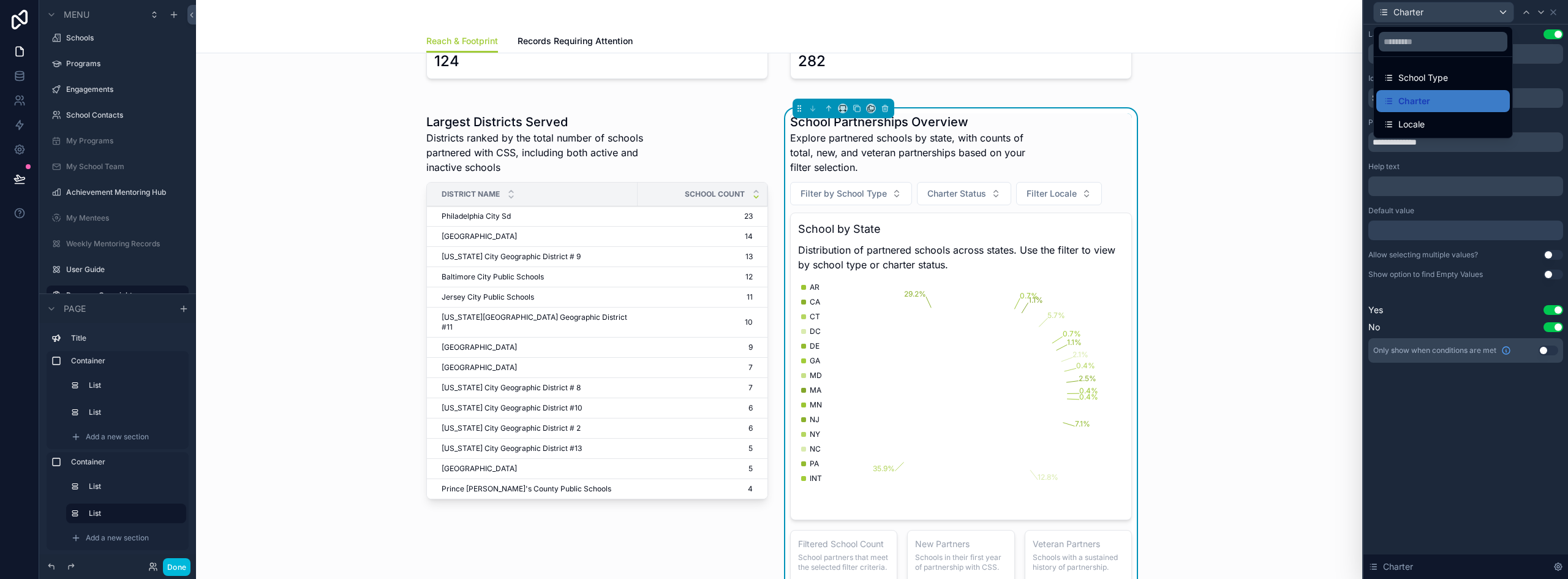
click at [1422, 78] on span "School Type" at bounding box center [1423, 78] width 50 height 15
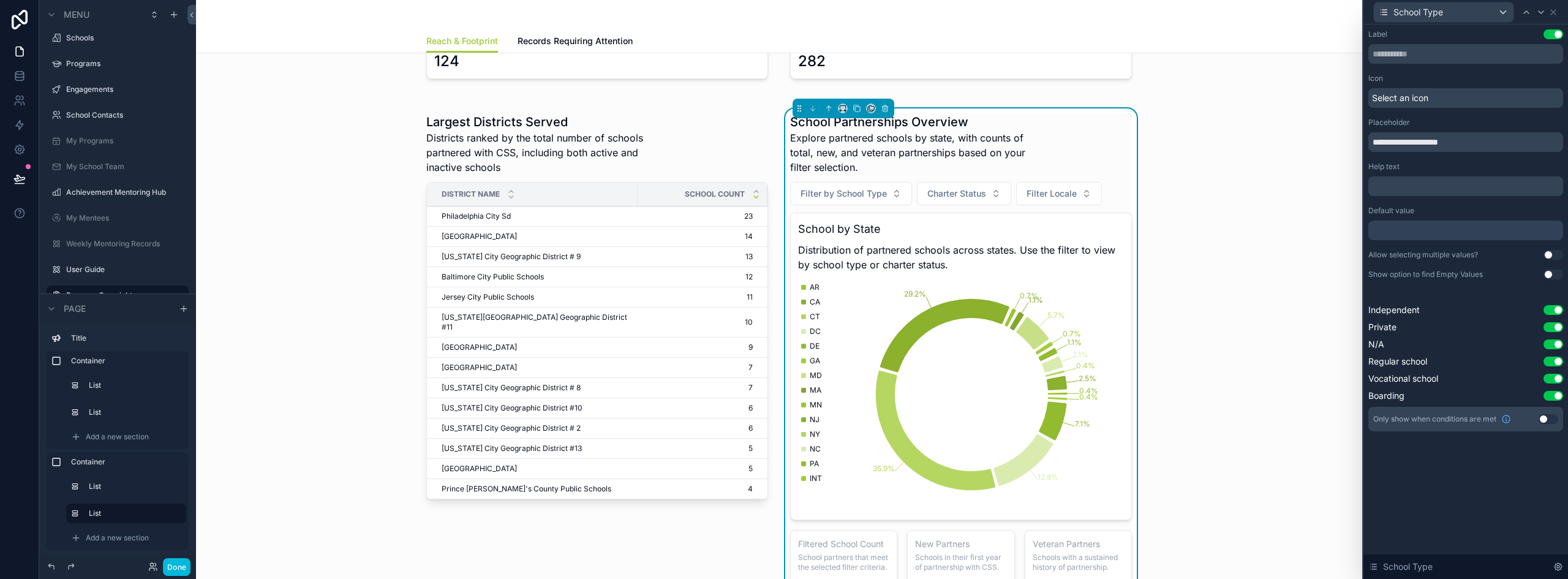
drag, startPoint x: 1408, startPoint y: 142, endPoint x: 1368, endPoint y: 140, distance: 40.0
click at [1368, 140] on div "**********" at bounding box center [1465, 242] width 205 height 436
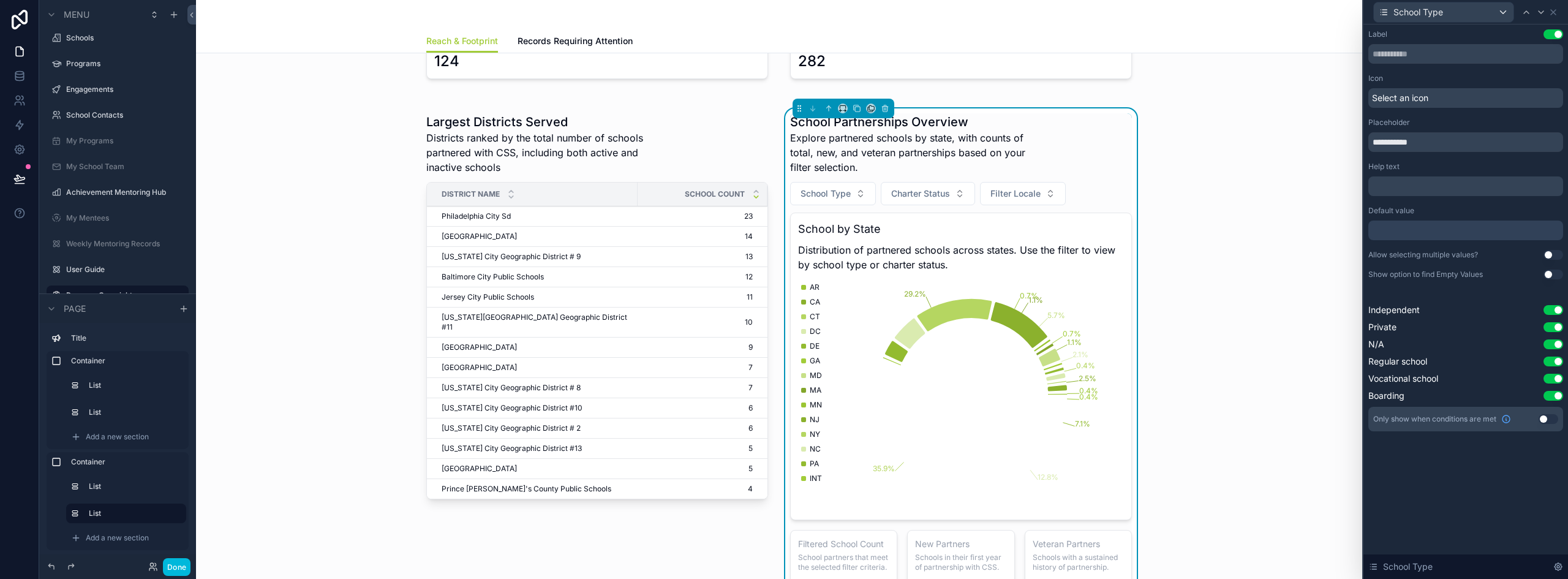
type input "**********"
click at [1433, 8] on span "School Type" at bounding box center [1418, 12] width 50 height 12
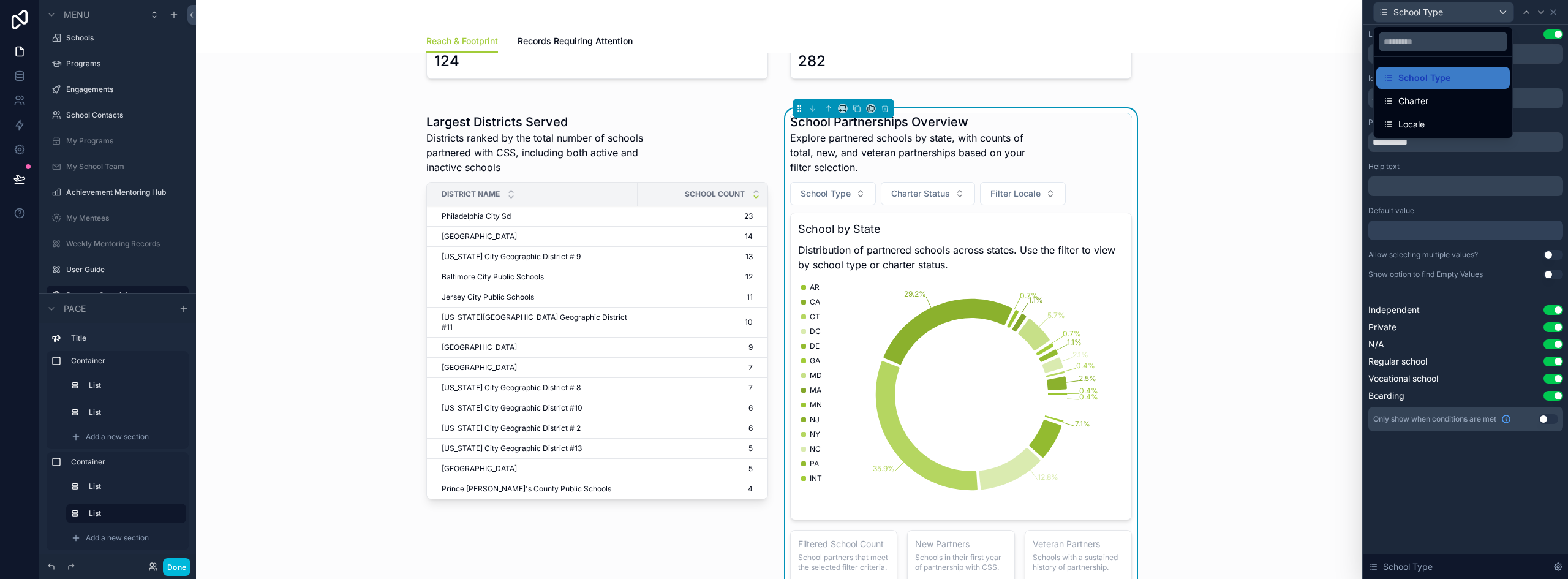
click at [1407, 124] on span "Locale" at bounding box center [1411, 124] width 26 height 15
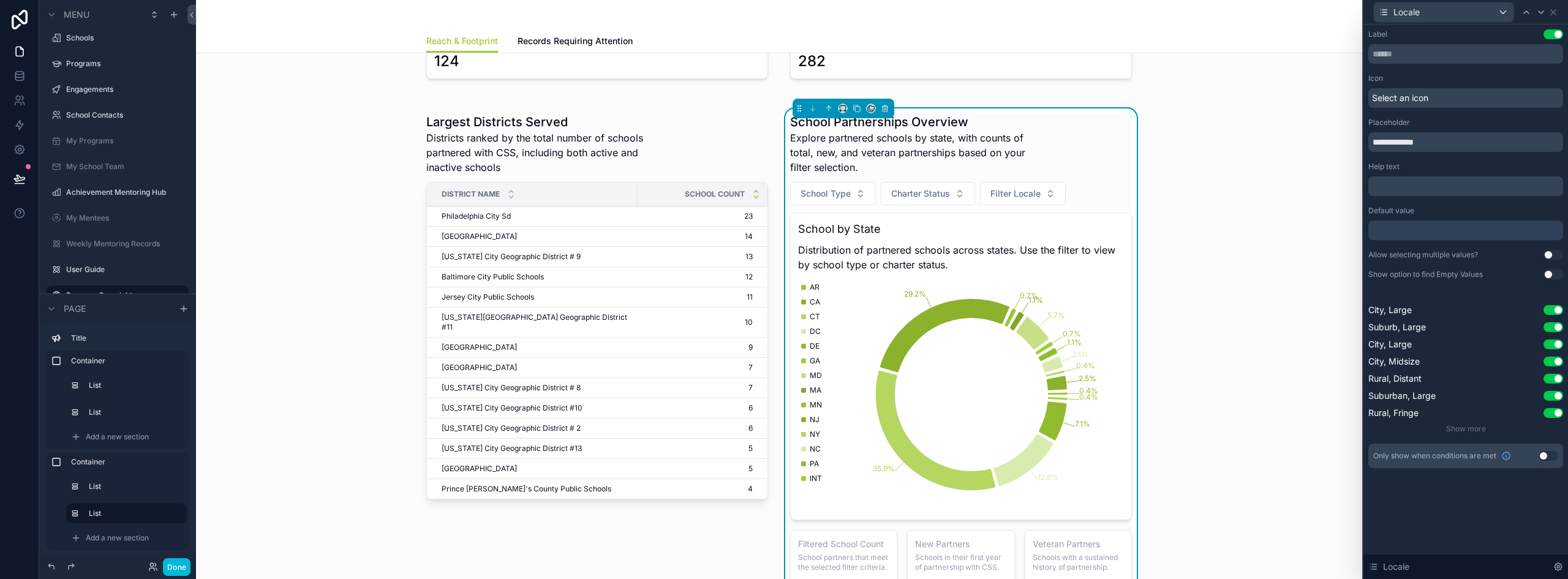
click at [1385, 143] on input "**********" at bounding box center [1465, 142] width 195 height 19
type input "******"
click at [935, 193] on span "Charter Status" at bounding box center [920, 193] width 58 height 12
click at [1007, 198] on span "Locale" at bounding box center [1004, 193] width 27 height 12
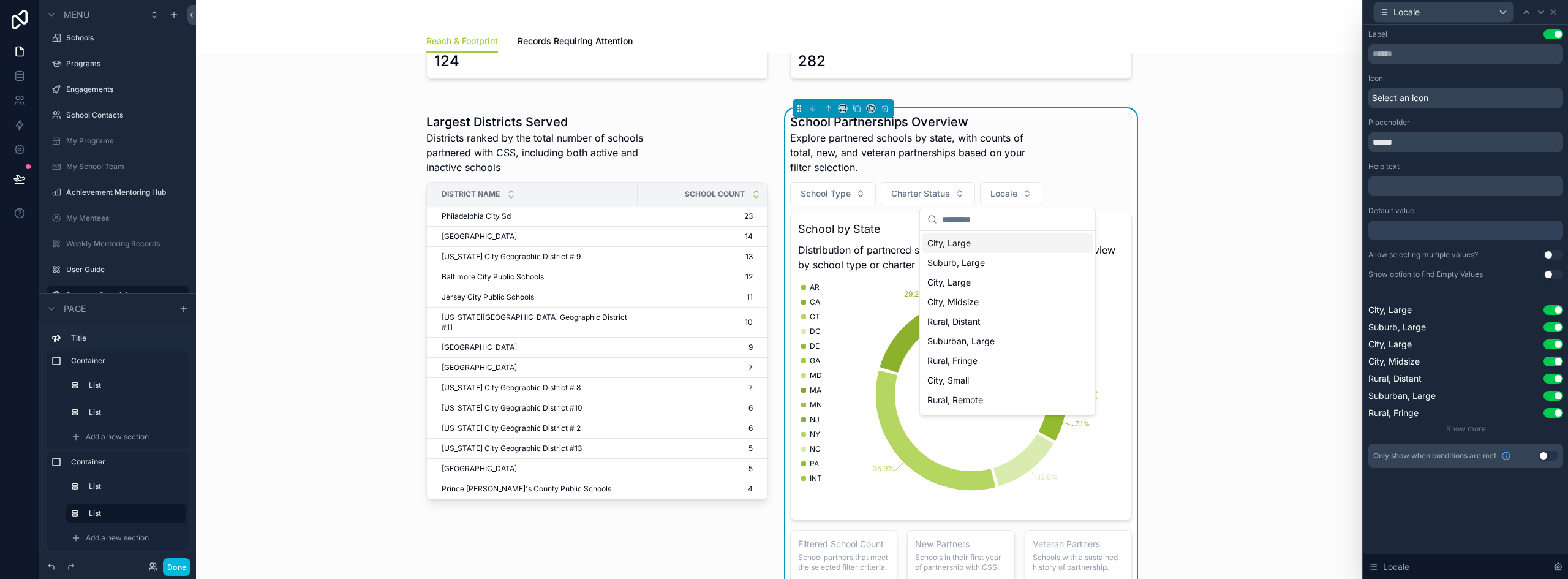
click at [1009, 196] on span "Locale" at bounding box center [1004, 193] width 27 height 12
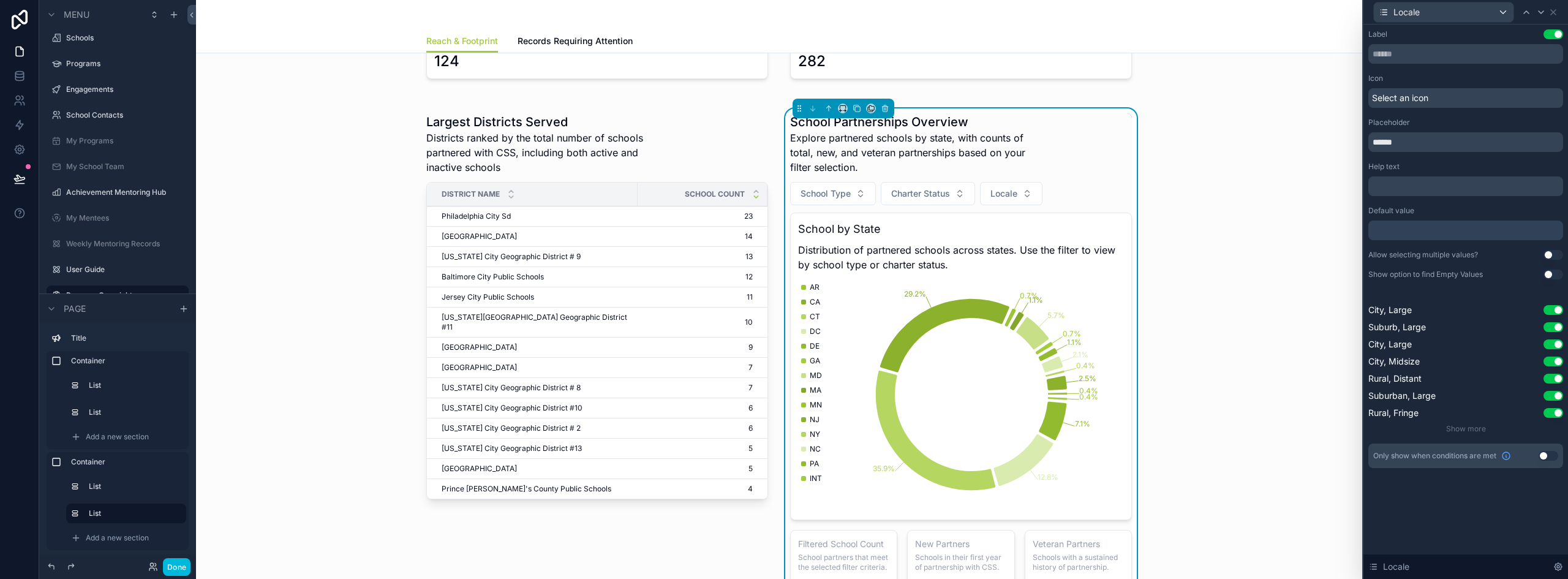
click at [173, 570] on button "Done" at bounding box center [177, 567] width 28 height 18
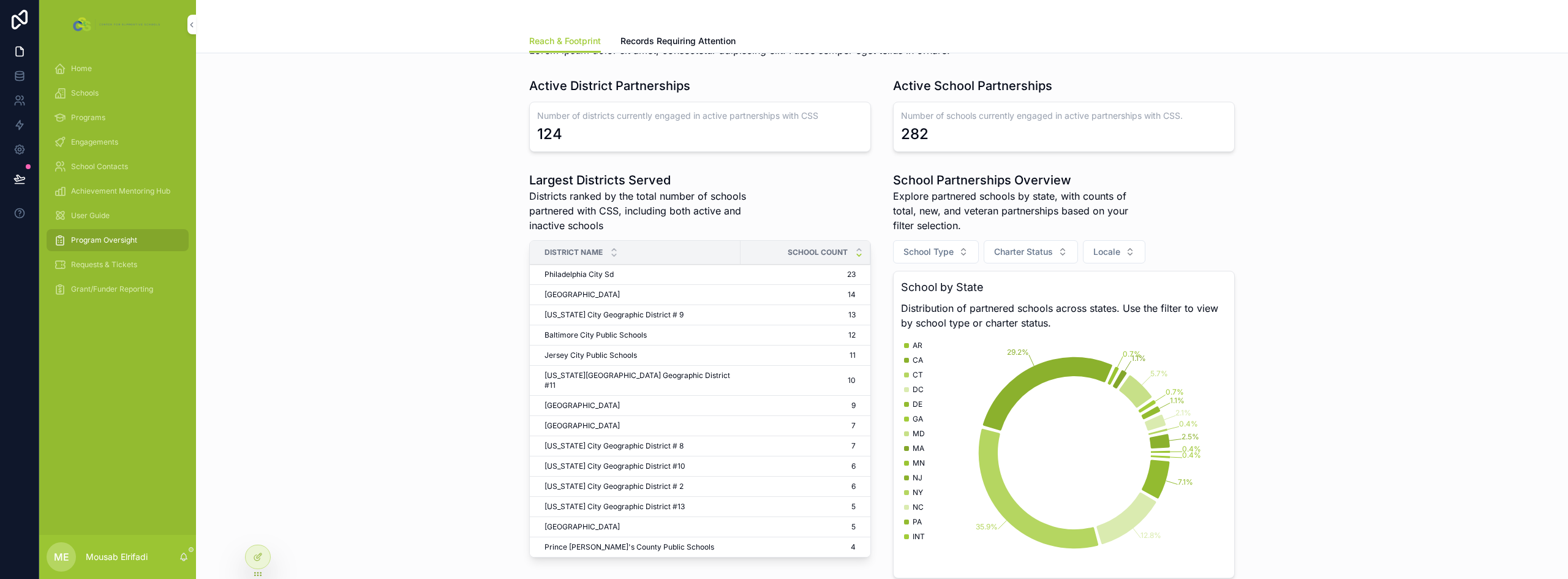
scroll to position [0, 0]
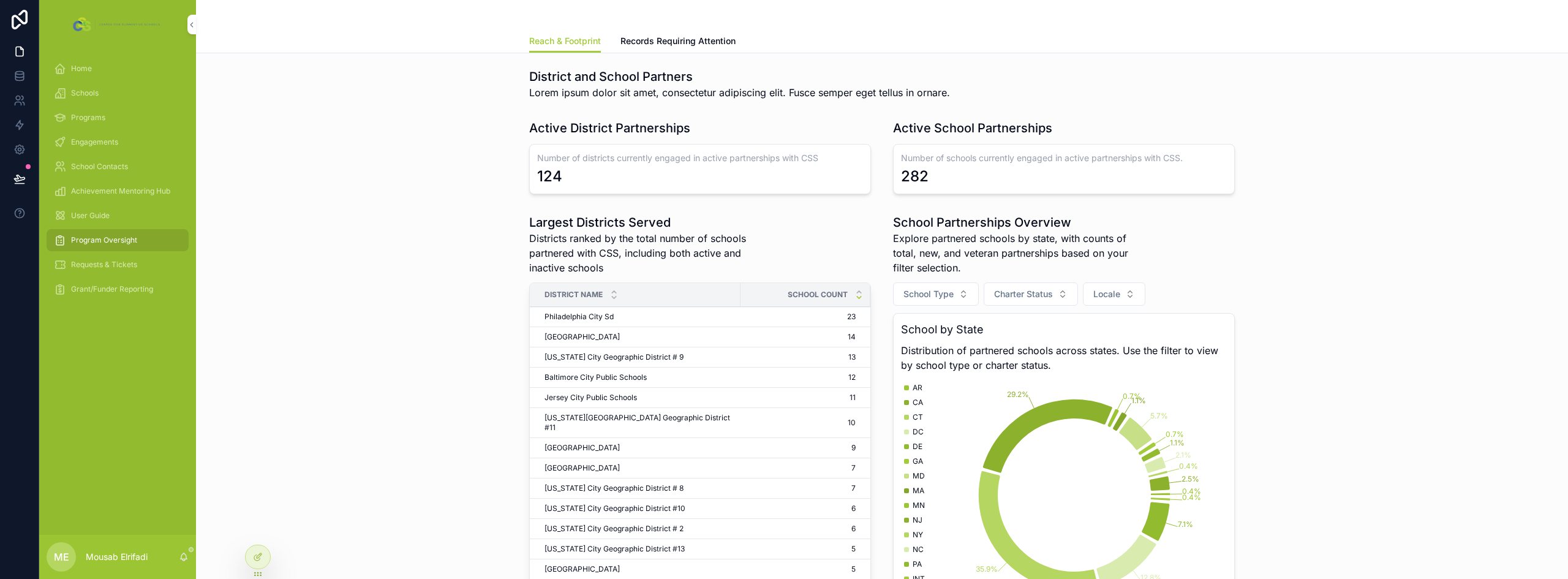
click at [990, 236] on span "Explore partnered schools by state, with counts of total, new, and veteran part…" at bounding box center [1018, 253] width 250 height 44
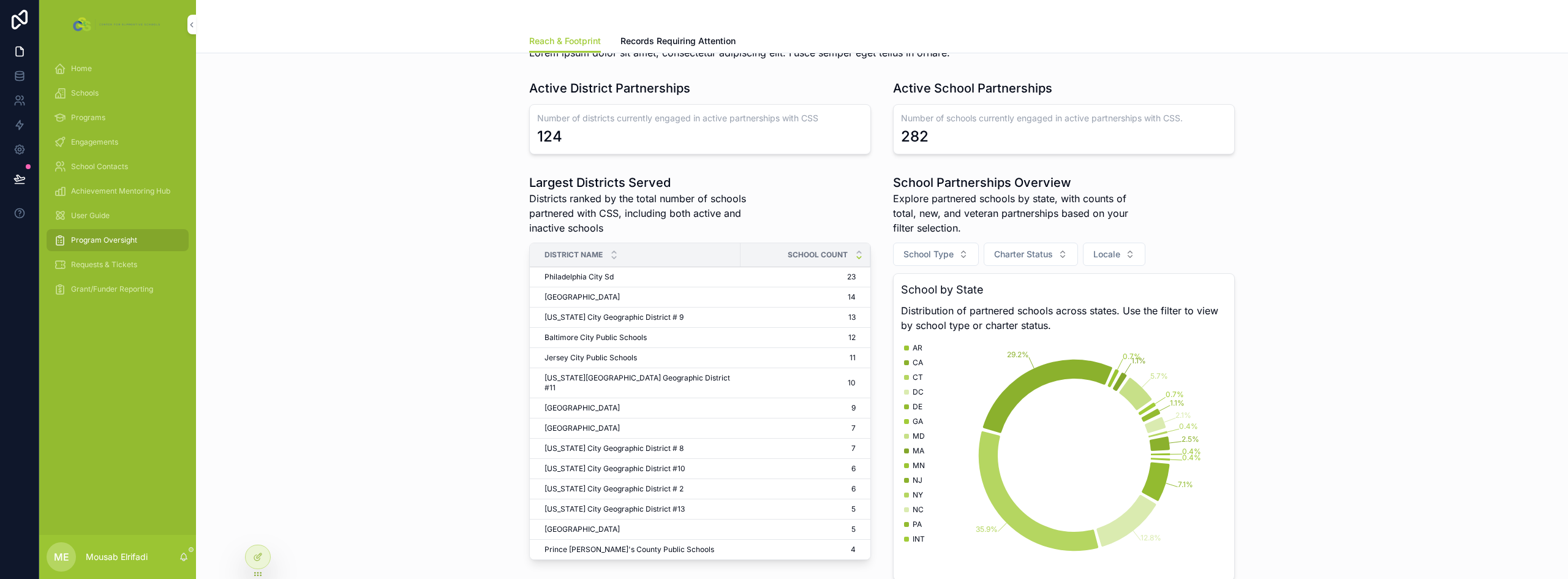
scroll to position [61, 0]
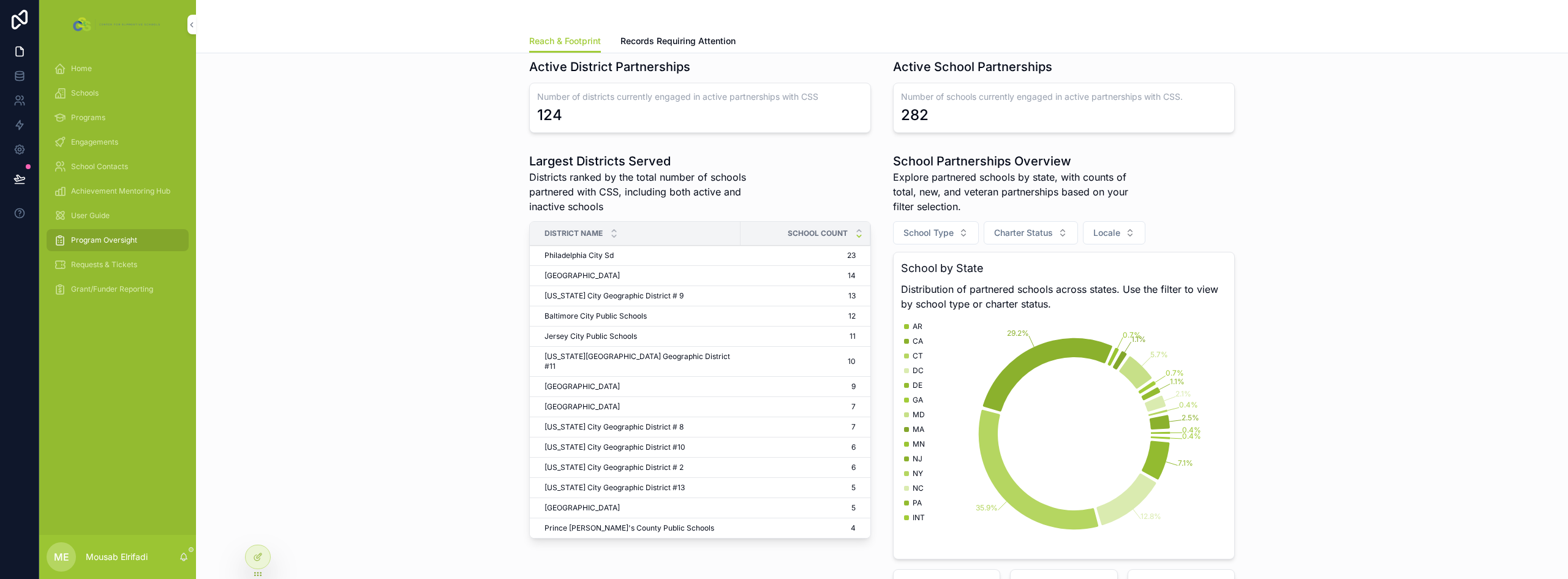
click at [251, 560] on div at bounding box center [258, 557] width 24 height 24
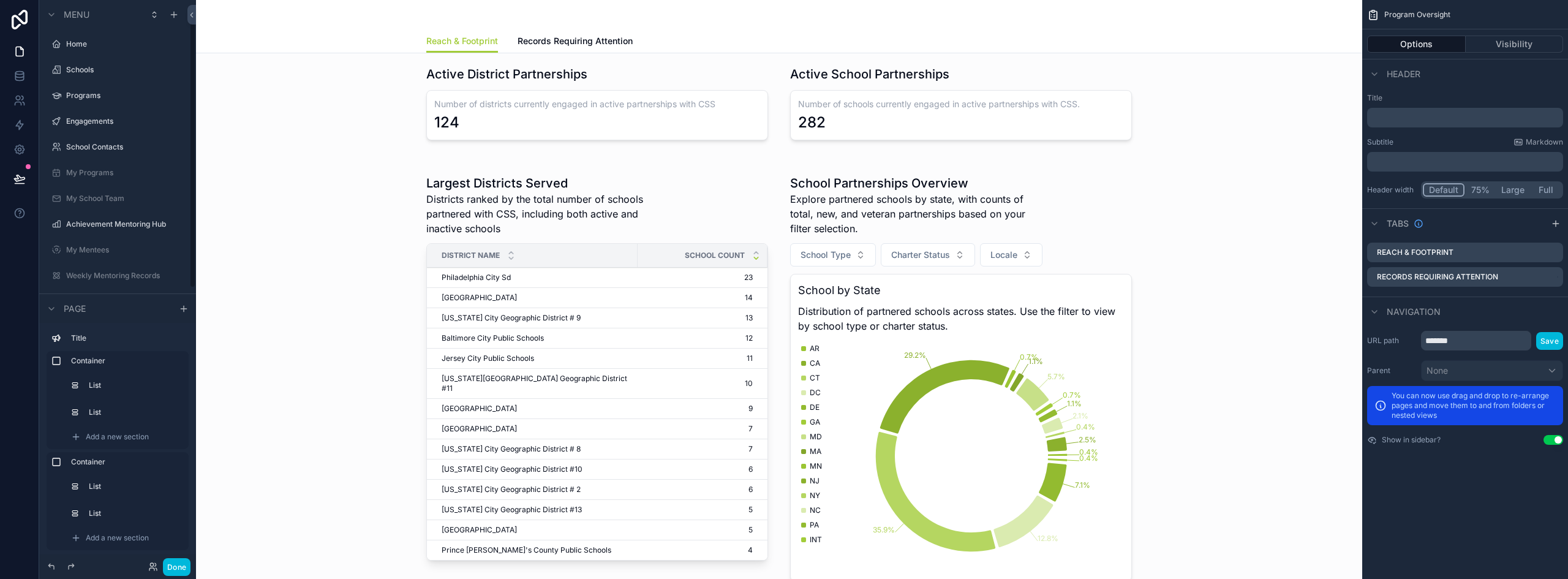
click at [1036, 230] on div "scrollable content" at bounding box center [779, 421] width 1147 height 516
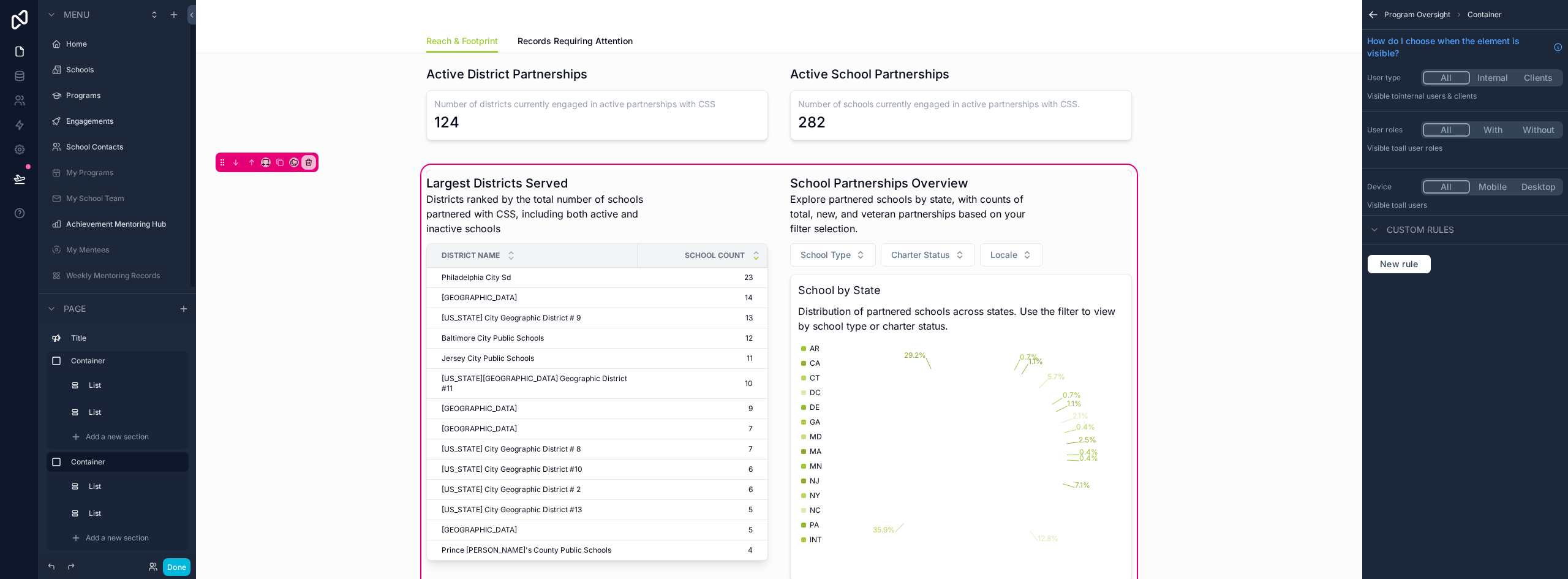
scroll to position [32, 0]
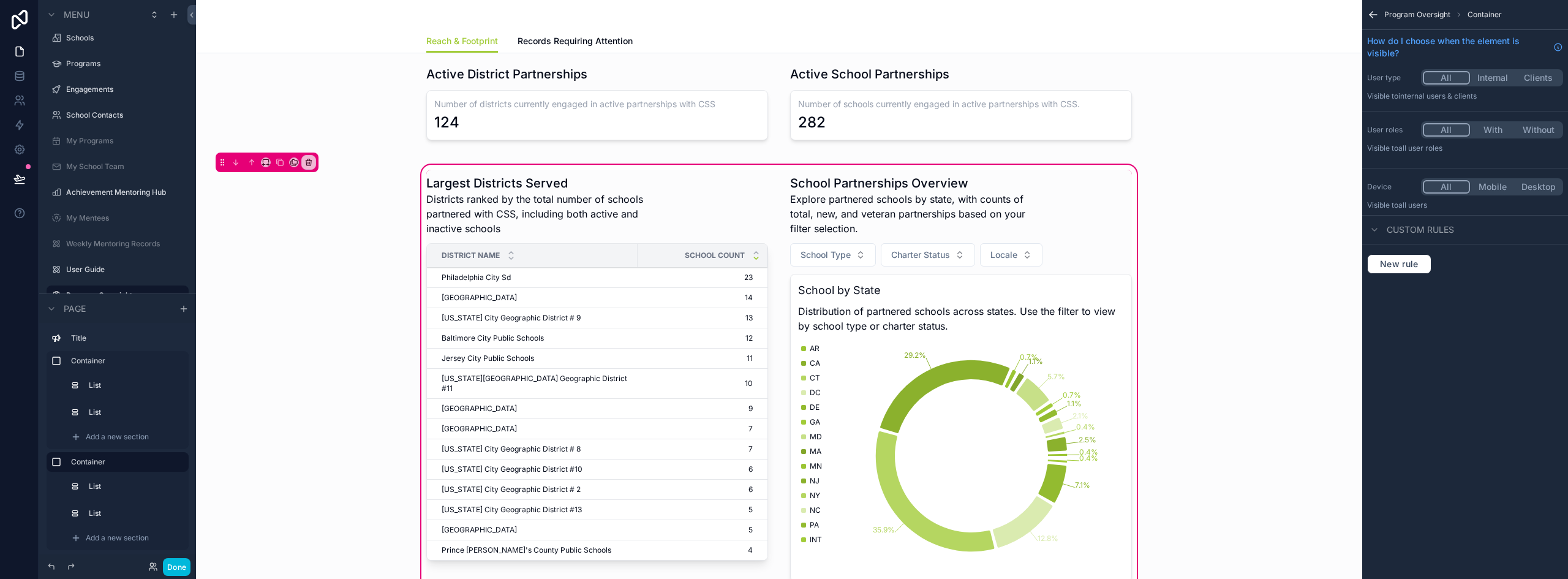
click at [935, 238] on div "scrollable content" at bounding box center [961, 420] width 356 height 501
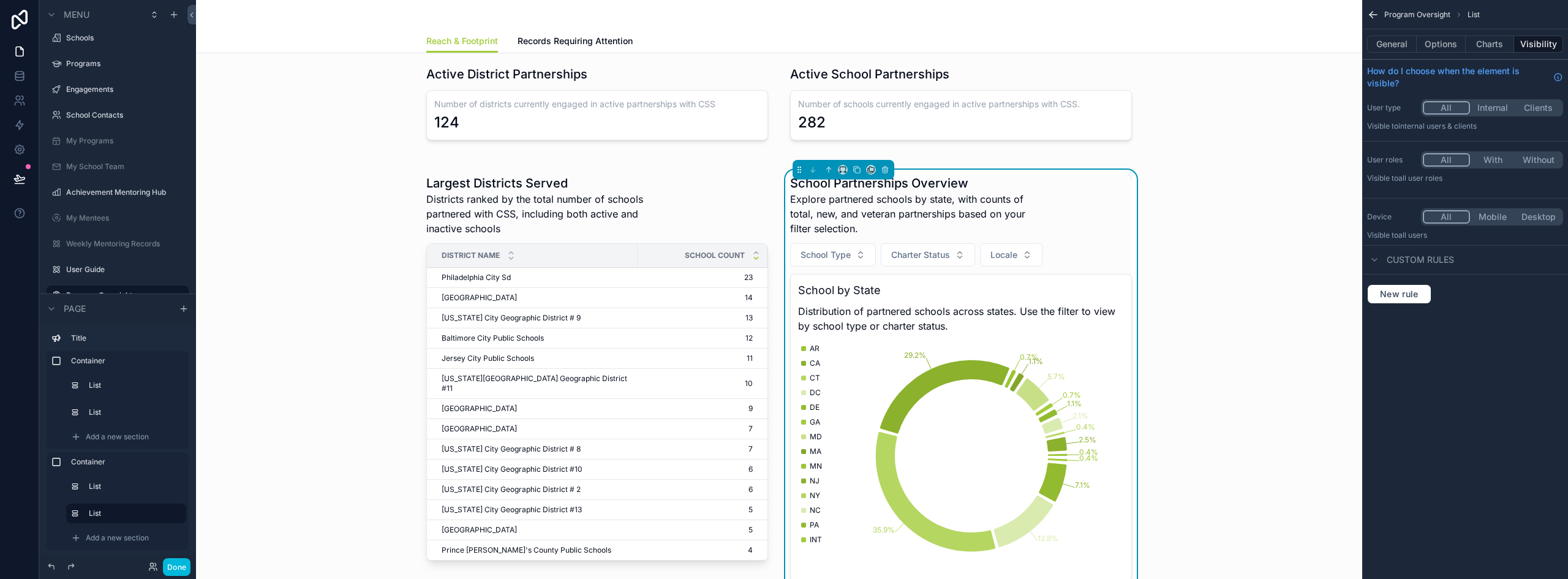
click at [1443, 40] on button "Options" at bounding box center [1440, 44] width 49 height 17
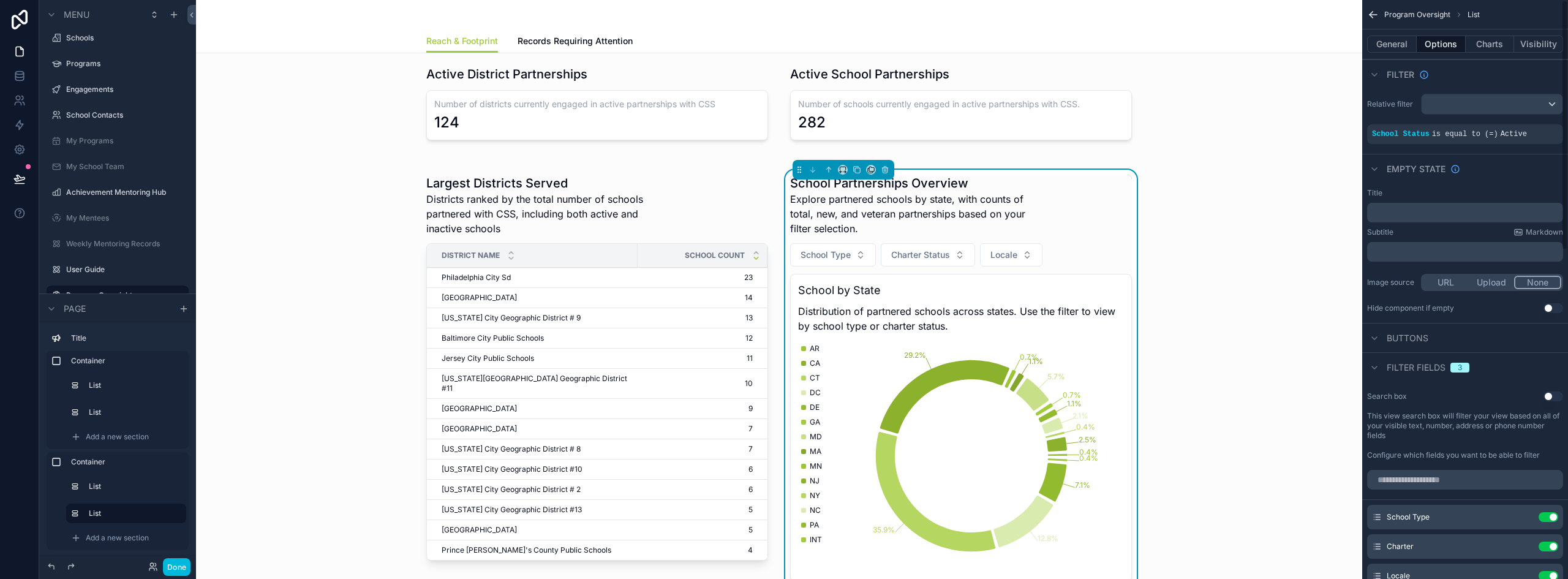
scroll to position [61, 0]
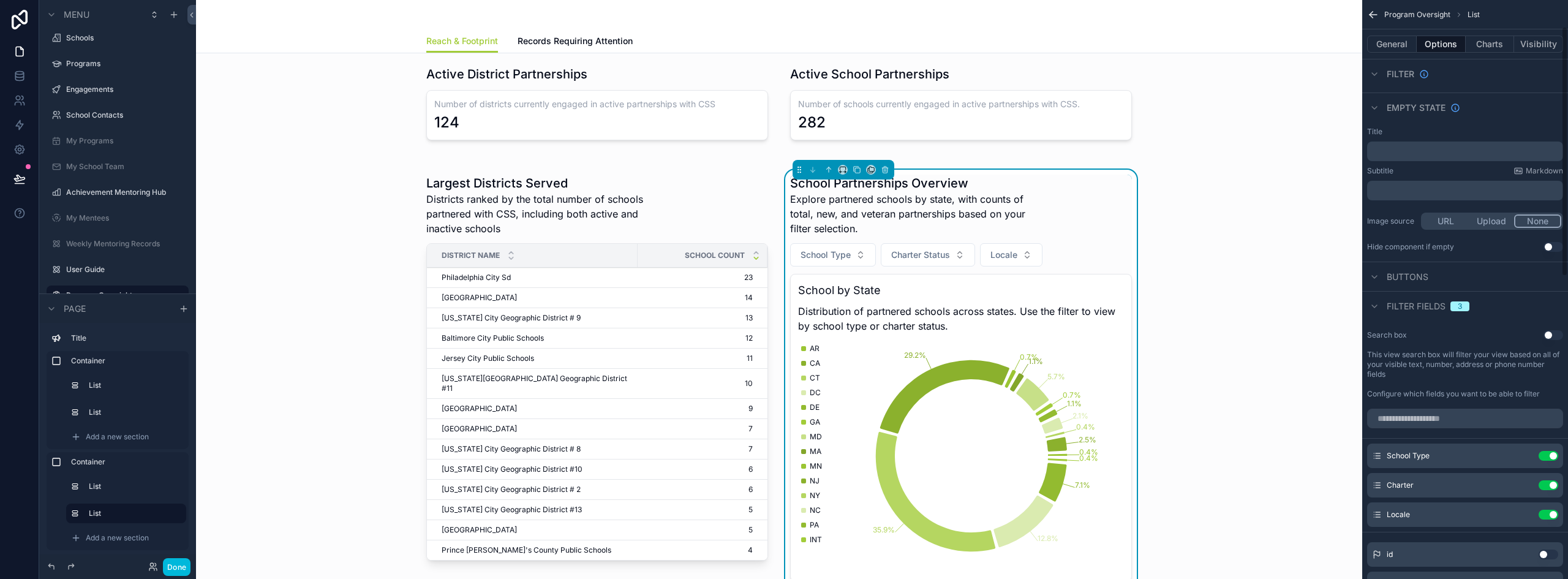
click at [1547, 515] on button "Use setting" at bounding box center [1547, 515] width 19 height 10
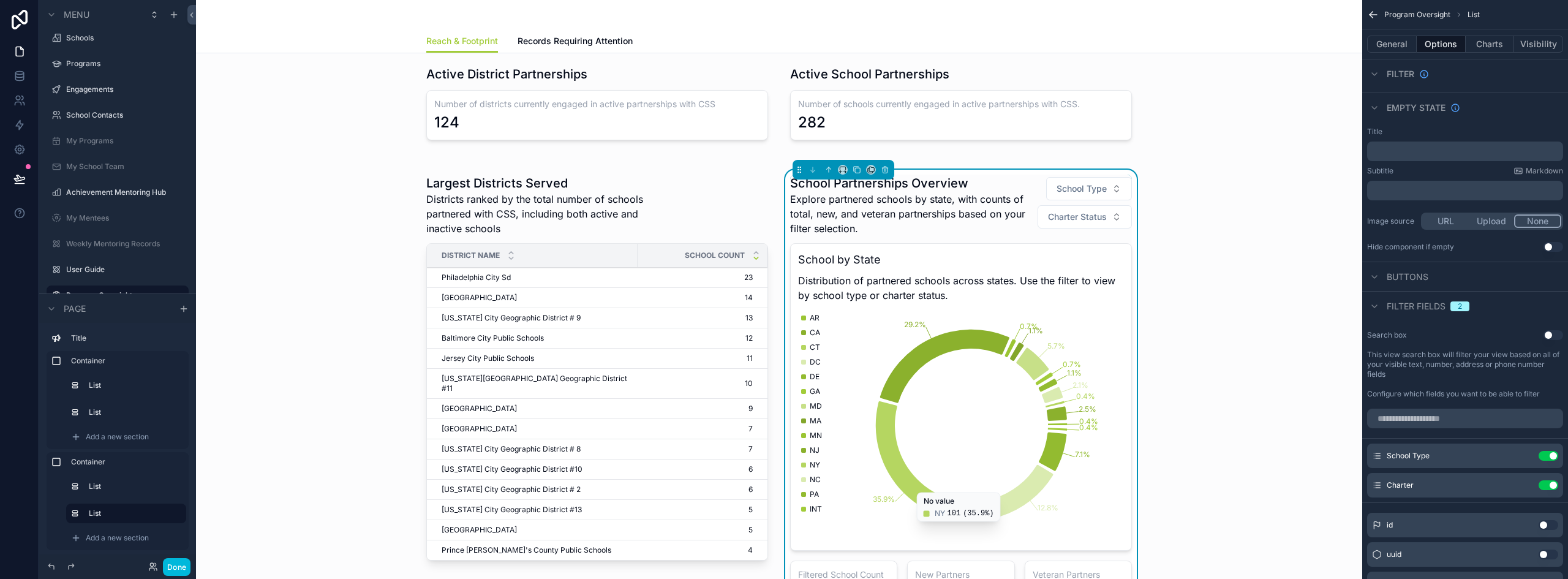
click at [180, 569] on button "Done" at bounding box center [177, 567] width 28 height 18
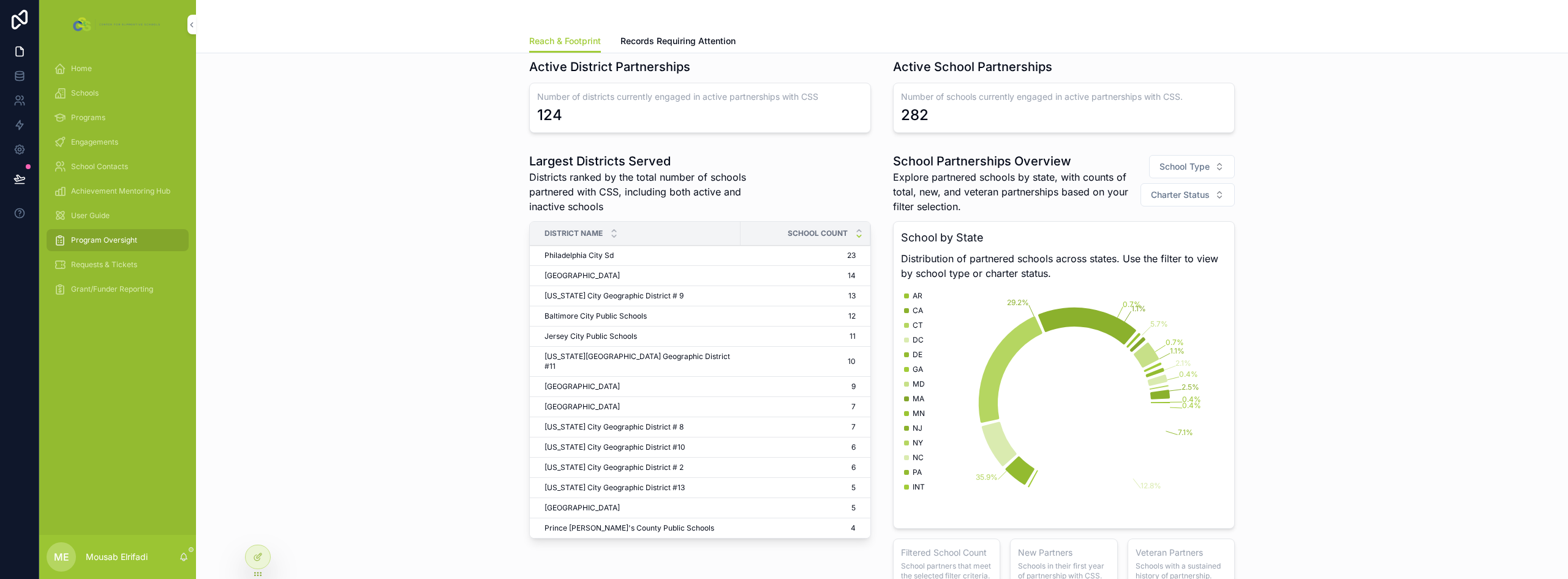
click at [1194, 165] on span "School Type" at bounding box center [1185, 166] width 50 height 12
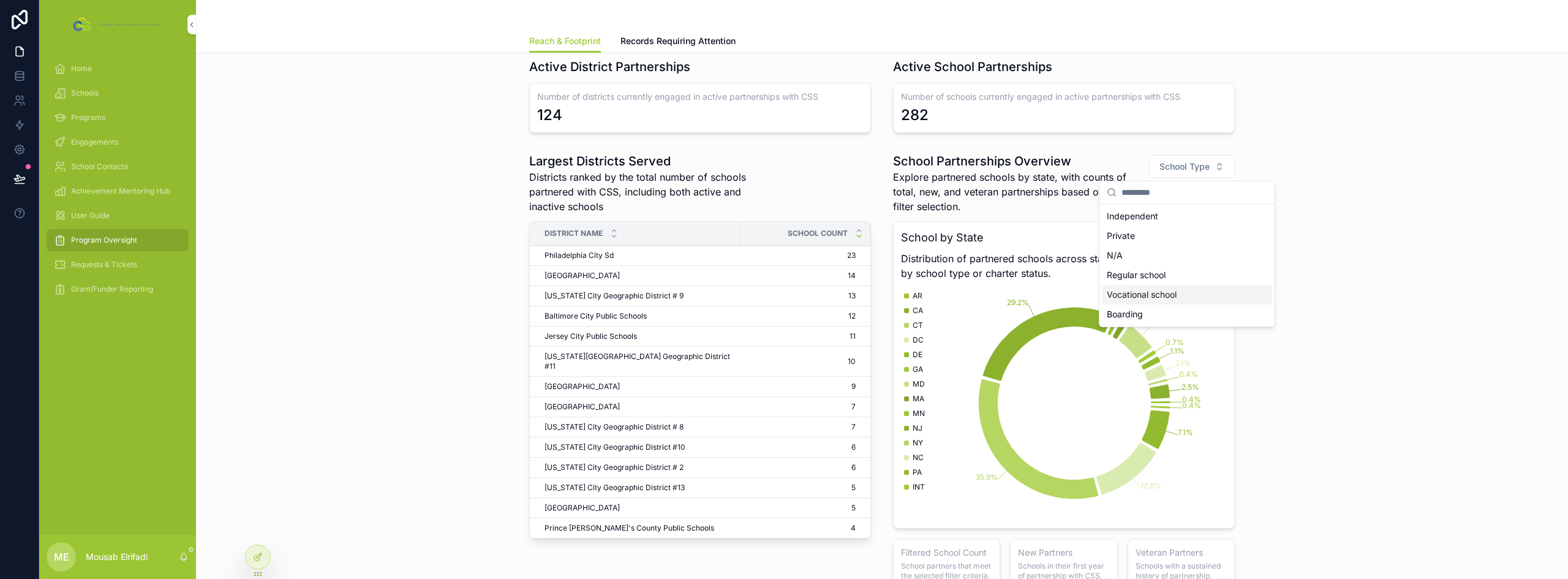
click at [1163, 295] on div "Vocational school" at bounding box center [1187, 294] width 170 height 19
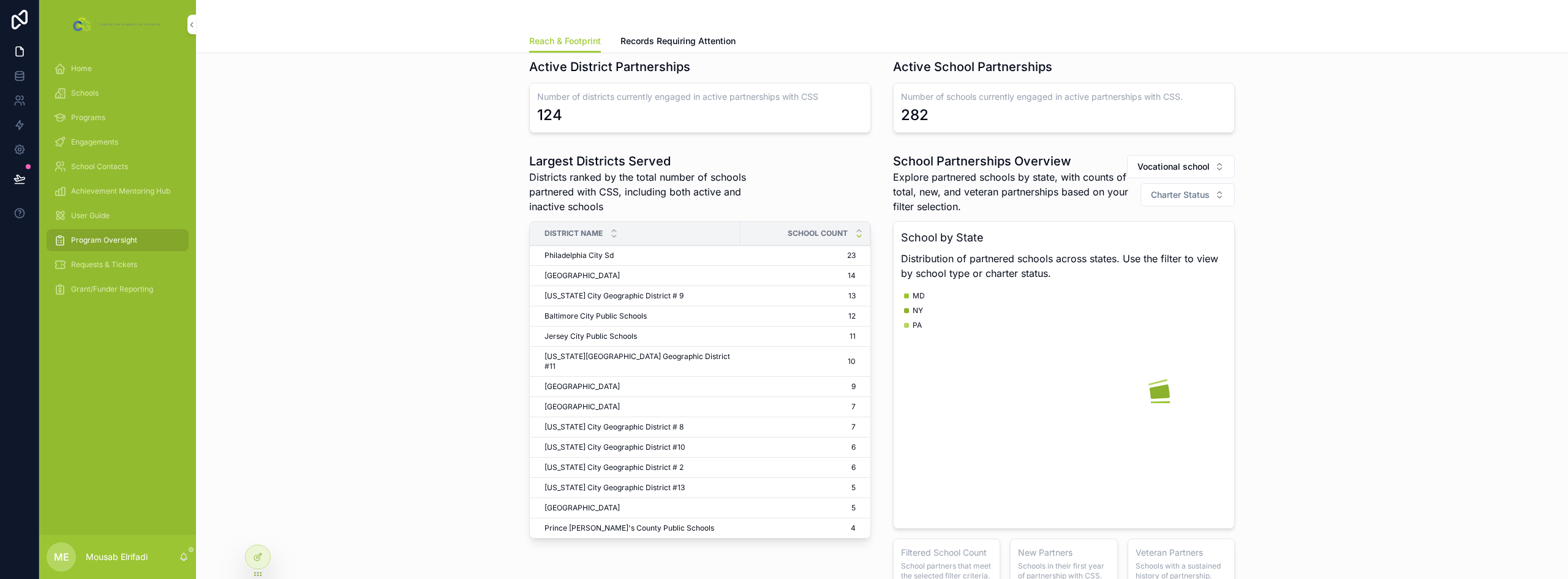
click at [1457, 234] on div "Largest Districts Served Districts ranked by the total number of schools partne…" at bounding box center [882, 383] width 1352 height 471
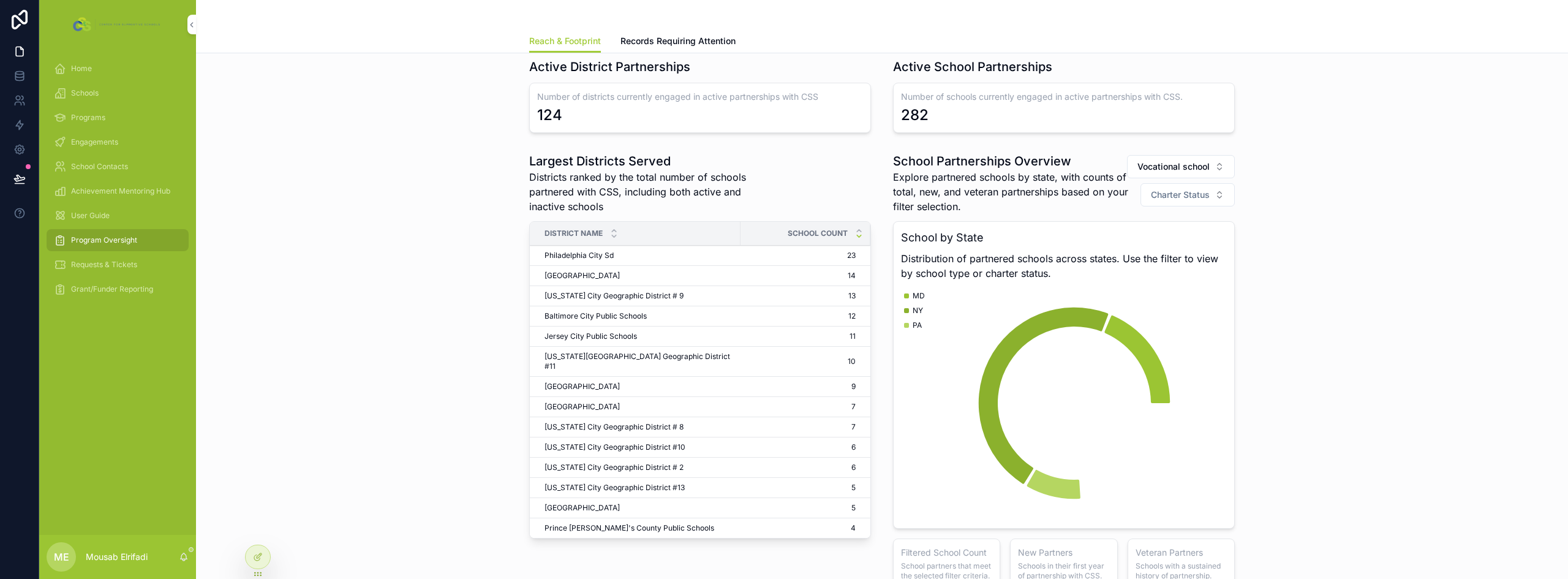
click at [1194, 168] on span "Vocational school" at bounding box center [1173, 166] width 72 height 12
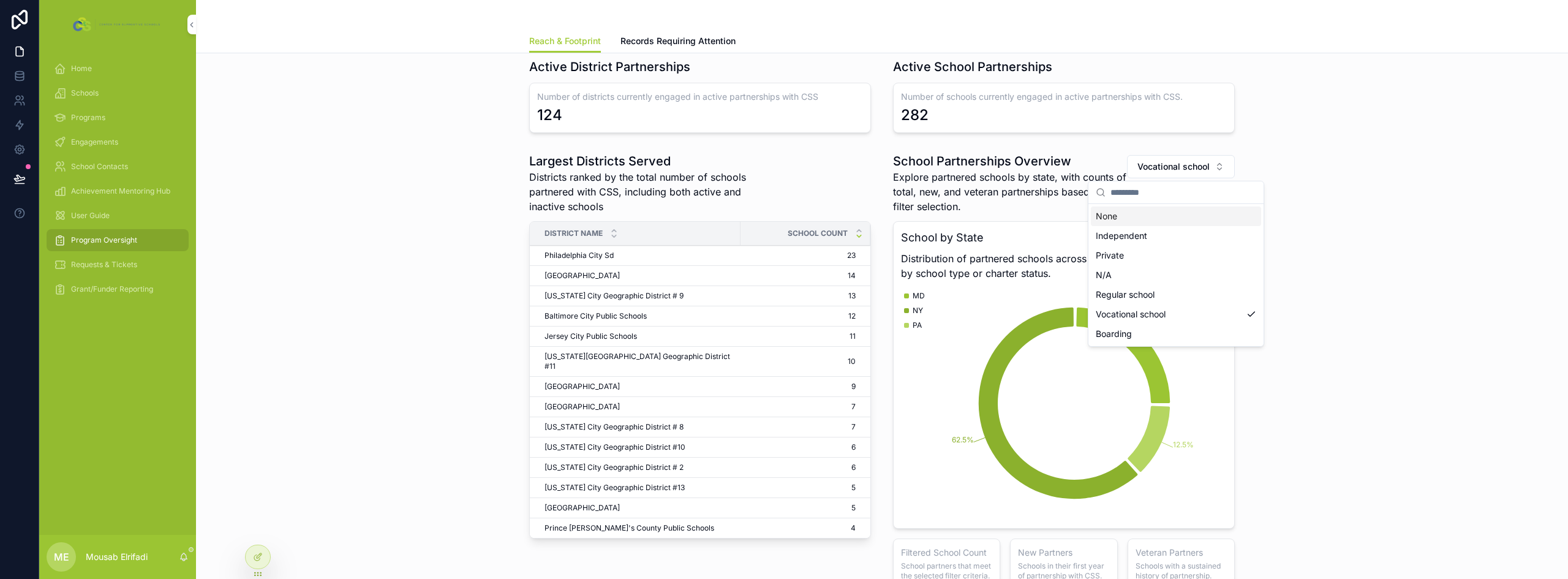
click at [1123, 215] on div "None" at bounding box center [1175, 216] width 170 height 19
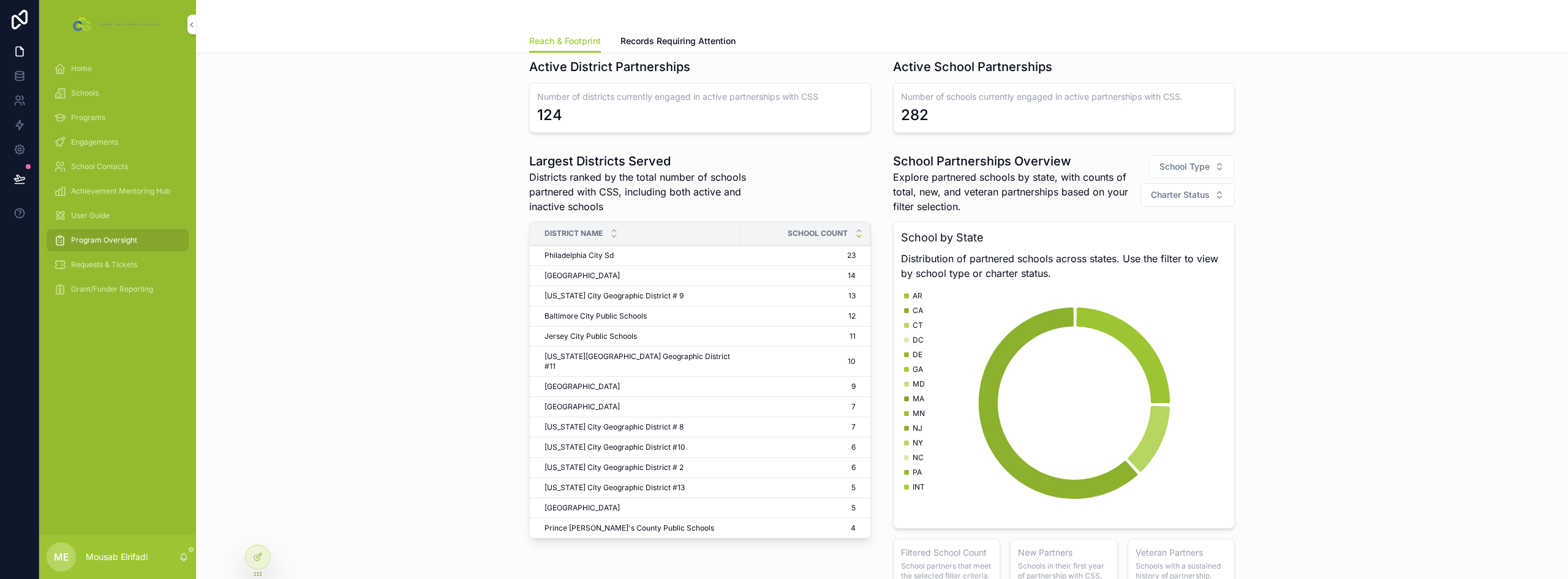
click at [1390, 203] on div "Largest Districts Served Districts ranked by the total number of schools partne…" at bounding box center [882, 383] width 1352 height 471
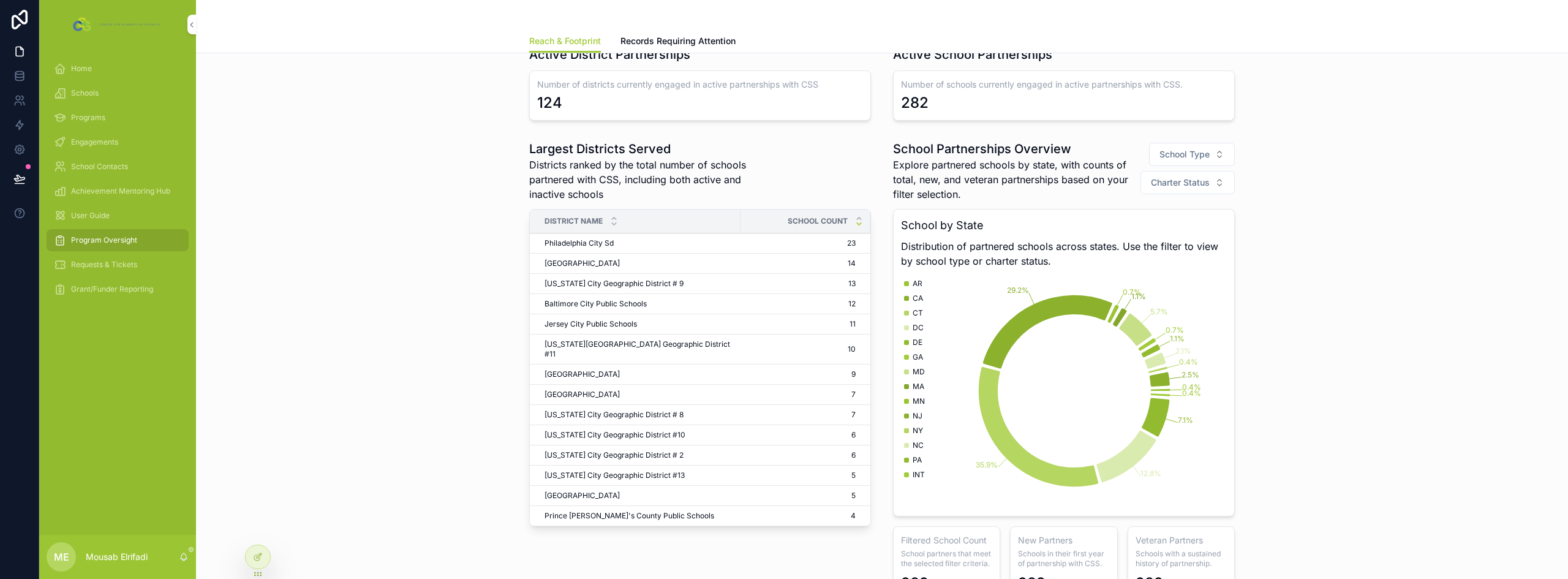
scroll to position [61, 0]
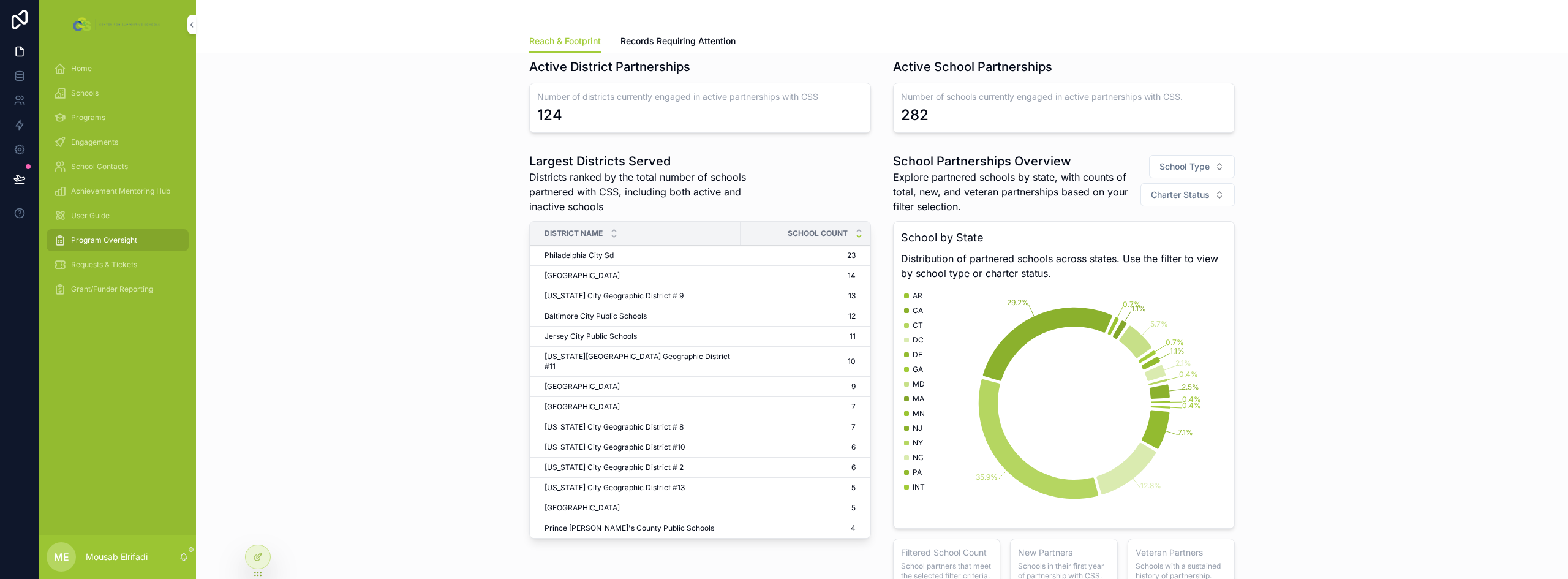
click at [257, 558] on icon at bounding box center [259, 555] width 5 height 5
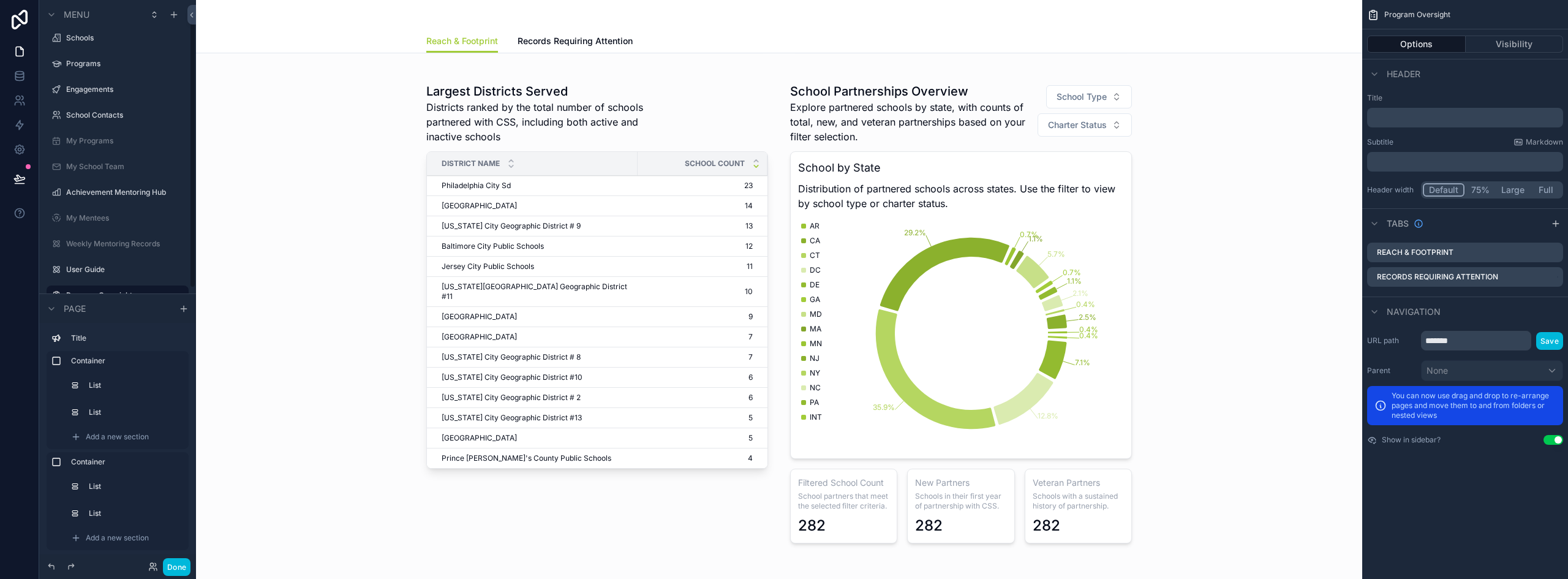
scroll to position [245, 0]
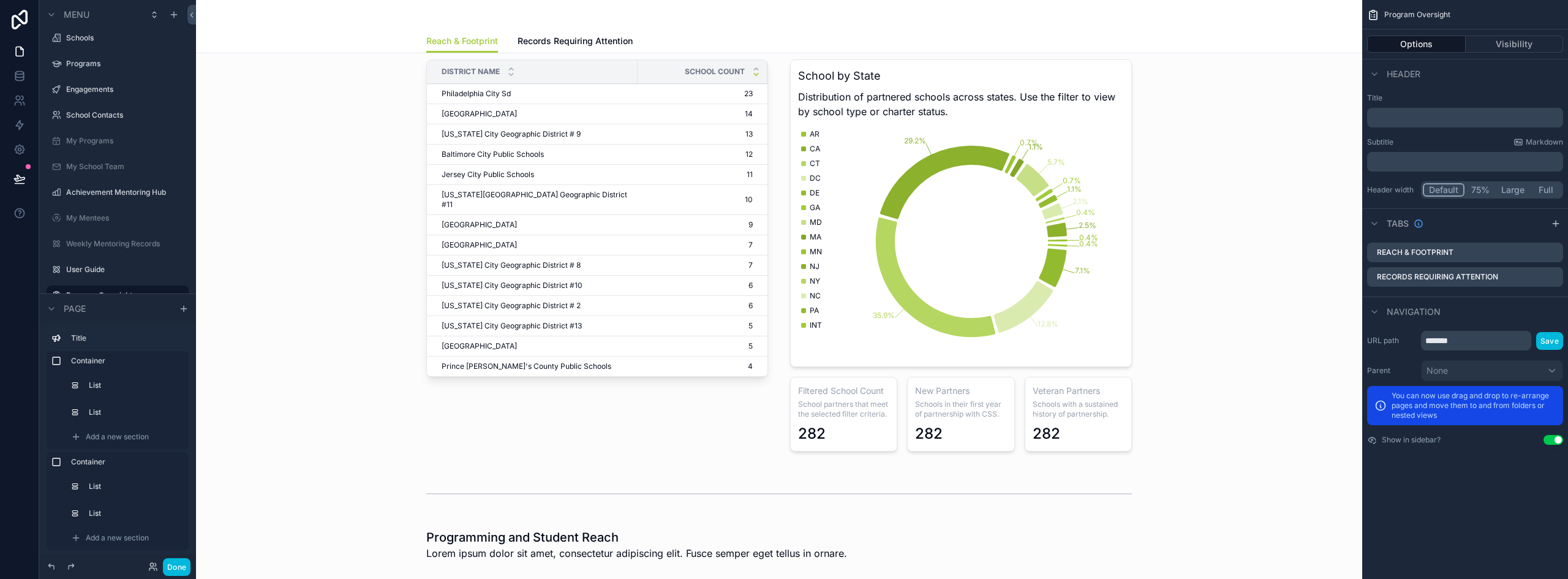
click at [564, 127] on div "scrollable content" at bounding box center [779, 221] width 1147 height 486
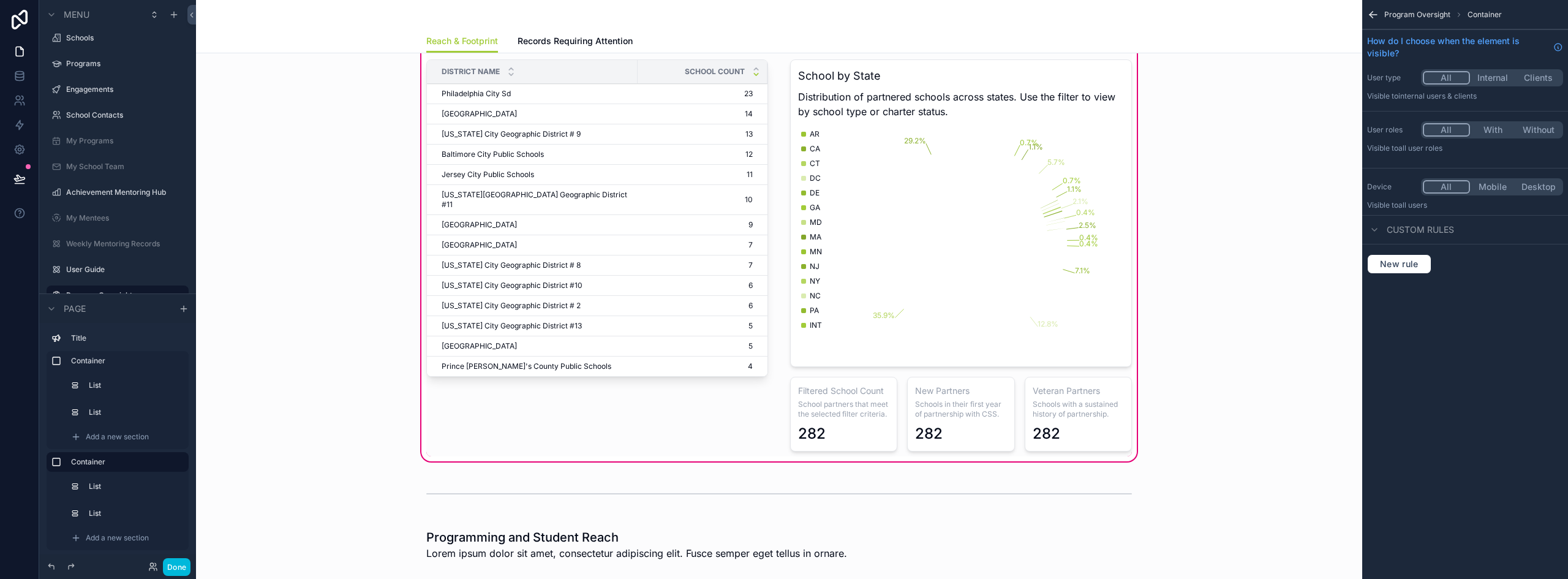
click at [669, 133] on div "scrollable content" at bounding box center [597, 221] width 356 height 471
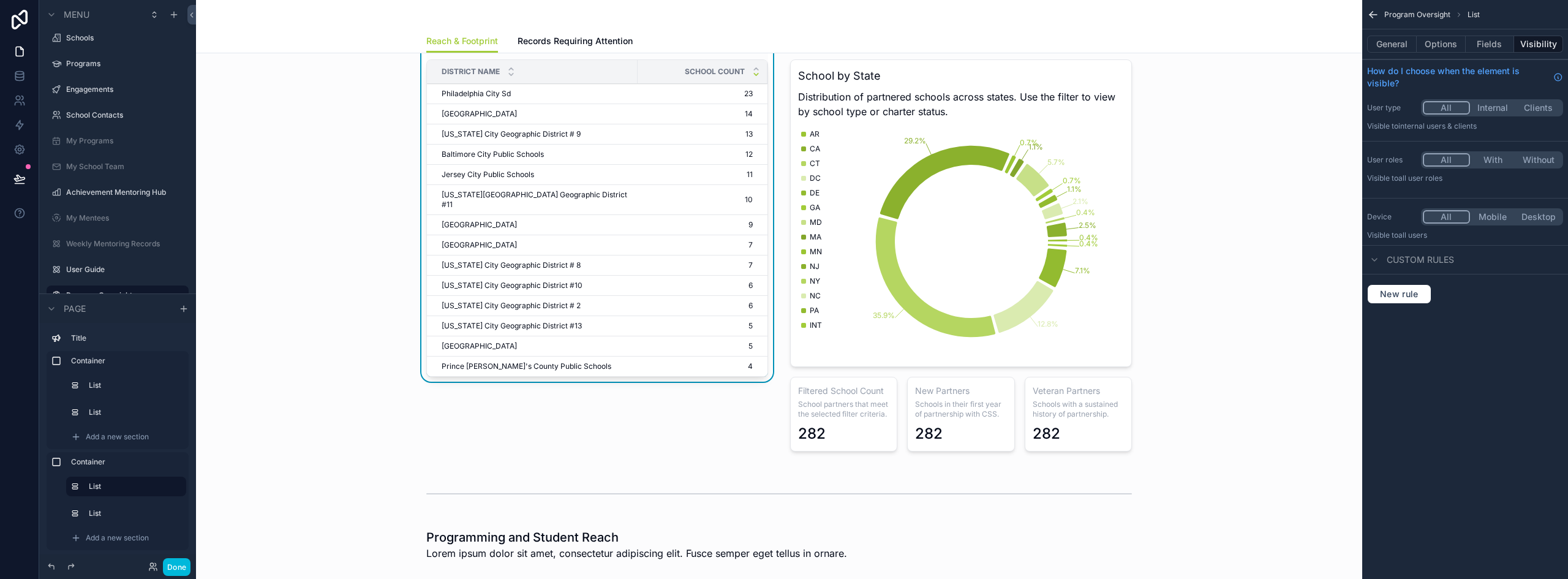
click at [1401, 47] on button "General" at bounding box center [1392, 44] width 50 height 17
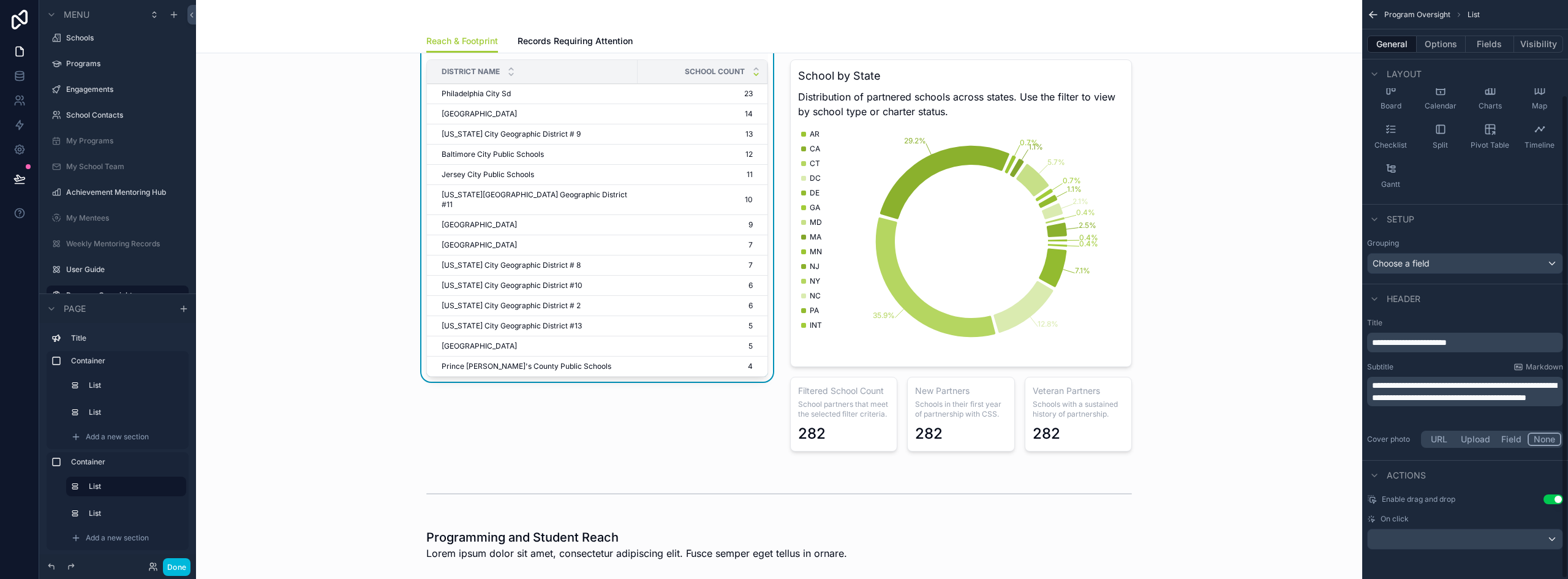
scroll to position [53, 0]
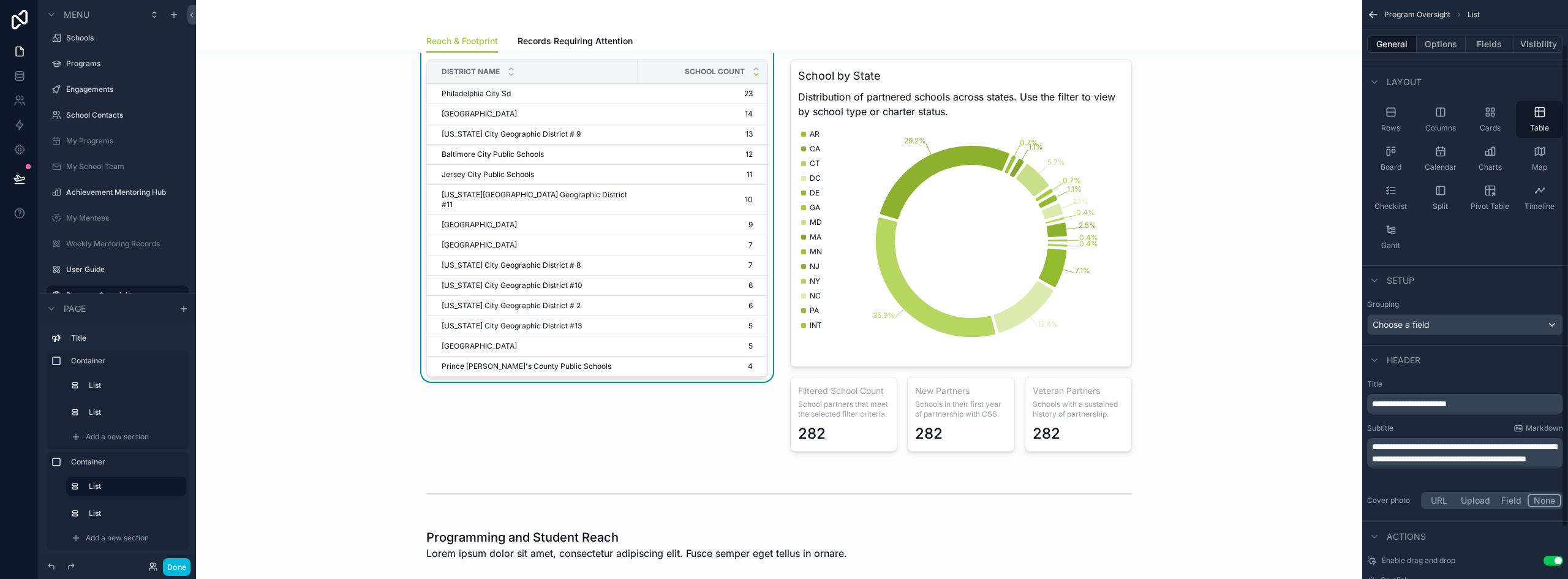
click at [1438, 46] on button "Options" at bounding box center [1440, 44] width 49 height 17
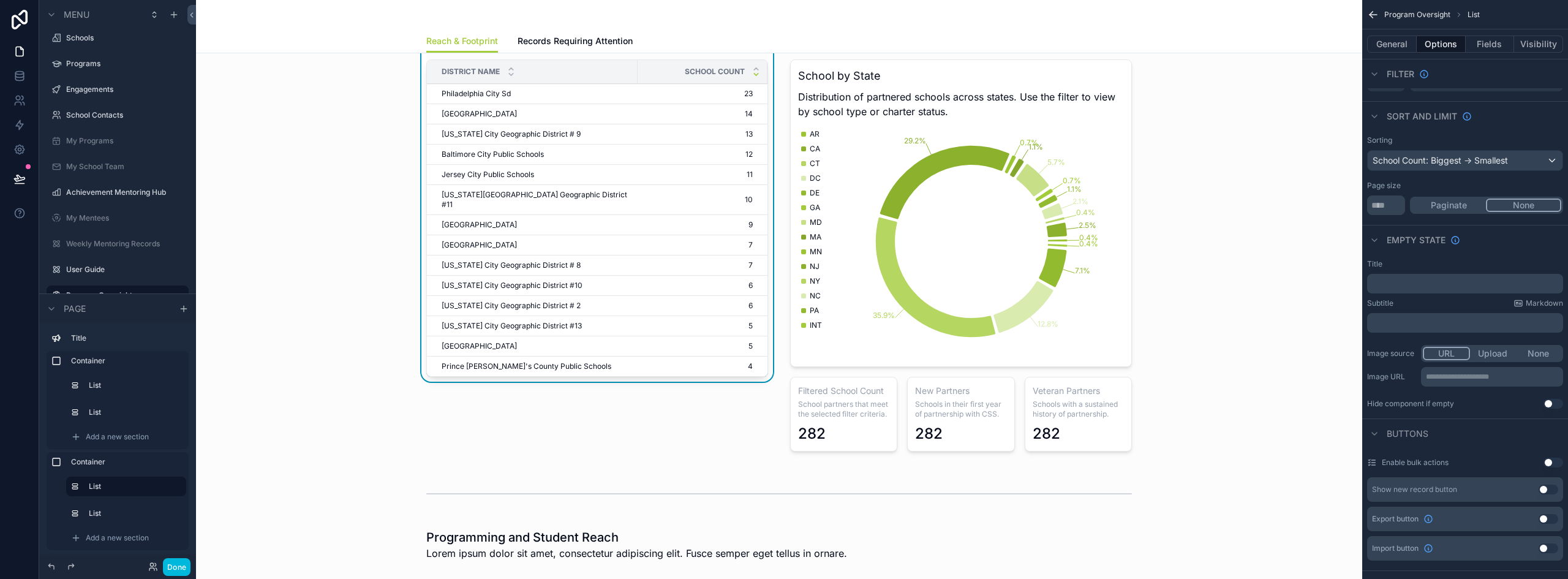
click at [1396, 207] on input "**" at bounding box center [1386, 205] width 38 height 19
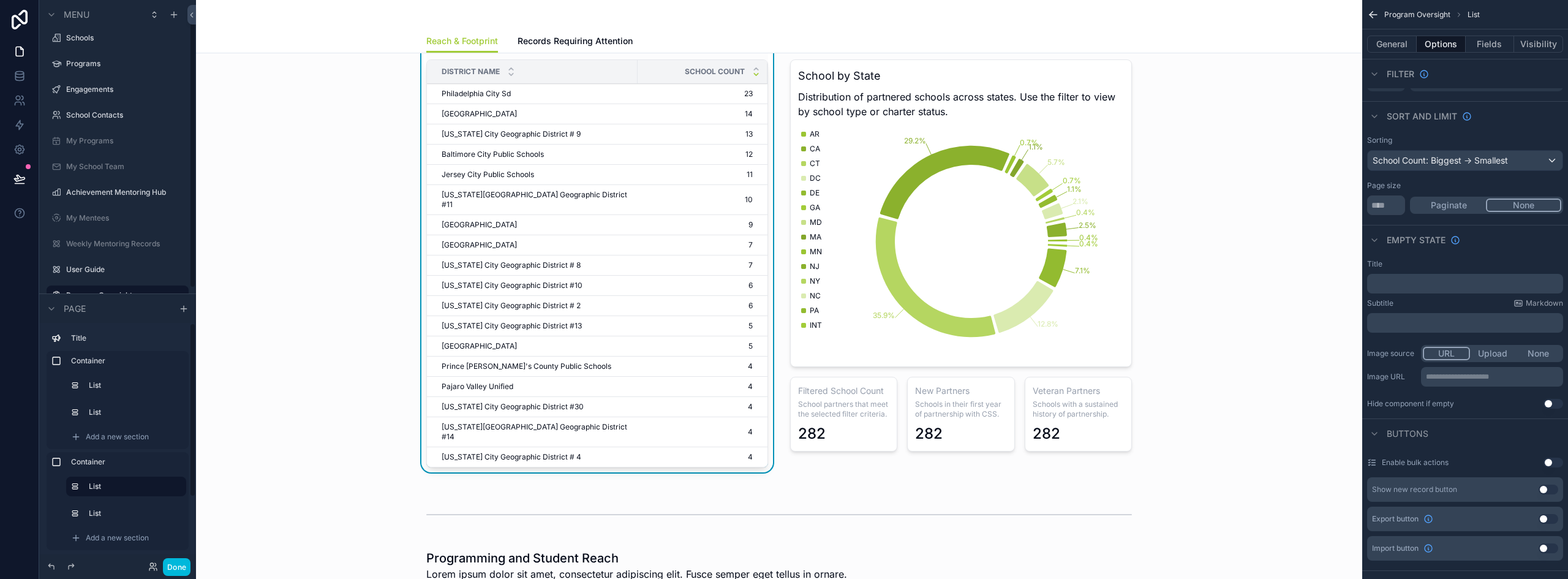
type input "**"
click at [183, 568] on button "Done" at bounding box center [177, 567] width 28 height 18
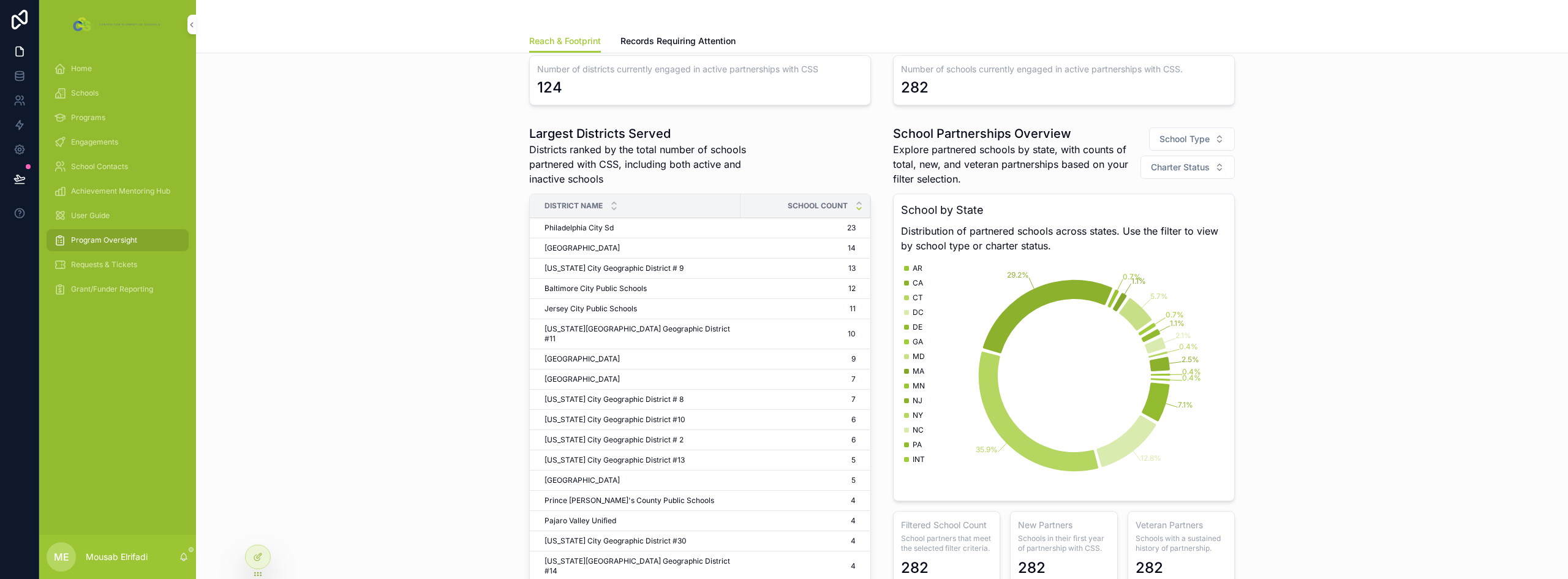
scroll to position [0, 0]
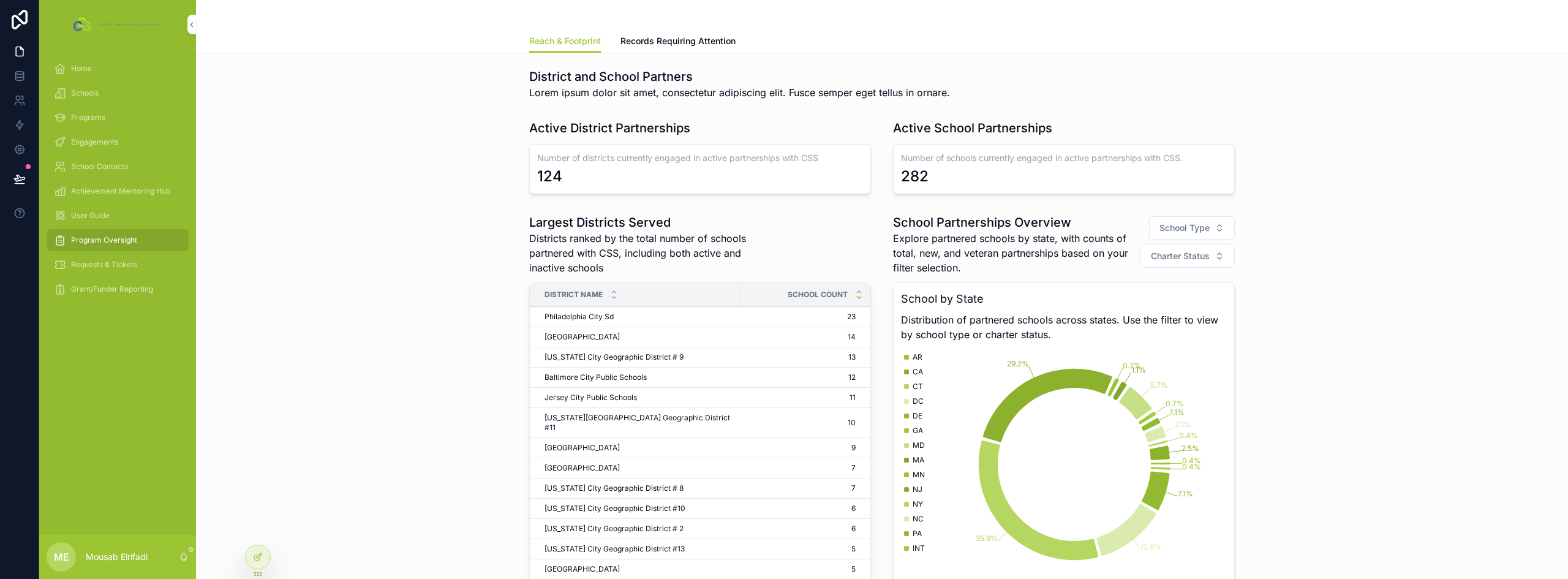
click at [573, 83] on h1 "District and School Partners" at bounding box center [739, 76] width 421 height 17
drag, startPoint x: 525, startPoint y: 73, endPoint x: 714, endPoint y: 76, distance: 189.0
click at [714, 76] on h1 "District and School Partners" at bounding box center [739, 76] width 421 height 17
copy h1 "District and School Partners"
click at [890, 106] on div "District and School Partners Lorem ipsum dolor sit amet, consectetur adipiscing…" at bounding box center [882, 518] width 1372 height 929
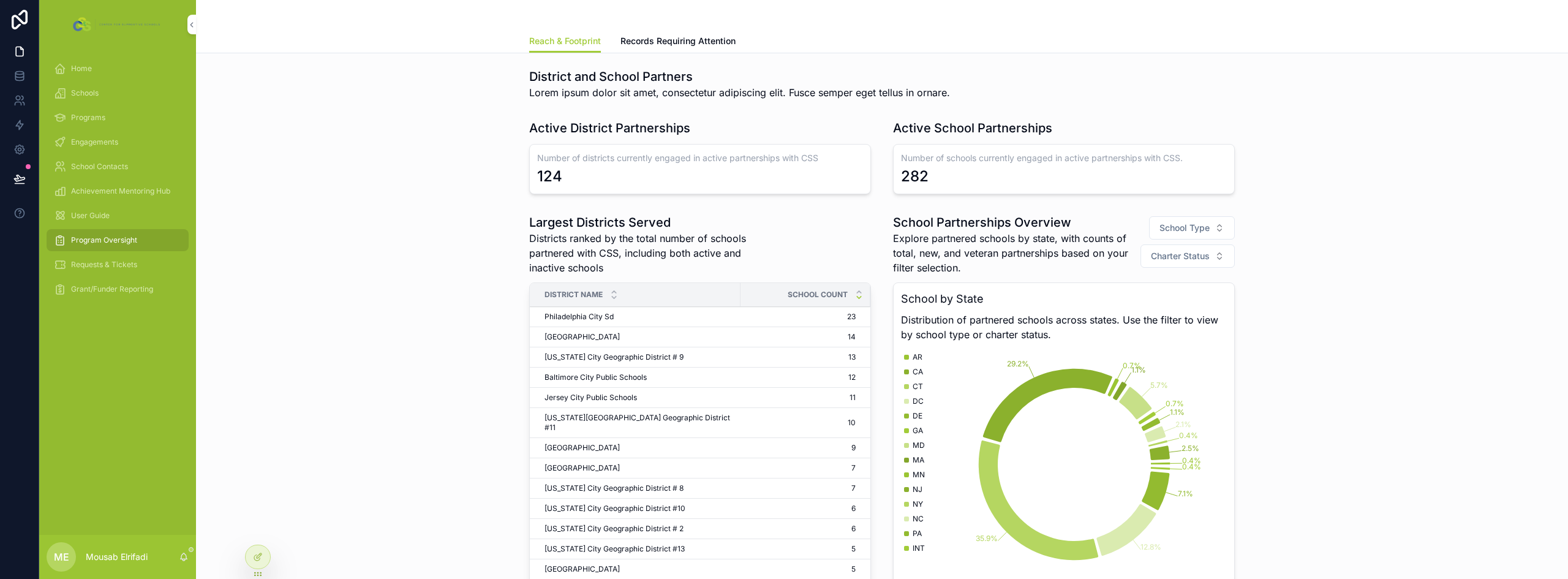
click at [261, 559] on icon at bounding box center [258, 557] width 10 height 10
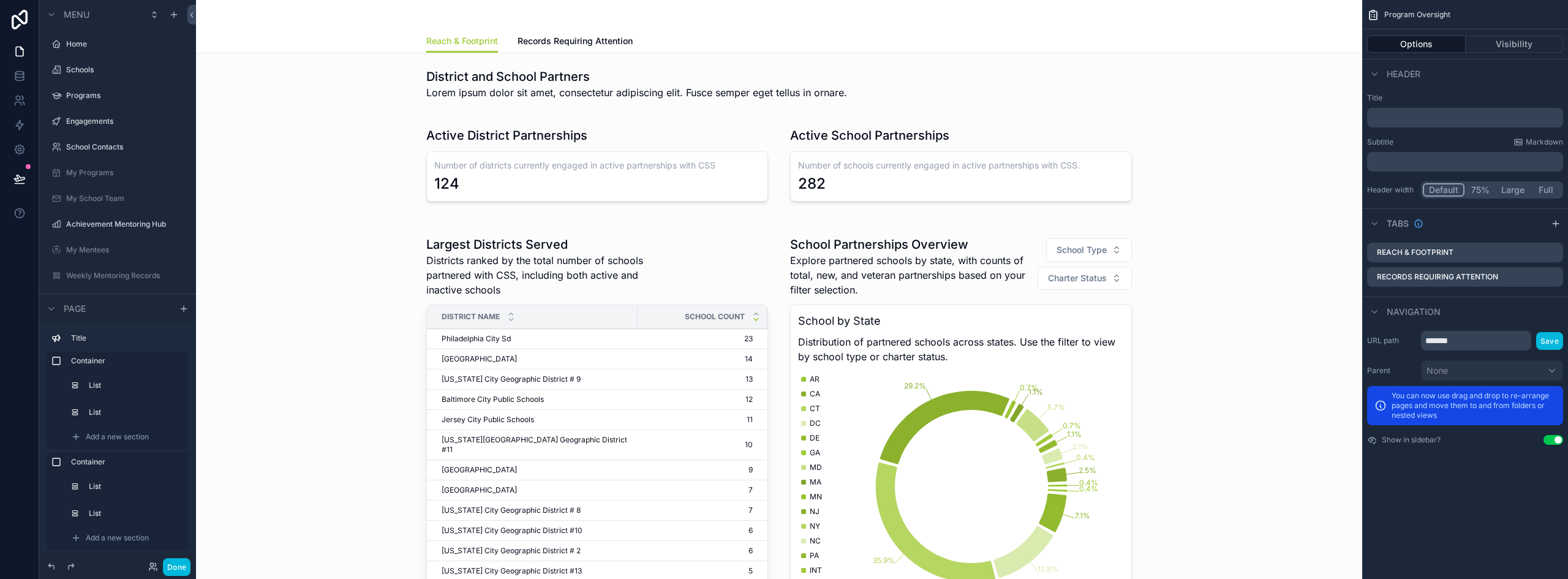
scroll to position [32, 0]
click at [517, 72] on div "scrollable content" at bounding box center [779, 84] width 1147 height 41
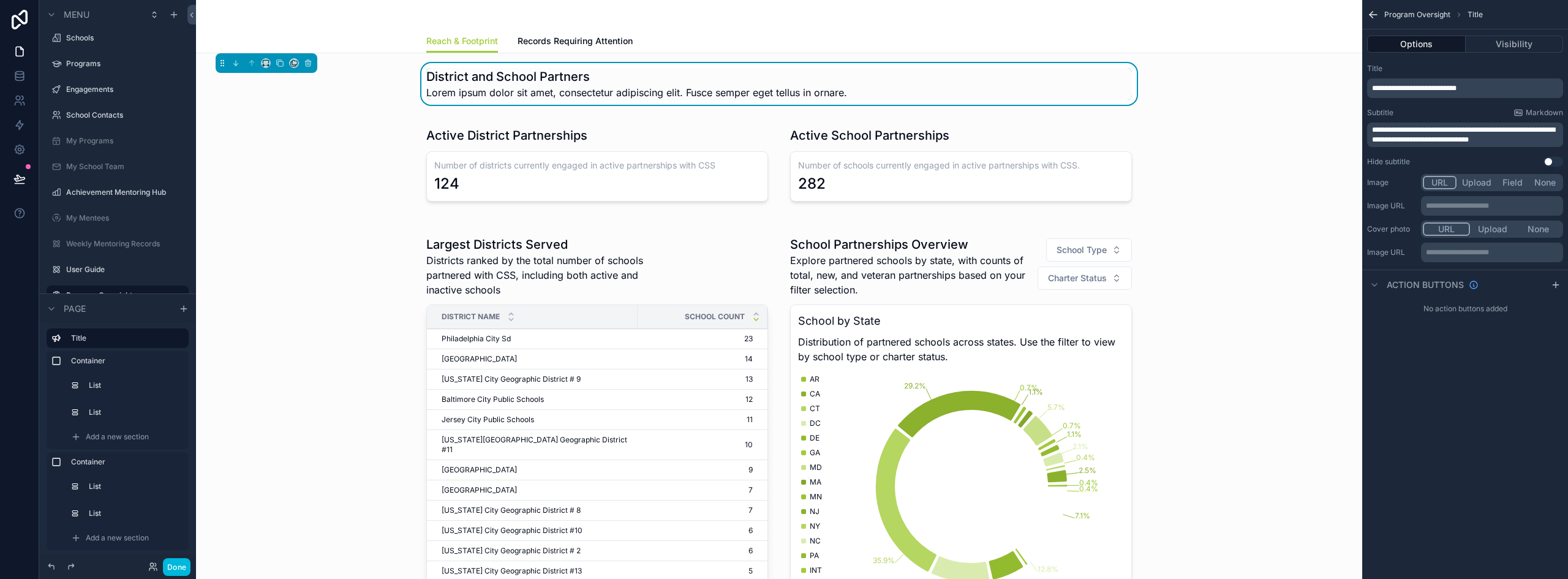
click at [1406, 133] on span "**********" at bounding box center [1463, 135] width 183 height 17
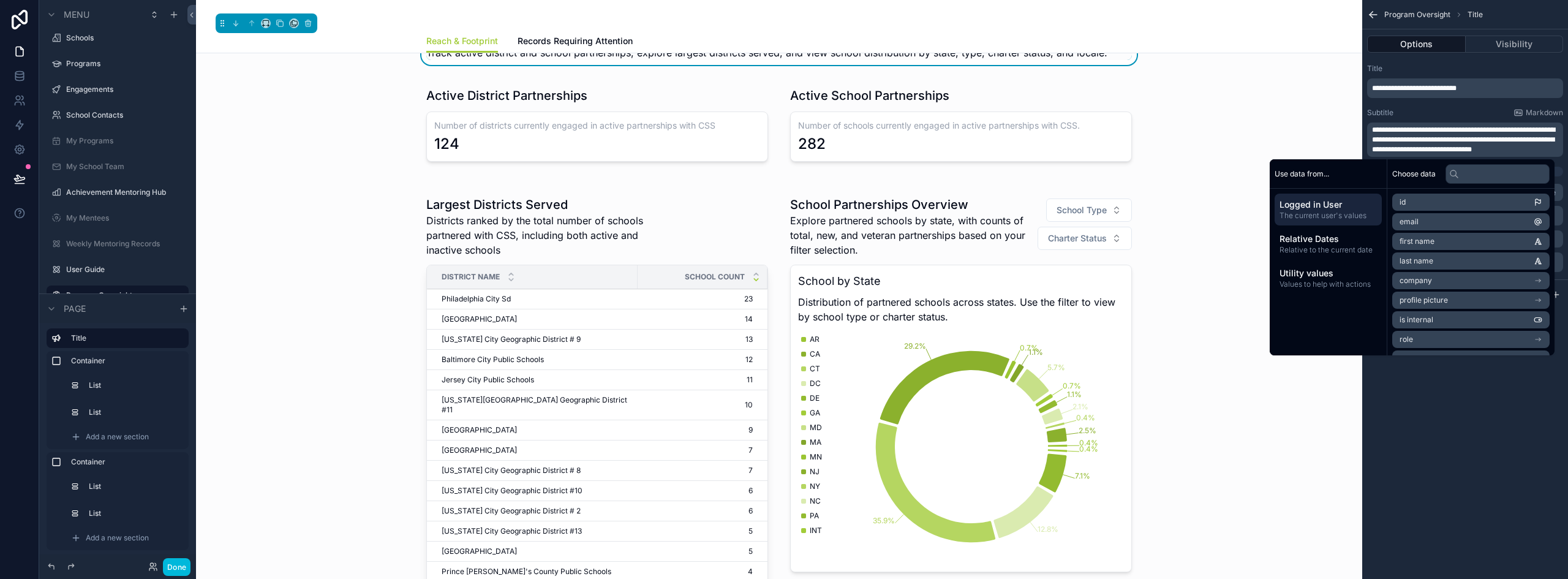
scroll to position [61, 0]
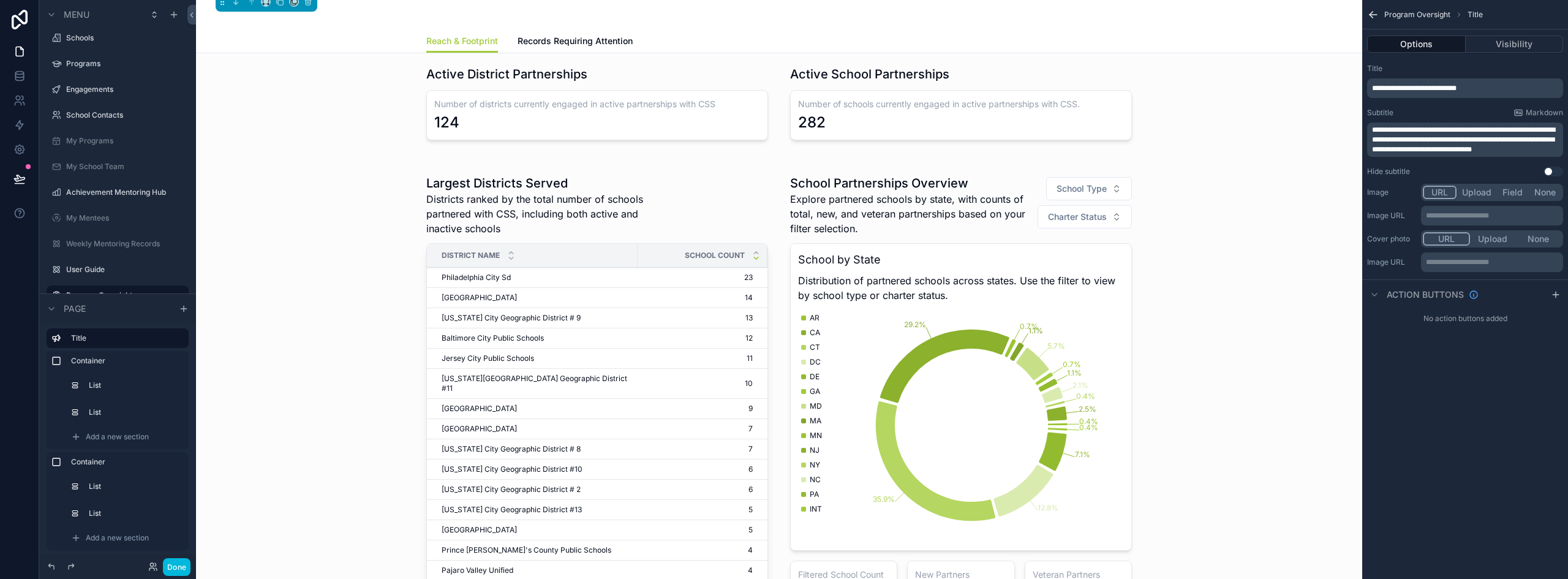
click at [187, 563] on button "Done" at bounding box center [177, 567] width 28 height 18
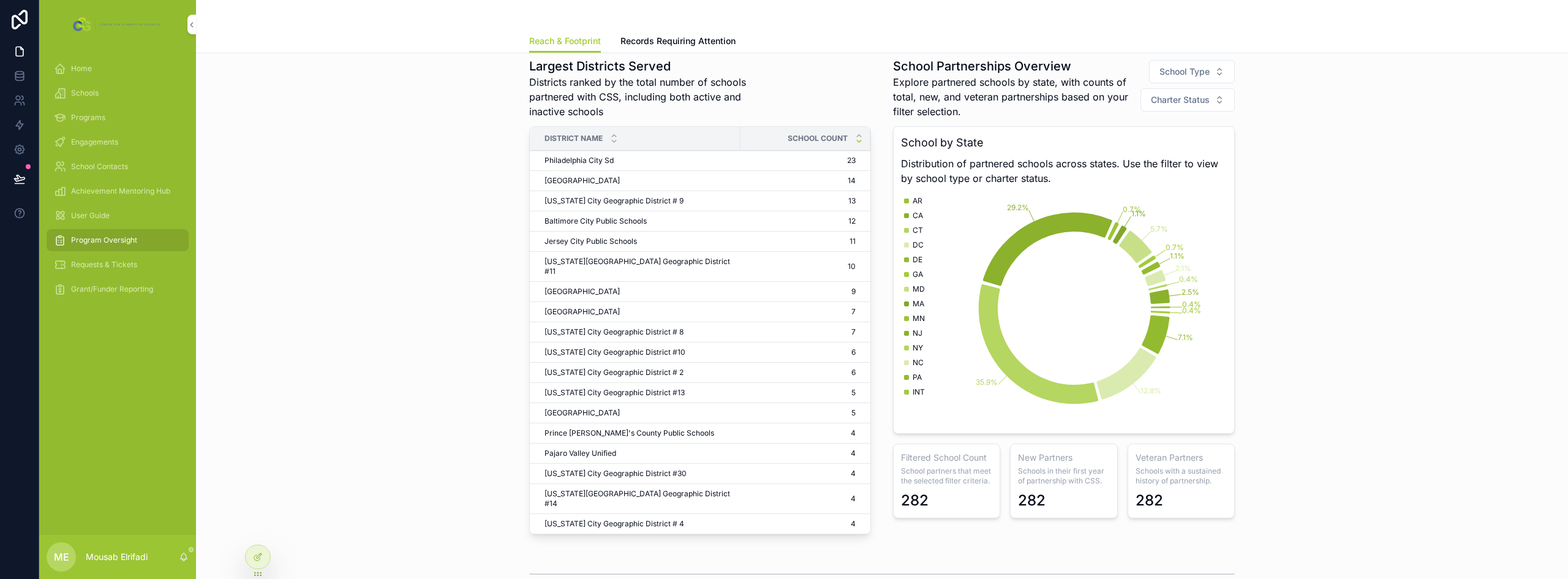
scroll to position [403, 0]
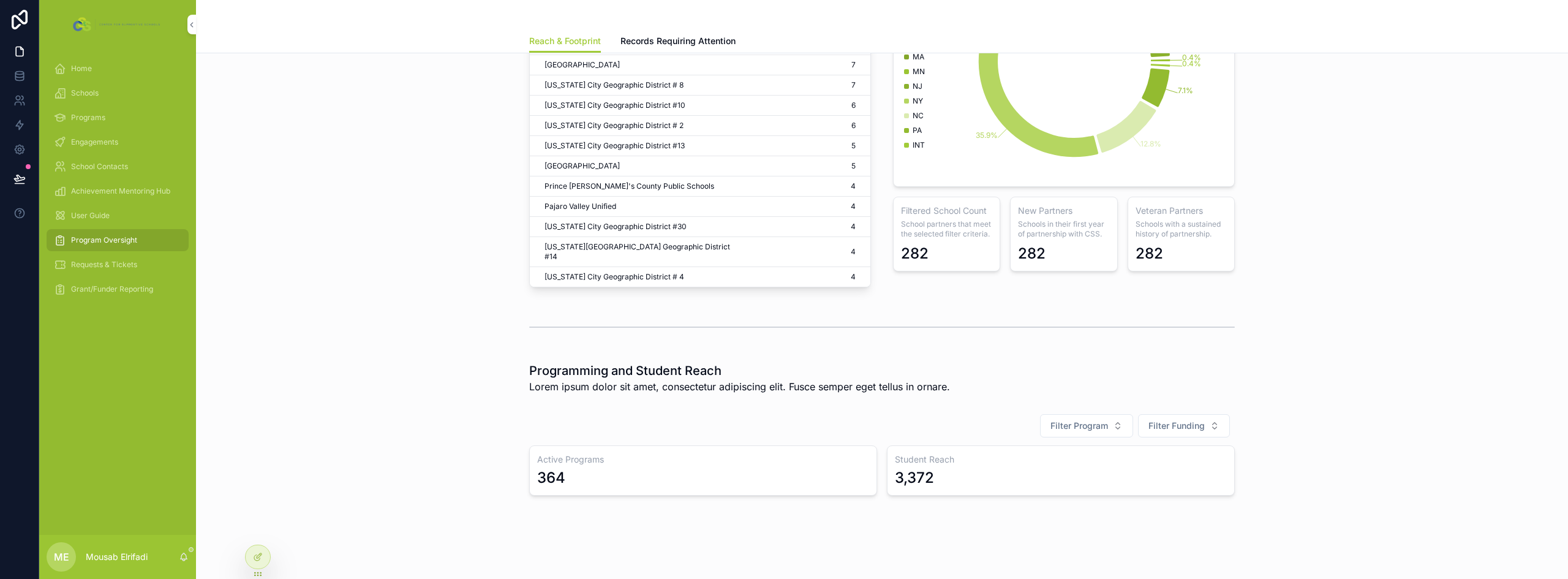
click at [573, 362] on h1 "Programming and Student Reach" at bounding box center [739, 371] width 421 height 17
copy h1 "Programming and Student Reach"
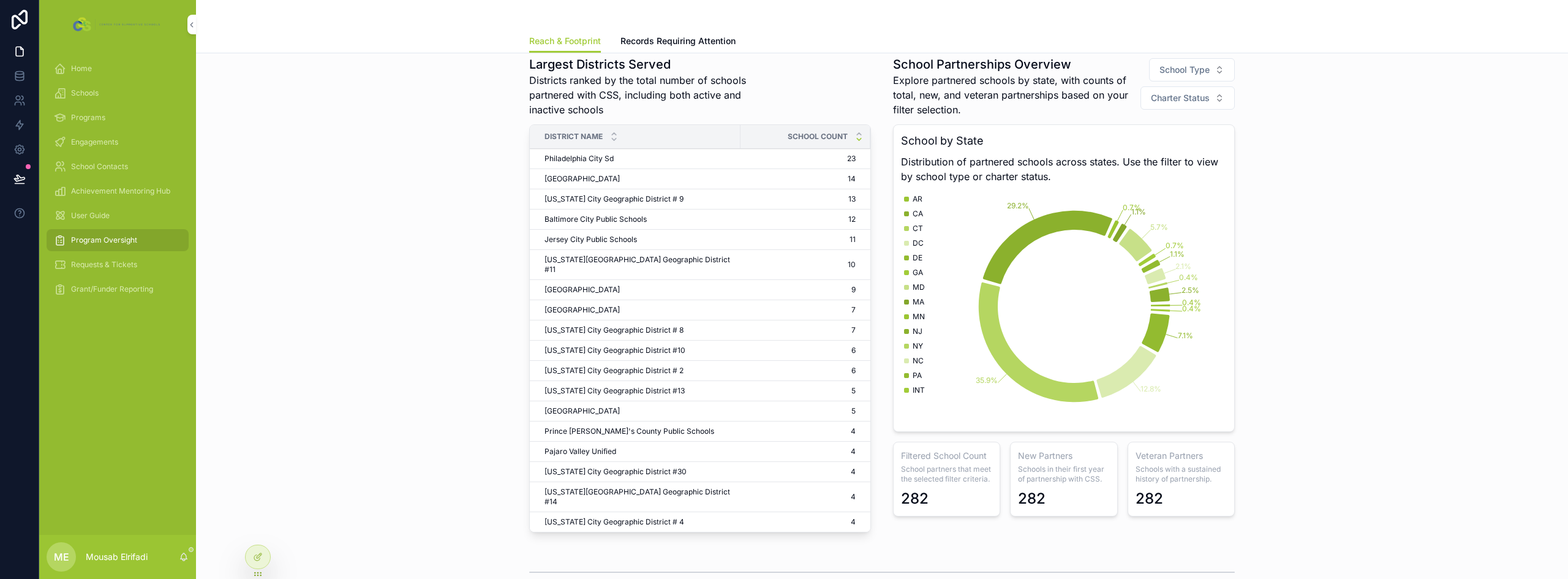
click at [512, 263] on div "Largest Districts Served Districts ranked by the total number of schools partne…" at bounding box center [882, 296] width 1352 height 491
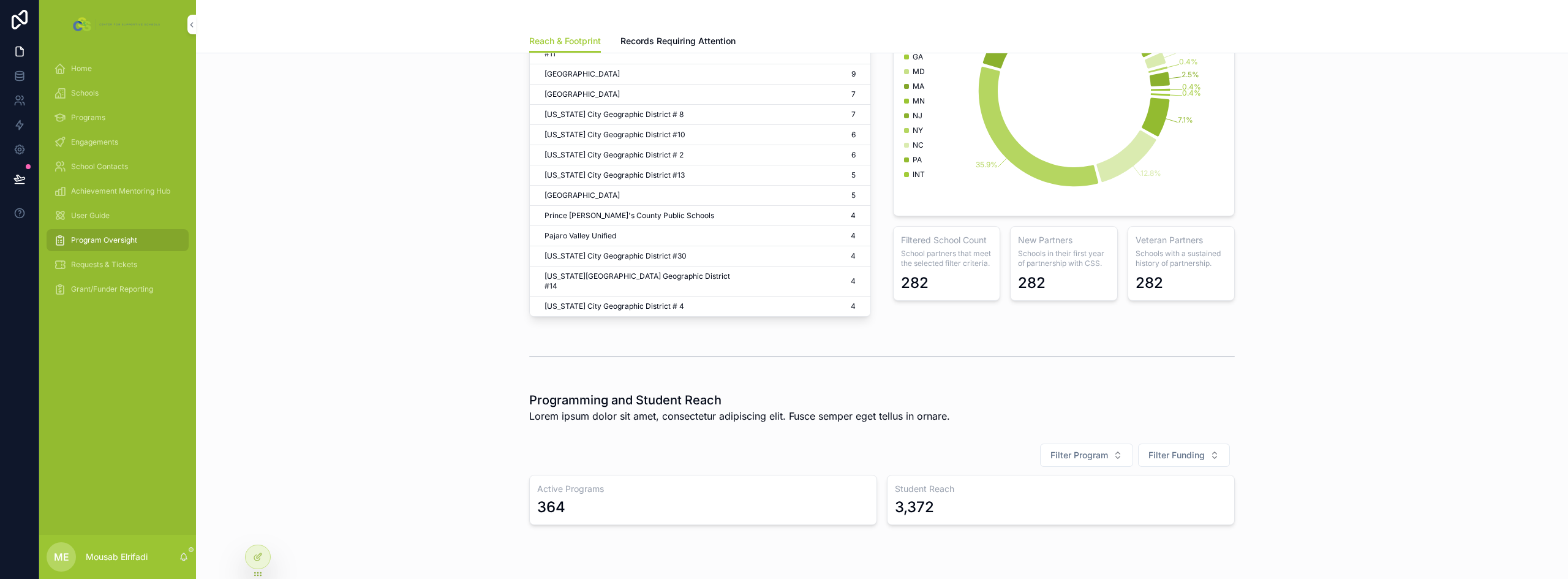
scroll to position [403, 0]
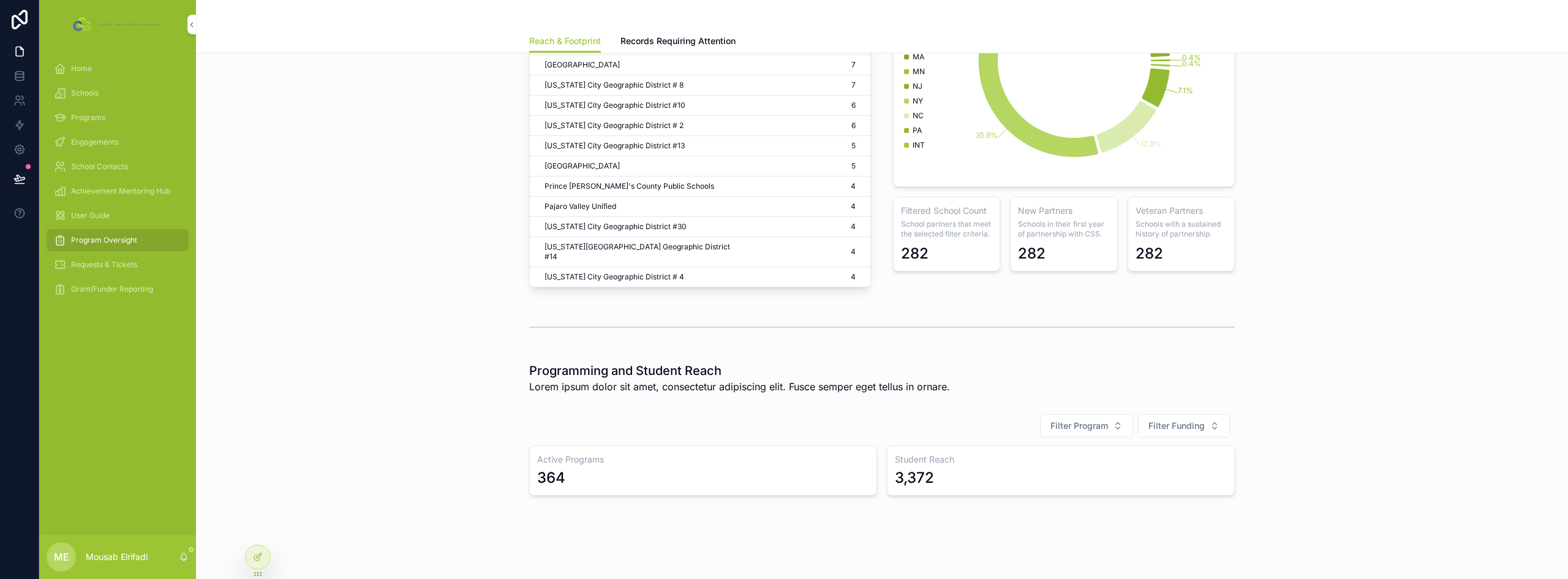
click at [268, 560] on div at bounding box center [258, 557] width 24 height 24
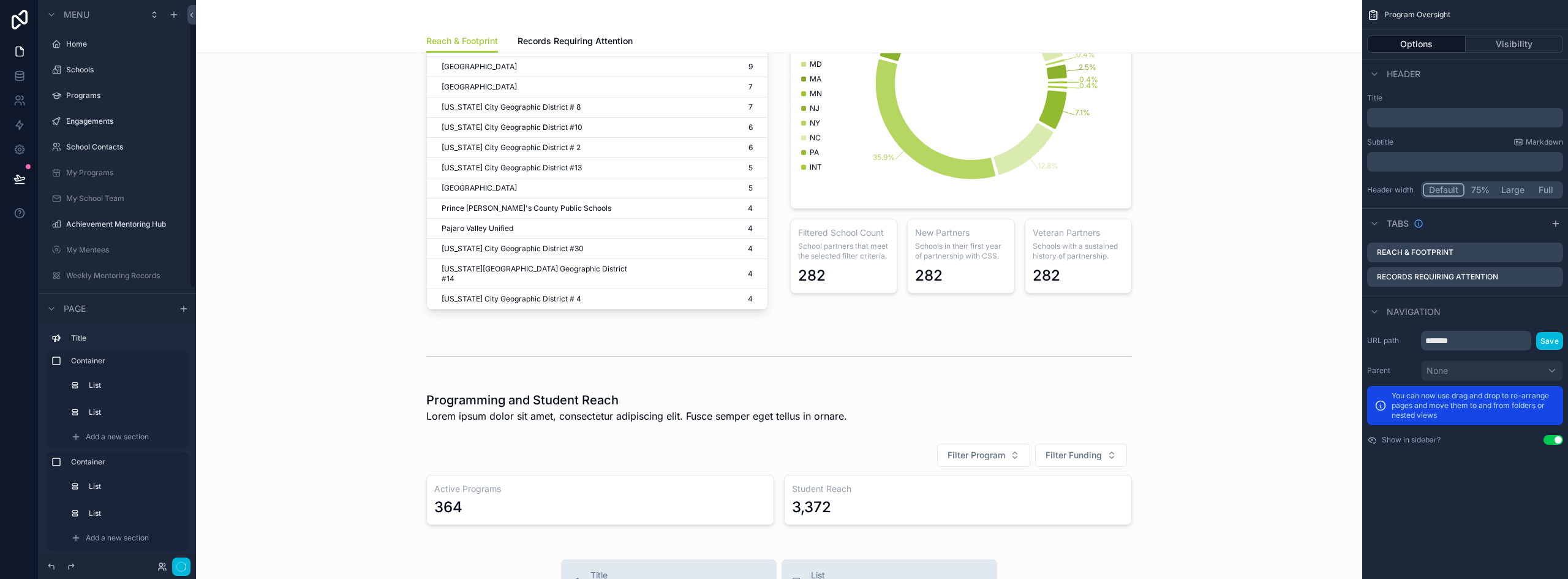
click at [694, 468] on div "scrollable content" at bounding box center [779, 483] width 1147 height 92
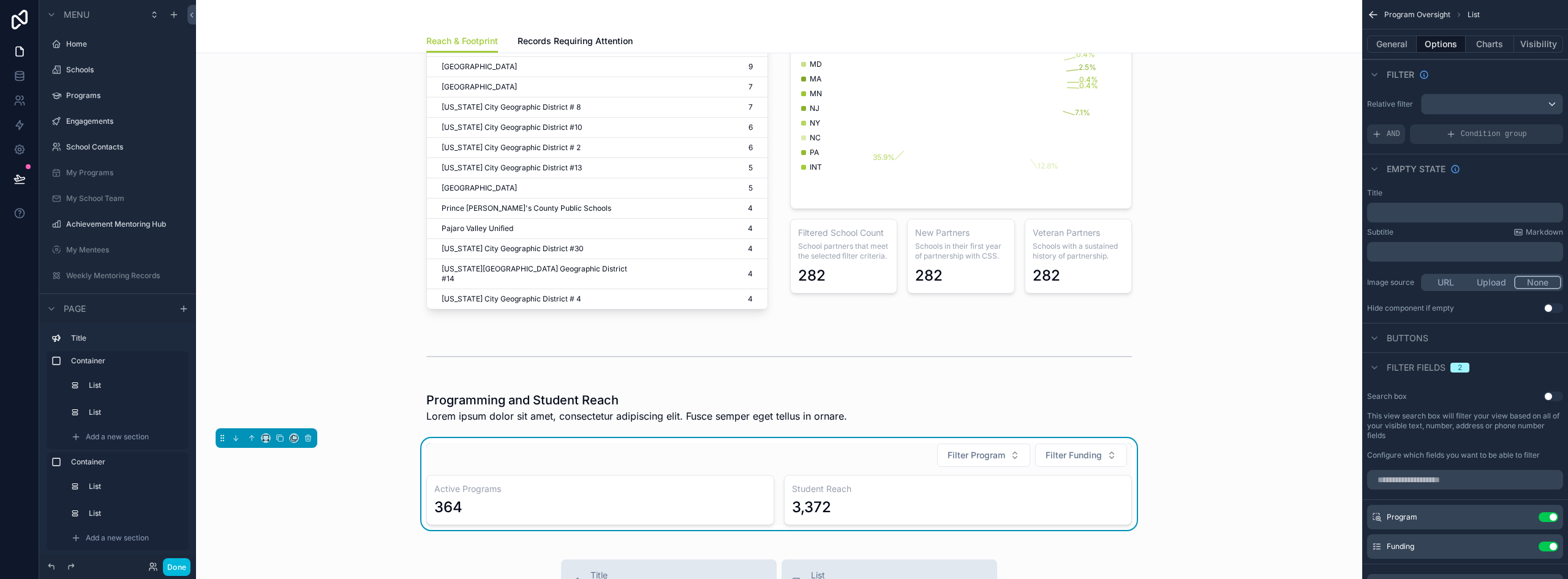
scroll to position [32, 0]
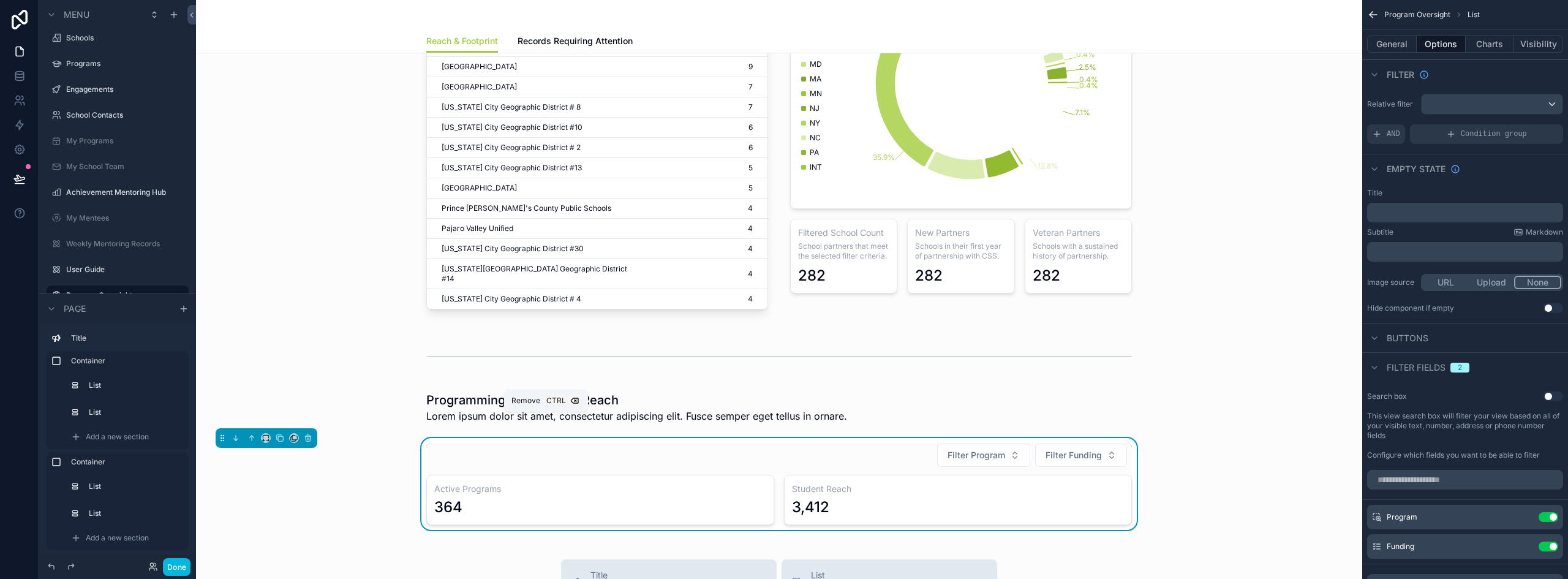
click at [308, 434] on icon "scrollable content" at bounding box center [308, 438] width 9 height 9
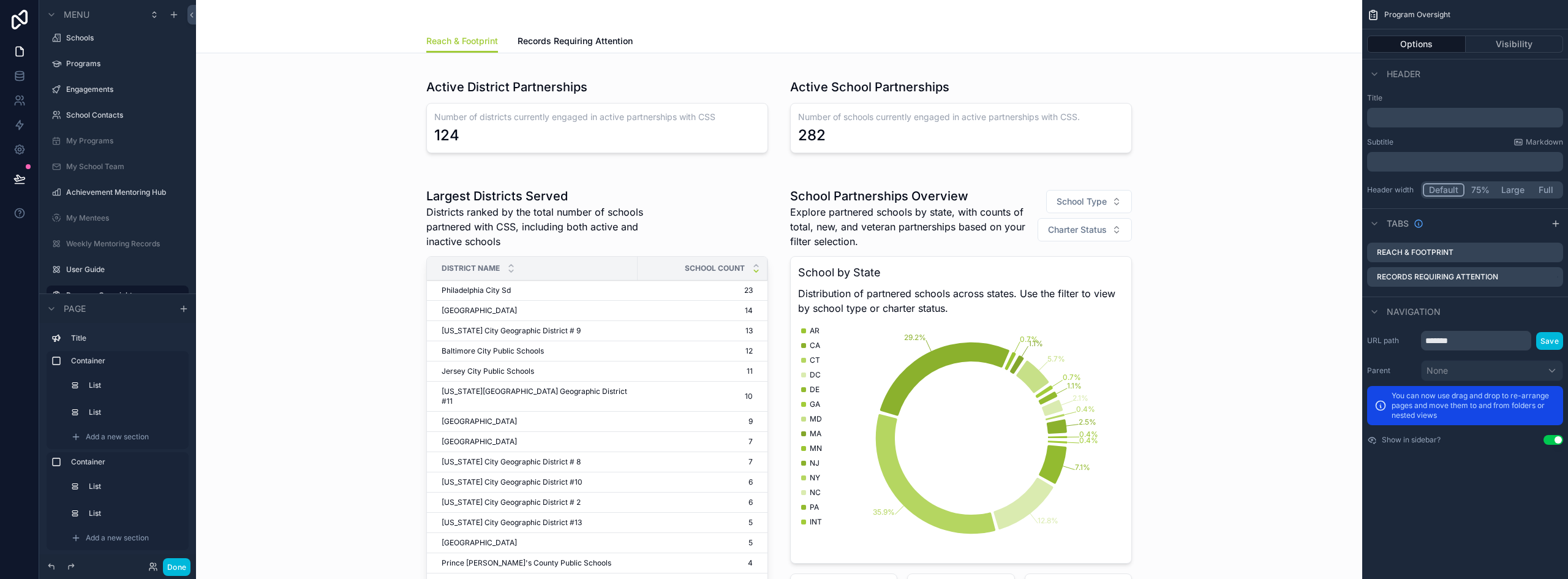
scroll to position [0, 0]
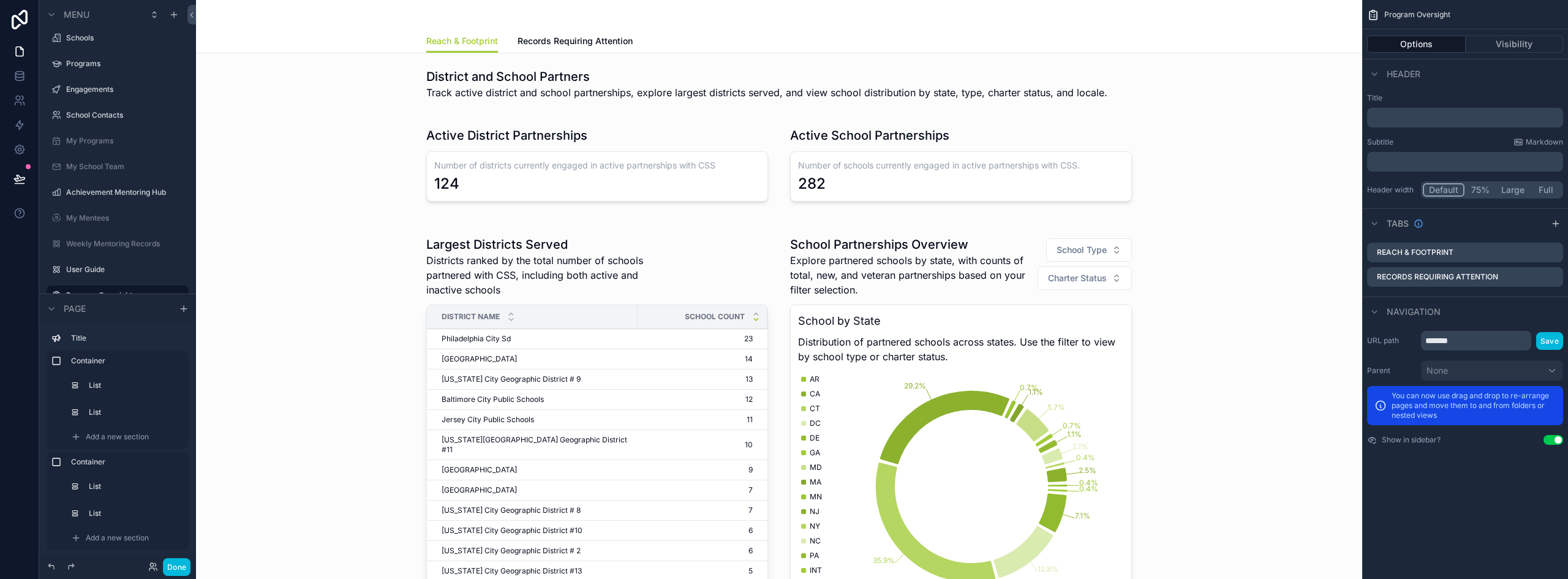
click at [516, 154] on div "scrollable content" at bounding box center [779, 164] width 1147 height 99
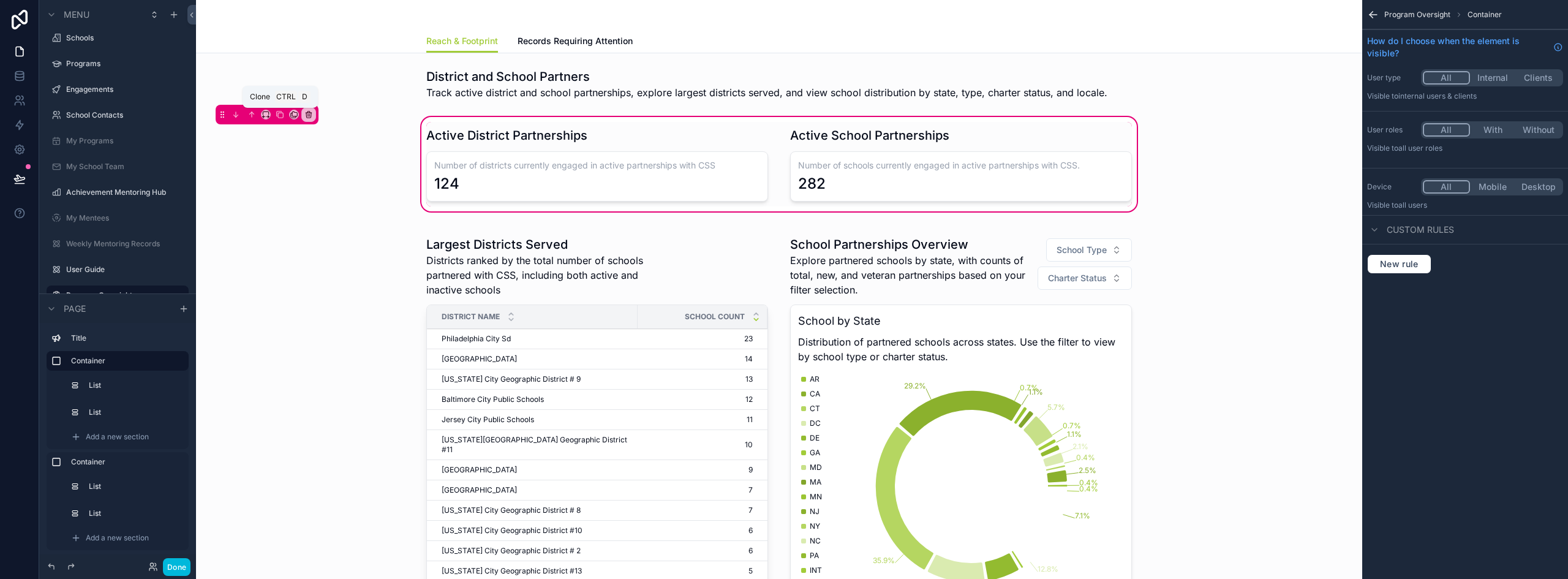
click at [282, 116] on icon "scrollable content" at bounding box center [280, 115] width 9 height 9
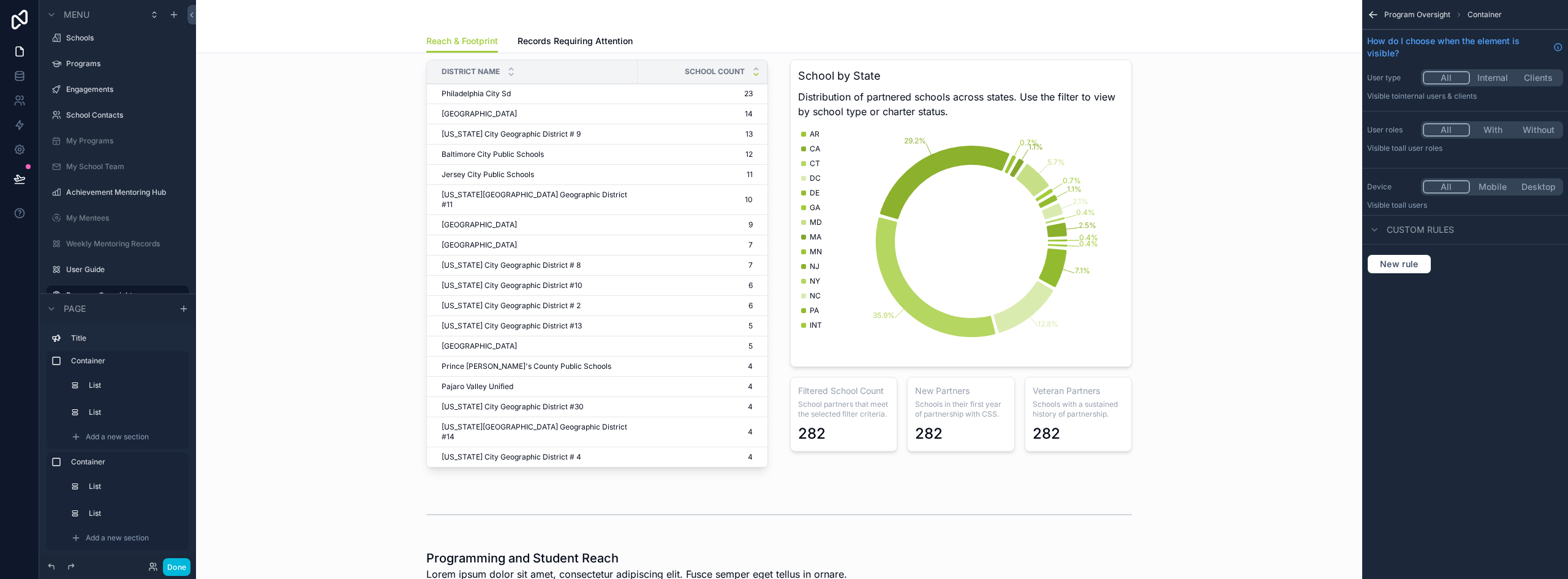
scroll to position [61, 0]
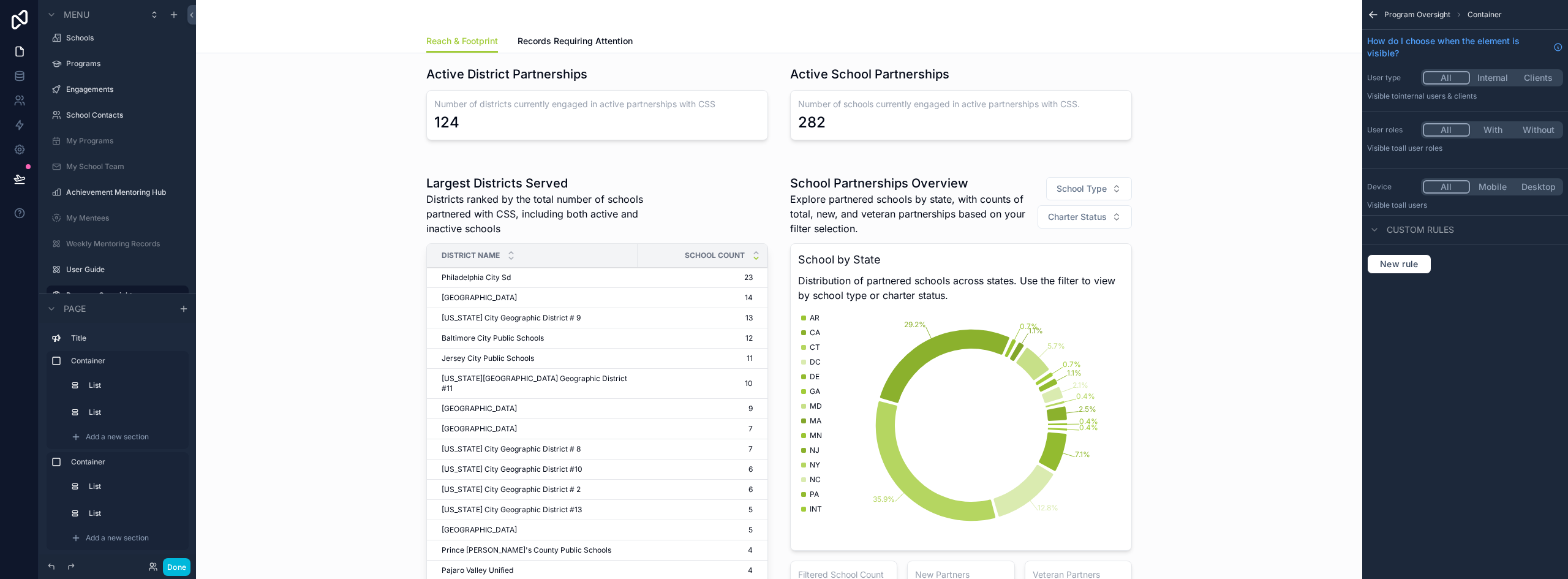
click at [619, 175] on div "scrollable content" at bounding box center [779, 416] width 1147 height 506
click at [439, 168] on div "scrollable content" at bounding box center [779, 416] width 1147 height 506
click at [331, 242] on div "scrollable content" at bounding box center [779, 416] width 1147 height 506
click at [825, 176] on div "scrollable content" at bounding box center [779, 416] width 1147 height 506
click at [886, 107] on div "scrollable content" at bounding box center [779, 103] width 1147 height 99
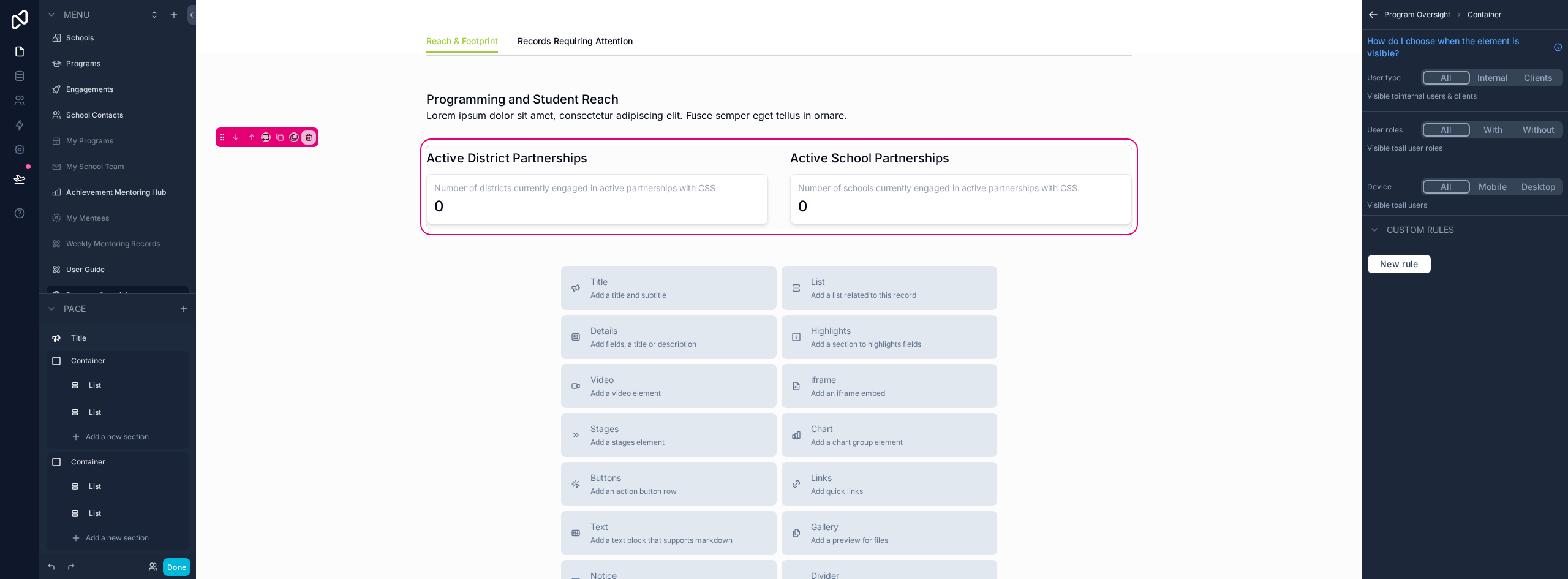
scroll to position [674, 0]
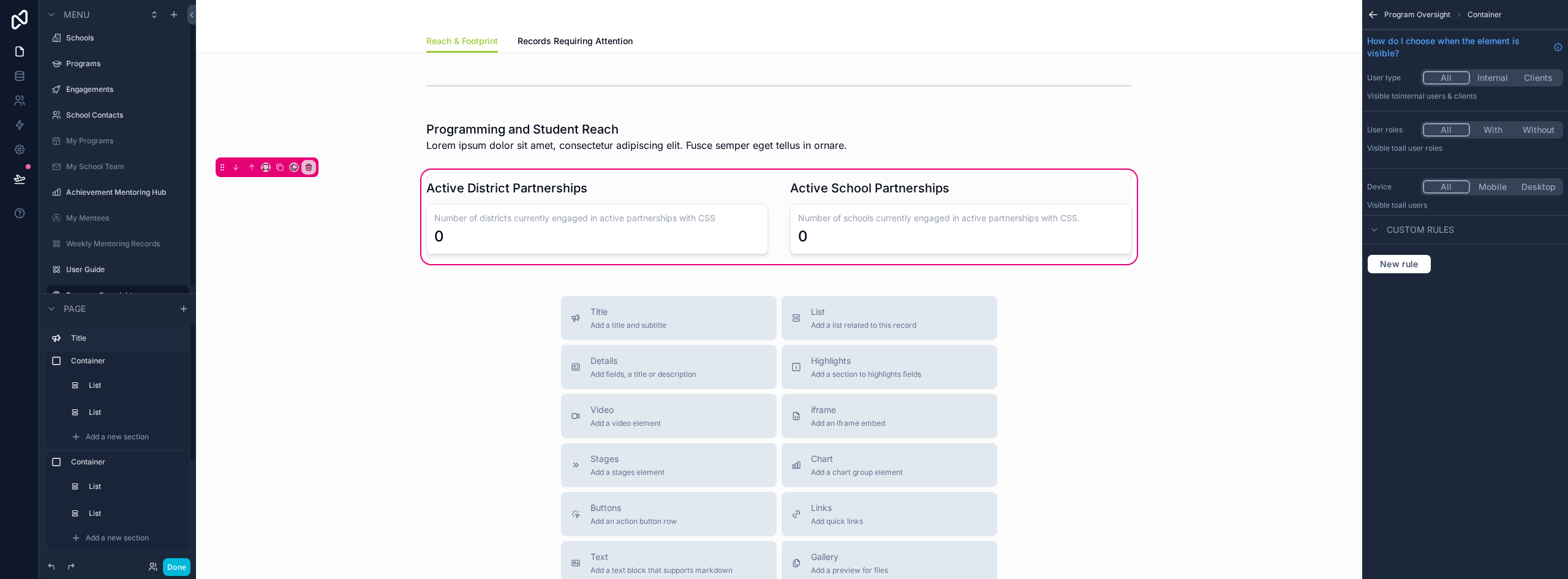
click at [170, 566] on button "Done" at bounding box center [177, 567] width 28 height 18
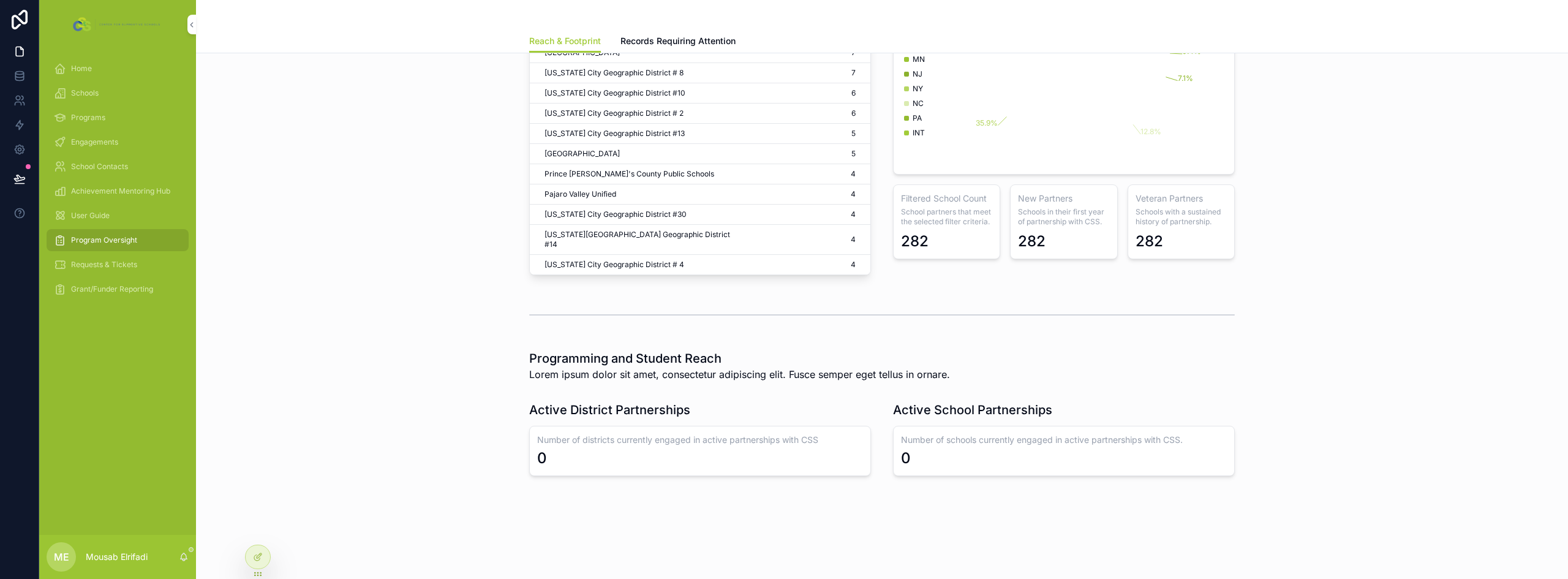
scroll to position [396, 0]
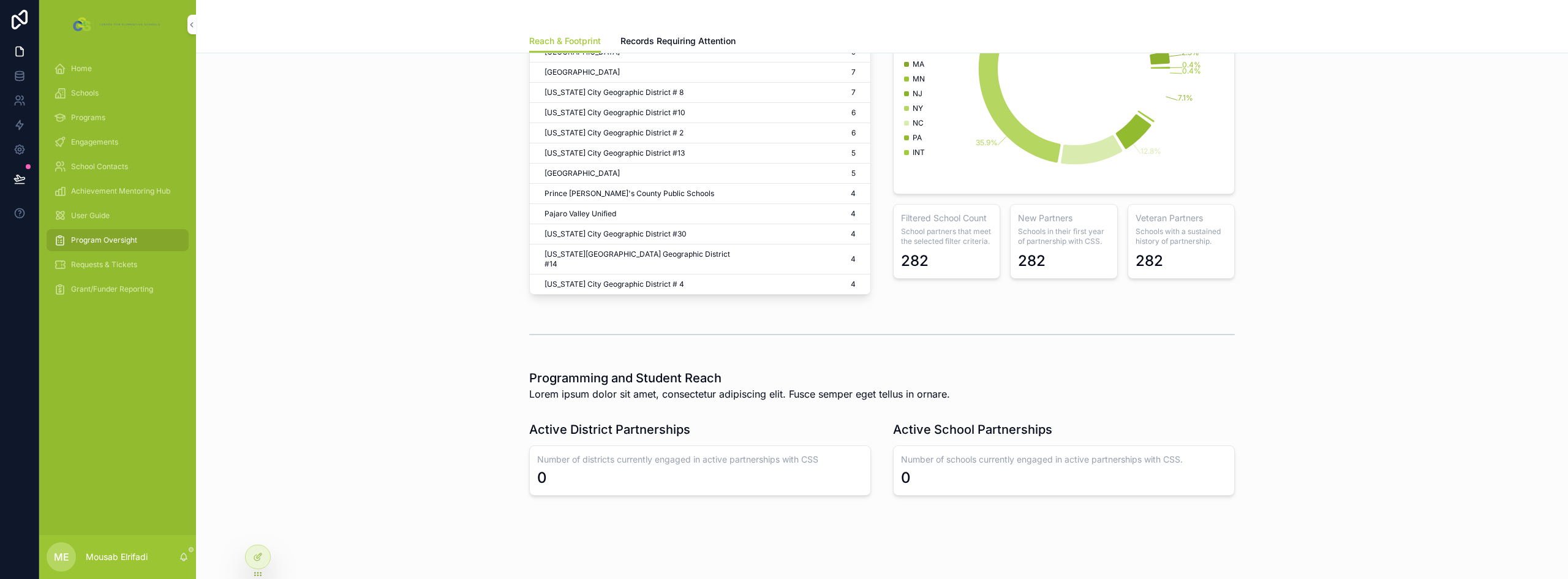
click at [255, 556] on icon at bounding box center [258, 557] width 10 height 10
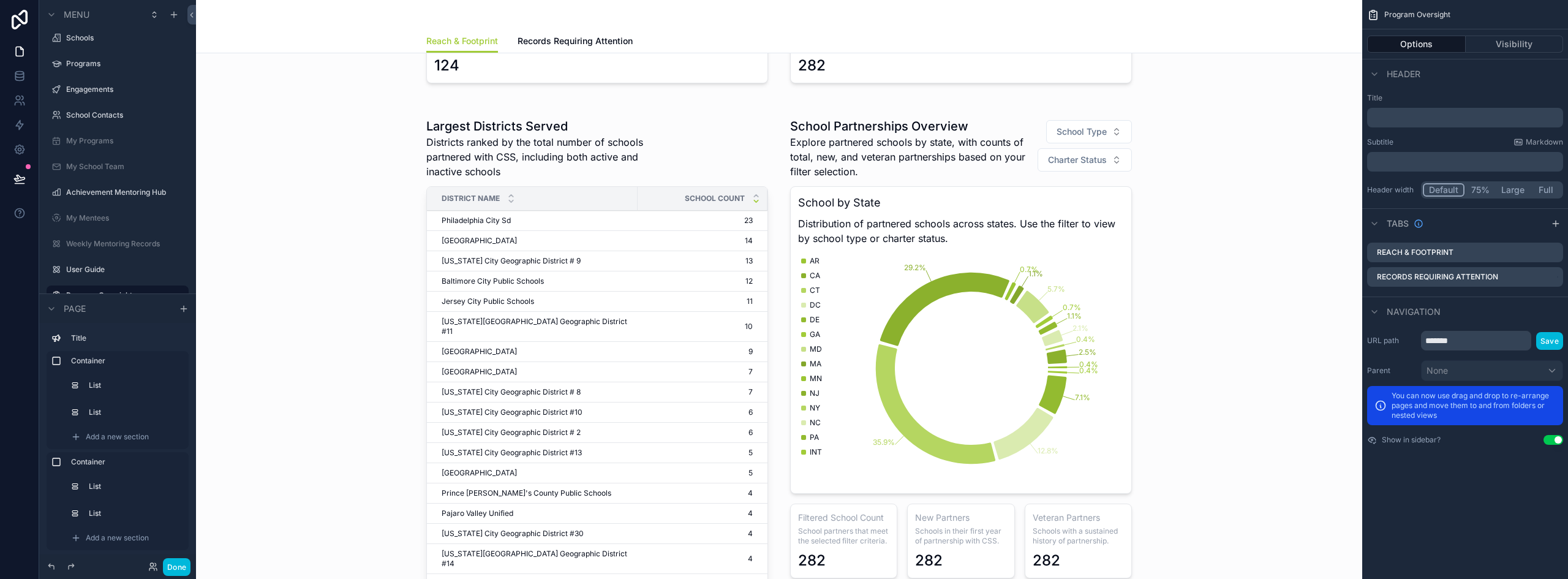
scroll to position [0, 0]
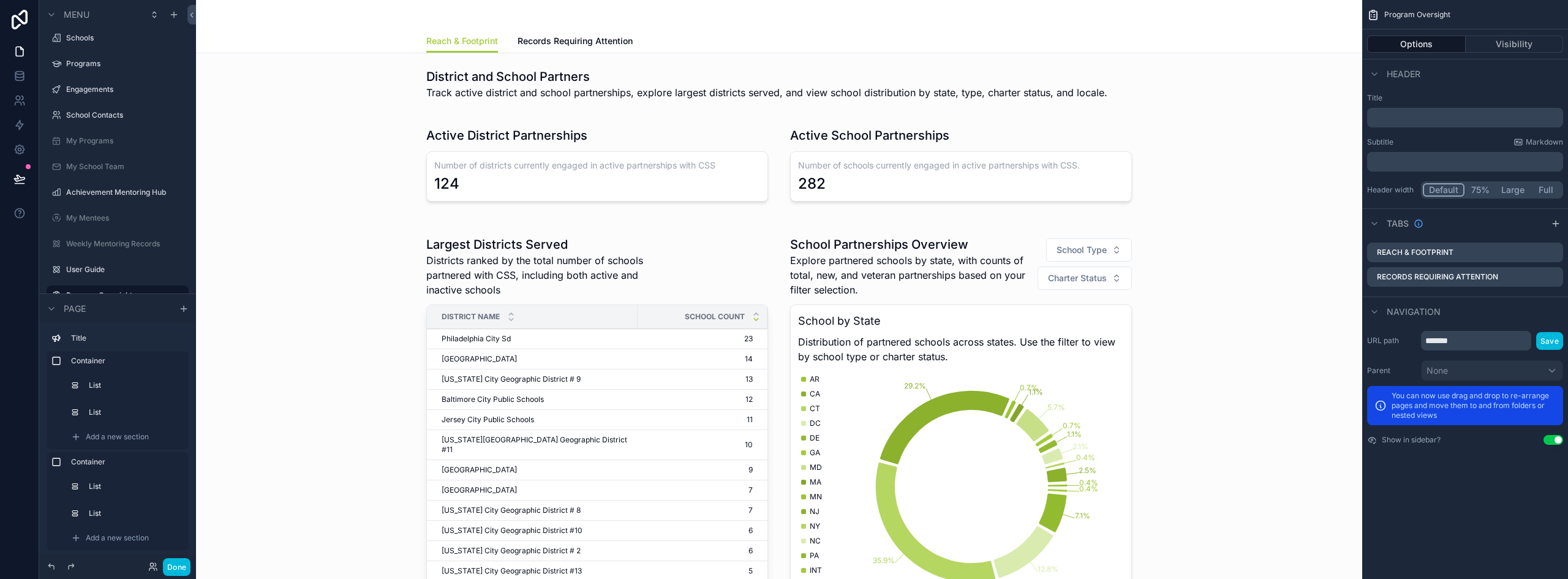
click at [618, 247] on div "scrollable content" at bounding box center [779, 477] width 1147 height 506
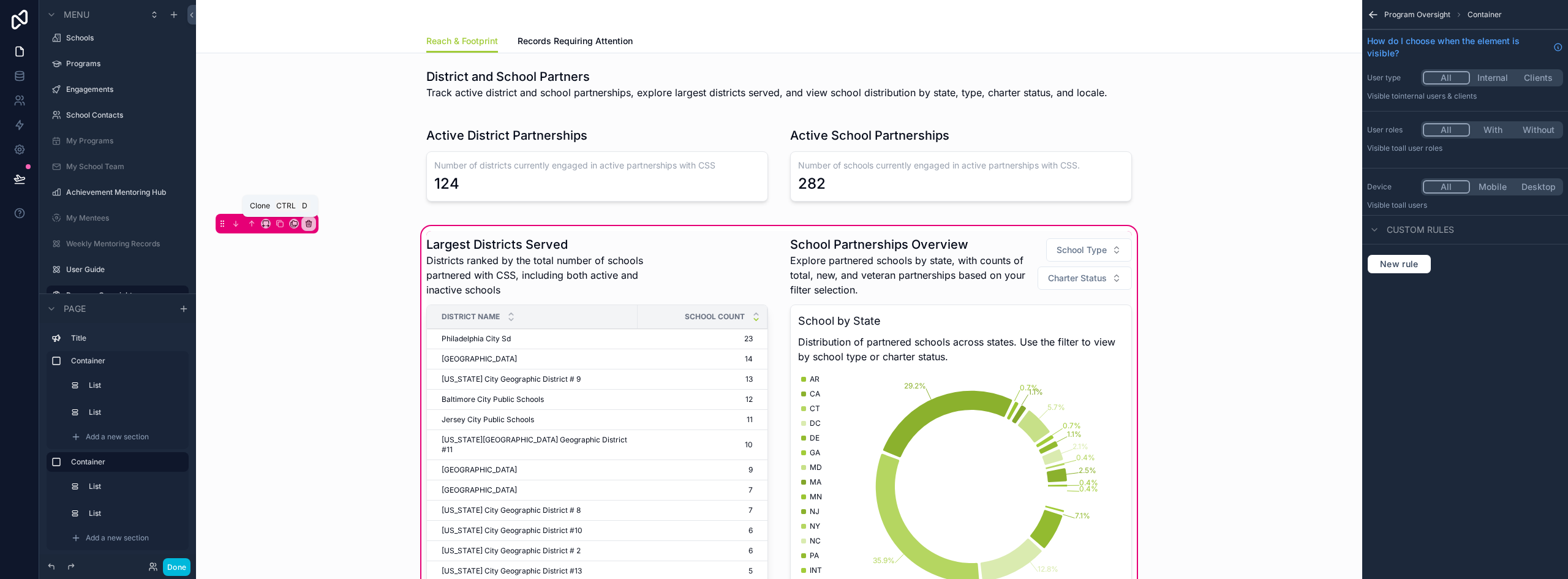
click at [277, 224] on icon "scrollable content" at bounding box center [280, 224] width 9 height 9
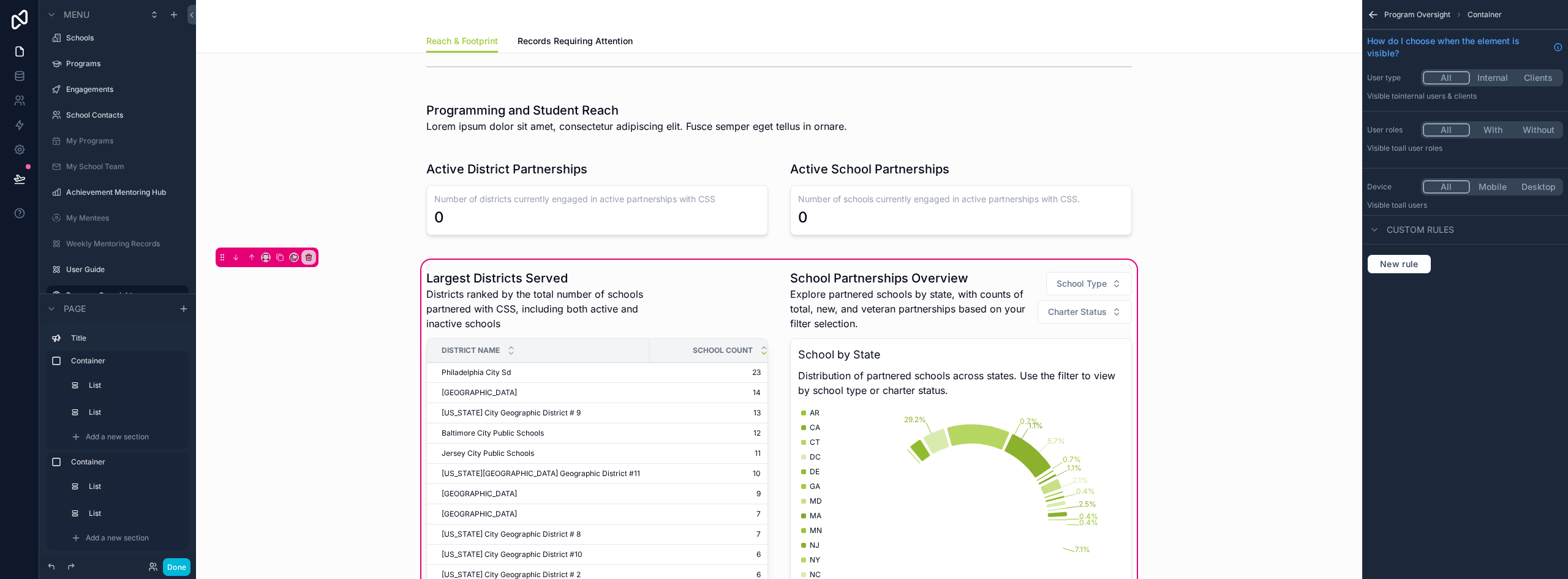
scroll to position [735, 0]
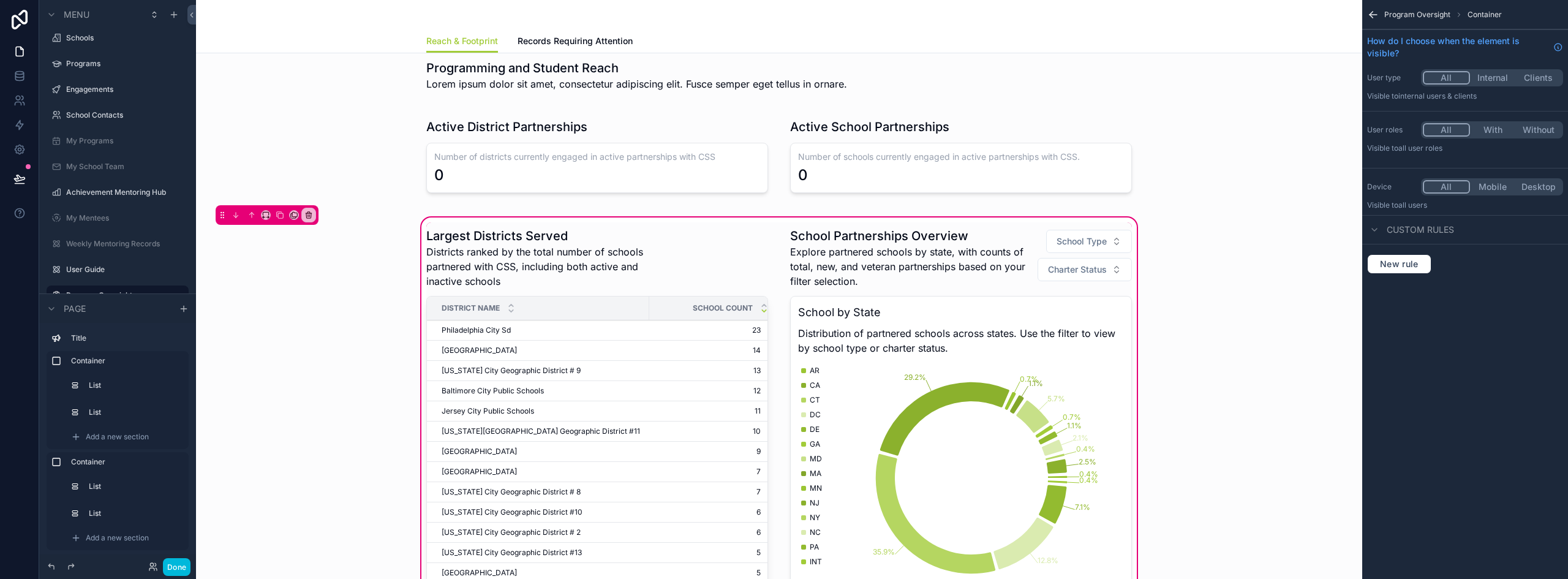
click at [537, 140] on div "scrollable content" at bounding box center [779, 155] width 1147 height 99
click at [542, 108] on div "scrollable content" at bounding box center [779, 155] width 1147 height 99
click at [1373, 15] on icon "scrollable content" at bounding box center [1373, 14] width 12 height 12
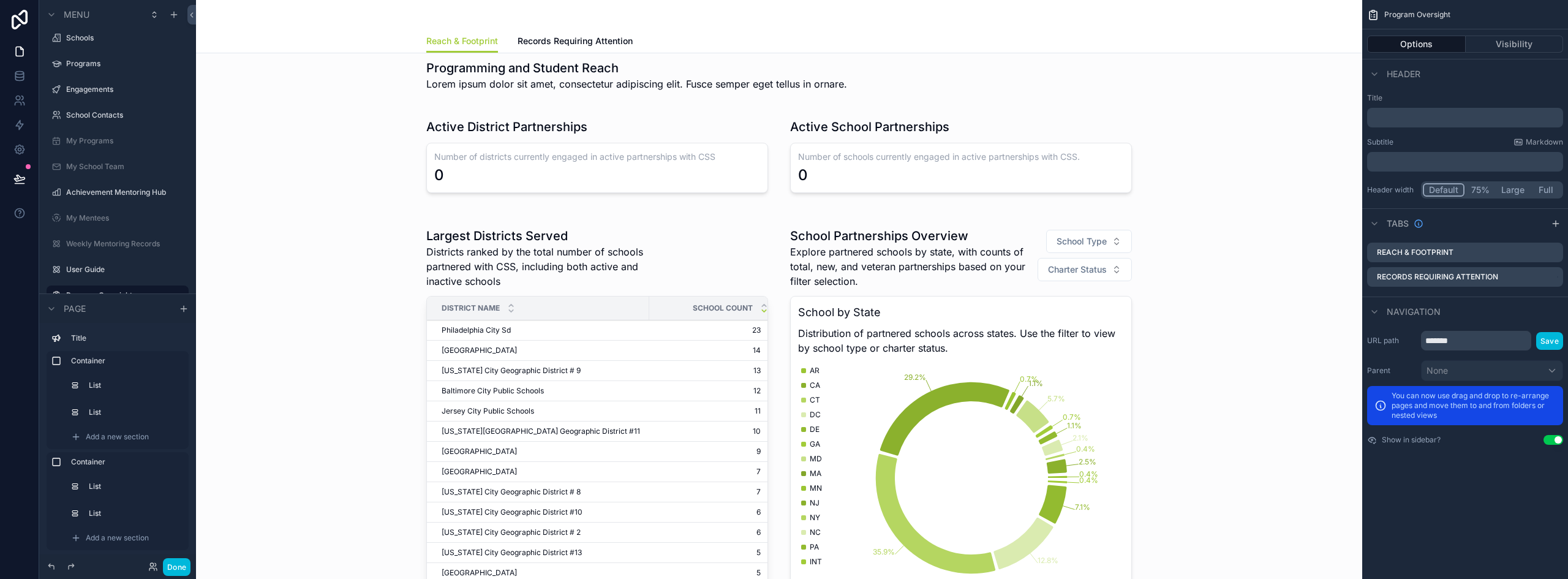
click at [568, 118] on div "scrollable content" at bounding box center [779, 155] width 1147 height 99
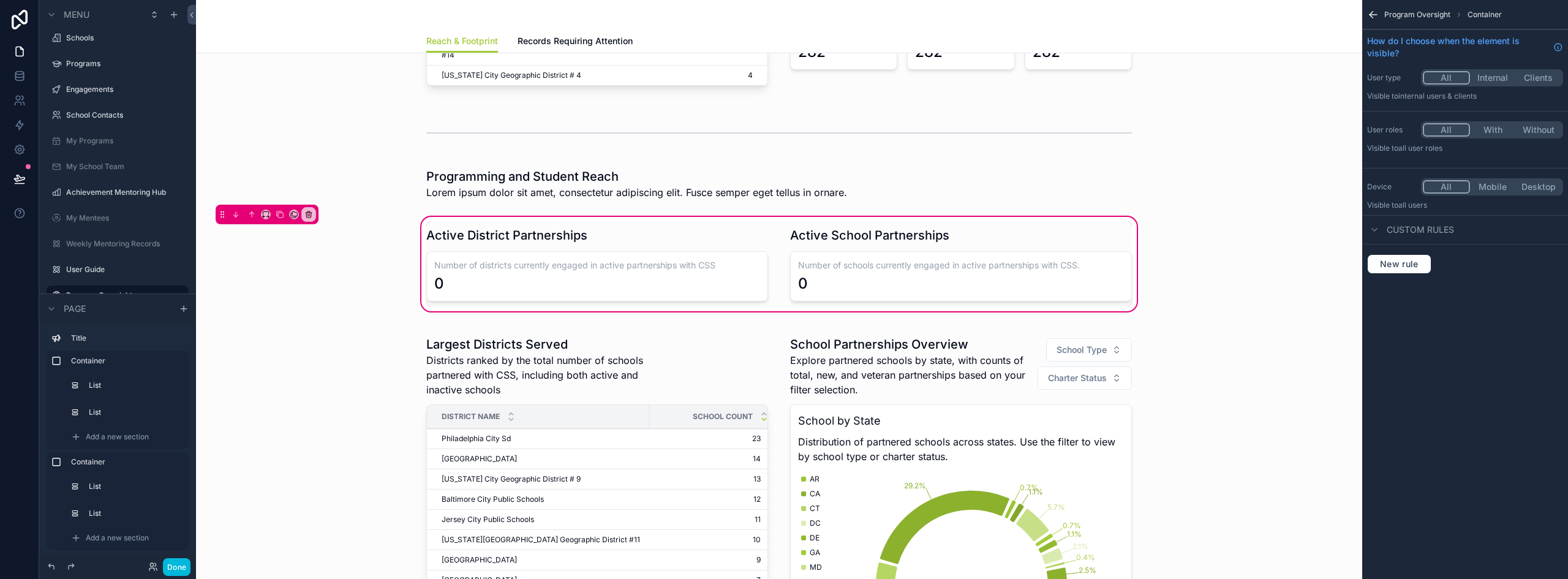
scroll to position [625, 0]
click at [589, 235] on div "scrollable content" at bounding box center [597, 266] width 356 height 85
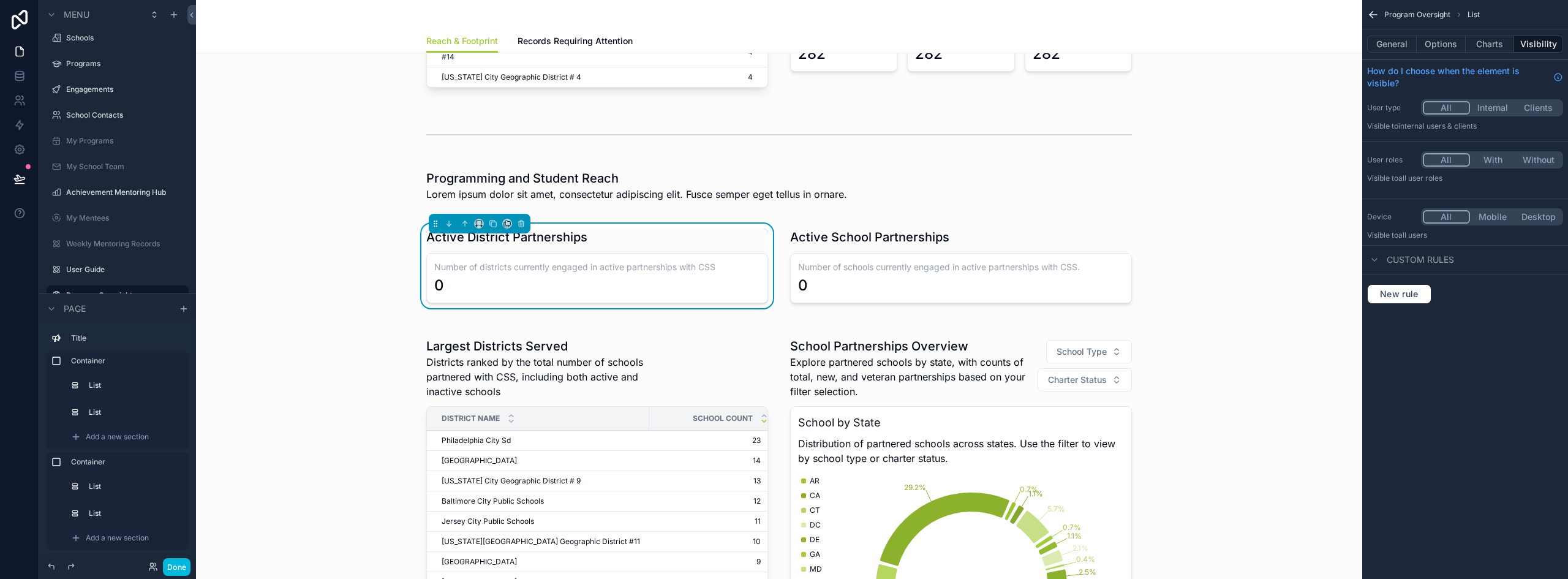
click at [1504, 45] on button "Charts" at bounding box center [1490, 44] width 49 height 17
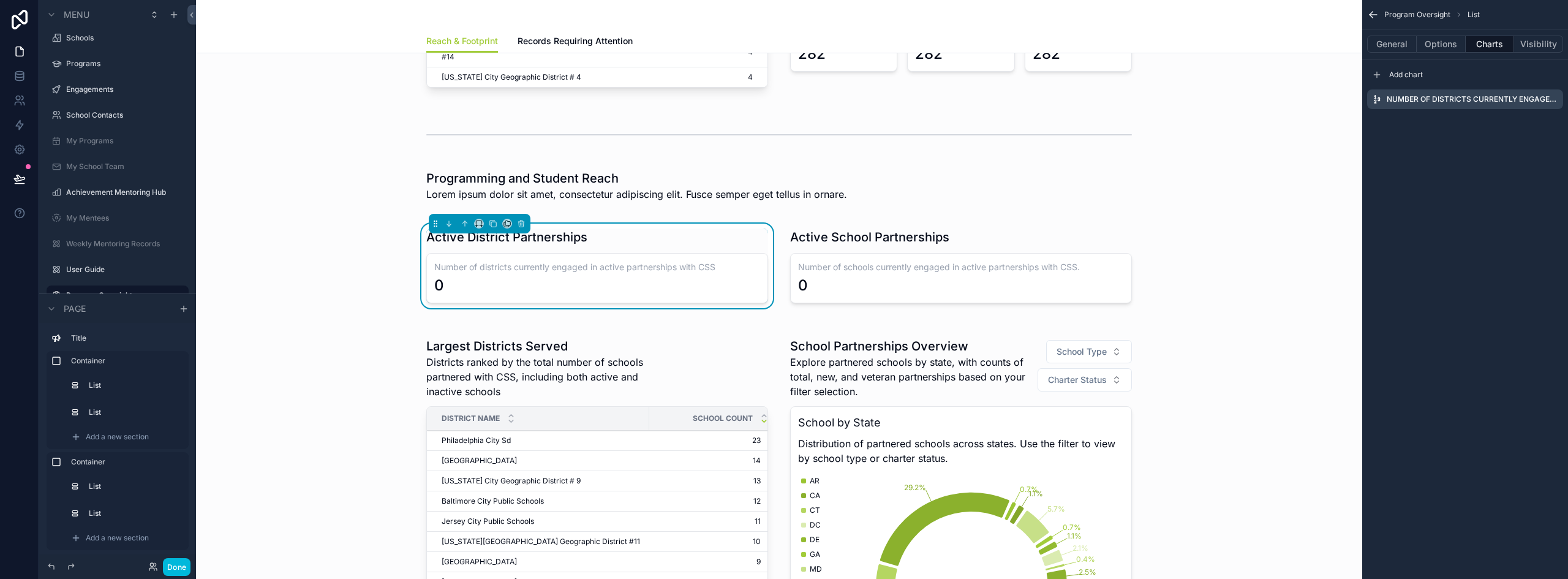
click at [0, 0] on icon "scrollable content" at bounding box center [0, 0] width 0 height 0
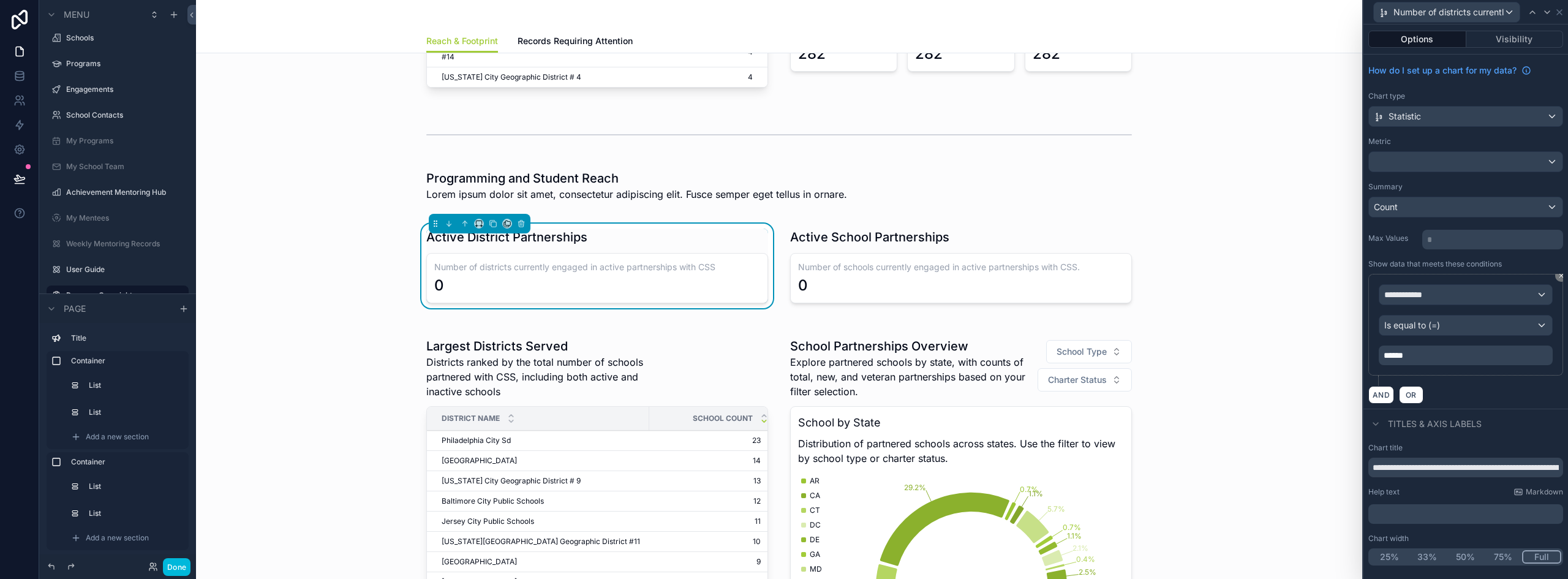
click at [1427, 471] on input "**********" at bounding box center [1465, 467] width 195 height 19
paste input "text"
click at [1424, 468] on input "**********" at bounding box center [1465, 467] width 195 height 19
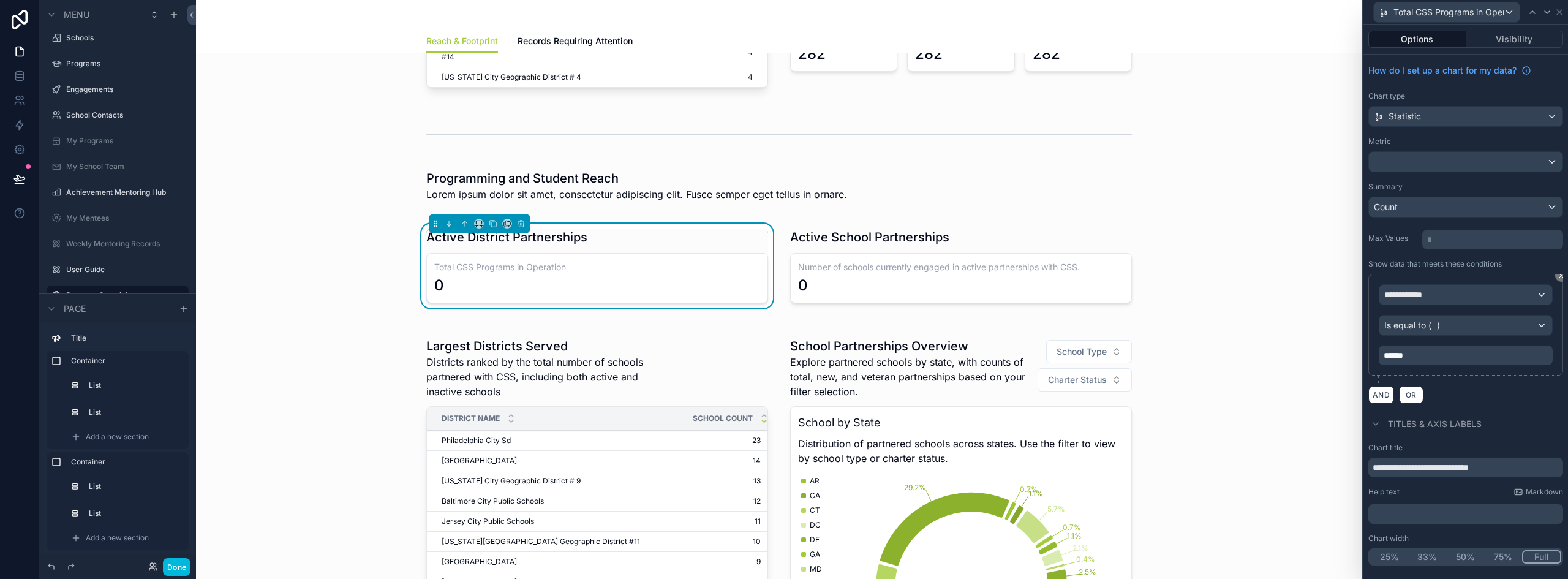
click at [1424, 468] on input "**********" at bounding box center [1465, 467] width 195 height 19
paste input "**********"
type input "**********"
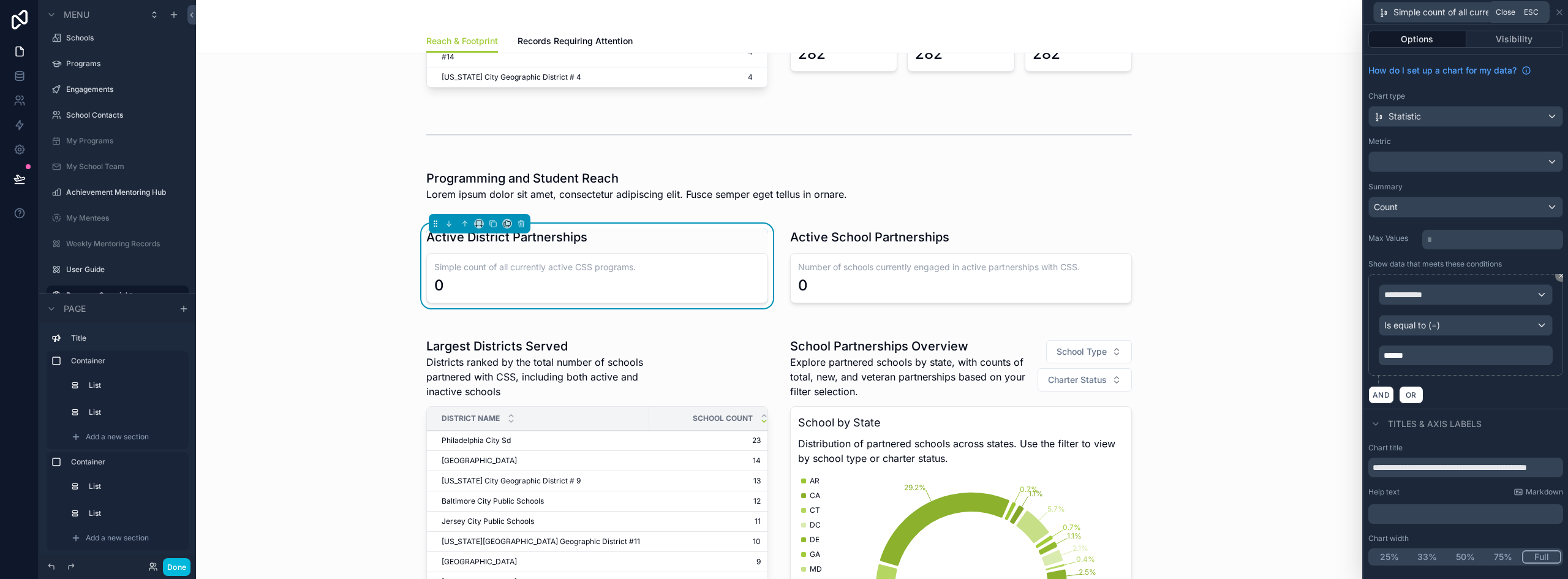
click at [1557, 11] on icon at bounding box center [1559, 12] width 10 height 10
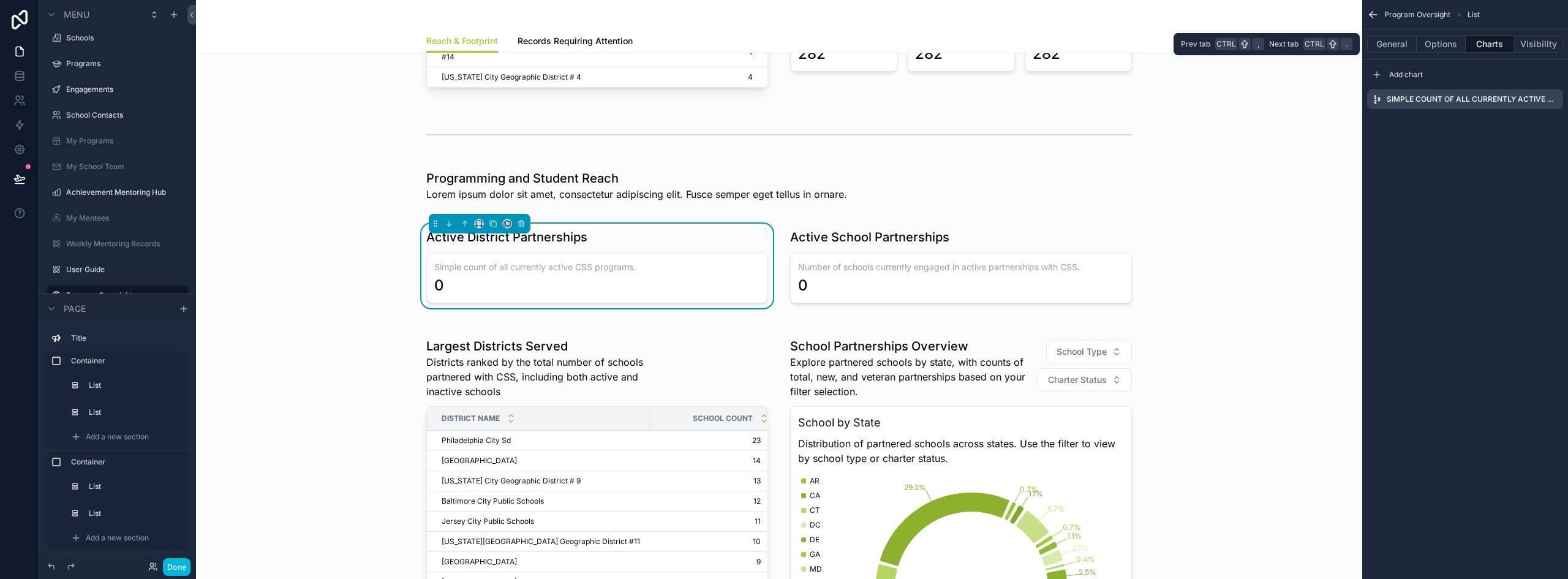
click at [1396, 46] on button "General" at bounding box center [1392, 44] width 50 height 17
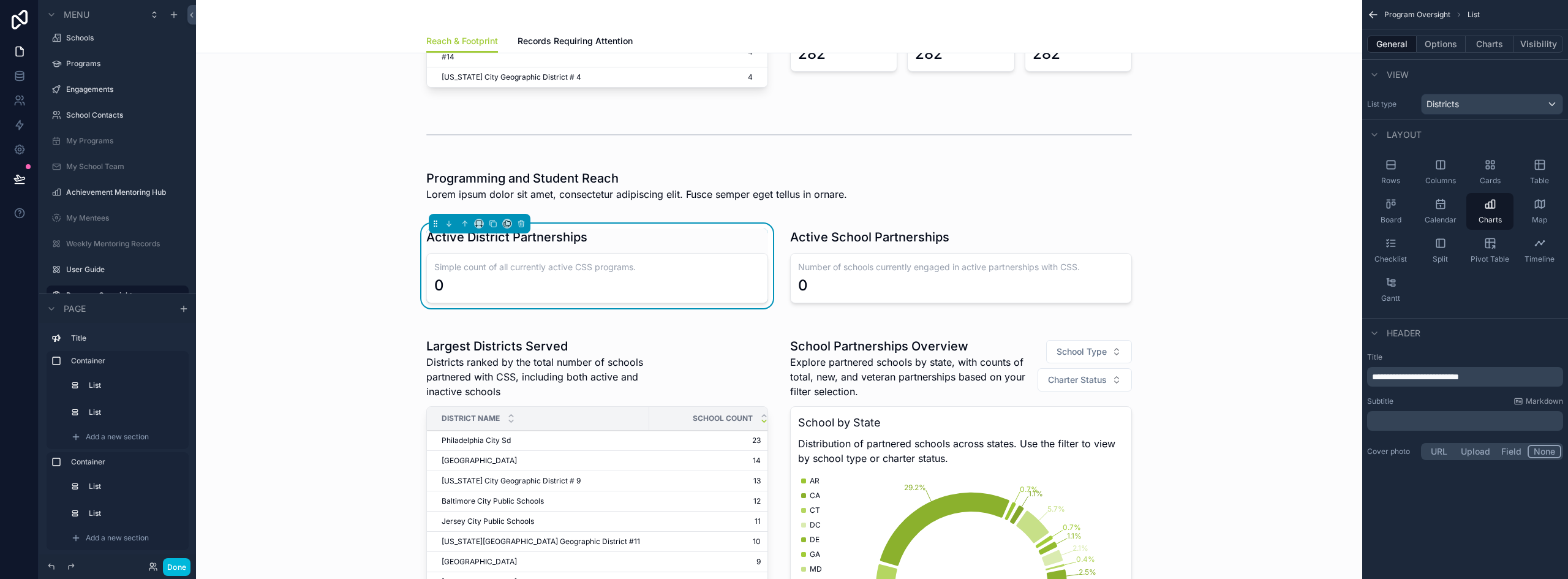
click at [1475, 108] on div "Districts" at bounding box center [1492, 103] width 141 height 19
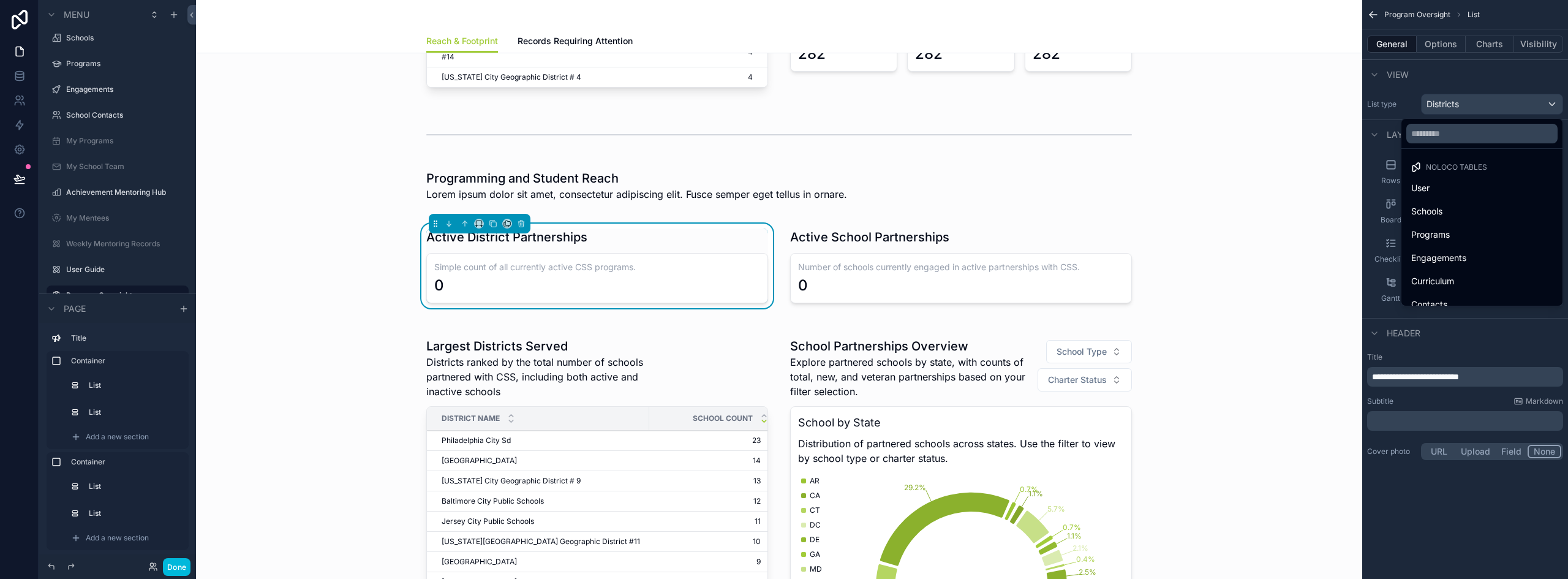
scroll to position [61, 0]
click at [1464, 199] on div "Engagements" at bounding box center [1482, 197] width 141 height 15
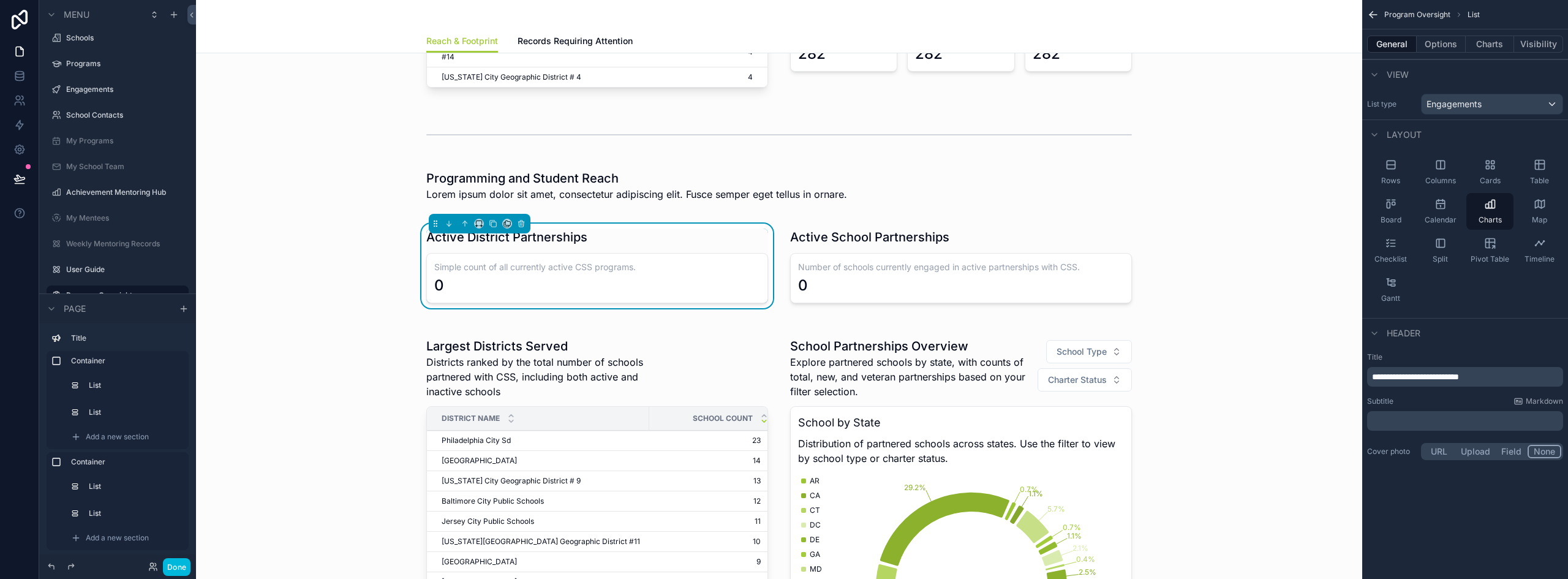
click at [1438, 371] on p "**********" at bounding box center [1466, 376] width 189 height 12
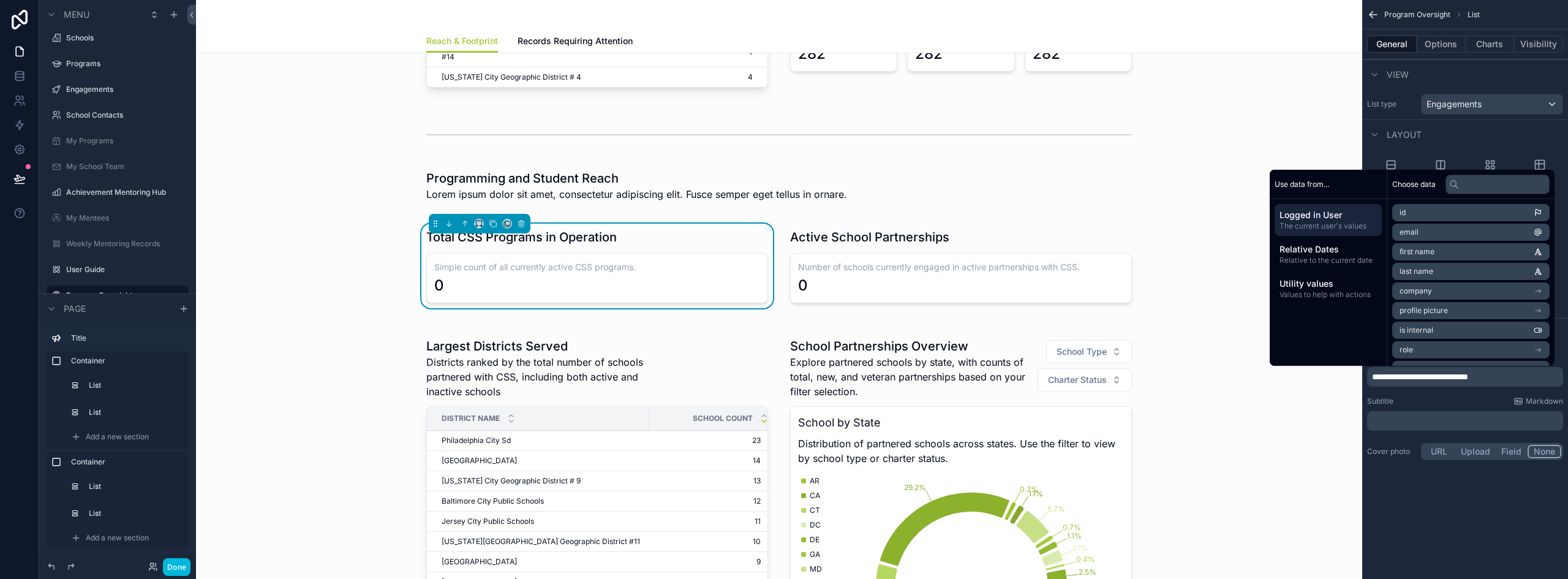
click at [868, 224] on div "scrollable content" at bounding box center [961, 266] width 356 height 85
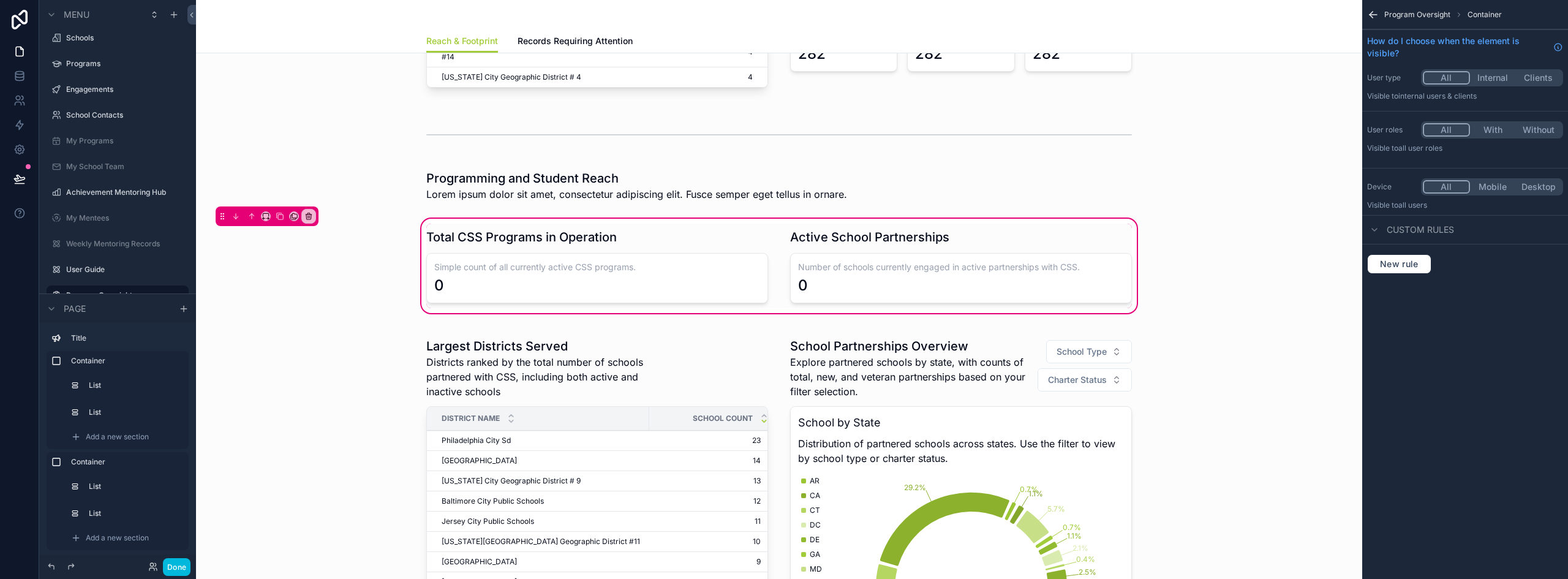
drag, startPoint x: 929, startPoint y: 214, endPoint x: 1205, endPoint y: 124, distance: 290.3
click at [929, 224] on div "scrollable content" at bounding box center [961, 266] width 356 height 85
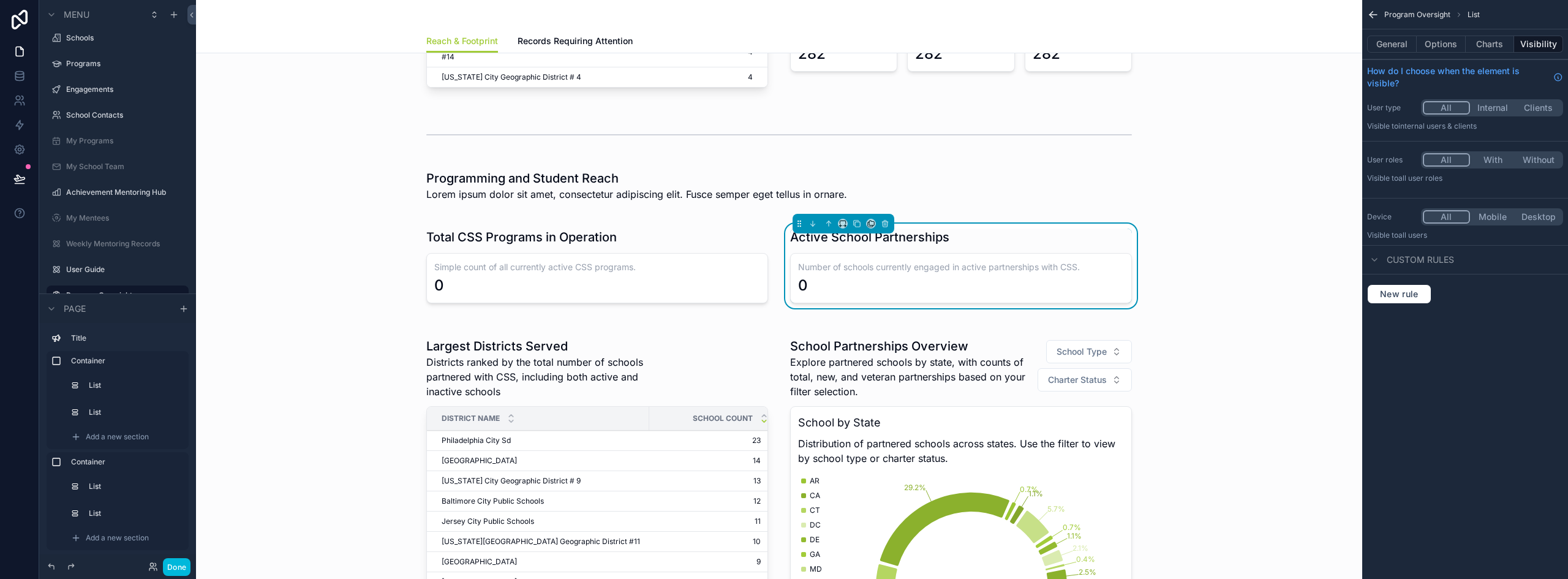
click at [1407, 48] on button "General" at bounding box center [1392, 44] width 50 height 17
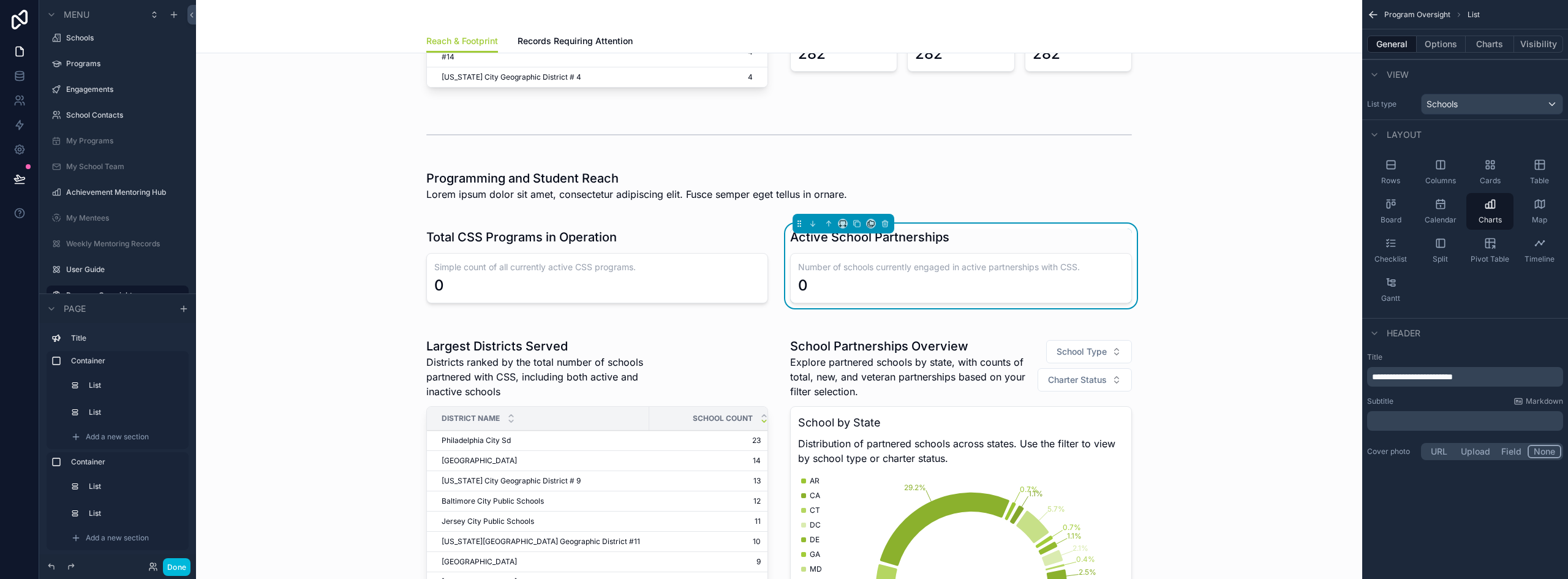
click at [1426, 377] on span "**********" at bounding box center [1412, 376] width 81 height 9
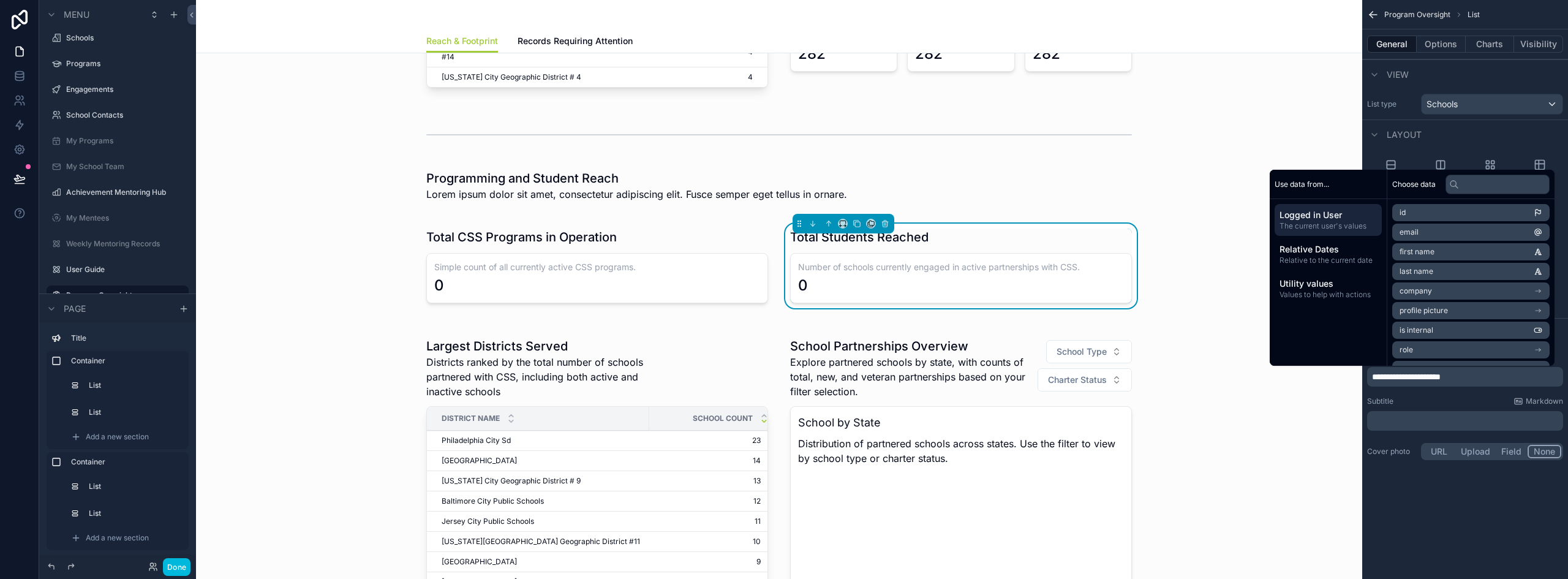
click at [1472, 102] on div "Schools" at bounding box center [1492, 103] width 141 height 19
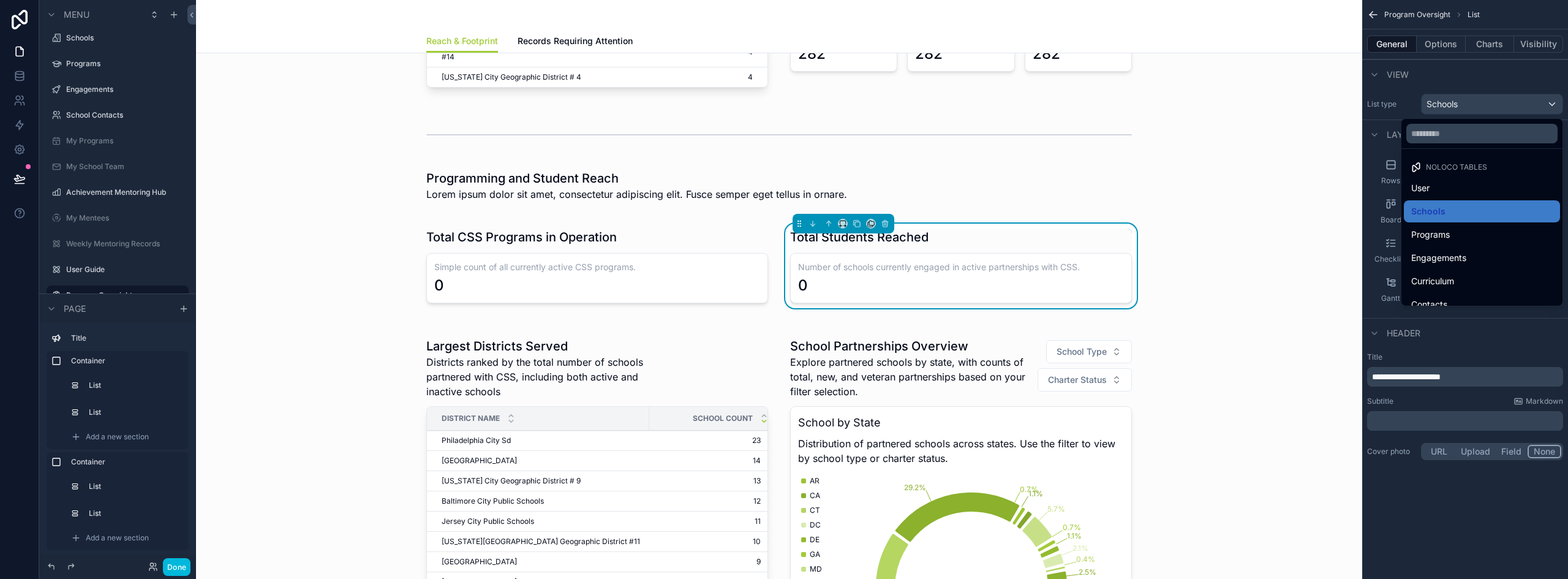
click at [1441, 246] on ul "Noloco tables User Schools Programs Engagements Curriculum Contacts Program Rol…" at bounding box center [1482, 227] width 161 height 157
click at [1440, 252] on span "Engagements" at bounding box center [1438, 257] width 55 height 15
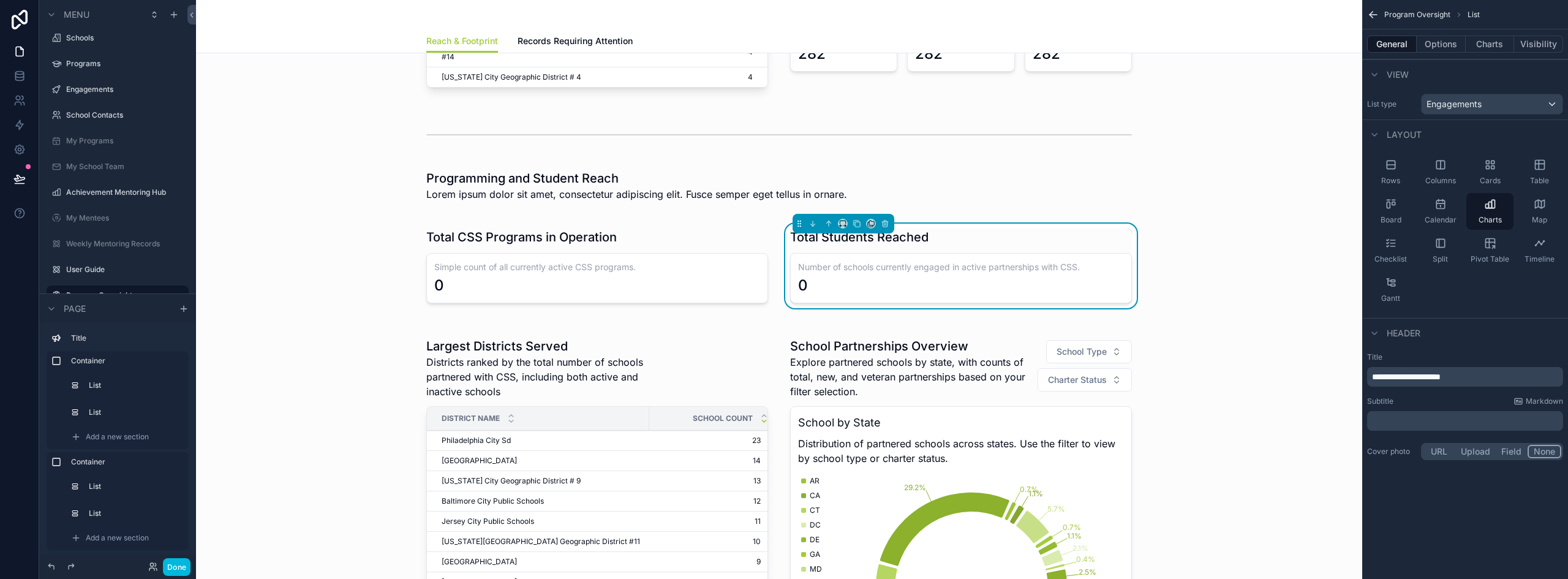
click at [1491, 47] on button "Charts" at bounding box center [1490, 44] width 49 height 17
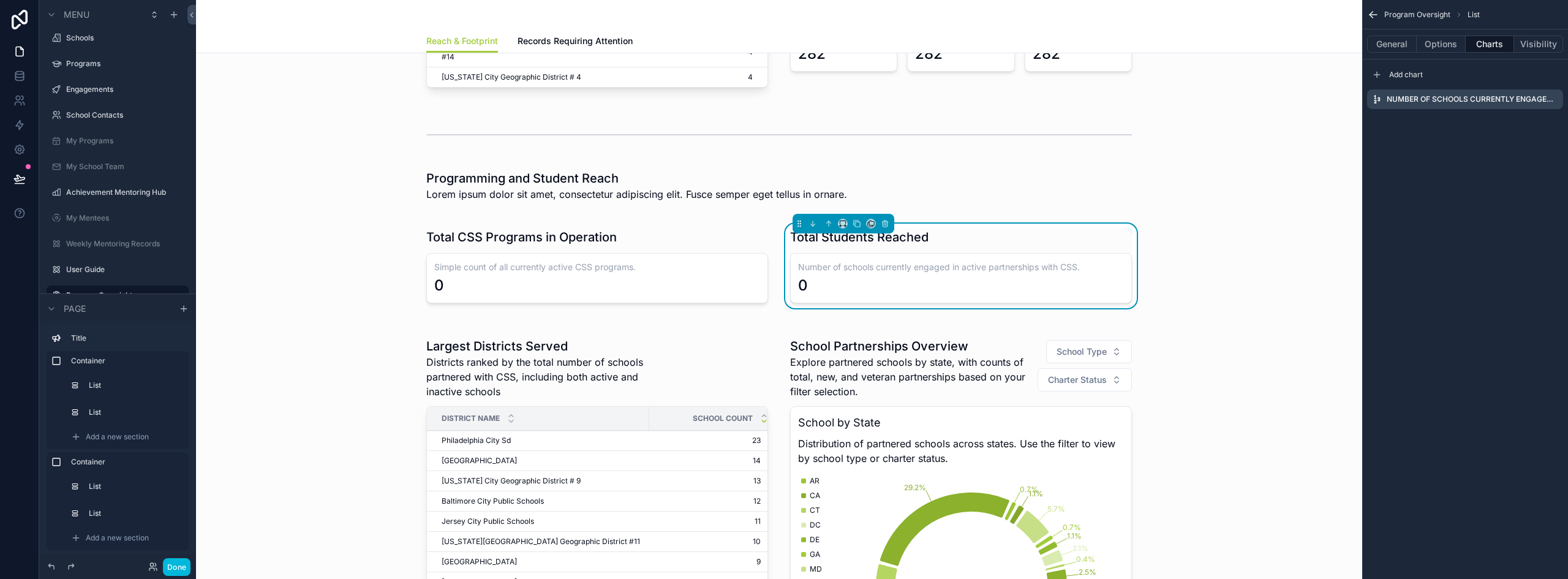
click at [0, 0] on icon "scrollable content" at bounding box center [0, 0] width 0 height 0
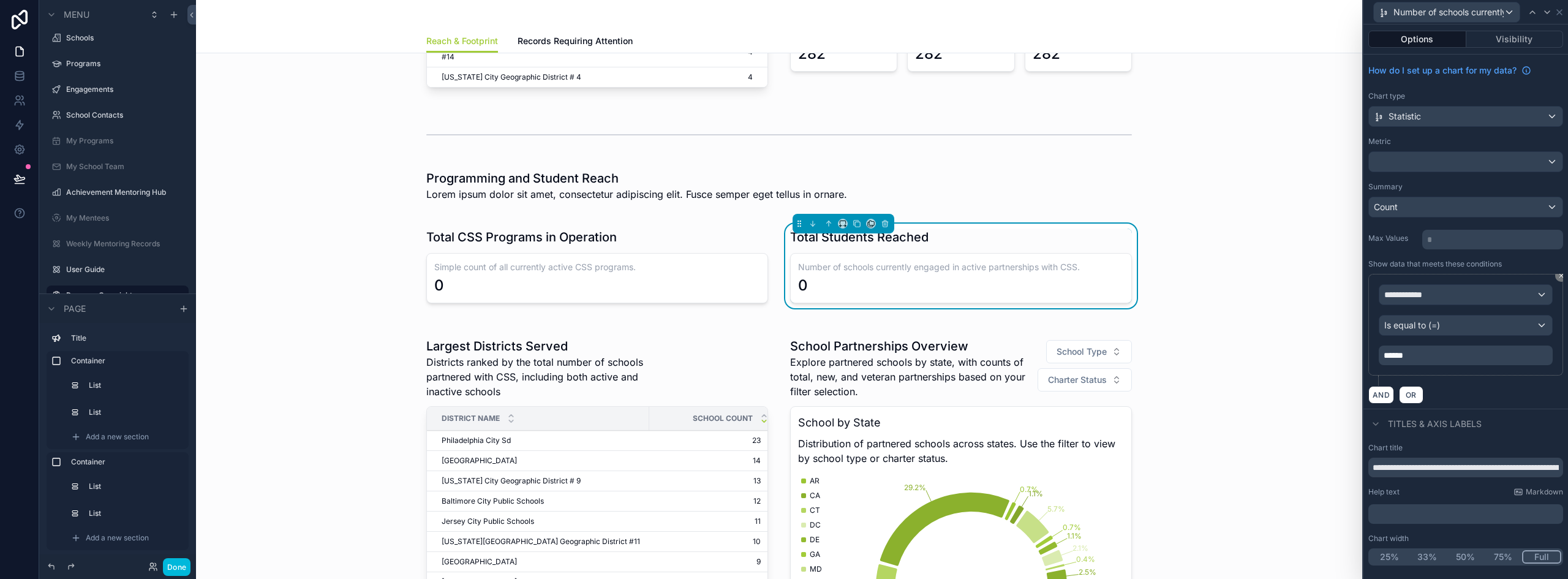
click at [1440, 466] on input "**********" at bounding box center [1465, 467] width 195 height 19
click at [1440, 465] on input "**********" at bounding box center [1465, 467] width 195 height 19
paste input "text"
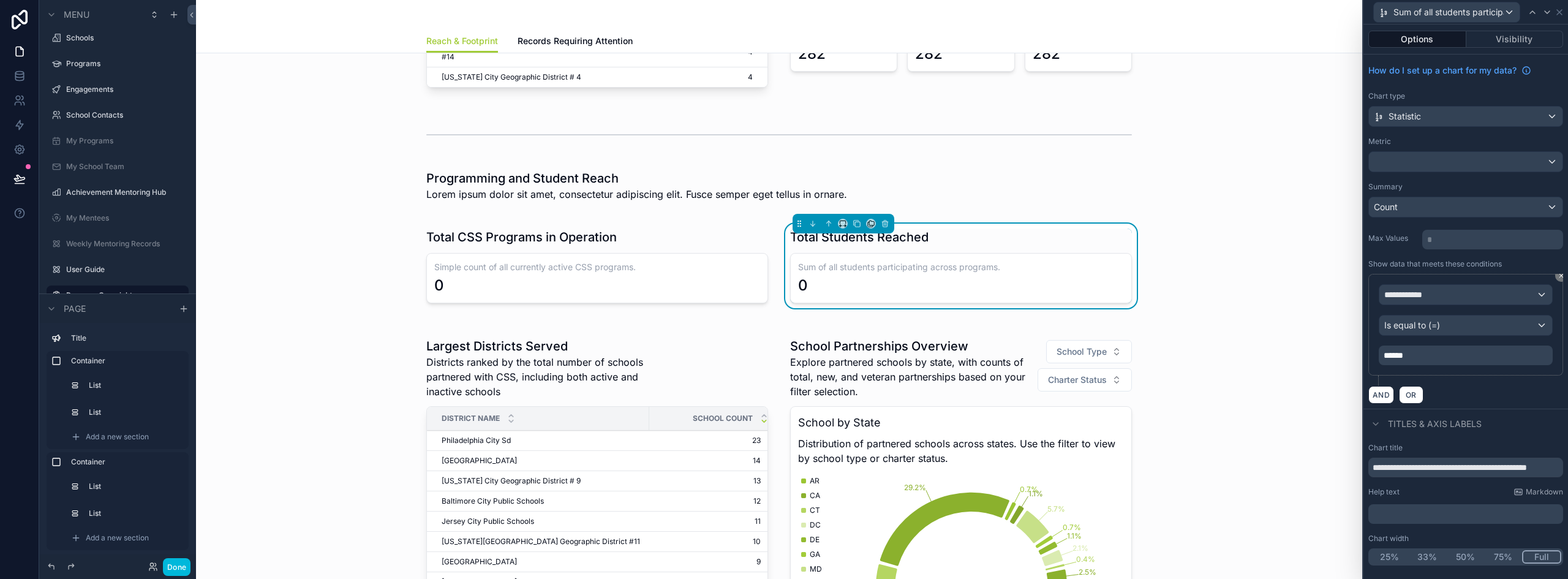
type input "**********"
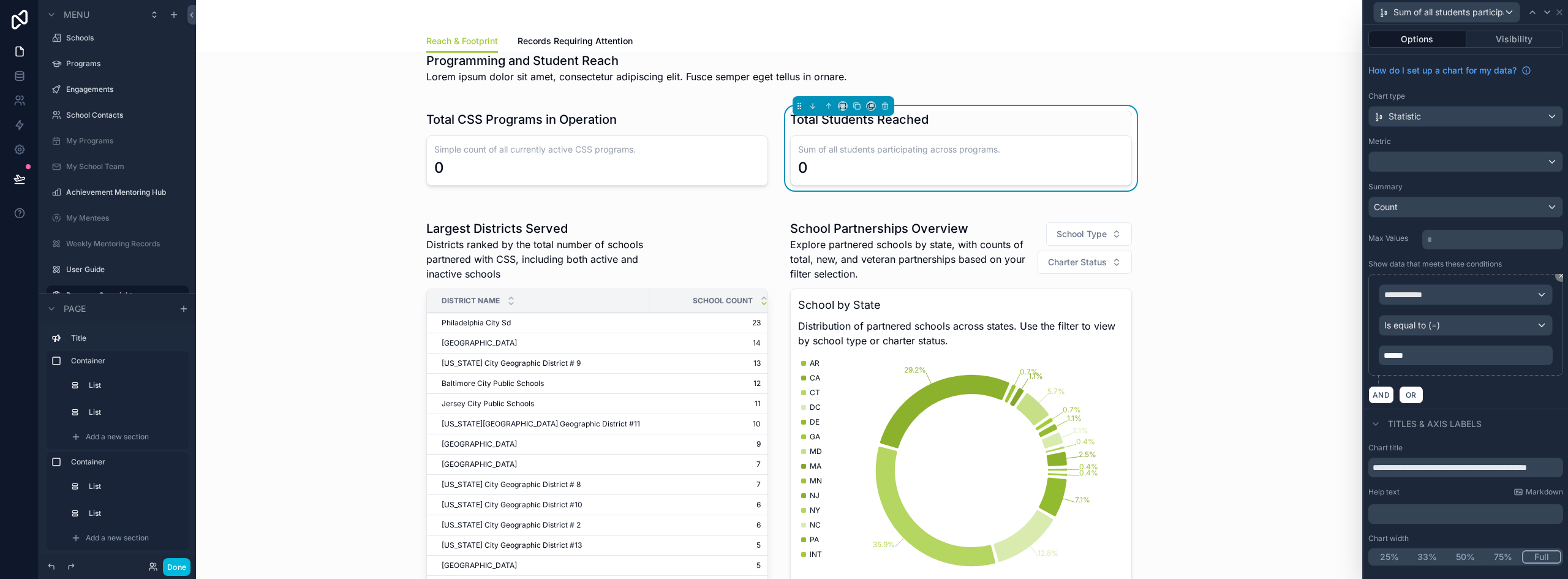
scroll to position [747, 0]
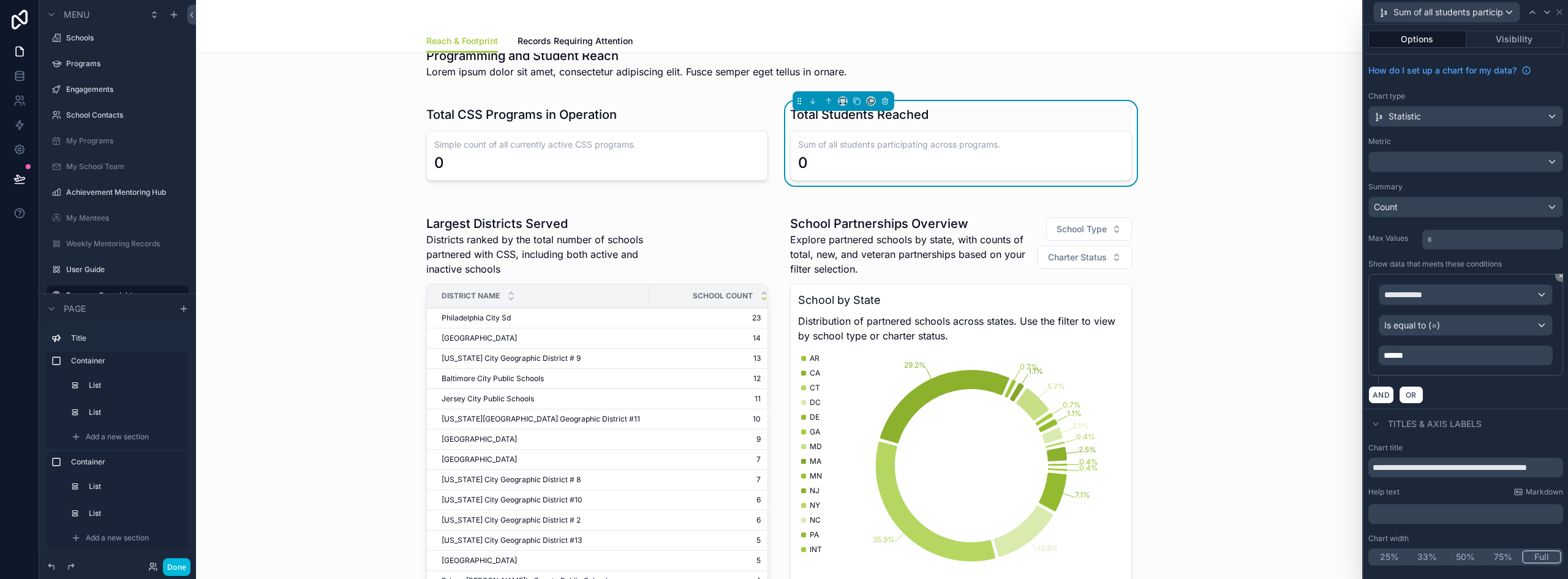
click at [716, 217] on div "scrollable content" at bounding box center [779, 446] width 1147 height 486
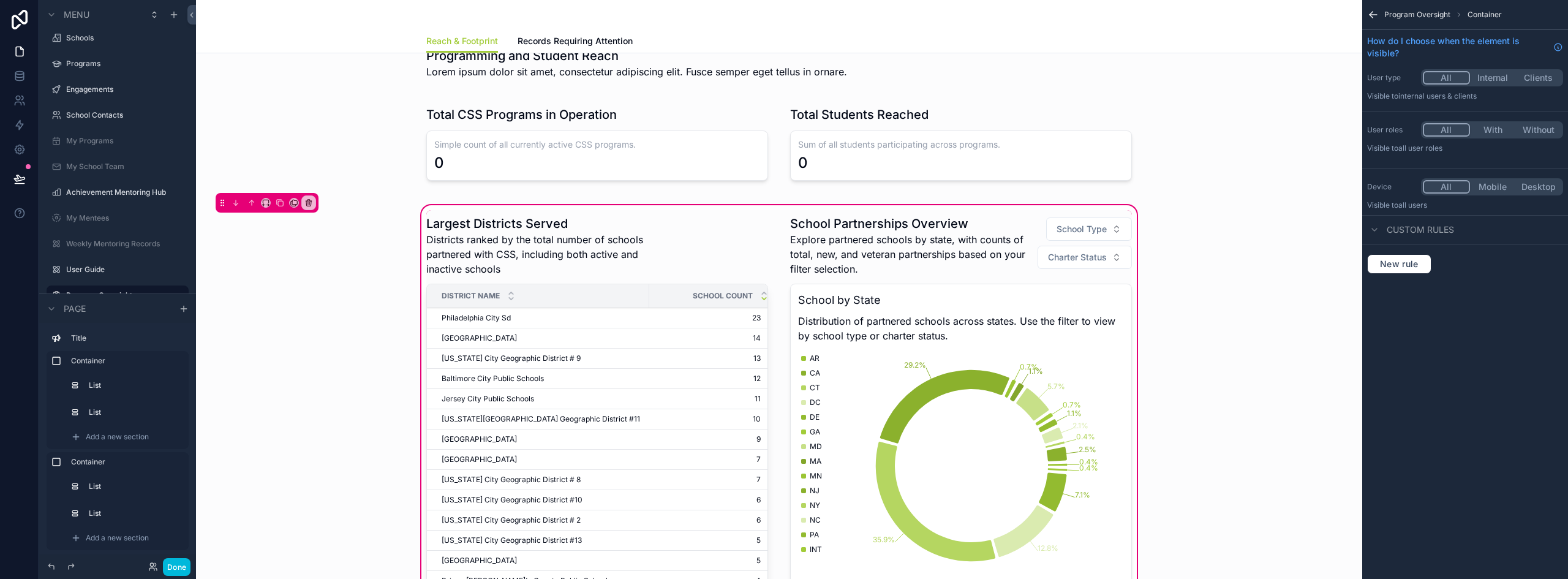
click at [696, 251] on div "scrollable content" at bounding box center [597, 446] width 356 height 472
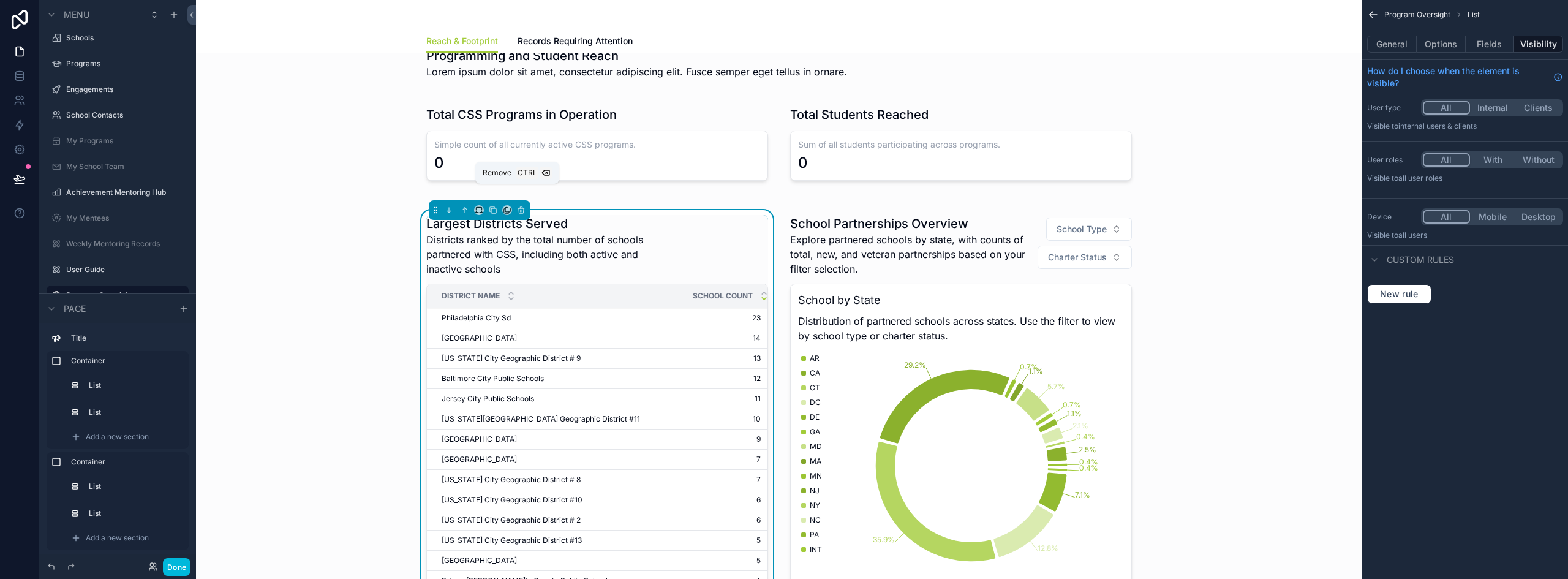
click at [520, 206] on icon "scrollable content" at bounding box center [521, 210] width 9 height 9
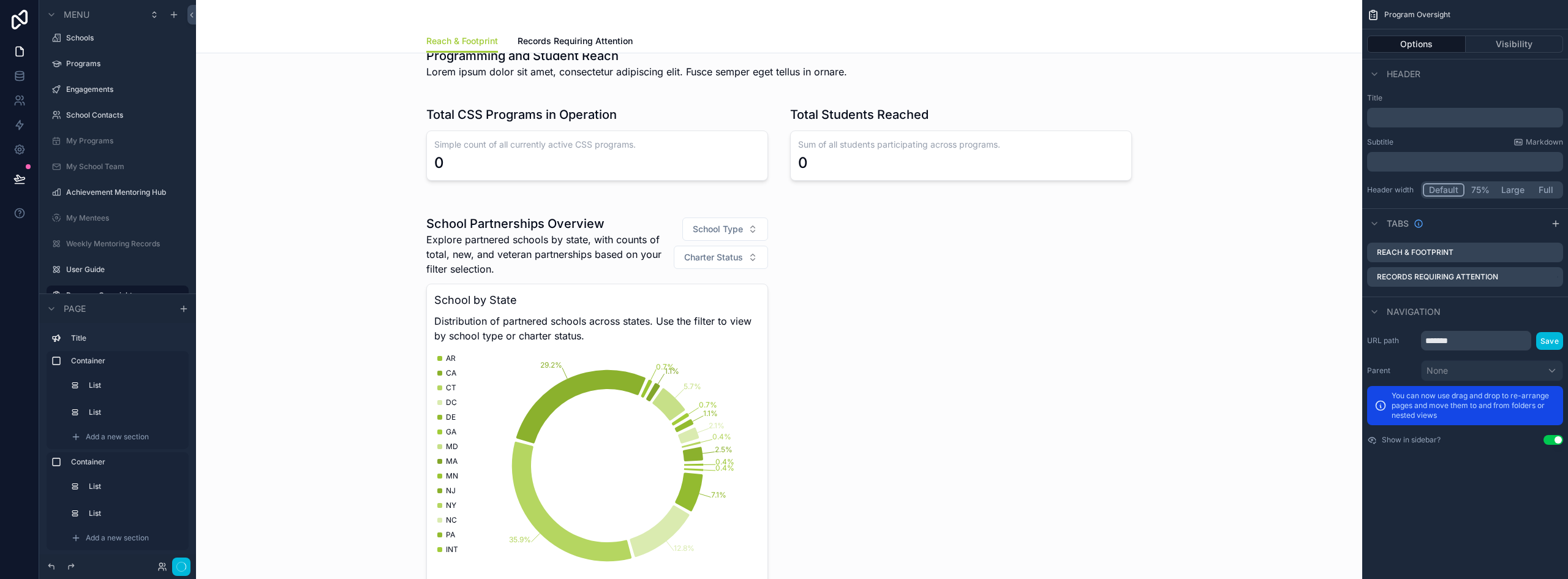
click at [569, 205] on div "scrollable content" at bounding box center [779, 445] width 1147 height 486
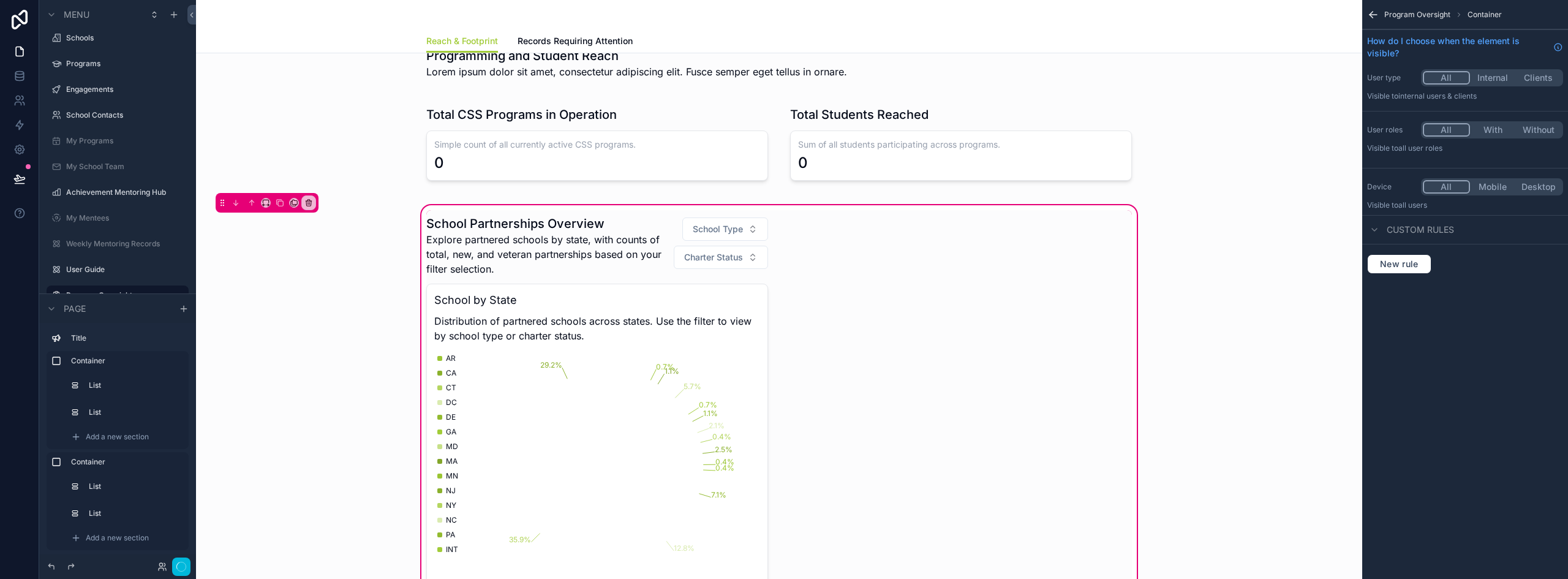
click at [601, 234] on div "scrollable content" at bounding box center [597, 446] width 356 height 471
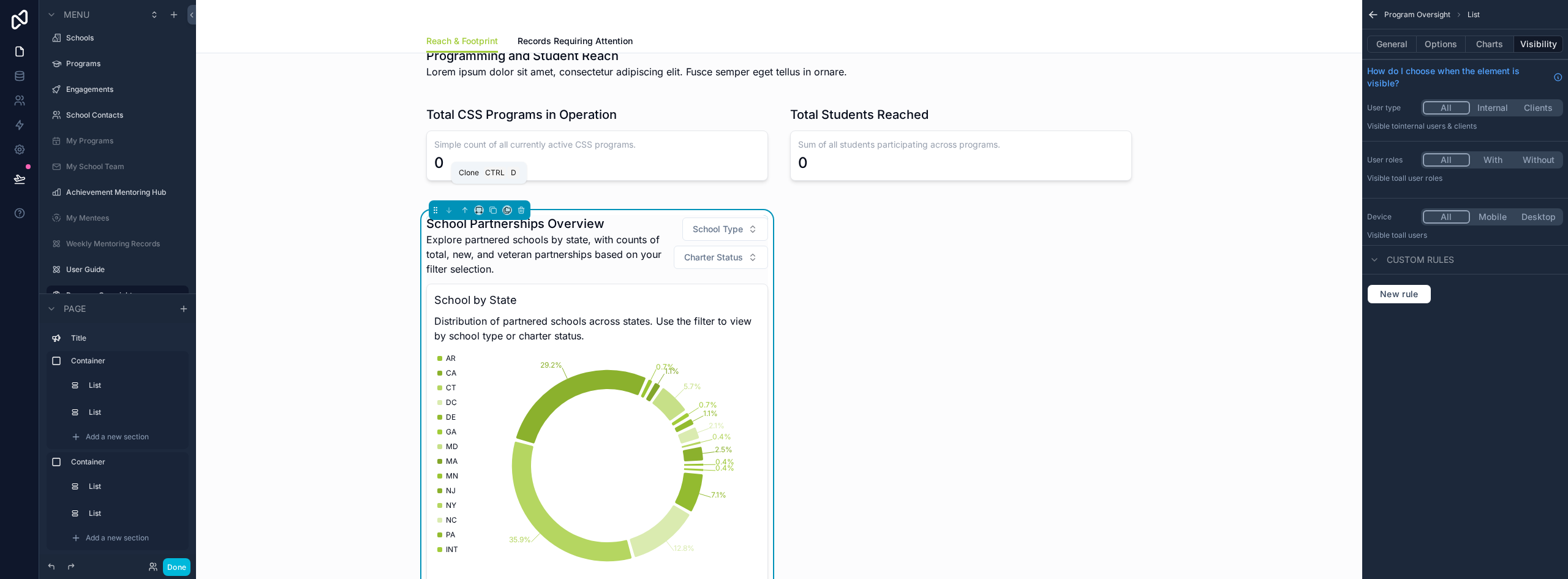
click at [489, 206] on icon "scrollable content" at bounding box center [493, 210] width 9 height 9
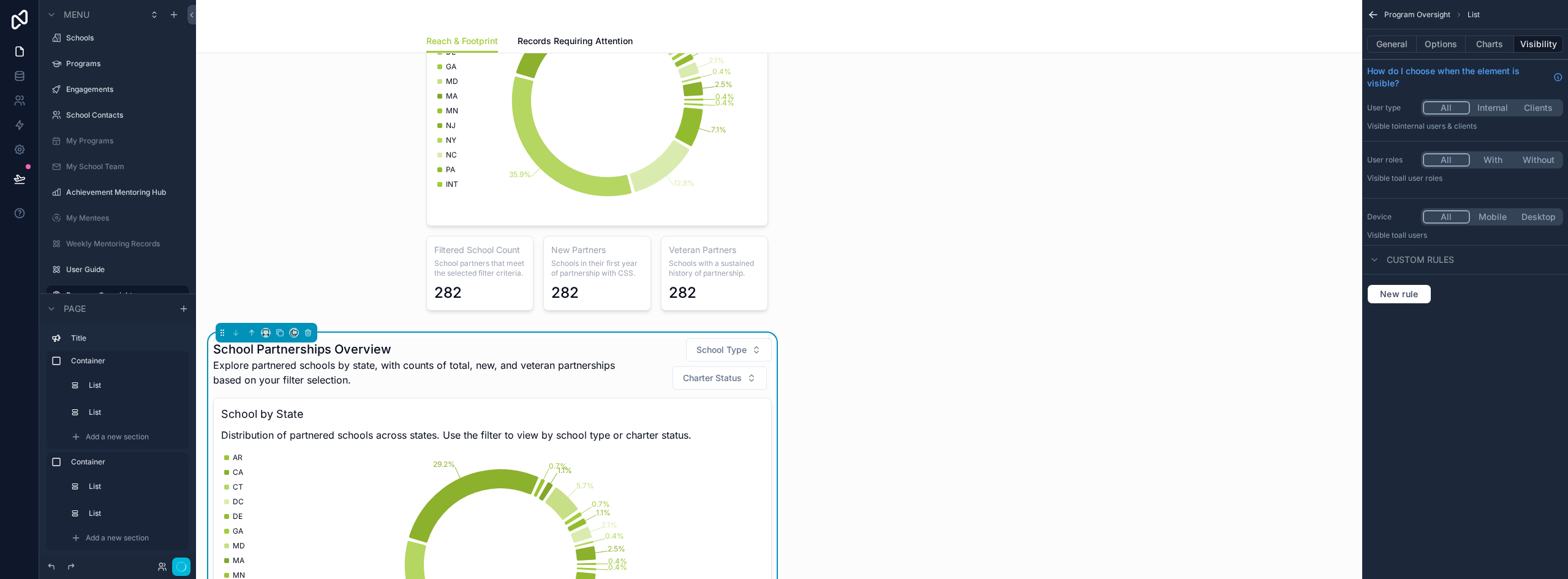
scroll to position [1115, 0]
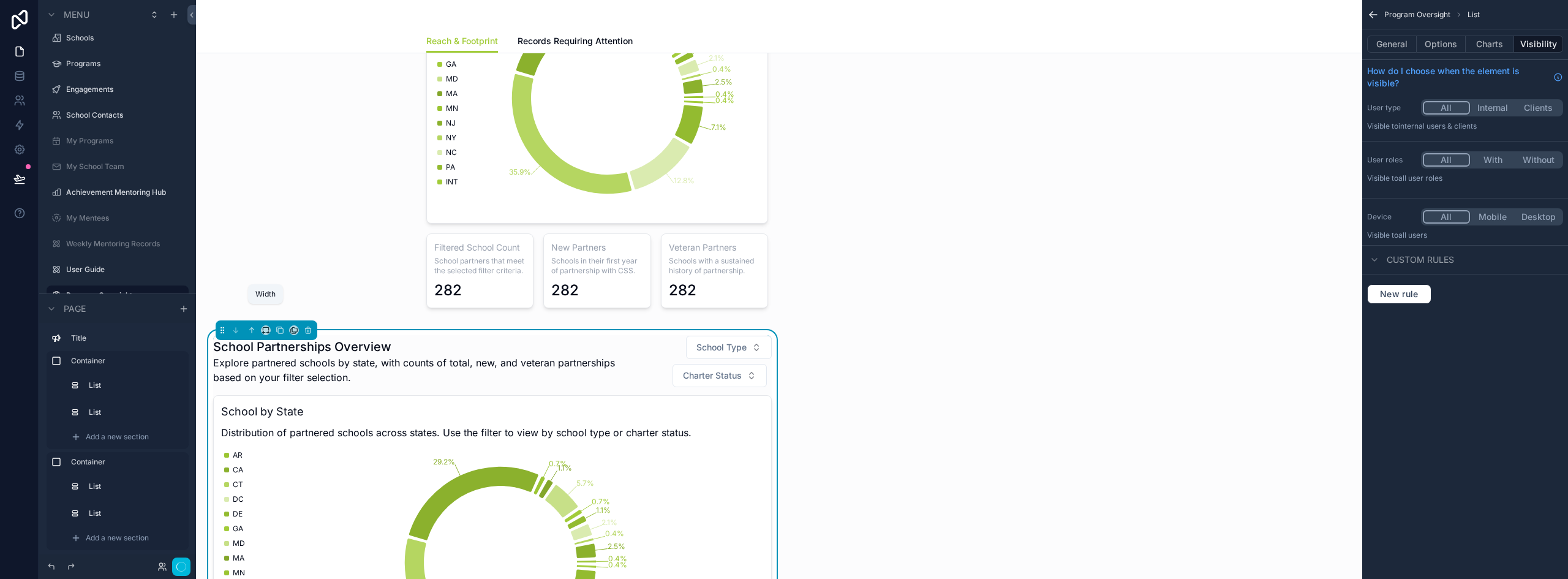
click at [263, 326] on icon "scrollable content" at bounding box center [266, 330] width 9 height 9
click at [287, 404] on span "50%" at bounding box center [281, 403] width 19 height 15
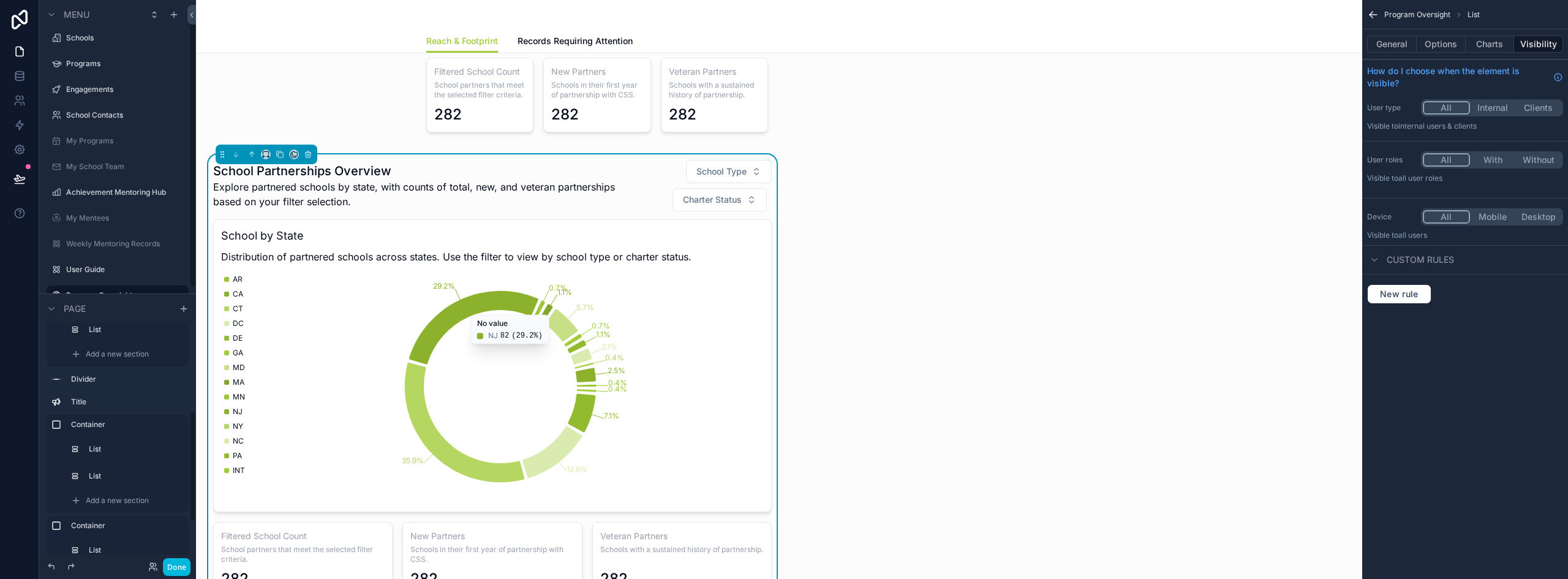
scroll to position [1361, 0]
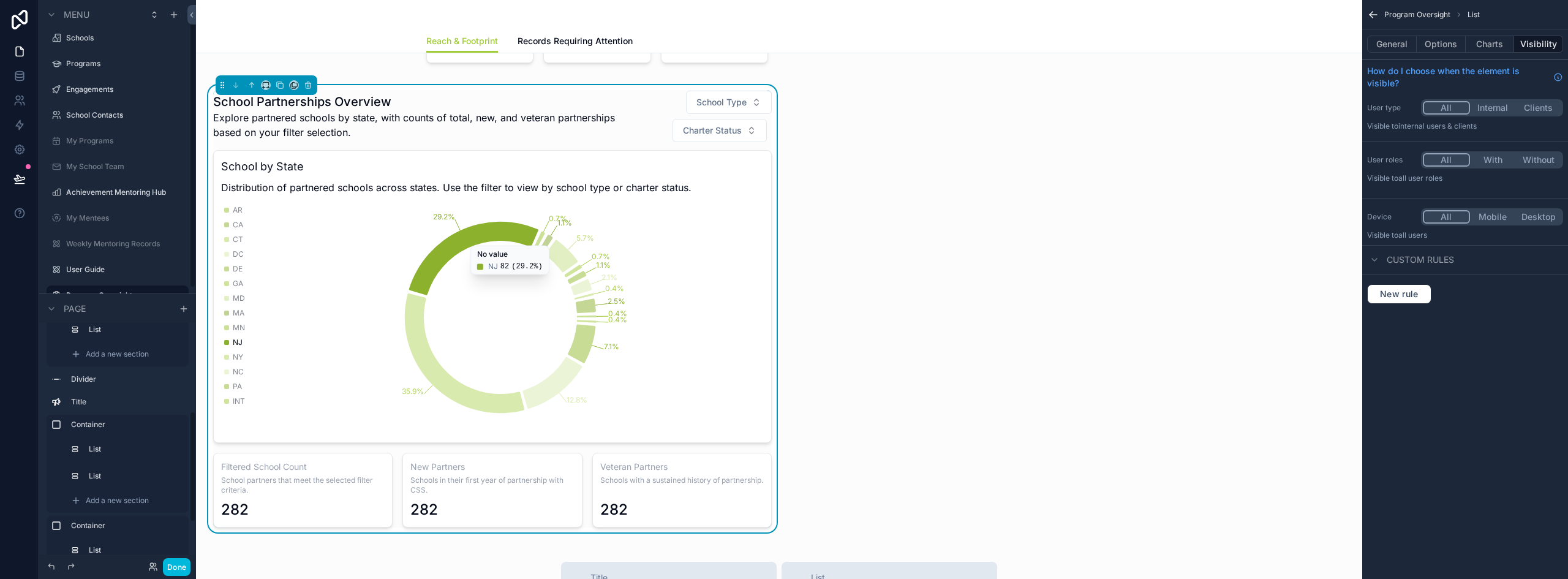
click at [474, 90] on div "School Partnerships Overview Explore partnered schools by state, with counts of…" at bounding box center [492, 116] width 559 height 53
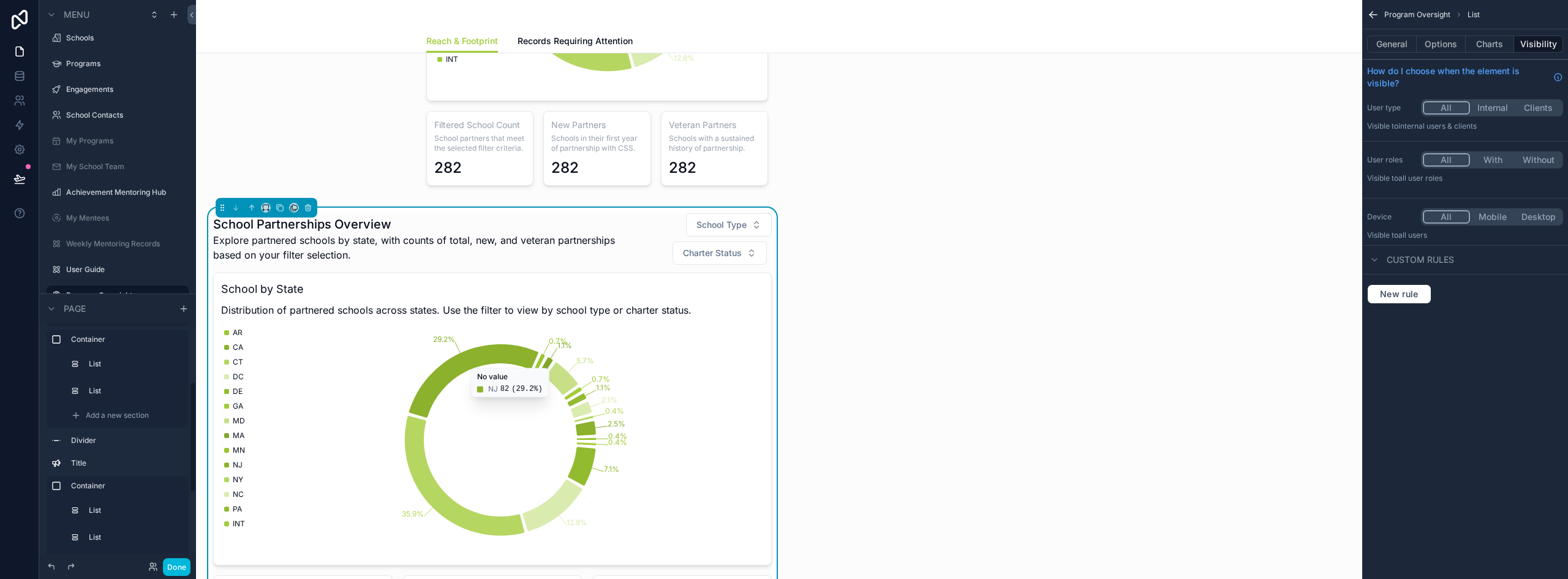
scroll to position [1054, 0]
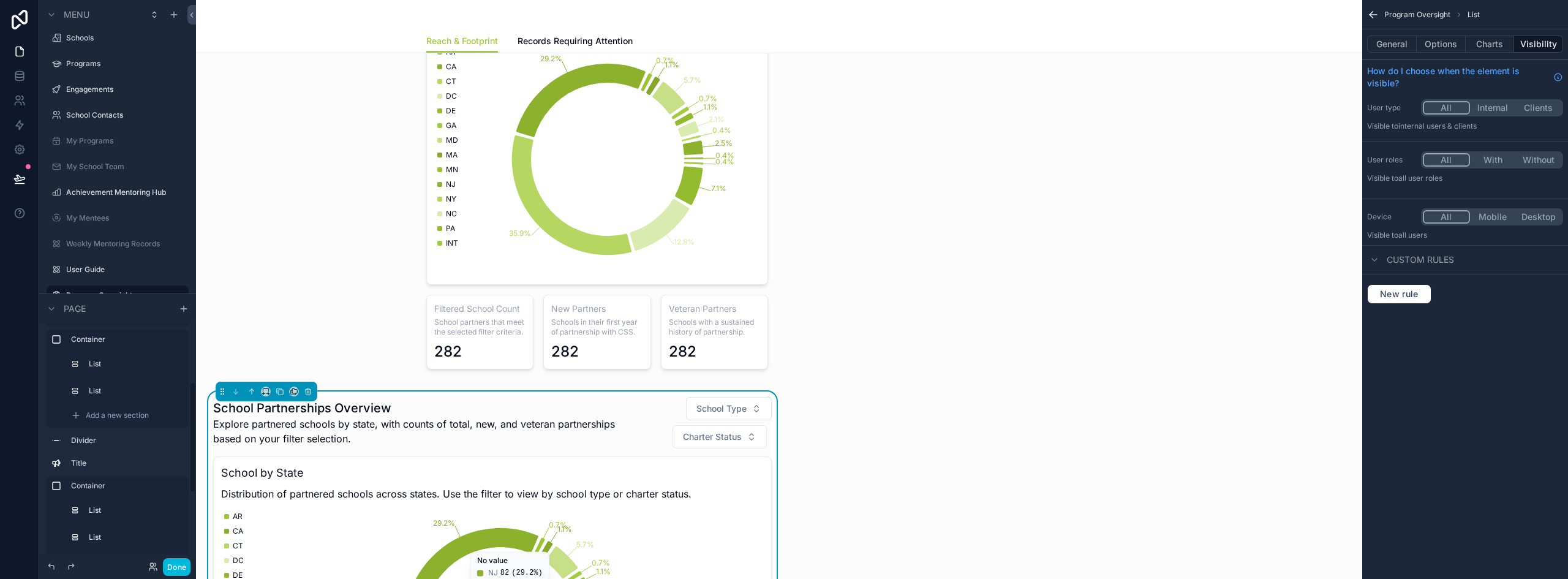
click at [730, 129] on div "scrollable content" at bounding box center [779, 139] width 1147 height 486
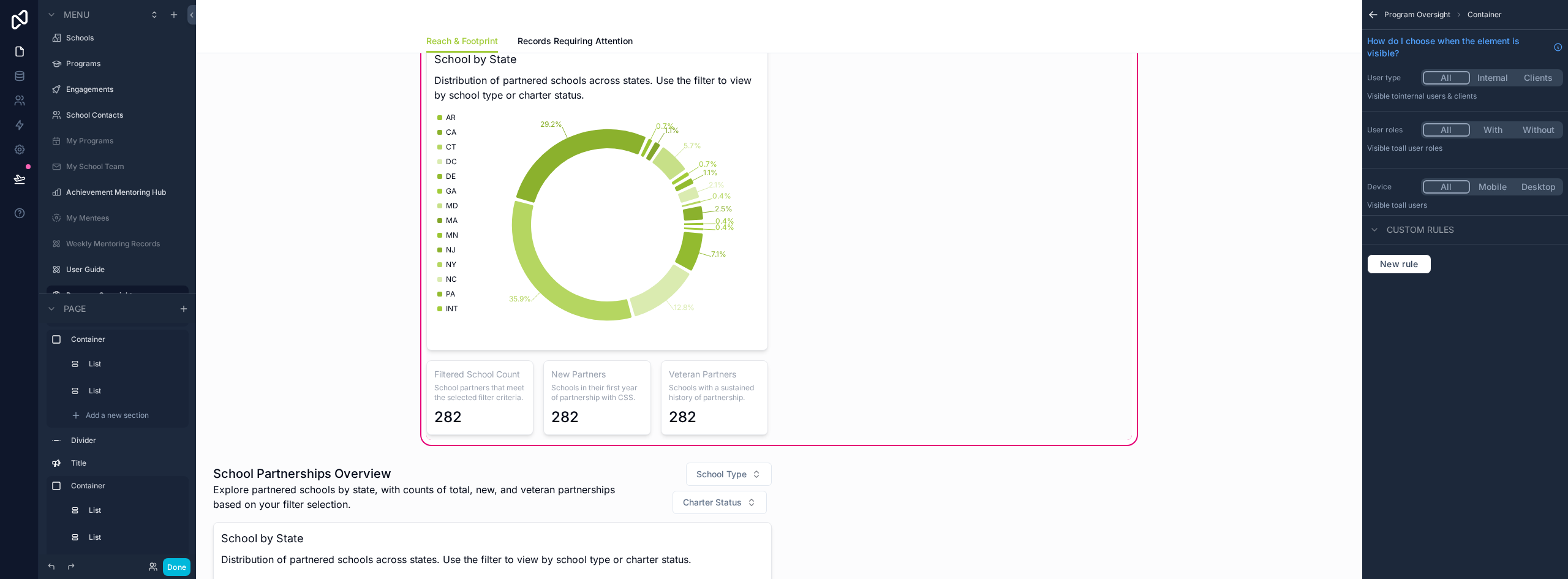
scroll to position [870, 0]
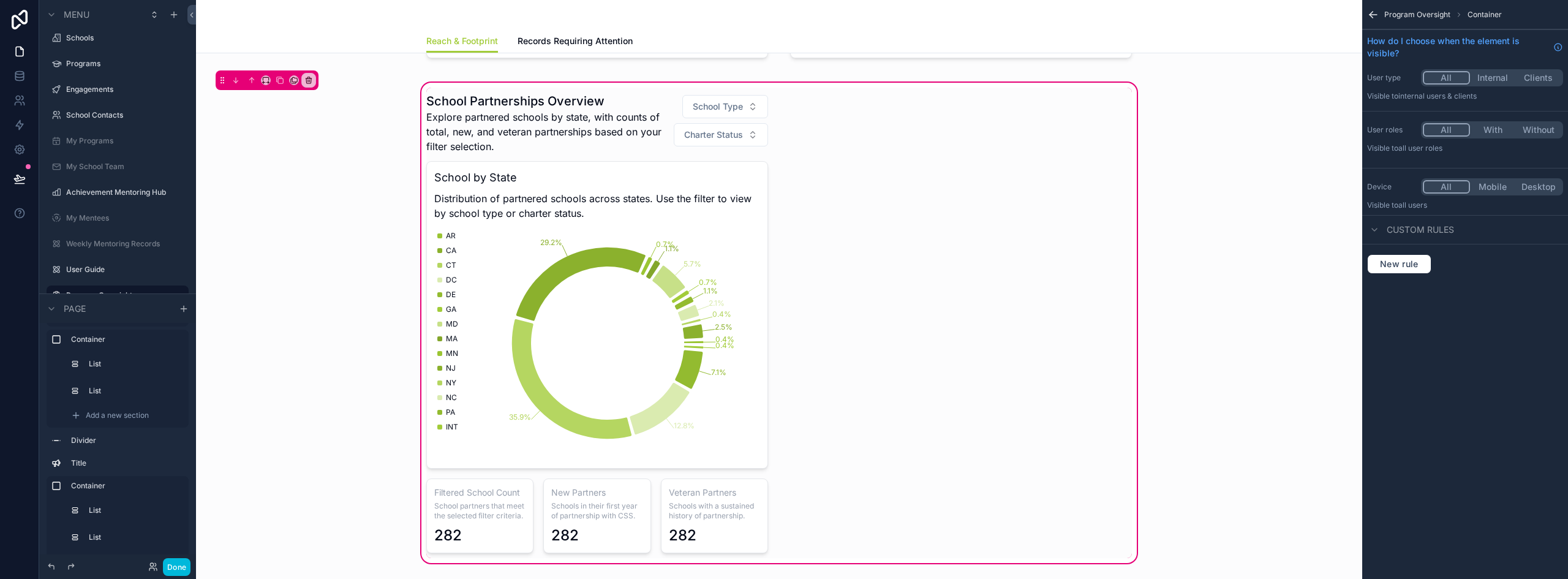
click at [947, 140] on div "School Partnerships Overview Explore partnered schools by state, with counts of…" at bounding box center [779, 323] width 721 height 471
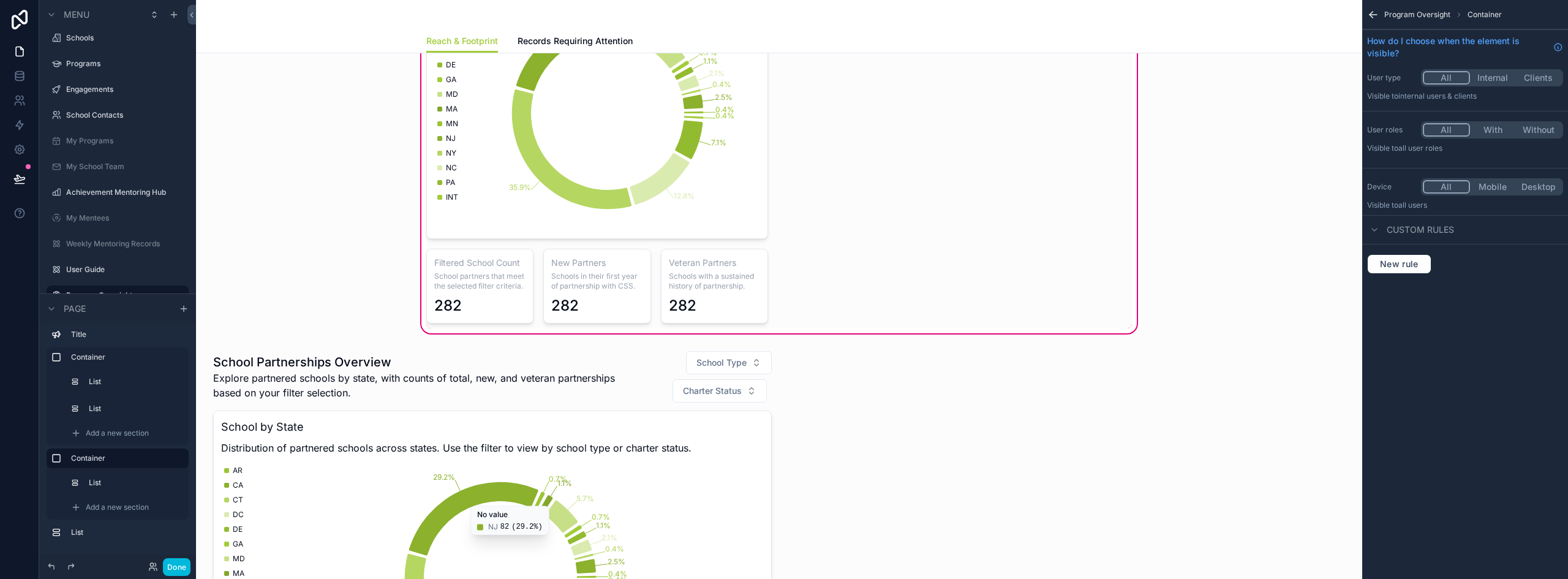
scroll to position [1103, 0]
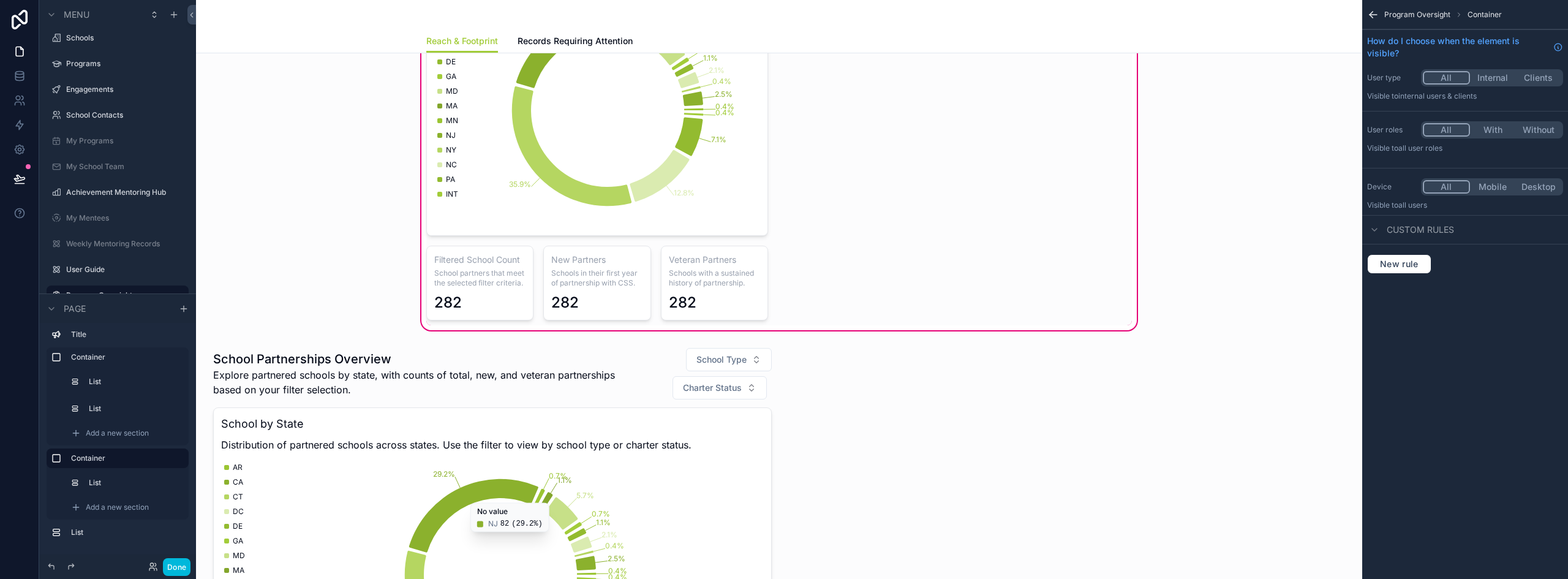
click at [538, 381] on div "scrollable content" at bounding box center [492, 565] width 573 height 447
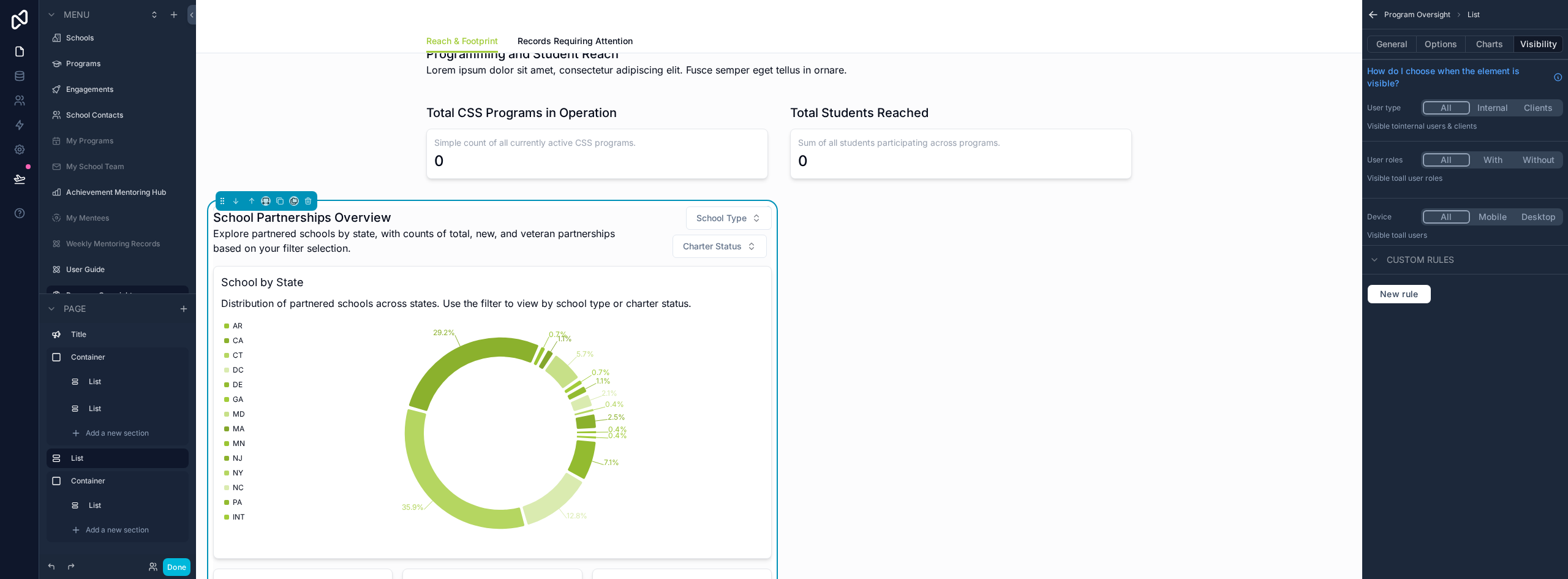
scroll to position [810, 0]
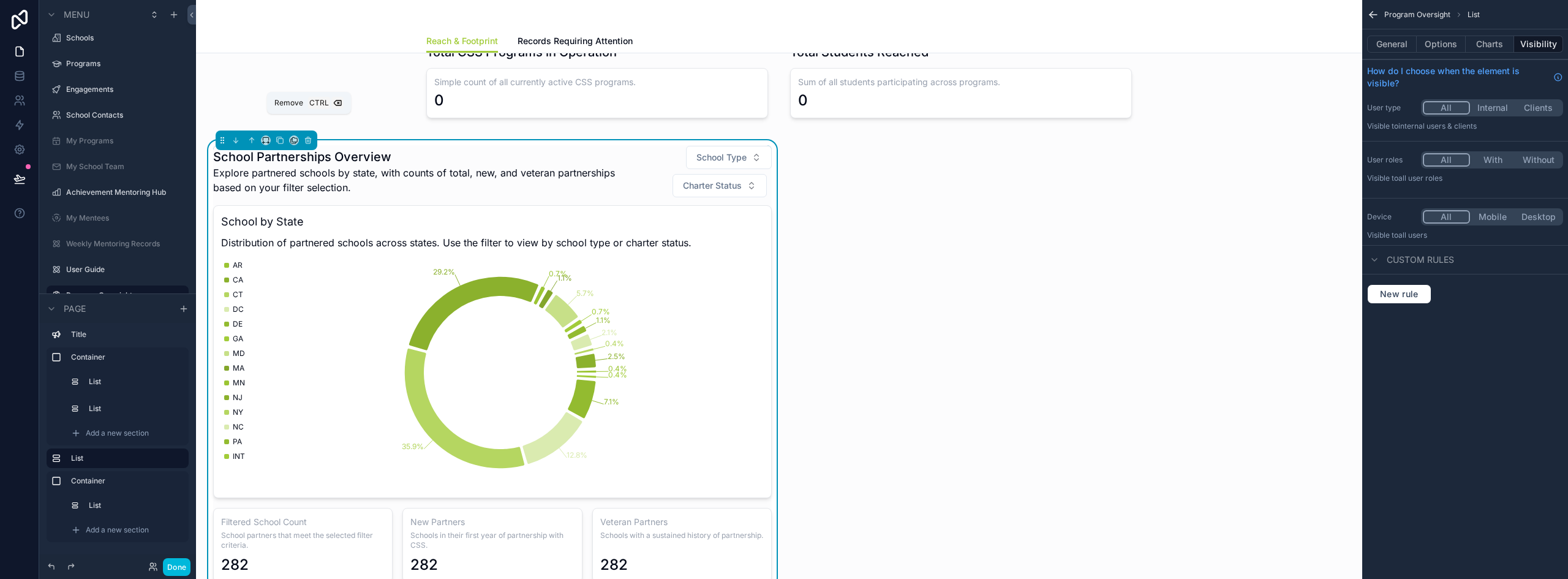
click at [311, 136] on icon "scrollable content" at bounding box center [308, 140] width 9 height 9
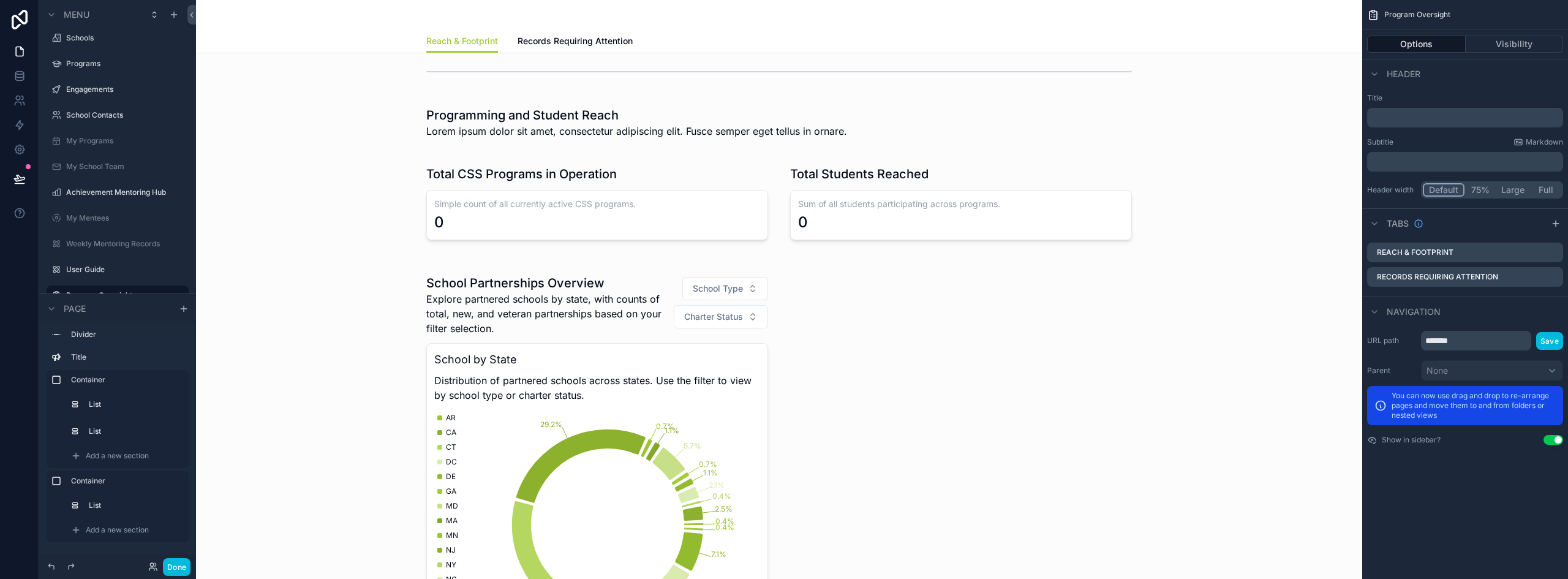
scroll to position [687, 0]
click at [945, 276] on div "scrollable content" at bounding box center [779, 506] width 1147 height 486
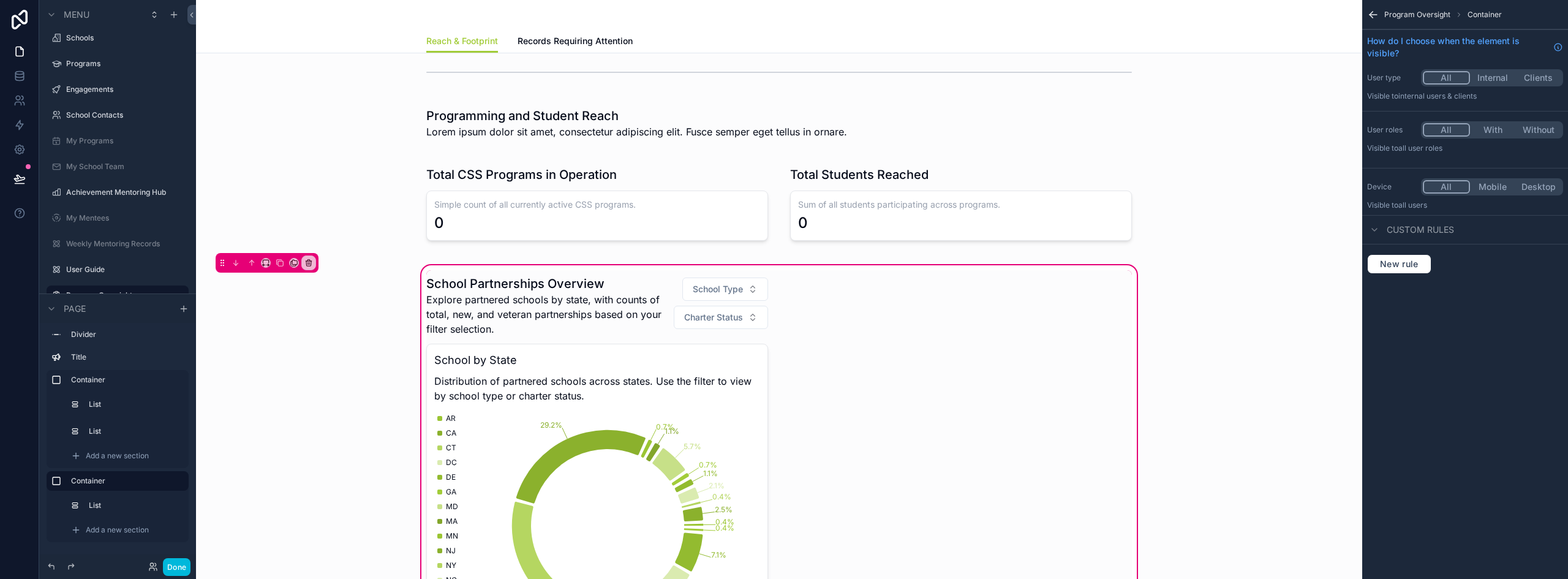
click at [102, 528] on span "Add a new section" at bounding box center [117, 530] width 63 height 10
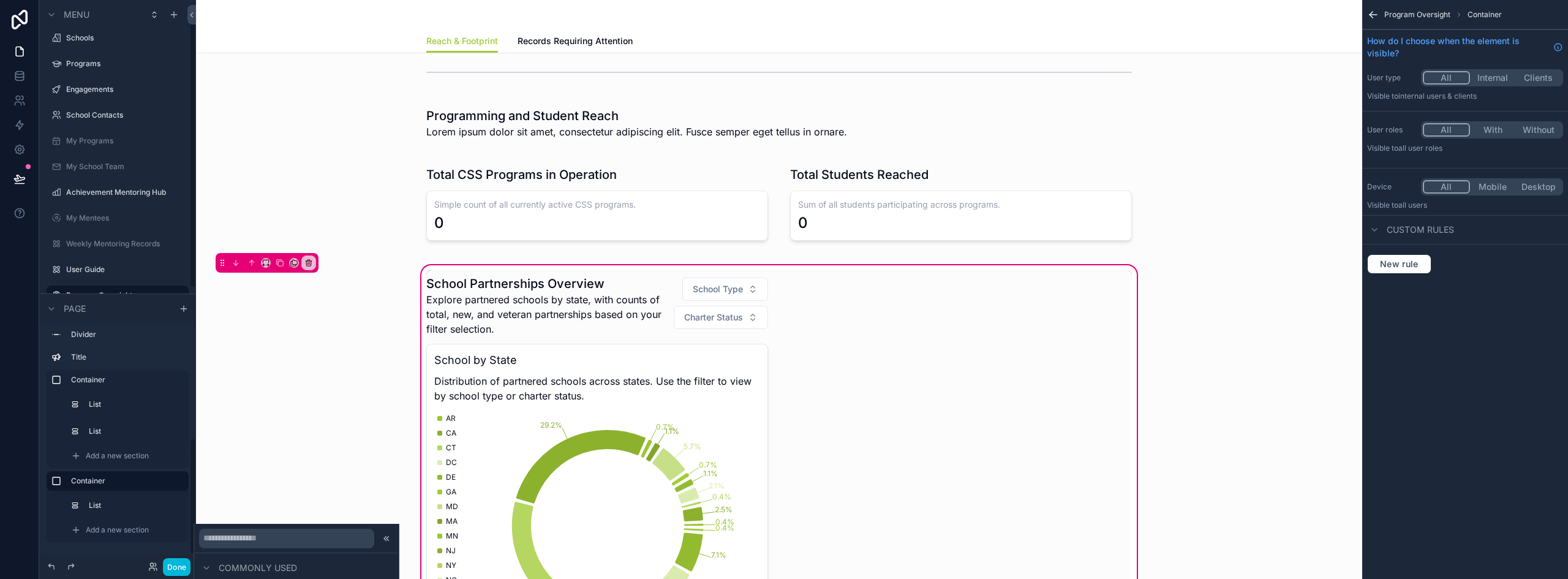
click at [146, 533] on span "Add a new section" at bounding box center [117, 530] width 63 height 10
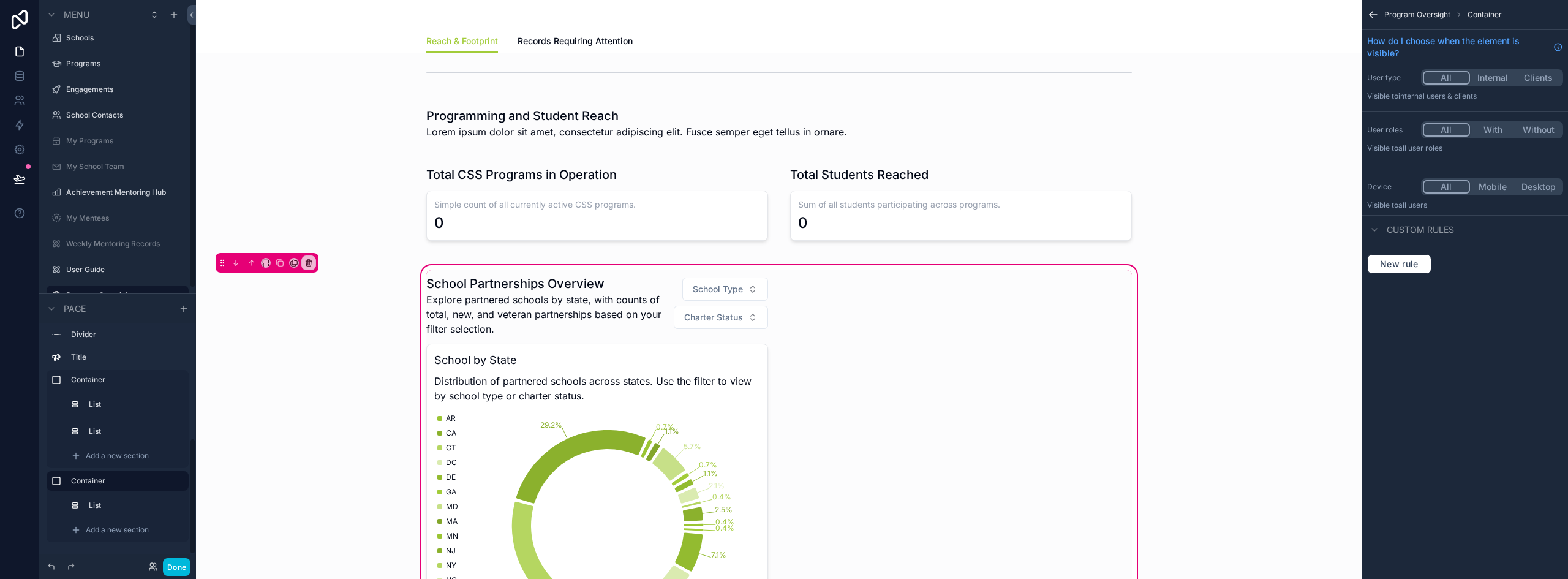
click at [146, 533] on span "Add a new section" at bounding box center [117, 530] width 63 height 10
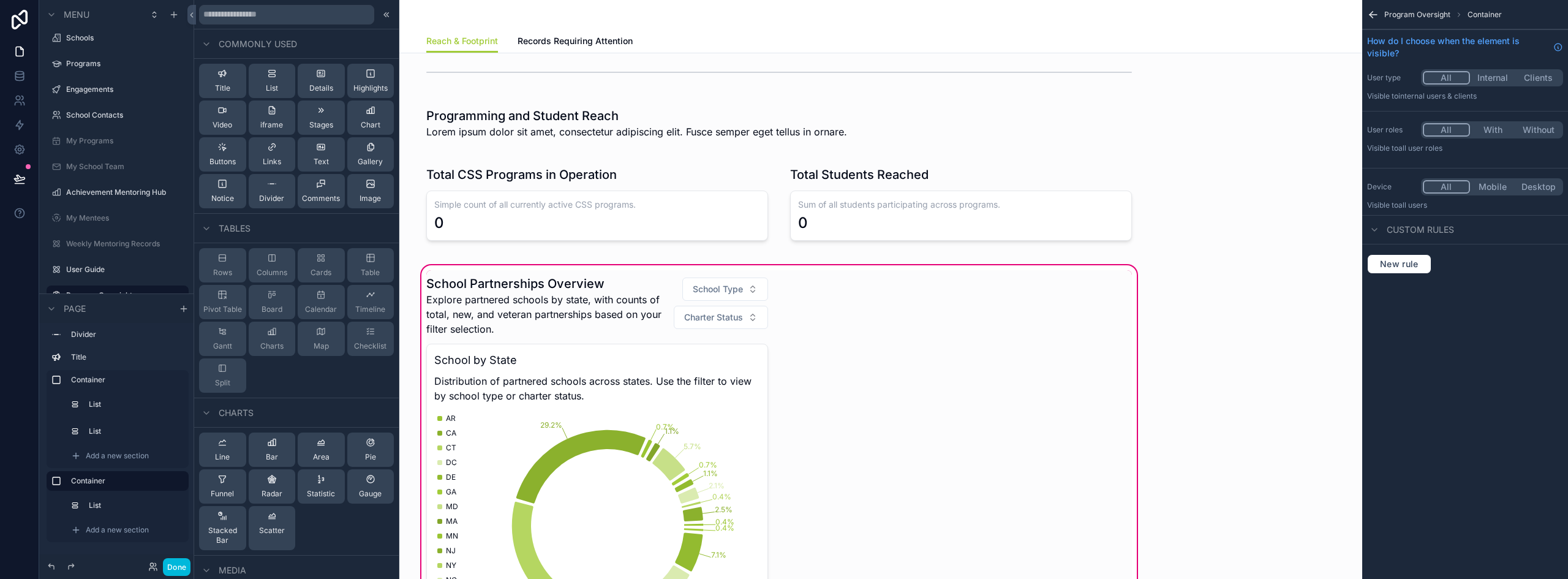
click at [367, 113] on icon at bounding box center [371, 111] width 10 height 10
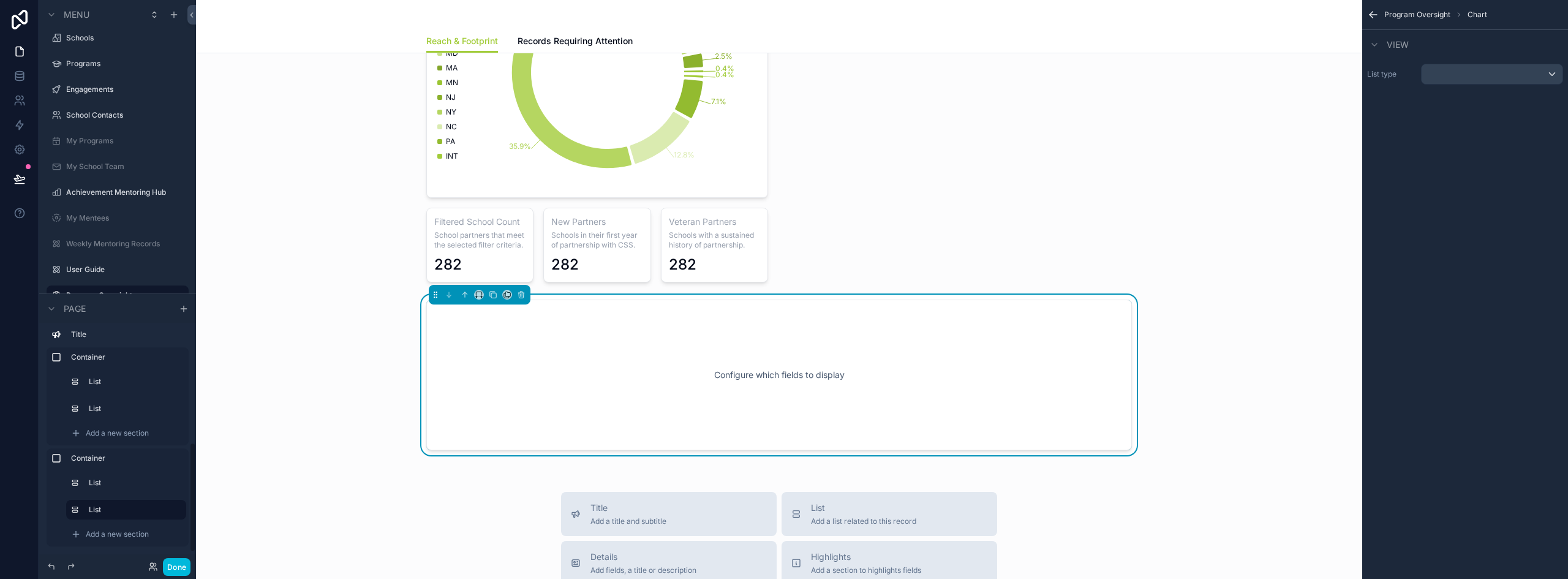
scroll to position [1207, 0]
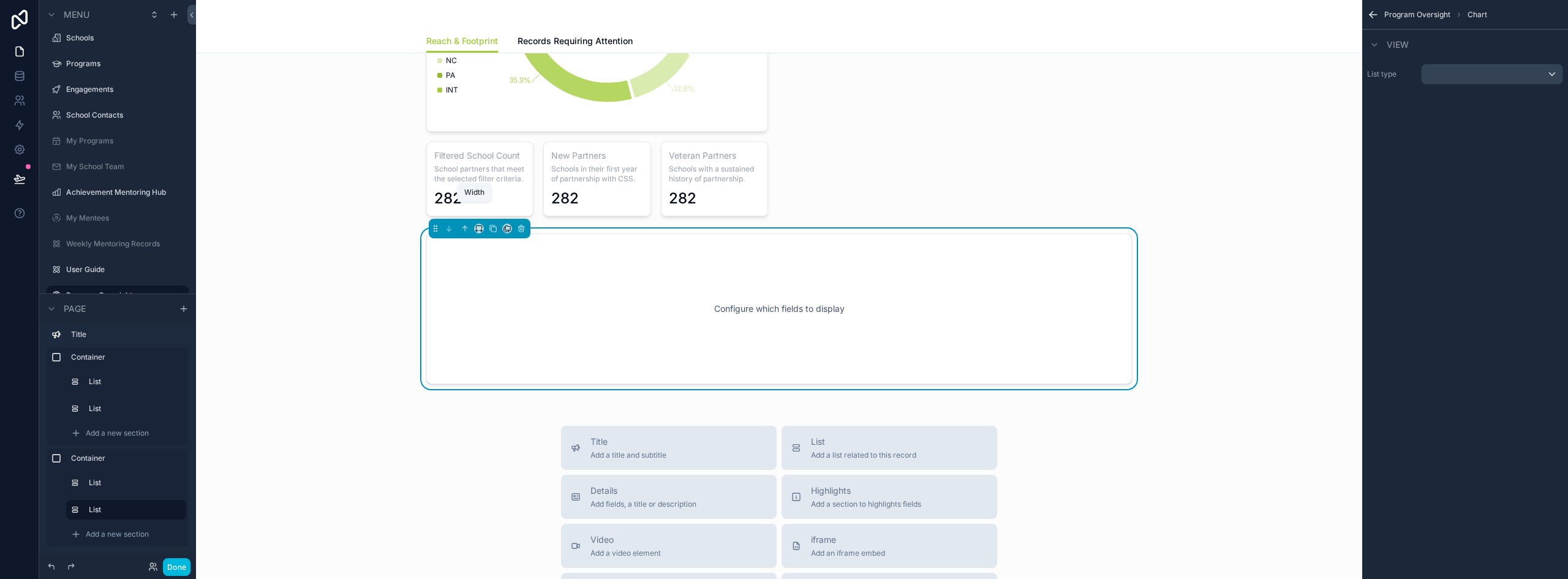
click at [475, 224] on icon "scrollable content" at bounding box center [479, 228] width 9 height 9
click at [495, 309] on div "50%" at bounding box center [499, 301] width 53 height 22
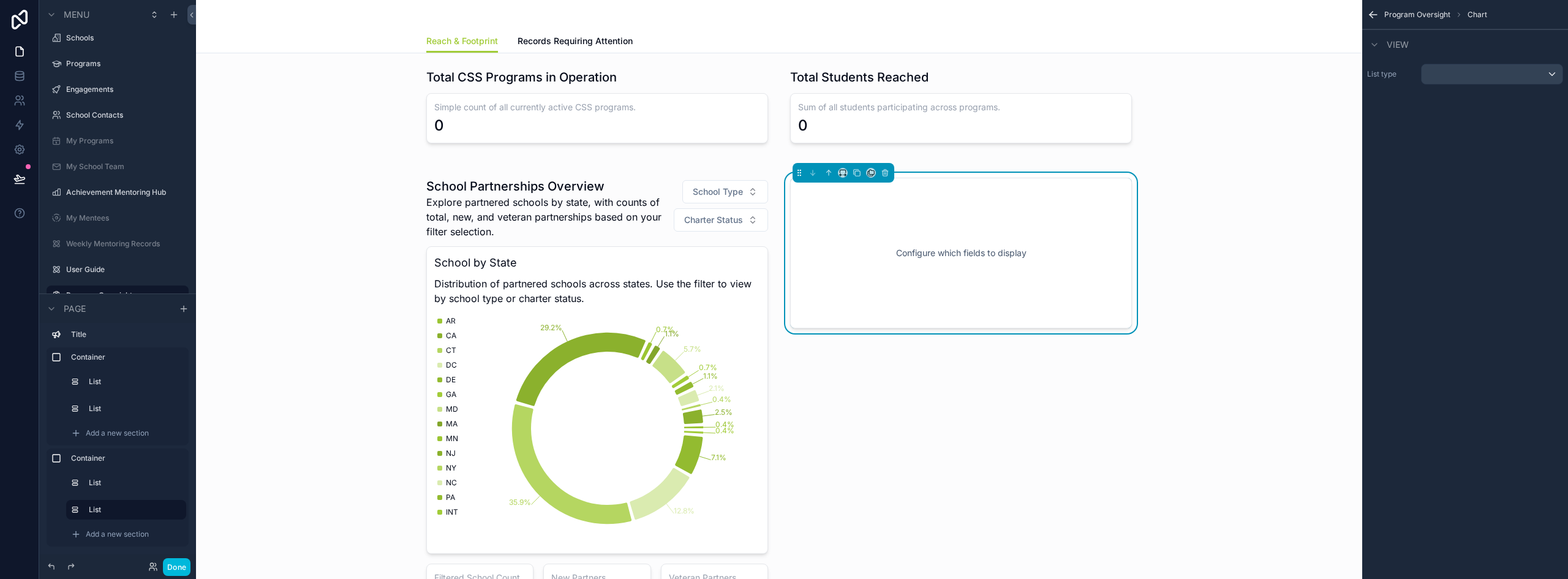
scroll to position [778, 0]
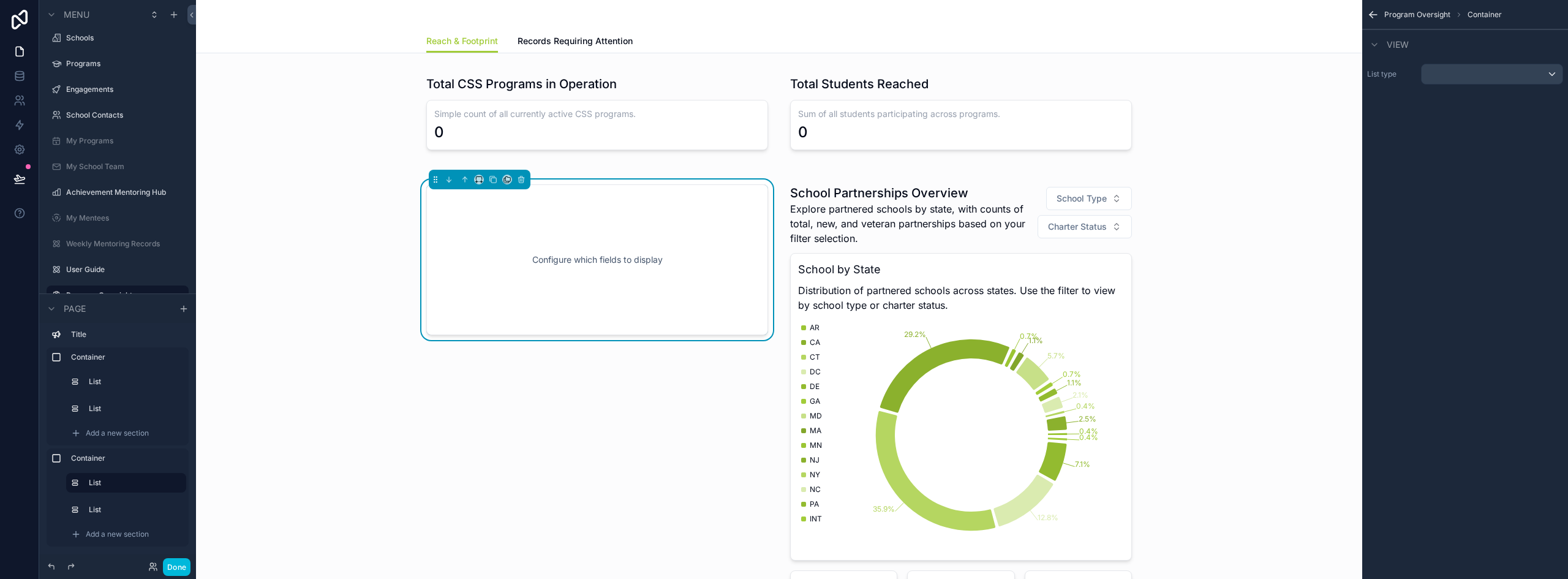
click at [1482, 76] on div "scrollable content" at bounding box center [1492, 73] width 141 height 19
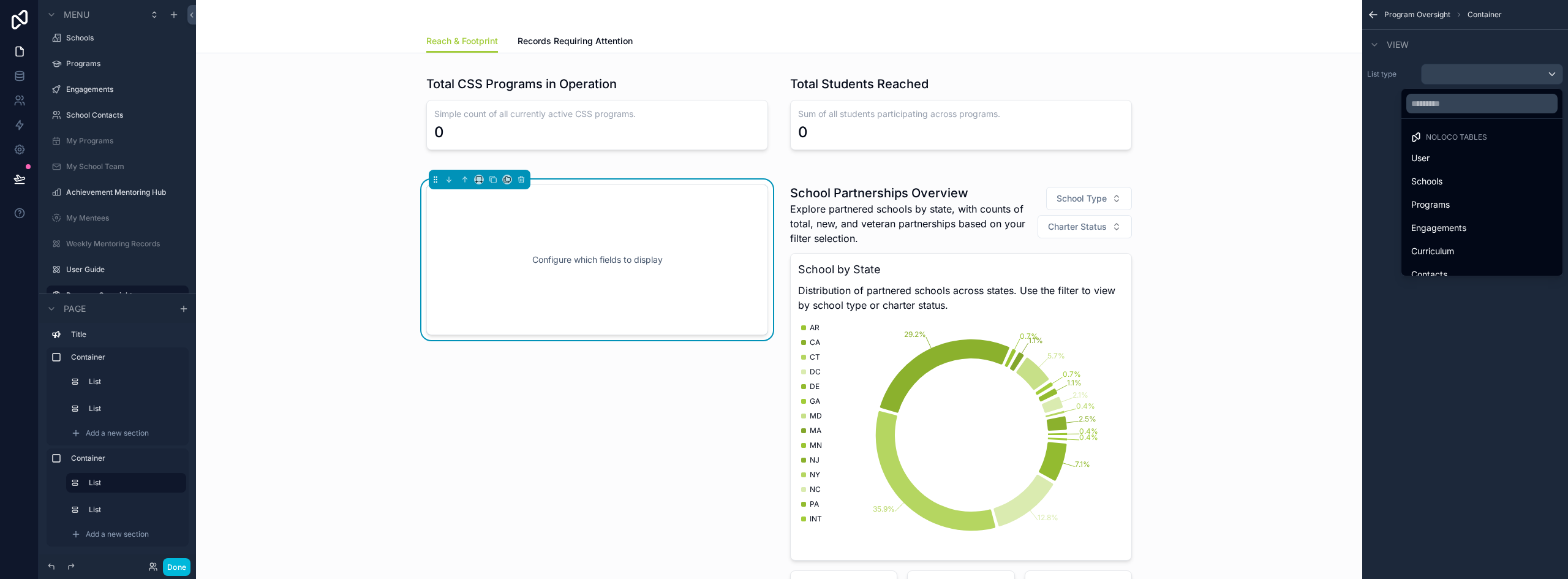
click at [1428, 224] on span "Engagements" at bounding box center [1438, 227] width 55 height 15
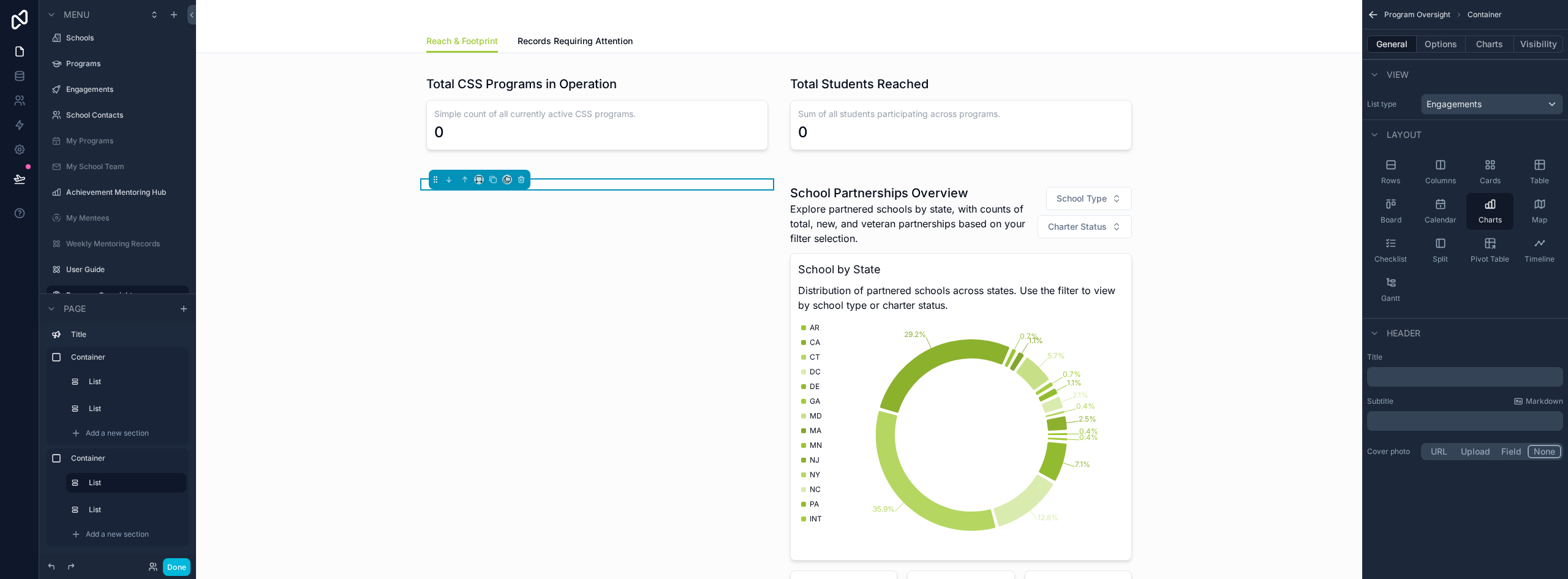
click at [1491, 41] on button "Charts" at bounding box center [1490, 44] width 49 height 17
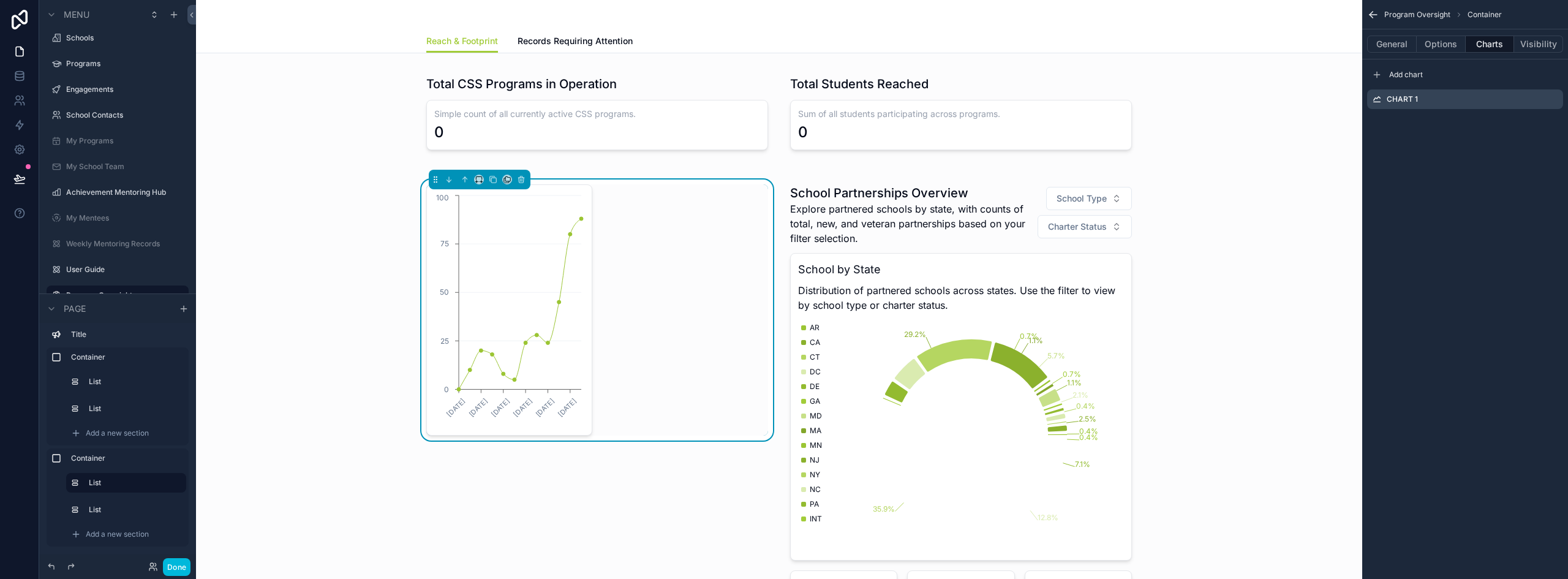
click at [0, 0] on icon "scrollable content" at bounding box center [0, 0] width 0 height 0
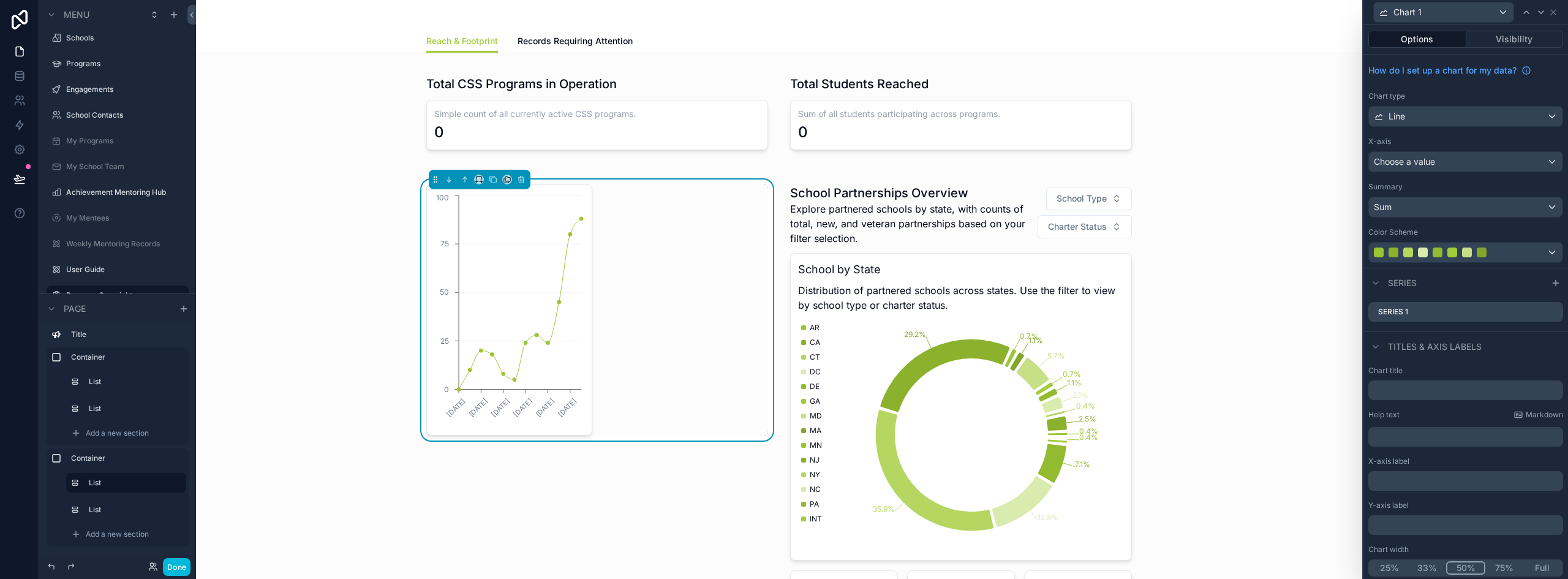
click at [1474, 118] on div "Line" at bounding box center [1465, 116] width 194 height 19
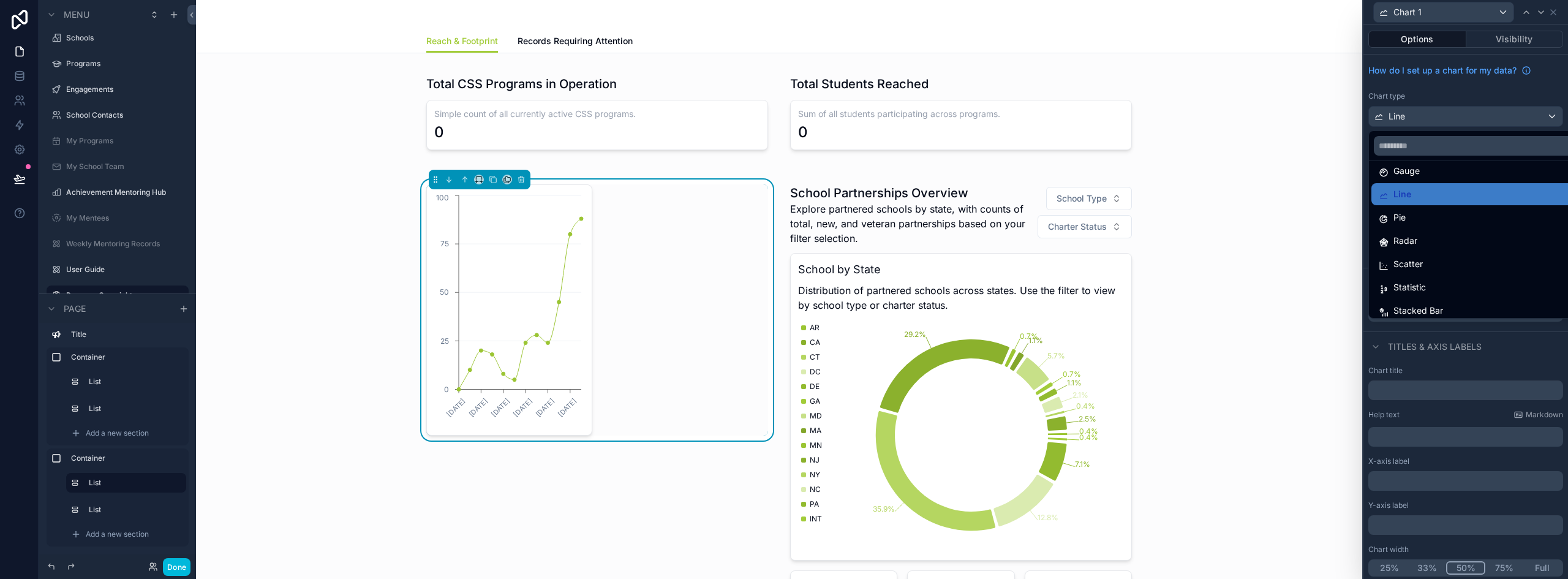
scroll to position [87, 0]
click at [1416, 302] on span "Stacked Bar" at bounding box center [1418, 304] width 50 height 15
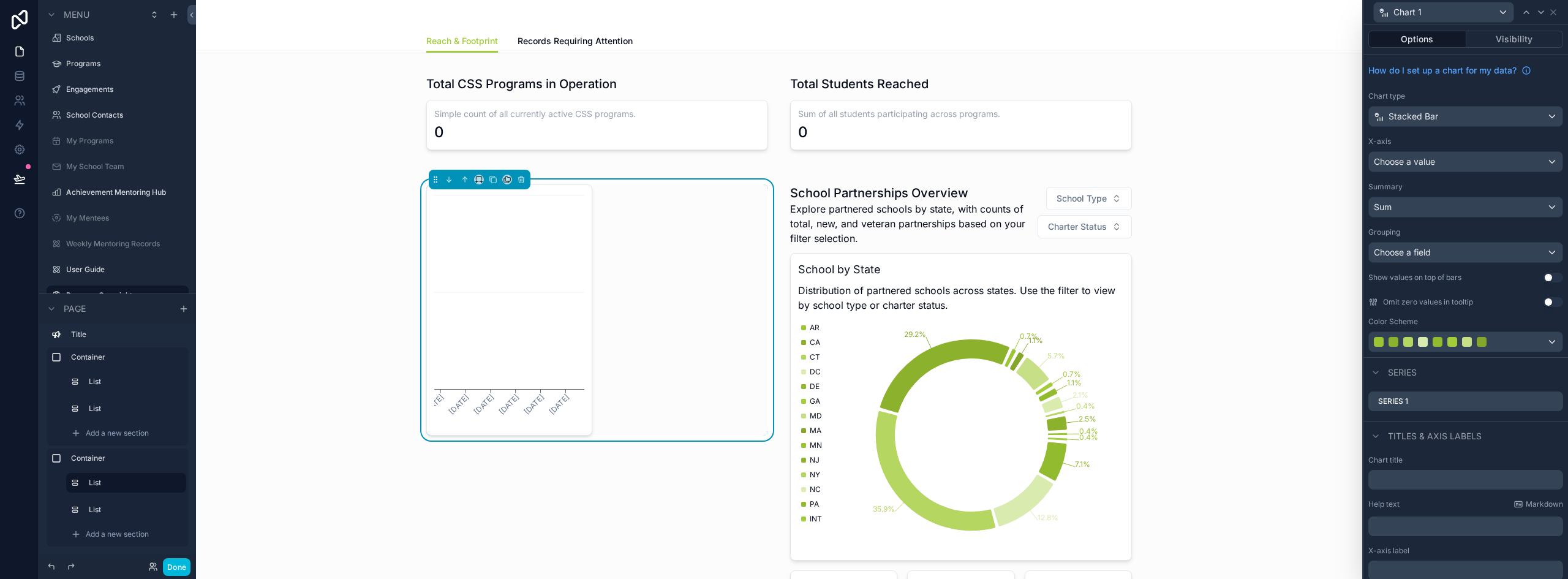
click at [1454, 155] on div "Choose a value" at bounding box center [1465, 161] width 194 height 19
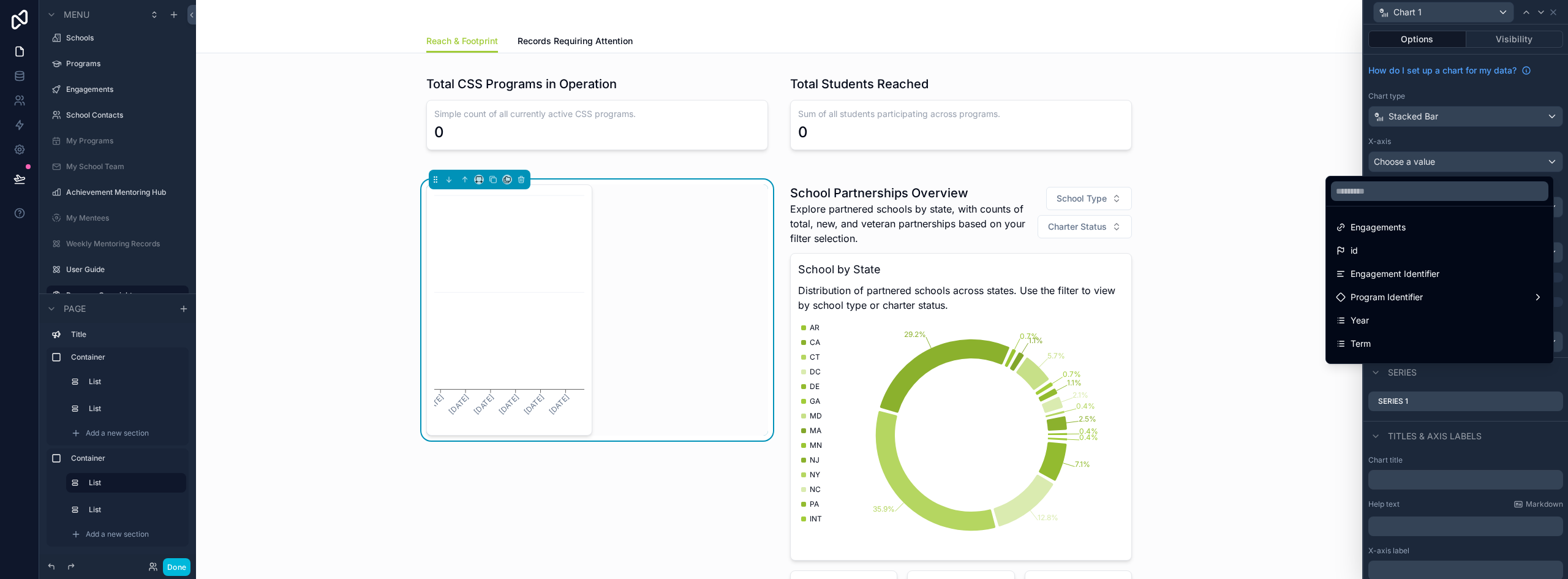
scroll to position [61, 0]
click at [1481, 137] on div at bounding box center [1465, 290] width 205 height 579
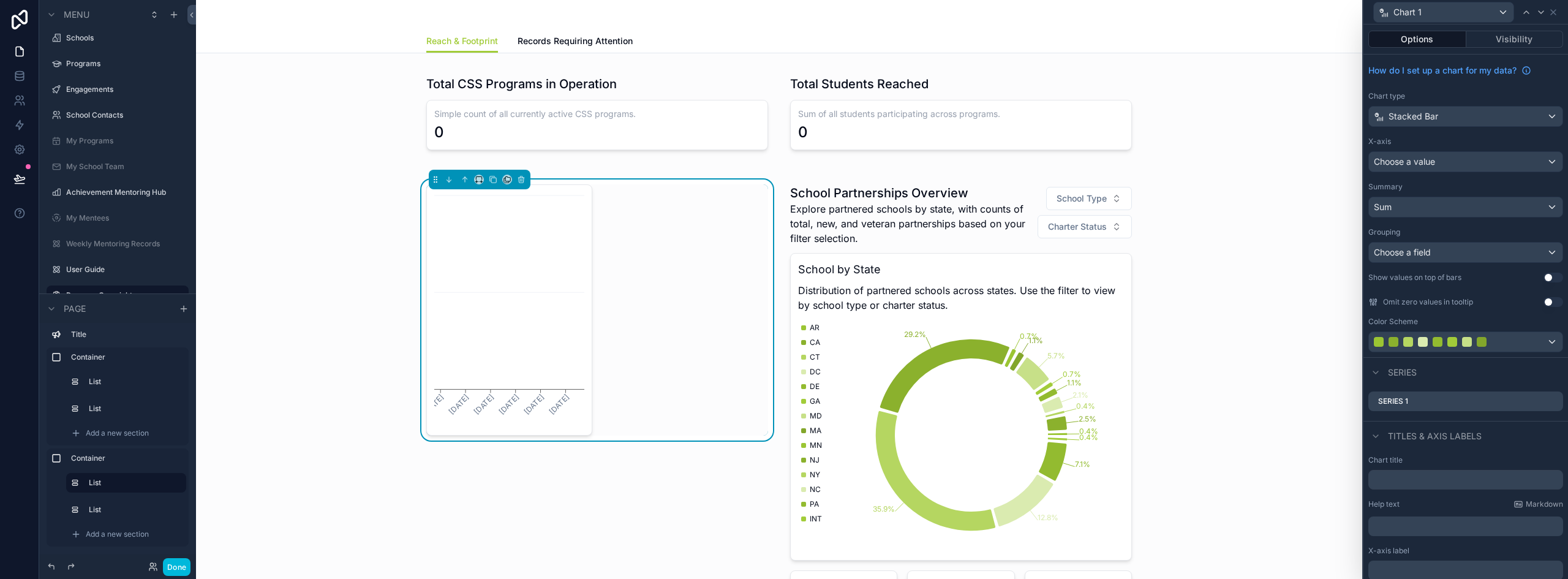
click at [1458, 209] on div "Sum" at bounding box center [1465, 207] width 194 height 19
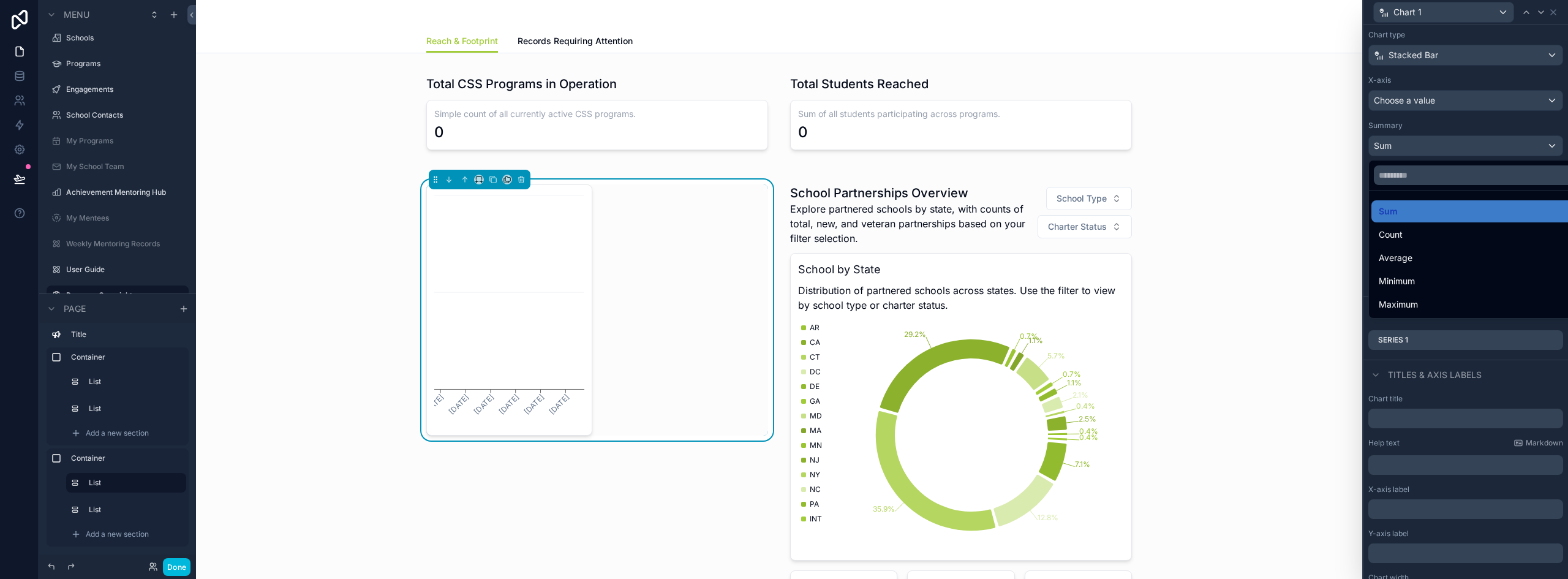
click at [1425, 242] on div "Count" at bounding box center [1475, 235] width 207 height 22
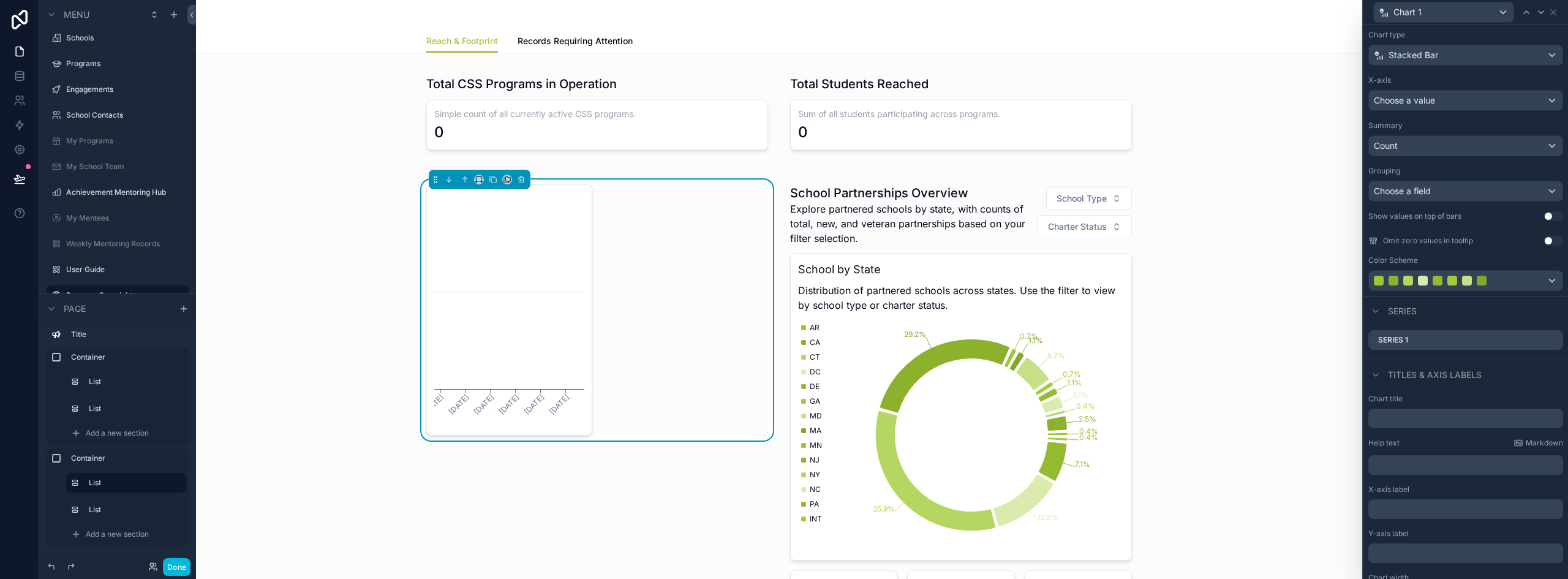
click at [1427, 106] on span "Choose a value" at bounding box center [1404, 100] width 61 height 12
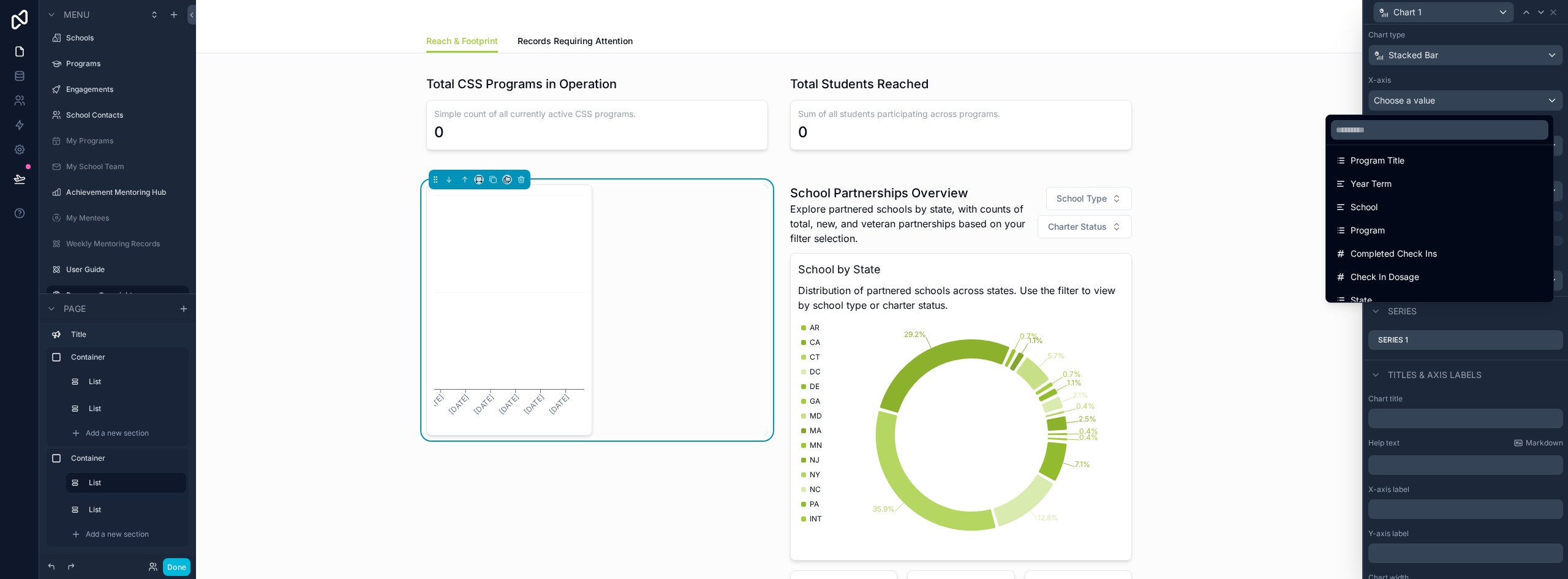
scroll to position [1286, 0]
click at [1368, 237] on span "Program" at bounding box center [1368, 230] width 34 height 15
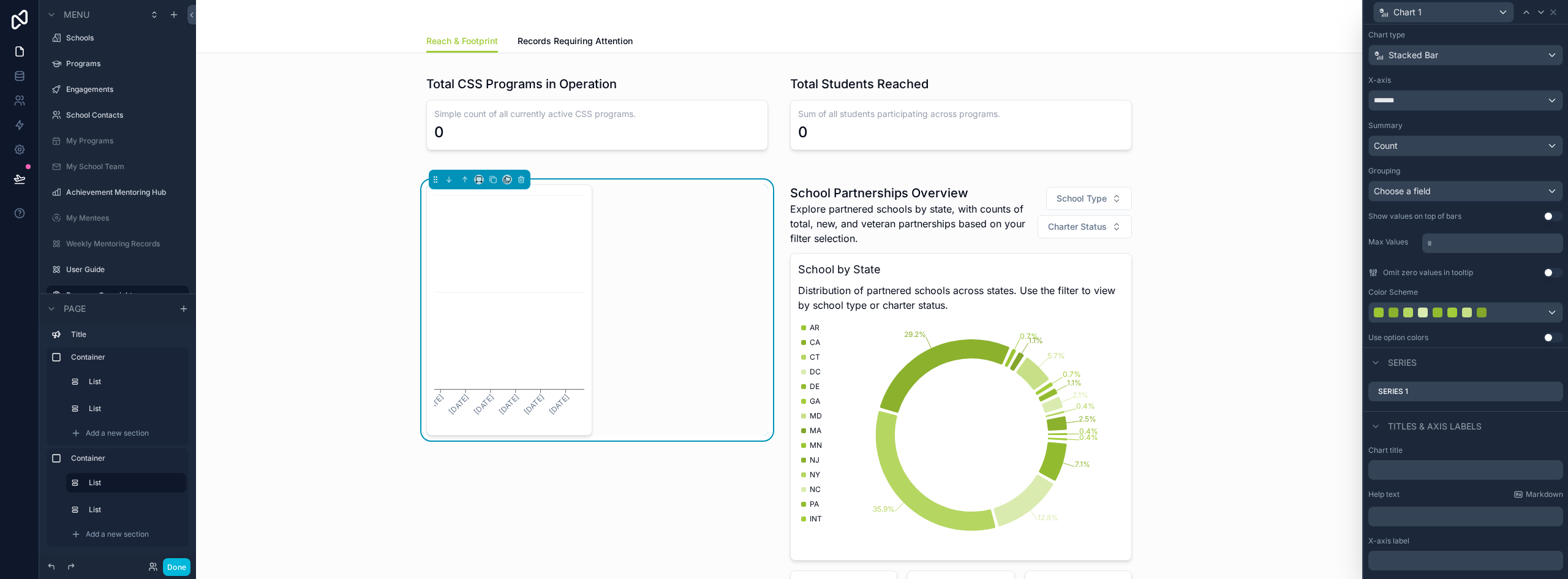
click at [0, 0] on icon at bounding box center [0, 0] width 0 height 0
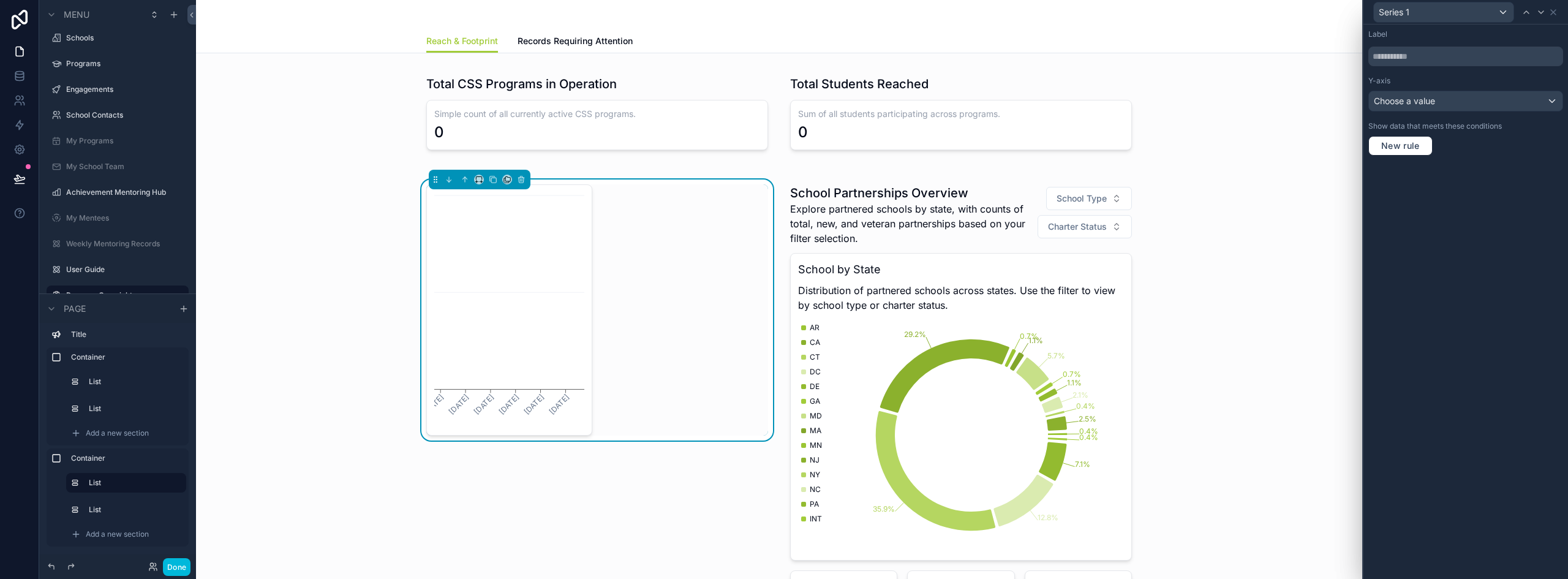
click at [1560, 11] on div "Series 1" at bounding box center [1465, 12] width 195 height 24
click at [1557, 11] on icon at bounding box center [1553, 12] width 10 height 10
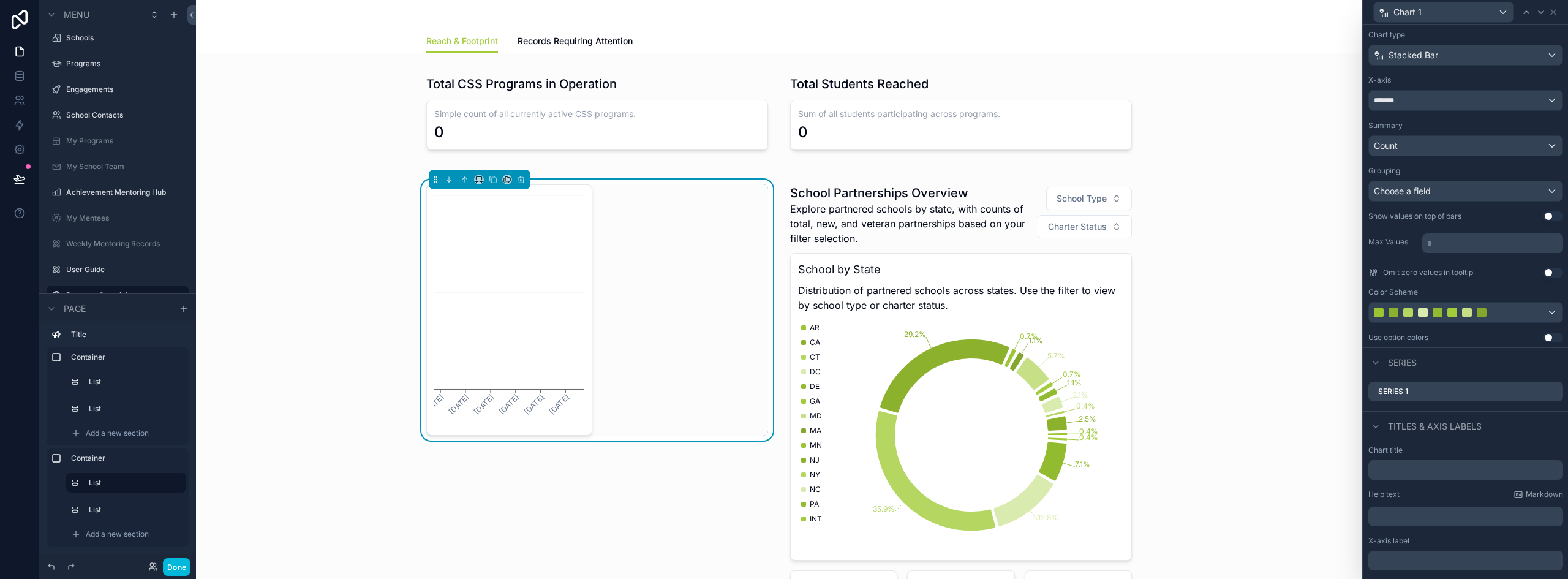
click at [1443, 191] on div "Choose a field" at bounding box center [1465, 190] width 194 height 19
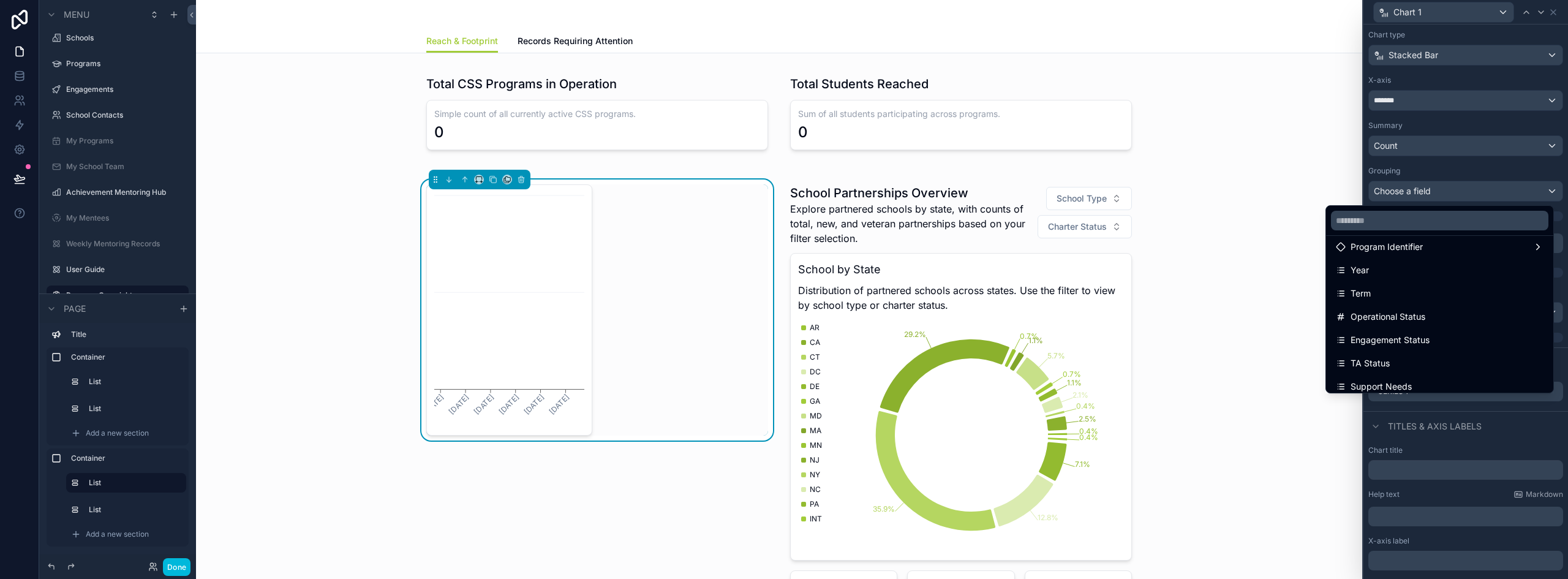
scroll to position [123, 0]
click at [1443, 316] on div "Engagement Status" at bounding box center [1439, 320] width 207 height 15
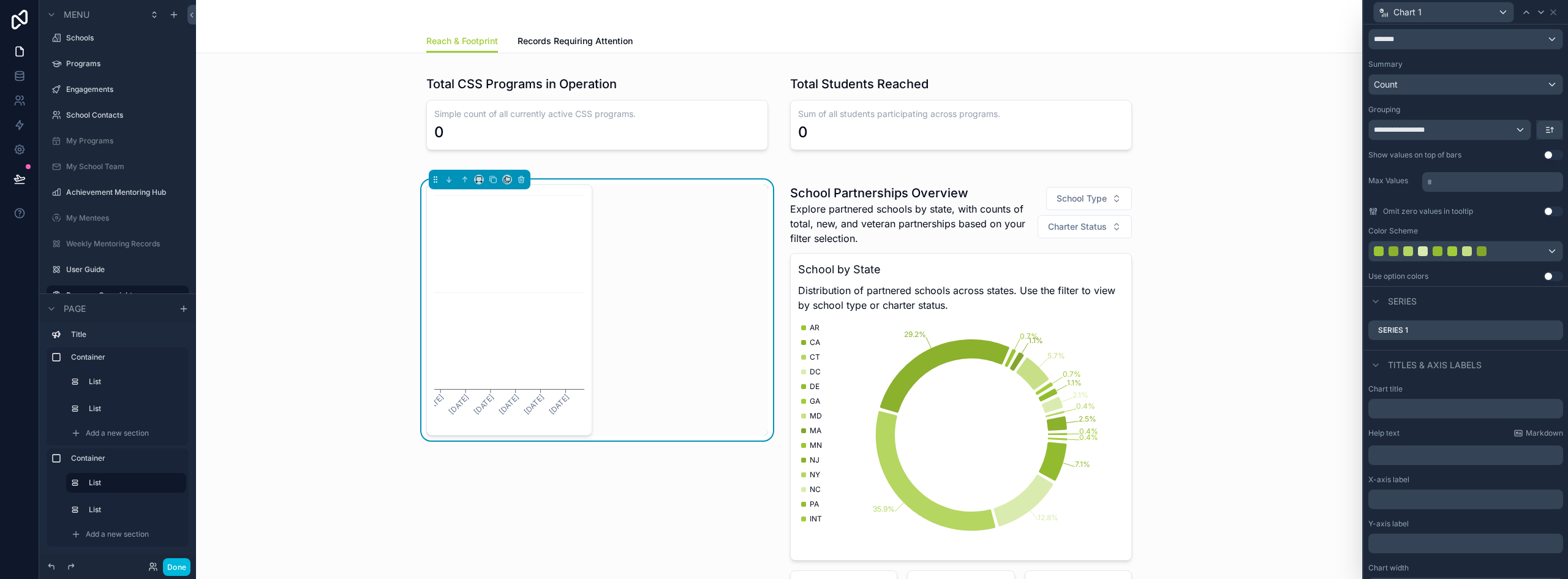
click at [0, 0] on icon at bounding box center [0, 0] width 0 height 0
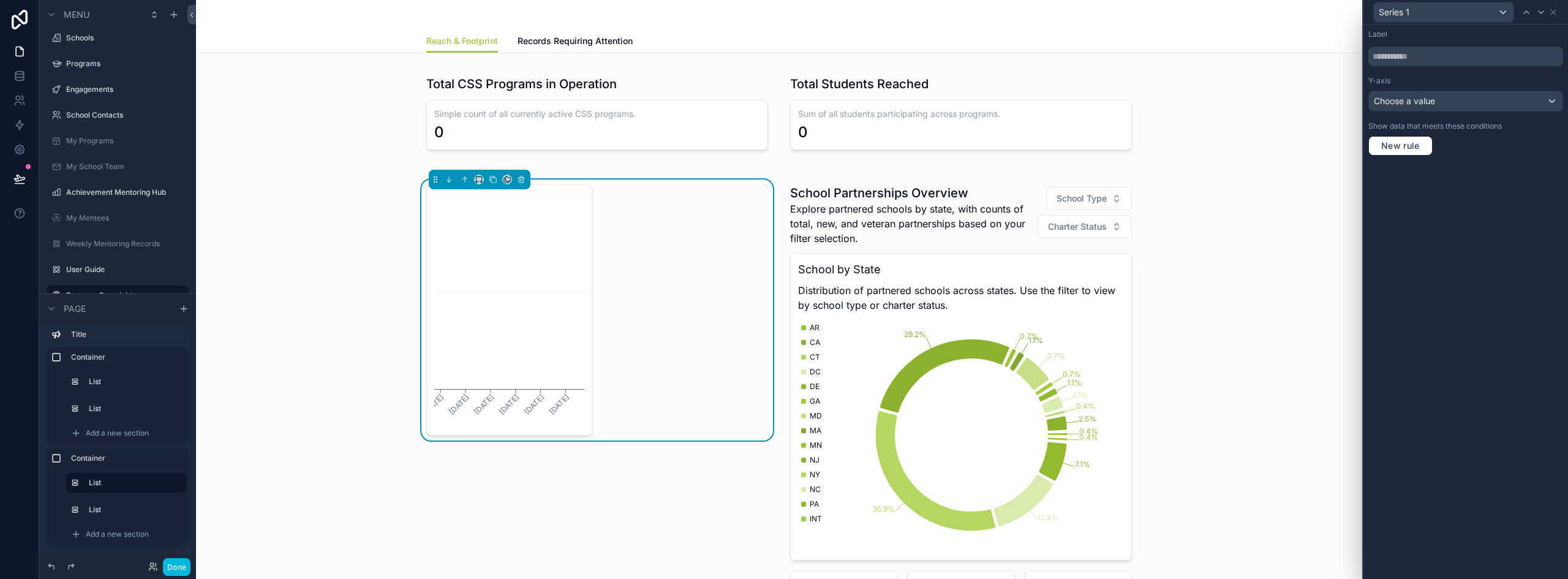
click at [1448, 98] on div "Choose a value" at bounding box center [1465, 101] width 194 height 19
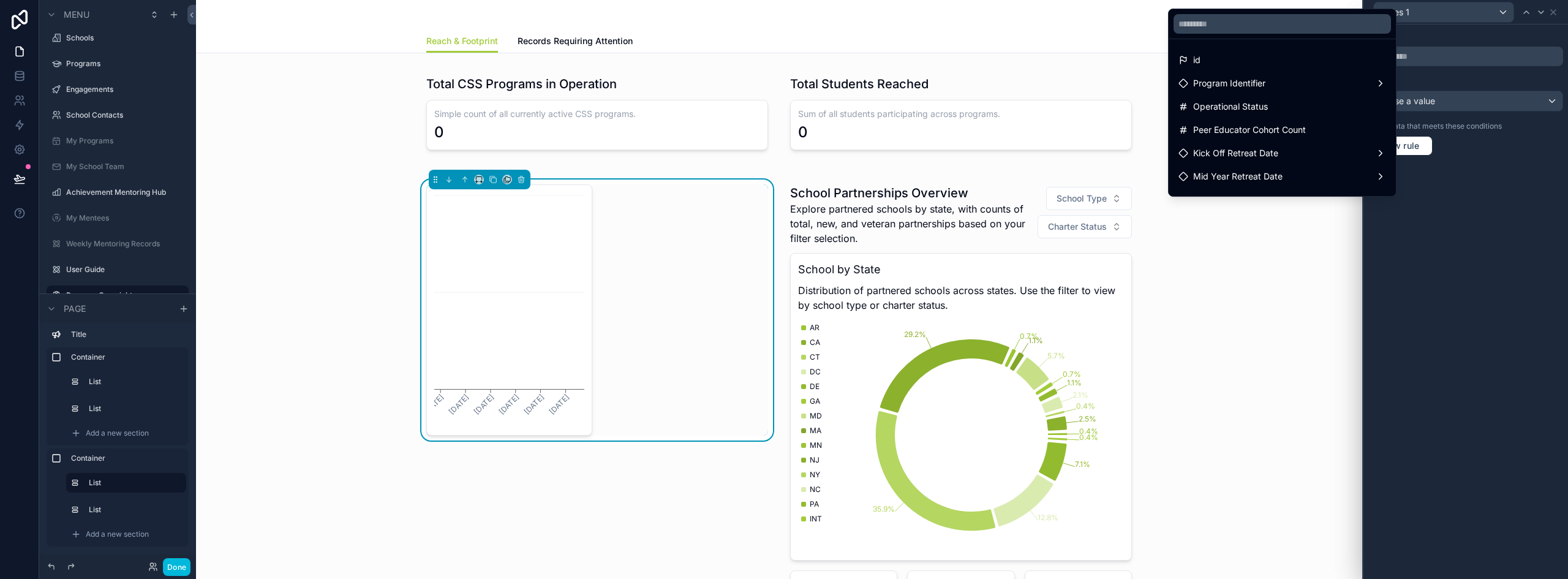
click at [1249, 66] on div "id" at bounding box center [1281, 60] width 207 height 15
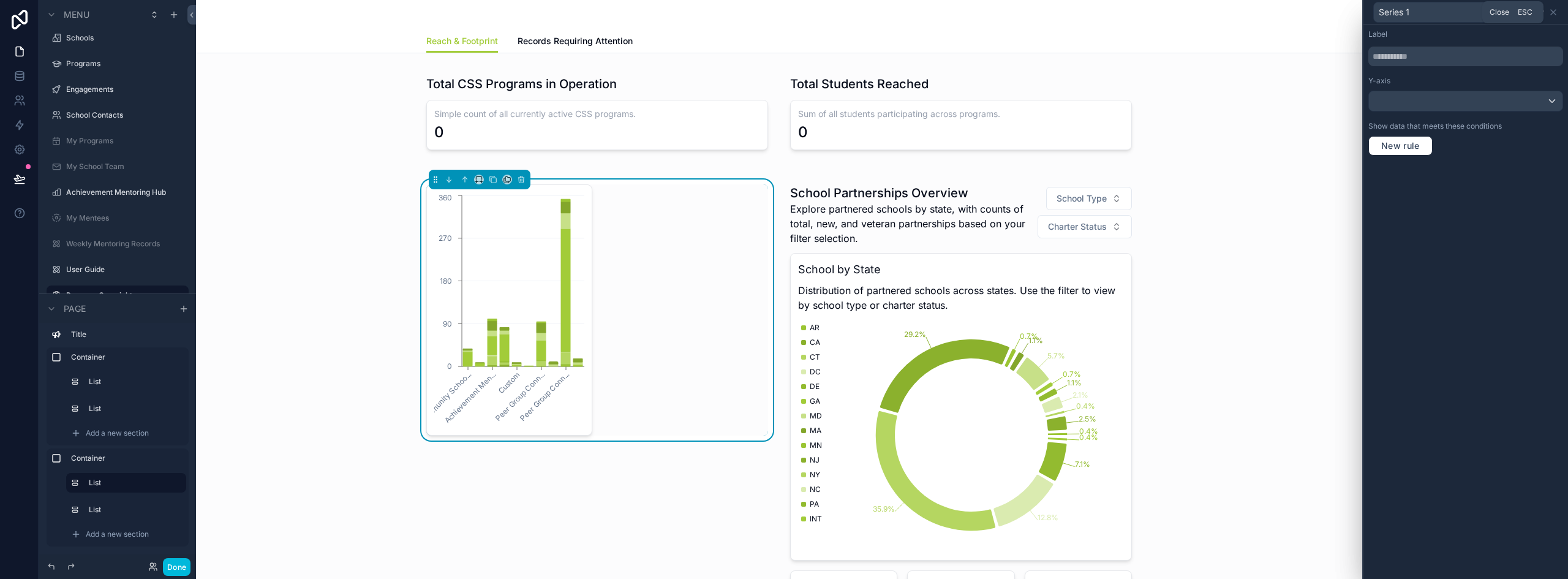
click at [1552, 13] on icon at bounding box center [1553, 12] width 5 height 5
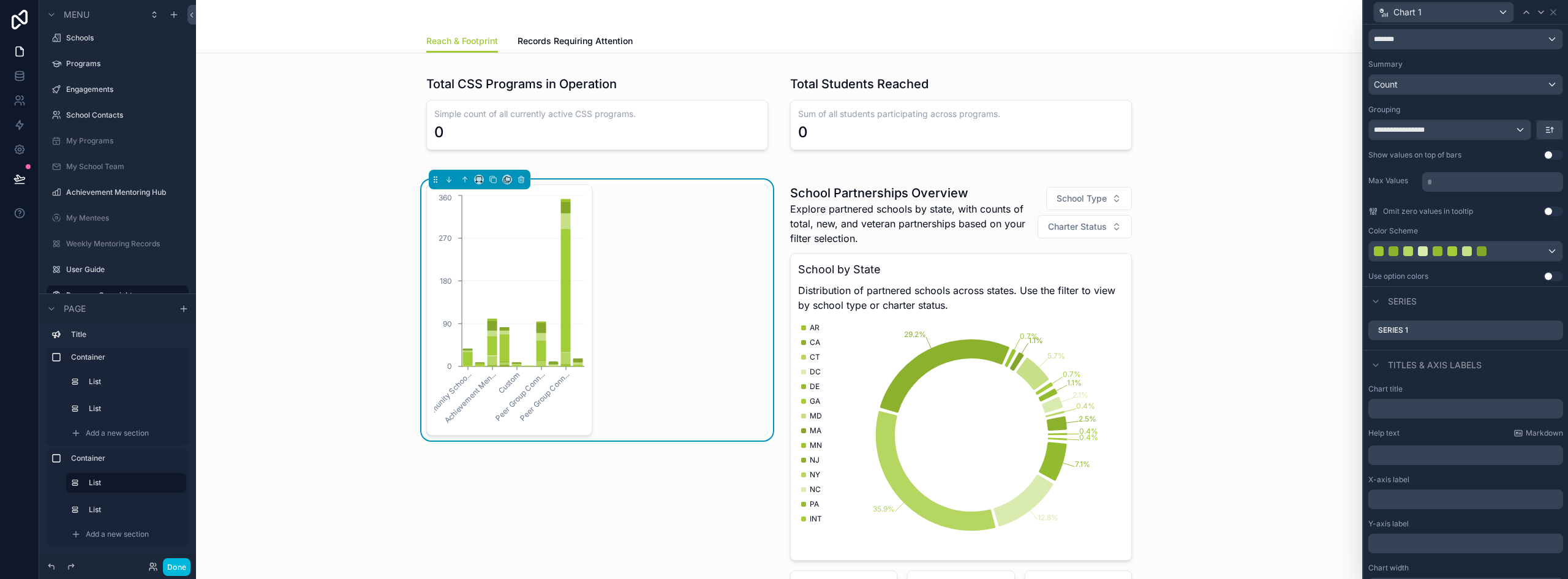
scroll to position [143, 0]
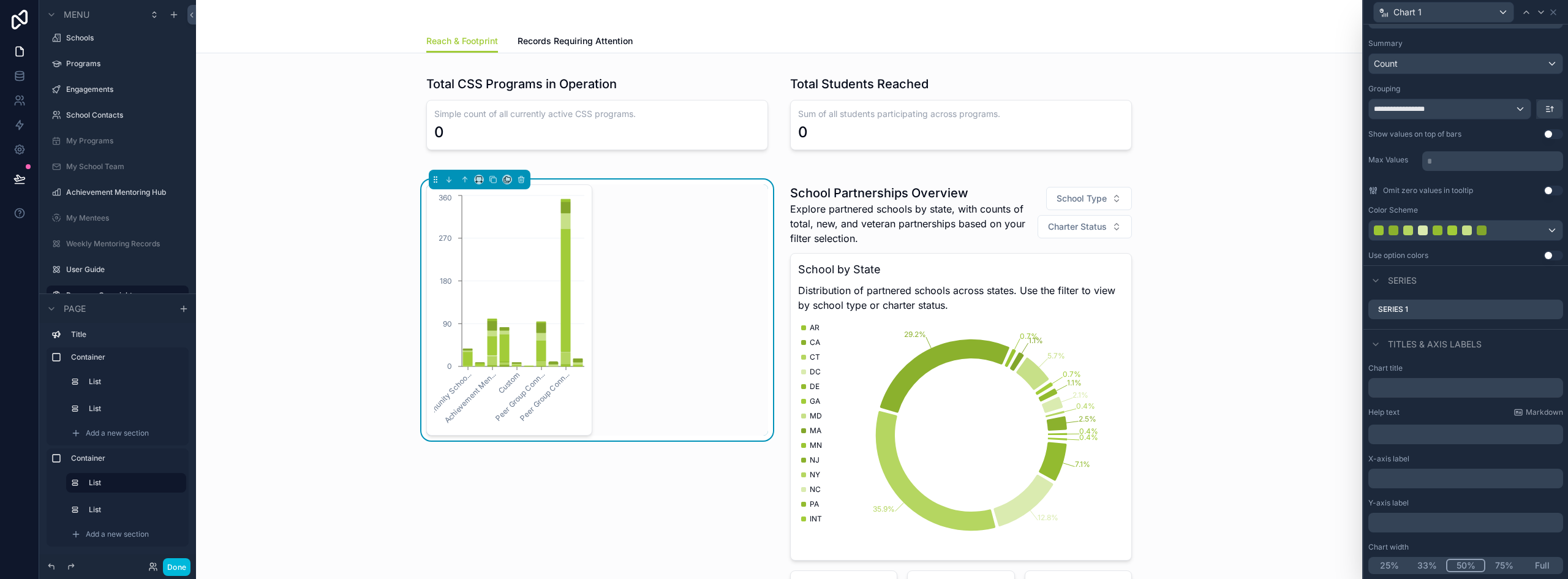
click at [1530, 560] on button "Full" at bounding box center [1542, 565] width 38 height 14
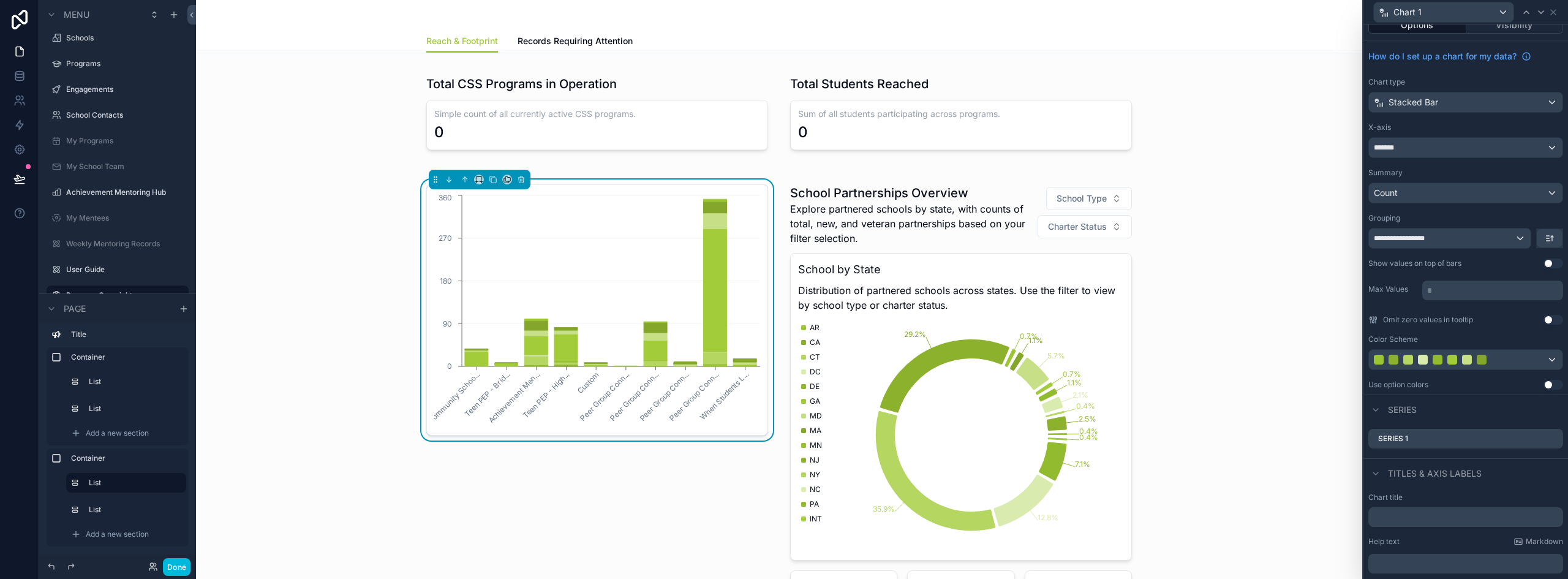
scroll to position [0, 0]
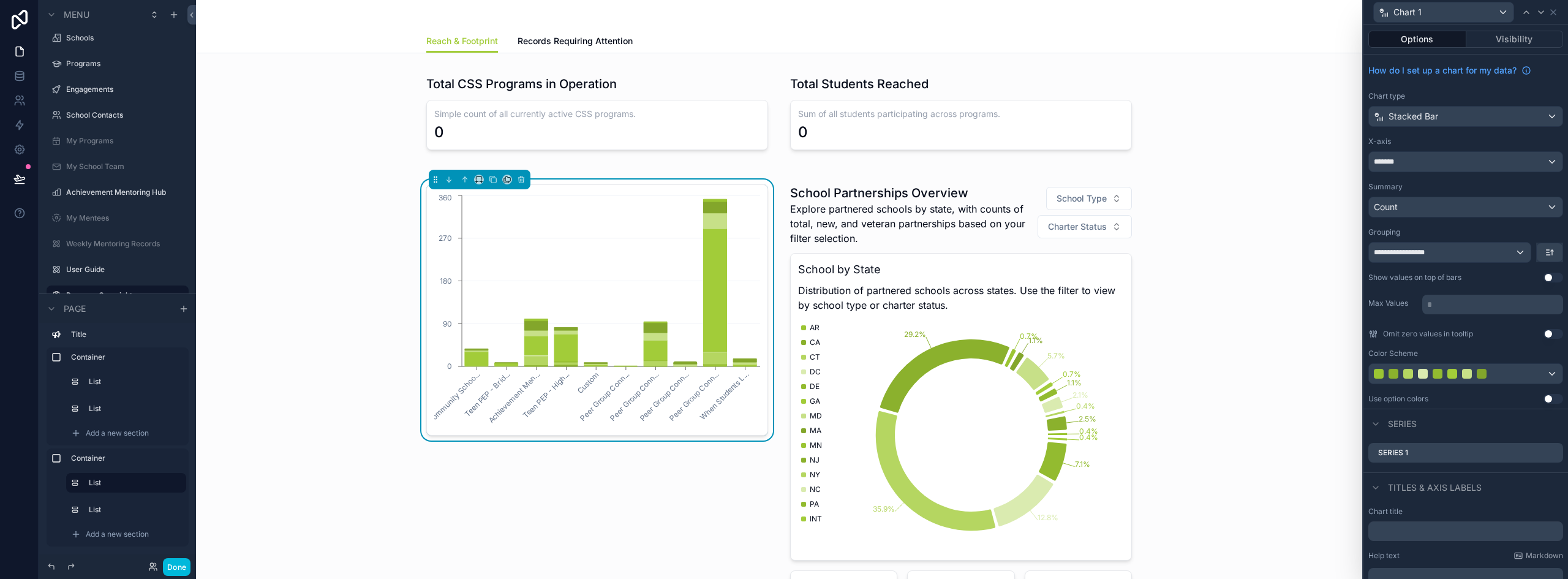
click at [856, 193] on div "scrollable content" at bounding box center [961, 415] width 356 height 471
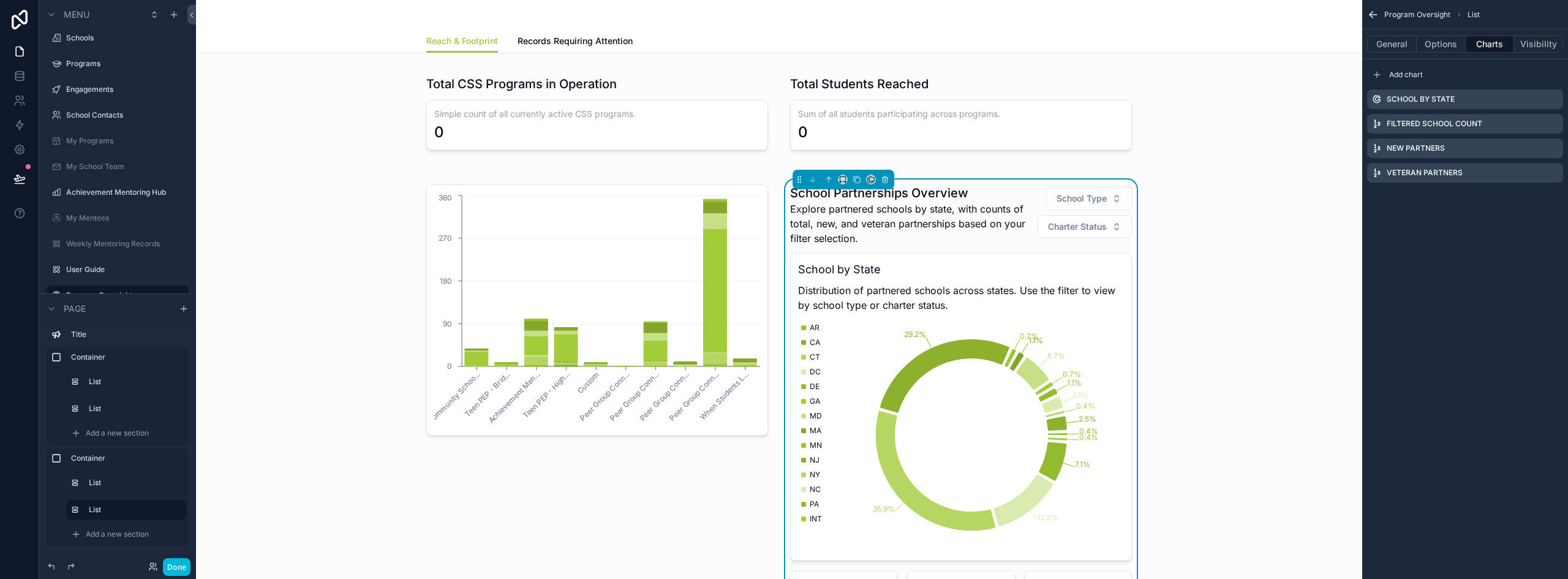
click at [0, 0] on icon "scrollable content" at bounding box center [0, 0] width 0 height 0
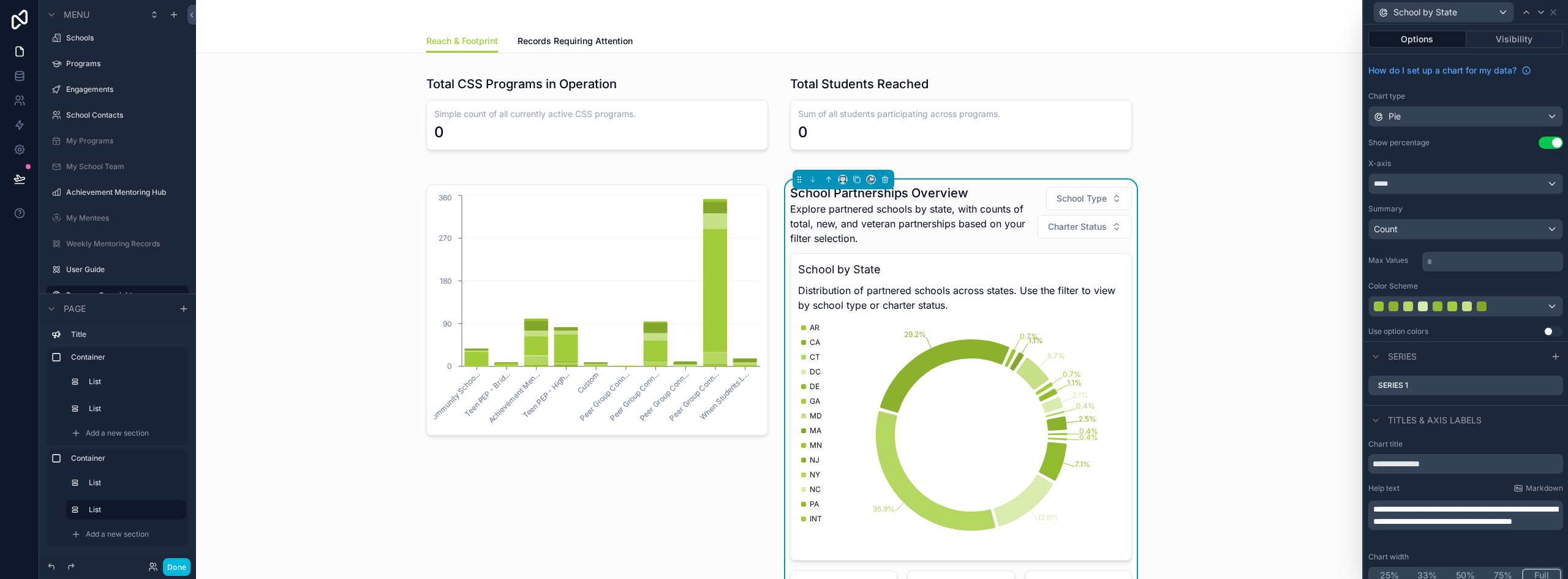
click at [832, 211] on span "Explore partnered schools by state, with counts of total, new, and veteran part…" at bounding box center [912, 224] width 246 height 44
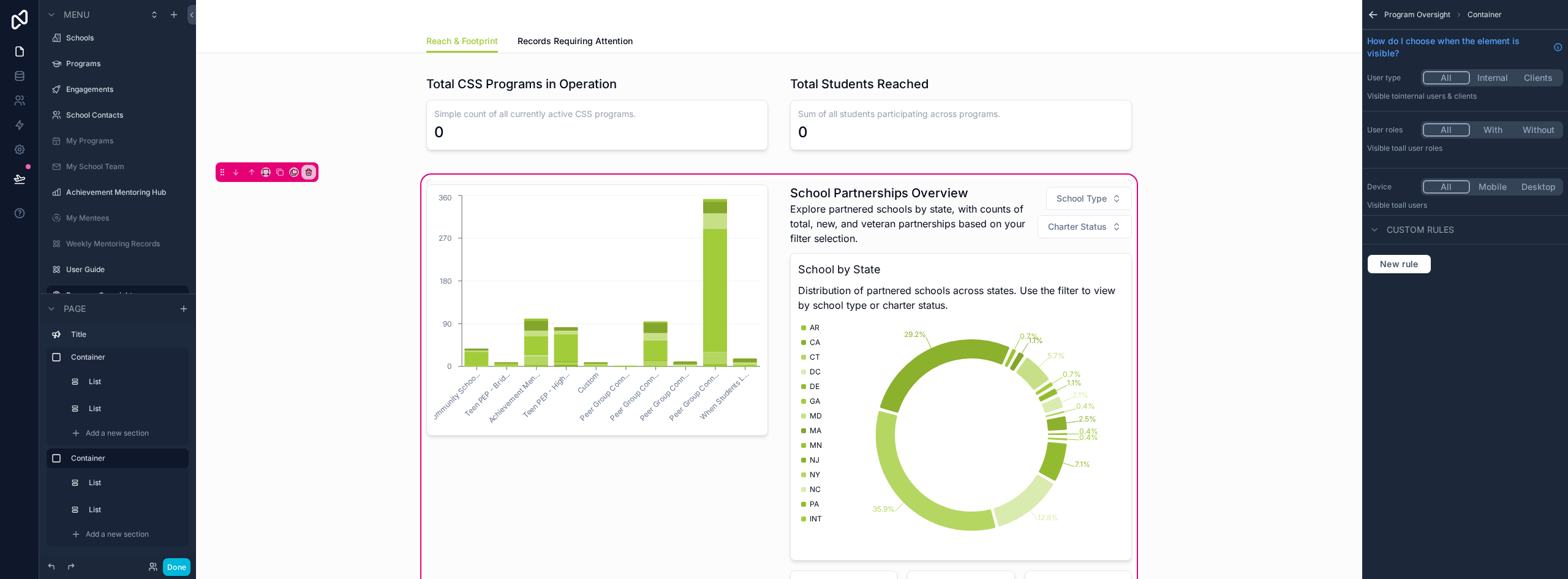
drag, startPoint x: 986, startPoint y: 176, endPoint x: 1294, endPoint y: 90, distance: 319.8
click at [986, 180] on div "scrollable content" at bounding box center [961, 415] width 356 height 471
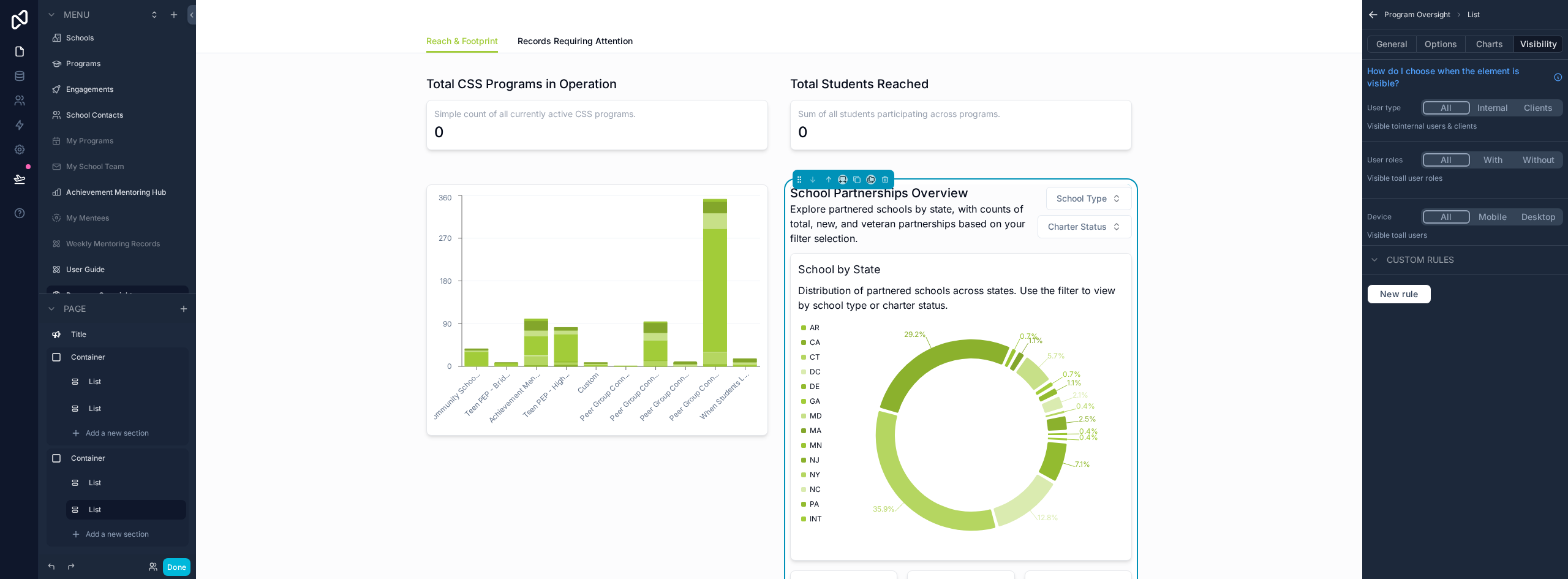
click at [1408, 45] on button "General" at bounding box center [1392, 44] width 50 height 17
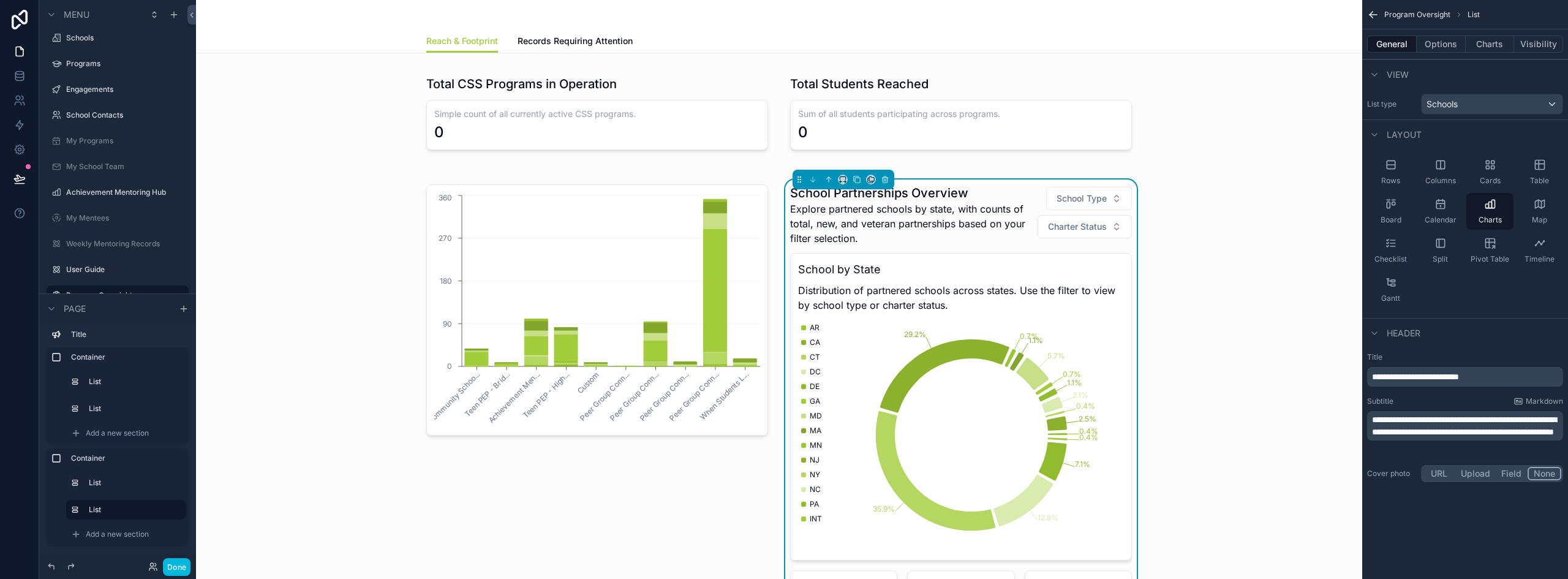
click at [1435, 422] on span "**********" at bounding box center [1464, 426] width 185 height 21
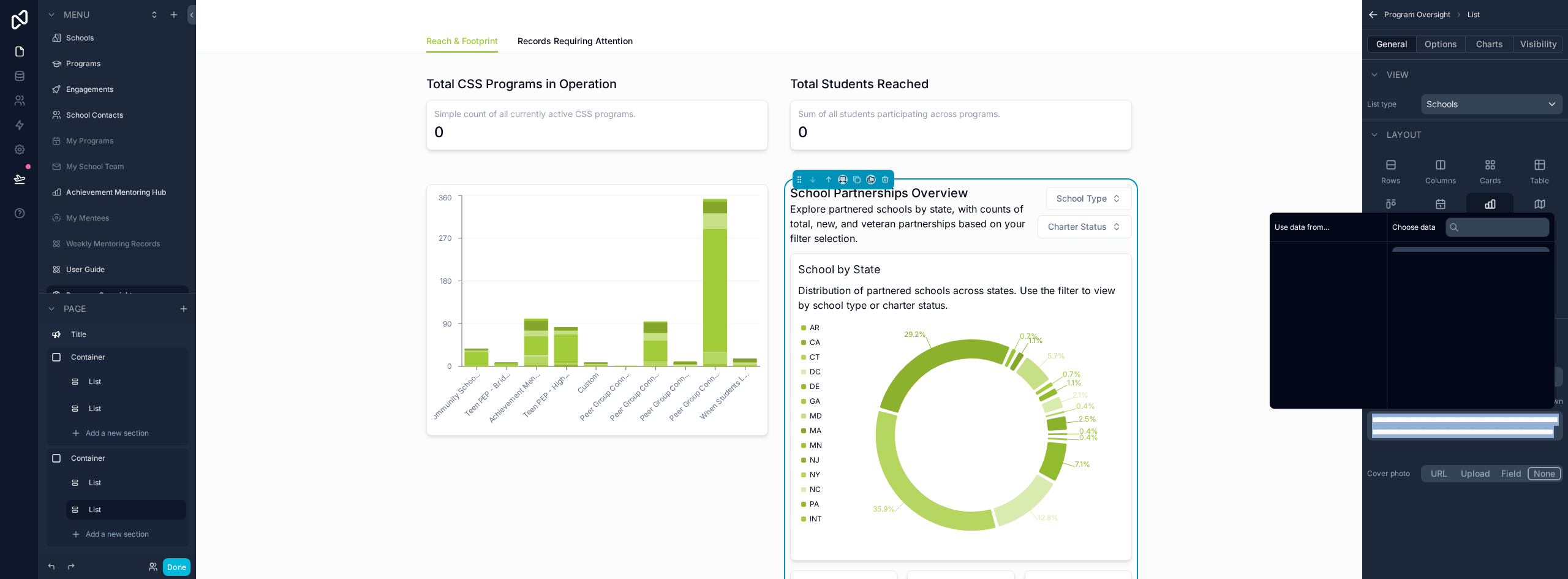
click at [1435, 422] on span "**********" at bounding box center [1464, 426] width 185 height 21
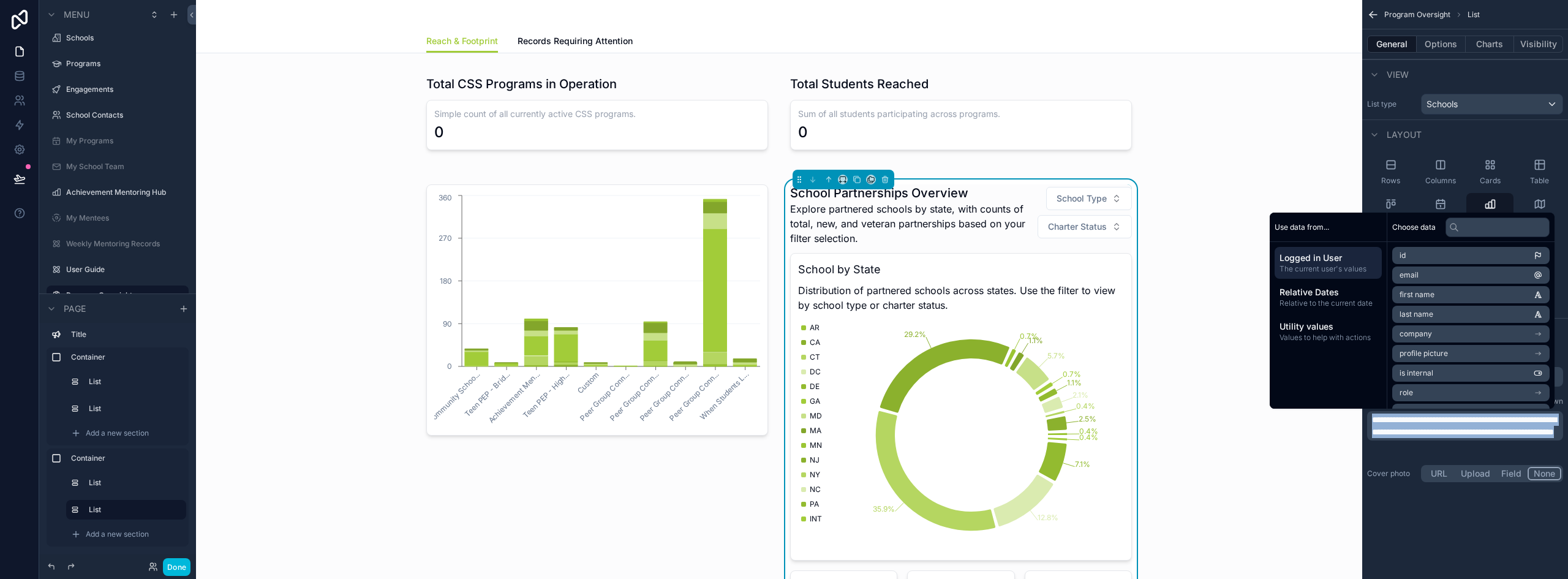
copy span "**********"
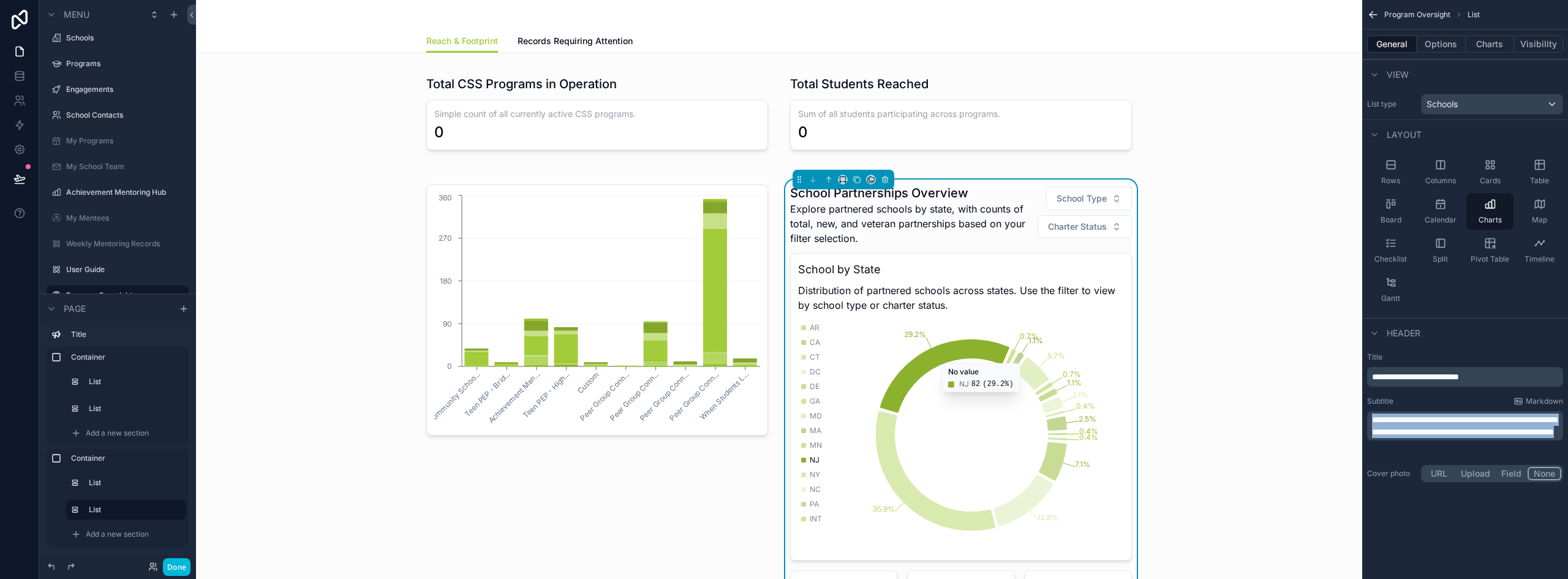
click at [565, 180] on div "scrollable content" at bounding box center [597, 415] width 356 height 471
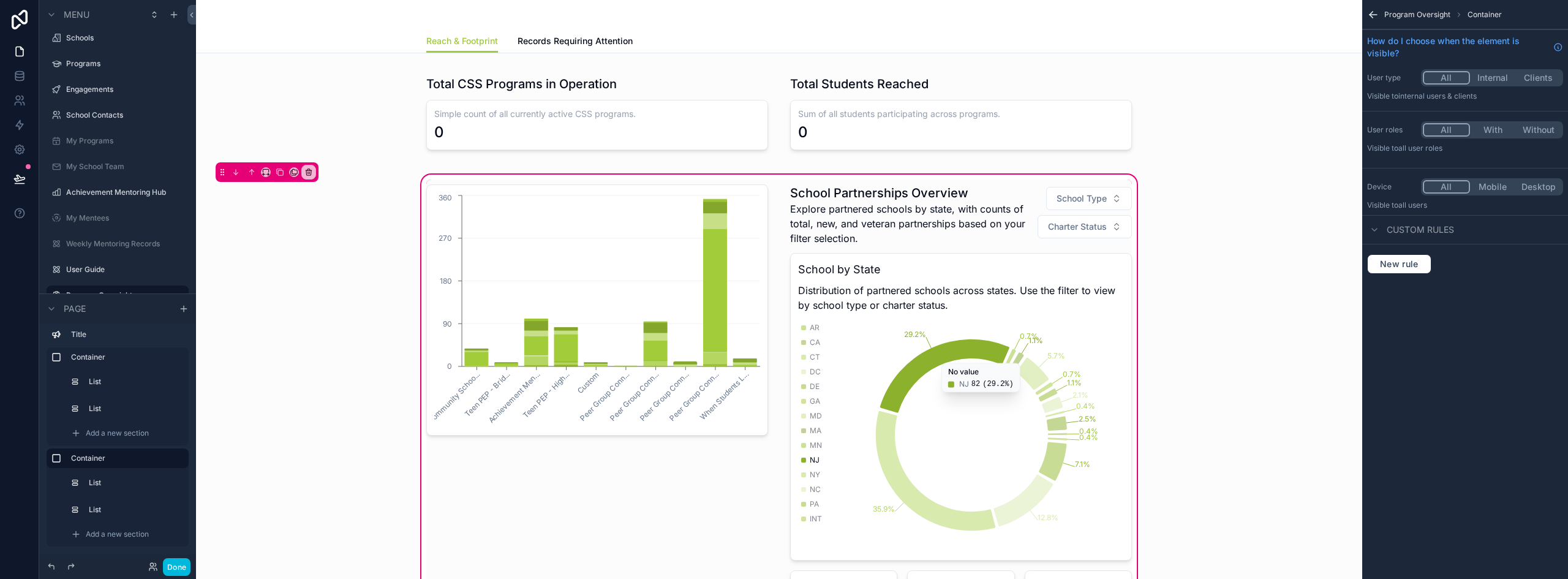
click at [1371, 16] on icon "scrollable content" at bounding box center [1371, 16] width 3 height 3
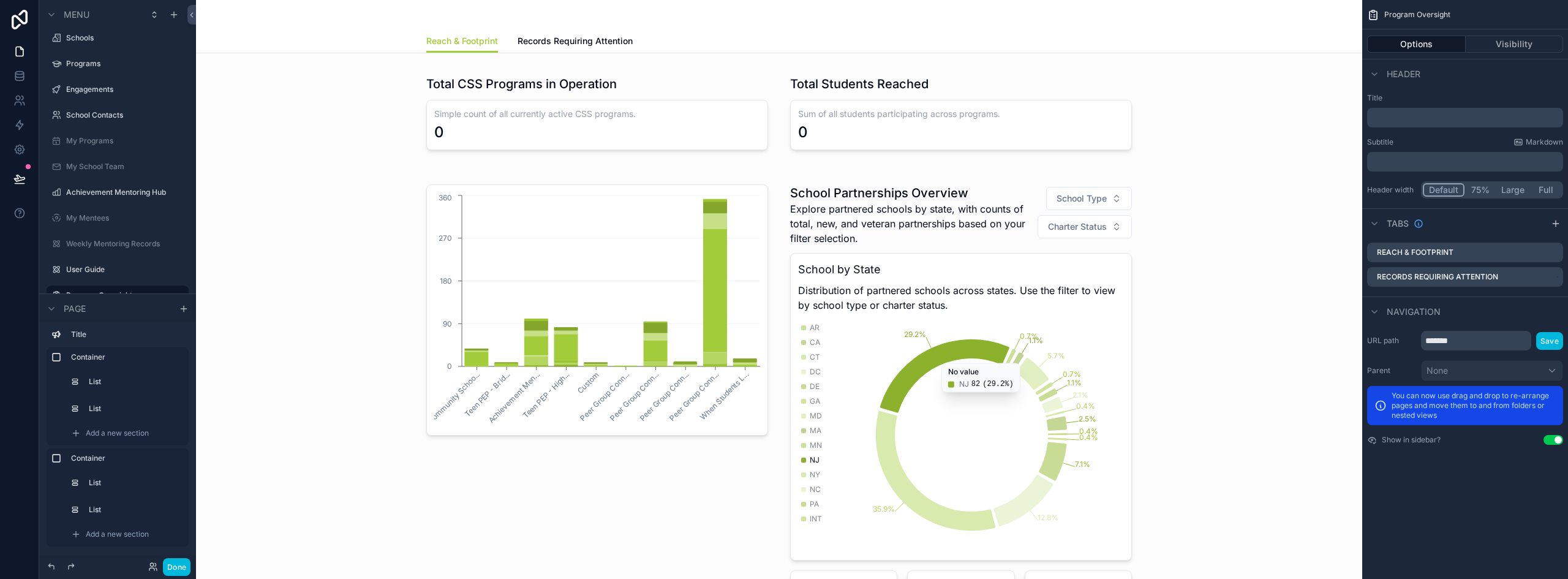
click at [651, 180] on div "scrollable content" at bounding box center [779, 414] width 1147 height 486
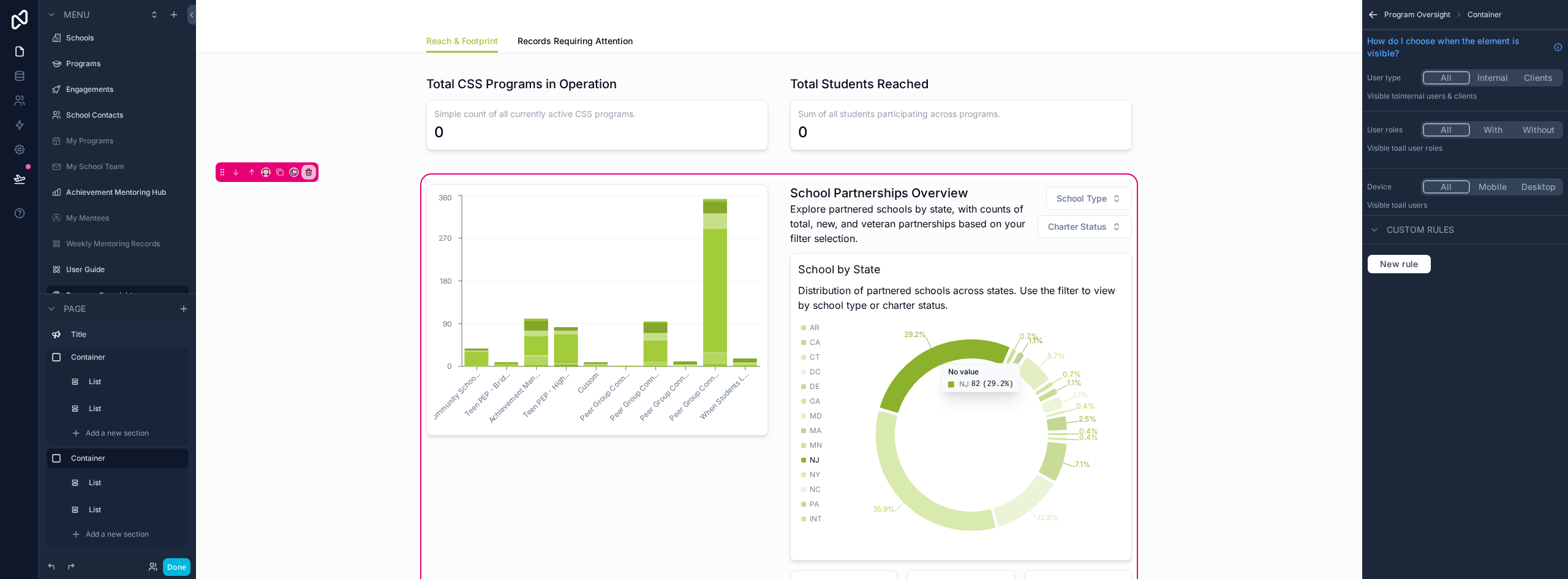
click at [659, 244] on div "scrollable content" at bounding box center [597, 415] width 356 height 471
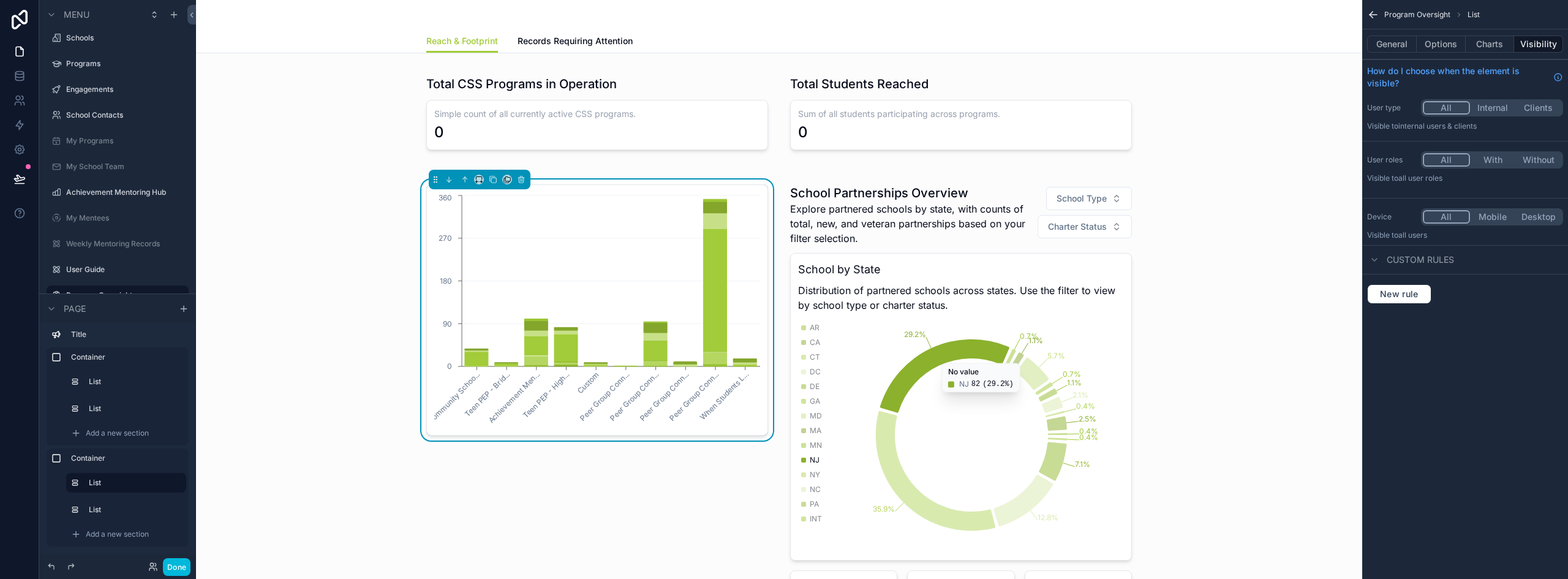
click at [1408, 44] on button "General" at bounding box center [1392, 44] width 50 height 17
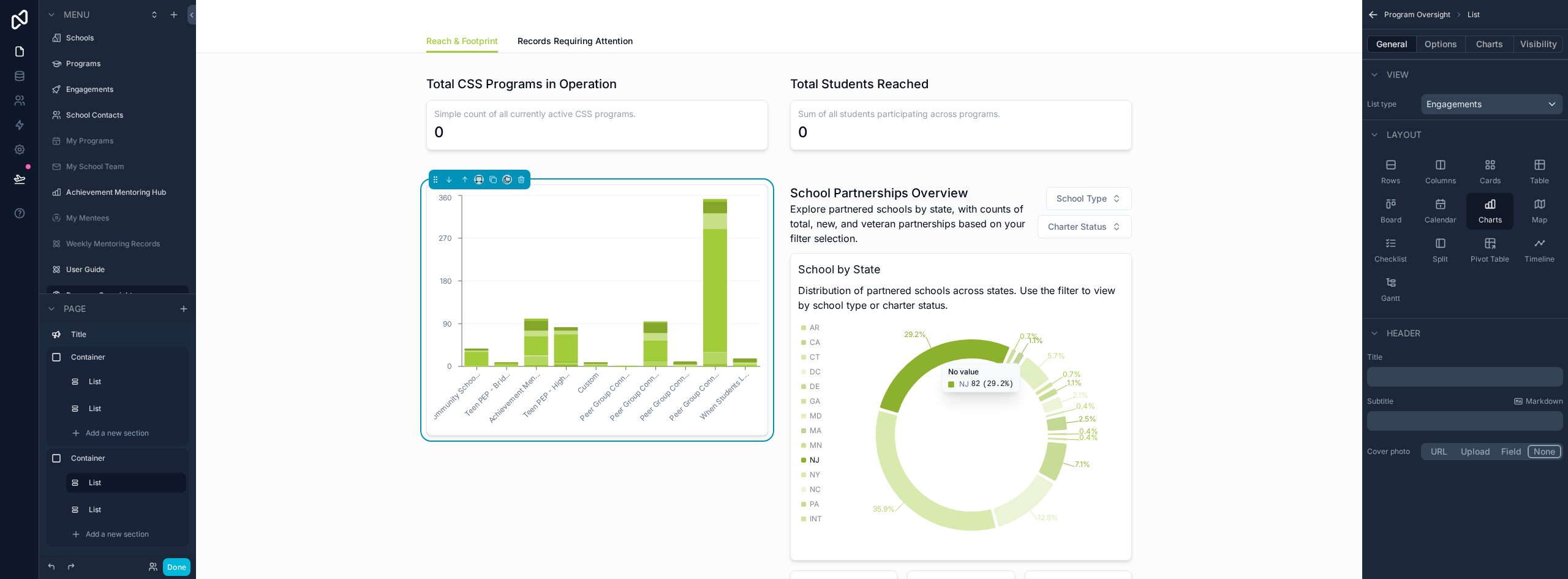
click at [1418, 422] on p "﻿" at bounding box center [1466, 421] width 189 height 12
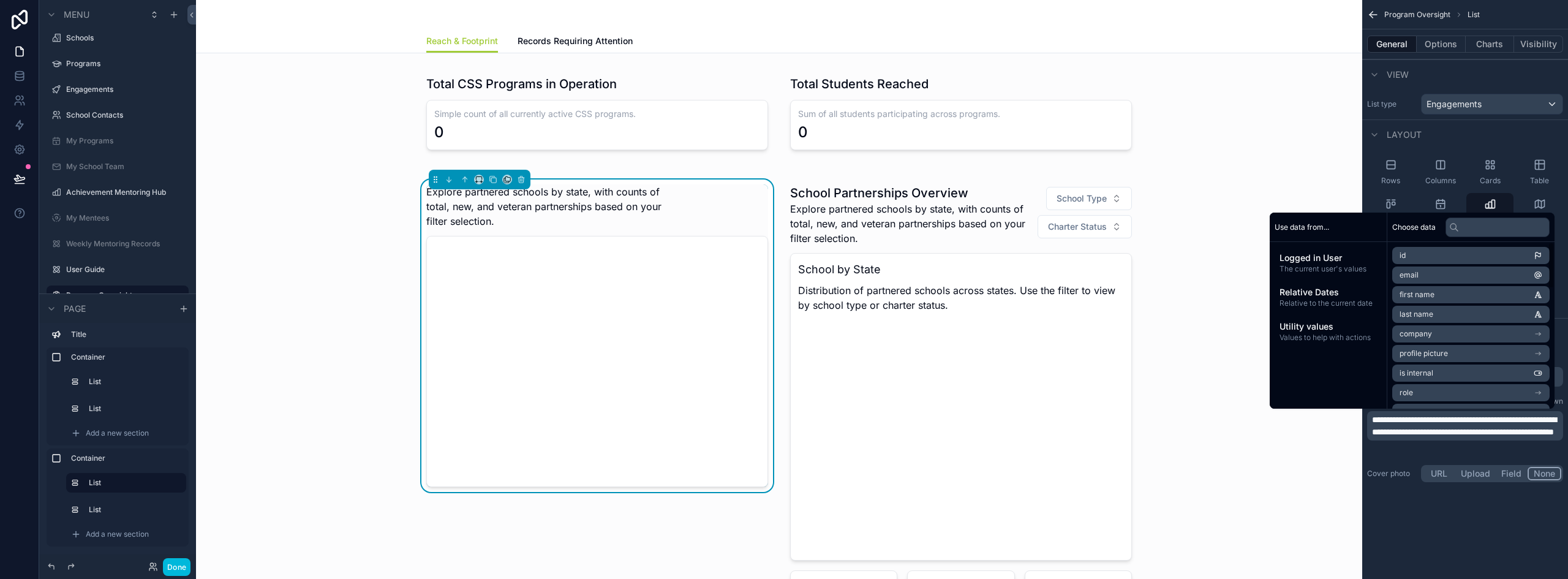
click at [1421, 550] on div "**********" at bounding box center [1465, 290] width 206 height 579
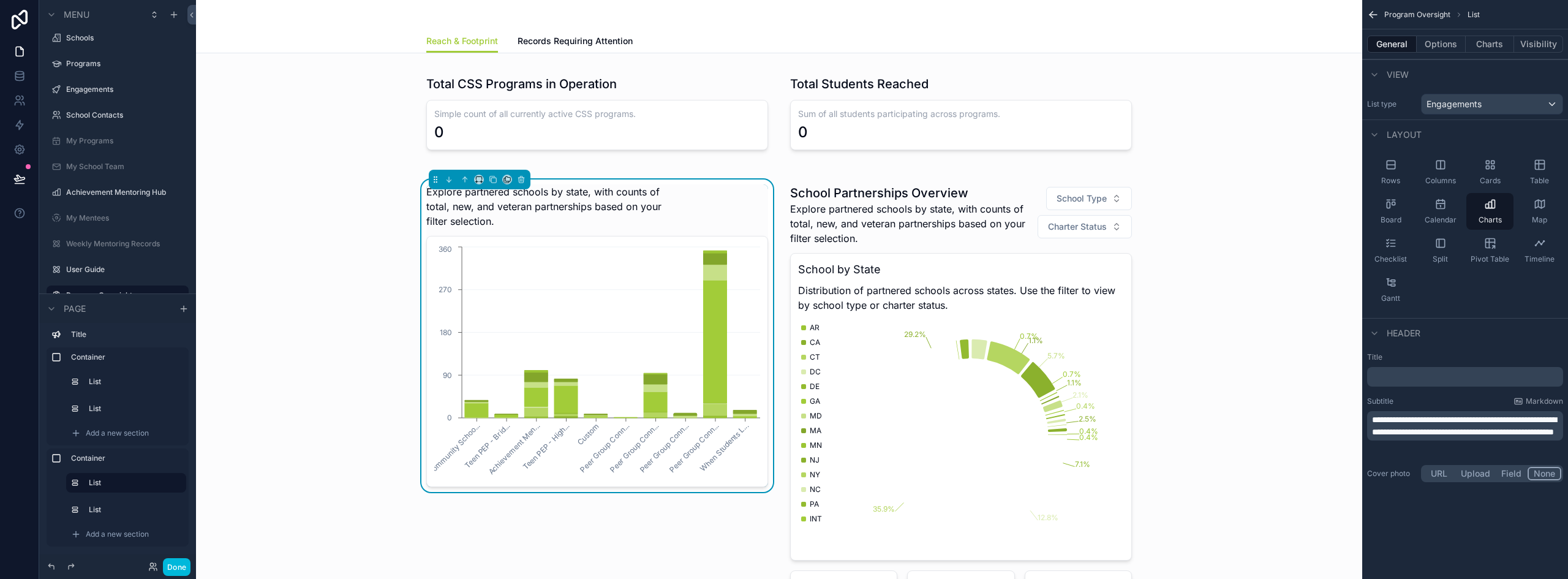
click at [1415, 379] on p "﻿" at bounding box center [1466, 376] width 189 height 12
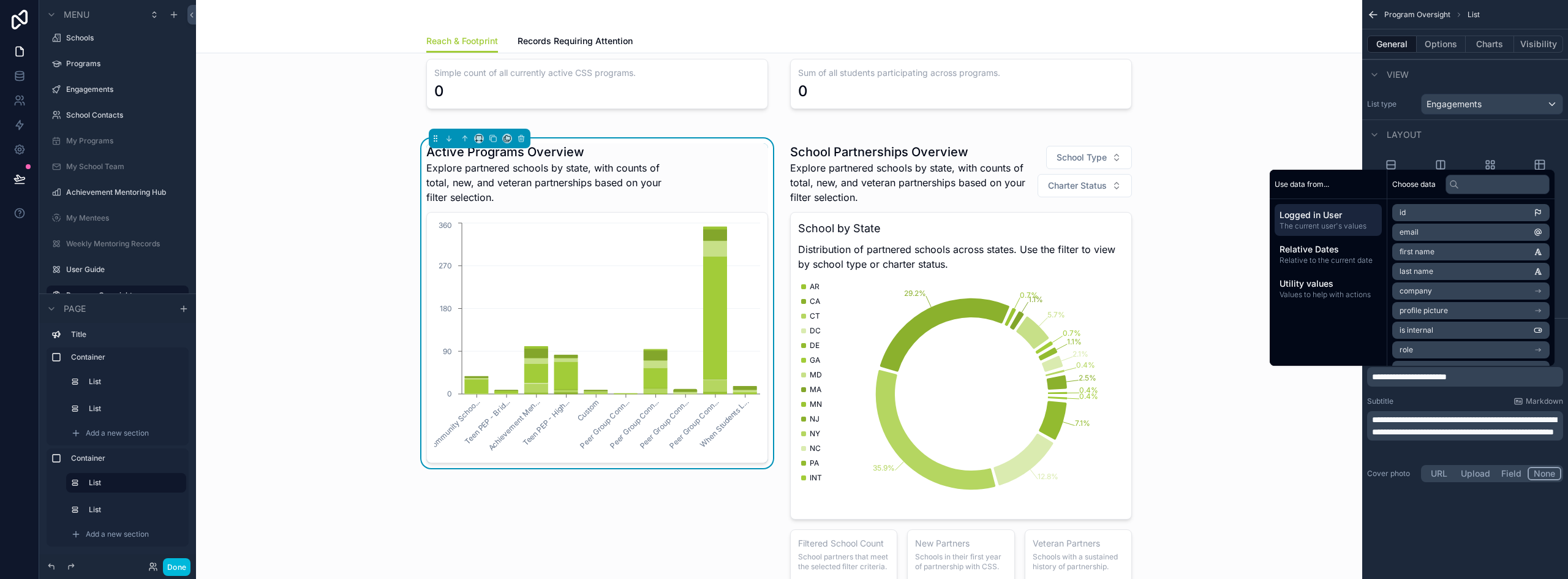
scroll to position [839, 0]
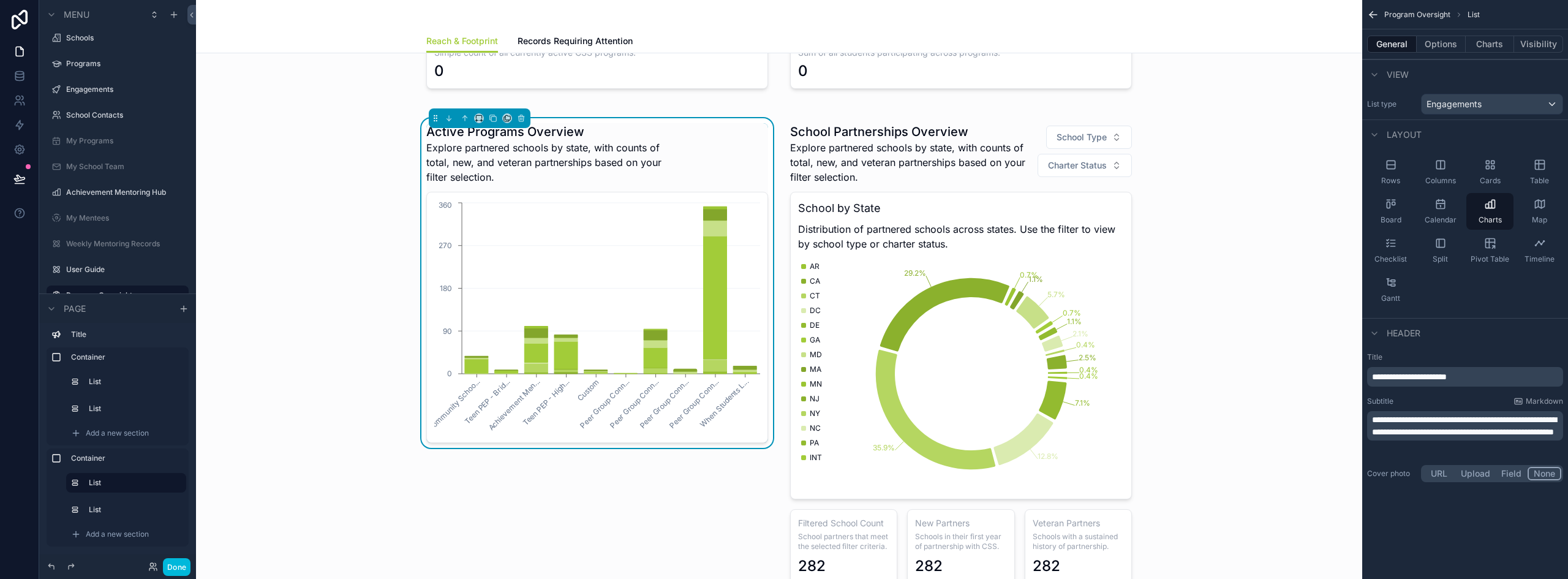
click at [175, 568] on button "Done" at bounding box center [177, 567] width 28 height 18
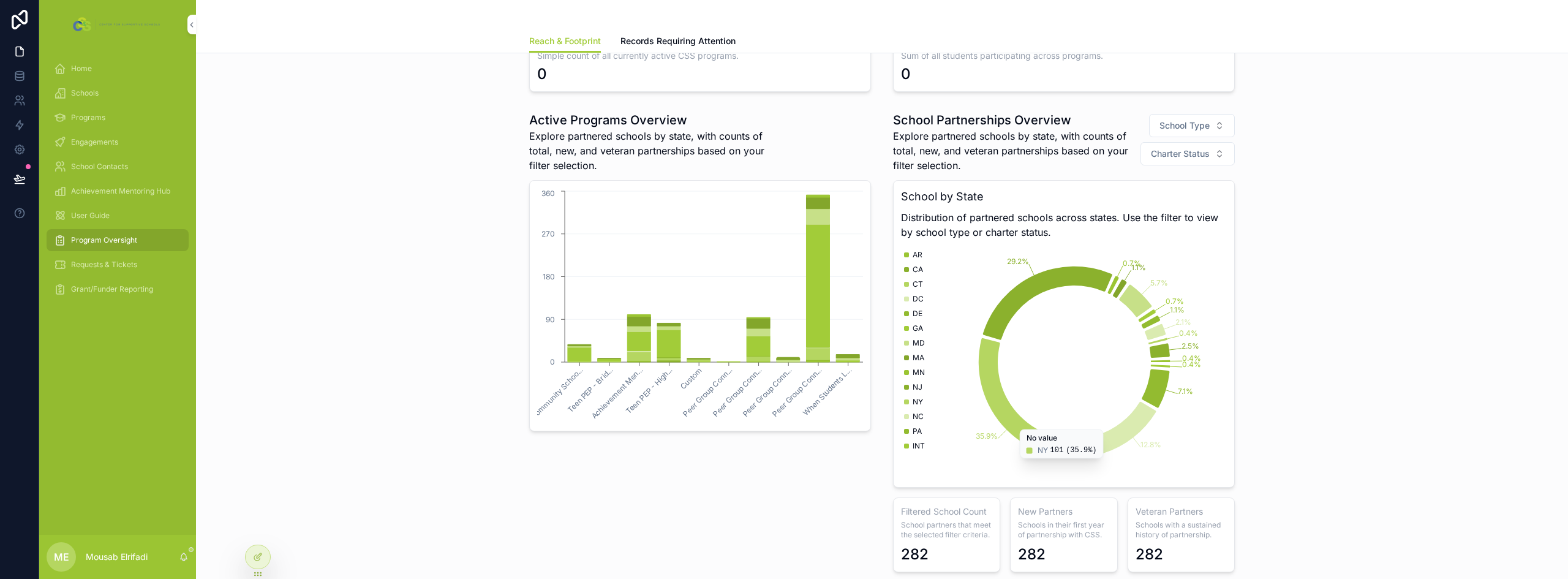
scroll to position [778, 0]
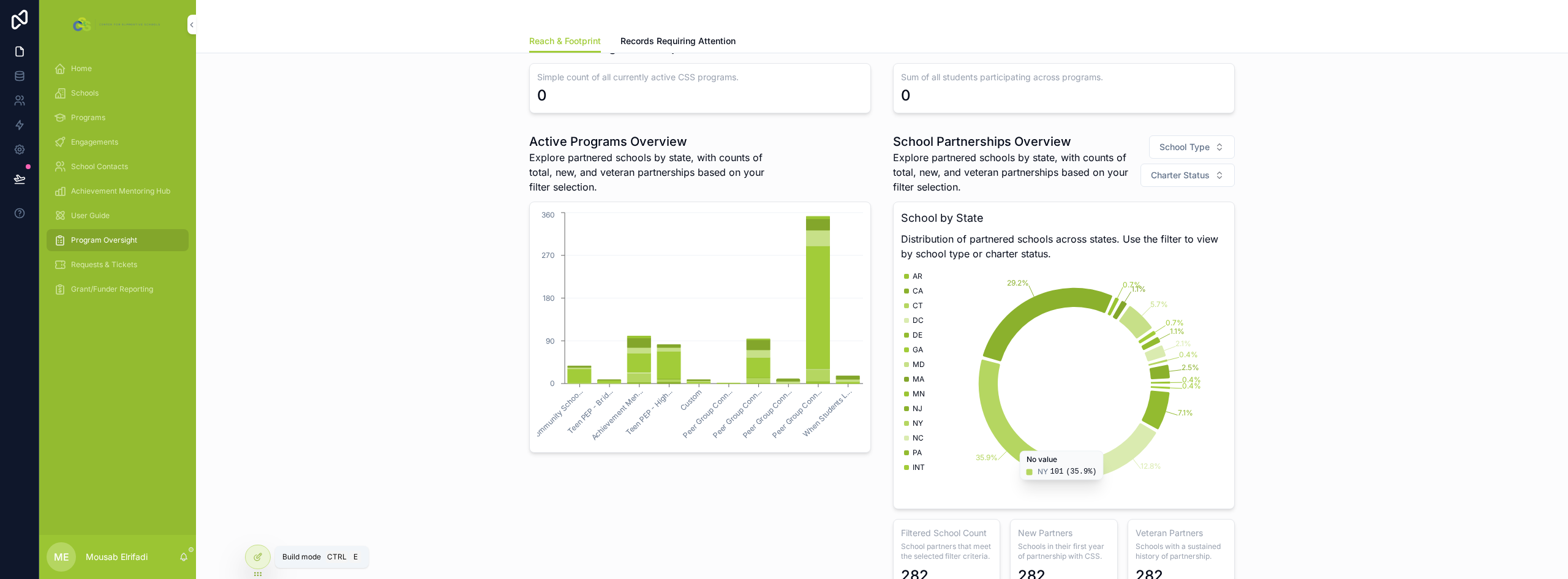
click at [262, 555] on icon at bounding box center [258, 557] width 10 height 10
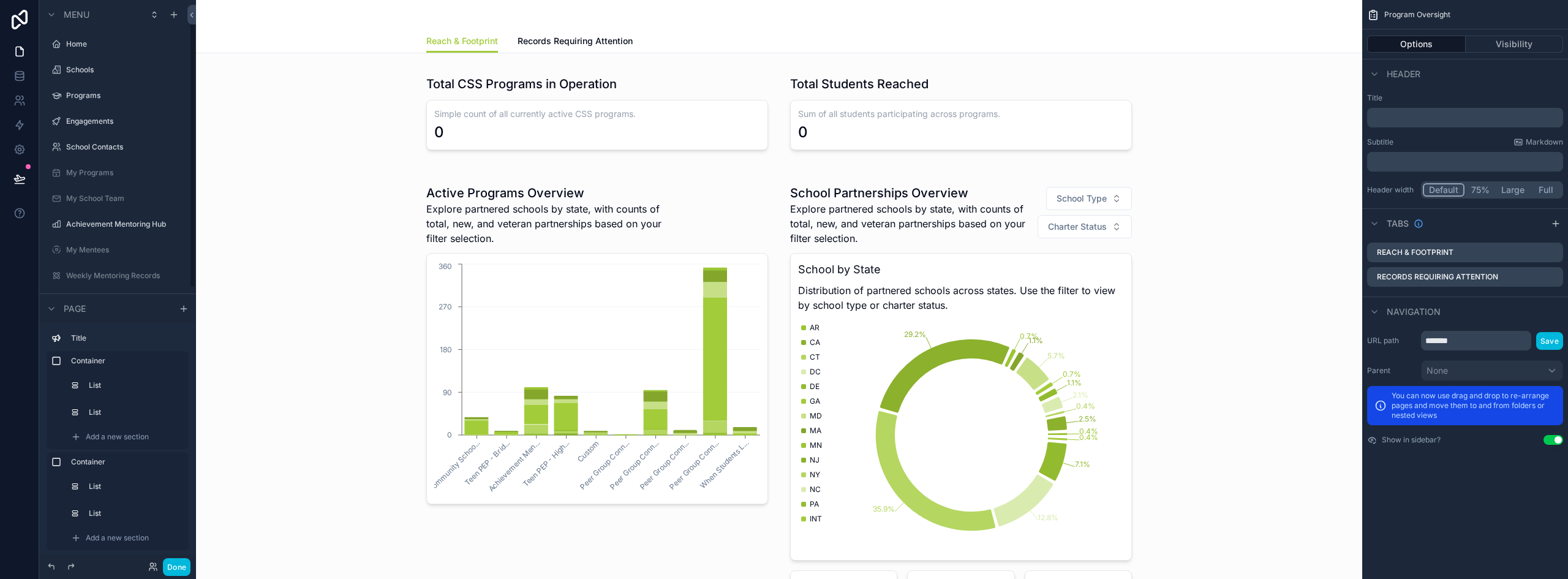
scroll to position [32, 0]
click at [671, 298] on div "scrollable content" at bounding box center [779, 414] width 1147 height 486
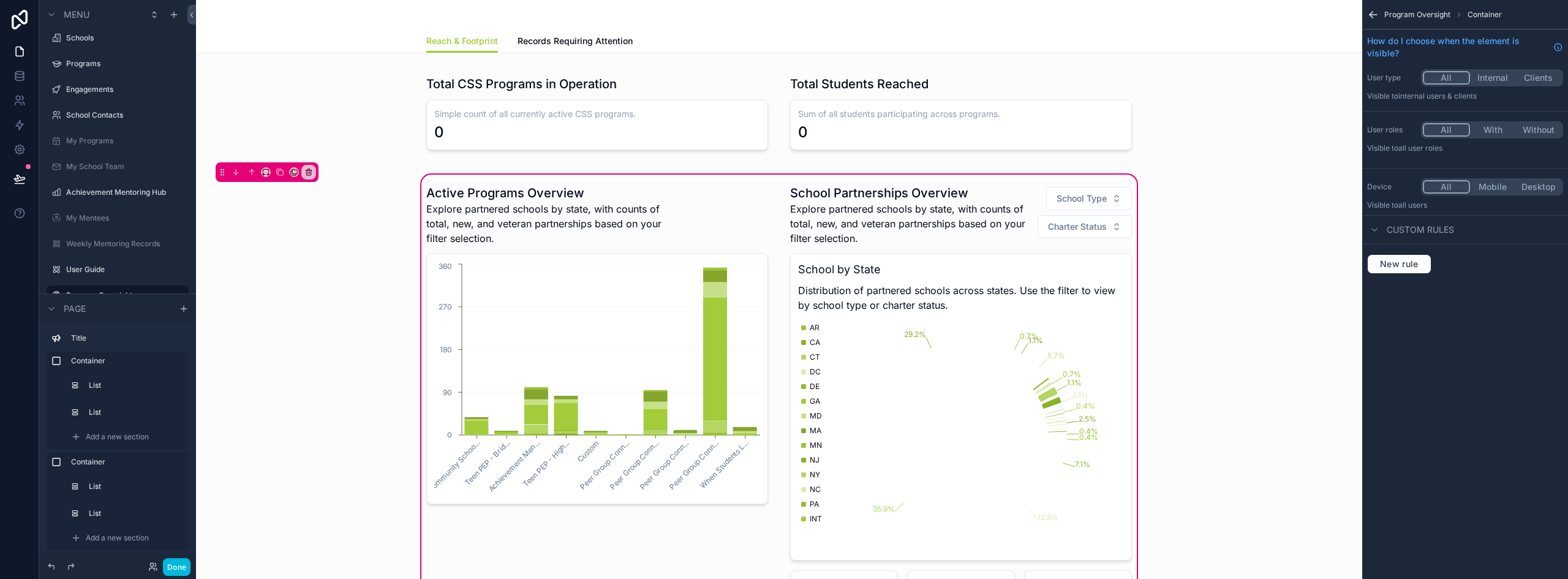
click at [708, 290] on div "scrollable content" at bounding box center [597, 415] width 356 height 471
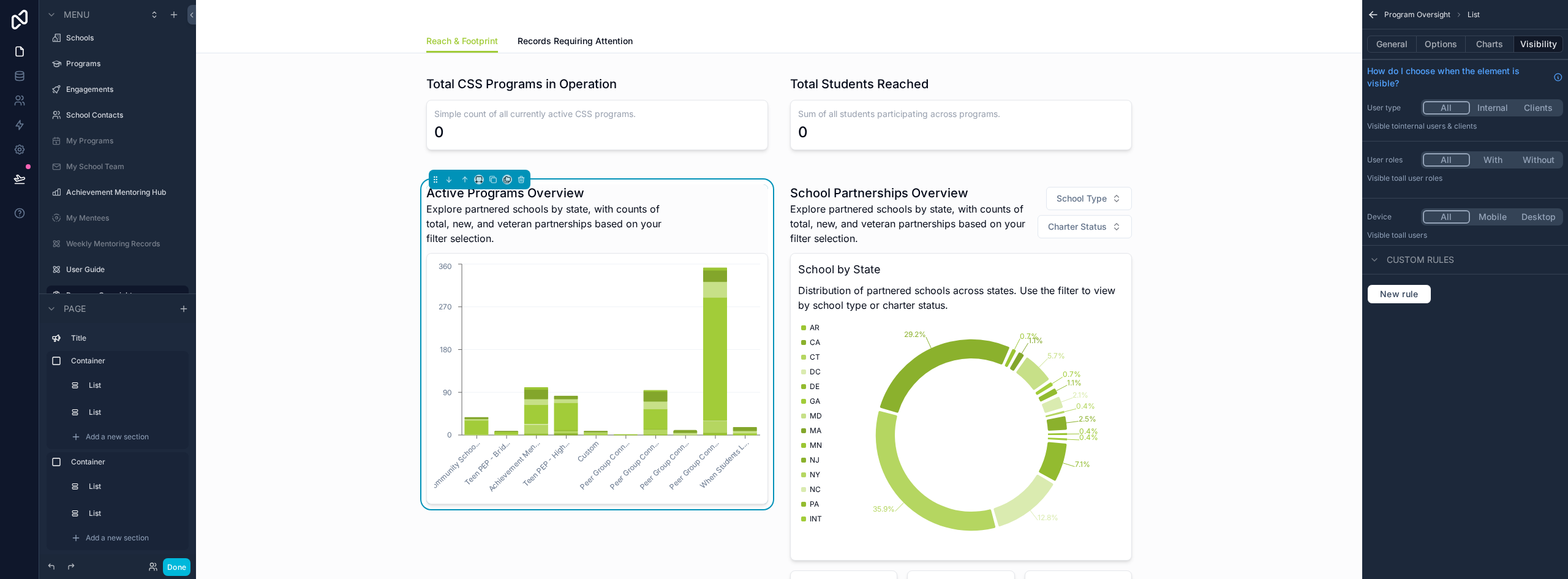
click at [1411, 42] on button "General" at bounding box center [1392, 44] width 50 height 17
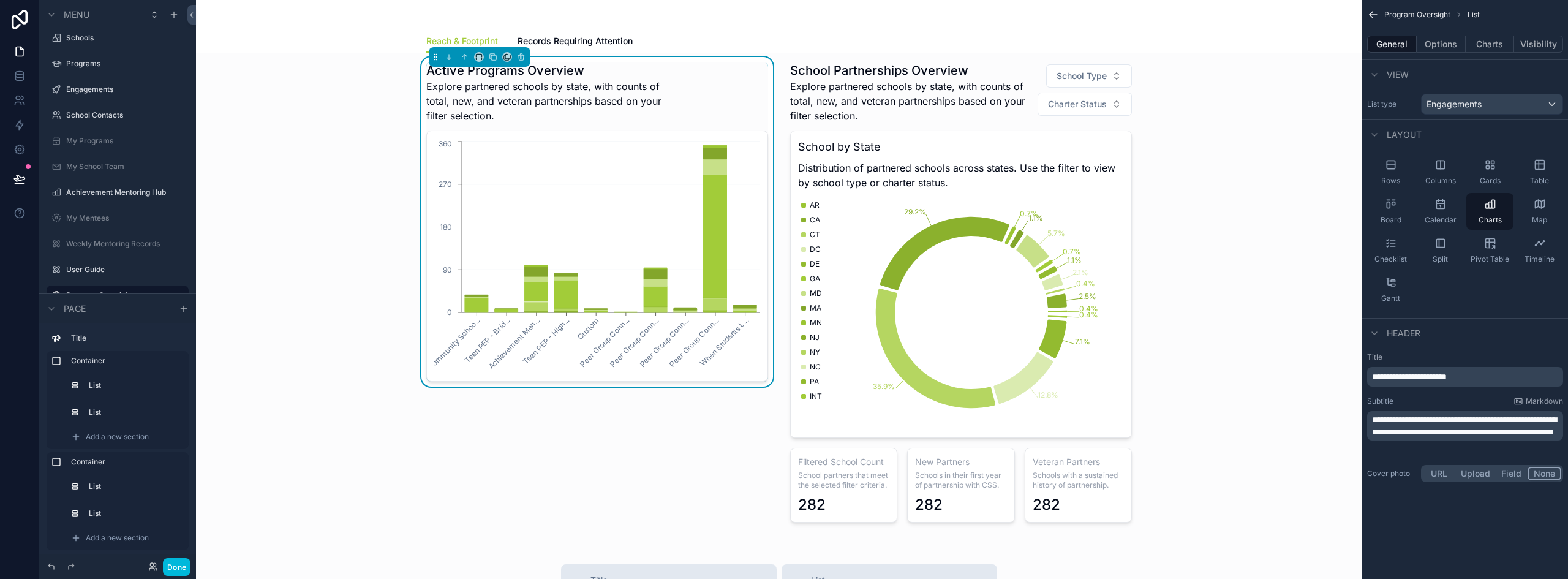
scroll to position [839, 0]
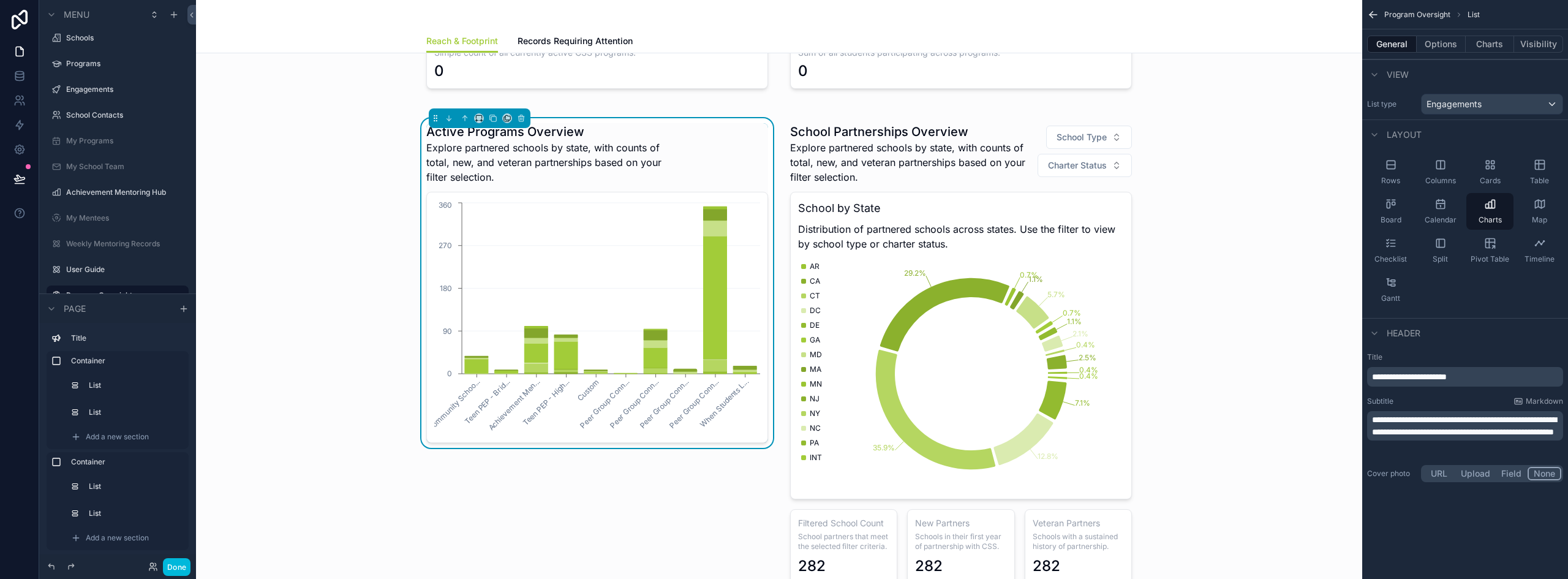
click at [1485, 43] on button "Charts" at bounding box center [1490, 44] width 49 height 17
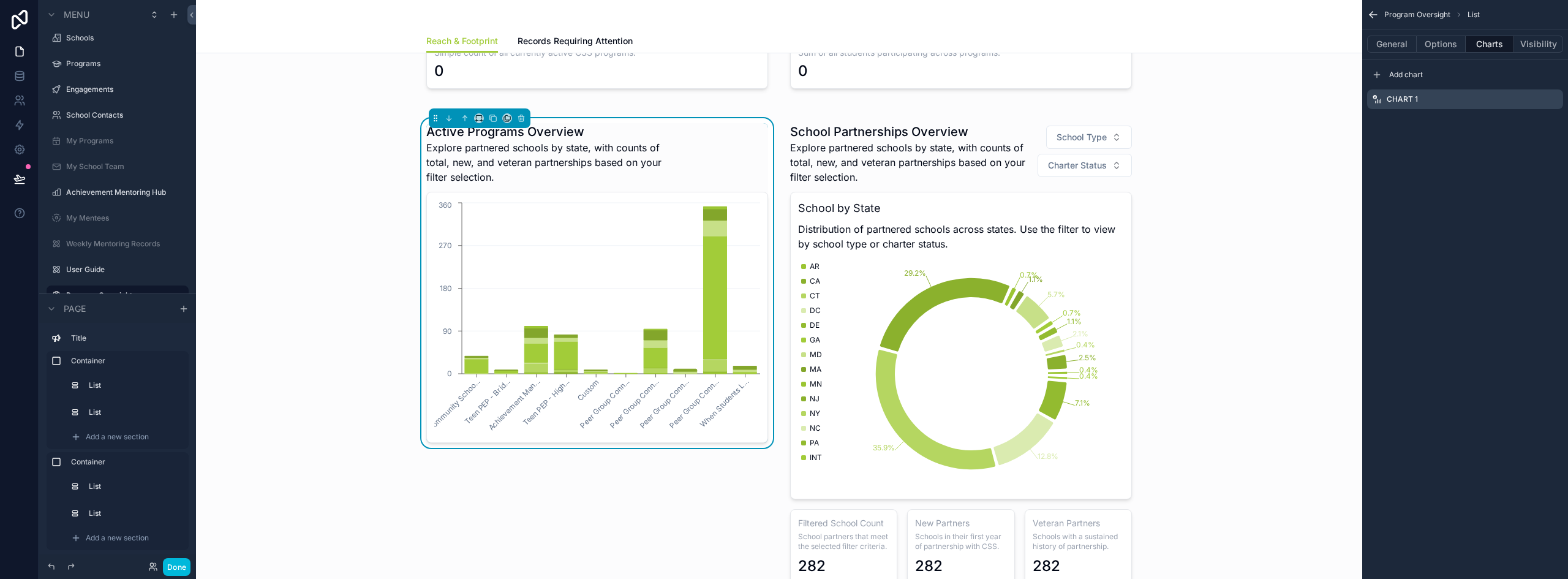
click at [1377, 71] on icon "scrollable content" at bounding box center [1377, 75] width 10 height 10
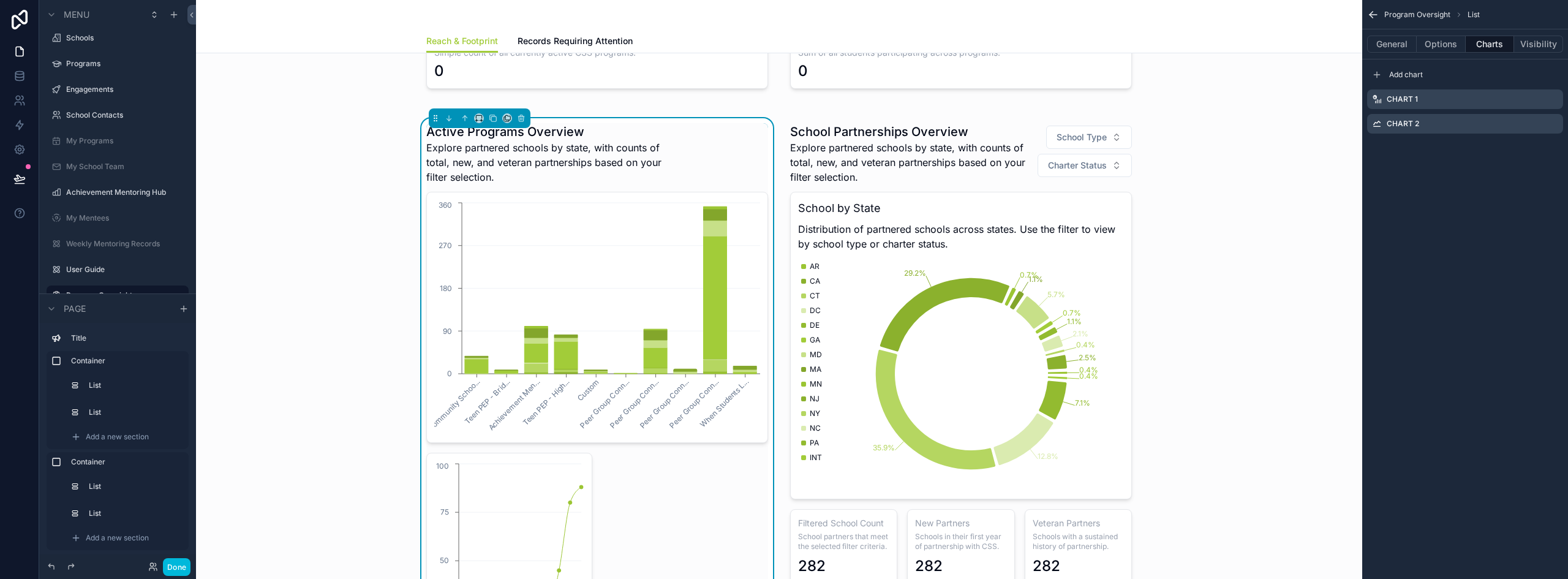
click at [0, 0] on icon "scrollable content" at bounding box center [0, 0] width 0 height 0
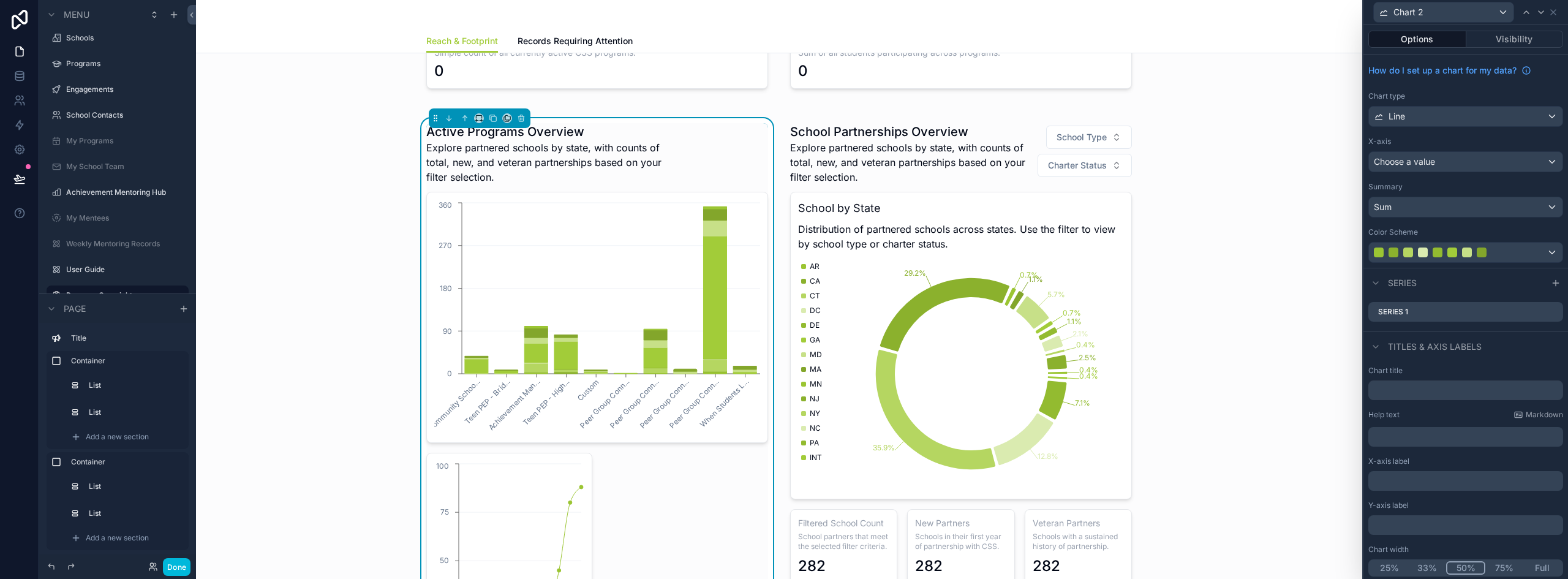
click at [1472, 115] on div "Line" at bounding box center [1465, 116] width 194 height 19
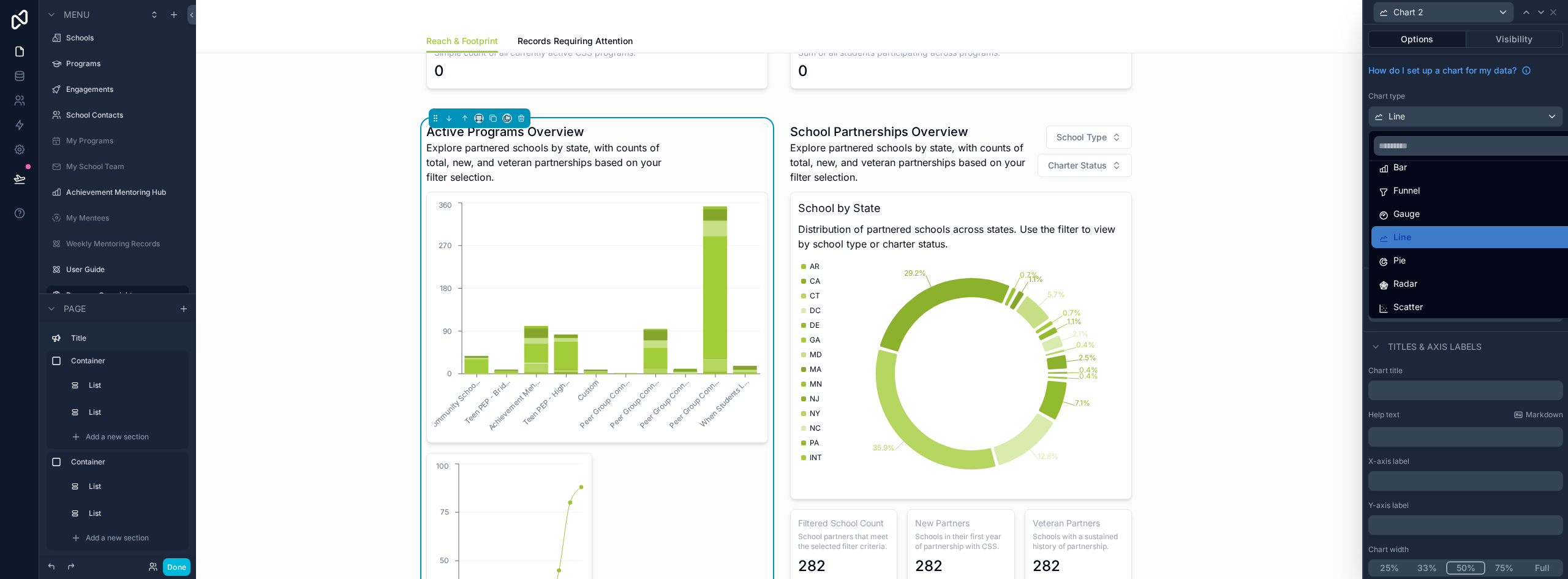
scroll to position [87, 0]
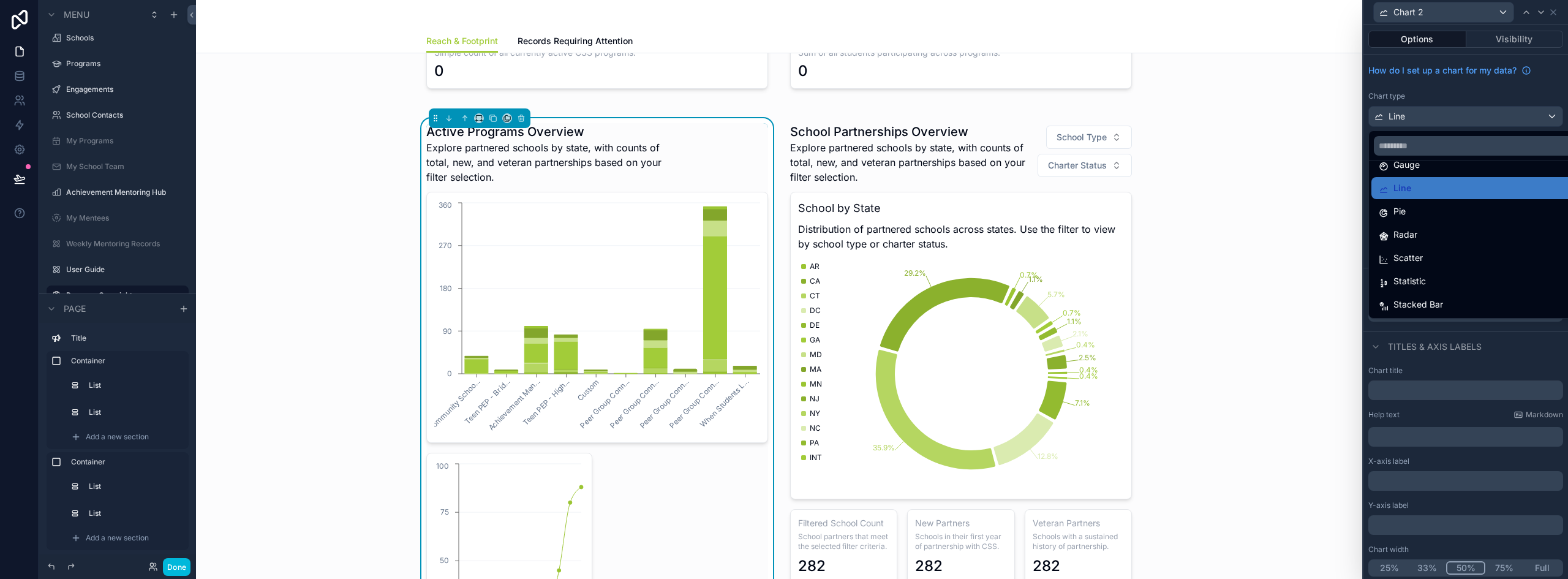
click at [1450, 276] on div "Statistic" at bounding box center [1475, 281] width 193 height 15
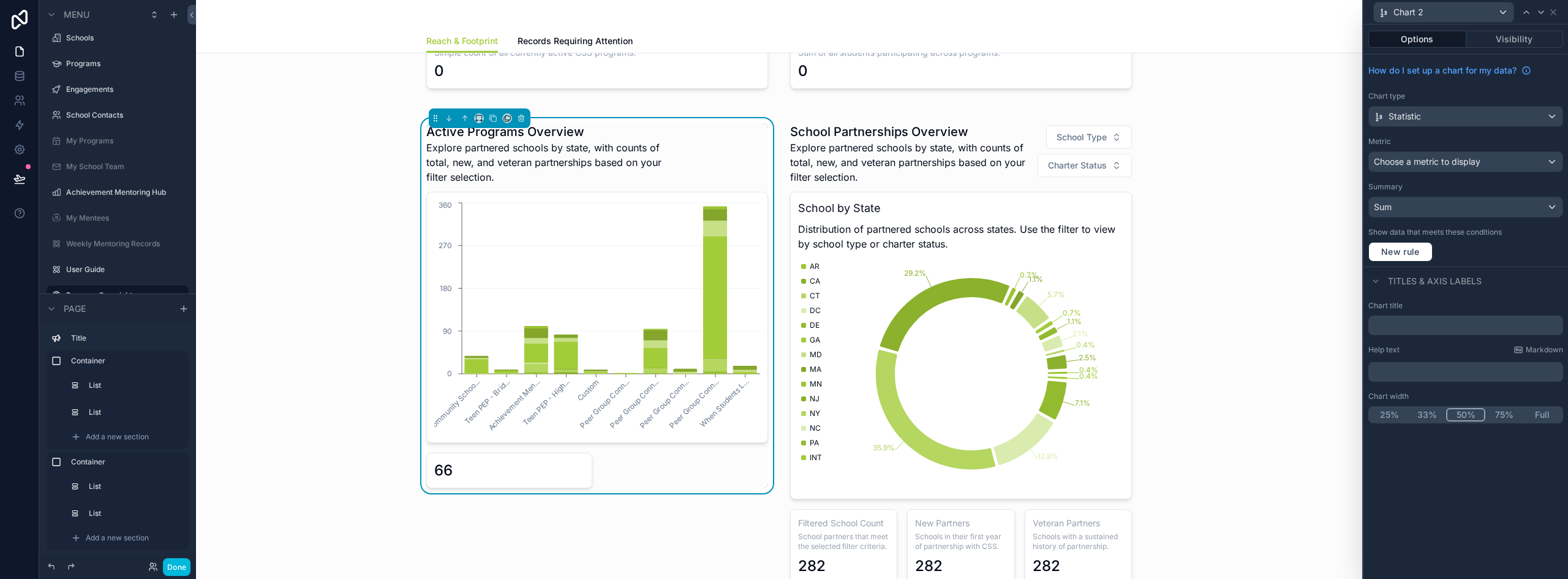
click at [674, 147] on div "Active Programs Overview Explore partnered schools by state, with counts of tot…" at bounding box center [597, 154] width 341 height 61
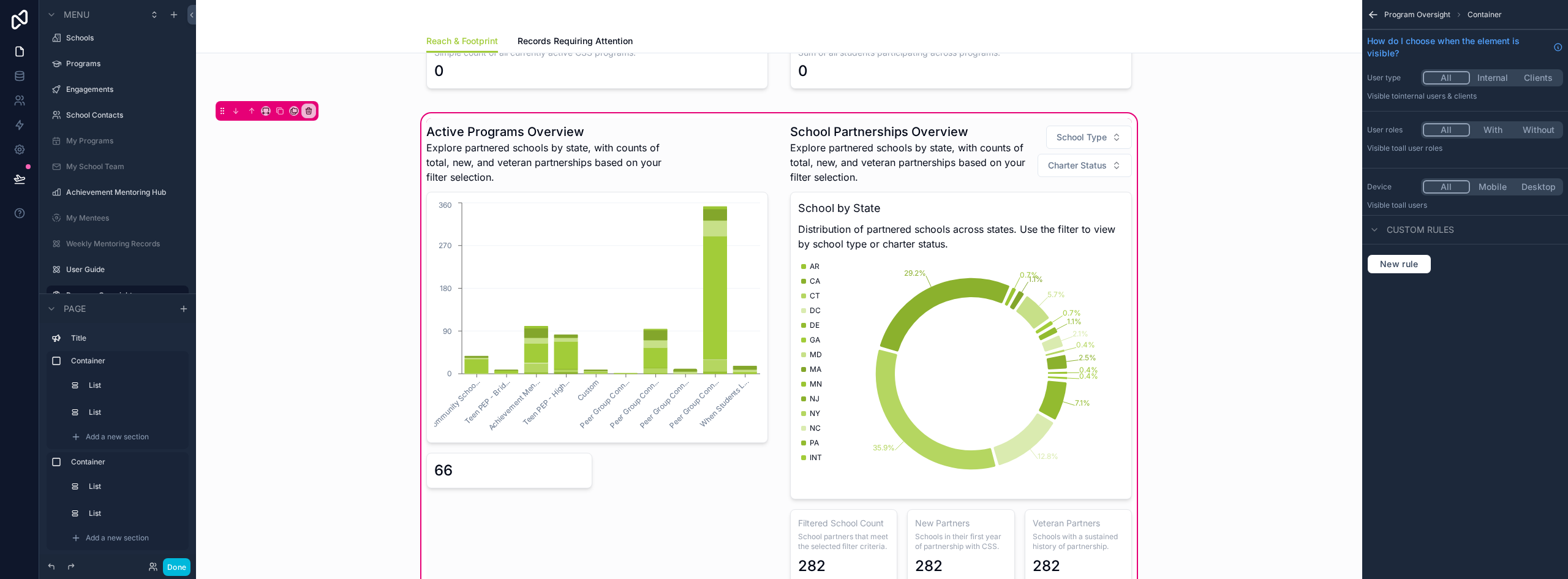
click at [654, 150] on div "scrollable content" at bounding box center [597, 354] width 356 height 471
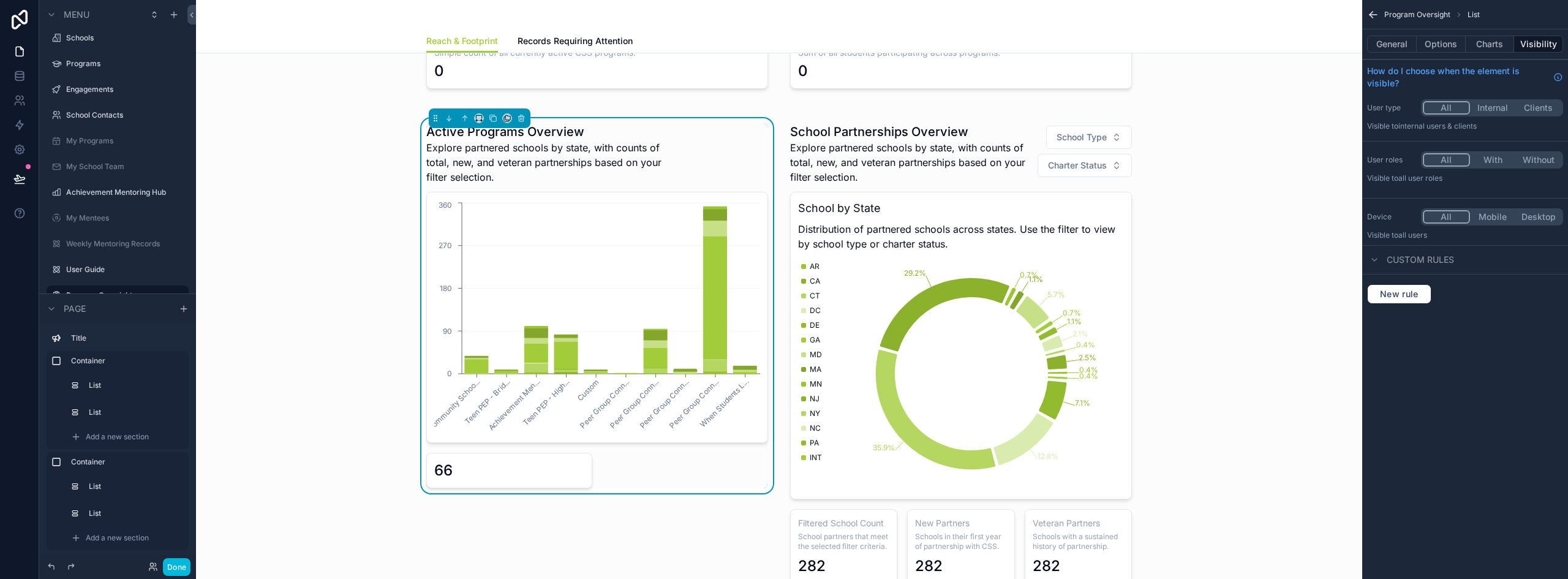
click at [1430, 43] on button "Options" at bounding box center [1440, 44] width 49 height 17
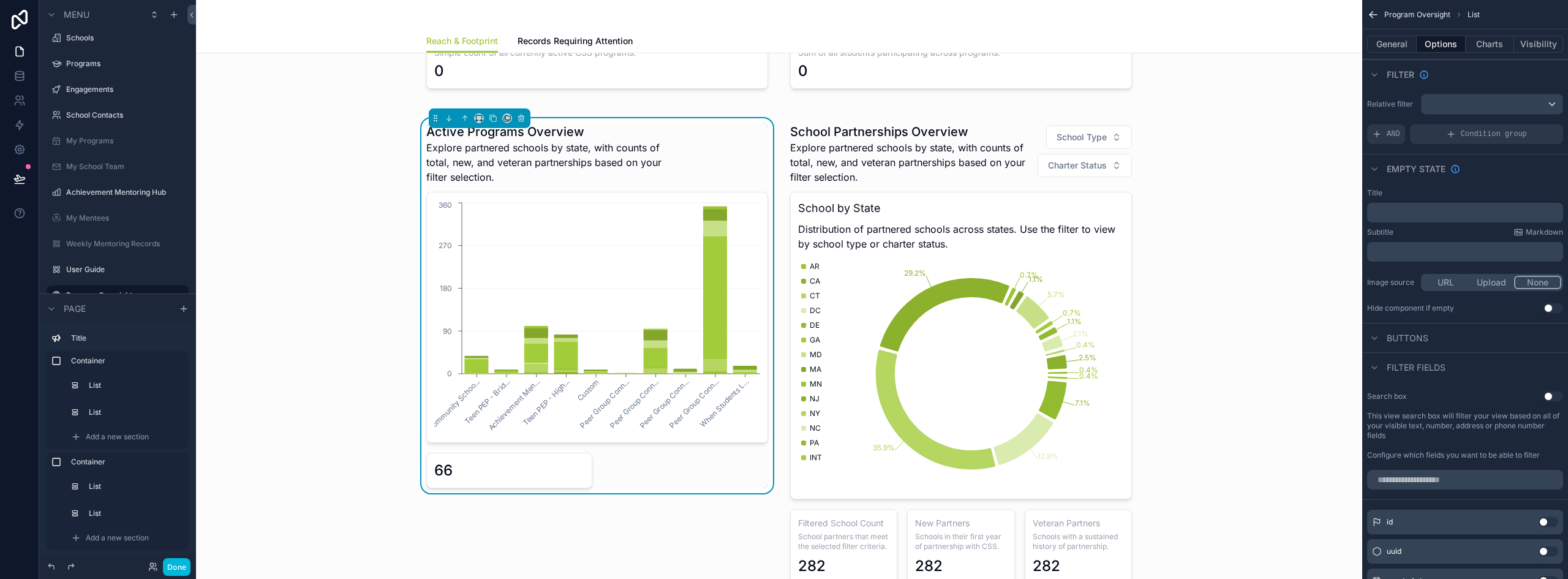
click at [1448, 104] on div "scrollable content" at bounding box center [1492, 103] width 141 height 19
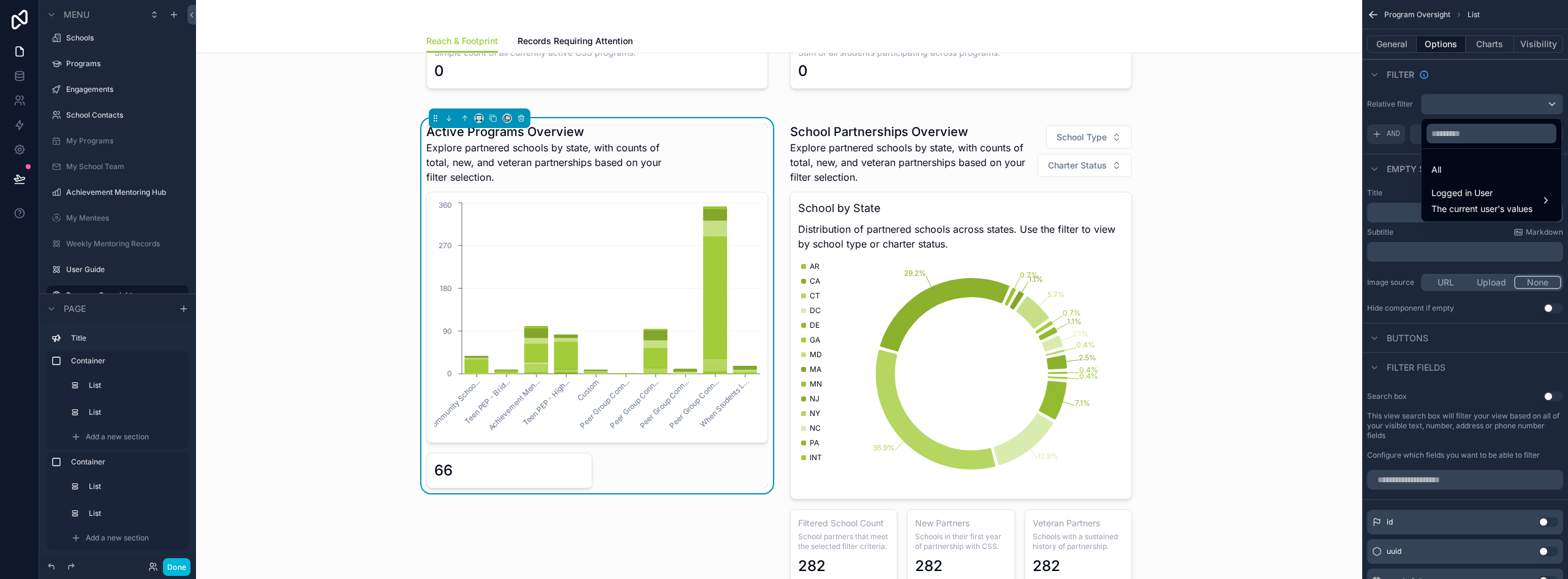
click at [1470, 168] on div "All" at bounding box center [1491, 170] width 120 height 15
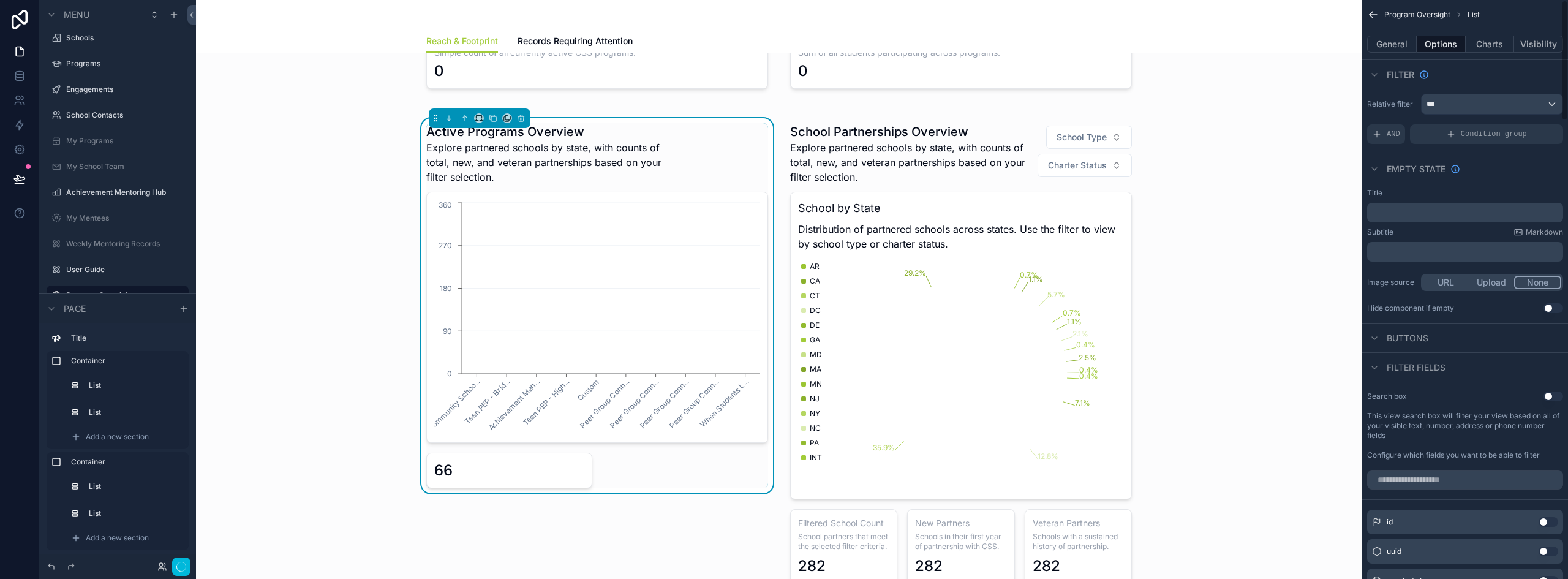
click at [1471, 102] on div "***" at bounding box center [1492, 103] width 141 height 19
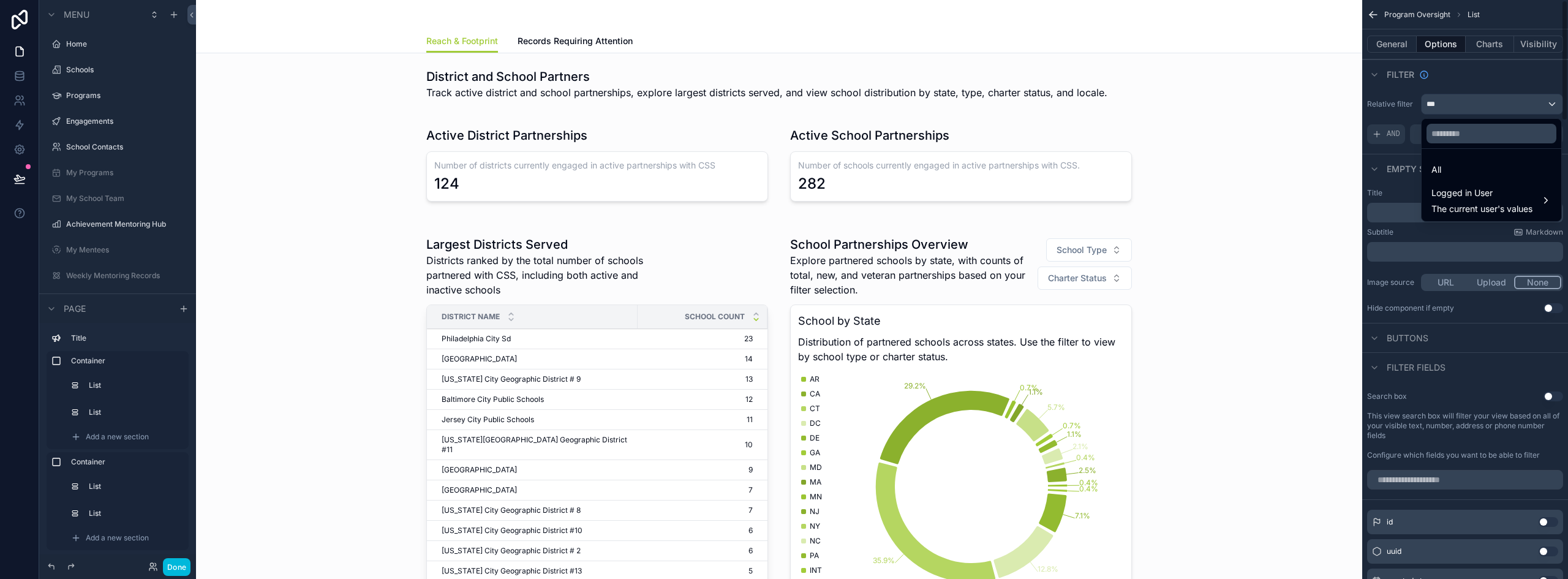
scroll to position [839, 0]
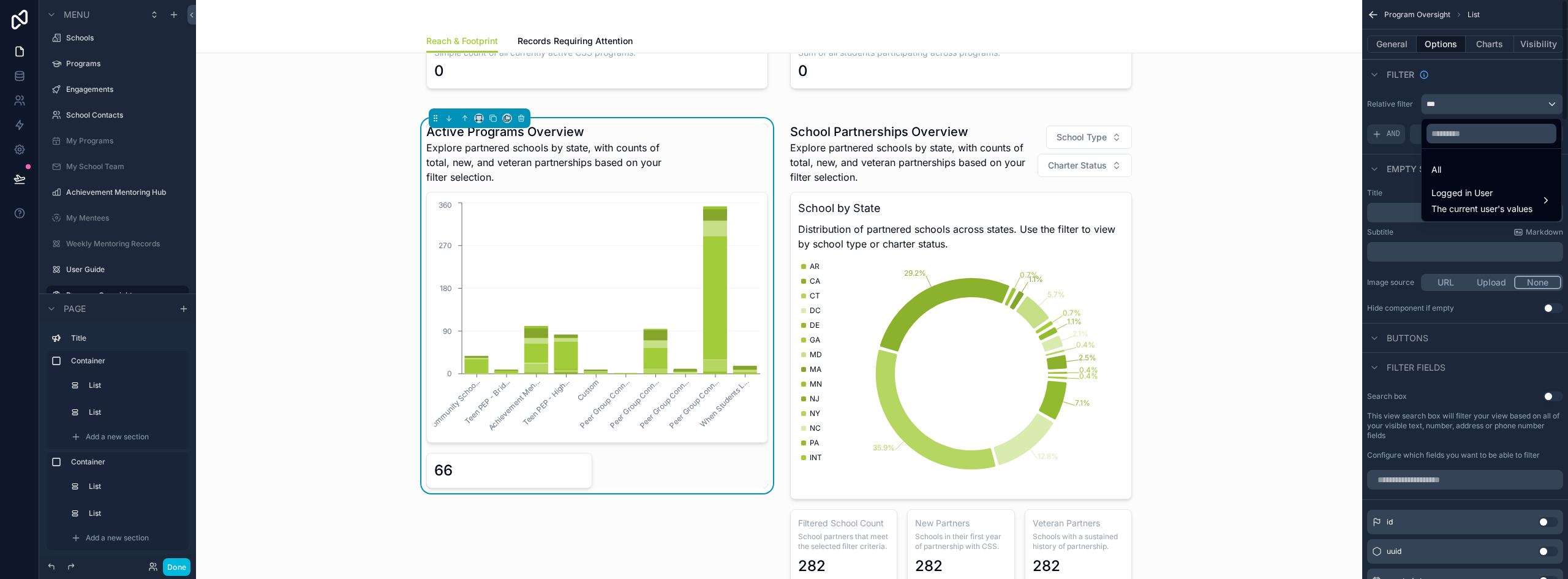
click at [1472, 190] on span "Logged in User" at bounding box center [1482, 193] width 101 height 15
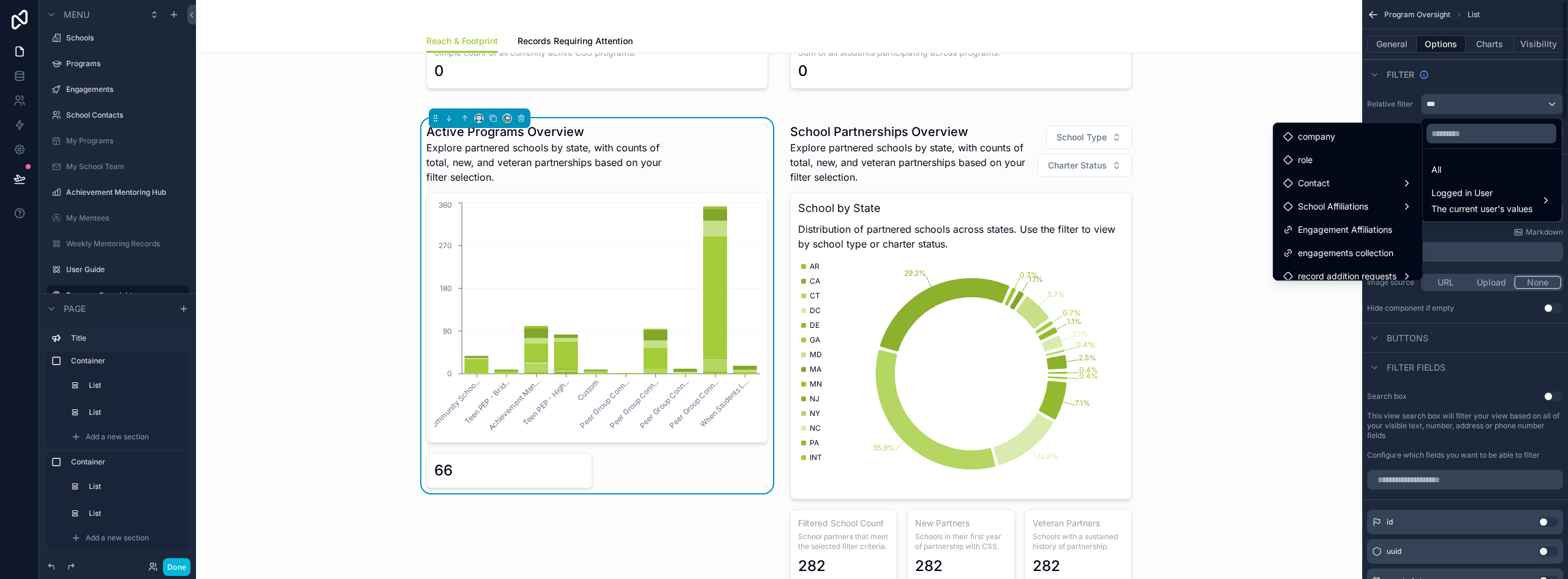
click at [1464, 91] on div "scrollable content" at bounding box center [784, 290] width 1568 height 579
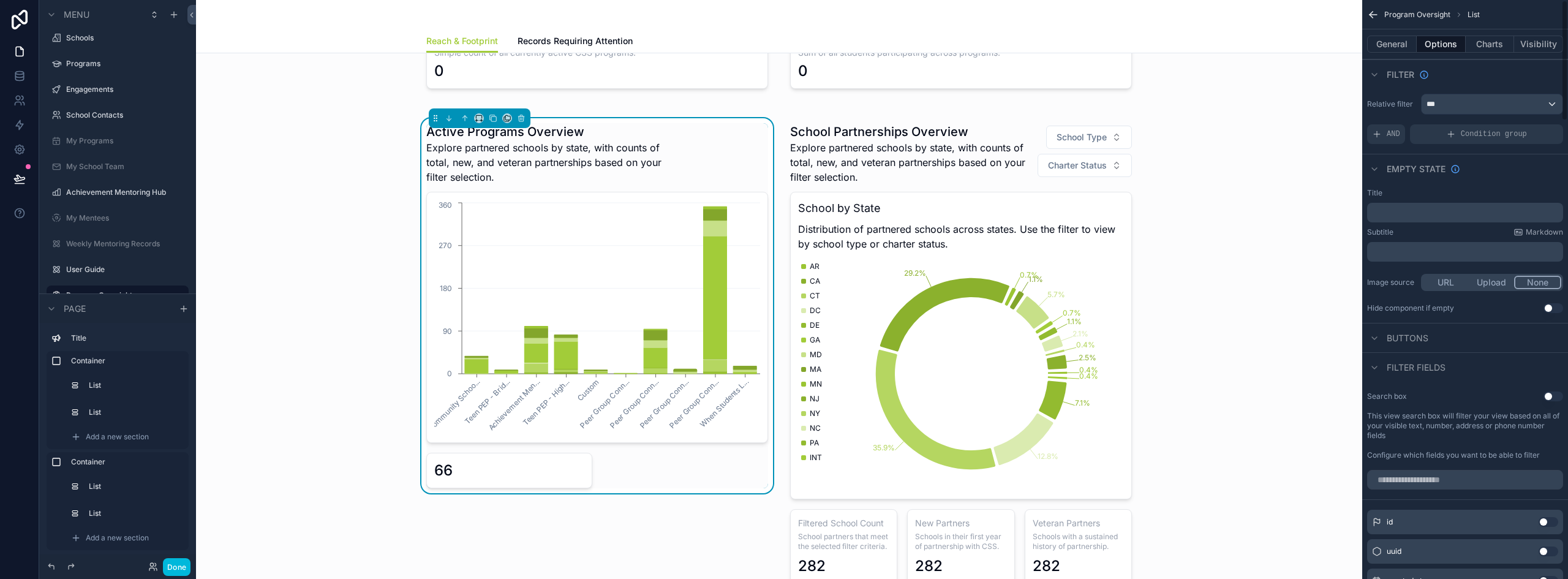
click at [1391, 48] on button "General" at bounding box center [1392, 44] width 50 height 17
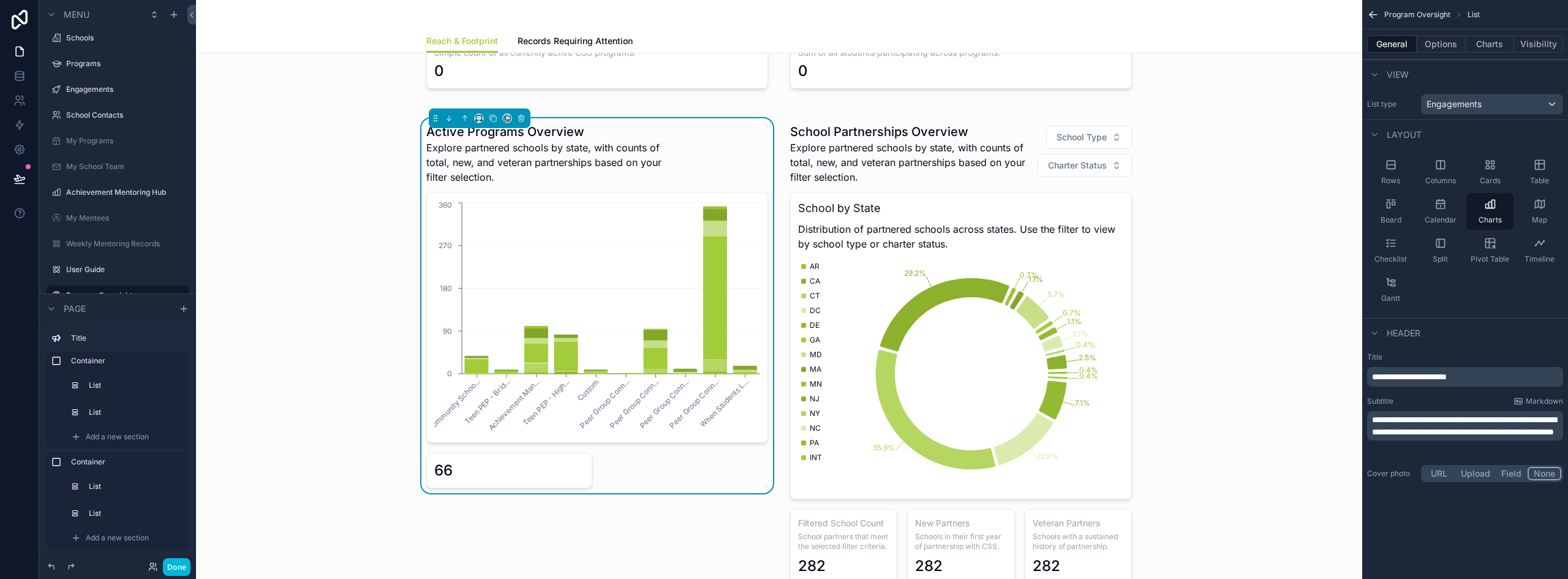
click at [1426, 45] on button "Options" at bounding box center [1440, 44] width 49 height 17
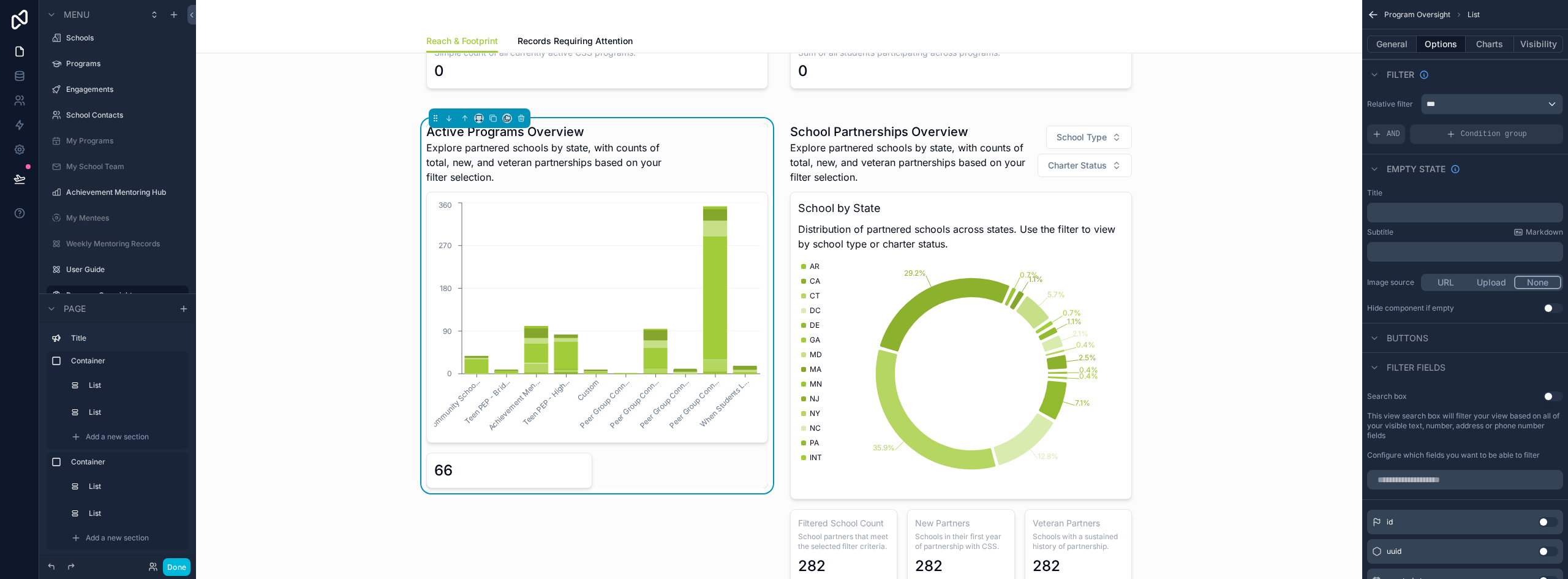
click at [1457, 103] on div "***" at bounding box center [1492, 103] width 141 height 19
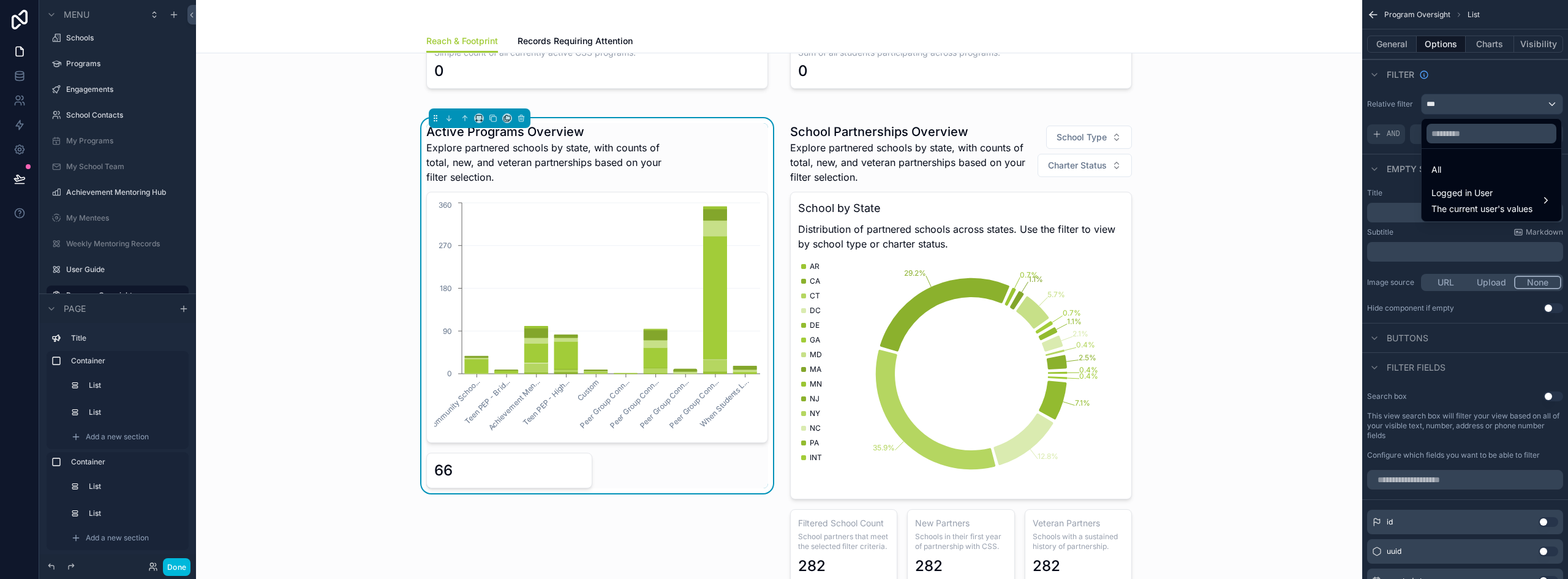
click at [1449, 168] on div "All" at bounding box center [1491, 170] width 120 height 15
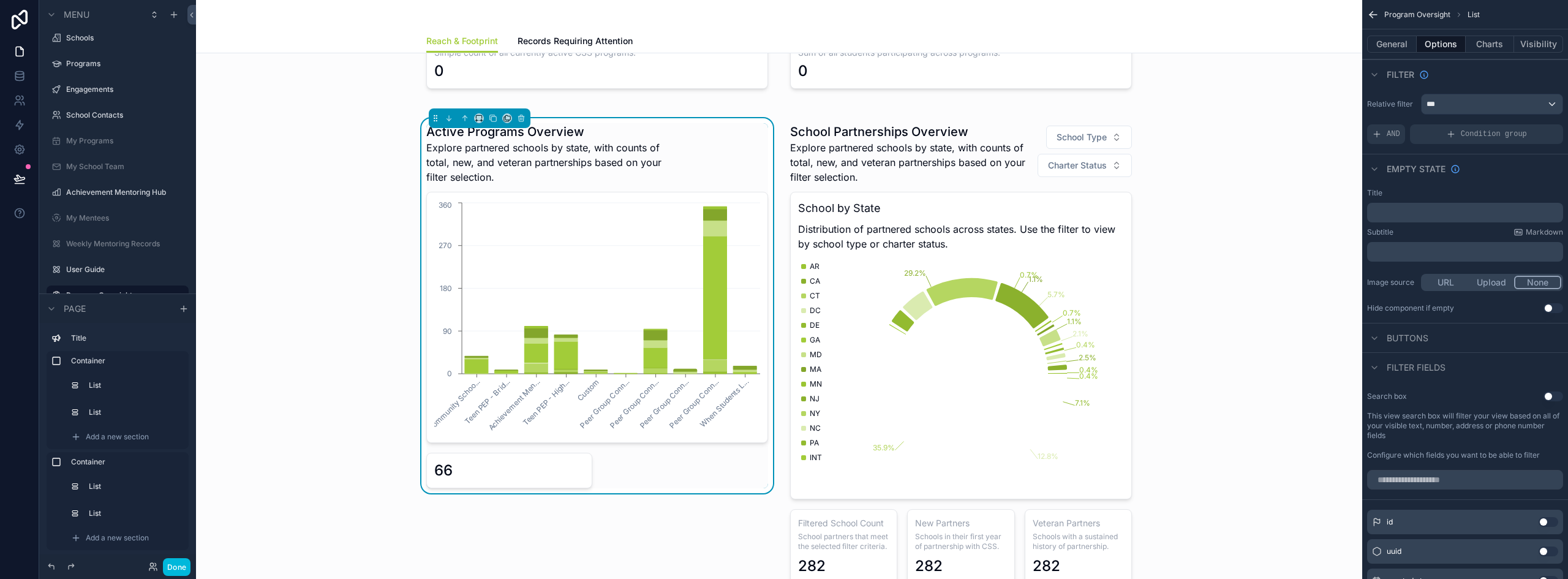
click at [1535, 107] on div "***" at bounding box center [1492, 103] width 141 height 19
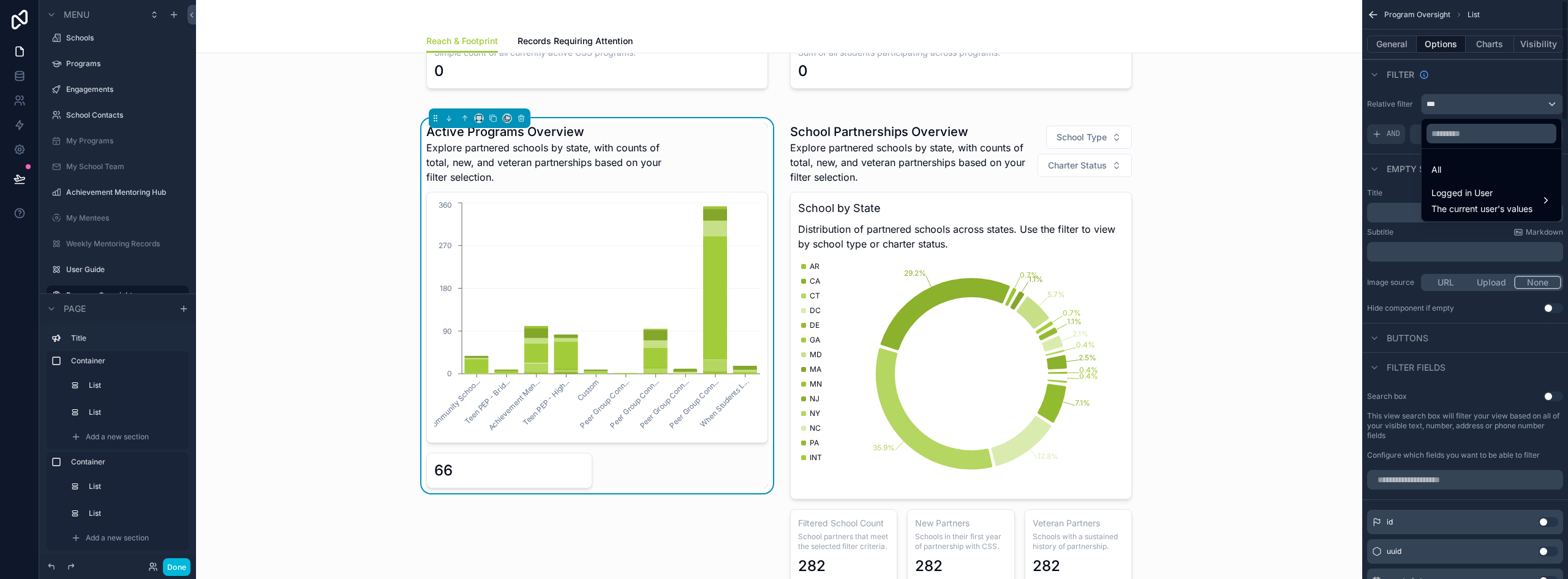
click at [1373, 160] on div "scrollable content" at bounding box center [784, 290] width 1568 height 579
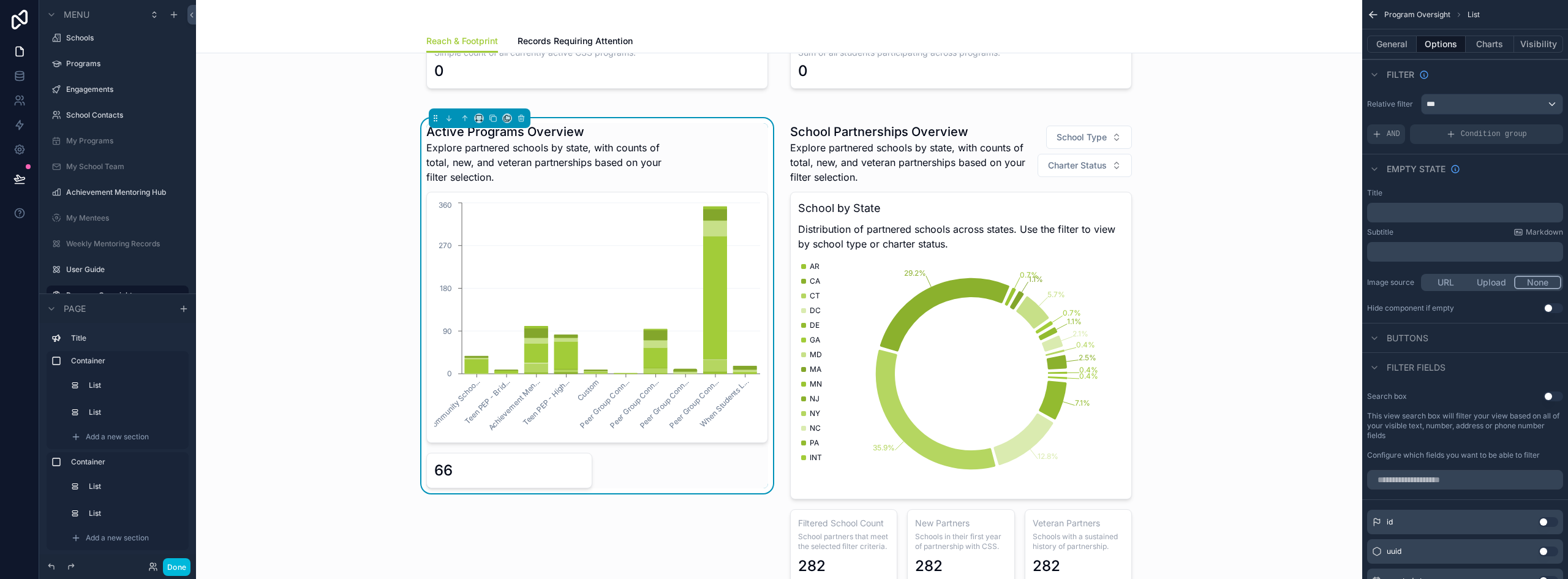
click at [1425, 133] on div "Condition group" at bounding box center [1486, 133] width 153 height 19
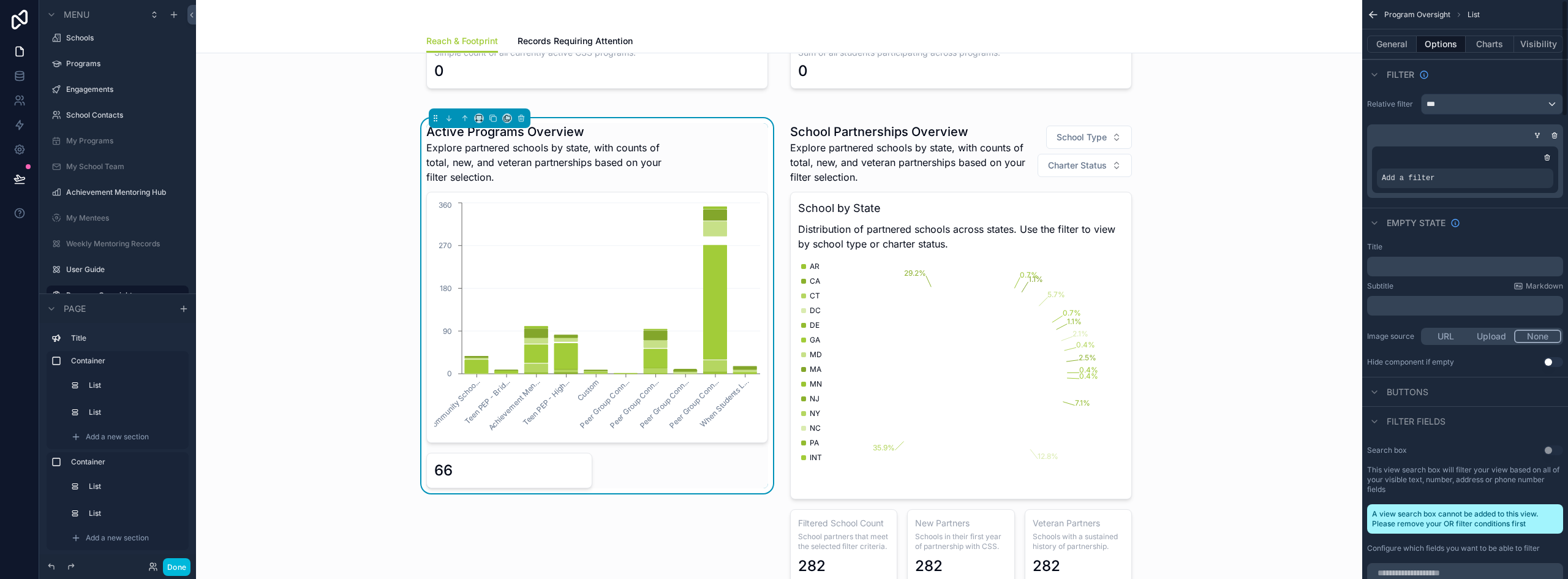
click at [1556, 133] on icon "scrollable content" at bounding box center [1554, 133] width 2 height 1
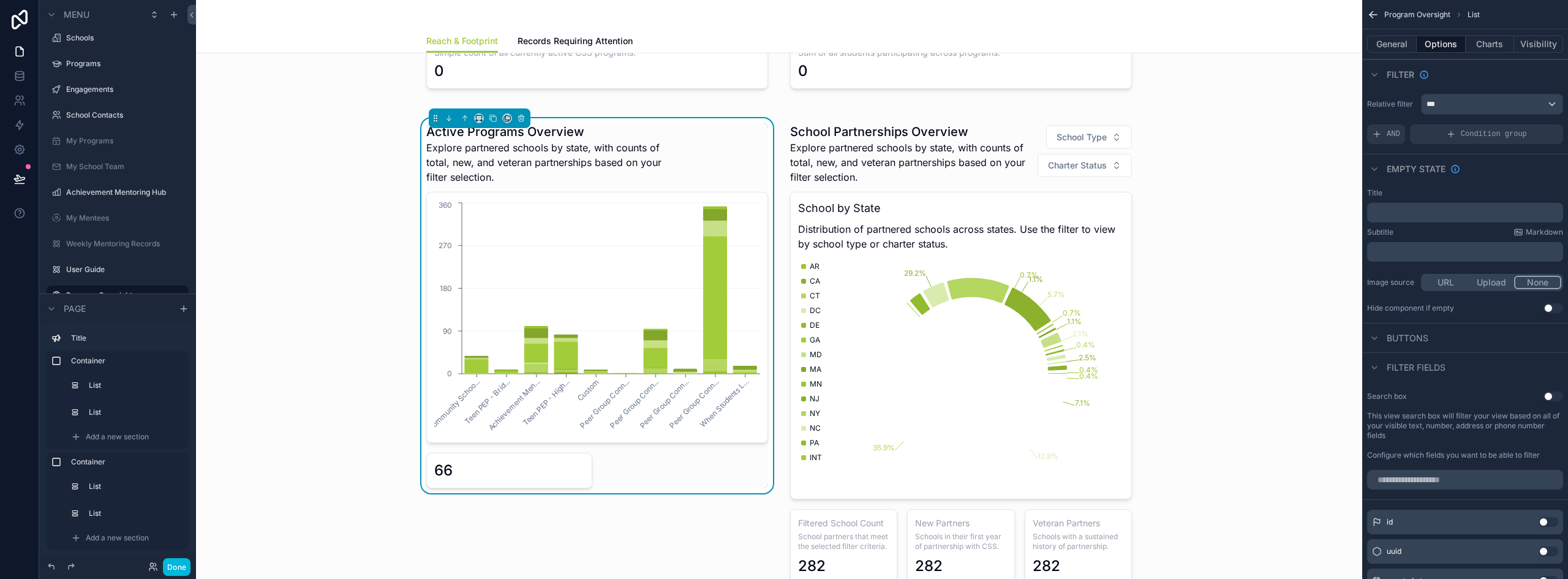
click at [1381, 133] on icon "scrollable content" at bounding box center [1377, 134] width 10 height 10
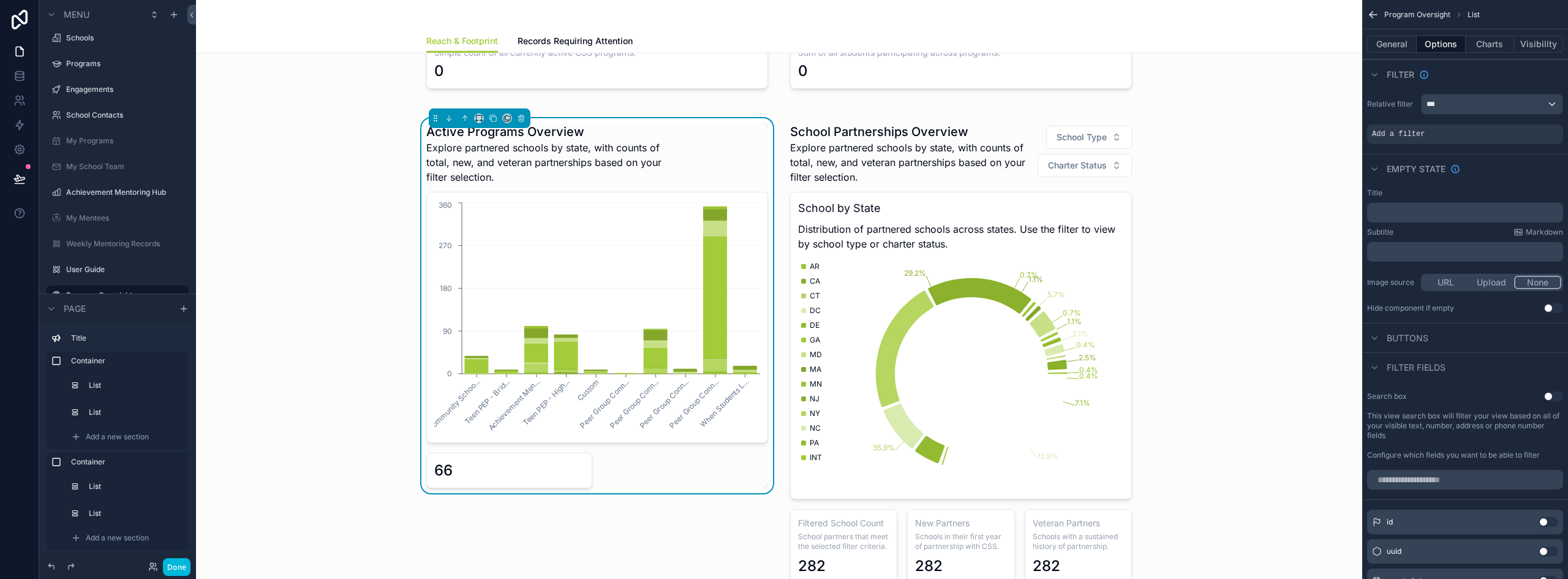
click at [0, 0] on icon "scrollable content" at bounding box center [0, 0] width 0 height 0
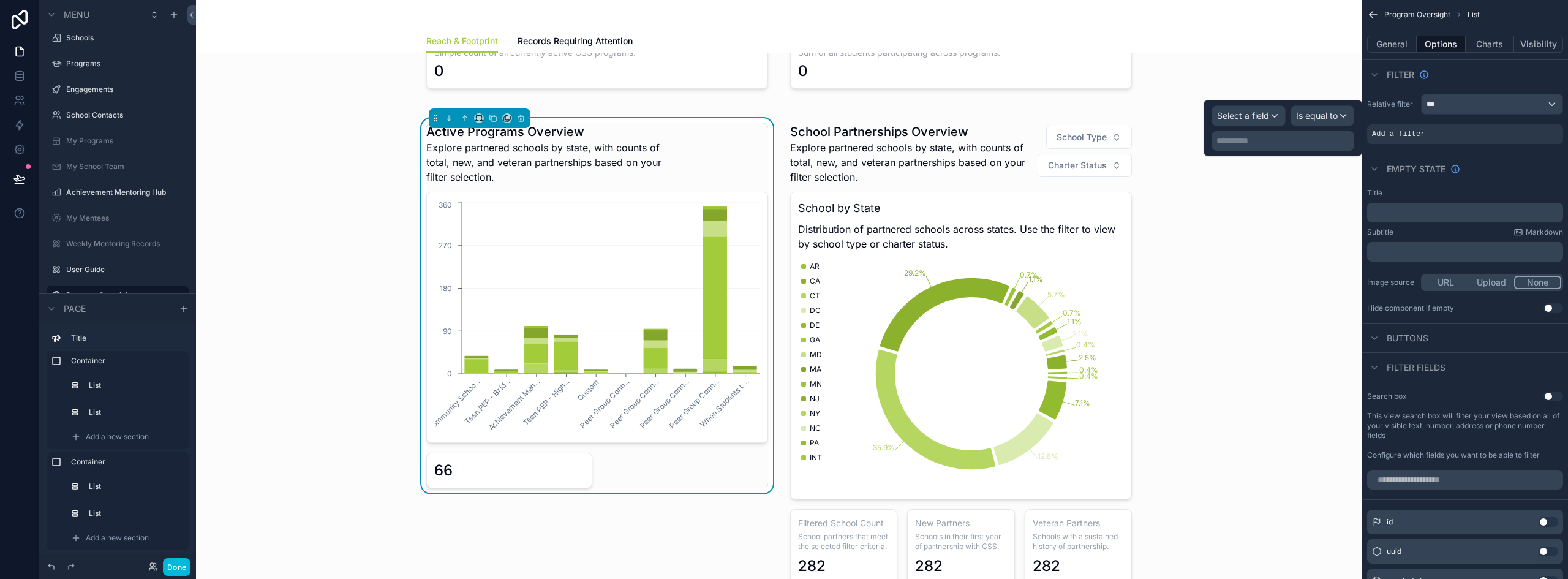
click at [1261, 116] on span "Select a field" at bounding box center [1242, 116] width 52 height 11
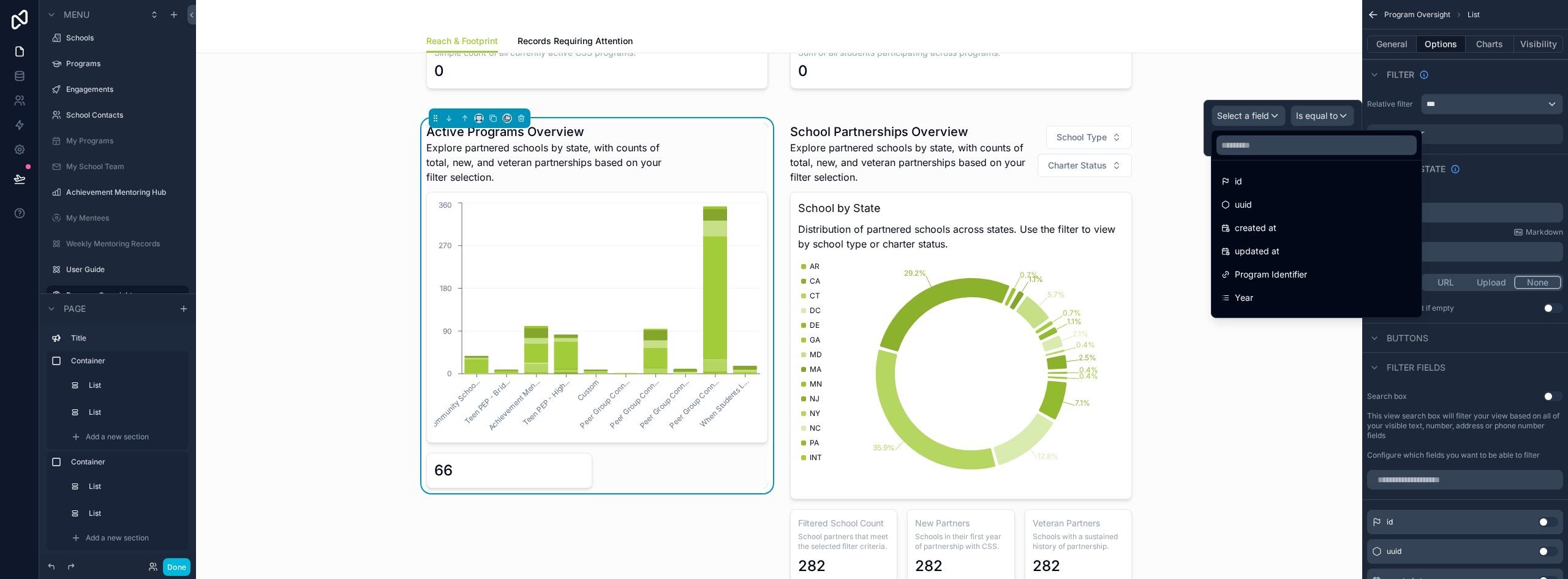
scroll to position [61, 0]
click at [1274, 245] on div "Year" at bounding box center [1316, 236] width 205 height 22
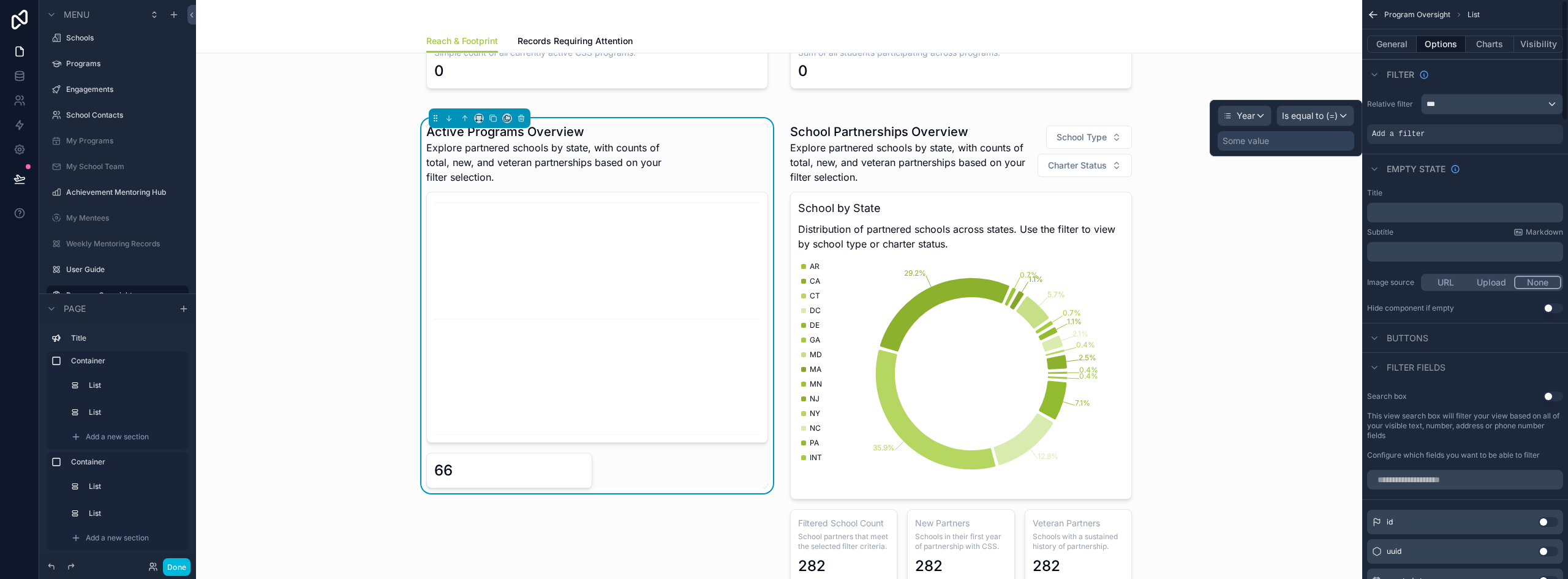
click at [0, 0] on icon "scrollable content" at bounding box center [0, 0] width 0 height 0
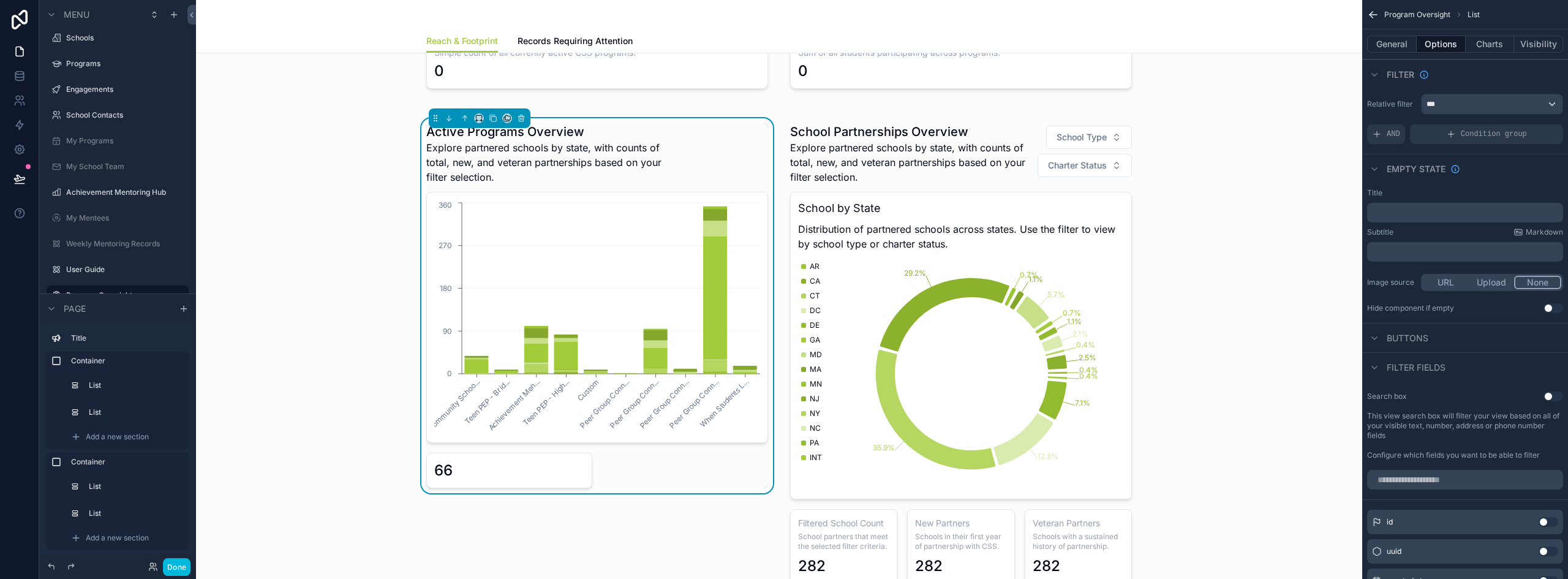
click at [1393, 132] on span "AND" at bounding box center [1393, 134] width 14 height 10
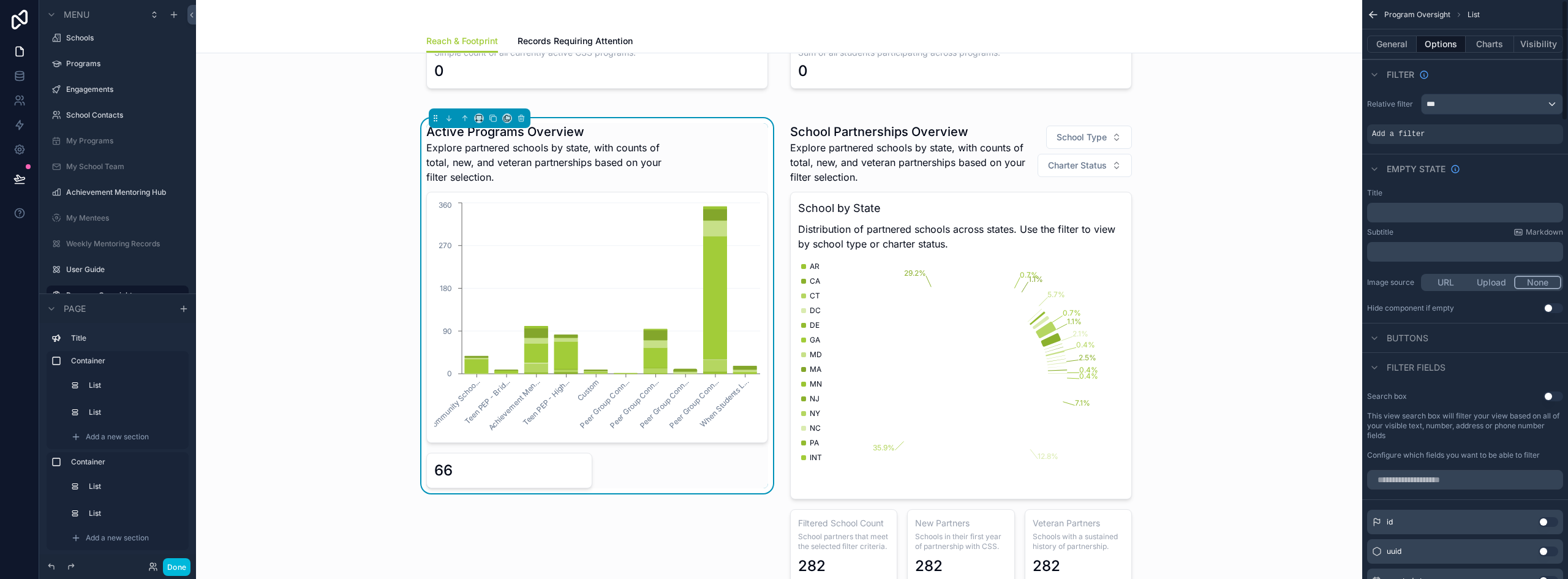
click at [0, 0] on icon "scrollable content" at bounding box center [0, 0] width 0 height 0
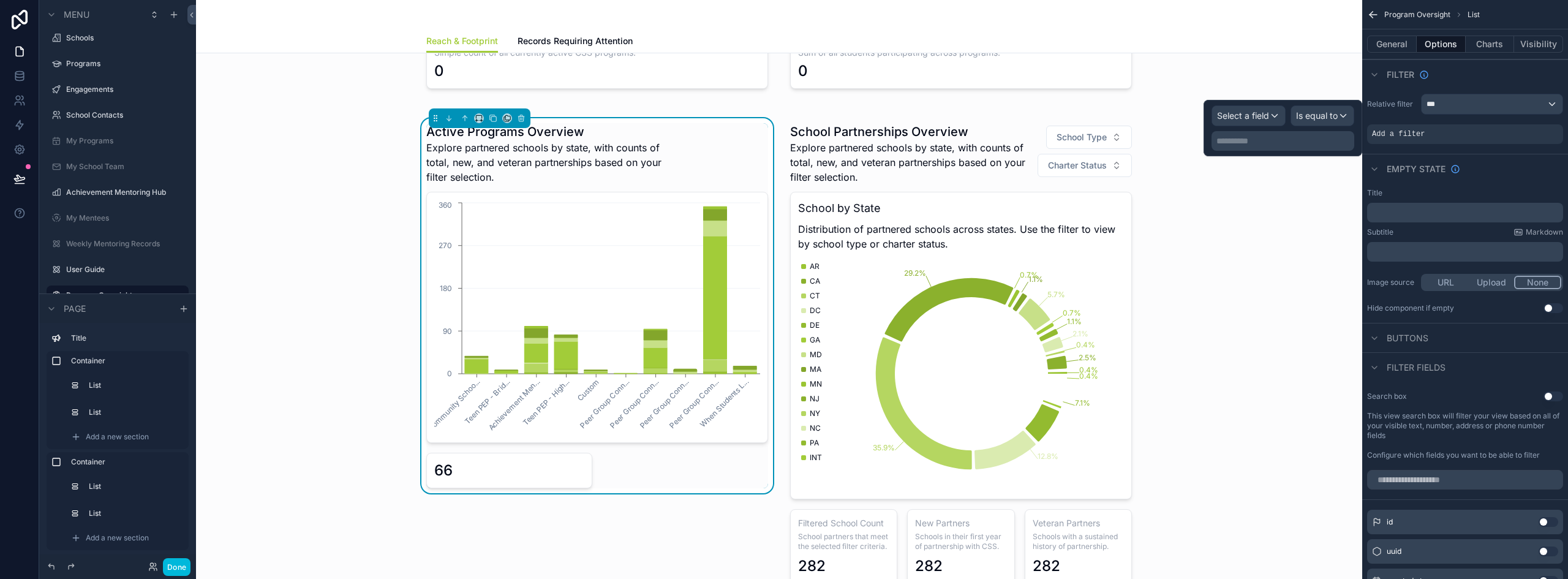
click at [1255, 112] on span "Select a field" at bounding box center [1242, 116] width 52 height 11
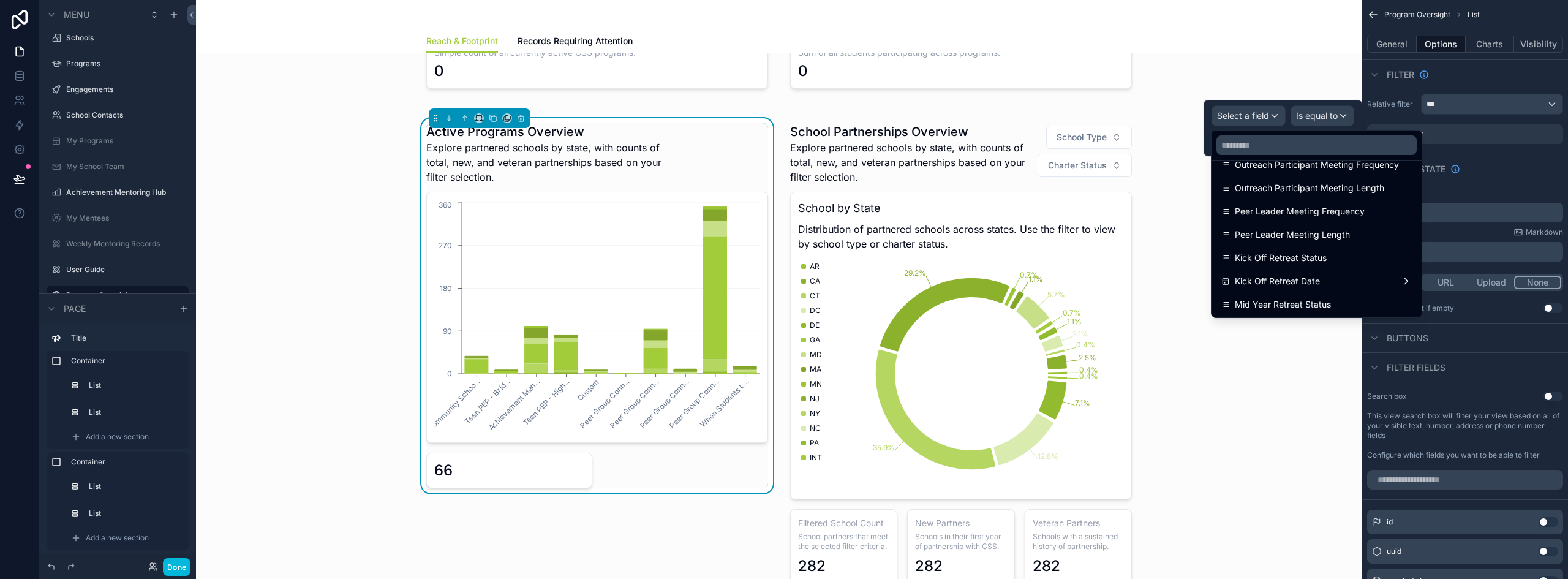
scroll to position [245, 0]
click at [1283, 150] on input "text" at bounding box center [1316, 145] width 200 height 19
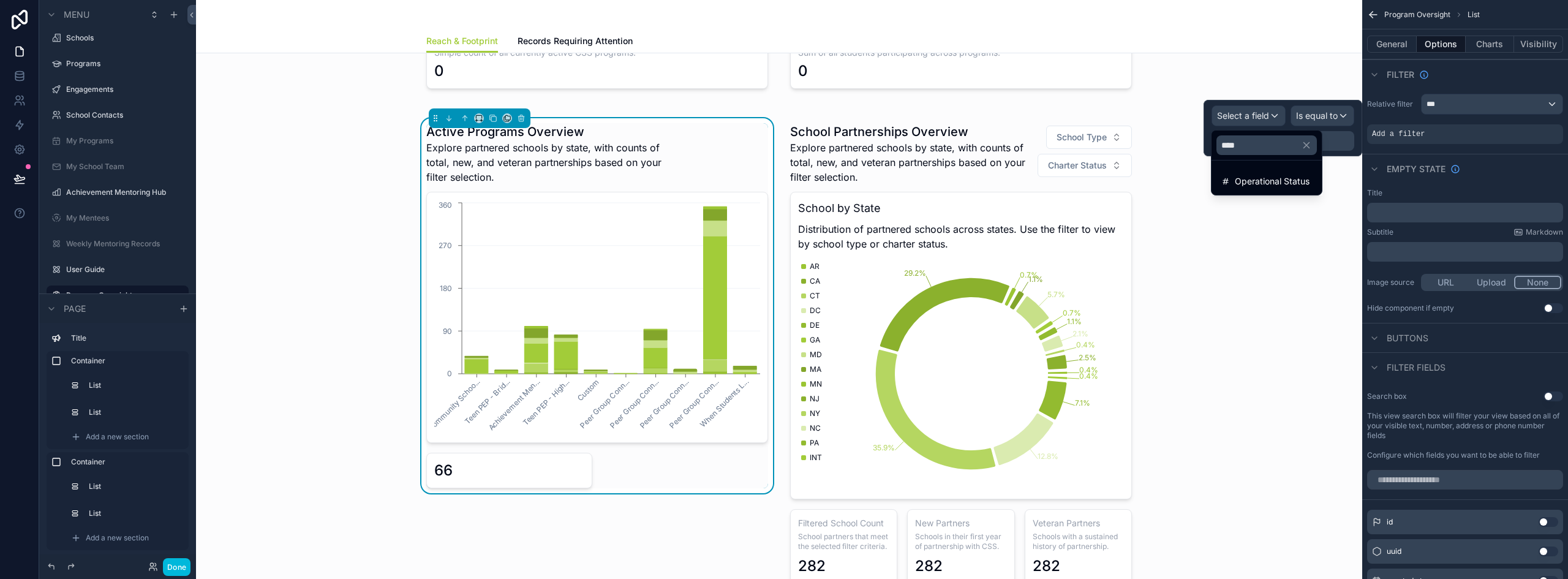
scroll to position [0, 0]
type input "****"
click at [1276, 180] on span "Operational Status" at bounding box center [1272, 181] width 75 height 15
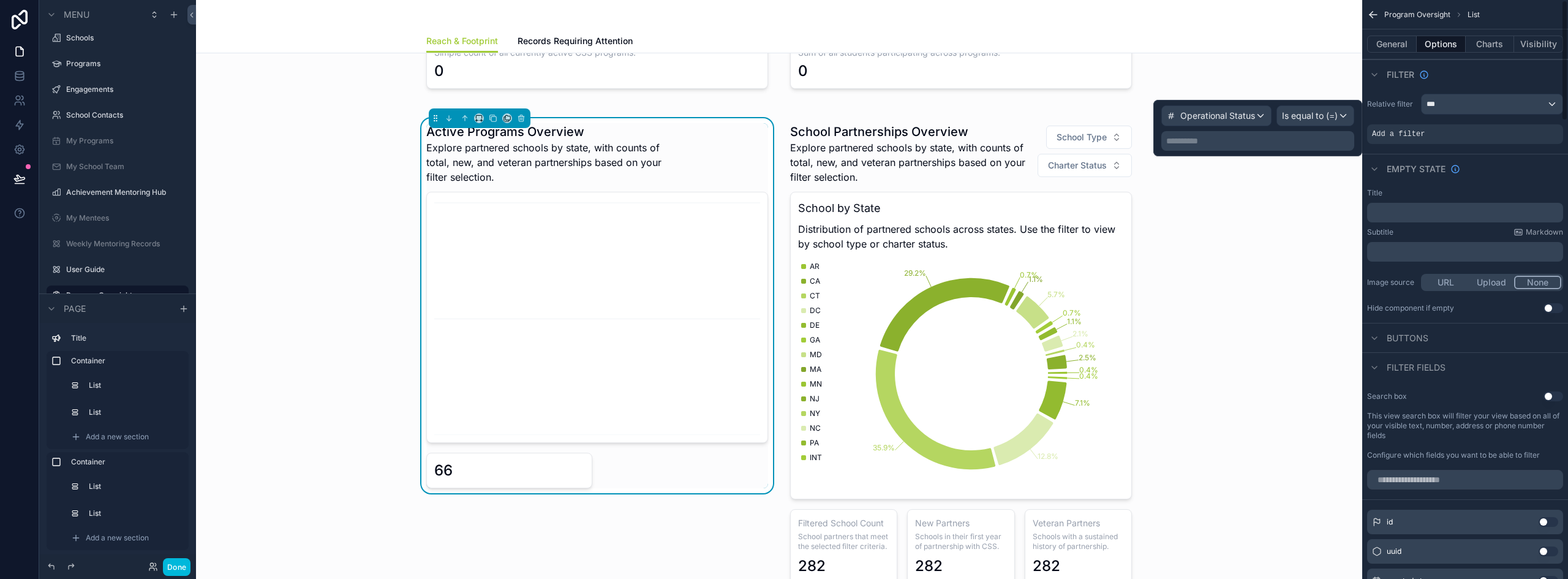
click at [1296, 113] on span "Is equal to (=)" at bounding box center [1309, 116] width 56 height 12
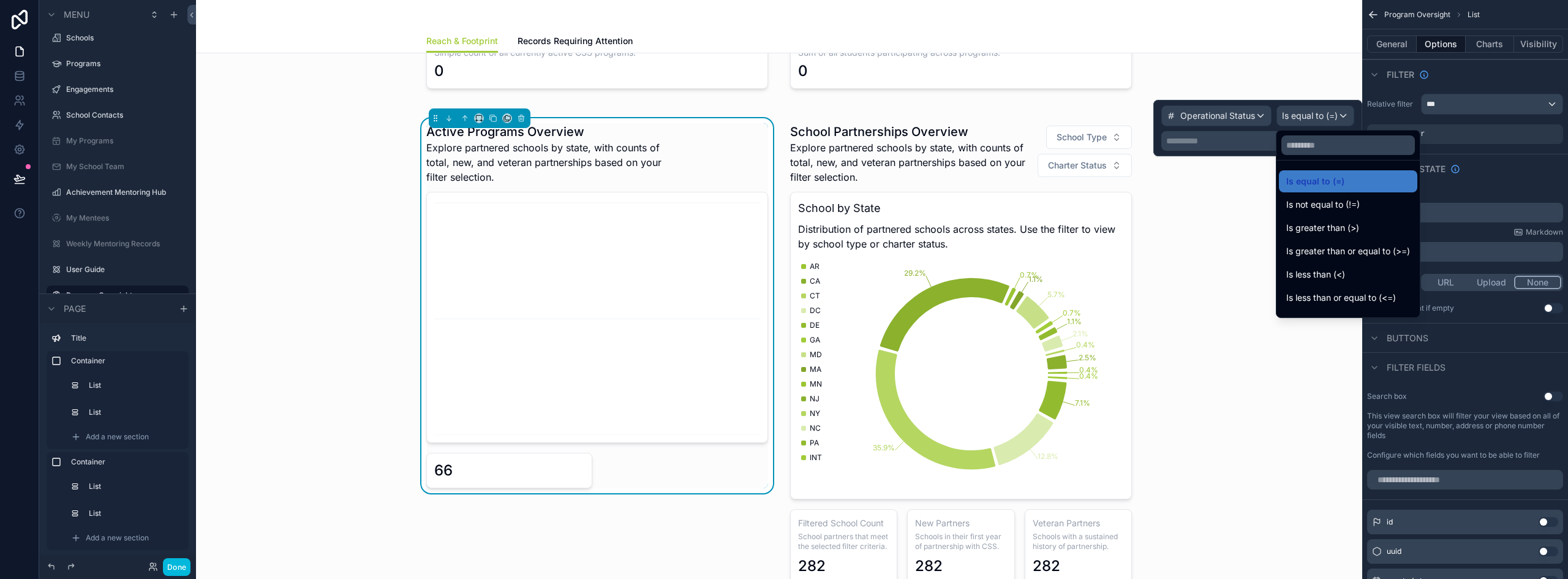
click at [1311, 173] on div "Is equal to (=)" at bounding box center [1348, 181] width 138 height 22
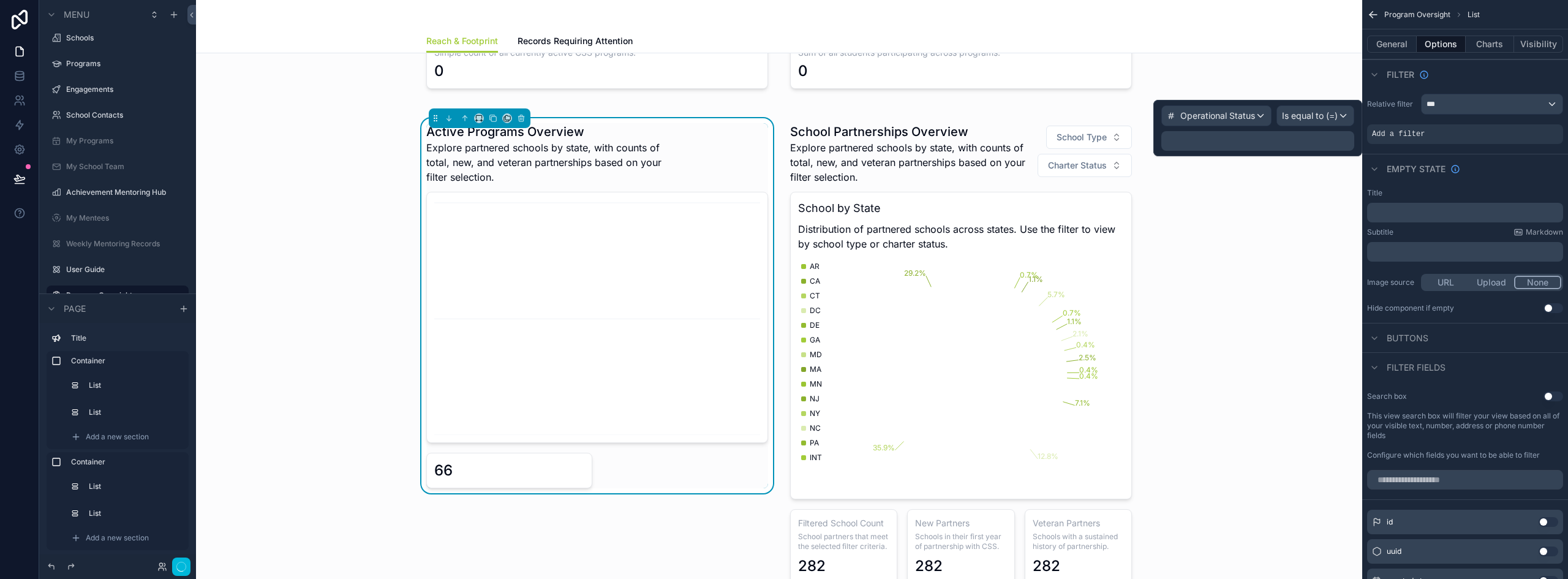
click at [1233, 137] on p "﻿" at bounding box center [1259, 140] width 185 height 12
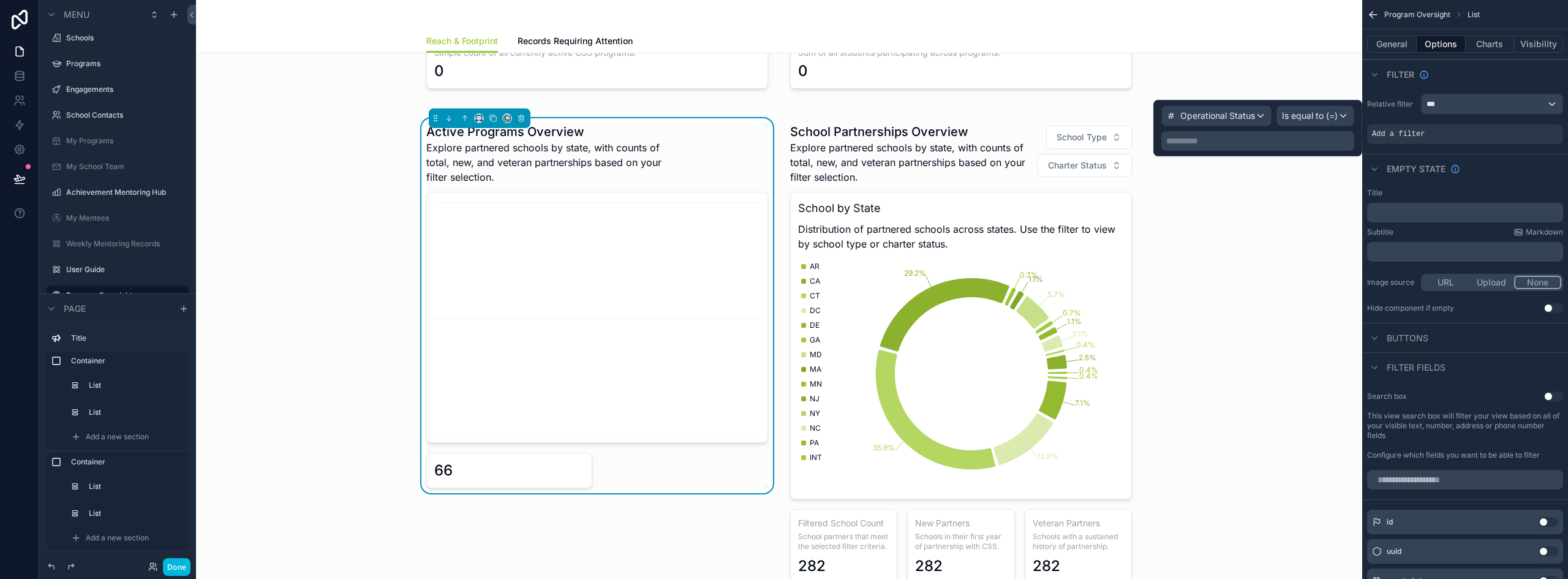
click at [1197, 146] on p "**********" at bounding box center [1259, 140] width 185 height 12
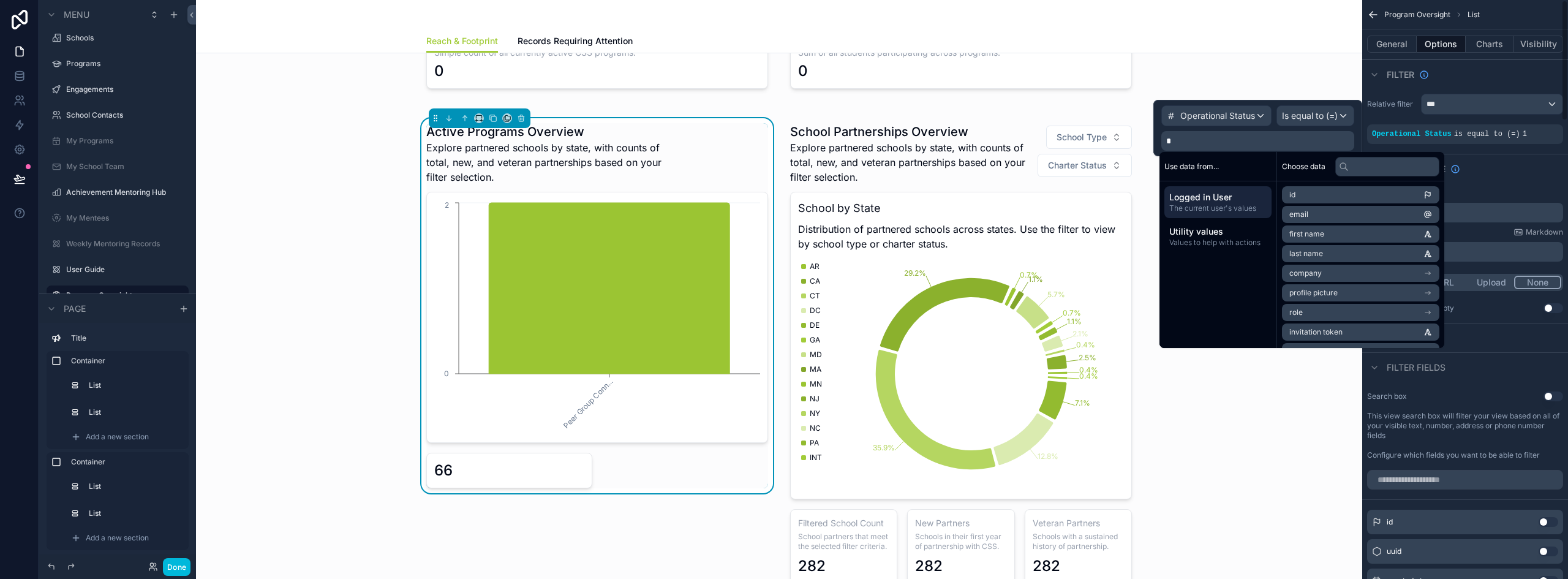
click at [1514, 168] on div "Empty state" at bounding box center [1465, 168] width 206 height 29
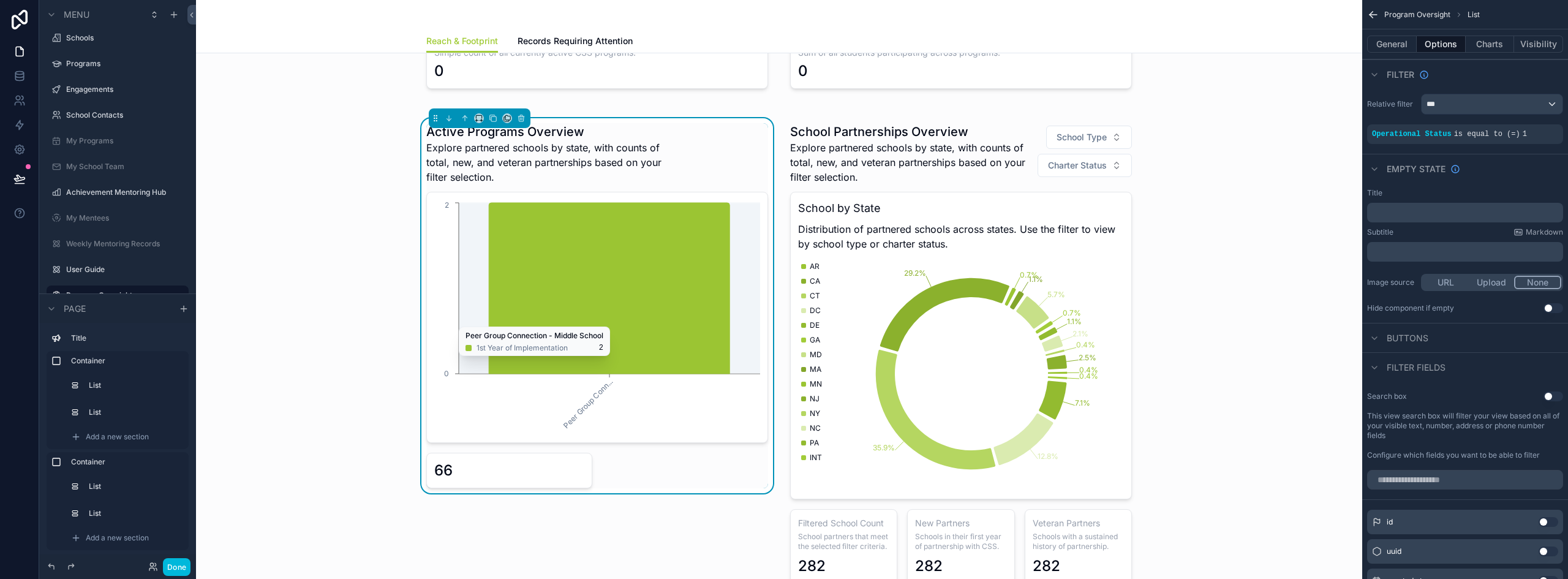
click at [748, 203] on icon "Peer Group Conn... 0 2" at bounding box center [597, 317] width 326 height 235
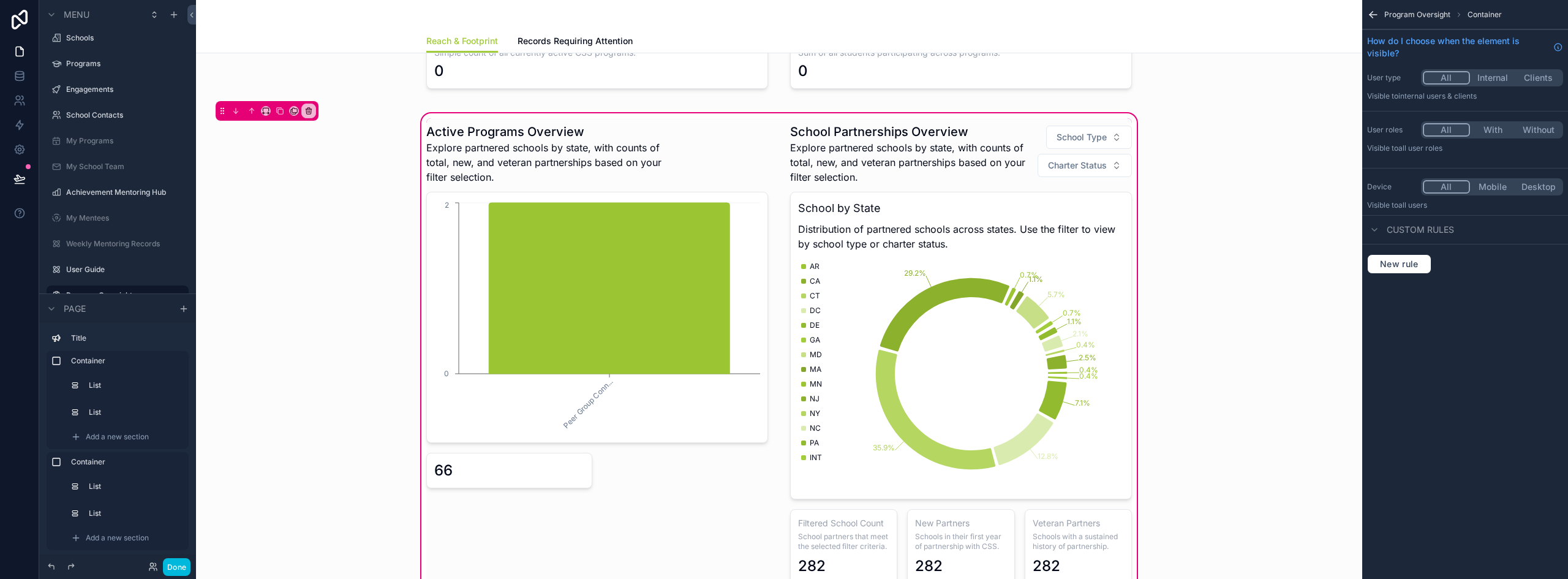
click at [1376, 16] on icon "scrollable content" at bounding box center [1373, 14] width 12 height 12
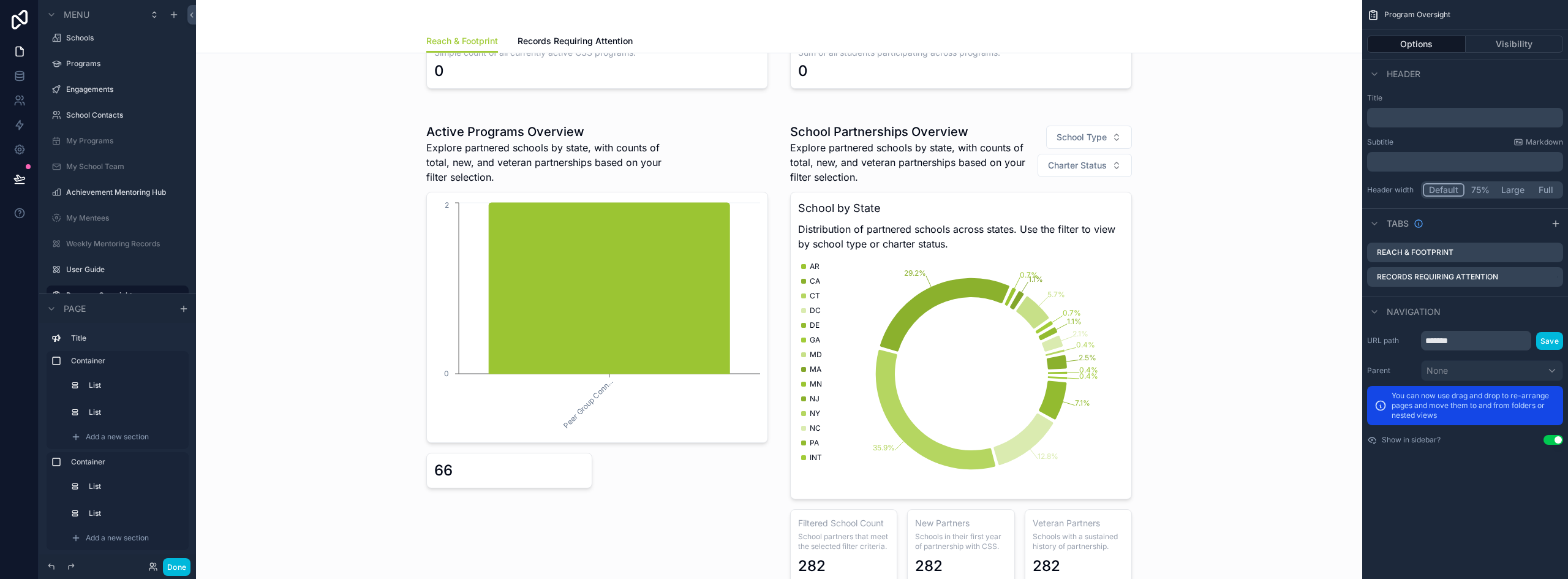
click at [614, 140] on div "scrollable content" at bounding box center [779, 354] width 1147 height 486
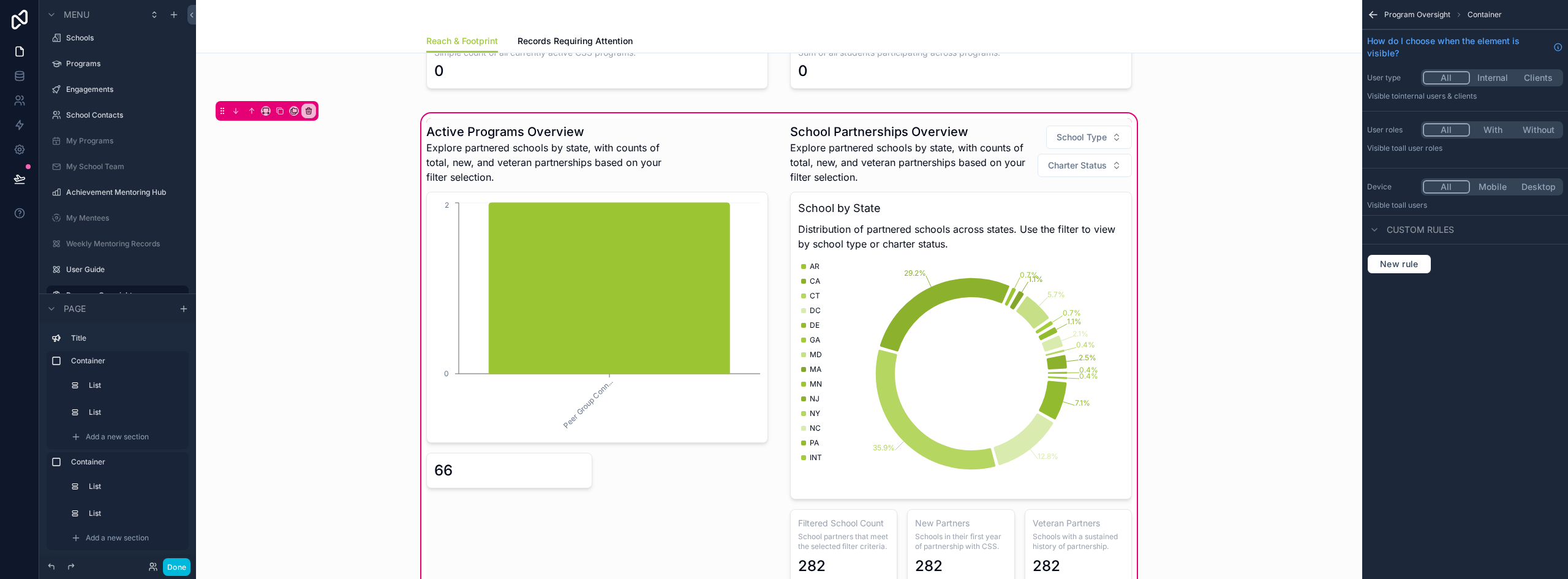
click at [533, 120] on div "scrollable content" at bounding box center [597, 354] width 356 height 471
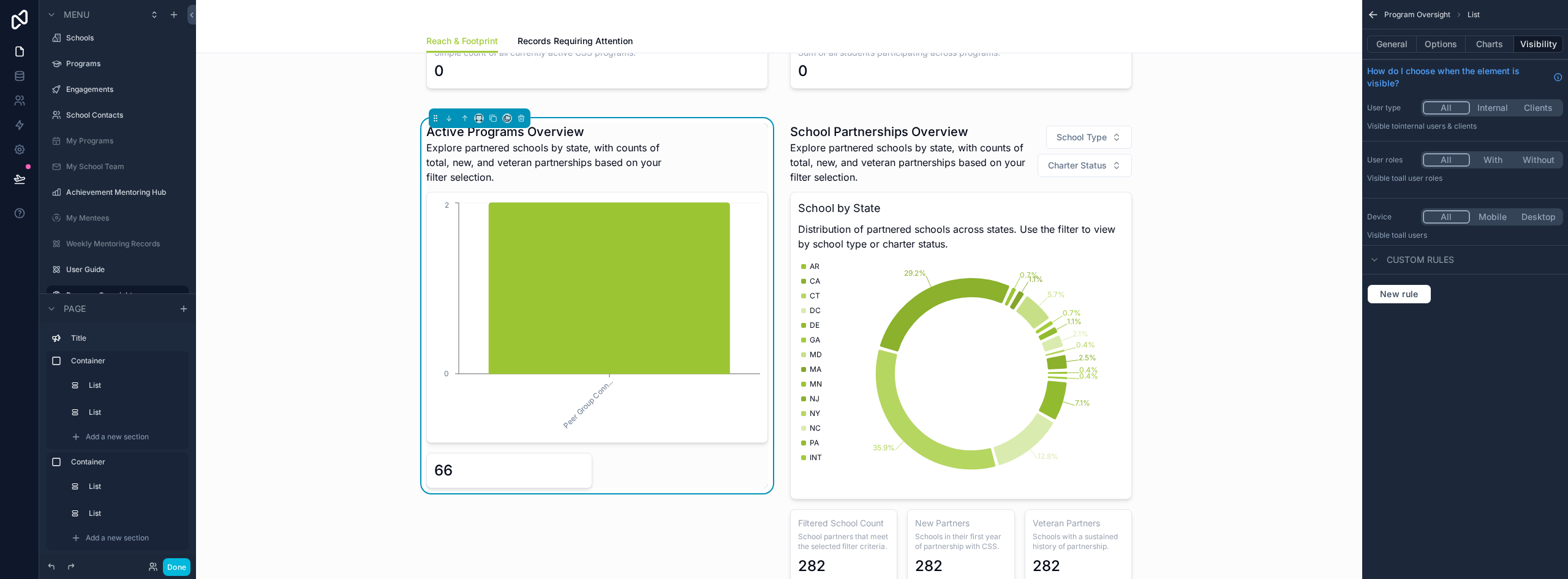
click at [1421, 41] on button "Options" at bounding box center [1440, 44] width 49 height 17
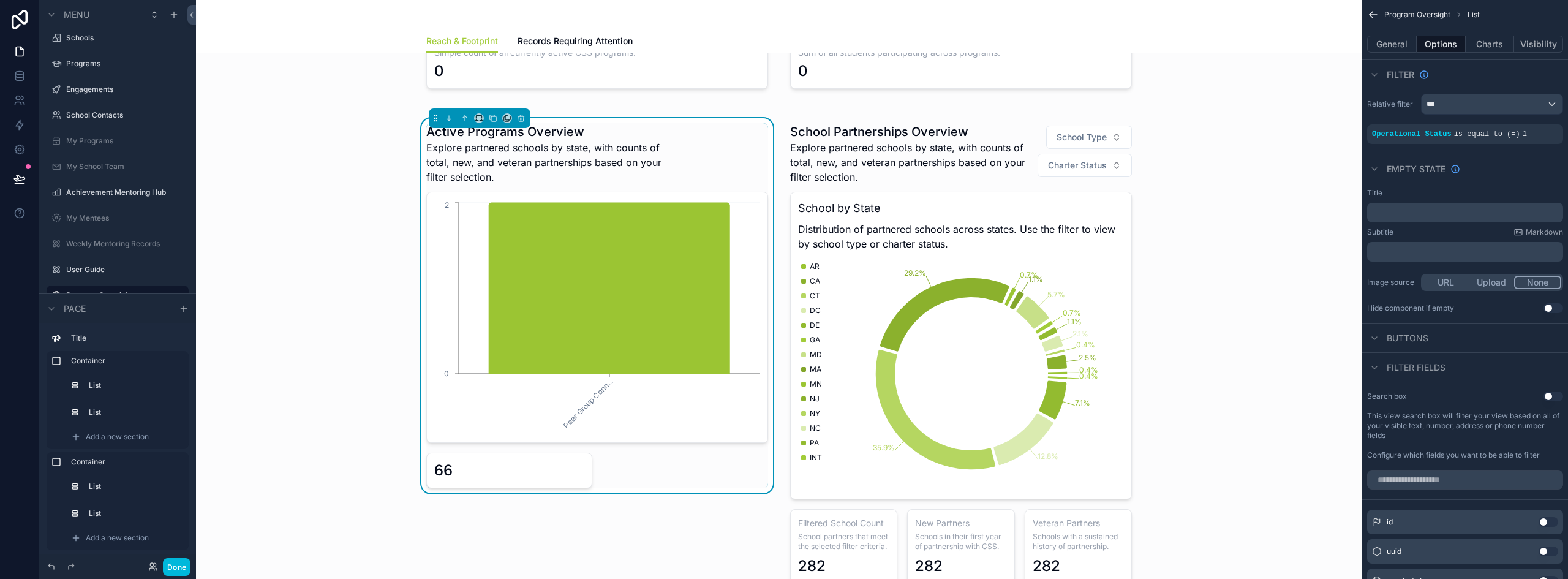
click at [1539, 104] on div "***" at bounding box center [1492, 103] width 141 height 19
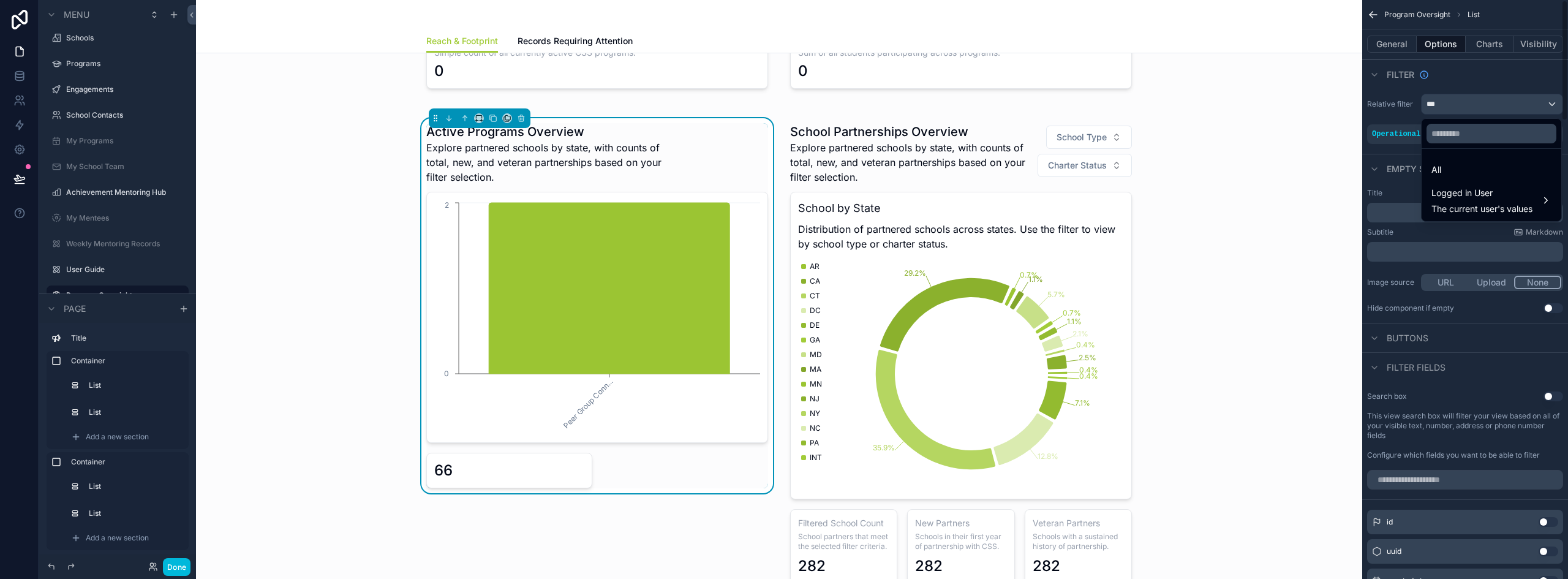
click at [1416, 137] on div "scrollable content" at bounding box center [784, 290] width 1568 height 579
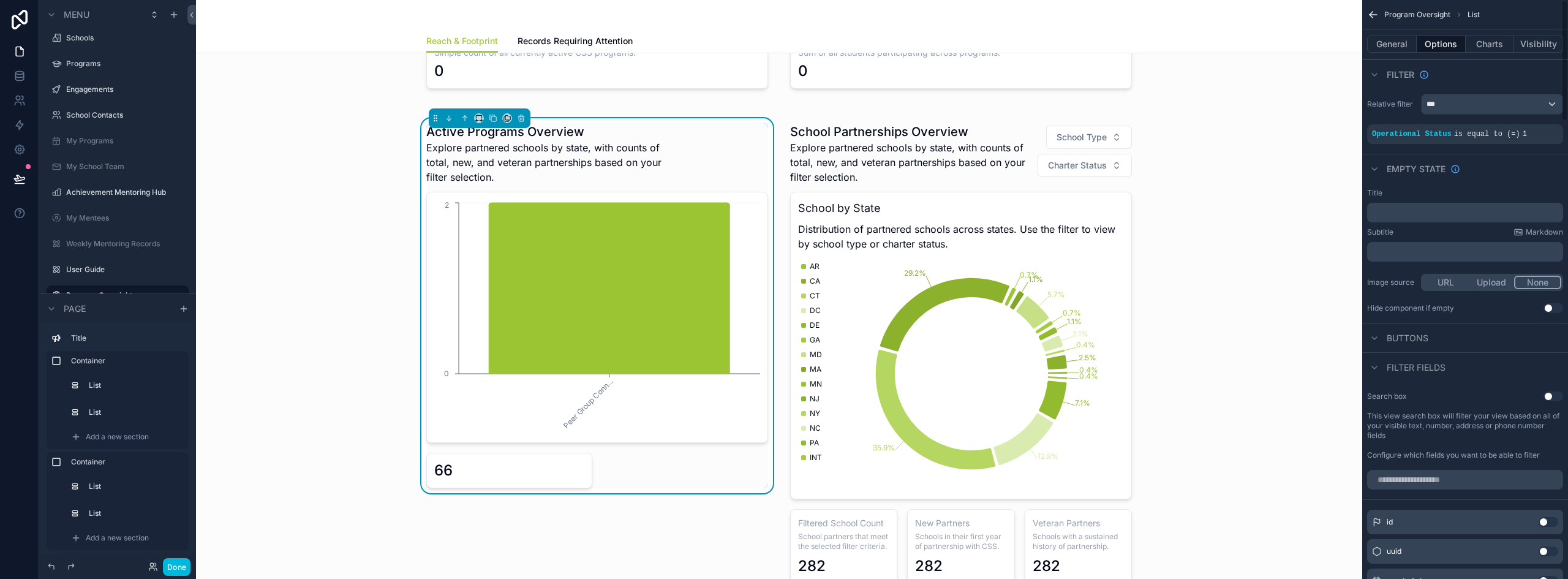
click at [0, 0] on icon "scrollable content" at bounding box center [0, 0] width 0 height 0
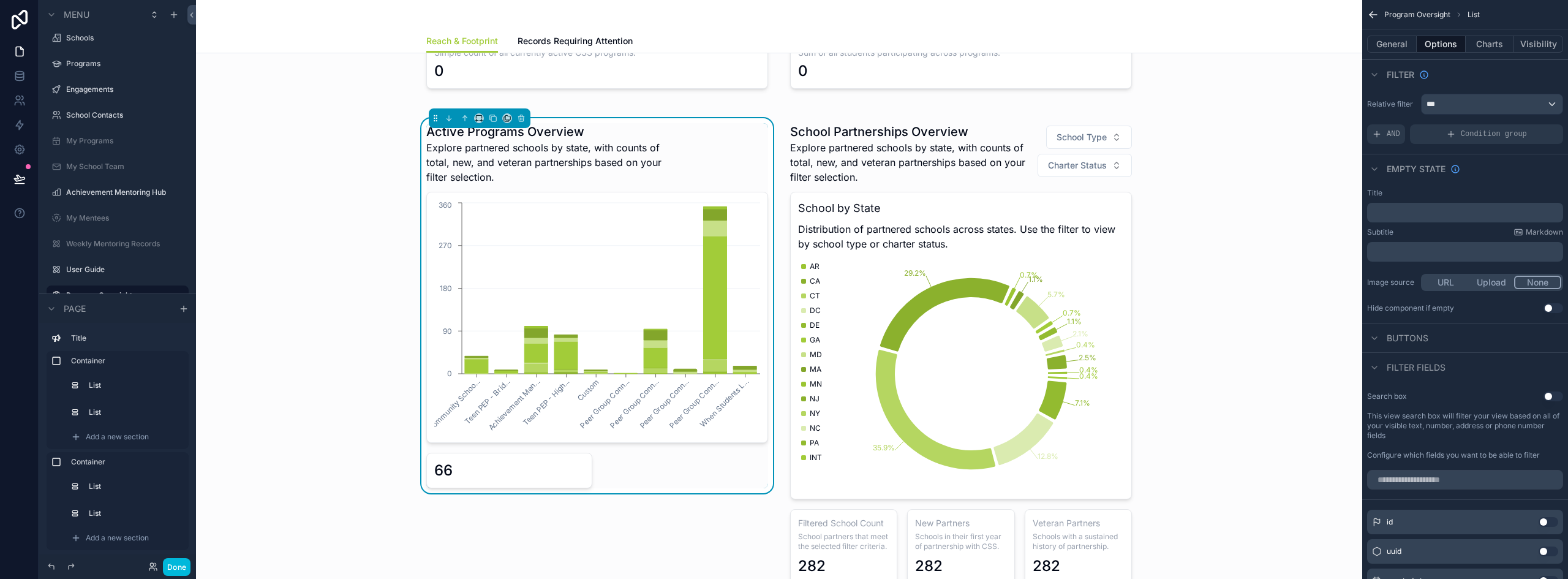
click at [1373, 133] on icon "scrollable content" at bounding box center [1377, 134] width 10 height 10
click at [0, 0] on icon "scrollable content" at bounding box center [0, 0] width 0 height 0
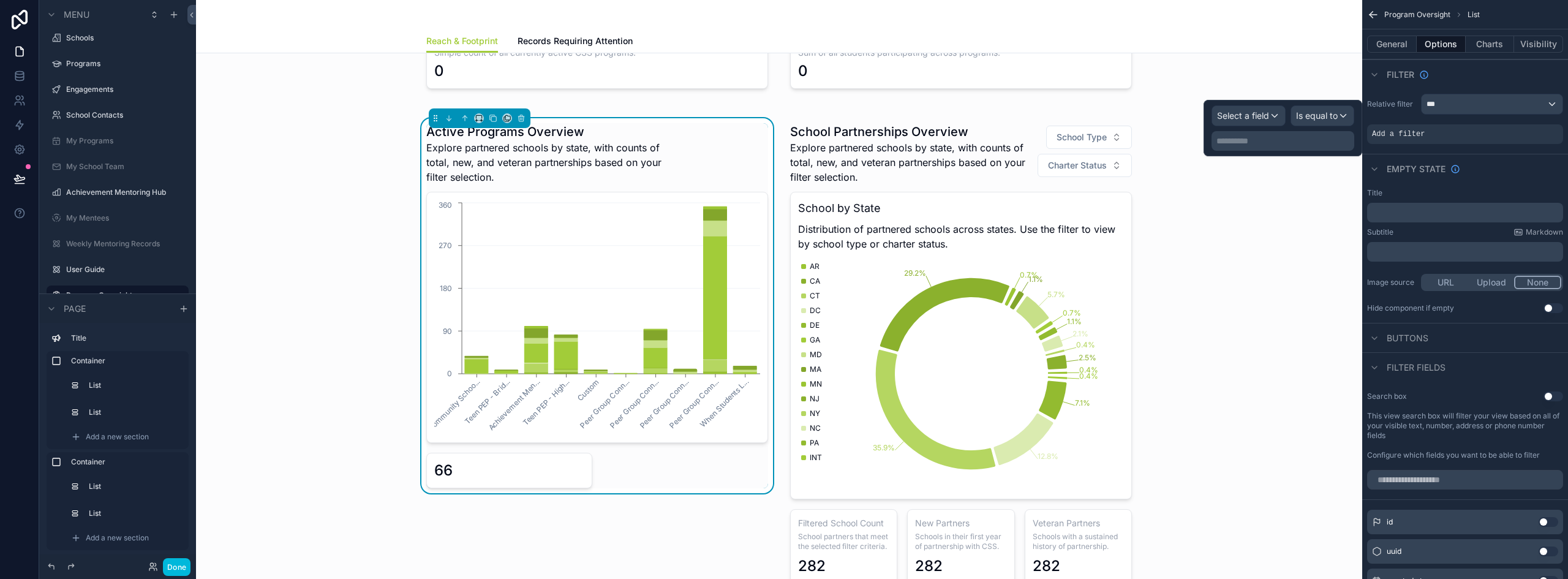
click at [1264, 116] on span "Select a field" at bounding box center [1242, 116] width 52 height 11
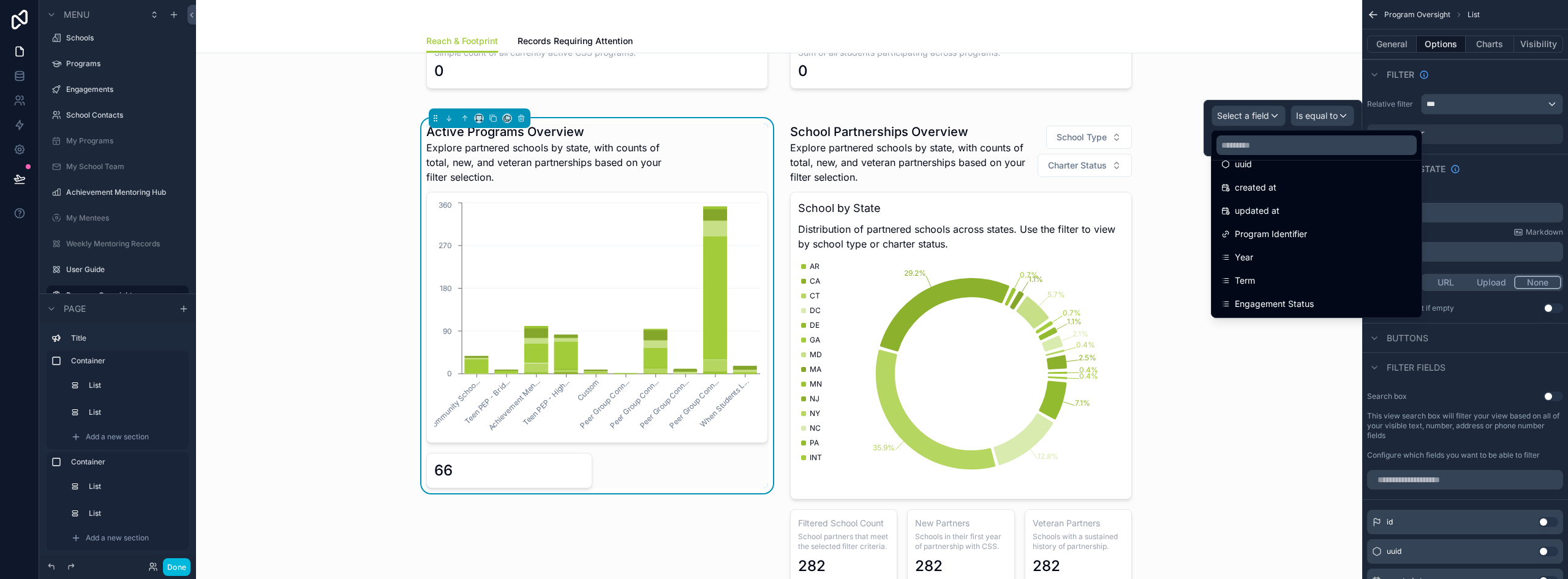
scroll to position [61, 0]
click at [1253, 242] on div "Year" at bounding box center [1316, 236] width 190 height 15
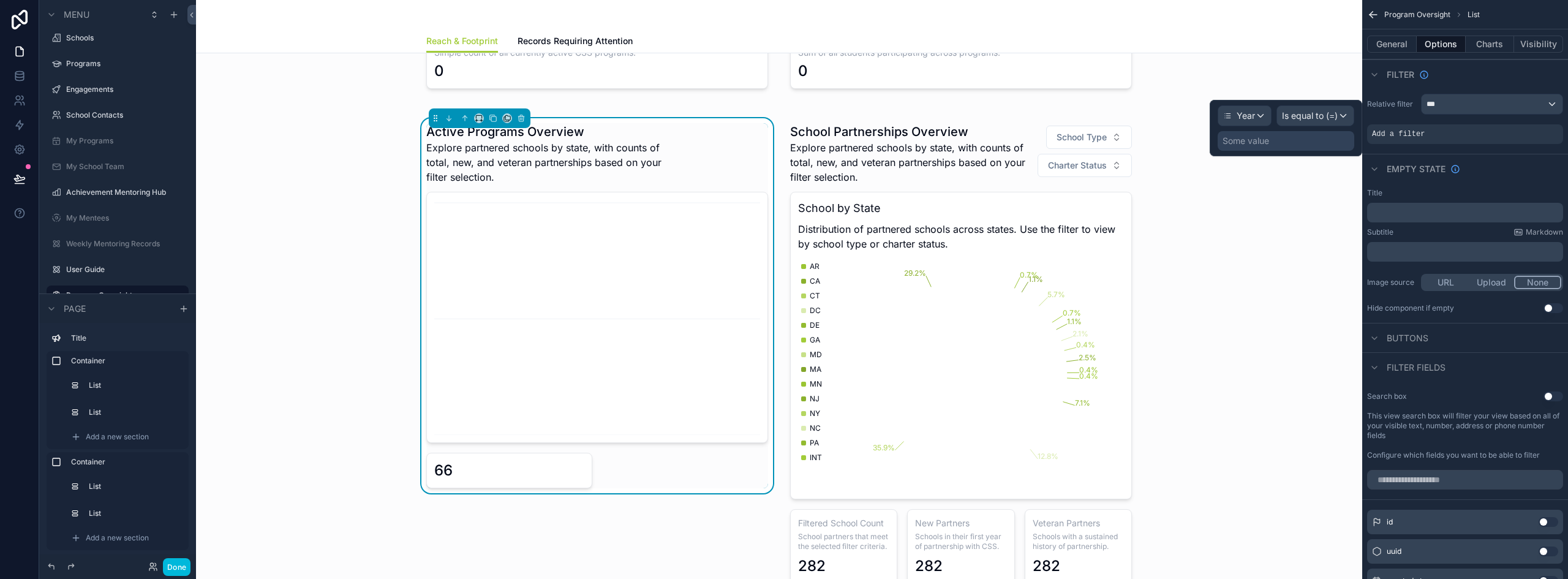
click at [1323, 112] on span "Is equal to (=)" at bounding box center [1309, 116] width 56 height 12
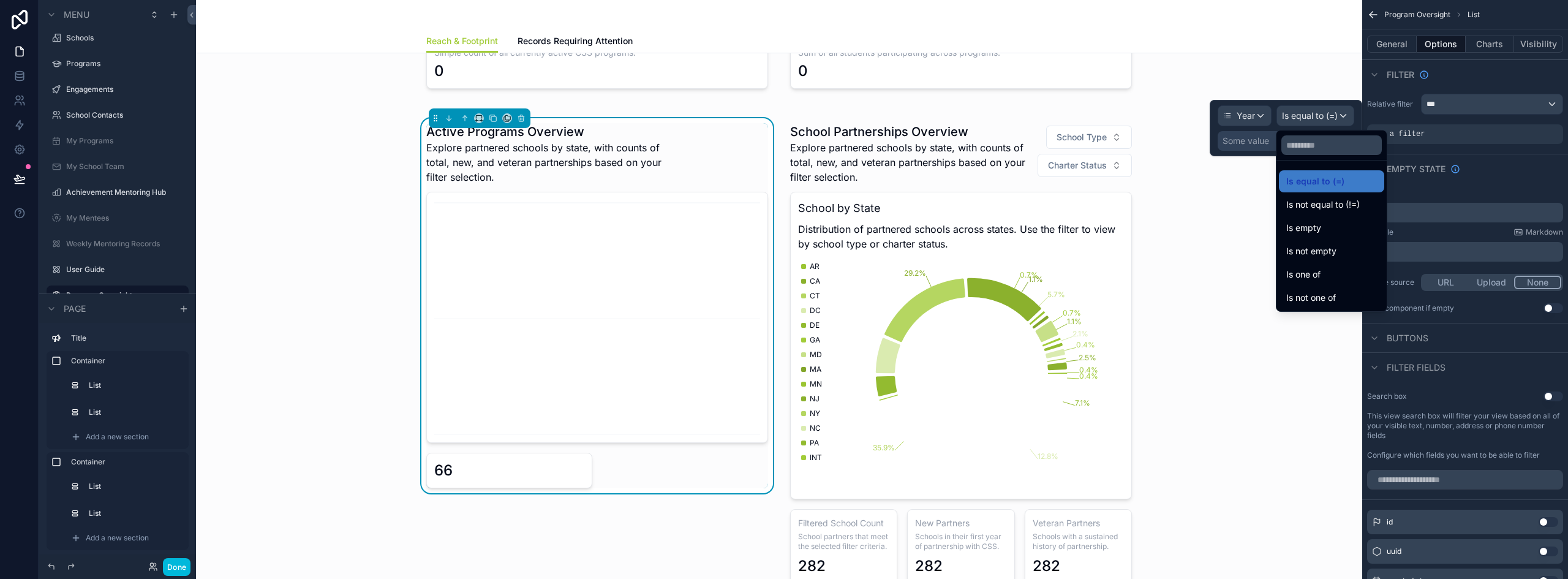
click at [1316, 178] on span "Is equal to (=)" at bounding box center [1315, 181] width 58 height 15
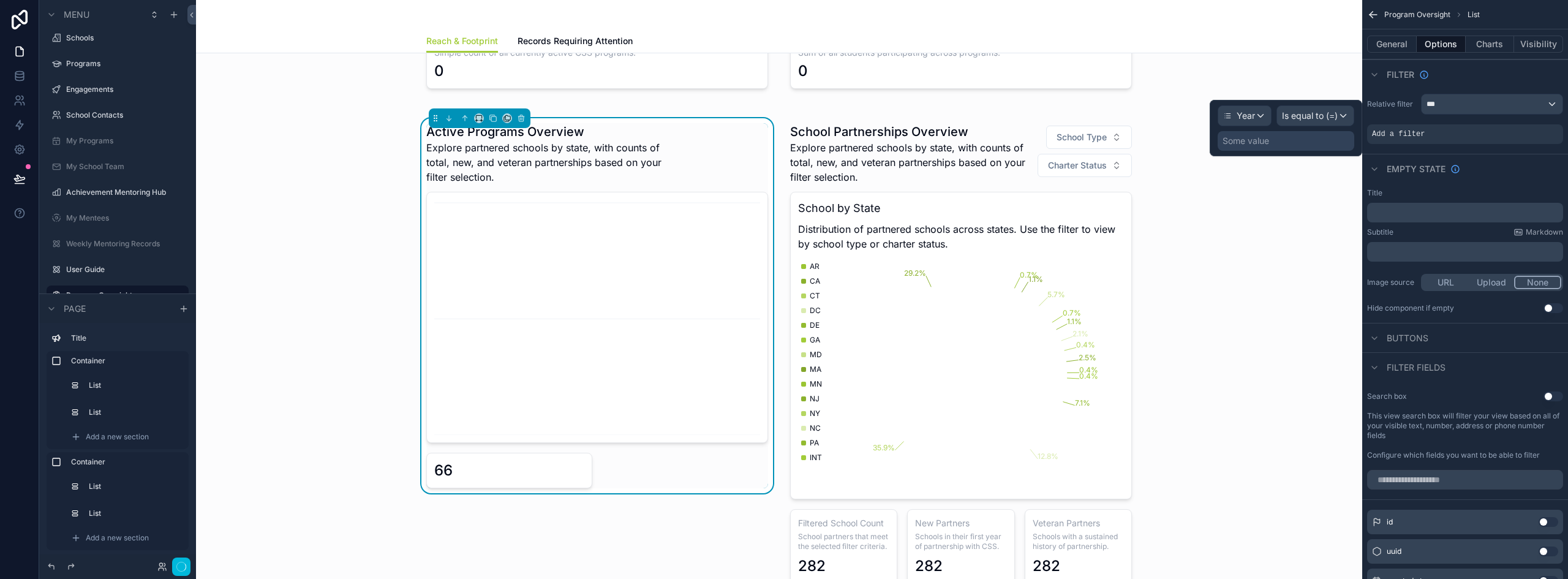
click at [1266, 142] on div "Some value" at bounding box center [1245, 140] width 46 height 12
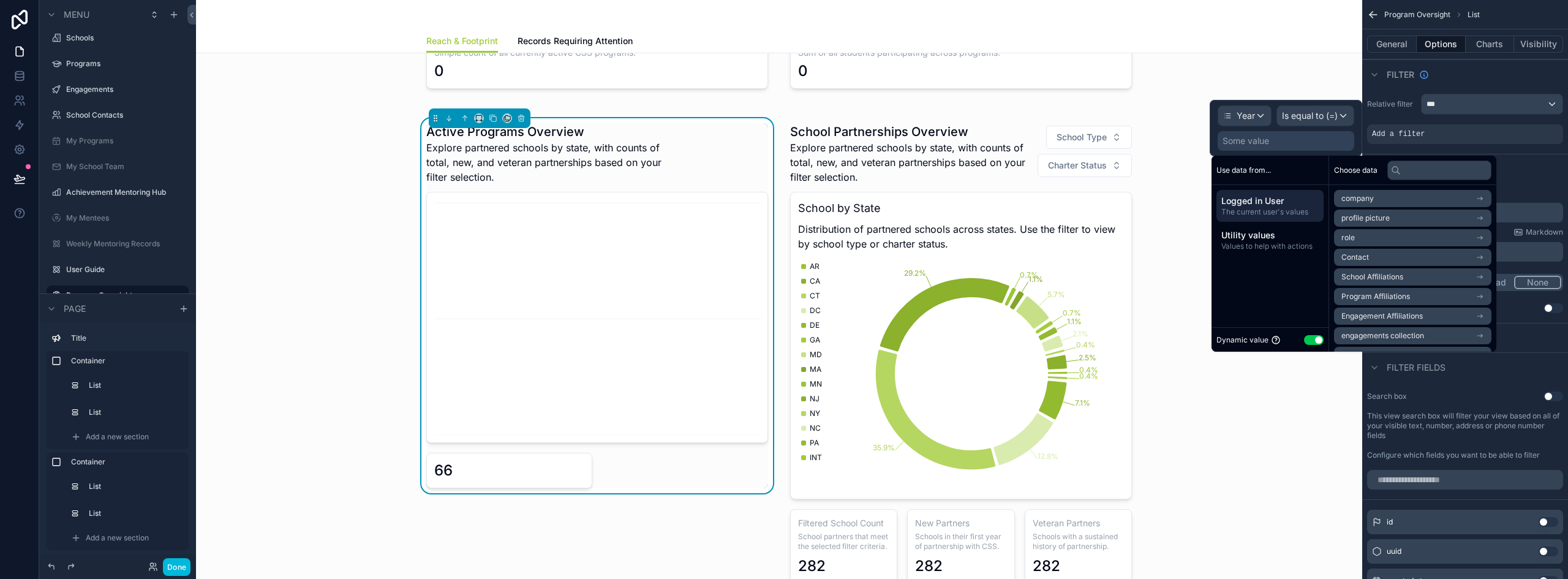
click at [1313, 340] on button "Use setting" at bounding box center [1313, 340] width 19 height 10
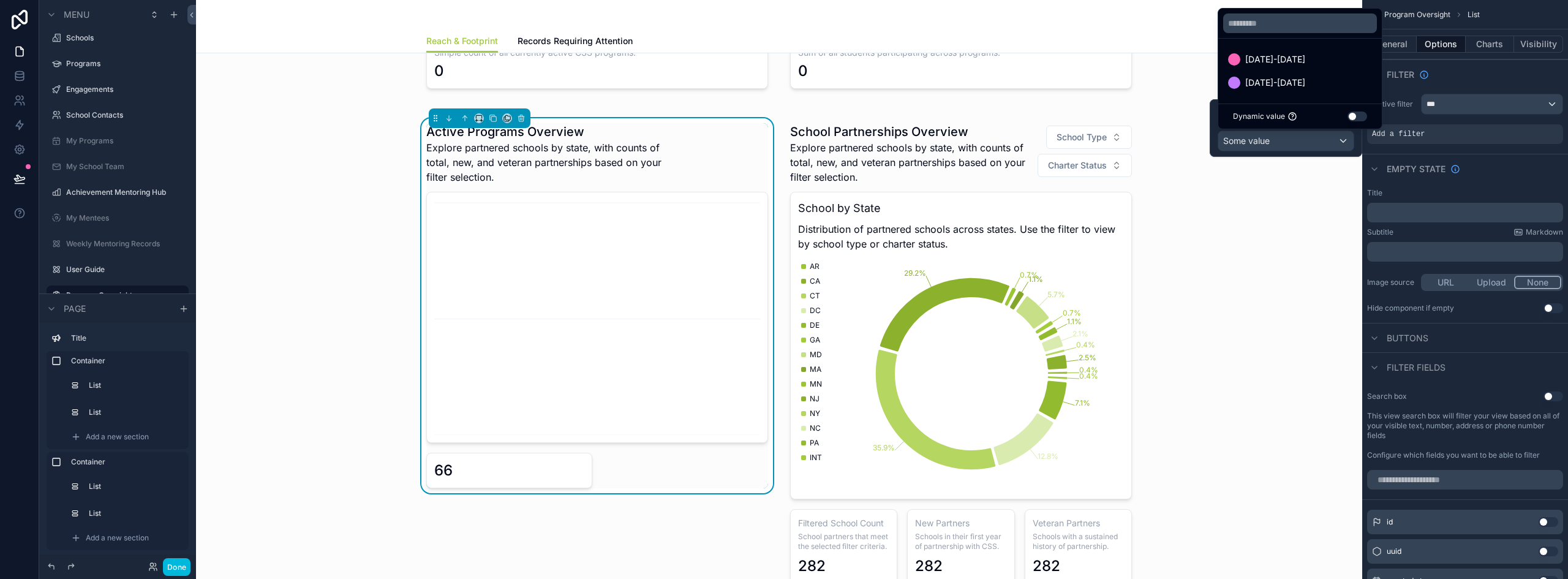
click at [1272, 85] on span "[DATE]-[DATE]" at bounding box center [1275, 83] width 60 height 15
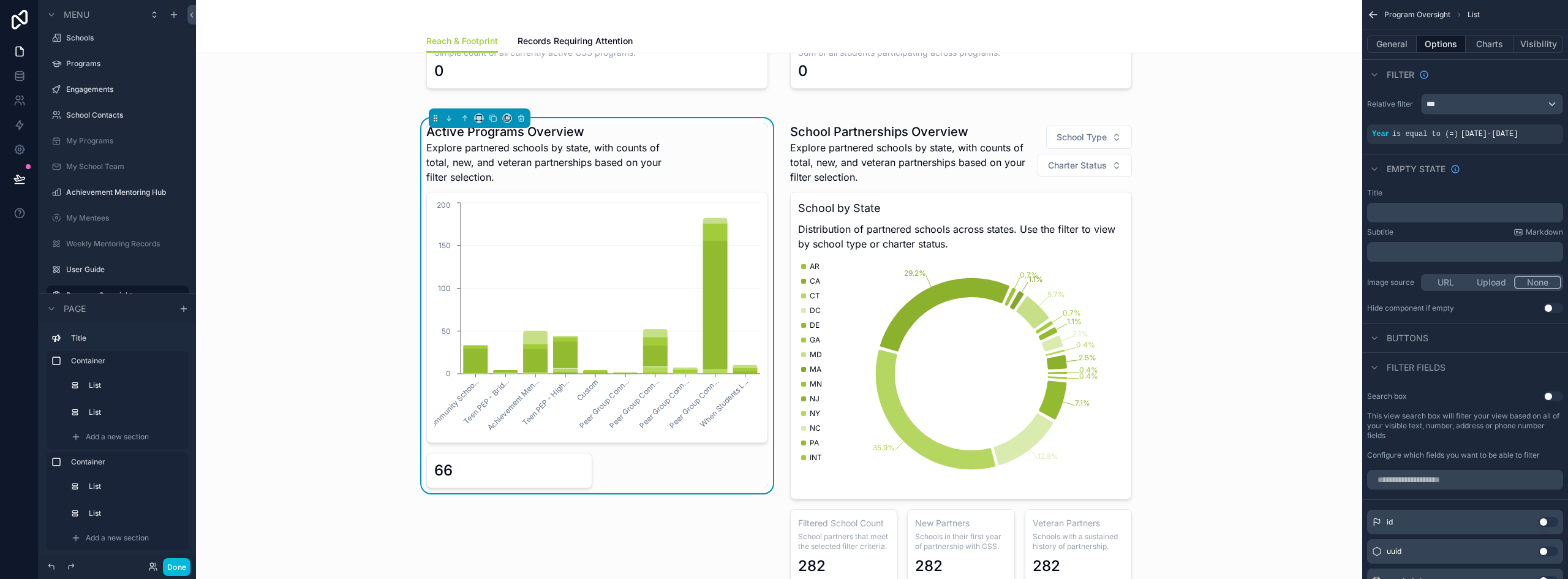
click at [1421, 183] on div "Title ﻿ Subtitle Markdown ﻿ Image source URL Upload None Hide component if empt…" at bounding box center [1465, 250] width 206 height 135
click at [0, 0] on icon "scrollable content" at bounding box center [0, 0] width 0 height 0
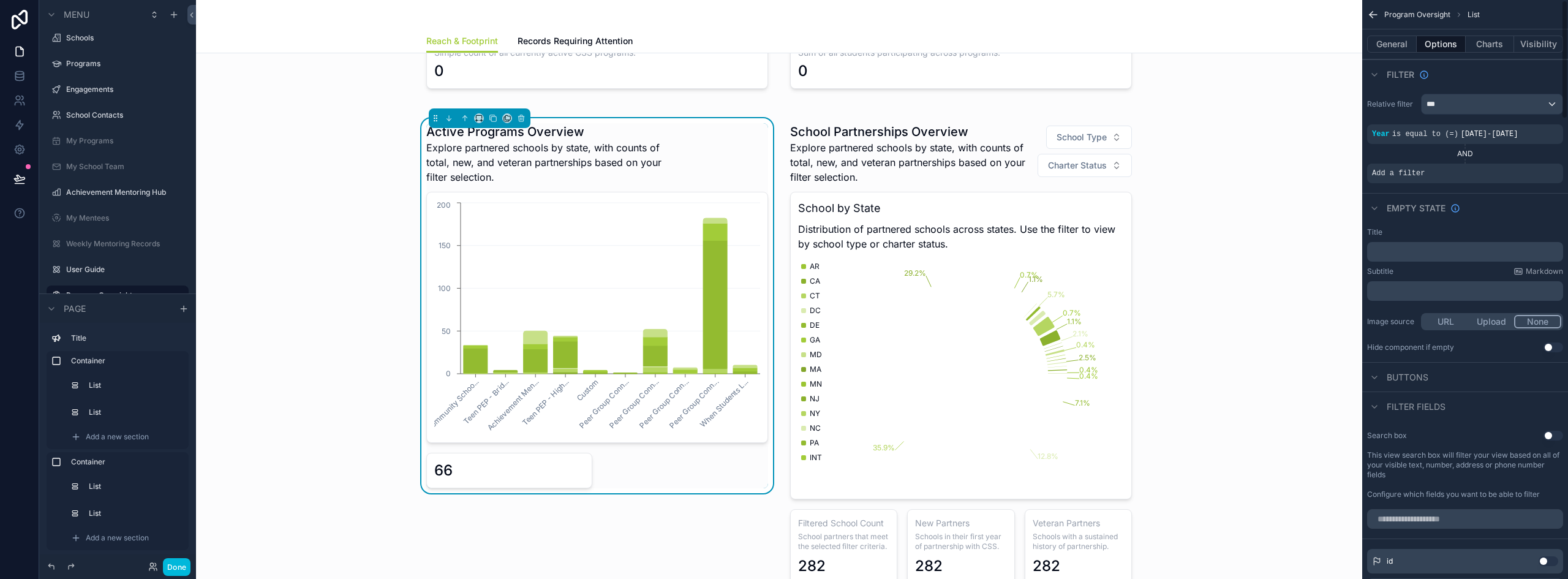
click at [0, 0] on icon "scrollable content" at bounding box center [0, 0] width 0 height 0
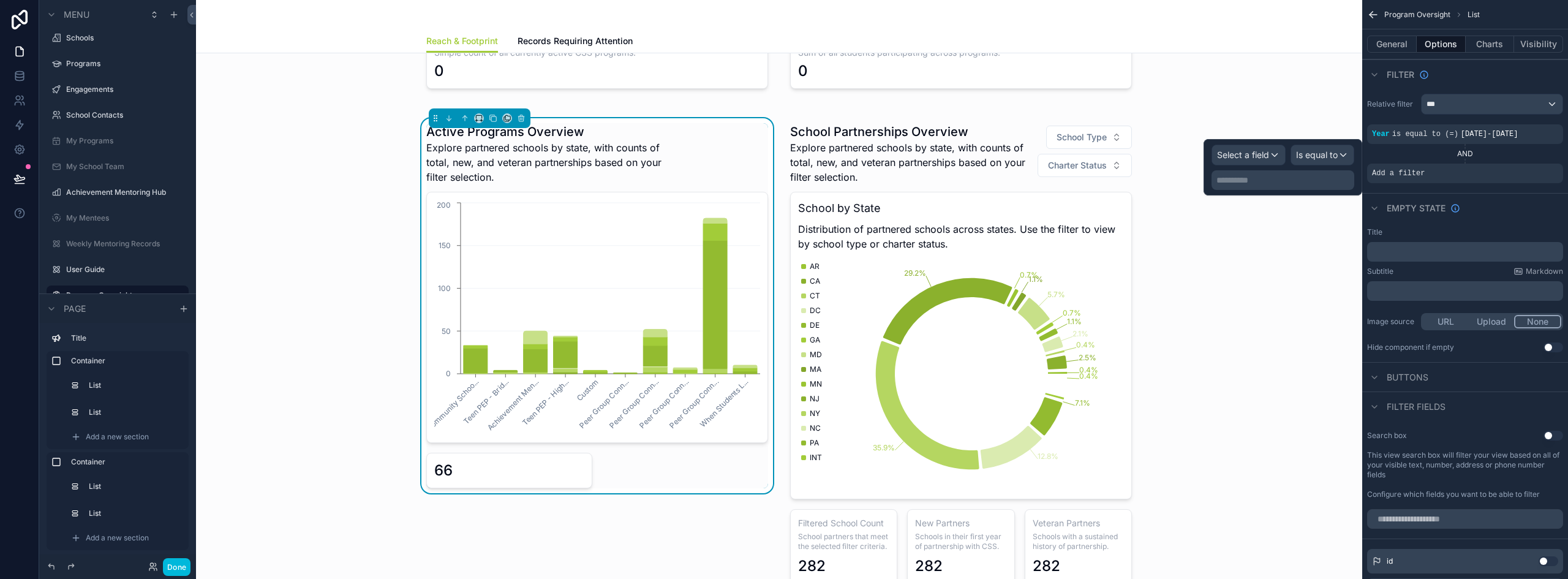
click at [1237, 157] on span "Select a field" at bounding box center [1242, 155] width 52 height 11
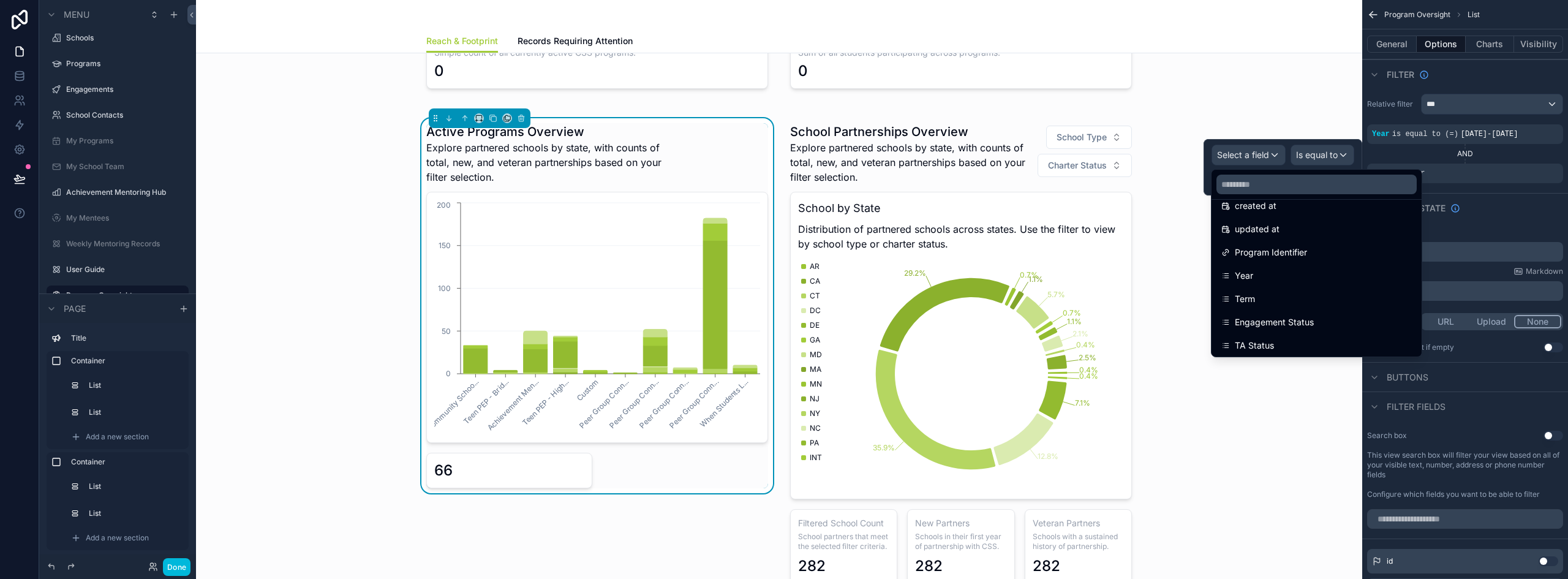
click at [1293, 324] on span "Engagement Status" at bounding box center [1274, 322] width 79 height 15
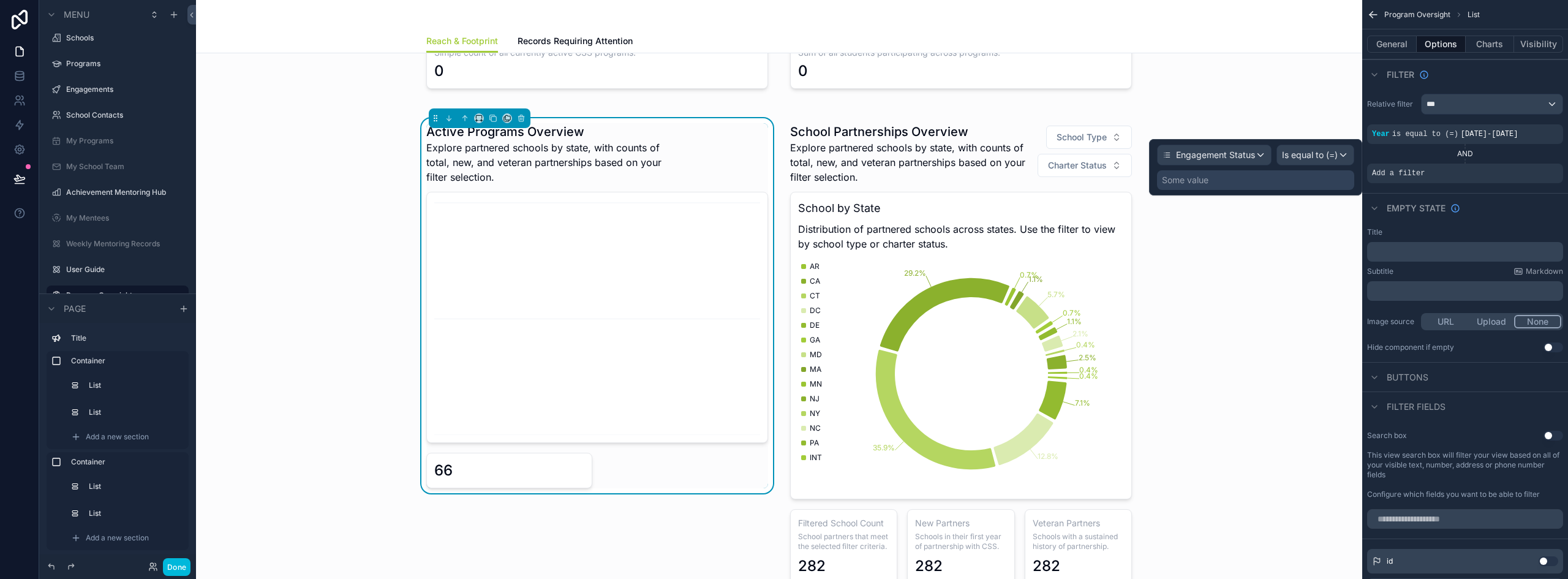
click at [1318, 155] on span "Is equal to (=)" at bounding box center [1309, 155] width 56 height 12
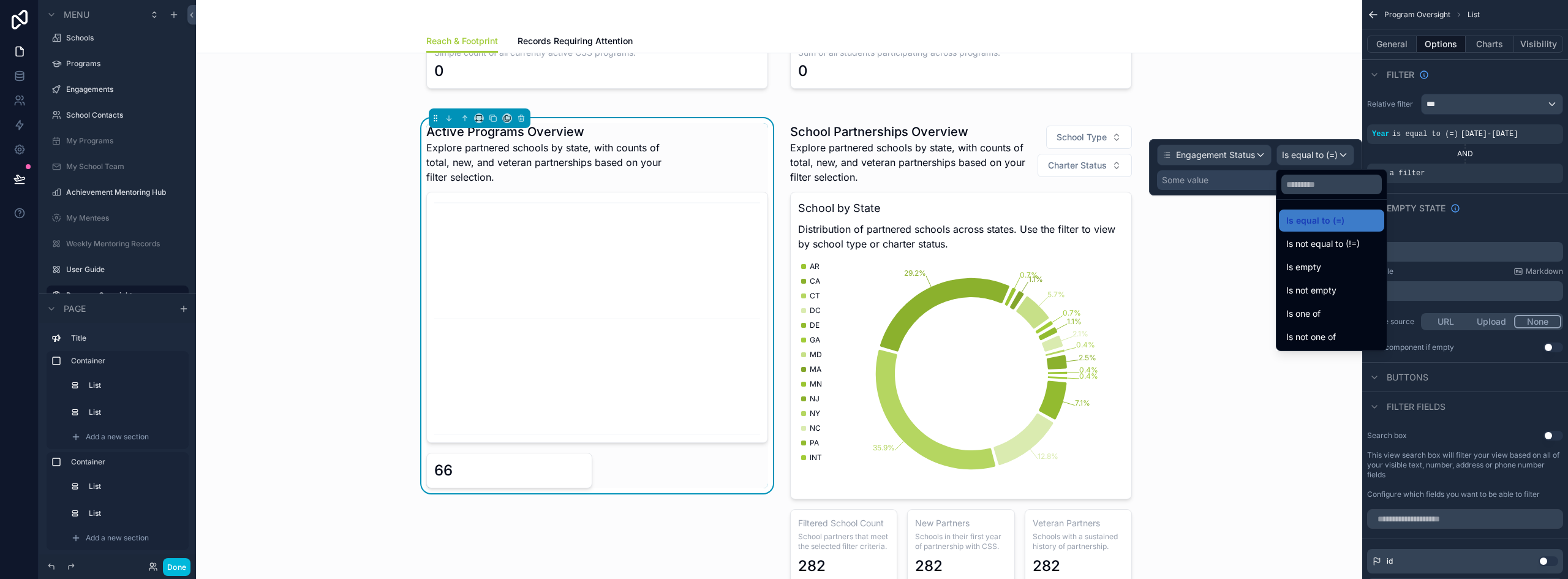
click at [1321, 313] on span "Is one of" at bounding box center [1303, 314] width 34 height 15
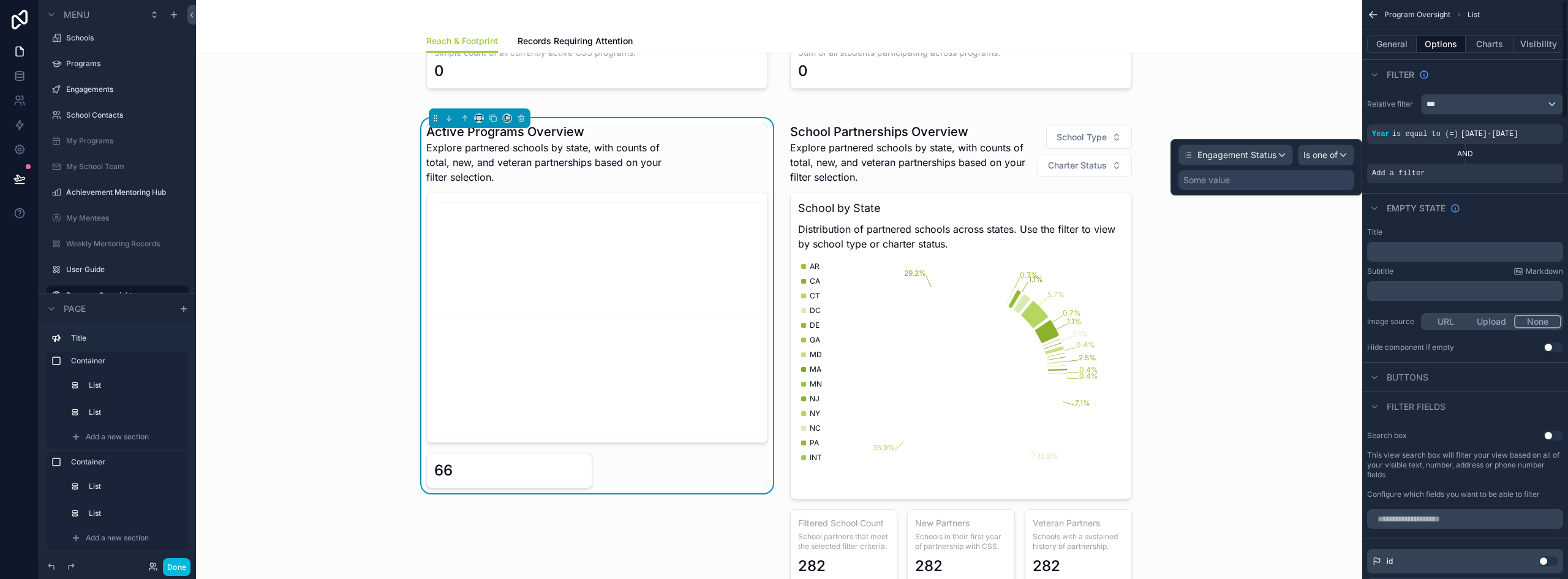
click at [1296, 180] on div "Some value" at bounding box center [1266, 180] width 176 height 19
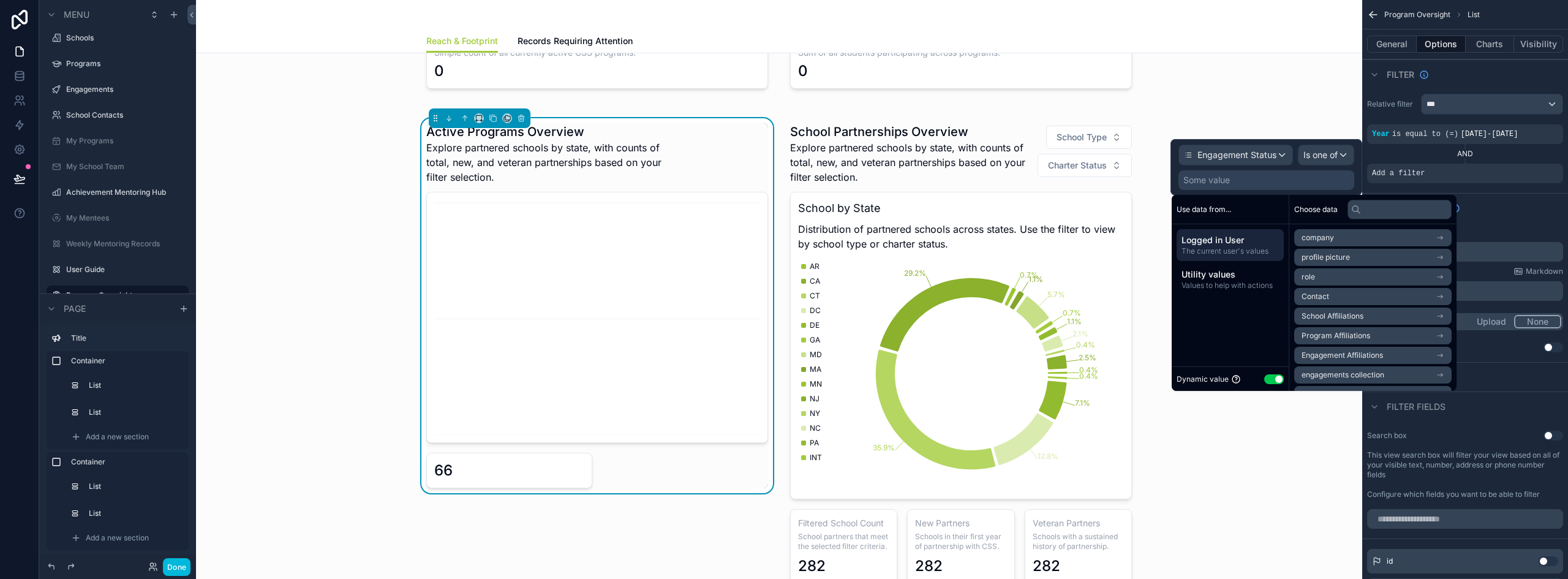
click at [1269, 375] on button "Use setting" at bounding box center [1274, 379] width 19 height 10
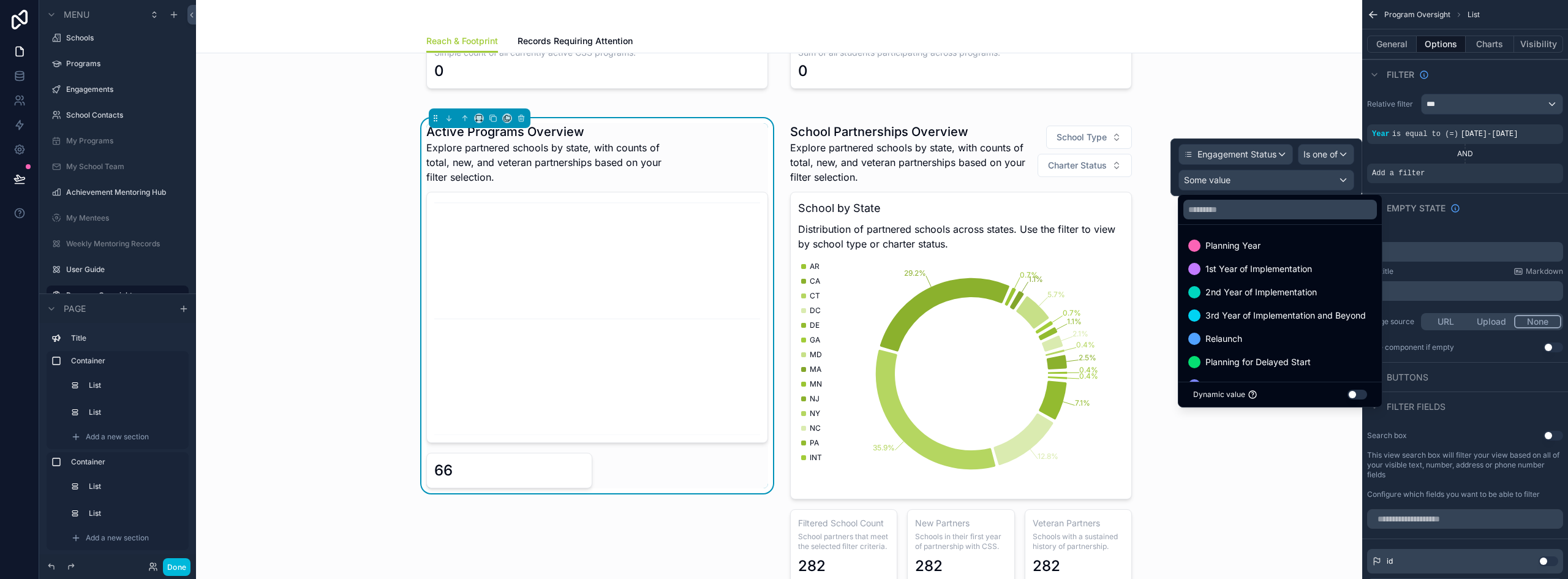
click at [1294, 271] on span "1st Year of Implementation" at bounding box center [1259, 269] width 107 height 15
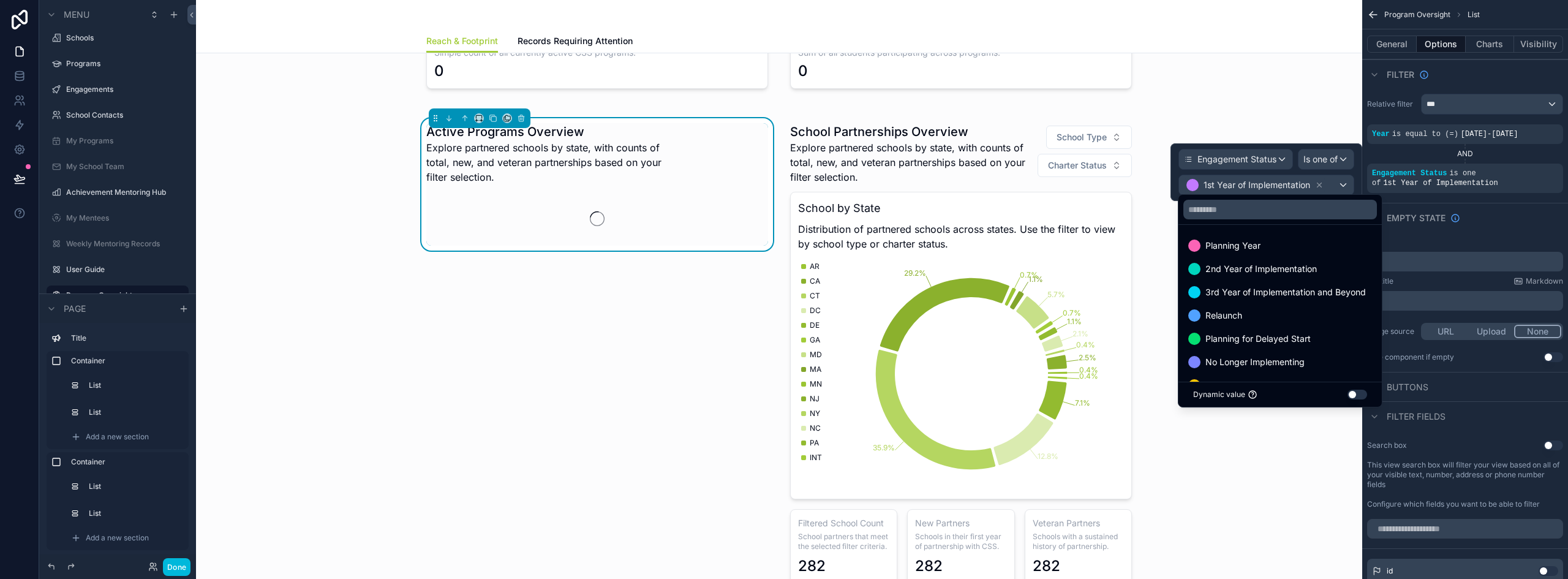
click at [1284, 275] on span "2nd Year of Implementation" at bounding box center [1261, 269] width 111 height 15
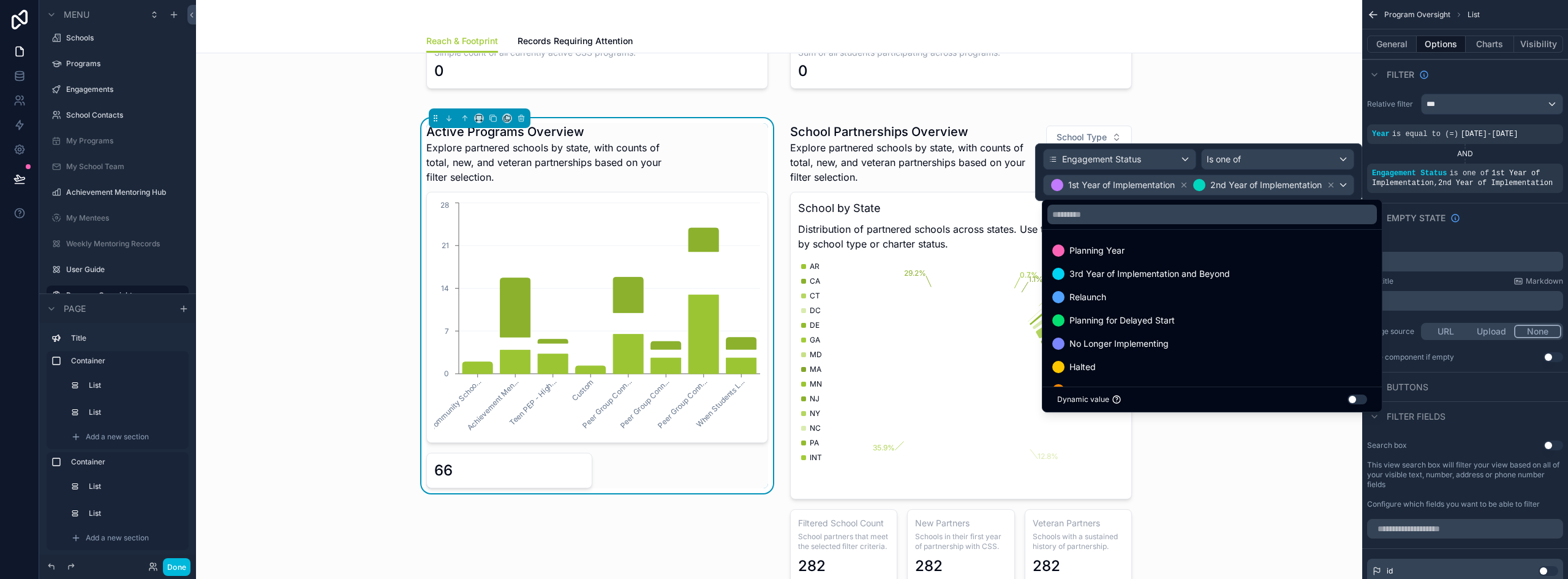
click at [1189, 281] on span "3rd Year of Implementation and Beyond" at bounding box center [1149, 274] width 160 height 15
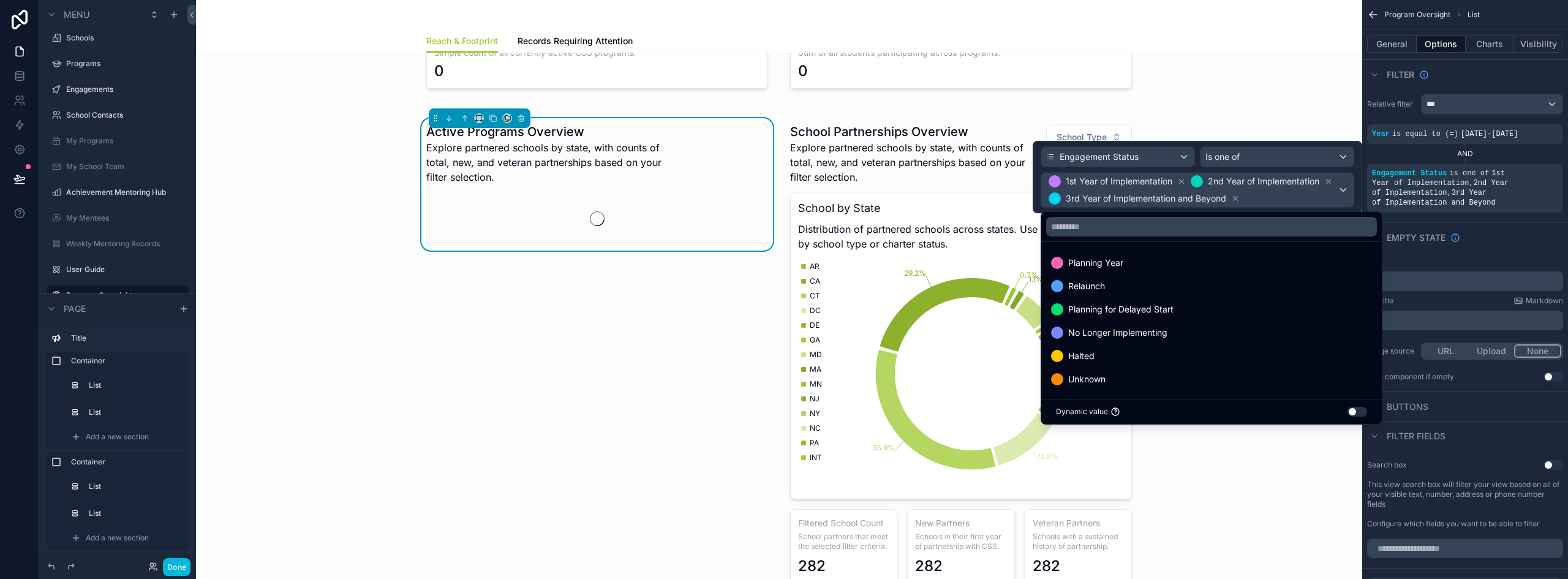
click at [1095, 290] on span "Relaunch" at bounding box center [1087, 286] width 37 height 15
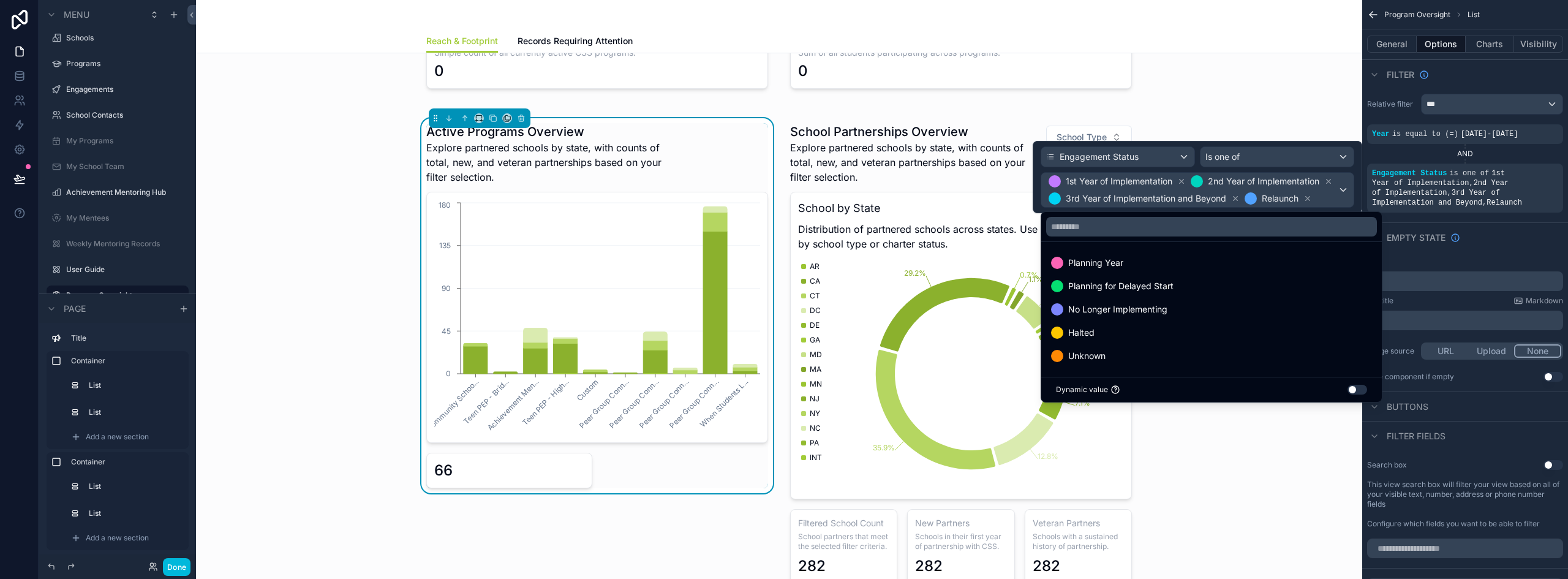
click at [349, 356] on div "Active Programs Overview Explore partnered schools by state, with counts of tot…" at bounding box center [779, 354] width 1147 height 486
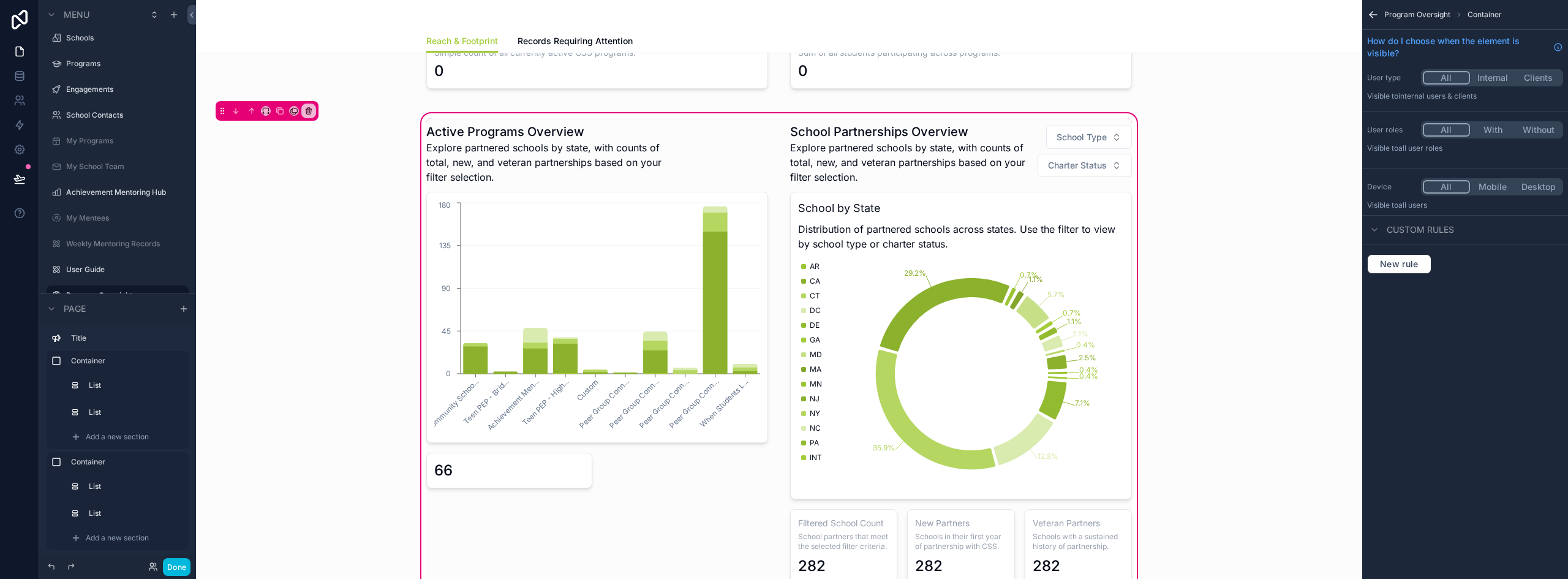
click at [716, 278] on div "scrollable content" at bounding box center [597, 354] width 356 height 471
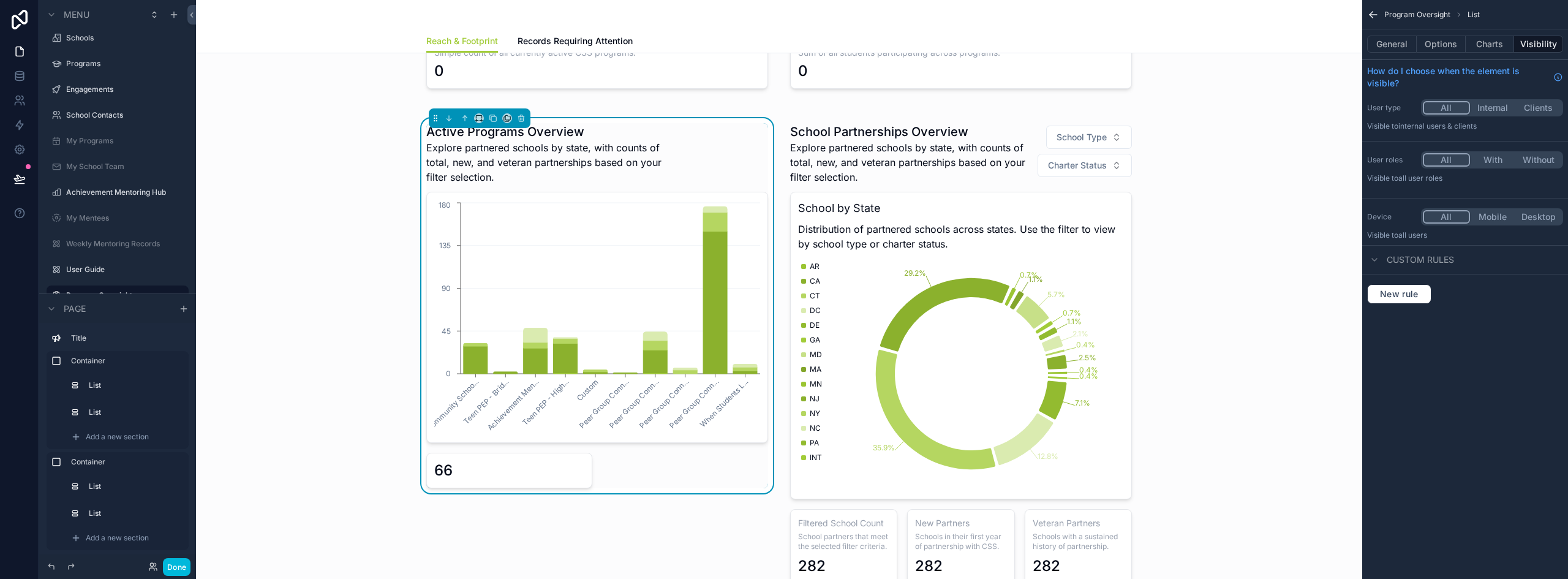
click at [1403, 44] on button "General" at bounding box center [1392, 44] width 50 height 17
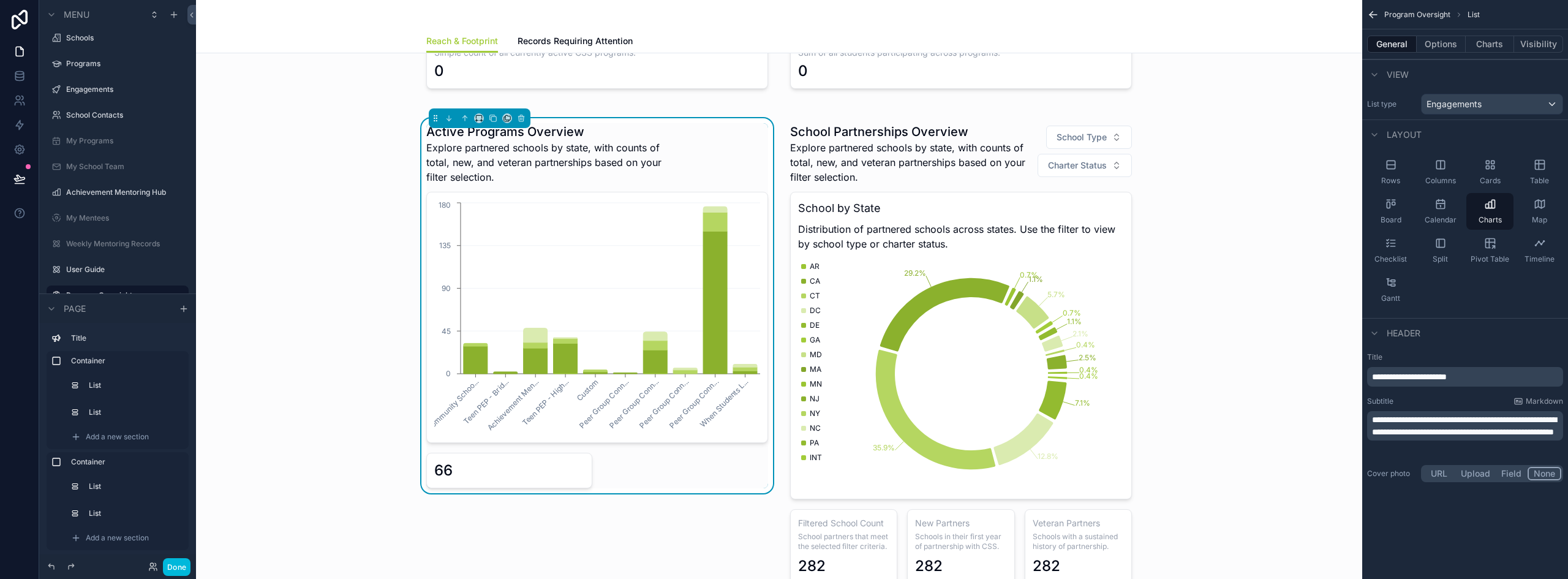
click at [1440, 44] on button "Options" at bounding box center [1440, 44] width 49 height 17
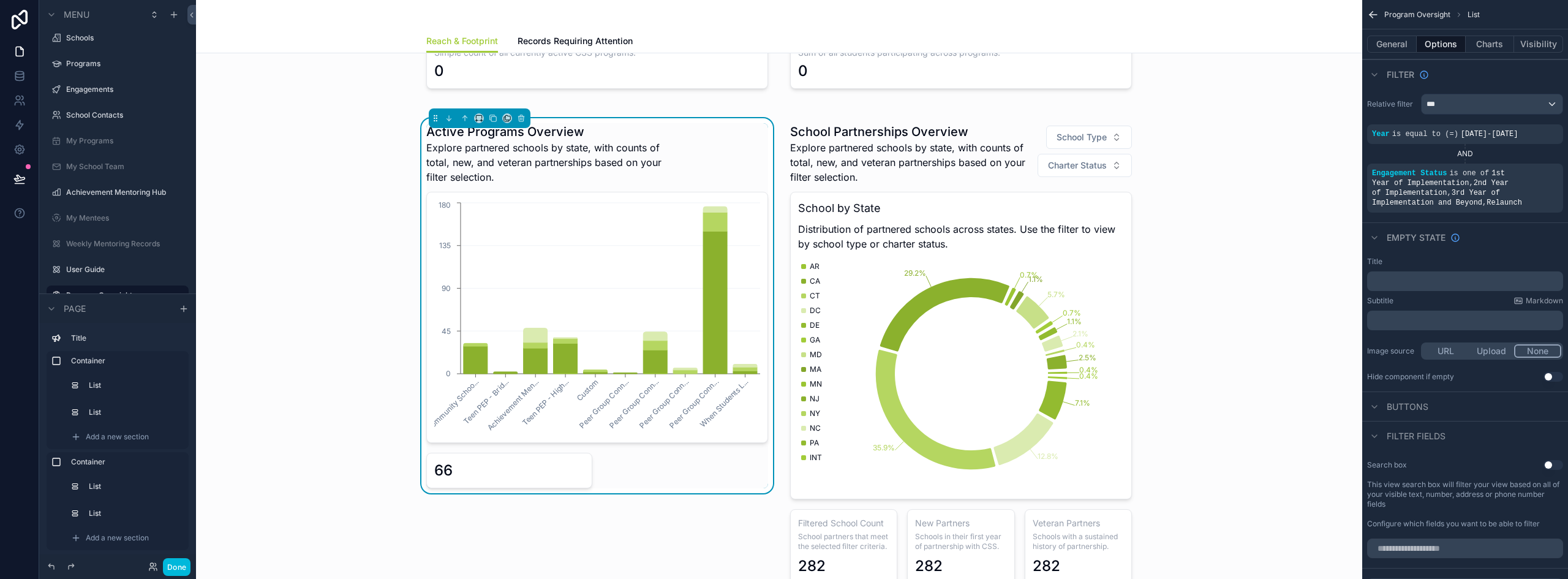
click at [1494, 43] on button "Charts" at bounding box center [1490, 44] width 49 height 17
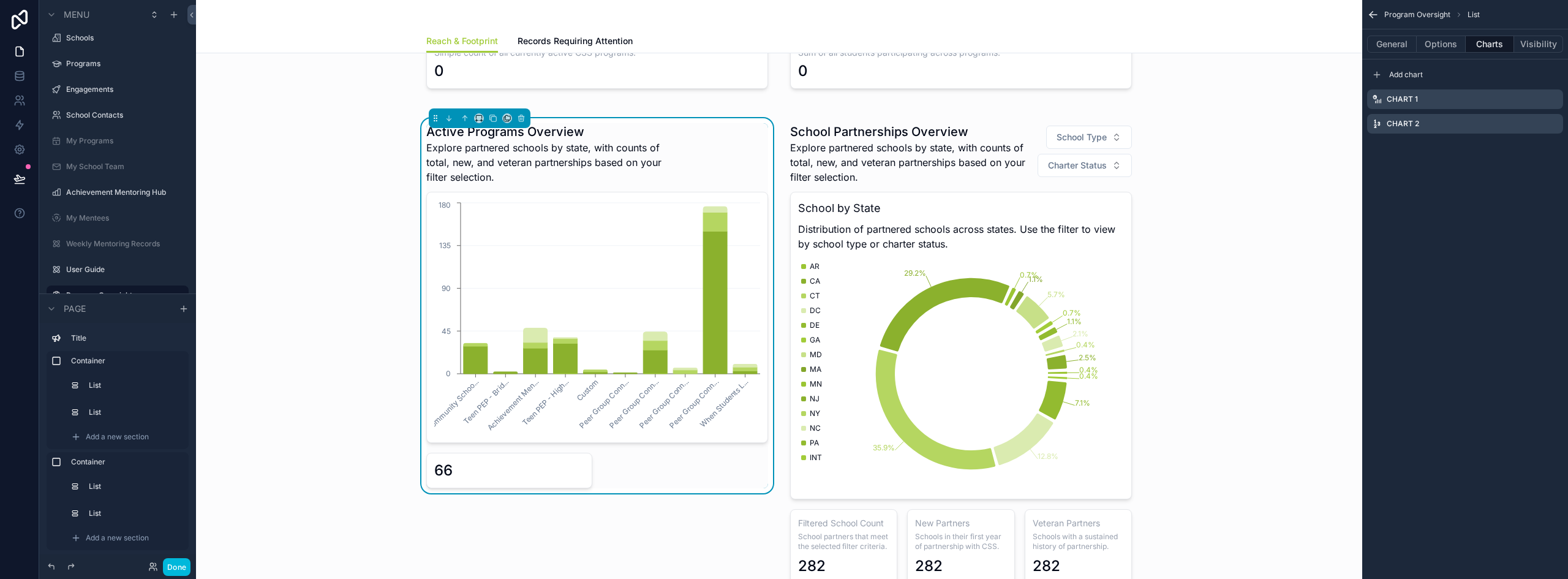
click at [0, 0] on icon "scrollable content" at bounding box center [0, 0] width 0 height 0
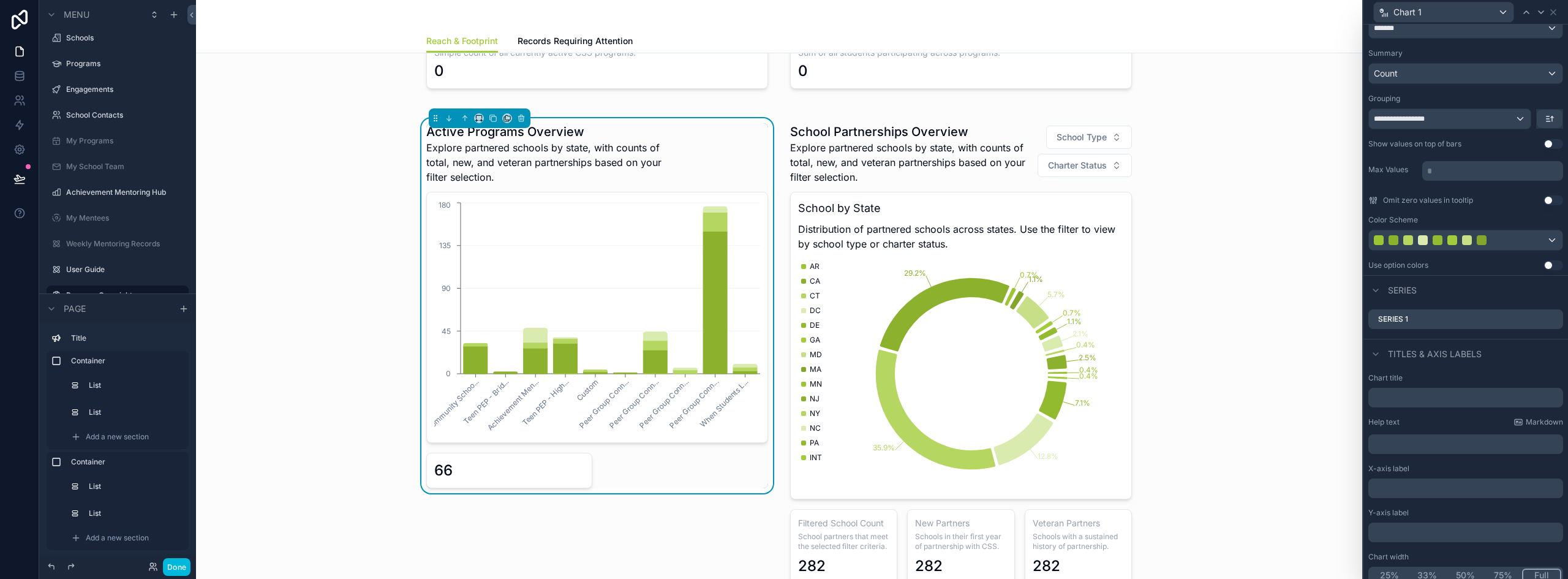
scroll to position [143, 0]
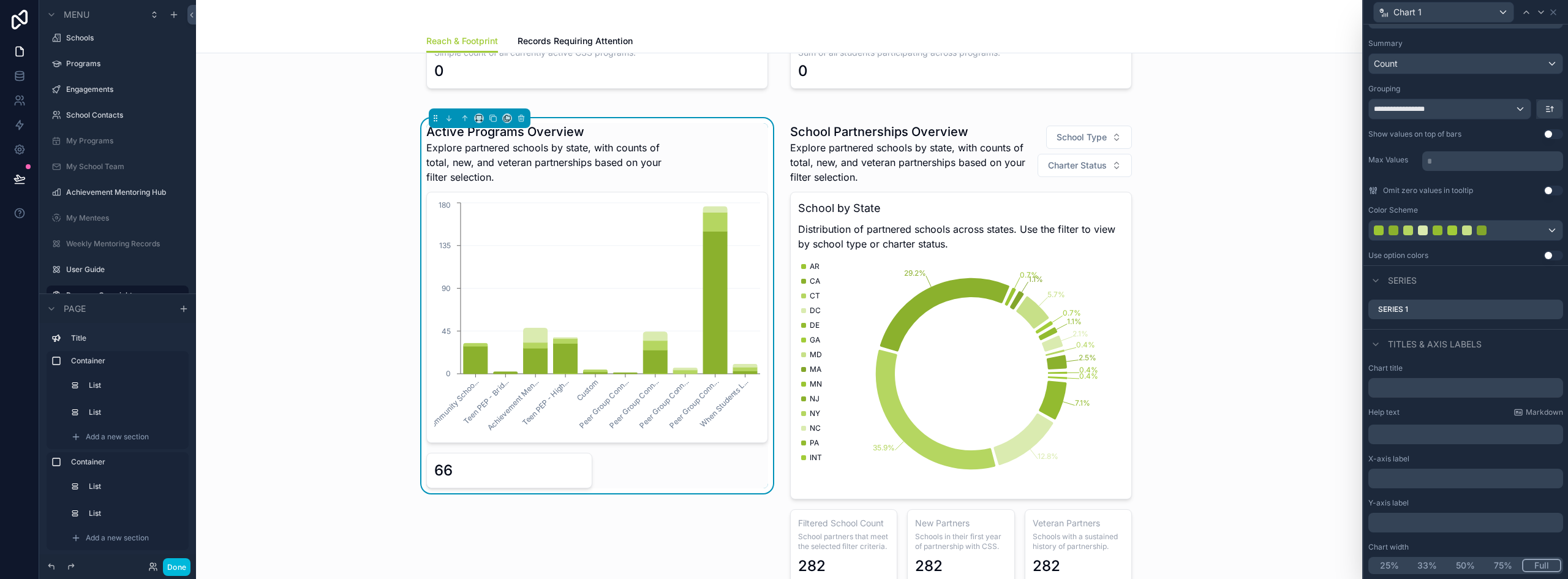
click at [1543, 191] on button "Use setting" at bounding box center [1552, 190] width 19 height 10
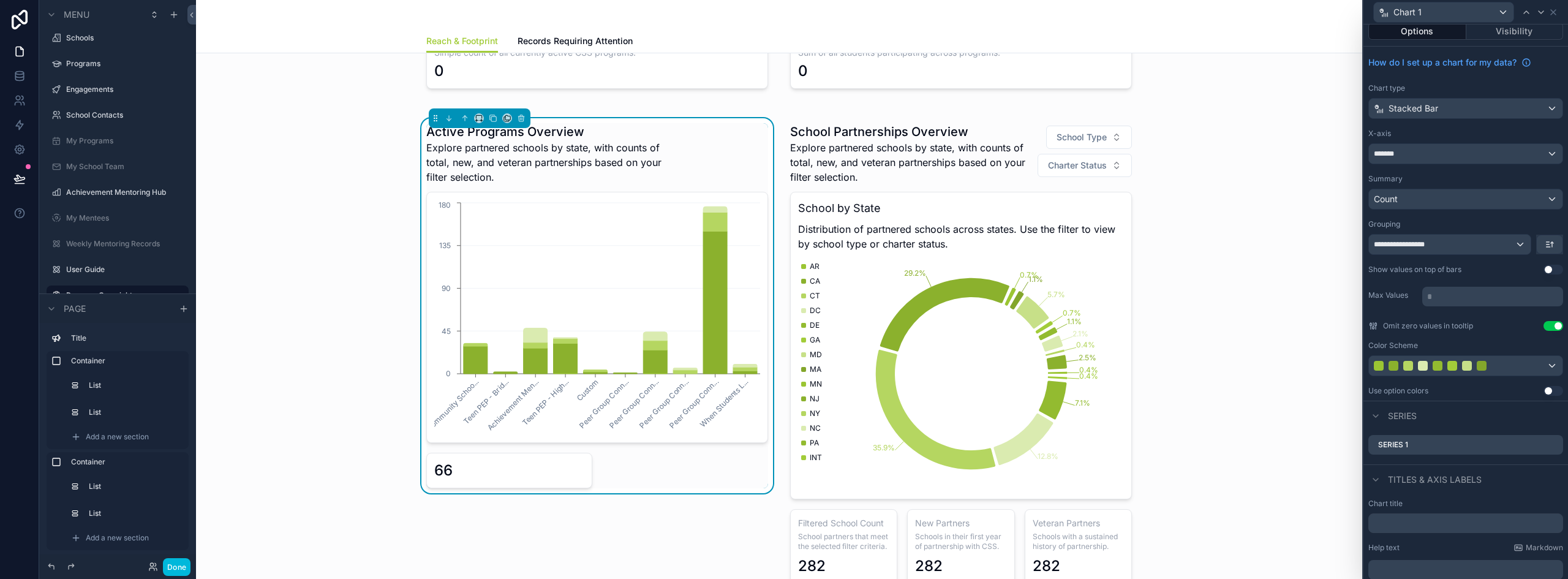
scroll to position [0, 0]
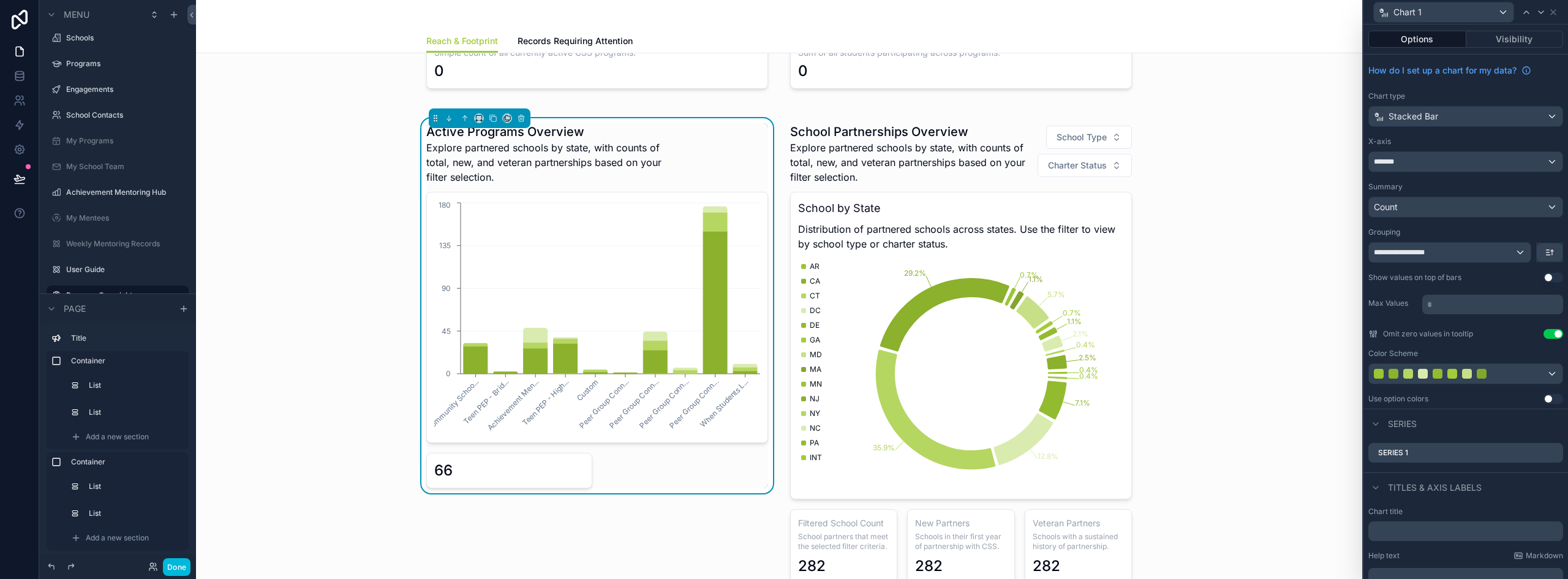
click at [1543, 277] on button "Use setting" at bounding box center [1552, 277] width 19 height 10
click at [177, 566] on button "Done" at bounding box center [177, 567] width 28 height 18
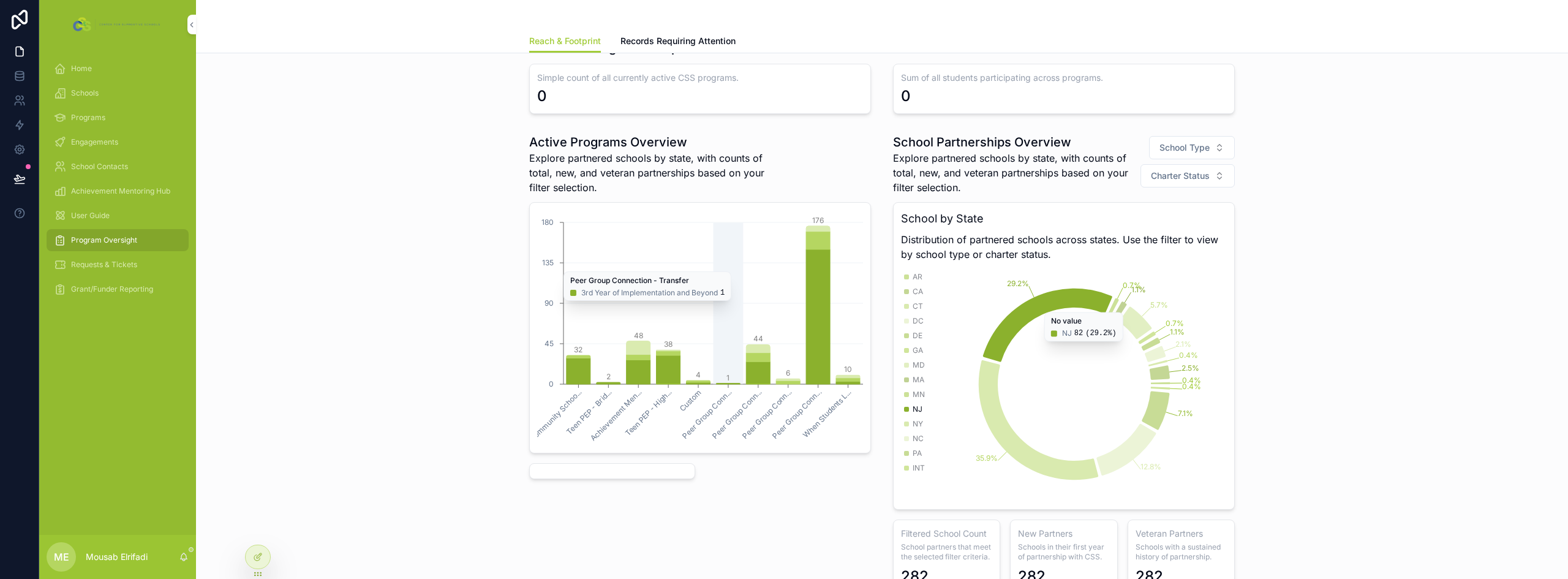
scroll to position [778, 0]
click at [257, 565] on div at bounding box center [258, 557] width 24 height 24
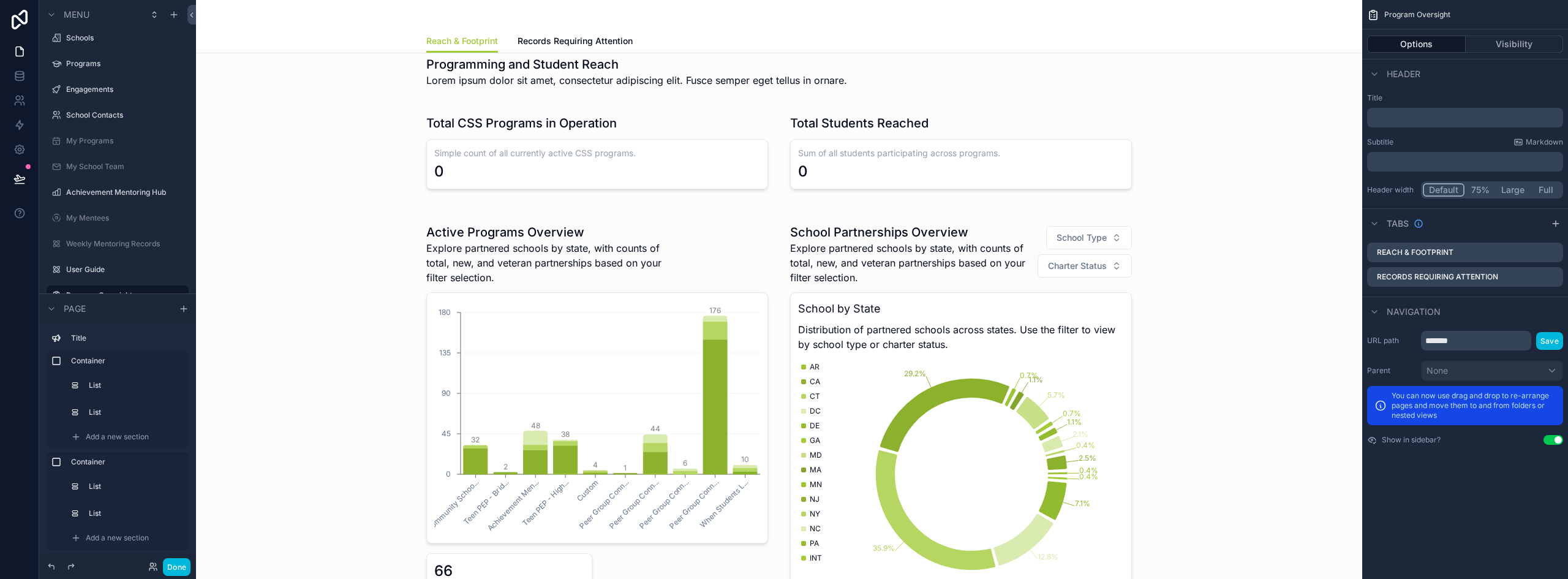
scroll to position [717, 0]
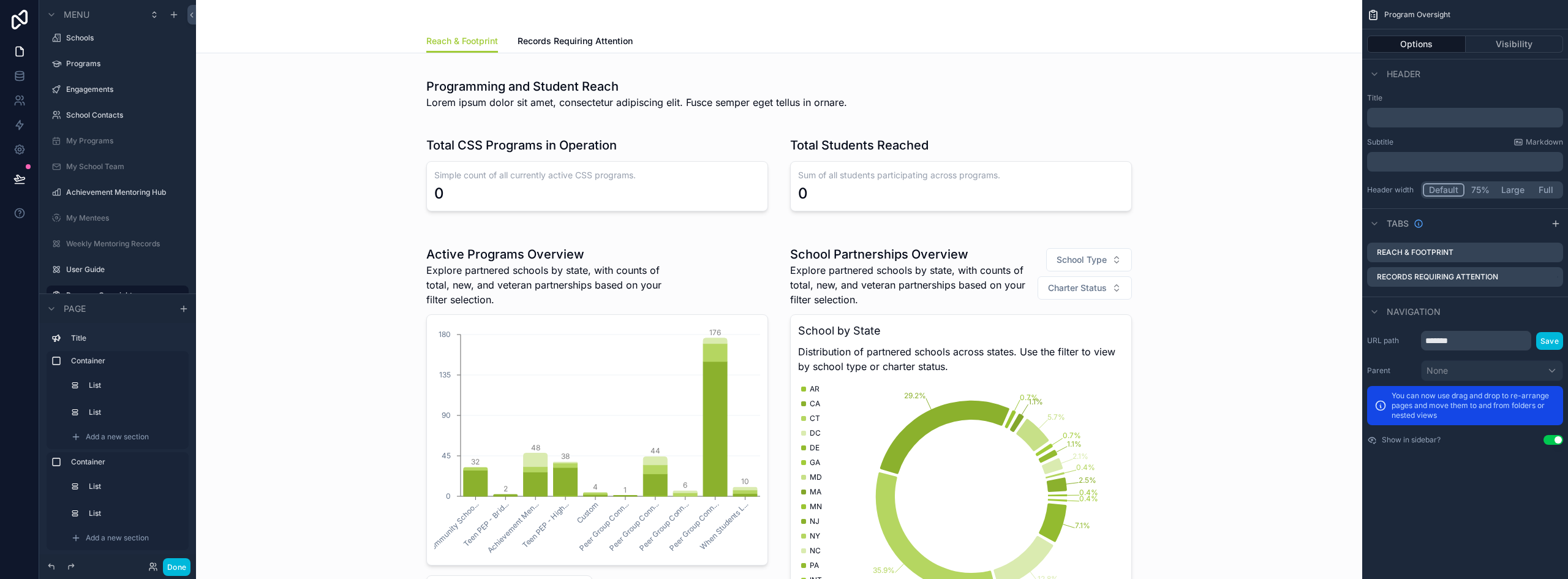
click at [947, 246] on div "scrollable content" at bounding box center [779, 476] width 1147 height 486
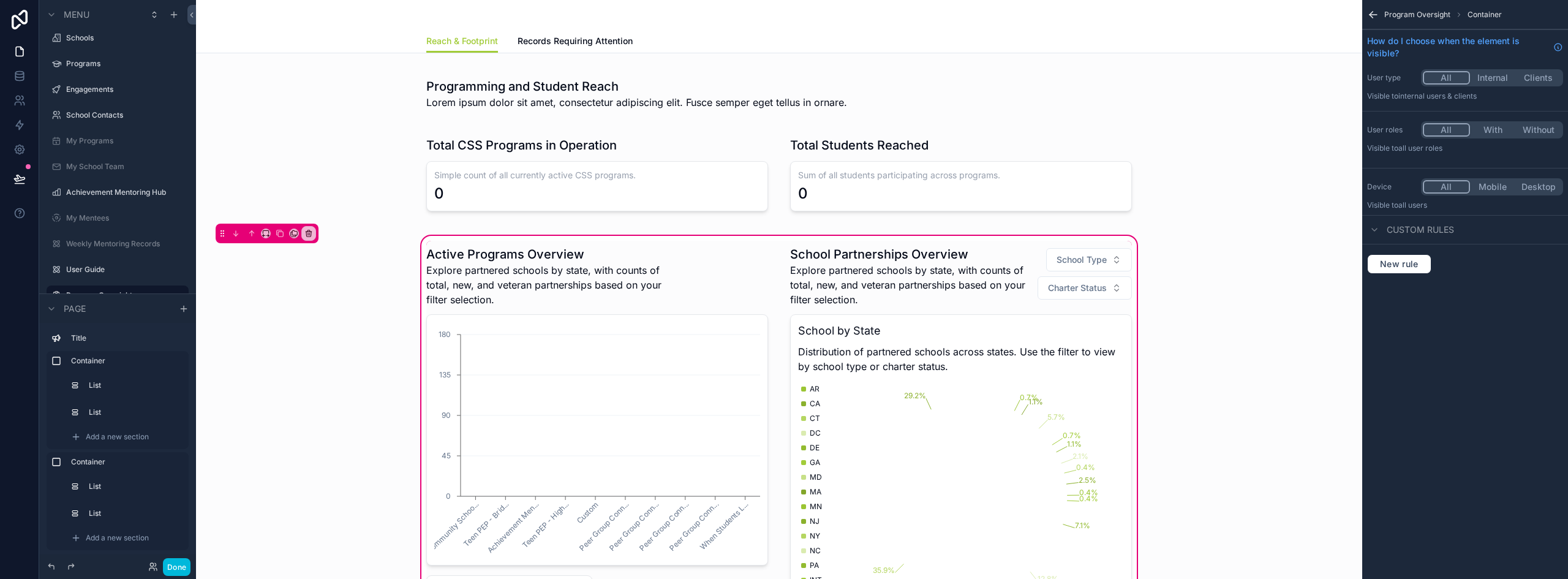
click at [955, 250] on div "scrollable content" at bounding box center [961, 476] width 356 height 471
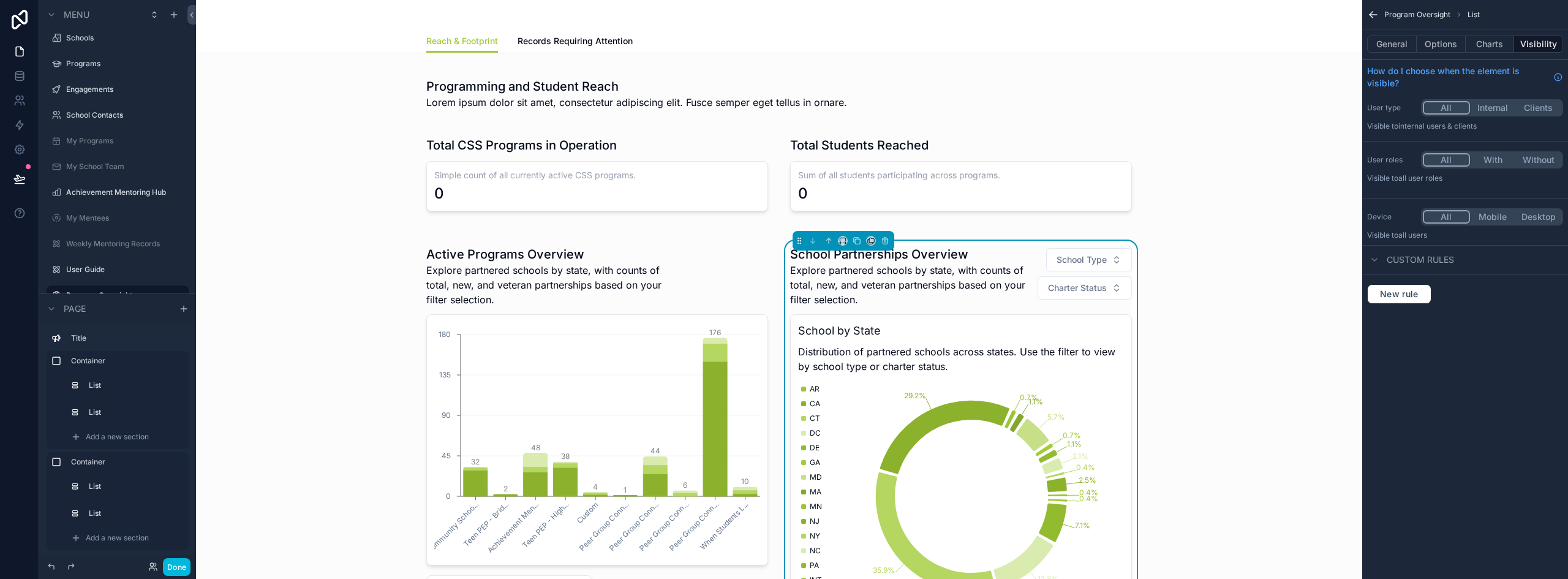
click at [1401, 44] on button "General" at bounding box center [1392, 44] width 50 height 17
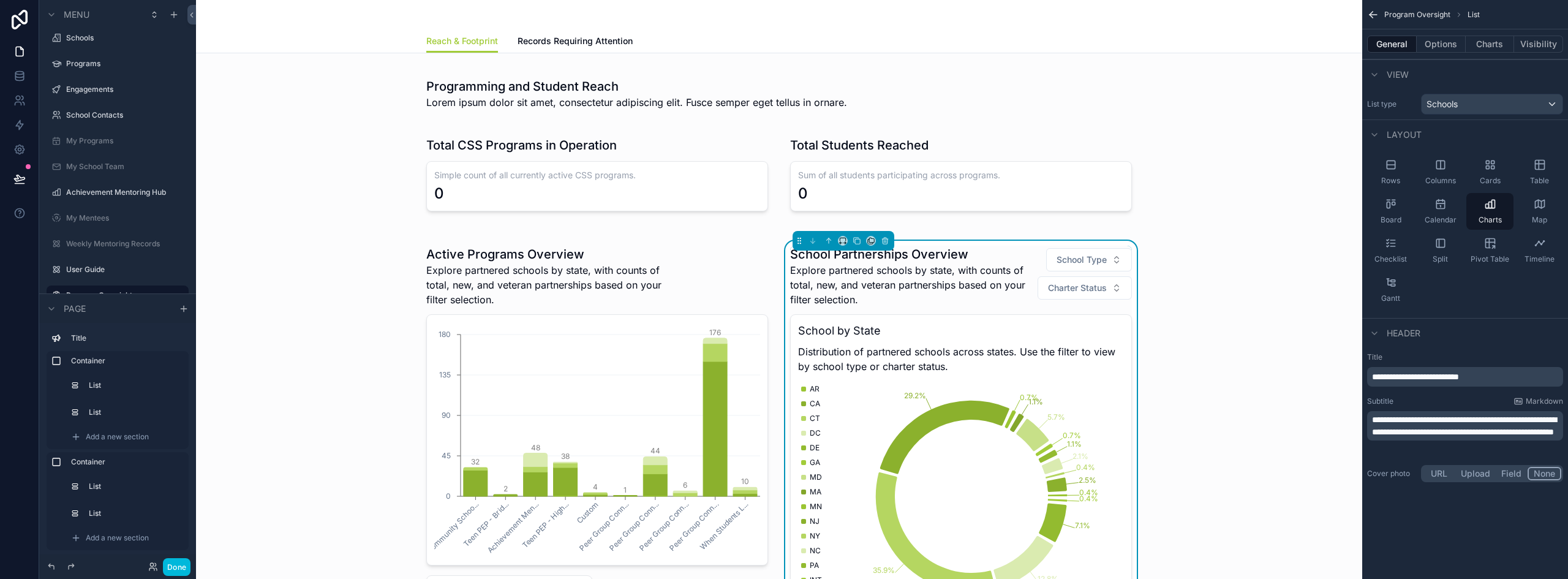
click at [1453, 48] on button "Options" at bounding box center [1440, 44] width 49 height 17
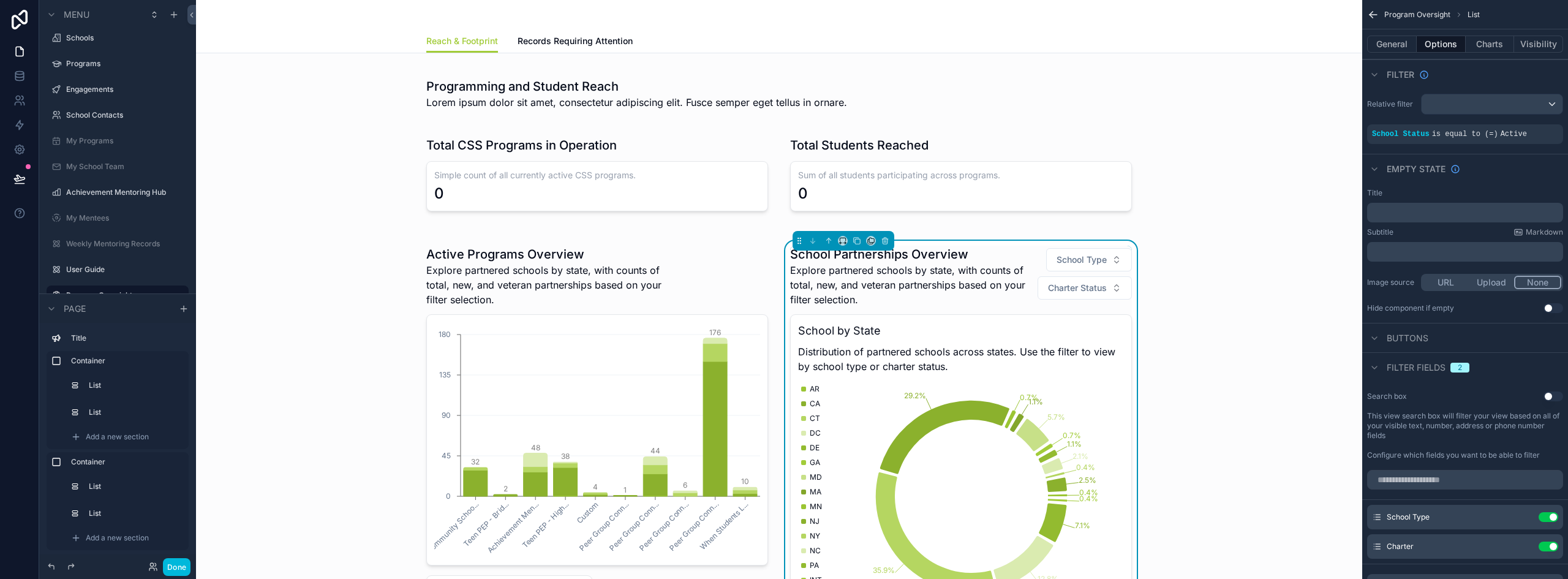
click at [1548, 516] on button "Use setting" at bounding box center [1547, 517] width 19 height 10
click at [1548, 516] on button "Use setting" at bounding box center [1547, 517] width 19 height 10
click at [1288, 298] on div "Active Programs Overview Explore partnered schools by state, with counts of tot…" at bounding box center [779, 476] width 1147 height 486
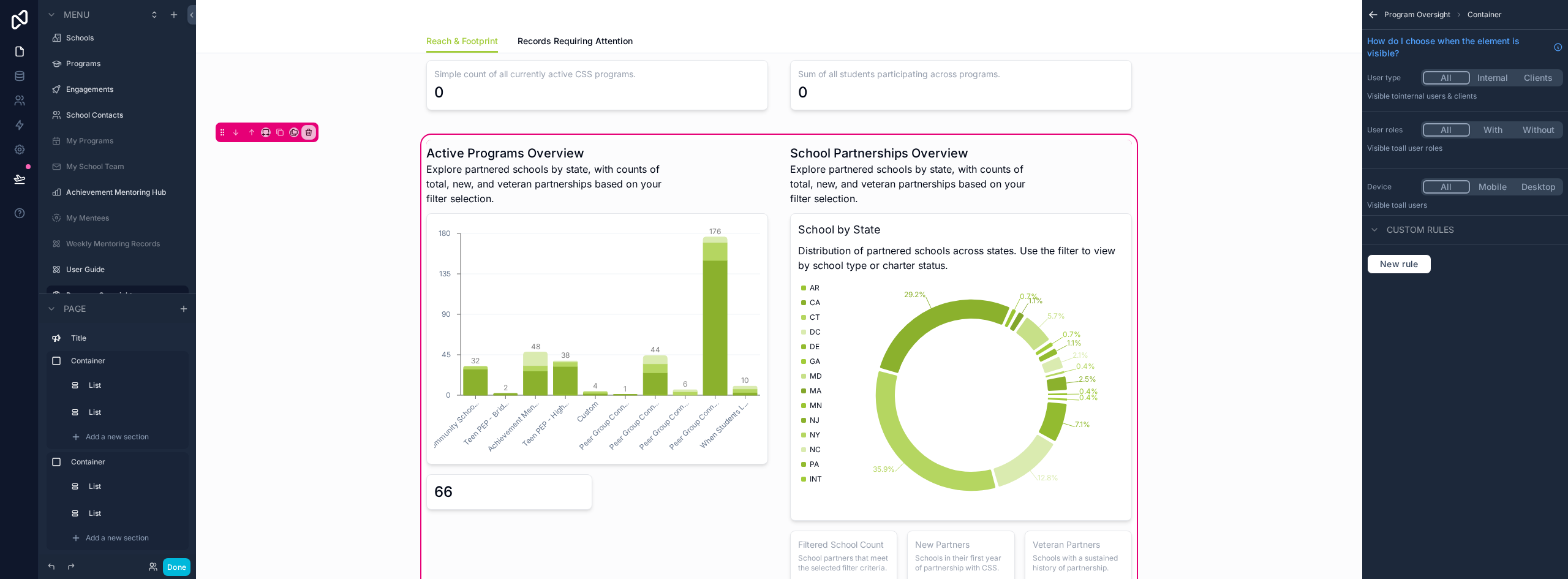
scroll to position [839, 0]
